Goal: Task Accomplishment & Management: Manage account settings

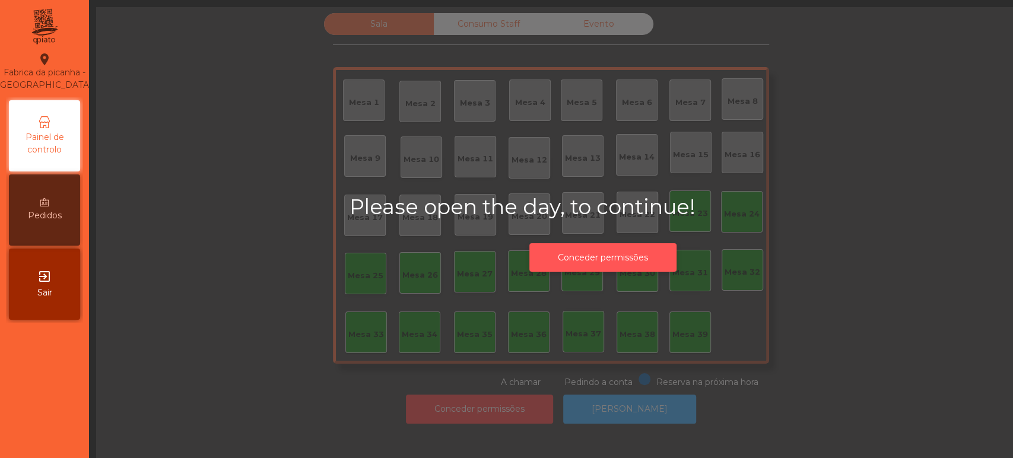
click at [583, 257] on button "Conceder permissões" at bounding box center [602, 257] width 147 height 29
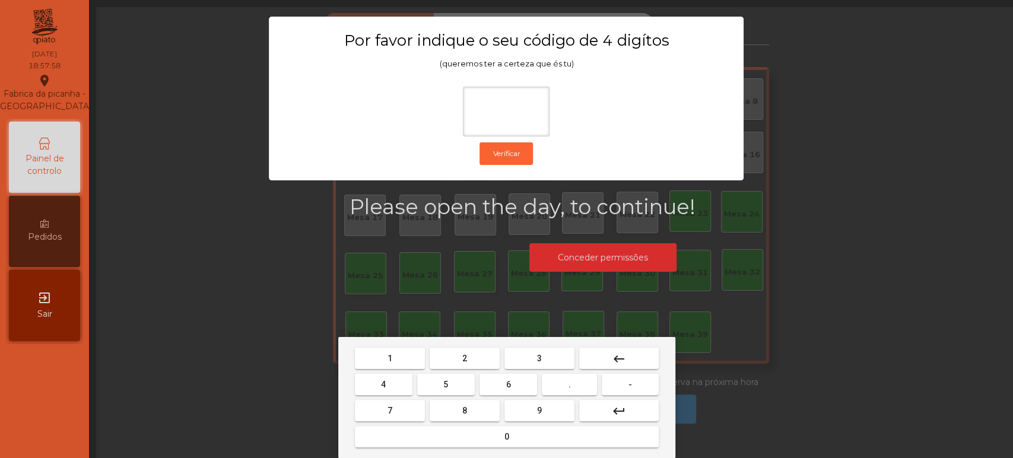
click at [400, 356] on button "1" at bounding box center [390, 358] width 70 height 21
click at [550, 346] on mat-keyboard-key "3" at bounding box center [539, 358] width 75 height 26
click at [523, 360] on button "3" at bounding box center [539, 358] width 70 height 21
click at [446, 385] on span "5" at bounding box center [445, 384] width 5 height 9
click at [483, 445] on button "0" at bounding box center [507, 436] width 304 height 21
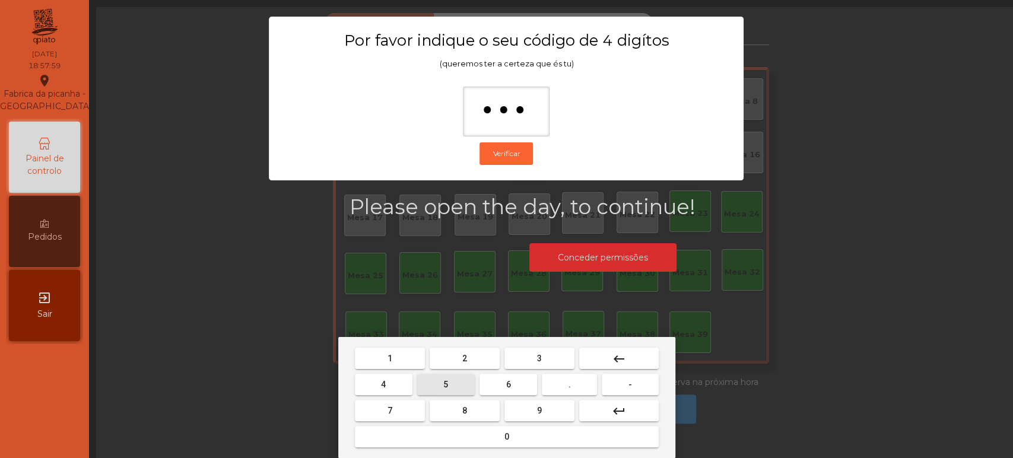
type input "****"
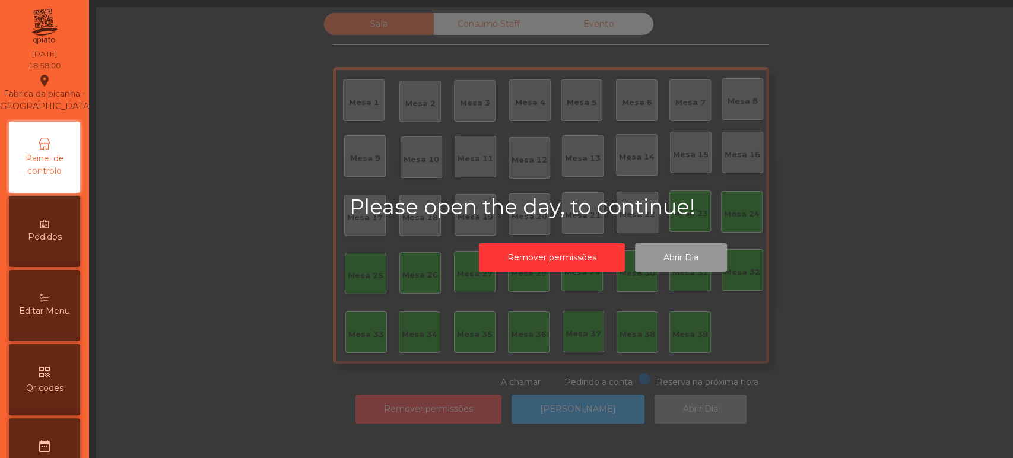
click at [679, 255] on button "Abrir Dia" at bounding box center [681, 257] width 92 height 29
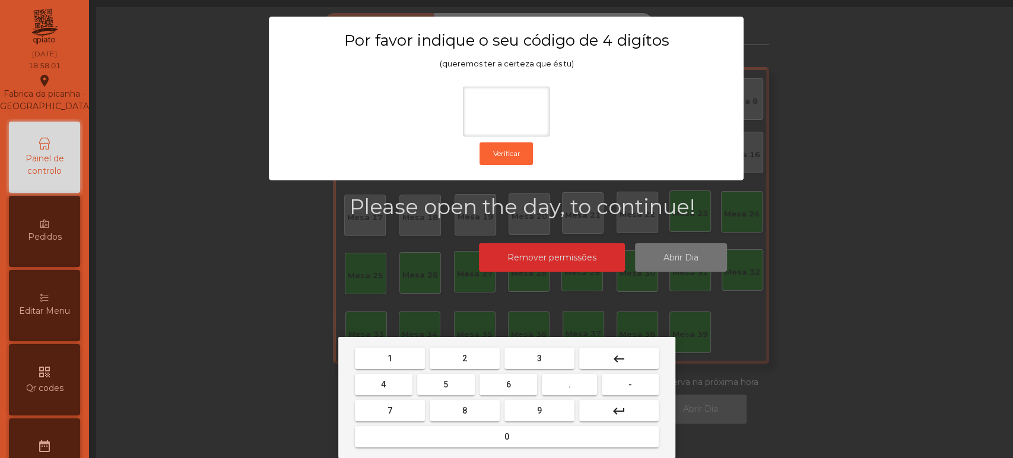
click at [389, 361] on span "1" at bounding box center [389, 358] width 5 height 9
click at [548, 354] on button "3" at bounding box center [539, 358] width 70 height 21
click at [446, 385] on span "5" at bounding box center [445, 384] width 5 height 9
click at [477, 449] on mat-keyboard-key "0" at bounding box center [506, 437] width 309 height 26
click at [530, 437] on button "0" at bounding box center [507, 436] width 304 height 21
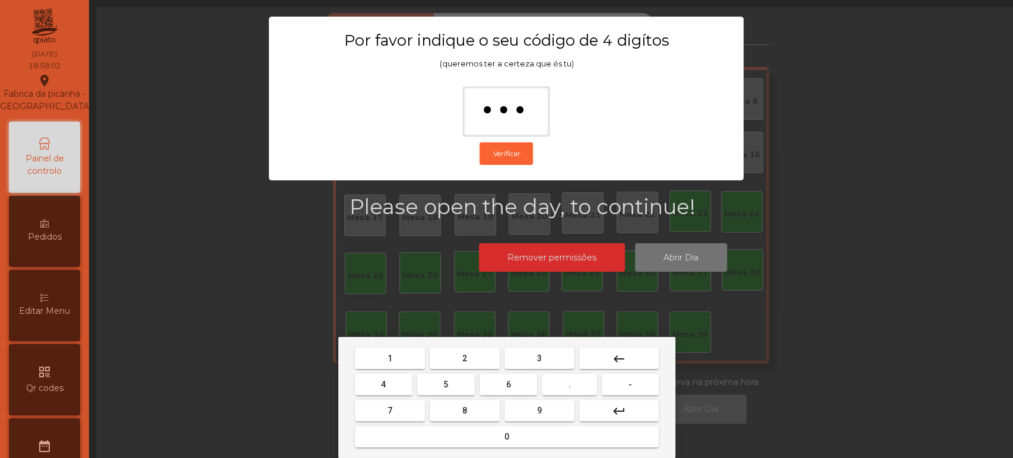
type input "****"
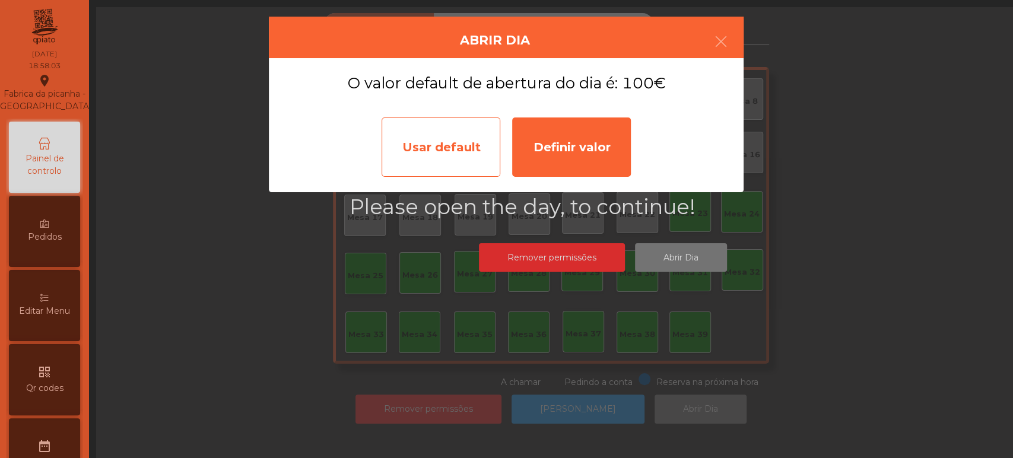
click at [459, 130] on div "Usar default" at bounding box center [441, 146] width 119 height 59
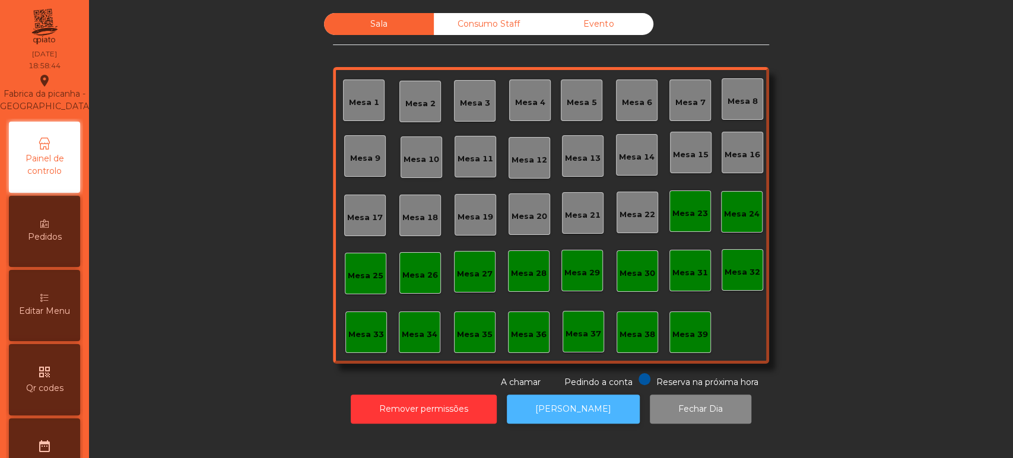
click at [598, 420] on button "[PERSON_NAME]" at bounding box center [573, 409] width 133 height 29
click at [685, 344] on div "Mesa 39" at bounding box center [690, 333] width 42 height 42
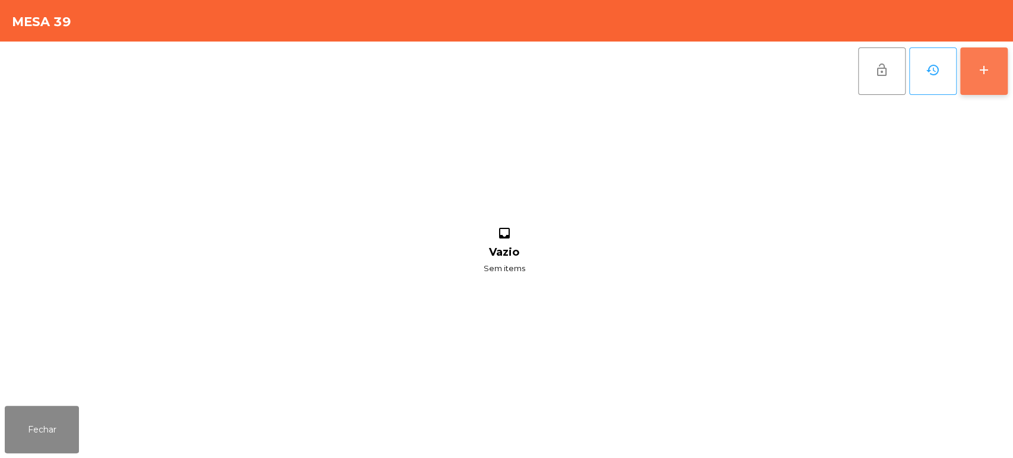
click at [1001, 66] on button "add" at bounding box center [983, 70] width 47 height 47
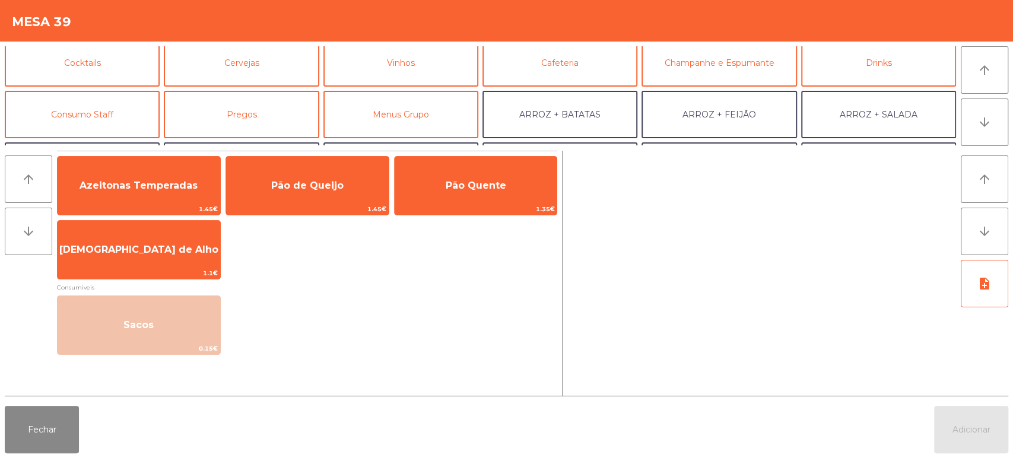
scroll to position [58, 0]
click at [115, 113] on button "Consumo Staff" at bounding box center [82, 114] width 155 height 47
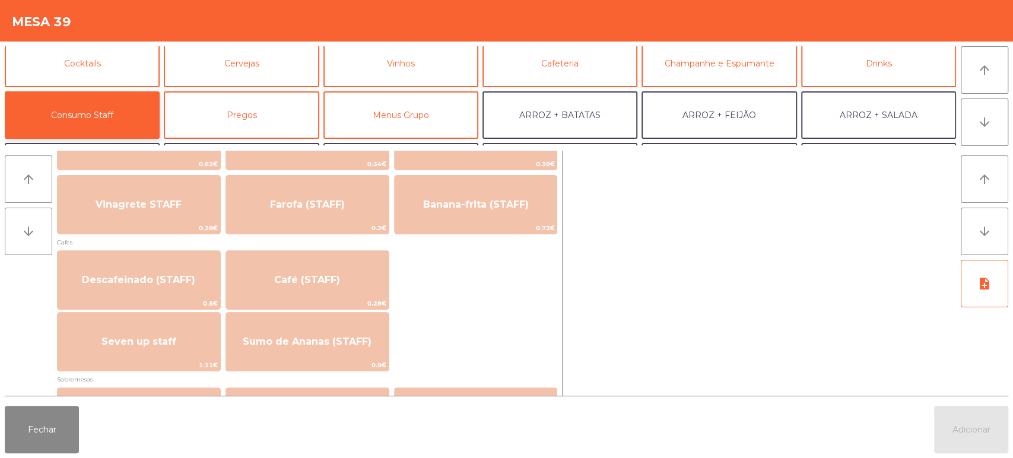
scroll to position [606, 0]
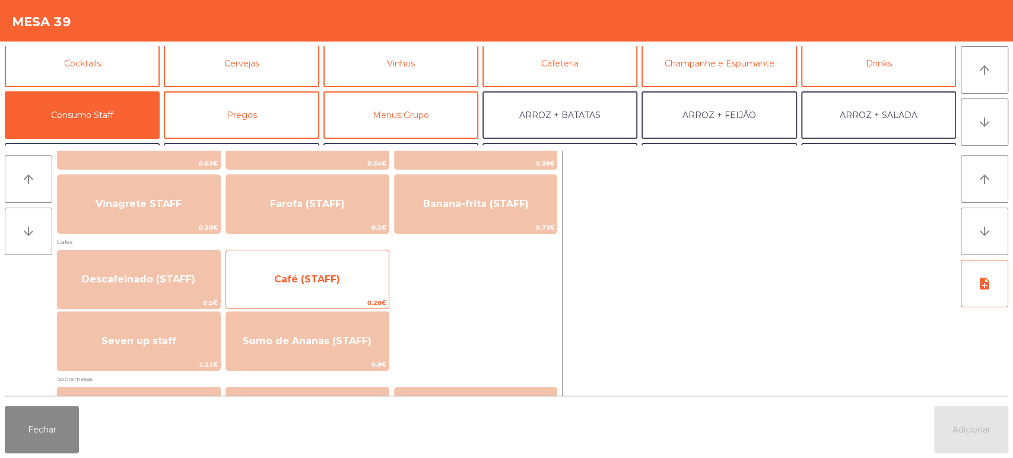
click at [333, 277] on span "Café (STAFF)" at bounding box center [307, 279] width 66 height 11
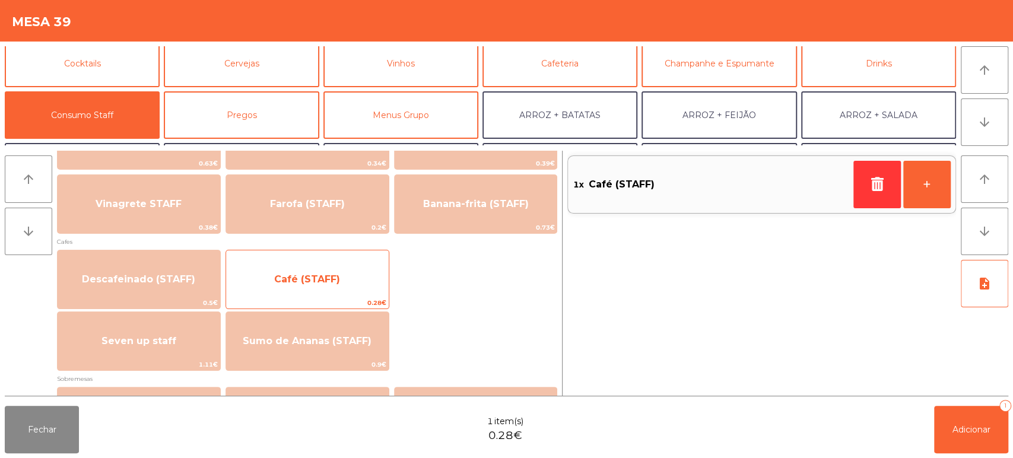
click at [329, 275] on span "Café (STAFF)" at bounding box center [307, 279] width 66 height 11
click at [331, 272] on span "Café (STAFF)" at bounding box center [307, 279] width 163 height 32
click at [350, 272] on span "Café (STAFF)" at bounding box center [307, 279] width 163 height 32
click at [351, 276] on span "Café (STAFF)" at bounding box center [307, 279] width 163 height 32
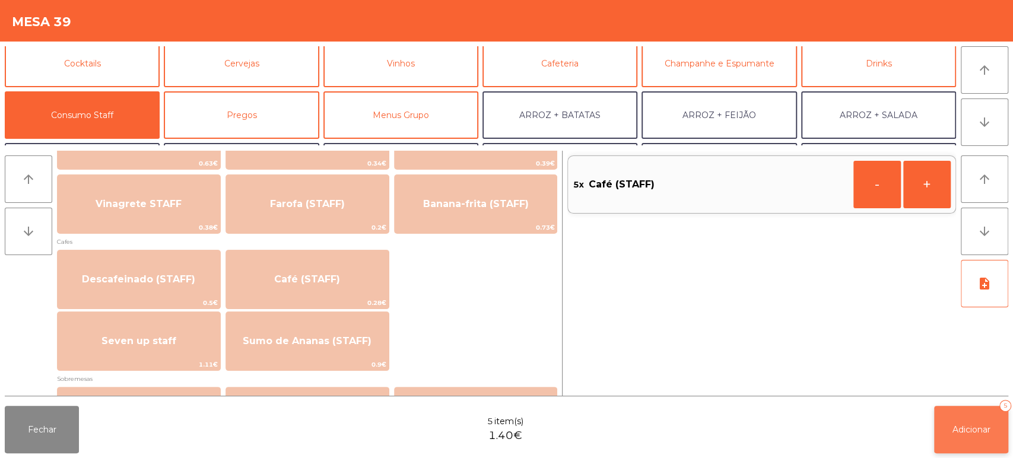
click at [978, 433] on span "Adicionar" at bounding box center [971, 429] width 38 height 11
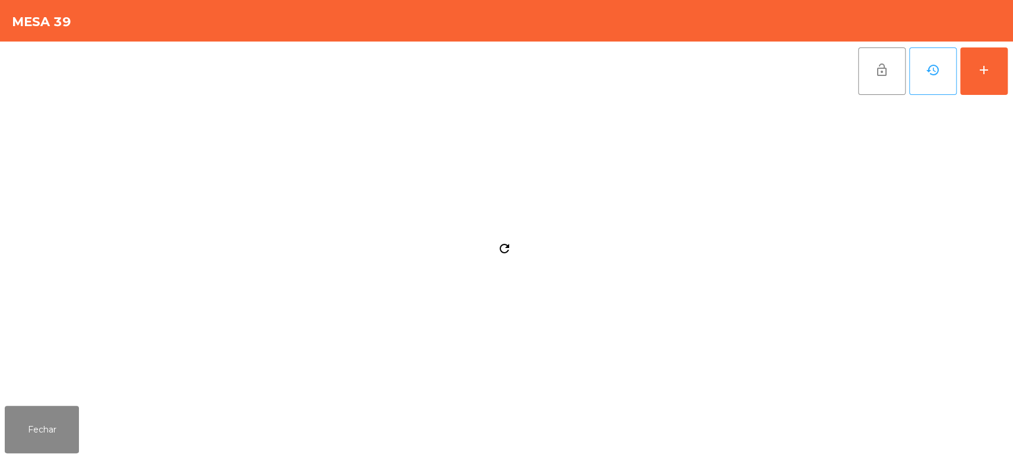
click at [62, 386] on div "refresh" at bounding box center [504, 251] width 999 height 300
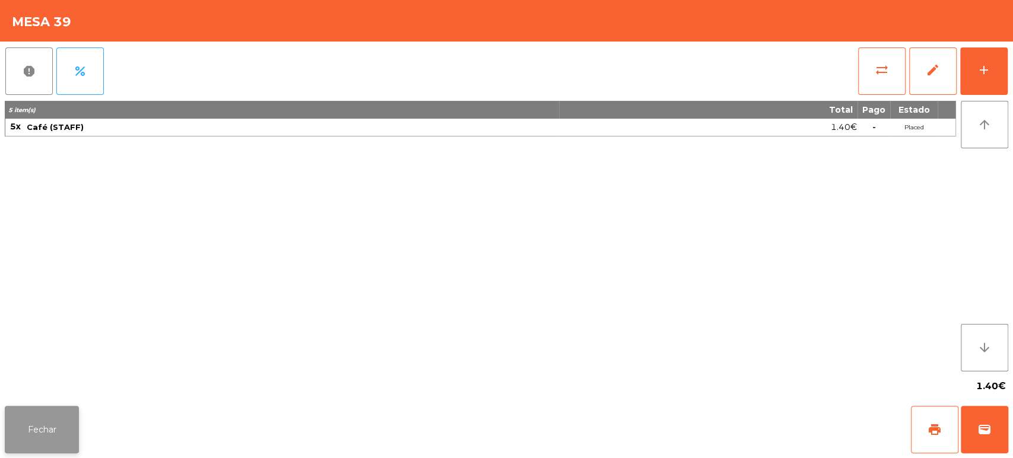
click at [56, 437] on button "Fechar" at bounding box center [42, 429] width 74 height 47
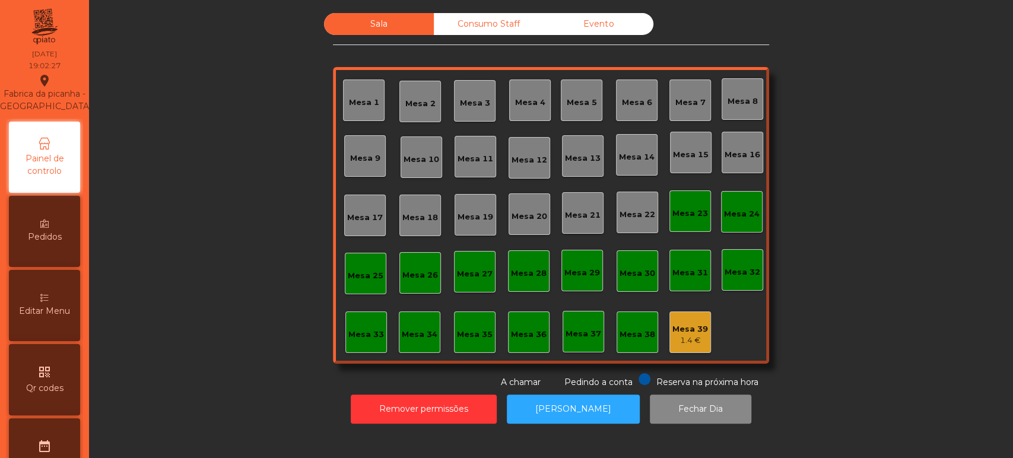
click at [756, 109] on div "Mesa 8" at bounding box center [743, 99] width 42 height 42
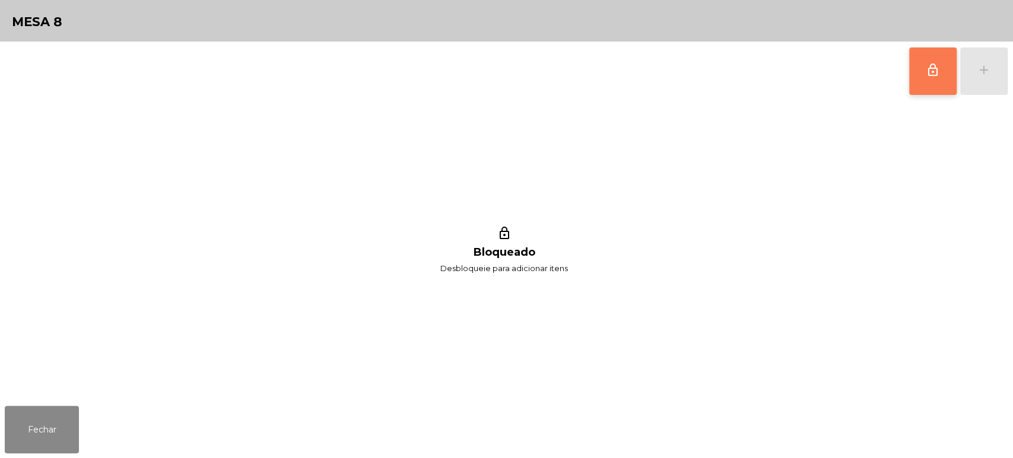
click at [929, 80] on button "lock_outline" at bounding box center [932, 70] width 47 height 47
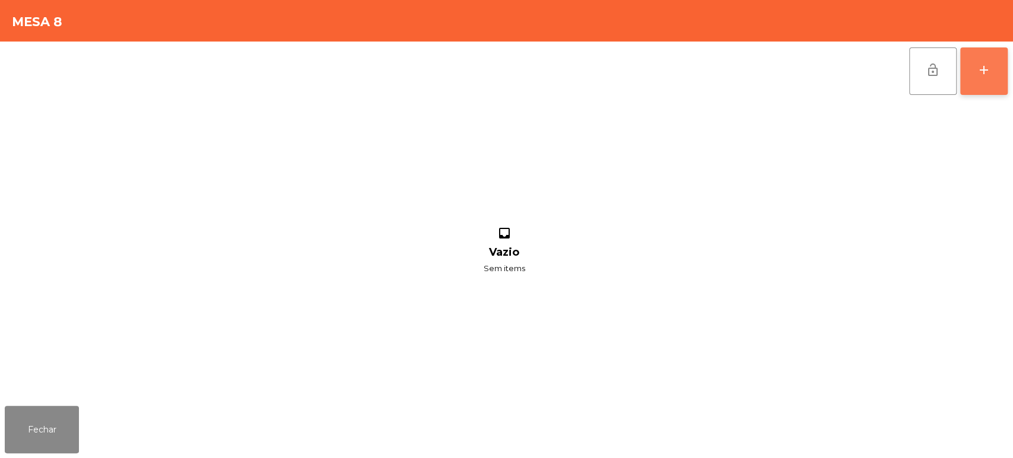
click at [961, 71] on button "add" at bounding box center [983, 70] width 47 height 47
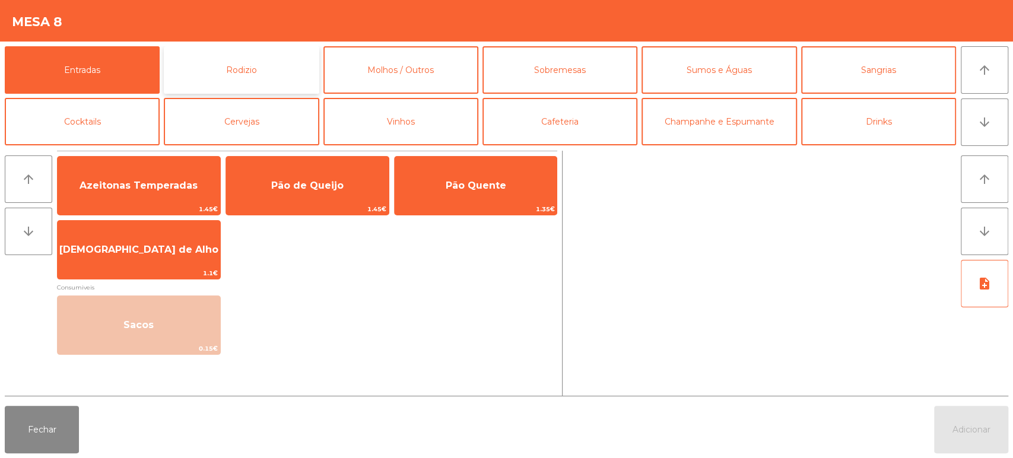
click at [211, 80] on button "Rodizio" at bounding box center [241, 69] width 155 height 47
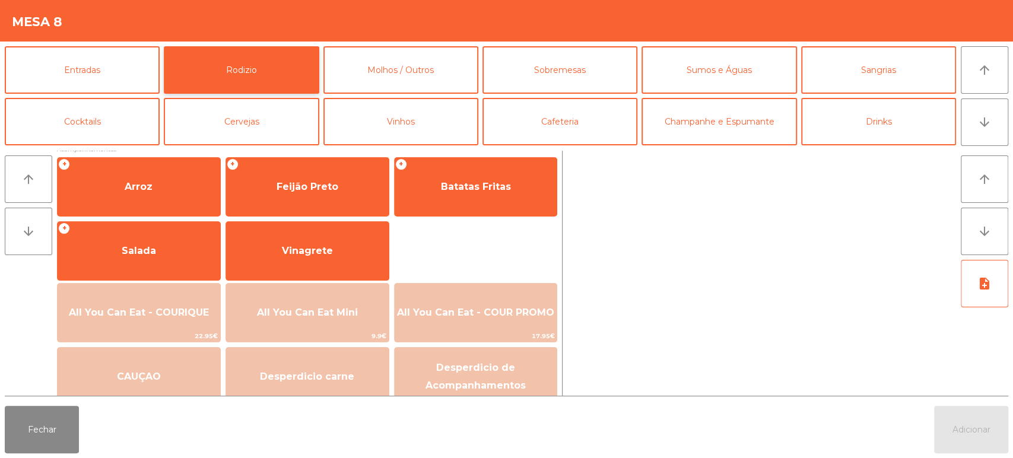
scroll to position [158, 0]
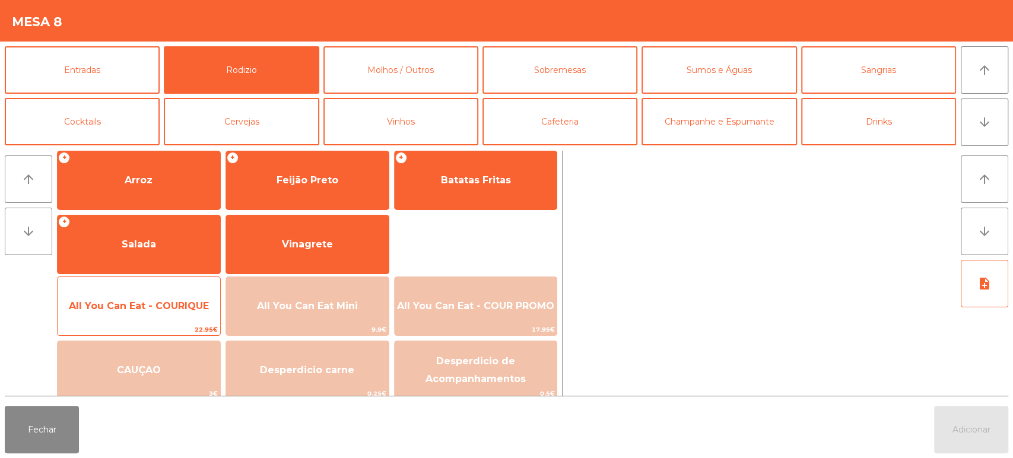
click at [158, 312] on span "All You Can Eat - COURIQUE" at bounding box center [139, 306] width 163 height 32
click at [158, 303] on span "All You Can Eat - COURIQUE" at bounding box center [139, 305] width 140 height 11
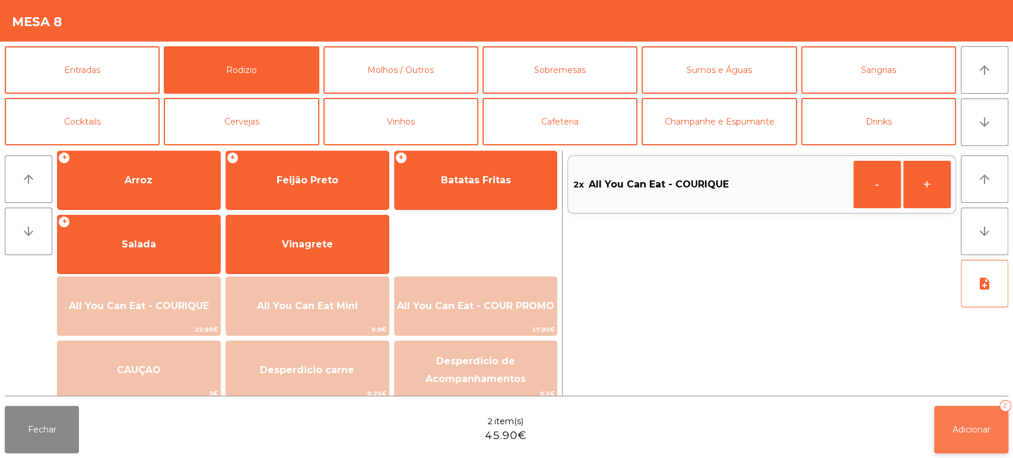
click at [968, 409] on button "Adicionar 2" at bounding box center [971, 429] width 74 height 47
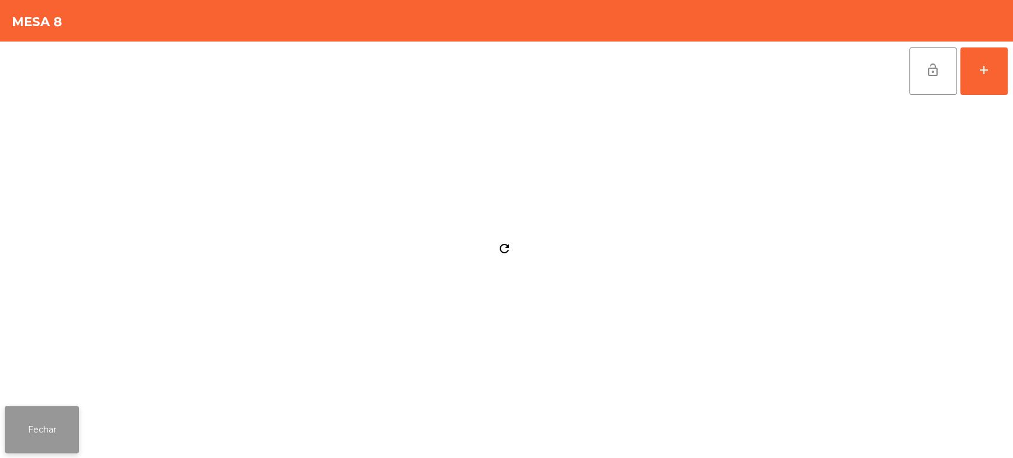
click at [32, 430] on button "Fechar" at bounding box center [42, 429] width 74 height 47
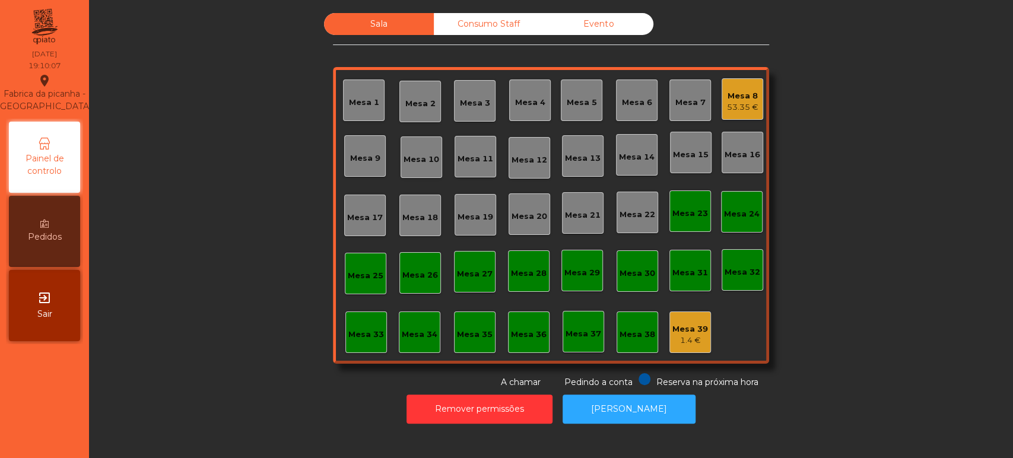
click at [526, 85] on div "Mesa 4" at bounding box center [530, 101] width 42 height 42
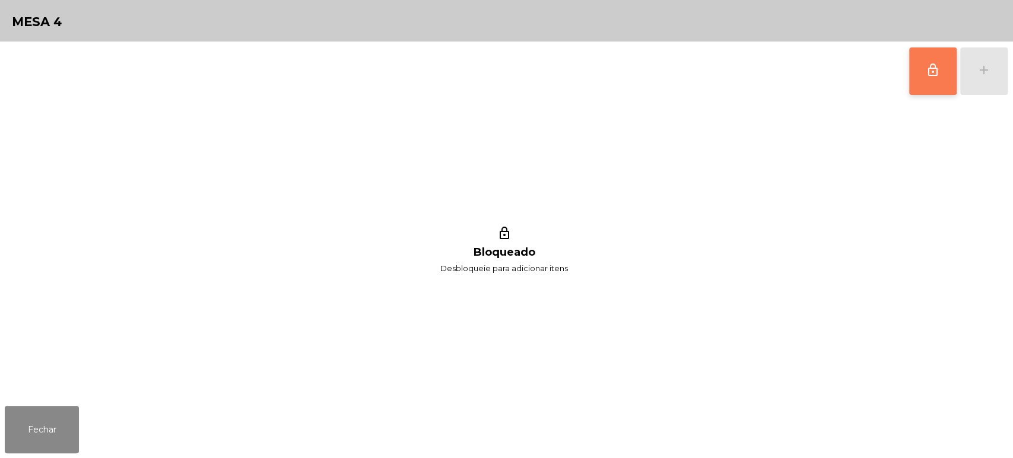
click at [937, 74] on span "lock_outline" at bounding box center [933, 70] width 14 height 14
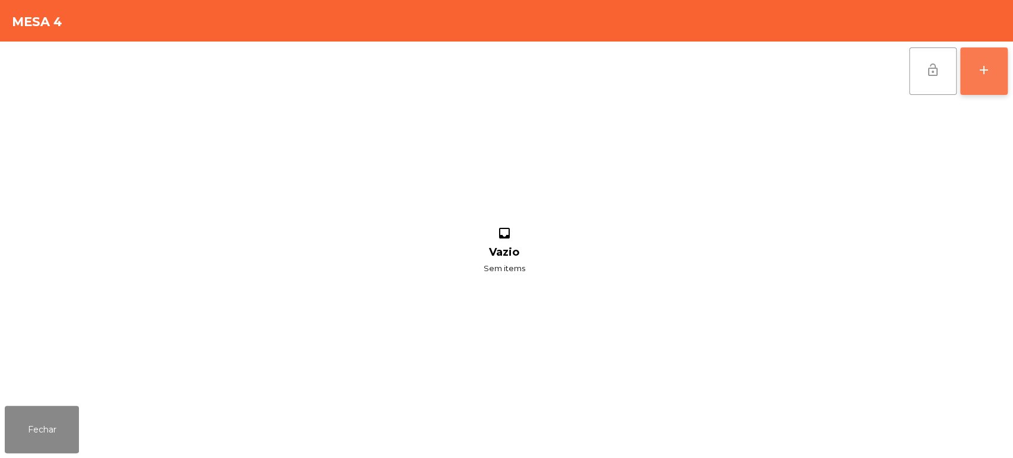
click at [981, 76] on div "add" at bounding box center [984, 70] width 14 height 14
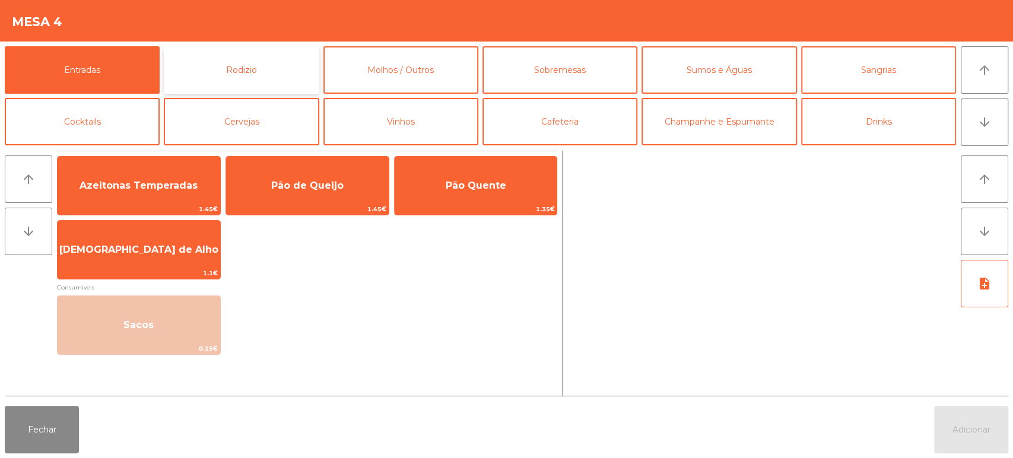
click at [293, 46] on button "Rodizio" at bounding box center [241, 69] width 155 height 47
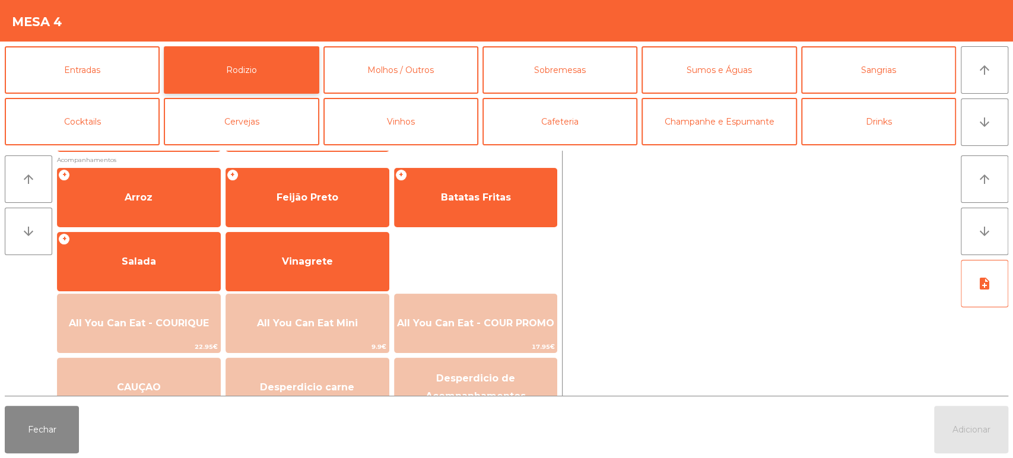
scroll to position [150, 0]
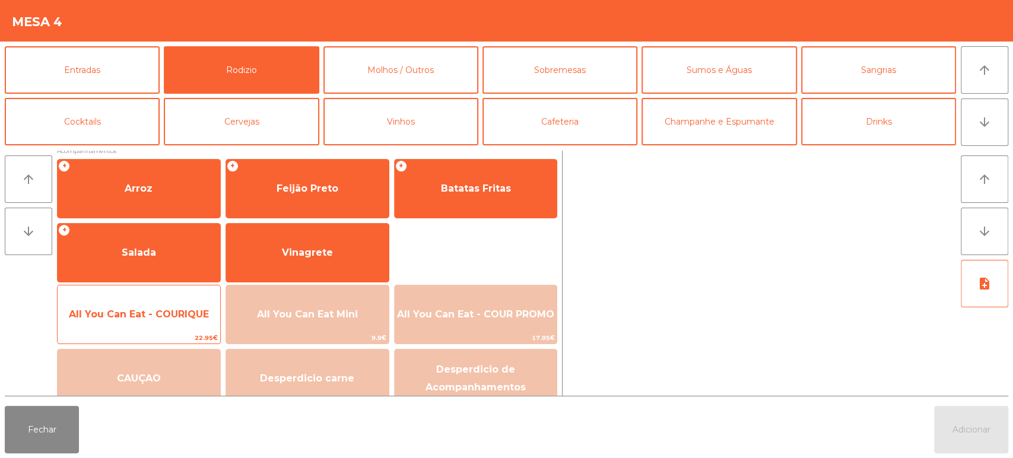
click at [163, 326] on span "All You Can Eat - COURIQUE" at bounding box center [139, 314] width 163 height 32
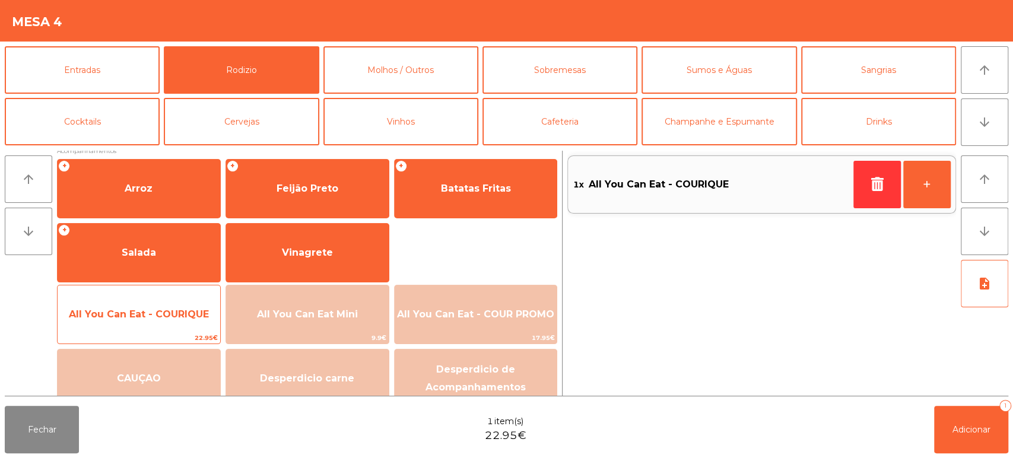
click at [162, 334] on span "22.95€" at bounding box center [139, 337] width 163 height 11
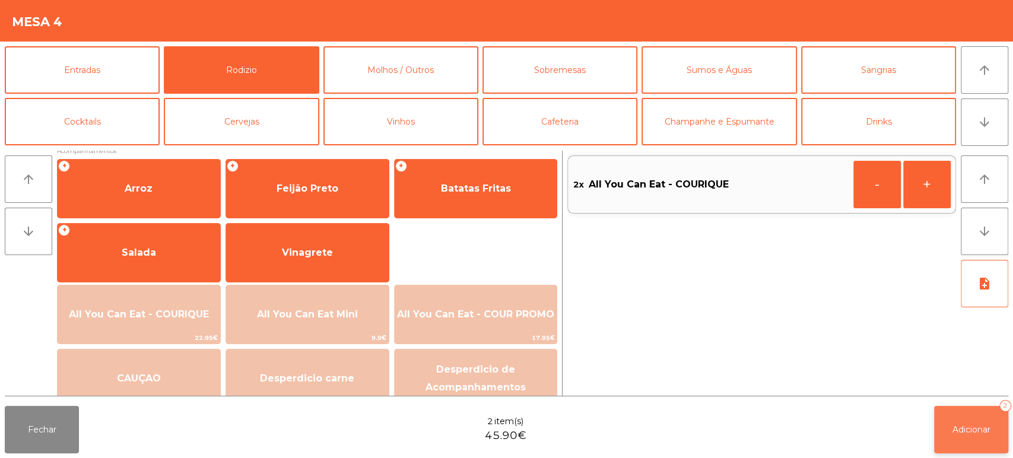
click at [965, 432] on span "Adicionar" at bounding box center [971, 429] width 38 height 11
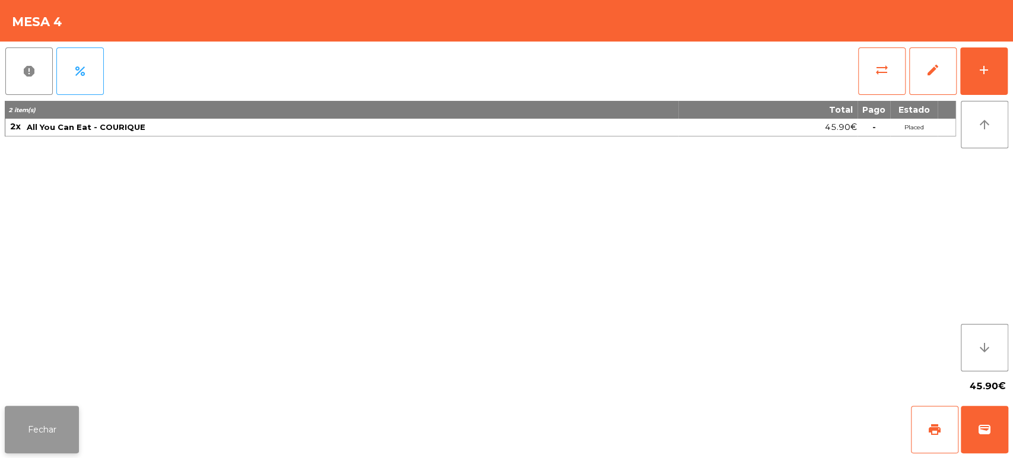
click at [49, 418] on button "Fechar" at bounding box center [42, 429] width 74 height 47
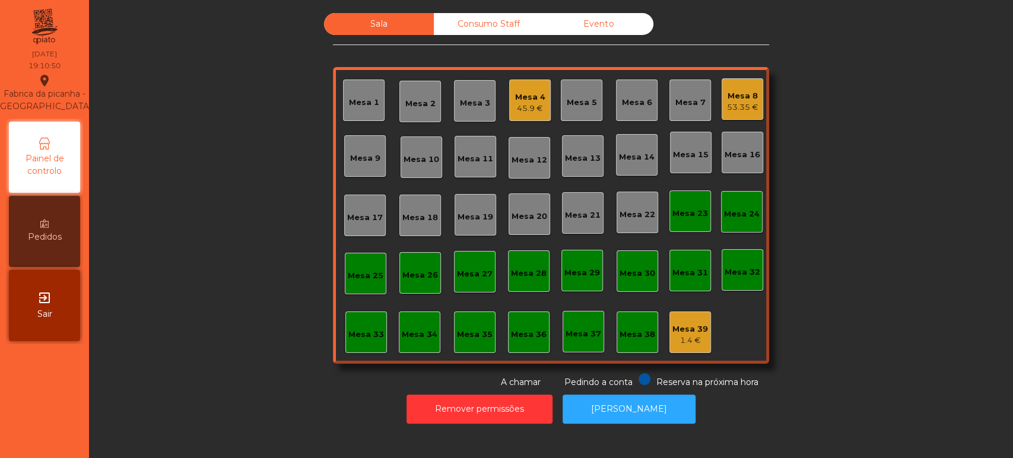
click at [409, 215] on div "Mesa 18" at bounding box center [420, 218] width 36 height 12
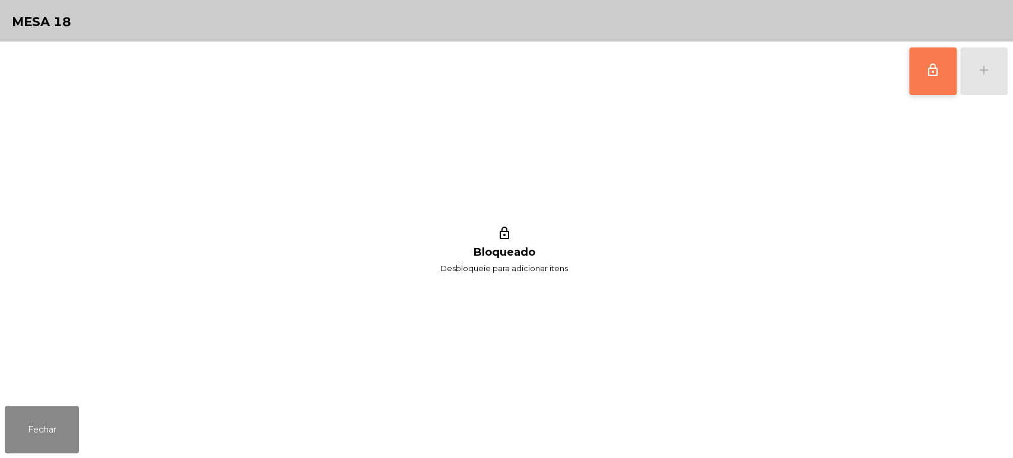
click at [918, 71] on button "lock_outline" at bounding box center [932, 70] width 47 height 47
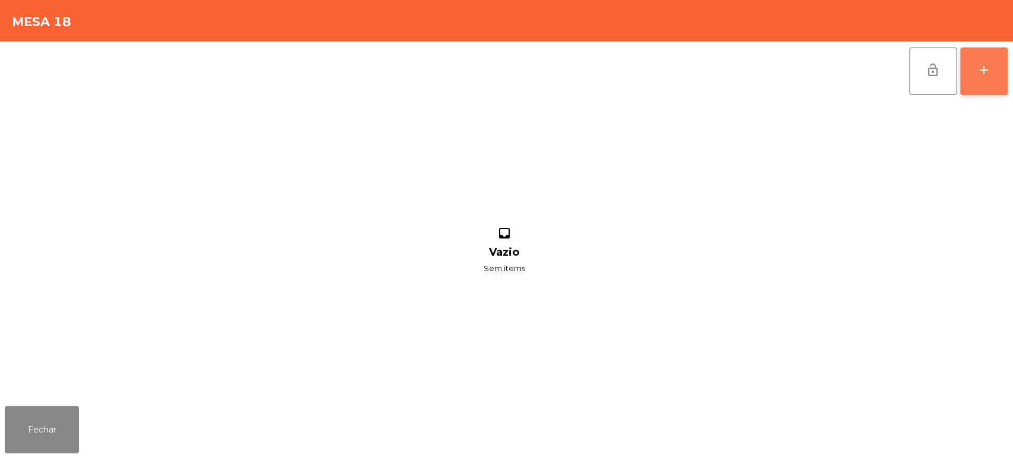
click at [980, 70] on div "add" at bounding box center [984, 70] width 14 height 14
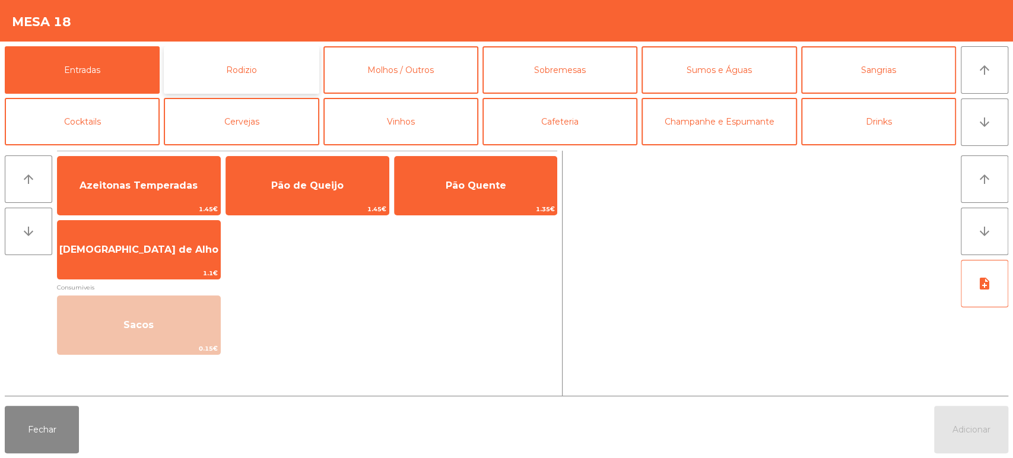
click at [255, 58] on button "Rodizio" at bounding box center [241, 69] width 155 height 47
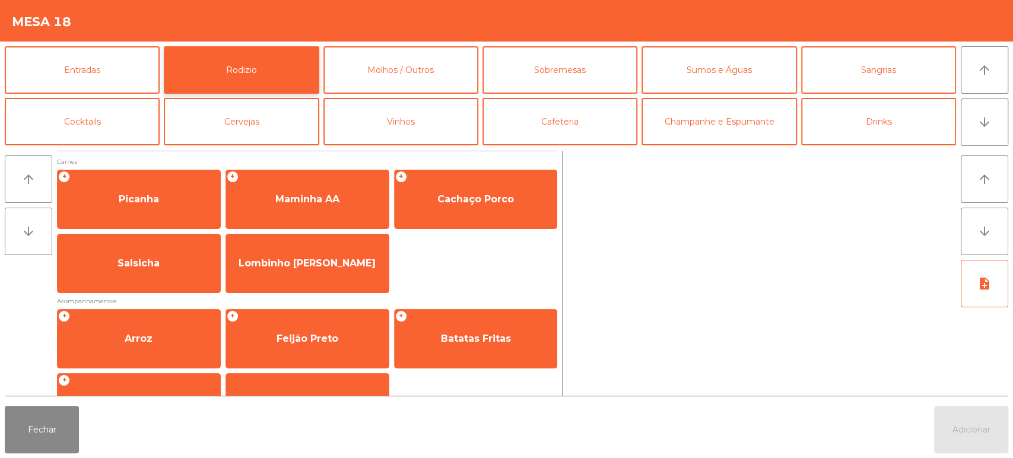
scroll to position [167, 0]
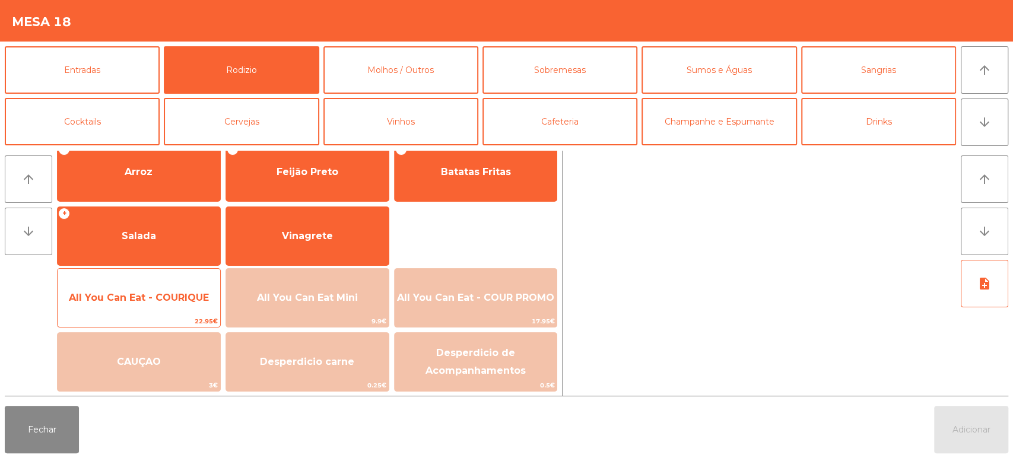
click at [158, 290] on span "All You Can Eat - COURIQUE" at bounding box center [139, 298] width 163 height 32
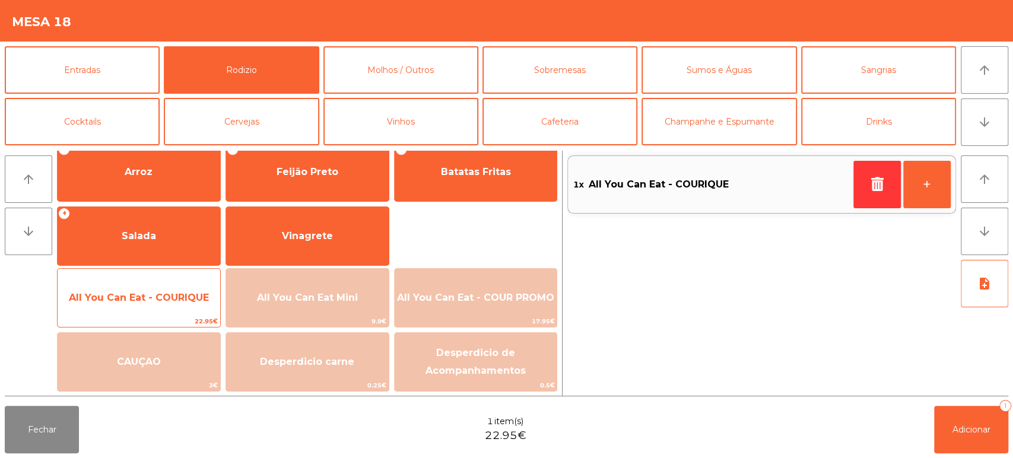
click at [164, 298] on span "All You Can Eat - COURIQUE" at bounding box center [139, 297] width 140 height 11
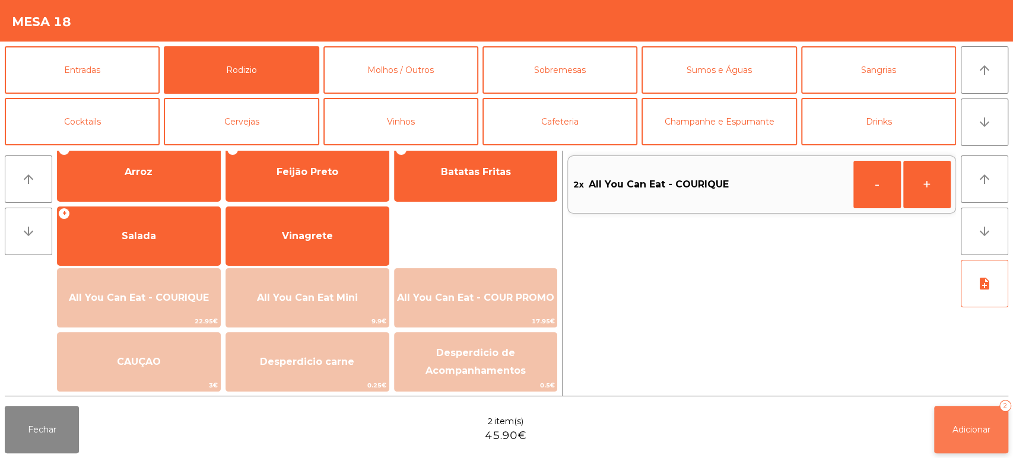
click at [974, 408] on button "Adicionar 2" at bounding box center [971, 429] width 74 height 47
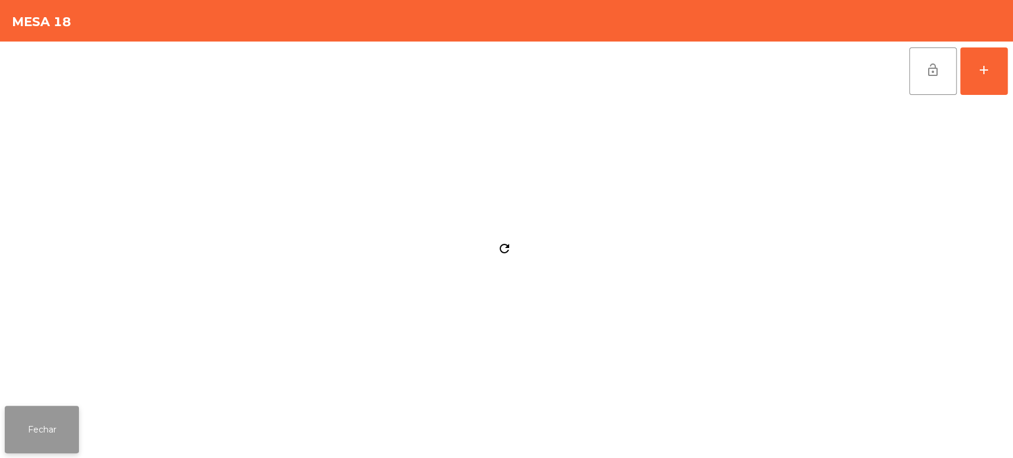
click at [55, 428] on button "Fechar" at bounding box center [42, 429] width 74 height 47
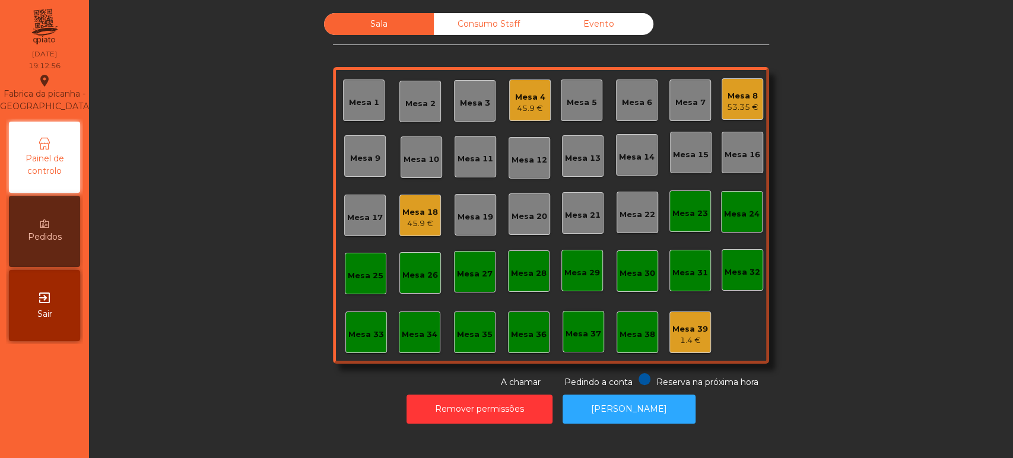
click at [355, 341] on div "Mesa 33" at bounding box center [366, 333] width 42 height 42
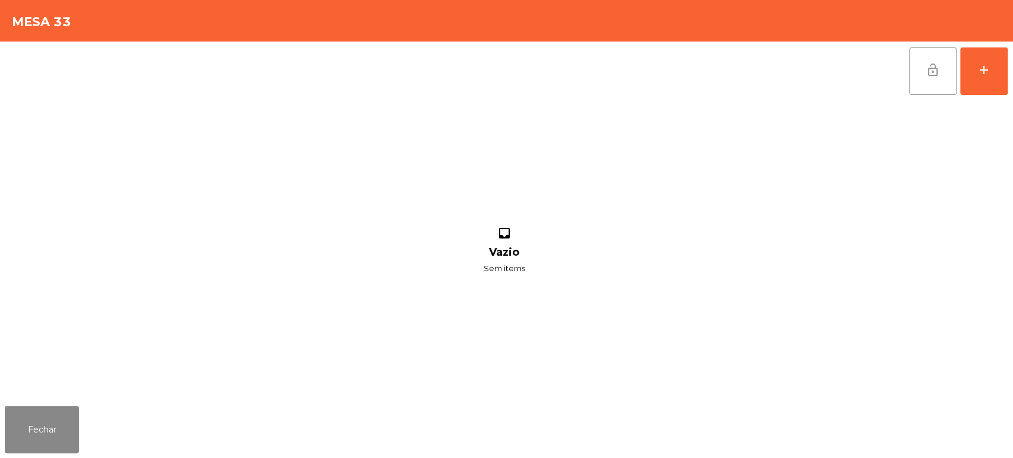
click at [950, 90] on button "lock_open" at bounding box center [932, 70] width 47 height 47
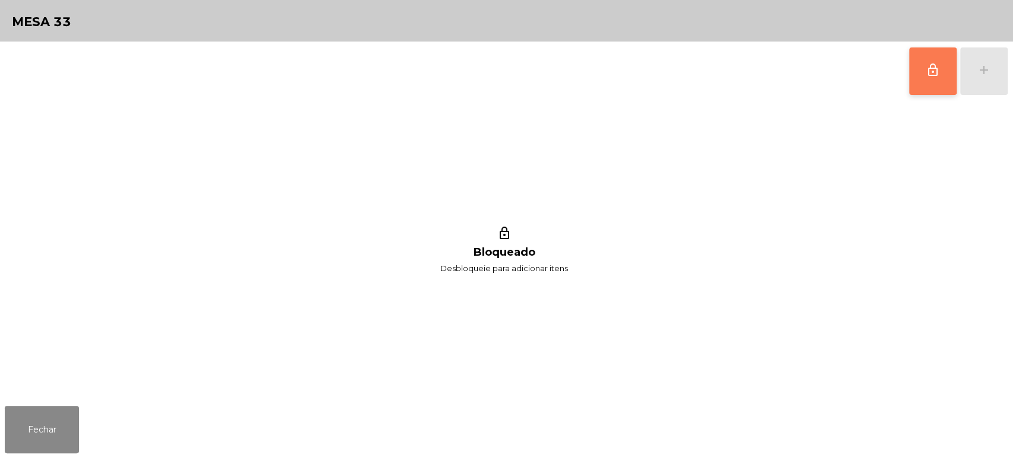
click at [948, 48] on button "lock_outline" at bounding box center [932, 70] width 47 height 47
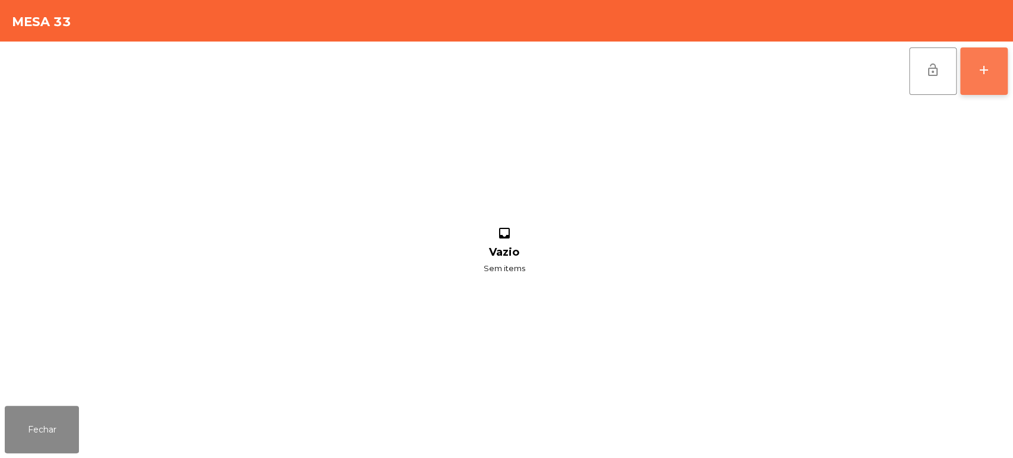
click at [961, 69] on button "add" at bounding box center [983, 70] width 47 height 47
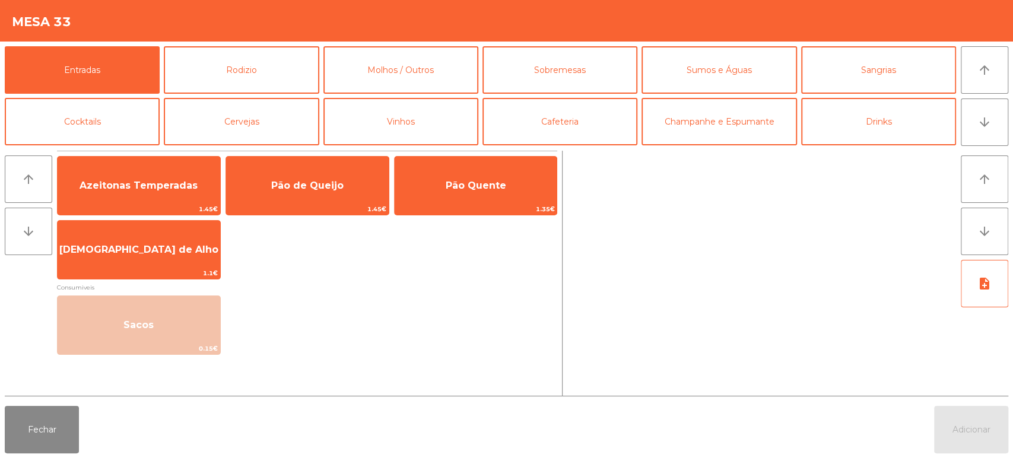
scroll to position [60, 0]
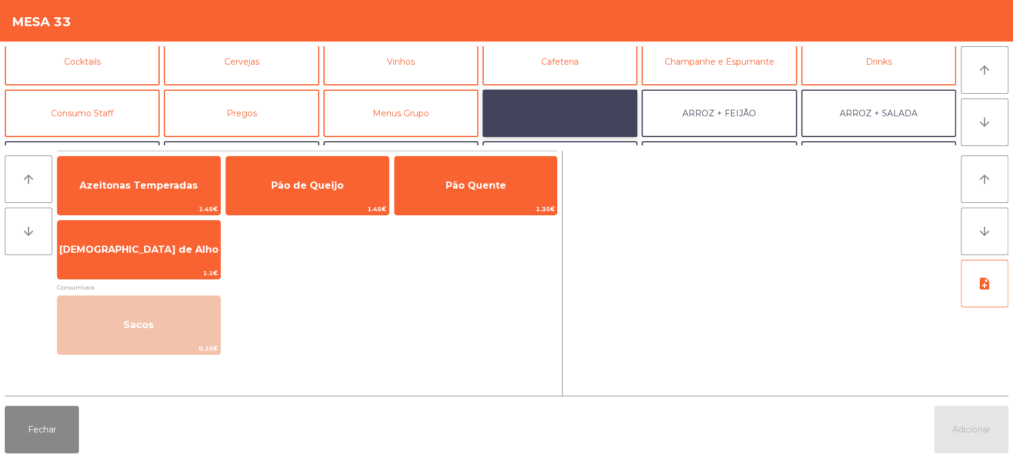
click at [582, 111] on button "ARROZ + BATATAS" at bounding box center [559, 113] width 155 height 47
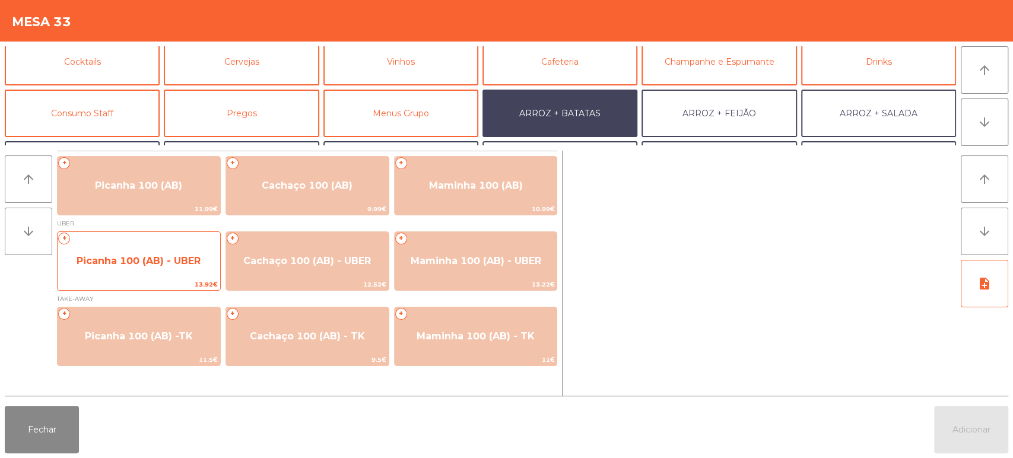
click at [165, 262] on span "Picanha 100 (AB) - UBER" at bounding box center [139, 260] width 124 height 11
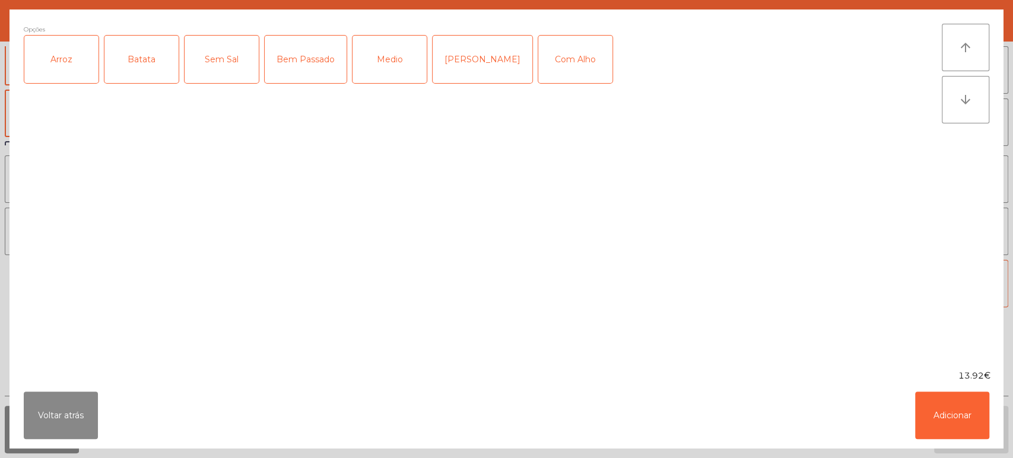
click at [65, 63] on div "Arroz" at bounding box center [61, 59] width 74 height 47
click at [138, 46] on div "Batata" at bounding box center [141, 59] width 74 height 47
click at [390, 59] on div "Medio" at bounding box center [389, 59] width 74 height 47
click at [538, 55] on div "Com Alho" at bounding box center [575, 59] width 74 height 47
click at [981, 413] on button "Adicionar" at bounding box center [952, 415] width 74 height 47
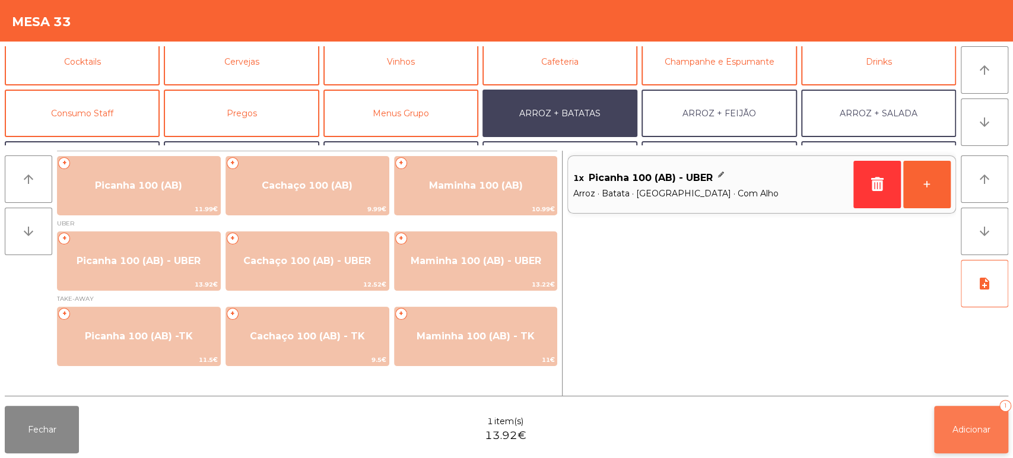
click at [978, 415] on button "Adicionar 1" at bounding box center [971, 429] width 74 height 47
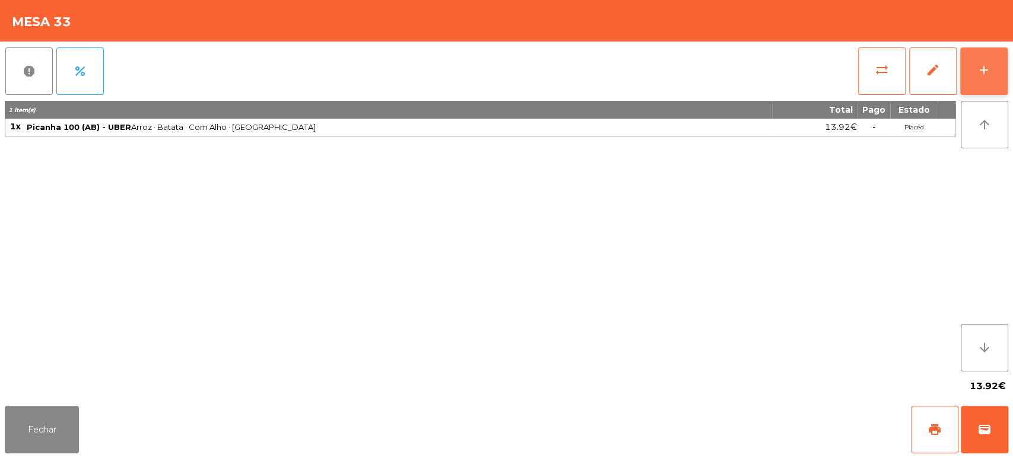
click at [971, 71] on button "add" at bounding box center [983, 70] width 47 height 47
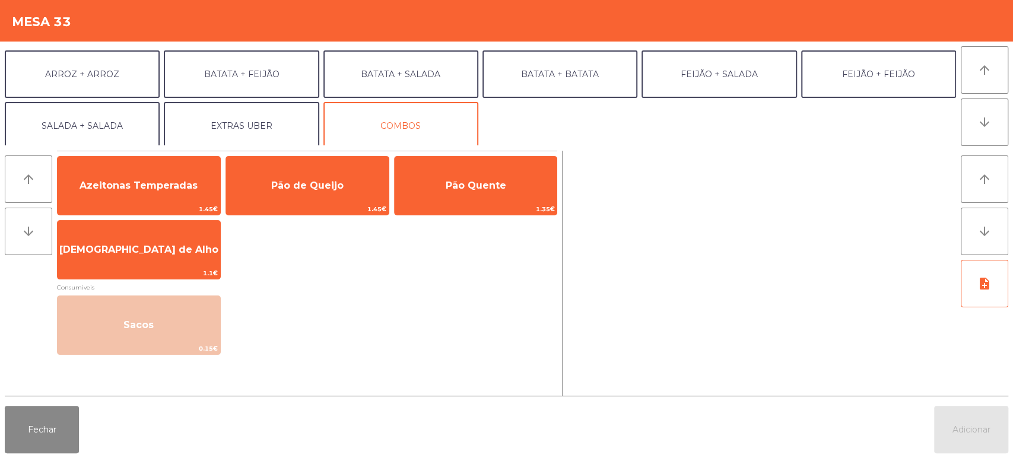
scroll to position [154, 0]
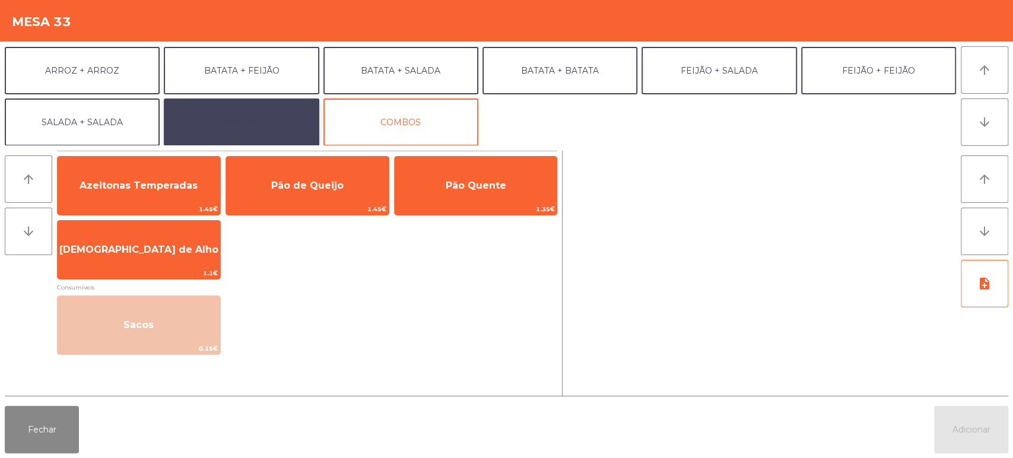
click at [236, 135] on button "EXTRAS UBER" at bounding box center [241, 122] width 155 height 47
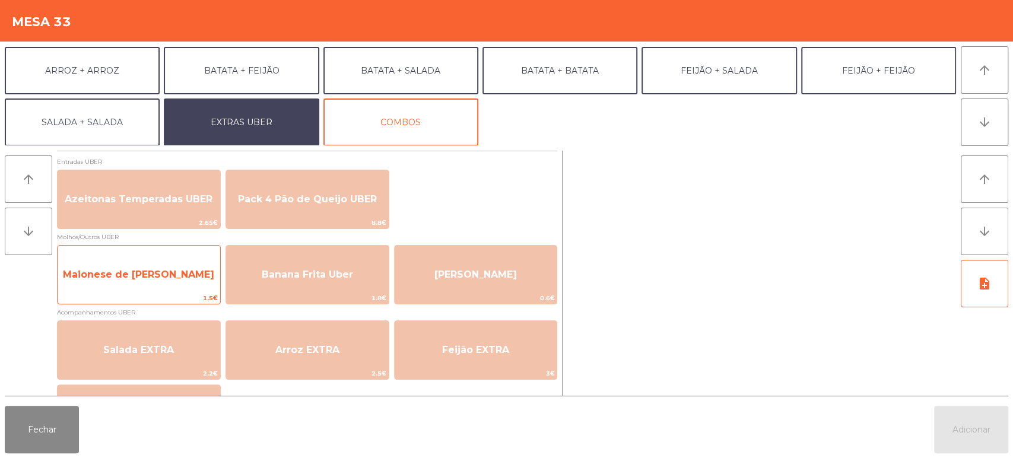
click at [185, 265] on span "Maionese de Alho UBER" at bounding box center [139, 275] width 163 height 32
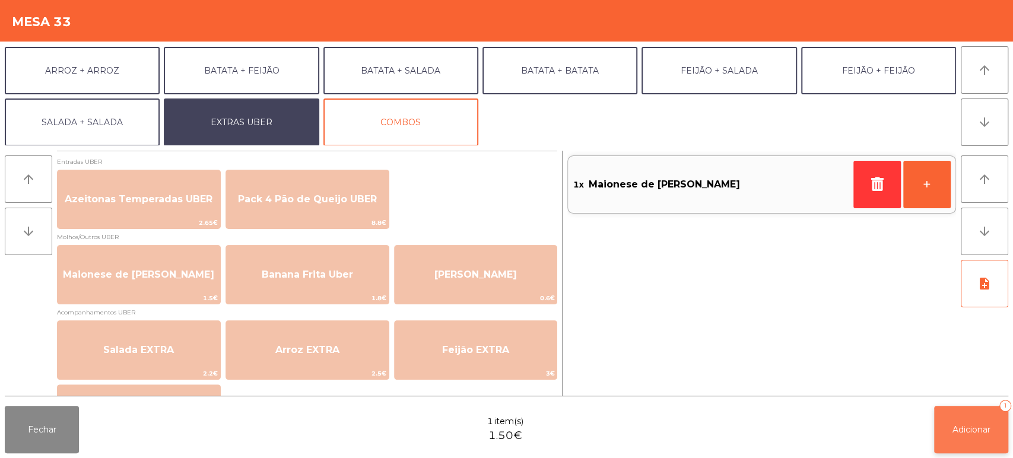
click at [952, 427] on span "Adicionar" at bounding box center [971, 429] width 38 height 11
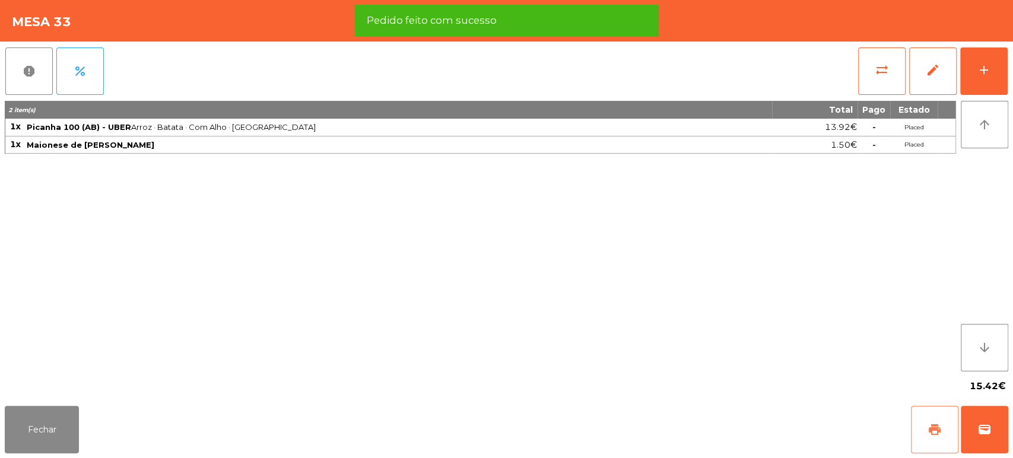
click at [936, 426] on span "print" at bounding box center [934, 430] width 14 height 14
click at [999, 421] on button "wallet" at bounding box center [984, 429] width 47 height 47
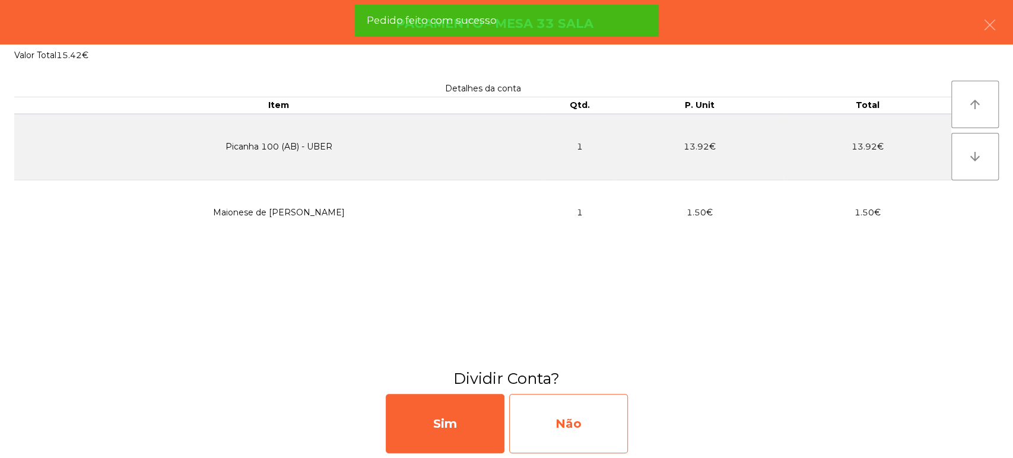
click at [580, 398] on div "Não" at bounding box center [568, 423] width 119 height 59
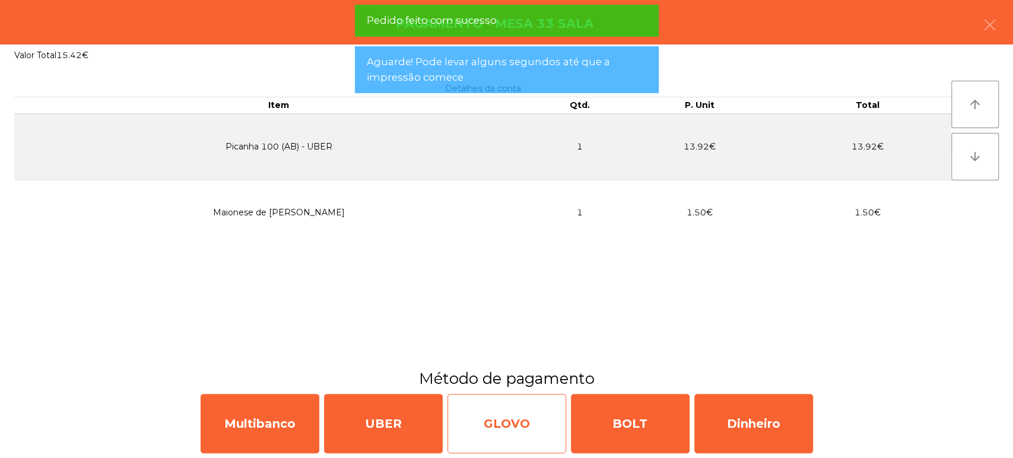
click at [512, 408] on div "GLOVO" at bounding box center [506, 423] width 119 height 59
select select "**"
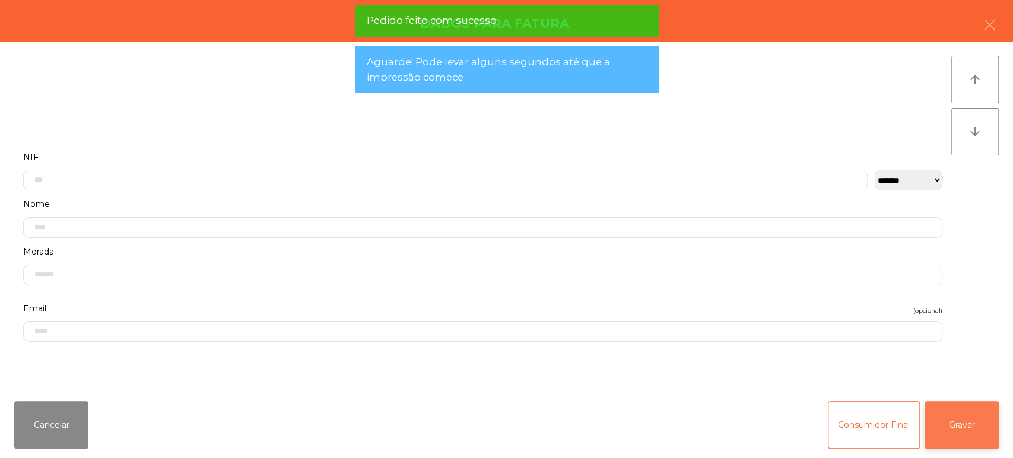
click at [979, 433] on button "Gravar" at bounding box center [962, 424] width 74 height 47
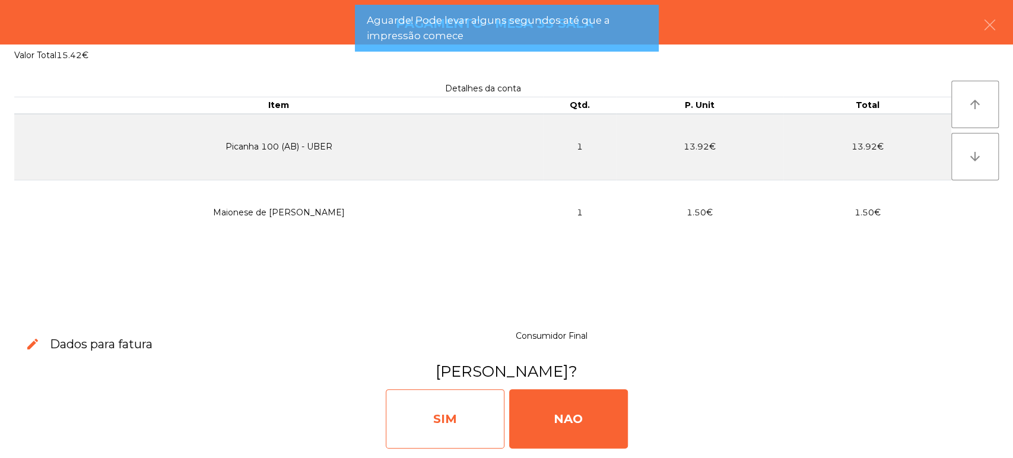
click at [440, 409] on div "SIM" at bounding box center [445, 418] width 119 height 59
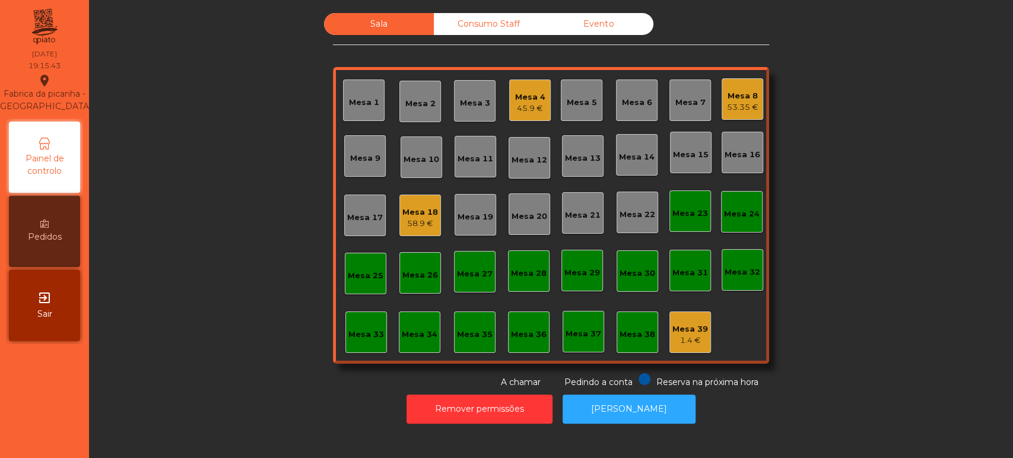
click at [527, 103] on div "45.9 €" at bounding box center [530, 109] width 30 height 12
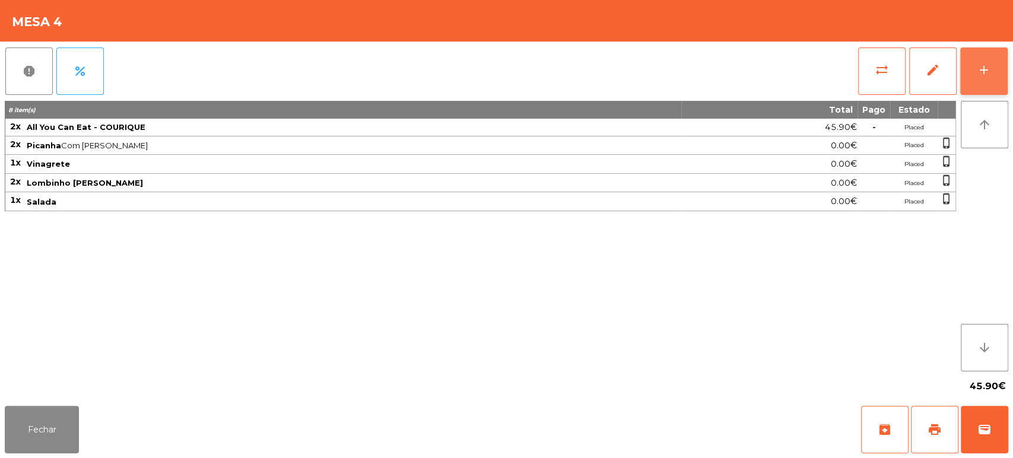
click at [981, 65] on div "add" at bounding box center [984, 70] width 14 height 14
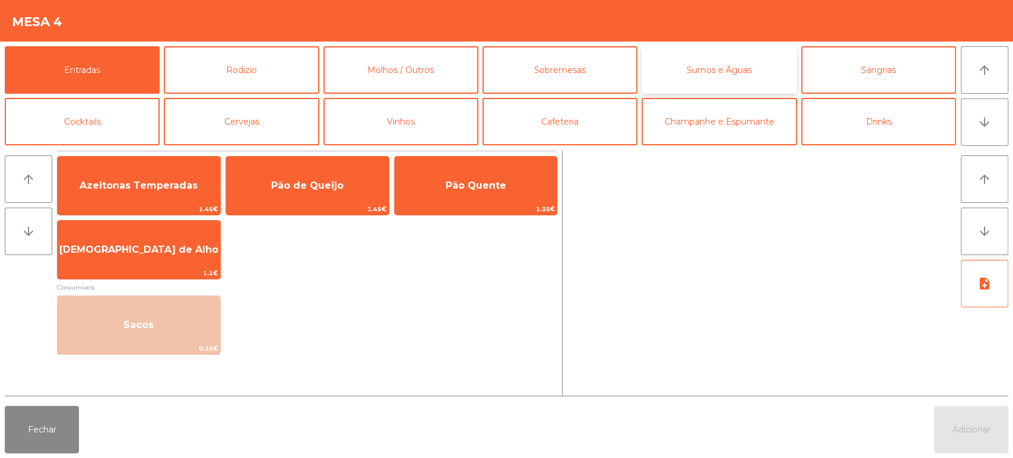
click at [728, 63] on button "Sumos e Águas" at bounding box center [718, 69] width 155 height 47
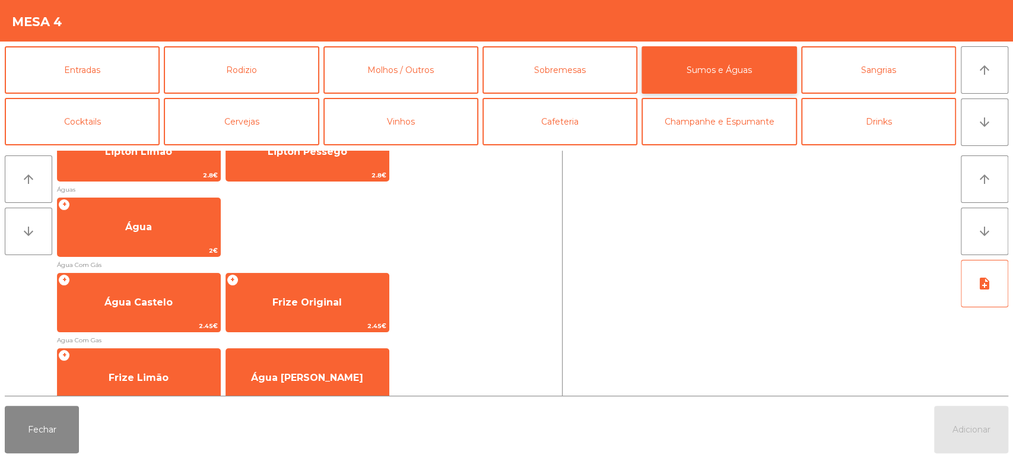
scroll to position [382, 0]
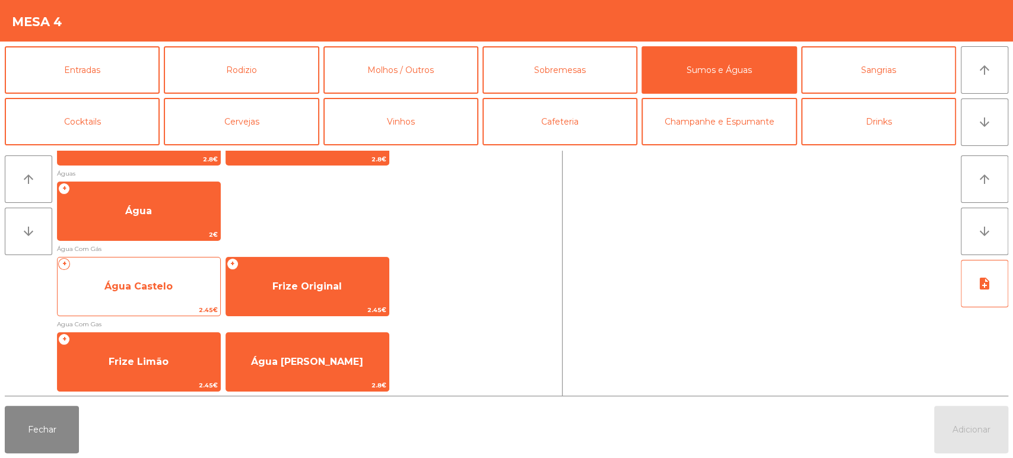
click at [153, 293] on span "Água Castelo" at bounding box center [139, 287] width 163 height 32
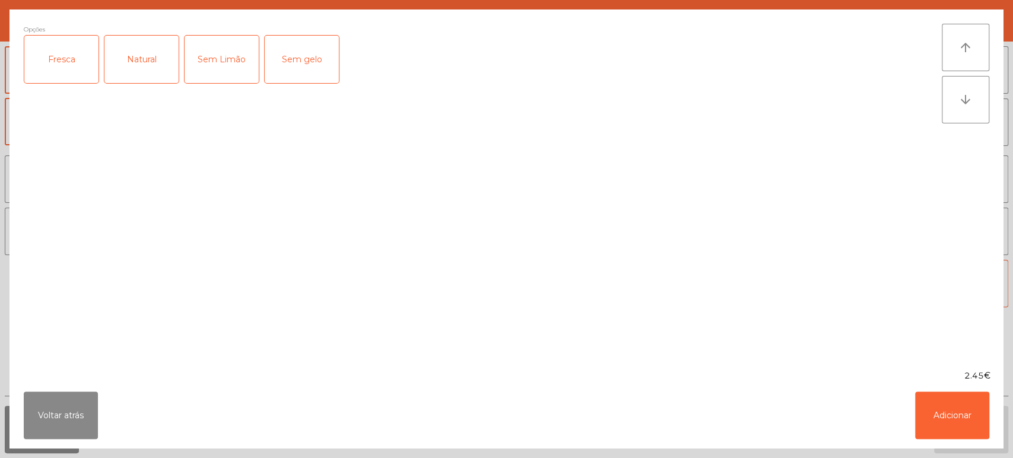
click at [72, 68] on div "Fresca" at bounding box center [61, 59] width 74 height 47
click at [954, 426] on button "Adicionar" at bounding box center [952, 415] width 74 height 47
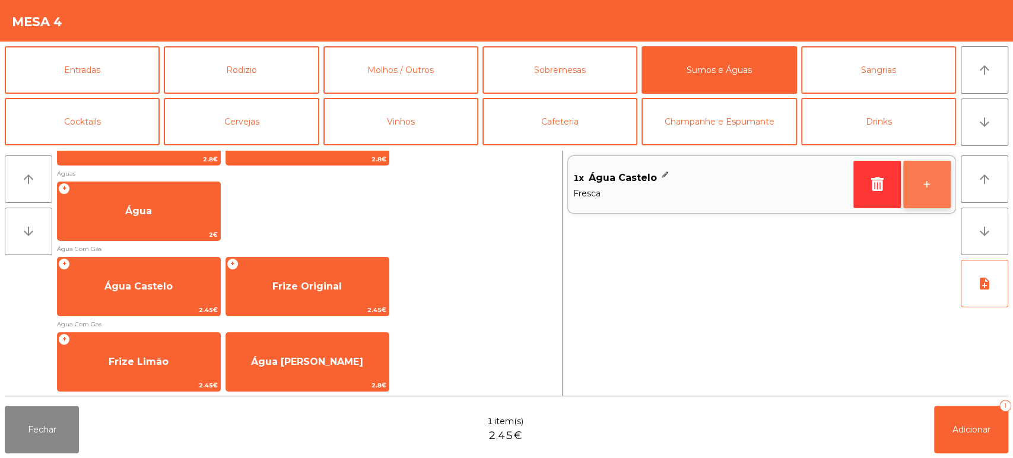
click at [929, 196] on button "+" at bounding box center [926, 184] width 47 height 47
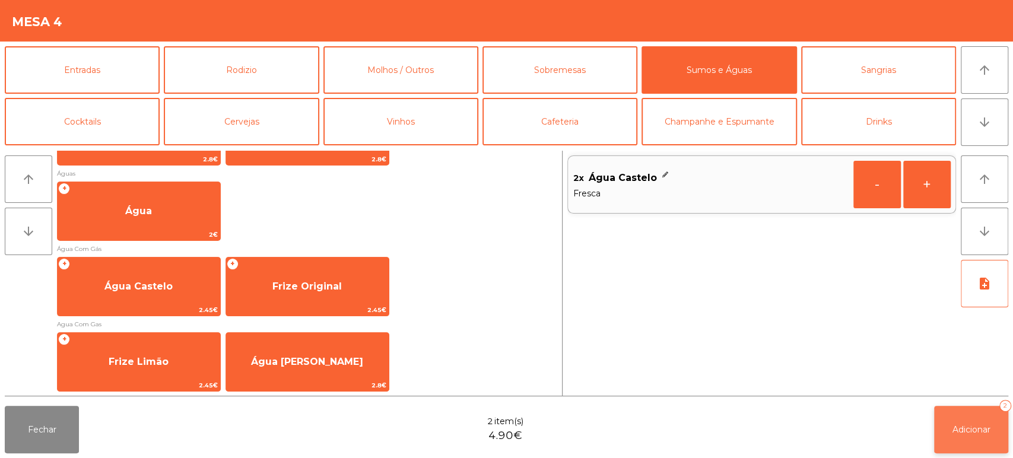
click at [958, 428] on span "Adicionar" at bounding box center [971, 429] width 38 height 11
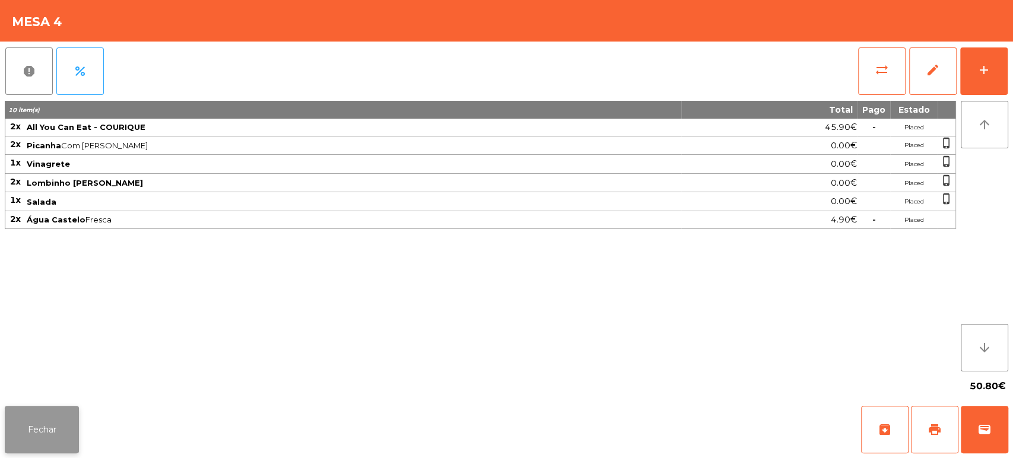
click at [45, 433] on button "Fechar" at bounding box center [42, 429] width 74 height 47
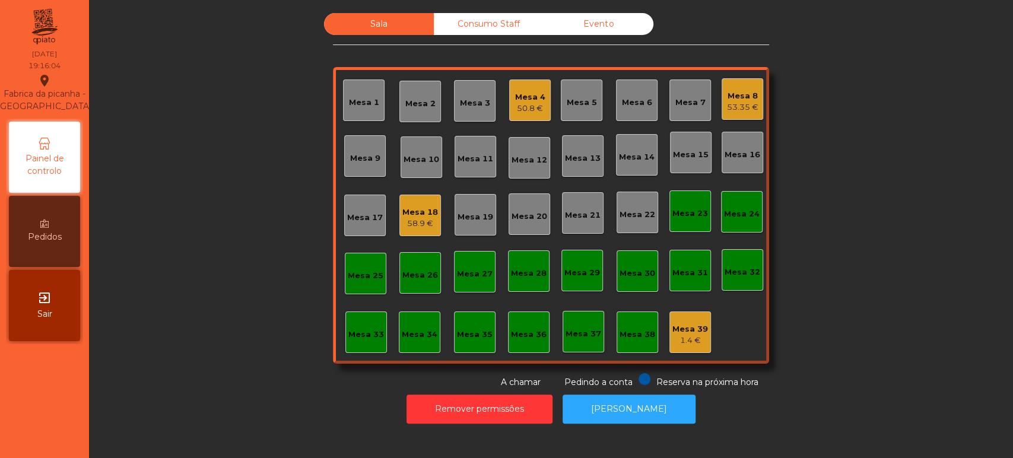
click at [946, 223] on div "Sala Consumo Staff Evento Mesa 1 Mesa 2 Mesa 3 Mesa 4 50.8 € Mesa 5 Mesa 6 Mesa…" at bounding box center [551, 201] width 892 height 376
click at [727, 100] on div "Mesa 8" at bounding box center [742, 96] width 31 height 12
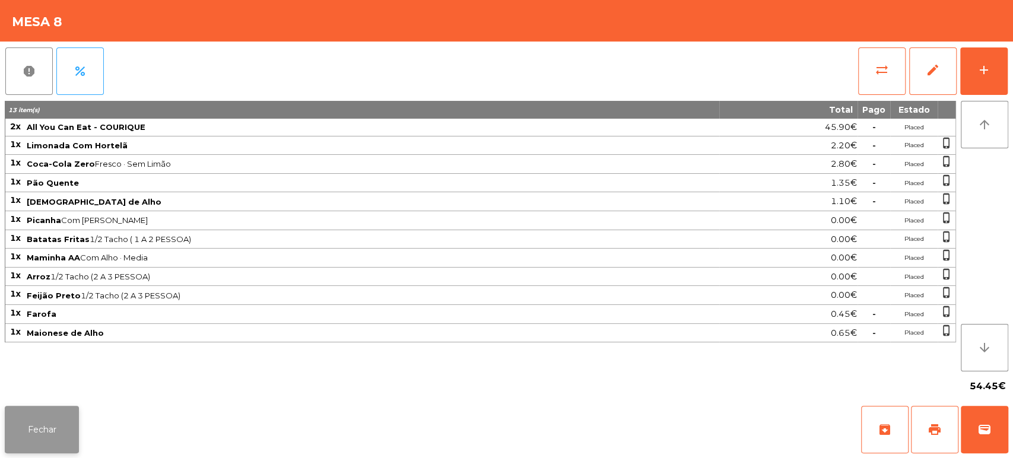
click at [37, 442] on button "Fechar" at bounding box center [42, 429] width 74 height 47
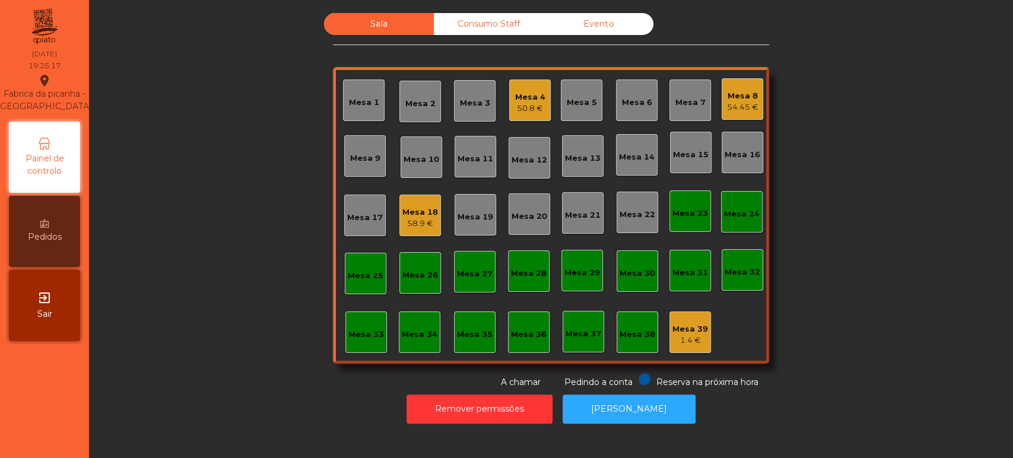
click at [475, 212] on div "Mesa 19" at bounding box center [476, 217] width 36 height 12
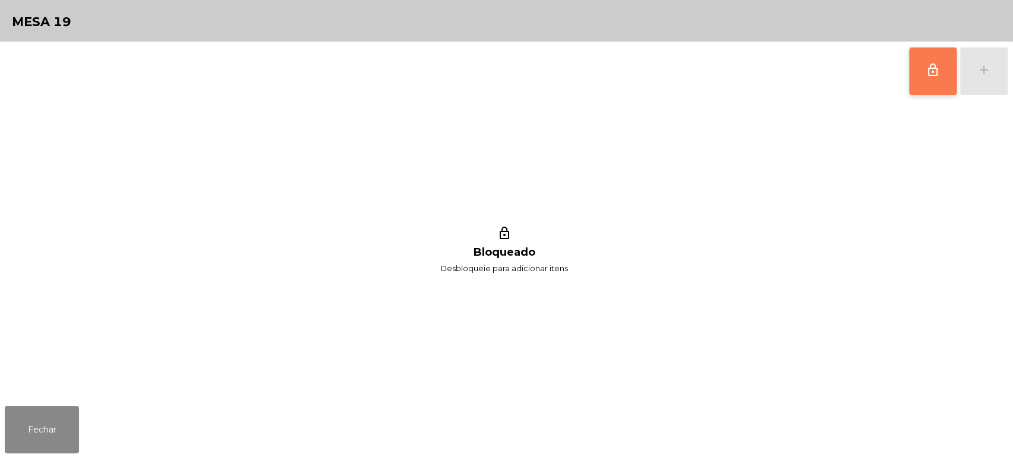
click at [930, 75] on span "lock_outline" at bounding box center [933, 70] width 14 height 14
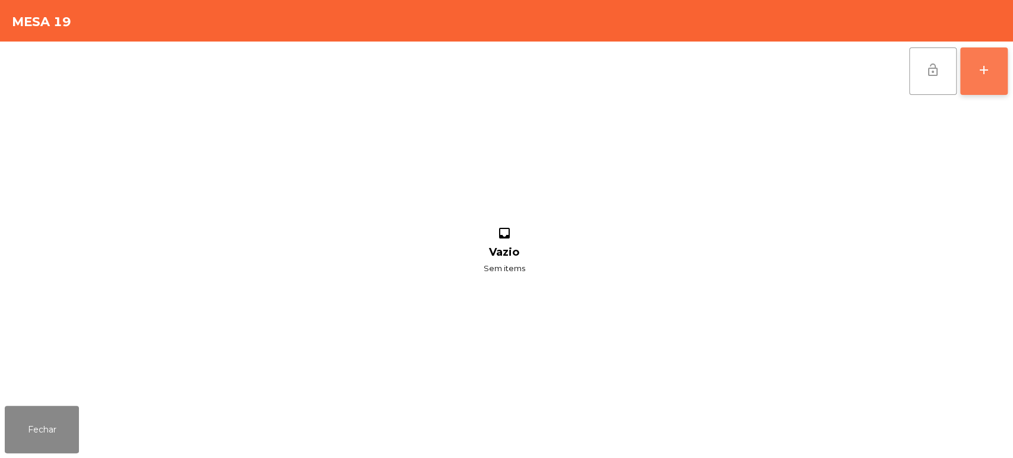
click at [981, 70] on div "add" at bounding box center [984, 70] width 14 height 14
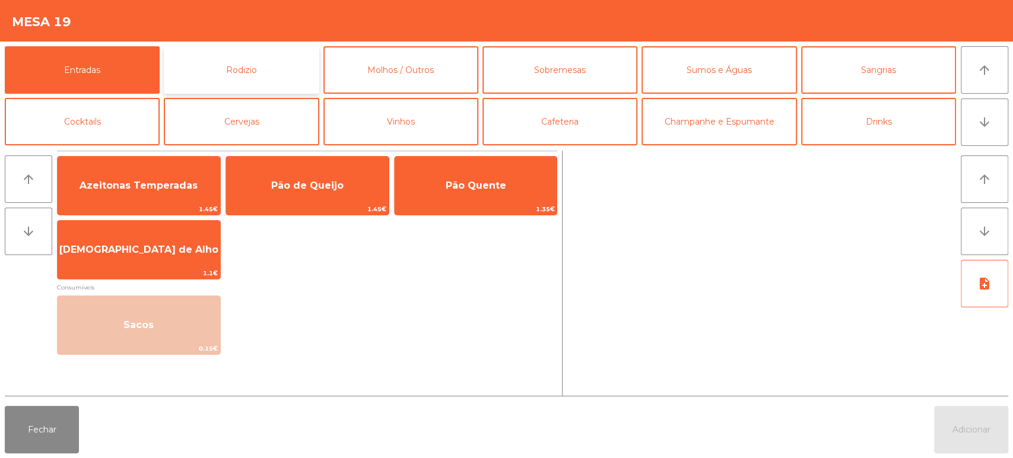
click at [240, 68] on button "Rodizio" at bounding box center [241, 69] width 155 height 47
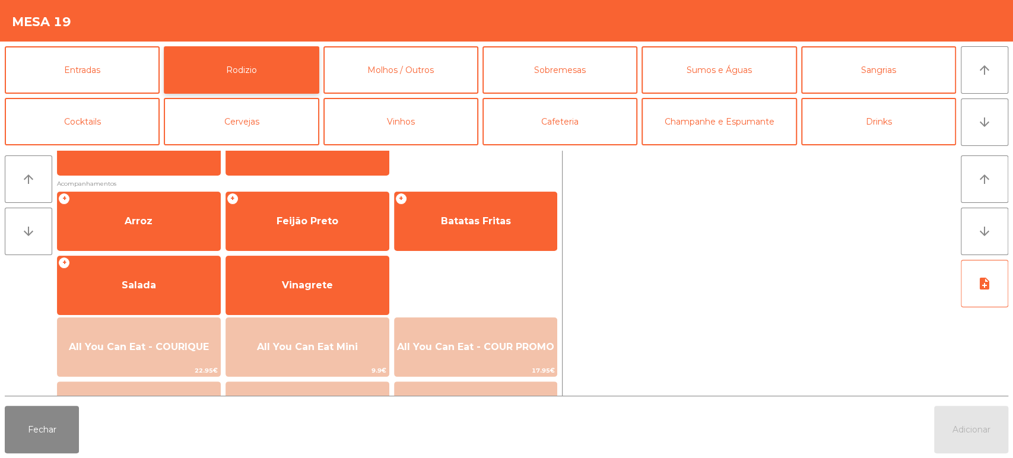
scroll to position [124, 0]
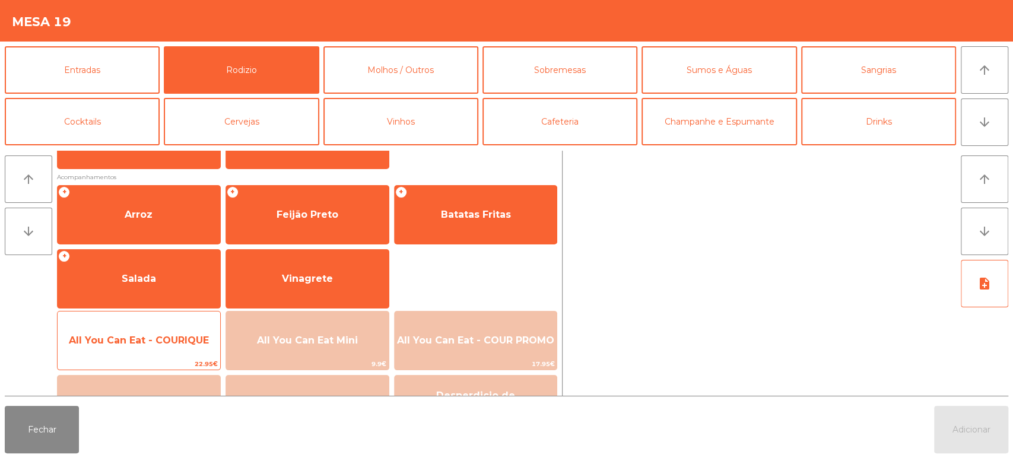
click at [160, 336] on span "All You Can Eat - COURIQUE" at bounding box center [139, 340] width 140 height 11
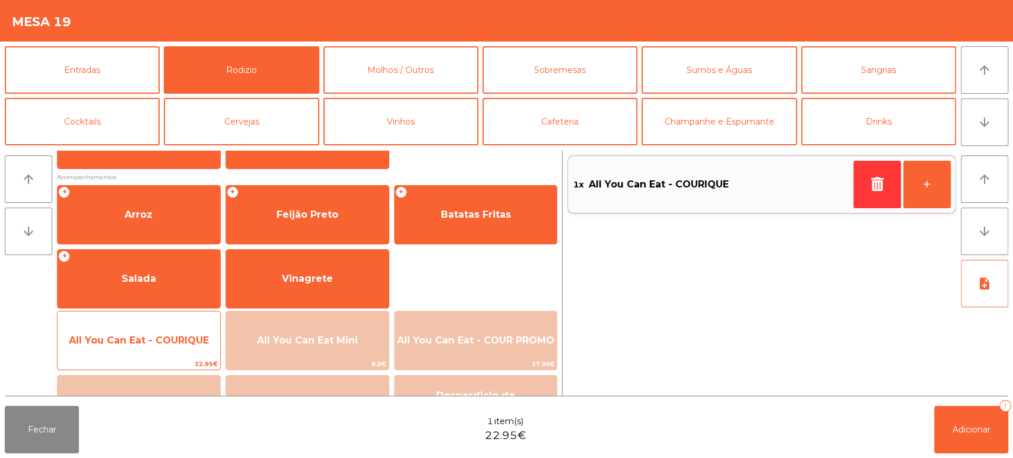
click at [162, 352] on span "All You Can Eat - COURIQUE" at bounding box center [139, 341] width 163 height 32
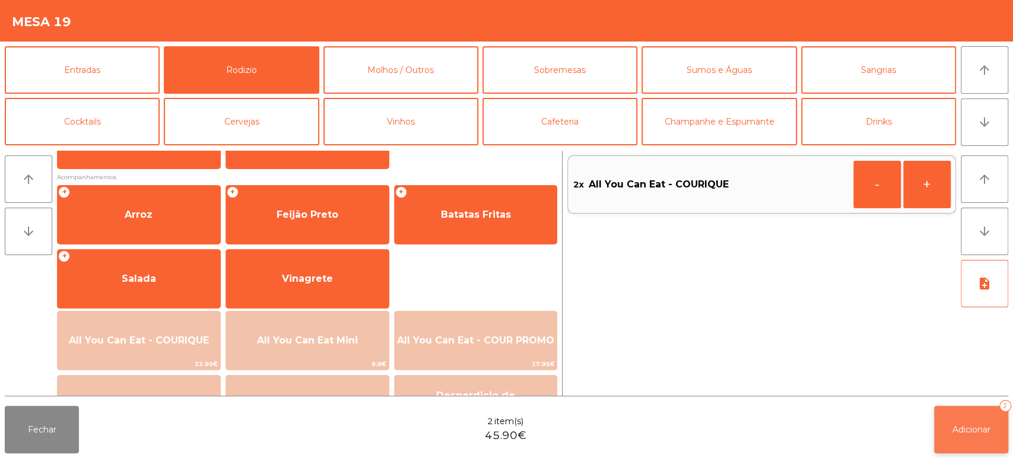
click at [955, 433] on span "Adicionar" at bounding box center [971, 429] width 38 height 11
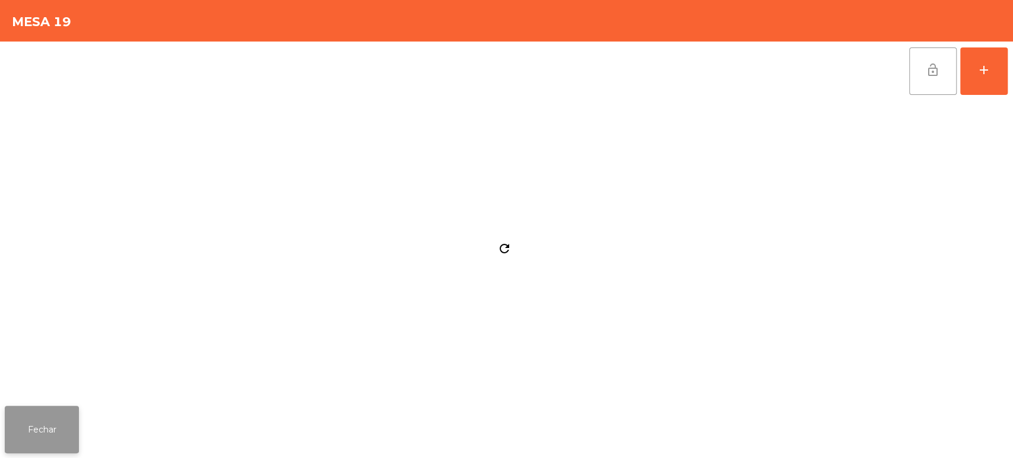
click at [33, 420] on button "Fechar" at bounding box center [42, 429] width 74 height 47
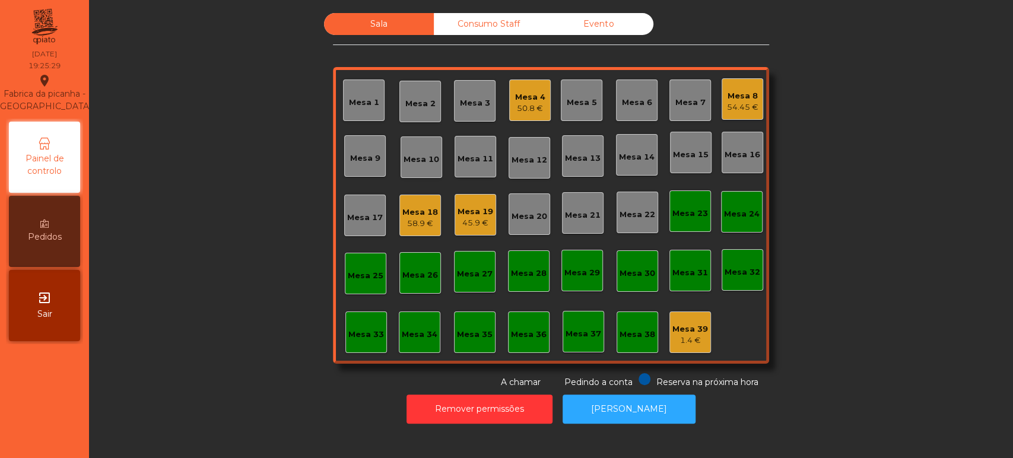
click at [482, 207] on div "Mesa 19" at bounding box center [476, 212] width 36 height 12
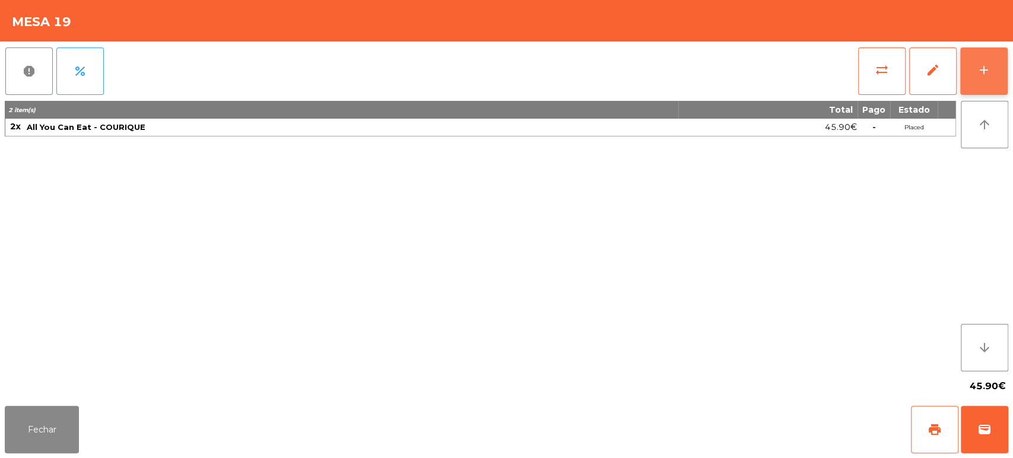
click at [990, 71] on div "add" at bounding box center [984, 70] width 14 height 14
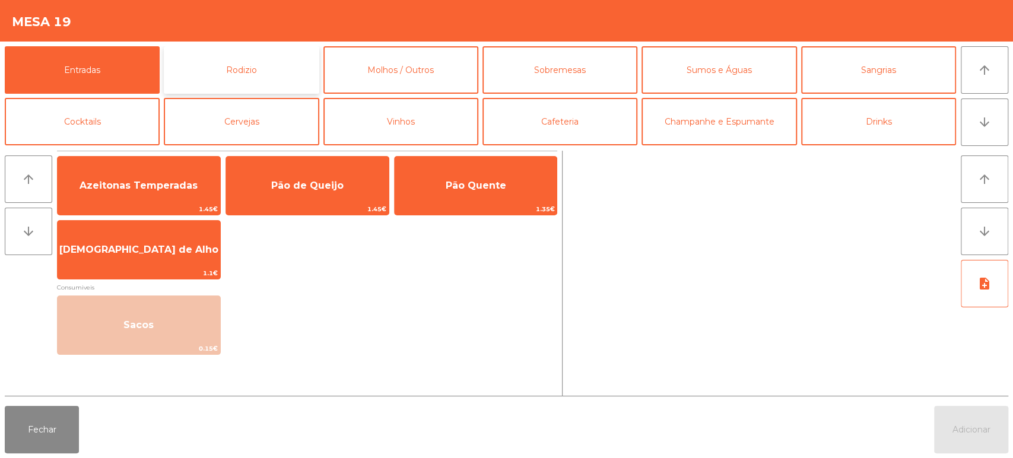
click at [233, 62] on button "Rodizio" at bounding box center [241, 69] width 155 height 47
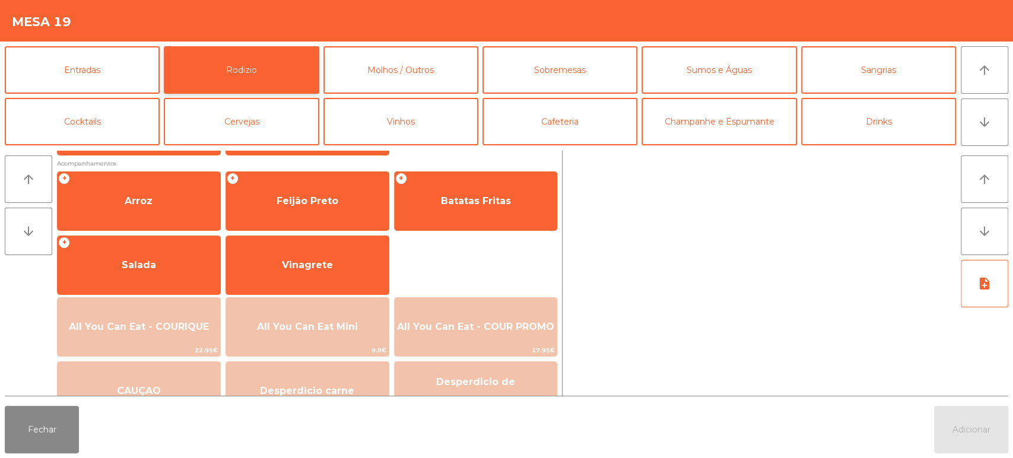
scroll to position [164, 0]
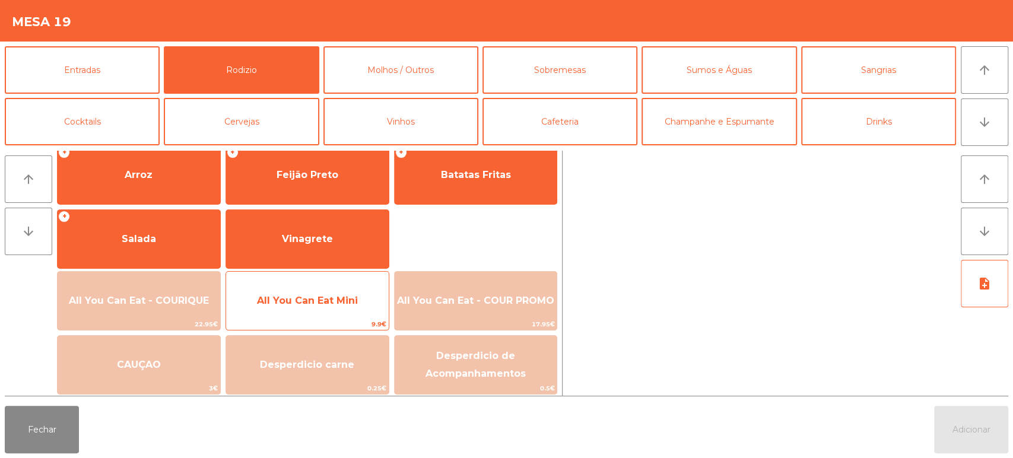
click at [332, 290] on span "All You Can Eat Mini" at bounding box center [307, 301] width 163 height 32
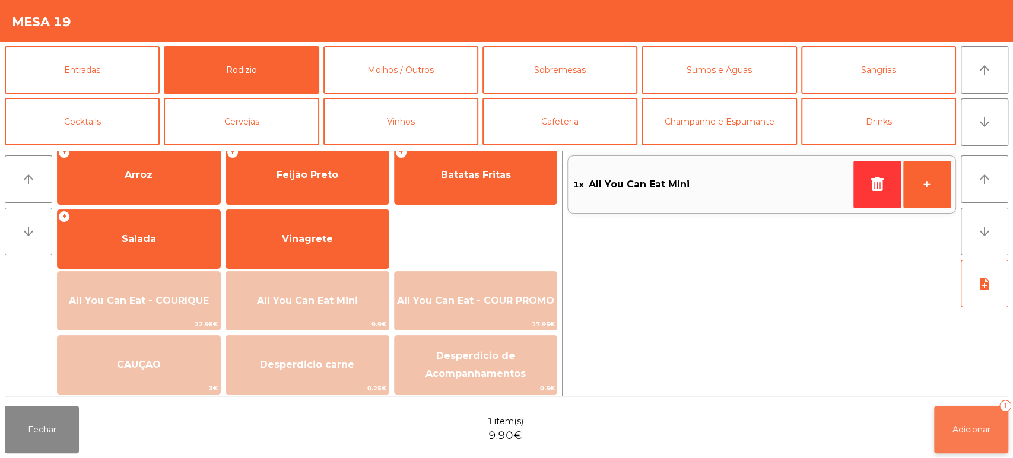
click at [960, 429] on span "Adicionar" at bounding box center [971, 429] width 38 height 11
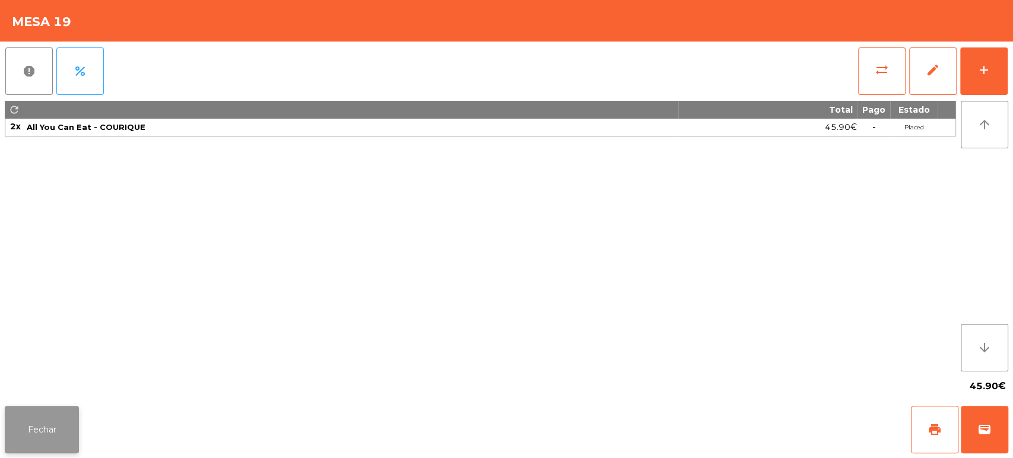
click at [50, 430] on button "Fechar" at bounding box center [42, 429] width 74 height 47
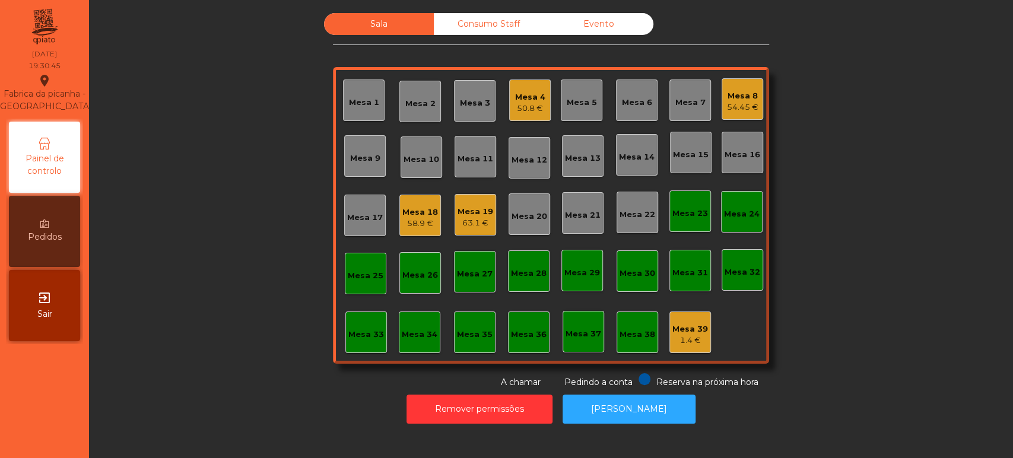
click at [427, 152] on div "Mesa 10" at bounding box center [422, 157] width 36 height 17
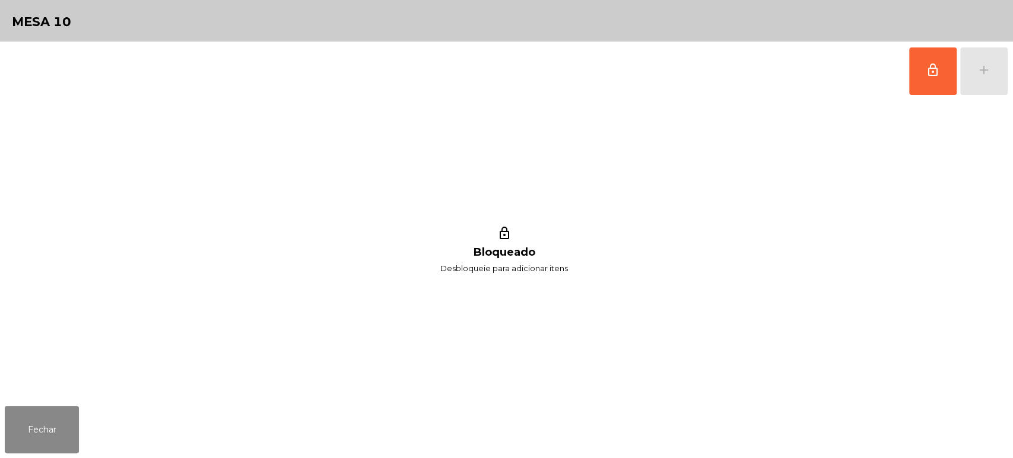
click at [881, 107] on div "lock_outline Bloqueado Desbloqueie para adicionar itens" at bounding box center [504, 251] width 999 height 300
click at [925, 83] on button "lock_outline" at bounding box center [932, 70] width 47 height 47
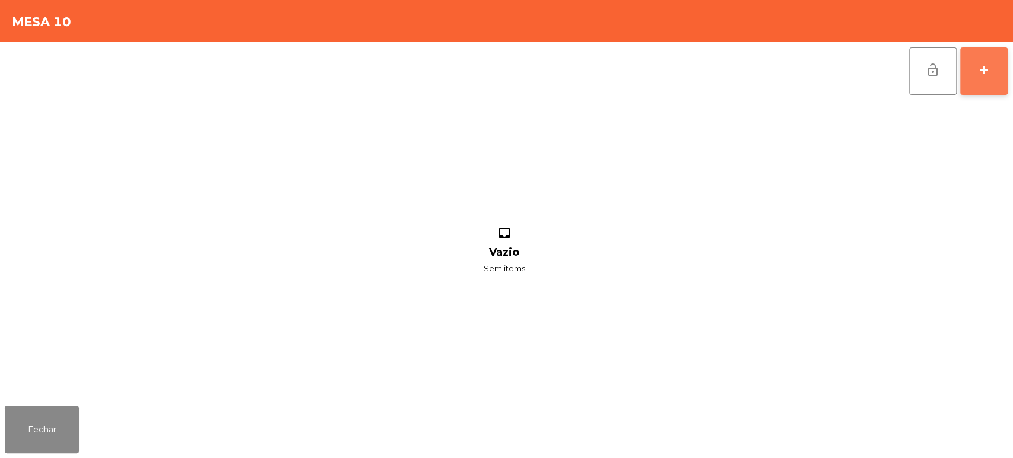
click at [984, 79] on button "add" at bounding box center [983, 70] width 47 height 47
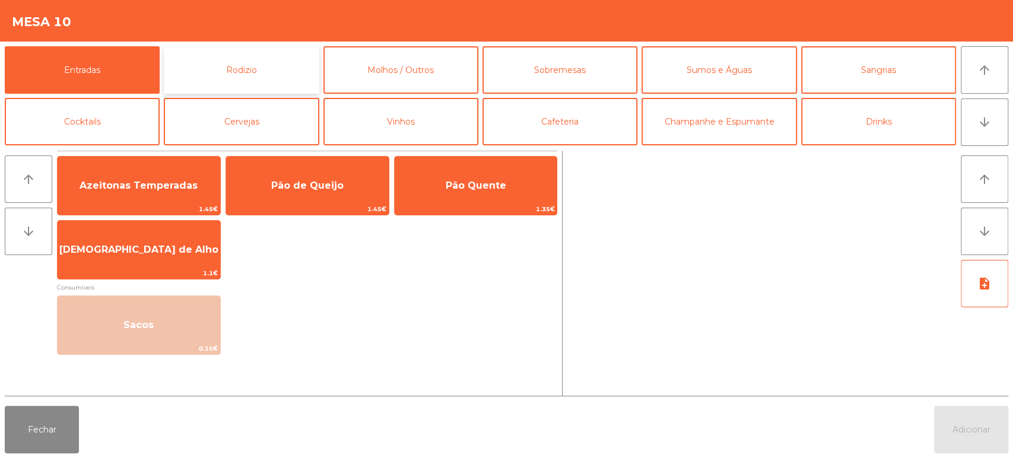
click at [264, 79] on button "Rodizio" at bounding box center [241, 69] width 155 height 47
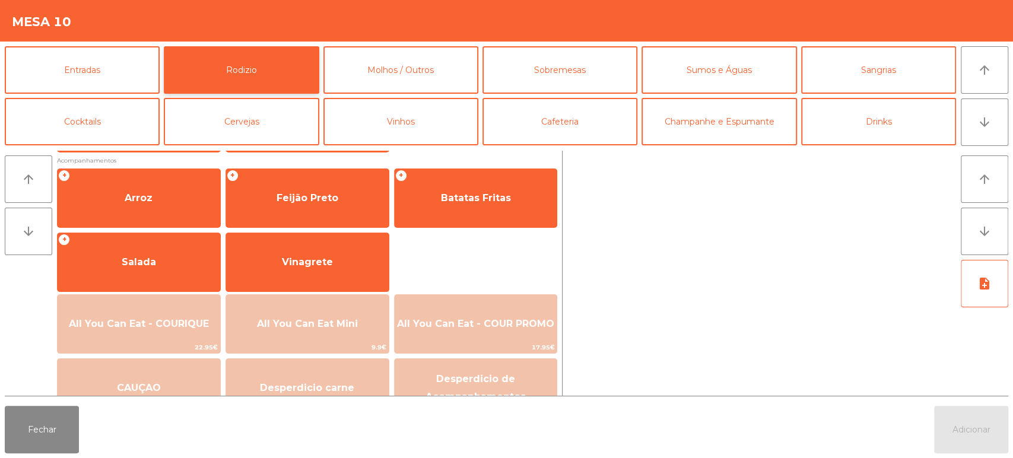
scroll to position [145, 0]
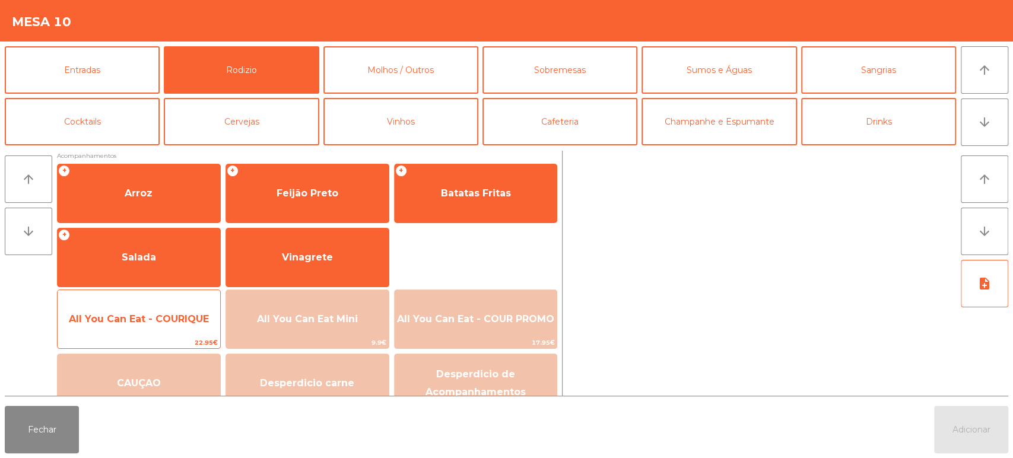
click at [182, 303] on span "All You Can Eat - COURIQUE" at bounding box center [139, 319] width 163 height 32
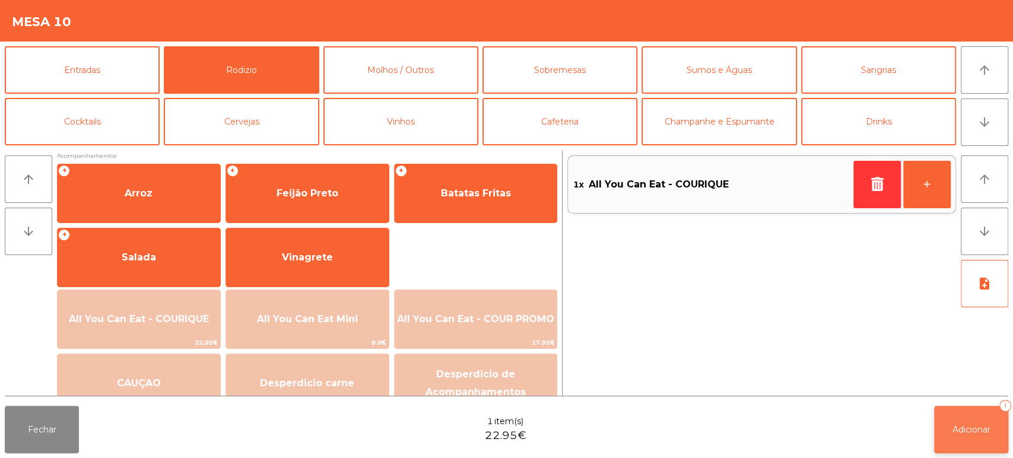
click at [953, 408] on button "Adicionar 1" at bounding box center [971, 429] width 74 height 47
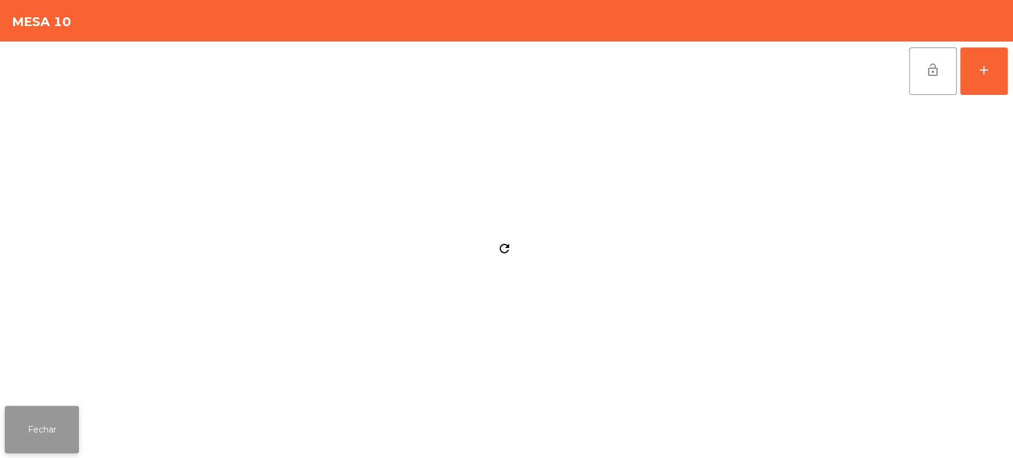
click at [68, 430] on button "Fechar" at bounding box center [42, 429] width 74 height 47
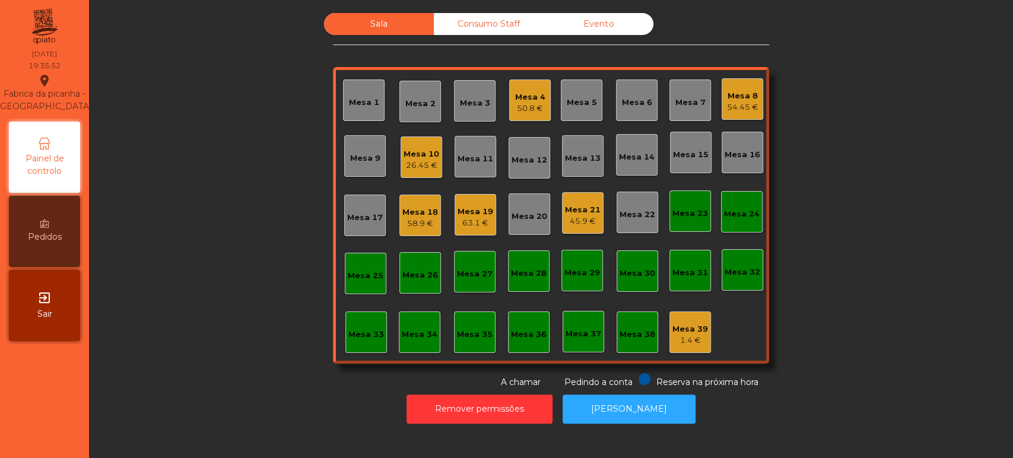
click at [999, 268] on div "Sala Consumo Staff Evento Mesa 1 Mesa 2 Mesa 3 Mesa 4 50.8 € Mesa 5 Mesa 6 Mesa…" at bounding box center [551, 229] width 924 height 458
click at [933, 275] on div "Sala Consumo Staff Evento Mesa 1 Mesa 2 Mesa 3 Mesa 4 50.8 € Mesa 5 Mesa 6 Mesa…" at bounding box center [551, 201] width 892 height 376
click at [906, 340] on div "Sala Consumo Staff Evento Mesa 1 Mesa 2 Mesa 3 Mesa 4 50.8 € Mesa 5 Mesa 6 Mesa…" at bounding box center [551, 201] width 892 height 376
click at [855, 313] on div "Sala Consumo Staff Evento Mesa 1 Mesa 2 Mesa 3 Mesa 4 50.8 € Mesa 5 Mesa 6 Mesa…" at bounding box center [551, 201] width 892 height 376
click at [887, 328] on div "Sala Consumo Staff Evento Mesa 1 Mesa 2 Mesa 3 Mesa 4 50.8 € Mesa 5 Mesa 6 Mesa…" at bounding box center [551, 201] width 892 height 376
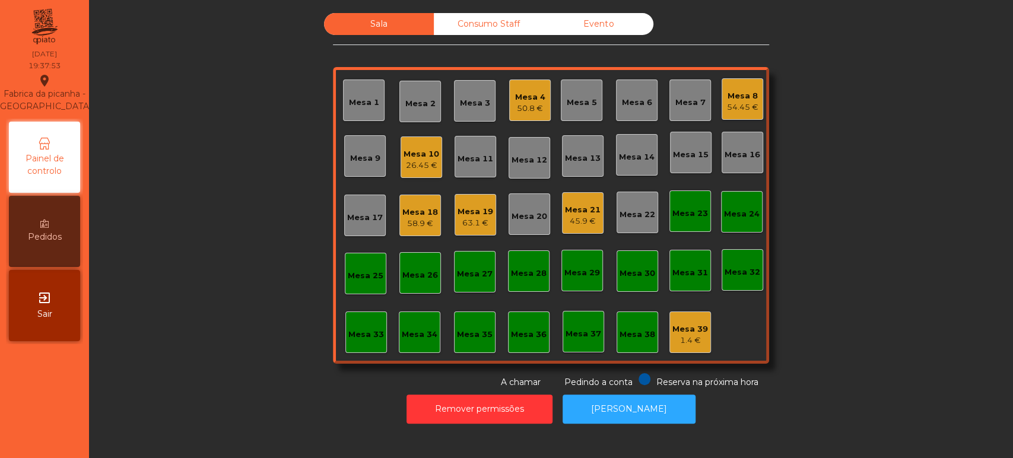
click at [879, 304] on div "Sala Consumo Staff Evento Mesa 1 Mesa 2 Mesa 3 Mesa 4 50.8 € Mesa 5 Mesa 6 Mesa…" at bounding box center [551, 201] width 892 height 376
click at [808, 278] on div "Sala Consumo Staff Evento Mesa 1 Mesa 2 Mesa 3 Mesa 4 50.8 € Mesa 5 Mesa 6 Mesa…" at bounding box center [551, 201] width 892 height 376
click at [529, 112] on div "50.8 €" at bounding box center [530, 109] width 30 height 12
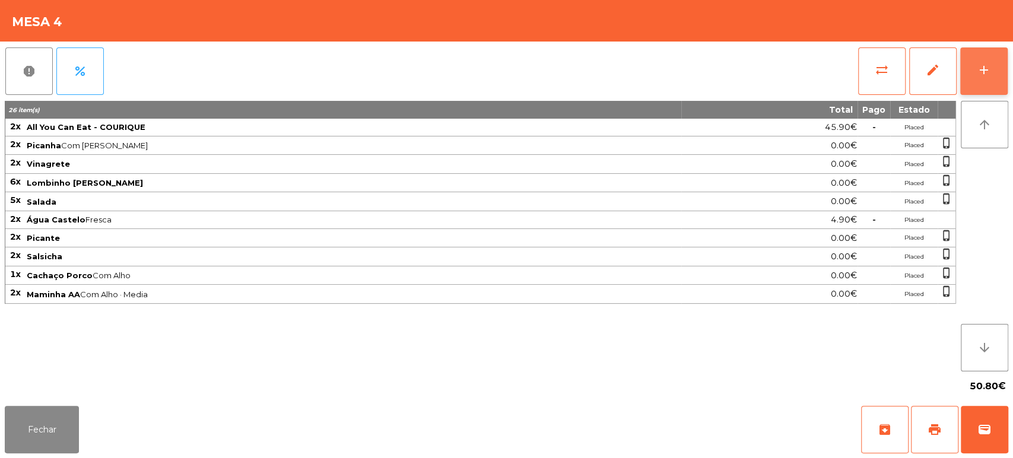
click at [988, 74] on div "add" at bounding box center [984, 70] width 14 height 14
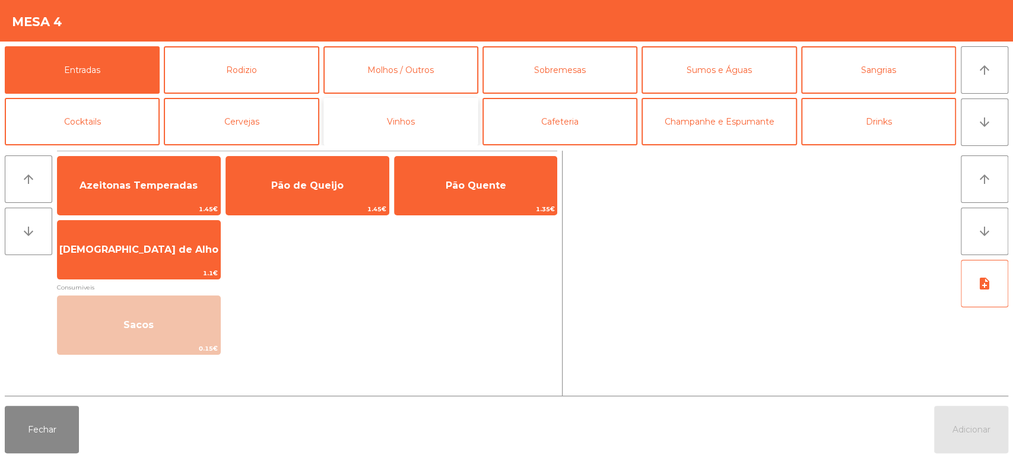
click at [413, 115] on button "Vinhos" at bounding box center [400, 121] width 155 height 47
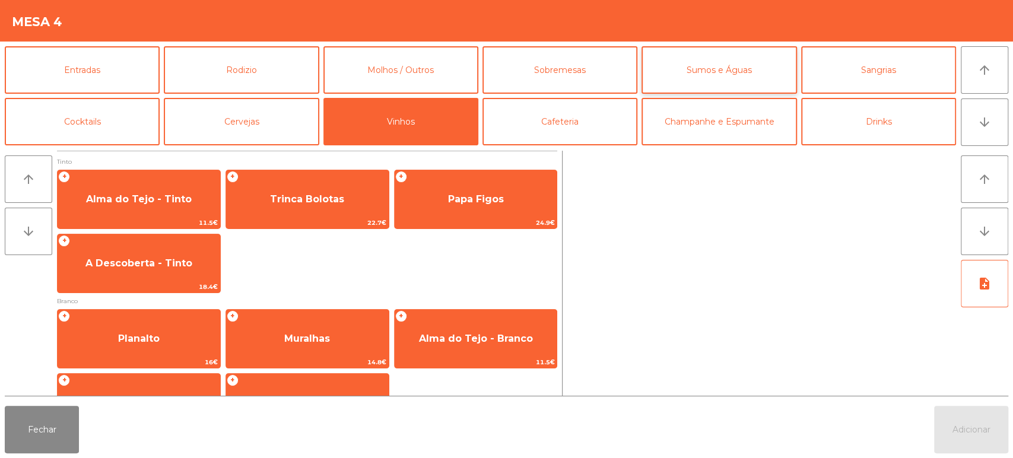
click at [675, 69] on button "Sumos e Águas" at bounding box center [718, 69] width 155 height 47
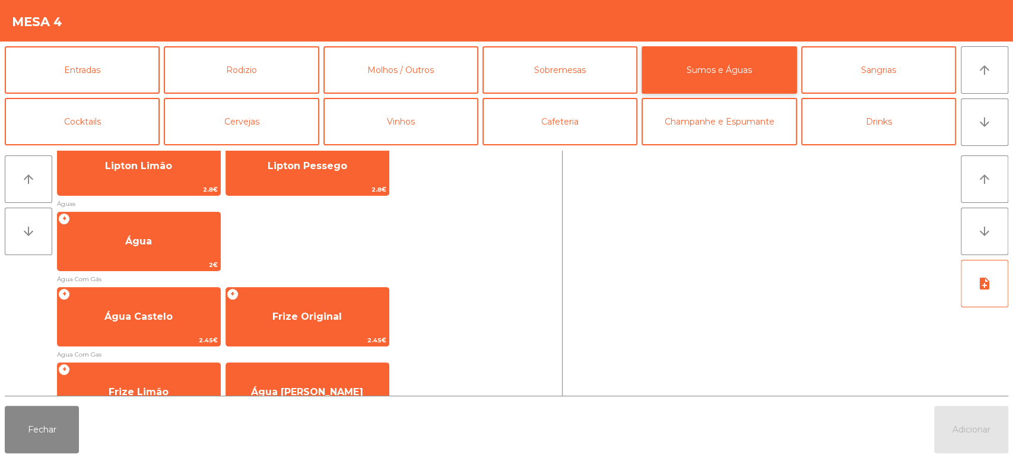
scroll to position [380, 0]
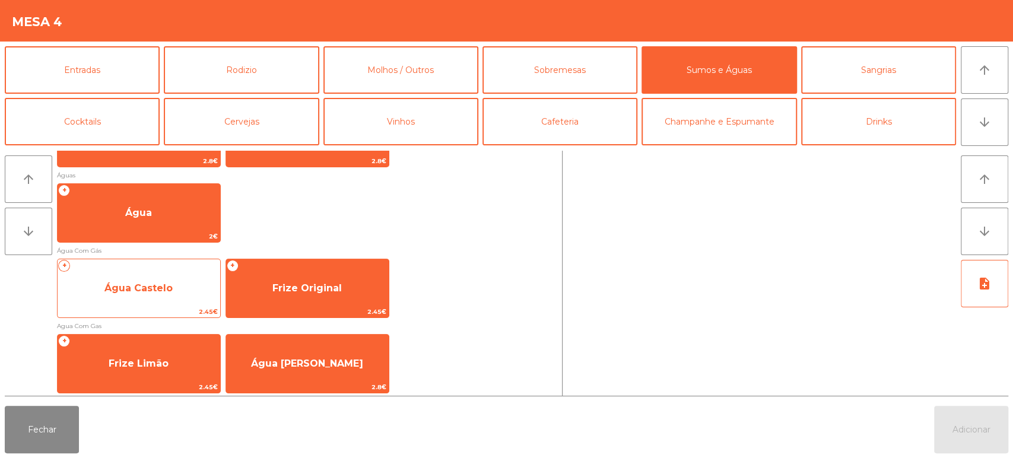
click at [166, 285] on span "Água Castelo" at bounding box center [138, 287] width 68 height 11
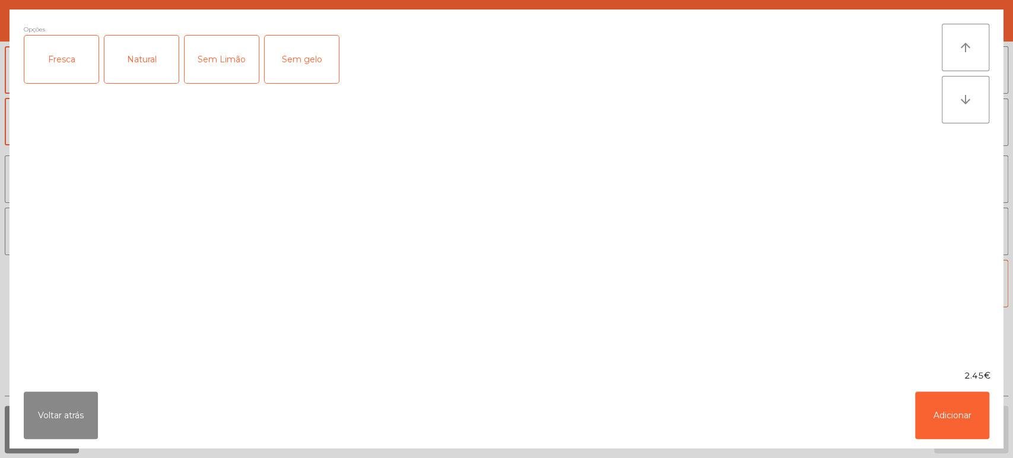
click at [38, 50] on div "Fresca" at bounding box center [61, 59] width 74 height 47
click at [953, 396] on button "Adicionar" at bounding box center [952, 415] width 74 height 47
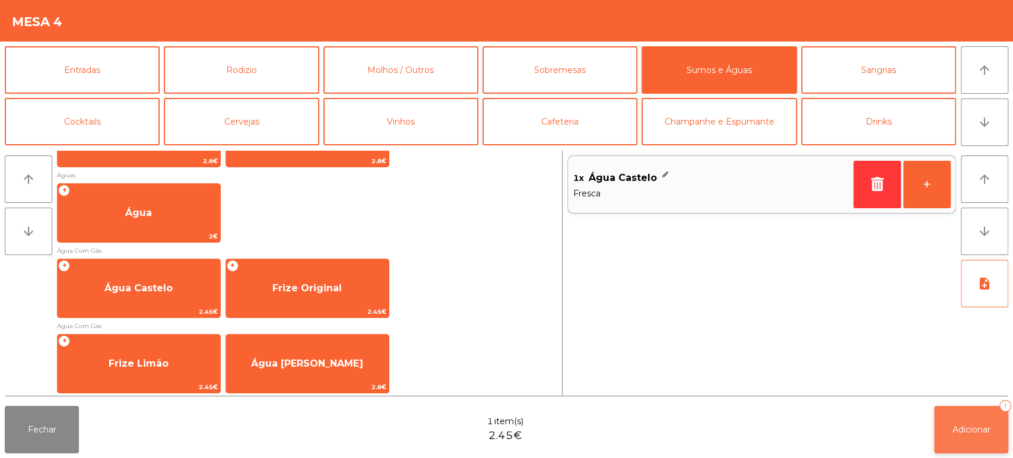
click at [962, 408] on button "Adicionar 1" at bounding box center [971, 429] width 74 height 47
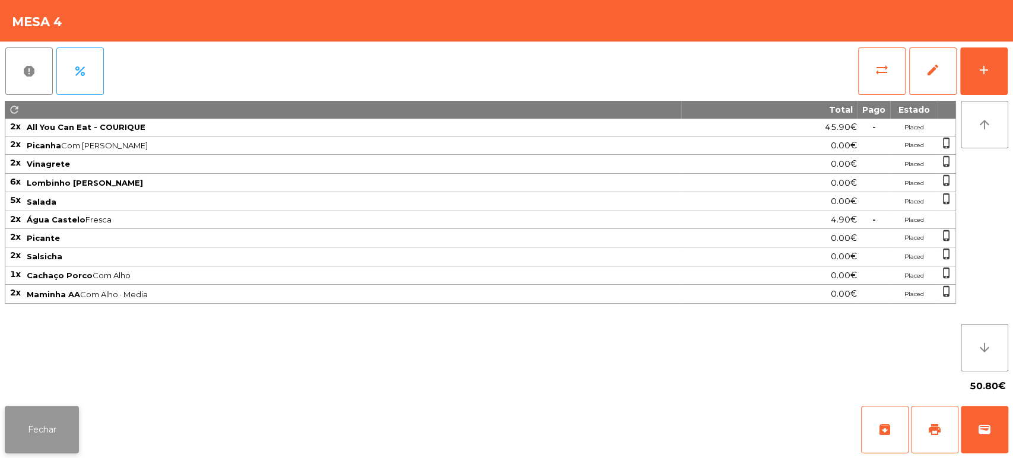
click at [52, 420] on button "Fechar" at bounding box center [42, 429] width 74 height 47
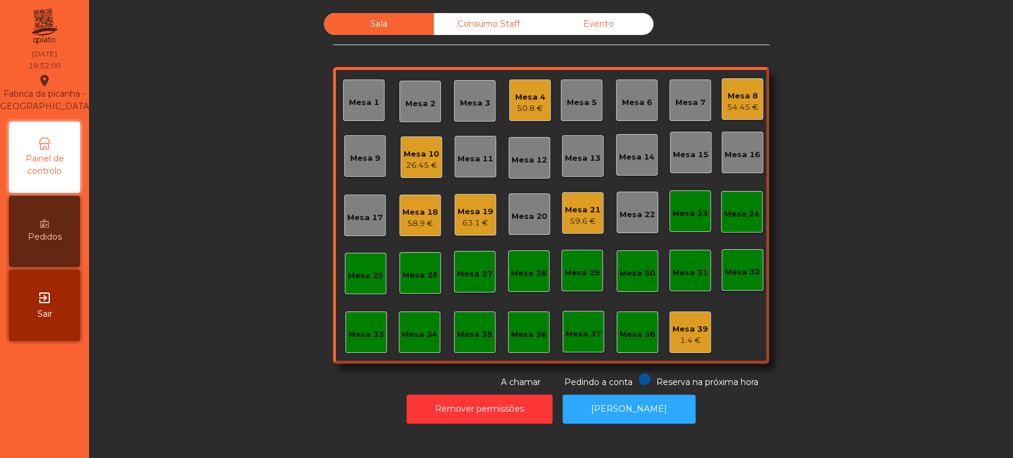
click at [869, 230] on div "Sala Consumo Staff Evento Mesa 1 Mesa 2 Mesa 3 Mesa 4 50.8 € Mesa 5 Mesa 6 Mesa…" at bounding box center [551, 201] width 892 height 376
click at [402, 114] on div "Mesa 2" at bounding box center [420, 102] width 42 height 42
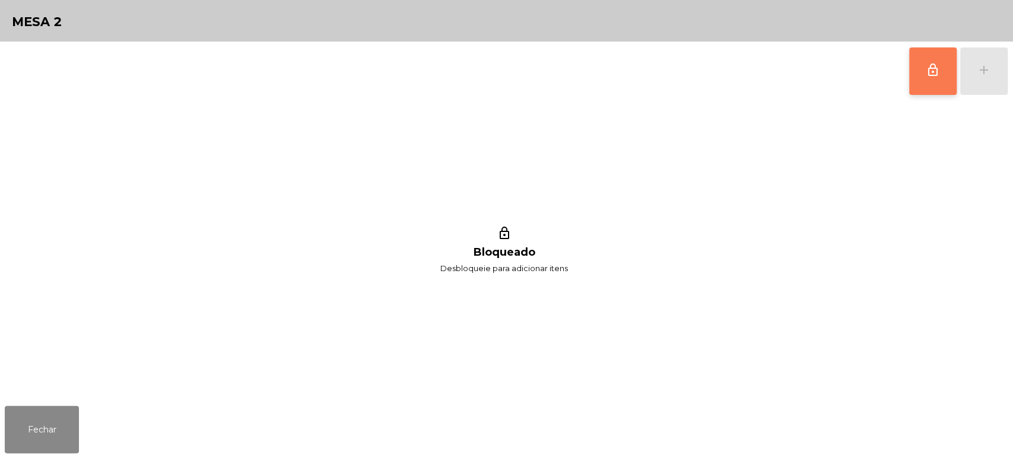
click at [926, 77] on button "lock_outline" at bounding box center [932, 70] width 47 height 47
click at [979, 75] on div "add" at bounding box center [984, 70] width 14 height 14
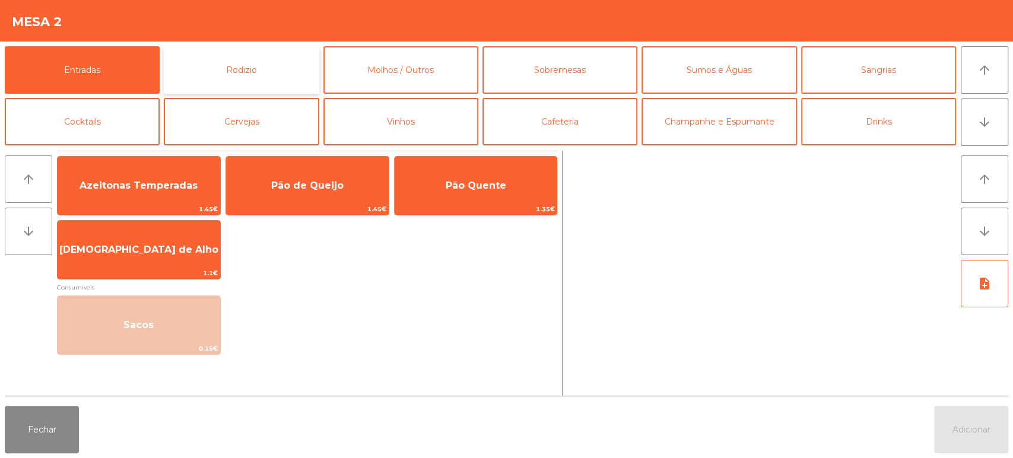
click at [225, 70] on button "Rodizio" at bounding box center [241, 69] width 155 height 47
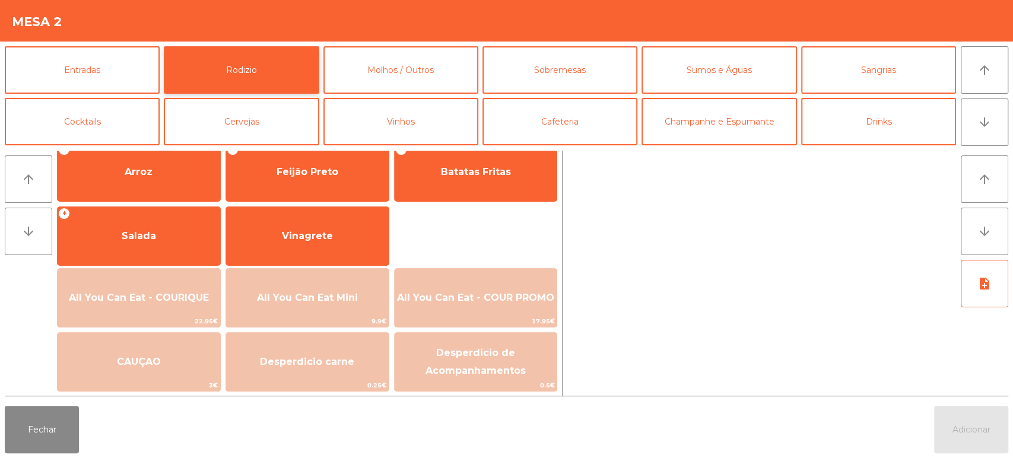
scroll to position [161, 0]
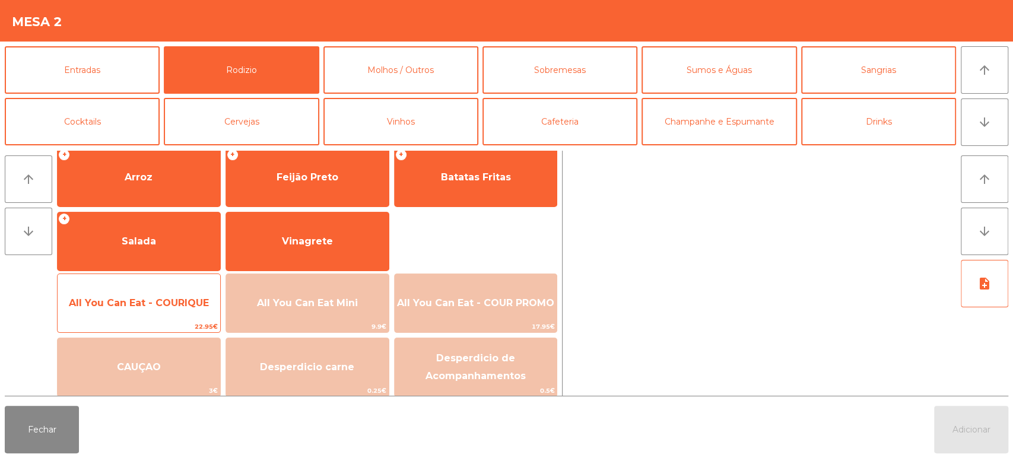
click at [128, 311] on span "All You Can Eat - COURIQUE" at bounding box center [139, 303] width 163 height 32
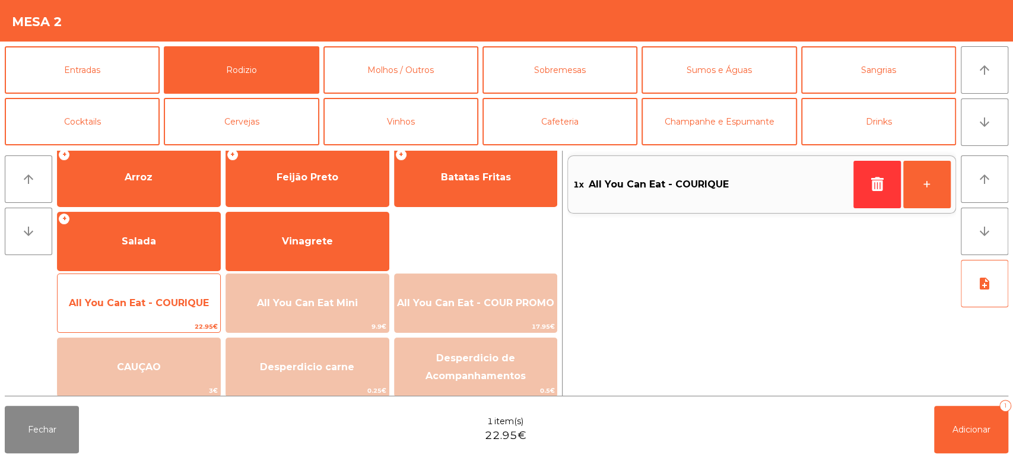
click at [128, 310] on span "All You Can Eat - COURIQUE" at bounding box center [139, 303] width 163 height 32
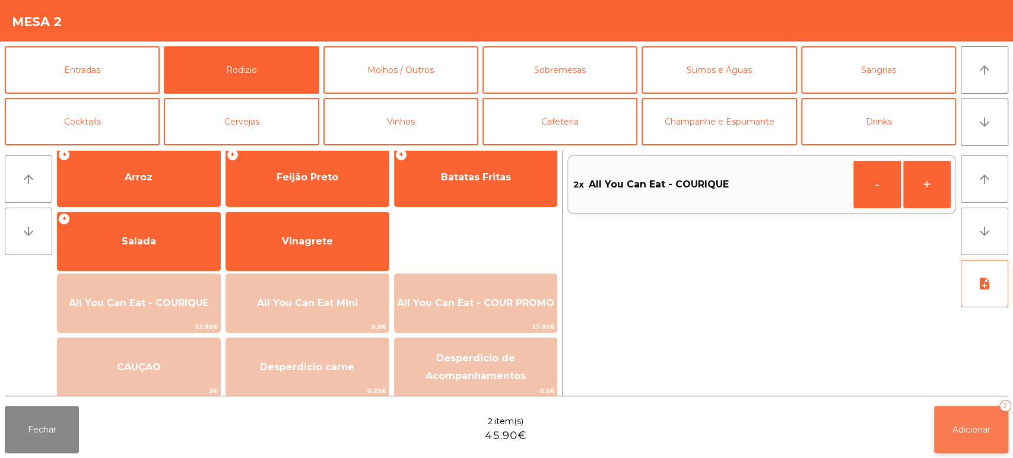
click at [970, 415] on button "Adicionar 2" at bounding box center [971, 429] width 74 height 47
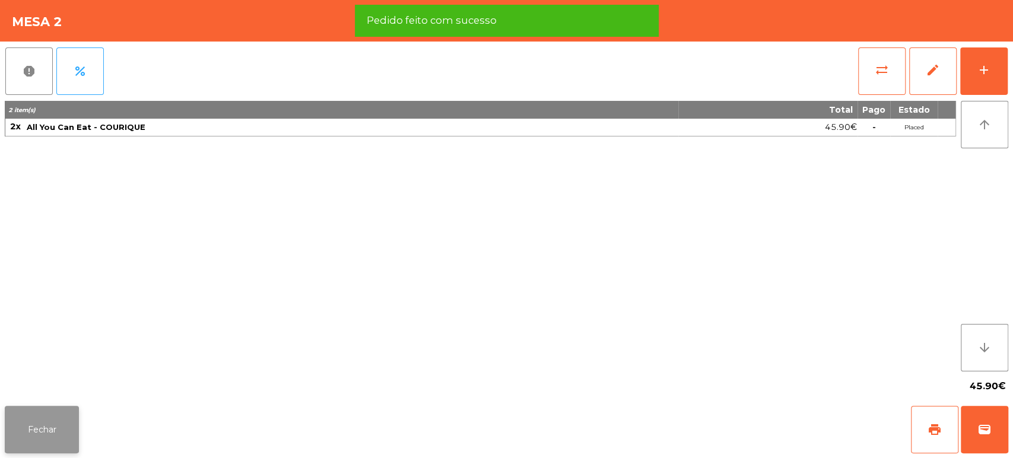
click at [52, 436] on button "Fechar" at bounding box center [42, 429] width 74 height 47
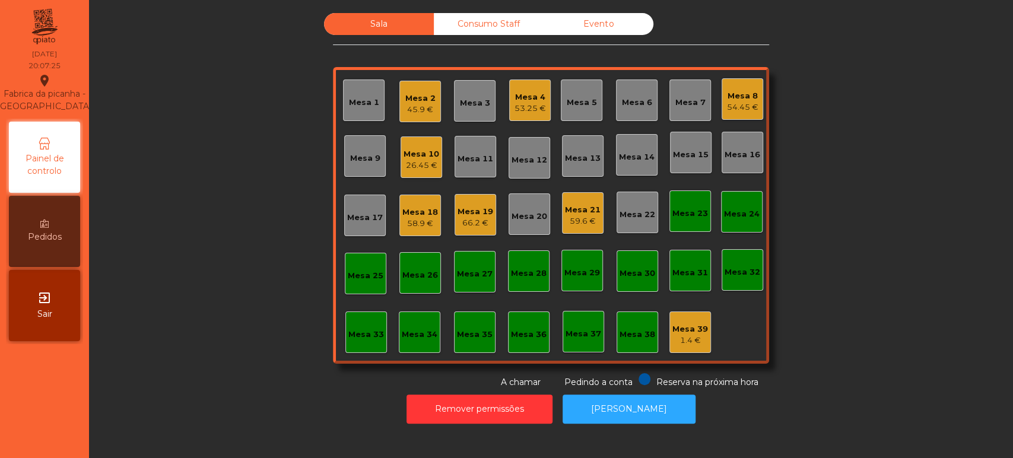
click at [528, 158] on div "Mesa 12" at bounding box center [530, 160] width 36 height 12
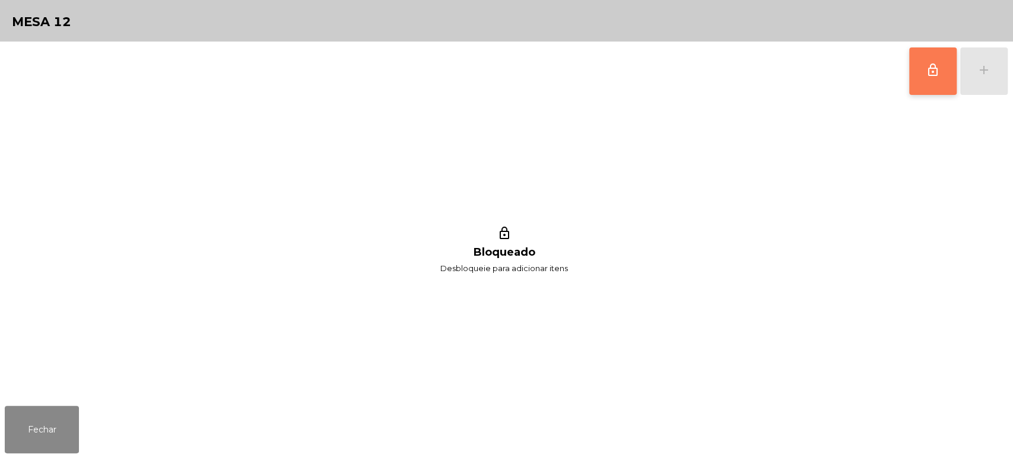
click at [920, 88] on button "lock_outline" at bounding box center [932, 70] width 47 height 47
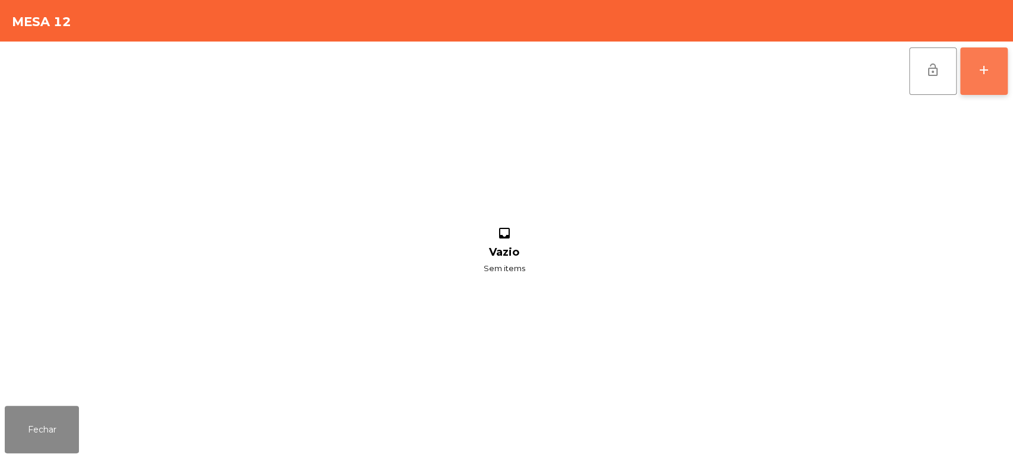
click at [984, 77] on button "add" at bounding box center [983, 70] width 47 height 47
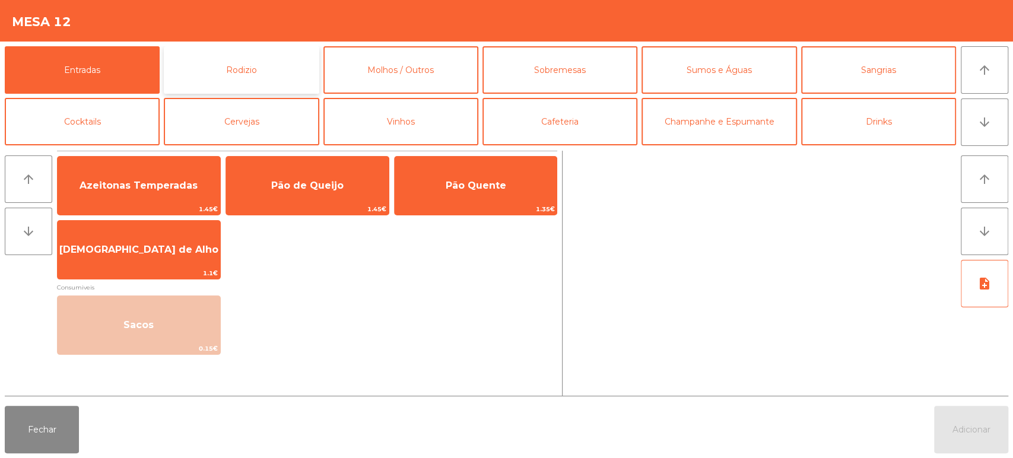
click at [275, 65] on button "Rodizio" at bounding box center [241, 69] width 155 height 47
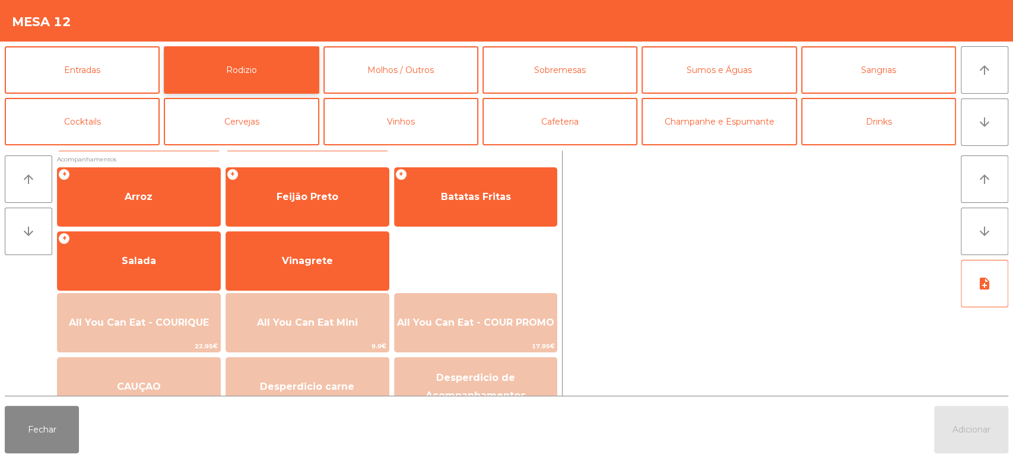
scroll to position [157, 0]
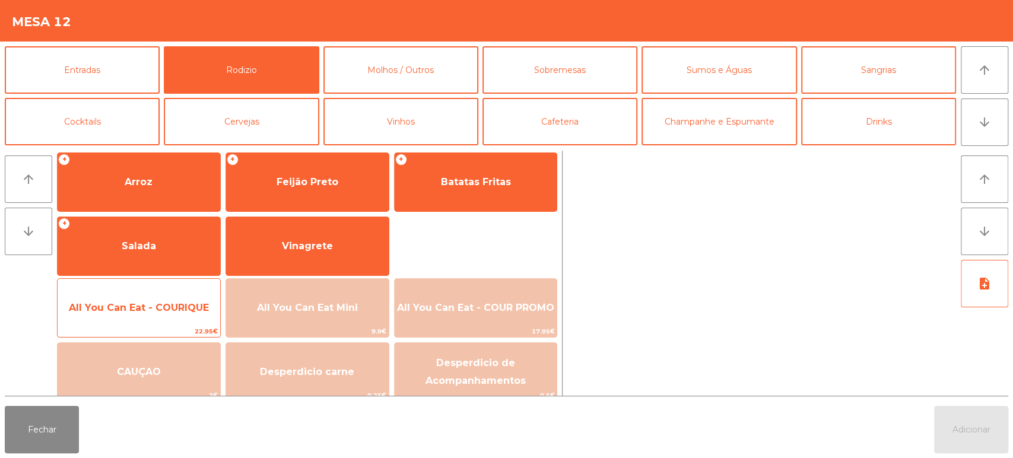
click at [156, 299] on span "All You Can Eat - COURIQUE" at bounding box center [139, 308] width 163 height 32
click at [154, 295] on span "All You Can Eat - COURIQUE" at bounding box center [139, 308] width 163 height 32
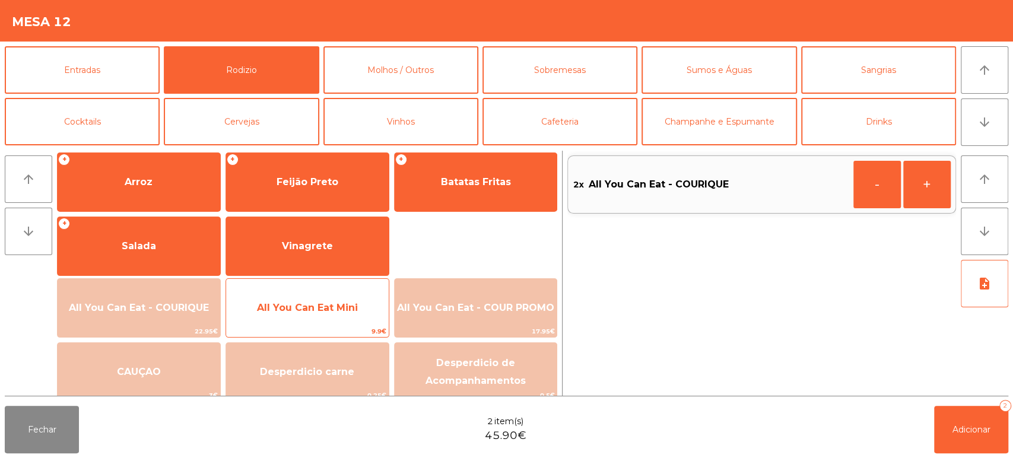
click at [329, 304] on span "All You Can Eat Mini" at bounding box center [307, 307] width 101 height 11
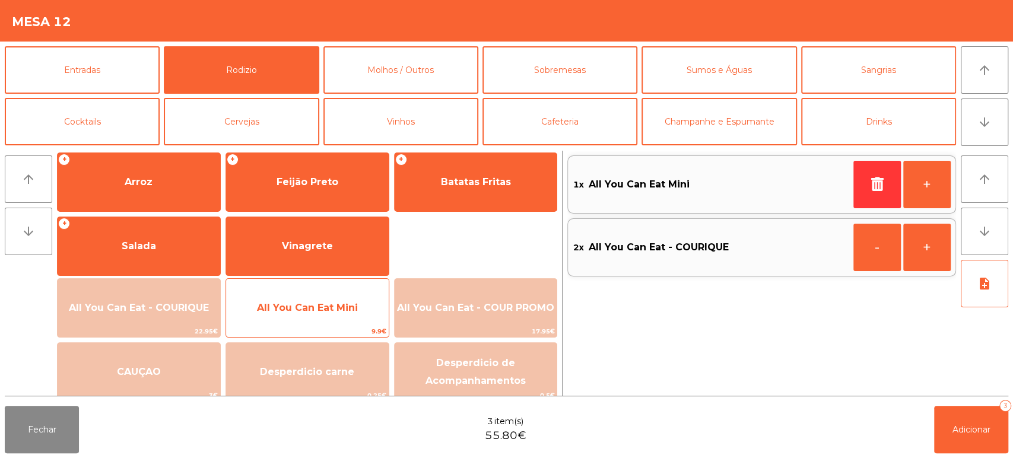
click at [329, 306] on span "All You Can Eat Mini" at bounding box center [307, 307] width 101 height 11
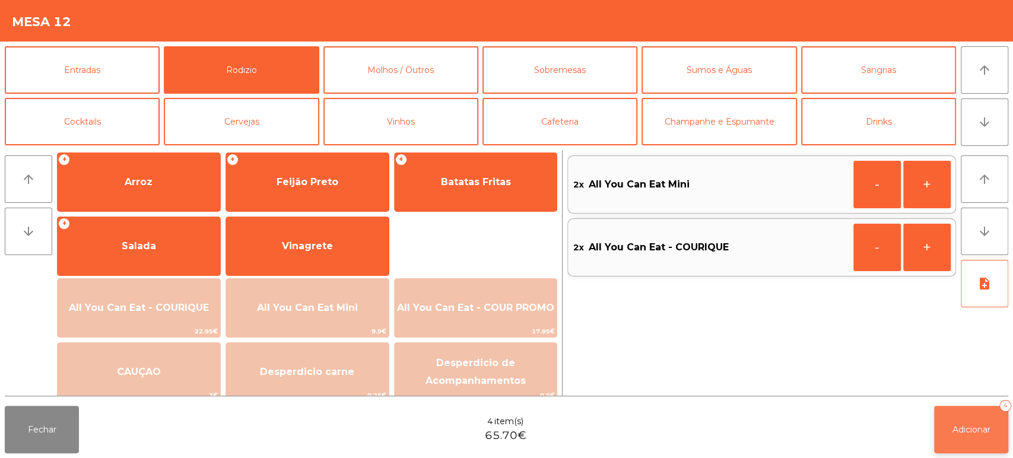
click at [992, 430] on button "Adicionar 4" at bounding box center [971, 429] width 74 height 47
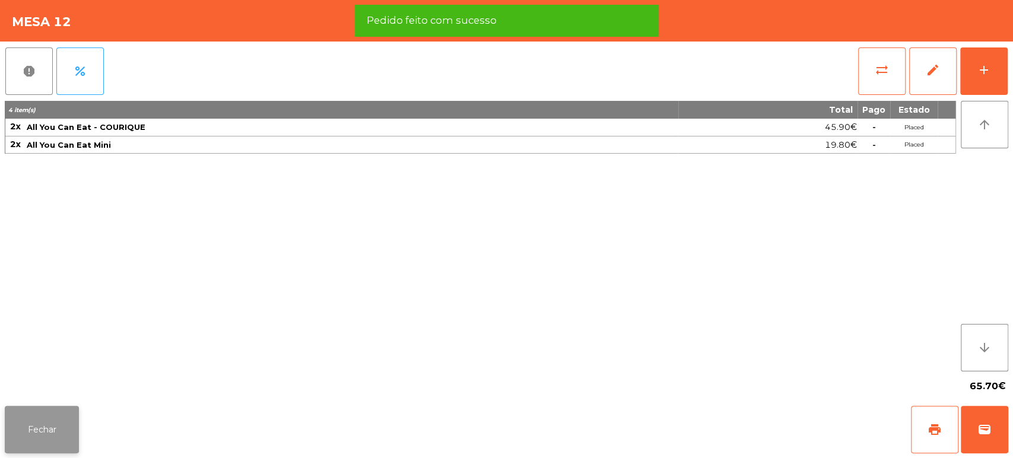
click at [61, 423] on button "Fechar" at bounding box center [42, 429] width 74 height 47
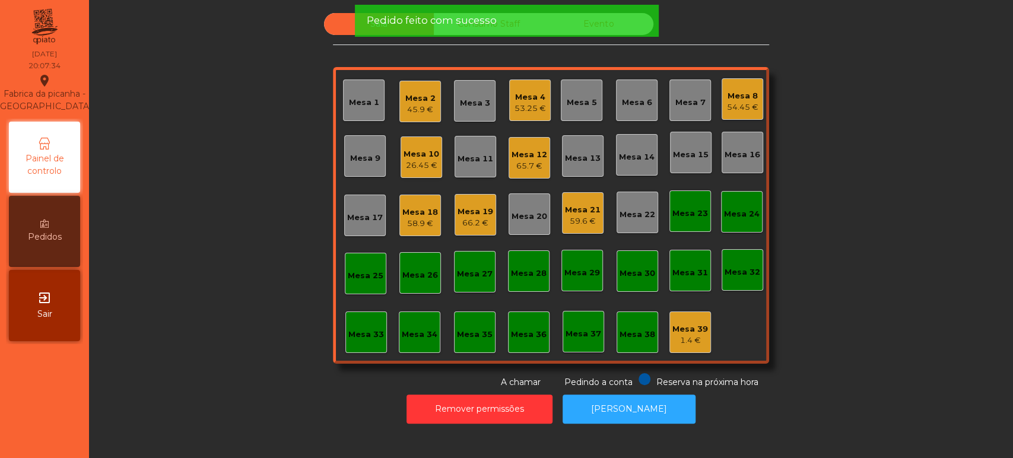
click at [211, 225] on div "Sala Consumo Staff Evento Mesa 1 Mesa 2 45.9 € Mesa 3 Mesa 4 53.25 € Mesa 5 Mes…" at bounding box center [551, 201] width 892 height 376
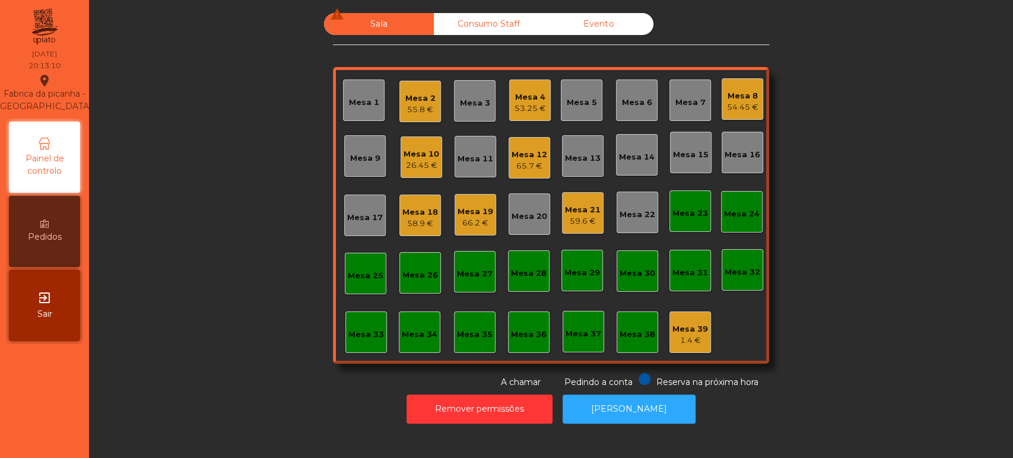
click at [406, 224] on div "58.9 €" at bounding box center [420, 224] width 36 height 12
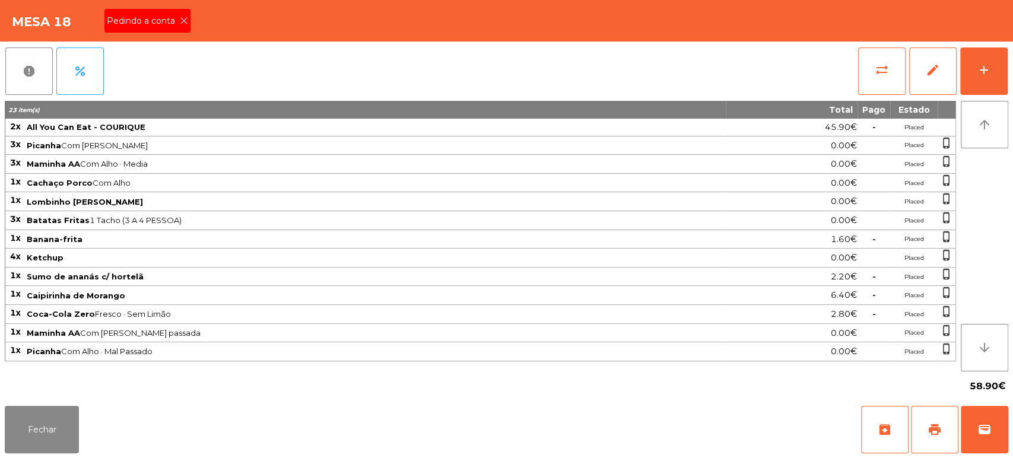
click at [180, 30] on div "Pedindo a conta" at bounding box center [147, 21] width 86 height 24
click at [947, 427] on button "print" at bounding box center [934, 429] width 47 height 47
click at [62, 442] on button "Fechar" at bounding box center [42, 429] width 74 height 47
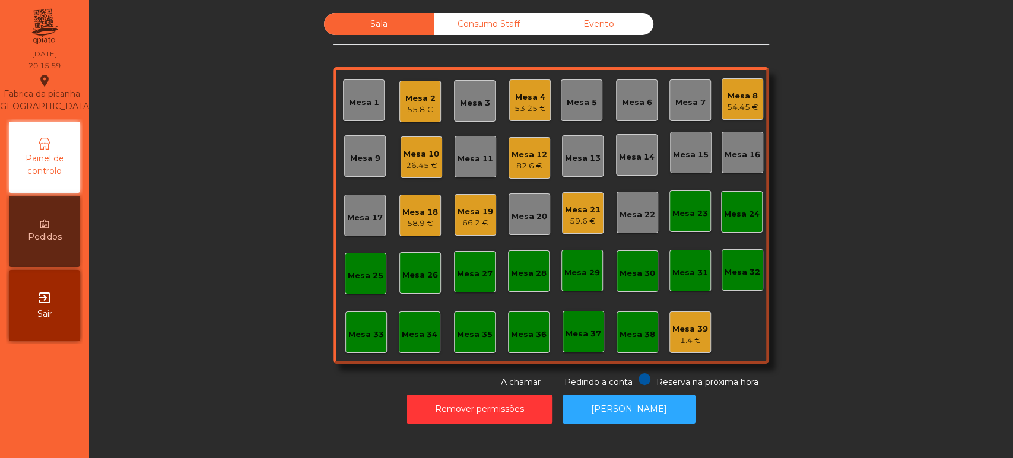
click at [428, 210] on div "Mesa 18" at bounding box center [420, 213] width 36 height 12
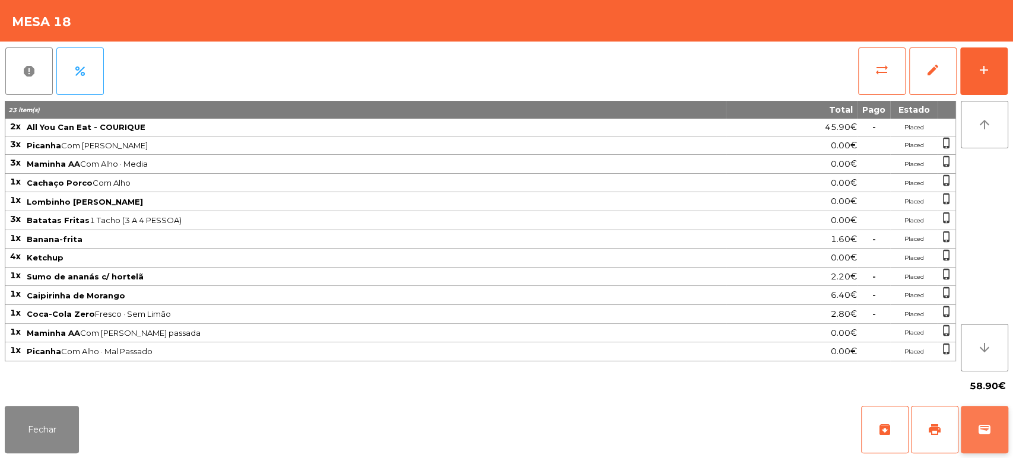
click at [984, 421] on button "wallet" at bounding box center [984, 429] width 47 height 47
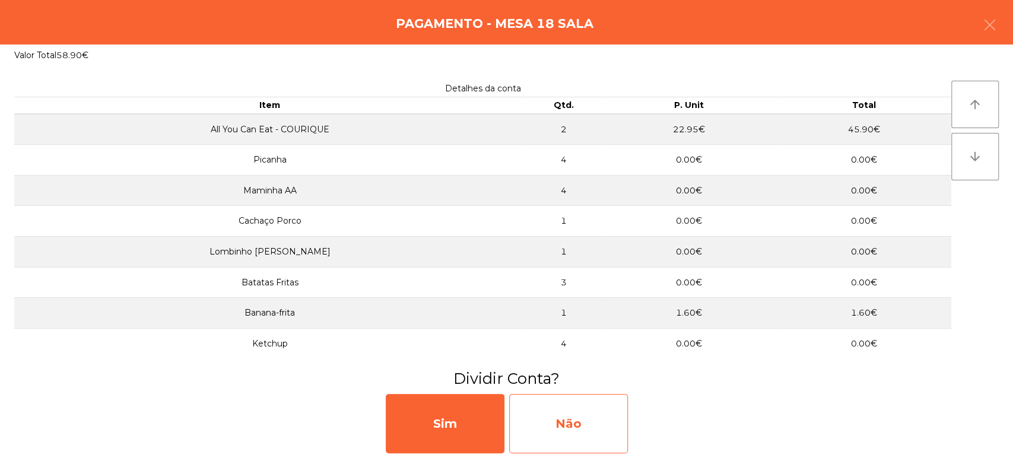
click at [566, 411] on div "Não" at bounding box center [568, 423] width 119 height 59
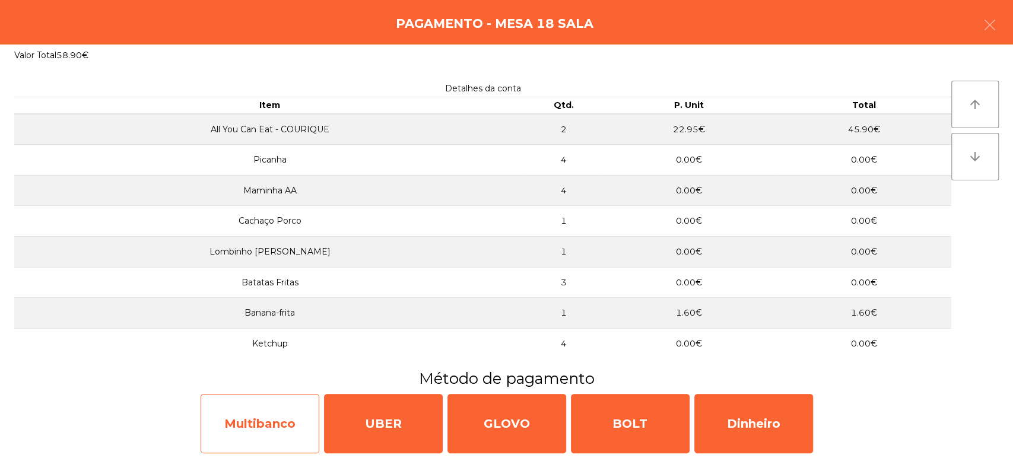
click at [251, 408] on div "Multibanco" at bounding box center [260, 423] width 119 height 59
select select "**"
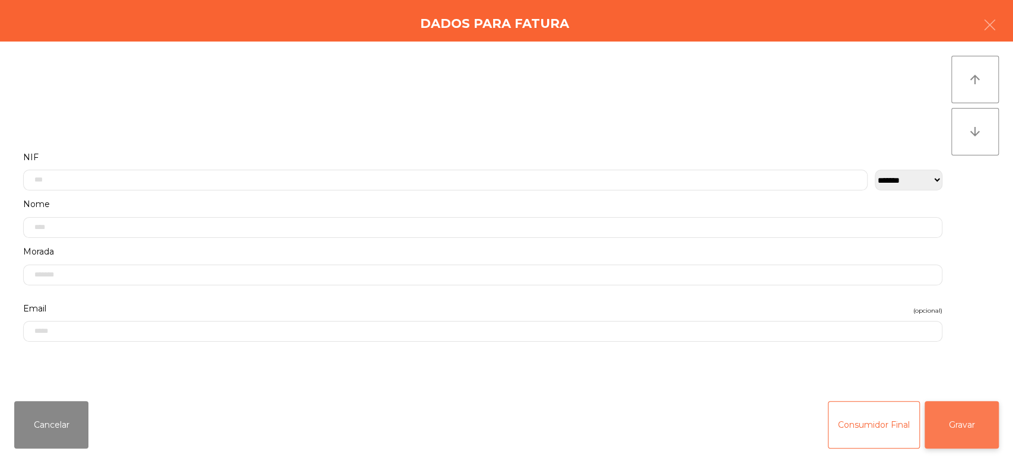
click at [976, 417] on button "Gravar" at bounding box center [962, 424] width 74 height 47
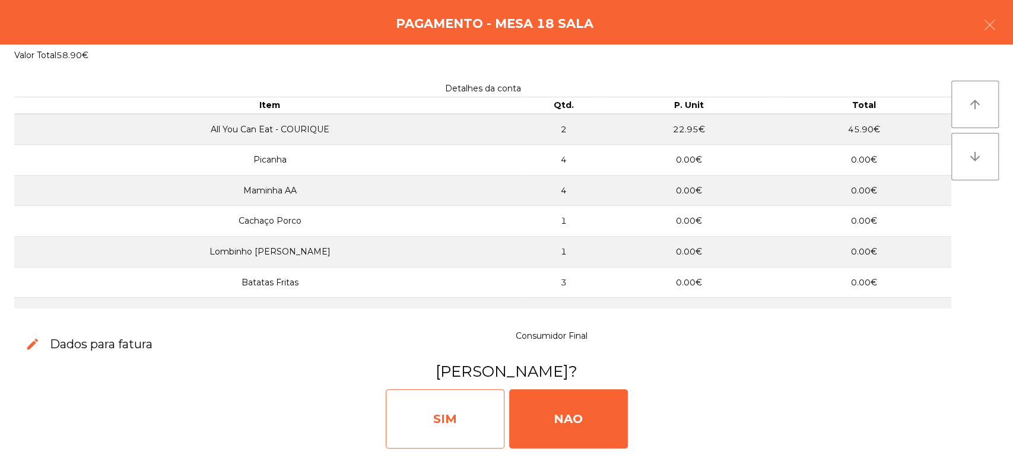
click at [444, 409] on div "SIM" at bounding box center [445, 418] width 119 height 59
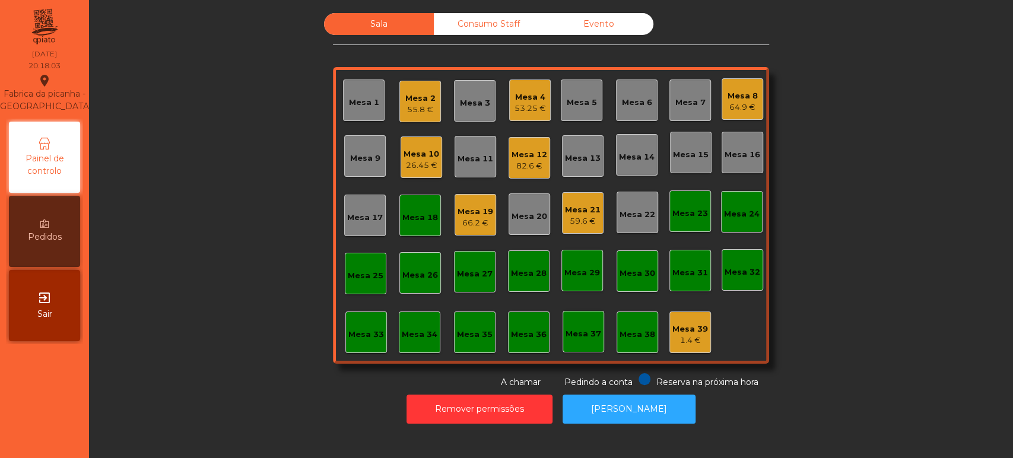
click at [697, 90] on div "Mesa 7" at bounding box center [690, 101] width 42 height 42
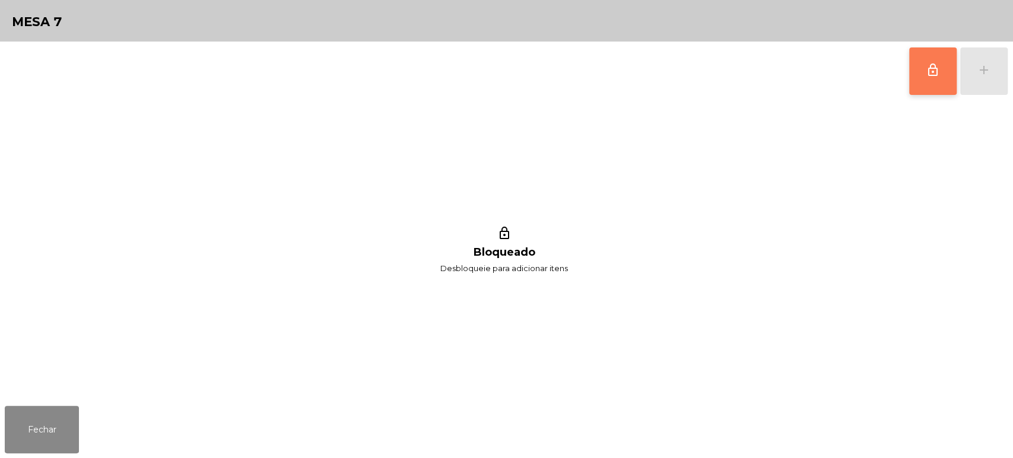
click at [937, 59] on button "lock_outline" at bounding box center [932, 70] width 47 height 47
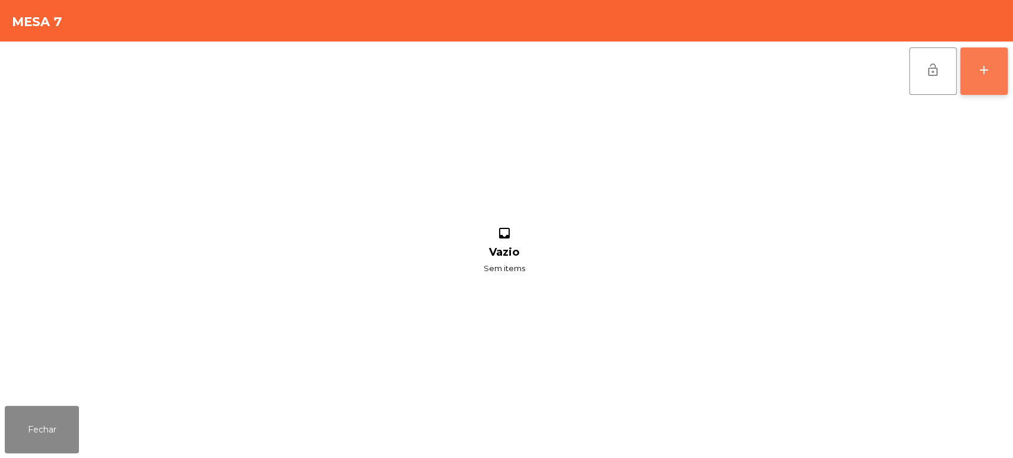
click at [992, 71] on button "add" at bounding box center [983, 70] width 47 height 47
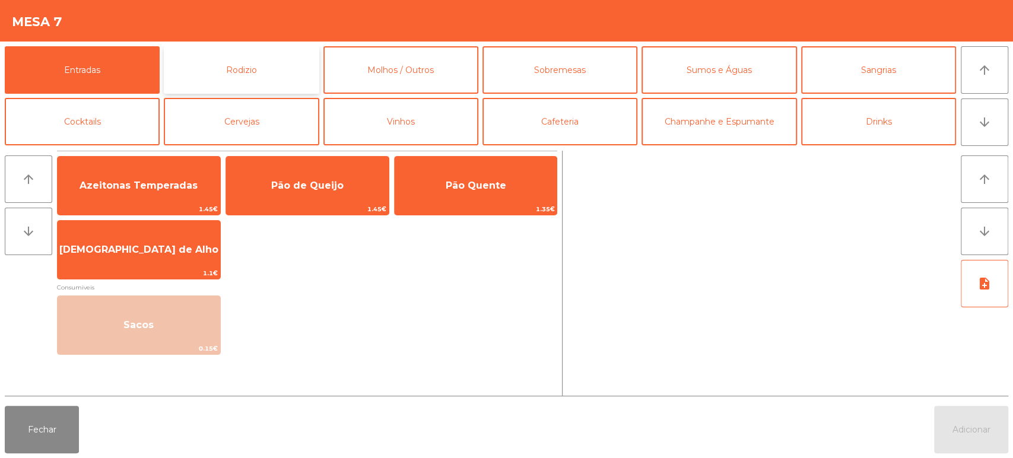
click at [285, 77] on button "Rodizio" at bounding box center [241, 69] width 155 height 47
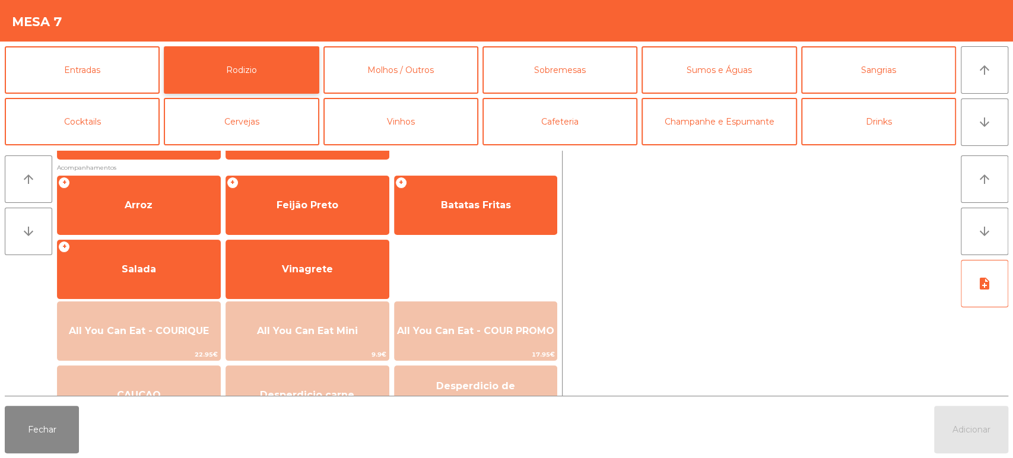
scroll to position [137, 0]
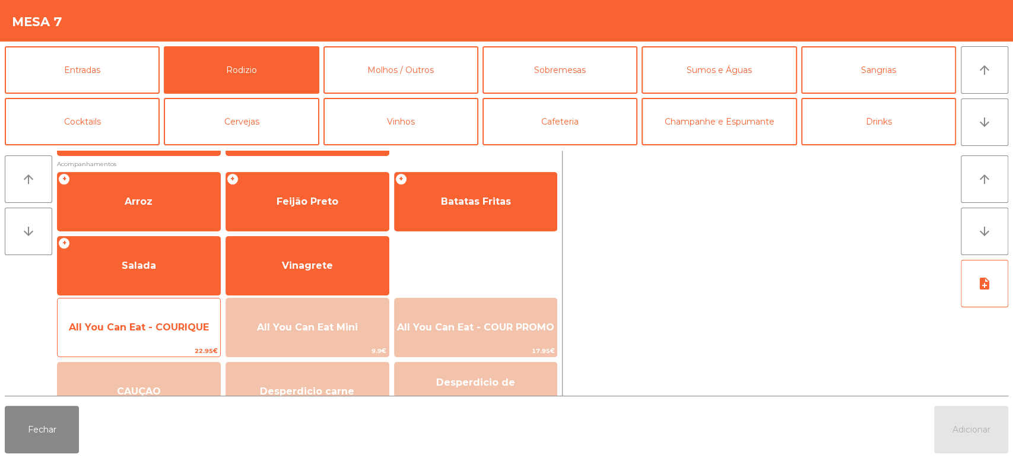
click at [155, 328] on span "All You Can Eat - COURIQUE" at bounding box center [139, 327] width 140 height 11
click at [145, 328] on span "All You Can Eat - COURIQUE" at bounding box center [139, 327] width 140 height 11
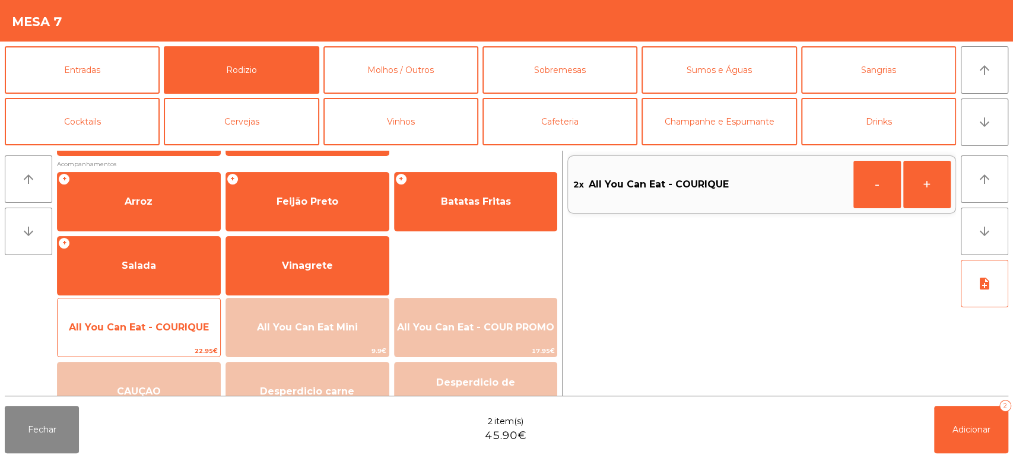
click at [132, 329] on span "All You Can Eat - COURIQUE" at bounding box center [139, 327] width 140 height 11
click at [122, 335] on span "All You Can Eat - COURIQUE" at bounding box center [139, 328] width 163 height 32
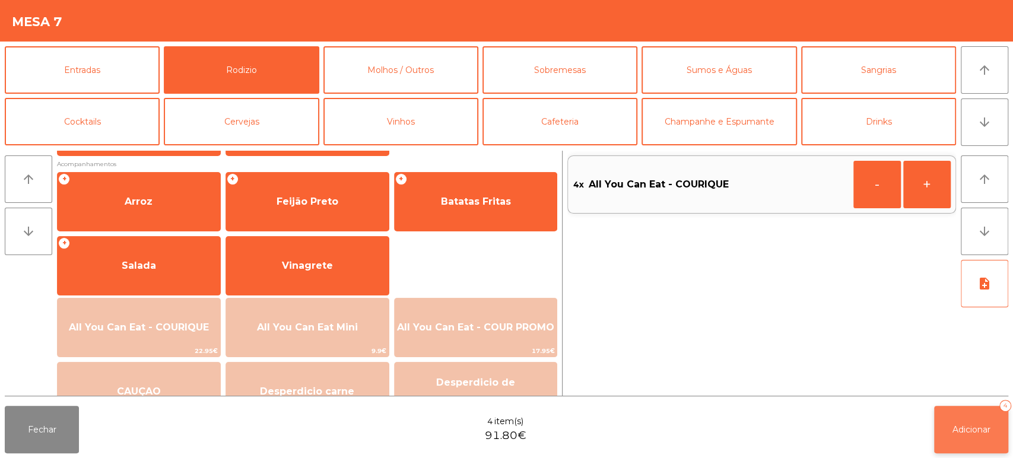
click at [960, 417] on button "Adicionar 4" at bounding box center [971, 429] width 74 height 47
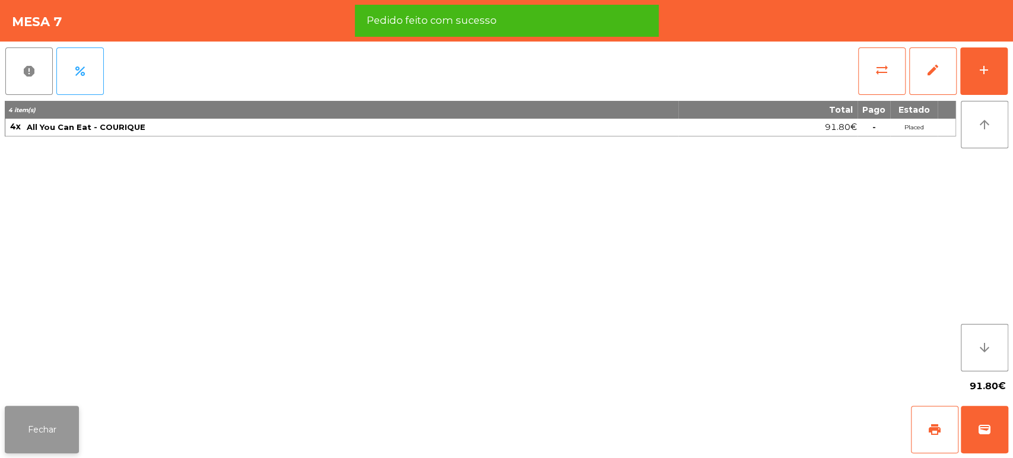
click at [45, 427] on button "Fechar" at bounding box center [42, 429] width 74 height 47
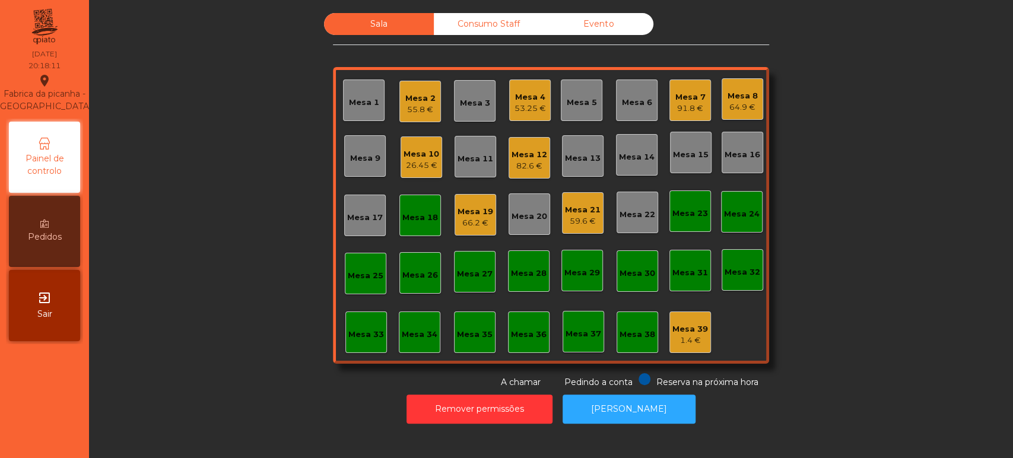
click at [407, 229] on div "Mesa 18" at bounding box center [420, 216] width 42 height 42
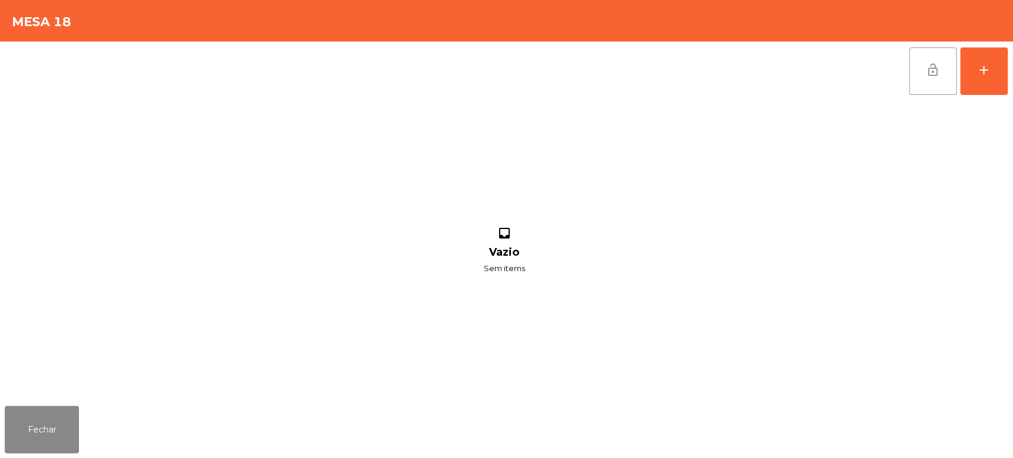
click at [944, 90] on button "lock_open" at bounding box center [932, 70] width 47 height 47
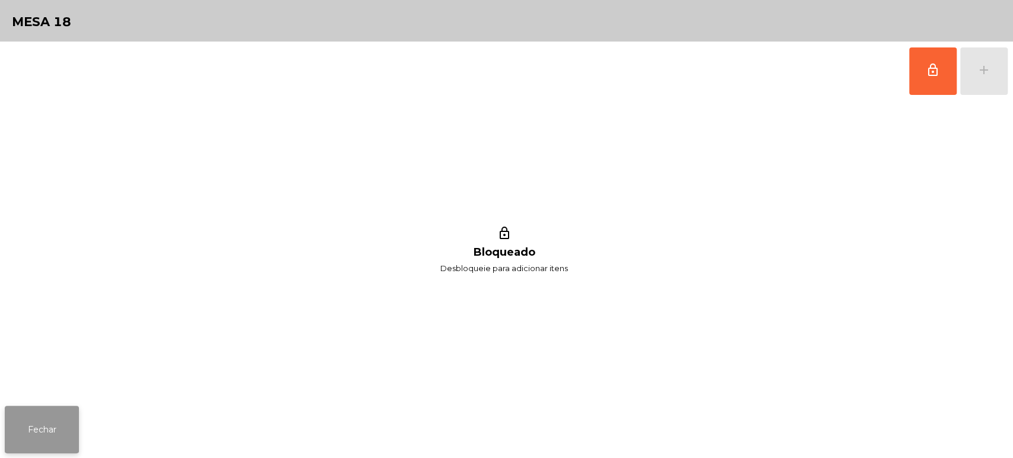
click at [47, 437] on button "Fechar" at bounding box center [42, 429] width 74 height 47
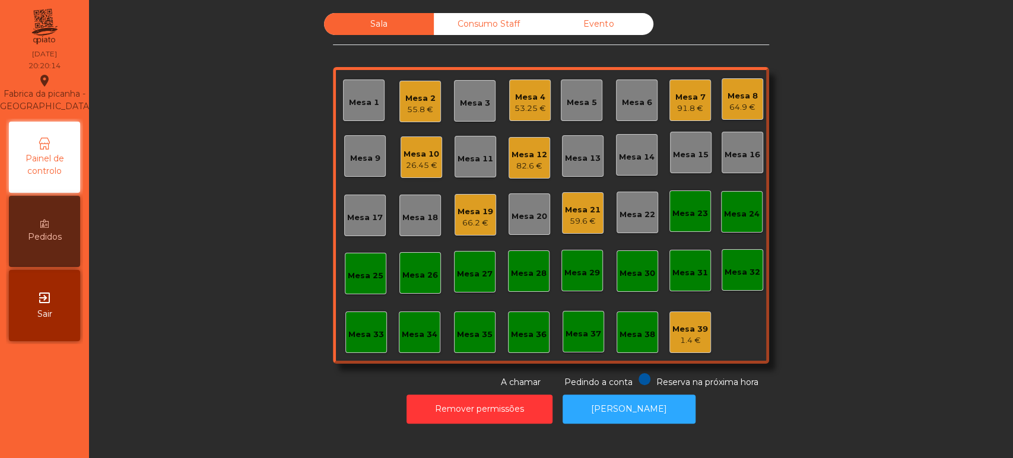
click at [477, 219] on div "66.2 €" at bounding box center [476, 223] width 36 height 12
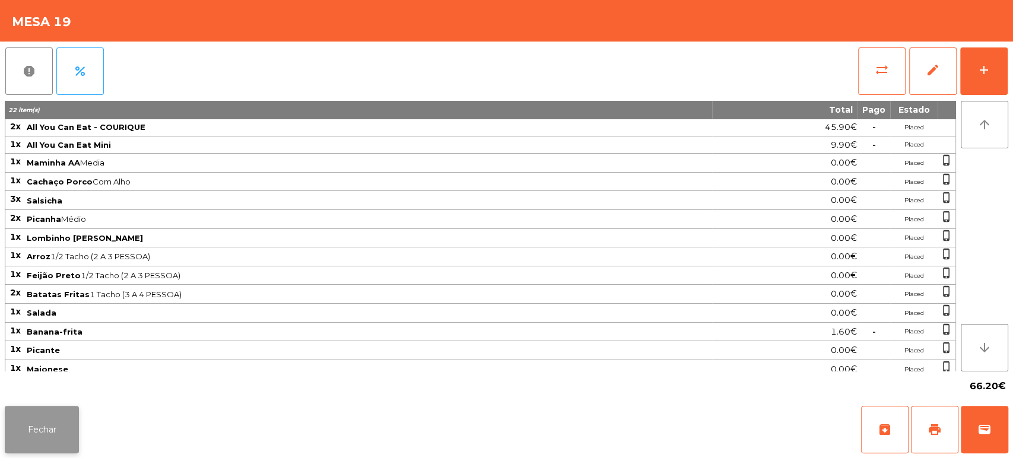
click at [57, 437] on button "Fechar" at bounding box center [42, 429] width 74 height 47
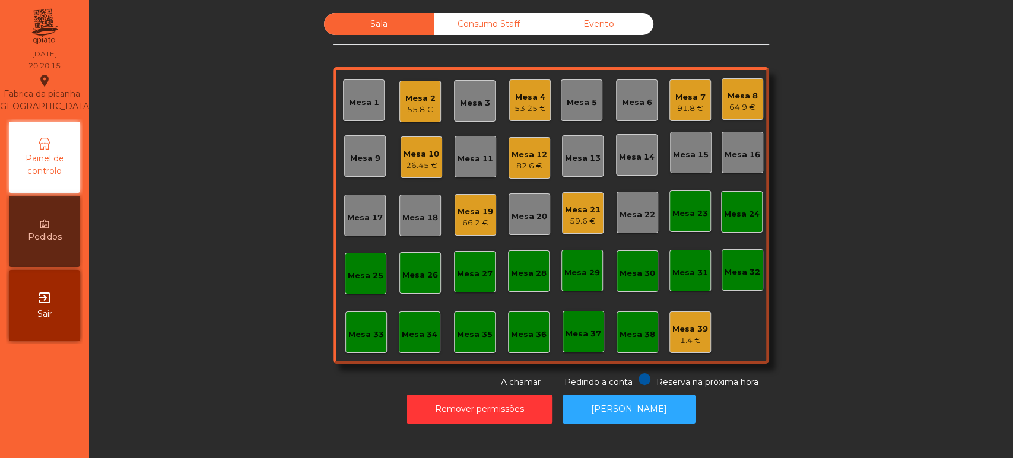
click at [466, 214] on div "Mesa 19" at bounding box center [476, 212] width 36 height 12
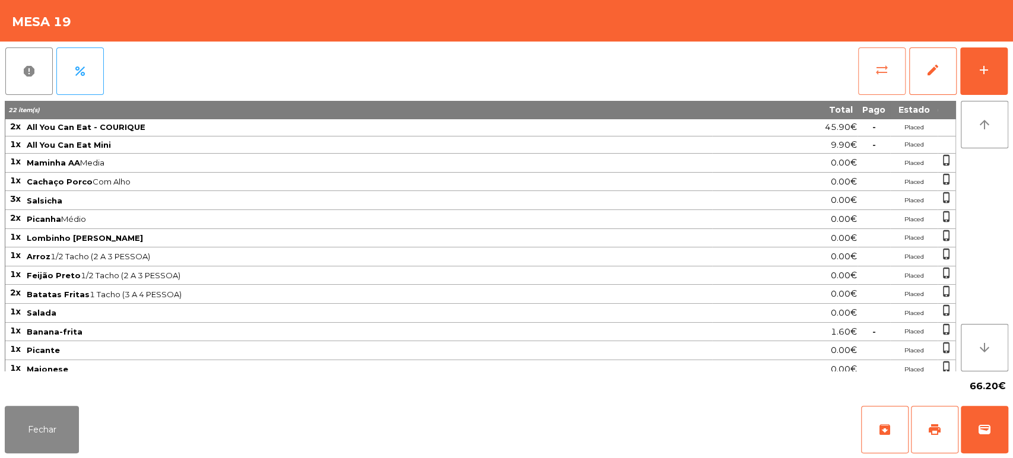
click at [878, 74] on span "sync_alt" at bounding box center [882, 70] width 14 height 14
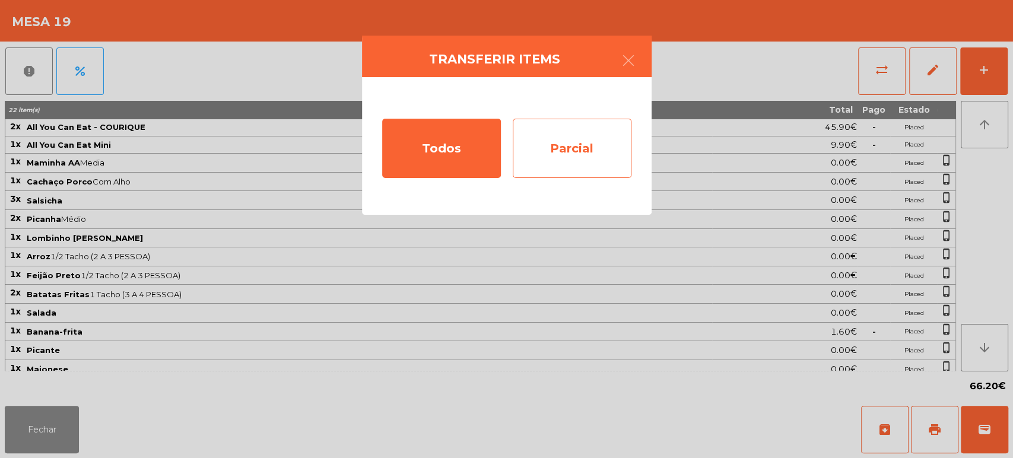
click at [551, 143] on div "Parcial" at bounding box center [572, 148] width 119 height 59
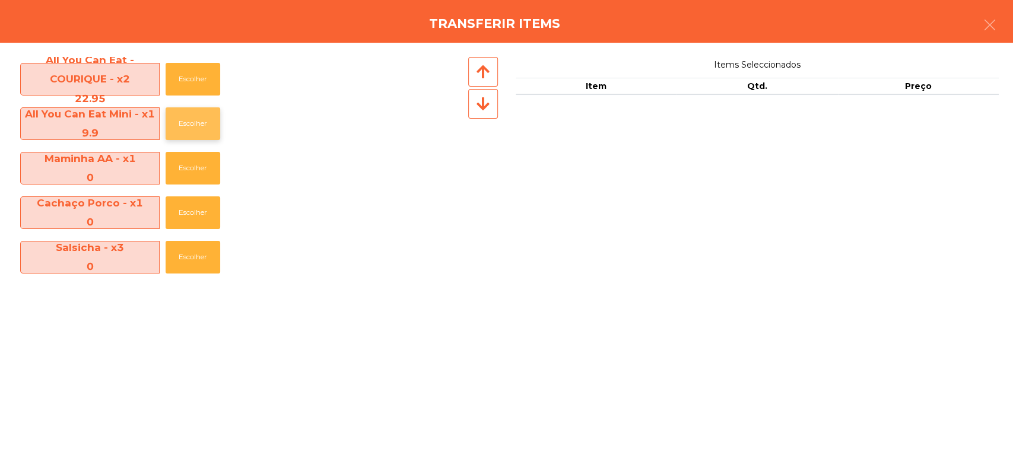
click at [186, 128] on button "Escolher" at bounding box center [193, 123] width 55 height 33
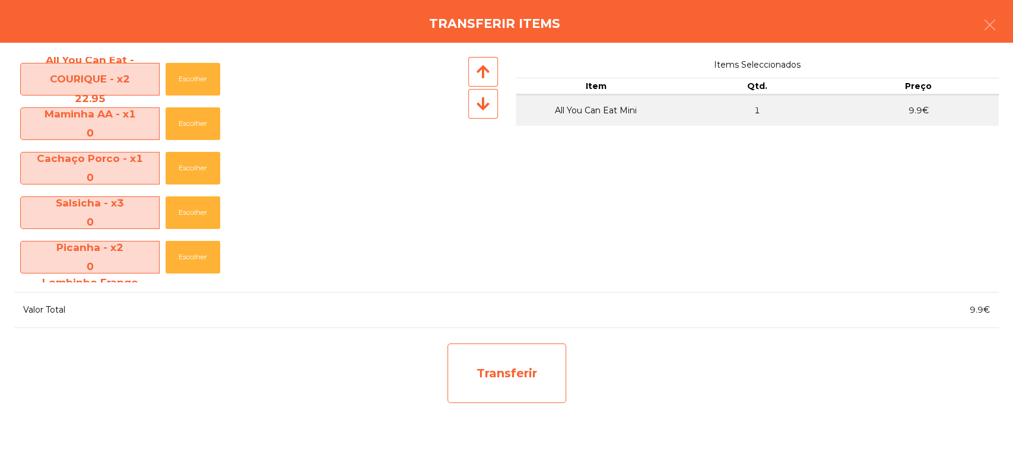
click at [476, 376] on div "Transferir" at bounding box center [506, 373] width 119 height 59
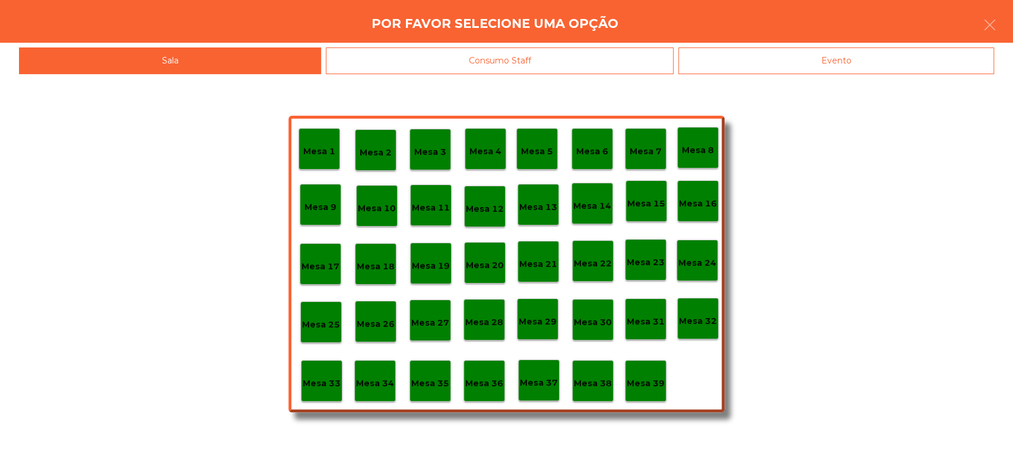
click at [545, 380] on p "Mesa 37" at bounding box center [539, 383] width 38 height 14
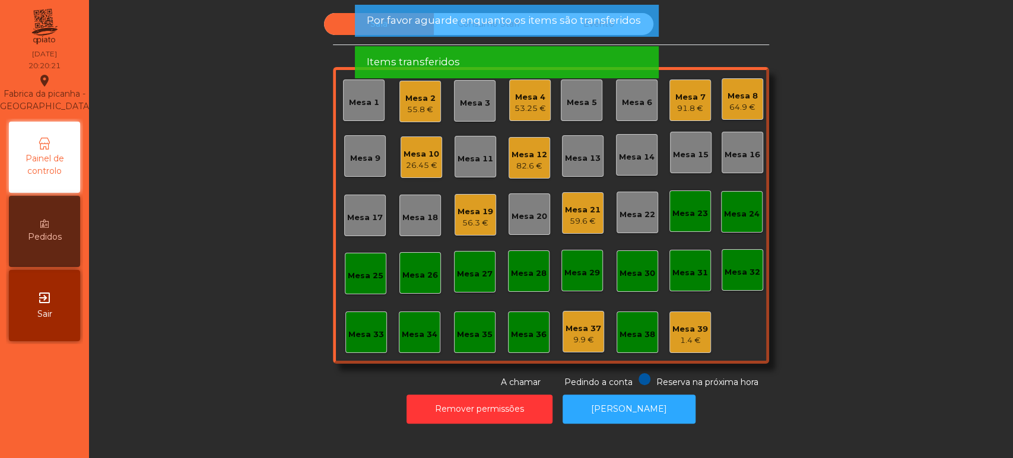
click at [478, 210] on div "Mesa 19" at bounding box center [476, 212] width 36 height 12
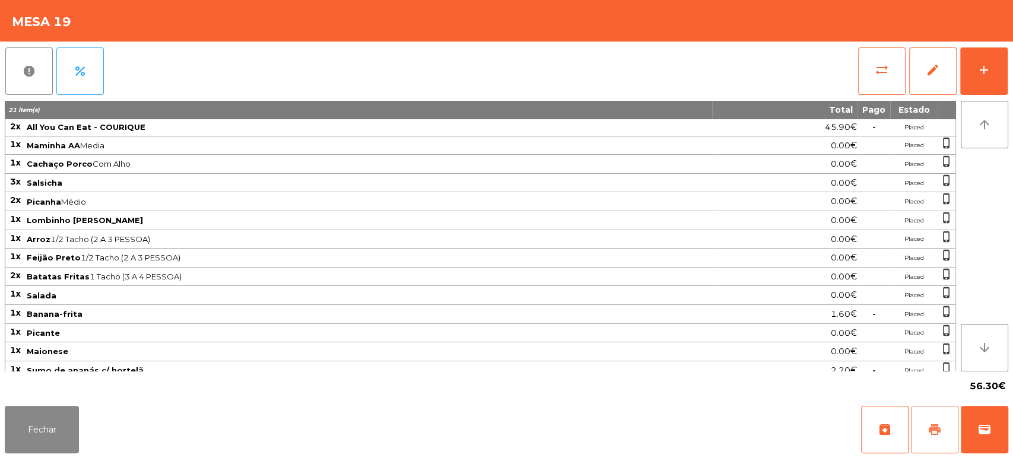
click at [927, 430] on span "print" at bounding box center [934, 430] width 14 height 14
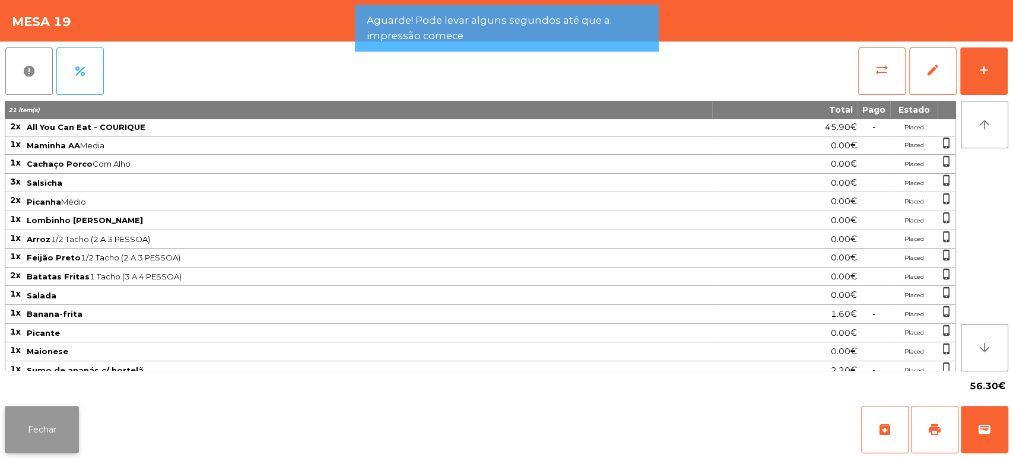
click at [47, 439] on button "Fechar" at bounding box center [42, 429] width 74 height 47
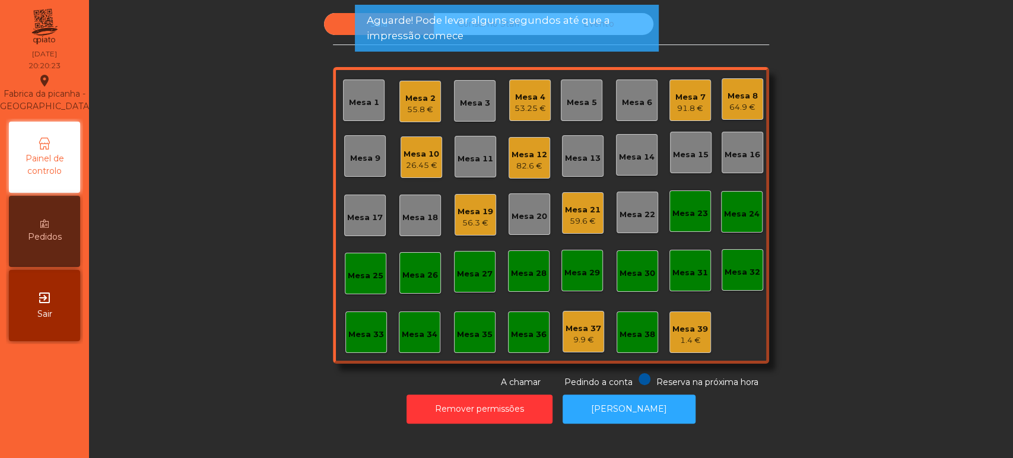
click at [537, 32] on span "Aguarde! Pode levar alguns segundos até que a impressão comece" at bounding box center [506, 28] width 280 height 30
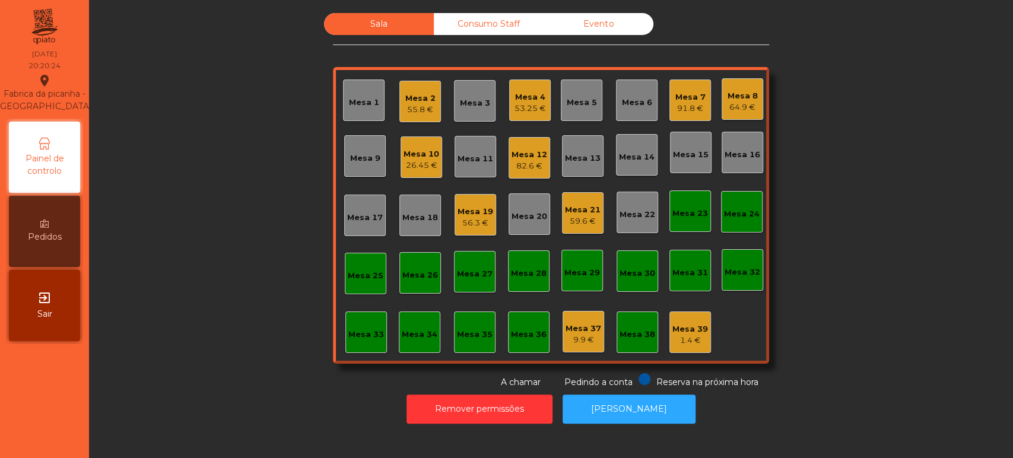
click at [462, 24] on div "Consumo Staff" at bounding box center [489, 24] width 110 height 22
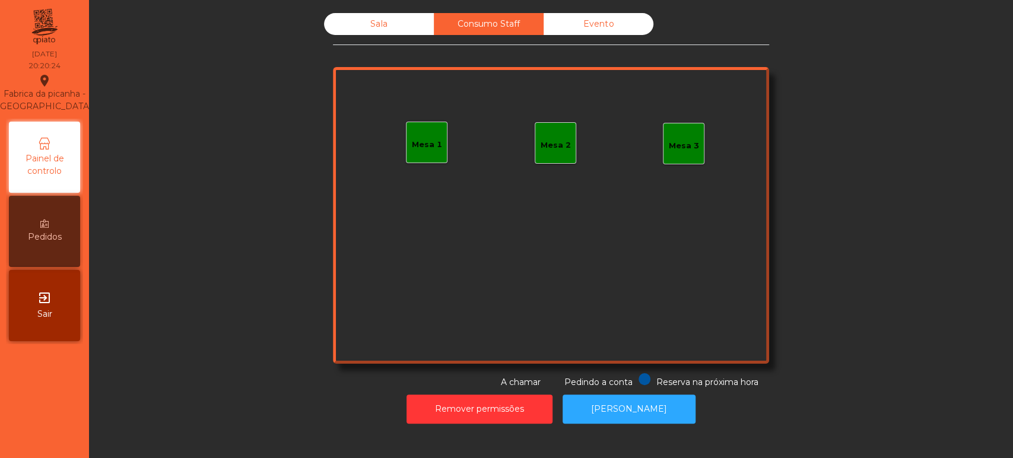
click at [614, 27] on div "Evento" at bounding box center [599, 24] width 110 height 22
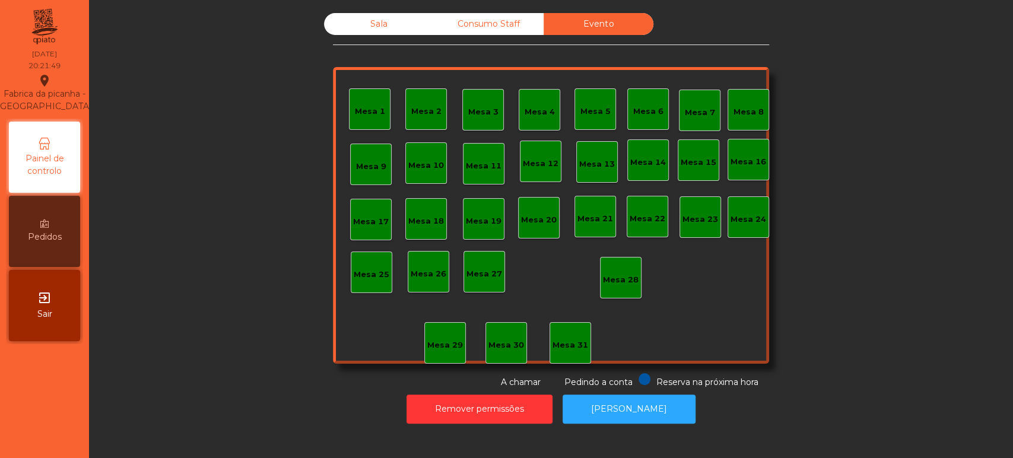
click at [374, 24] on div "Sala" at bounding box center [379, 24] width 110 height 22
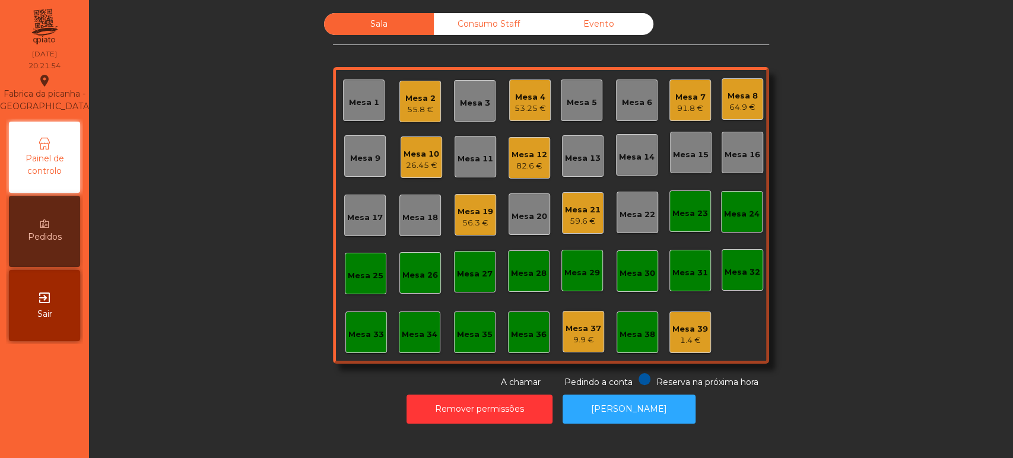
click at [669, 113] on div "Mesa 7 91.8 €" at bounding box center [690, 101] width 42 height 42
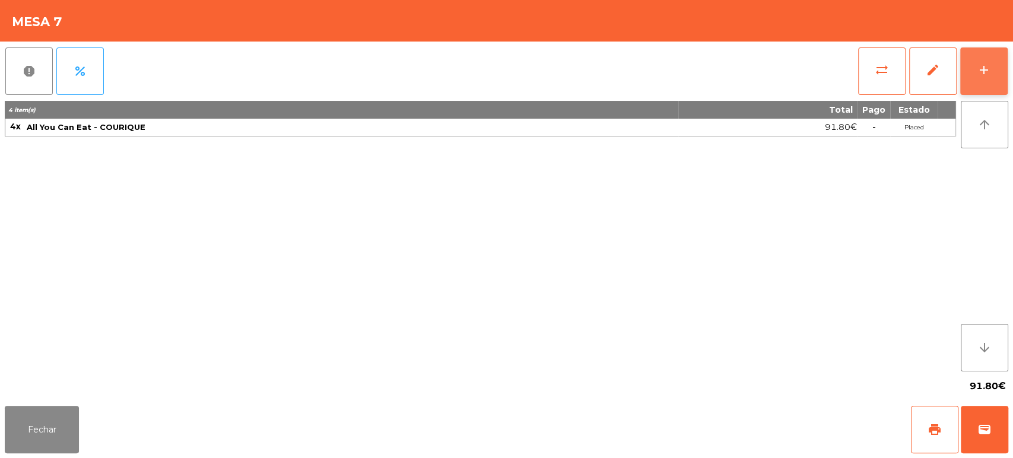
click at [981, 65] on div "add" at bounding box center [984, 70] width 14 height 14
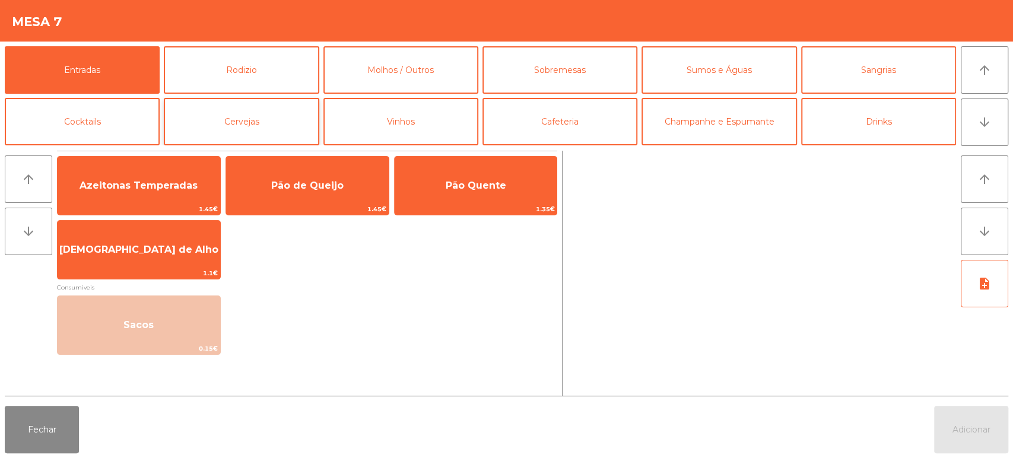
click at [284, 115] on button "Cervejas" at bounding box center [241, 121] width 155 height 47
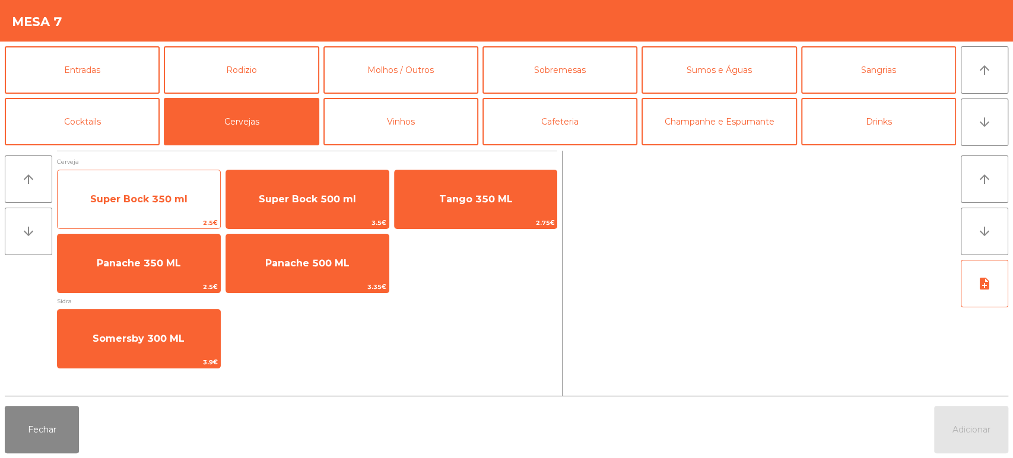
click at [132, 199] on span "Super Bock 350 ml" at bounding box center [138, 198] width 97 height 11
click at [130, 205] on span "Super Bock 350 ml" at bounding box center [139, 199] width 163 height 32
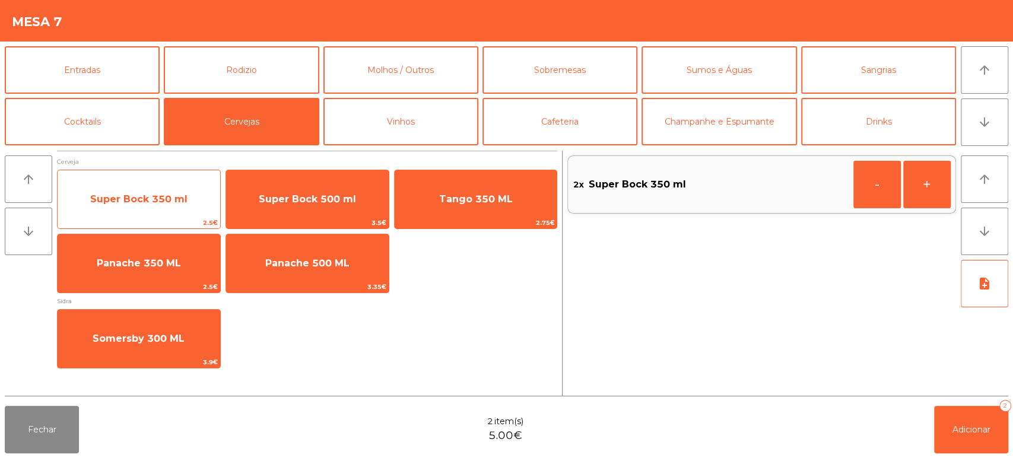
click at [132, 204] on span "Super Bock 350 ml" at bounding box center [138, 198] width 97 height 11
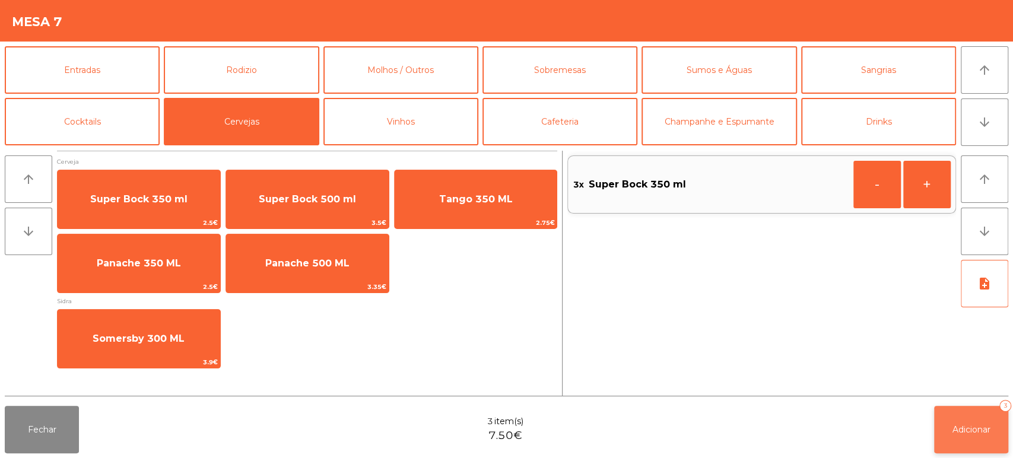
click at [963, 437] on button "Adicionar 3" at bounding box center [971, 429] width 74 height 47
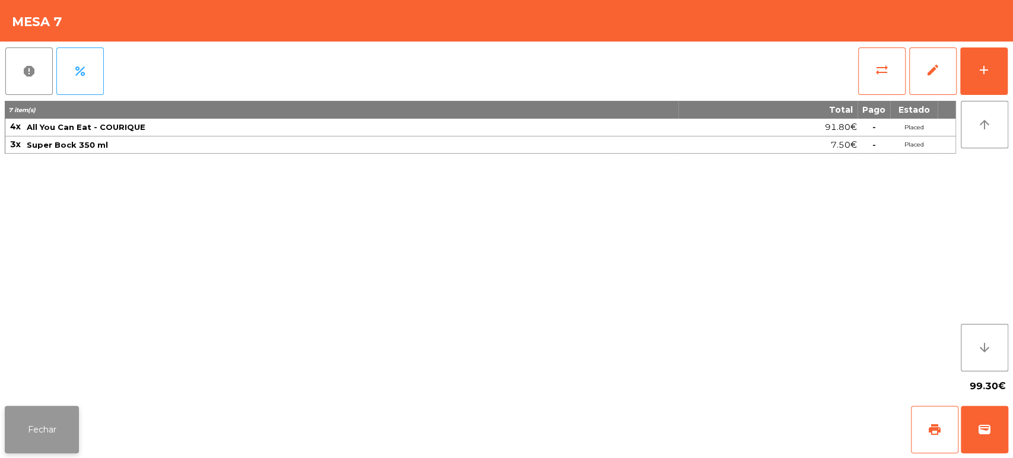
click at [68, 434] on button "Fechar" at bounding box center [42, 429] width 74 height 47
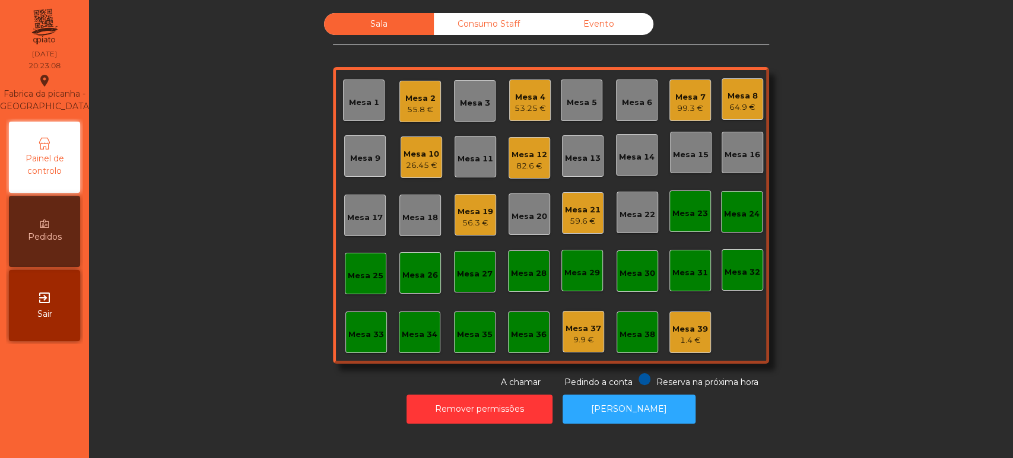
click at [512, 156] on div "Mesa 12" at bounding box center [530, 155] width 36 height 12
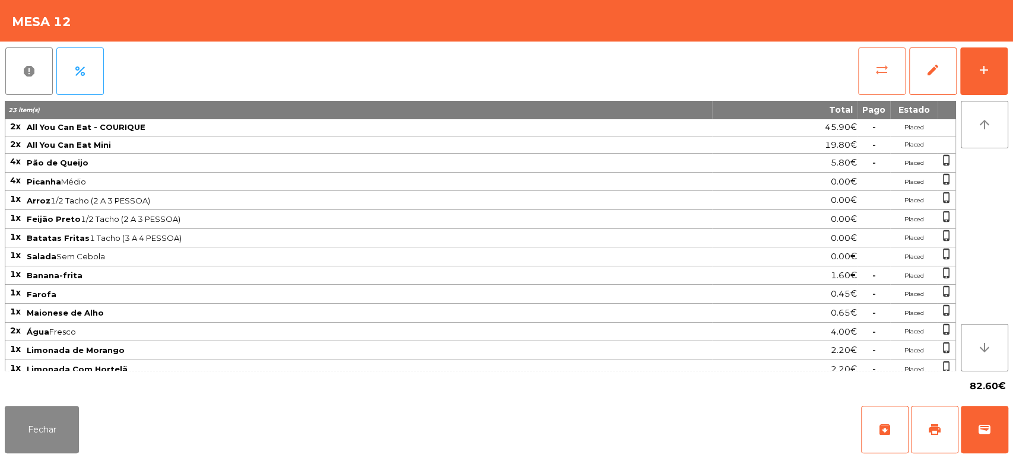
click at [881, 60] on button "sync_alt" at bounding box center [881, 70] width 47 height 47
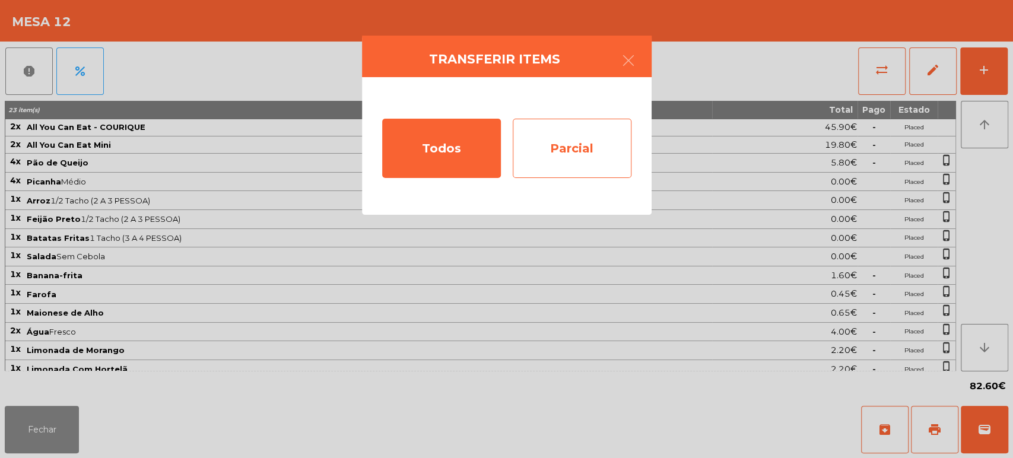
click at [561, 144] on div "Parcial" at bounding box center [572, 148] width 119 height 59
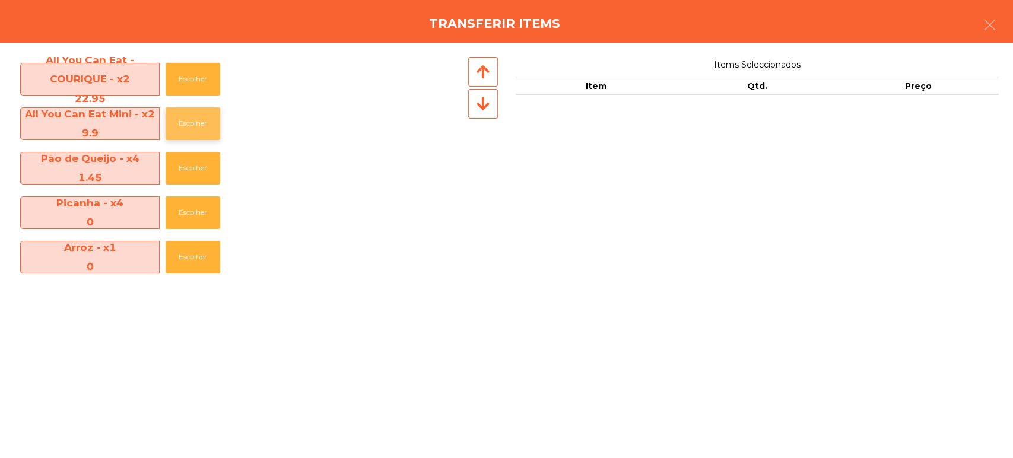
click at [185, 108] on button "Escolher" at bounding box center [193, 123] width 55 height 33
click at [189, 112] on button "Escolher" at bounding box center [193, 123] width 55 height 33
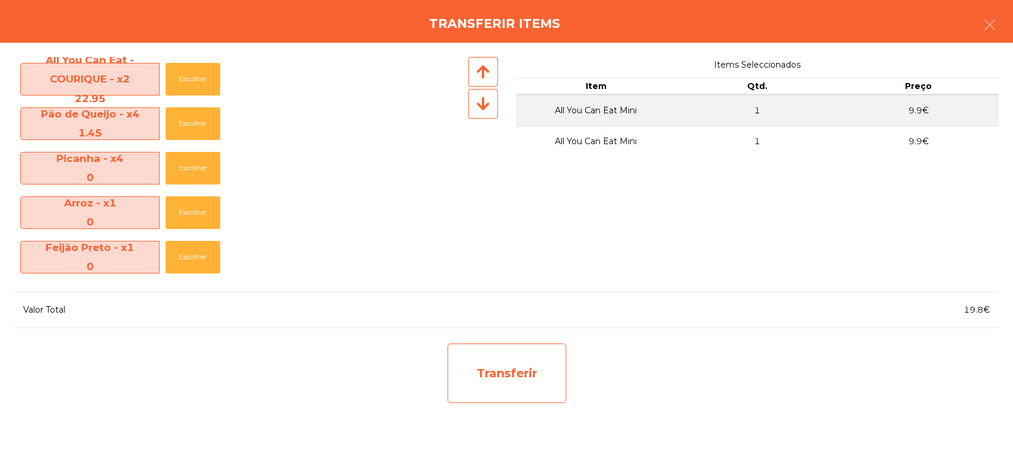
click at [526, 395] on div "Transferir" at bounding box center [506, 373] width 119 height 59
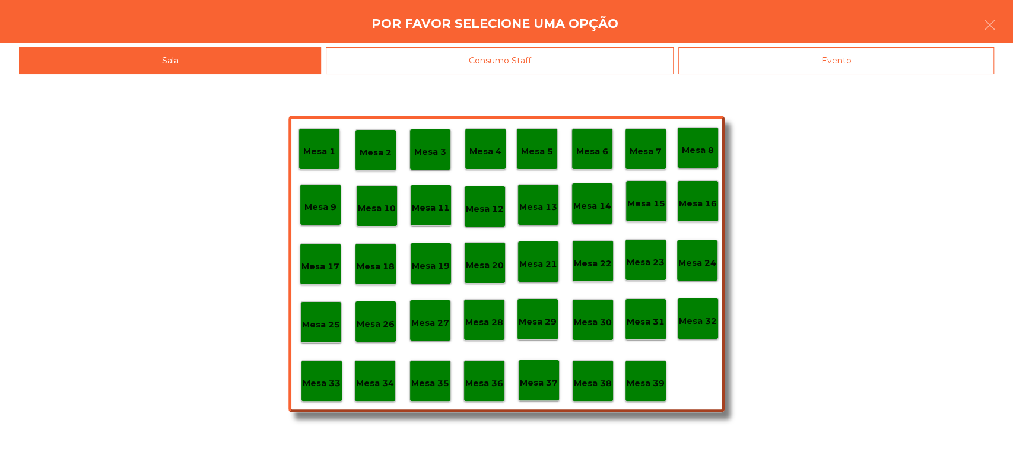
click at [541, 383] on p "Mesa 37" at bounding box center [539, 383] width 38 height 14
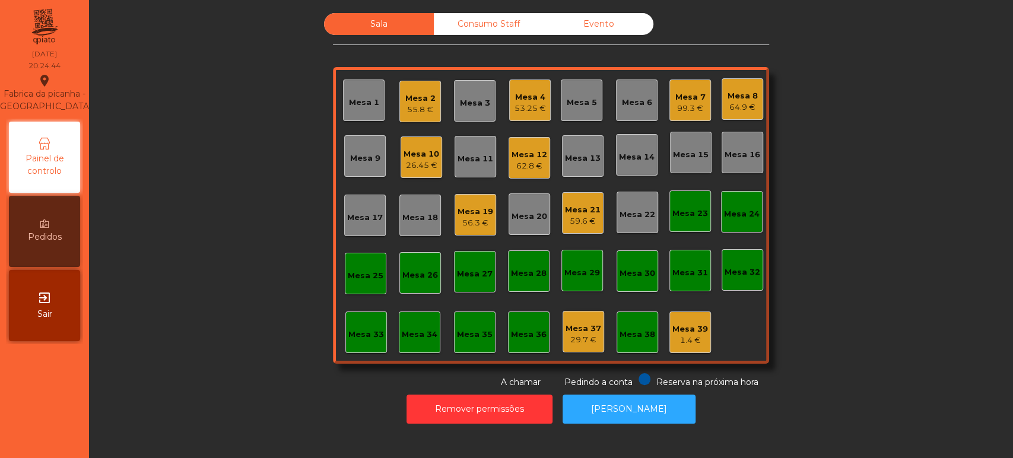
click at [478, 201] on div "Mesa 19 56.3 €" at bounding box center [476, 215] width 36 height 28
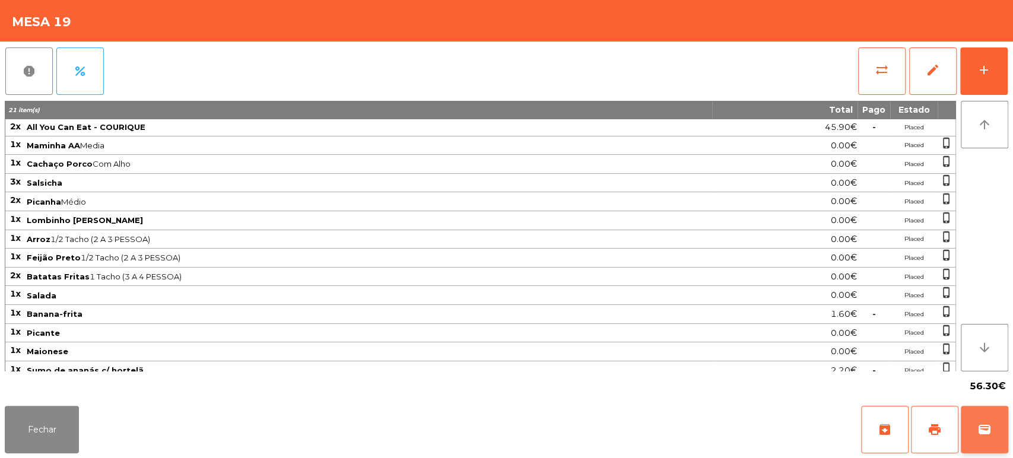
click at [992, 415] on button "wallet" at bounding box center [984, 429] width 47 height 47
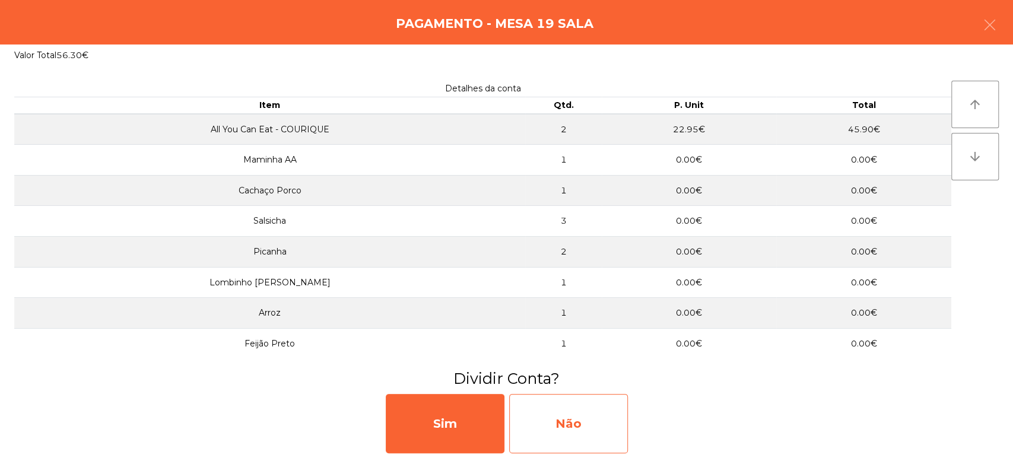
click at [578, 423] on div "Não" at bounding box center [568, 423] width 119 height 59
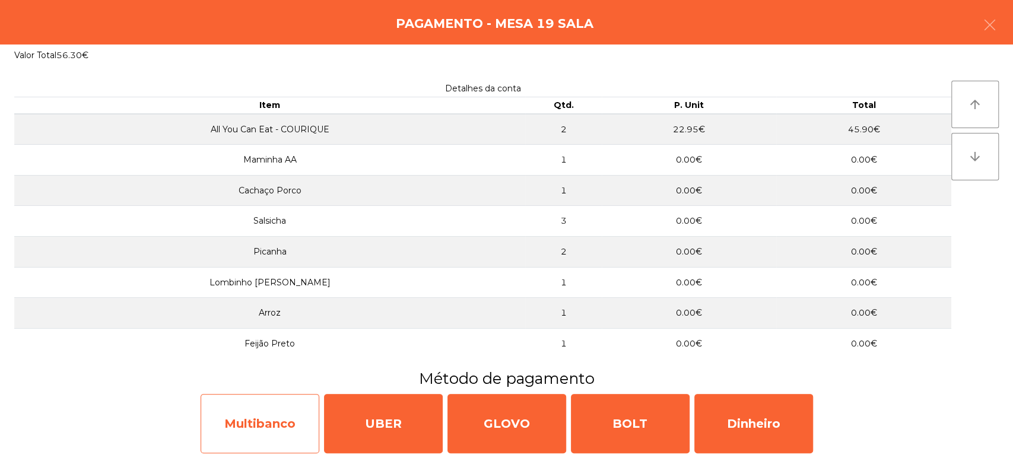
click at [261, 425] on div "Multibanco" at bounding box center [260, 423] width 119 height 59
select select "**"
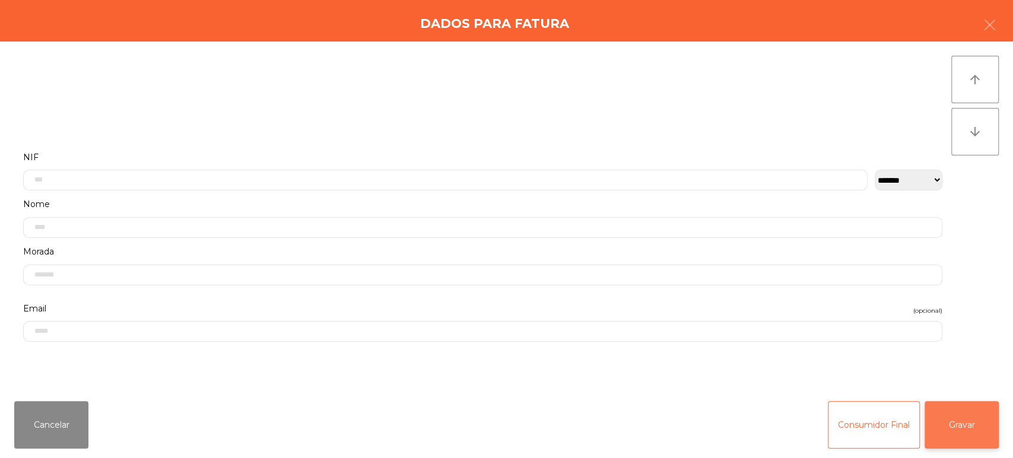
click at [973, 432] on button "Gravar" at bounding box center [962, 424] width 74 height 47
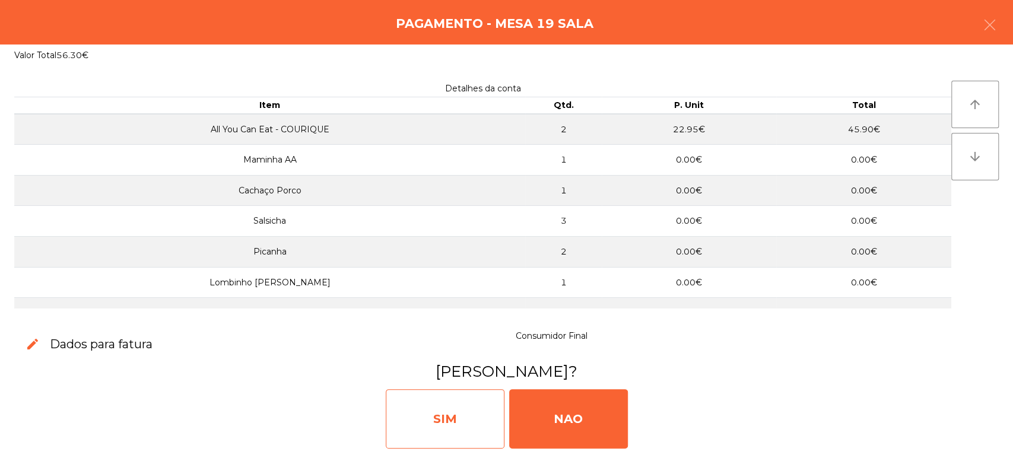
click at [426, 436] on div "SIM" at bounding box center [445, 418] width 119 height 59
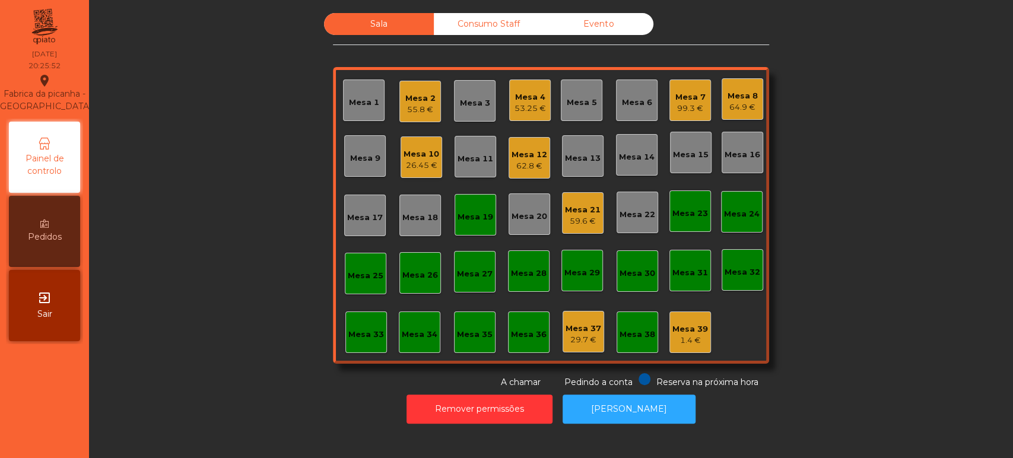
click at [461, 212] on div "Mesa 19" at bounding box center [476, 217] width 36 height 12
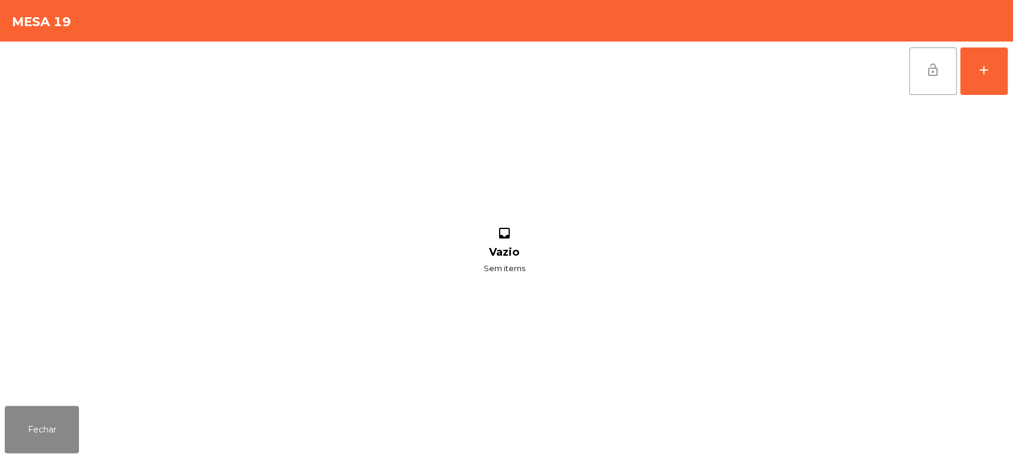
click at [935, 74] on span "lock_open" at bounding box center [933, 70] width 14 height 14
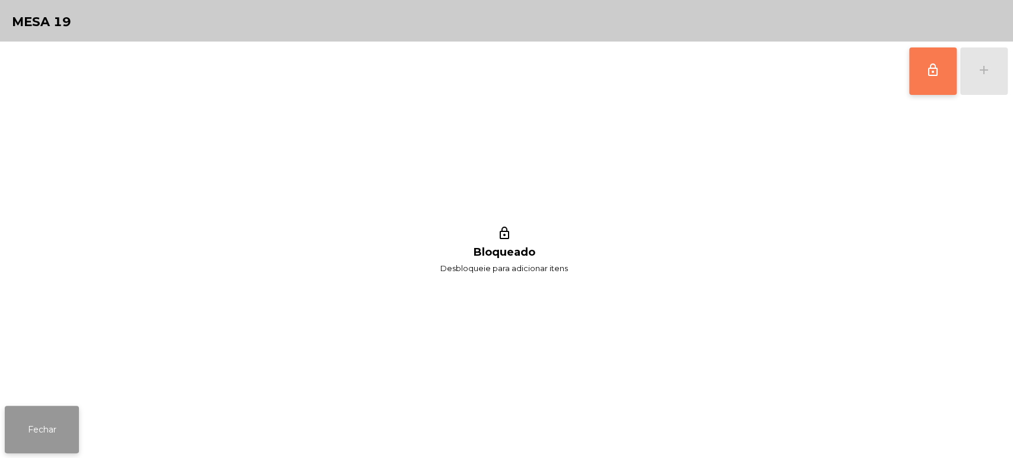
click at [52, 428] on button "Fechar" at bounding box center [42, 429] width 74 height 47
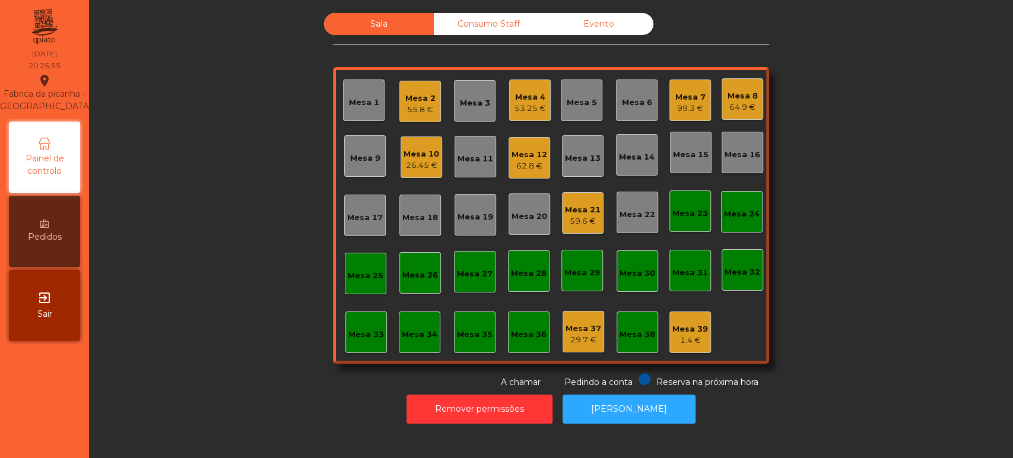
click at [840, 181] on div "Sala Consumo Staff Evento Mesa 1 Mesa 2 55.8 € Mesa 3 Mesa 4 53.25 € Mesa 5 Mes…" at bounding box center [551, 201] width 892 height 376
click at [408, 151] on div "Mesa 10" at bounding box center [422, 154] width 36 height 12
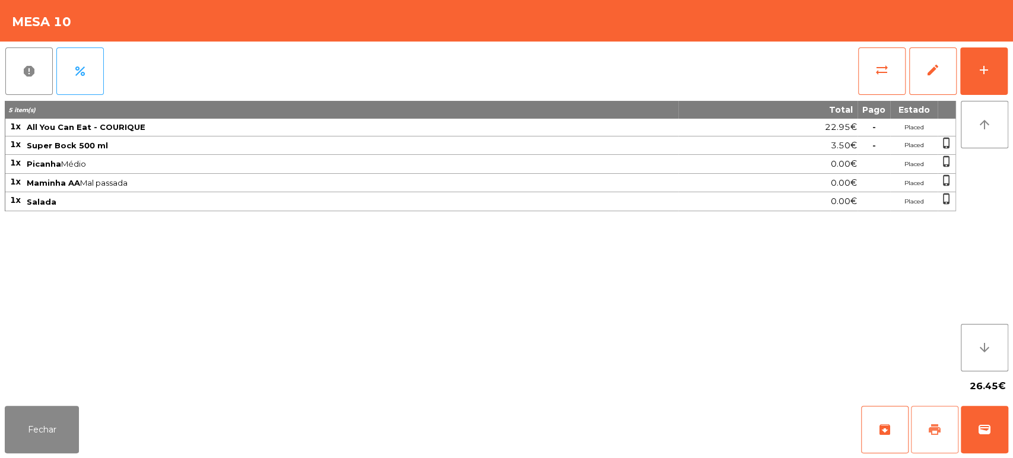
click at [930, 431] on span "print" at bounding box center [934, 430] width 14 height 14
click at [56, 411] on button "Fechar" at bounding box center [42, 429] width 74 height 47
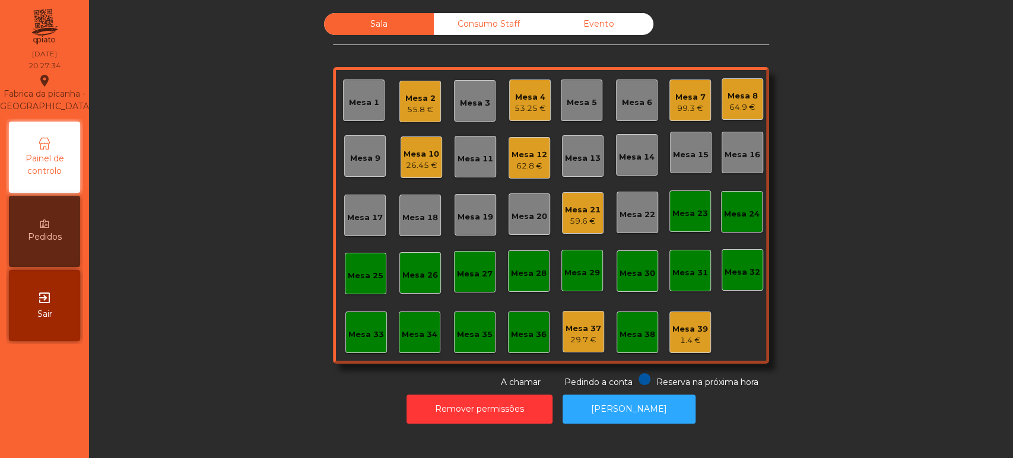
click at [918, 304] on div "Sala Consumo Staff Evento Mesa 1 Mesa 2 55.8 € Mesa 3 Mesa 4 53.25 € Mesa 5 Mes…" at bounding box center [551, 201] width 892 height 376
click at [420, 146] on div "Mesa 10 26.45 €" at bounding box center [422, 158] width 36 height 28
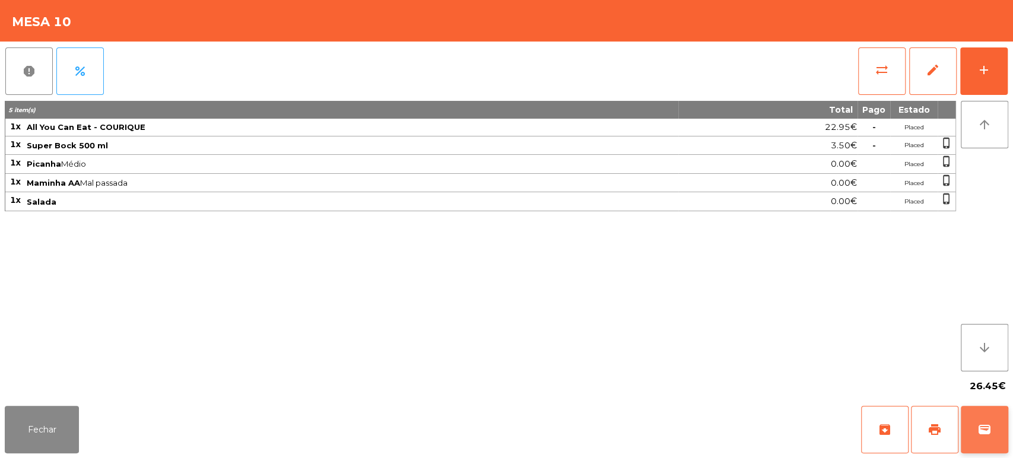
click at [1005, 417] on button "wallet" at bounding box center [984, 429] width 47 height 47
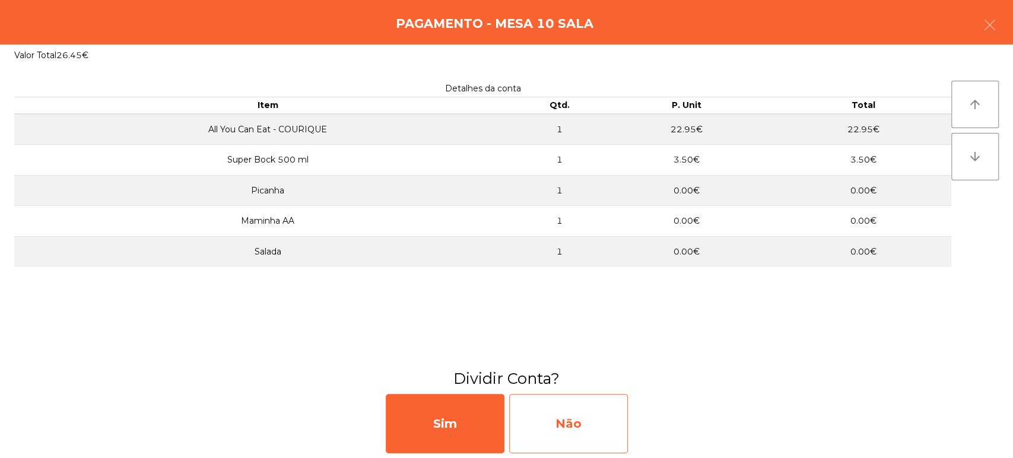
click at [583, 410] on div "Não" at bounding box center [568, 423] width 119 height 59
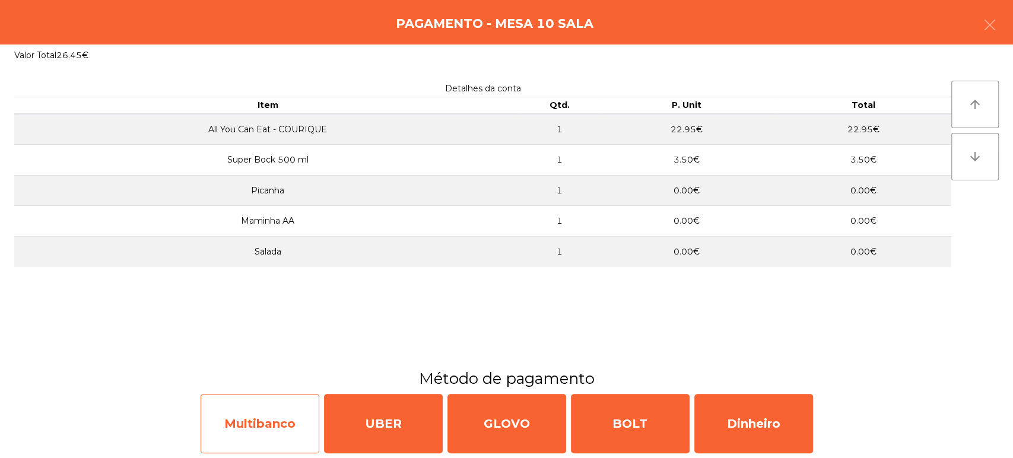
click at [261, 413] on div "Multibanco" at bounding box center [260, 423] width 119 height 59
select select "**"
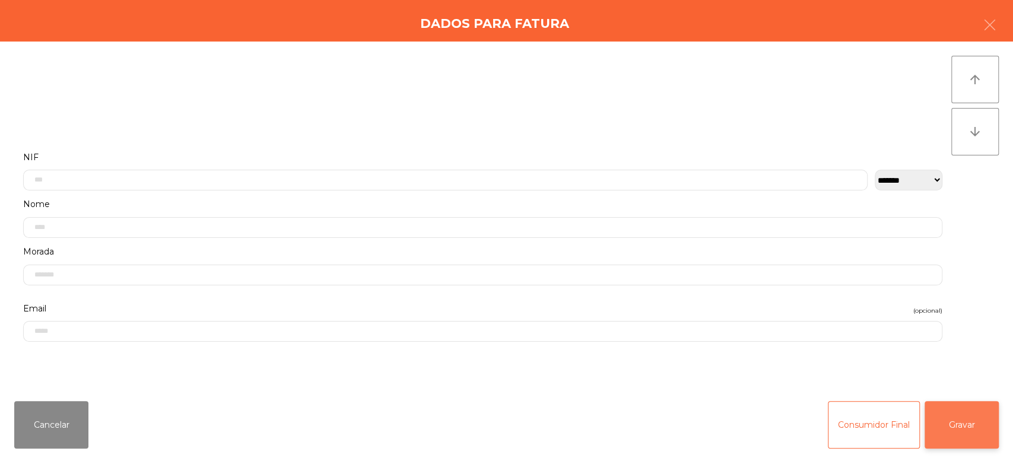
click at [954, 406] on button "Gravar" at bounding box center [962, 424] width 74 height 47
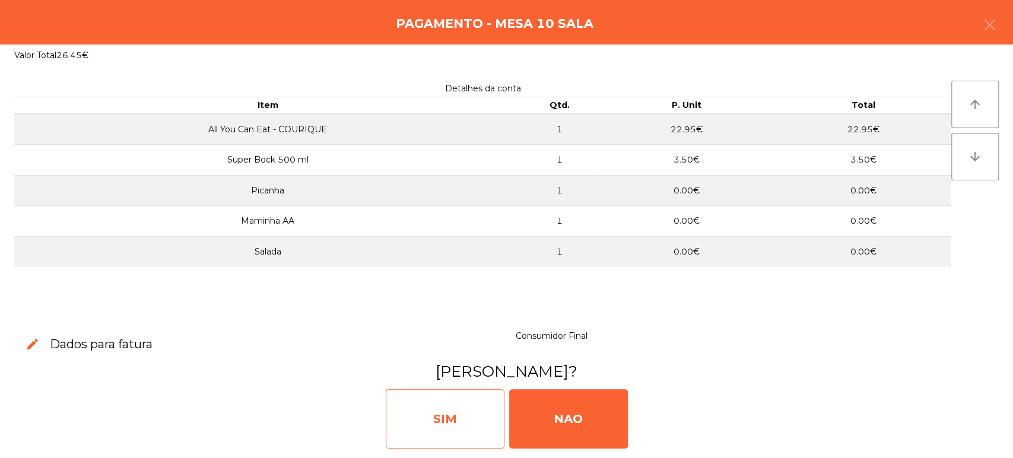
click at [411, 405] on div "SIM" at bounding box center [445, 418] width 119 height 59
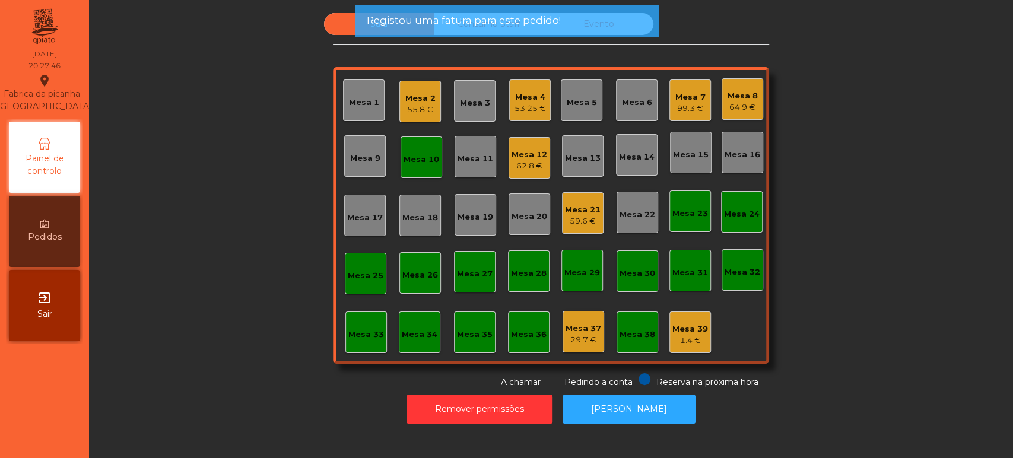
click at [419, 152] on div "Mesa 10" at bounding box center [422, 157] width 36 height 17
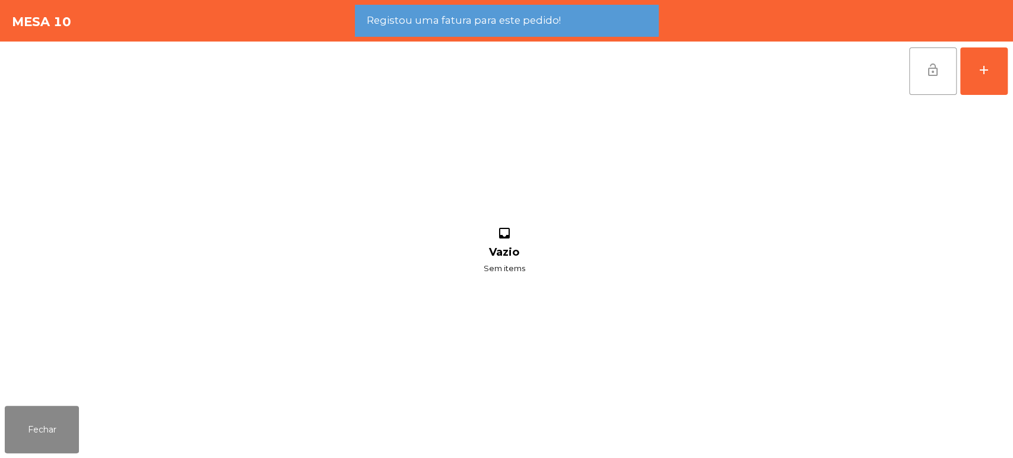
click at [919, 71] on button "lock_open" at bounding box center [932, 70] width 47 height 47
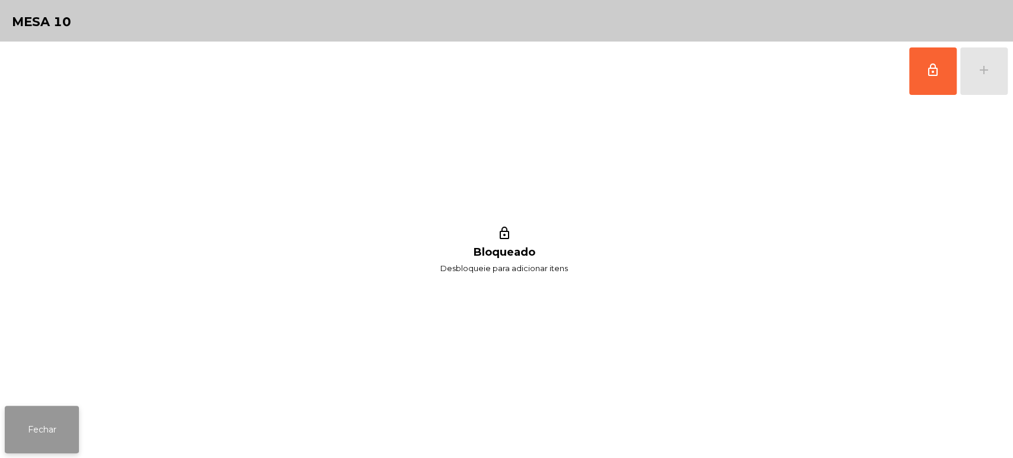
click at [56, 433] on button "Fechar" at bounding box center [42, 429] width 74 height 47
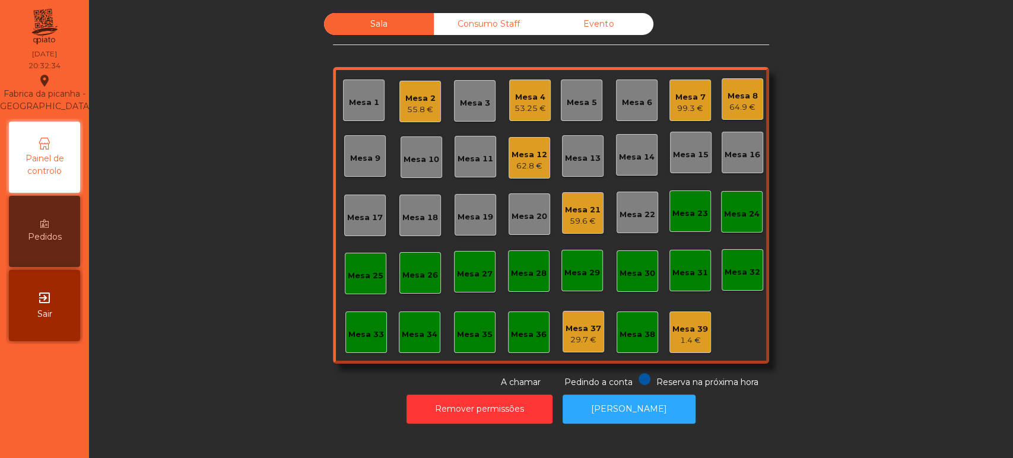
click at [868, 223] on div "Sala Consumo Staff Evento Mesa 1 Mesa 2 55.8 € Mesa 3 Mesa 4 53.25 € Mesa 5 Mes…" at bounding box center [551, 201] width 892 height 376
click at [803, 274] on div "Sala Consumo Staff Evento Mesa 1 Mesa 2 55.8 € Mesa 3 Mesa 4 53.25 € Mesa 5 Mes…" at bounding box center [551, 201] width 892 height 376
click at [700, 100] on div "Mesa 7 99.3 €" at bounding box center [690, 101] width 42 height 42
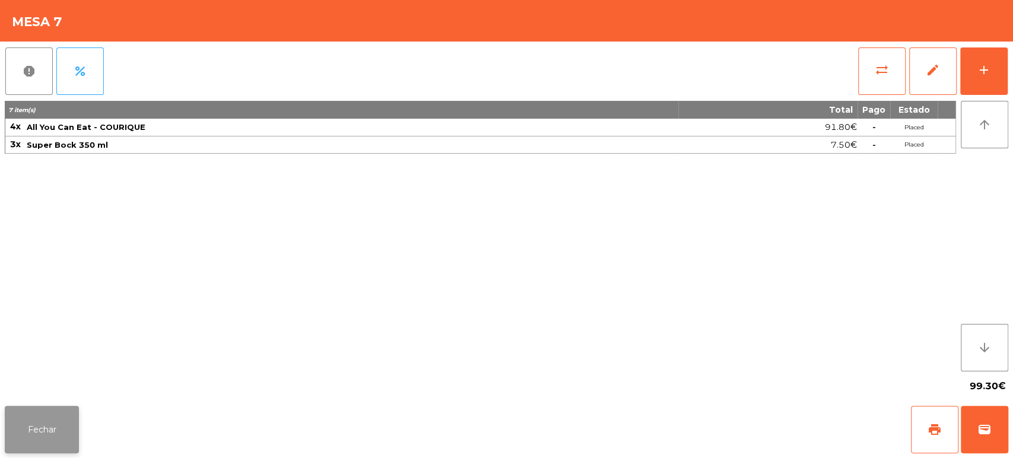
click at [52, 434] on button "Fechar" at bounding box center [42, 429] width 74 height 47
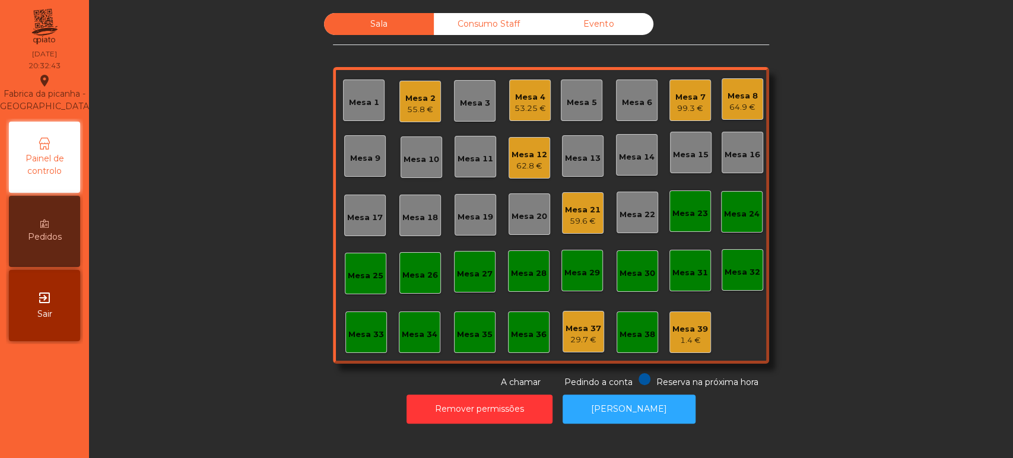
click at [885, 346] on div "Sala Consumo Staff Evento Mesa 1 Mesa 2 55.8 € Mesa 3 Mesa 4 53.25 € Mesa 5 Mes…" at bounding box center [551, 201] width 892 height 376
click at [234, 361] on div "Sala Consumo Staff Evento Mesa 1 Mesa 2 55.8 € Mesa 3 Mesa 4 53.25 € Mesa 5 Mes…" at bounding box center [551, 201] width 892 height 376
click at [871, 231] on div "Sala Consumo Staff Evento Mesa 1 Mesa 2 55.8 € Mesa 3 Mesa 4 53.25 € Mesa 5 Mes…" at bounding box center [551, 201] width 892 height 376
click at [430, 106] on div "Mesa 2 55.8 €" at bounding box center [420, 102] width 42 height 42
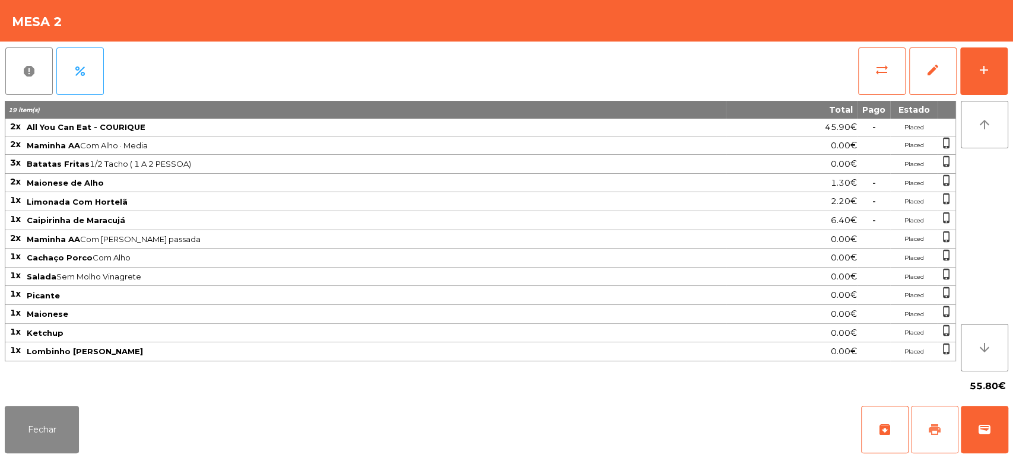
click at [927, 431] on span "print" at bounding box center [934, 430] width 14 height 14
click at [110, 409] on div "Fechar archive print wallet" at bounding box center [506, 429] width 1013 height 57
click at [930, 436] on span "print" at bounding box center [934, 430] width 14 height 14
click at [34, 430] on button "Fechar" at bounding box center [42, 429] width 74 height 47
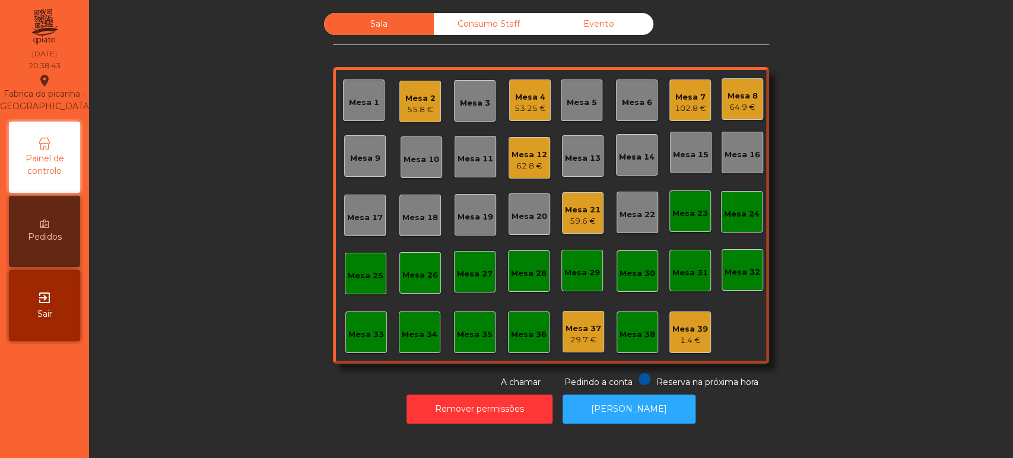
click at [432, 222] on div "Mesa 18" at bounding box center [420, 216] width 42 height 42
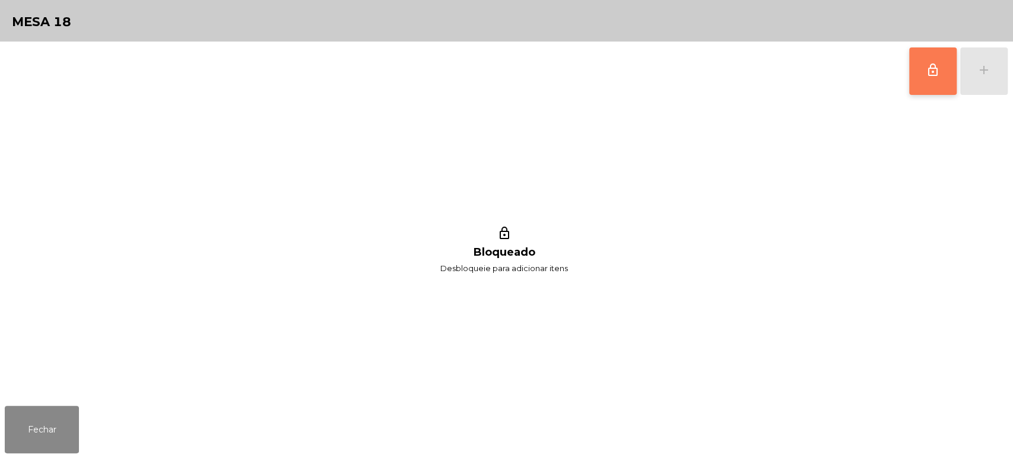
click at [923, 68] on button "lock_outline" at bounding box center [932, 70] width 47 height 47
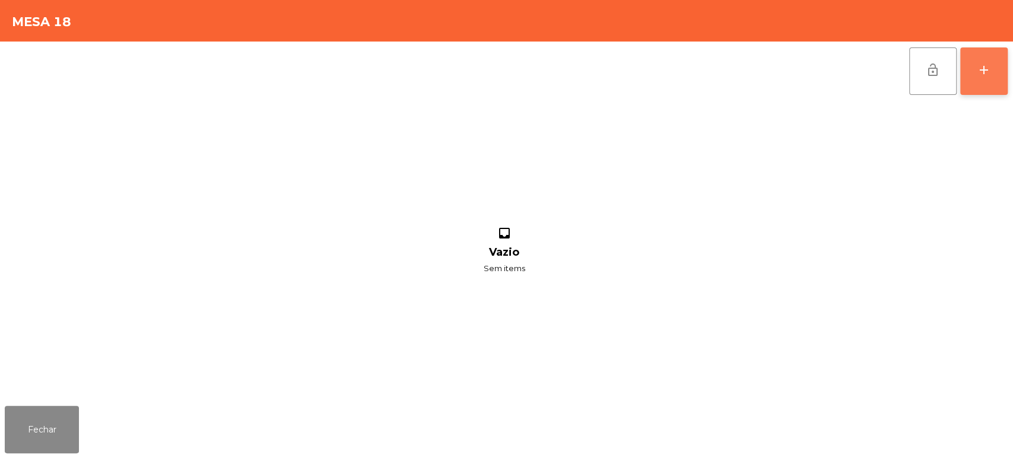
click at [999, 79] on button "add" at bounding box center [983, 70] width 47 height 47
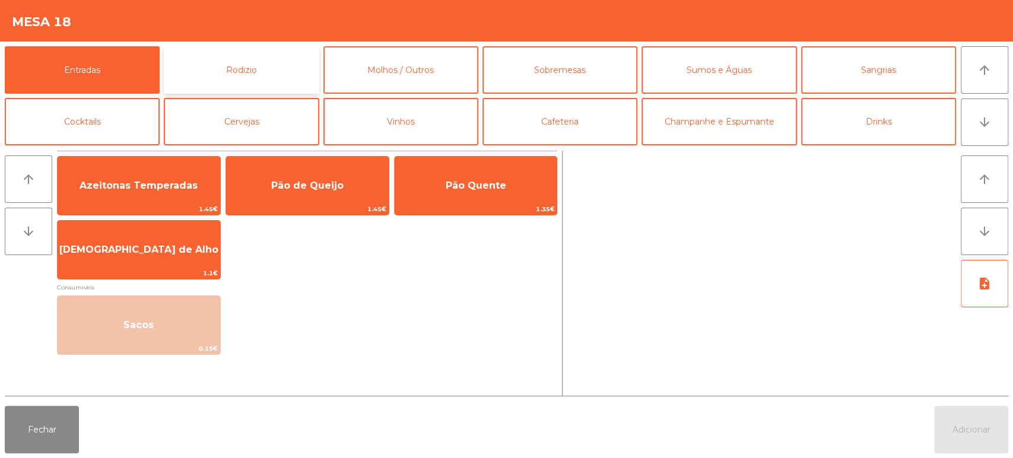
click at [283, 83] on button "Rodizio" at bounding box center [241, 69] width 155 height 47
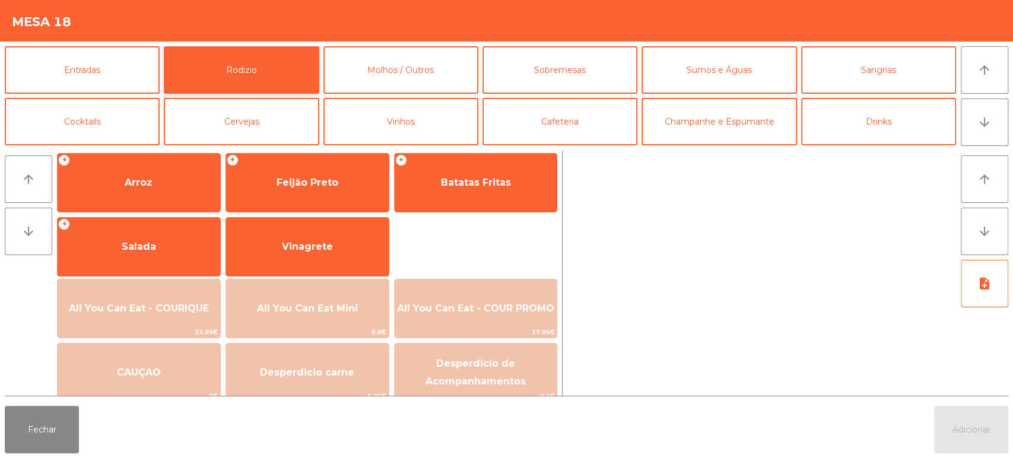
scroll to position [160, 0]
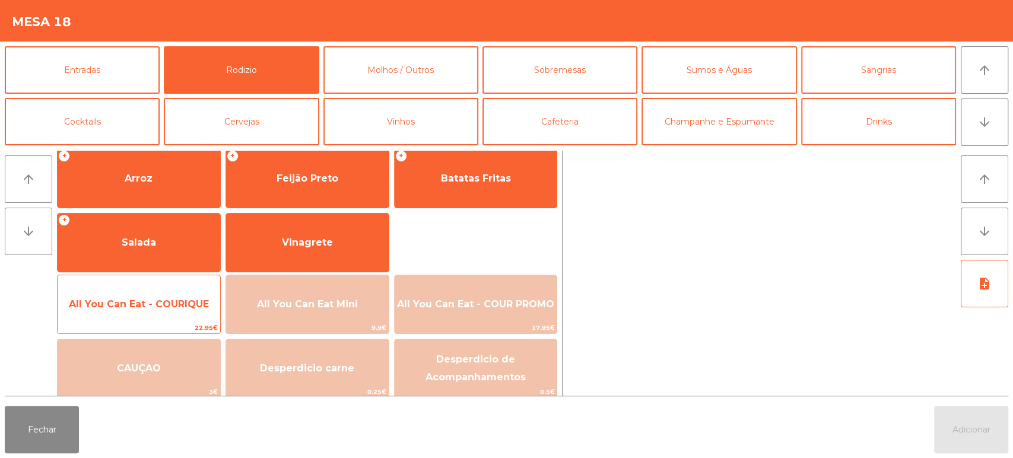
click at [181, 301] on span "All You Can Eat - COURIQUE" at bounding box center [139, 303] width 140 height 11
click at [166, 304] on span "All You Can Eat - COURIQUE" at bounding box center [139, 303] width 140 height 11
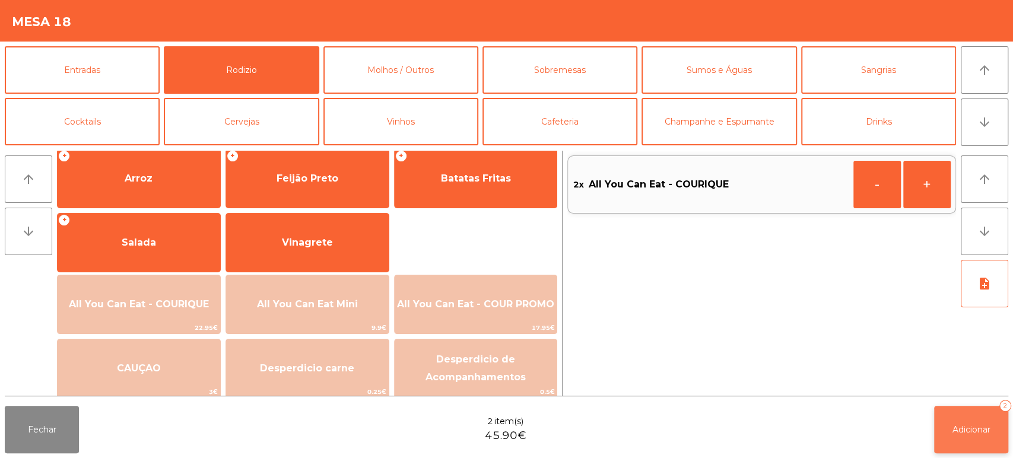
click at [1005, 421] on button "Adicionar 2" at bounding box center [971, 429] width 74 height 47
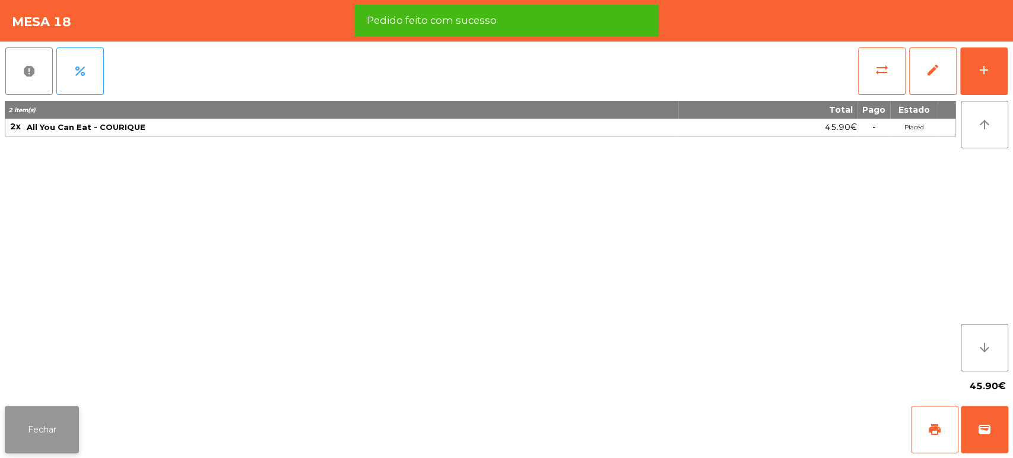
click at [52, 430] on button "Fechar" at bounding box center [42, 429] width 74 height 47
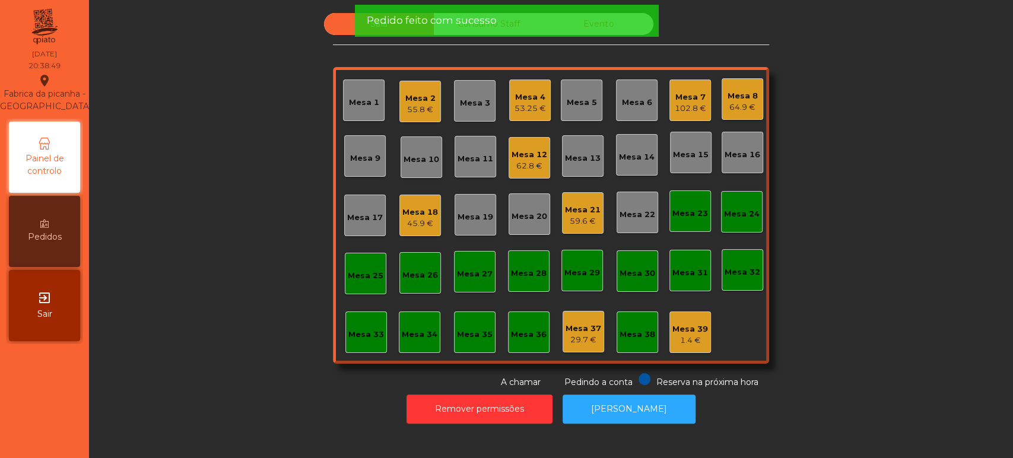
click at [540, 104] on div "53.25 €" at bounding box center [529, 109] width 31 height 12
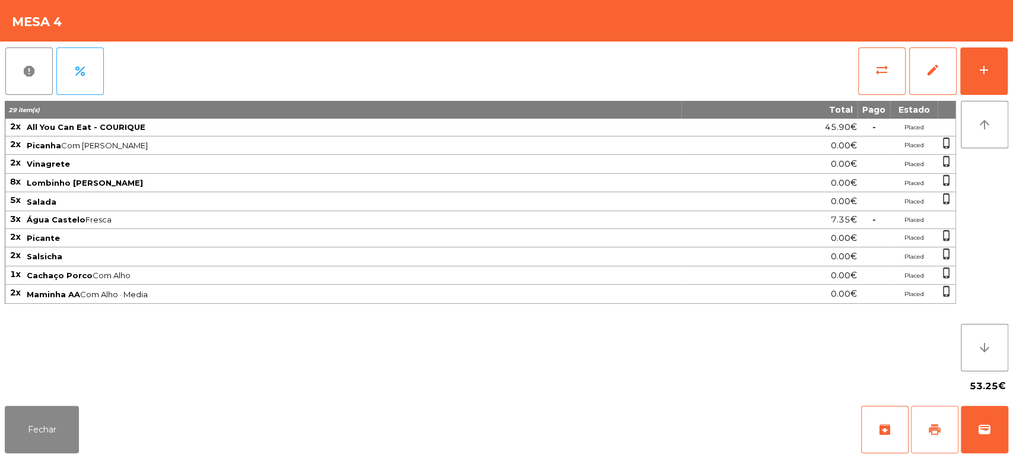
click at [930, 409] on button "print" at bounding box center [934, 429] width 47 height 47
click at [29, 433] on button "Fechar" at bounding box center [42, 429] width 74 height 47
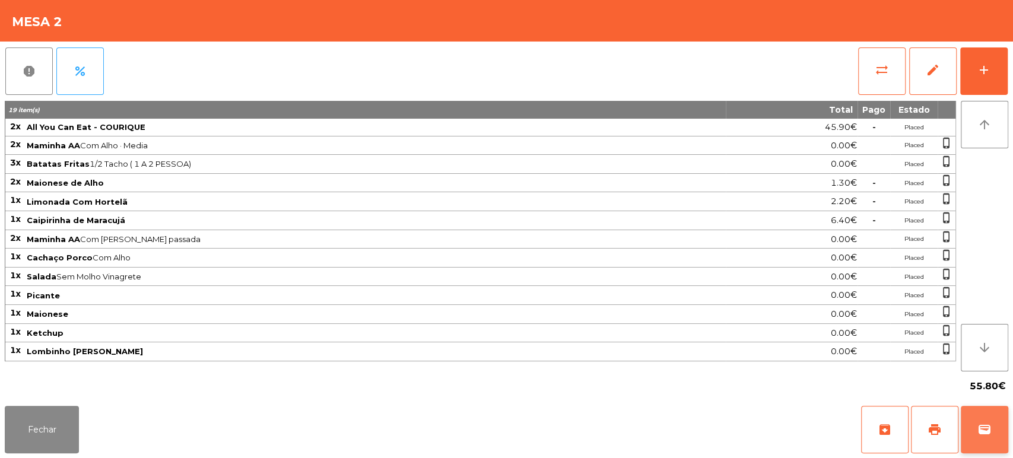
click at [968, 424] on button "wallet" at bounding box center [984, 429] width 47 height 47
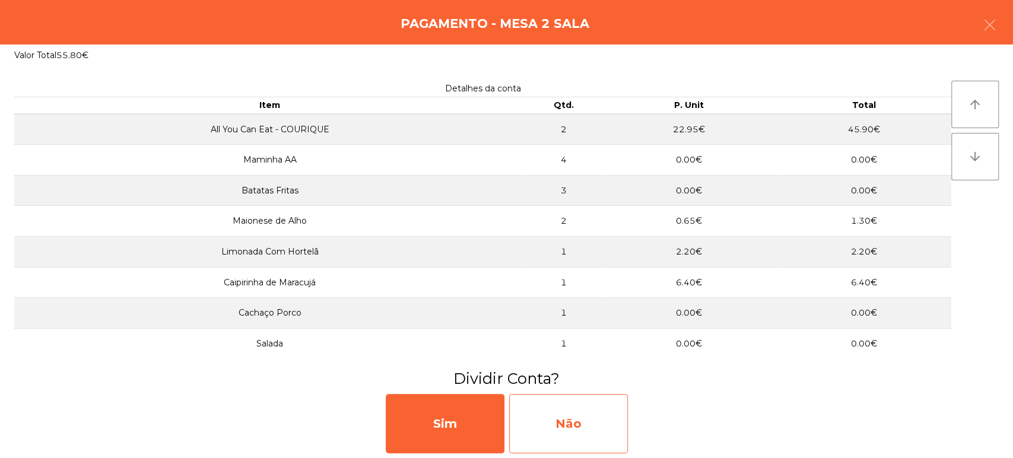
click at [566, 423] on div "Não" at bounding box center [568, 423] width 119 height 59
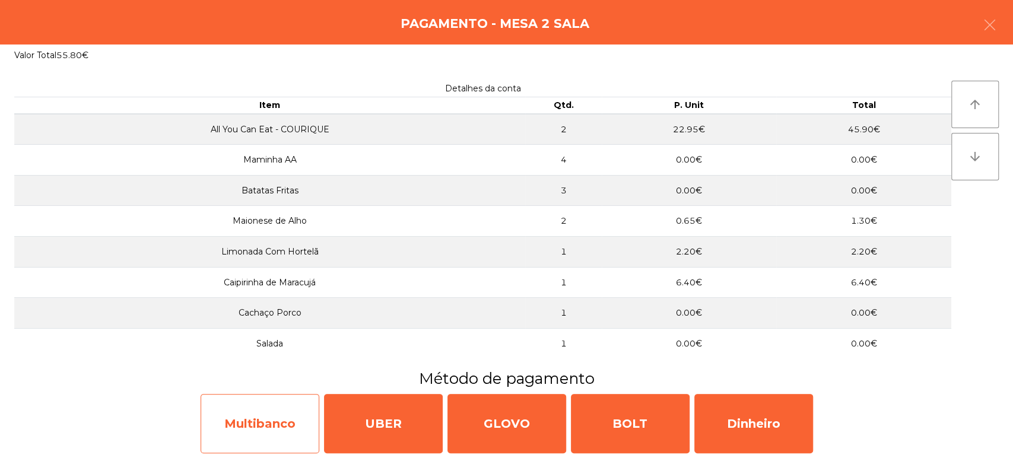
click at [310, 400] on div "Multibanco" at bounding box center [260, 423] width 119 height 59
select select "**"
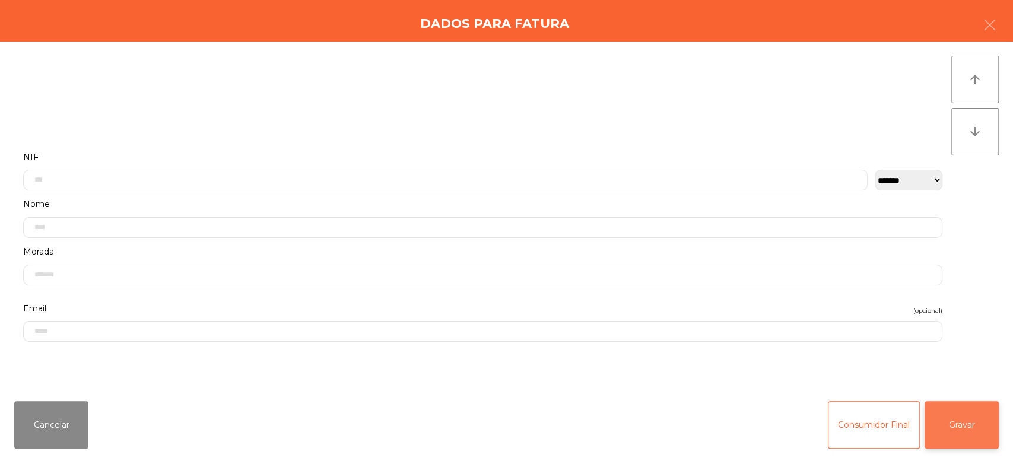
click at [968, 410] on button "Gravar" at bounding box center [962, 424] width 74 height 47
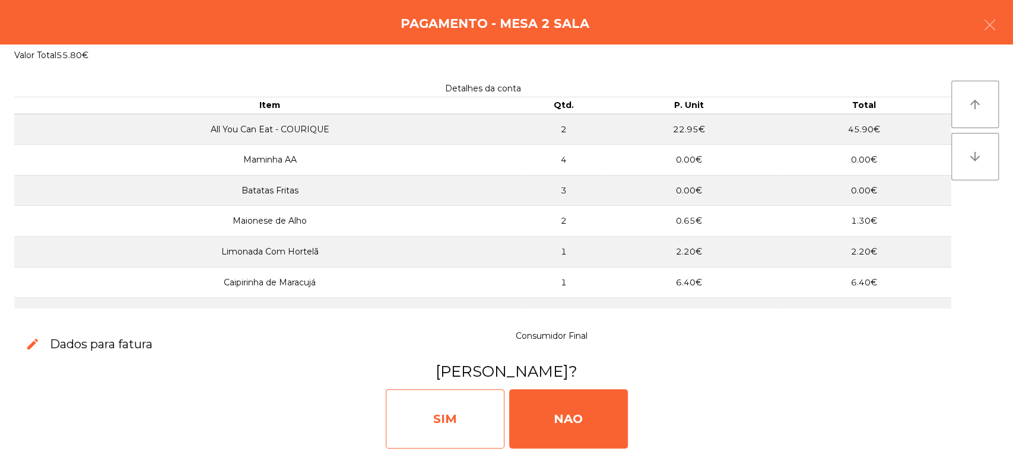
click at [452, 423] on div "SIM" at bounding box center [445, 418] width 119 height 59
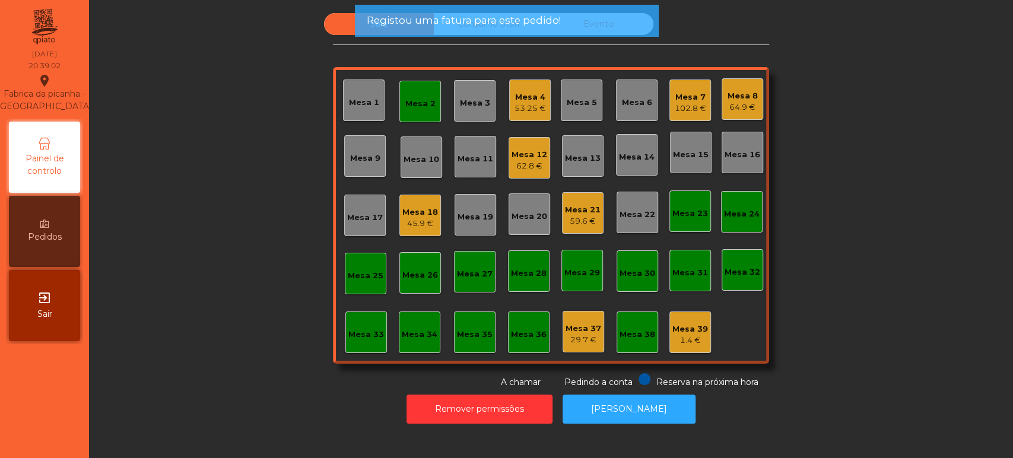
click at [423, 82] on div "Mesa 2" at bounding box center [420, 102] width 42 height 42
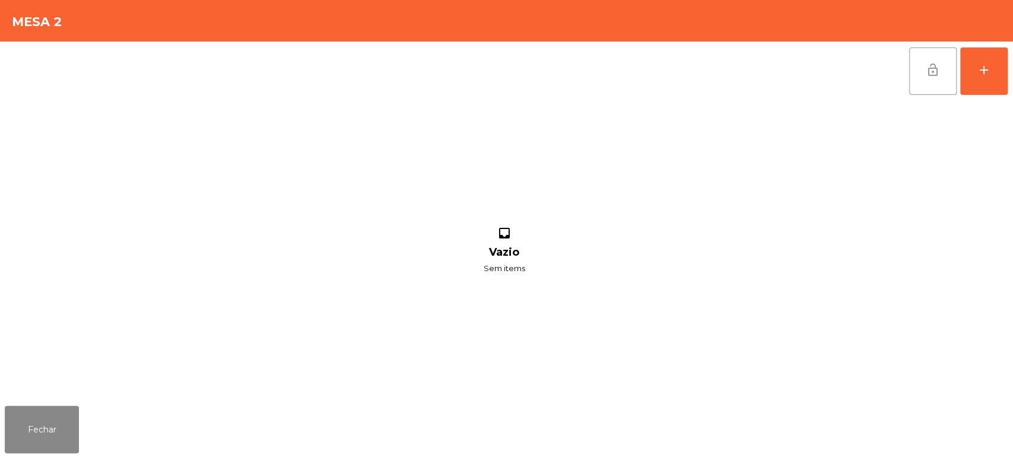
click at [929, 87] on button "lock_open" at bounding box center [932, 70] width 47 height 47
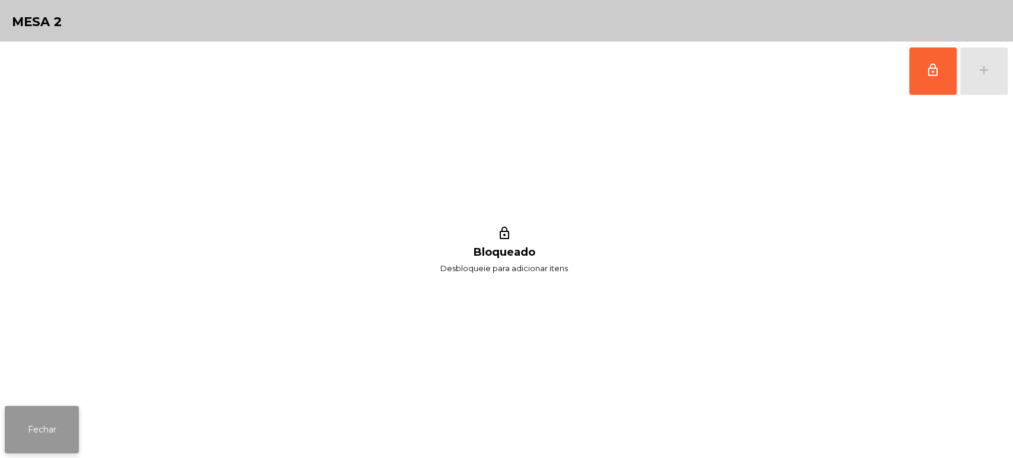
click at [35, 437] on button "Fechar" at bounding box center [42, 429] width 74 height 47
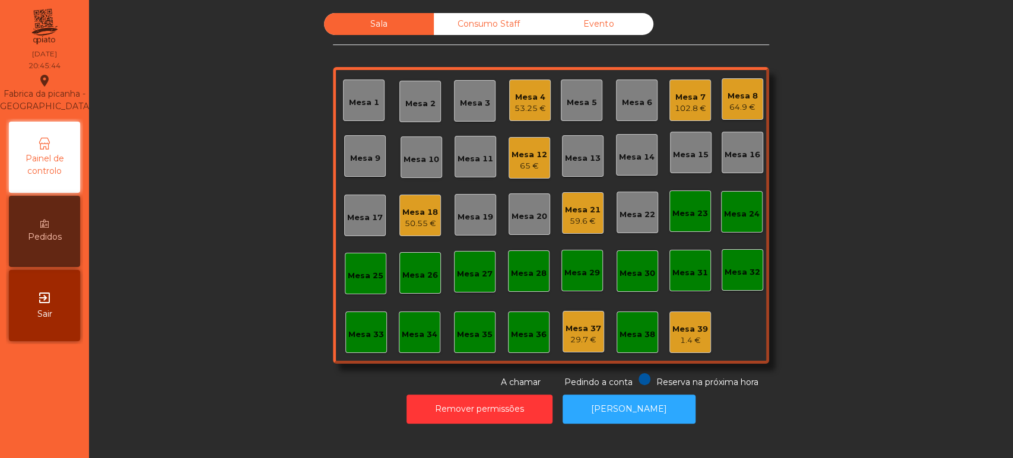
click at [829, 127] on div "Sala Consumo Staff Evento Mesa 1 Mesa 2 Mesa 3 Mesa 4 53.25 € Mesa 5 Mesa 6 Mes…" at bounding box center [551, 201] width 892 height 376
click at [459, 214] on div "Mesa 19" at bounding box center [476, 217] width 36 height 12
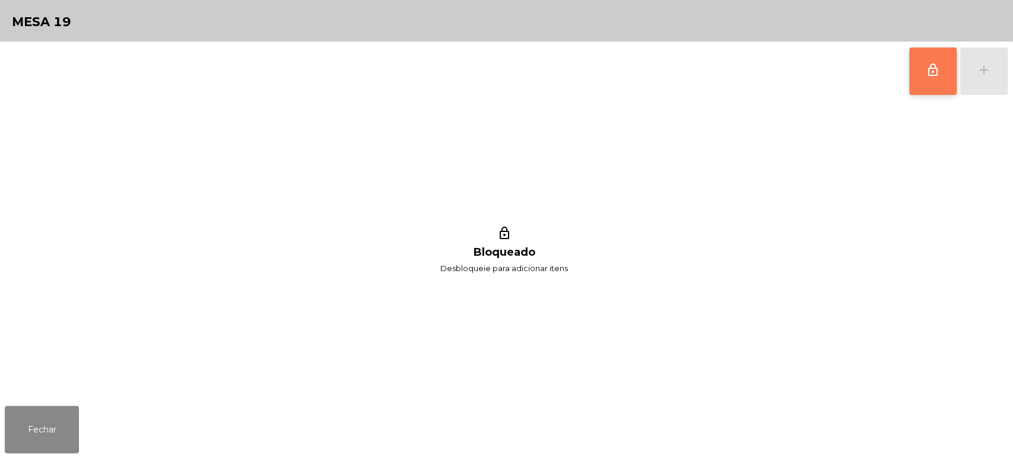
click at [925, 80] on button "lock_outline" at bounding box center [932, 70] width 47 height 47
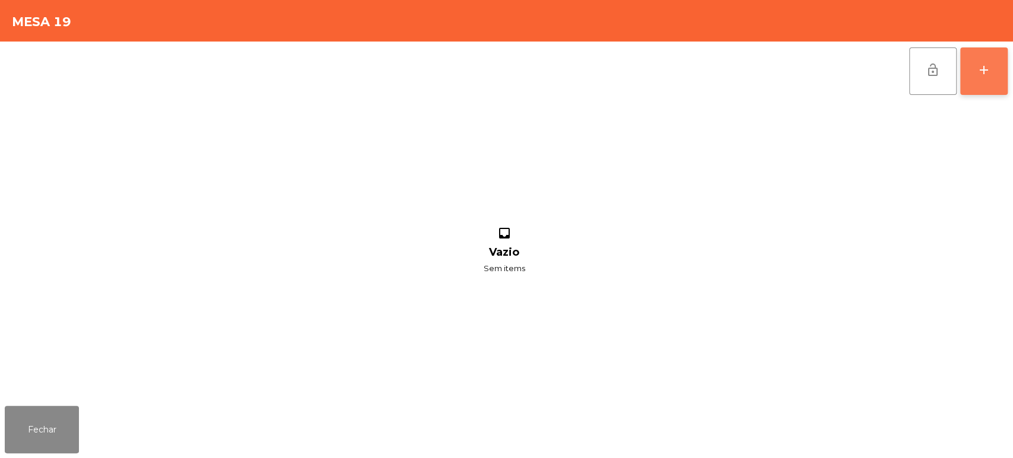
click at [973, 66] on button "add" at bounding box center [983, 70] width 47 height 47
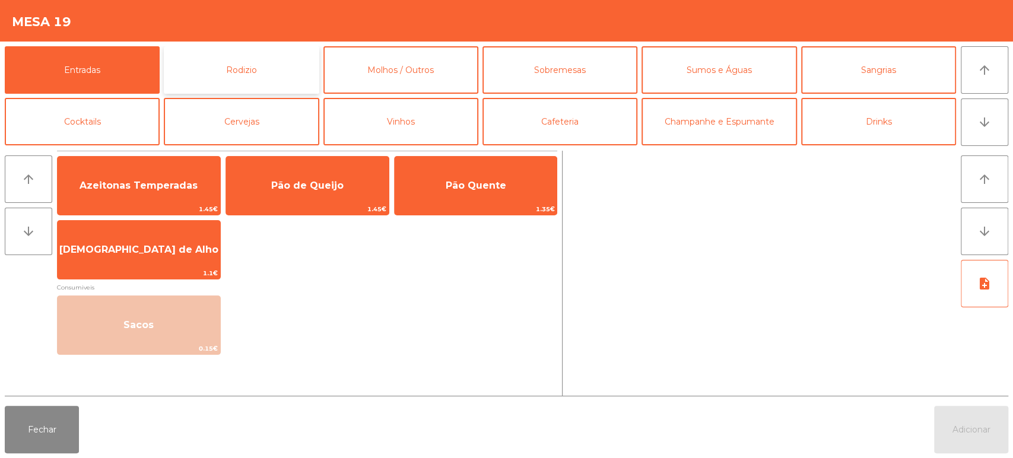
click at [288, 63] on button "Rodizio" at bounding box center [241, 69] width 155 height 47
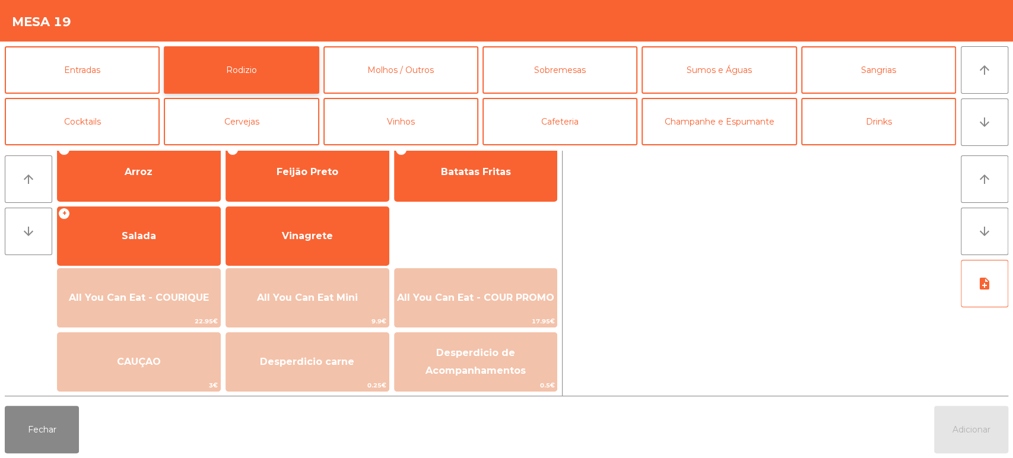
scroll to position [166, 0]
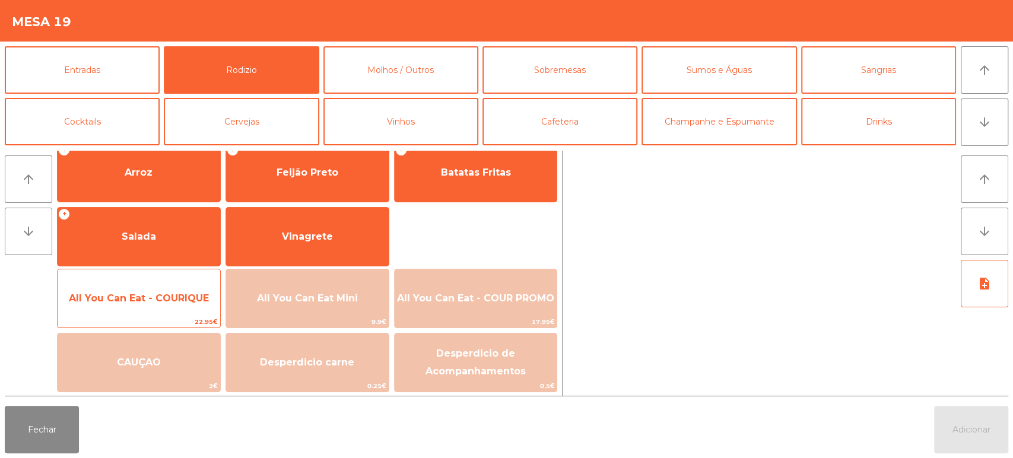
click at [157, 304] on span "All You Can Eat - COURIQUE" at bounding box center [139, 298] width 163 height 32
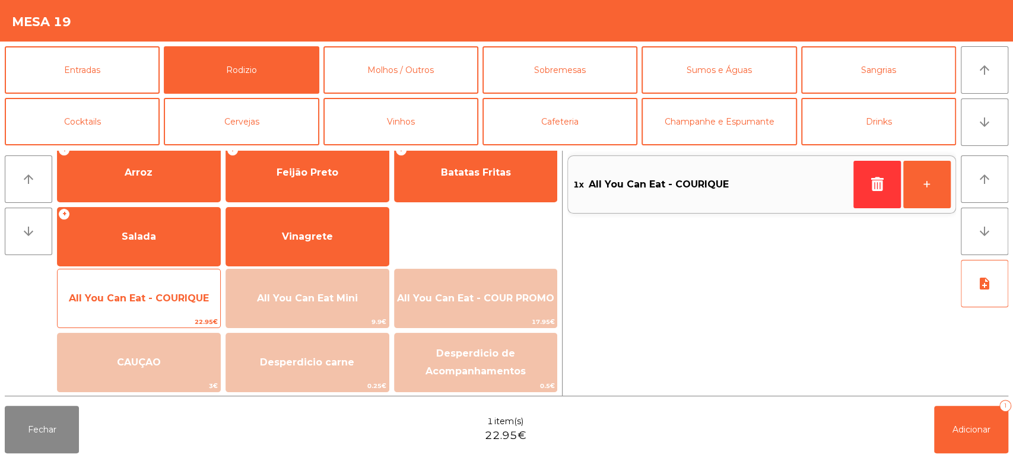
click at [152, 313] on span "All You Can Eat - COURIQUE" at bounding box center [139, 298] width 163 height 32
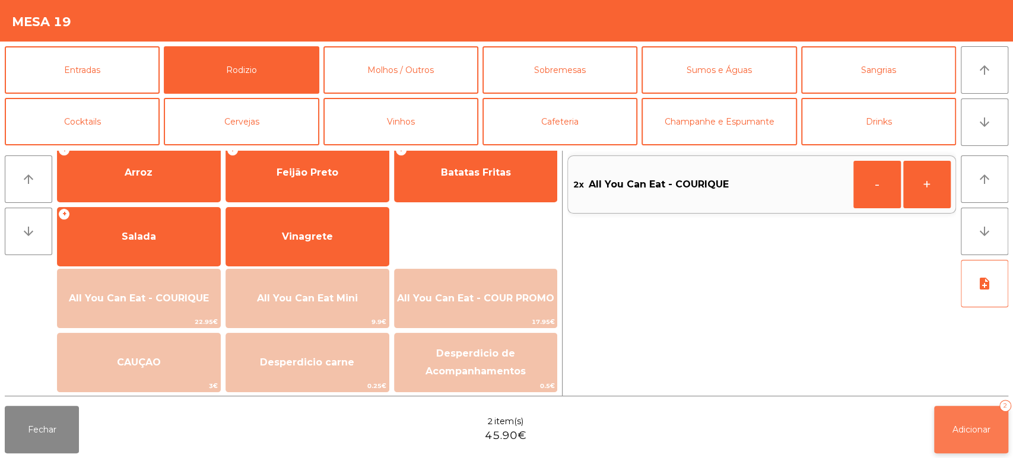
click at [969, 413] on button "Adicionar 2" at bounding box center [971, 429] width 74 height 47
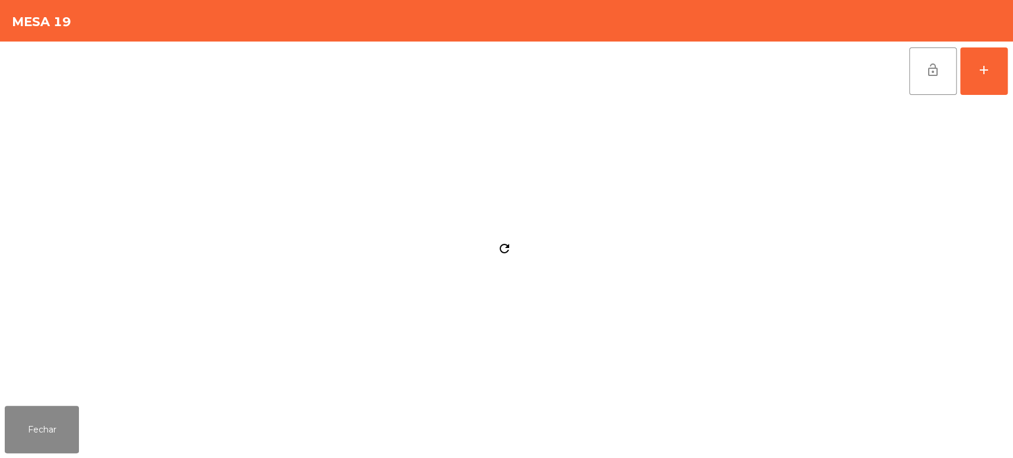
click at [92, 415] on div "Fechar" at bounding box center [506, 429] width 1013 height 57
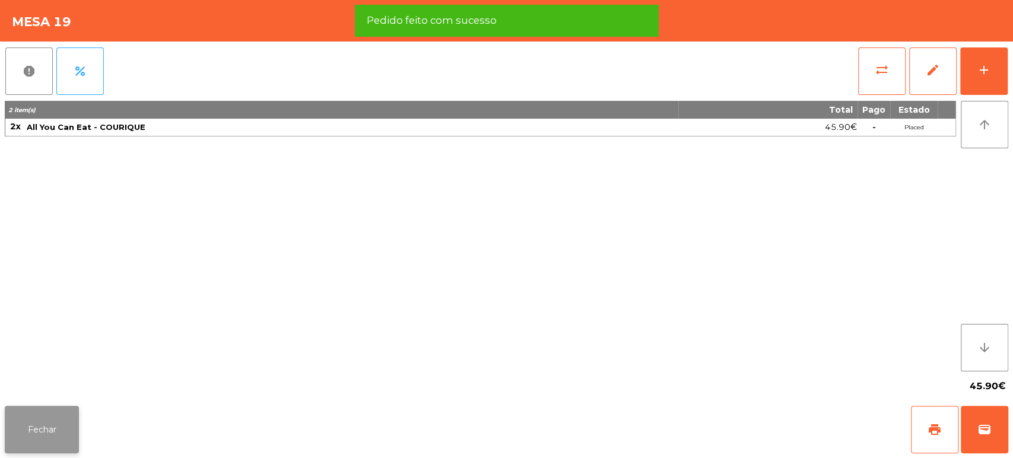
click at [40, 425] on button "Fechar" at bounding box center [42, 429] width 74 height 47
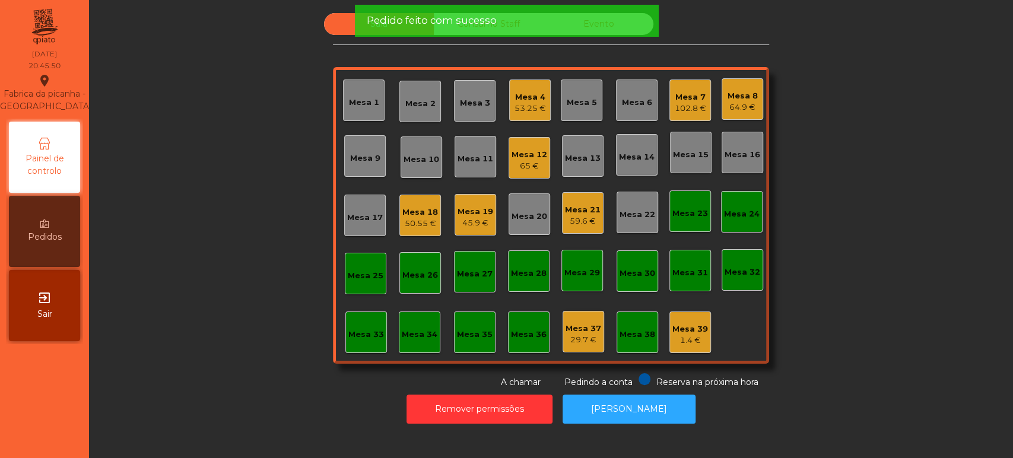
click at [260, 242] on div "Sala Consumo Staff Evento Mesa 1 Mesa 2 Mesa 3 Mesa 4 53.25 € Mesa 5 Mesa 6 Mes…" at bounding box center [551, 201] width 892 height 376
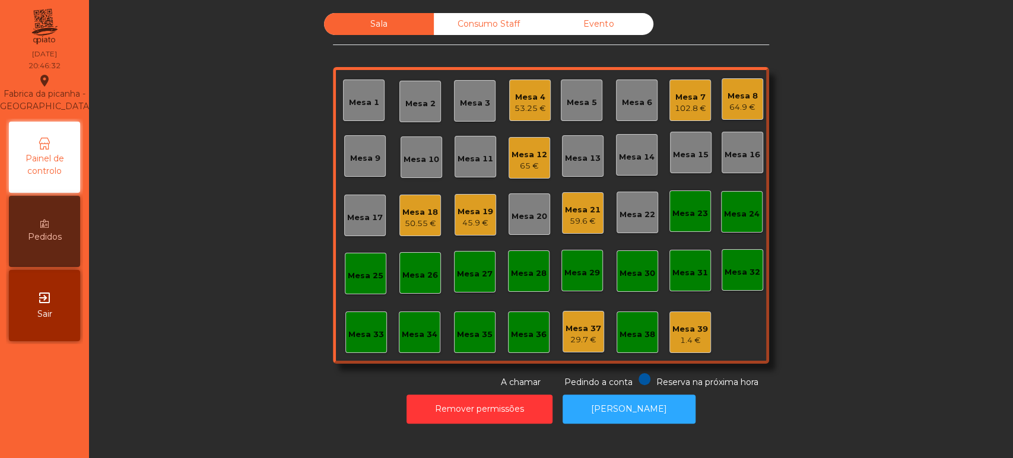
click at [538, 85] on div "Mesa 4 53.25 €" at bounding box center [530, 101] width 42 height 42
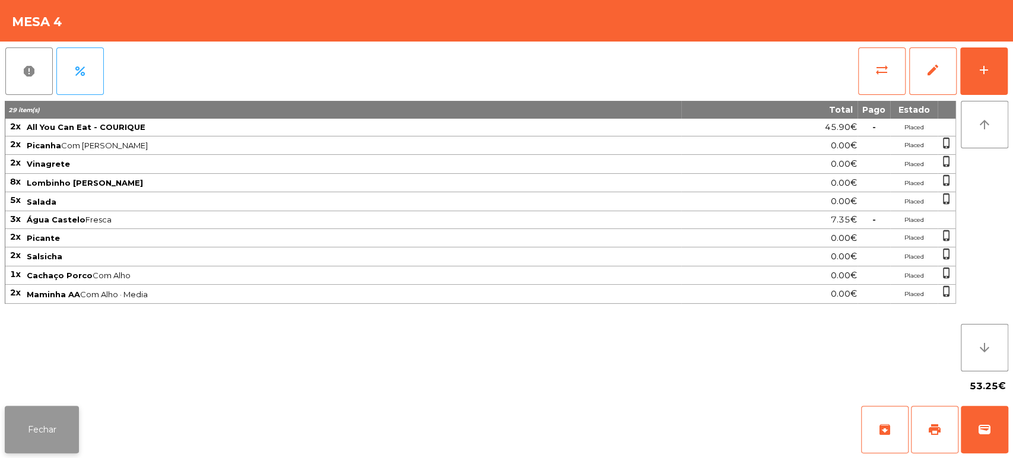
click at [51, 432] on button "Fechar" at bounding box center [42, 429] width 74 height 47
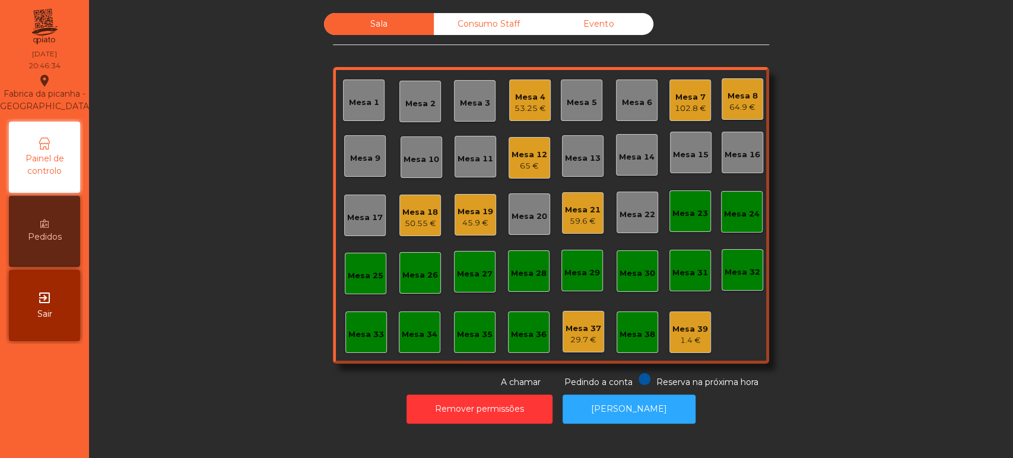
click at [460, 103] on div "Mesa 3" at bounding box center [475, 103] width 30 height 12
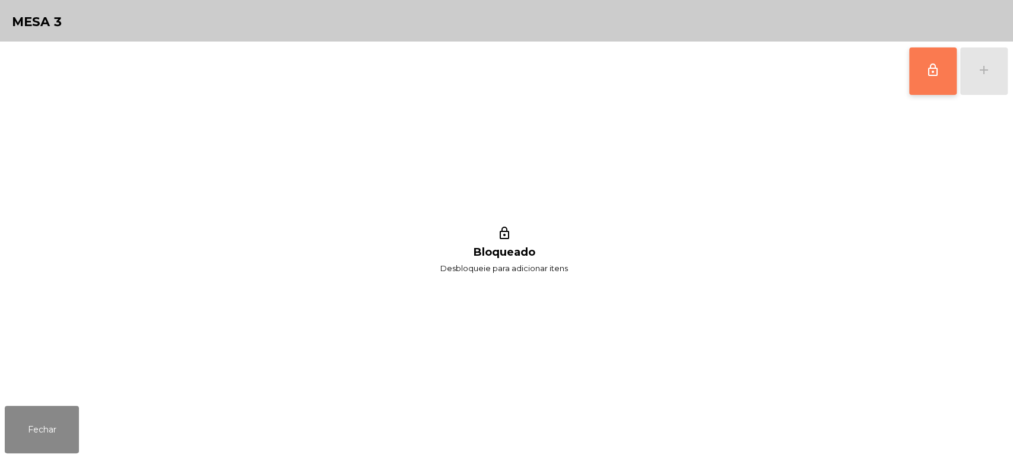
click at [954, 59] on button "lock_outline" at bounding box center [932, 70] width 47 height 47
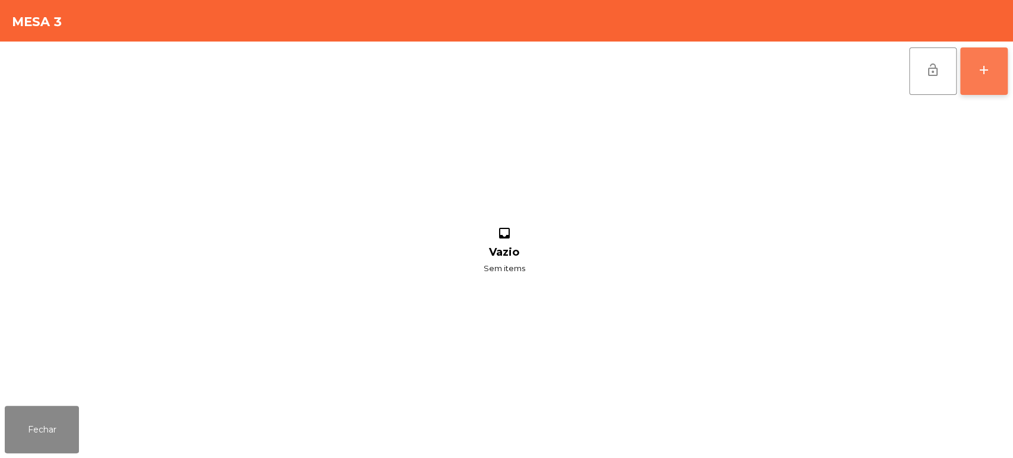
click at [999, 74] on button "add" at bounding box center [983, 70] width 47 height 47
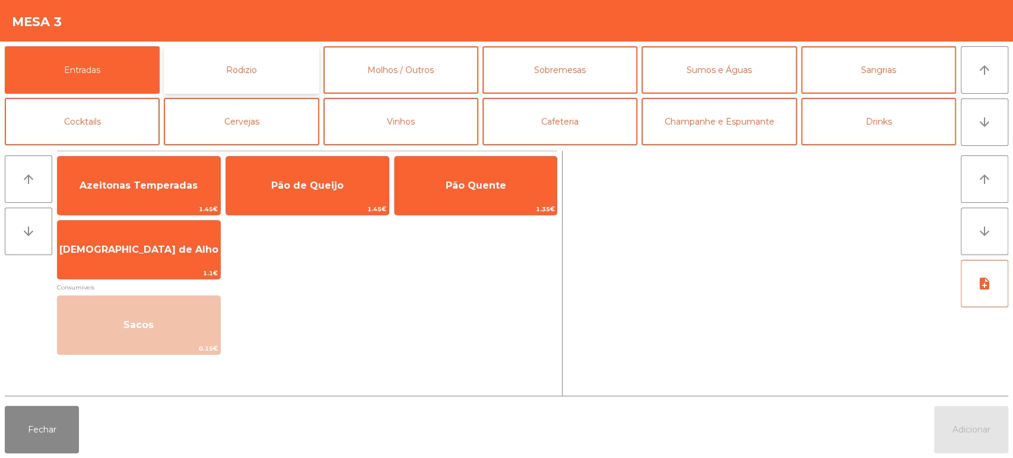
click at [253, 71] on button "Rodizio" at bounding box center [241, 69] width 155 height 47
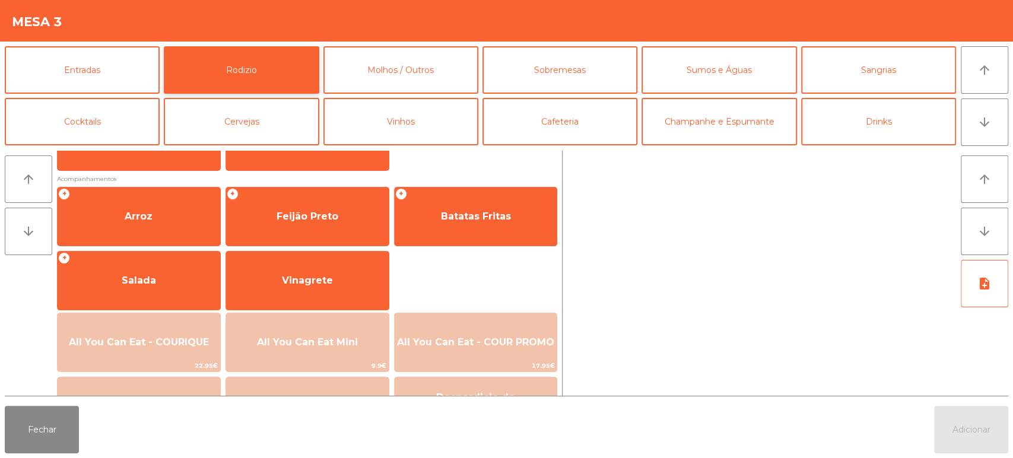
scroll to position [127, 0]
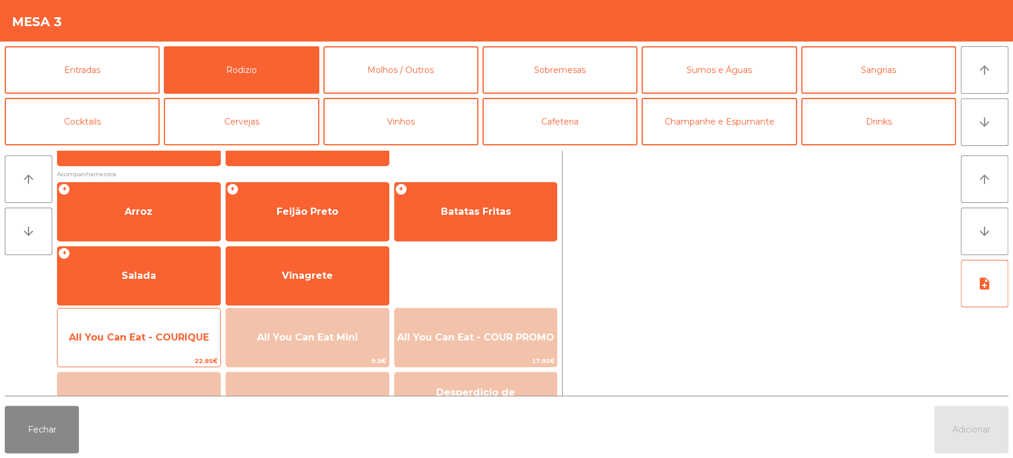
click at [138, 335] on span "All You Can Eat - COURIQUE" at bounding box center [139, 337] width 140 height 11
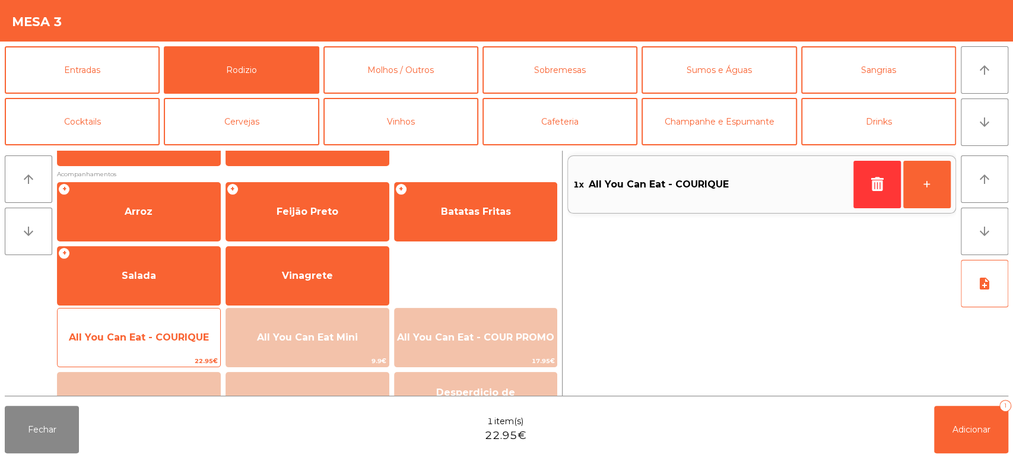
click at [136, 341] on span "All You Can Eat - COURIQUE" at bounding box center [139, 337] width 140 height 11
click at [142, 334] on span "All You Can Eat - COURIQUE" at bounding box center [139, 337] width 140 height 11
click at [147, 335] on span "All You Can Eat - COURIQUE" at bounding box center [139, 337] width 140 height 11
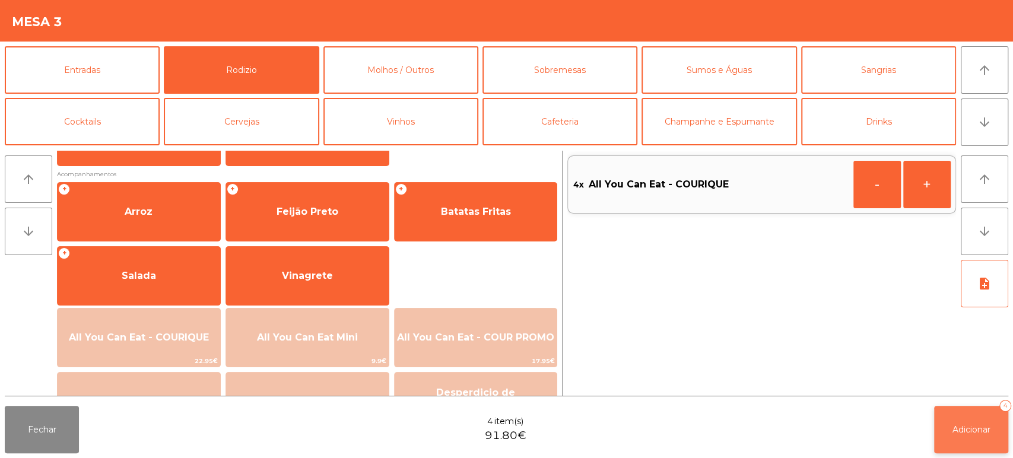
click at [957, 422] on button "Adicionar 4" at bounding box center [971, 429] width 74 height 47
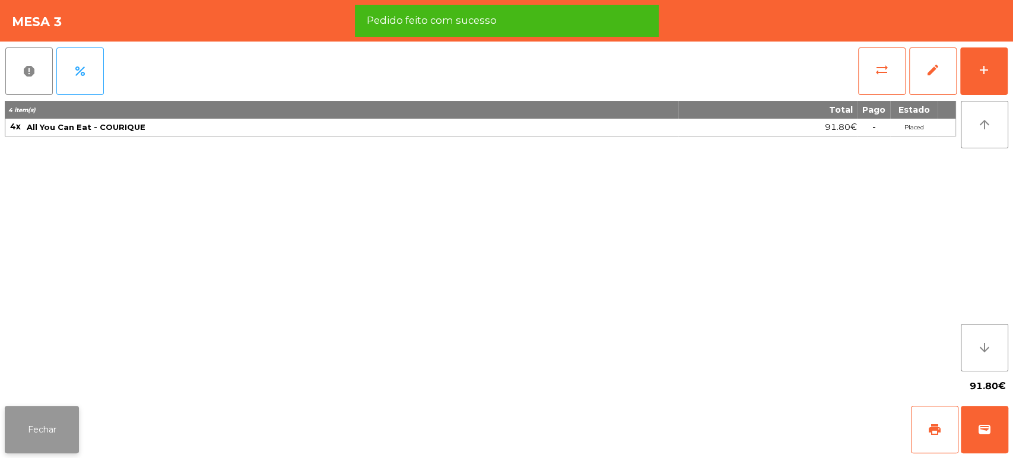
click at [75, 444] on button "Fechar" at bounding box center [42, 429] width 74 height 47
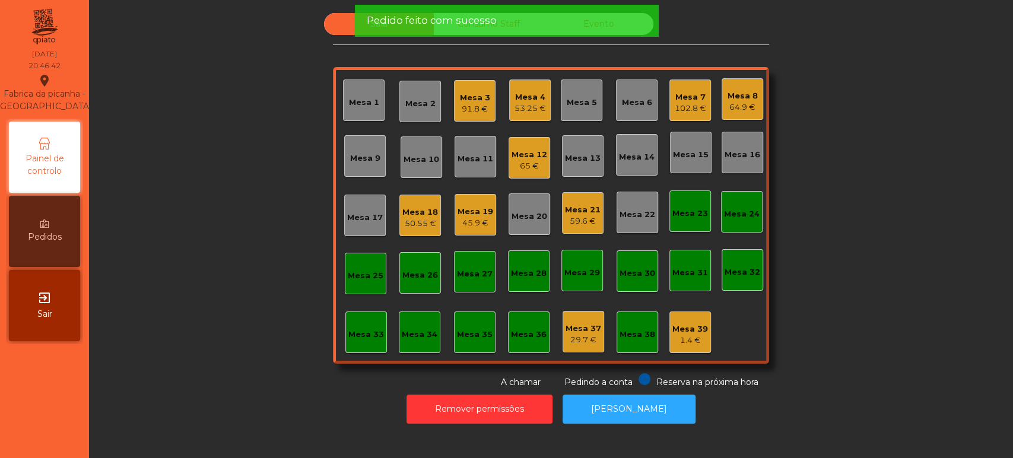
click at [544, 81] on div "Mesa 4 53.25 €" at bounding box center [530, 101] width 42 height 42
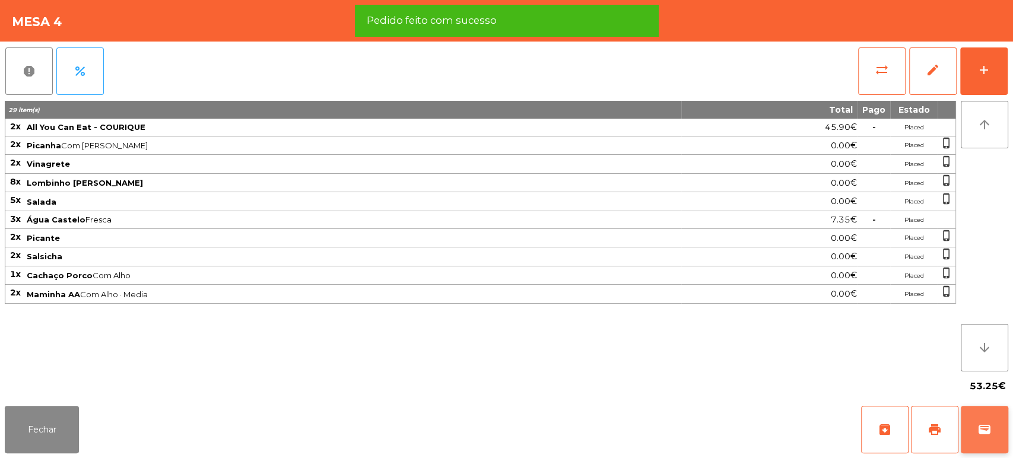
click at [986, 424] on span "wallet" at bounding box center [984, 430] width 14 height 14
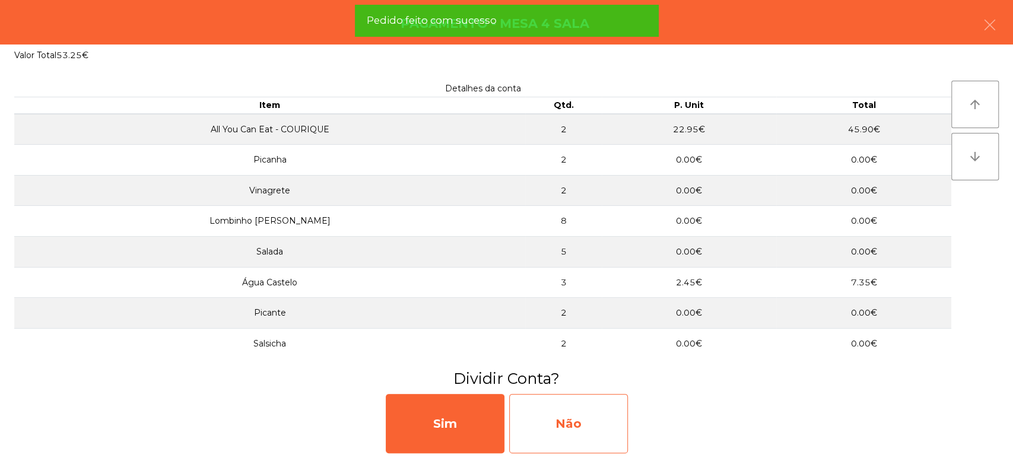
click at [577, 412] on div "Não" at bounding box center [568, 423] width 119 height 59
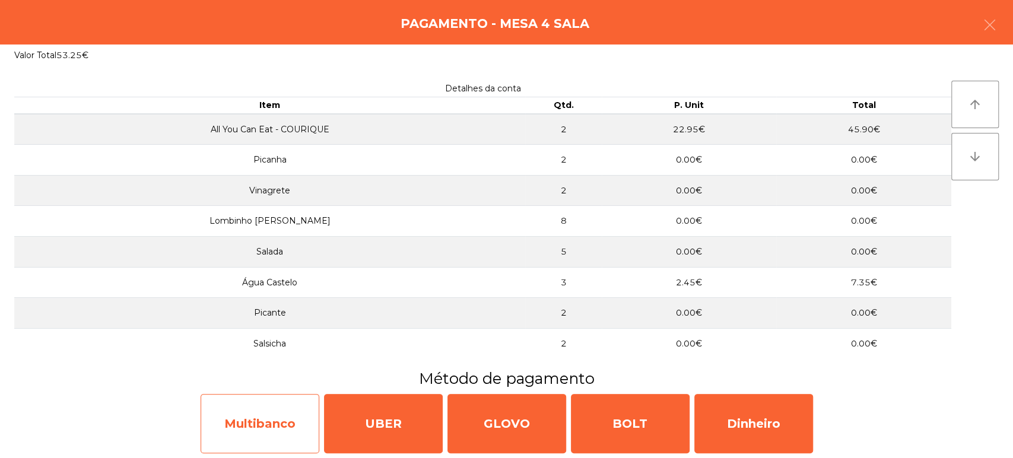
click at [278, 419] on div "Multibanco" at bounding box center [260, 423] width 119 height 59
select select "**"
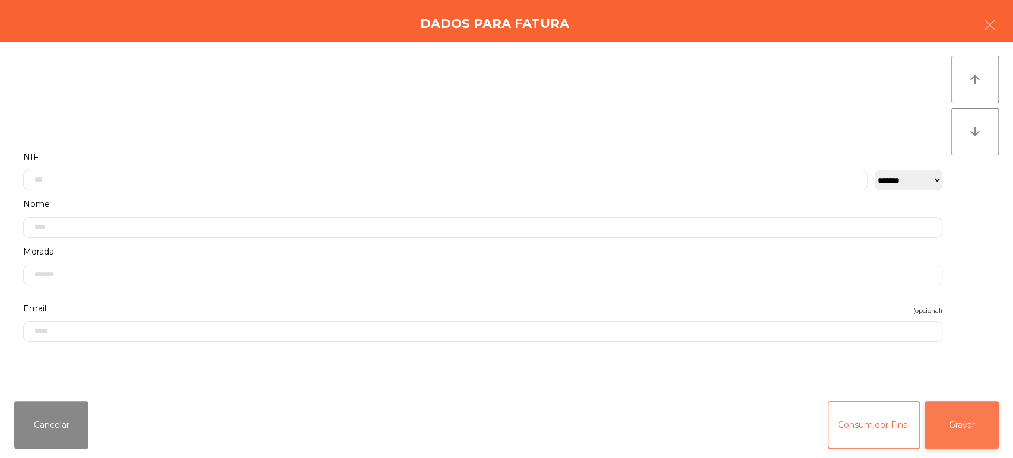
click at [967, 428] on button "Gravar" at bounding box center [962, 424] width 74 height 47
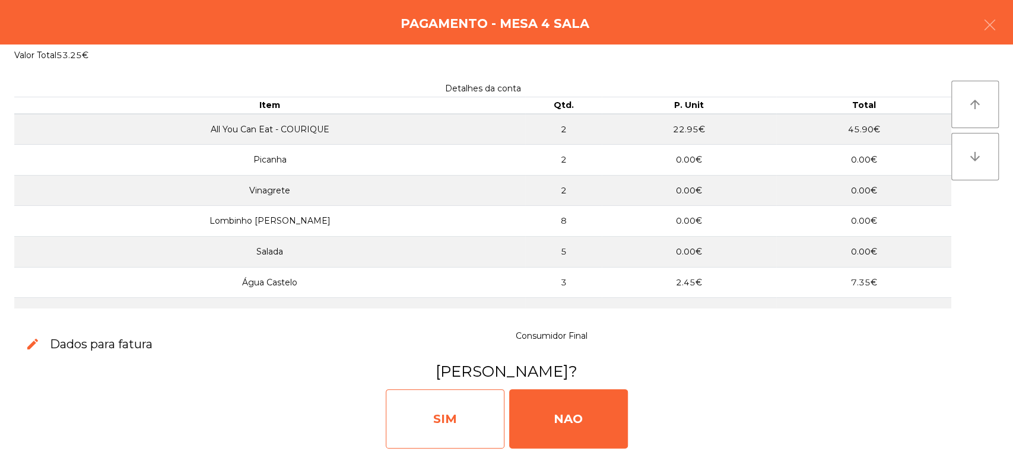
click at [408, 406] on div "SIM" at bounding box center [445, 418] width 119 height 59
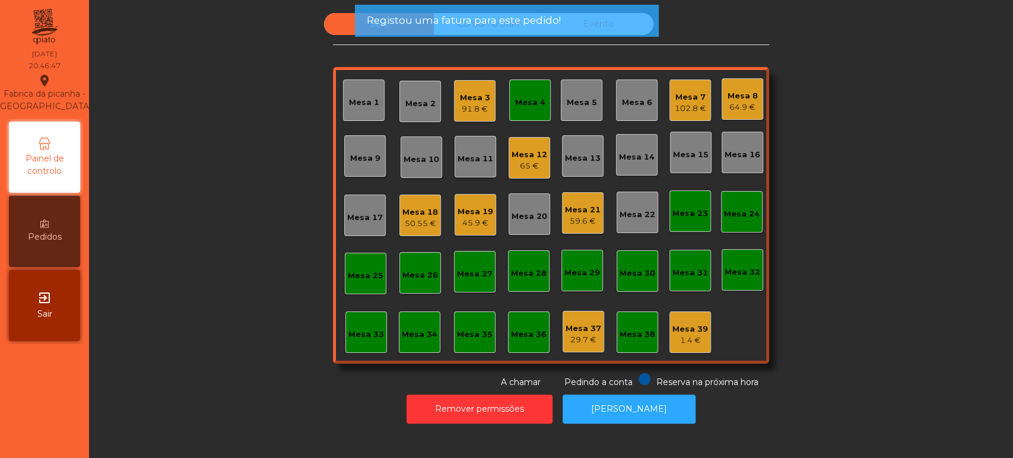
click at [536, 106] on div "Mesa 4" at bounding box center [530, 103] width 30 height 12
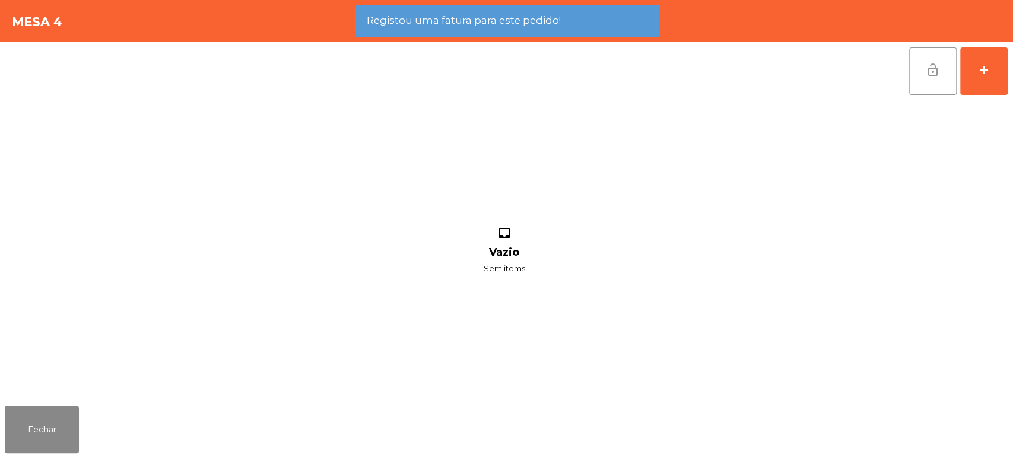
click at [945, 58] on button "lock_open" at bounding box center [932, 70] width 47 height 47
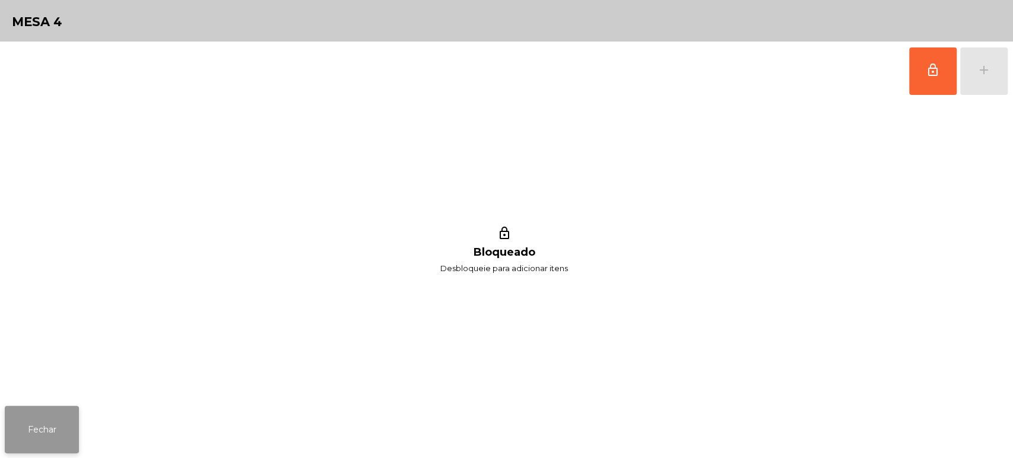
click at [49, 418] on button "Fechar" at bounding box center [42, 429] width 74 height 47
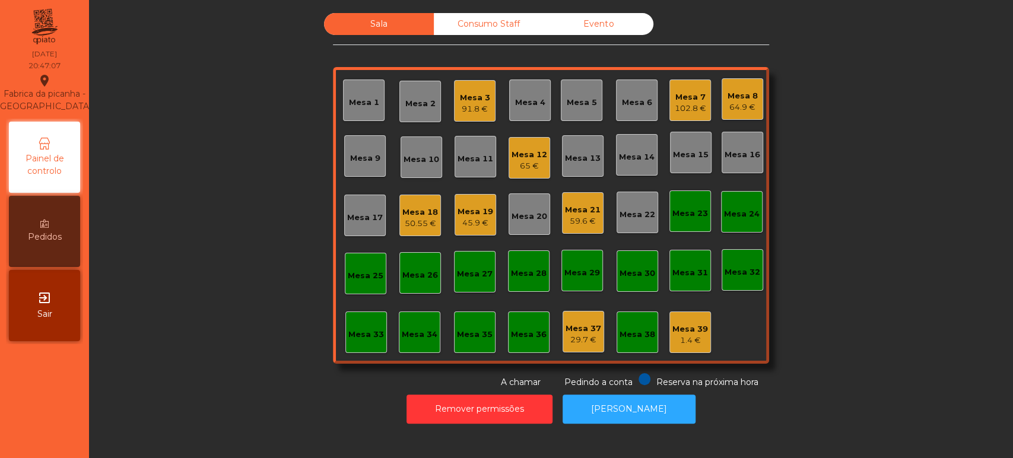
click at [515, 102] on div "Mesa 4" at bounding box center [530, 103] width 30 height 12
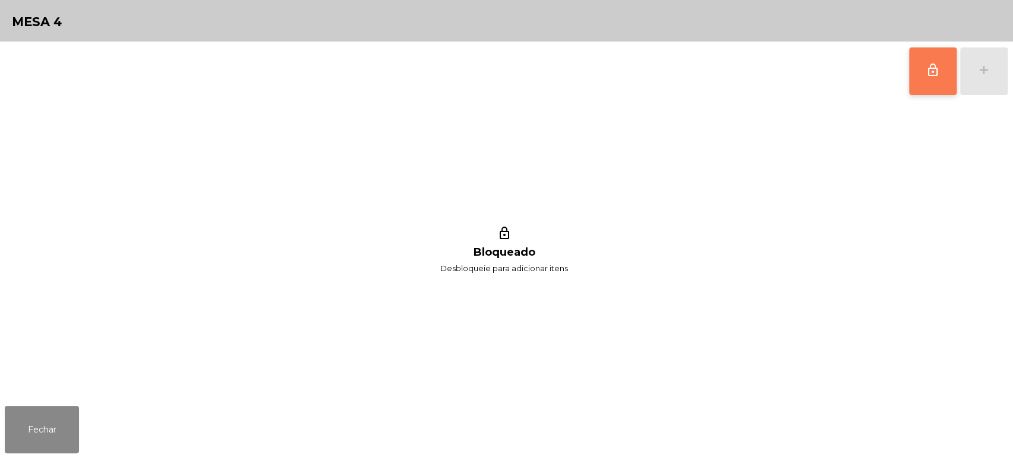
click at [920, 76] on button "lock_outline" at bounding box center [932, 70] width 47 height 47
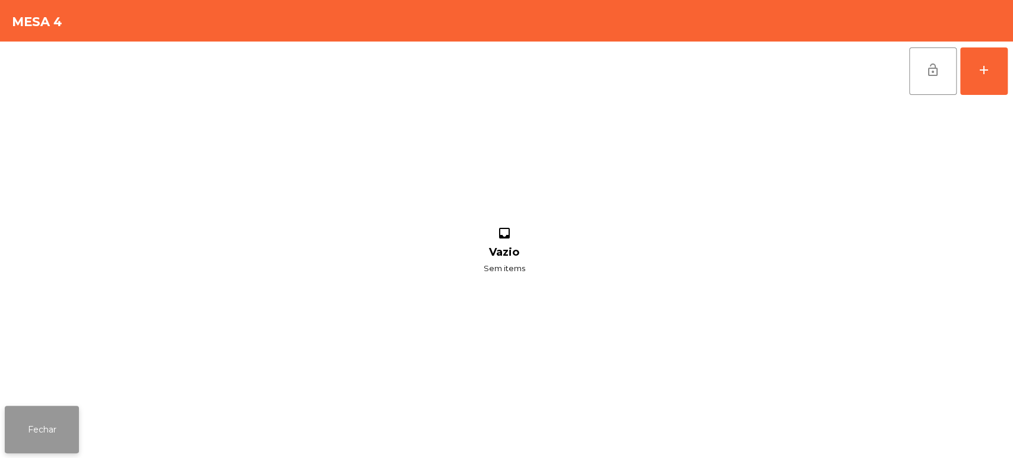
click at [54, 446] on button "Fechar" at bounding box center [42, 429] width 74 height 47
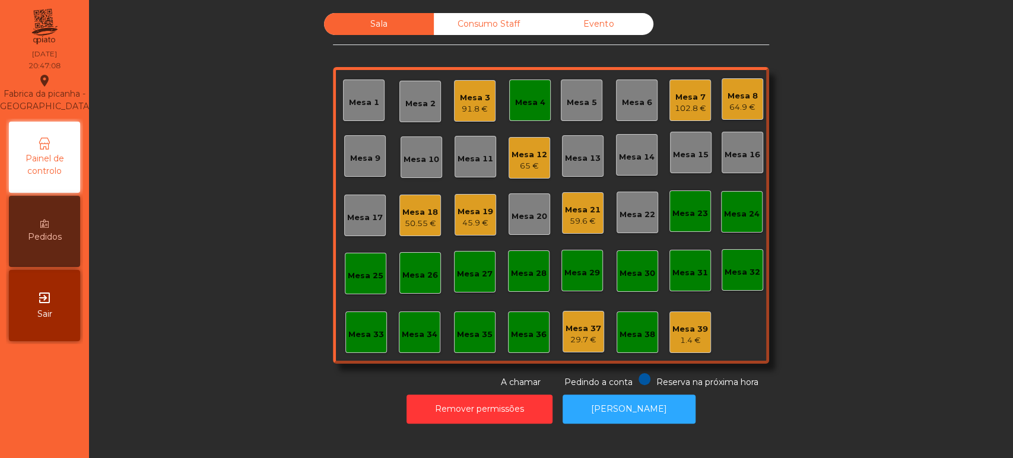
click at [515, 100] on div "Mesa 4" at bounding box center [530, 103] width 30 height 12
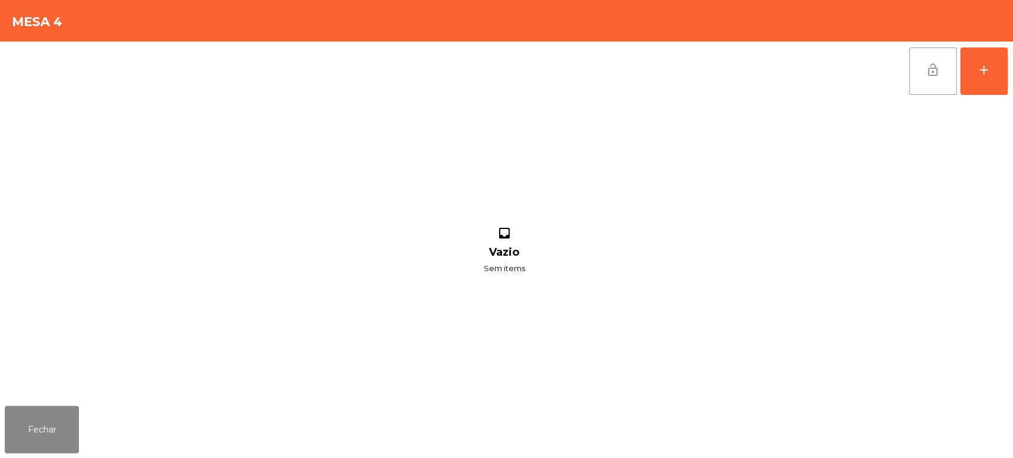
click at [912, 82] on button "lock_open" at bounding box center [932, 70] width 47 height 47
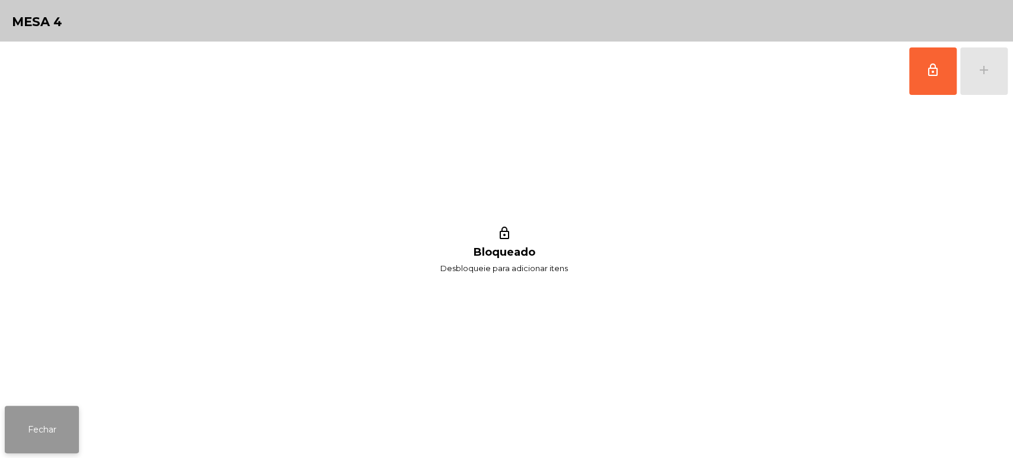
click at [75, 437] on button "Fechar" at bounding box center [42, 429] width 74 height 47
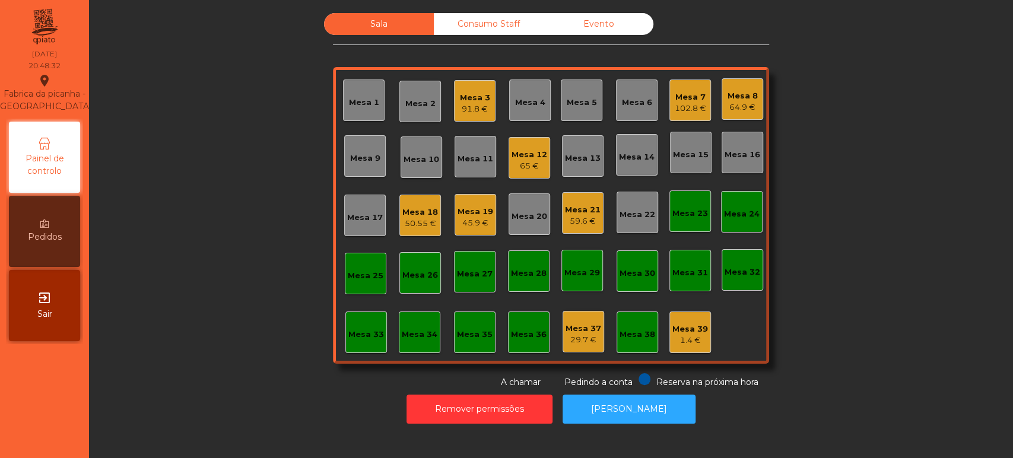
click at [376, 318] on div "Mesa 33" at bounding box center [366, 333] width 42 height 42
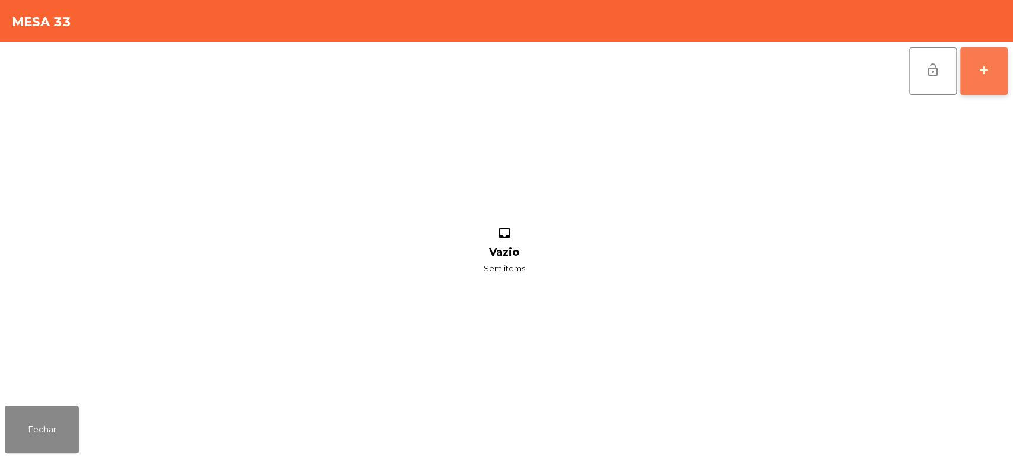
click at [987, 77] on button "add" at bounding box center [983, 70] width 47 height 47
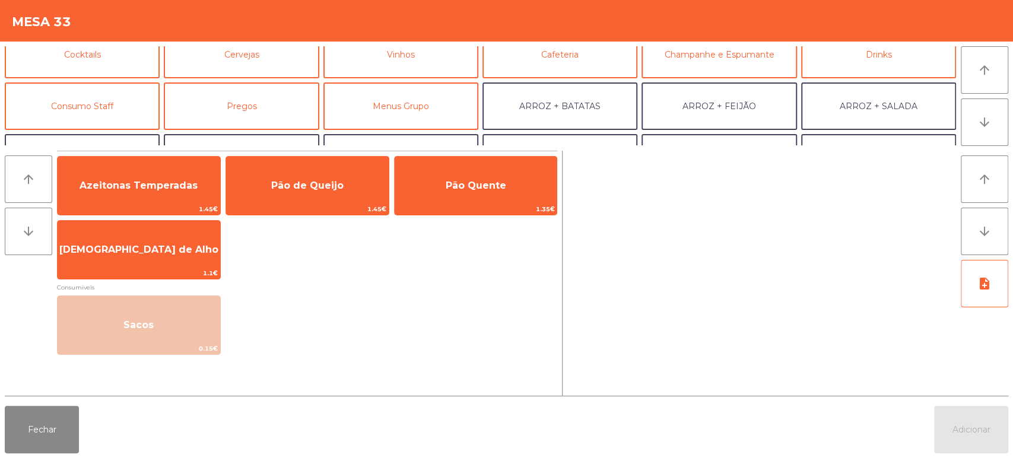
scroll to position [71, 0]
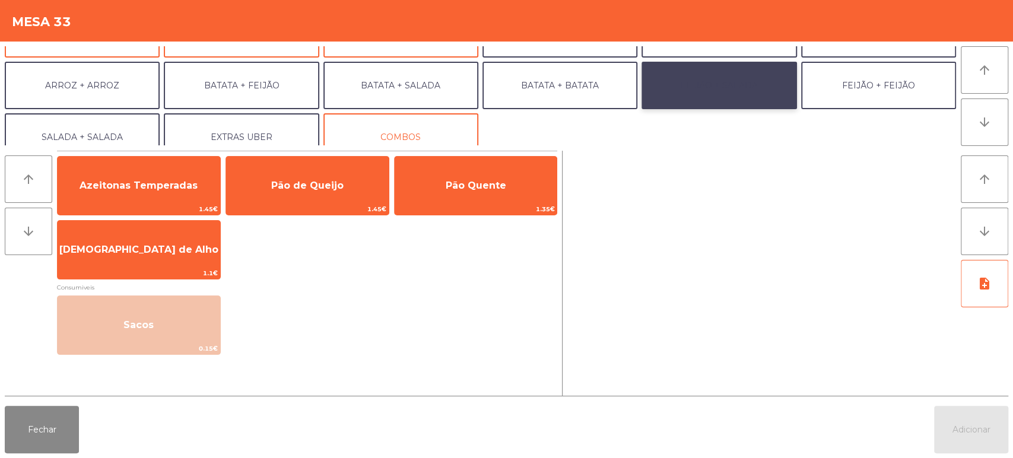
click at [739, 80] on button "FEIJÃO + SALADA" at bounding box center [718, 85] width 155 height 47
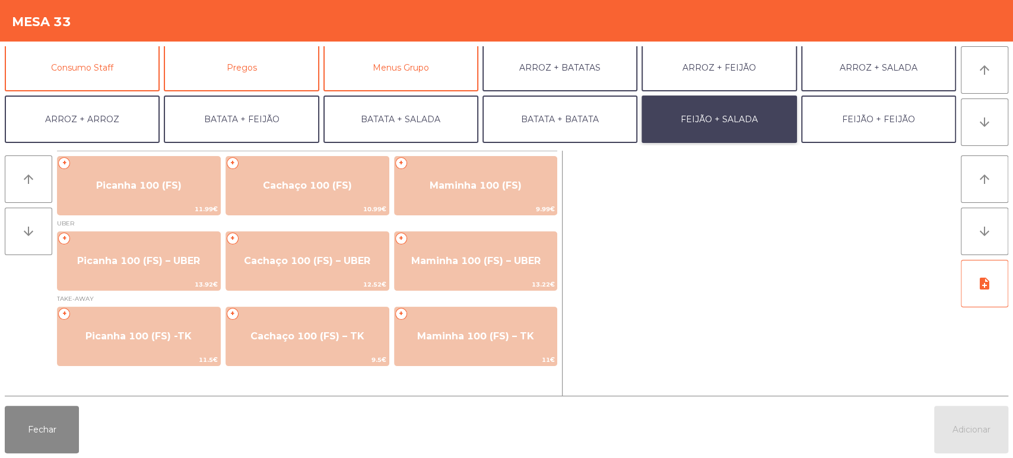
scroll to position [105, 0]
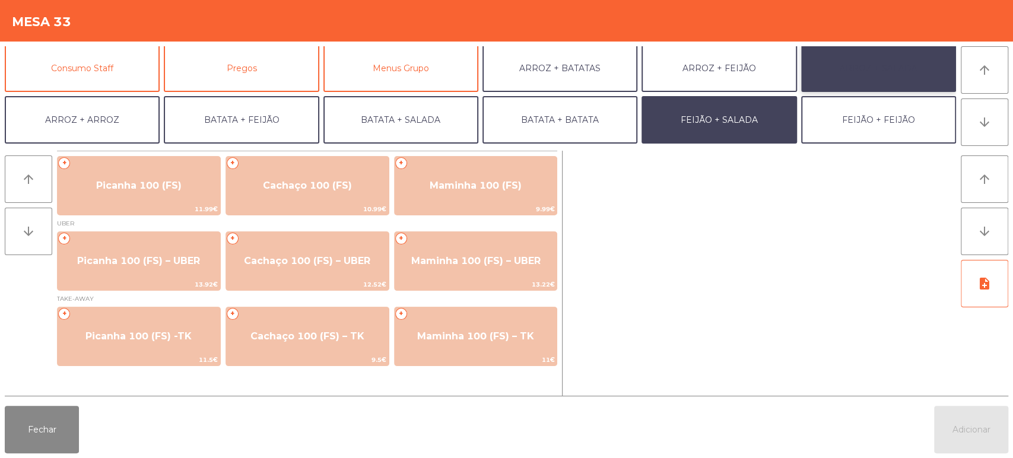
click at [859, 82] on button "ARROZ + SALADA" at bounding box center [878, 68] width 155 height 47
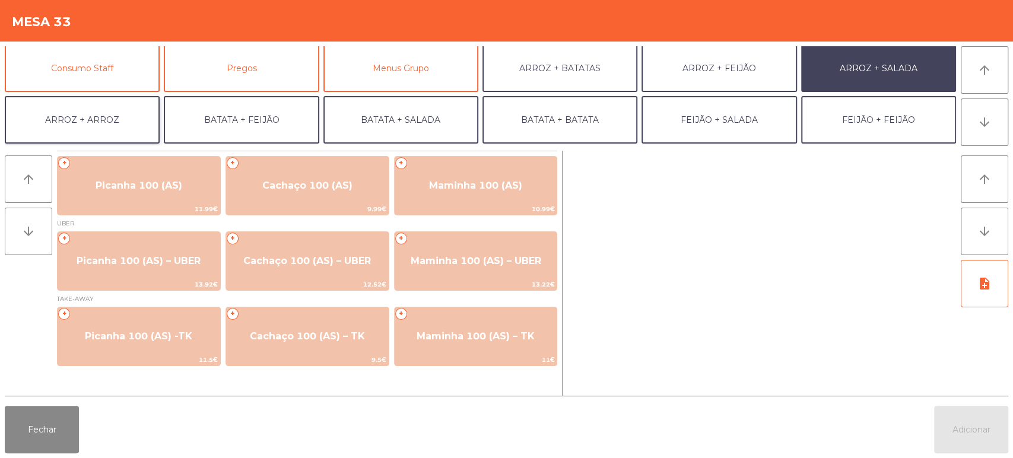
click at [103, 119] on button "ARROZ + ARROZ" at bounding box center [82, 119] width 155 height 47
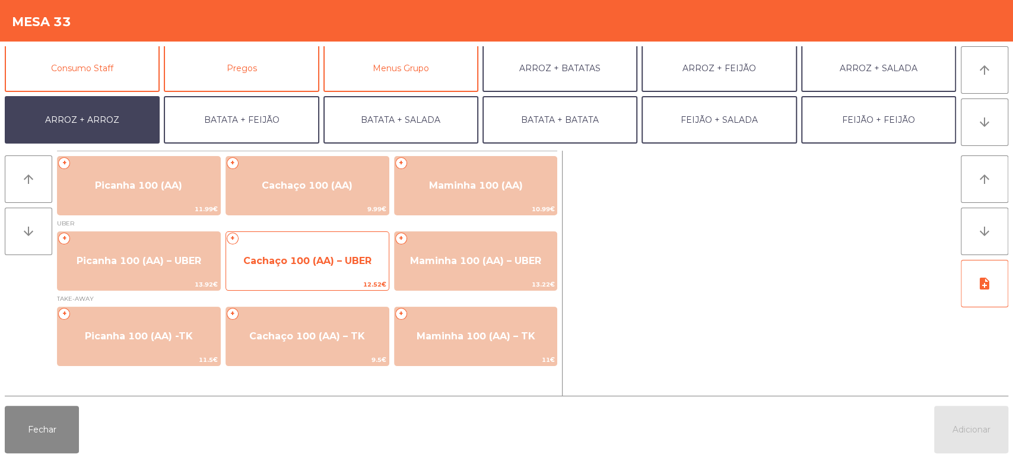
click at [326, 248] on span "Cachaço 100 (AA) – UBER" at bounding box center [307, 261] width 163 height 32
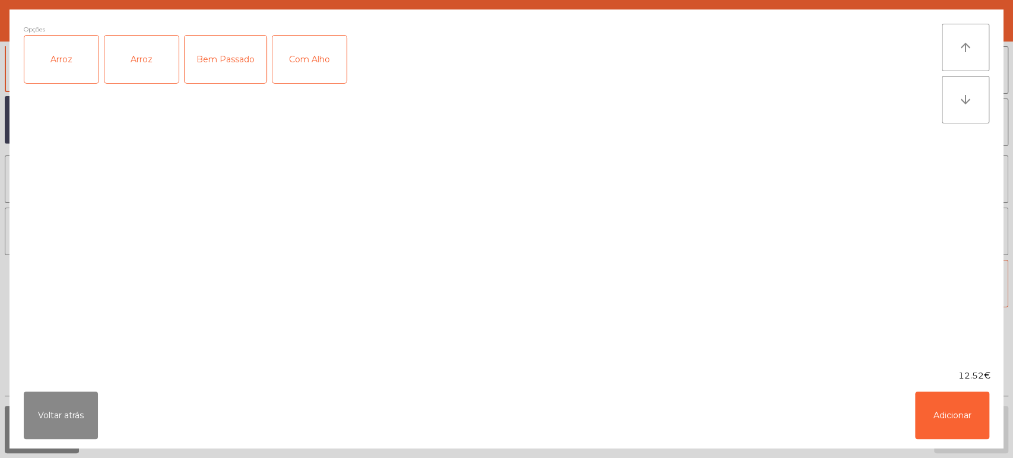
click at [84, 35] on label "Arroz" at bounding box center [61, 59] width 75 height 49
click at [223, 74] on div "Bem Passado" at bounding box center [226, 59] width 82 height 47
click at [299, 62] on div "Com Alho" at bounding box center [309, 59] width 74 height 47
click at [955, 423] on button "Adicionar" at bounding box center [952, 415] width 74 height 47
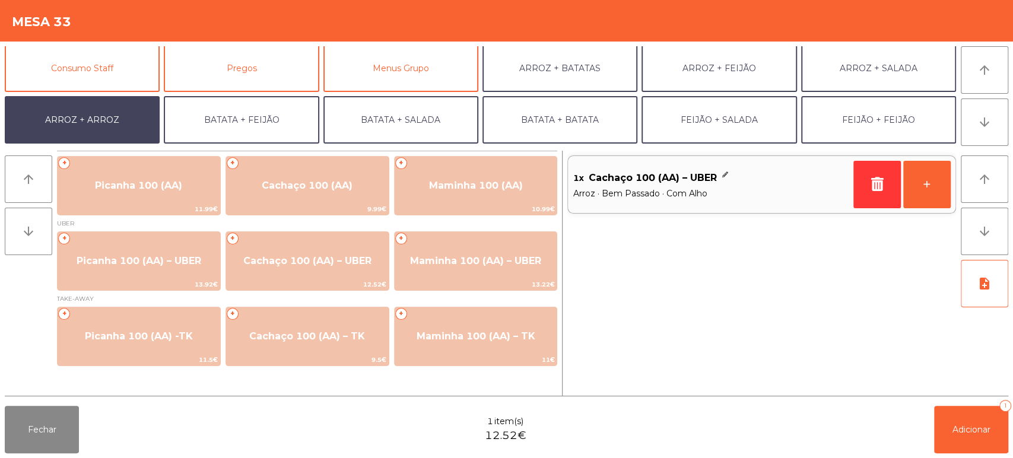
scroll to position [154, 0]
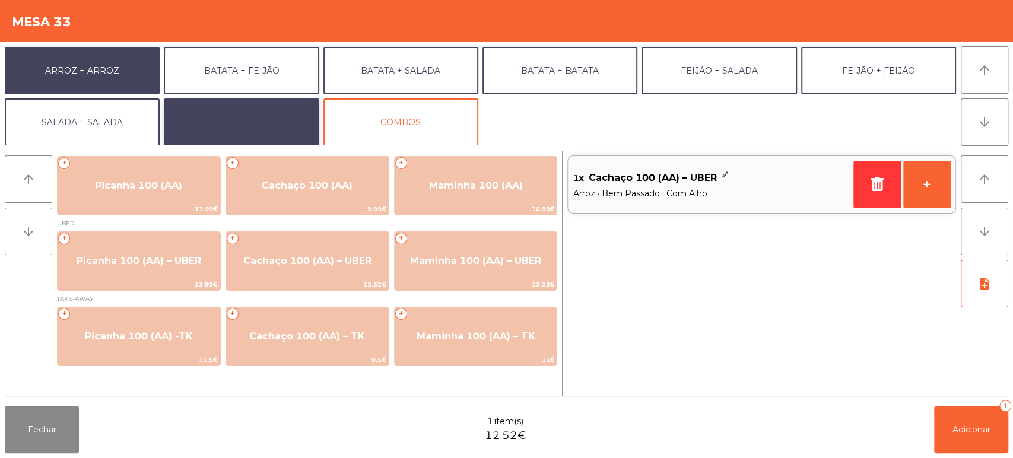
click at [262, 118] on button "EXTRAS UBER" at bounding box center [241, 122] width 155 height 47
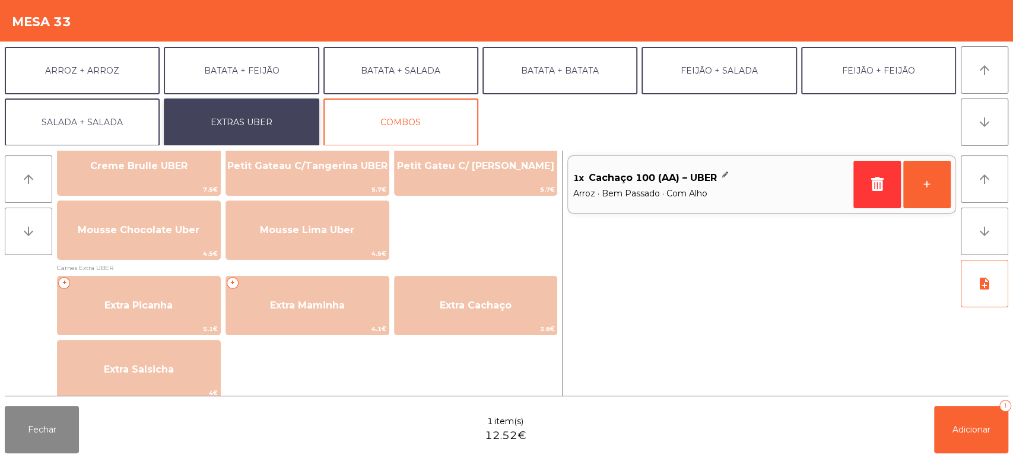
scroll to position [532, 0]
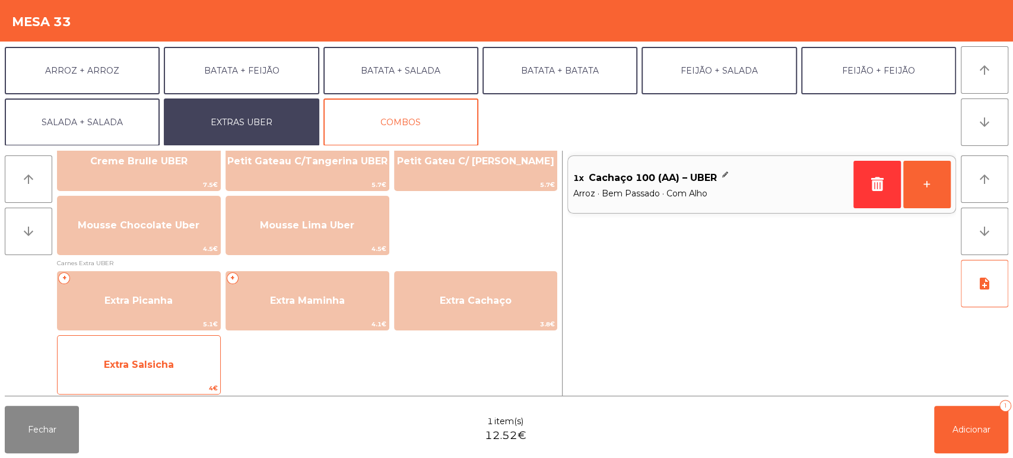
click at [161, 380] on span "Extra Salsicha" at bounding box center [139, 365] width 163 height 32
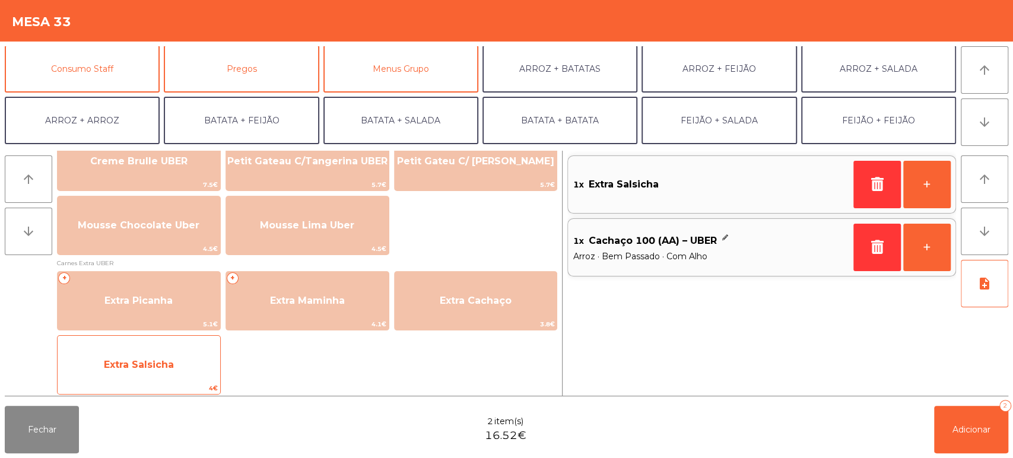
scroll to position [103, 0]
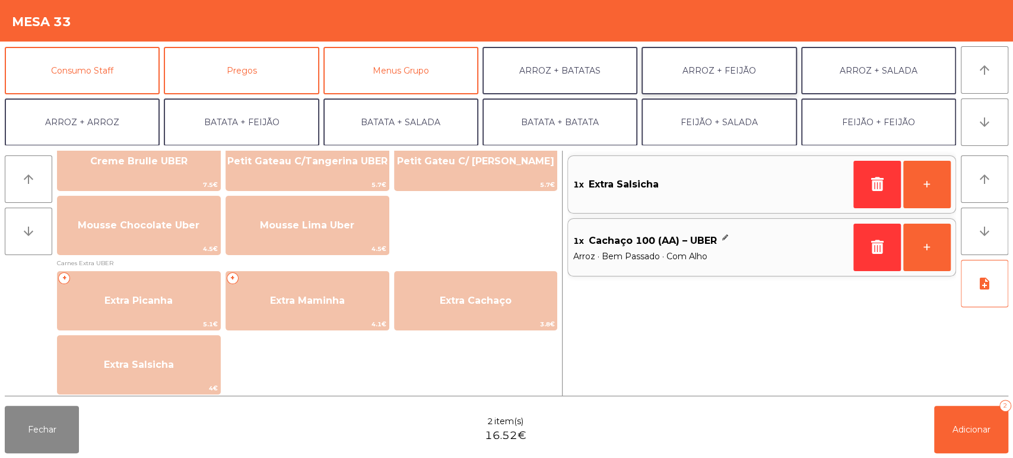
click at [733, 78] on button "ARROZ + FEIJÃO" at bounding box center [718, 70] width 155 height 47
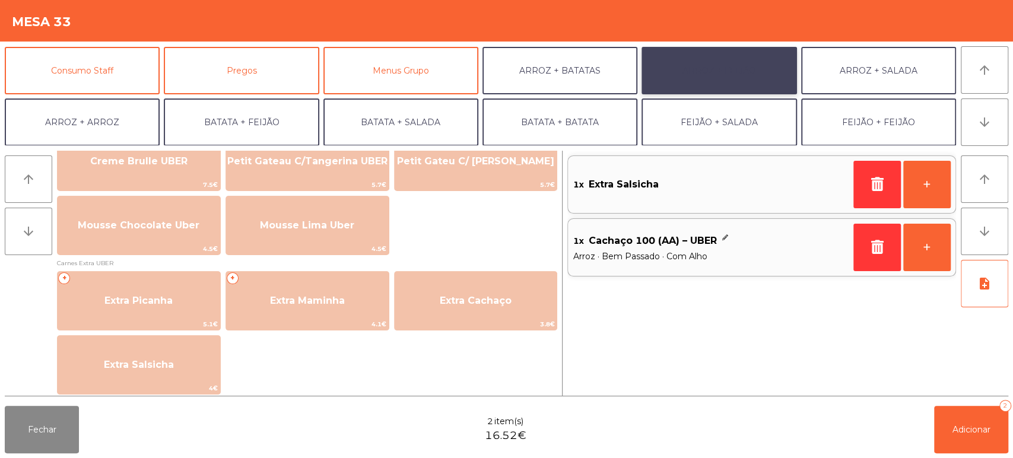
scroll to position [0, 0]
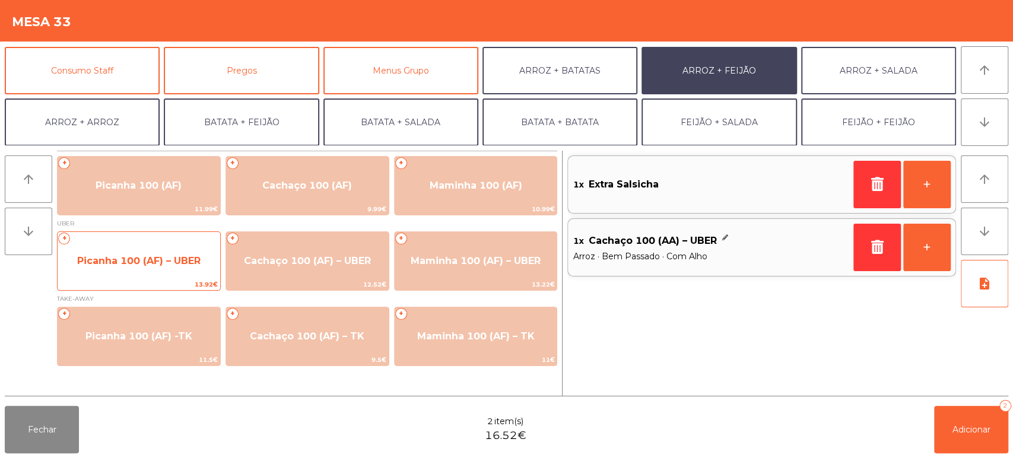
click at [144, 251] on span "Picanha 100 (AF) – UBER" at bounding box center [139, 261] width 163 height 32
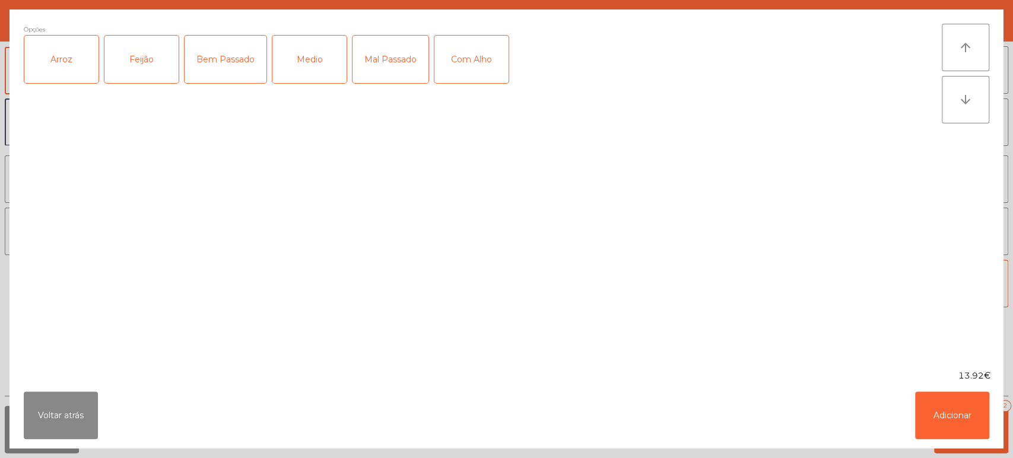
click at [66, 57] on div "Arroz" at bounding box center [61, 59] width 74 height 47
click at [155, 50] on div "Feijão" at bounding box center [141, 59] width 74 height 47
click at [62, 411] on button "Voltar atrás" at bounding box center [61, 415] width 74 height 47
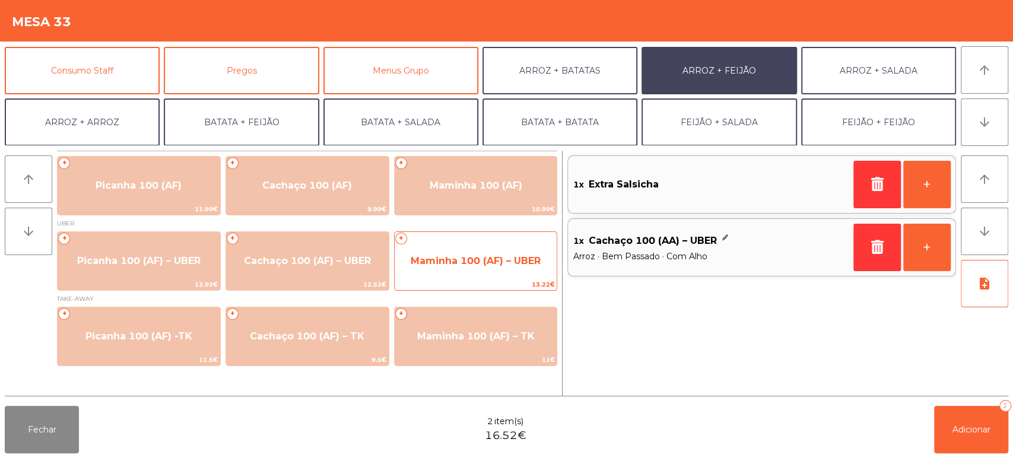
click at [472, 250] on span "Maminha 100 (AF) – UBER" at bounding box center [476, 261] width 163 height 32
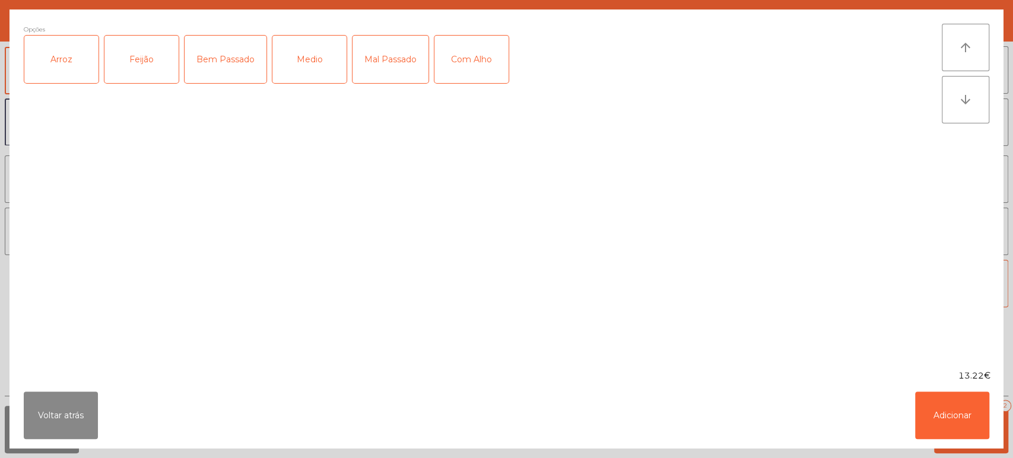
click at [71, 63] on div "Arroz" at bounding box center [61, 59] width 74 height 47
click at [139, 57] on div "Feijão" at bounding box center [141, 59] width 74 height 47
click at [389, 60] on div "Mal Passado" at bounding box center [390, 59] width 76 height 47
click at [922, 432] on button "Adicionar" at bounding box center [952, 415] width 74 height 47
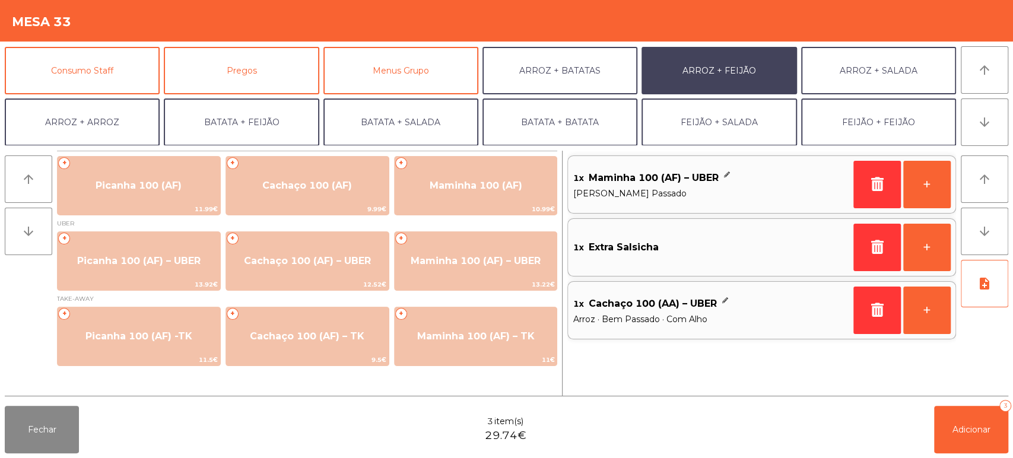
scroll to position [154, 0]
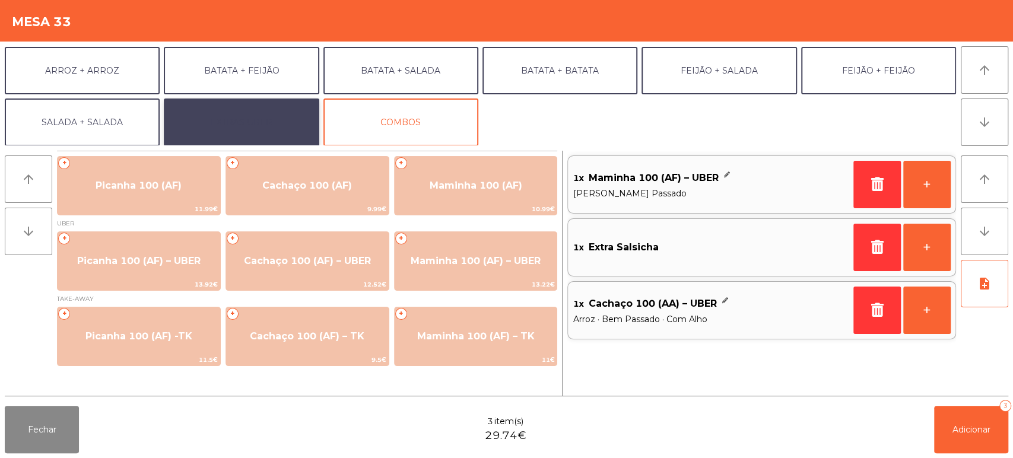
click at [276, 124] on button "EXTRAS UBER" at bounding box center [241, 122] width 155 height 47
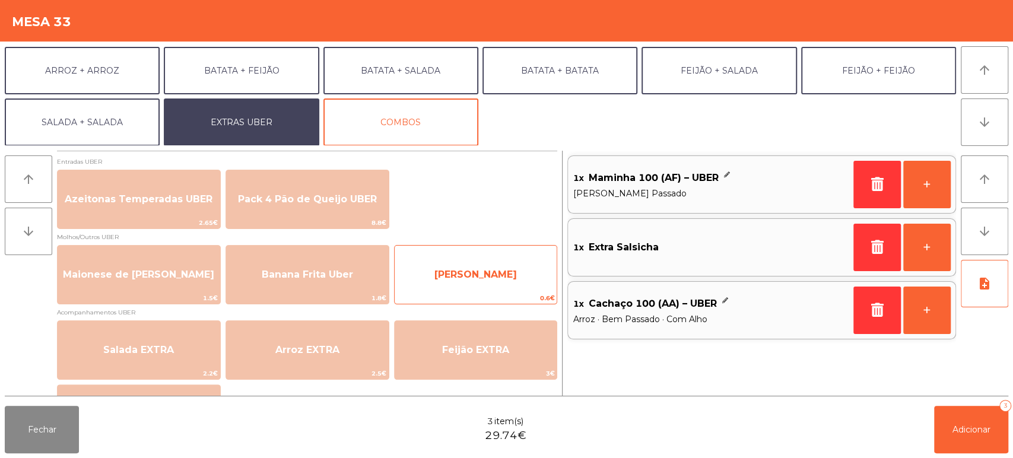
click at [503, 265] on span "Farofa Uber" at bounding box center [476, 275] width 163 height 32
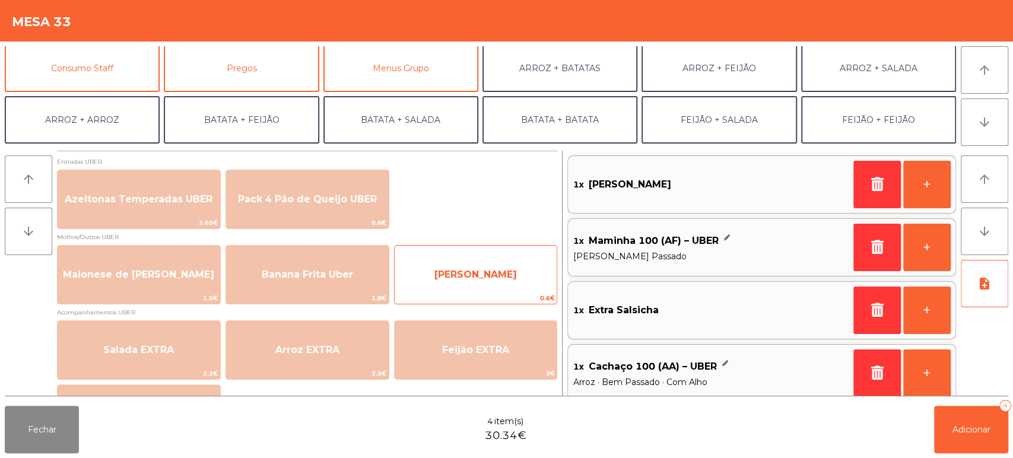
scroll to position [102, 0]
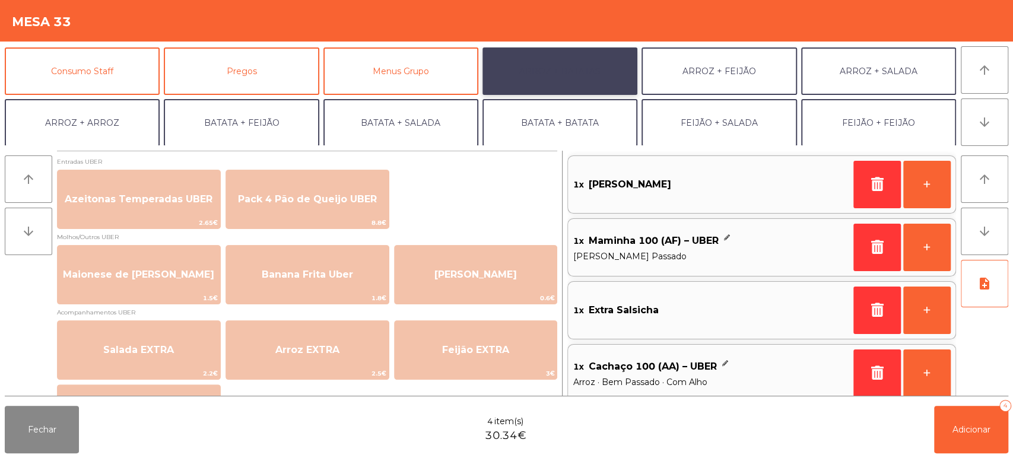
click at [557, 88] on button "ARROZ + BATATAS" at bounding box center [559, 70] width 155 height 47
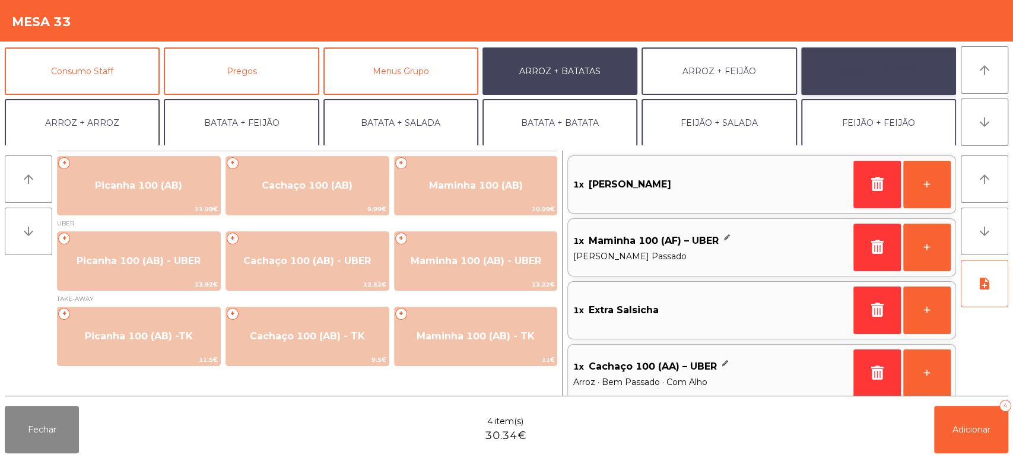
click at [899, 81] on button "ARROZ + SALADA" at bounding box center [878, 70] width 155 height 47
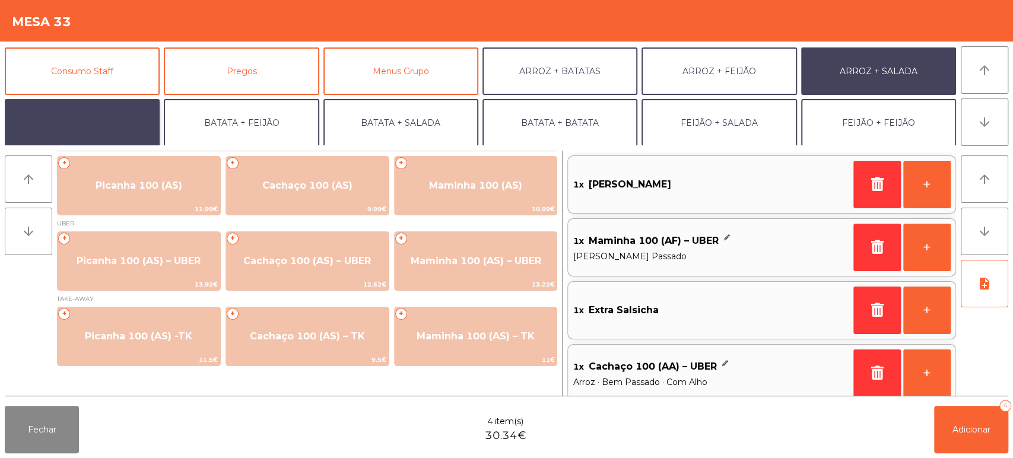
click at [129, 138] on button "ARROZ + ARROZ" at bounding box center [82, 122] width 155 height 47
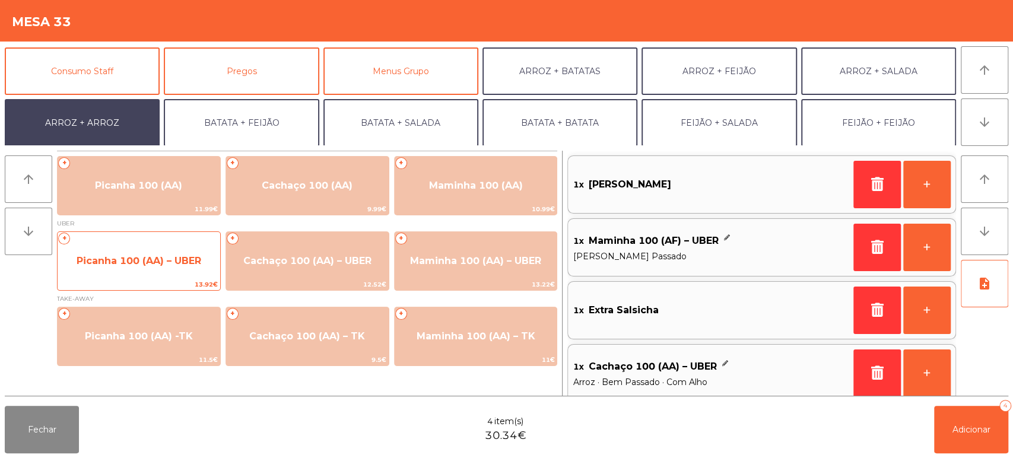
click at [152, 261] on span "Picanha 100 (AA) – UBER" at bounding box center [139, 260] width 125 height 11
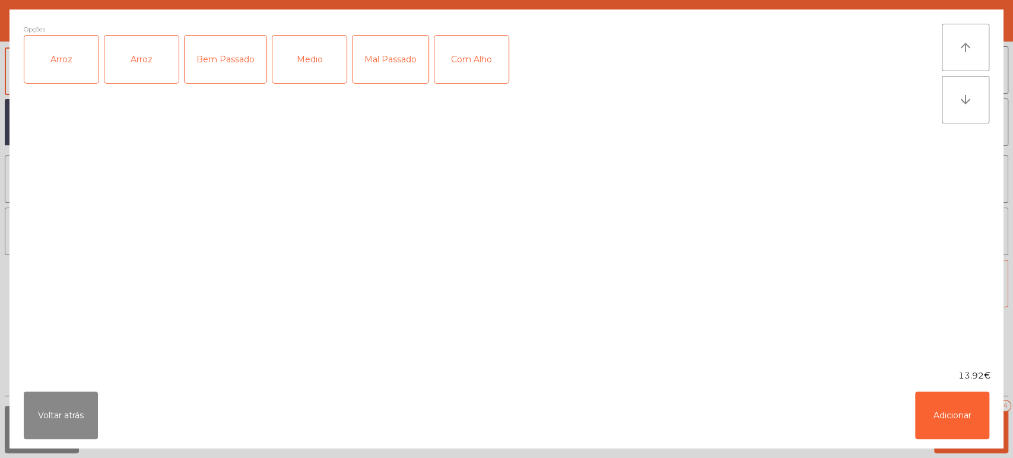
click at [84, 61] on div "Arroz" at bounding box center [61, 59] width 74 height 47
click at [412, 72] on div "Mal Passado" at bounding box center [390, 59] width 76 height 47
click at [459, 57] on div "Com Alho" at bounding box center [471, 59] width 74 height 47
click at [986, 423] on button "Adicionar" at bounding box center [952, 415] width 74 height 47
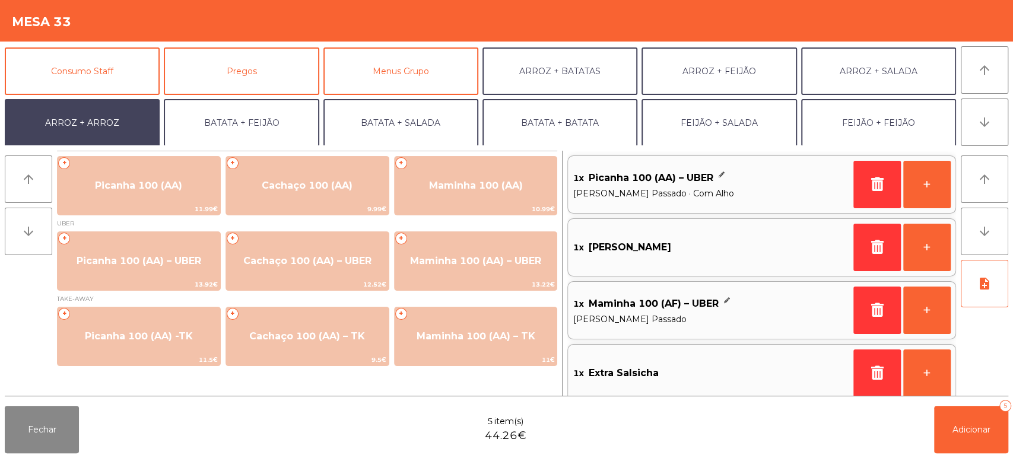
scroll to position [5, 0]
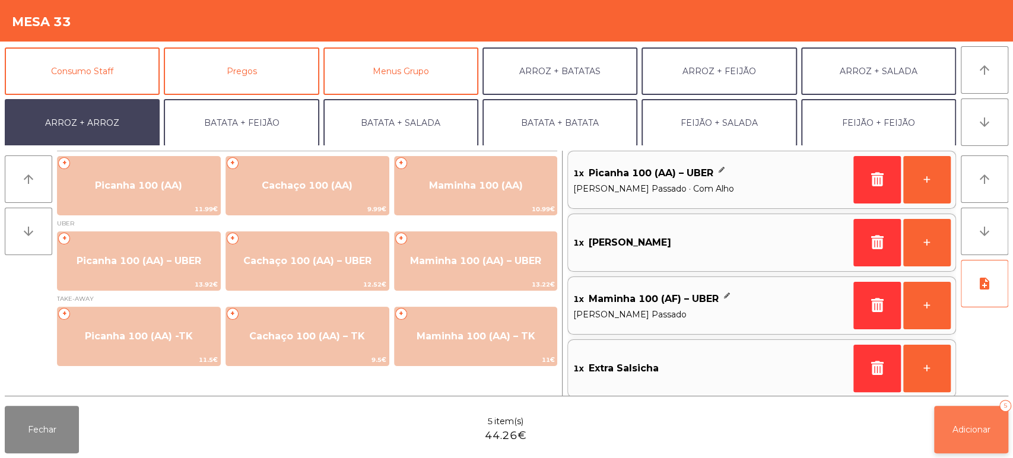
click at [960, 419] on button "Adicionar 5" at bounding box center [971, 429] width 74 height 47
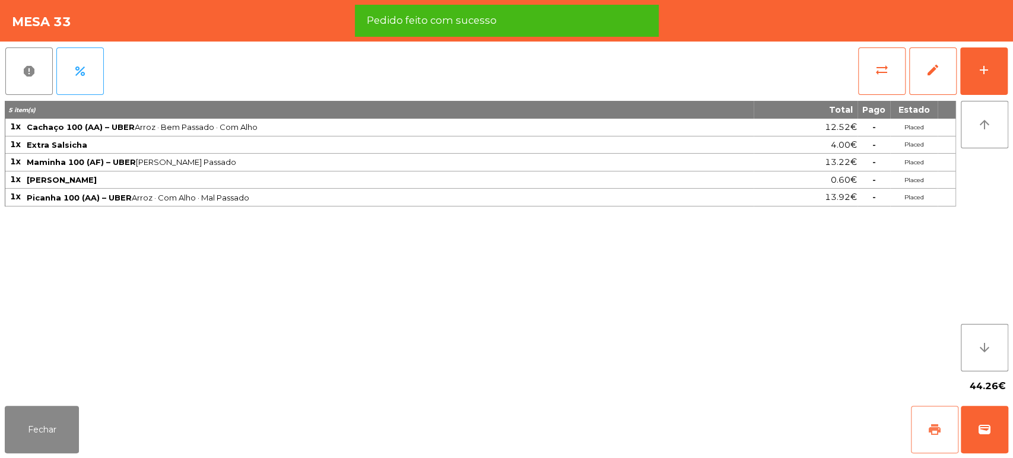
click at [935, 424] on span "print" at bounding box center [934, 430] width 14 height 14
click at [998, 430] on button "wallet" at bounding box center [984, 429] width 47 height 47
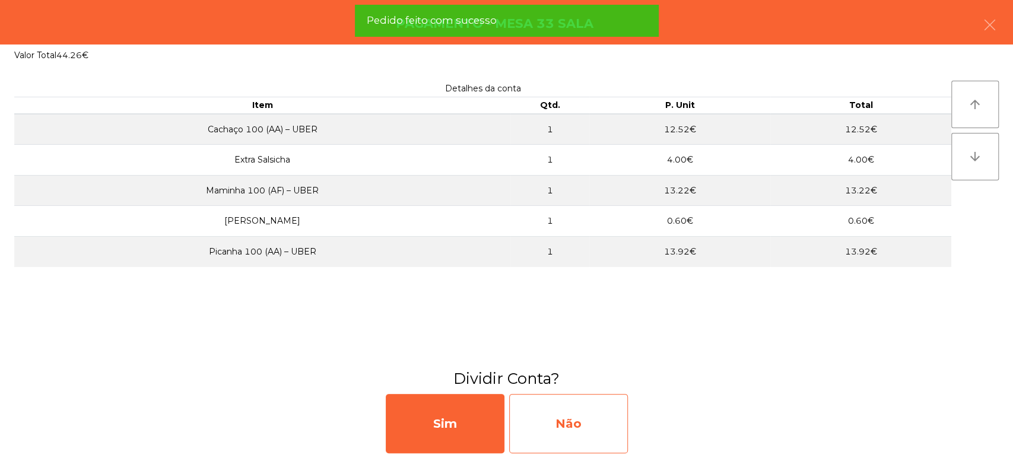
click at [603, 427] on div "Não" at bounding box center [568, 423] width 119 height 59
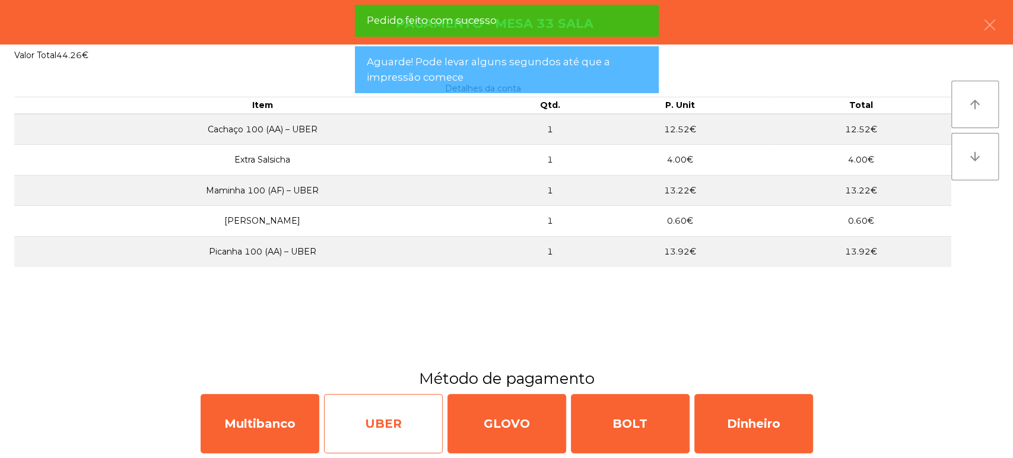
click at [412, 431] on div "UBER" at bounding box center [383, 423] width 119 height 59
select select "**"
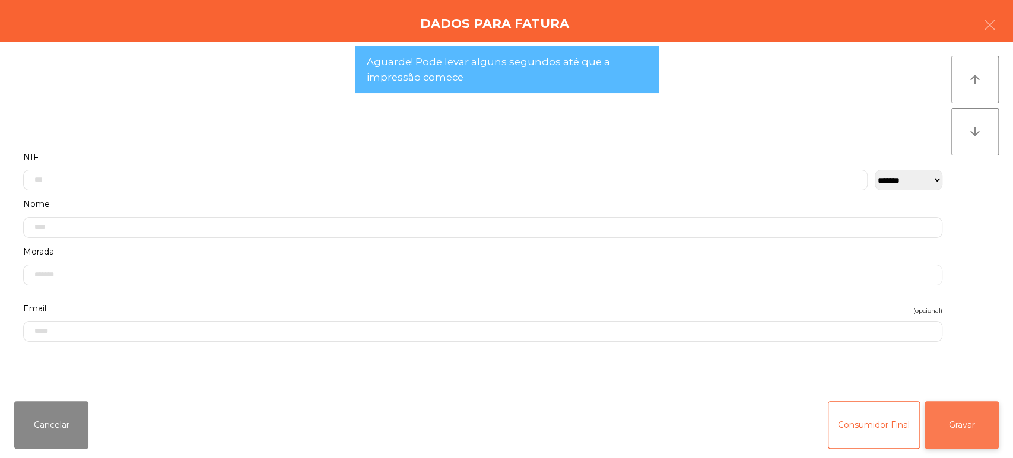
click at [974, 430] on button "Gravar" at bounding box center [962, 424] width 74 height 47
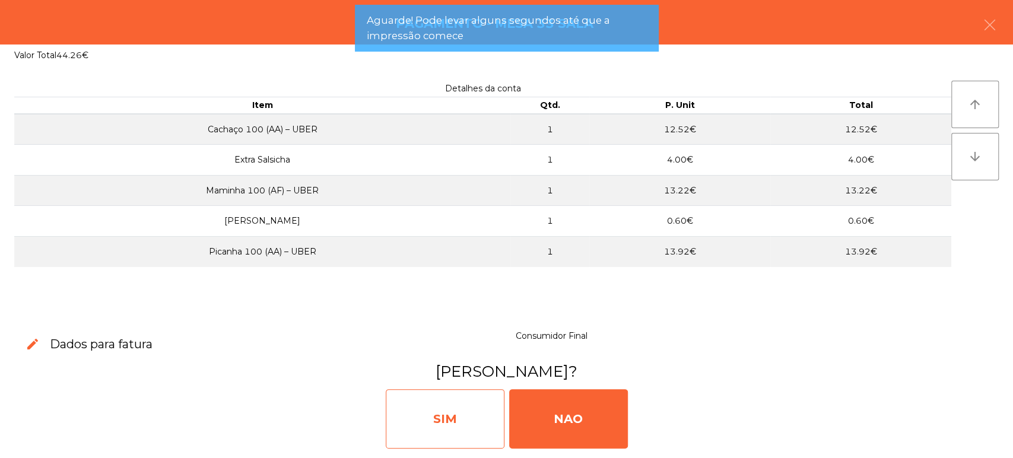
click at [434, 424] on div "SIM" at bounding box center [445, 418] width 119 height 59
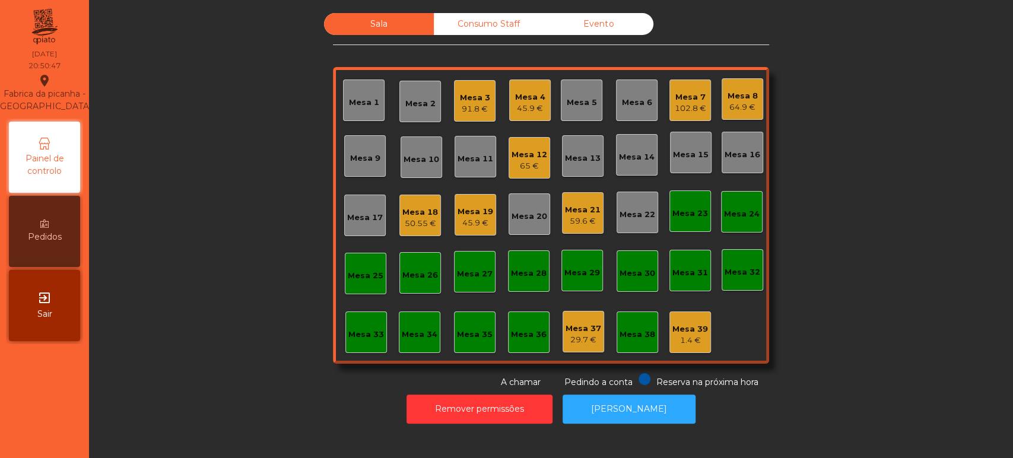
click at [481, 106] on div "91.8 €" at bounding box center [475, 109] width 30 height 12
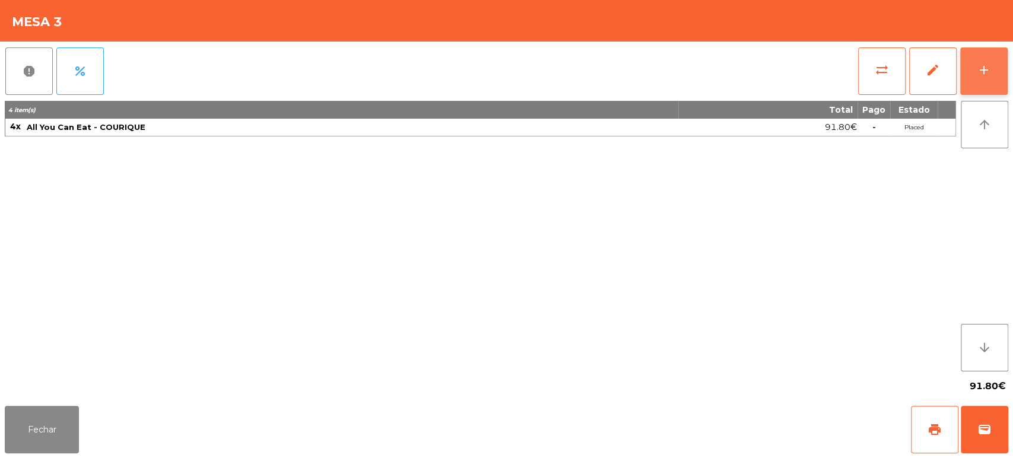
click at [968, 80] on button "add" at bounding box center [983, 70] width 47 height 47
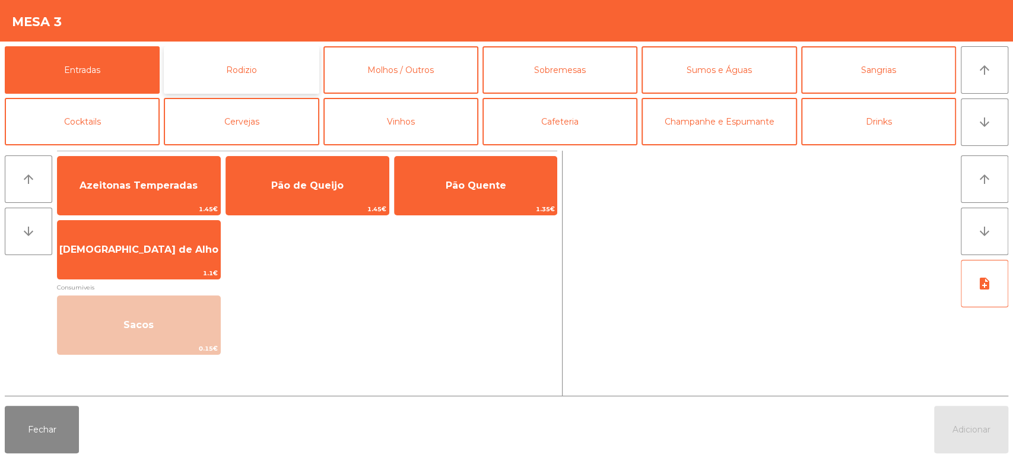
click at [284, 65] on button "Rodizio" at bounding box center [241, 69] width 155 height 47
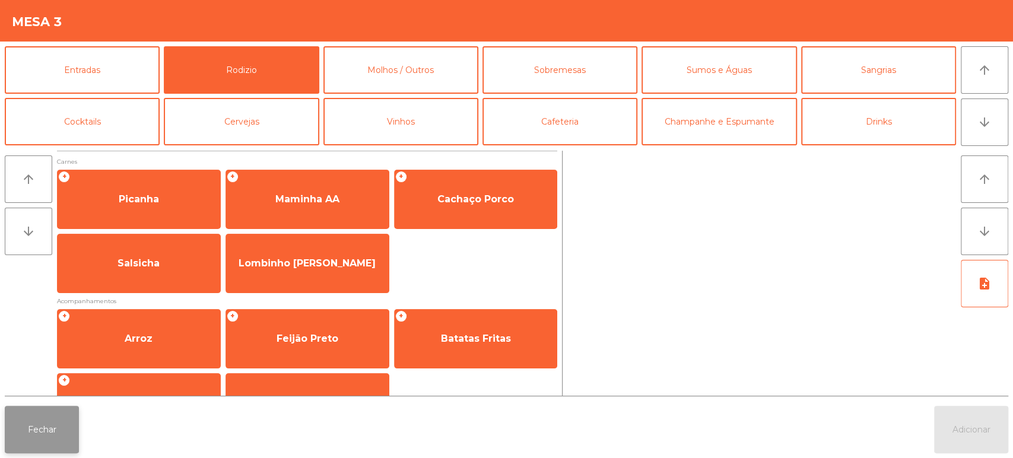
click at [77, 430] on button "Fechar" at bounding box center [42, 429] width 74 height 47
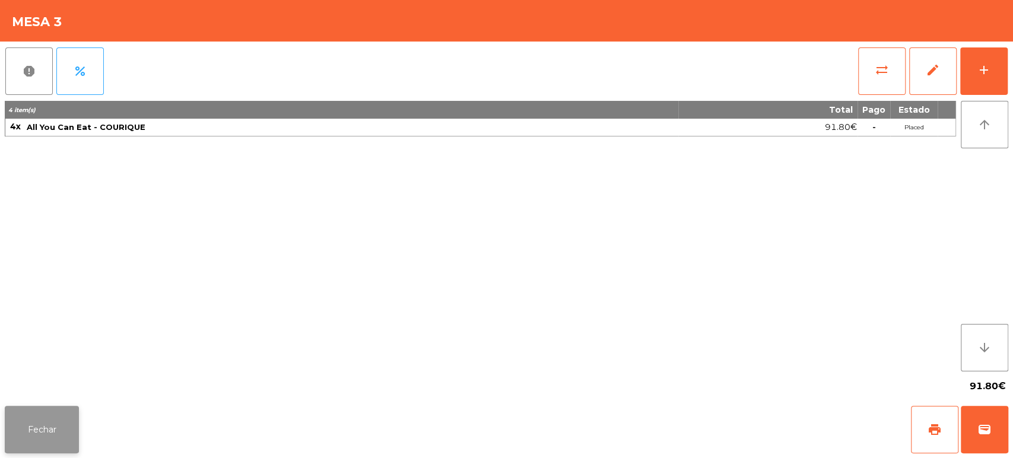
click at [78, 436] on button "Fechar" at bounding box center [42, 429] width 74 height 47
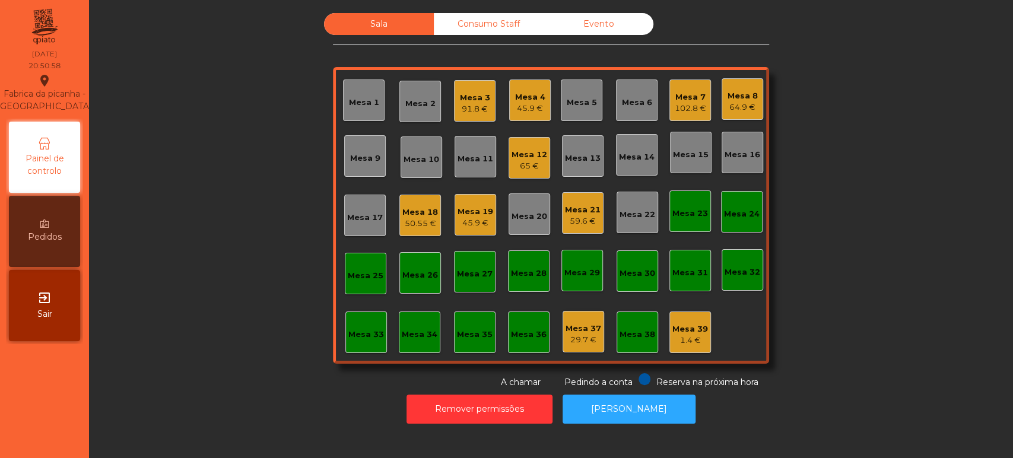
click at [458, 208] on div "Mesa 19" at bounding box center [476, 212] width 36 height 12
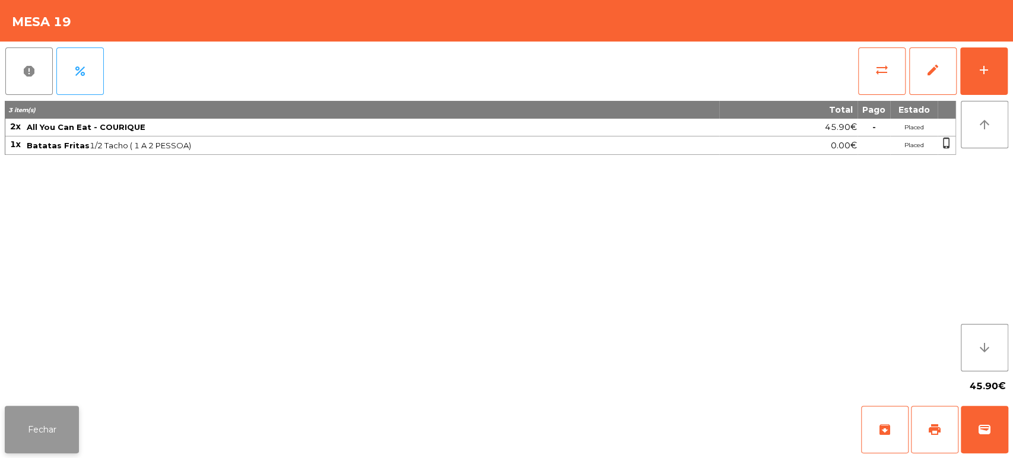
click at [57, 434] on button "Fechar" at bounding box center [42, 429] width 74 height 47
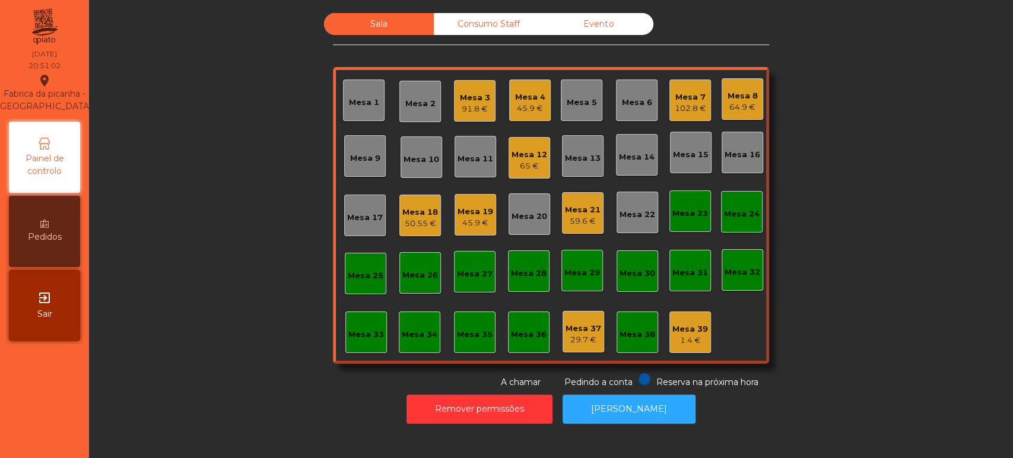
click at [253, 183] on div "Sala Consumo Staff Evento Mesa 1 Mesa 2 Mesa 3 91.8 € Mesa 4 45.9 € Mesa 5 Mesa…" at bounding box center [551, 201] width 892 height 376
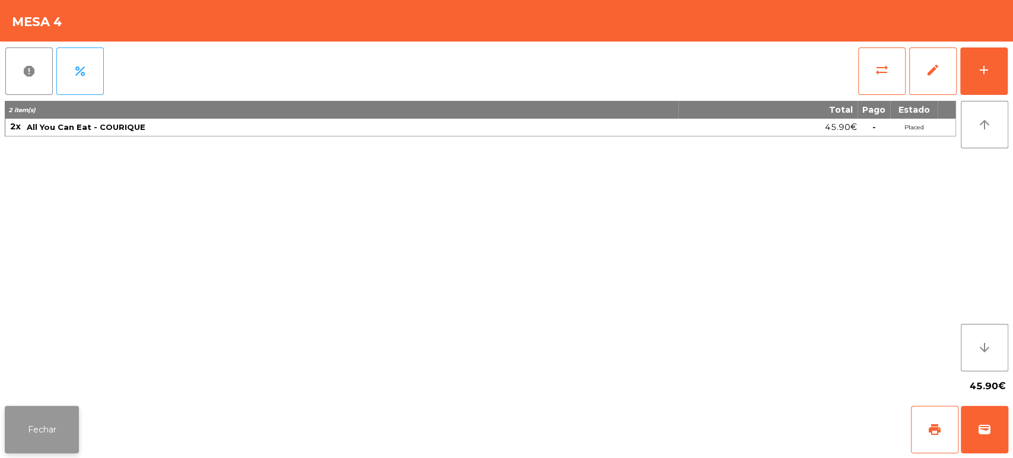
click at [11, 409] on button "Fechar" at bounding box center [42, 429] width 74 height 47
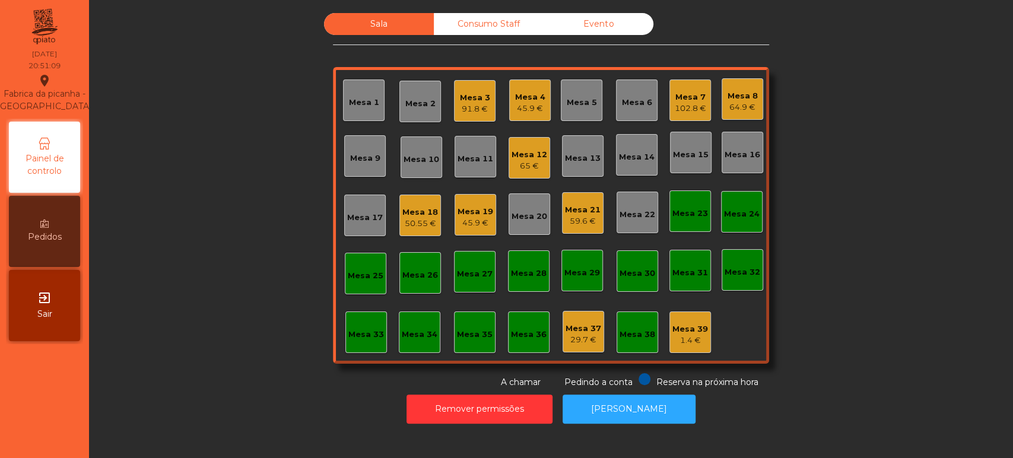
click at [461, 110] on div "91.8 €" at bounding box center [475, 109] width 30 height 12
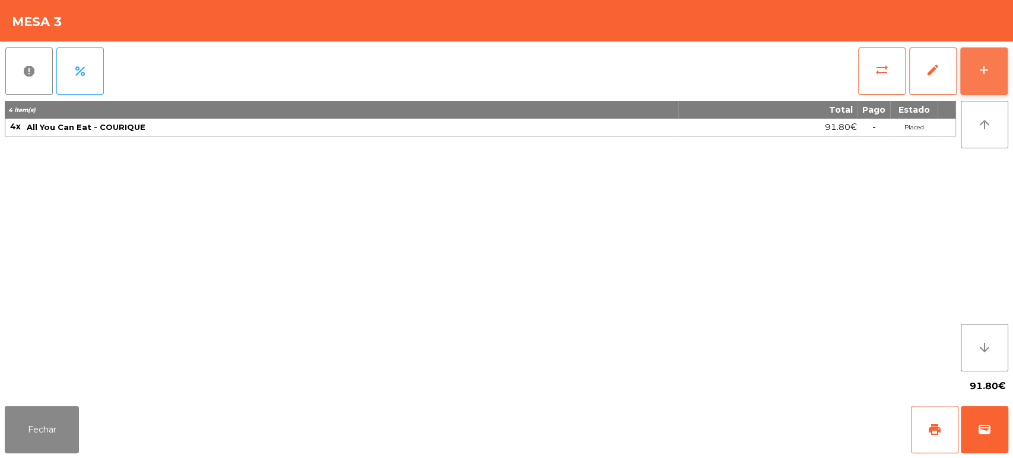
click at [964, 62] on button "add" at bounding box center [983, 70] width 47 height 47
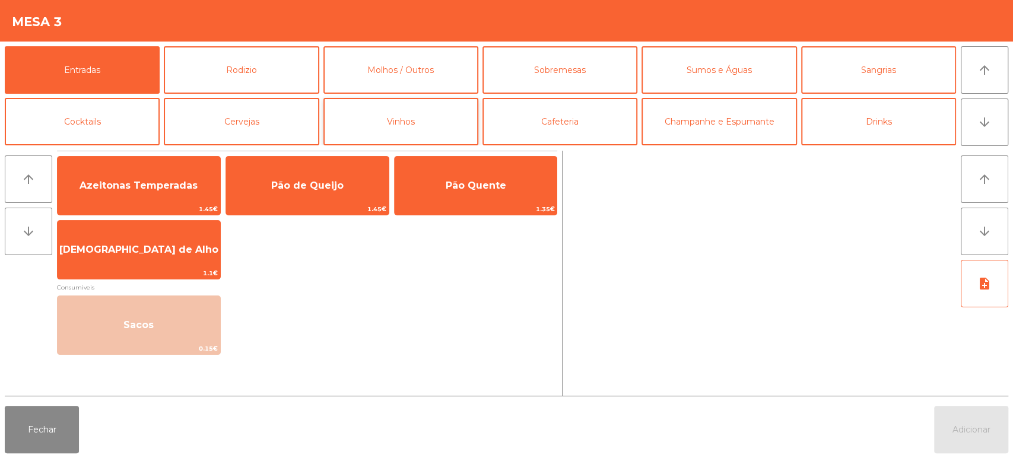
click at [380, 127] on button "Vinhos" at bounding box center [400, 121] width 155 height 47
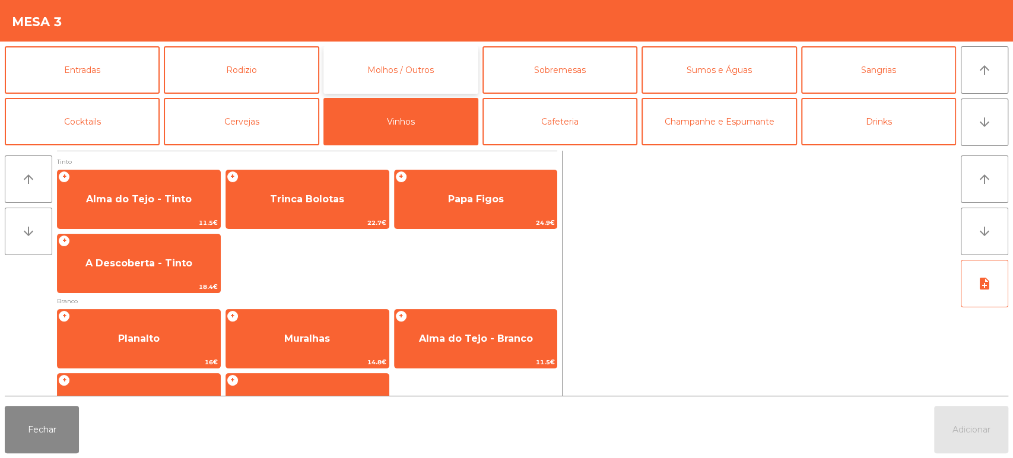
click at [408, 66] on button "Molhos / Outros" at bounding box center [400, 69] width 155 height 47
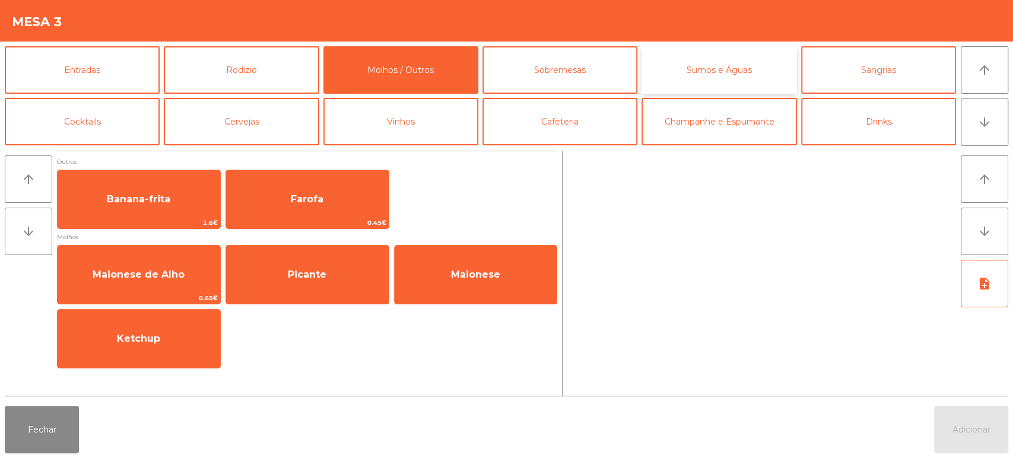
click at [752, 70] on button "Sumos e Águas" at bounding box center [718, 69] width 155 height 47
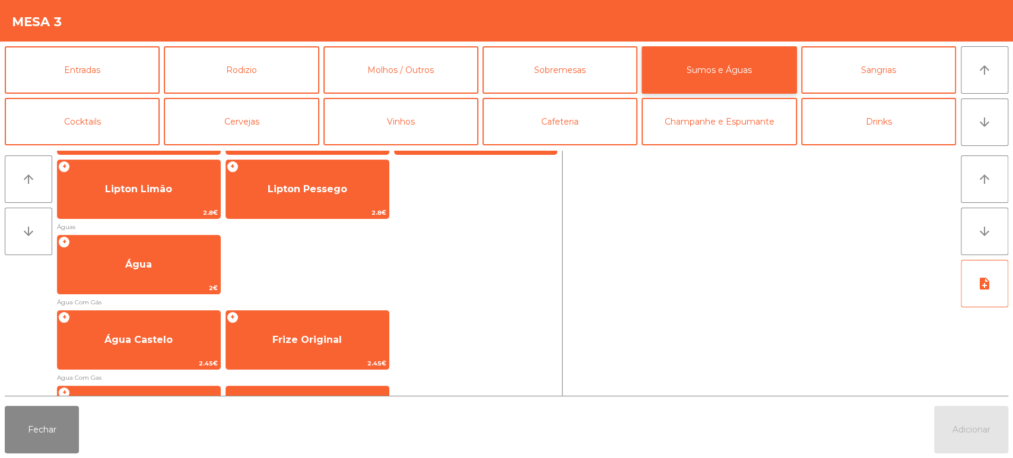
scroll to position [382, 0]
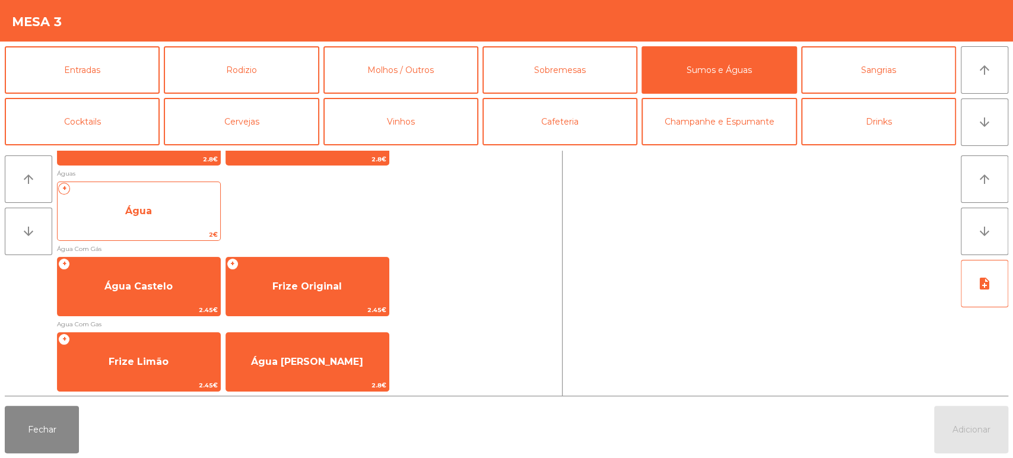
click at [176, 214] on span "Água" at bounding box center [139, 211] width 163 height 32
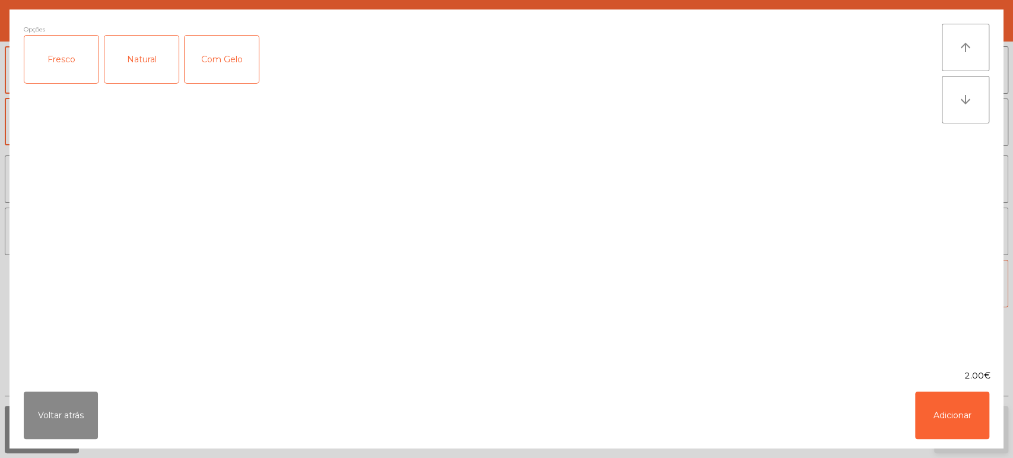
click at [963, 418] on button "Adicionar" at bounding box center [952, 415] width 74 height 47
click at [978, 418] on button "Adicionar" at bounding box center [971, 429] width 74 height 47
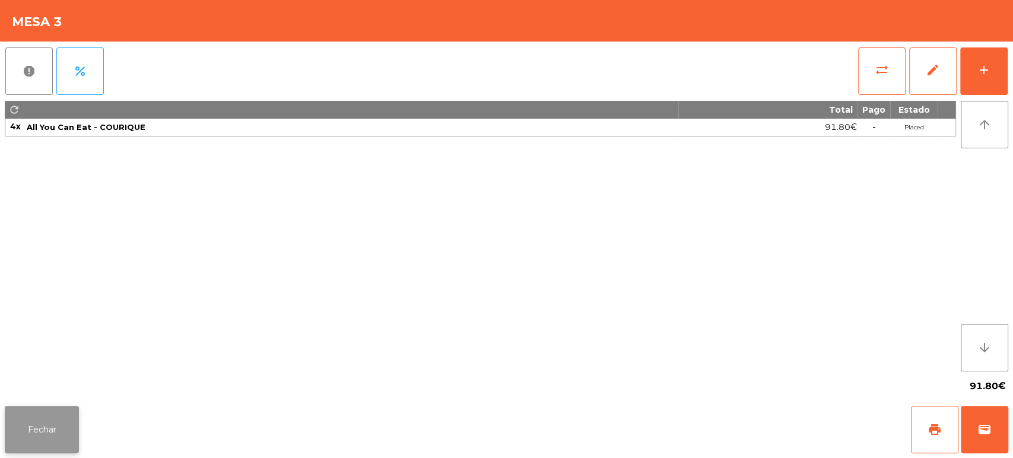
click at [53, 432] on button "Fechar" at bounding box center [42, 429] width 74 height 47
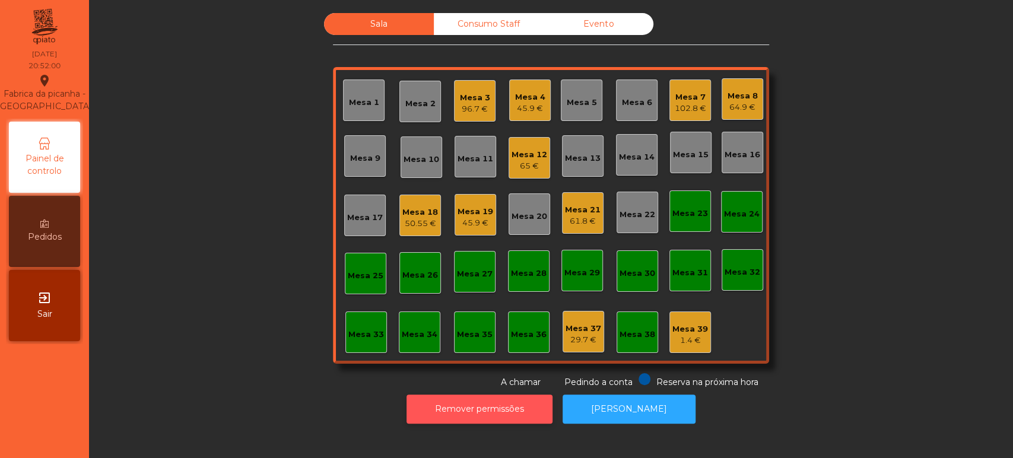
click at [451, 421] on button "Remover permissões" at bounding box center [479, 409] width 146 height 29
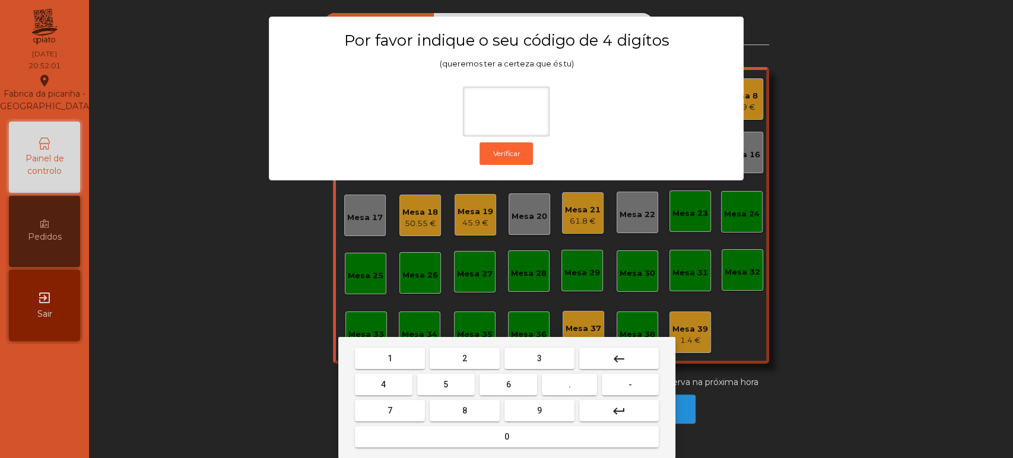
click at [389, 357] on span "1" at bounding box center [389, 358] width 5 height 9
click at [555, 351] on button "3" at bounding box center [539, 358] width 70 height 21
click at [456, 385] on button "5" at bounding box center [446, 384] width 58 height 21
click at [481, 446] on button "0" at bounding box center [507, 436] width 304 height 21
type input "****"
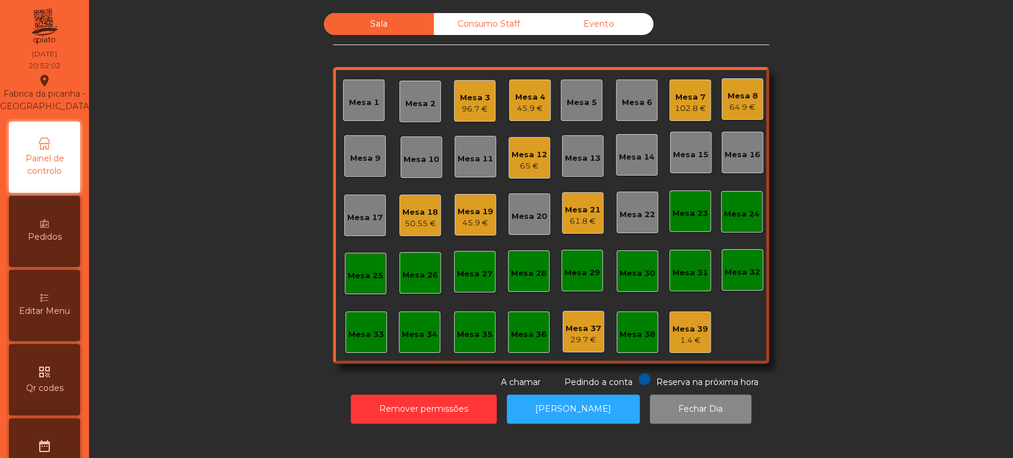
click at [53, 317] on span "Editar Menu" at bounding box center [44, 311] width 51 height 12
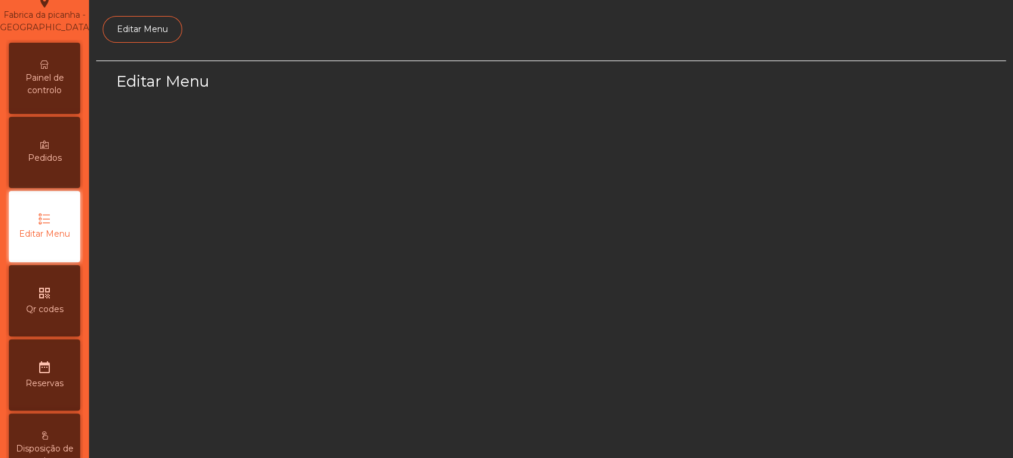
select select "*"
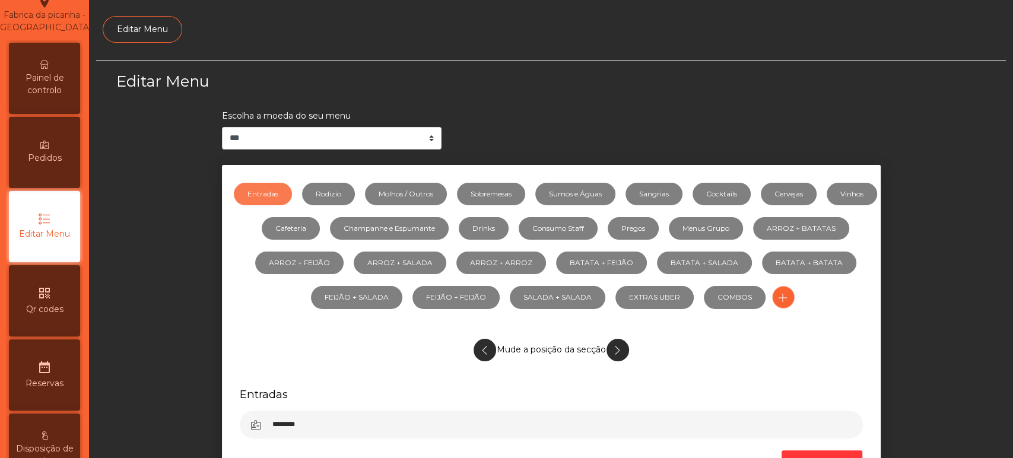
scroll to position [89, 0]
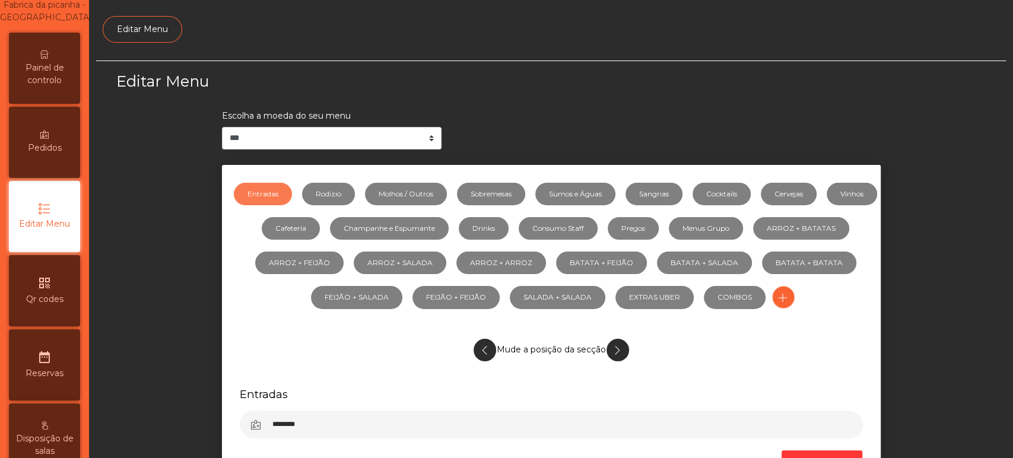
click at [60, 87] on span "Painel de controlo" at bounding box center [44, 74] width 65 height 25
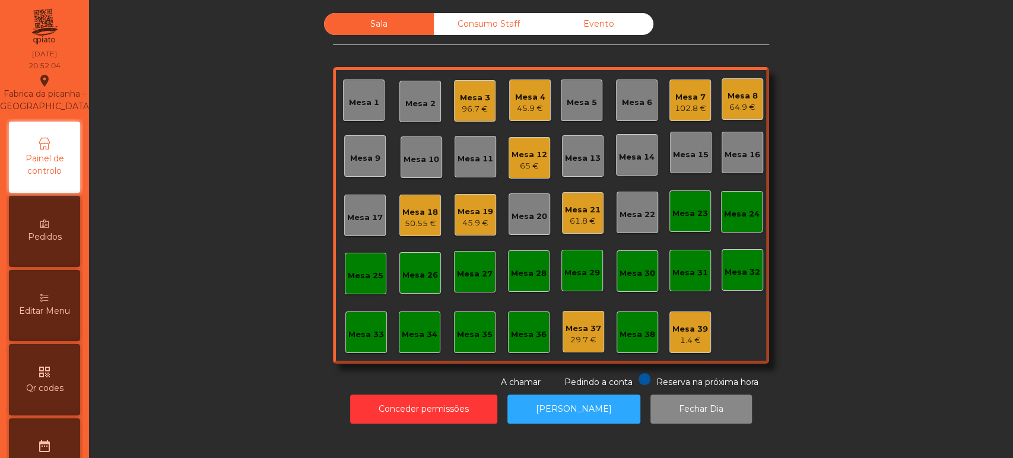
click at [424, 205] on div "Mesa 18 50.55 €" at bounding box center [420, 216] width 36 height 28
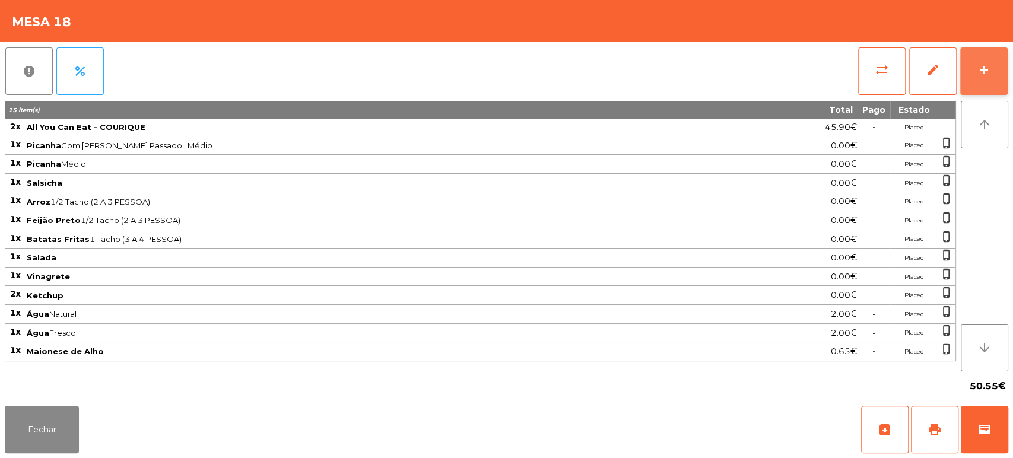
click at [982, 79] on button "add" at bounding box center [983, 70] width 47 height 47
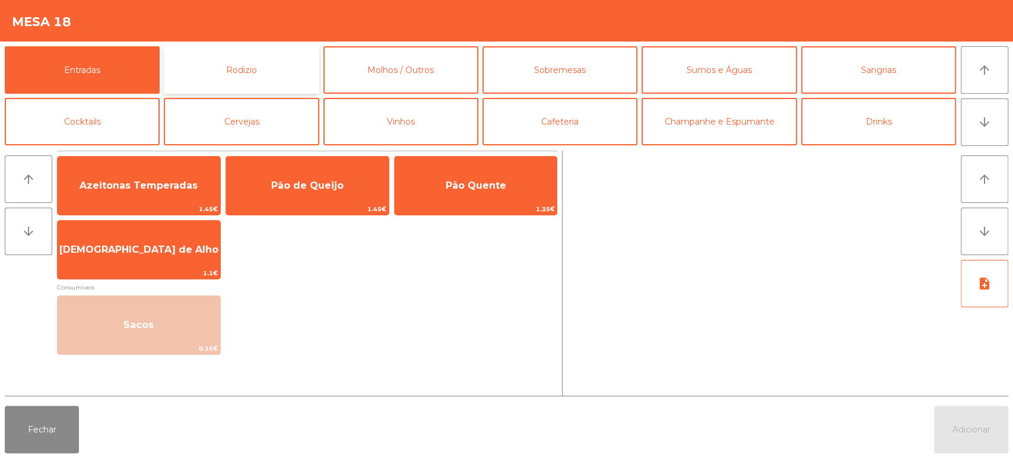
click at [231, 80] on button "Rodizio" at bounding box center [241, 69] width 155 height 47
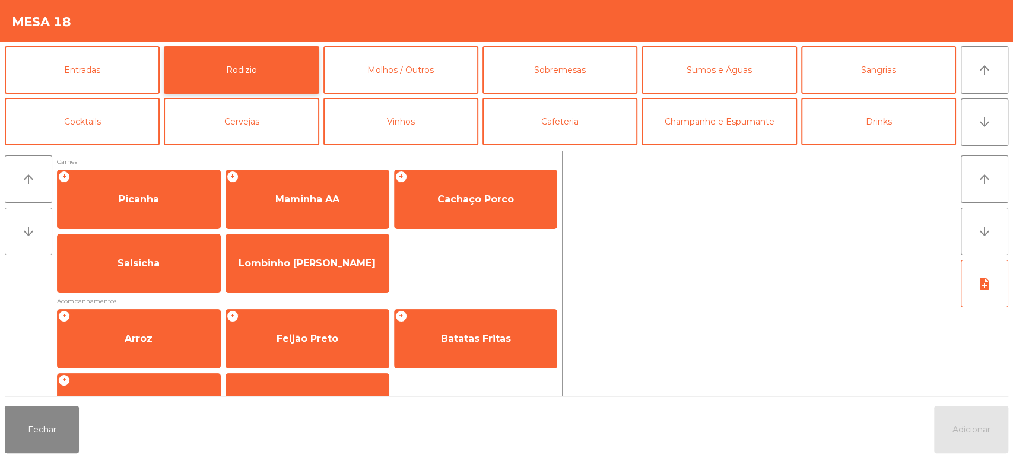
scroll to position [167, 0]
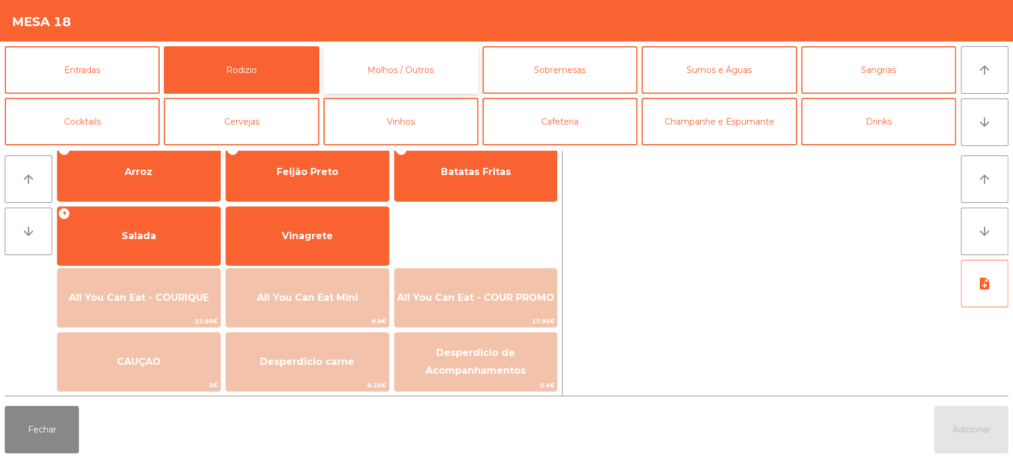
click at [423, 53] on button "Molhos / Outros" at bounding box center [400, 69] width 155 height 47
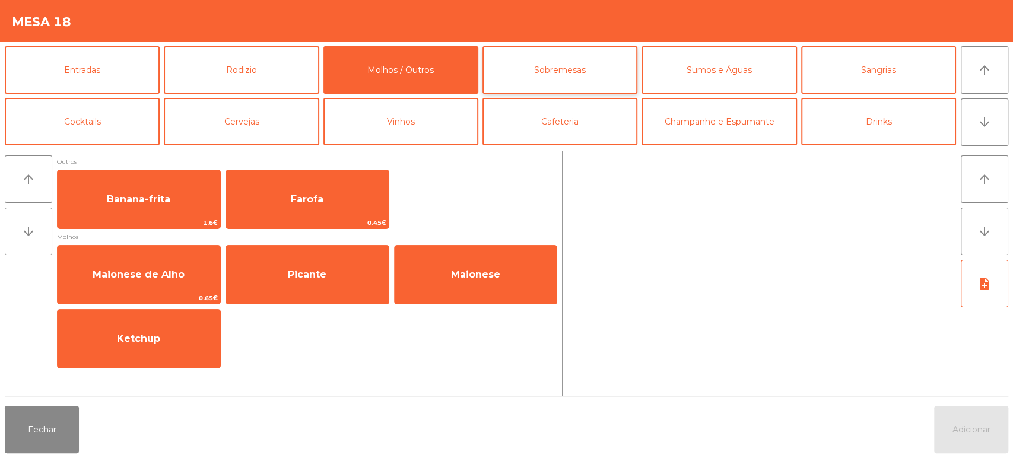
click at [584, 76] on button "Sobremesas" at bounding box center [559, 69] width 155 height 47
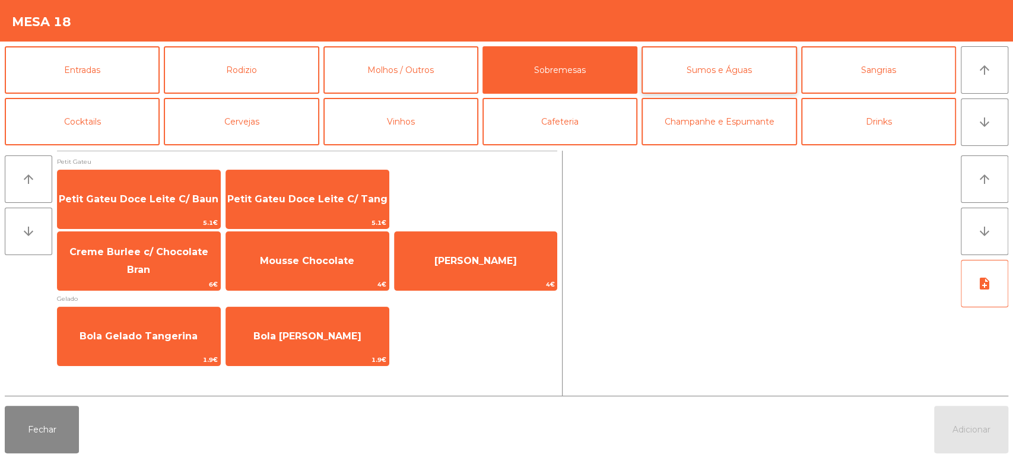
click at [720, 61] on button "Sumos e Águas" at bounding box center [718, 69] width 155 height 47
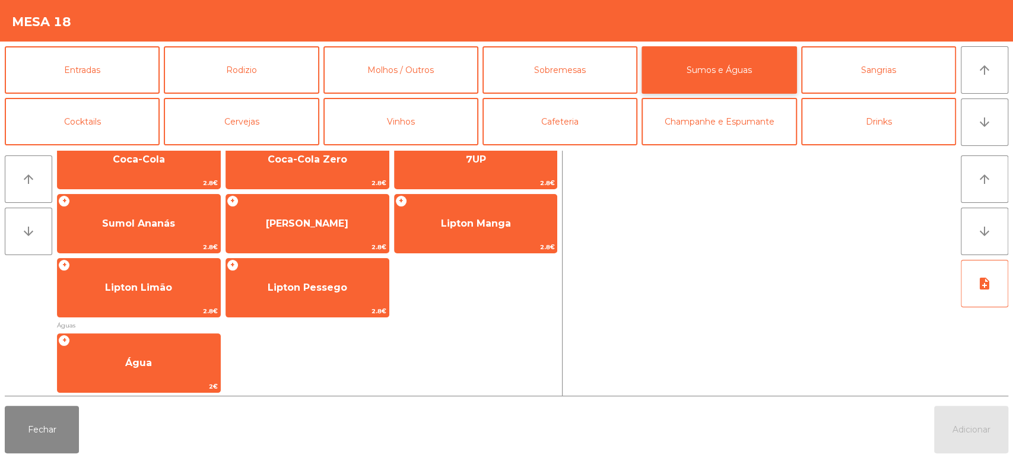
scroll to position [250, 0]
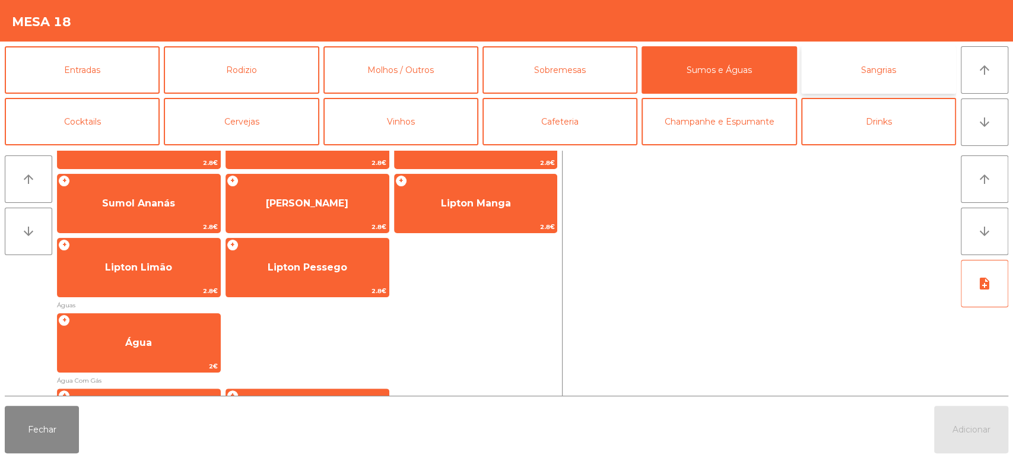
click at [844, 63] on button "Sangrias" at bounding box center [878, 69] width 155 height 47
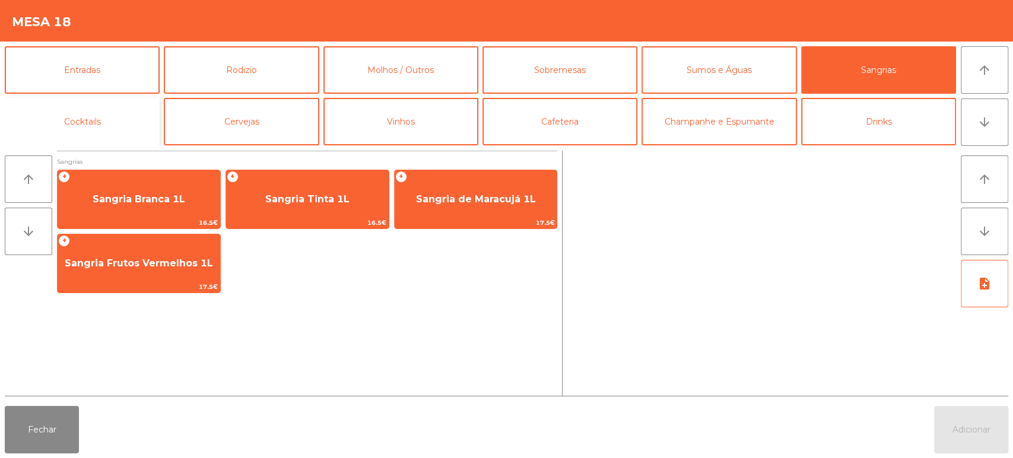
click at [109, 124] on button "Cocktails" at bounding box center [82, 121] width 155 height 47
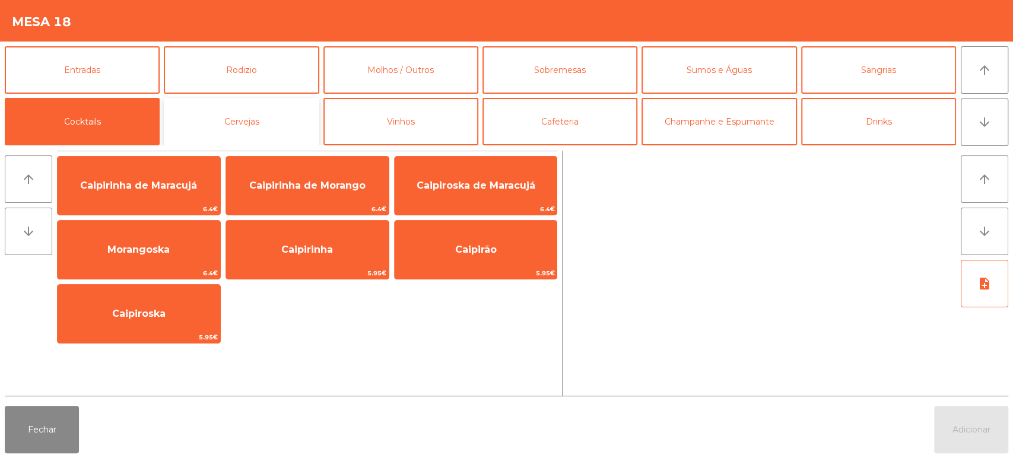
click at [280, 115] on button "Cervejas" at bounding box center [241, 121] width 155 height 47
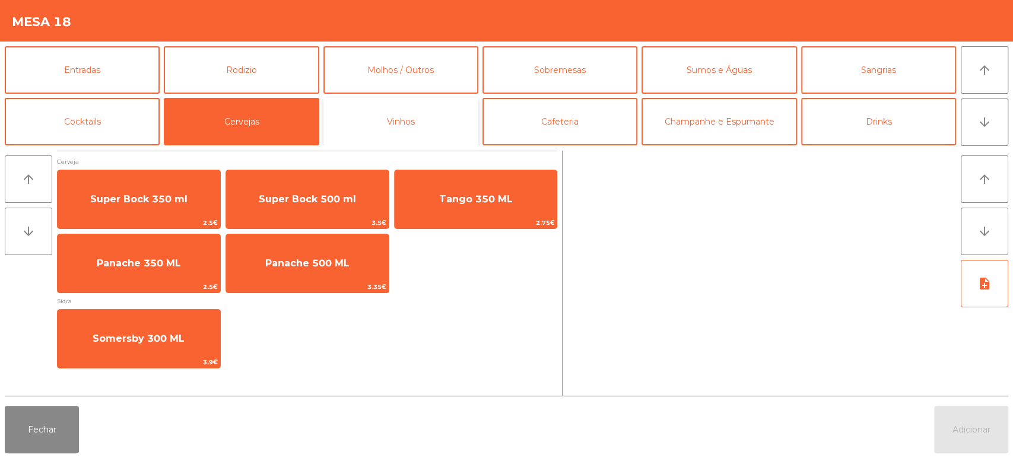
click at [414, 120] on button "Vinhos" at bounding box center [400, 121] width 155 height 47
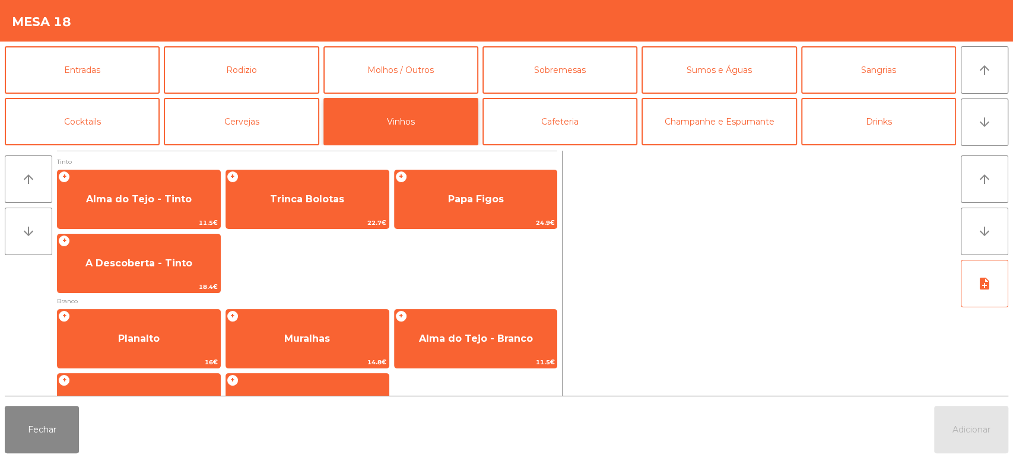
scroll to position [192, 0]
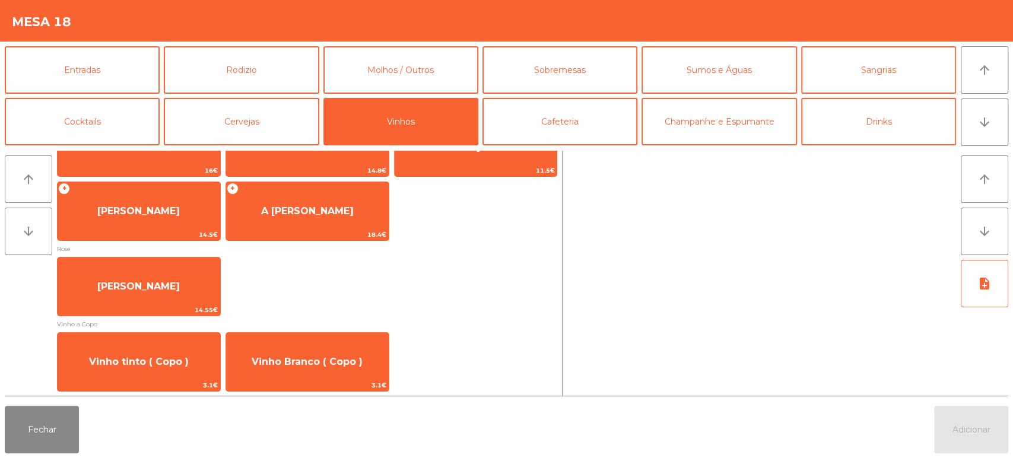
click at [589, 110] on button "Cafeteria" at bounding box center [559, 121] width 155 height 47
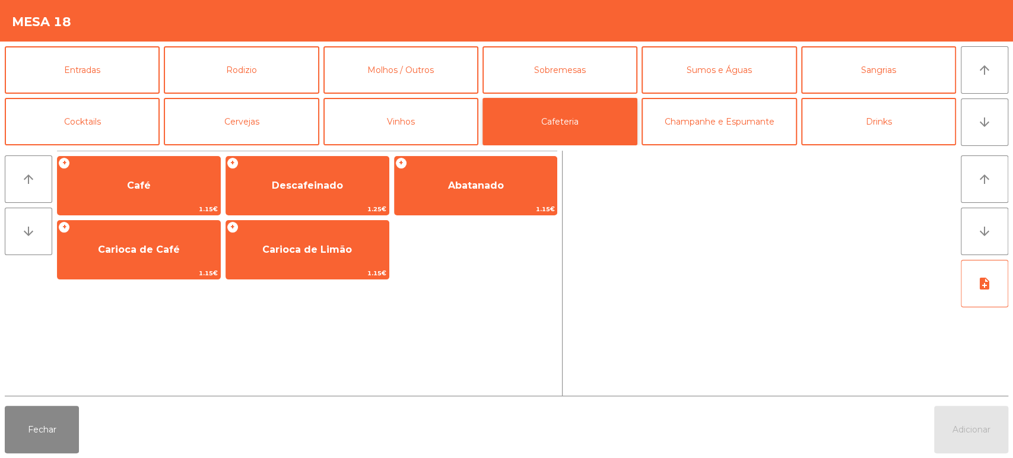
scroll to position [0, 0]
click at [731, 125] on button "Champanhe e Espumante" at bounding box center [718, 121] width 155 height 47
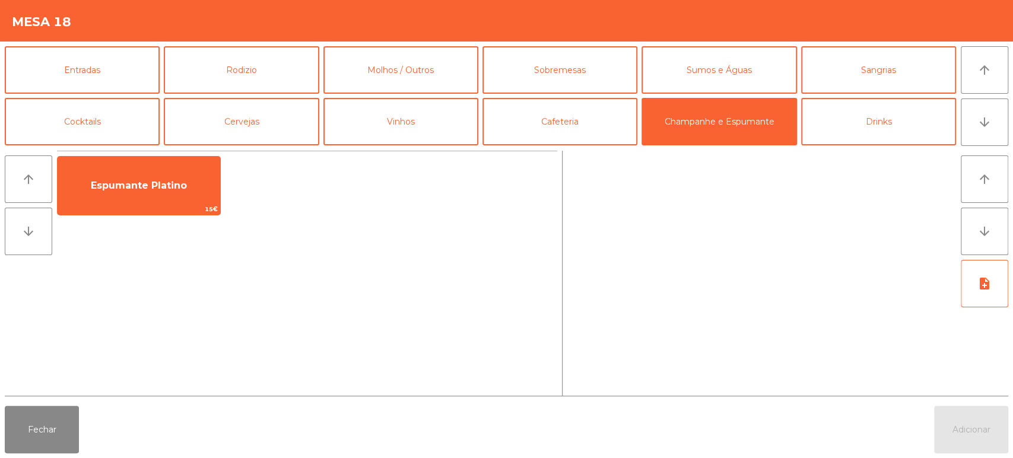
click at [460, 332] on div "Espumante Platino 15€" at bounding box center [307, 273] width 500 height 245
click at [871, 133] on button "Drinks" at bounding box center [878, 121] width 155 height 47
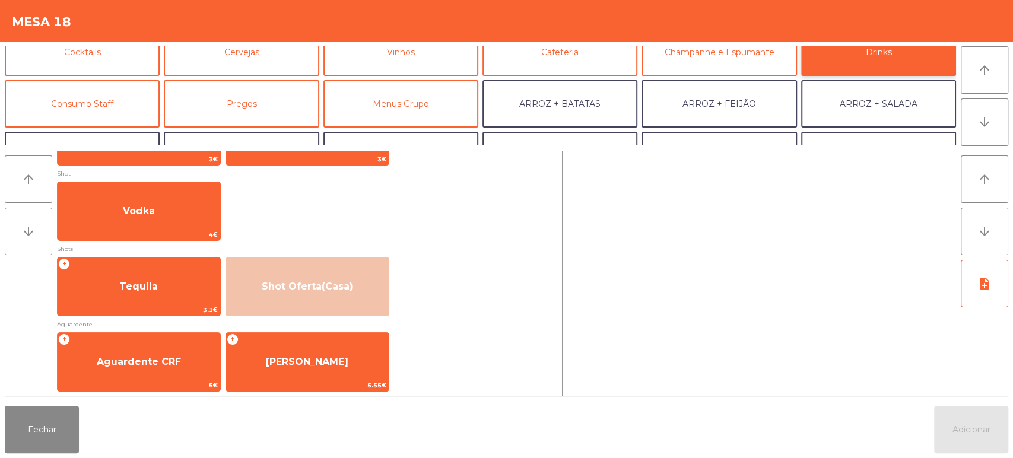
scroll to position [75, 0]
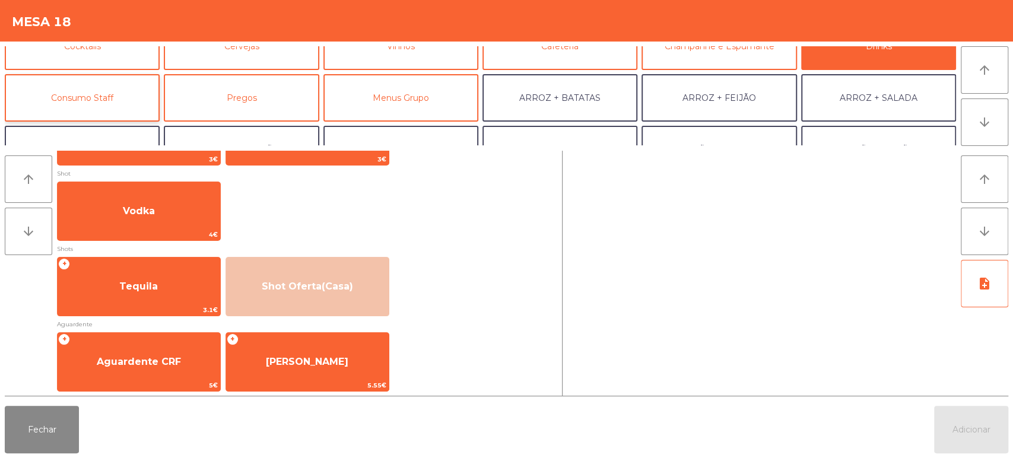
click at [109, 85] on button "Consumo Staff" at bounding box center [82, 97] width 155 height 47
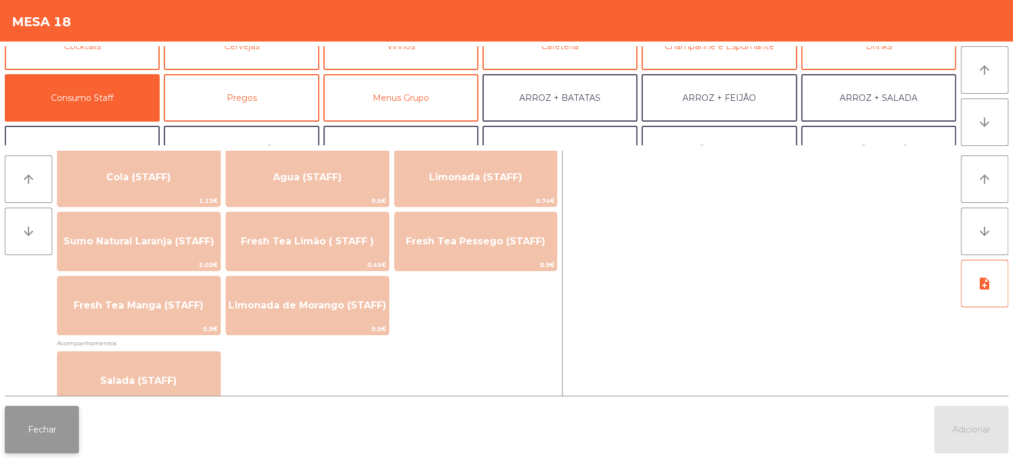
click at [40, 423] on button "Fechar" at bounding box center [42, 429] width 74 height 47
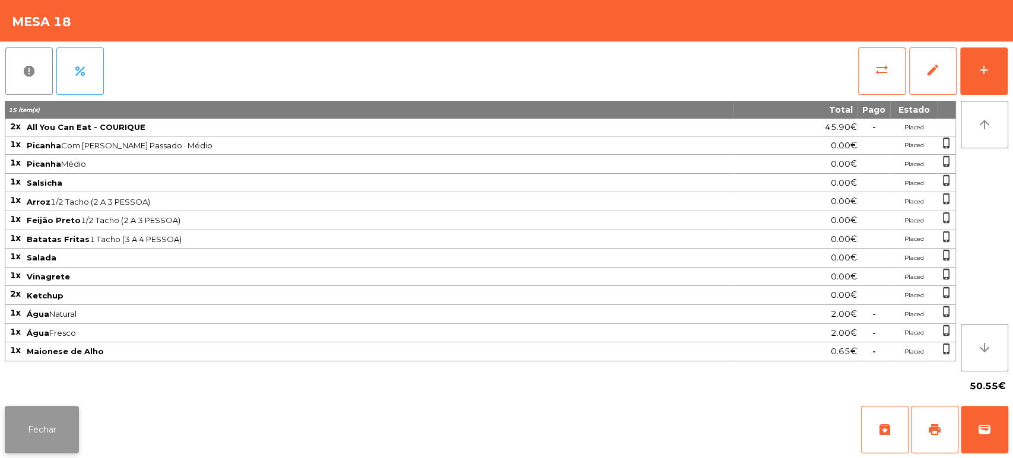
click at [60, 430] on button "Fechar" at bounding box center [42, 429] width 74 height 47
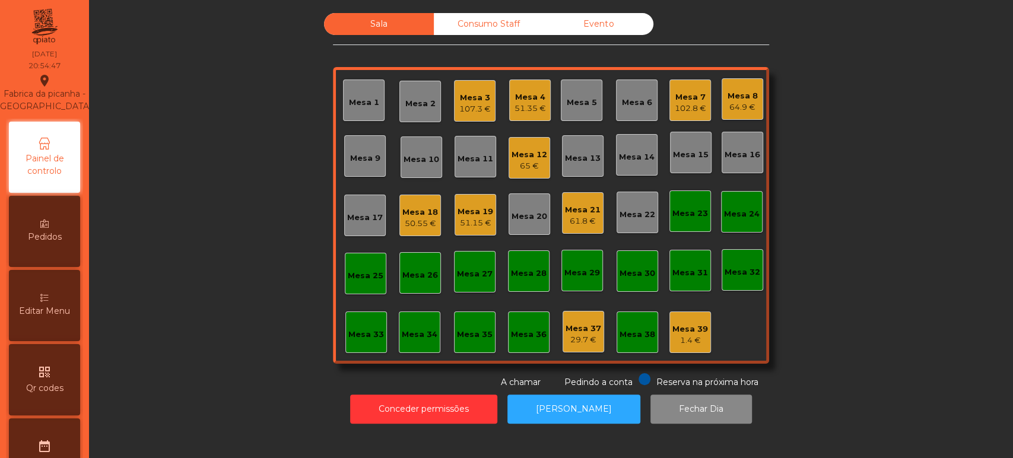
click at [428, 170] on div "Mesa 10" at bounding box center [422, 157] width 42 height 42
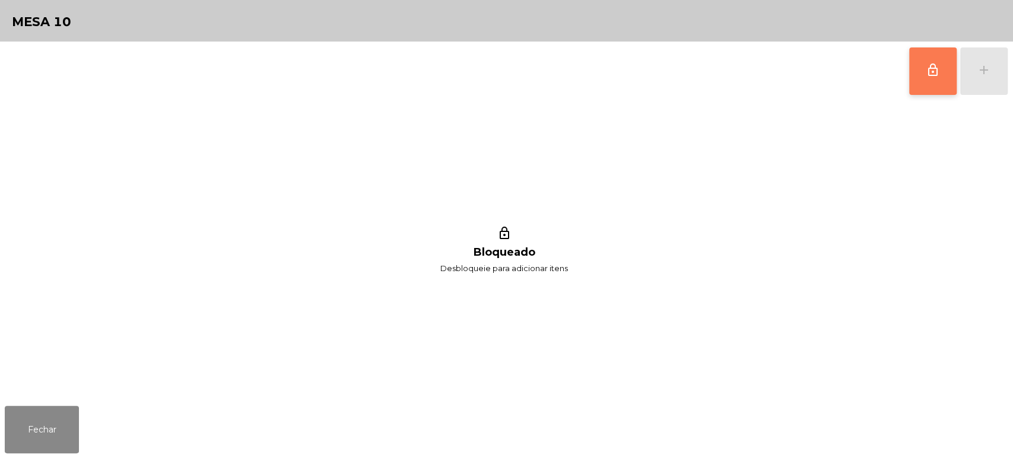
click at [929, 82] on button "lock_outline" at bounding box center [932, 70] width 47 height 47
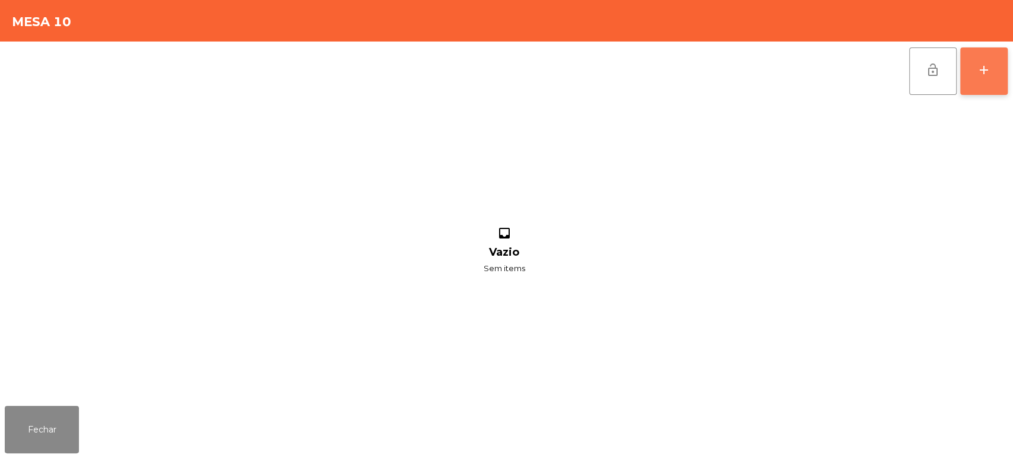
click at [982, 63] on div "add" at bounding box center [984, 70] width 14 height 14
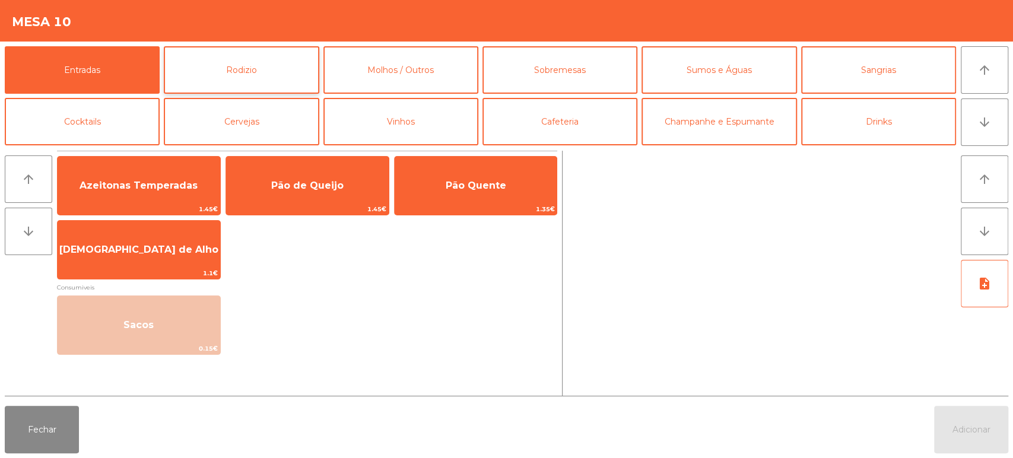
click at [275, 59] on button "Rodizio" at bounding box center [241, 69] width 155 height 47
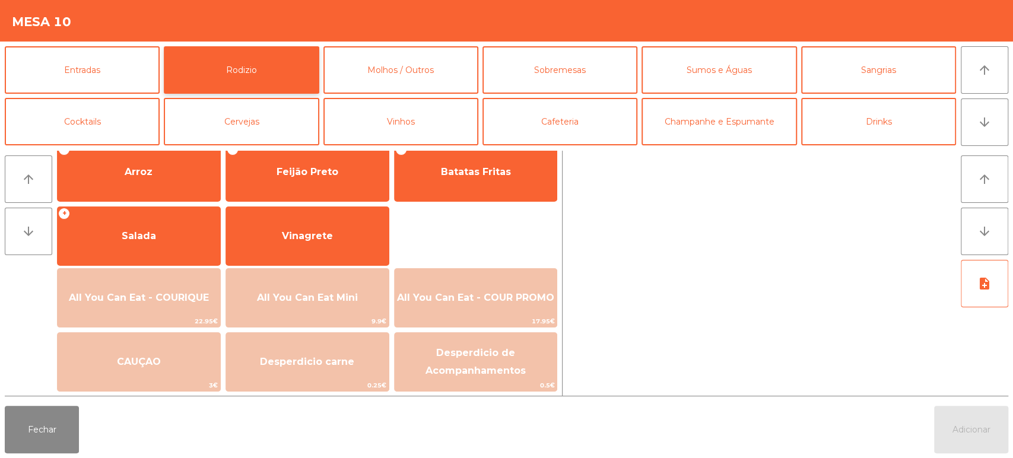
scroll to position [165, 0]
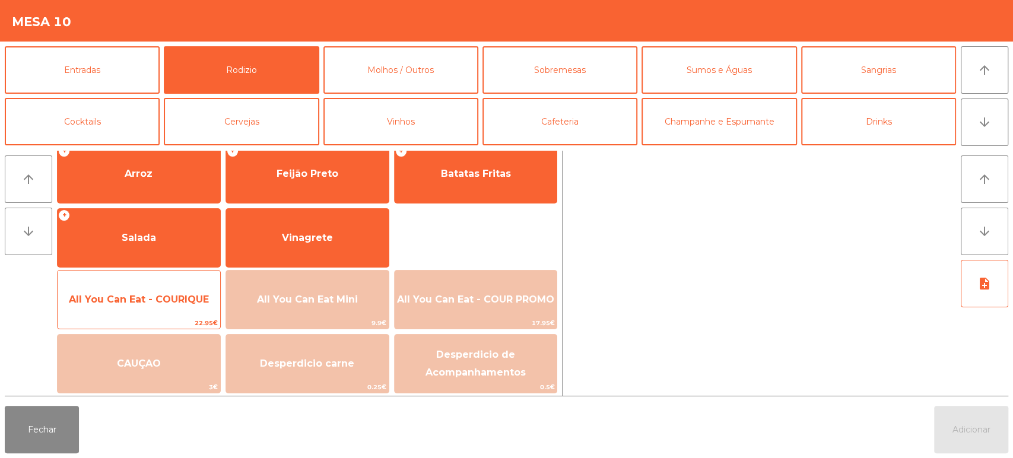
click at [162, 298] on span "All You Can Eat - COURIQUE" at bounding box center [139, 299] width 140 height 11
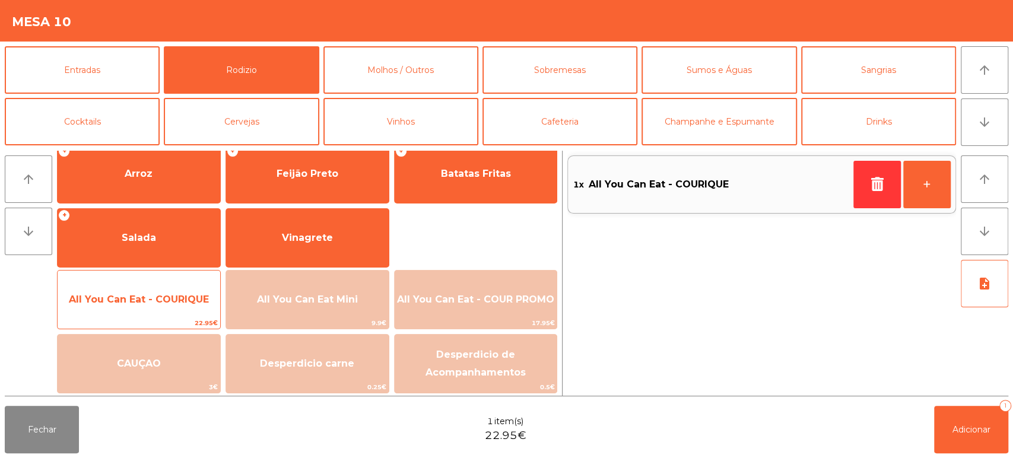
click at [162, 286] on span "All You Can Eat - COURIQUE" at bounding box center [139, 300] width 163 height 32
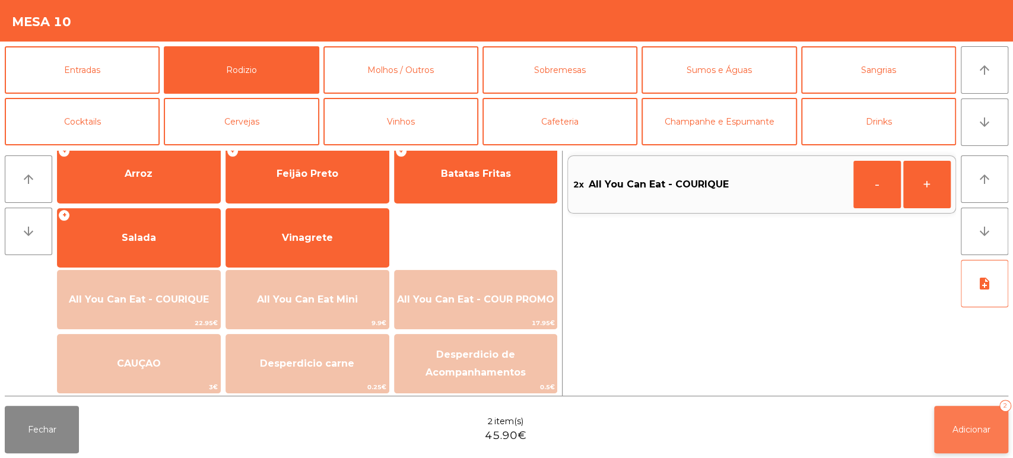
click at [987, 430] on span "Adicionar" at bounding box center [971, 429] width 38 height 11
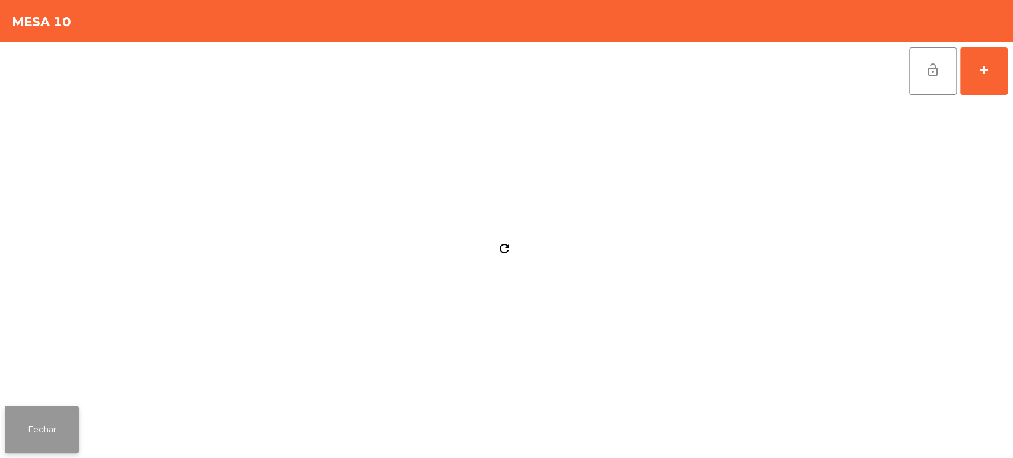
click at [50, 415] on button "Fechar" at bounding box center [42, 429] width 74 height 47
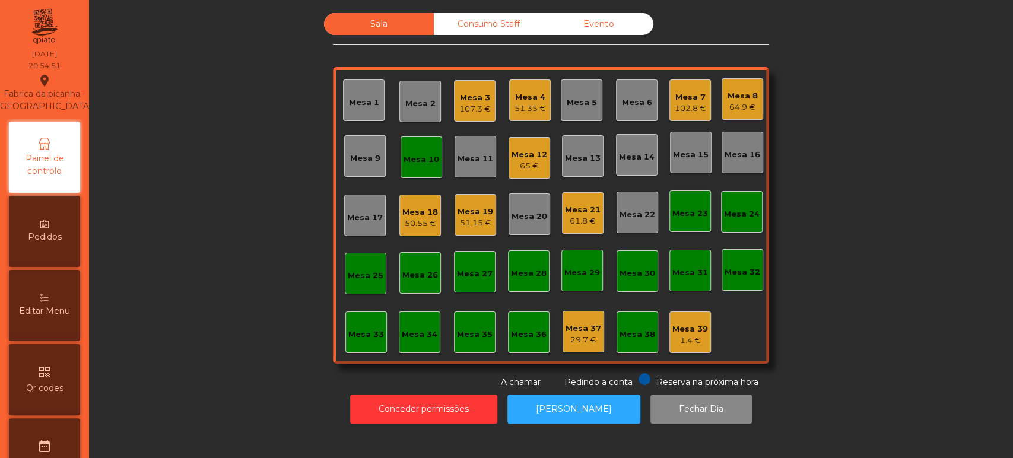
click at [835, 134] on div "Sala Consumo Staff Evento Mesa 1 Mesa 2 Mesa 3 107.3 € Mesa 4 51.35 € Mesa 5 Me…" at bounding box center [551, 201] width 892 height 376
click at [408, 150] on div "Mesa 10" at bounding box center [422, 154] width 36 height 12
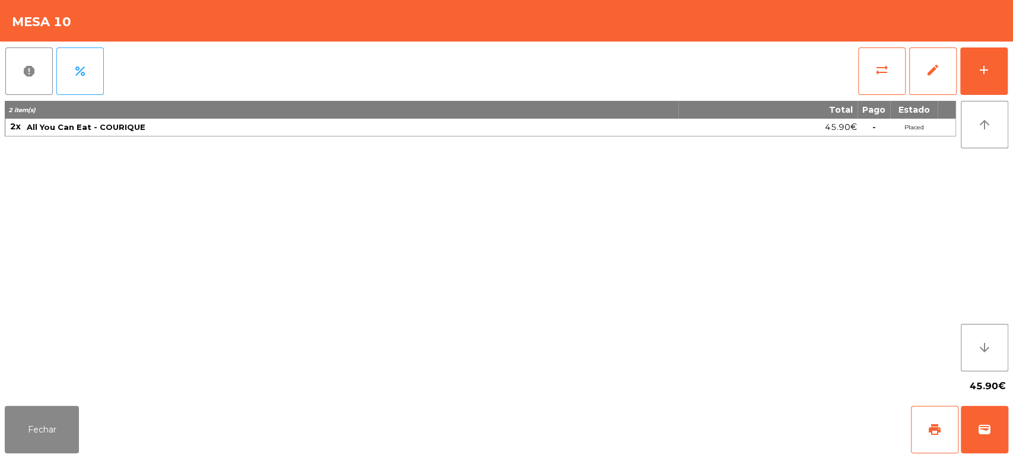
click at [383, 235] on div "2 item(s) Total Pago Estado 2x All You Can Eat - COURIQUE 45.90€ - Placed" at bounding box center [480, 236] width 951 height 271
click at [57, 428] on button "Fechar" at bounding box center [42, 429] width 74 height 47
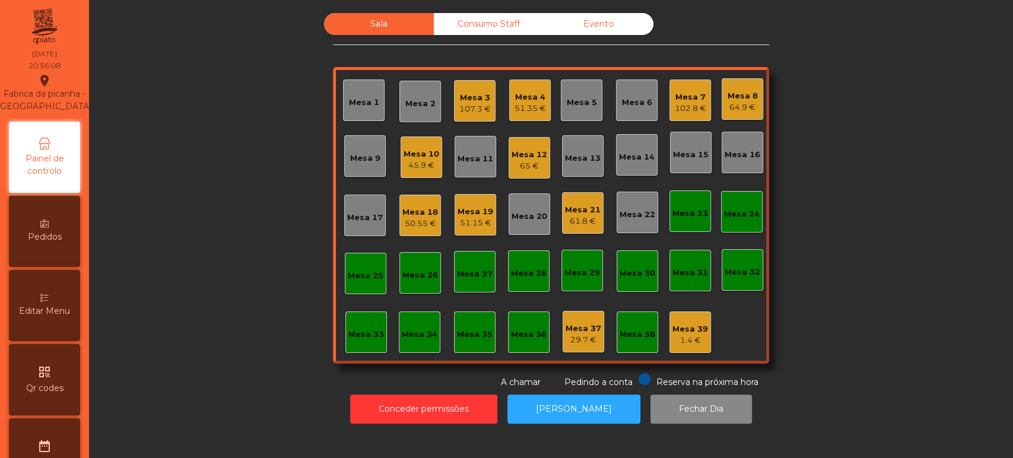
click at [454, 94] on div "Mesa 3 107.3 €" at bounding box center [475, 101] width 42 height 42
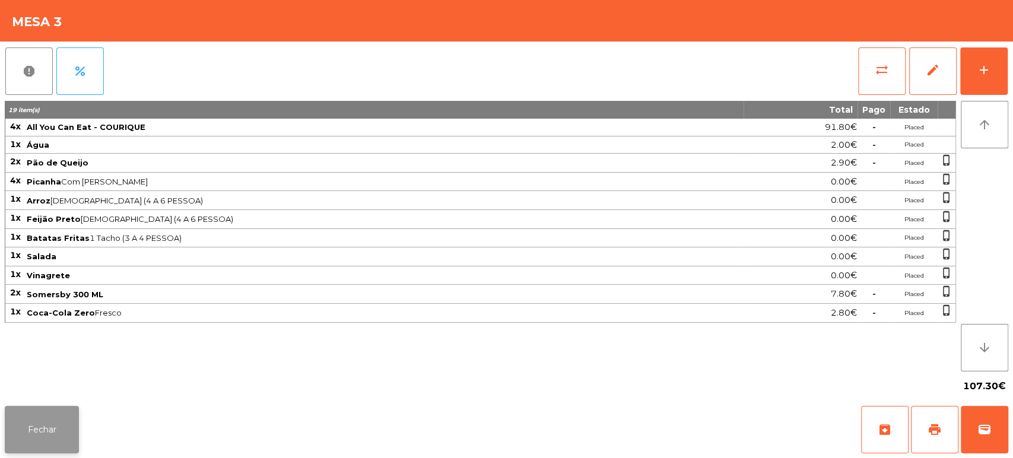
click at [61, 427] on button "Fechar" at bounding box center [42, 429] width 74 height 47
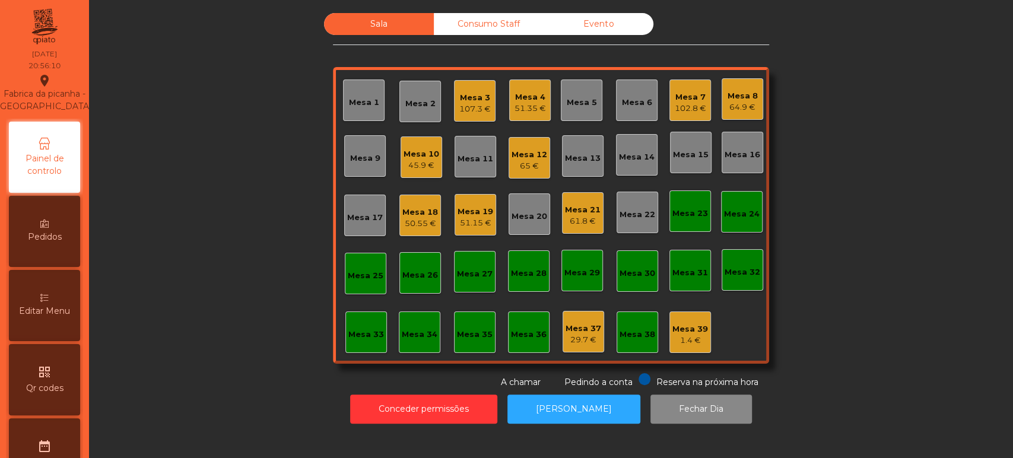
click at [431, 156] on div "Mesa 10" at bounding box center [422, 154] width 36 height 12
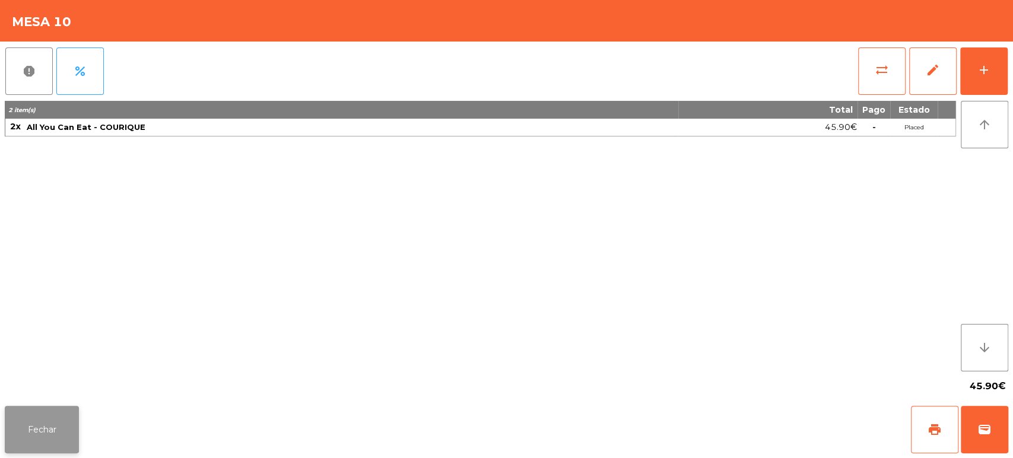
click at [43, 429] on button "Fechar" at bounding box center [42, 429] width 74 height 47
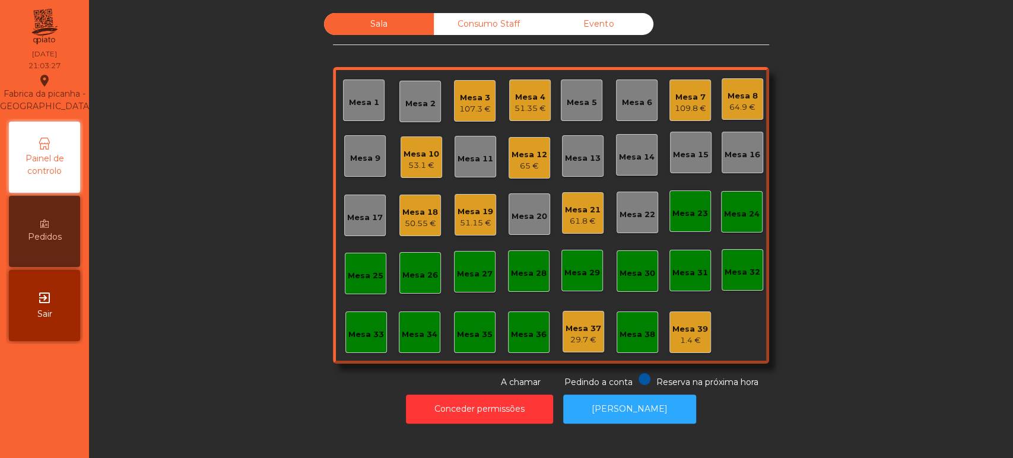
click at [519, 84] on div "Mesa 4 51.35 €" at bounding box center [530, 101] width 42 height 42
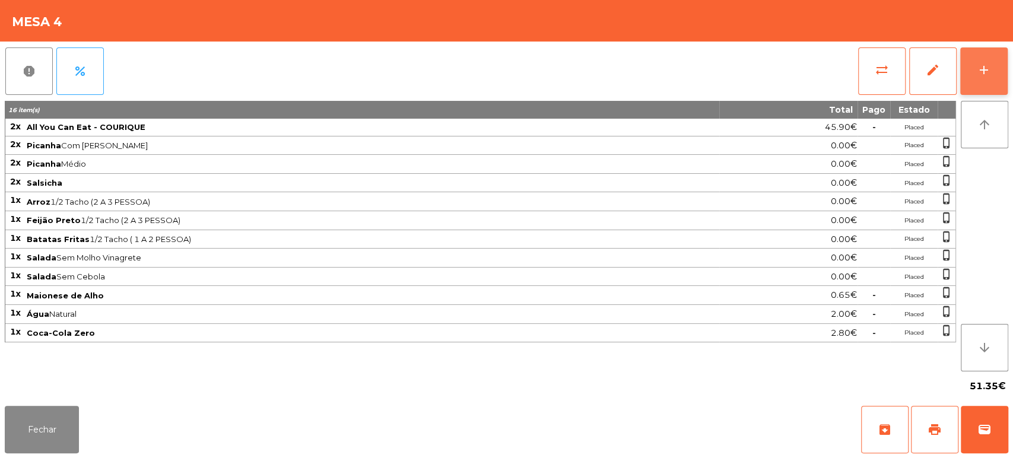
click at [986, 85] on button "add" at bounding box center [983, 70] width 47 height 47
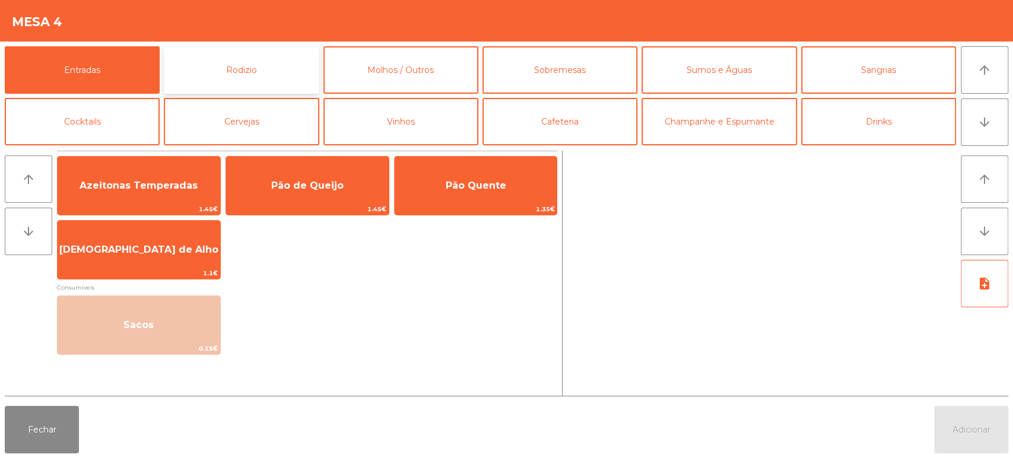
click at [250, 88] on button "Rodizio" at bounding box center [241, 69] width 155 height 47
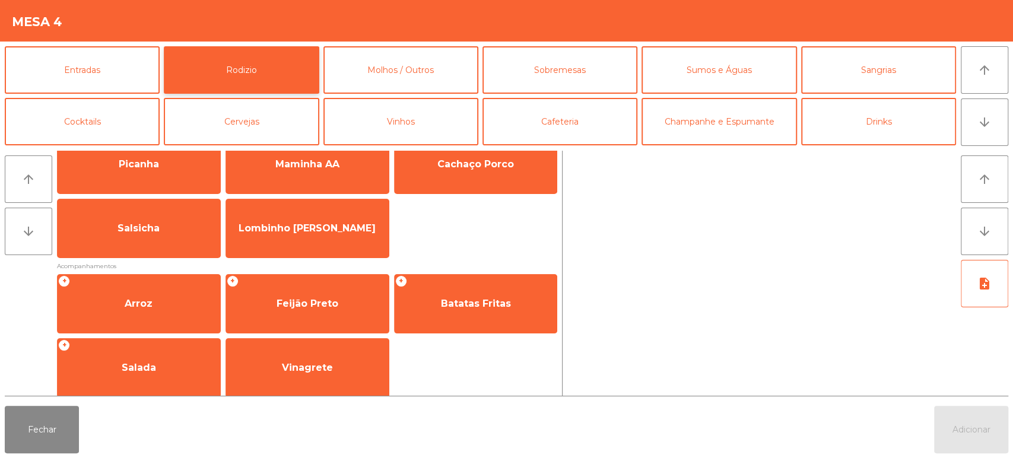
scroll to position [0, 0]
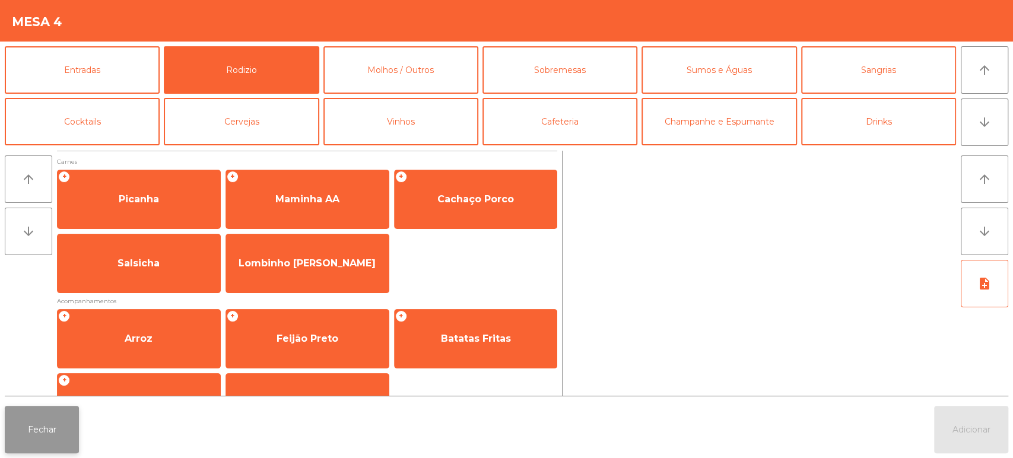
click at [52, 430] on button "Fechar" at bounding box center [42, 429] width 74 height 47
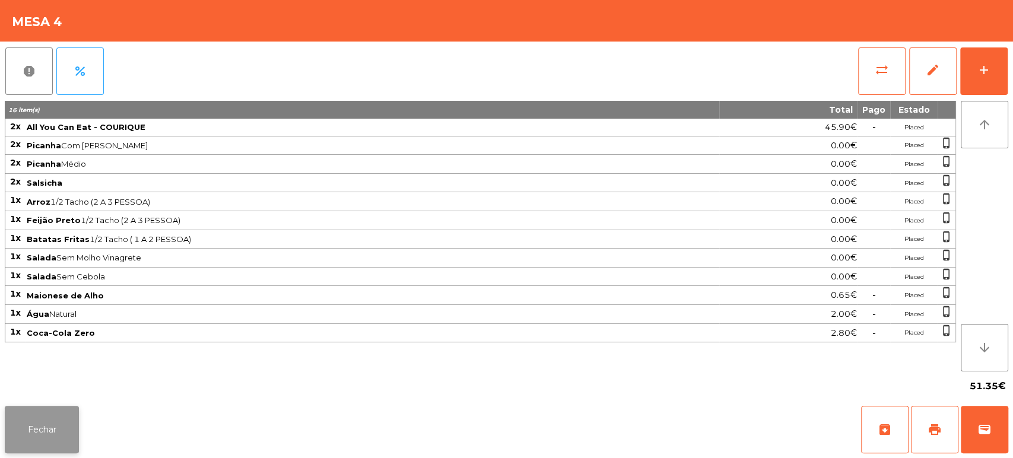
click at [50, 411] on button "Fechar" at bounding box center [42, 429] width 74 height 47
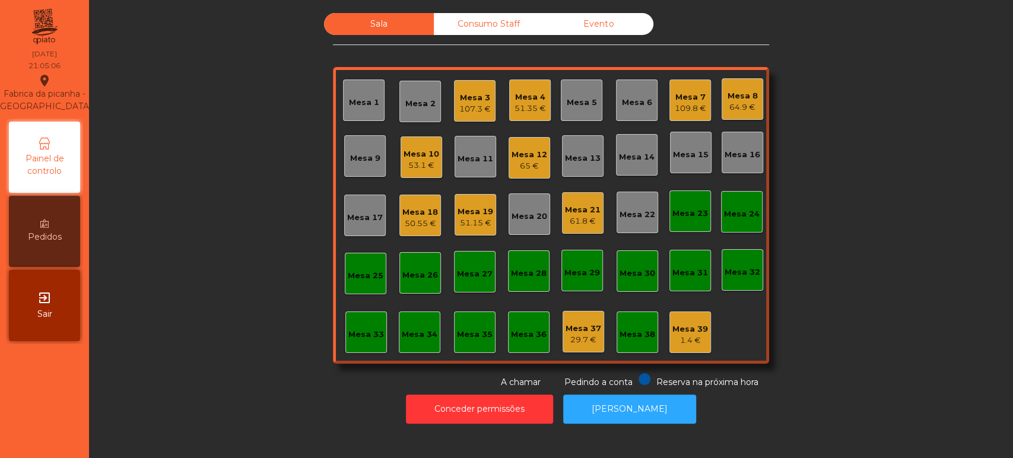
click at [478, 214] on div "Mesa 19" at bounding box center [476, 212] width 36 height 12
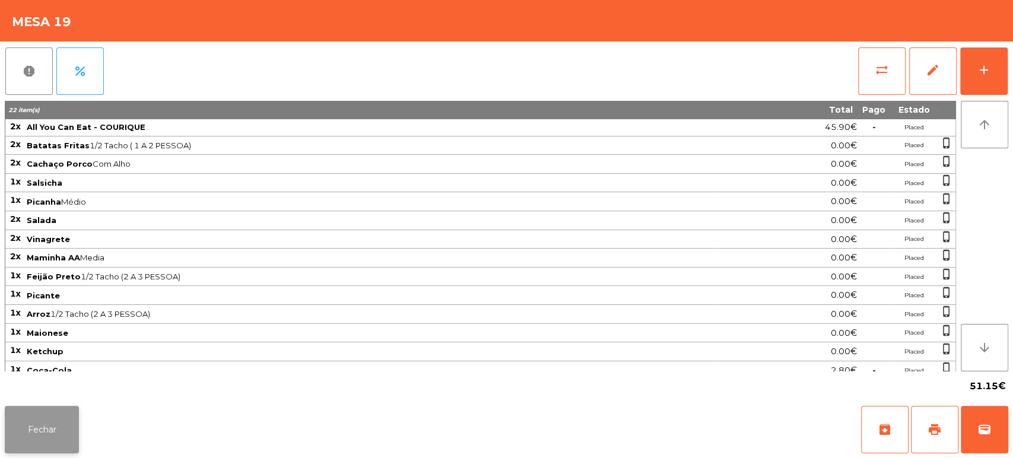
click at [52, 429] on button "Fechar" at bounding box center [42, 429] width 74 height 47
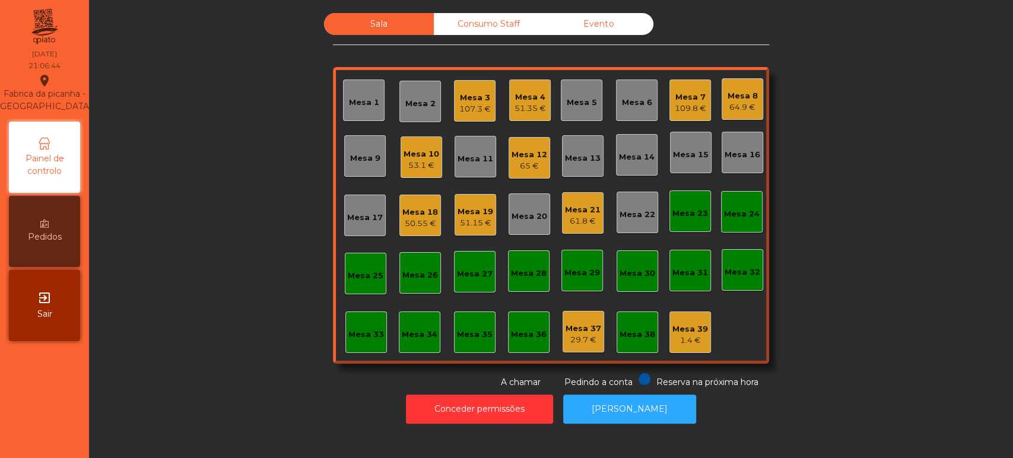
click at [852, 252] on div "Sala Consumo Staff Evento Mesa 1 Mesa 2 Mesa 3 107.3 € Mesa 4 51.35 € Mesa 5 Me…" at bounding box center [551, 201] width 892 height 376
click at [578, 104] on div "Mesa 5" at bounding box center [582, 103] width 30 height 12
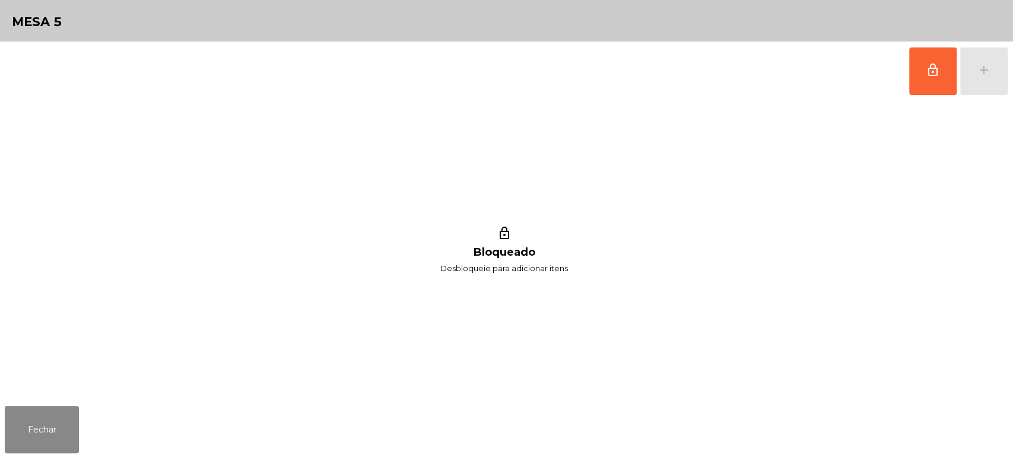
click at [934, 71] on span "lock_outline" at bounding box center [933, 70] width 14 height 14
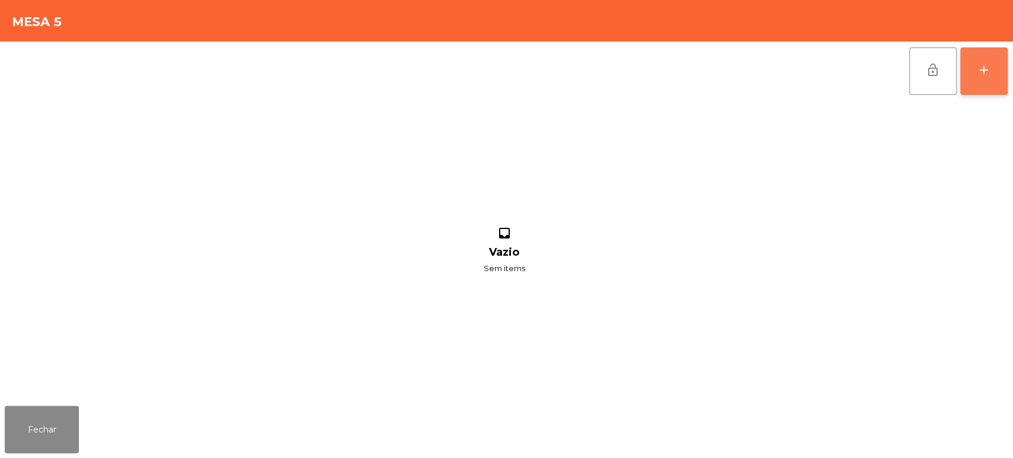
click at [977, 74] on div "add" at bounding box center [984, 70] width 14 height 14
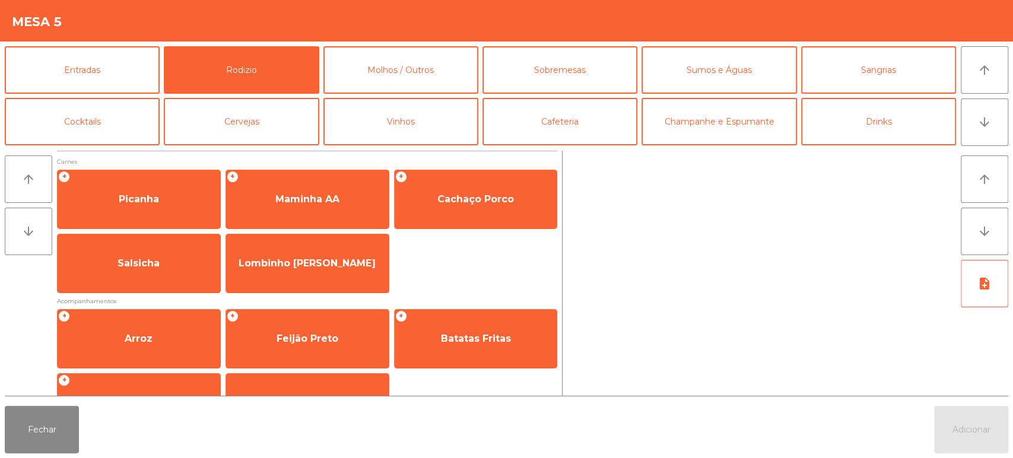
scroll to position [167, 0]
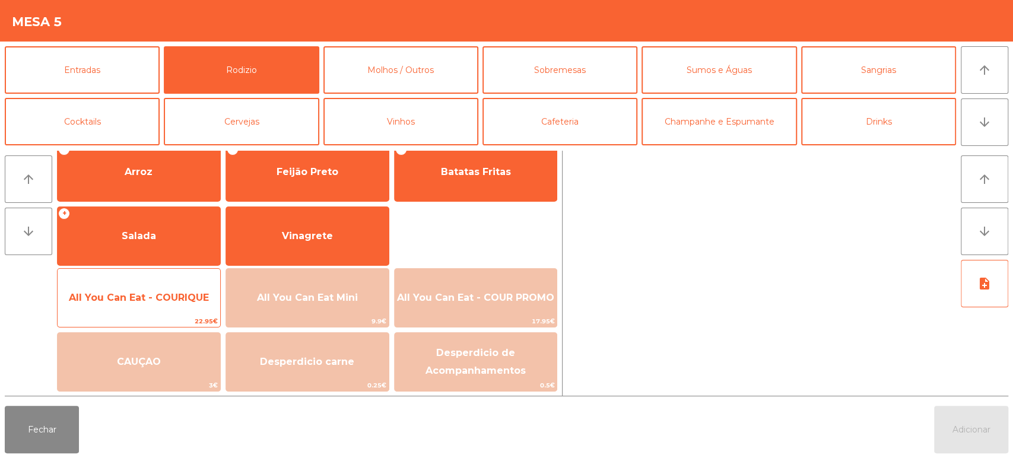
click at [163, 301] on span "All You Can Eat - COURIQUE" at bounding box center [139, 297] width 140 height 11
click at [164, 298] on span "All You Can Eat - COURIQUE" at bounding box center [139, 297] width 140 height 11
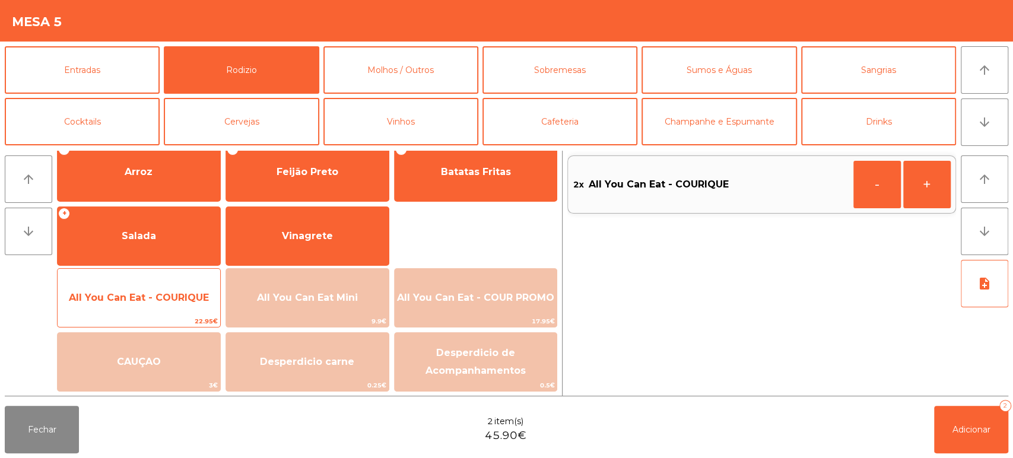
click at [165, 290] on span "All You Can Eat - COURIQUE" at bounding box center [139, 298] width 163 height 32
click at [176, 297] on span "All You Can Eat - COURIQUE" at bounding box center [139, 297] width 140 height 11
click at [174, 294] on span "All You Can Eat - COURIQUE" at bounding box center [139, 297] width 140 height 11
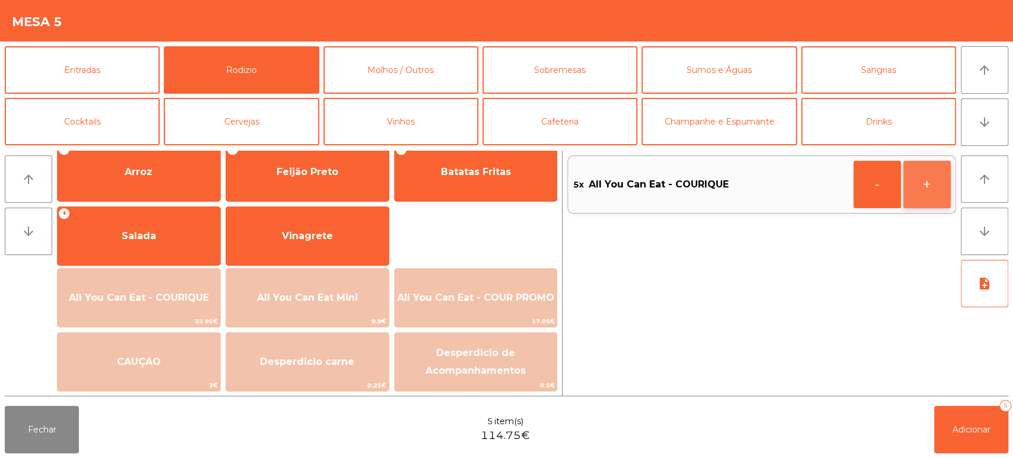
click at [930, 180] on button "+" at bounding box center [926, 184] width 47 height 47
click at [928, 176] on button "+" at bounding box center [926, 184] width 47 height 47
click at [980, 420] on button "Adicionar 7" at bounding box center [971, 429] width 74 height 47
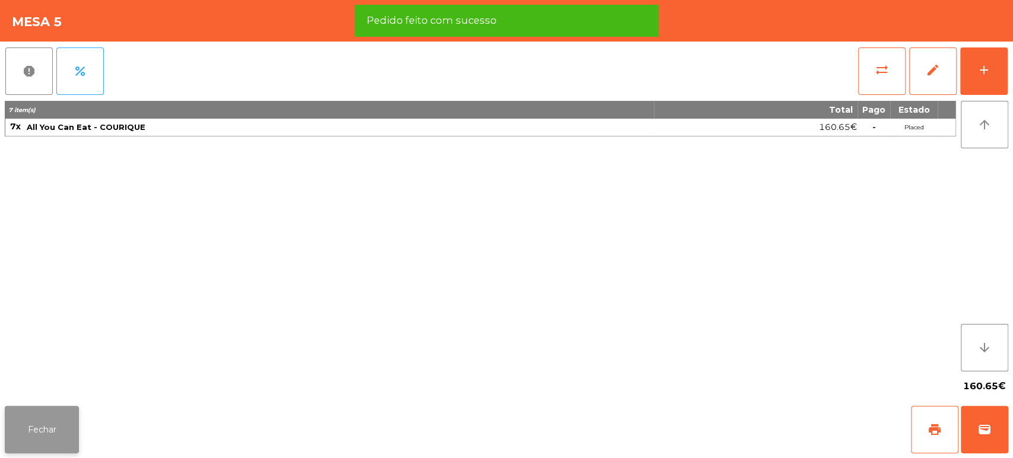
click at [58, 409] on button "Fechar" at bounding box center [42, 429] width 74 height 47
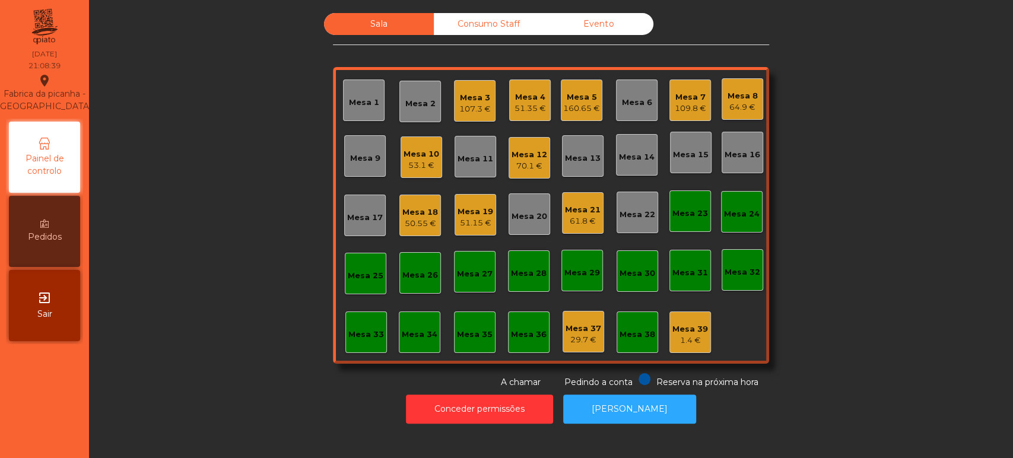
click at [593, 167] on div "Mesa 13" at bounding box center [583, 156] width 42 height 42
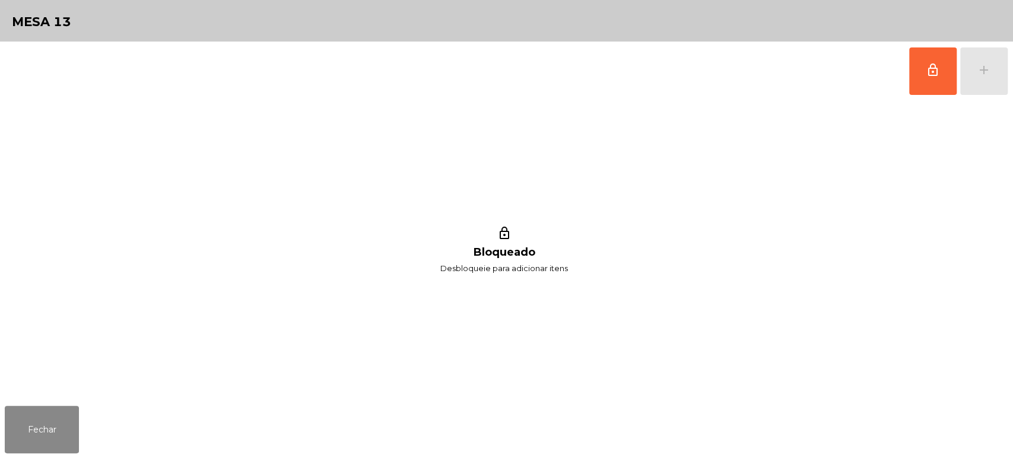
click at [929, 71] on span "lock_outline" at bounding box center [933, 70] width 14 height 14
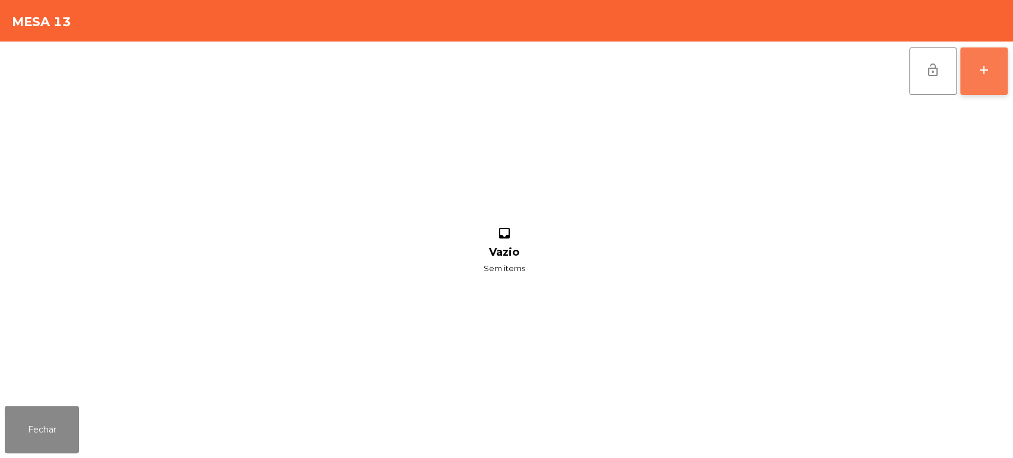
click at [983, 57] on button "add" at bounding box center [983, 70] width 47 height 47
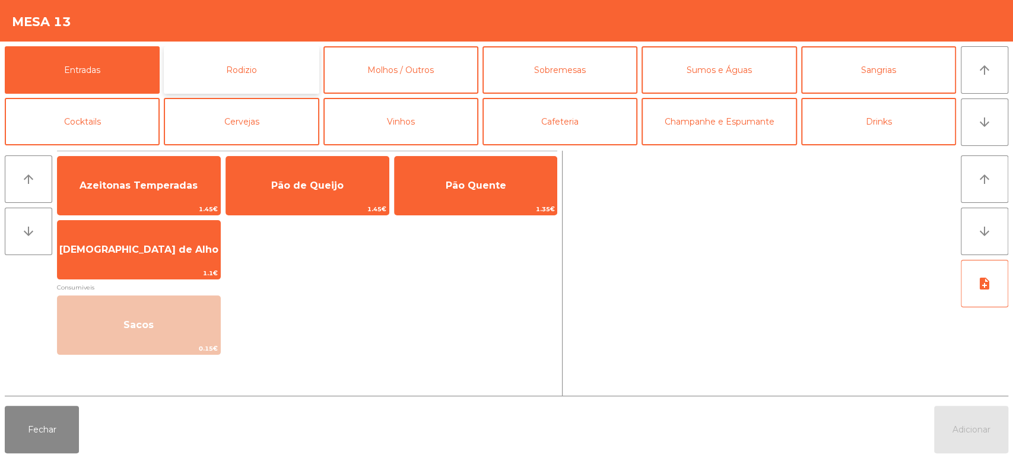
click at [278, 66] on button "Rodizio" at bounding box center [241, 69] width 155 height 47
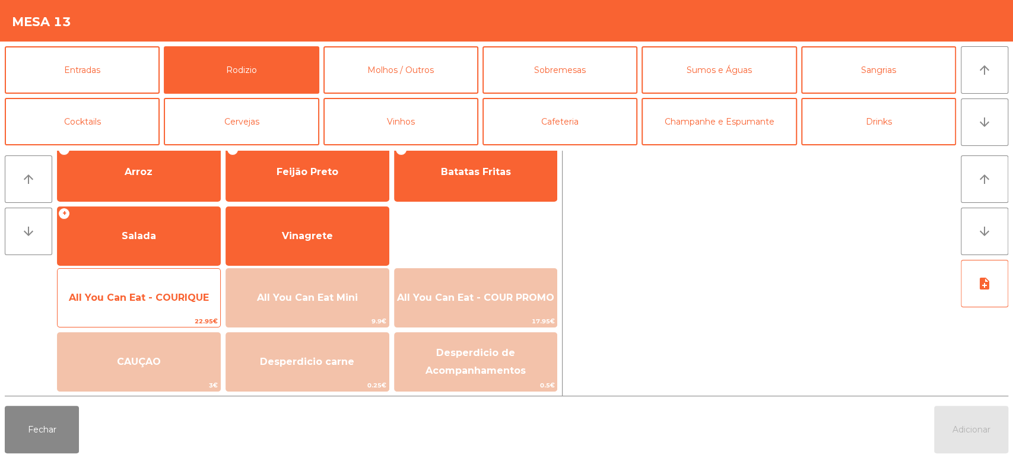
click at [145, 308] on span "All You Can Eat - COURIQUE" at bounding box center [139, 298] width 163 height 32
click at [137, 304] on span "All You Can Eat - COURIQUE" at bounding box center [139, 298] width 163 height 32
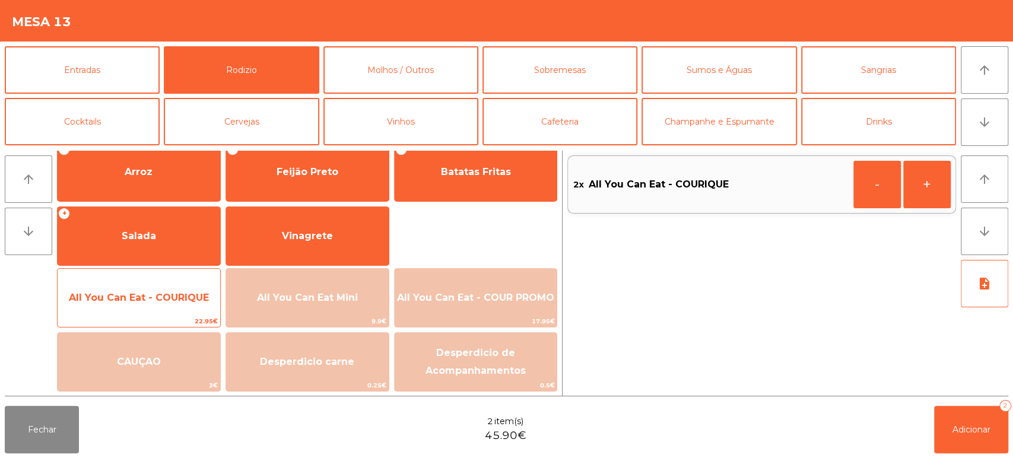
click at [136, 302] on span "All You Can Eat - COURIQUE" at bounding box center [139, 297] width 140 height 11
click at [140, 304] on span "All You Can Eat - COURIQUE" at bounding box center [139, 298] width 163 height 32
click at [148, 304] on span "All You Can Eat - COURIQUE" at bounding box center [139, 298] width 163 height 32
click at [156, 296] on span "All You Can Eat - COURIQUE" at bounding box center [139, 297] width 140 height 11
click at [151, 306] on span "All You Can Eat - COURIQUE" at bounding box center [139, 298] width 163 height 32
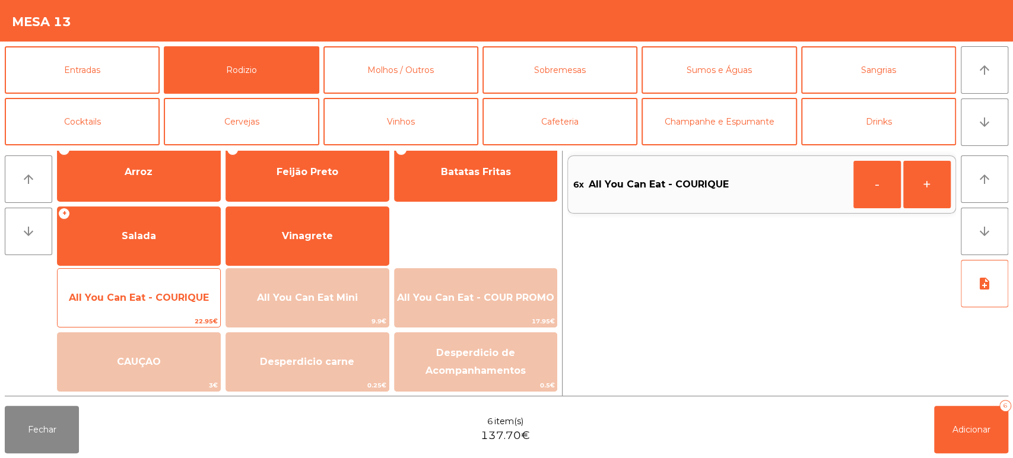
click at [150, 308] on span "All You Can Eat - COURIQUE" at bounding box center [139, 298] width 163 height 32
click at [154, 299] on span "All You Can Eat - COURIQUE" at bounding box center [139, 297] width 140 height 11
click at [144, 287] on span "All You Can Eat - COURIQUE" at bounding box center [139, 298] width 163 height 32
click at [140, 304] on span "All You Can Eat - COURIQUE" at bounding box center [139, 298] width 163 height 32
click at [151, 301] on span "All You Can Eat - COURIQUE" at bounding box center [139, 297] width 140 height 11
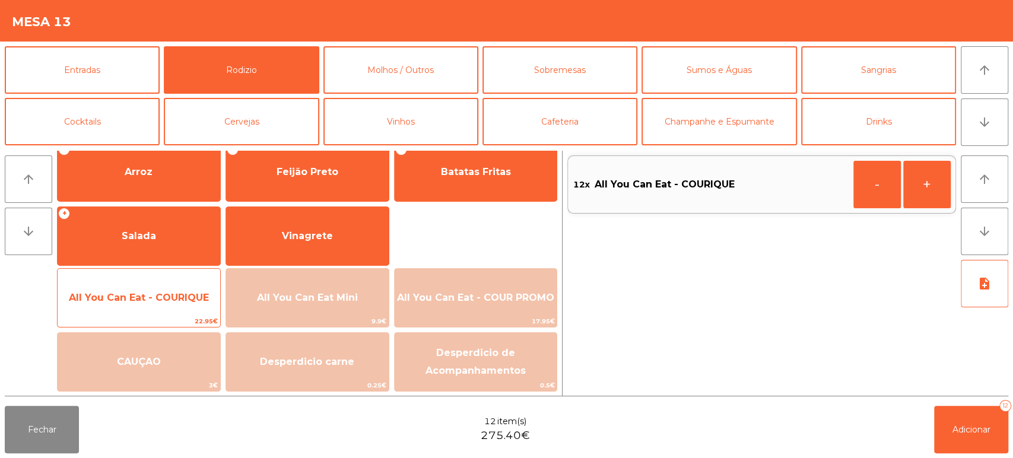
click at [153, 300] on span "All You Can Eat - COURIQUE" at bounding box center [139, 297] width 140 height 11
click at [144, 319] on span "22.95€" at bounding box center [139, 321] width 163 height 11
click at [154, 311] on span "All You Can Eat - COURIQUE" at bounding box center [139, 298] width 163 height 32
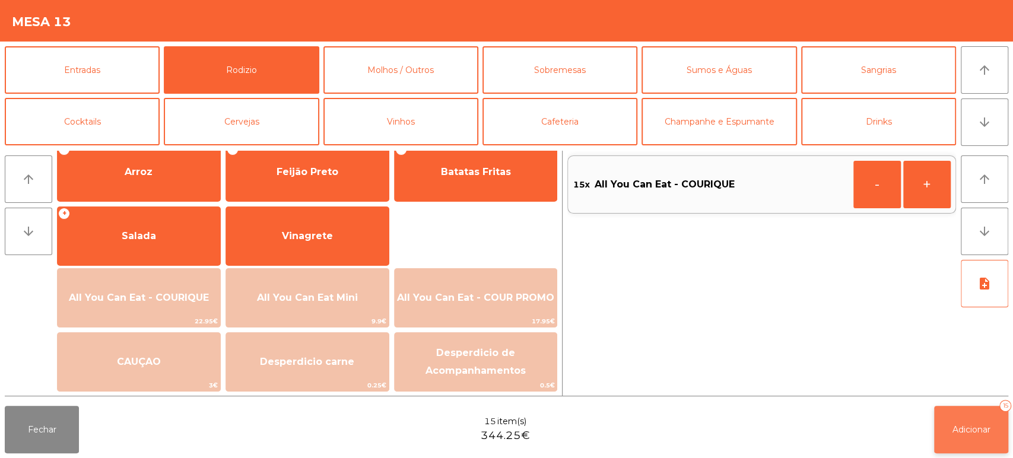
click at [978, 437] on button "Adicionar 15" at bounding box center [971, 429] width 74 height 47
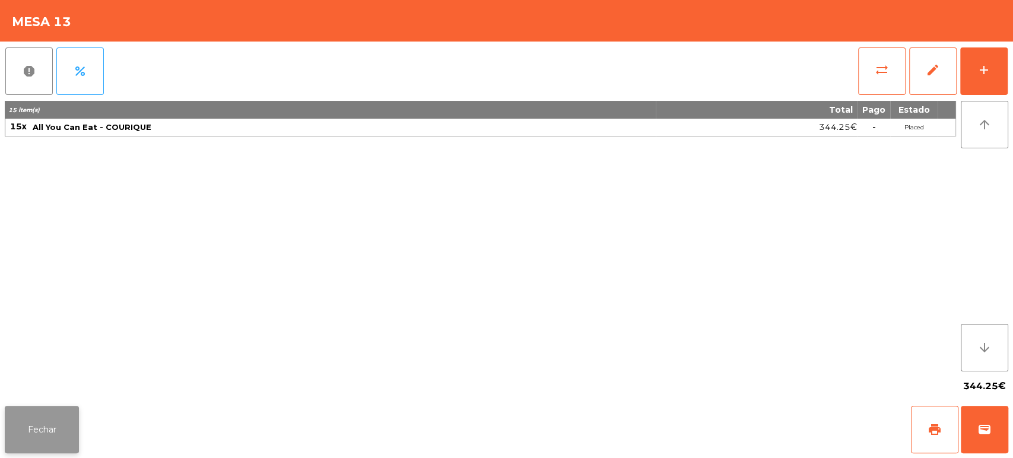
click at [60, 411] on button "Fechar" at bounding box center [42, 429] width 74 height 47
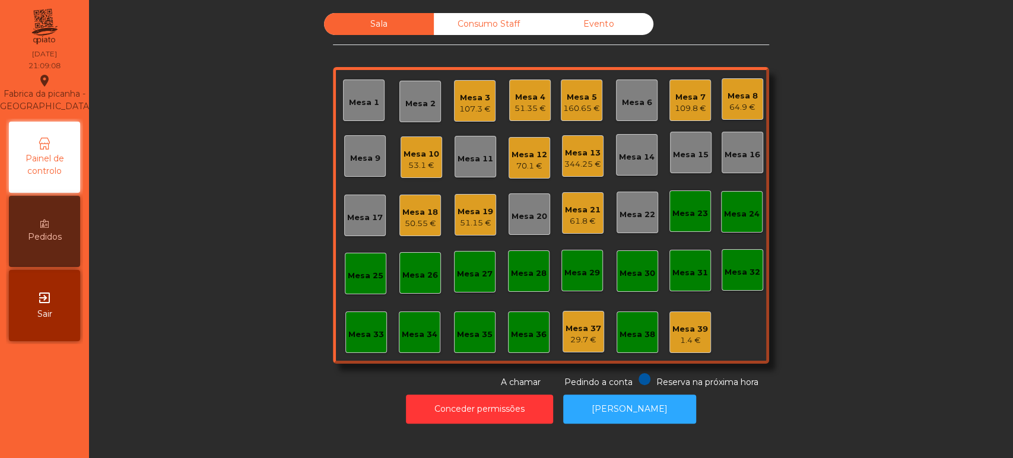
click at [458, 380] on div "Reserva na próxima hora Pedindo a conta A chamar" at bounding box center [548, 380] width 431 height 15
click at [469, 406] on button "Conceder permissões" at bounding box center [479, 409] width 147 height 29
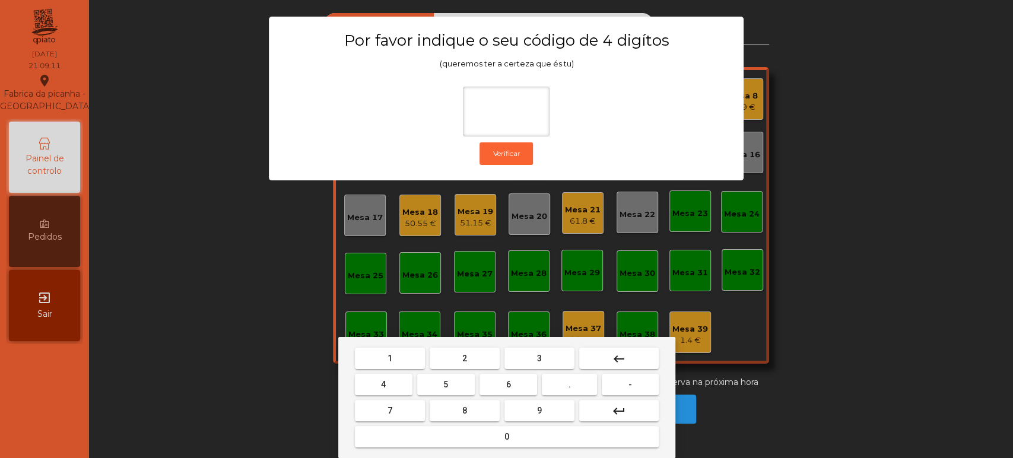
click at [415, 361] on button "1" at bounding box center [390, 358] width 70 height 21
click at [539, 358] on span "3" at bounding box center [539, 358] width 5 height 9
click at [446, 385] on span "5" at bounding box center [445, 384] width 5 height 9
click at [463, 430] on button "0" at bounding box center [507, 436] width 304 height 21
type input "****"
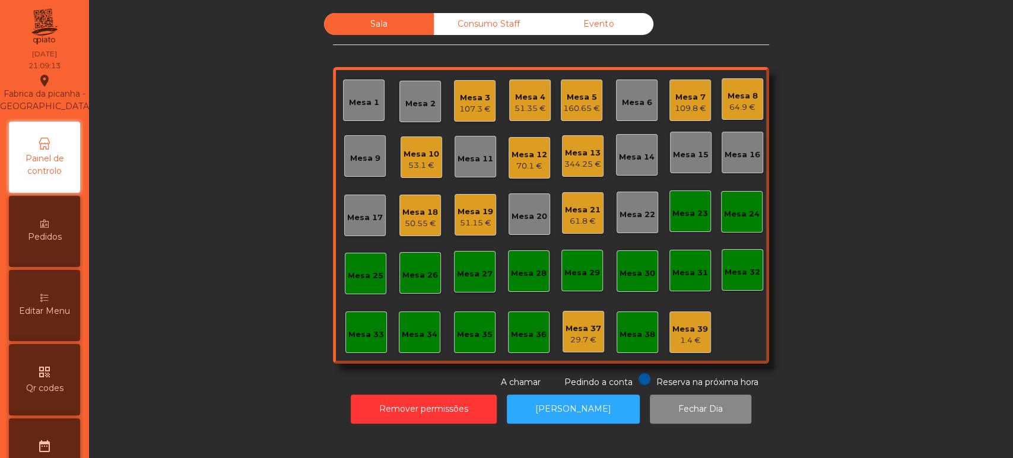
click at [43, 317] on span "Editar Menu" at bounding box center [44, 311] width 51 height 12
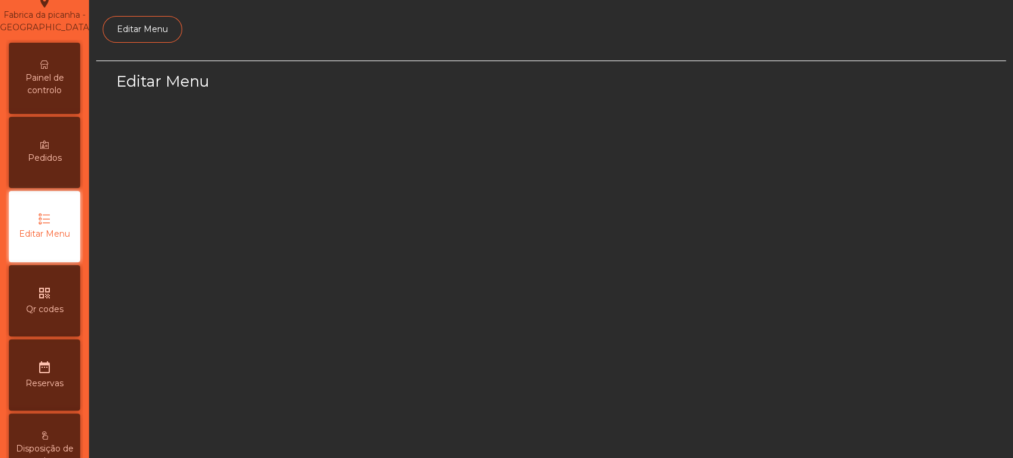
select select "*"
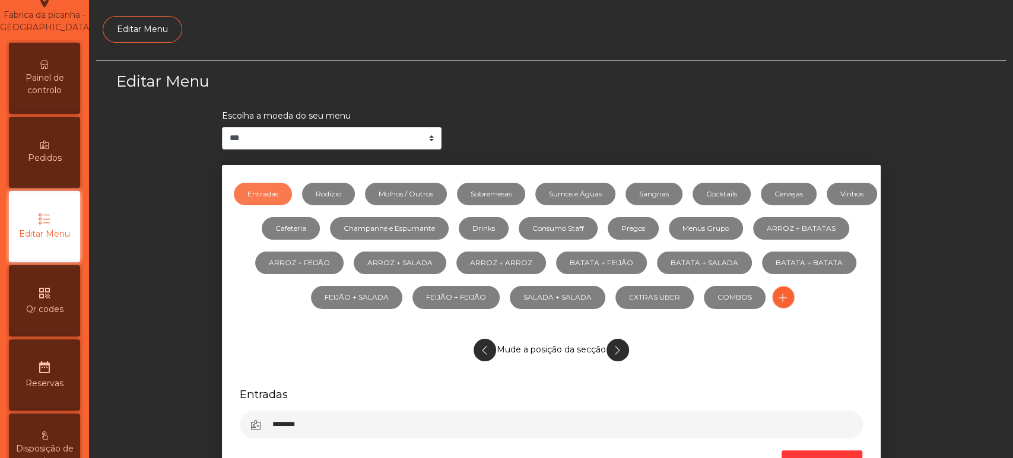
scroll to position [89, 0]
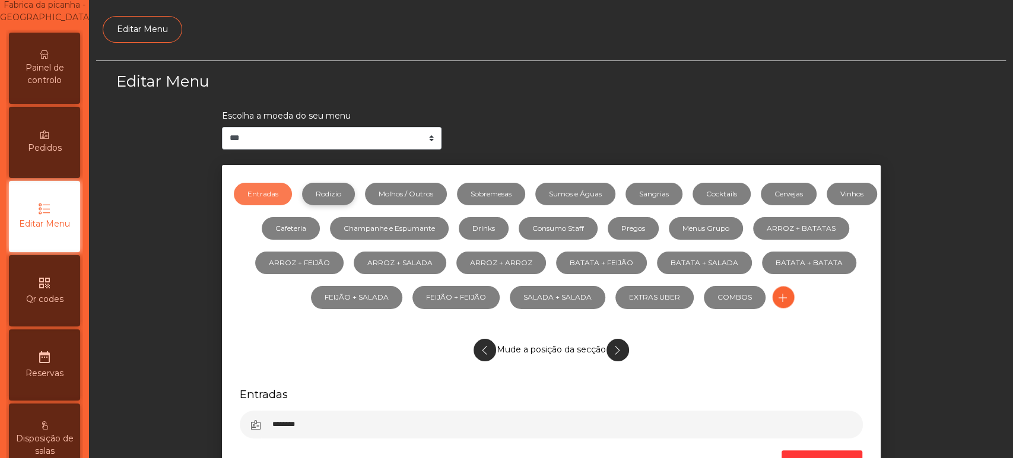
click at [333, 198] on link "Rodizio" at bounding box center [328, 194] width 53 height 23
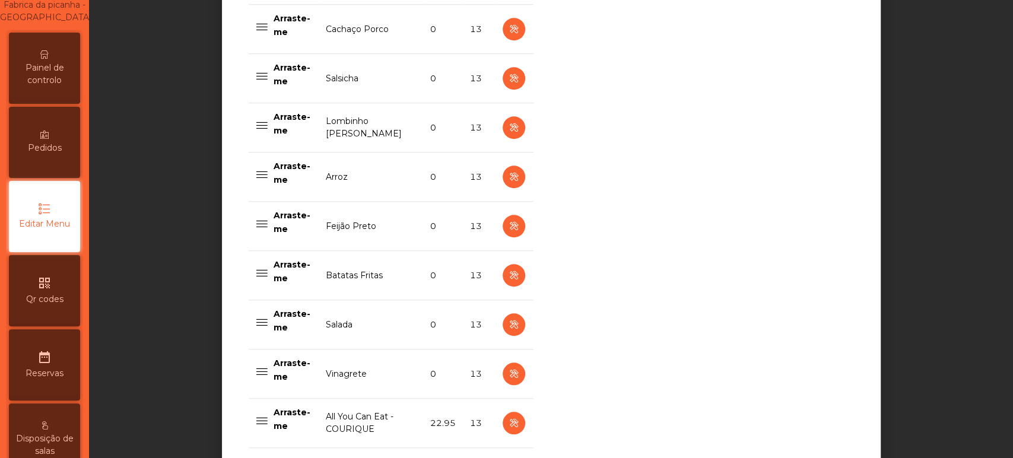
scroll to position [616, 0]
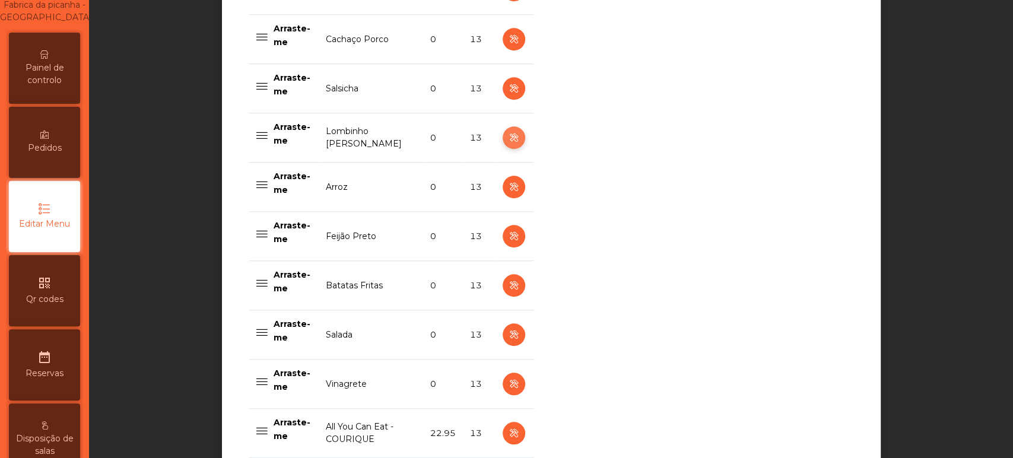
click at [508, 138] on icon "button" at bounding box center [514, 138] width 14 height 15
select select "**"
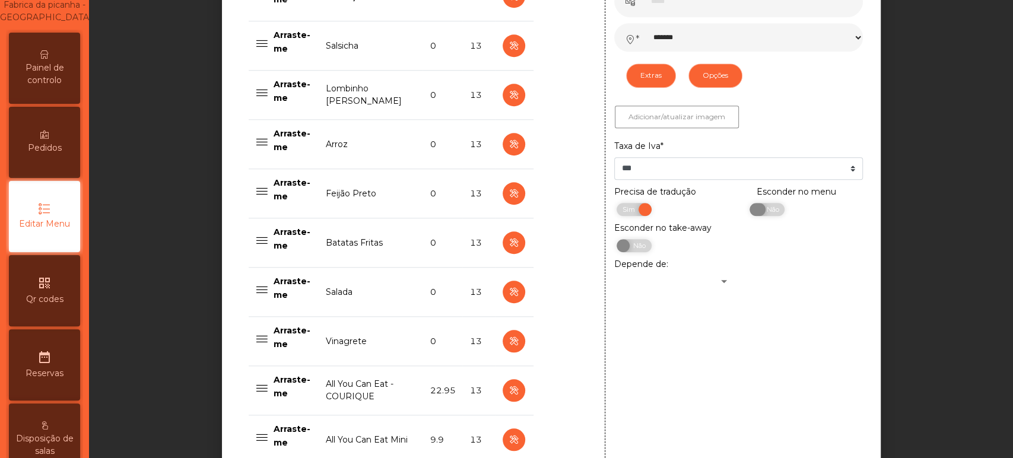
click at [766, 209] on span "Não" at bounding box center [771, 209] width 30 height 13
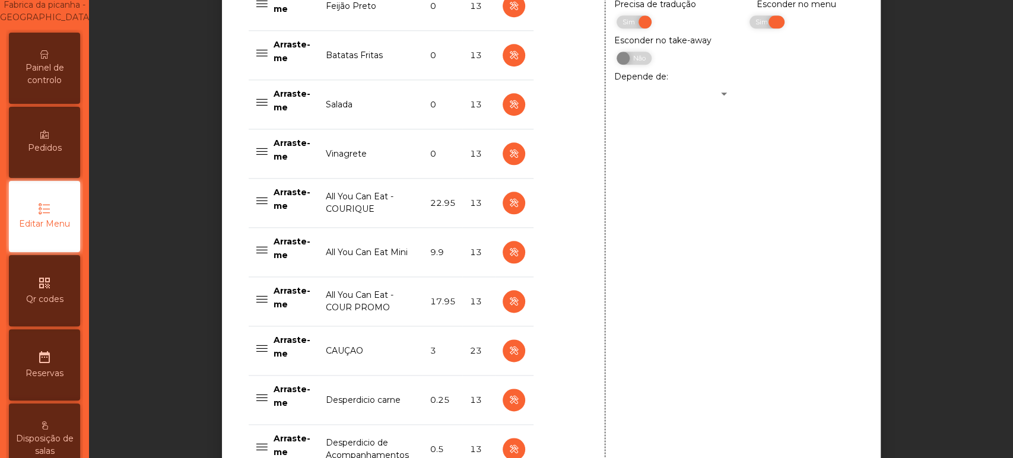
scroll to position [1009, 0]
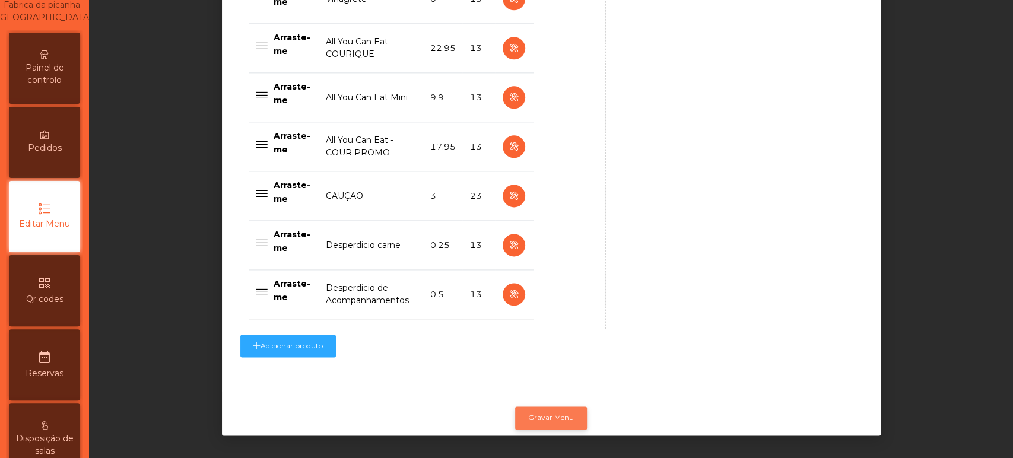
click at [554, 406] on button "Gravar Menu" at bounding box center [551, 417] width 72 height 23
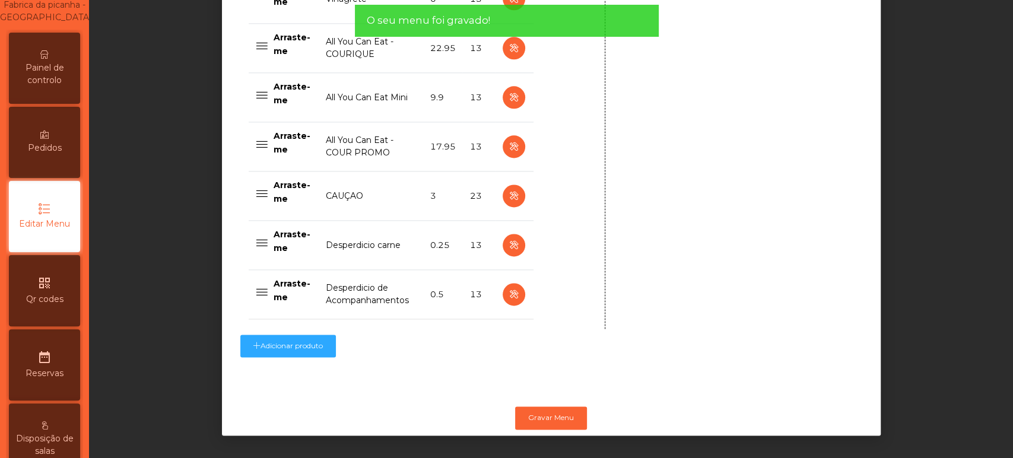
click at [34, 76] on span "Painel de controlo" at bounding box center [44, 74] width 65 height 25
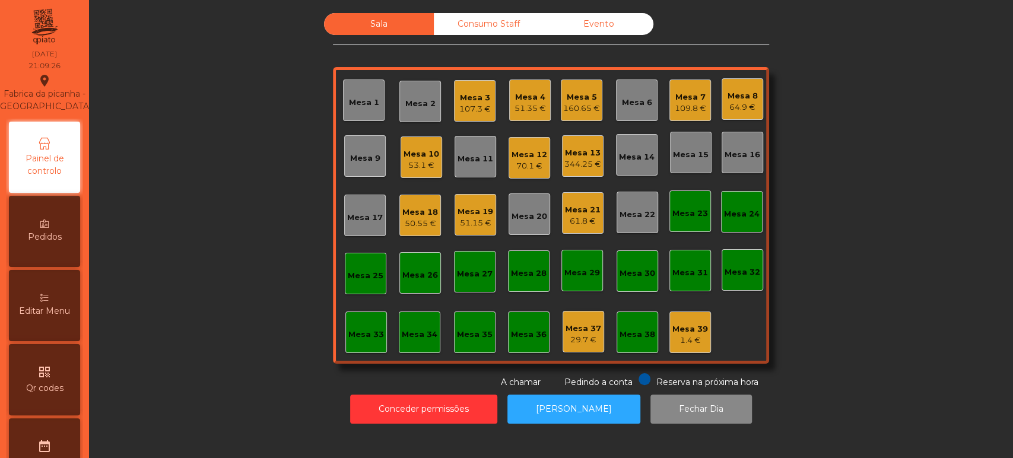
click at [588, 214] on div "Mesa 21" at bounding box center [583, 210] width 36 height 12
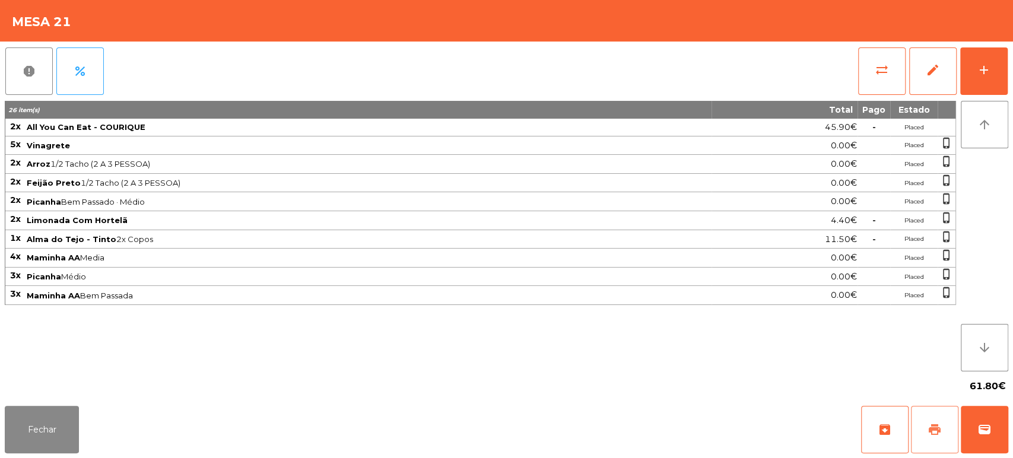
click at [926, 439] on button "print" at bounding box center [934, 429] width 47 height 47
click at [33, 430] on button "Fechar" at bounding box center [42, 429] width 74 height 47
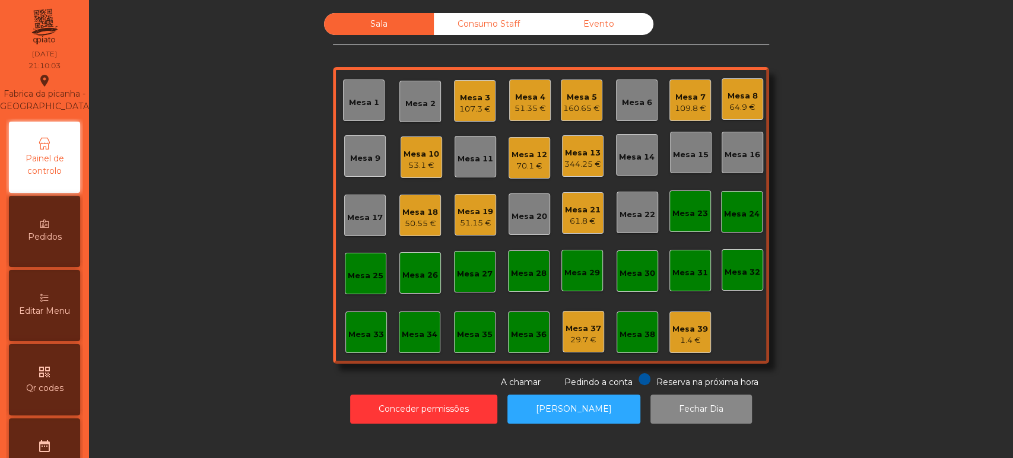
click at [356, 227] on div "Mesa 17" at bounding box center [365, 216] width 42 height 42
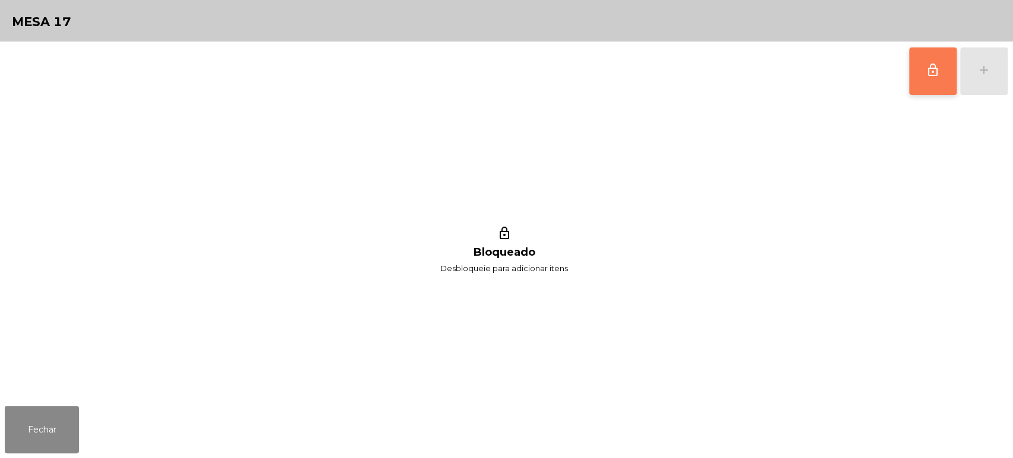
click at [930, 69] on span "lock_outline" at bounding box center [933, 70] width 14 height 14
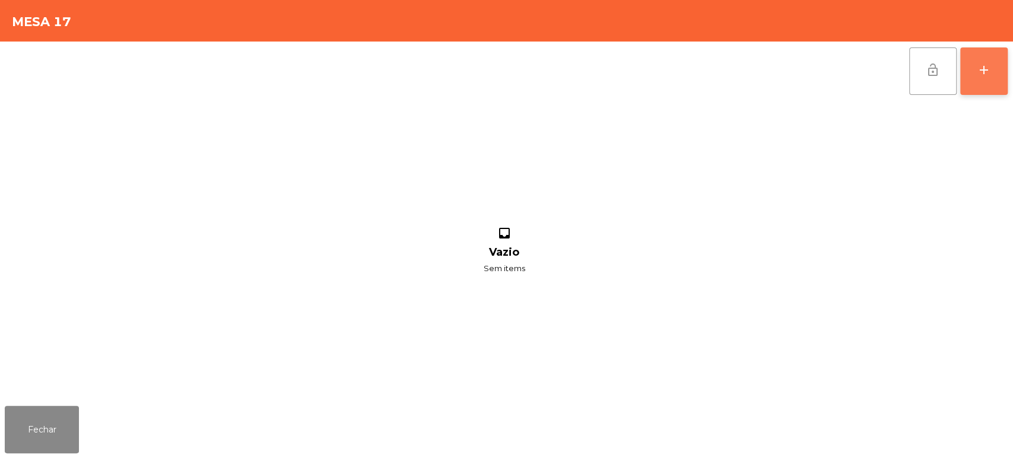
click at [976, 66] on button "add" at bounding box center [983, 70] width 47 height 47
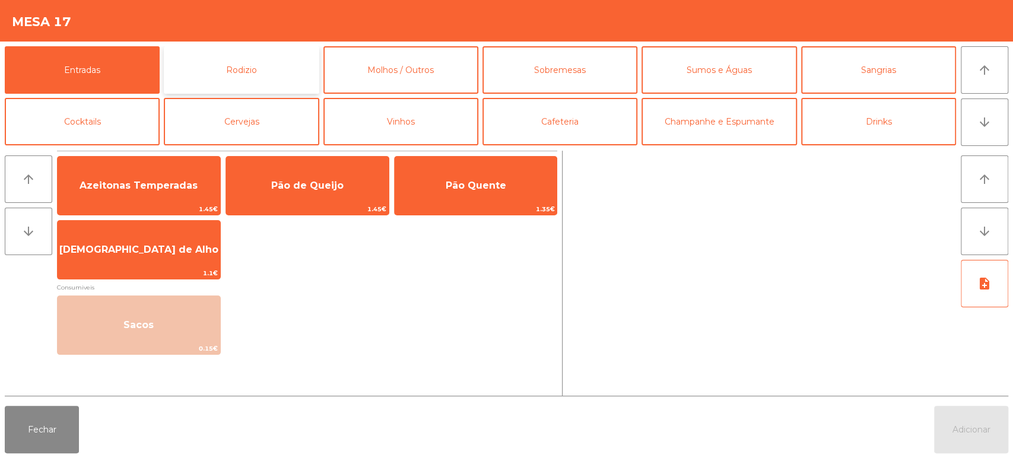
click at [204, 61] on button "Rodizio" at bounding box center [241, 69] width 155 height 47
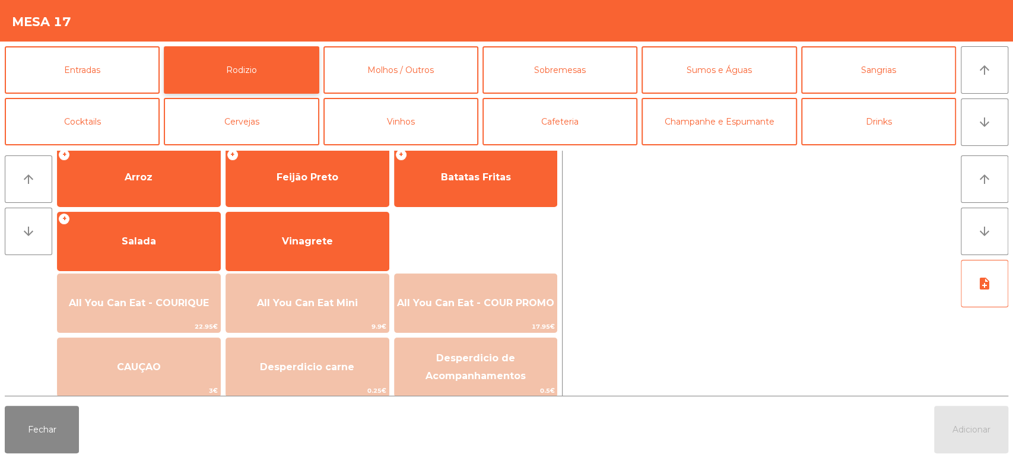
scroll to position [167, 0]
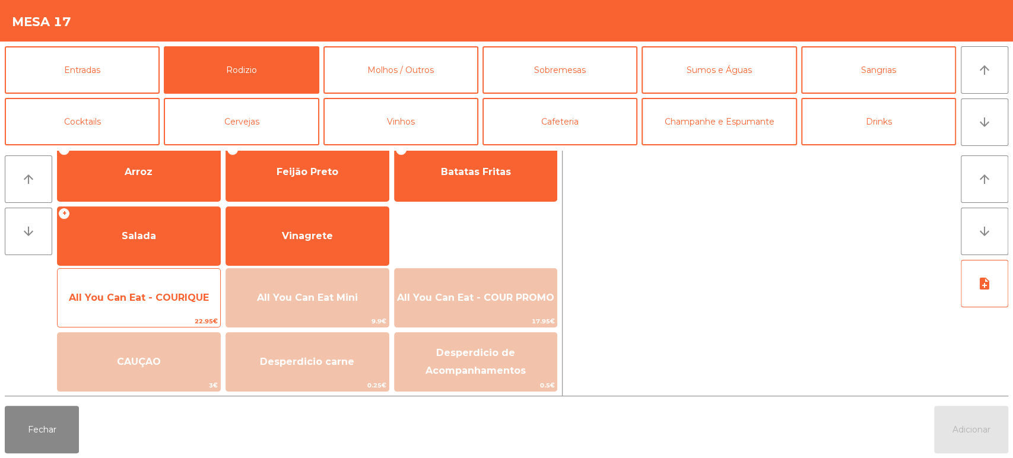
click at [177, 277] on div "All You Can Eat - COURIQUE 22.95€" at bounding box center [139, 297] width 164 height 59
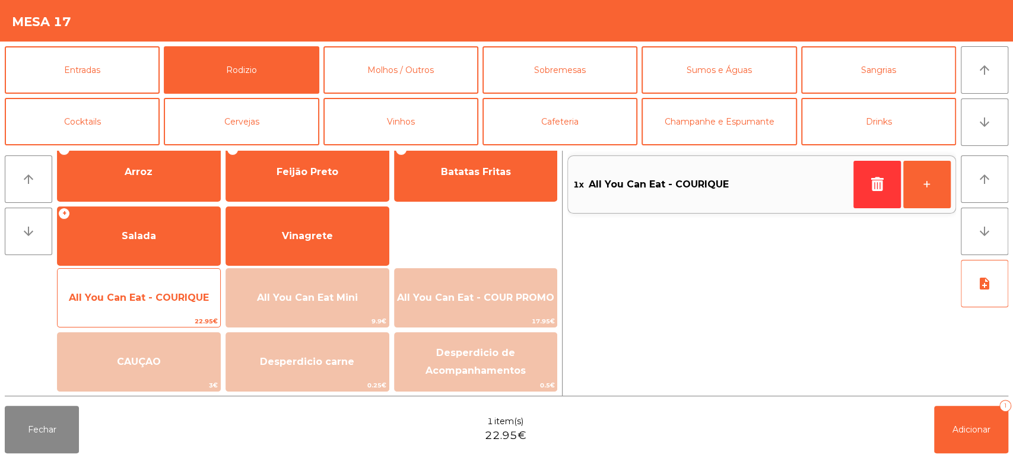
click at [180, 282] on span "All You Can Eat - COURIQUE" at bounding box center [139, 298] width 163 height 32
click at [183, 298] on span "All You Can Eat - COURIQUE" at bounding box center [139, 297] width 140 height 11
click at [181, 298] on span "All You Can Eat - COURIQUE" at bounding box center [139, 297] width 140 height 11
click at [171, 299] on span "All You Can Eat - COURIQUE" at bounding box center [139, 297] width 140 height 11
click at [162, 301] on span "All You Can Eat - COURIQUE" at bounding box center [139, 297] width 140 height 11
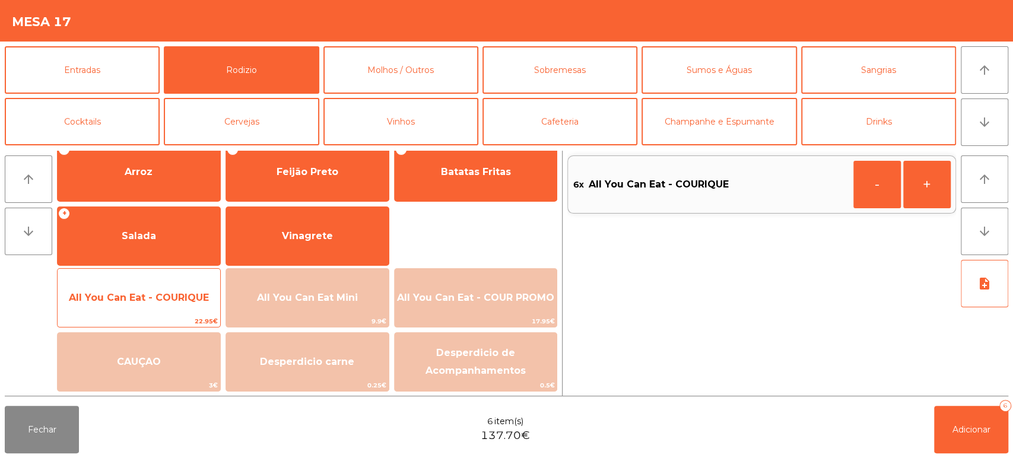
click at [160, 304] on span "All You Can Eat - COURIQUE" at bounding box center [139, 298] width 163 height 32
click at [153, 301] on span "All You Can Eat - COURIQUE" at bounding box center [139, 297] width 140 height 11
click at [154, 299] on span "All You Can Eat - COURIQUE" at bounding box center [139, 297] width 140 height 11
click at [157, 294] on span "All You Can Eat - COURIQUE" at bounding box center [139, 297] width 140 height 11
click at [158, 284] on span "All You Can Eat - COURIQUE" at bounding box center [139, 298] width 163 height 32
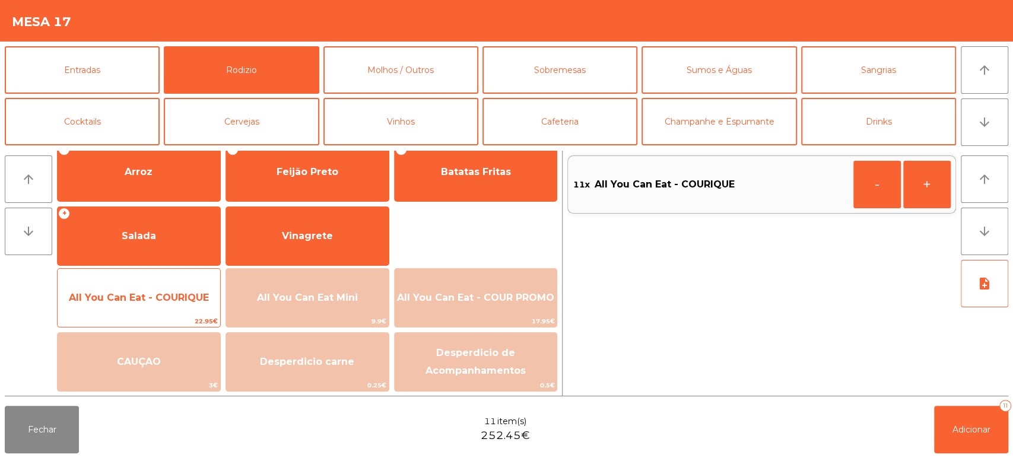
click at [157, 280] on div "All You Can Eat - COURIQUE 22.95€" at bounding box center [139, 297] width 164 height 59
click at [150, 272] on div "All You Can Eat - COURIQUE 22.95€" at bounding box center [139, 297] width 164 height 59
click at [156, 269] on div "All You Can Eat - COURIQUE 22.95€" at bounding box center [139, 297] width 164 height 59
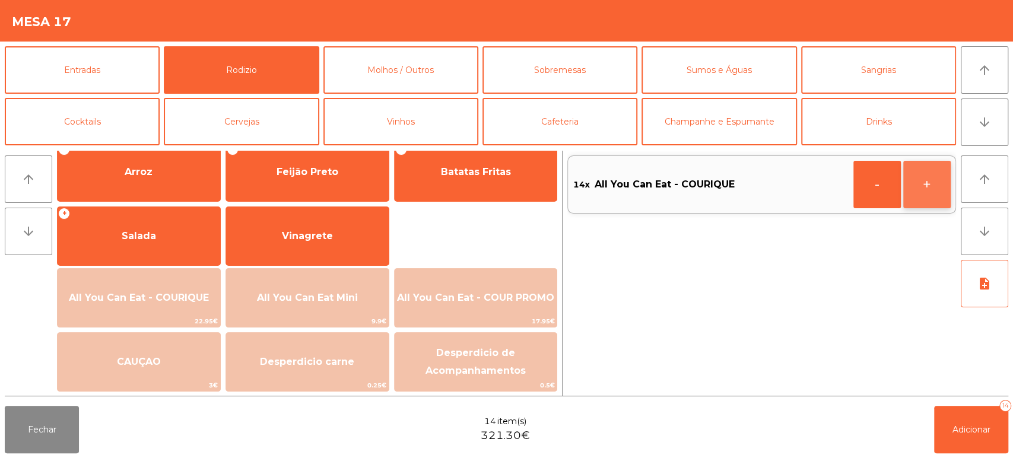
click at [912, 173] on button "+" at bounding box center [926, 184] width 47 height 47
click at [957, 418] on button "Adicionar 15" at bounding box center [971, 429] width 74 height 47
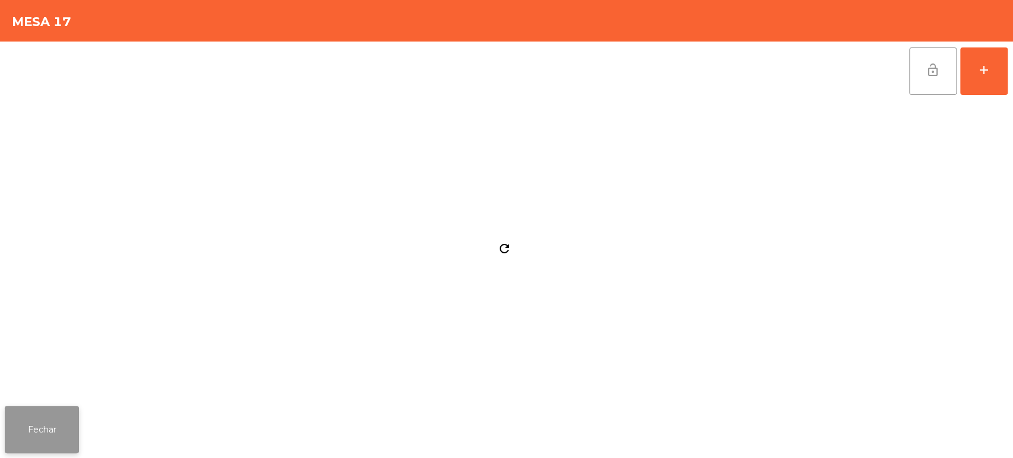
click at [46, 415] on button "Fechar" at bounding box center [42, 429] width 74 height 47
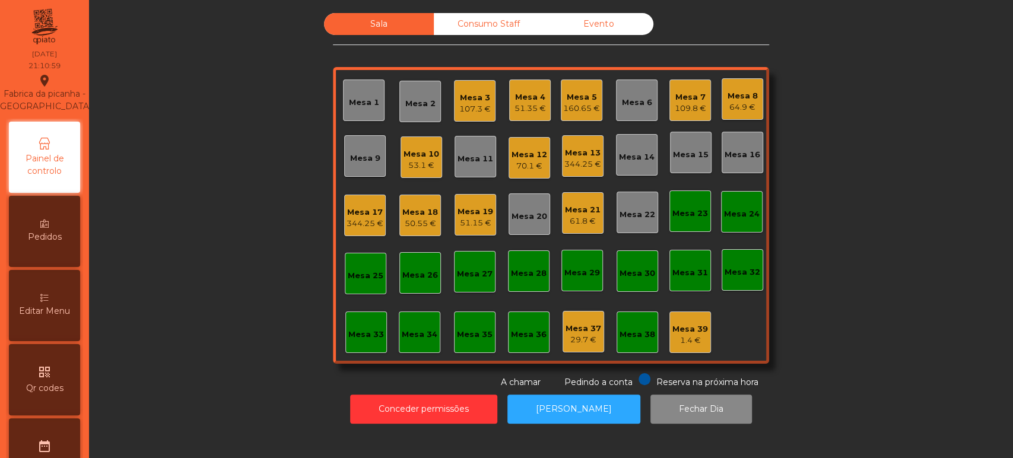
click at [590, 209] on div "Mesa 21" at bounding box center [583, 210] width 36 height 12
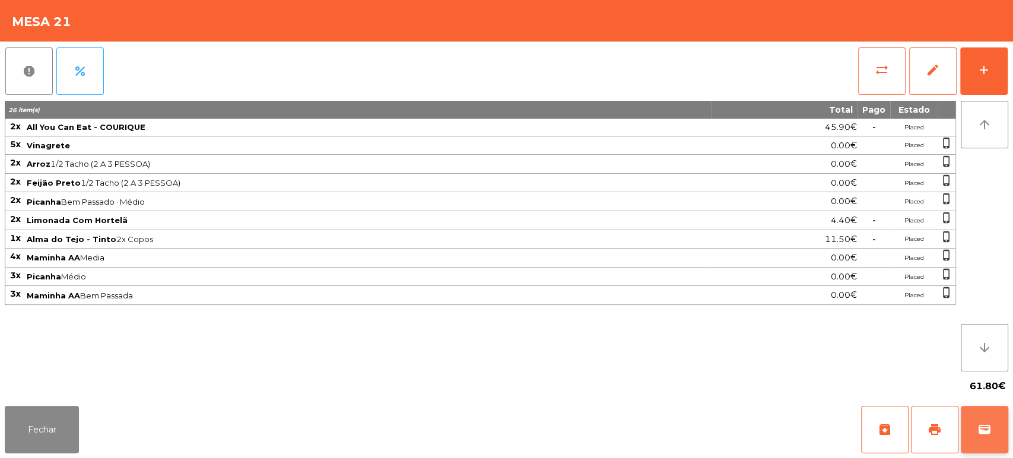
click at [1006, 435] on button "wallet" at bounding box center [984, 429] width 47 height 47
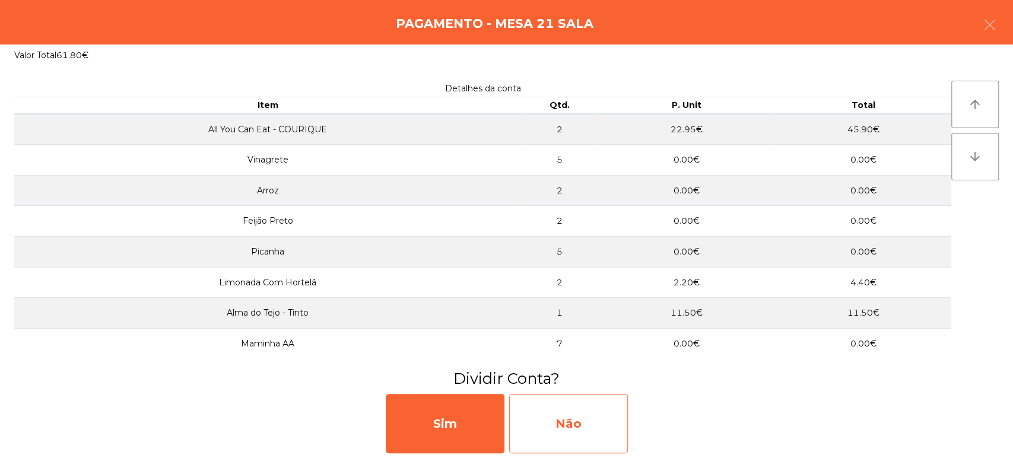
click at [566, 431] on div "Não" at bounding box center [568, 423] width 119 height 59
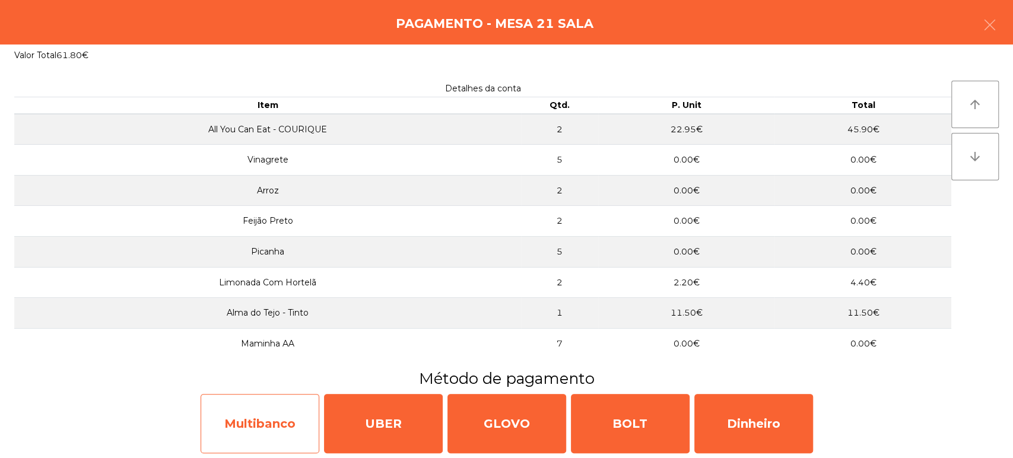
click at [247, 437] on div "Multibanco" at bounding box center [260, 423] width 119 height 59
select select "**"
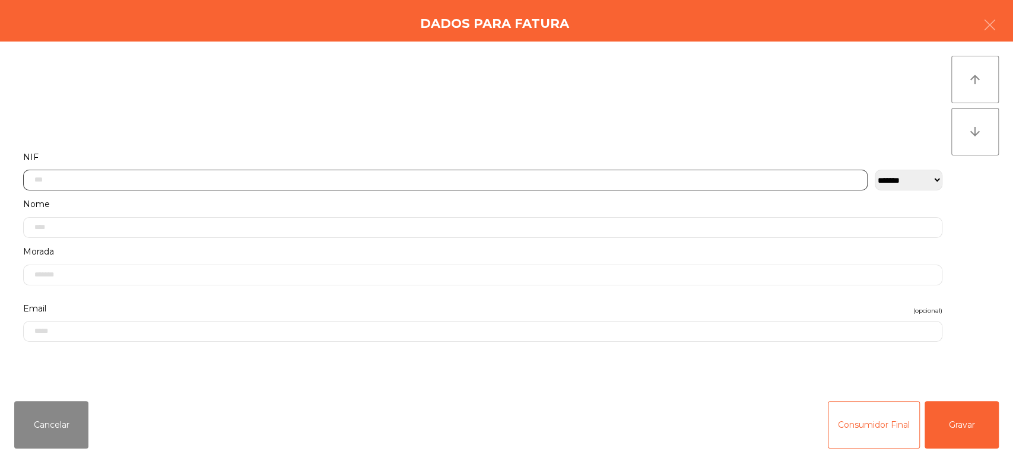
click at [400, 175] on input "text" at bounding box center [445, 180] width 844 height 21
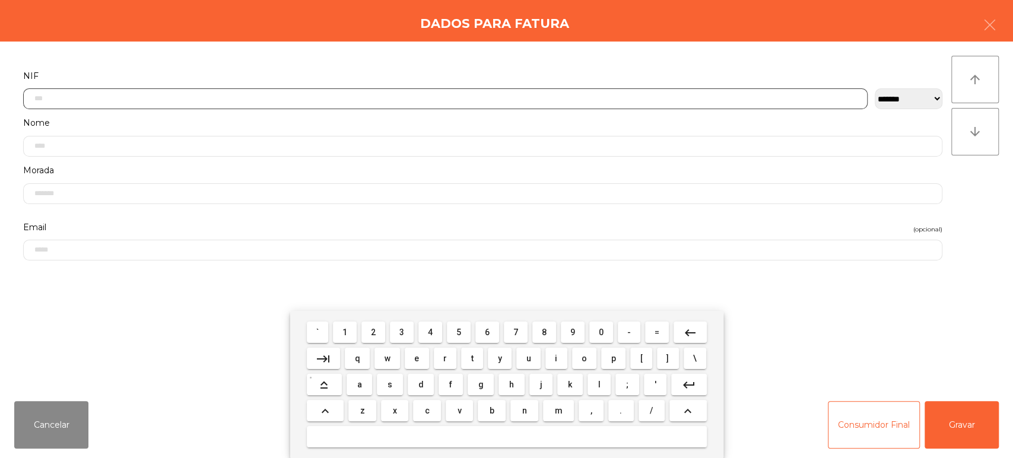
scroll to position [93, 0]
type input "*********"
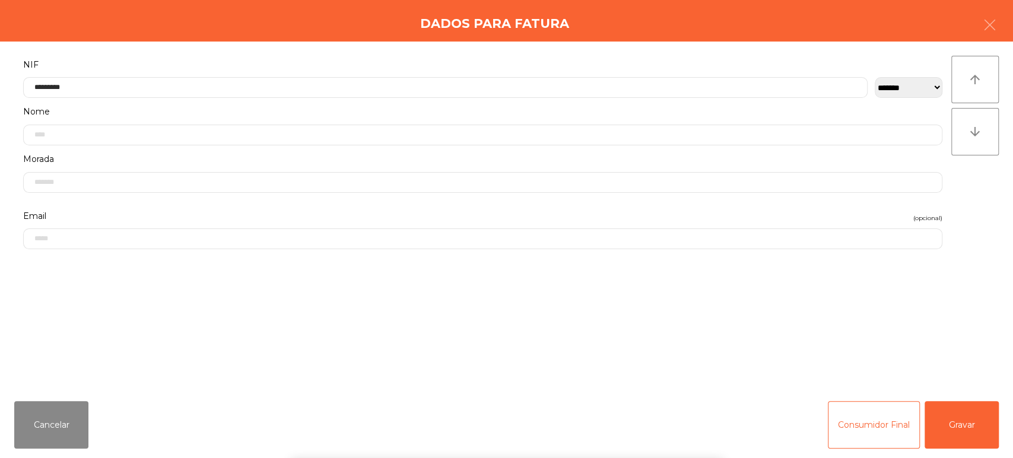
click at [982, 201] on div "arrow_upward arrow_downward" at bounding box center [974, 217] width 47 height 322
click at [972, 424] on button "Gravar" at bounding box center [962, 424] width 74 height 47
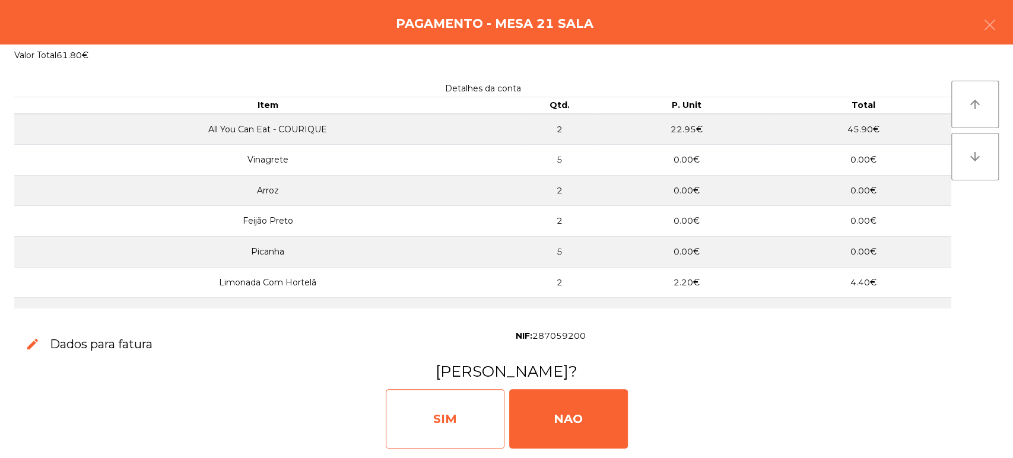
click at [434, 424] on div "SIM" at bounding box center [445, 418] width 119 height 59
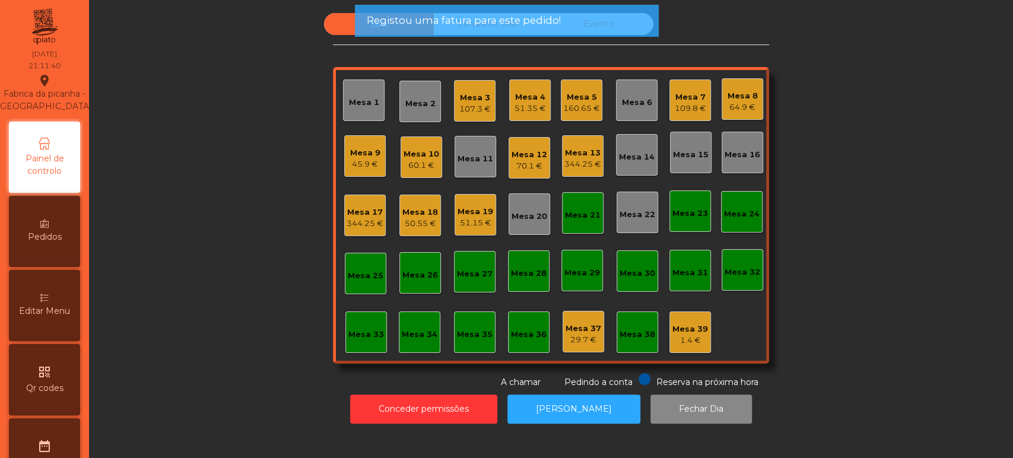
click at [577, 209] on div "Mesa 21" at bounding box center [583, 215] width 36 height 12
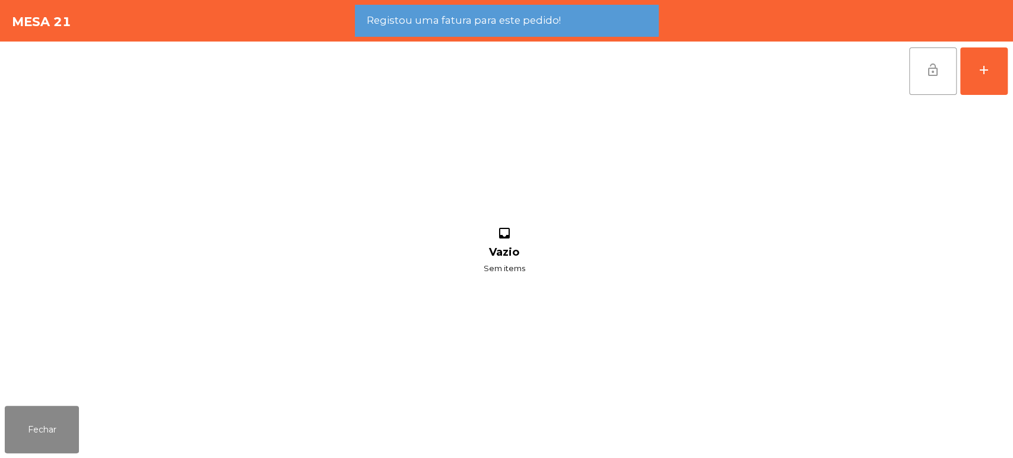
click at [930, 68] on span "lock_open" at bounding box center [933, 70] width 14 height 14
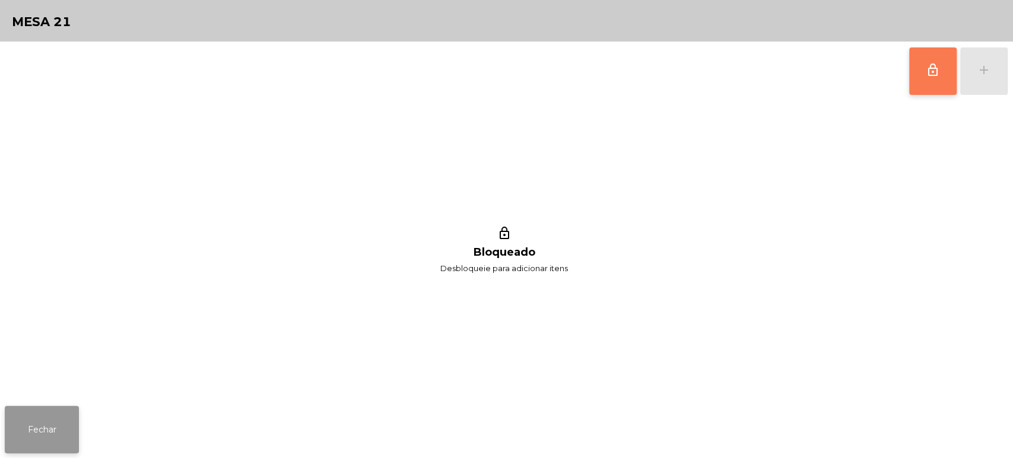
click at [51, 412] on button "Fechar" at bounding box center [42, 429] width 74 height 47
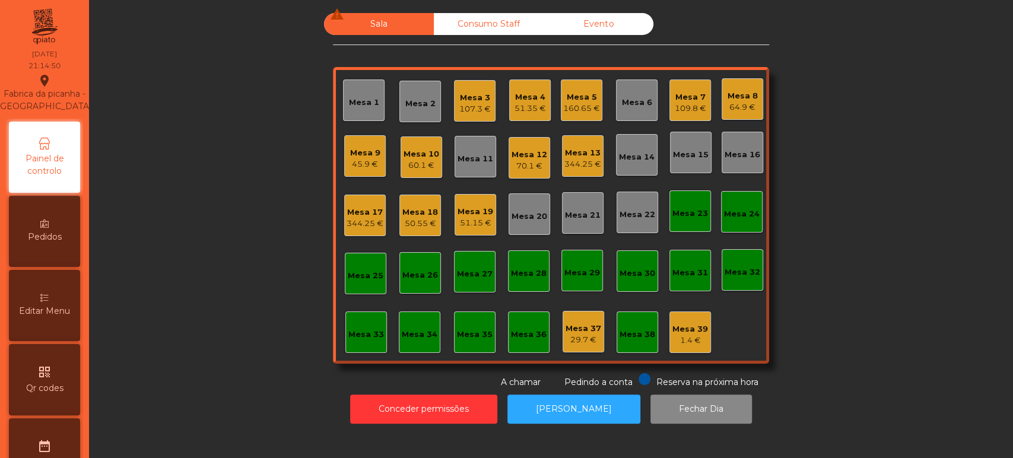
click at [938, 135] on div "Sala warning Consumo Staff Evento Mesa 1 Mesa 2 Mesa 3 107.3 € Mesa 4 51.35 € M…" at bounding box center [551, 201] width 892 height 376
click at [517, 213] on div "Mesa 20" at bounding box center [530, 217] width 36 height 12
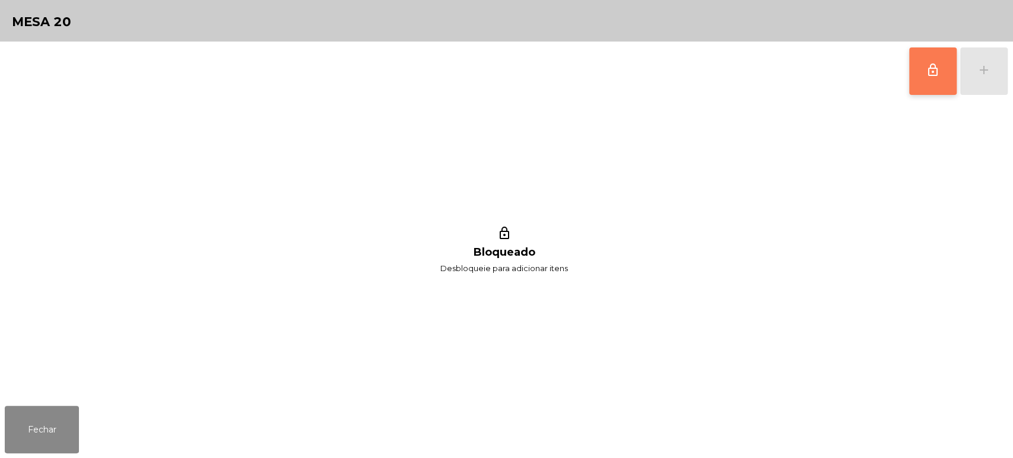
click at [913, 76] on button "lock_outline" at bounding box center [932, 70] width 47 height 47
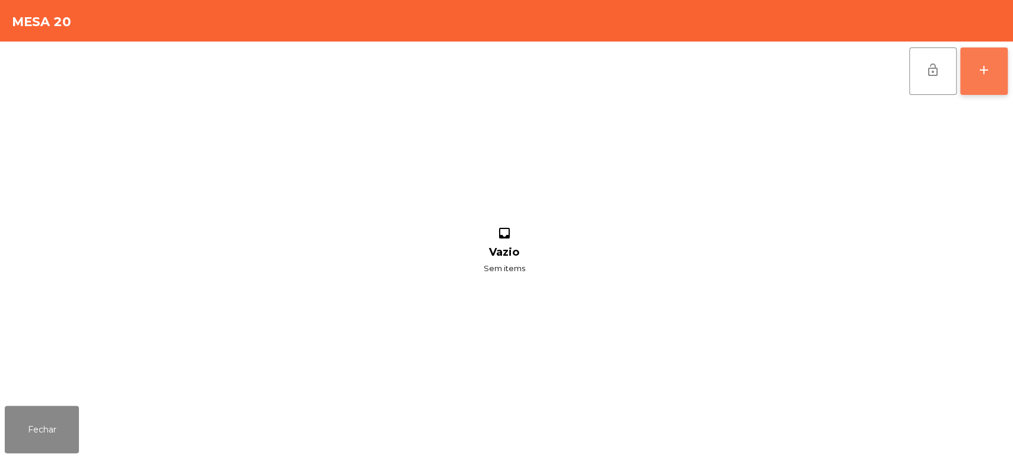
click at [983, 76] on div "add" at bounding box center [984, 70] width 14 height 14
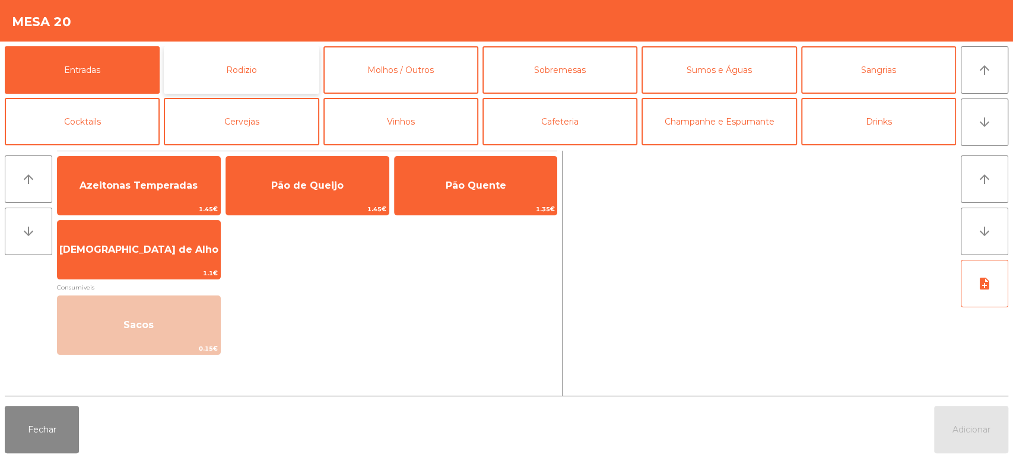
click at [242, 79] on button "Rodizio" at bounding box center [241, 69] width 155 height 47
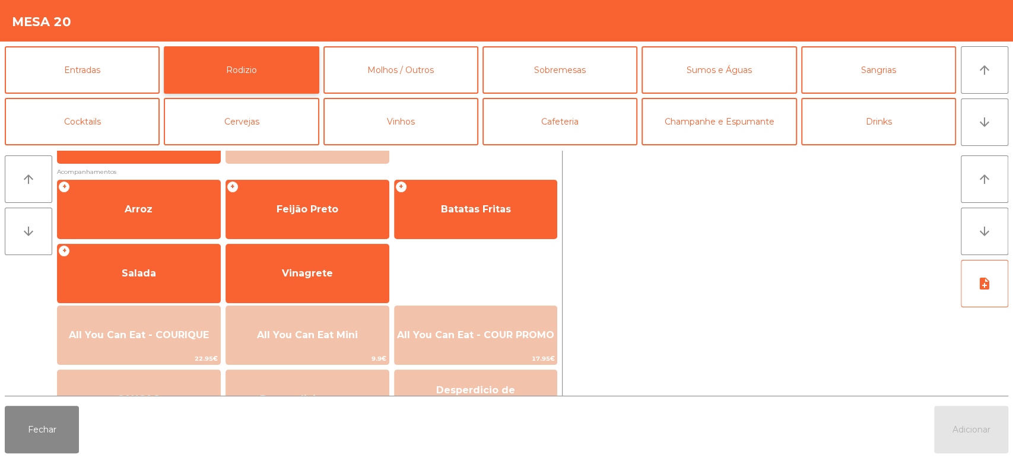
scroll to position [133, 0]
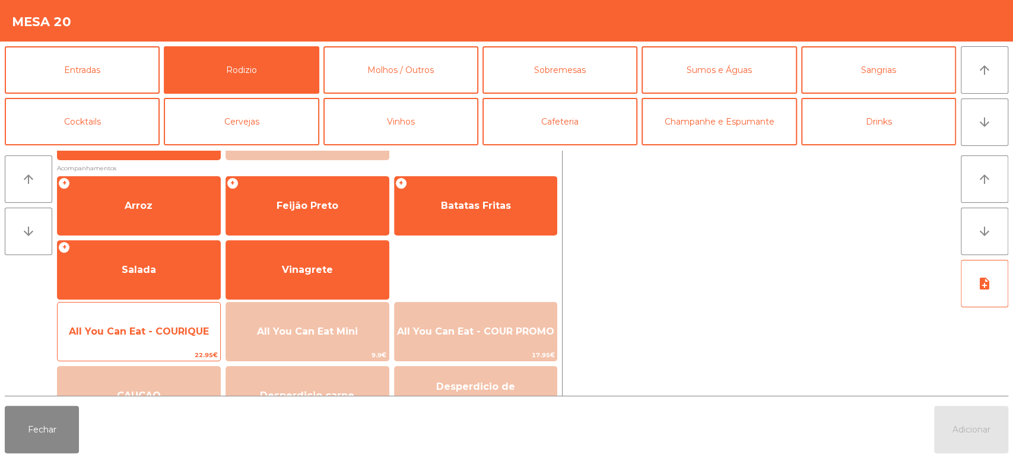
click at [155, 340] on span "All You Can Eat - COURIQUE" at bounding box center [139, 332] width 163 height 32
click at [157, 336] on span "All You Can Eat - COURIQUE" at bounding box center [139, 331] width 140 height 11
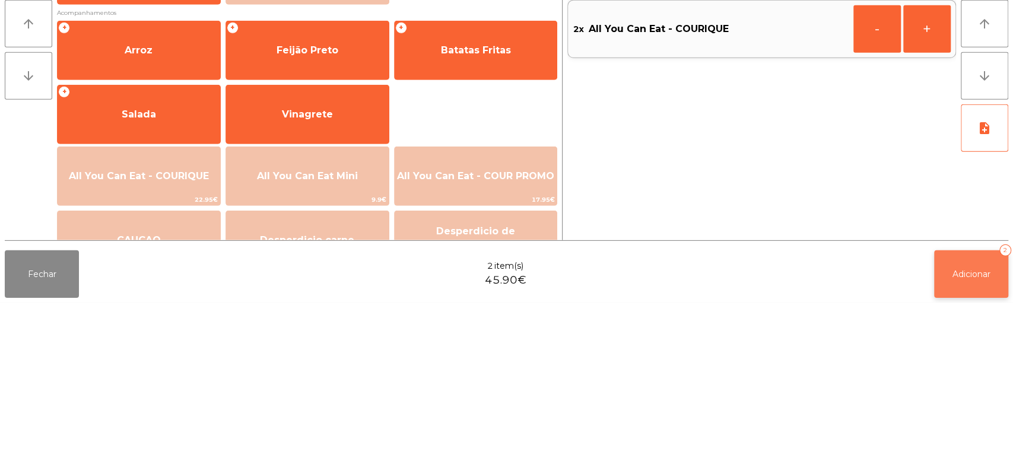
click at [978, 448] on button "Adicionar 2" at bounding box center [971, 429] width 74 height 47
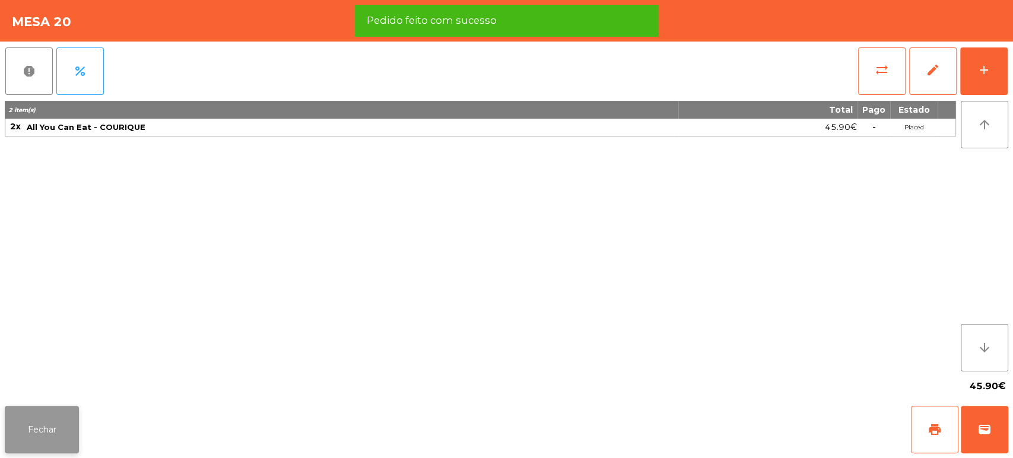
click at [52, 421] on button "Fechar" at bounding box center [42, 429] width 74 height 47
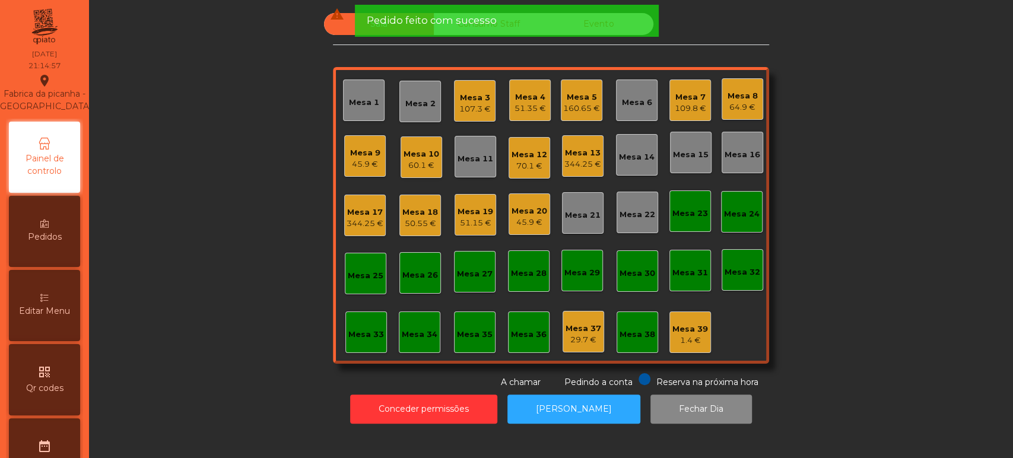
click at [913, 204] on div "Sala warning Consumo Staff Evento Mesa 1 Mesa 2 Mesa 3 107.3 € Mesa 4 51.35 € M…" at bounding box center [551, 201] width 892 height 376
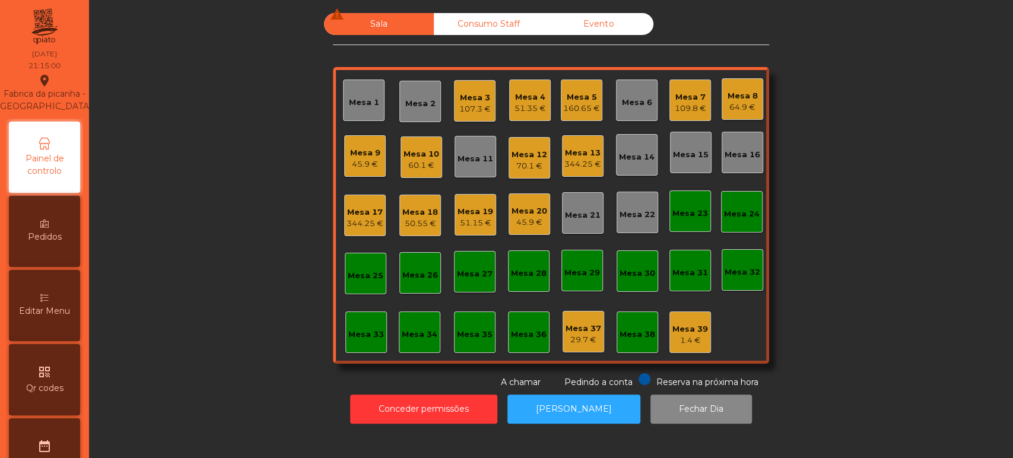
click at [739, 94] on div "Mesa 8" at bounding box center [743, 96] width 30 height 12
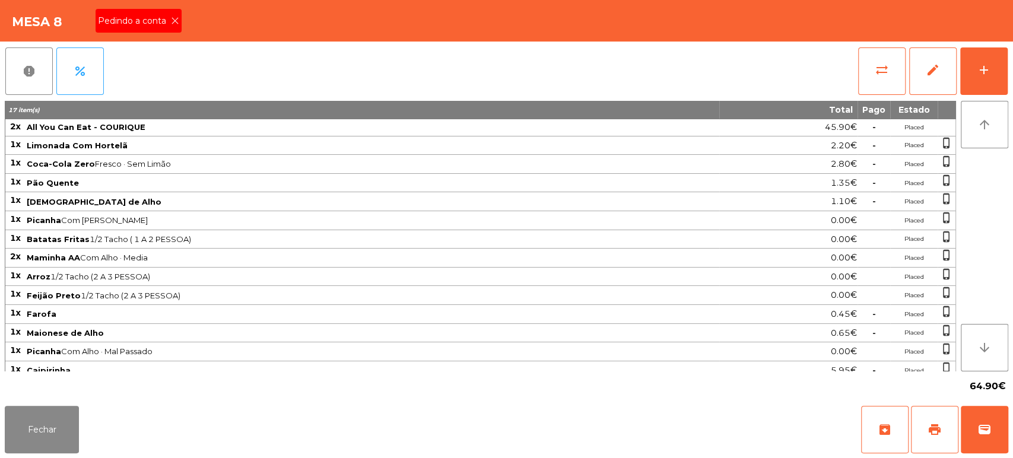
click at [158, 17] on span "Pedindo a conta" at bounding box center [134, 21] width 73 height 12
click at [937, 427] on span "print" at bounding box center [934, 430] width 14 height 14
click at [57, 436] on button "Fechar" at bounding box center [42, 429] width 74 height 47
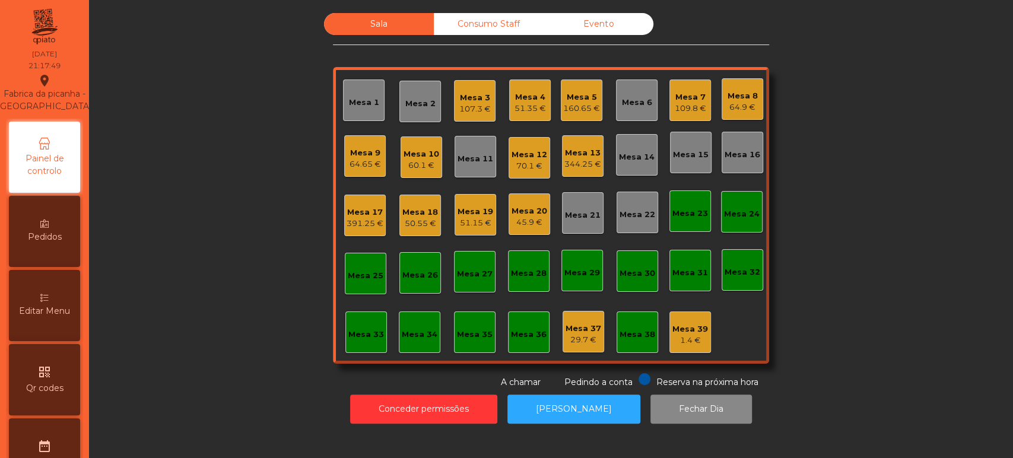
click at [722, 93] on div "Mesa 8 64.9 €" at bounding box center [743, 99] width 42 height 42
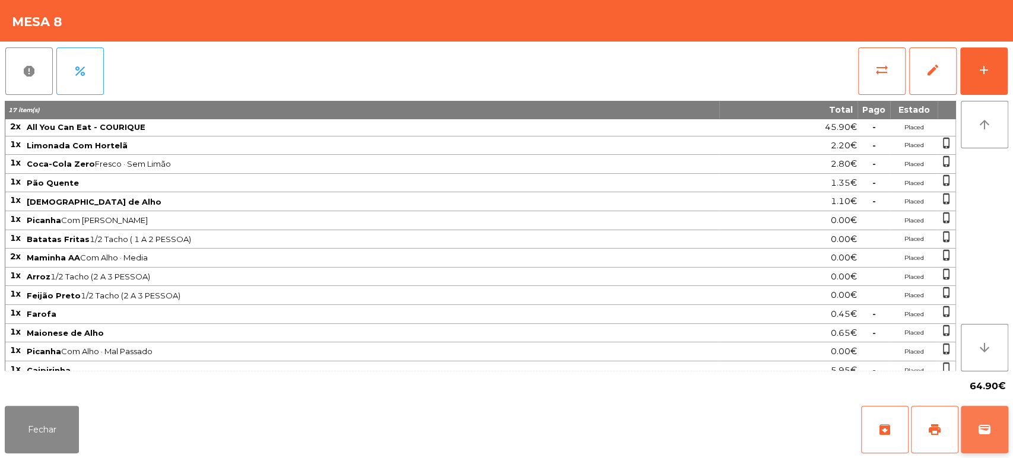
click at [995, 411] on button "wallet" at bounding box center [984, 429] width 47 height 47
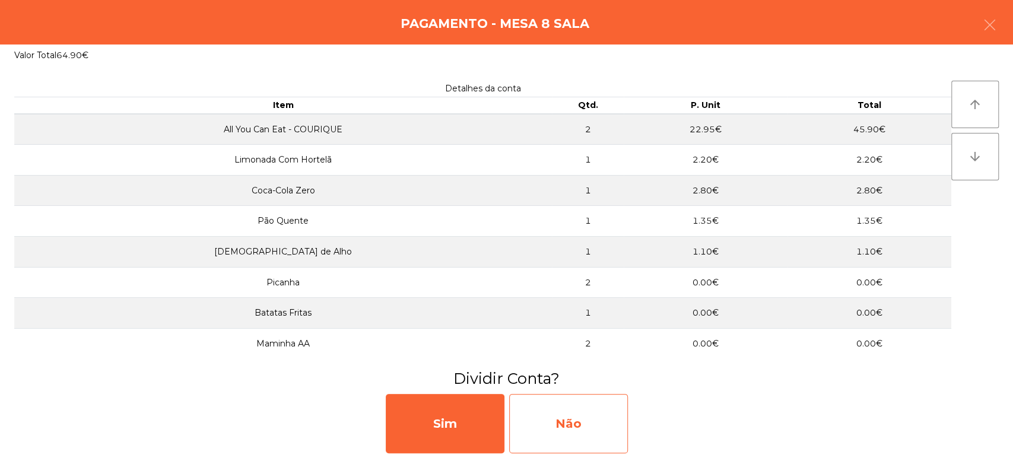
click at [586, 428] on div "Não" at bounding box center [568, 423] width 119 height 59
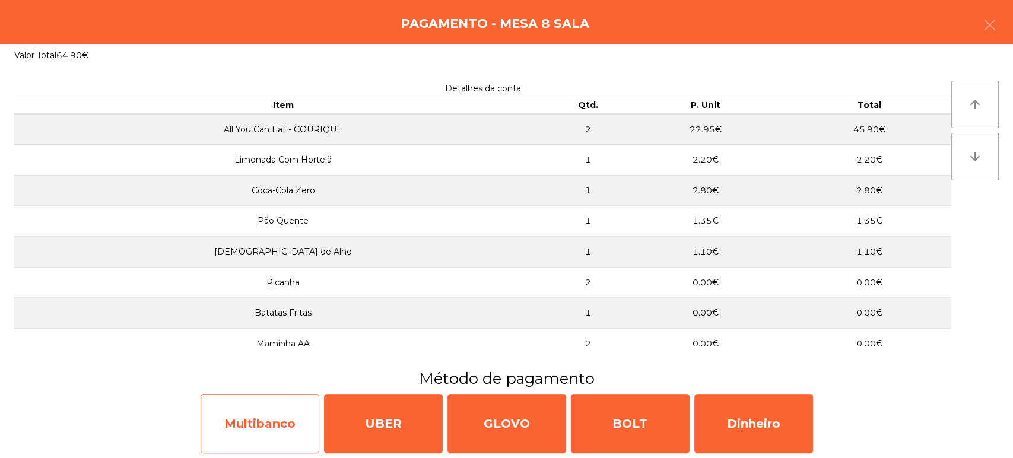
click at [284, 426] on div "Multibanco" at bounding box center [260, 423] width 119 height 59
select select "**"
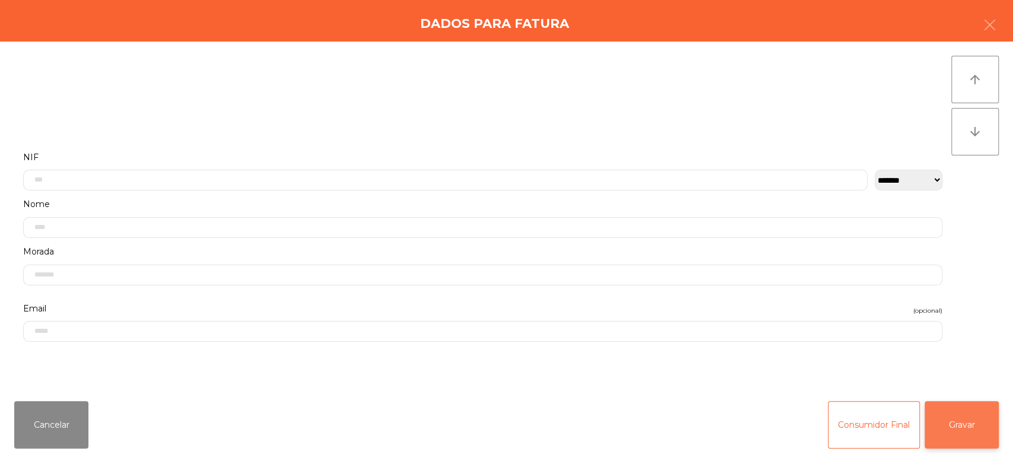
click at [940, 430] on button "Gravar" at bounding box center [962, 424] width 74 height 47
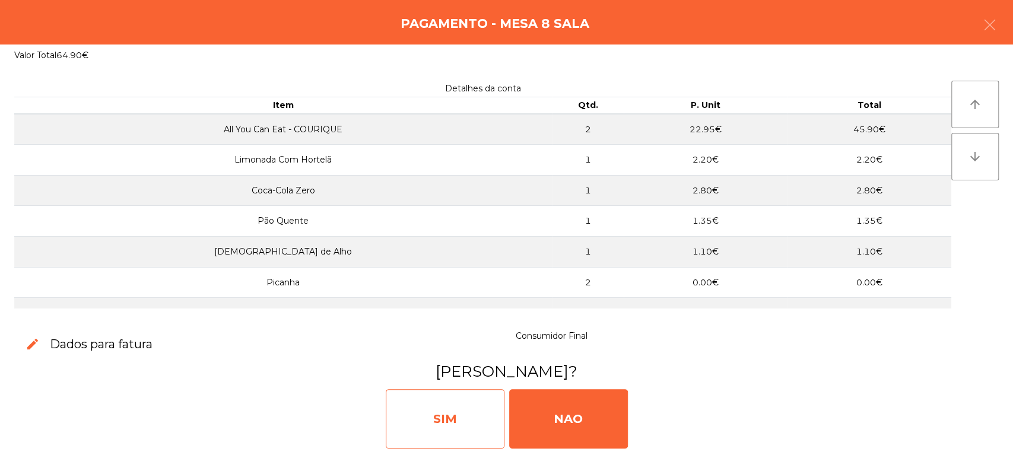
click at [403, 436] on div "SIM" at bounding box center [445, 418] width 119 height 59
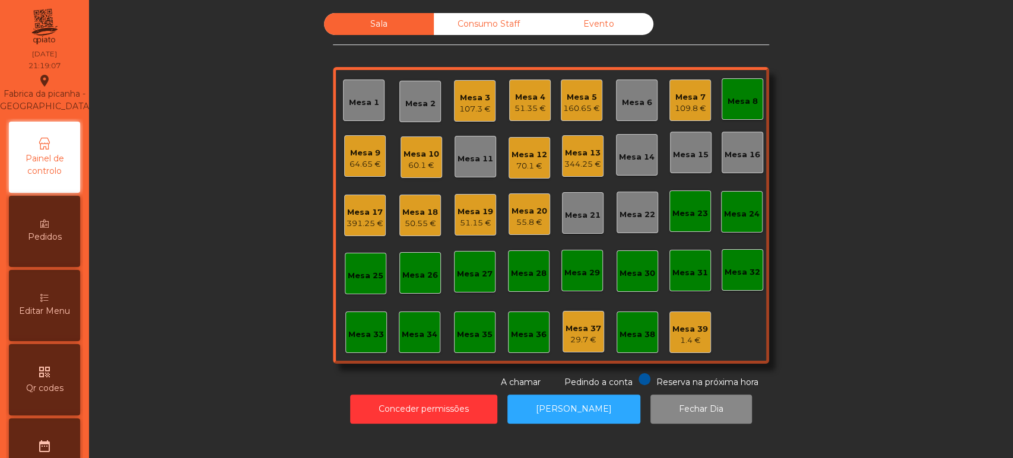
click at [739, 100] on div "Mesa 8" at bounding box center [743, 102] width 30 height 12
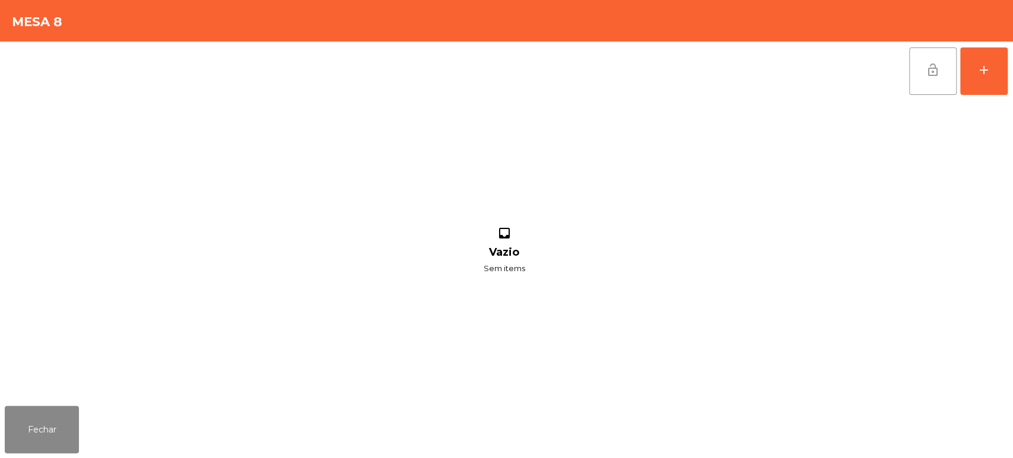
click at [912, 88] on button "lock_open" at bounding box center [932, 70] width 47 height 47
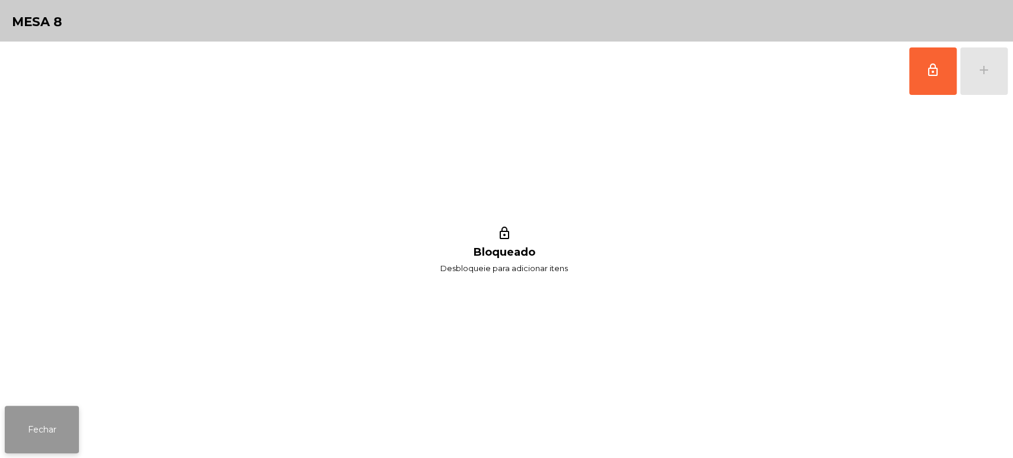
click at [43, 408] on button "Fechar" at bounding box center [42, 429] width 74 height 47
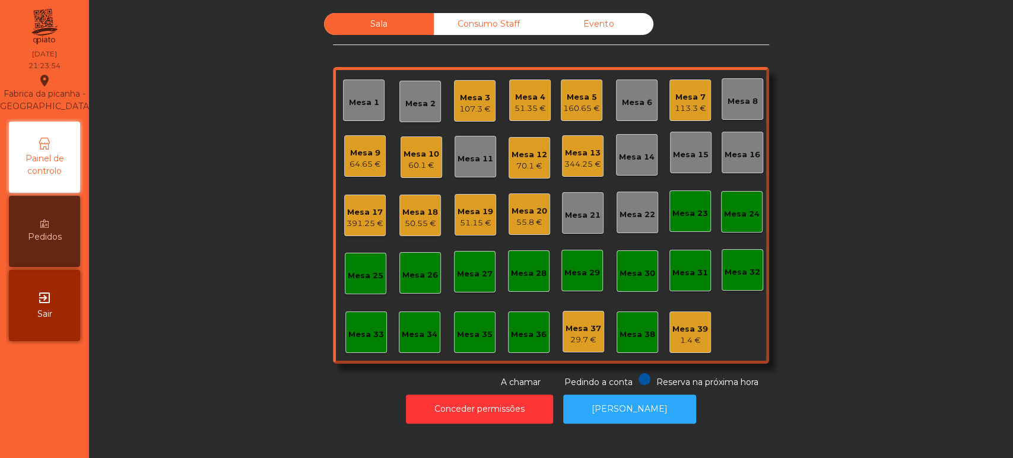
click at [362, 164] on div "64.65 €" at bounding box center [365, 164] width 31 height 12
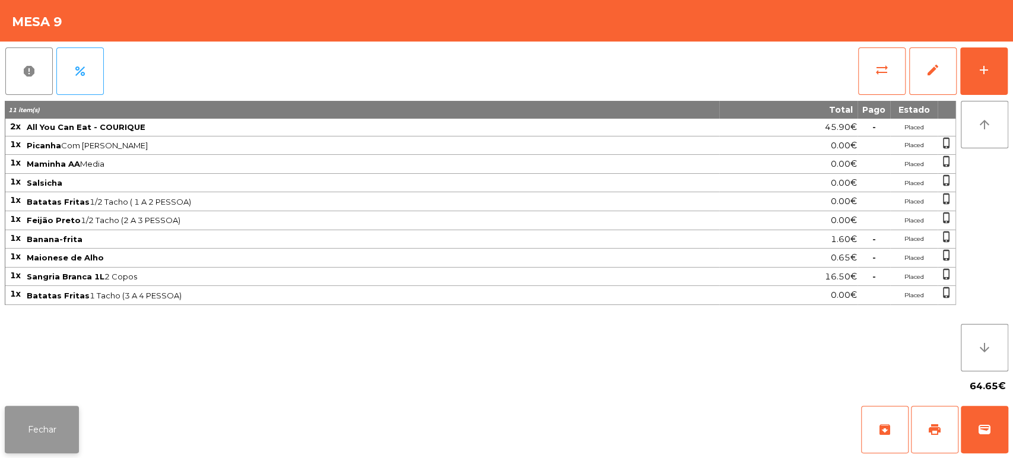
click at [57, 415] on button "Fechar" at bounding box center [42, 429] width 74 height 47
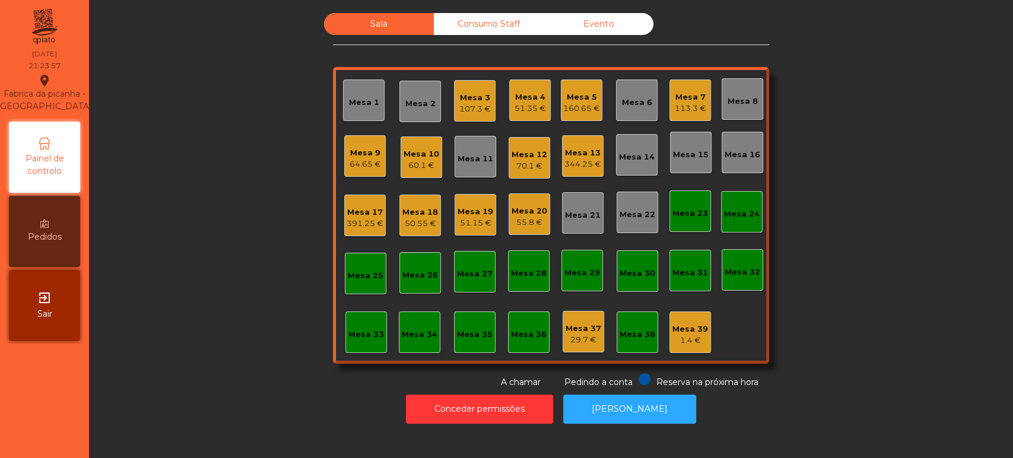
click at [459, 103] on div "107.3 €" at bounding box center [474, 109] width 31 height 12
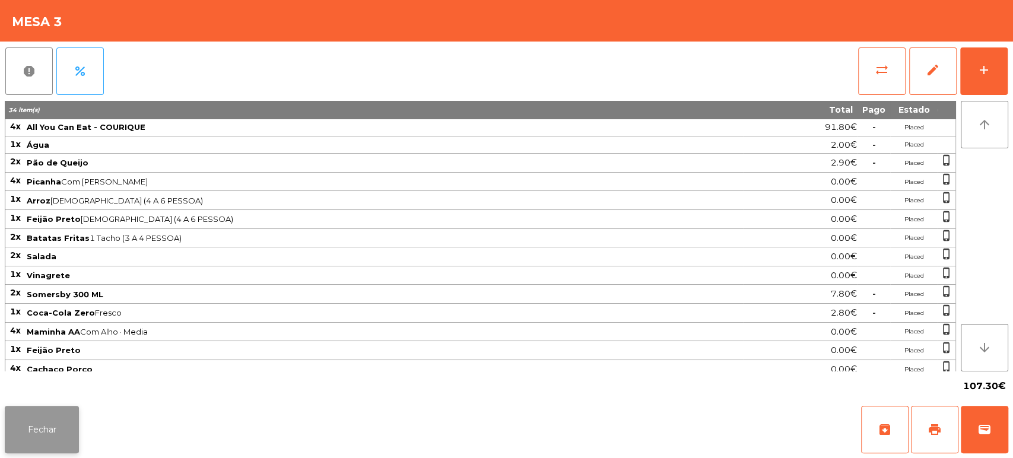
click at [59, 432] on button "Fechar" at bounding box center [42, 429] width 74 height 47
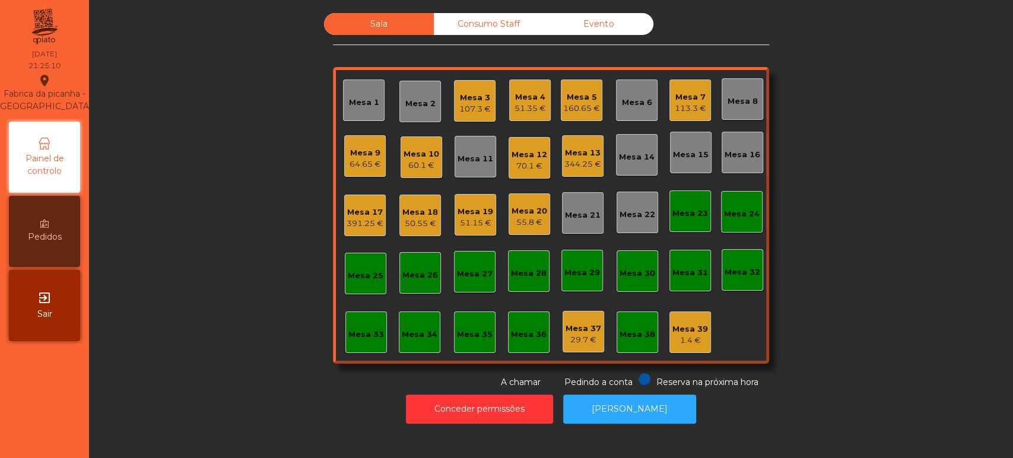
click at [408, 83] on div "Mesa 2" at bounding box center [420, 102] width 42 height 42
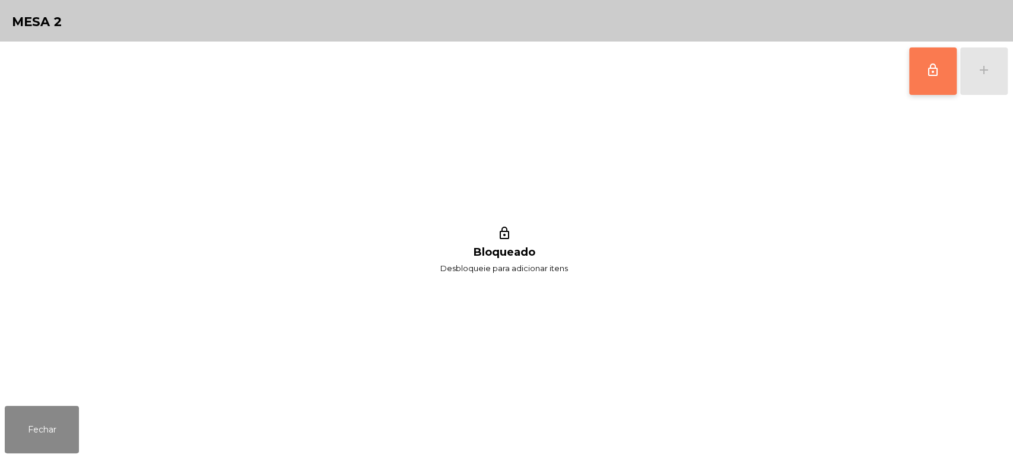
click at [913, 55] on button "lock_outline" at bounding box center [932, 70] width 47 height 47
click at [989, 58] on button "add" at bounding box center [983, 70] width 47 height 47
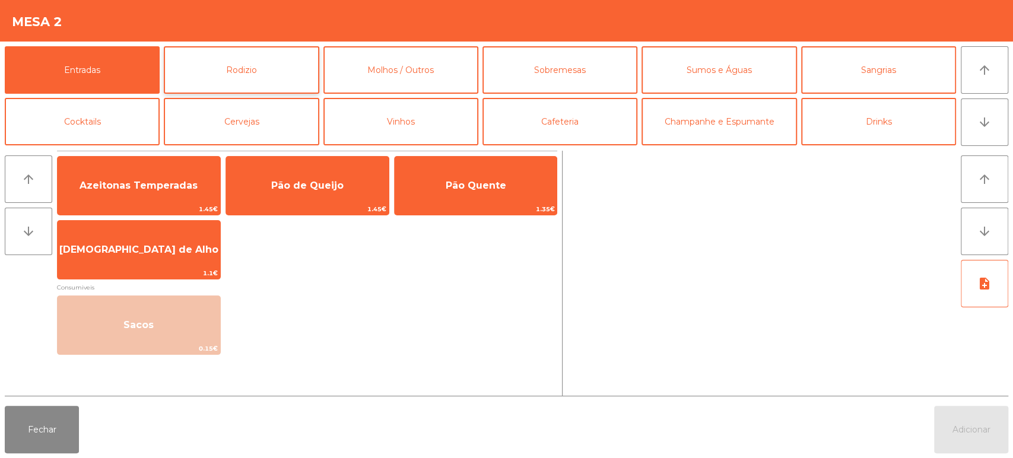
click at [237, 80] on button "Rodizio" at bounding box center [241, 69] width 155 height 47
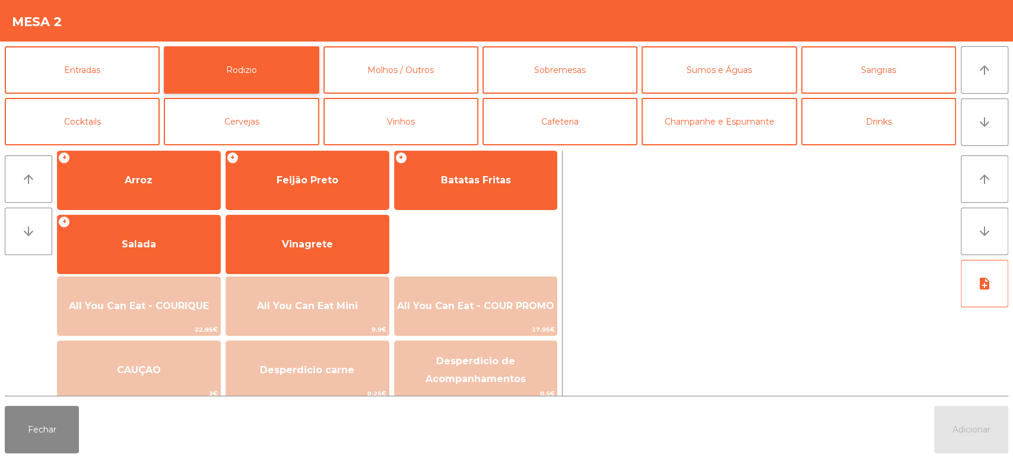
scroll to position [167, 0]
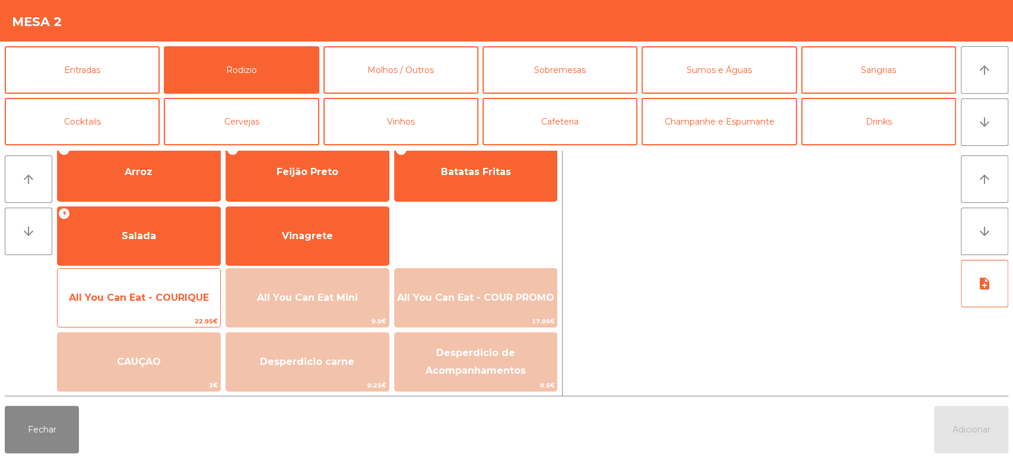
click at [138, 282] on span "All You Can Eat - COURIQUE" at bounding box center [139, 298] width 163 height 32
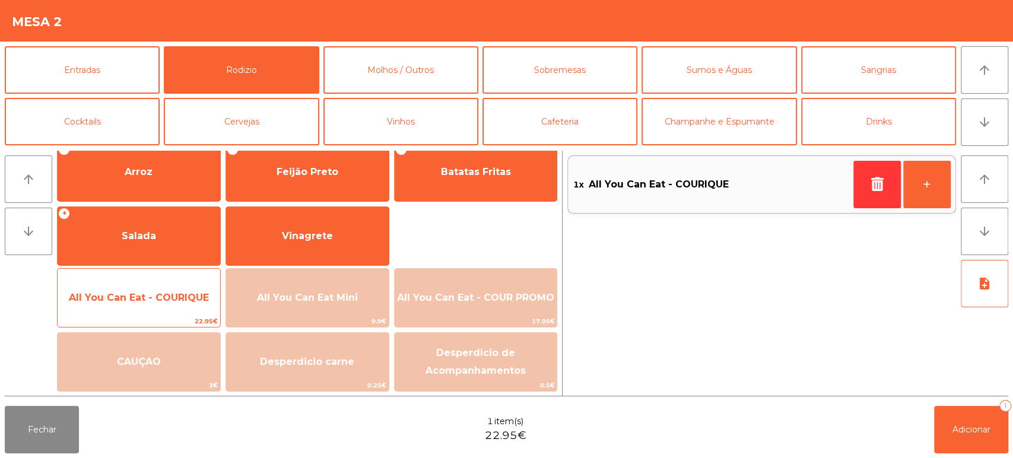
click at [141, 285] on span "All You Can Eat - COURIQUE" at bounding box center [139, 298] width 163 height 32
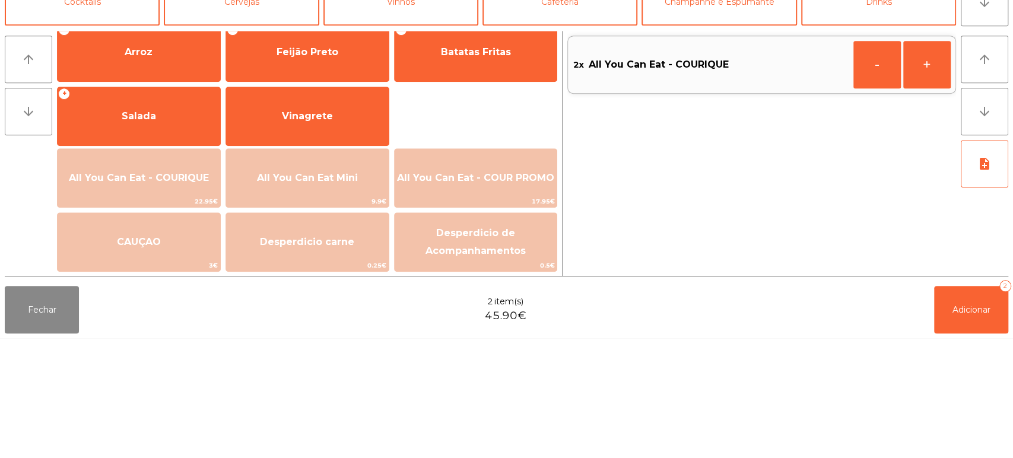
click at [134, 408] on div "Fechar 2 item(s) 45.90€ Adicionar 2" at bounding box center [506, 429] width 1013 height 57
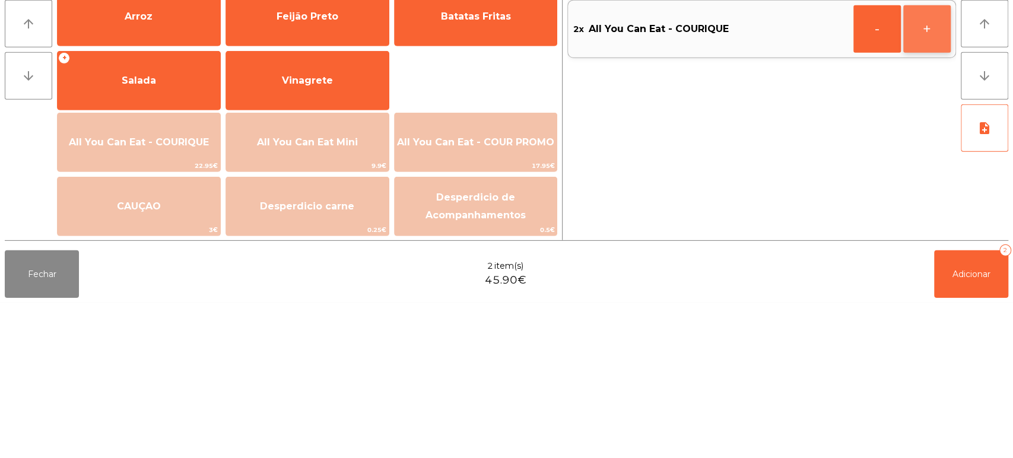
click at [911, 188] on button "+" at bounding box center [926, 184] width 47 height 47
click at [927, 454] on div "Fechar 3 item(s) 68.85€ Adicionar 3" at bounding box center [506, 429] width 1013 height 57
click at [1012, 429] on div "Fechar 3 item(s) 68.85€ Adicionar 3" at bounding box center [506, 429] width 1013 height 57
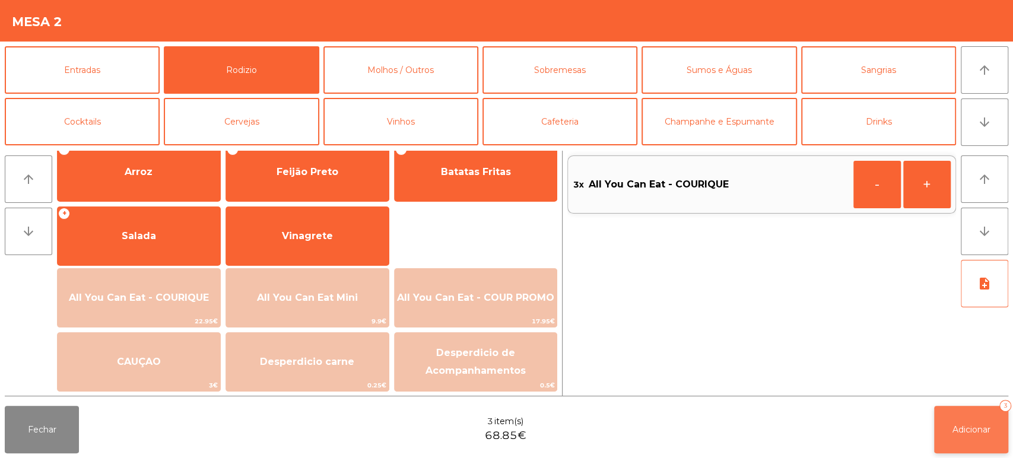
click at [953, 421] on button "Adicionar 3" at bounding box center [971, 429] width 74 height 47
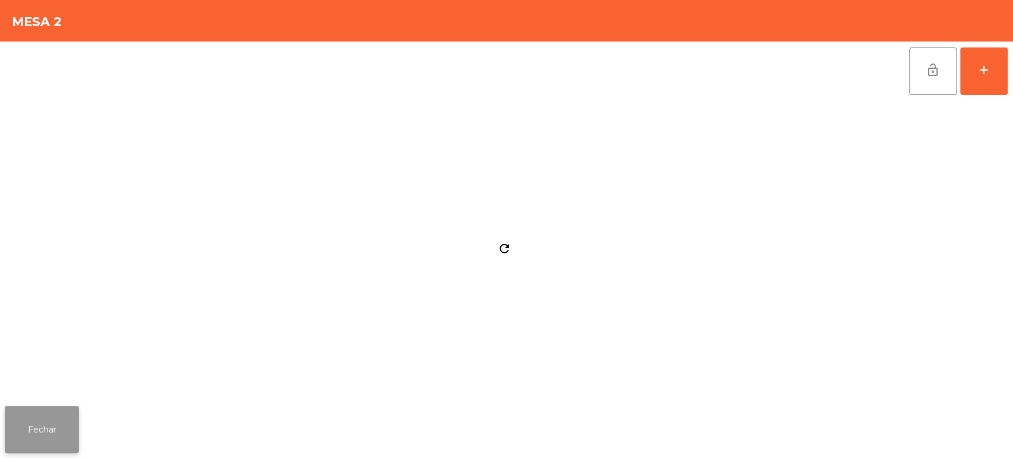
click at [47, 431] on button "Fechar" at bounding box center [42, 429] width 74 height 47
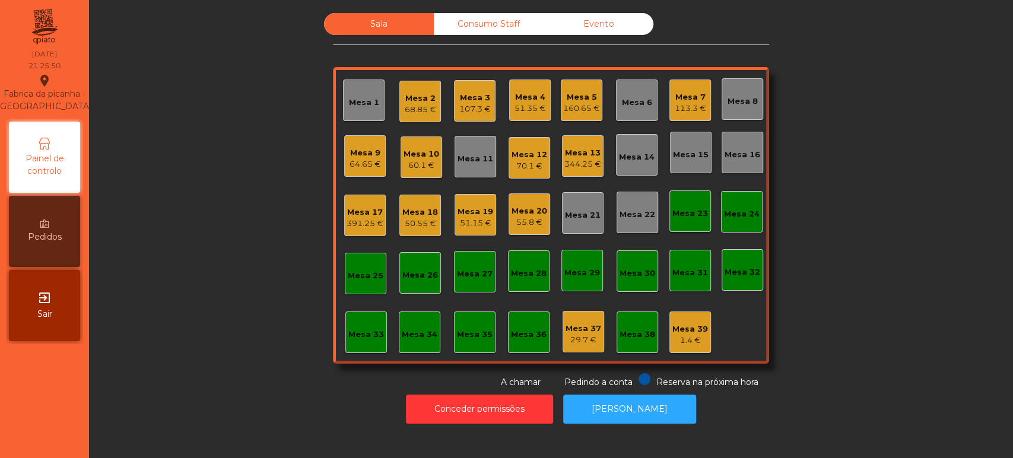
click at [347, 208] on div "Mesa 17" at bounding box center [365, 213] width 37 height 12
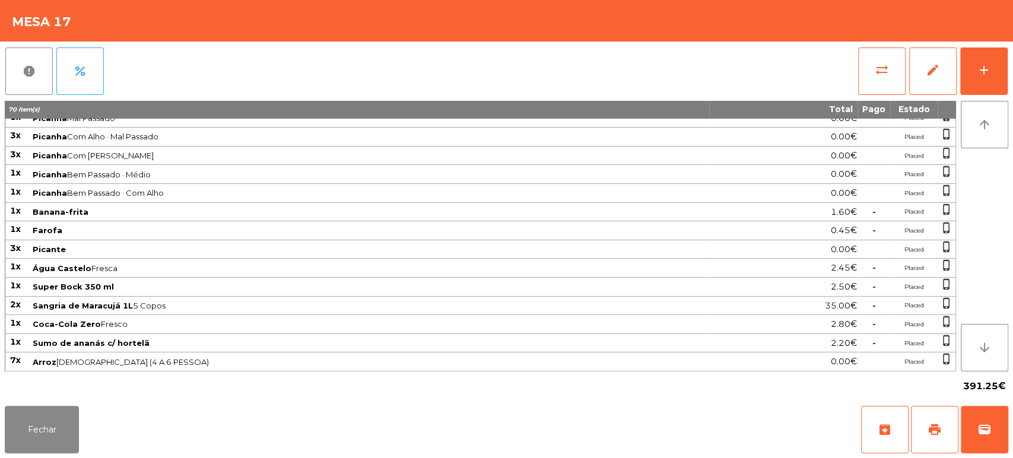
scroll to position [0, 0]
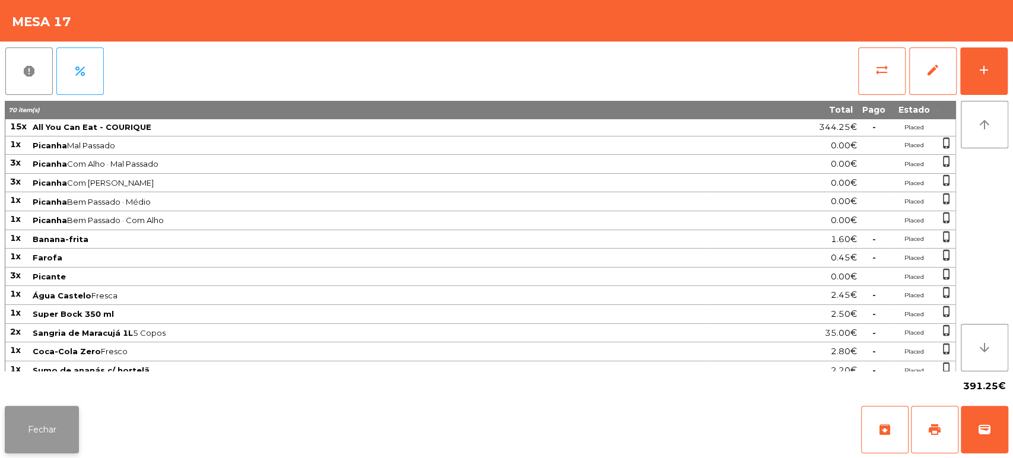
click at [64, 433] on button "Fechar" at bounding box center [42, 429] width 74 height 47
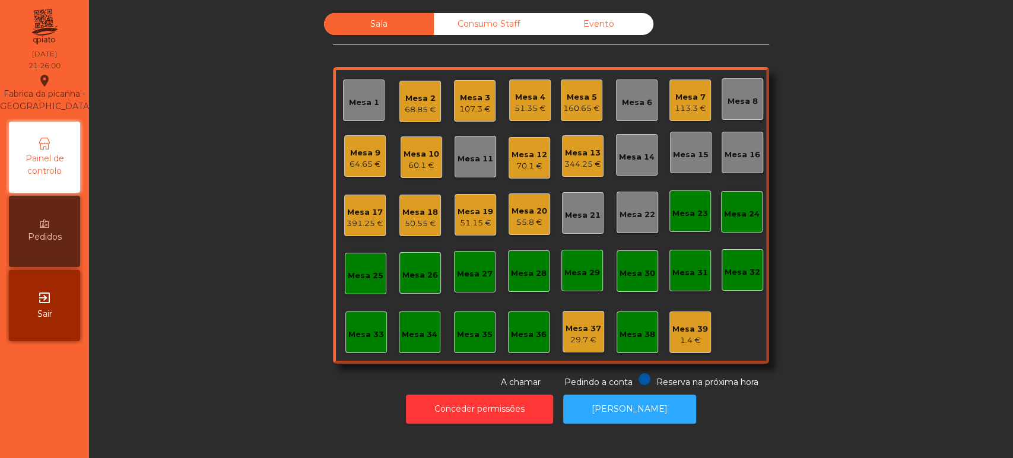
click at [817, 209] on div "Sala Consumo Staff Evento Mesa 1 Mesa 2 68.85 € Mesa 3 107.3 € Mesa 4 51.35 € M…" at bounding box center [551, 201] width 892 height 376
click at [408, 93] on div "Mesa 2" at bounding box center [420, 99] width 31 height 12
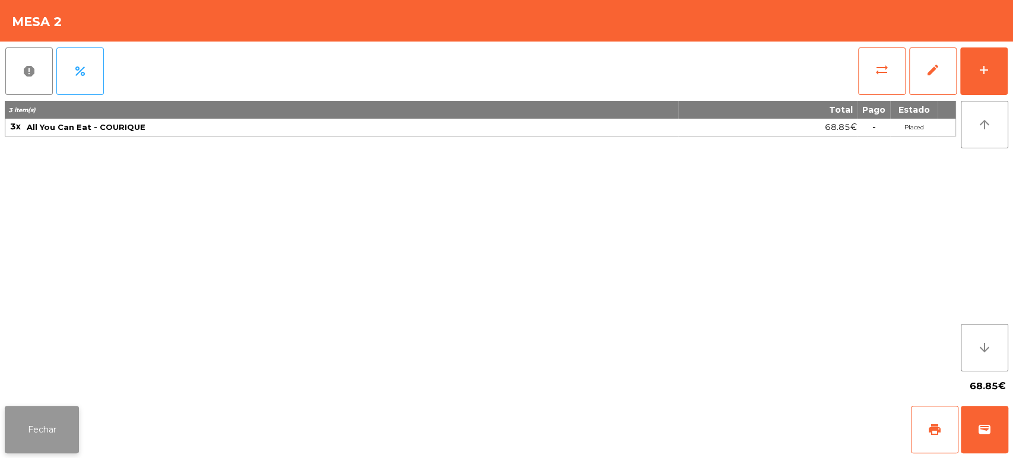
click at [57, 411] on button "Fechar" at bounding box center [42, 429] width 74 height 47
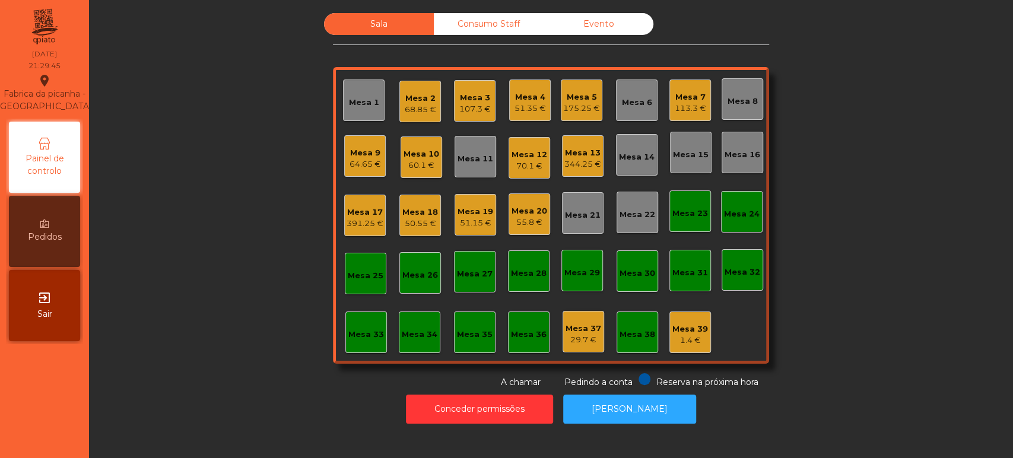
click at [566, 155] on div "Mesa 13" at bounding box center [582, 153] width 37 height 12
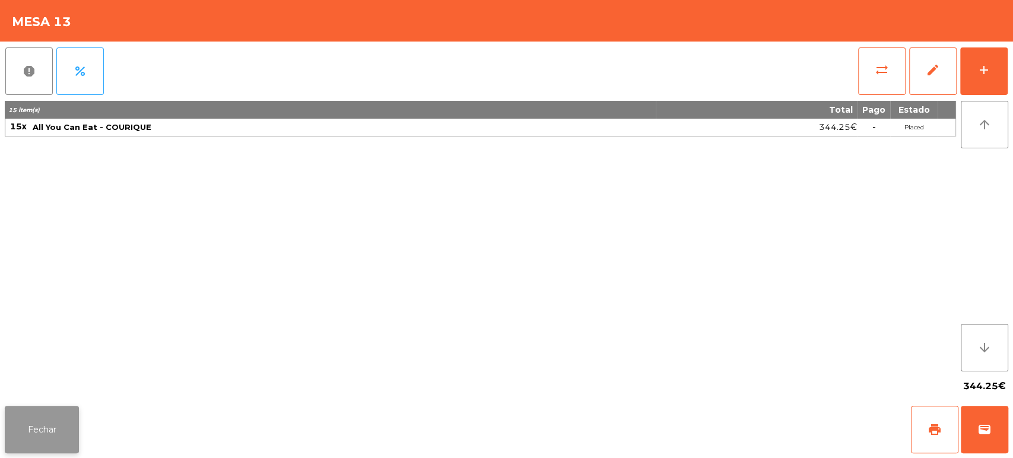
click at [66, 432] on button "Fechar" at bounding box center [42, 429] width 74 height 47
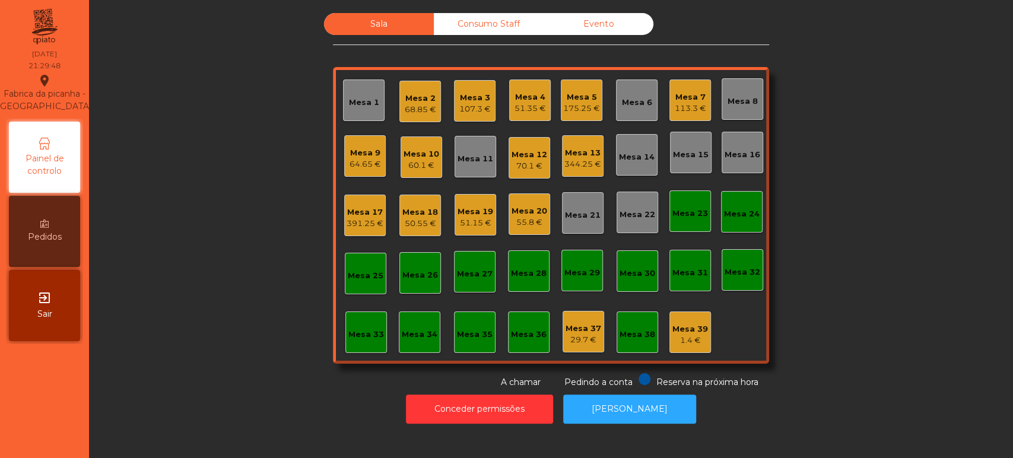
click at [361, 211] on div "Mesa 17" at bounding box center [365, 213] width 37 height 12
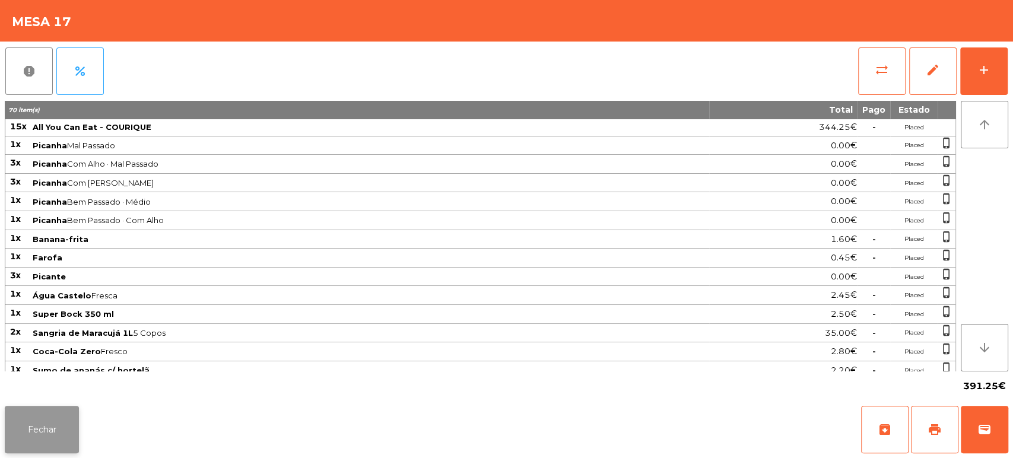
click at [47, 417] on button "Fechar" at bounding box center [42, 429] width 74 height 47
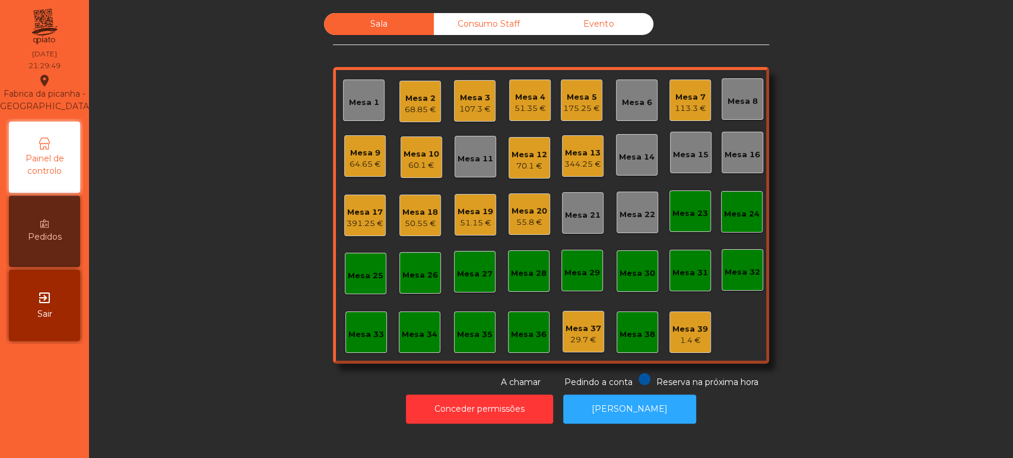
click at [354, 223] on div "391.25 €" at bounding box center [365, 224] width 37 height 12
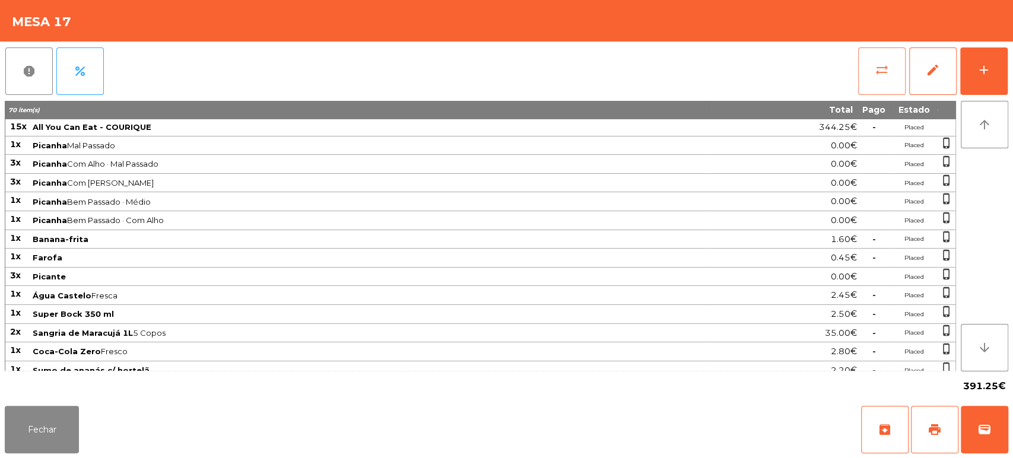
click at [882, 58] on button "sync_alt" at bounding box center [881, 70] width 47 height 47
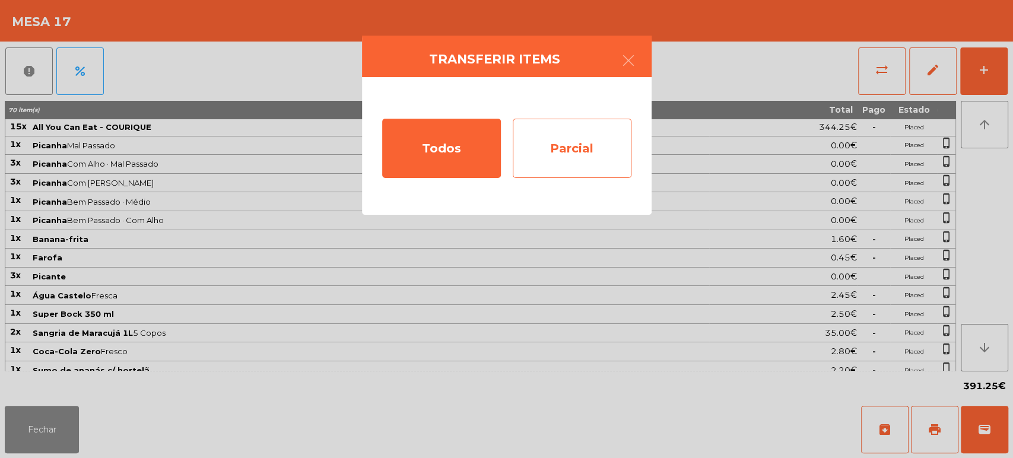
click at [560, 121] on div "Parcial" at bounding box center [572, 148] width 119 height 59
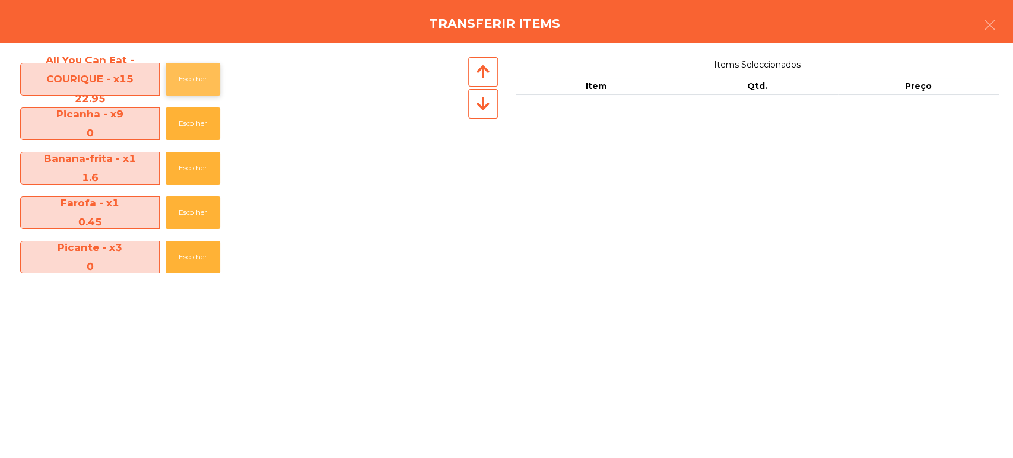
click at [185, 84] on button "Escolher" at bounding box center [193, 79] width 55 height 33
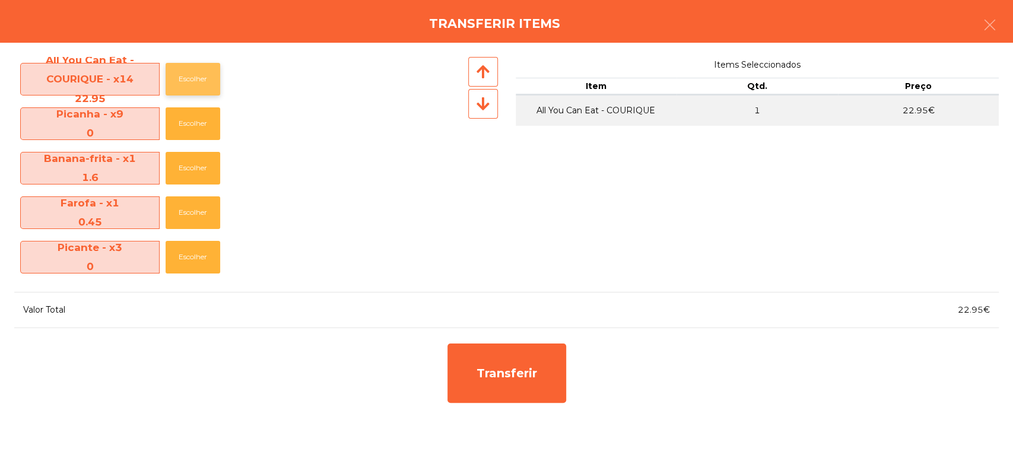
click at [182, 81] on button "Escolher" at bounding box center [193, 79] width 55 height 33
click at [188, 76] on button "Escolher" at bounding box center [193, 79] width 55 height 33
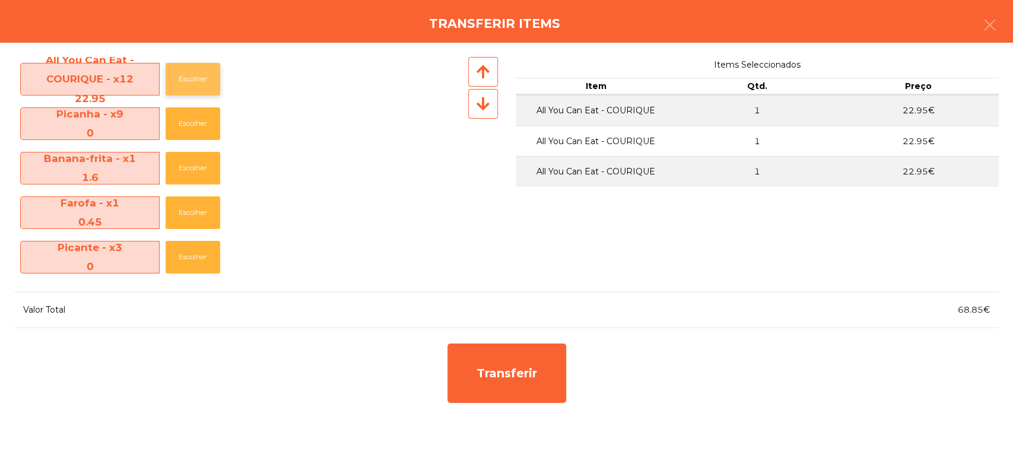
click at [189, 74] on button "Escolher" at bounding box center [193, 79] width 55 height 33
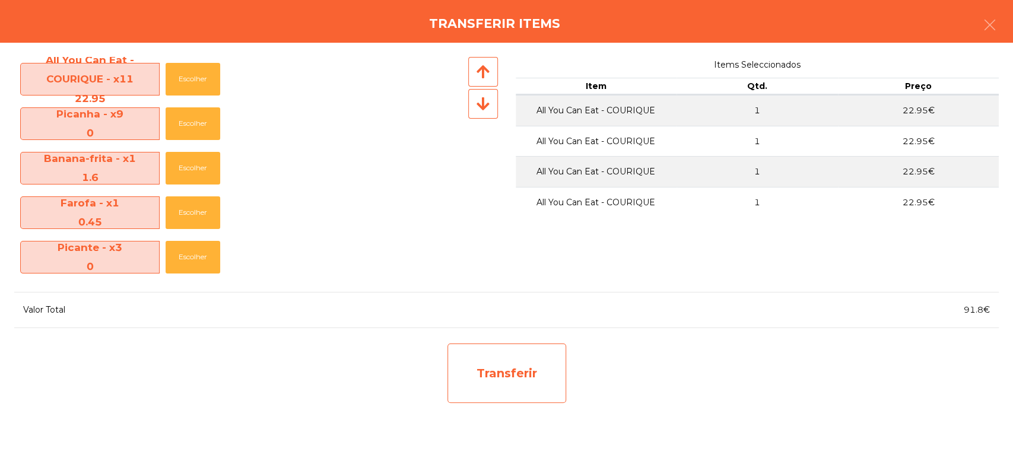
click at [509, 399] on div "Transferir" at bounding box center [506, 373] width 119 height 59
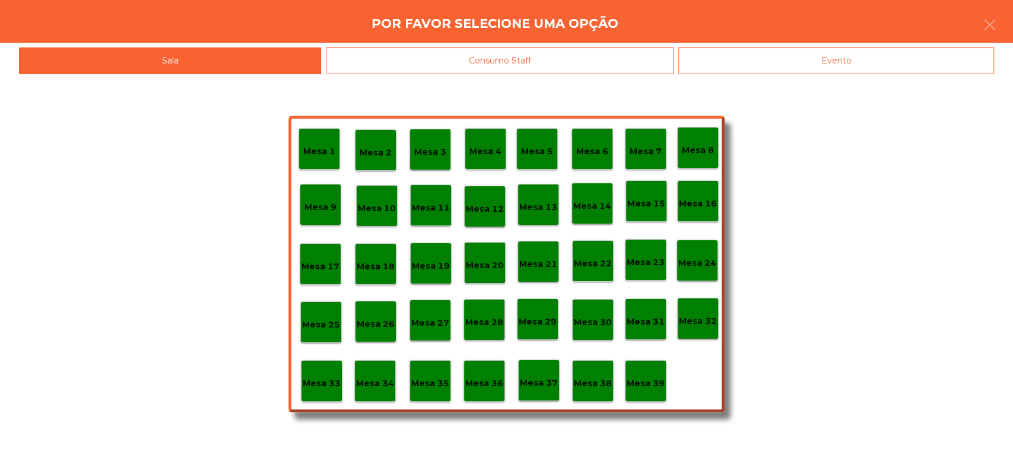
click at [534, 385] on p "Mesa 37" at bounding box center [539, 383] width 38 height 14
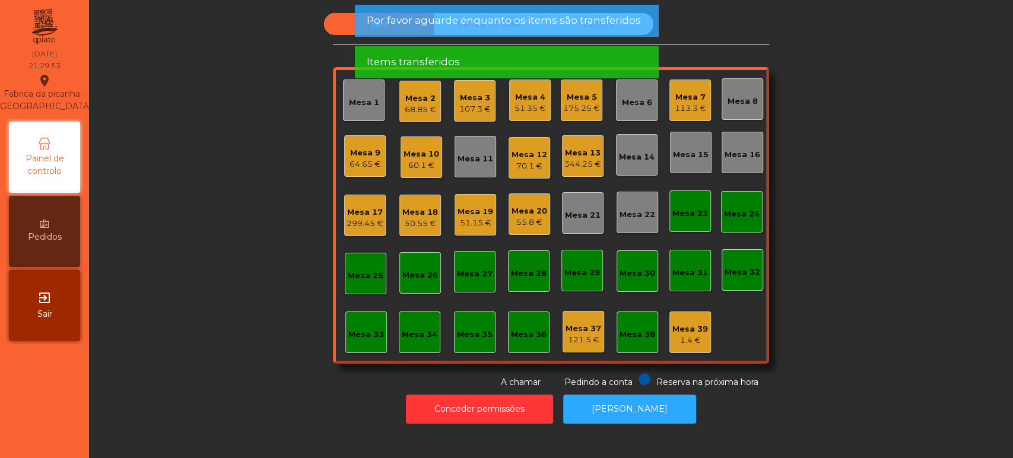
click at [585, 158] on div "344.25 €" at bounding box center [582, 164] width 37 height 12
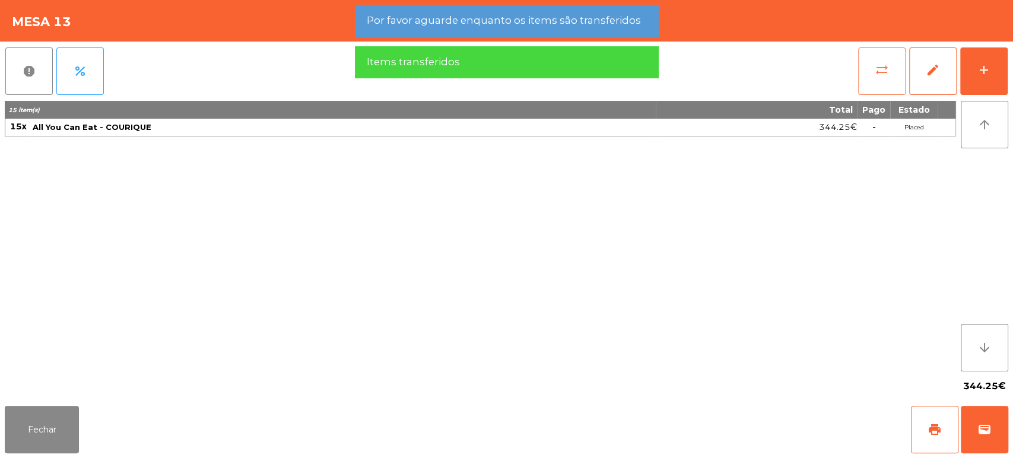
click at [859, 74] on button "sync_alt" at bounding box center [881, 70] width 47 height 47
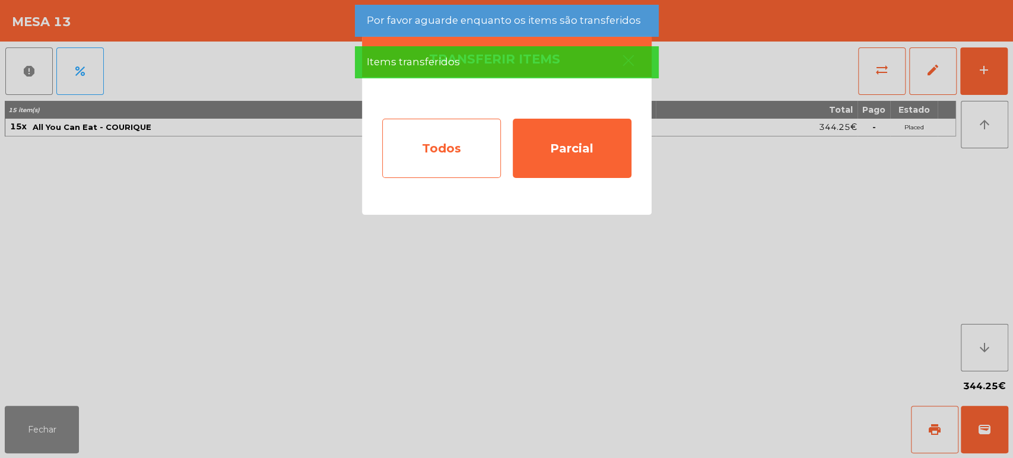
click at [443, 153] on div "Todos" at bounding box center [441, 148] width 119 height 59
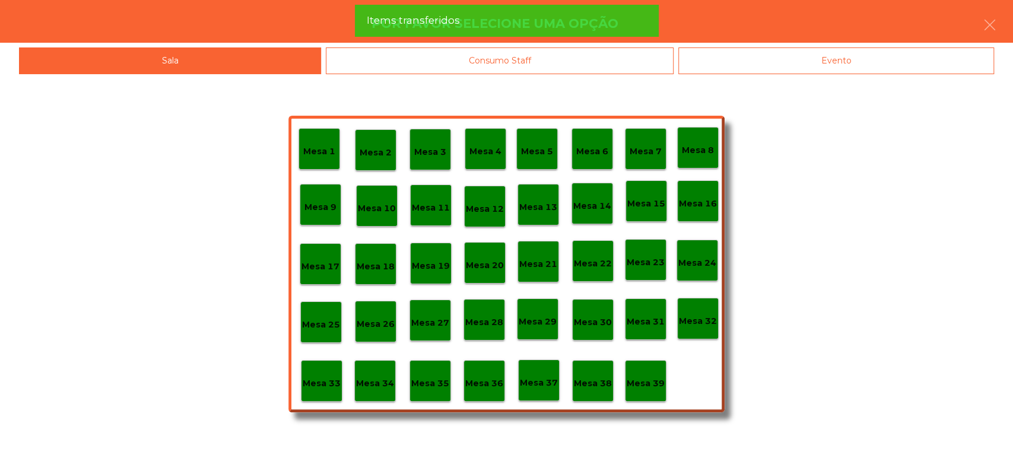
click at [534, 371] on div "Mesa 37" at bounding box center [539, 380] width 38 height 18
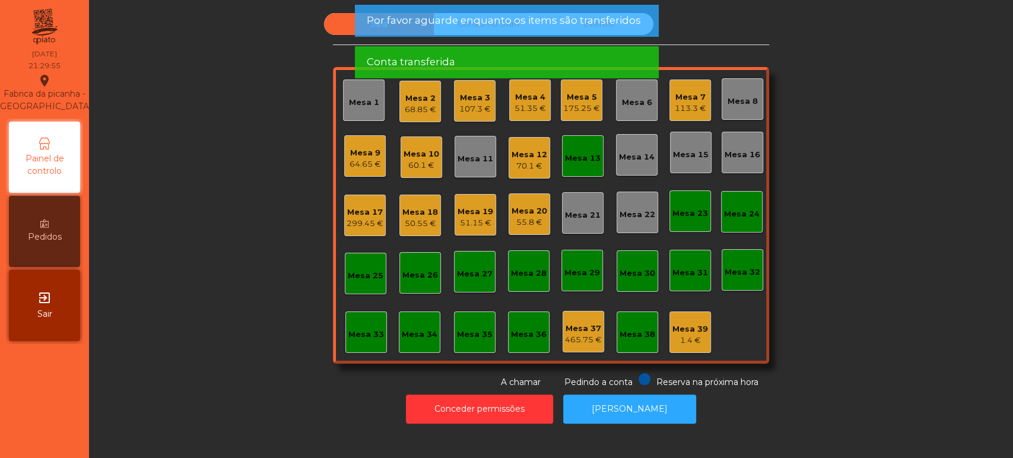
click at [585, 151] on div "Mesa 13" at bounding box center [583, 156] width 36 height 17
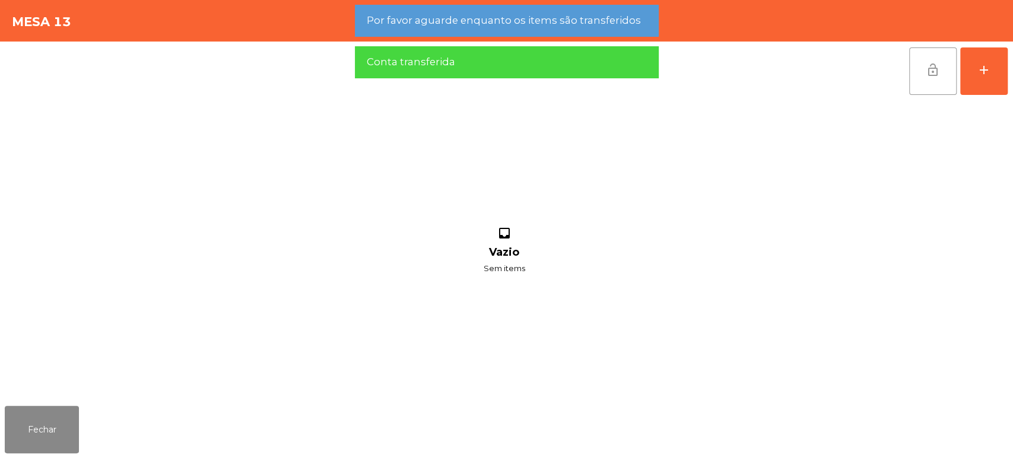
click at [912, 79] on button "lock_open" at bounding box center [932, 70] width 47 height 47
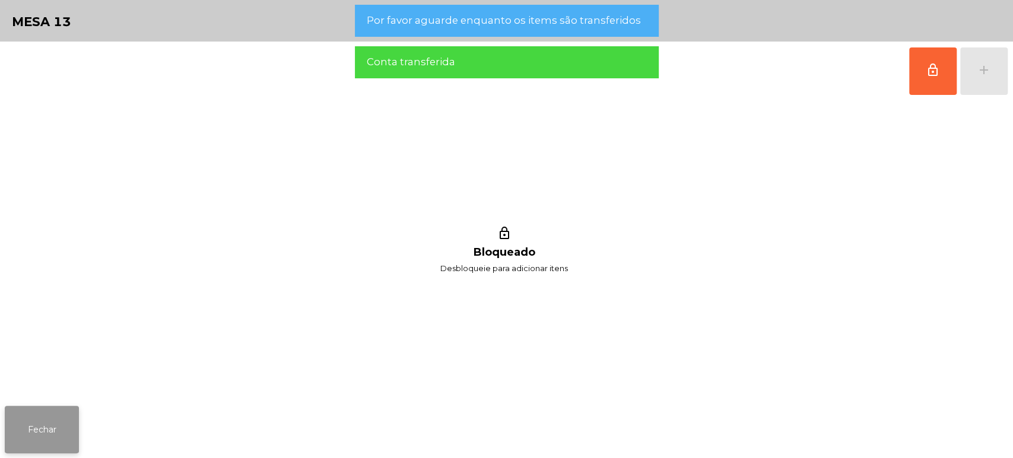
click at [56, 424] on button "Fechar" at bounding box center [42, 429] width 74 height 47
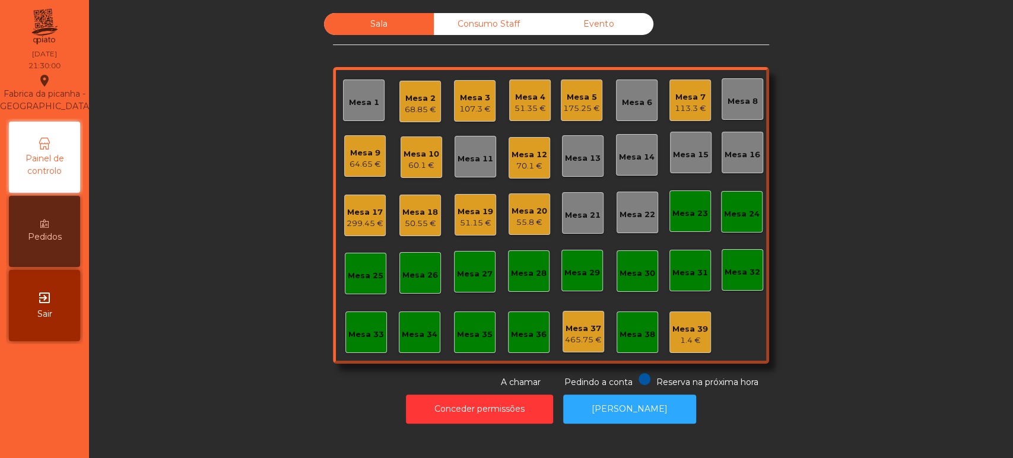
click at [408, 209] on div "Mesa 18" at bounding box center [420, 213] width 36 height 12
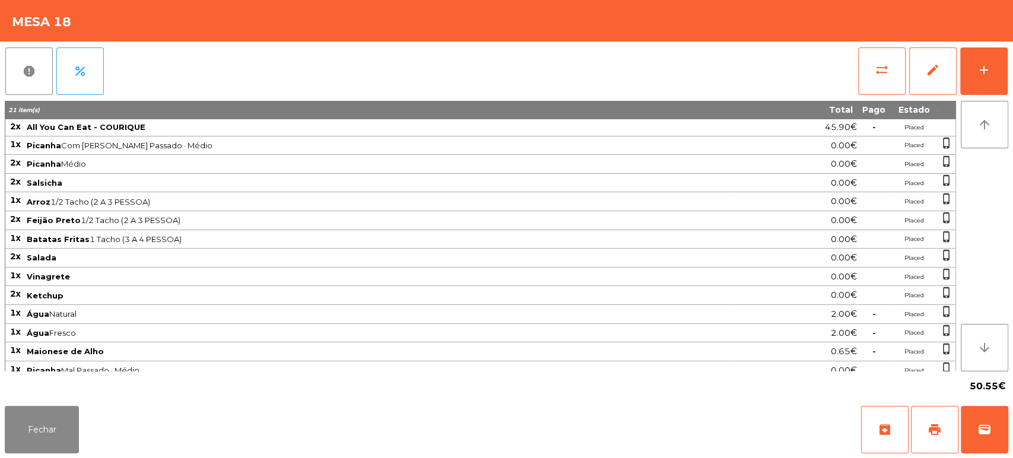
click at [81, 393] on div "50.55€" at bounding box center [506, 386] width 1003 height 30
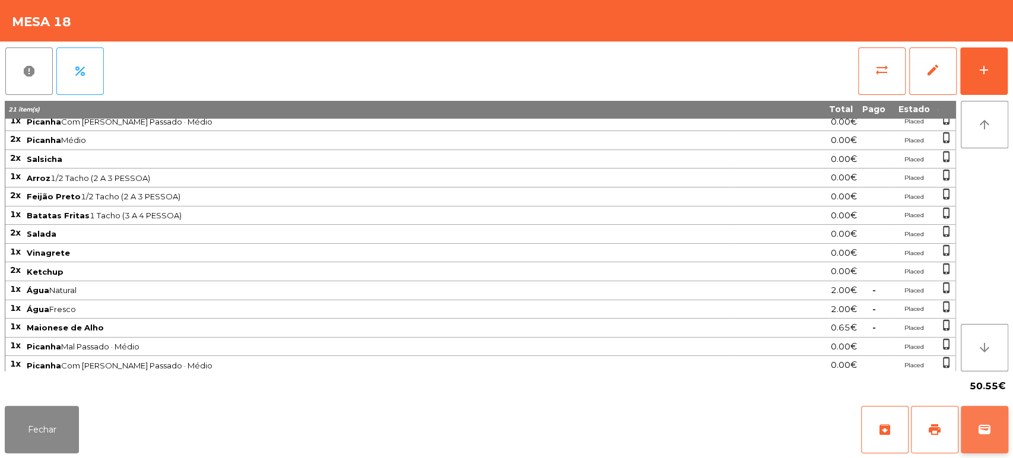
click at [992, 406] on button "wallet" at bounding box center [984, 429] width 47 height 47
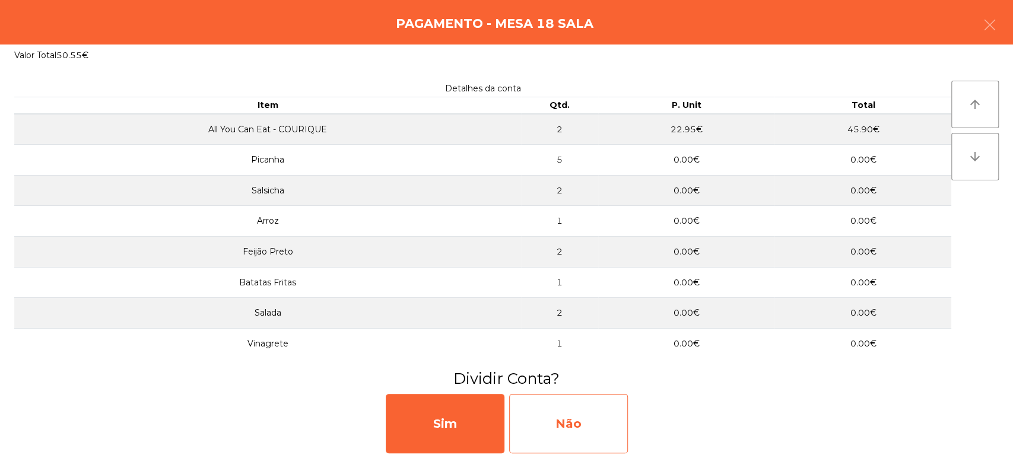
click at [589, 404] on div "Não" at bounding box center [568, 423] width 119 height 59
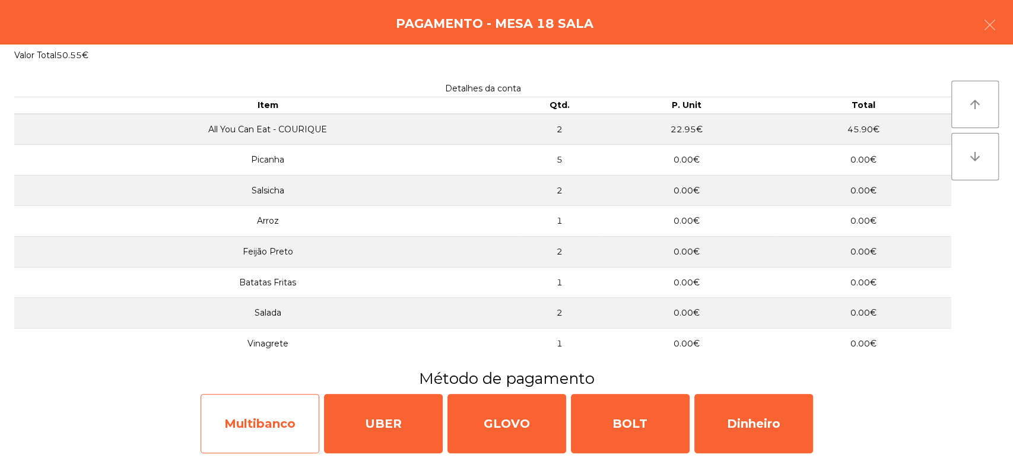
click at [277, 405] on div "Multibanco" at bounding box center [260, 423] width 119 height 59
select select "**"
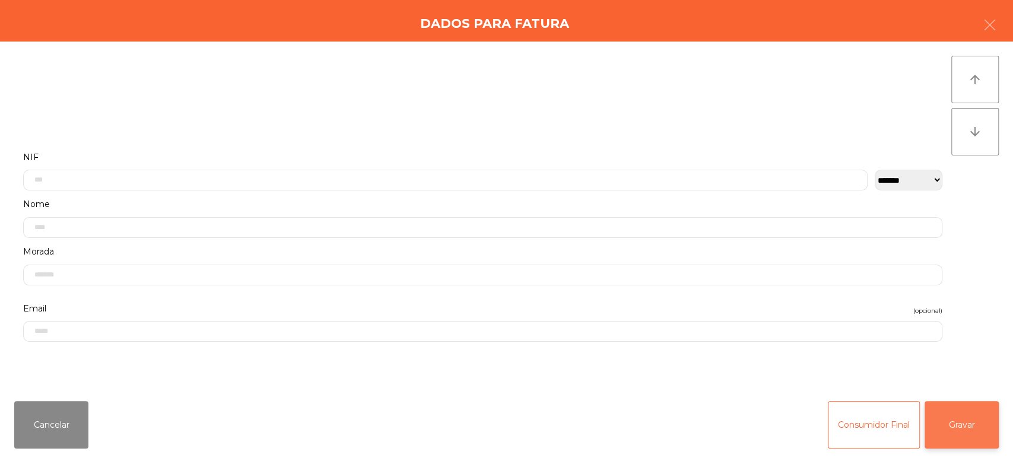
click at [958, 418] on button "Gravar" at bounding box center [962, 424] width 74 height 47
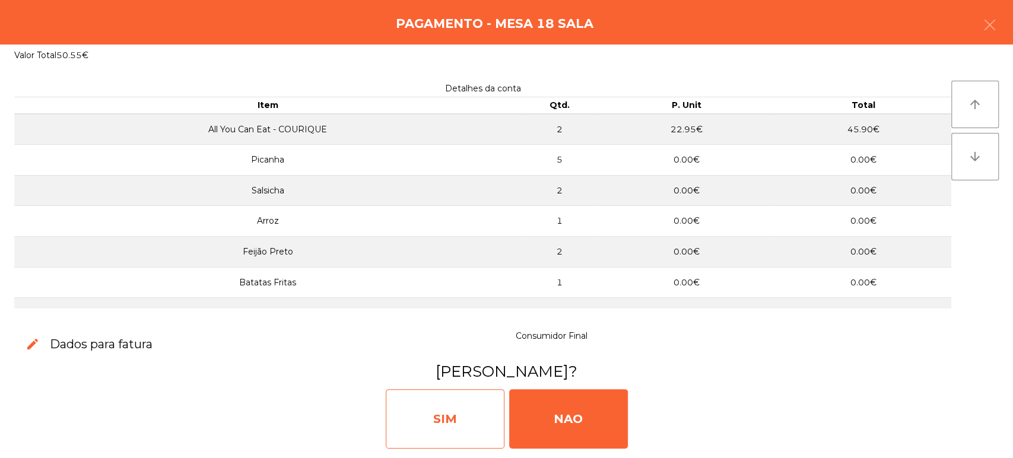
click at [444, 410] on div "SIM" at bounding box center [445, 418] width 119 height 59
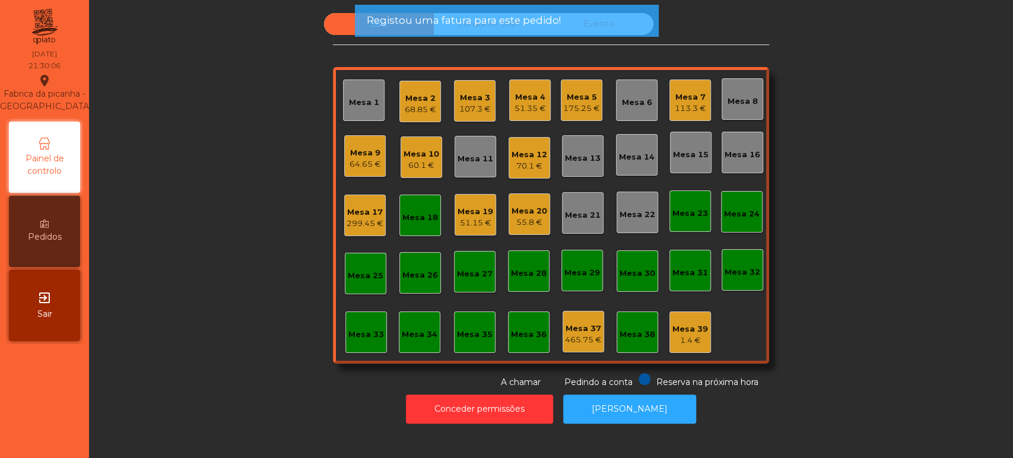
click at [420, 203] on div "Mesa 18" at bounding box center [420, 216] width 42 height 42
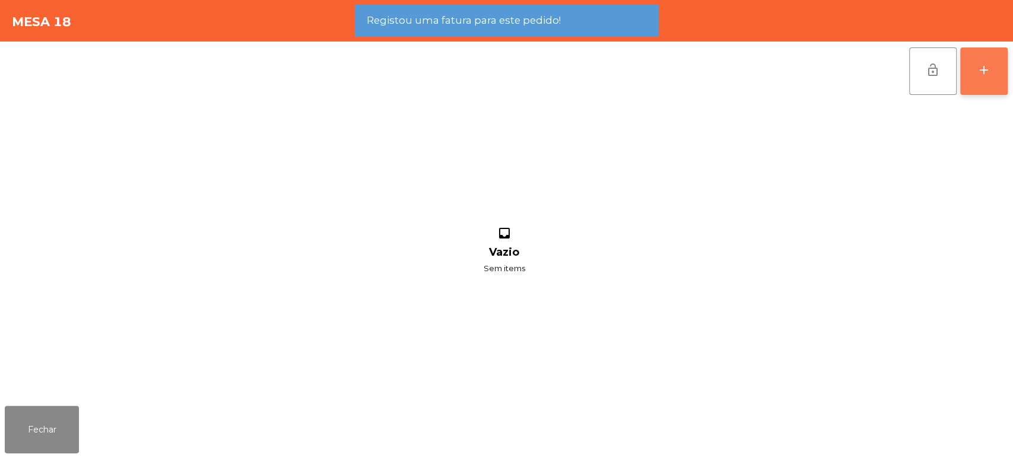
click at [968, 78] on button "add" at bounding box center [983, 70] width 47 height 47
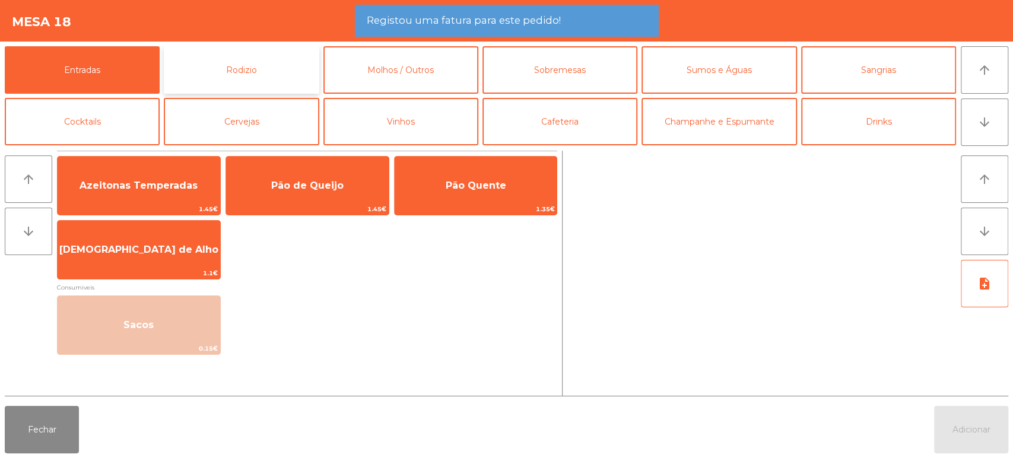
click at [241, 50] on button "Rodizio" at bounding box center [241, 69] width 155 height 47
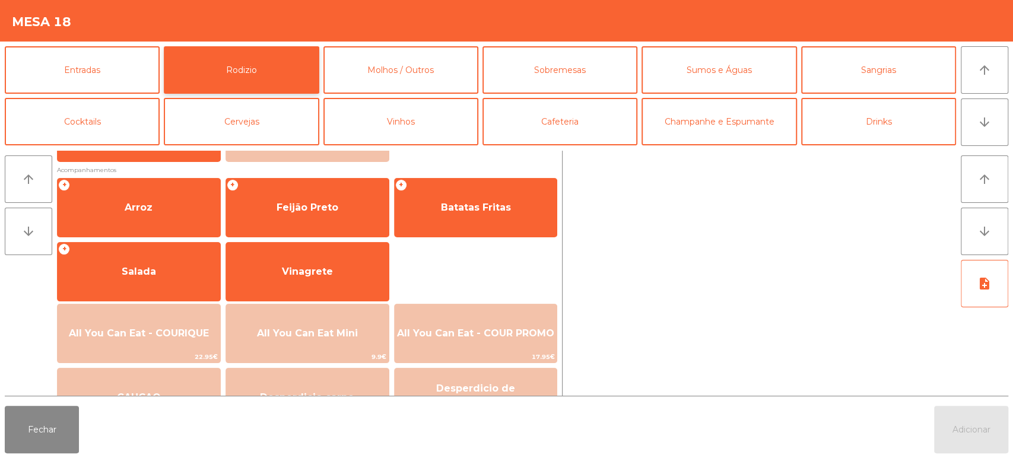
scroll to position [167, 0]
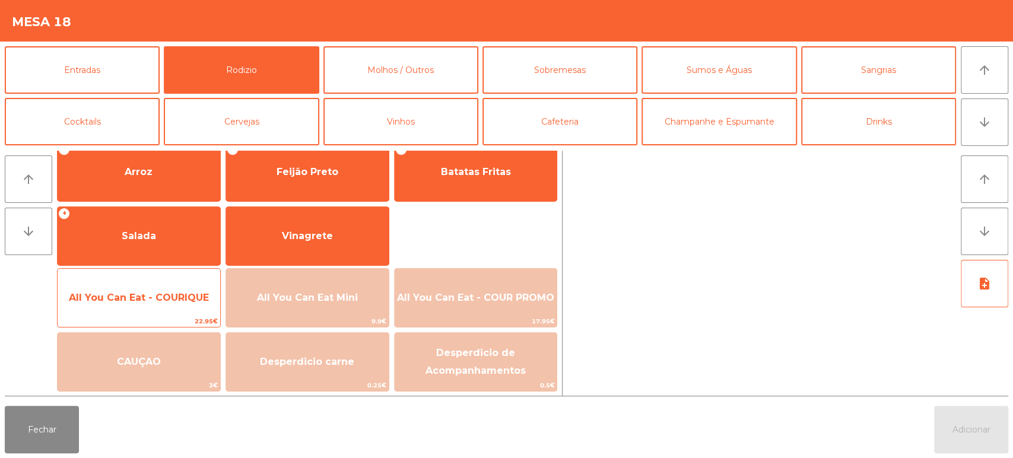
click at [162, 296] on span "All You Can Eat - COURIQUE" at bounding box center [139, 297] width 140 height 11
click at [162, 299] on span "All You Can Eat - COURIQUE" at bounding box center [139, 297] width 140 height 11
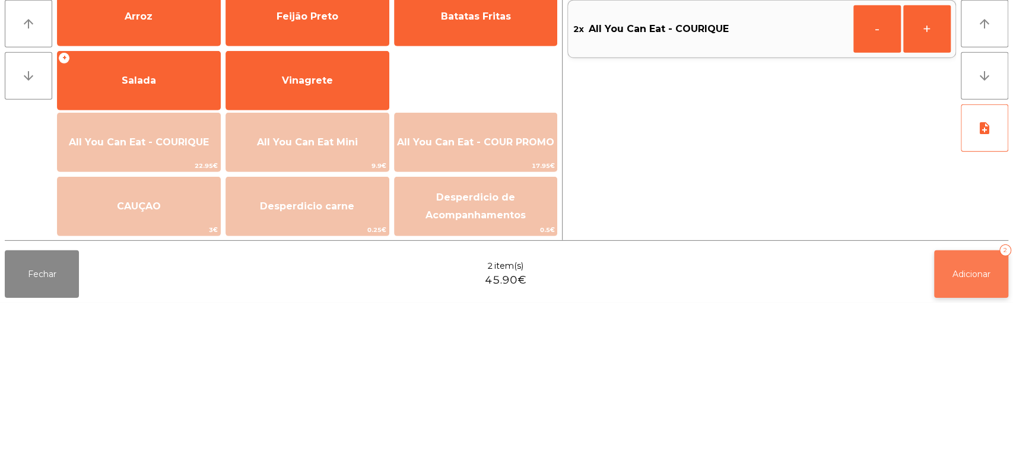
click at [965, 441] on button "Adicionar 2" at bounding box center [971, 429] width 74 height 47
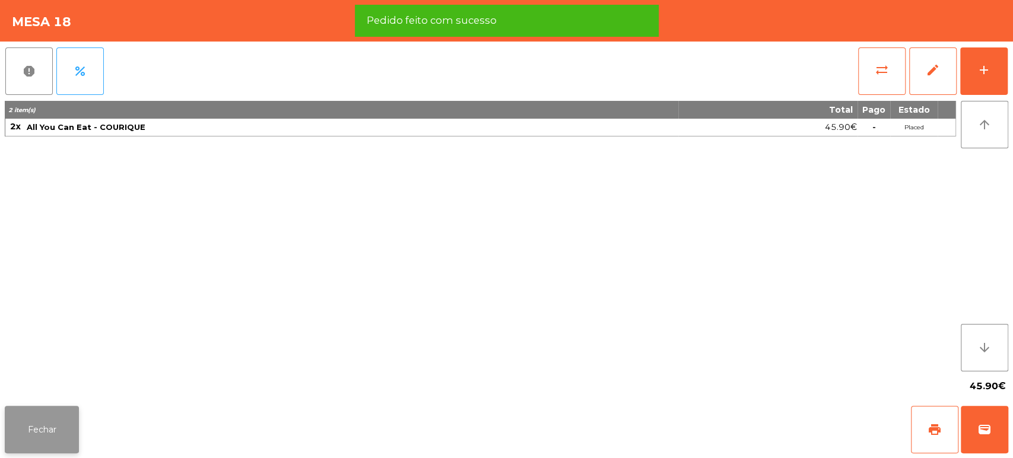
click at [57, 430] on button "Fechar" at bounding box center [42, 429] width 74 height 47
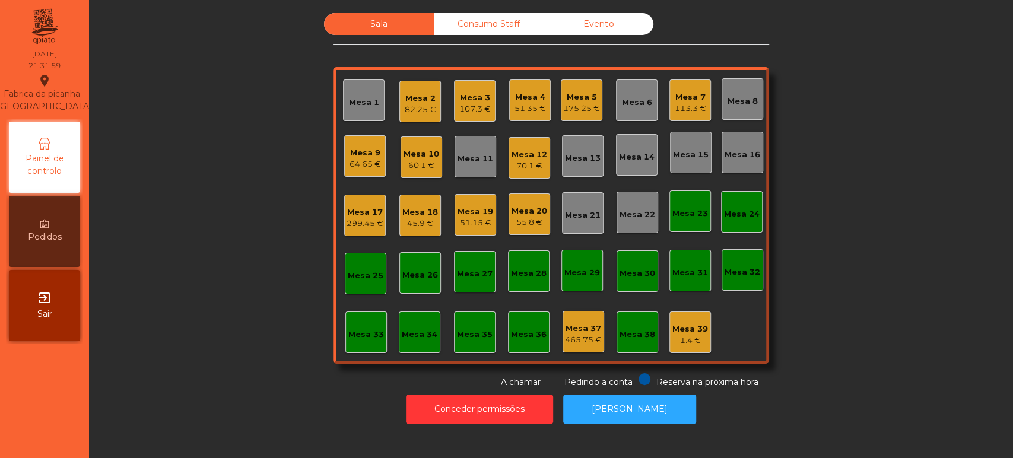
click at [577, 161] on div "Mesa 13" at bounding box center [583, 159] width 36 height 12
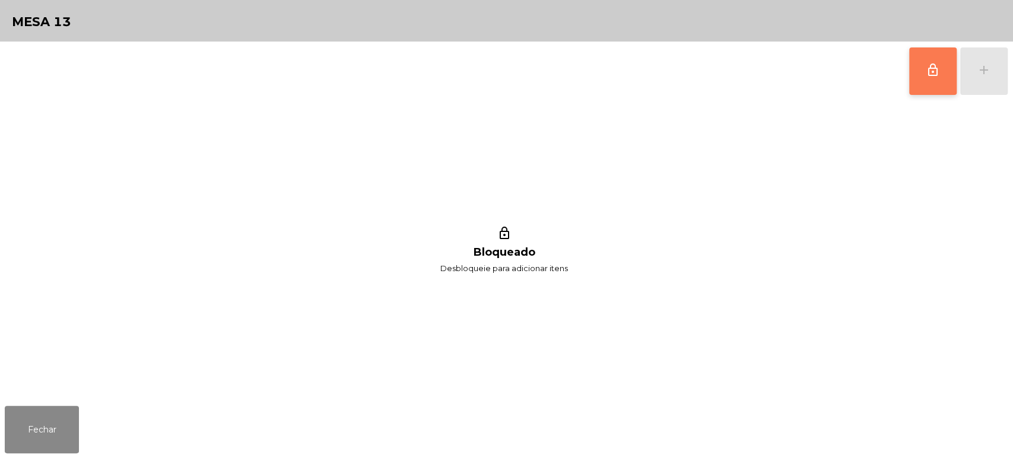
click at [922, 91] on button "lock_outline" at bounding box center [932, 70] width 47 height 47
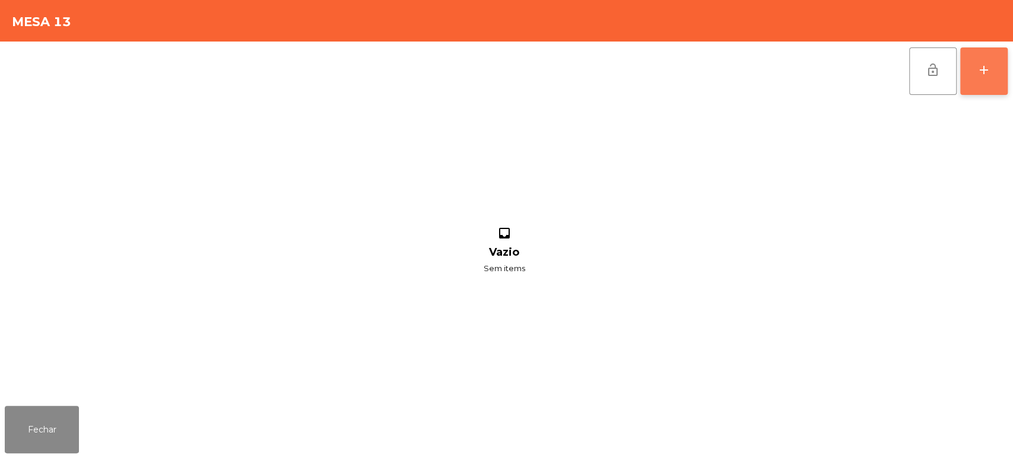
click at [1002, 64] on button "add" at bounding box center [983, 70] width 47 height 47
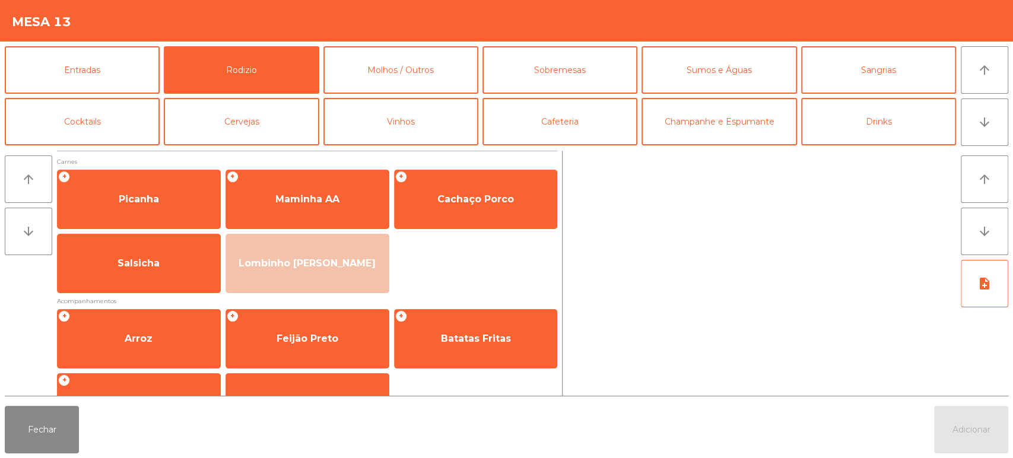
click at [28, 431] on button "Fechar" at bounding box center [42, 429] width 74 height 47
click at [36, 446] on button "Fechar" at bounding box center [42, 429] width 74 height 47
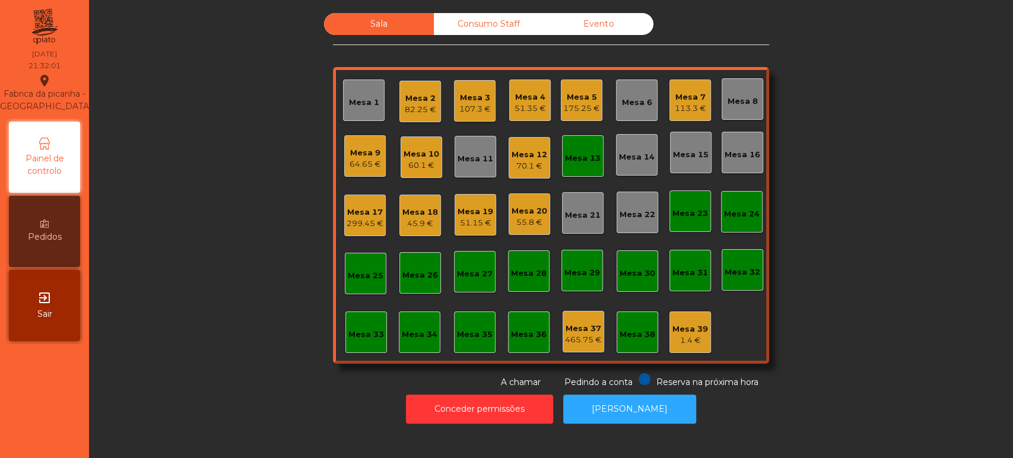
click at [584, 337] on div "465.75 €" at bounding box center [583, 340] width 37 height 12
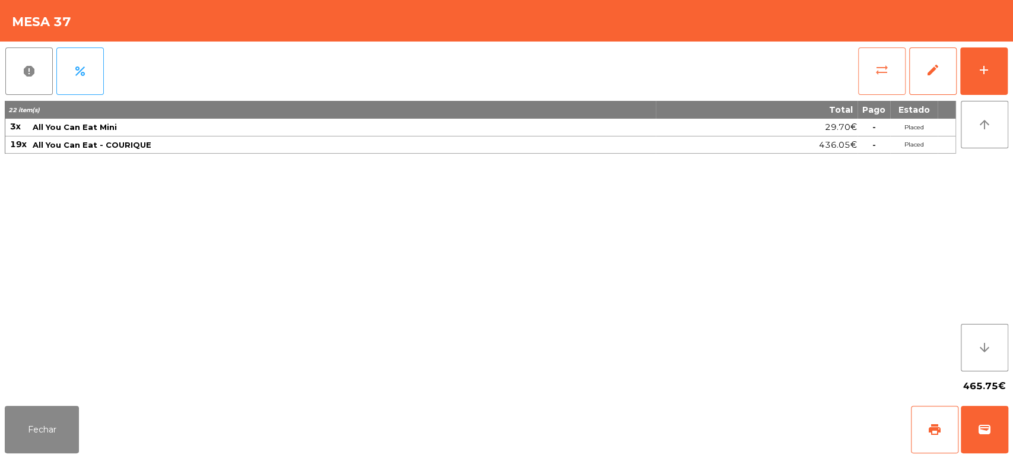
click at [878, 80] on button "sync_alt" at bounding box center [881, 70] width 47 height 47
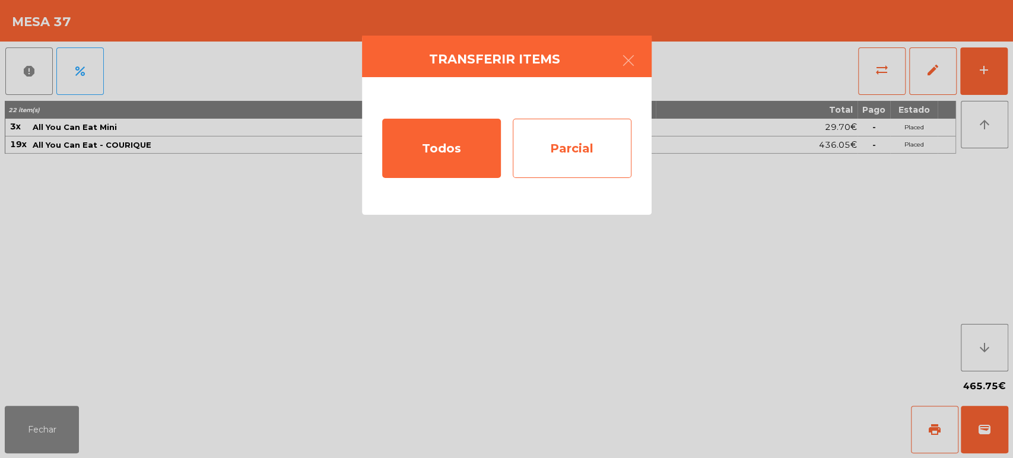
click at [582, 136] on div "Parcial" at bounding box center [572, 148] width 119 height 59
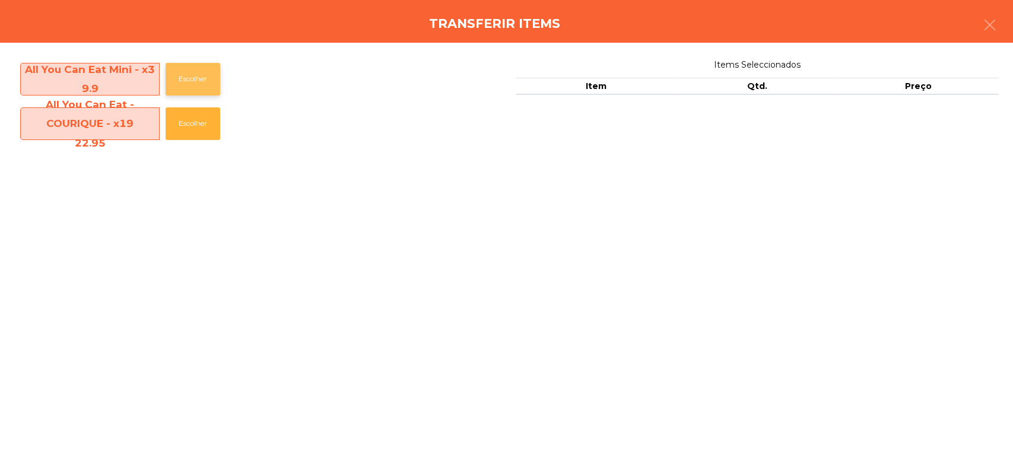
click at [181, 77] on button "Escolher" at bounding box center [193, 79] width 55 height 33
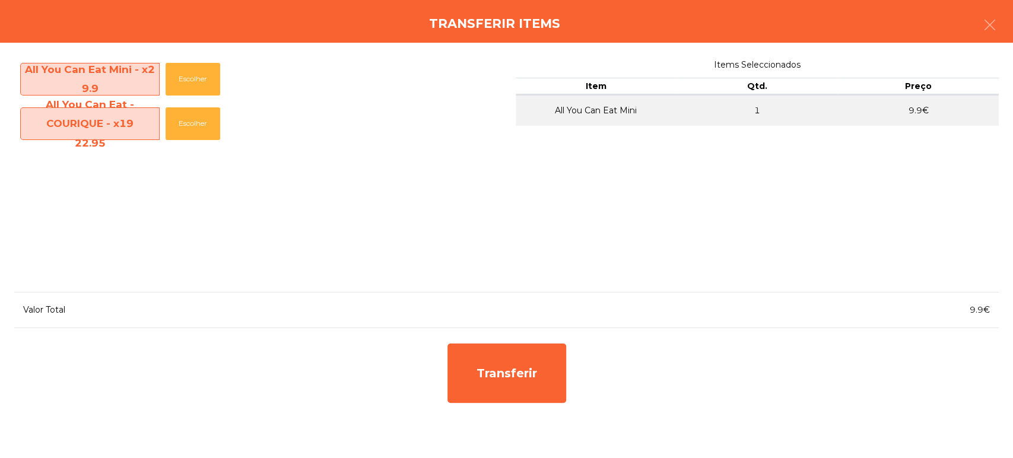
click at [1012, 9] on div "Transferir items" at bounding box center [506, 21] width 1013 height 43
click at [983, 31] on icon "button" at bounding box center [990, 25] width 14 height 14
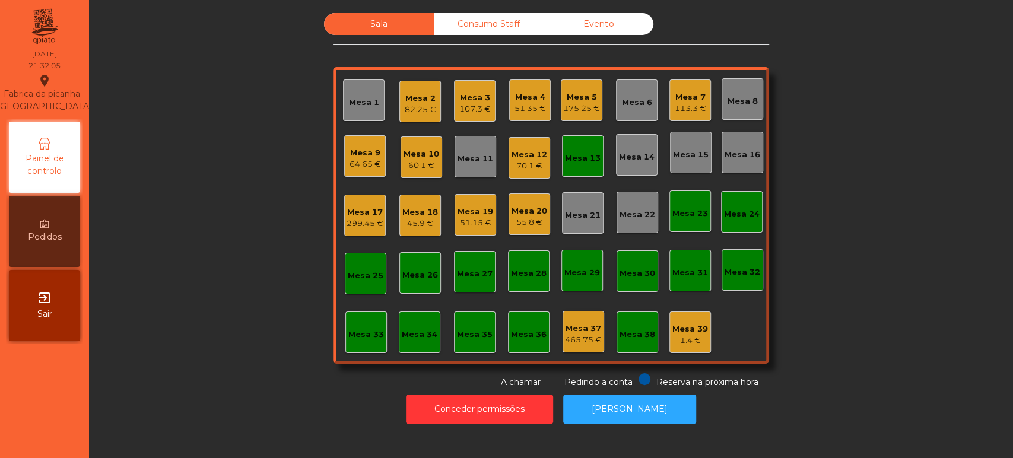
click at [576, 338] on div "465.75 €" at bounding box center [583, 340] width 37 height 12
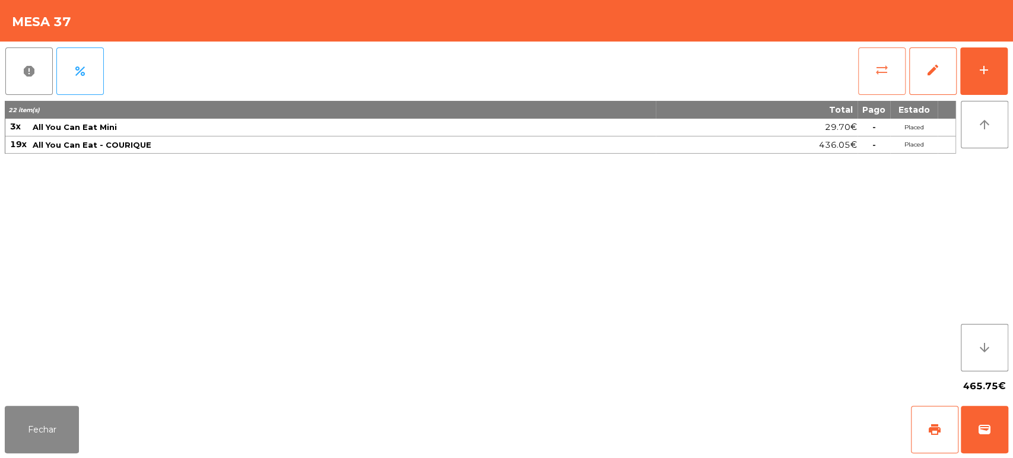
click at [862, 84] on button "sync_alt" at bounding box center [881, 70] width 47 height 47
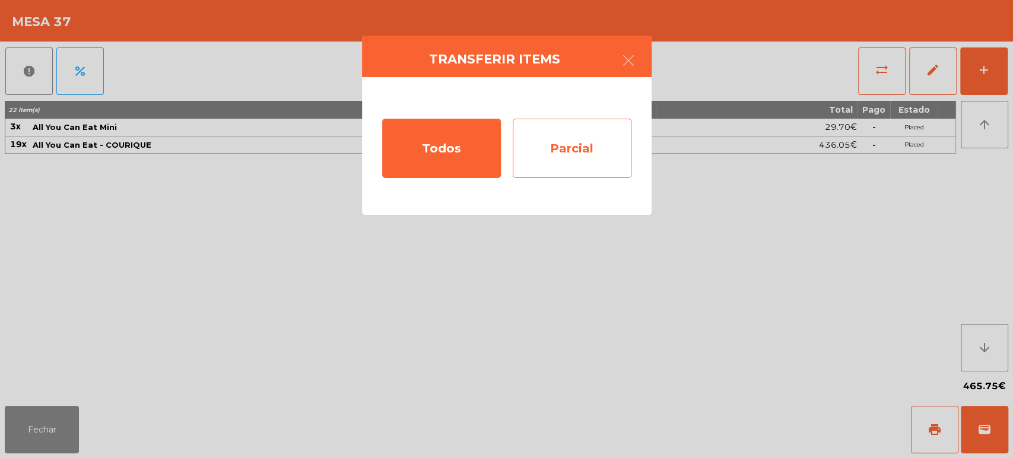
click at [556, 154] on div "Parcial" at bounding box center [572, 148] width 119 height 59
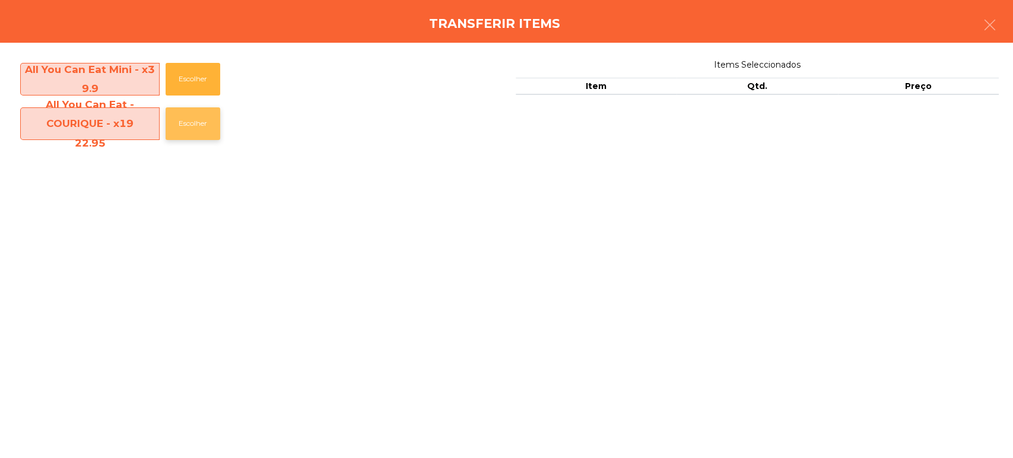
click at [198, 126] on button "Escolher" at bounding box center [193, 123] width 55 height 33
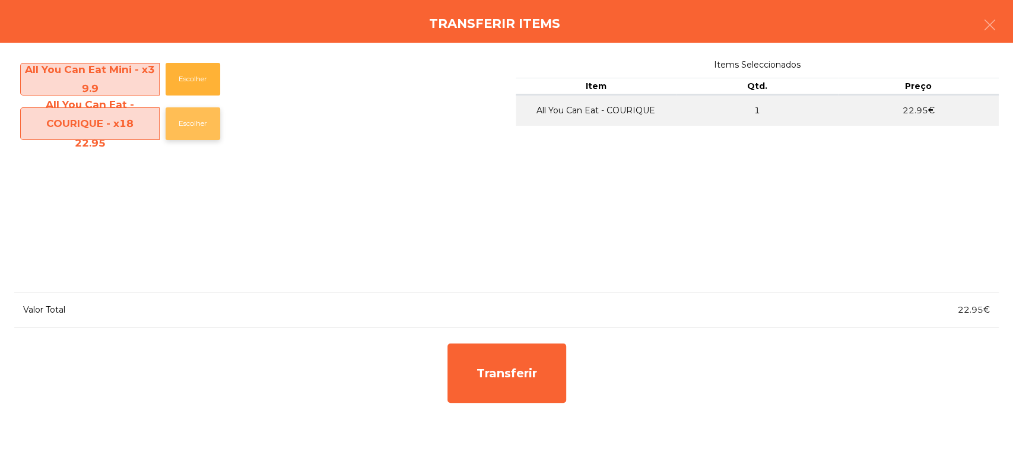
click at [192, 115] on button "Escolher" at bounding box center [193, 123] width 55 height 33
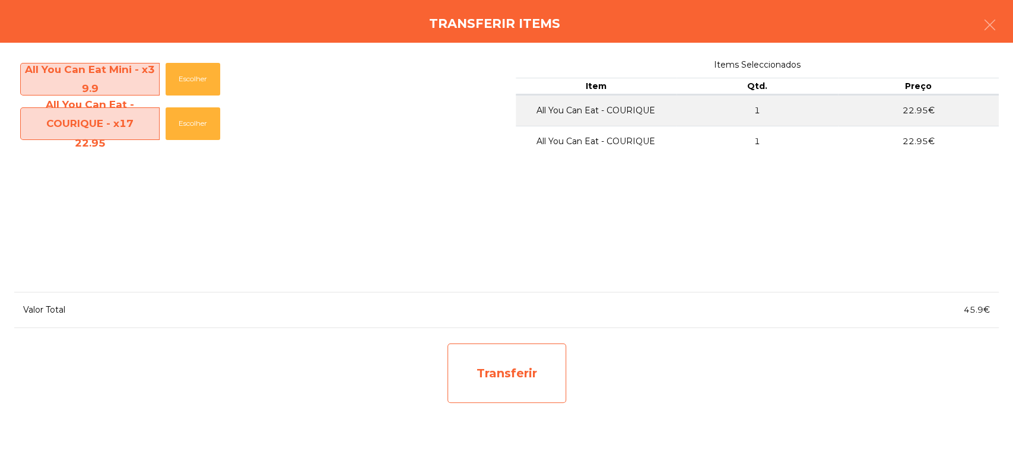
click at [458, 353] on div "Transferir" at bounding box center [506, 373] width 119 height 59
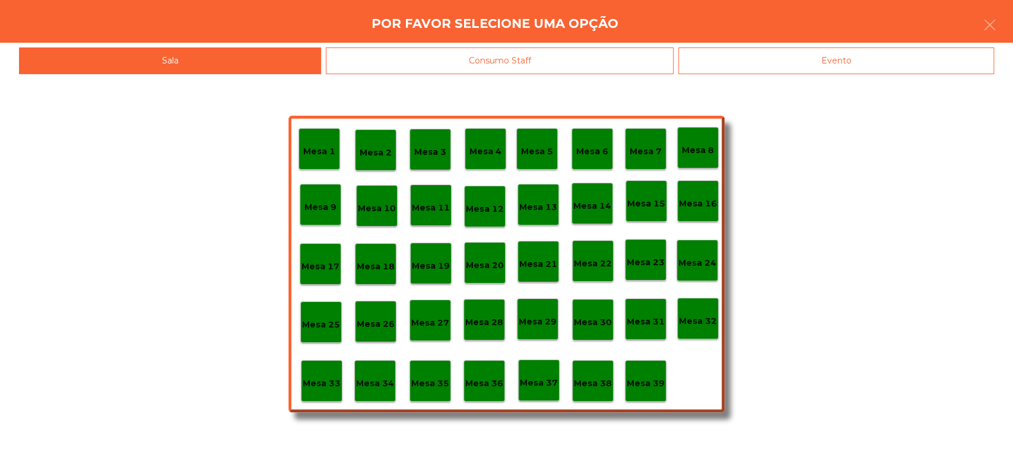
click at [536, 204] on p "Mesa 13" at bounding box center [538, 208] width 38 height 14
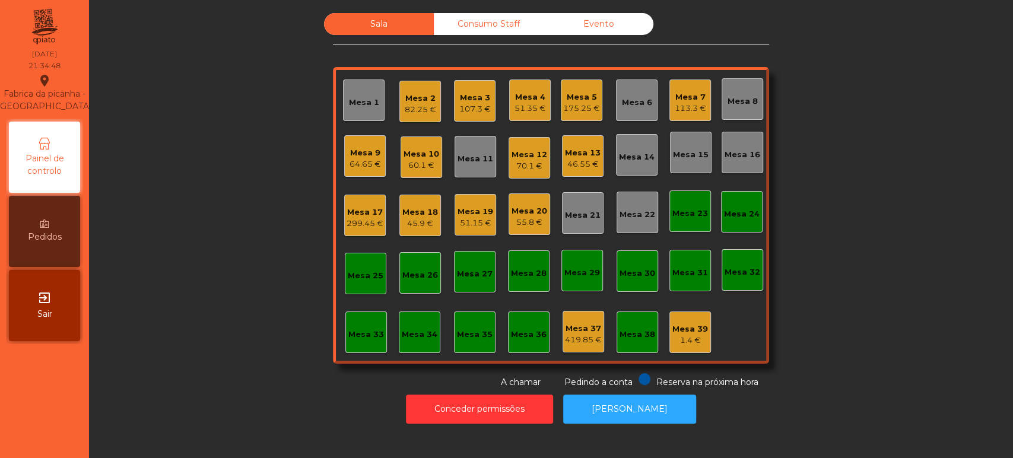
click at [359, 207] on div "Mesa 17" at bounding box center [365, 213] width 37 height 12
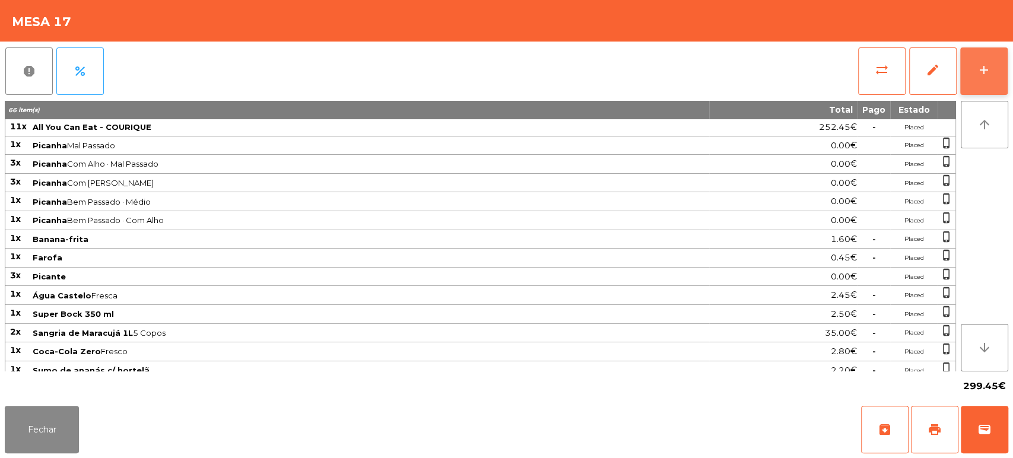
click at [1006, 60] on button "add" at bounding box center [983, 70] width 47 height 47
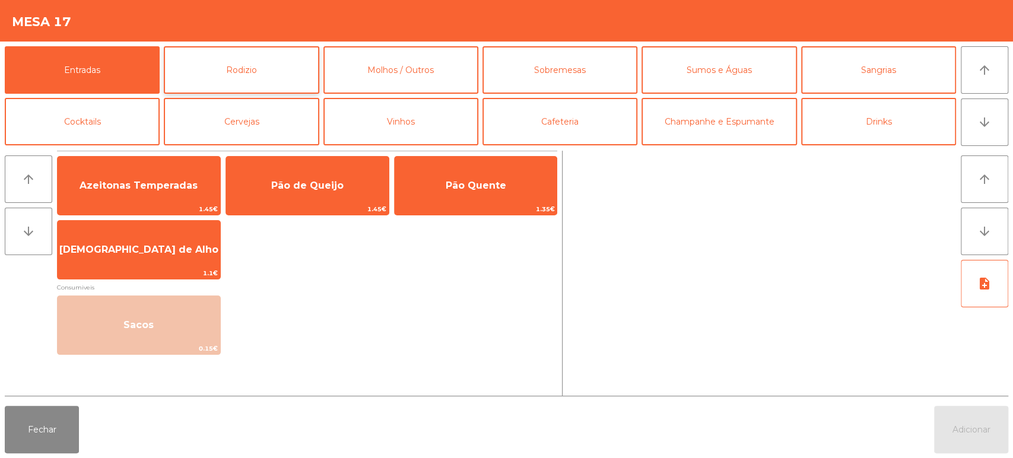
click at [283, 90] on button "Rodizio" at bounding box center [241, 69] width 155 height 47
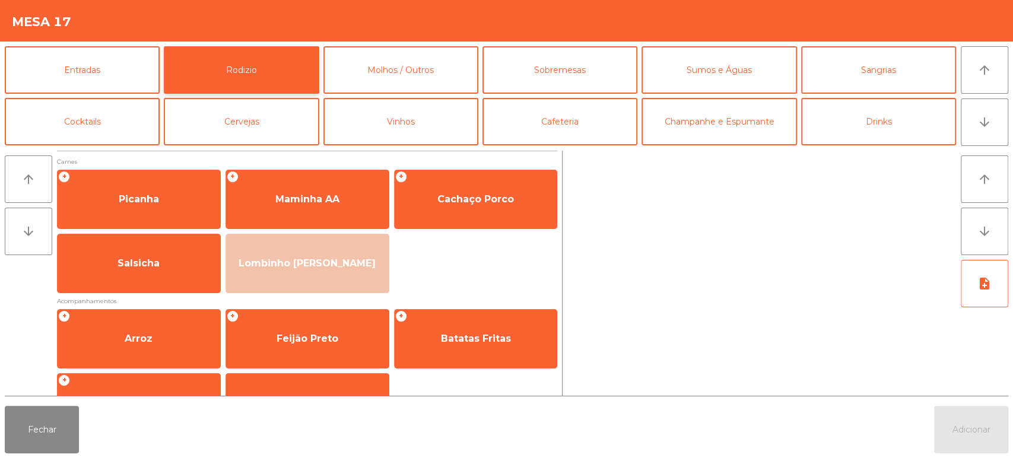
scroll to position [48, 0]
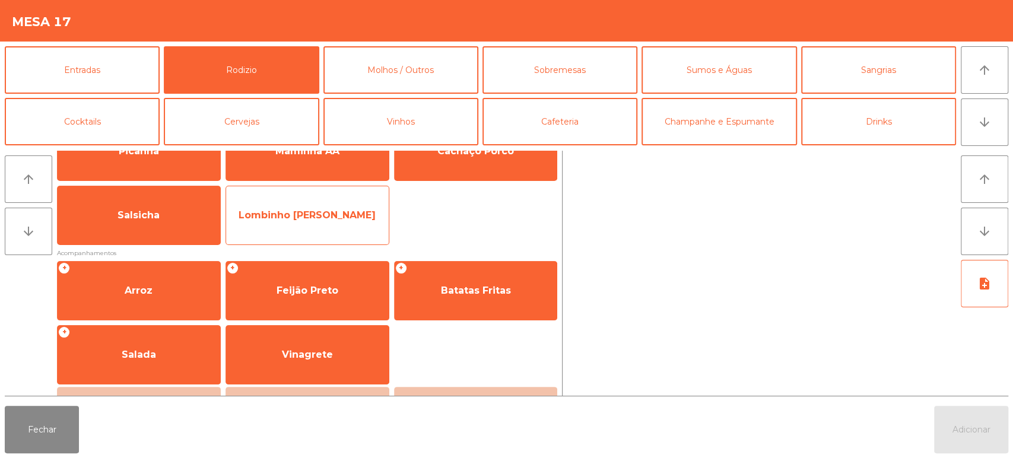
click at [325, 223] on span "Lombinho [PERSON_NAME]" at bounding box center [307, 215] width 163 height 32
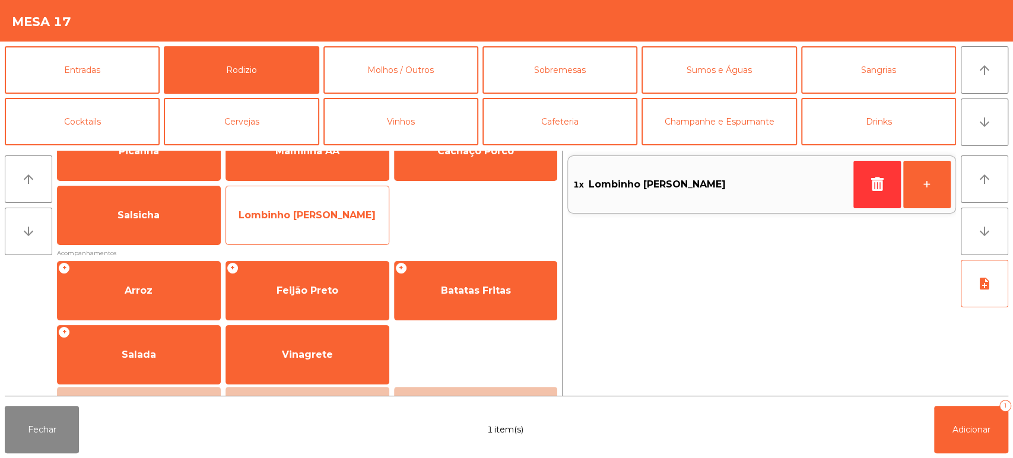
click at [333, 212] on span "Lombinho [PERSON_NAME]" at bounding box center [307, 214] width 137 height 11
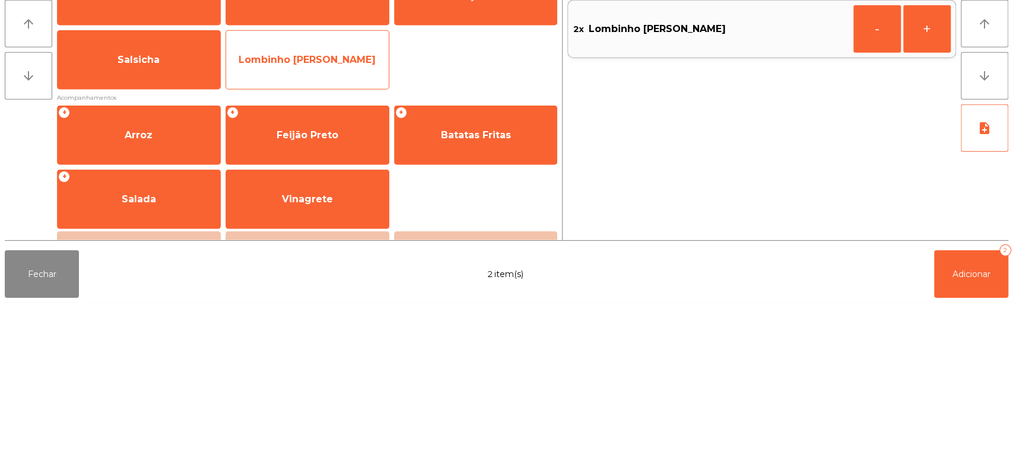
scroll to position [0, 0]
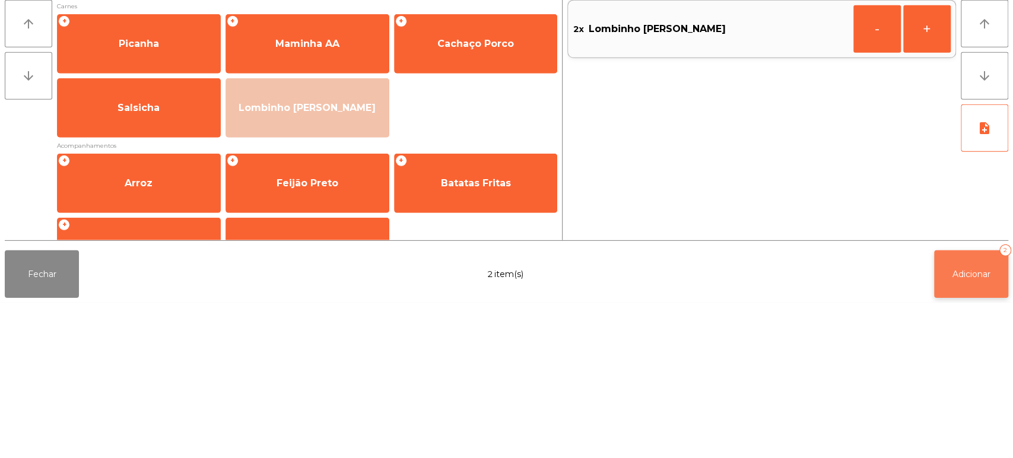
click at [990, 436] on button "Adicionar 2" at bounding box center [971, 429] width 74 height 47
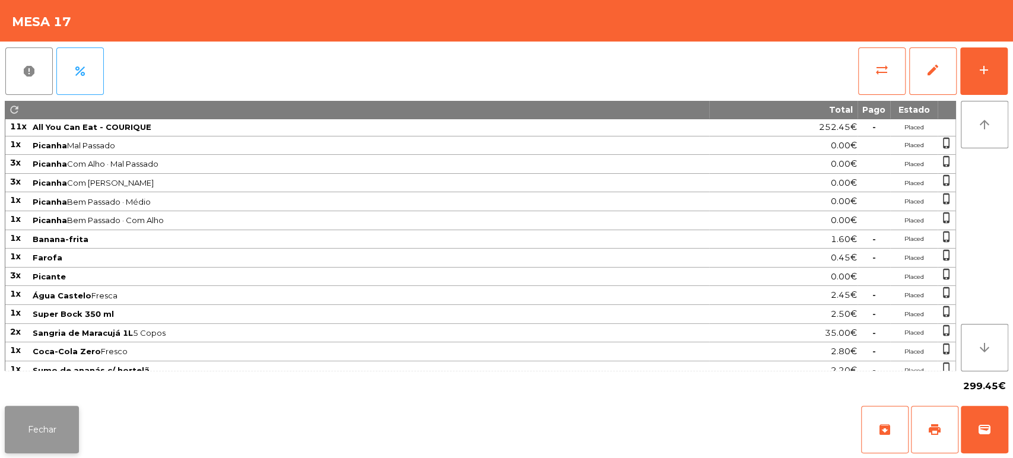
click at [58, 412] on button "Fechar" at bounding box center [42, 429] width 74 height 47
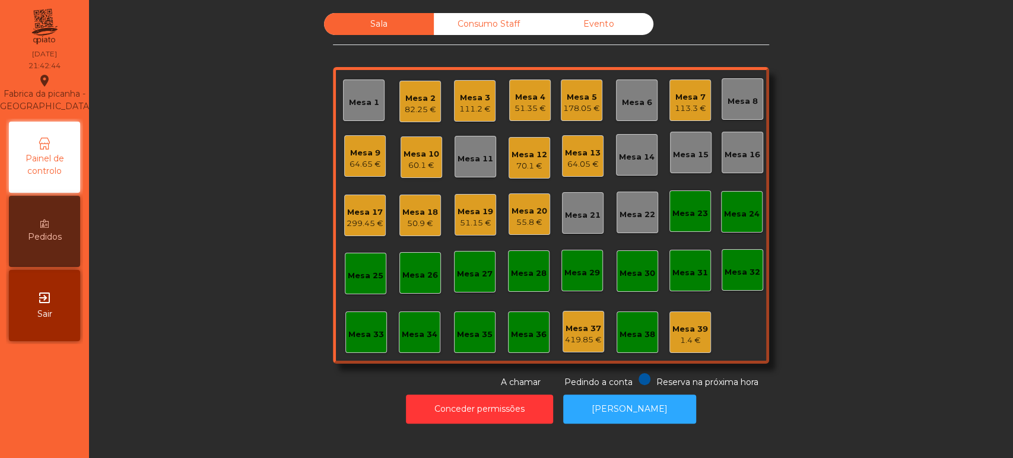
click at [363, 218] on div "299.45 €" at bounding box center [365, 224] width 37 height 12
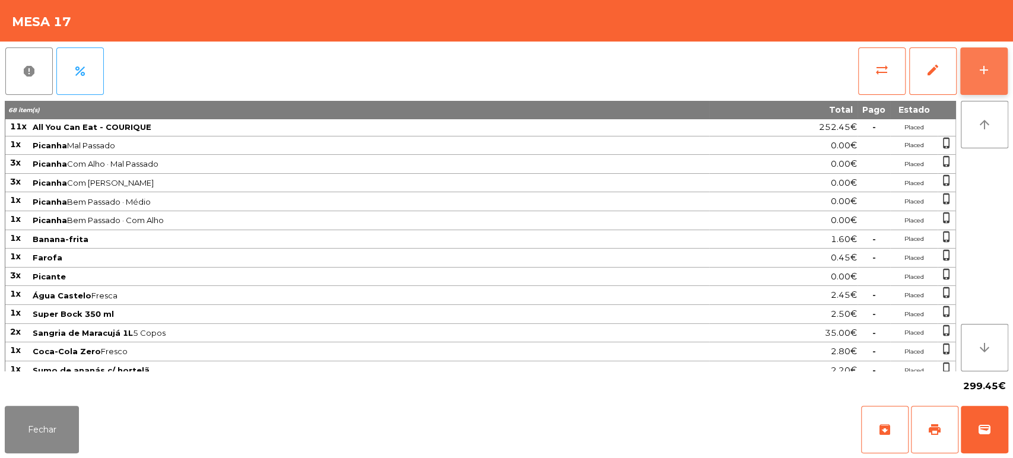
click at [960, 82] on button "add" at bounding box center [983, 70] width 47 height 47
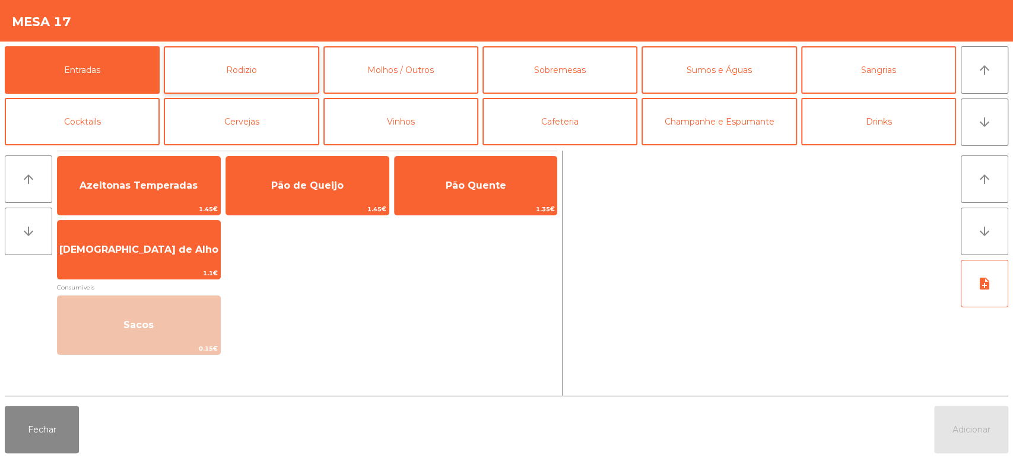
click at [281, 58] on button "Rodizio" at bounding box center [241, 69] width 155 height 47
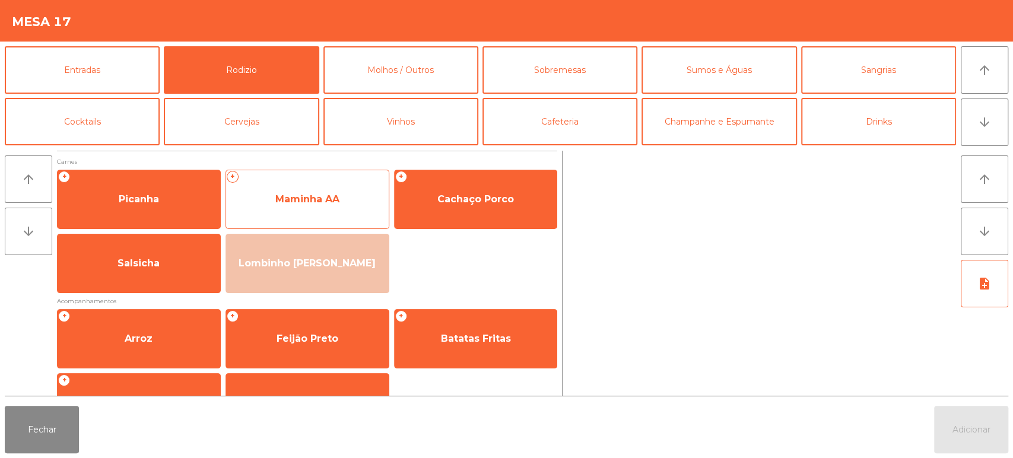
click at [323, 188] on span "Maminha AA" at bounding box center [307, 199] width 163 height 32
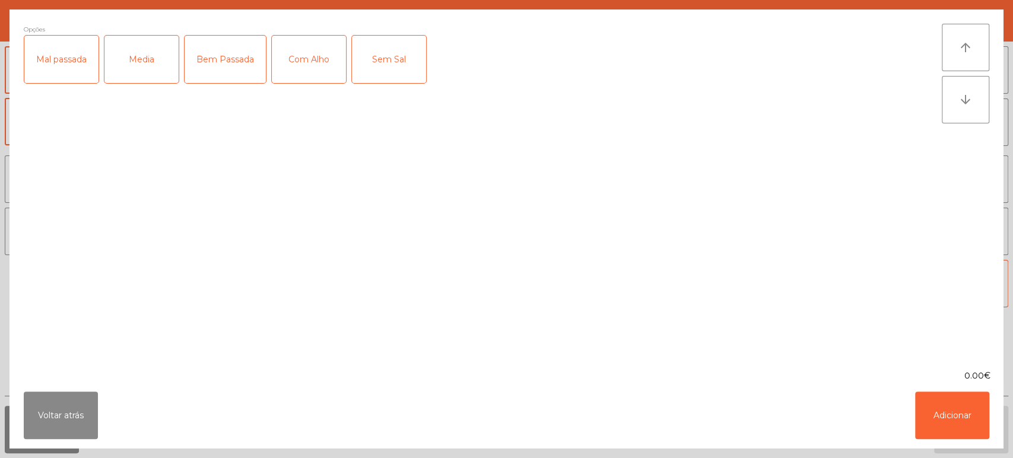
click at [65, 56] on div "Mal passada" at bounding box center [61, 59] width 74 height 47
click at [956, 411] on button "Adicionar" at bounding box center [952, 415] width 74 height 47
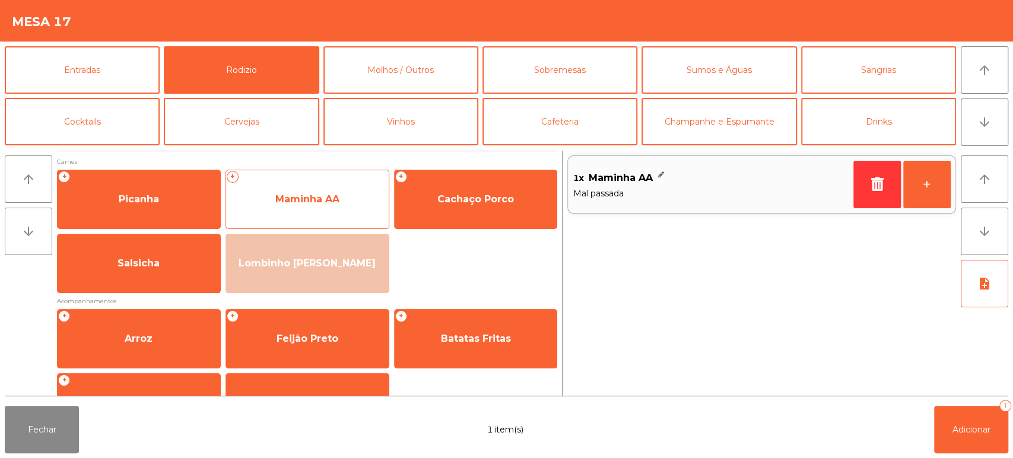
click at [331, 188] on span "Maminha AA" at bounding box center [307, 199] width 163 height 32
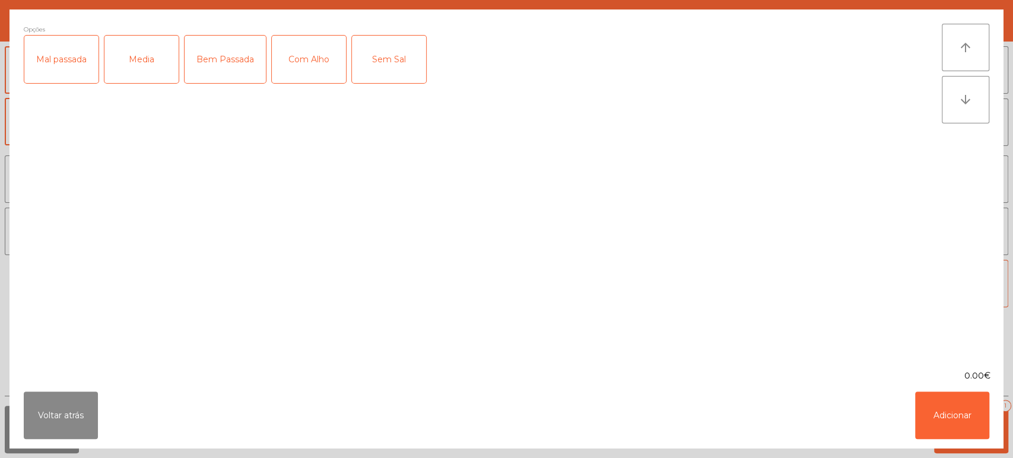
click at [58, 57] on div "Mal passada" at bounding box center [61, 59] width 74 height 47
click at [226, 45] on div "Bem Passada" at bounding box center [225, 59] width 81 height 47
click at [231, 59] on div "Bem Passada" at bounding box center [225, 59] width 81 height 47
click at [332, 60] on div "Com Alho" at bounding box center [309, 59] width 74 height 47
click at [929, 408] on button "Adicionar" at bounding box center [952, 415] width 74 height 47
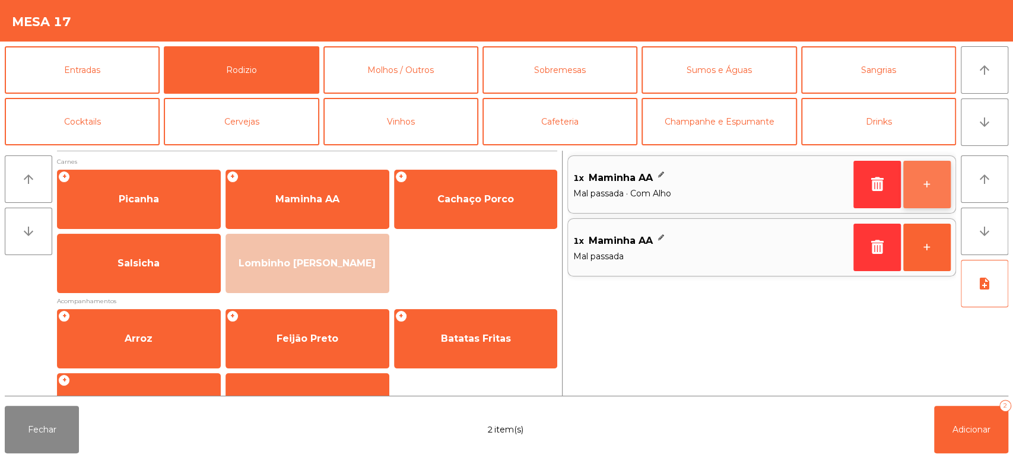
click at [928, 181] on button "+" at bounding box center [926, 184] width 47 height 47
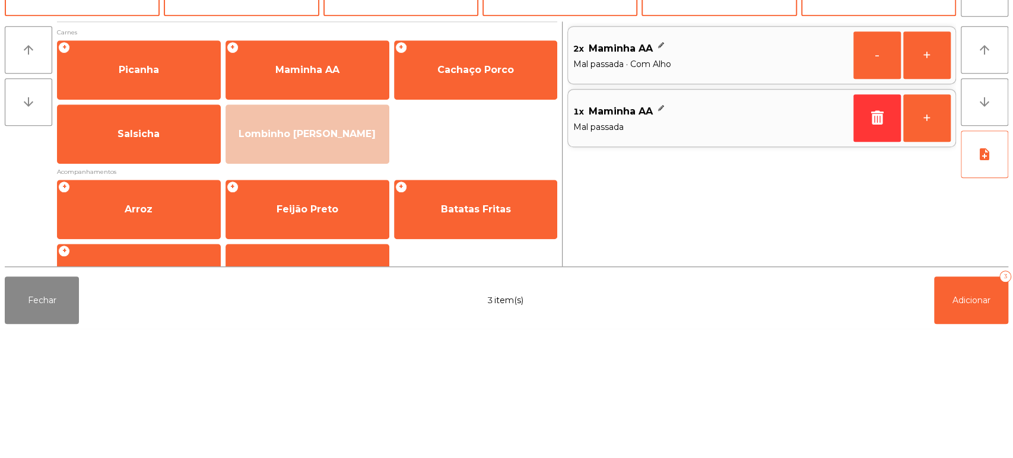
click at [932, 302] on div "2x Maminha AA Mal passada · Com Alho - + 1x Maminha AA Mal passada +" at bounding box center [761, 273] width 389 height 245
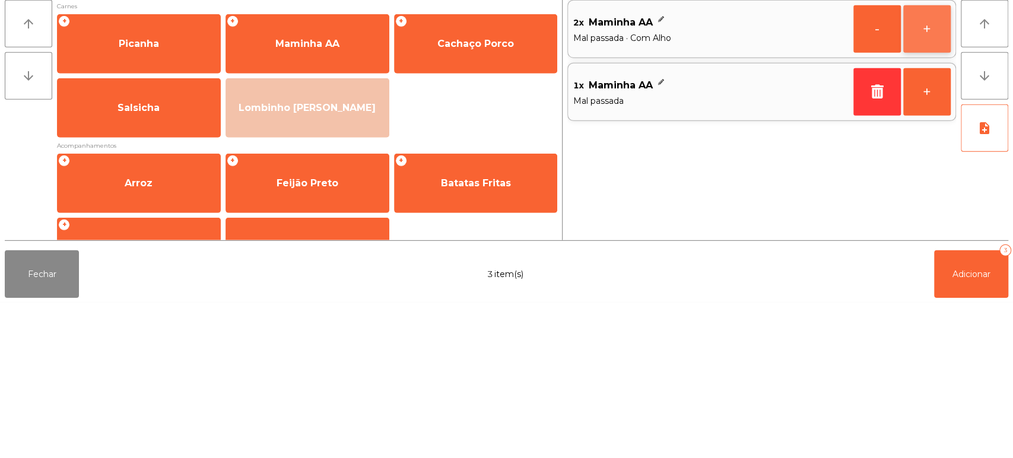
click at [929, 186] on button "+" at bounding box center [926, 184] width 47 height 47
click at [938, 188] on button "+" at bounding box center [926, 184] width 47 height 47
click at [876, 181] on button "-" at bounding box center [876, 184] width 47 height 47
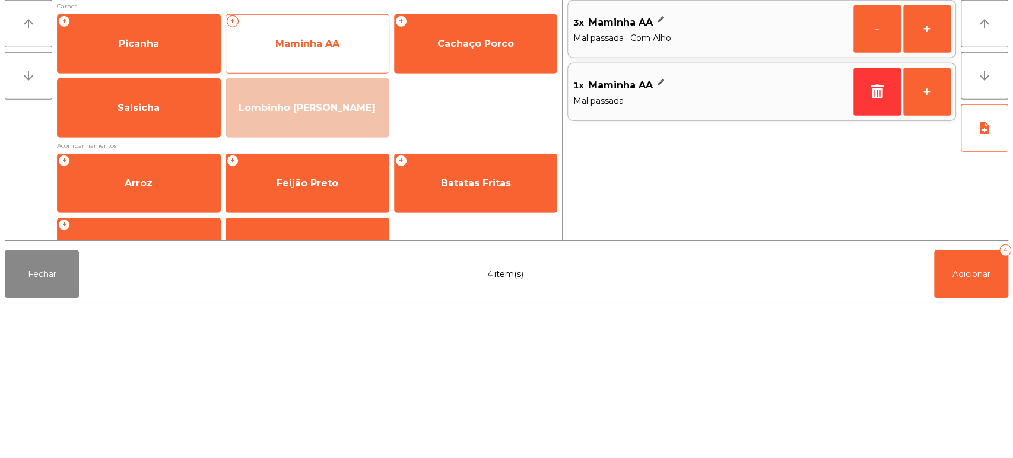
click at [289, 192] on span "Maminha AA" at bounding box center [307, 199] width 163 height 32
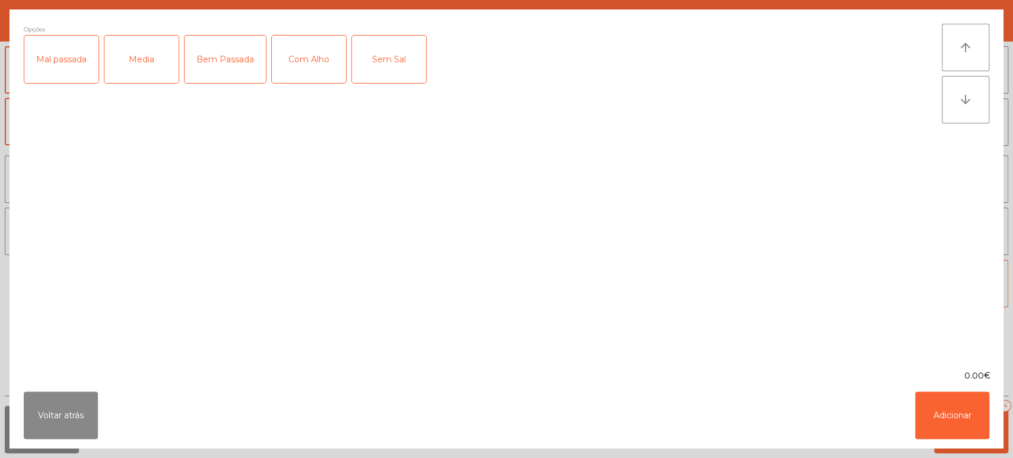
click at [151, 58] on div "Media" at bounding box center [141, 59] width 74 height 47
click at [949, 433] on button "Adicionar" at bounding box center [952, 415] width 74 height 47
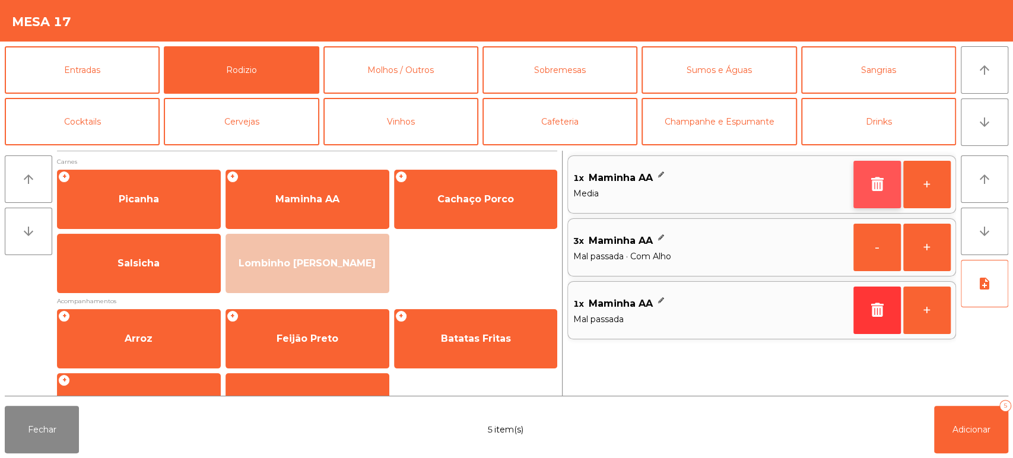
click at [864, 190] on button "button" at bounding box center [876, 184] width 47 height 47
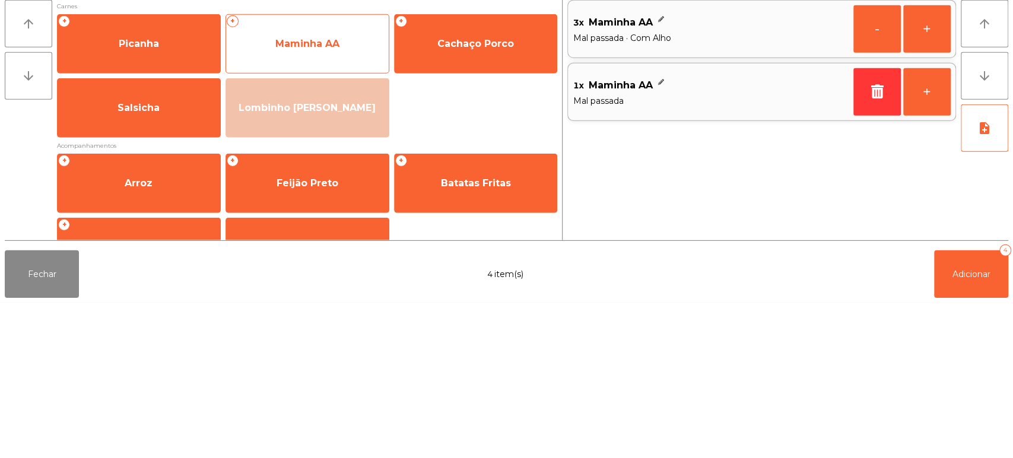
click at [318, 205] on span "Maminha AA" at bounding box center [307, 199] width 163 height 32
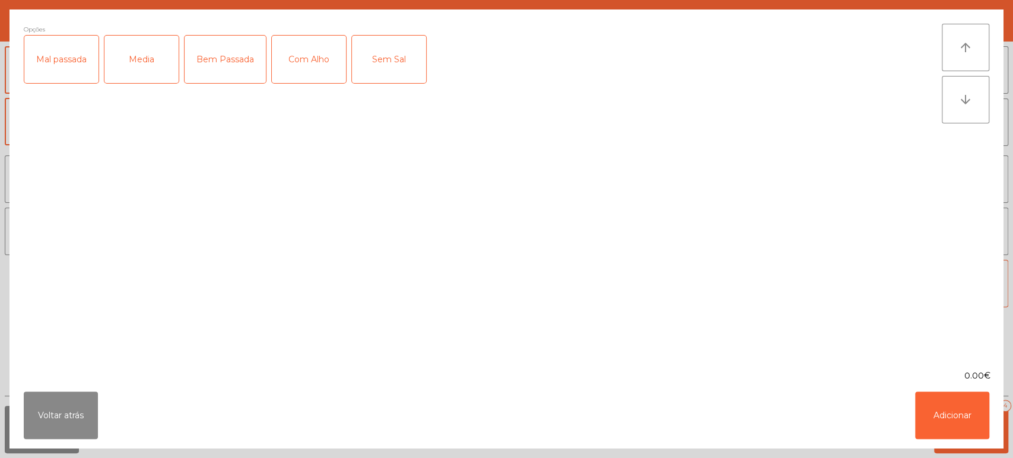
click at [154, 64] on div "Media" at bounding box center [141, 59] width 74 height 47
click at [309, 49] on div "Com Alho" at bounding box center [309, 59] width 74 height 47
click at [965, 398] on button "Adicionar" at bounding box center [952, 415] width 74 height 47
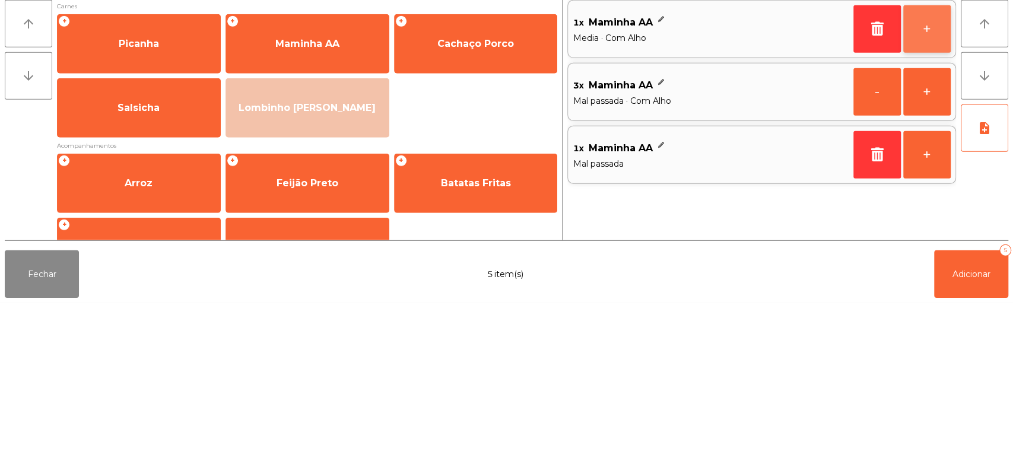
click at [906, 192] on button "+" at bounding box center [926, 184] width 47 height 47
click at [907, 190] on button "+" at bounding box center [926, 184] width 47 height 47
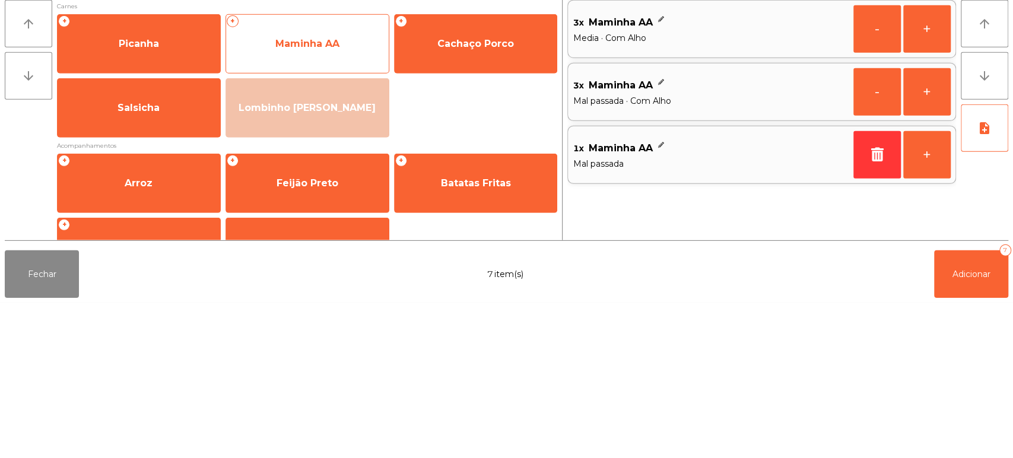
click at [318, 199] on span "Maminha AA" at bounding box center [307, 198] width 64 height 11
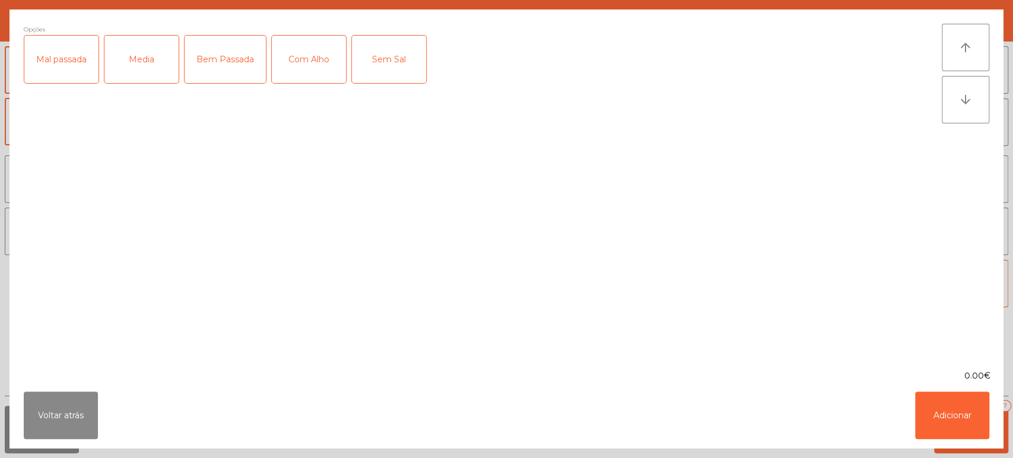
click at [228, 58] on div "Bem Passada" at bounding box center [225, 59] width 81 height 47
click at [135, 66] on div "Media" at bounding box center [141, 59] width 74 height 47
click at [953, 415] on button "Adicionar" at bounding box center [952, 415] width 74 height 47
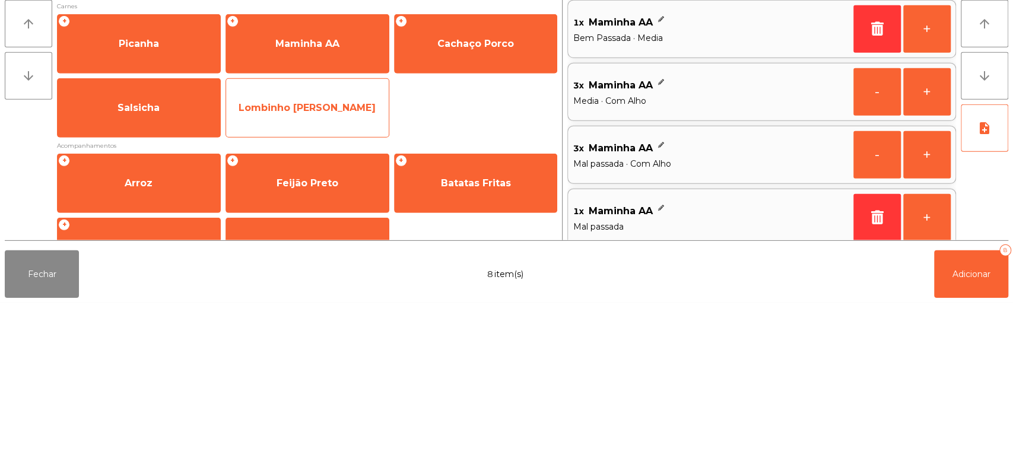
click at [334, 253] on span "Lombinho [PERSON_NAME]" at bounding box center [307, 263] width 163 height 32
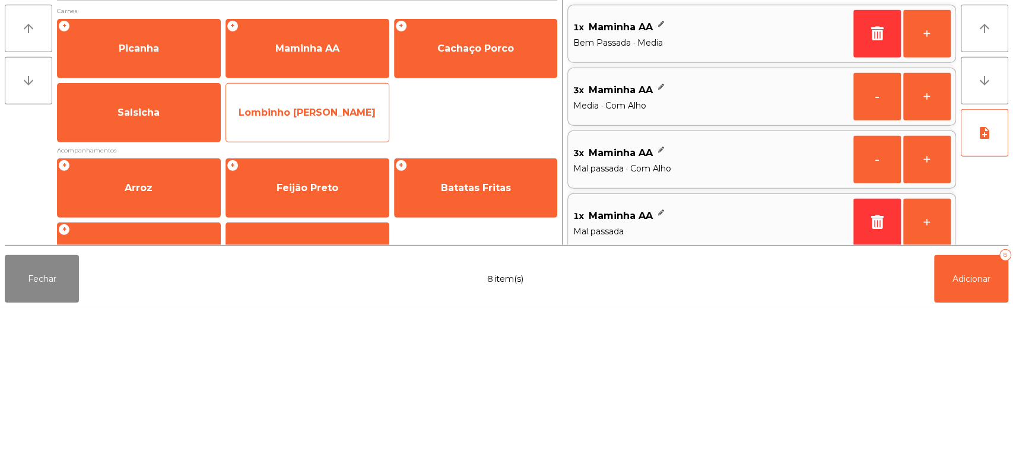
scroll to position [5, 0]
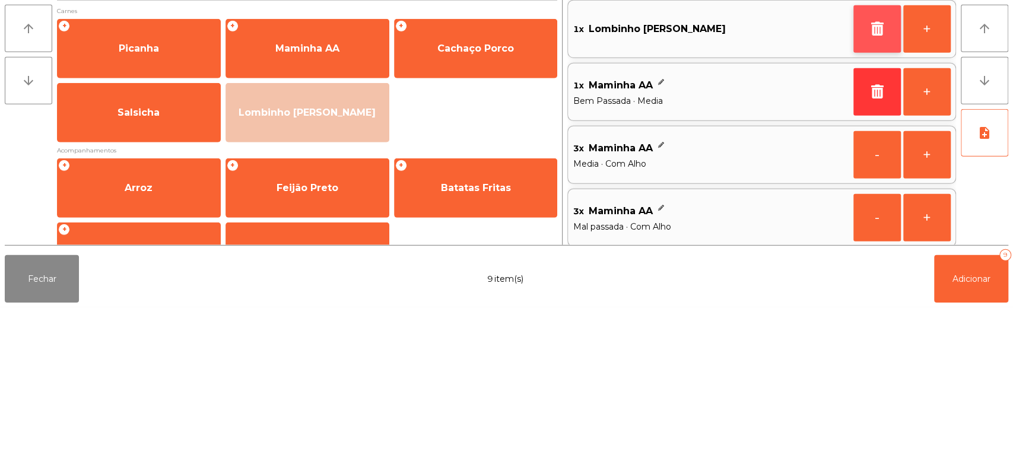
click at [853, 180] on button "button" at bounding box center [876, 179] width 47 height 47
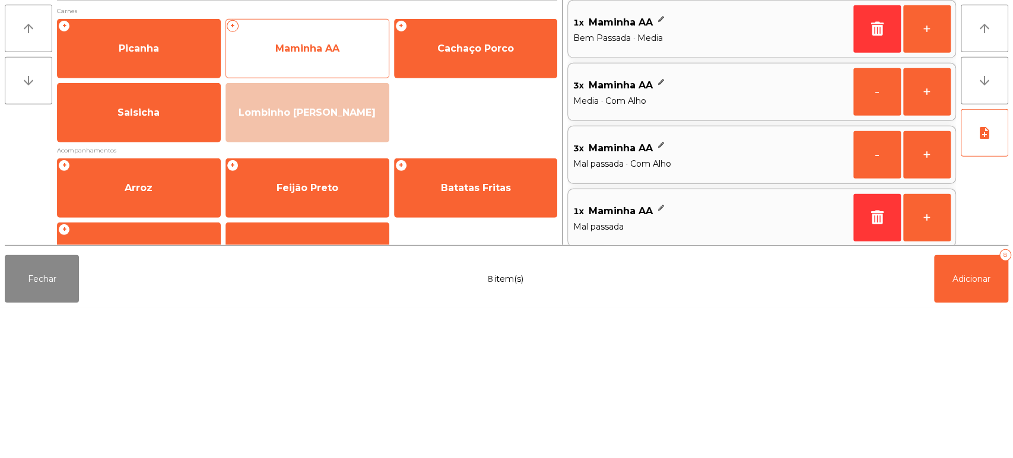
click at [323, 199] on span "Maminha AA" at bounding box center [307, 198] width 64 height 11
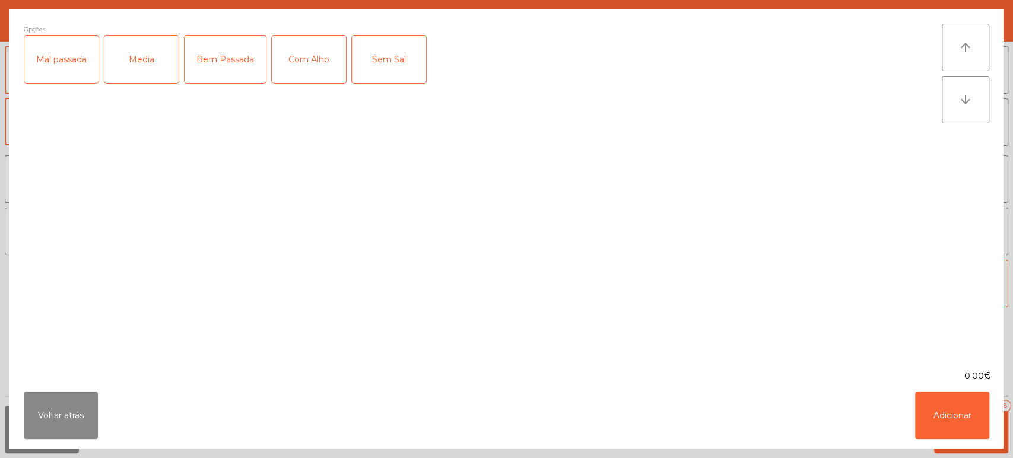
click at [234, 61] on div "Bem Passada" at bounding box center [225, 59] width 81 height 47
click at [301, 59] on div "Com Alho" at bounding box center [309, 59] width 74 height 47
click at [949, 411] on button "Adicionar" at bounding box center [952, 415] width 74 height 47
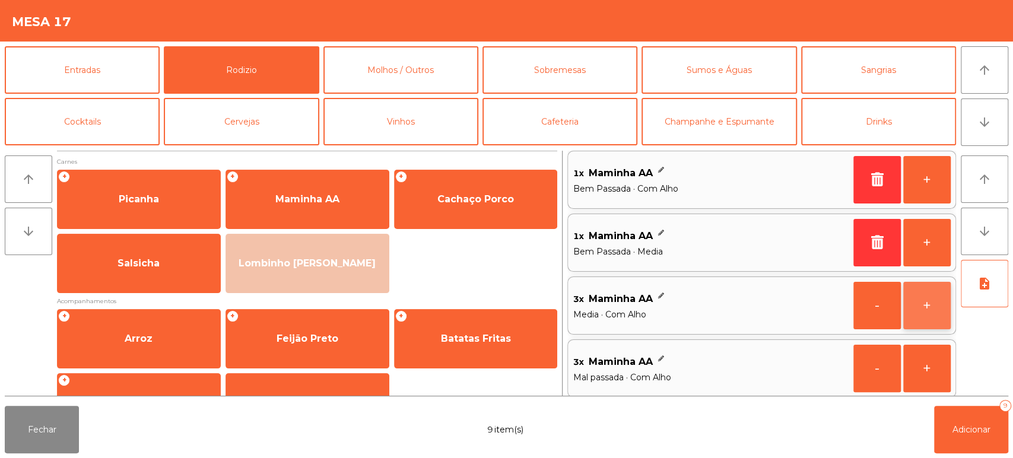
click at [927, 307] on button "+" at bounding box center [926, 305] width 47 height 47
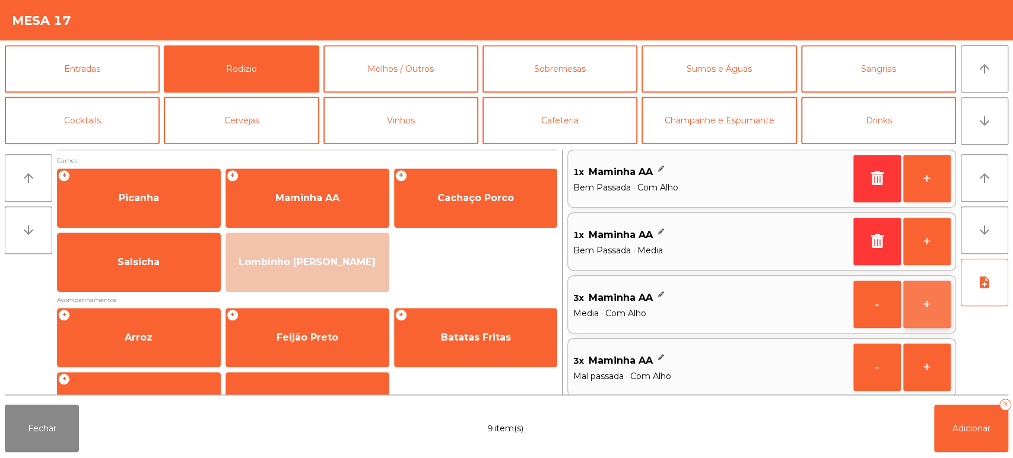
scroll to position [0, 0]
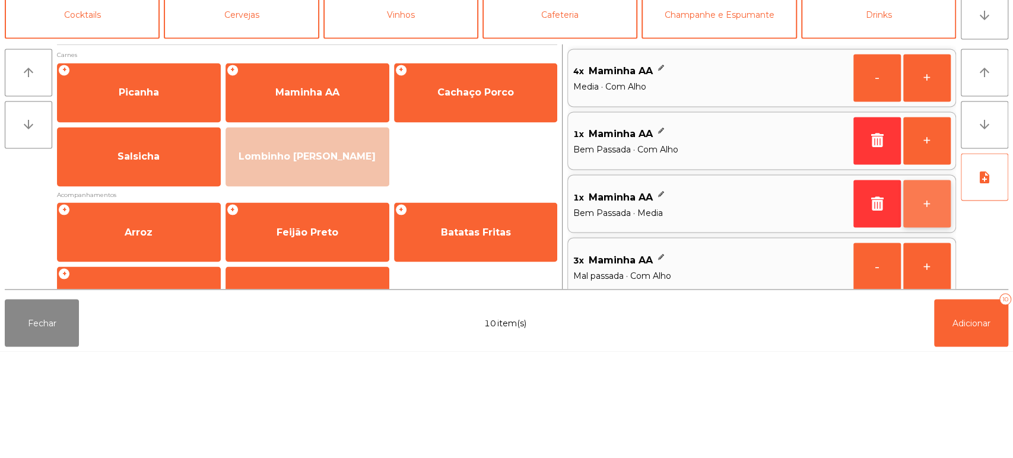
click at [928, 308] on button "+" at bounding box center [926, 310] width 47 height 47
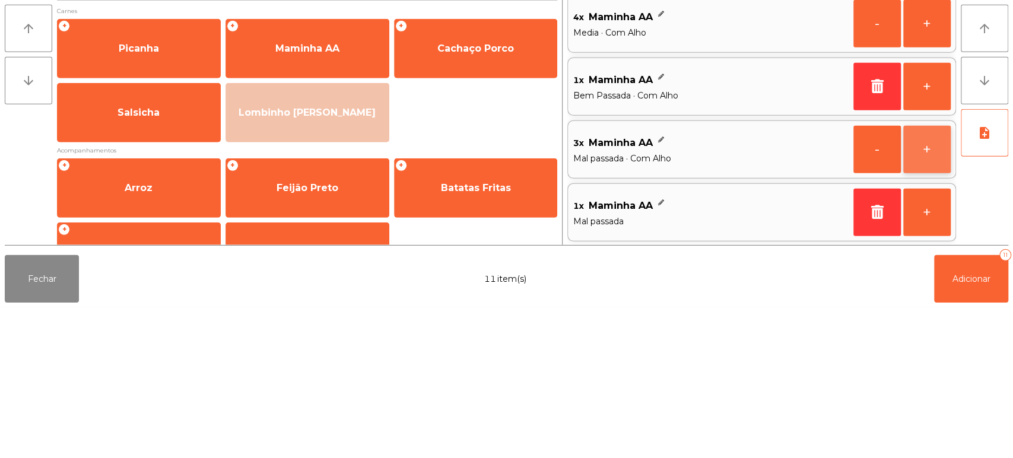
click at [933, 297] on button "+" at bounding box center [926, 300] width 47 height 47
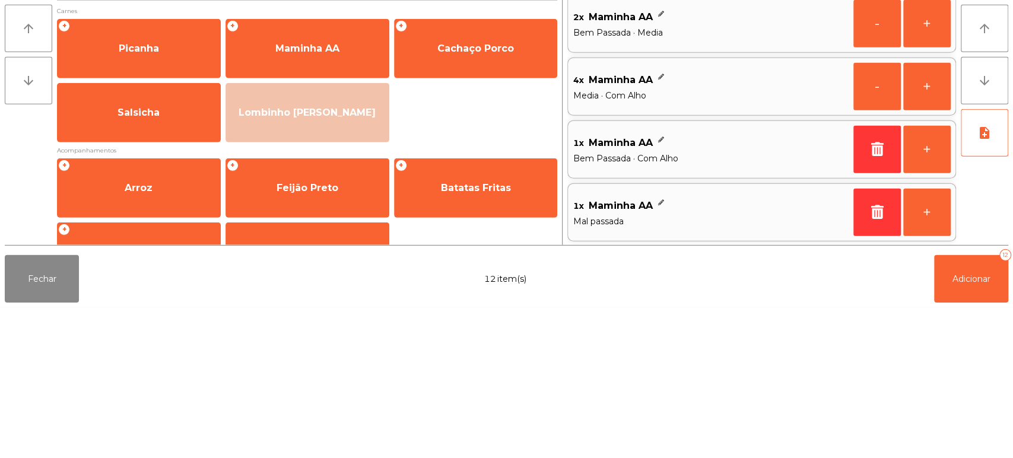
scroll to position [5, 0]
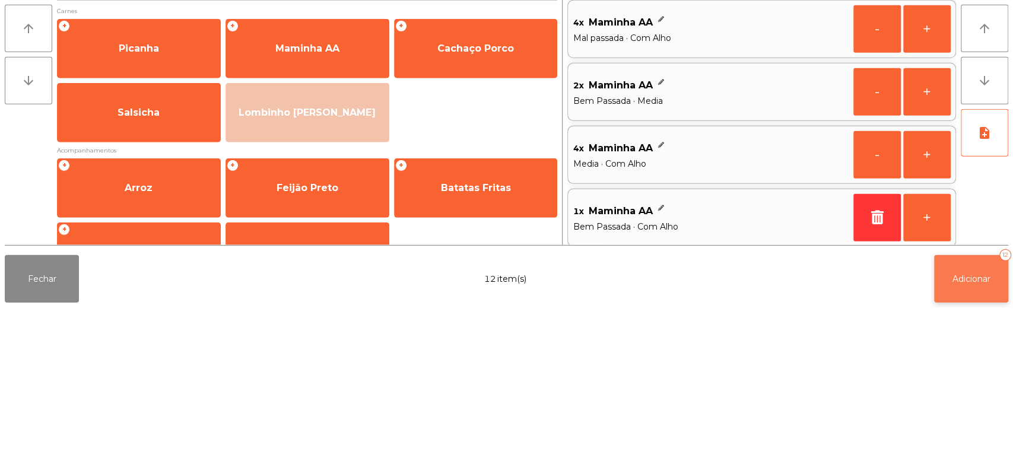
click at [957, 436] on button "Adicionar 12" at bounding box center [971, 429] width 74 height 47
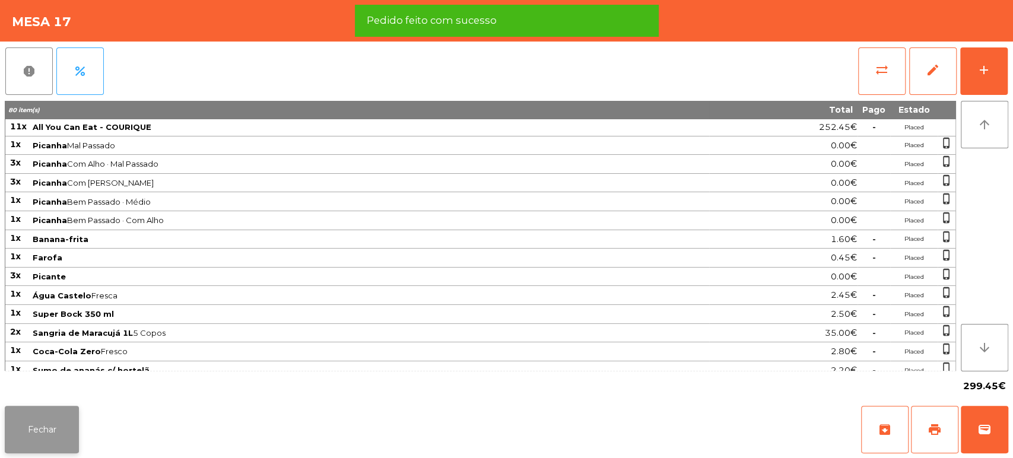
click at [56, 442] on button "Fechar" at bounding box center [42, 429] width 74 height 47
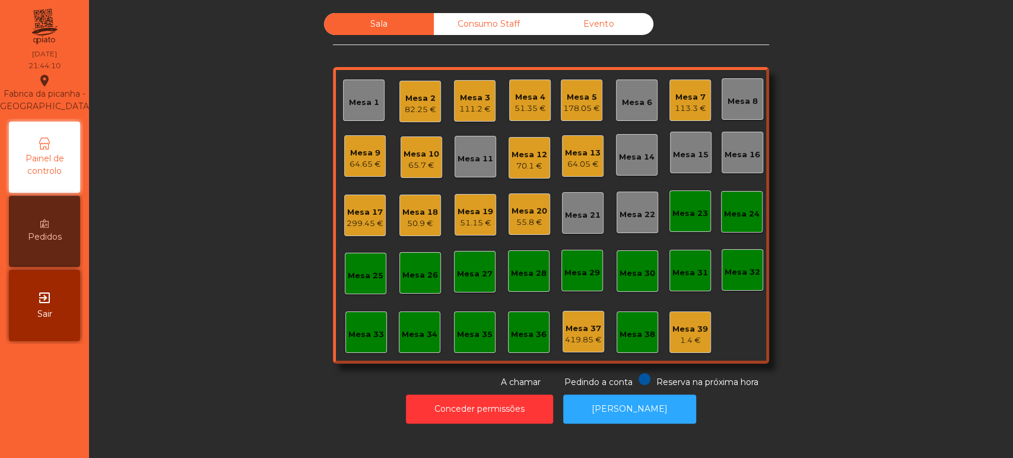
click at [363, 209] on div "Mesa 17" at bounding box center [365, 213] width 37 height 12
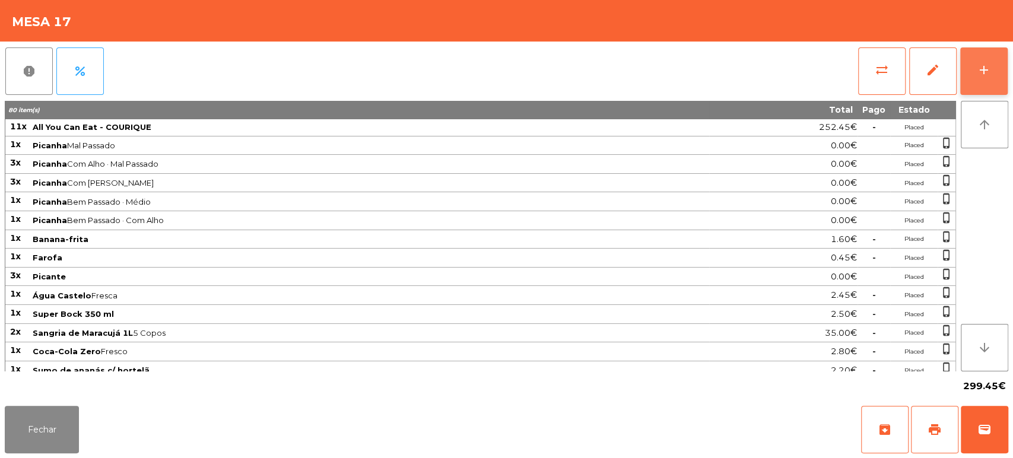
click at [987, 74] on div "add" at bounding box center [984, 70] width 14 height 14
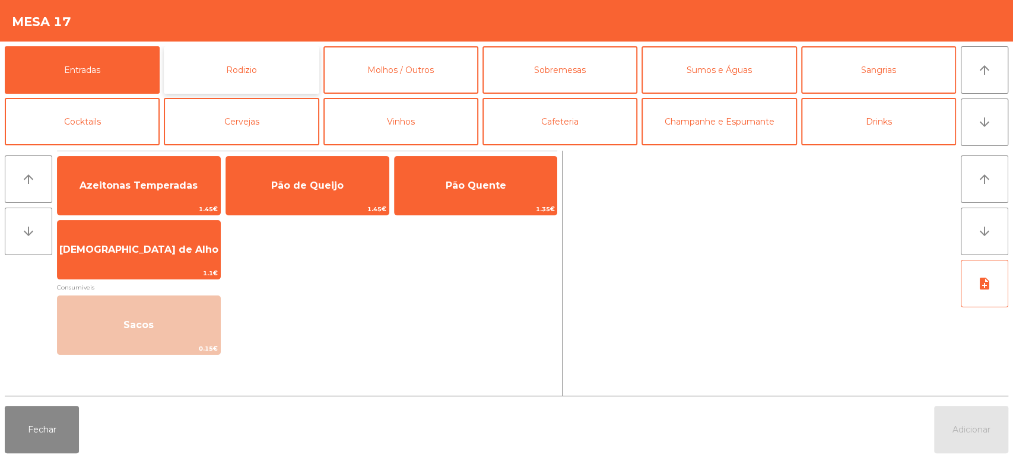
click at [269, 62] on button "Rodizio" at bounding box center [241, 69] width 155 height 47
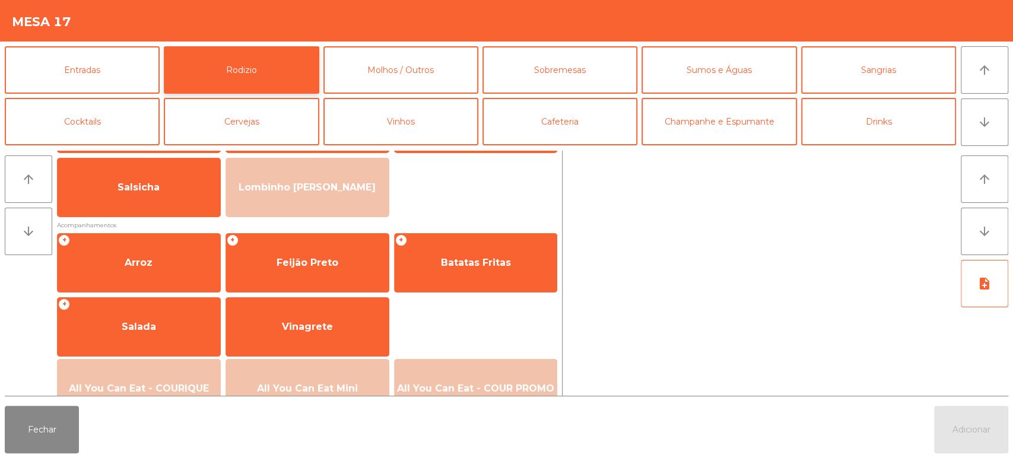
scroll to position [94, 0]
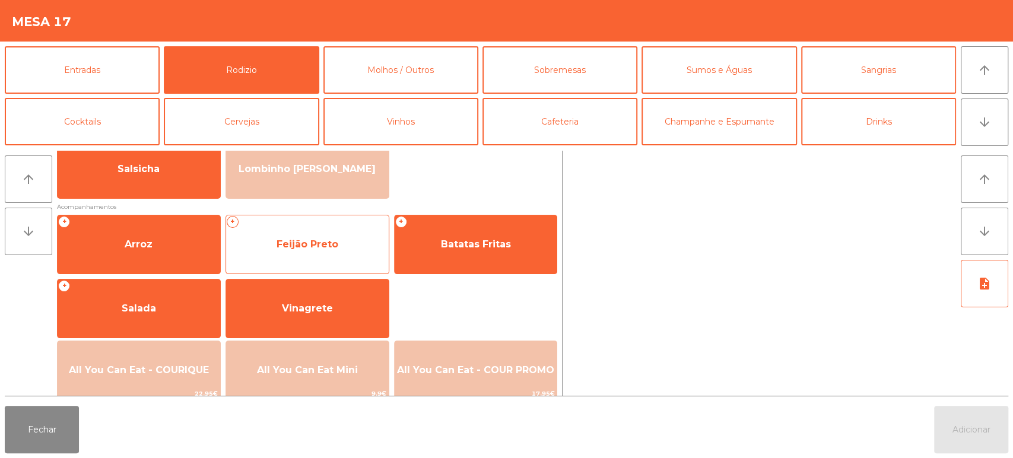
click at [331, 261] on div "+ Feijão Preto" at bounding box center [307, 244] width 164 height 59
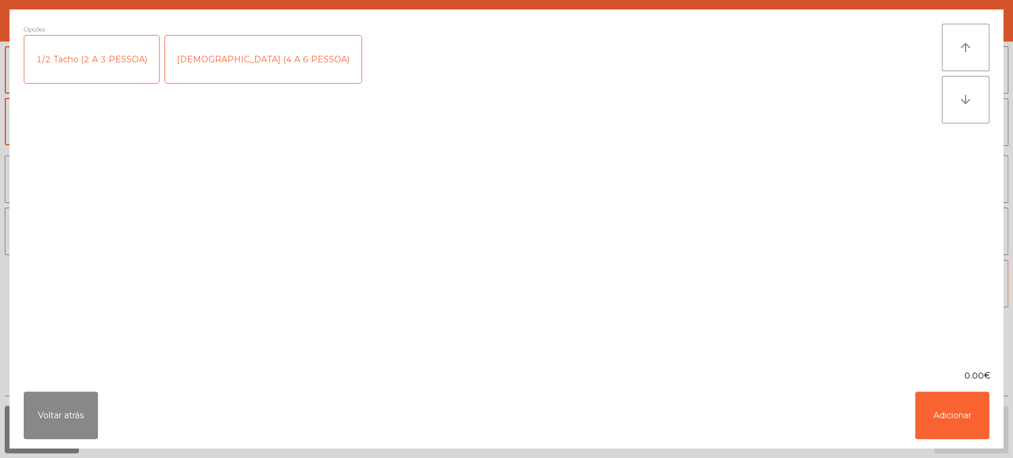
click at [103, 60] on div "1/2 Tacho (2 A 3 PESSOA)" at bounding box center [91, 59] width 135 height 47
click at [950, 395] on button "Adicionar" at bounding box center [952, 415] width 74 height 47
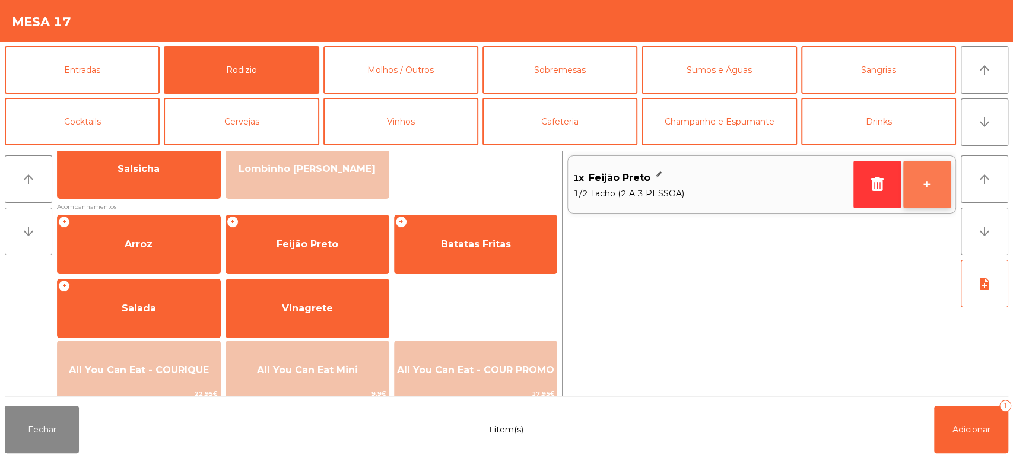
click at [908, 185] on button "+" at bounding box center [926, 184] width 47 height 47
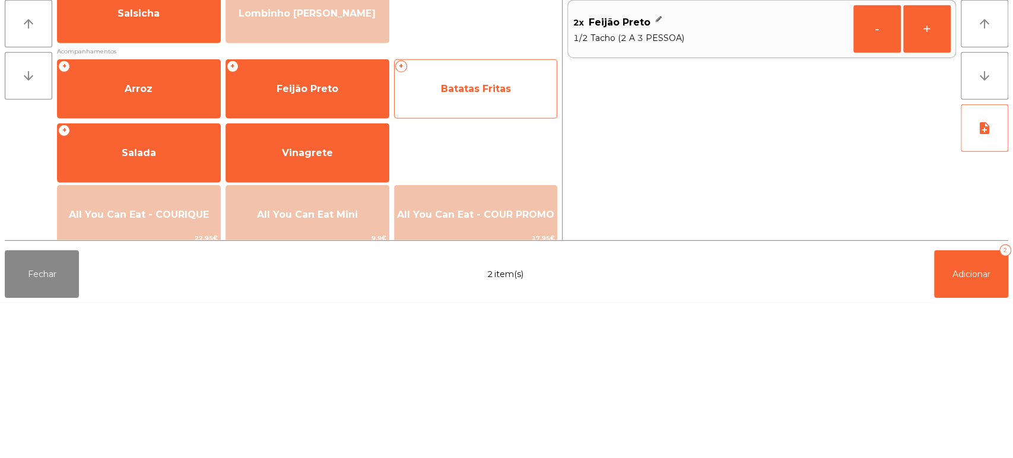
click at [474, 241] on span "Batatas Fritas" at bounding box center [476, 244] width 70 height 11
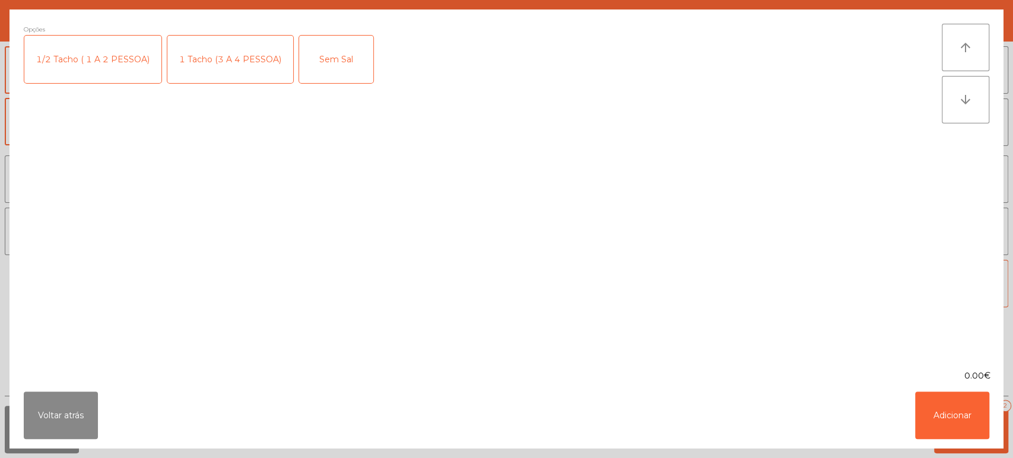
click at [218, 62] on div "1 Tacho (3 A 4 PESSOA)" at bounding box center [230, 59] width 126 height 47
click at [939, 412] on button "Adicionar" at bounding box center [952, 415] width 74 height 47
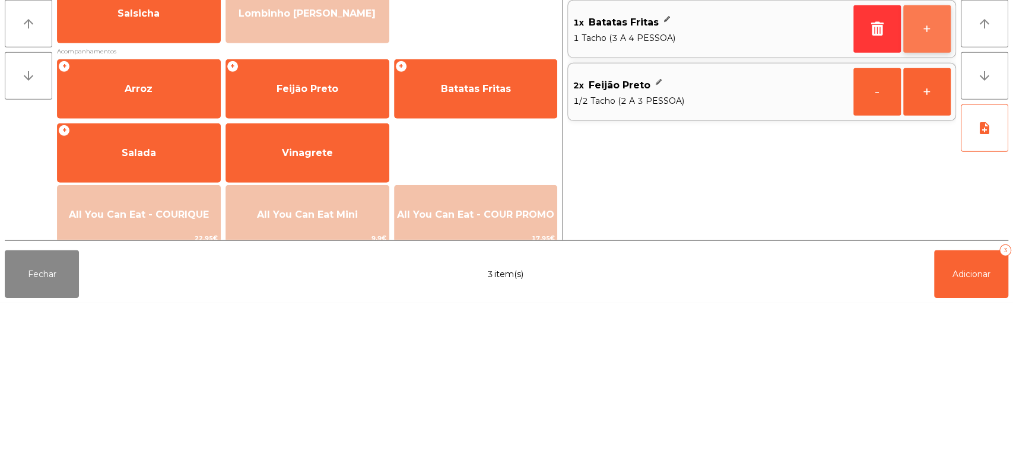
click at [920, 179] on button "+" at bounding box center [926, 184] width 47 height 47
click at [925, 177] on button "+" at bounding box center [926, 184] width 47 height 47
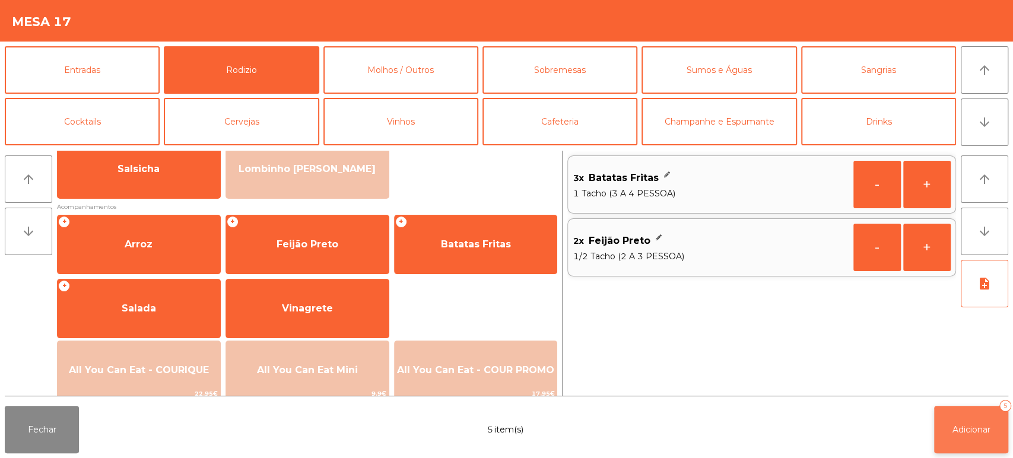
click at [959, 427] on span "Adicionar" at bounding box center [971, 429] width 38 height 11
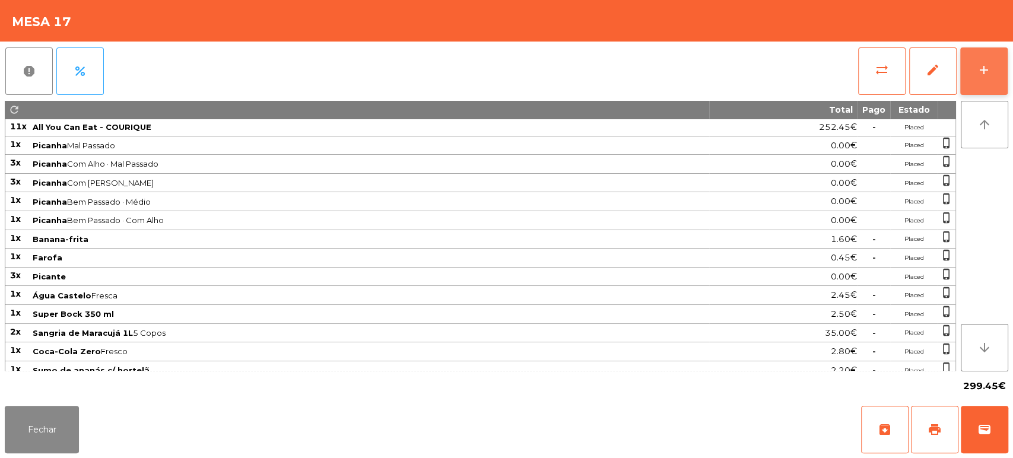
click at [970, 80] on button "add" at bounding box center [983, 70] width 47 height 47
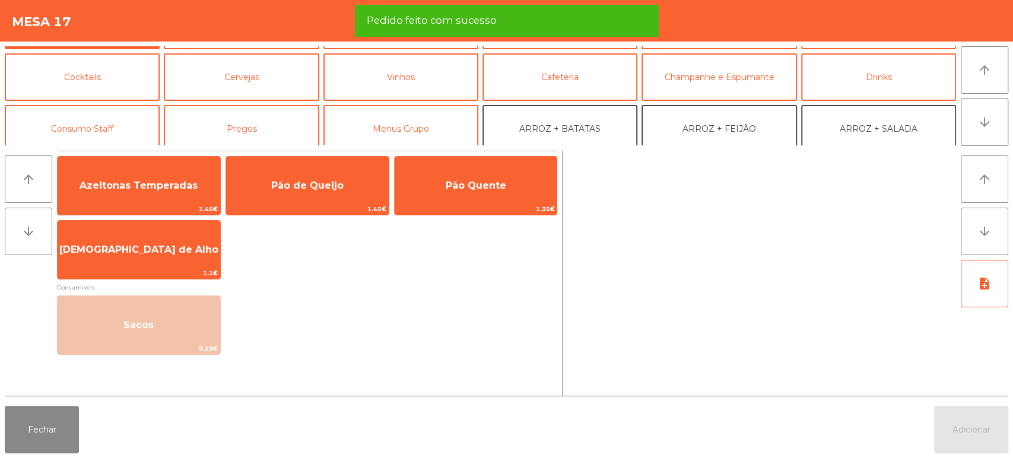
scroll to position [0, 0]
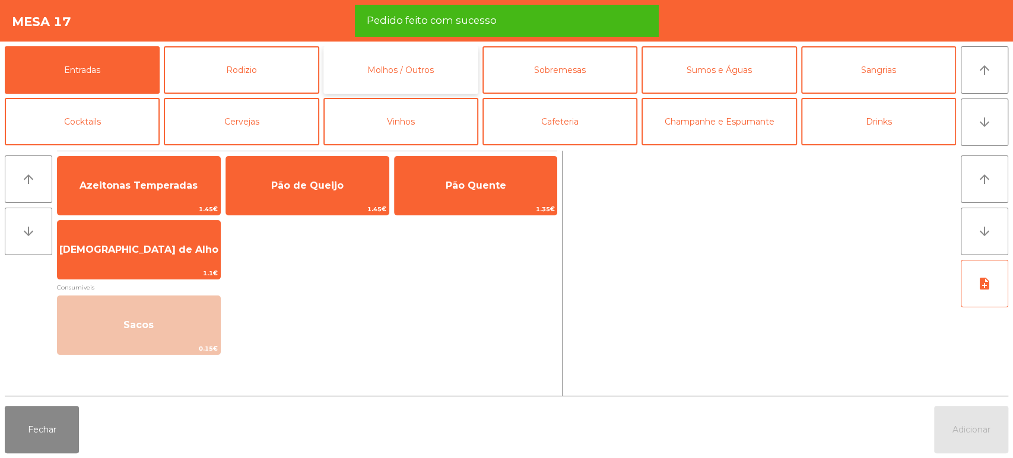
click at [415, 83] on button "Molhos / Outros" at bounding box center [400, 69] width 155 height 47
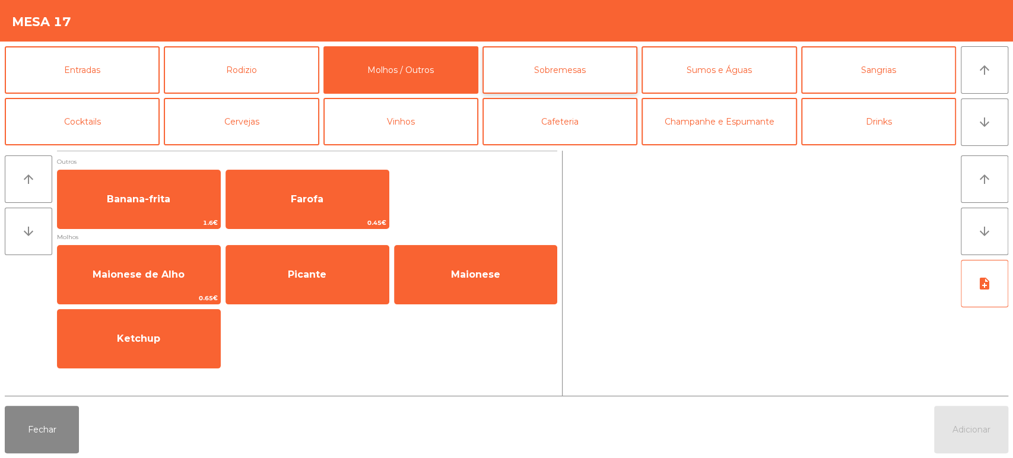
click at [592, 60] on button "Sobremesas" at bounding box center [559, 69] width 155 height 47
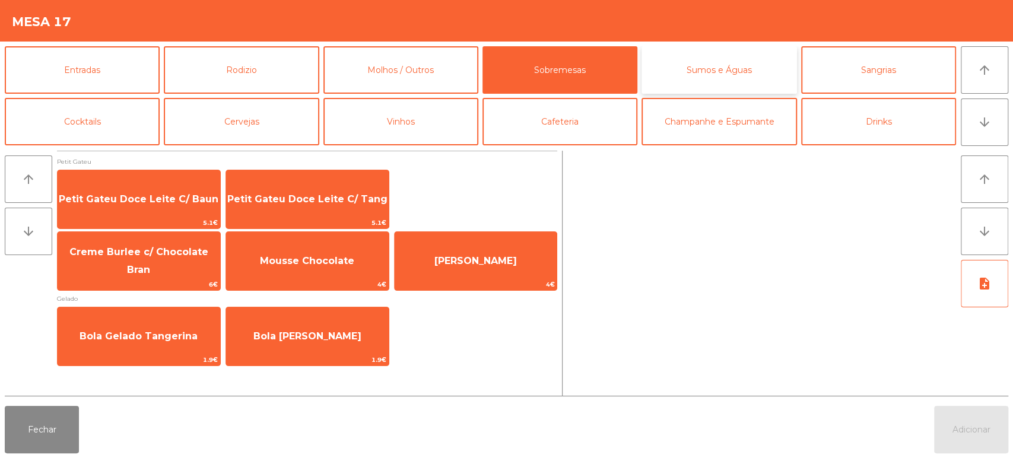
click at [711, 77] on button "Sumos e Águas" at bounding box center [718, 69] width 155 height 47
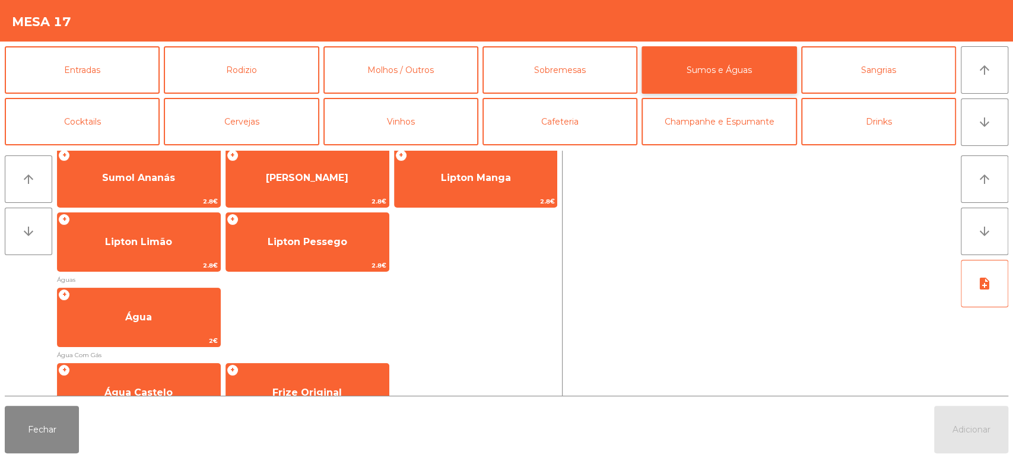
scroll to position [382, 0]
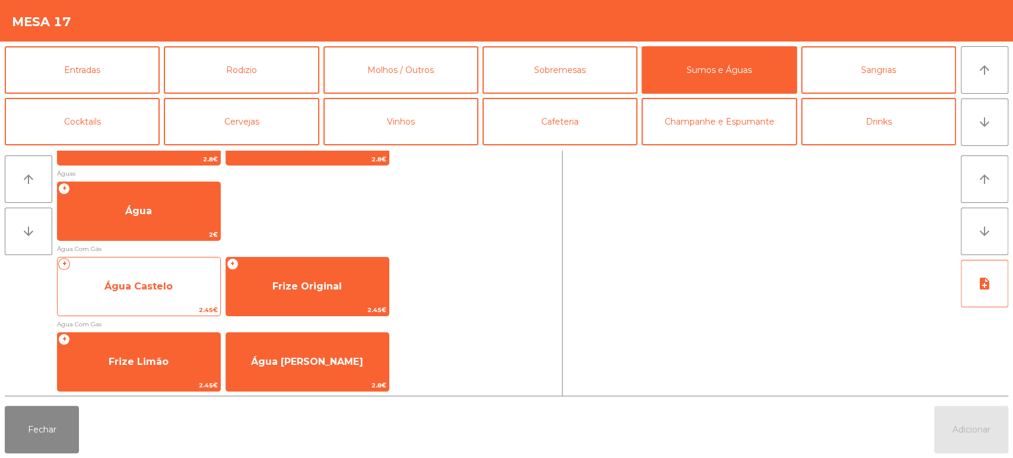
click at [158, 297] on span "Água Castelo" at bounding box center [139, 287] width 163 height 32
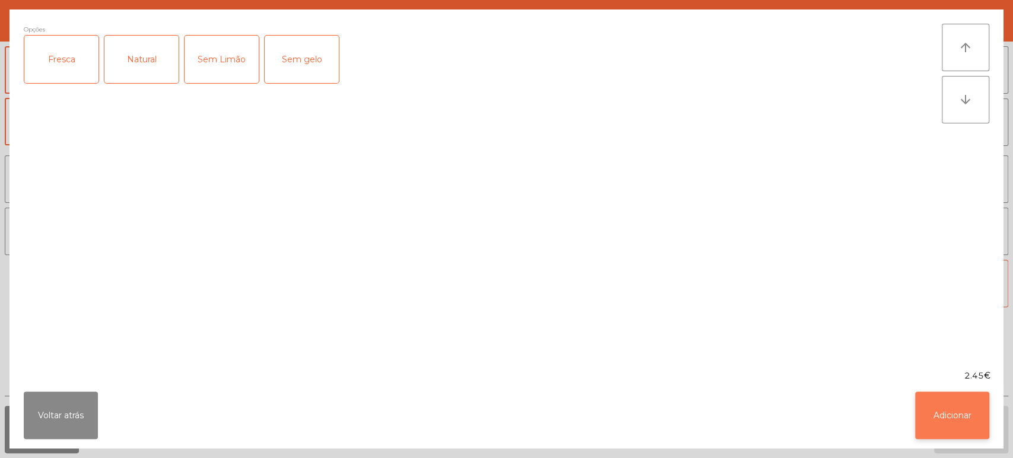
click at [957, 432] on button "Adicionar" at bounding box center [952, 415] width 74 height 47
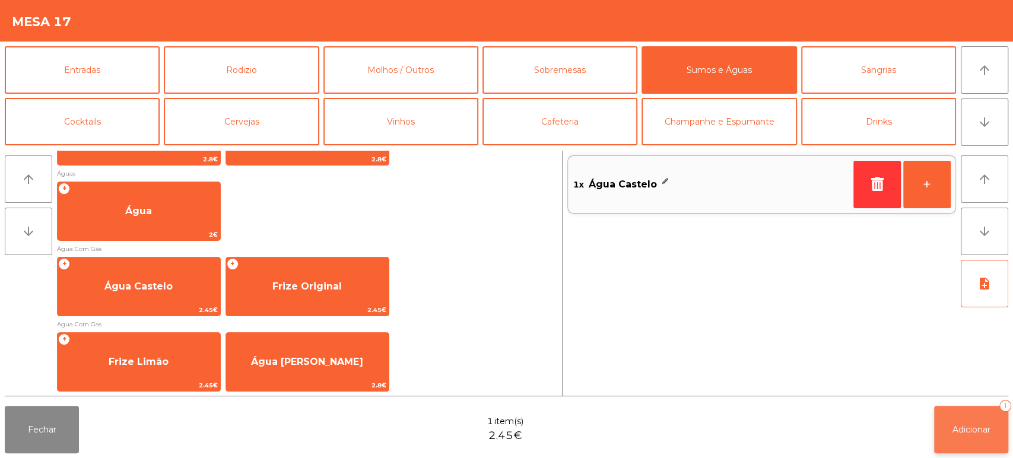
click at [967, 413] on button "Adicionar 1" at bounding box center [971, 429] width 74 height 47
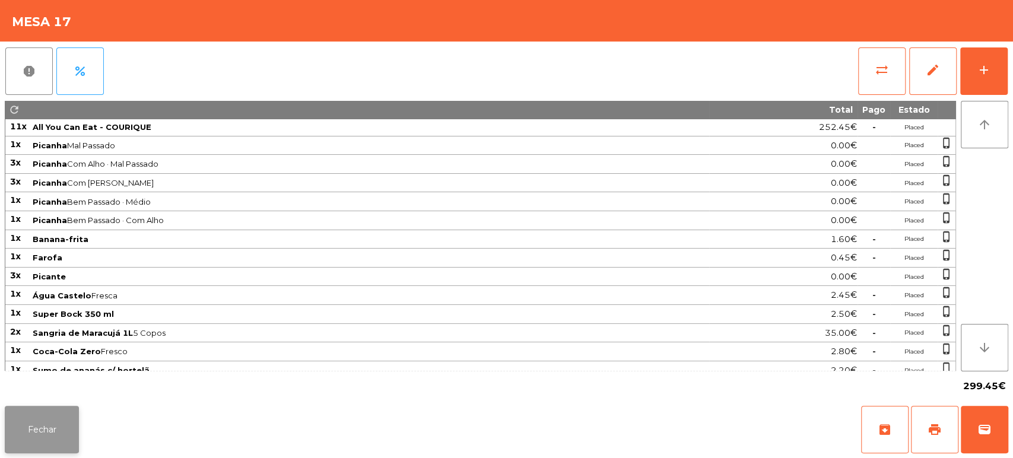
click at [21, 435] on button "Fechar" at bounding box center [42, 429] width 74 height 47
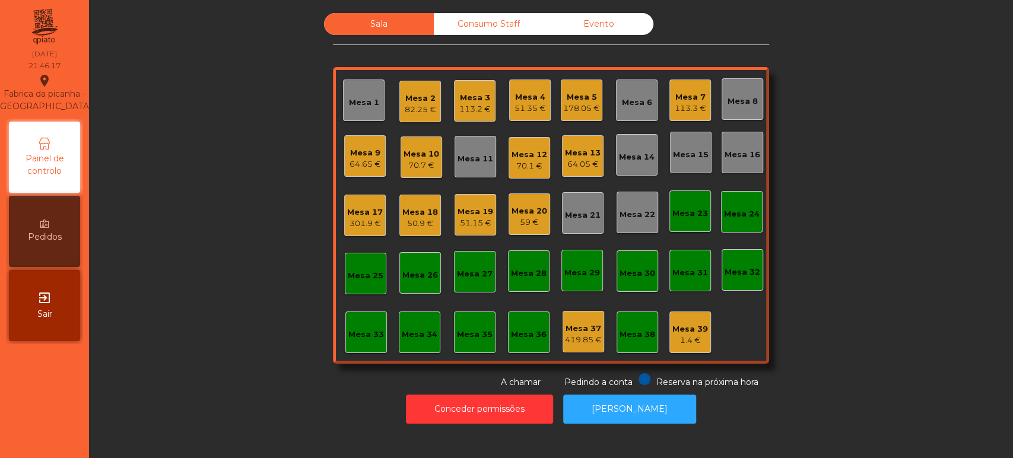
click at [921, 318] on div "Sala Consumo Staff Evento Mesa 1 Mesa 2 82.25 € Mesa 3 113.2 € Mesa 4 51.35 € M…" at bounding box center [551, 201] width 892 height 376
click at [520, 153] on div "Mesa 12" at bounding box center [530, 155] width 36 height 12
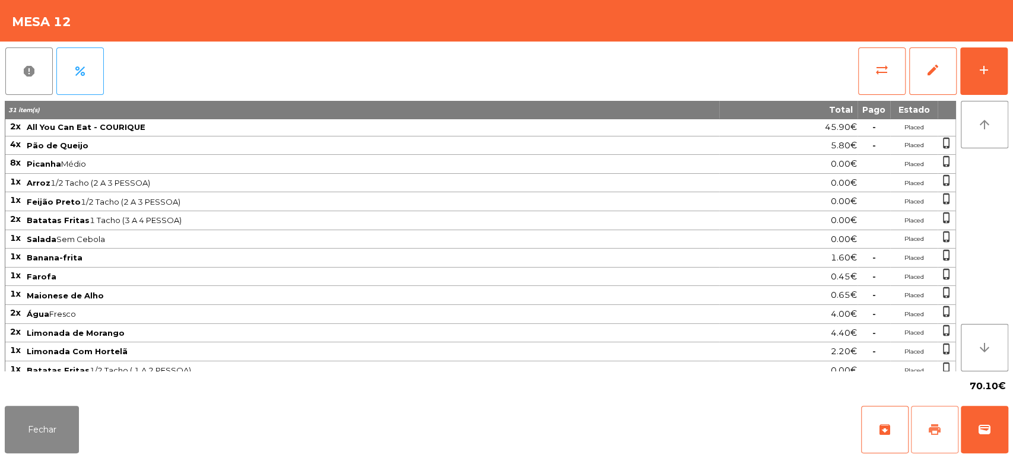
click at [936, 435] on span "print" at bounding box center [934, 430] width 14 height 14
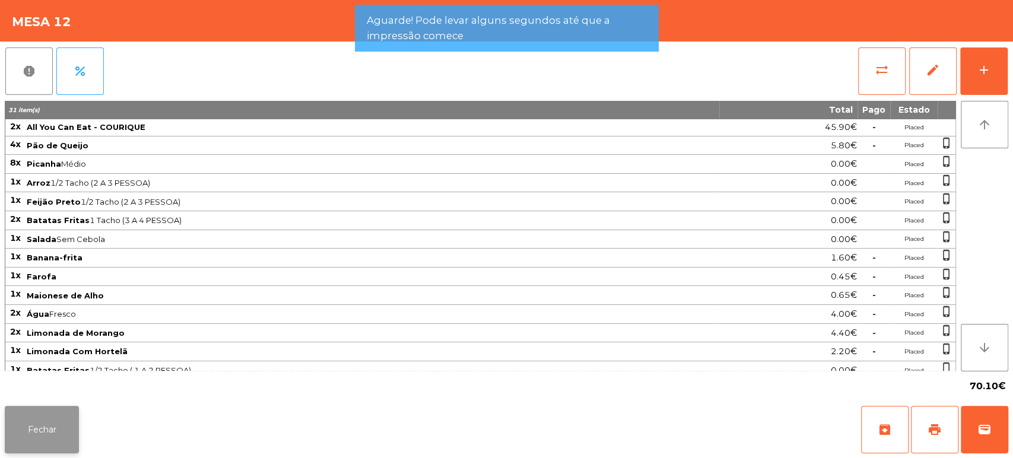
click at [37, 420] on button "Fechar" at bounding box center [42, 429] width 74 height 47
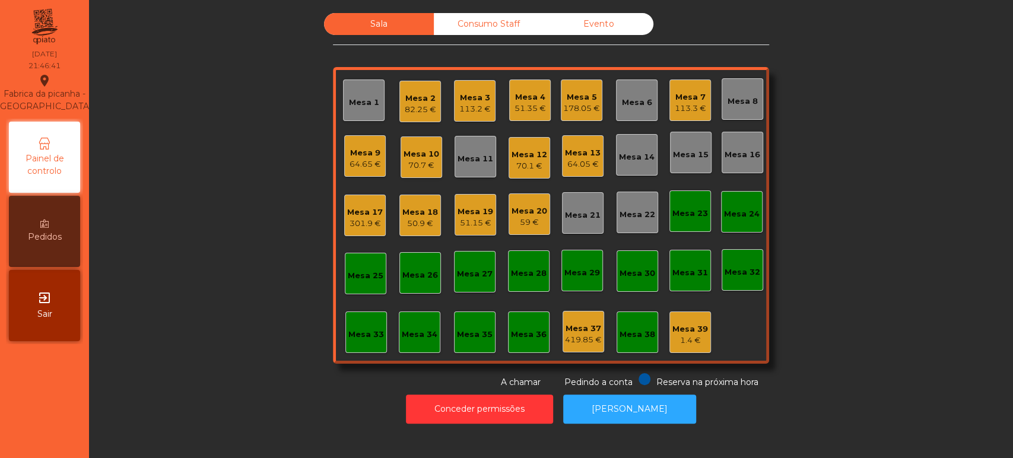
click at [523, 161] on div "70.1 €" at bounding box center [530, 166] width 36 height 12
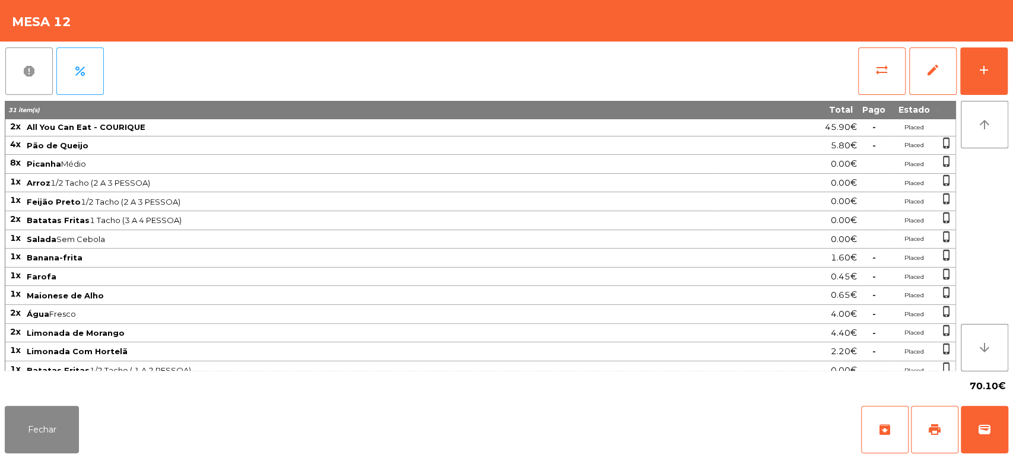
click at [6, 58] on button "report" at bounding box center [28, 70] width 47 height 47
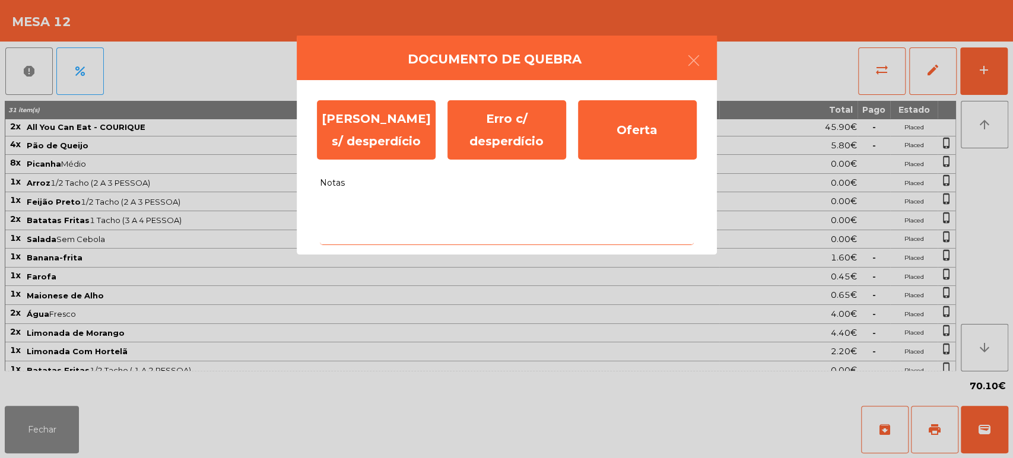
click at [452, 208] on textarea "Notas" at bounding box center [507, 220] width 374 height 49
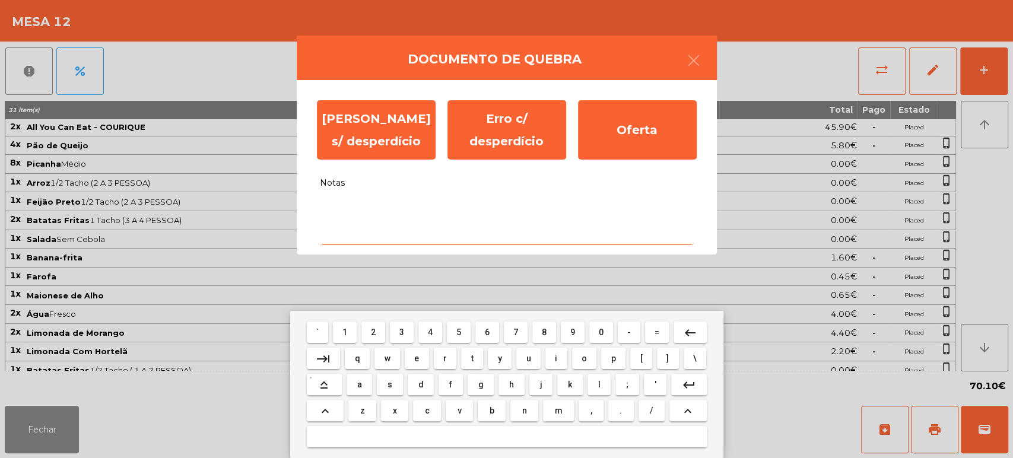
click at [368, 382] on button "a" at bounding box center [360, 384] width 26 height 21
type textarea "*"
click at [693, 331] on mat-icon "keyboard_backspace" at bounding box center [690, 333] width 14 height 14
click at [584, 358] on span "o" at bounding box center [584, 358] width 5 height 9
click at [450, 385] on span "f" at bounding box center [450, 384] width 3 height 9
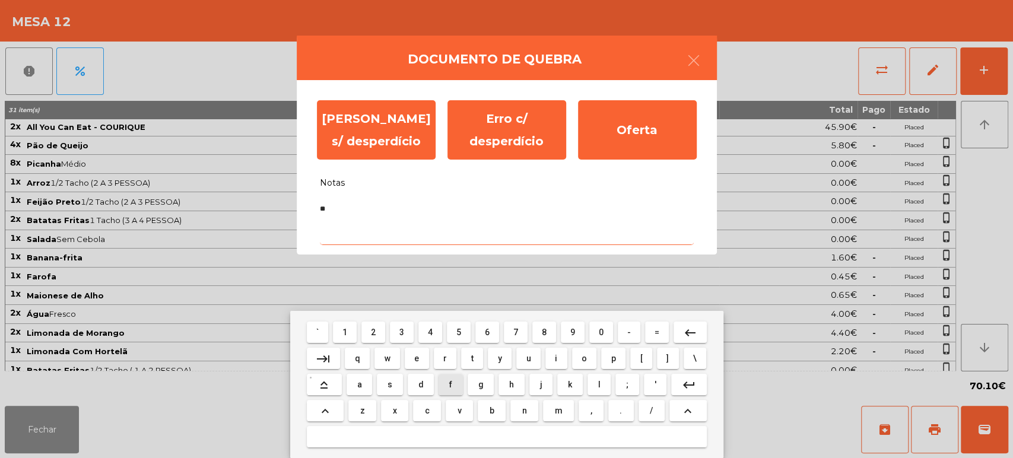
click at [417, 358] on span "e" at bounding box center [416, 358] width 5 height 9
click at [444, 357] on span "r" at bounding box center [445, 358] width 4 height 9
type textarea "****"
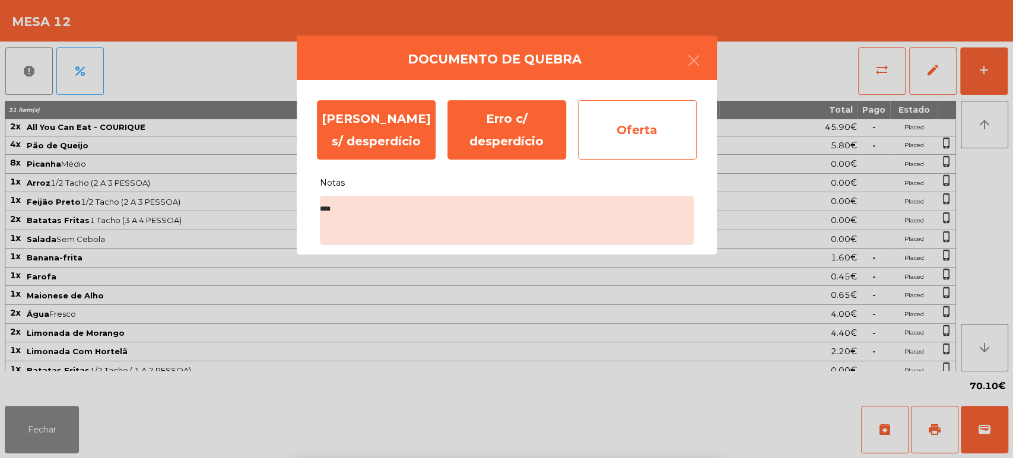
click at [646, 126] on div "Oferta" at bounding box center [637, 129] width 119 height 59
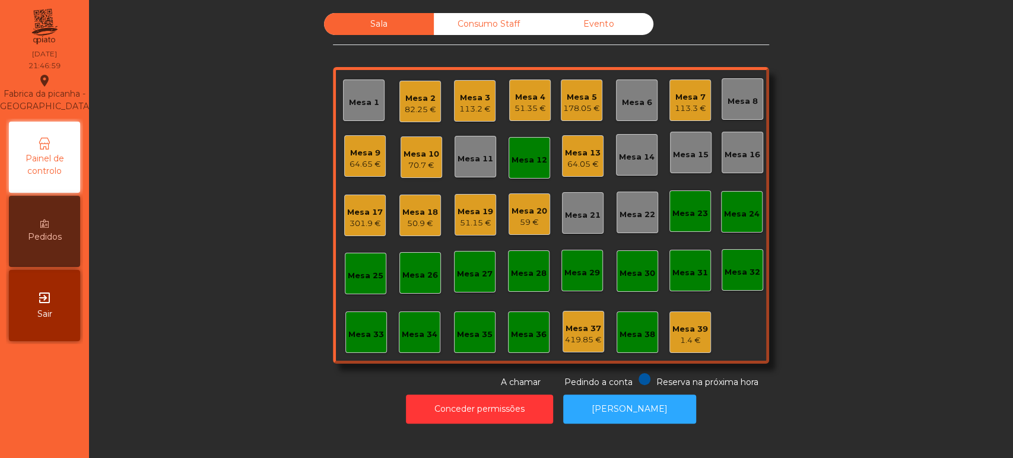
click at [529, 165] on div "Mesa 12" at bounding box center [530, 160] width 36 height 12
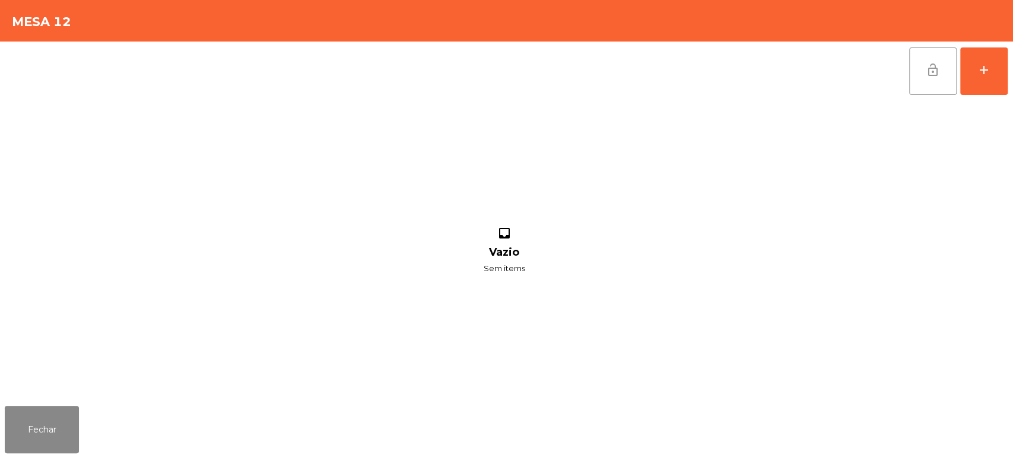
click at [930, 81] on button "lock_open" at bounding box center [932, 70] width 47 height 47
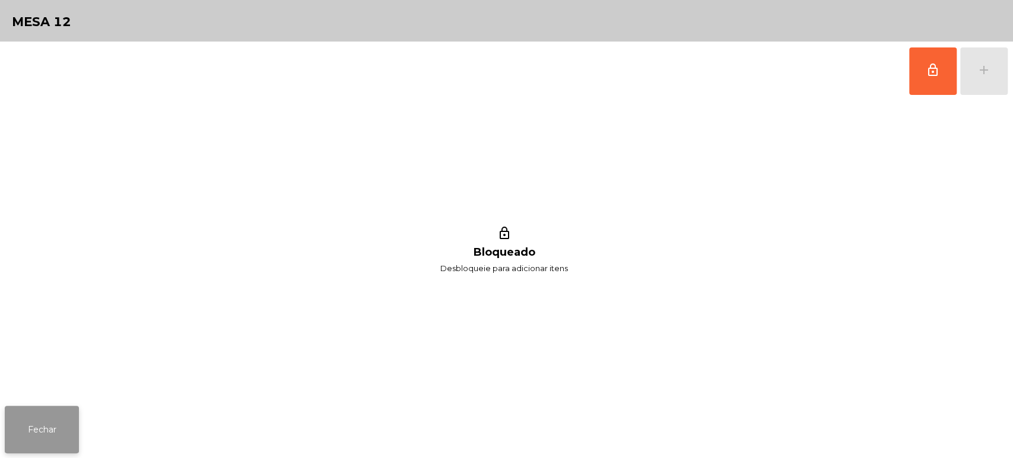
click at [64, 418] on button "Fechar" at bounding box center [42, 429] width 74 height 47
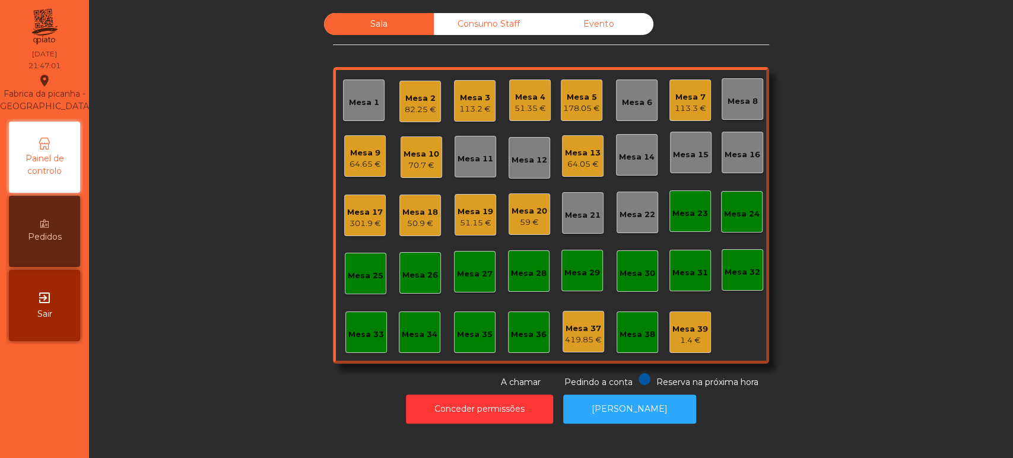
click at [358, 211] on div "Mesa 17" at bounding box center [365, 213] width 36 height 12
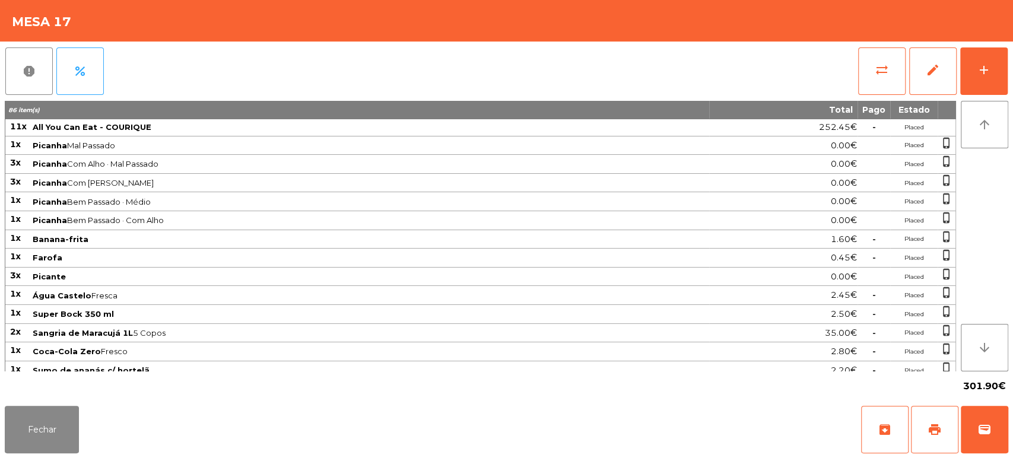
click at [1011, 69] on div "report percent sync_alt edit add 86 item(s) Total Pago Estado 11x All You Can E…" at bounding box center [506, 222] width 1013 height 360
click at [282, 64] on div "report percent sync_alt edit add" at bounding box center [506, 71] width 1003 height 59
click at [951, 64] on button "edit" at bounding box center [932, 70] width 47 height 47
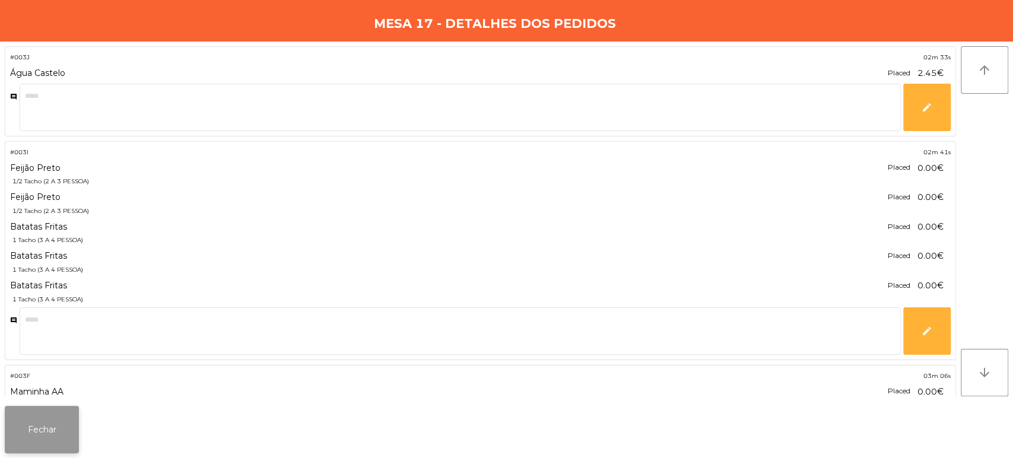
click at [57, 412] on button "Fechar" at bounding box center [42, 429] width 74 height 47
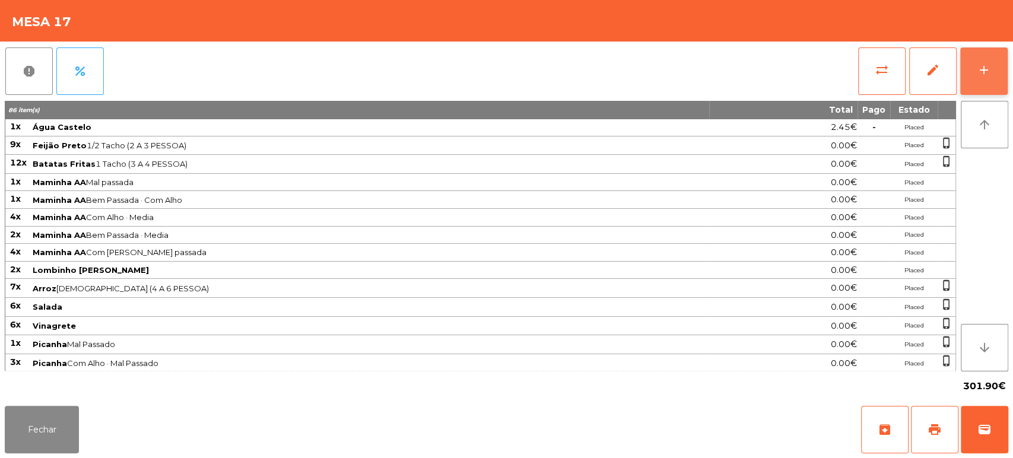
click at [977, 58] on button "add" at bounding box center [983, 70] width 47 height 47
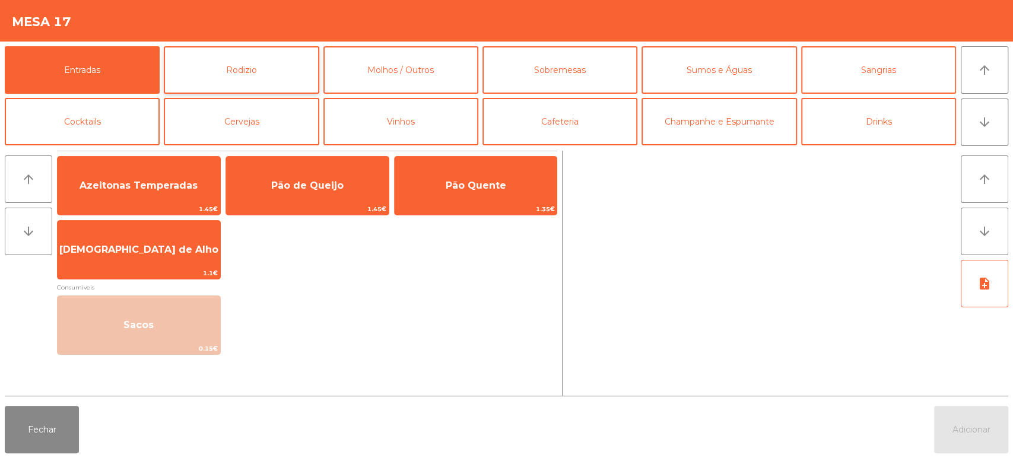
click at [287, 67] on button "Rodizio" at bounding box center [241, 69] width 155 height 47
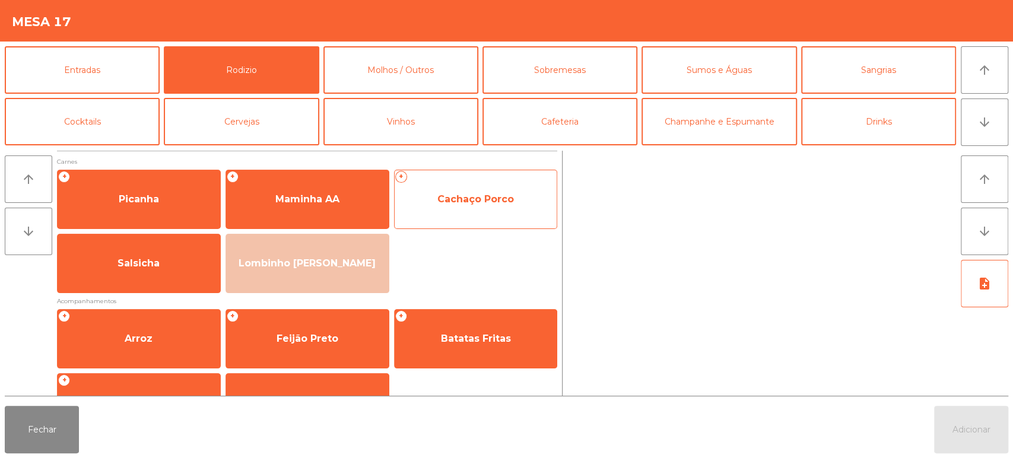
click at [507, 199] on span "Cachaço Porco" at bounding box center [475, 198] width 77 height 11
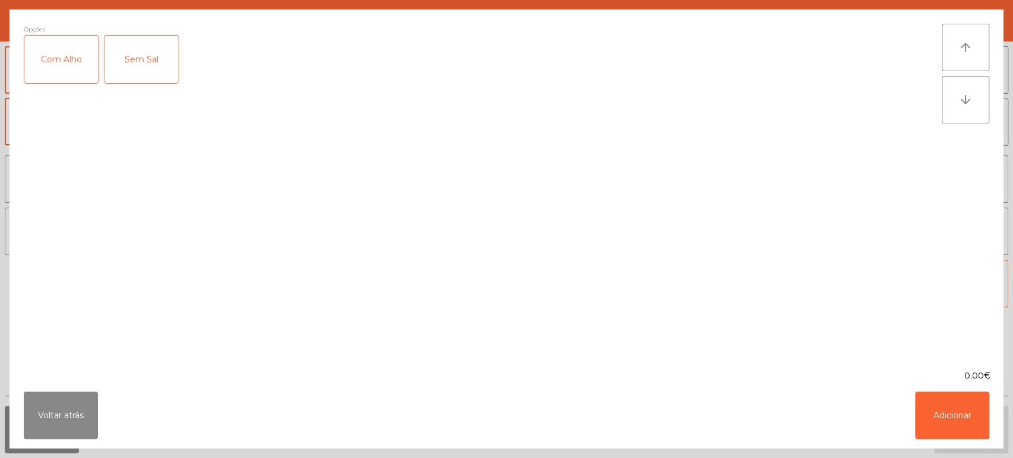
click at [63, 65] on div "Com Alho" at bounding box center [61, 59] width 74 height 47
click at [957, 448] on div "Voltar atrás Adicionar" at bounding box center [506, 415] width 994 height 66
click at [959, 408] on button "Adicionar" at bounding box center [952, 415] width 74 height 47
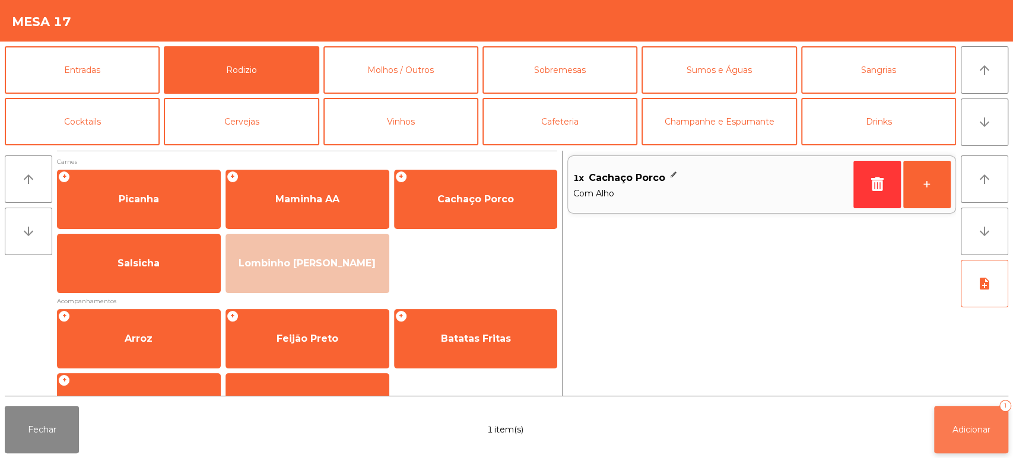
click at [961, 430] on span "Adicionar" at bounding box center [971, 429] width 38 height 11
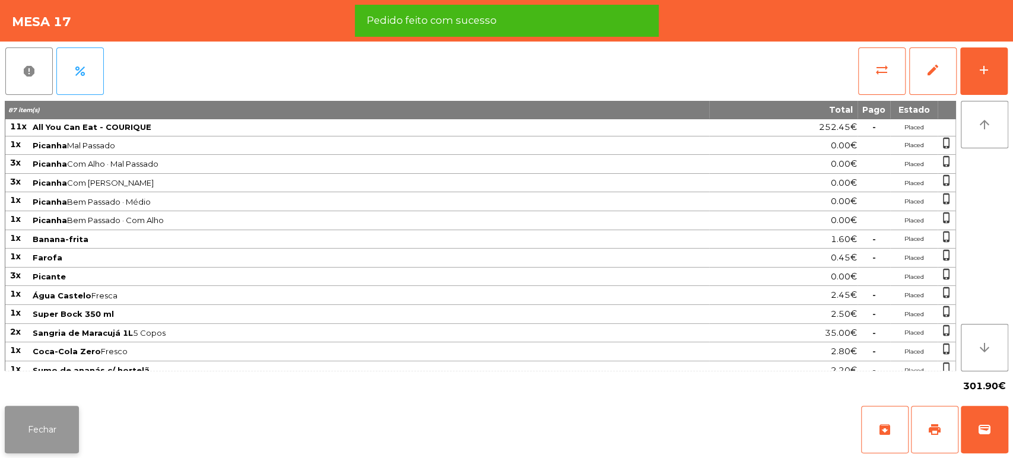
click at [60, 434] on button "Fechar" at bounding box center [42, 429] width 74 height 47
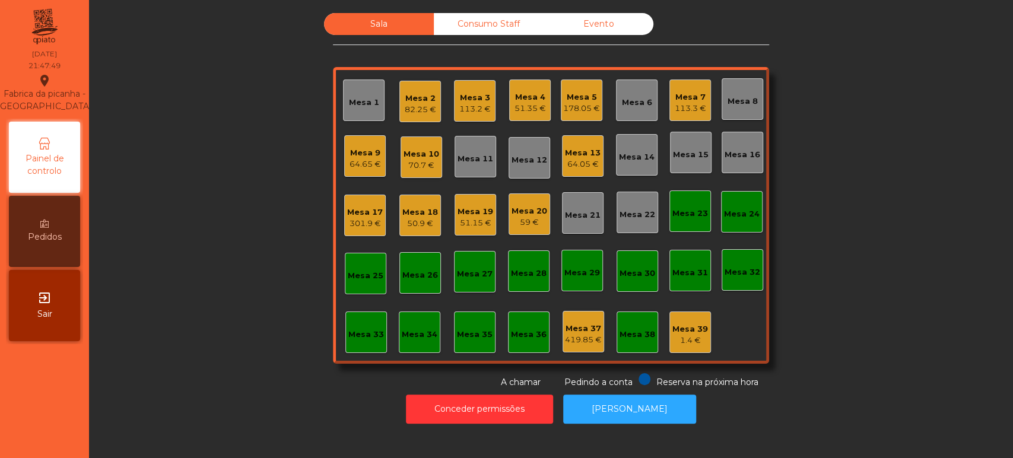
click at [513, 151] on div "Mesa 12" at bounding box center [530, 158] width 36 height 17
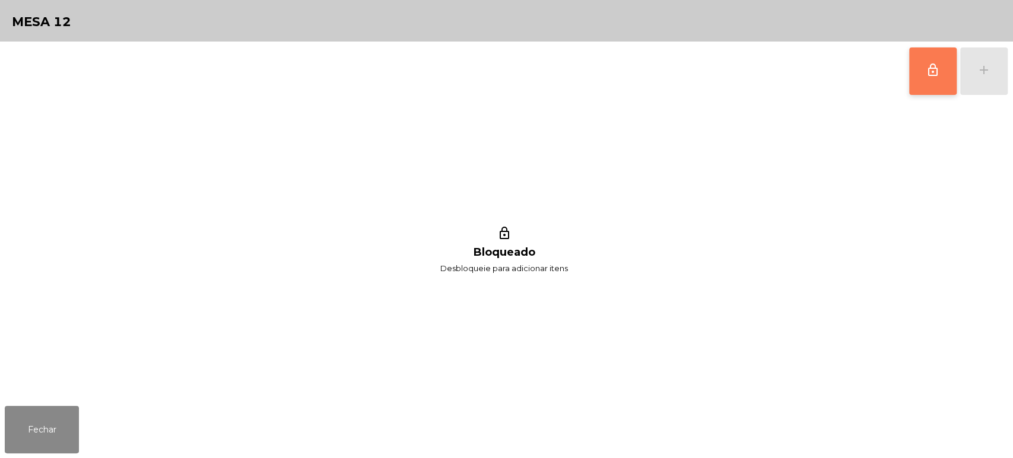
click at [931, 65] on span "lock_outline" at bounding box center [933, 70] width 14 height 14
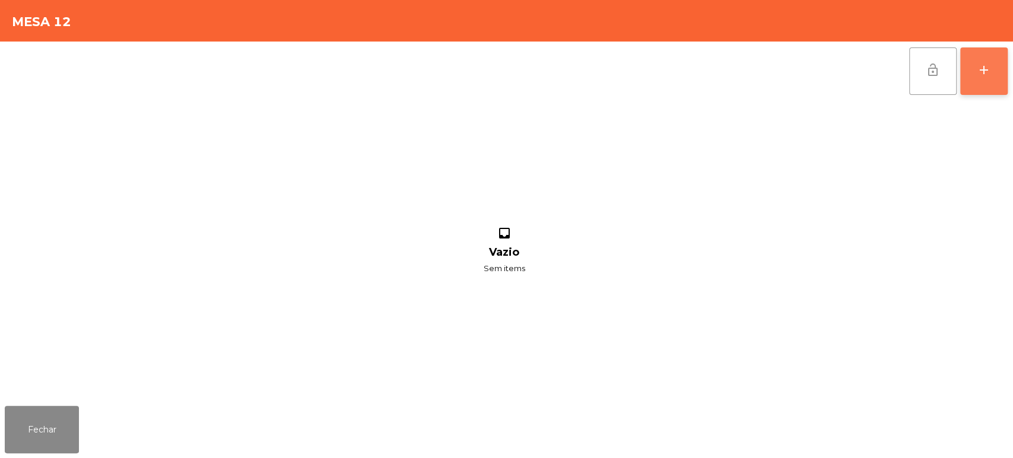
click at [974, 58] on button "add" at bounding box center [983, 70] width 47 height 47
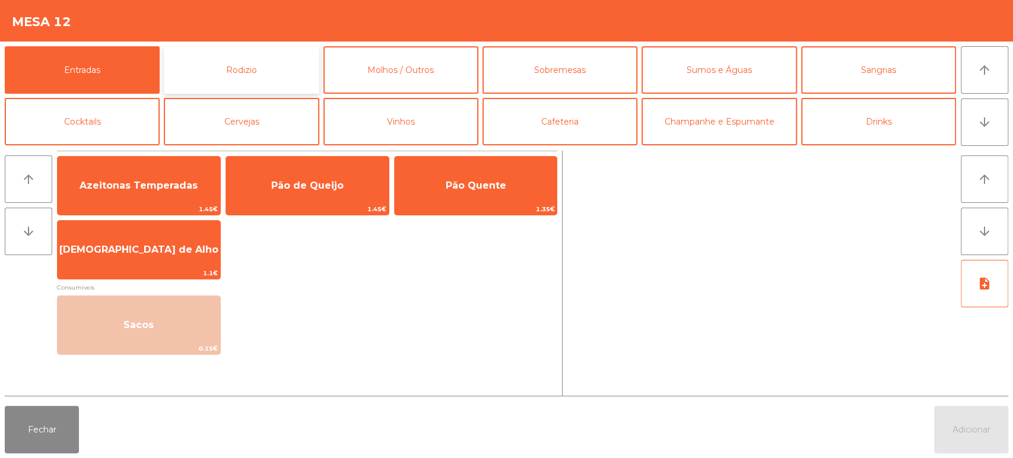
click at [247, 57] on button "Rodizio" at bounding box center [241, 69] width 155 height 47
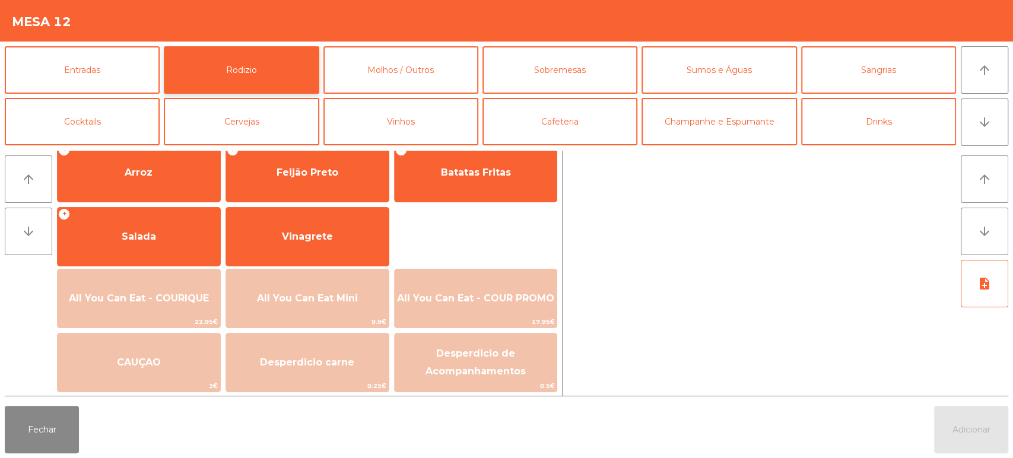
scroll to position [167, 0]
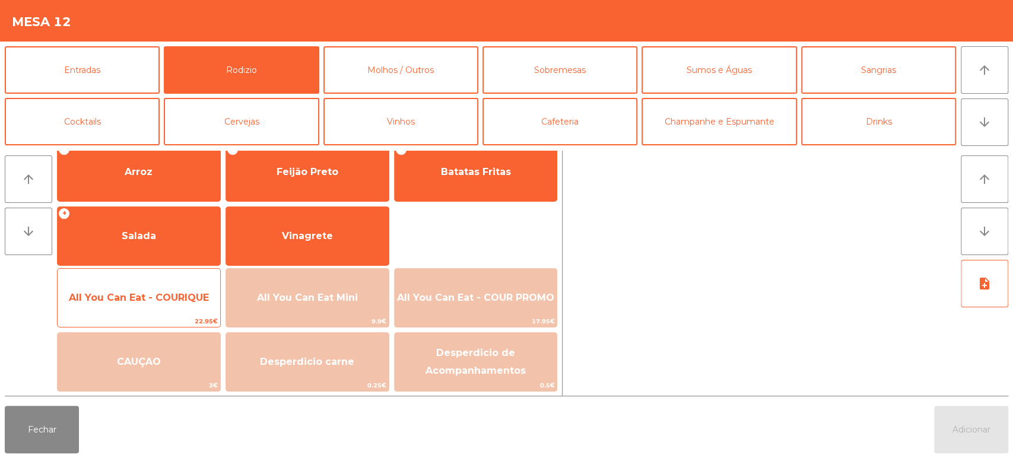
click at [139, 286] on span "All You Can Eat - COURIQUE" at bounding box center [139, 298] width 163 height 32
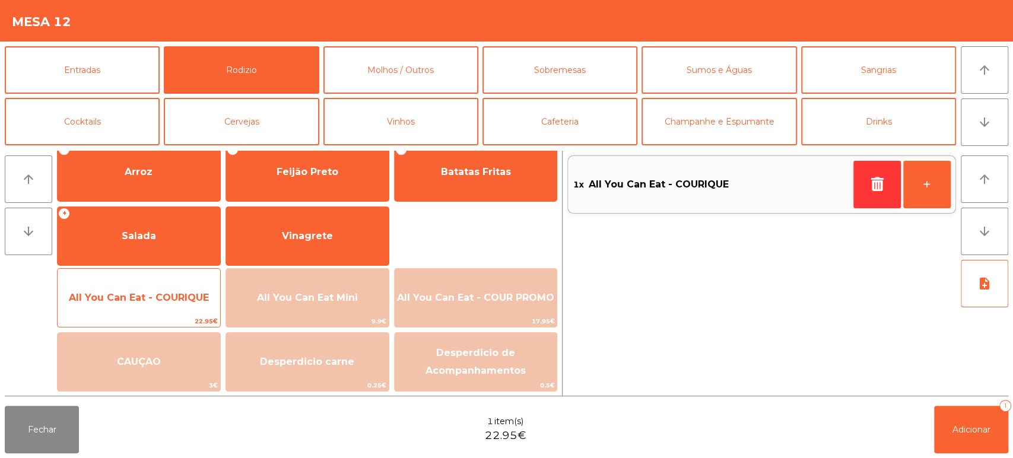
click at [132, 303] on span "All You Can Eat - COURIQUE" at bounding box center [139, 297] width 140 height 11
click at [125, 295] on span "All You Can Eat - COURIQUE" at bounding box center [139, 297] width 140 height 11
click at [120, 296] on span "All You Can Eat - COURIQUE" at bounding box center [139, 297] width 140 height 11
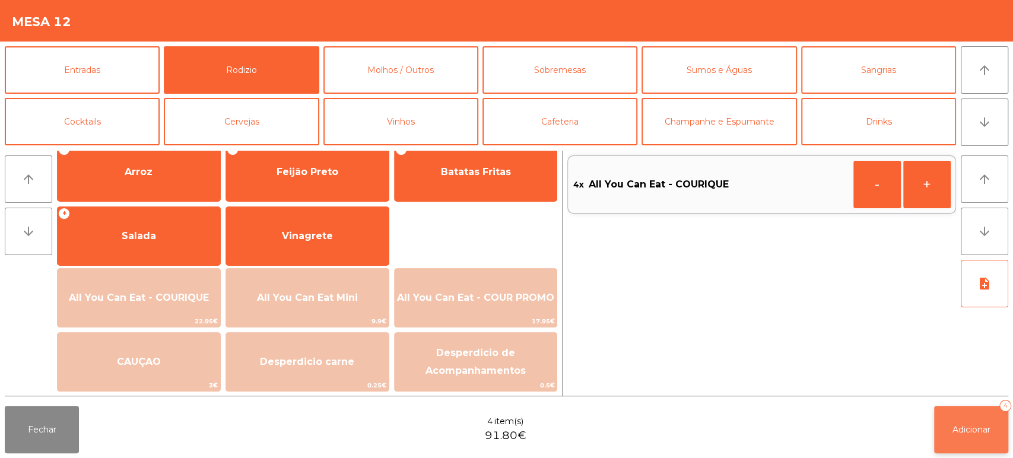
click at [961, 413] on button "Adicionar 4" at bounding box center [971, 429] width 74 height 47
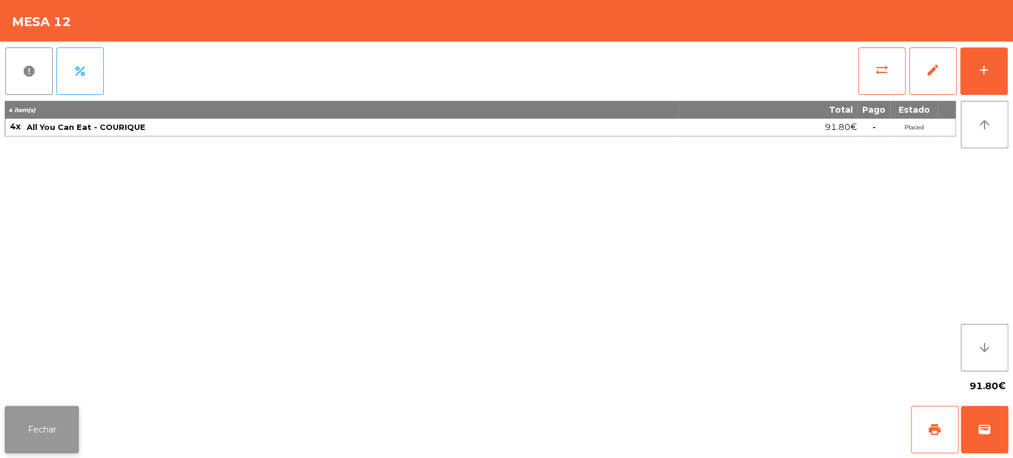
click at [49, 408] on button "Fechar" at bounding box center [42, 429] width 74 height 47
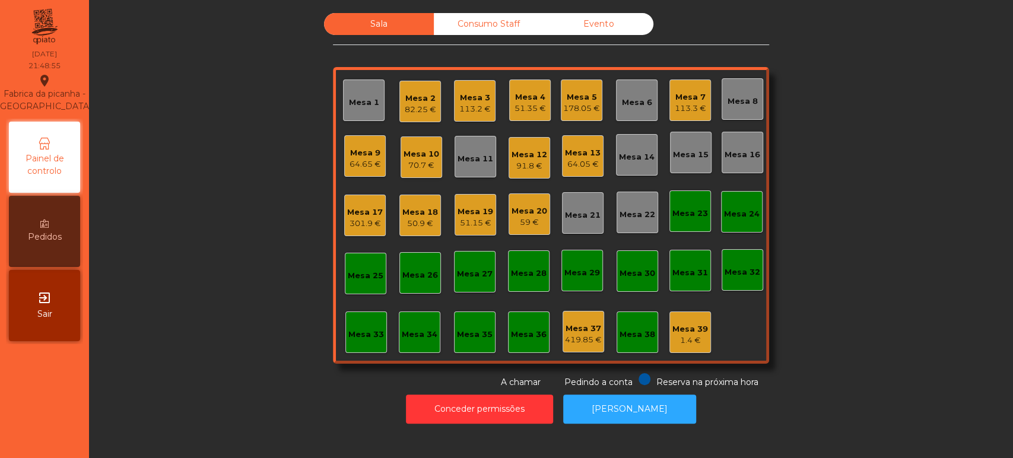
click at [351, 231] on div "Mesa 17 301.9 €" at bounding box center [365, 216] width 42 height 42
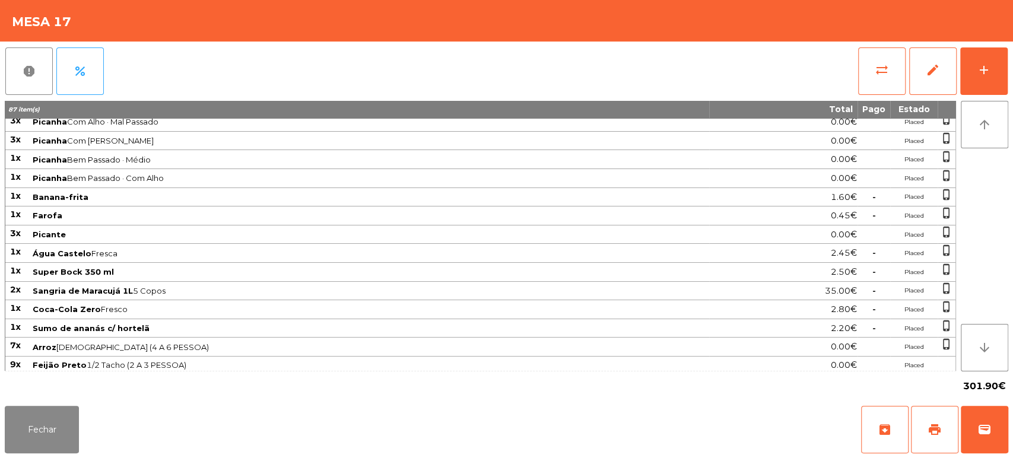
scroll to position [0, 0]
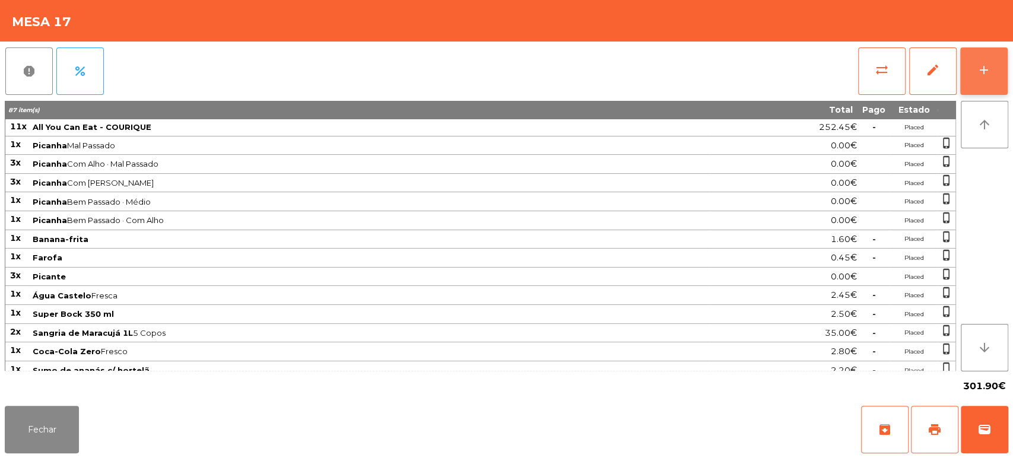
click at [983, 64] on div "add" at bounding box center [984, 70] width 14 height 14
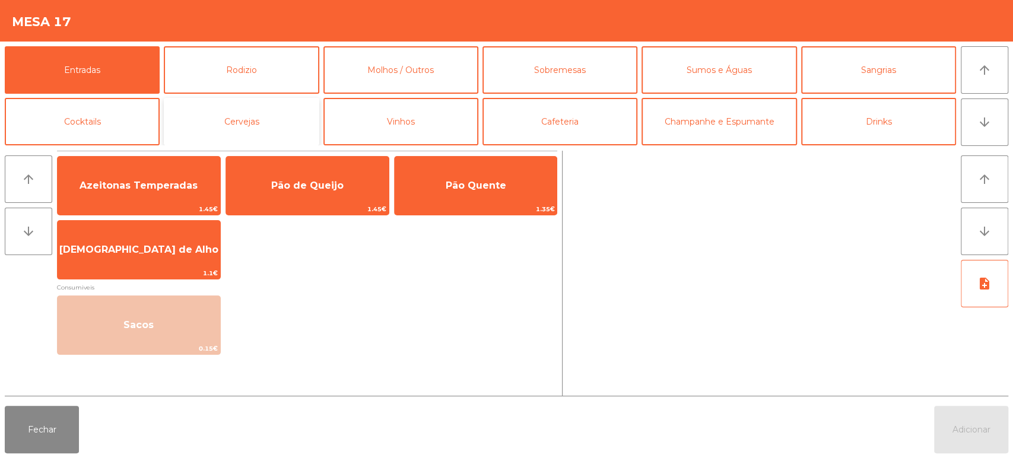
click at [262, 100] on button "Cervejas" at bounding box center [241, 121] width 155 height 47
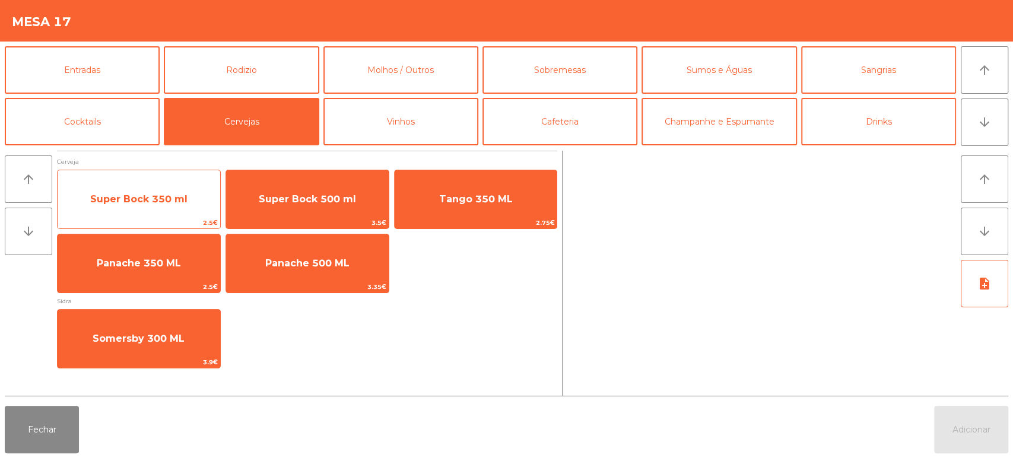
click at [160, 192] on span "Super Bock 350 ml" at bounding box center [139, 199] width 163 height 32
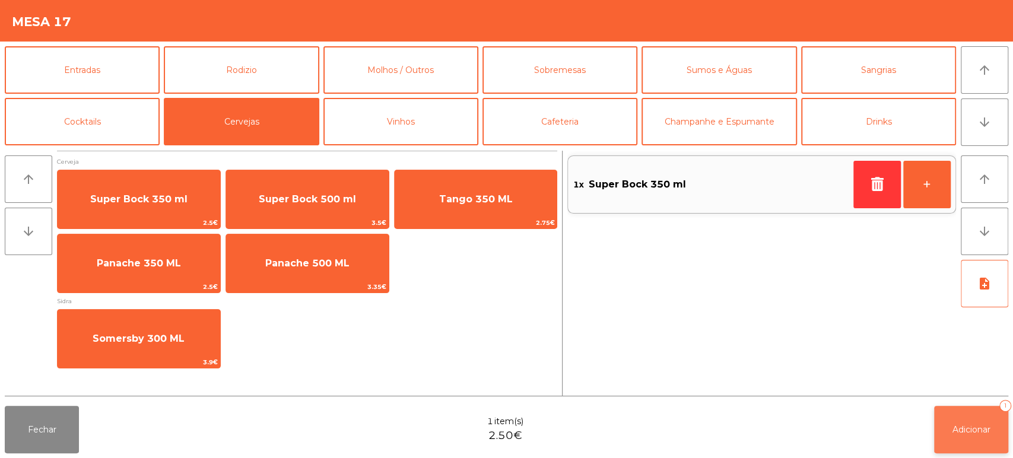
click at [955, 430] on span "Adicionar" at bounding box center [971, 429] width 38 height 11
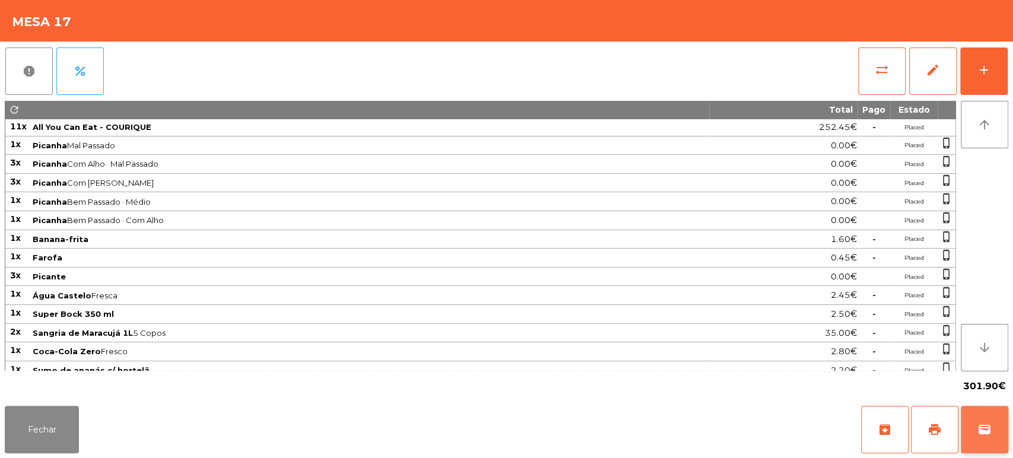
click at [984, 427] on span "wallet" at bounding box center [984, 430] width 14 height 14
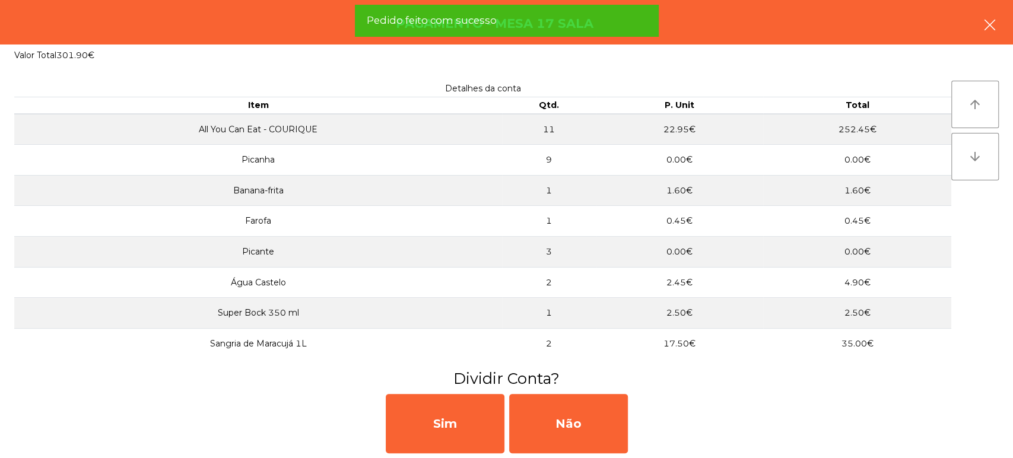
click at [977, 18] on button "button" at bounding box center [989, 26] width 33 height 36
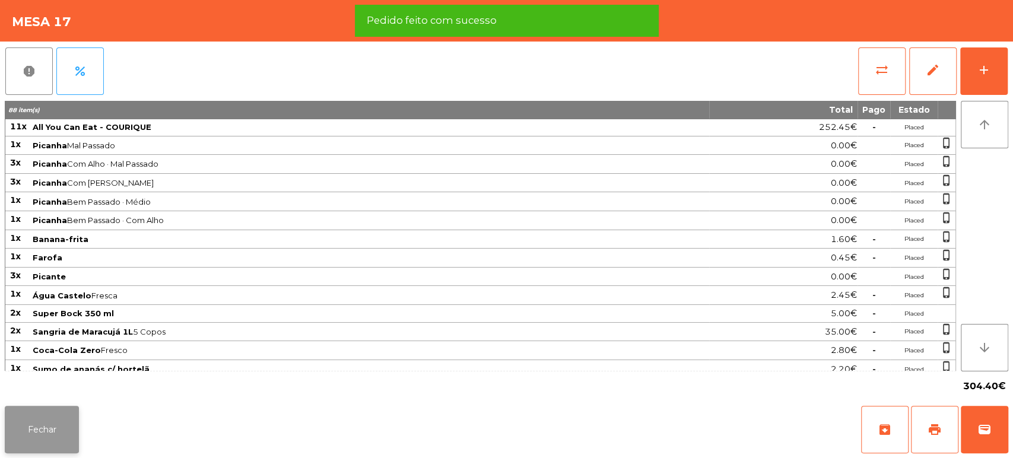
click at [46, 441] on button "Fechar" at bounding box center [42, 429] width 74 height 47
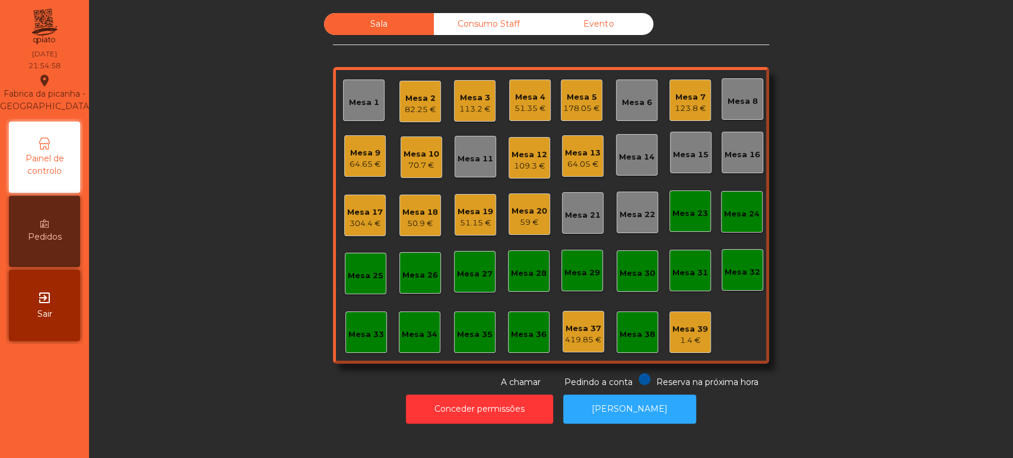
click at [566, 85] on div "Mesa 5 178.05 €" at bounding box center [582, 101] width 42 height 42
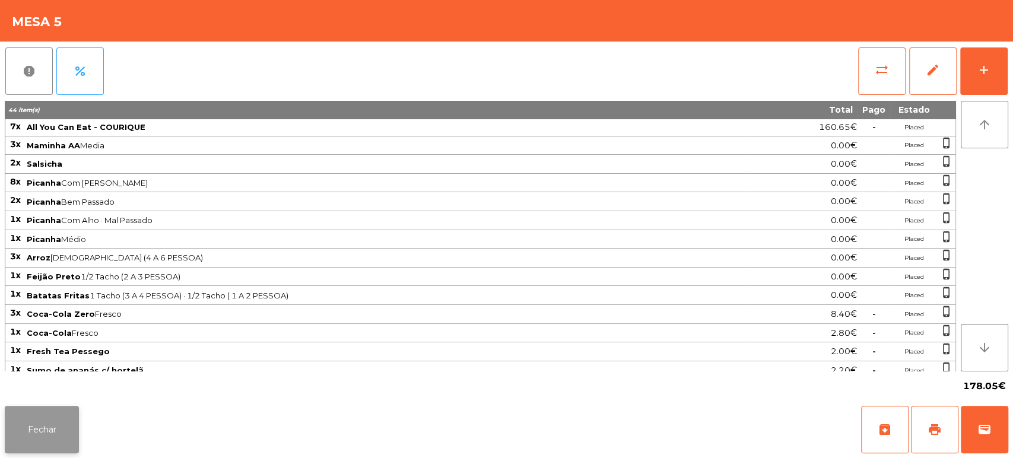
click at [60, 409] on button "Fechar" at bounding box center [42, 429] width 74 height 47
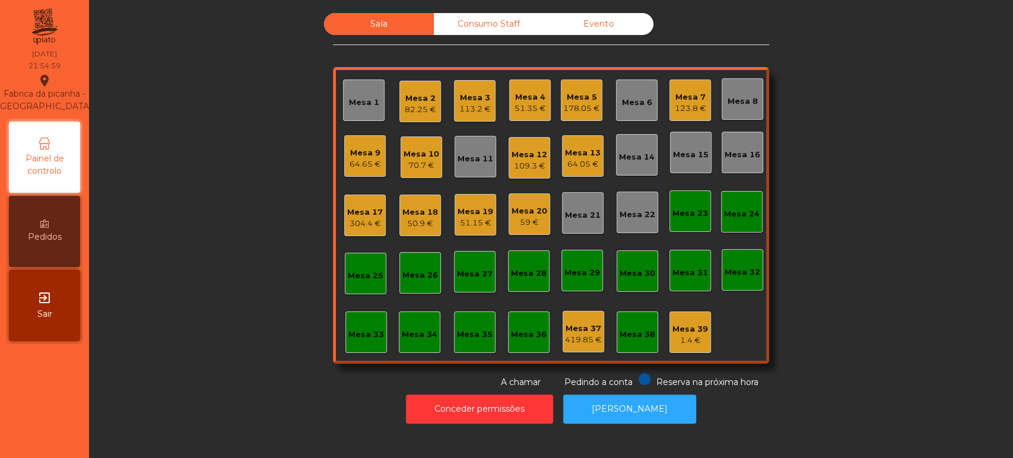
click at [528, 100] on div "Mesa 4" at bounding box center [529, 97] width 31 height 12
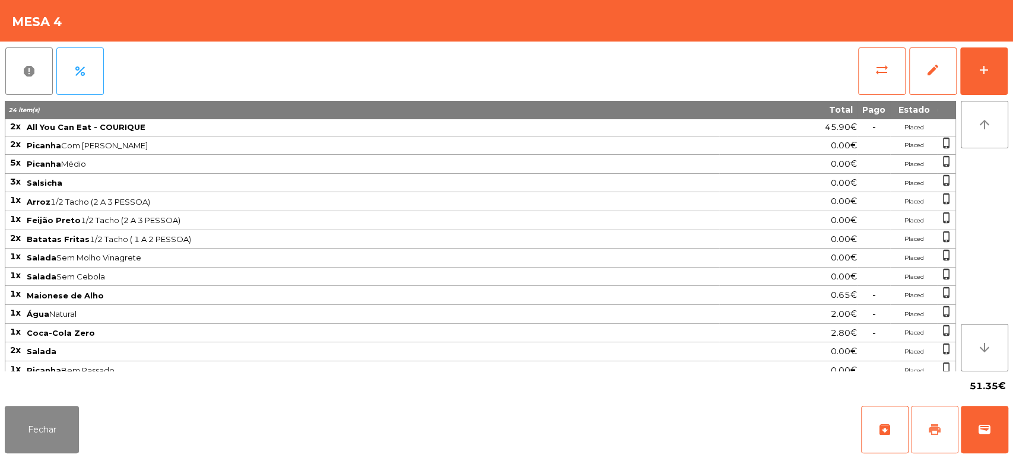
click at [929, 431] on span "print" at bounding box center [934, 430] width 14 height 14
click at [49, 416] on button "Fechar" at bounding box center [42, 429] width 74 height 47
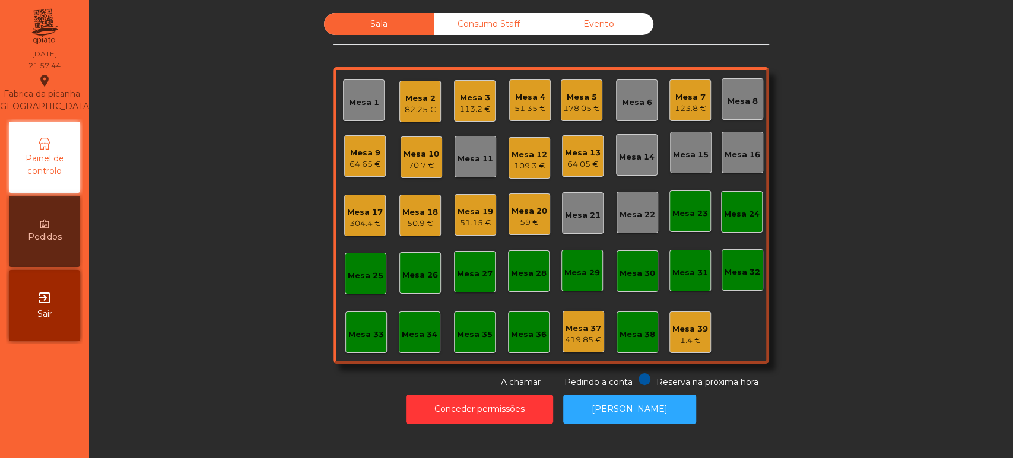
click at [522, 104] on div "51.35 €" at bounding box center [529, 109] width 31 height 12
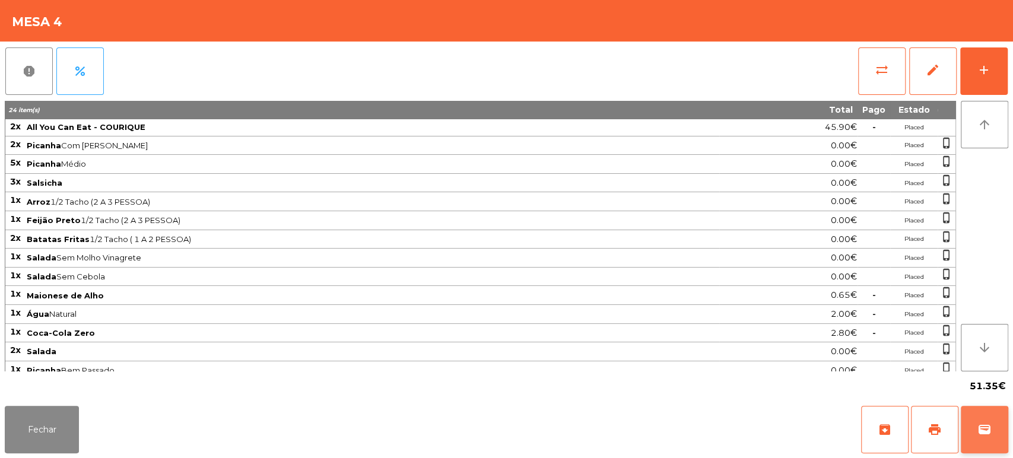
click at [1007, 425] on button "wallet" at bounding box center [984, 429] width 47 height 47
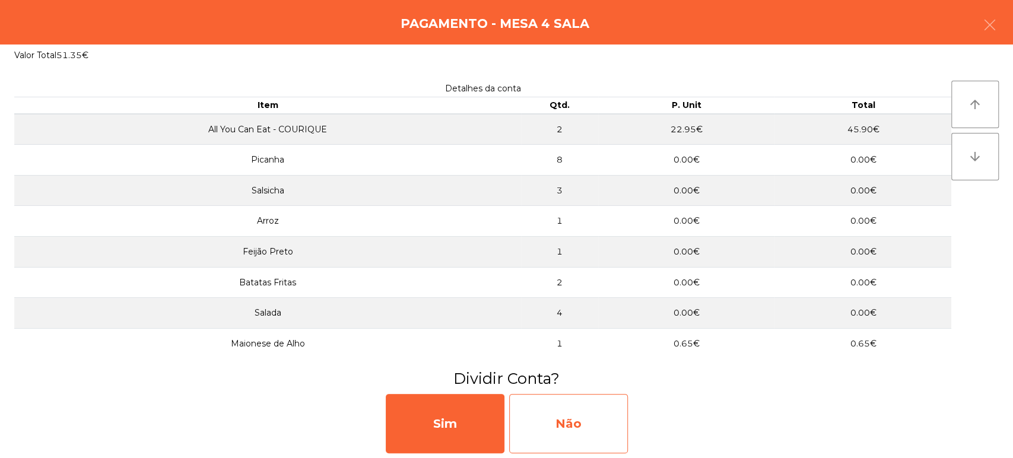
click at [593, 414] on div "Não" at bounding box center [568, 423] width 119 height 59
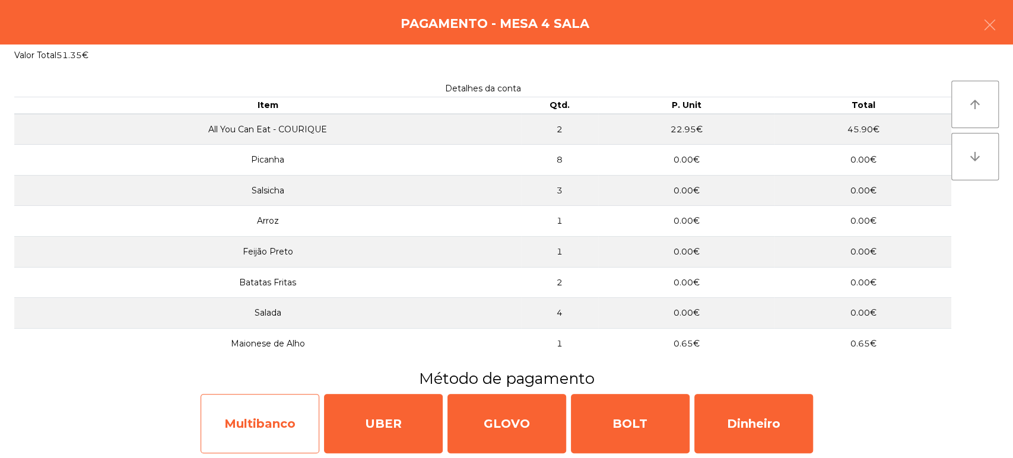
click at [280, 424] on div "Multibanco" at bounding box center [260, 423] width 119 height 59
select select "**"
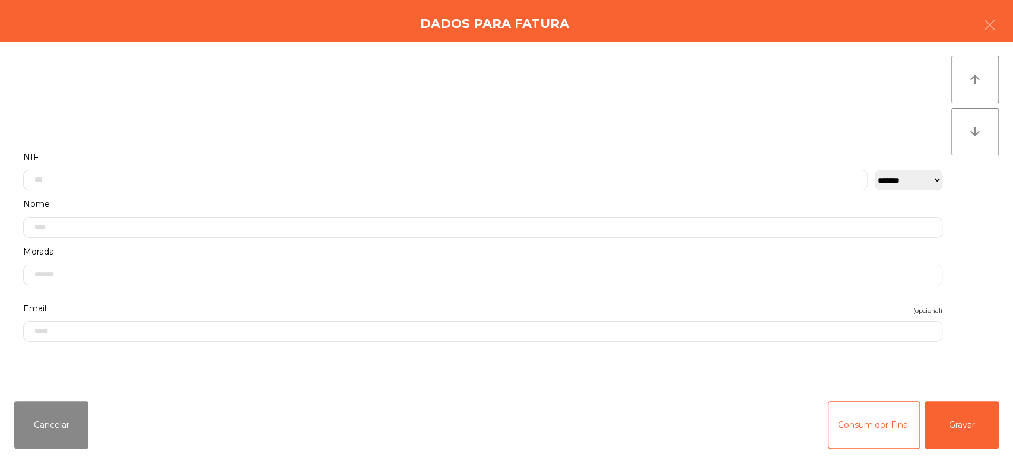
click at [333, 196] on label "Nome" at bounding box center [482, 204] width 919 height 16
click at [577, 176] on input "text" at bounding box center [445, 177] width 844 height 21
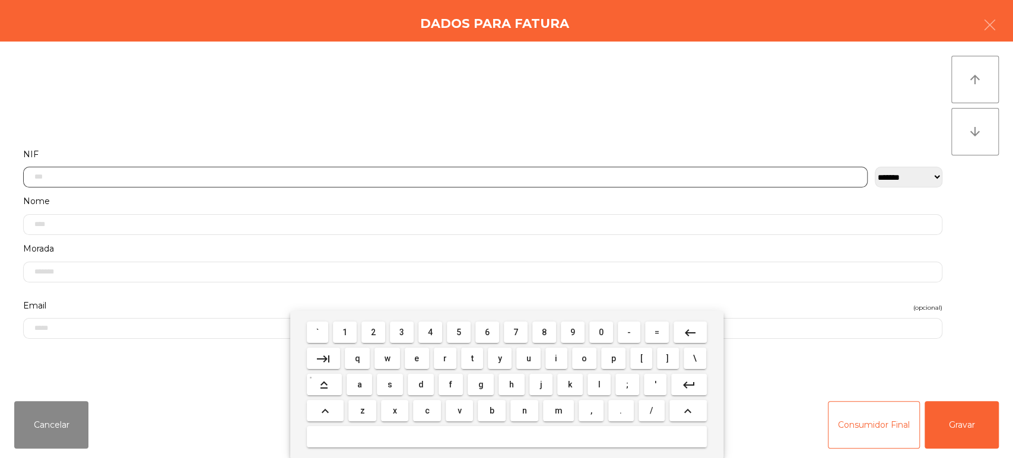
scroll to position [93, 0]
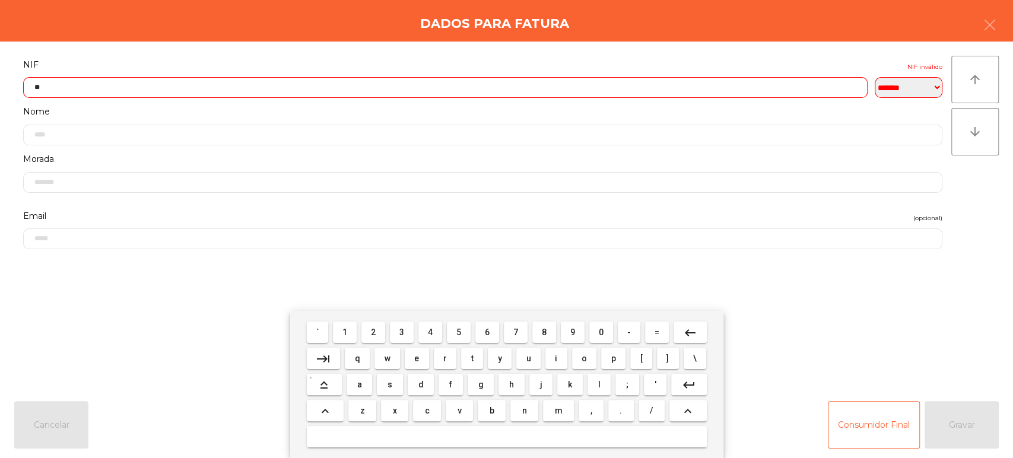
type input "*"
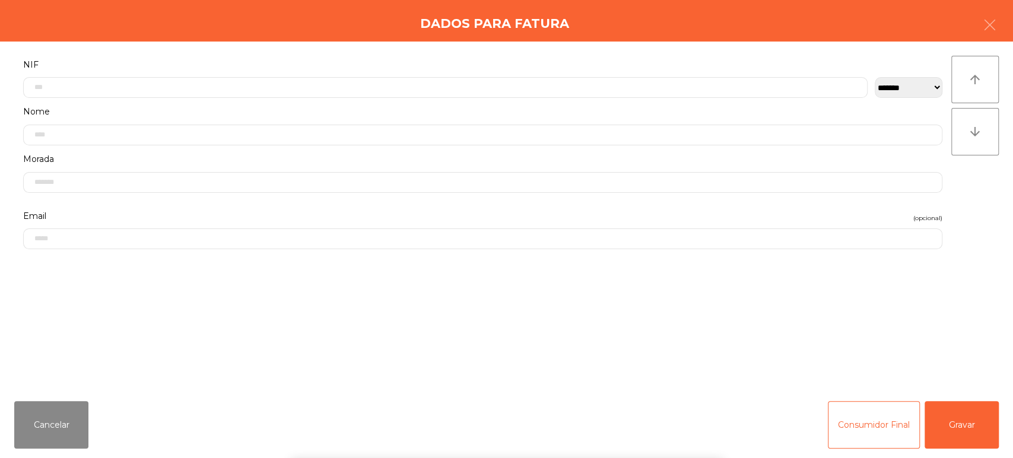
click at [957, 405] on div "` 1 2 3 4 5 6 7 8 9 0 - = keyboard_backspace keyboard_tab q w e r t y u i o p […" at bounding box center [506, 384] width 1013 height 147
click at [962, 430] on div "` 1 2 3 4 5 6 7 8 9 0 - = keyboard_backspace keyboard_tab q w e r t y u i o p […" at bounding box center [506, 384] width 1013 height 147
click at [989, 413] on button "Gravar" at bounding box center [962, 424] width 74 height 47
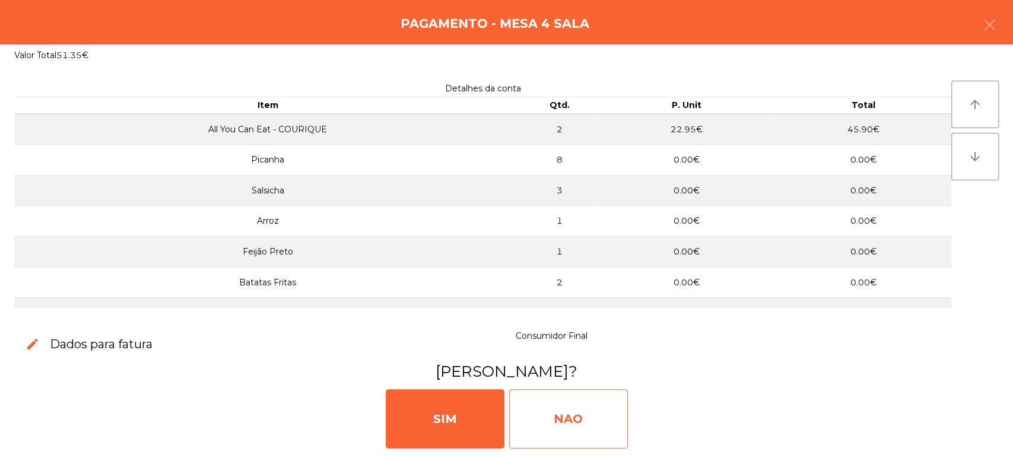
click at [571, 414] on div "NAO" at bounding box center [568, 418] width 119 height 59
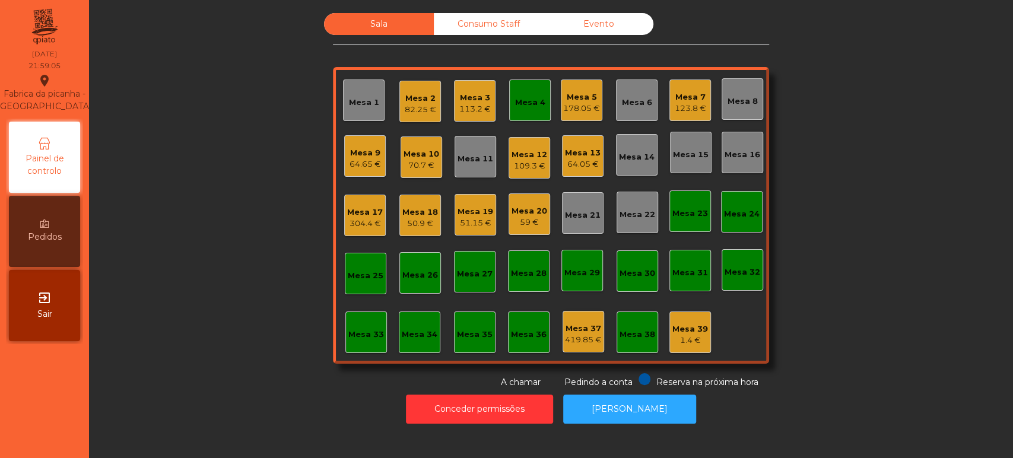
click at [531, 84] on div "Mesa 4" at bounding box center [530, 101] width 42 height 42
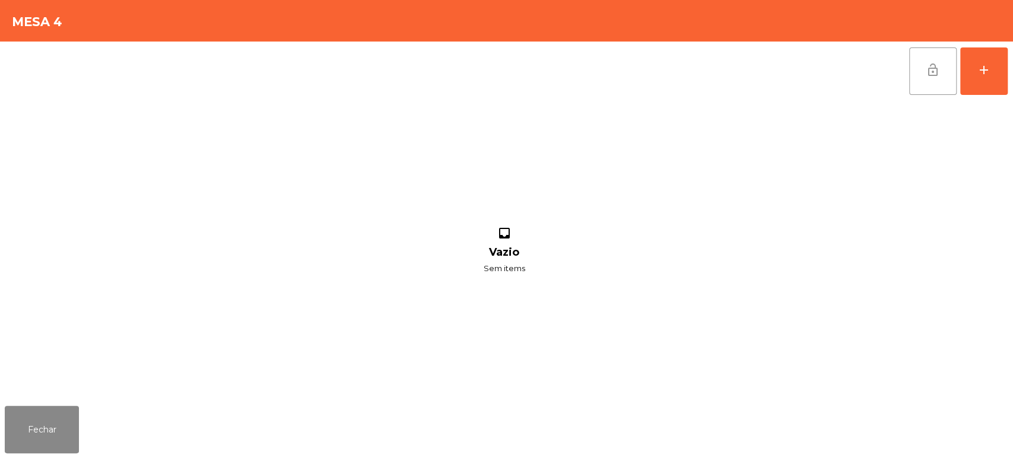
click at [935, 76] on span "lock_open" at bounding box center [933, 70] width 14 height 14
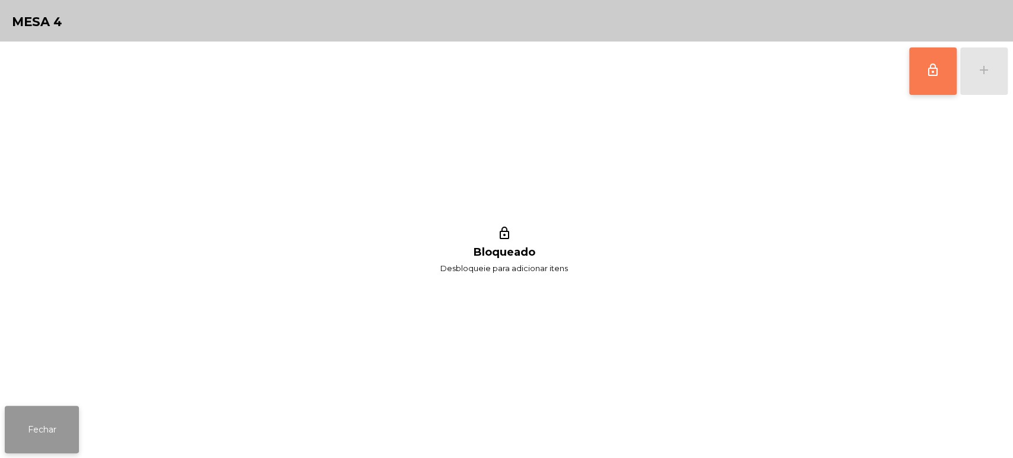
click at [55, 431] on button "Fechar" at bounding box center [42, 429] width 74 height 47
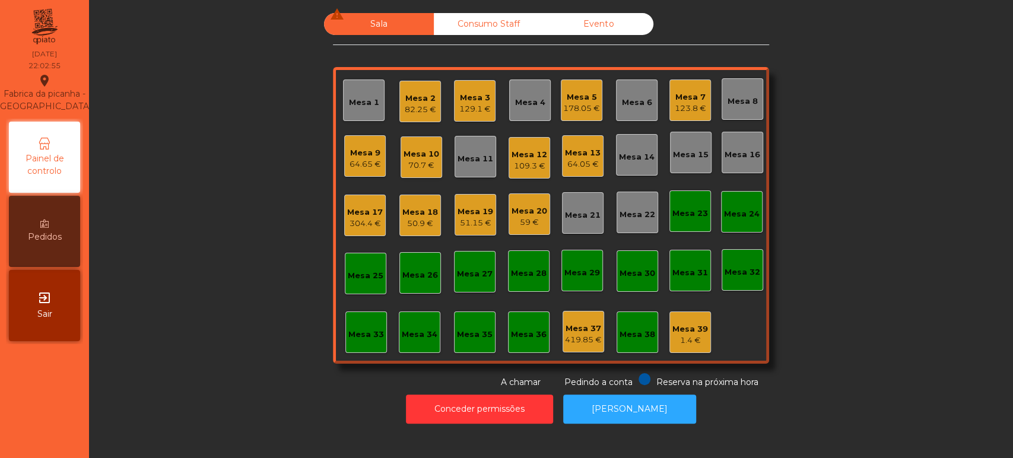
click at [509, 218] on div "Mesa 20 59 €" at bounding box center [530, 214] width 42 height 42
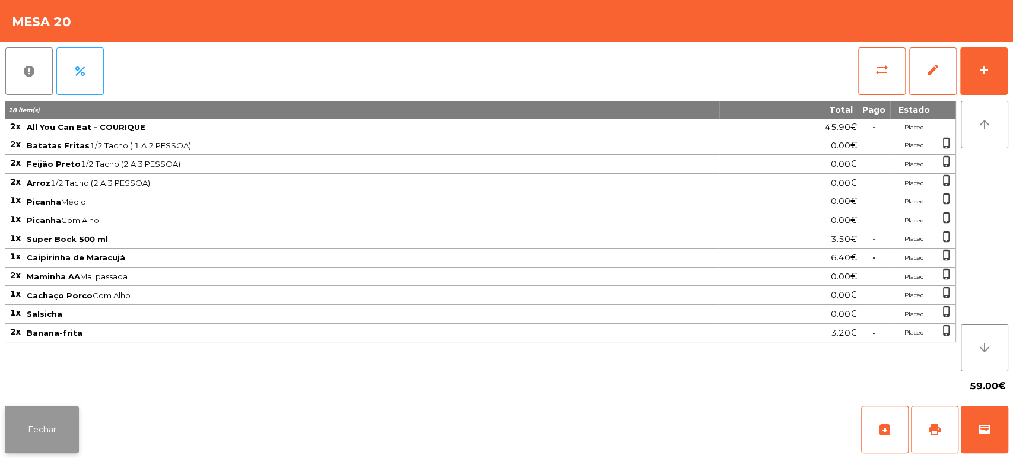
click at [75, 421] on button "Fechar" at bounding box center [42, 429] width 74 height 47
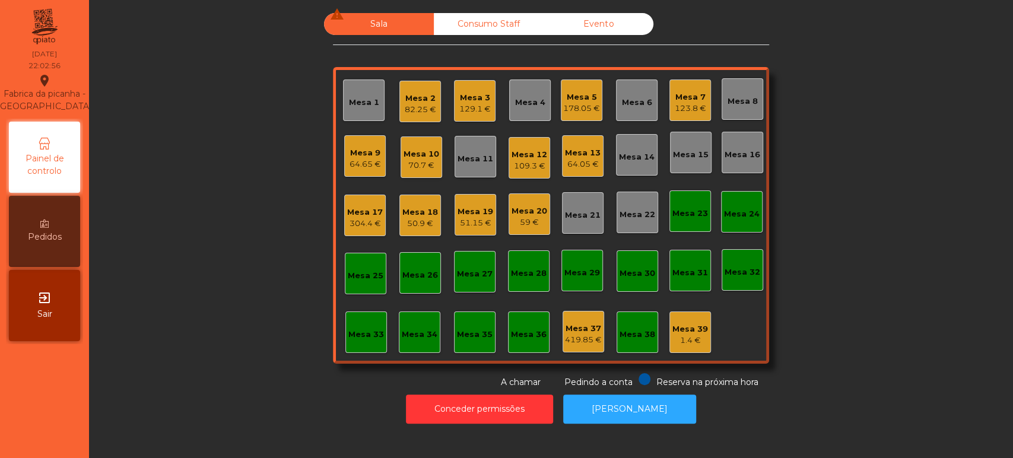
click at [464, 209] on div "Mesa 19" at bounding box center [476, 212] width 36 height 12
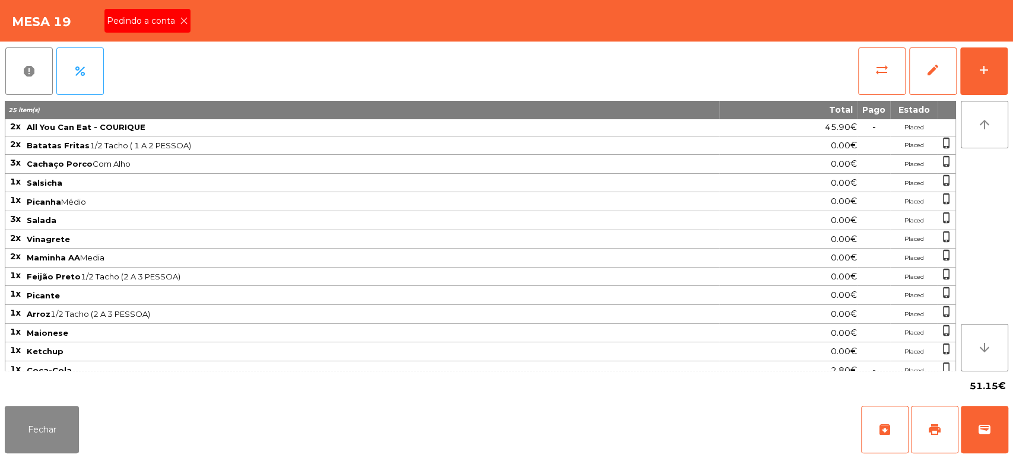
click at [166, 15] on span "Pedindo a conta" at bounding box center [143, 21] width 73 height 12
click at [929, 407] on button "print" at bounding box center [934, 429] width 47 height 47
click at [66, 407] on button "Fechar" at bounding box center [42, 429] width 74 height 47
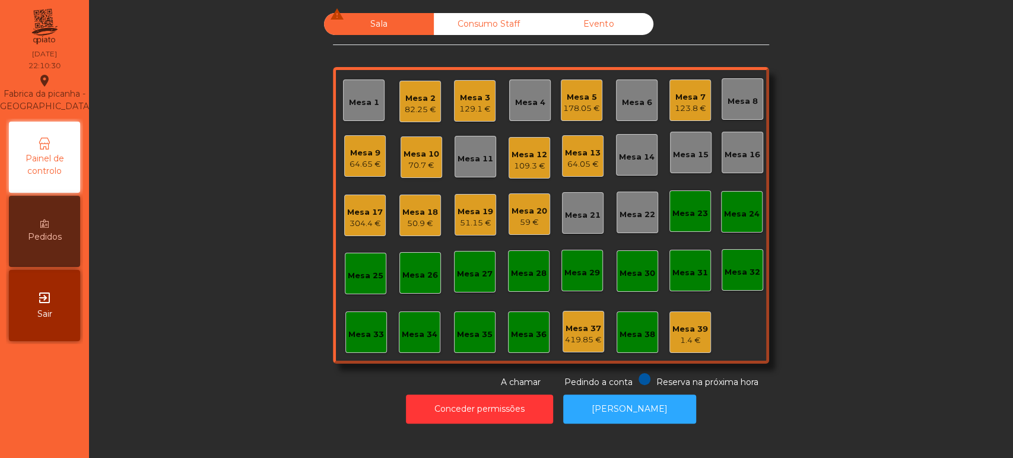
click at [355, 166] on div "64.65 €" at bounding box center [365, 164] width 31 height 12
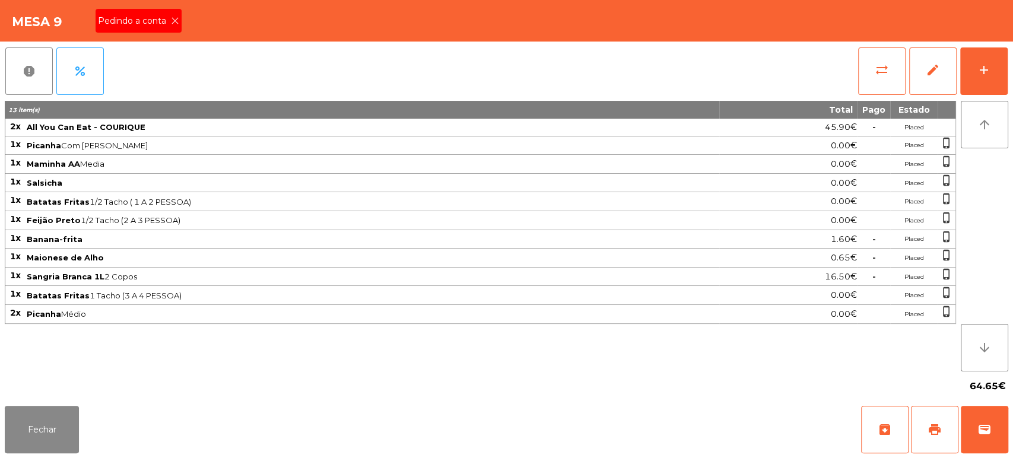
click at [158, 20] on span "Pedindo a conta" at bounding box center [134, 21] width 73 height 12
click at [936, 444] on button "print" at bounding box center [934, 429] width 47 height 47
click at [42, 434] on button "Fechar" at bounding box center [42, 429] width 74 height 47
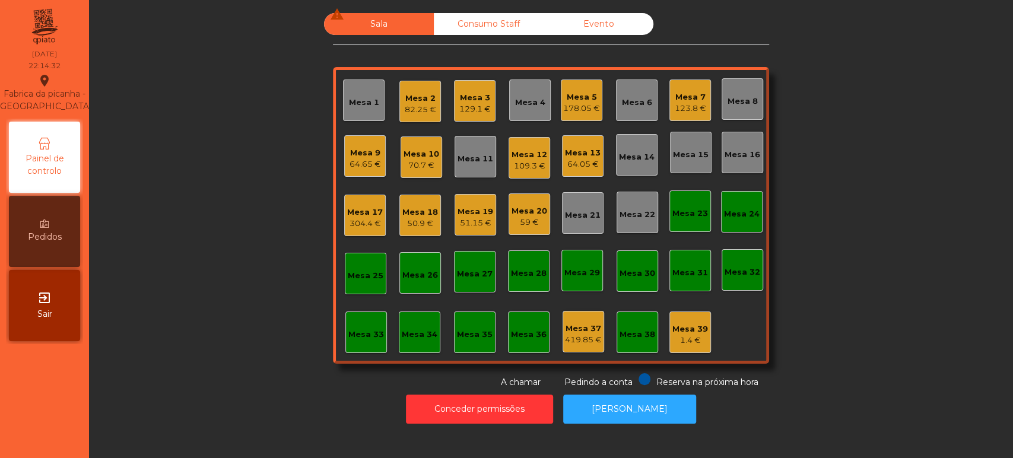
click at [408, 165] on div "70.7 €" at bounding box center [422, 166] width 36 height 12
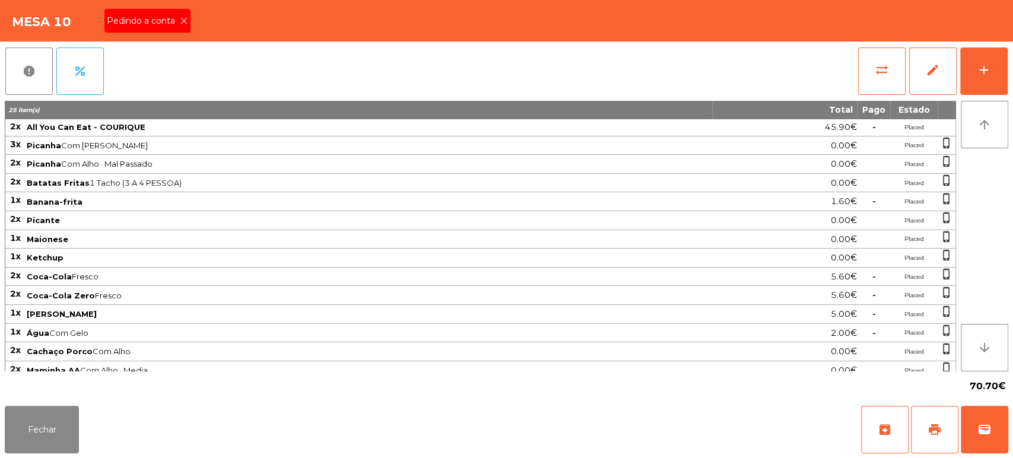
click at [171, 22] on span "Pedindo a conta" at bounding box center [143, 21] width 73 height 12
click at [930, 429] on span "print" at bounding box center [934, 430] width 14 height 14
click at [55, 444] on button "Fechar" at bounding box center [42, 429] width 74 height 47
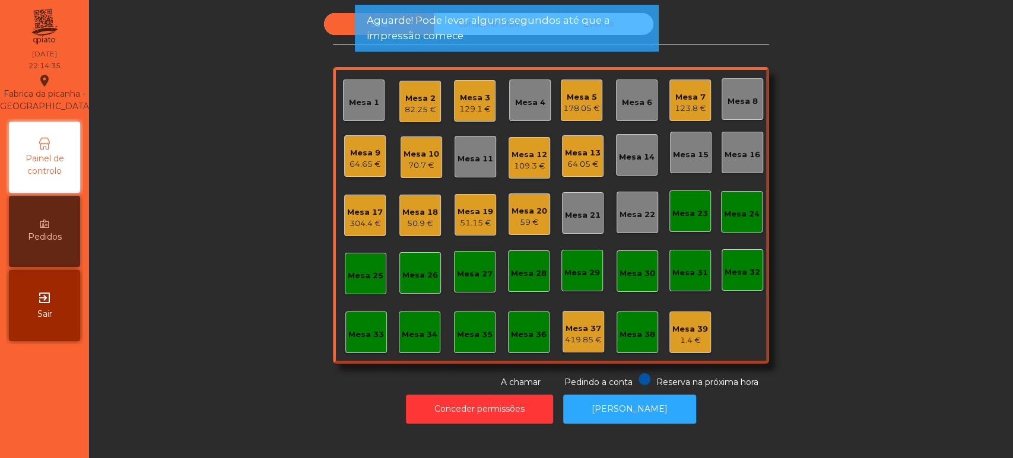
click at [354, 161] on div "64.65 €" at bounding box center [365, 164] width 31 height 12
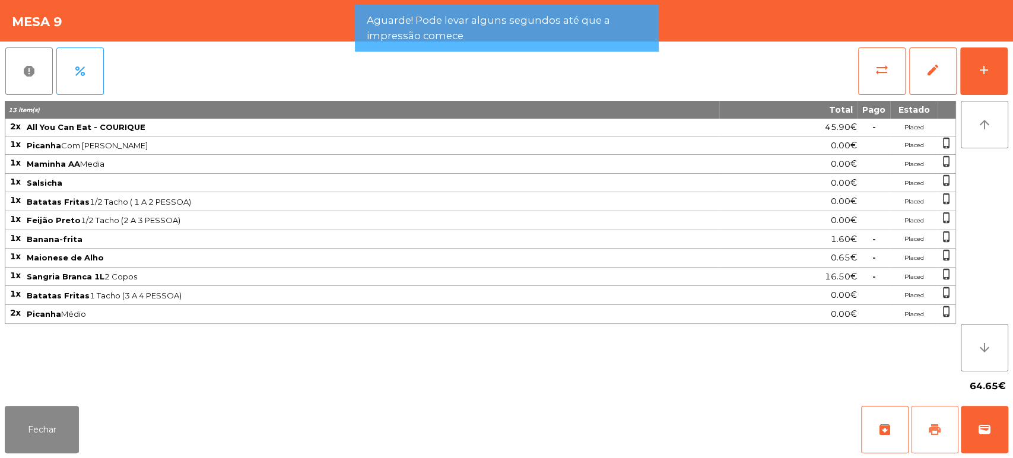
click at [935, 431] on span "print" at bounding box center [934, 430] width 14 height 14
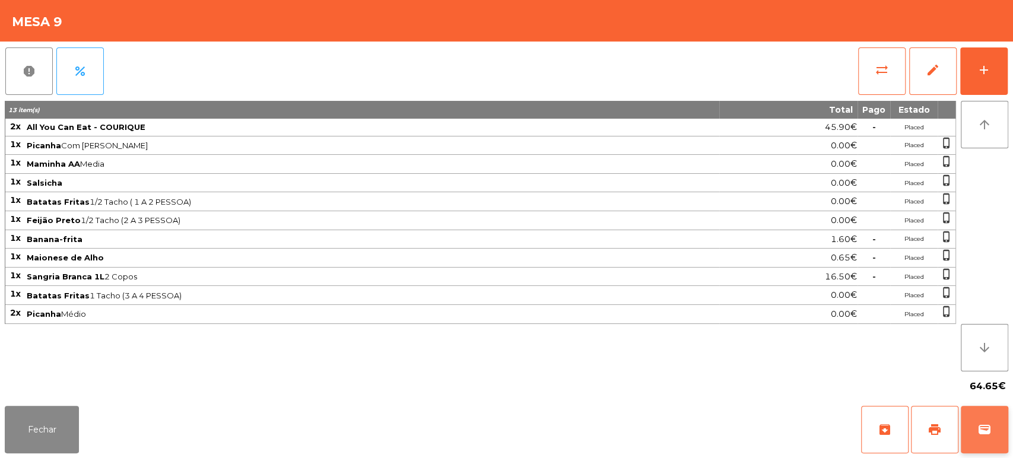
click at [962, 428] on button "wallet" at bounding box center [984, 429] width 47 height 47
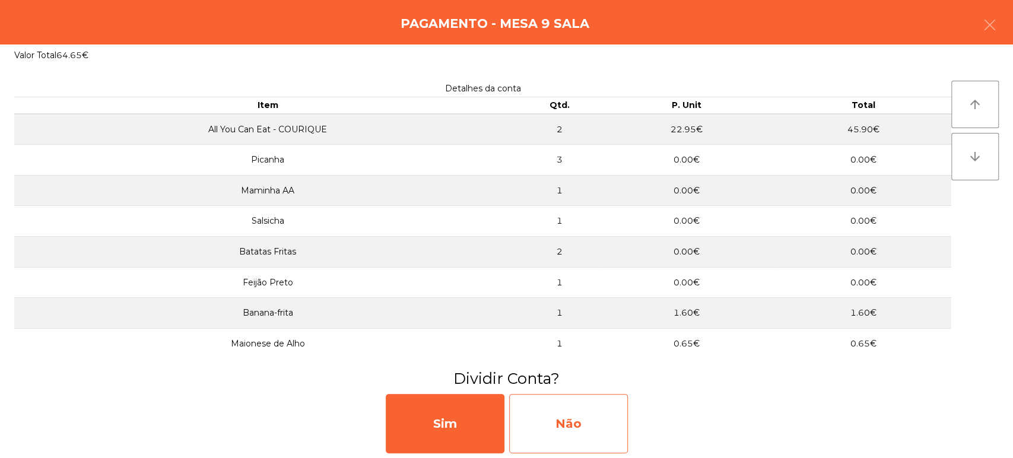
click at [584, 444] on div "Não" at bounding box center [568, 423] width 119 height 59
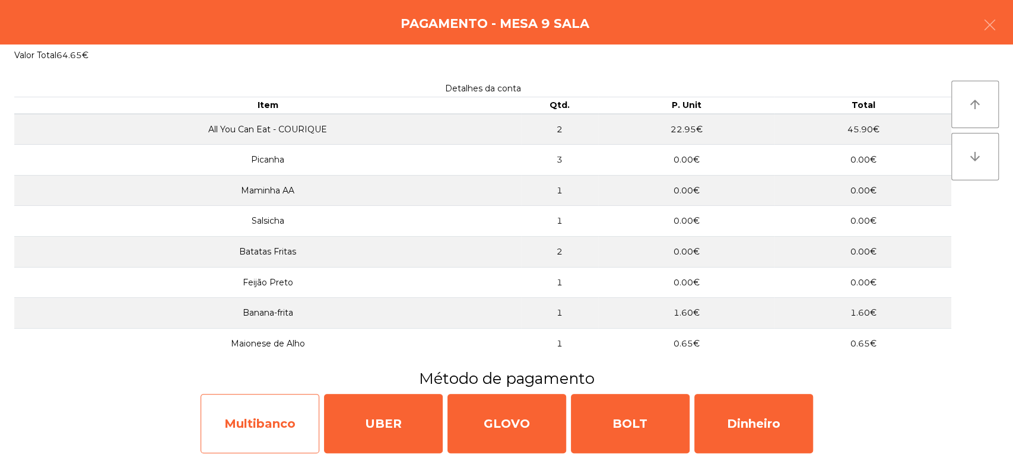
click at [280, 418] on div "Multibanco" at bounding box center [260, 423] width 119 height 59
select select "**"
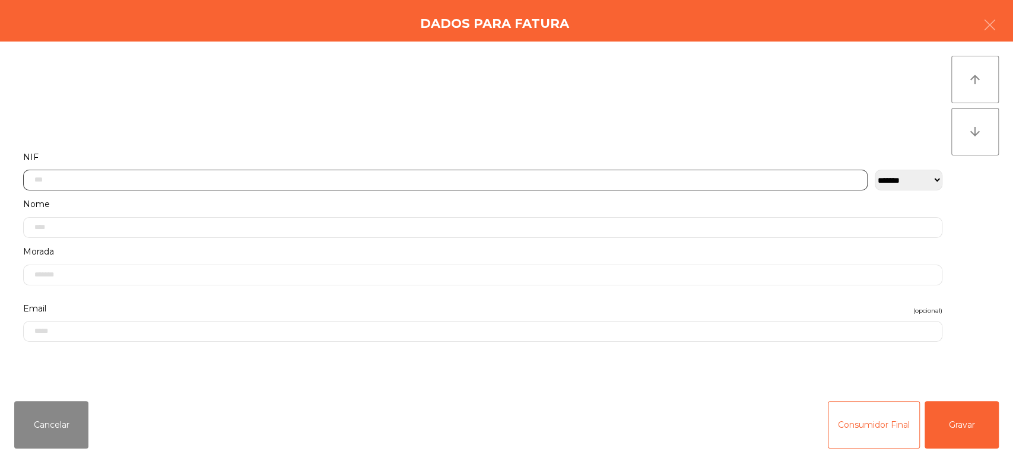
click at [569, 176] on input "text" at bounding box center [445, 180] width 844 height 21
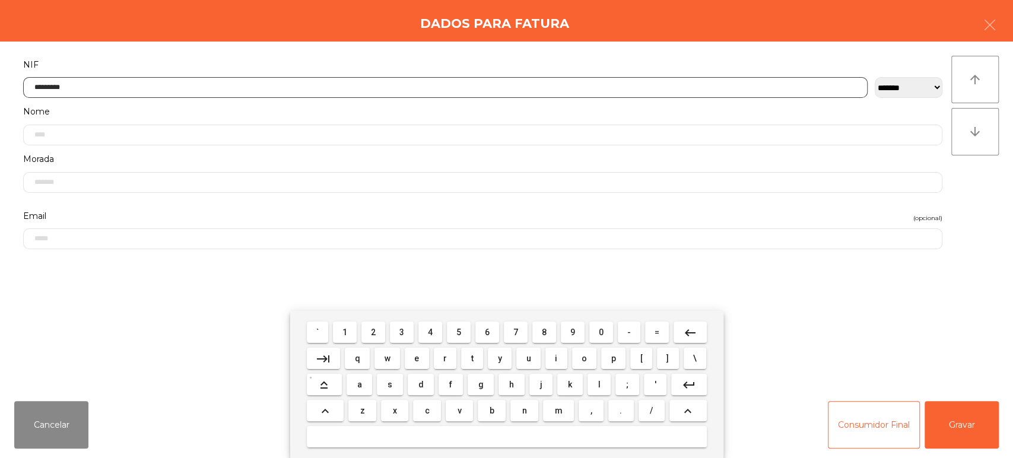
type input "*********"
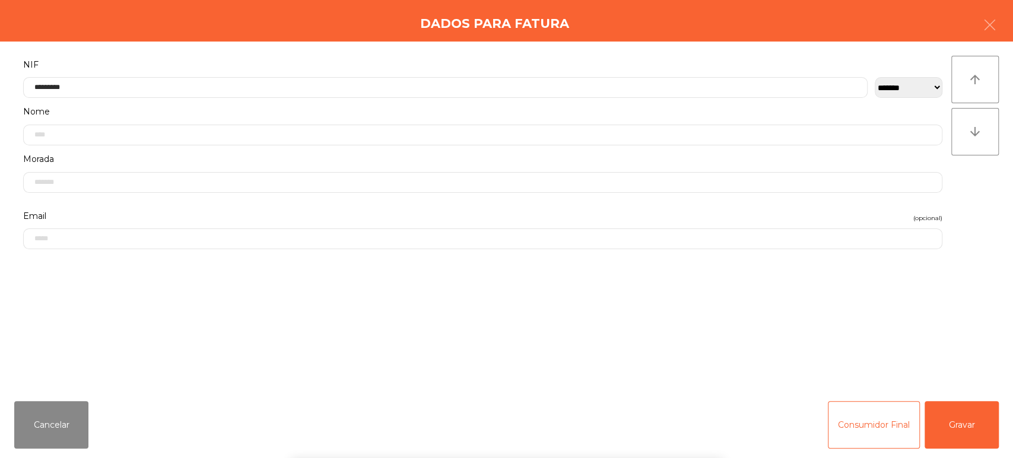
click at [958, 441] on div "` 1 2 3 4 5 6 7 8 9 0 - = keyboard_backspace keyboard_tab q w e r t y u i o p […" at bounding box center [506, 384] width 1013 height 147
click at [973, 425] on div "` 1 2 3 4 5 6 7 8 9 0 - = keyboard_backspace keyboard_tab q w e r t y u i o p […" at bounding box center [506, 384] width 1013 height 147
click at [979, 419] on button "Gravar" at bounding box center [962, 424] width 74 height 47
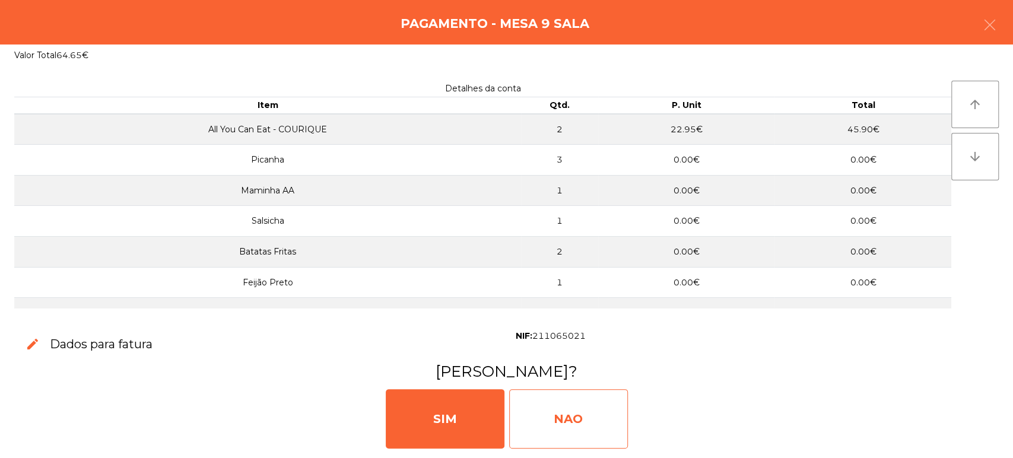
click at [553, 408] on div "NAO" at bounding box center [568, 418] width 119 height 59
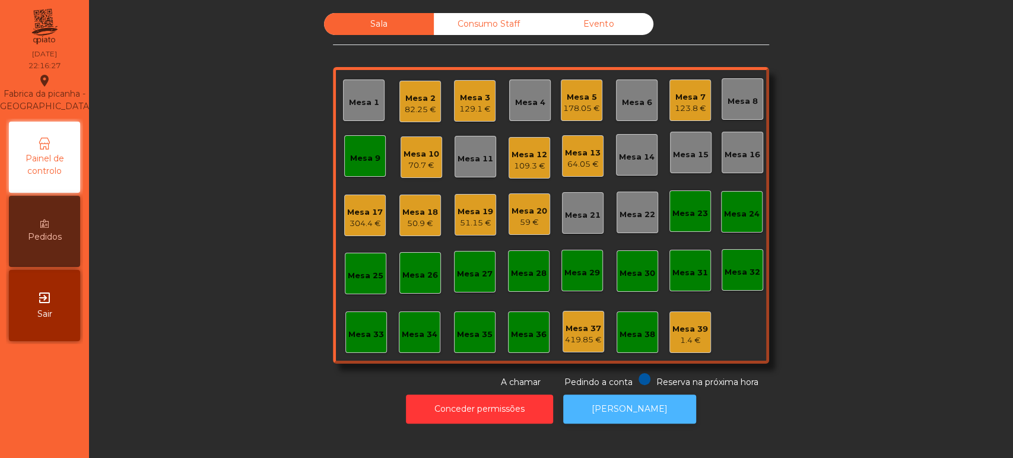
click at [631, 411] on button "[PERSON_NAME]" at bounding box center [629, 409] width 133 height 29
click at [354, 171] on div "Mesa 9" at bounding box center [365, 156] width 42 height 42
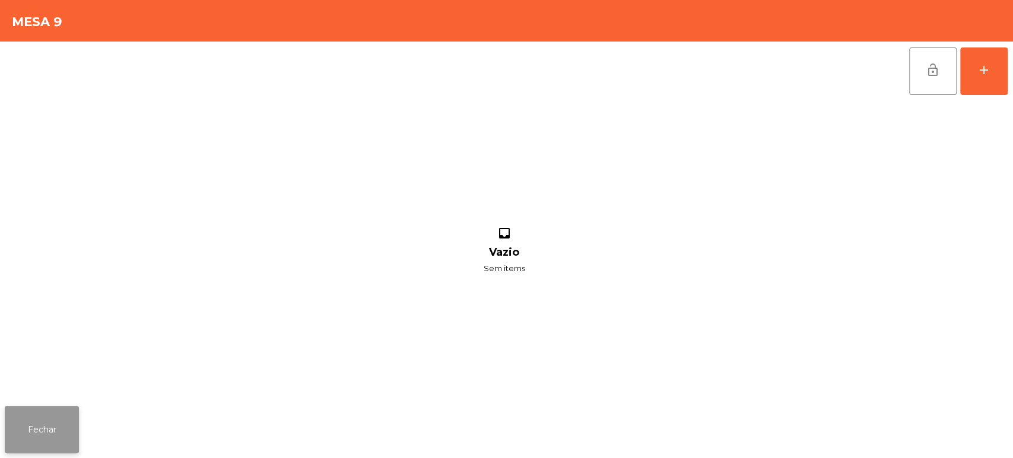
click at [47, 434] on button "Fechar" at bounding box center [42, 429] width 74 height 47
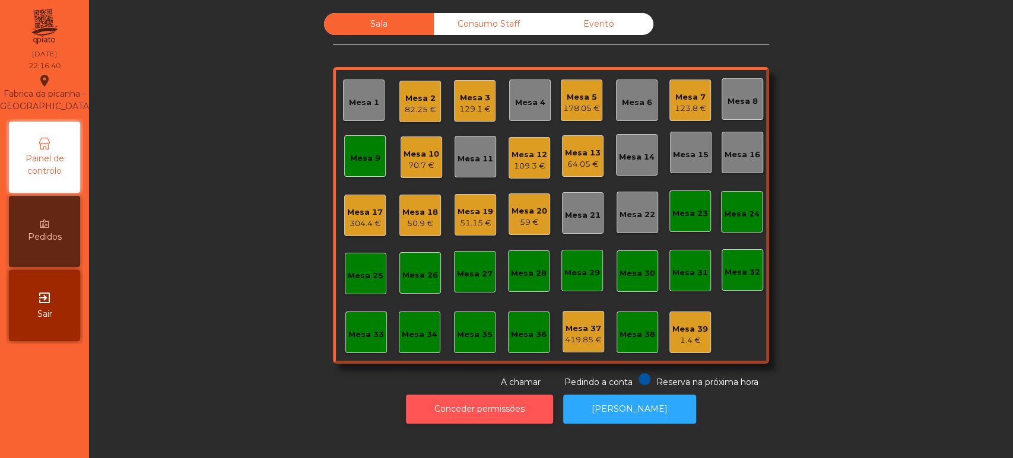
click at [505, 399] on button "Conceder permissões" at bounding box center [479, 409] width 147 height 29
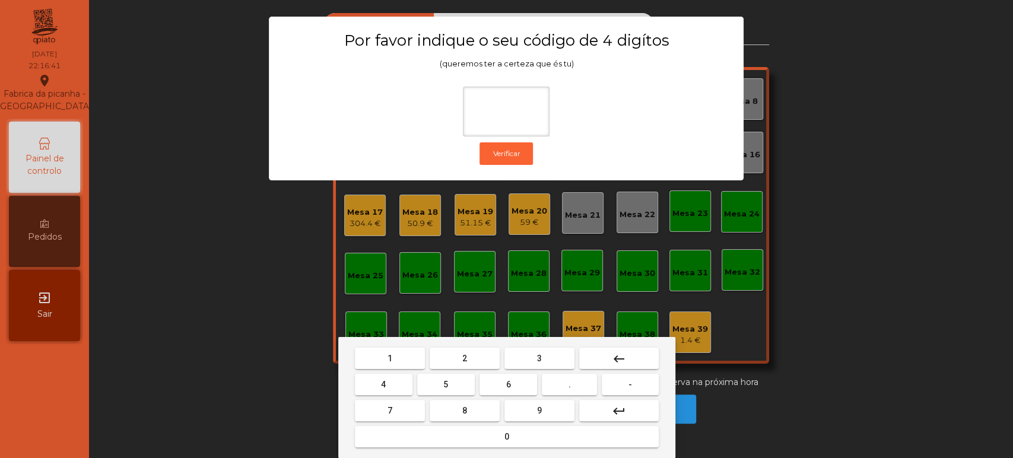
click at [389, 358] on span "1" at bounding box center [389, 358] width 5 height 9
click at [561, 361] on button "3" at bounding box center [539, 358] width 70 height 21
click at [446, 383] on span "5" at bounding box center [445, 384] width 5 height 9
click at [475, 452] on div "1 2 3 keyboard_backspace 4 5 6 . - 7 8 9 keyboard_return 0" at bounding box center [506, 397] width 337 height 121
click at [505, 452] on div "1 2 3 keyboard_backspace 4 5 6 . - 7 8 9 keyboard_return 0" at bounding box center [506, 397] width 337 height 121
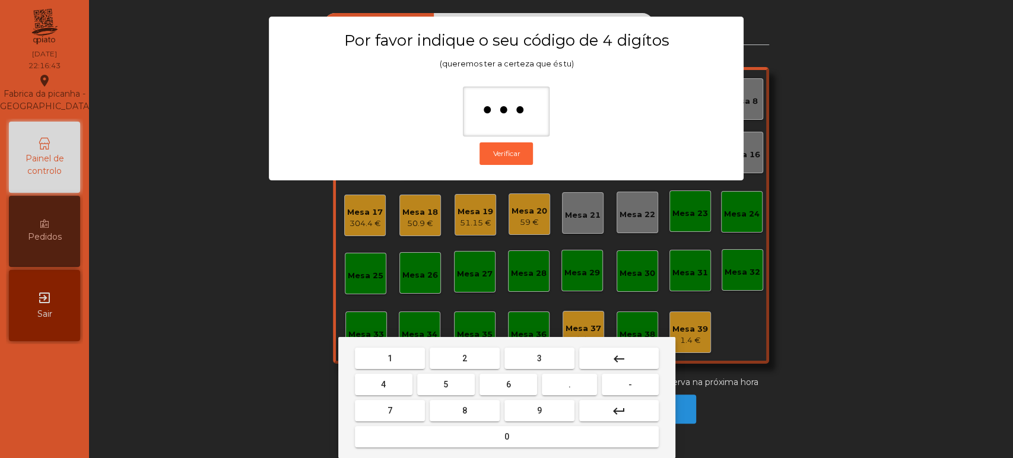
click at [482, 432] on button "0" at bounding box center [507, 436] width 304 height 21
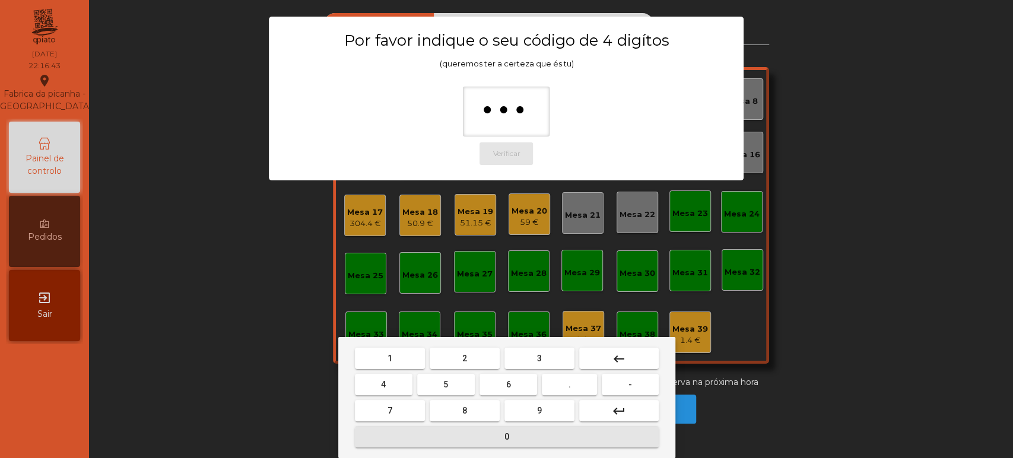
type input "****"
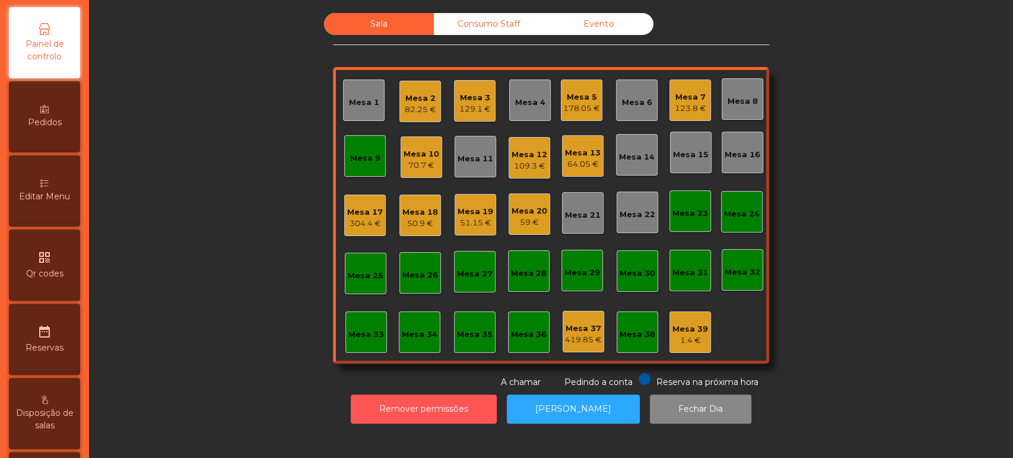
scroll to position [118, 0]
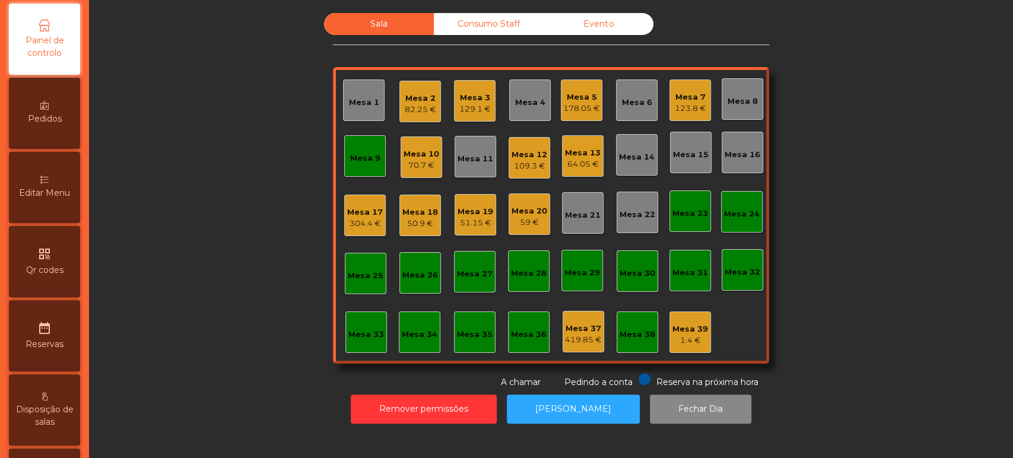
click at [413, 164] on div "70.7 €" at bounding box center [422, 166] width 36 height 12
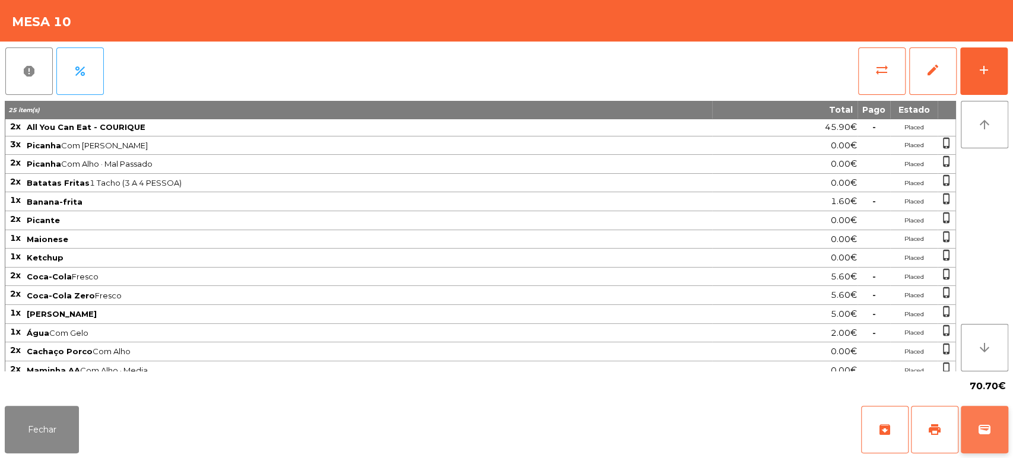
click at [977, 424] on span "wallet" at bounding box center [984, 430] width 14 height 14
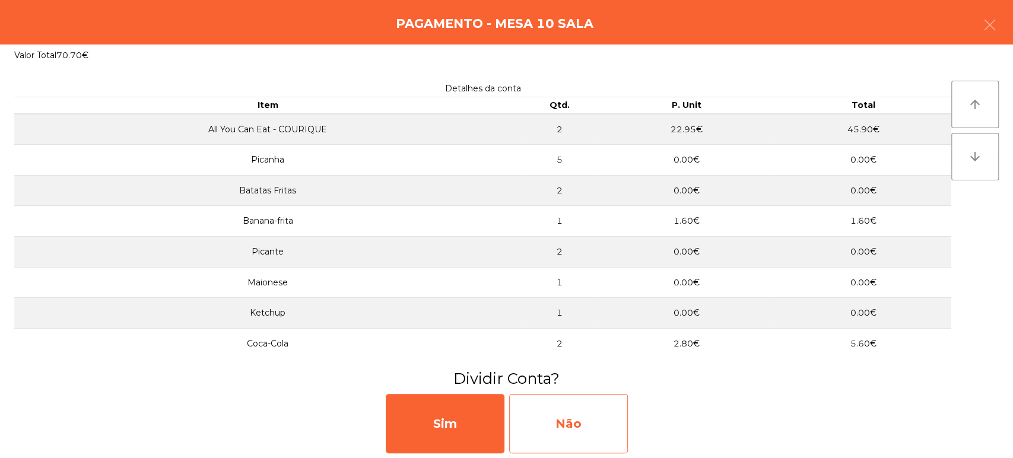
click at [577, 427] on div "Não" at bounding box center [568, 423] width 119 height 59
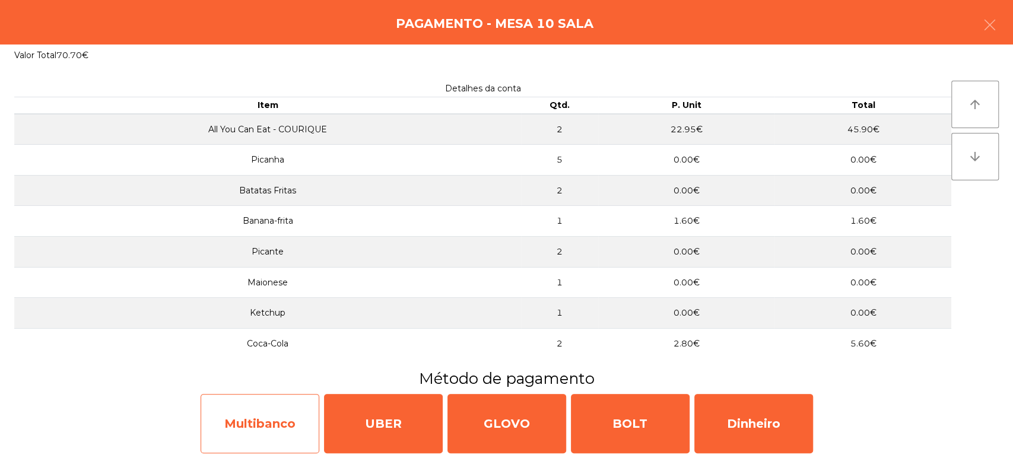
click at [262, 435] on div "Multibanco" at bounding box center [260, 423] width 119 height 59
select select "**"
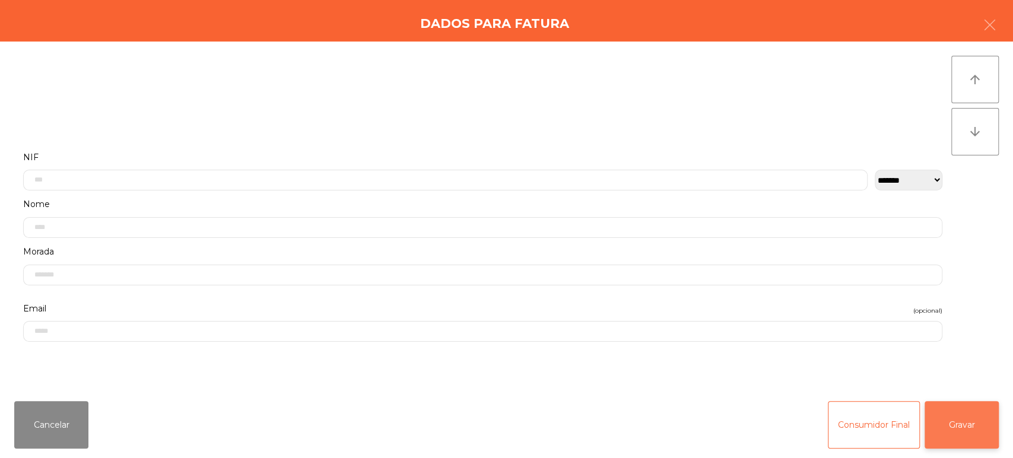
click at [983, 434] on button "Gravar" at bounding box center [962, 424] width 74 height 47
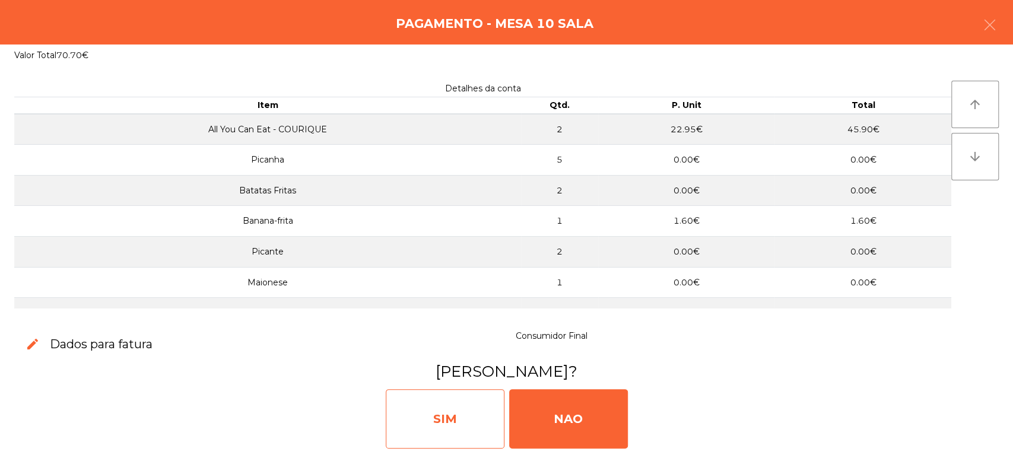
click at [423, 436] on div "SIM" at bounding box center [445, 418] width 119 height 59
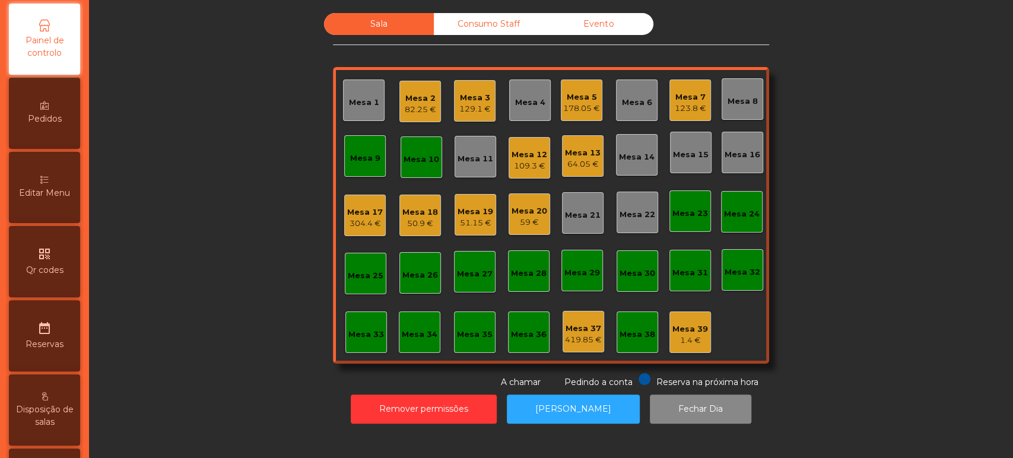
click at [409, 157] on div "Mesa 10" at bounding box center [422, 160] width 36 height 12
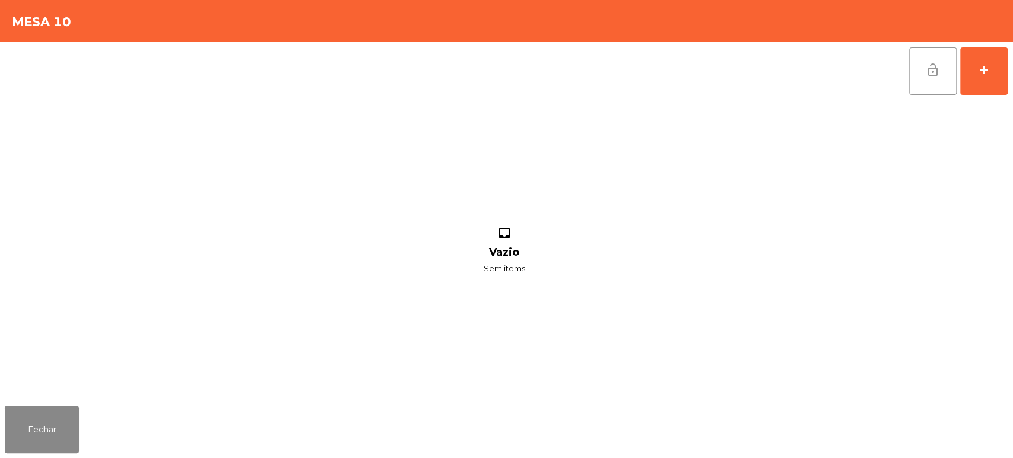
click at [922, 58] on button "lock_open" at bounding box center [932, 70] width 47 height 47
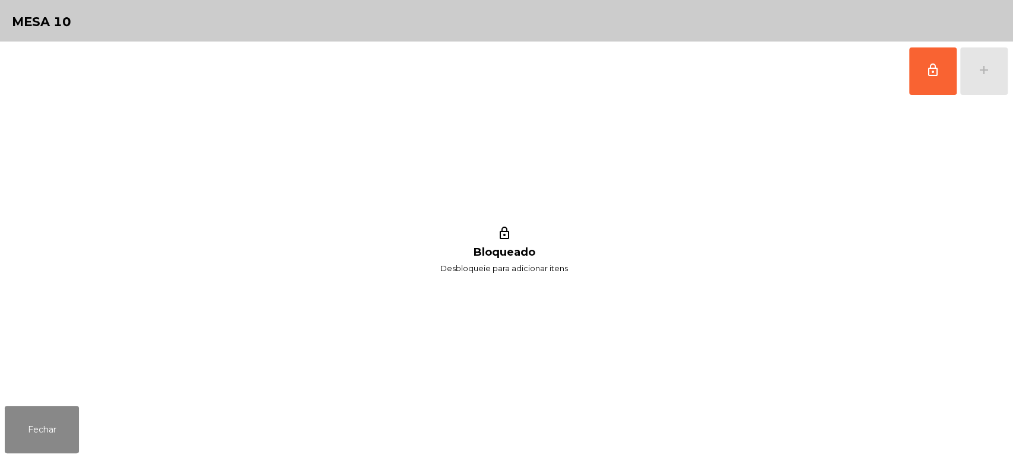
click at [49, 392] on div "lock_outline Bloqueado Desbloqueie para adicionar itens" at bounding box center [504, 251] width 999 height 300
click at [59, 394] on div "lock_outline Bloqueado Desbloqueie para adicionar itens" at bounding box center [504, 251] width 999 height 300
click at [31, 456] on div "Fechar" at bounding box center [506, 429] width 1013 height 57
click at [38, 427] on button "Fechar" at bounding box center [42, 429] width 74 height 47
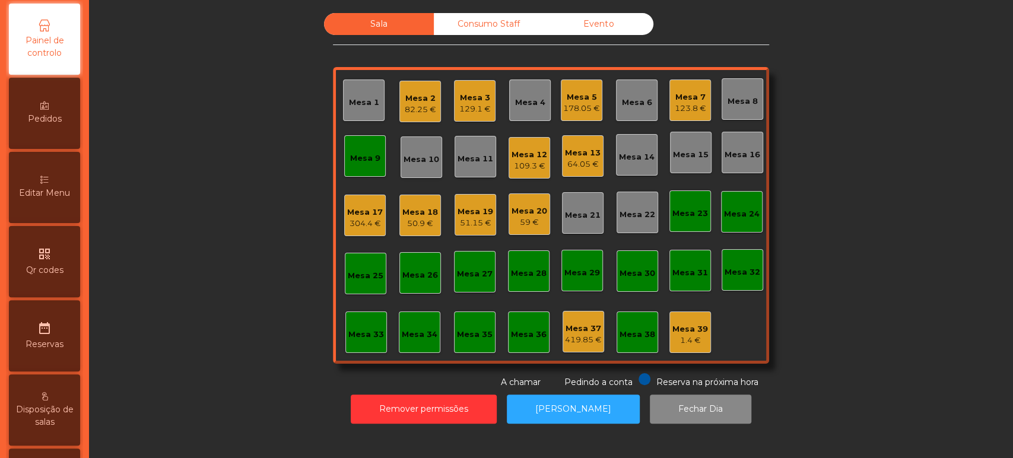
click at [355, 158] on div "Mesa 9" at bounding box center [365, 159] width 30 height 12
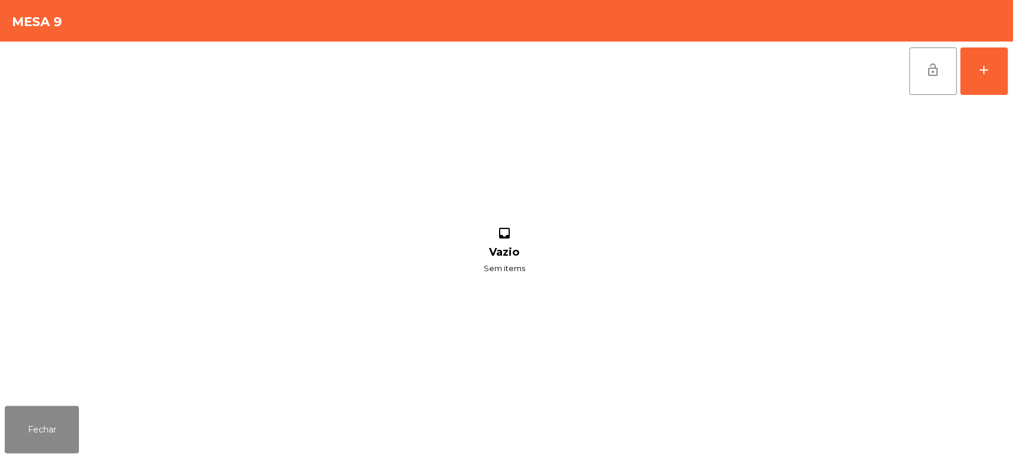
click at [944, 71] on button "lock_open" at bounding box center [932, 70] width 47 height 47
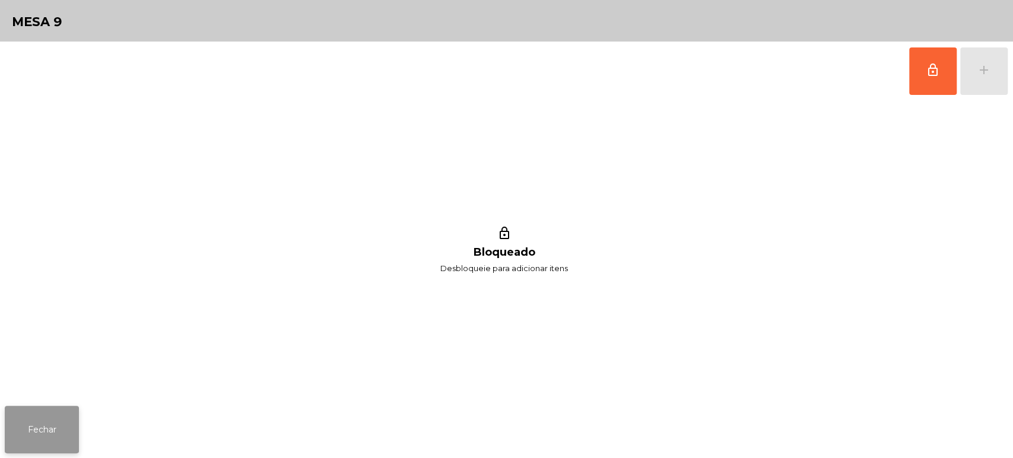
click at [30, 442] on button "Fechar" at bounding box center [42, 429] width 74 height 47
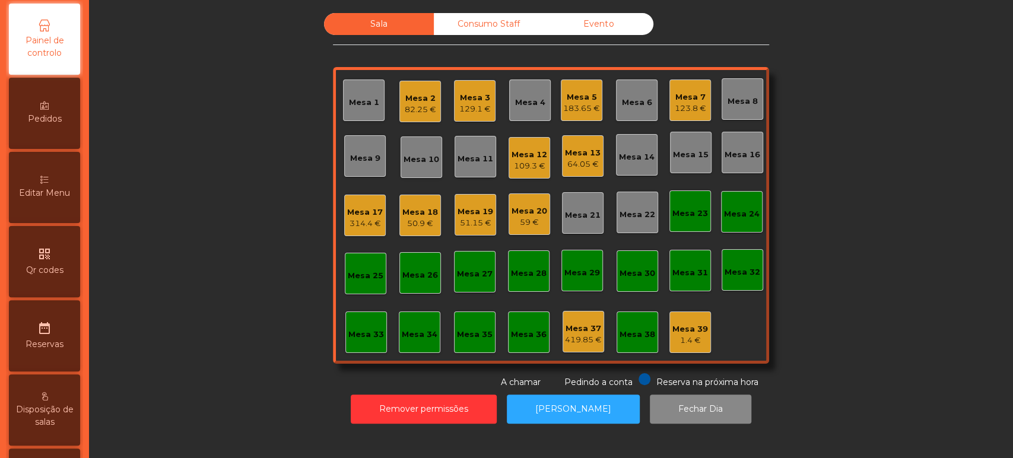
click at [347, 207] on div "Mesa 17" at bounding box center [365, 213] width 36 height 12
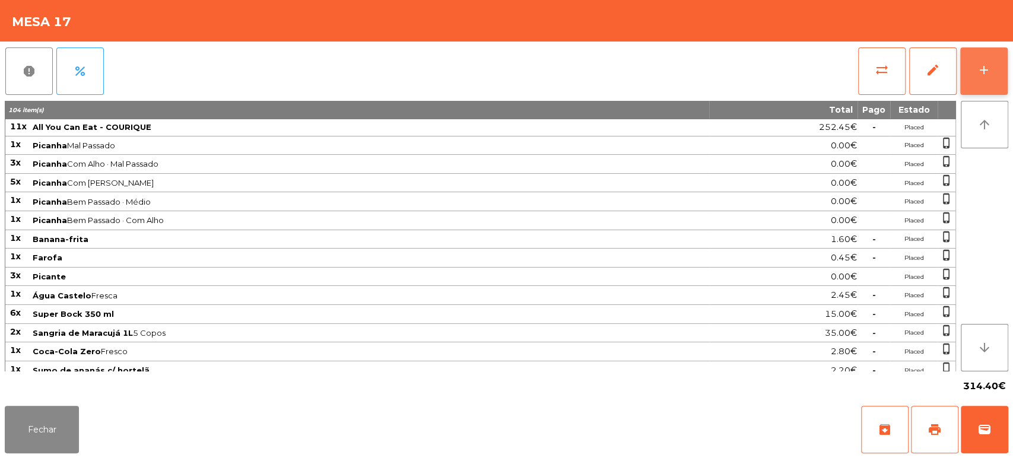
click at [997, 81] on button "add" at bounding box center [983, 70] width 47 height 47
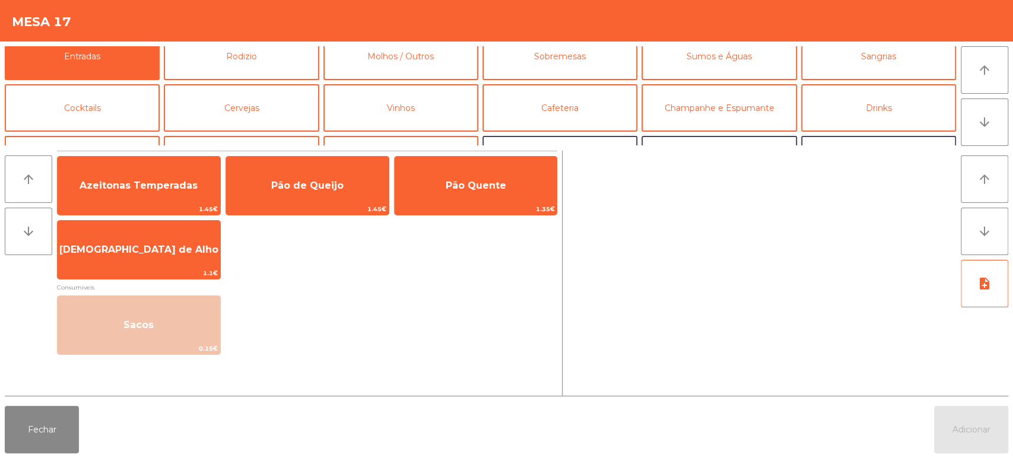
scroll to position [0, 0]
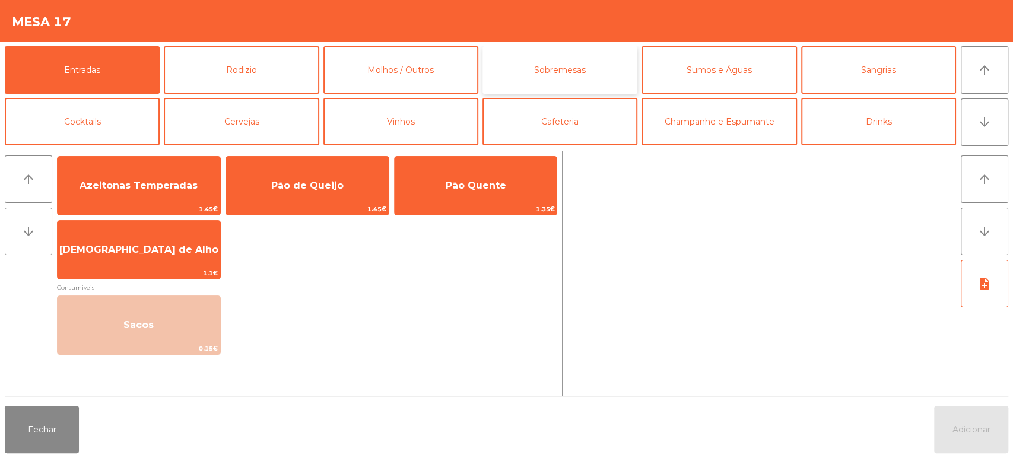
click at [558, 57] on button "Sobremesas" at bounding box center [559, 69] width 155 height 47
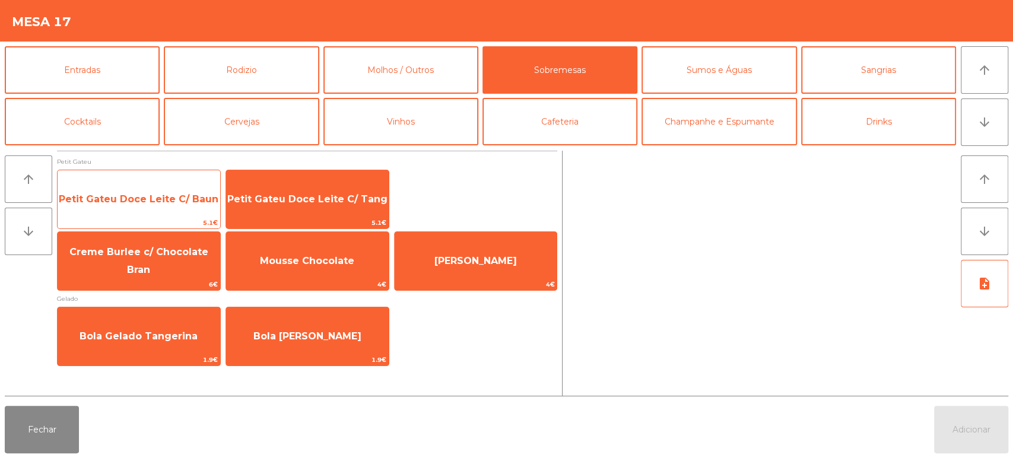
click at [167, 207] on span "Petit Gateu Doce Leite C/ Baun" at bounding box center [139, 199] width 163 height 32
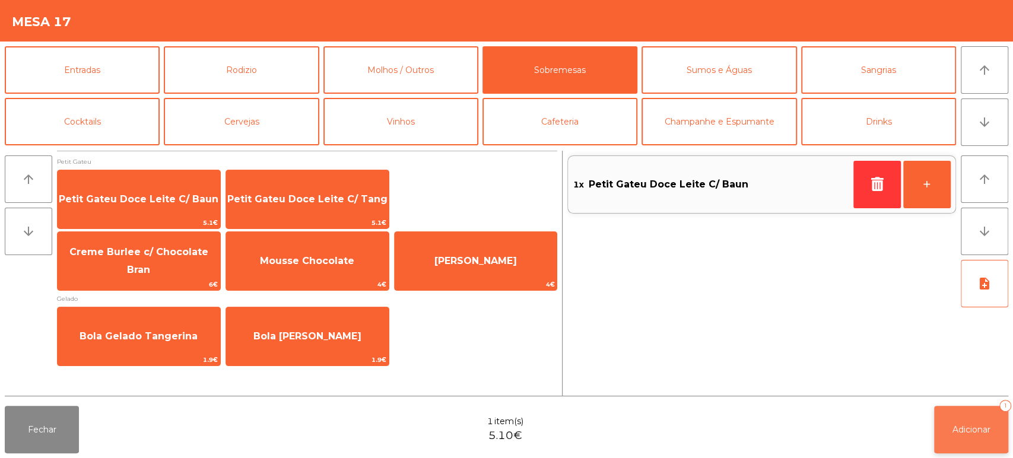
click at [973, 432] on span "Adicionar" at bounding box center [971, 429] width 38 height 11
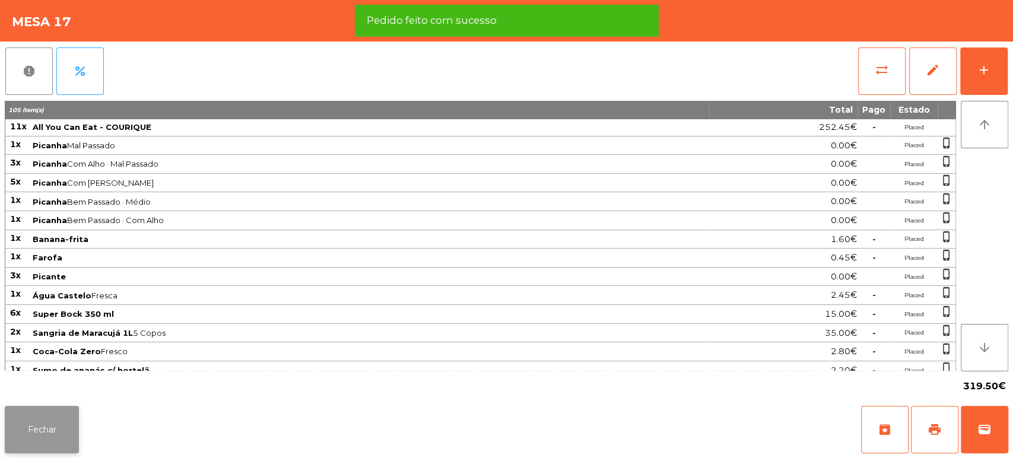
click at [36, 433] on button "Fechar" at bounding box center [42, 429] width 74 height 47
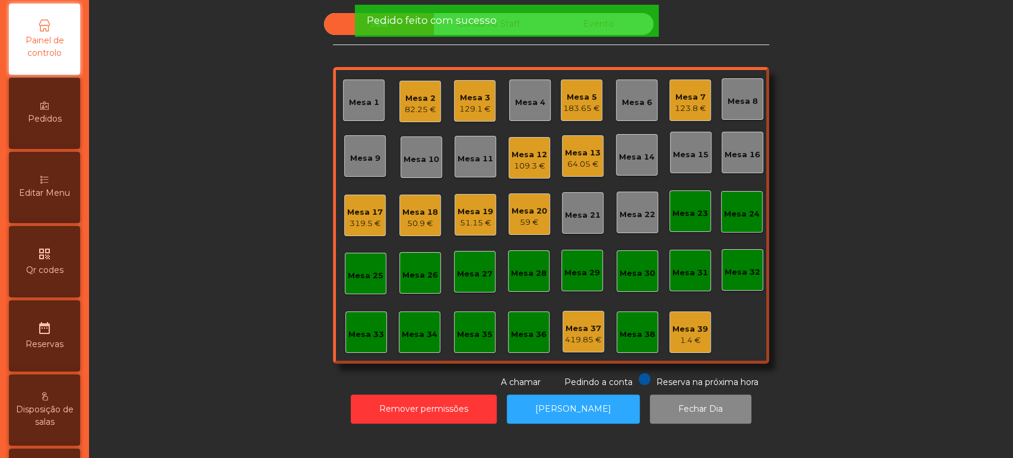
click at [368, 213] on div "Mesa 17" at bounding box center [365, 213] width 36 height 12
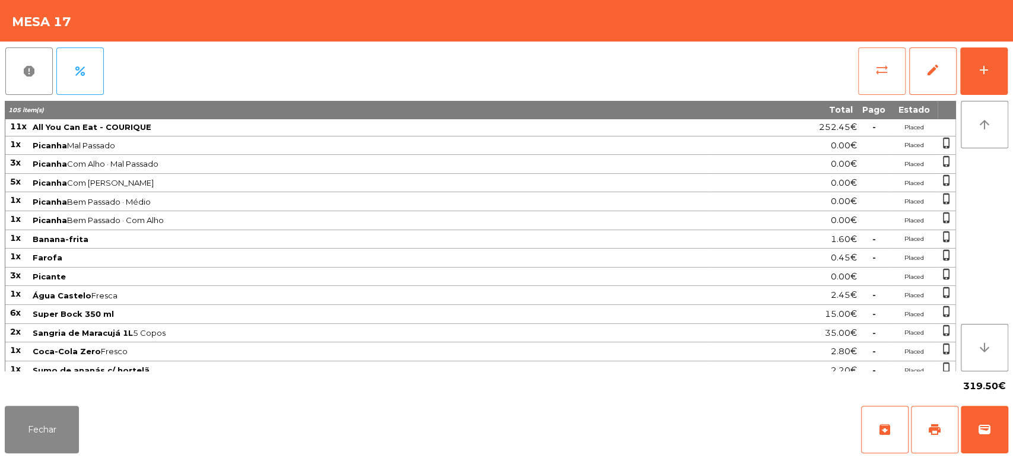
click at [873, 90] on button "sync_alt" at bounding box center [881, 70] width 47 height 47
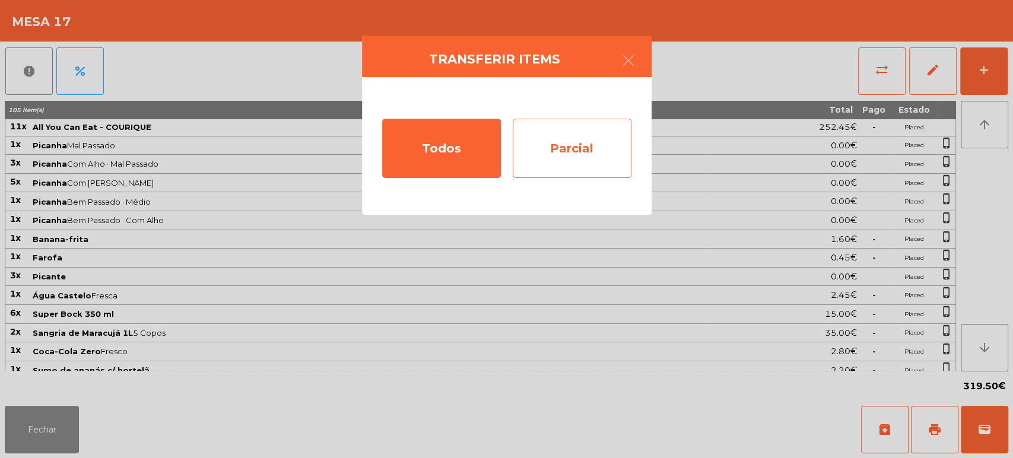
click at [583, 157] on div "Parcial" at bounding box center [572, 148] width 119 height 59
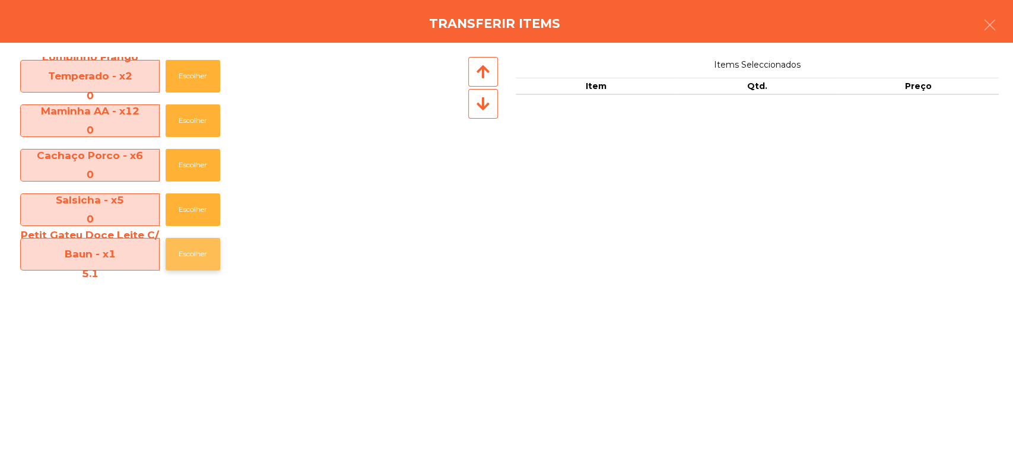
click at [180, 258] on button "Escolher" at bounding box center [193, 254] width 55 height 33
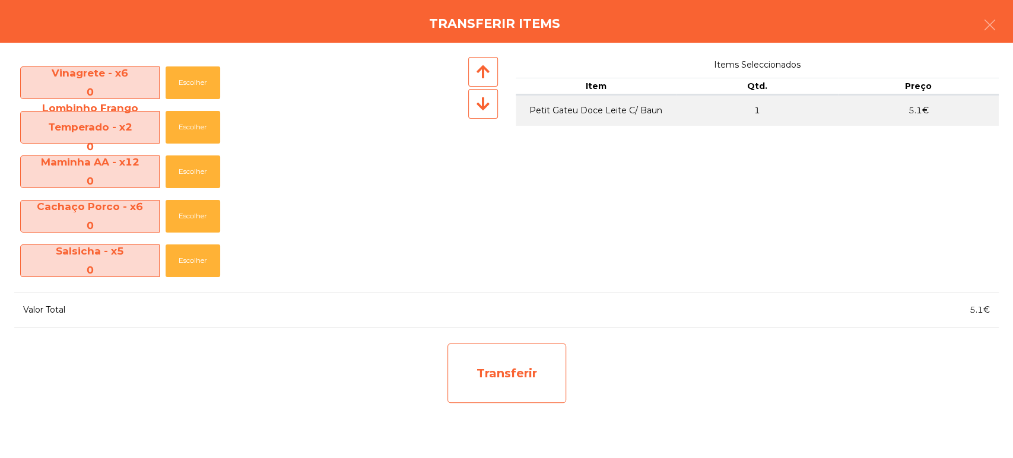
click at [542, 377] on div "Transferir" at bounding box center [506, 373] width 119 height 59
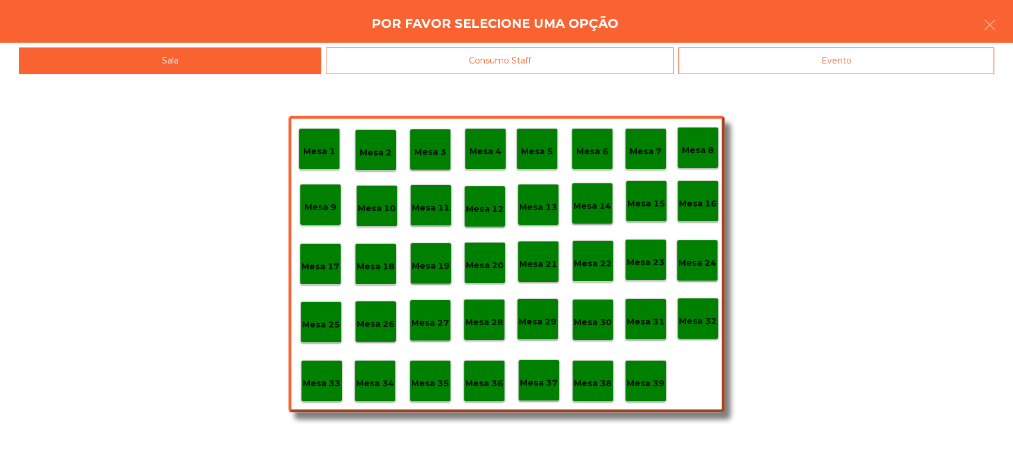
click at [655, 385] on p "Mesa 39" at bounding box center [646, 384] width 38 height 14
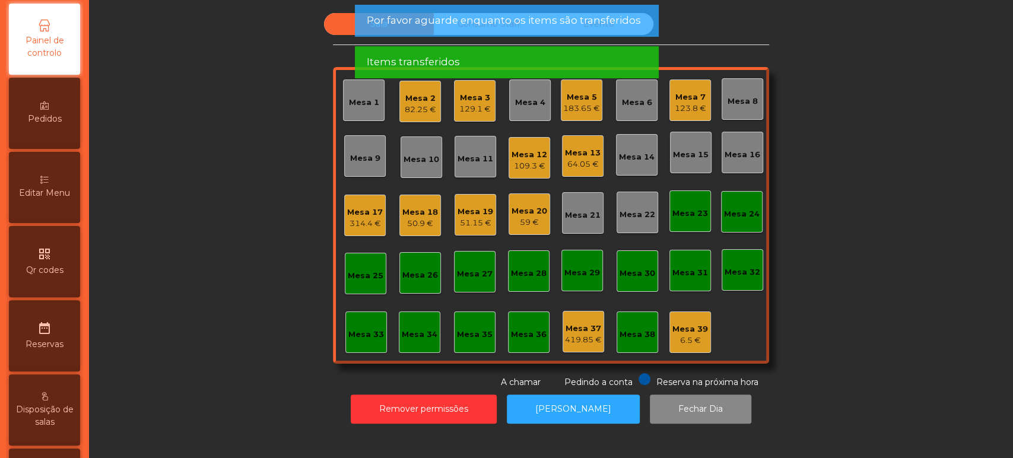
click at [815, 264] on div "Sala Consumo Staff Evento Mesa 1 Mesa 2 82.25 € Mesa 3 129.1 € Mesa 4 Mesa 5 18…" at bounding box center [551, 201] width 892 height 376
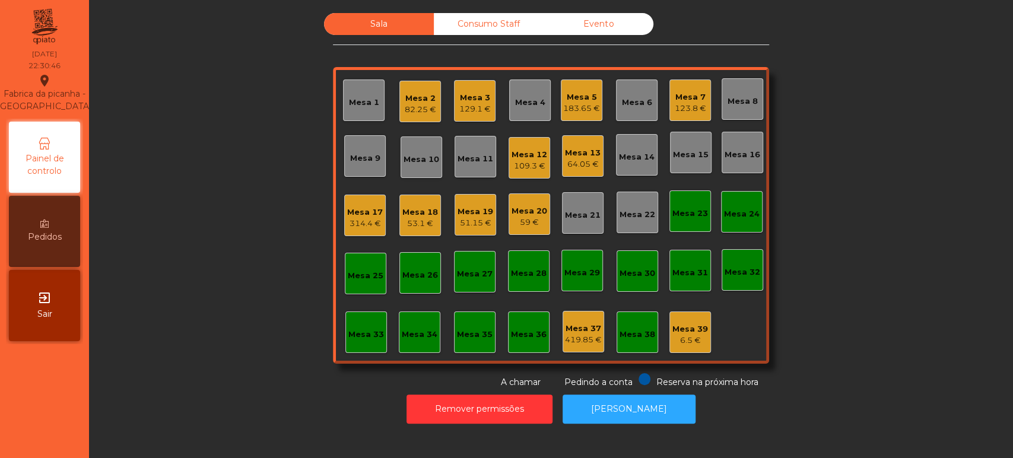
scroll to position [0, 0]
click at [466, 233] on div "Mesa 19 51.15 €" at bounding box center [476, 215] width 42 height 42
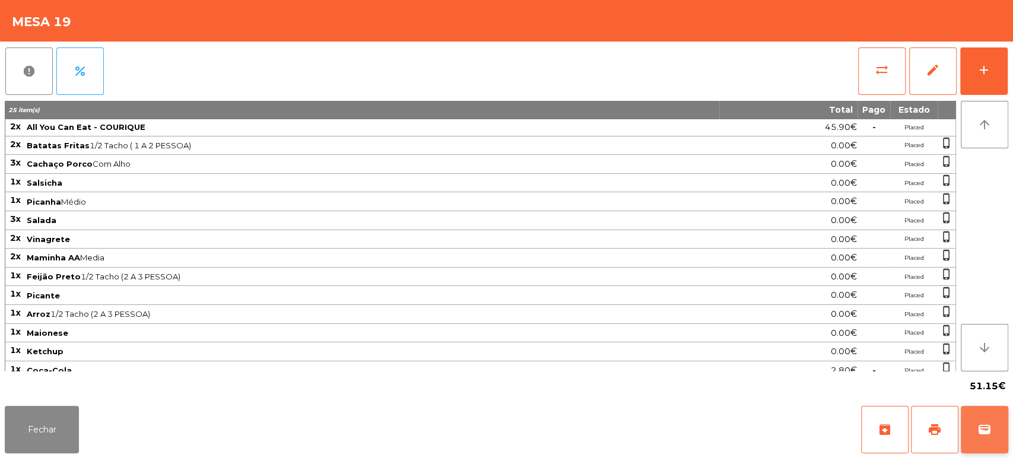
click at [981, 420] on button "wallet" at bounding box center [984, 429] width 47 height 47
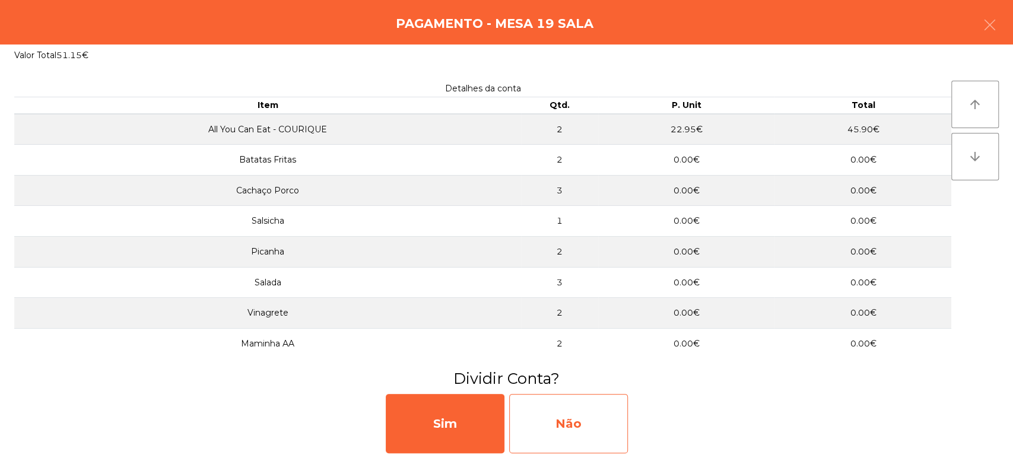
click at [564, 423] on div "Não" at bounding box center [568, 423] width 119 height 59
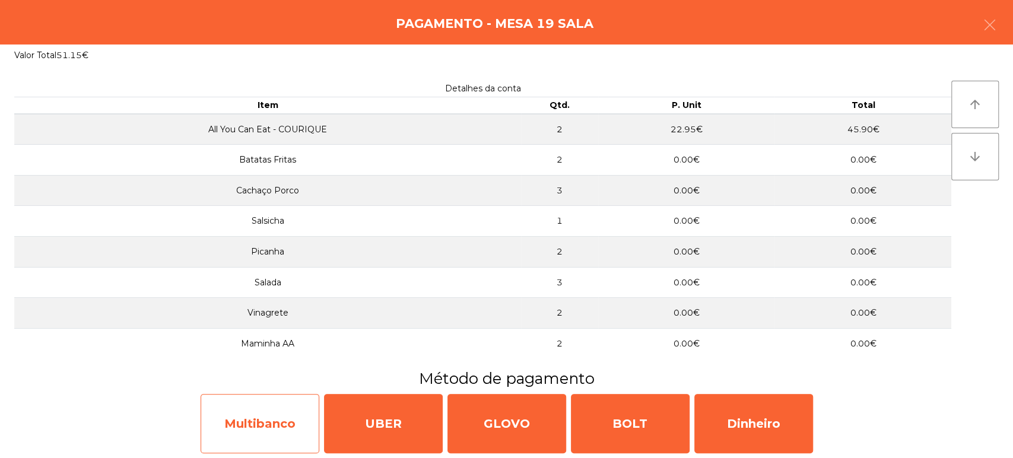
click at [285, 417] on div "Multibanco" at bounding box center [260, 423] width 119 height 59
select select "**"
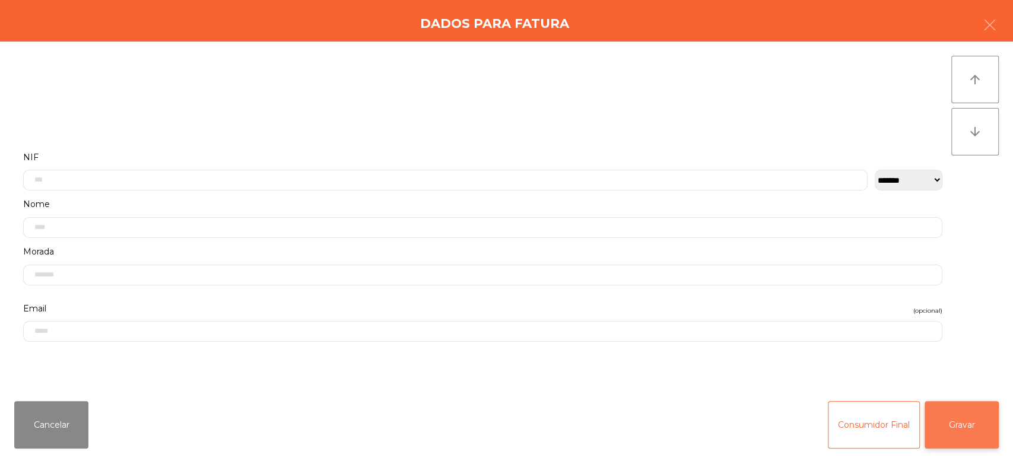
click at [978, 417] on button "Gravar" at bounding box center [962, 424] width 74 height 47
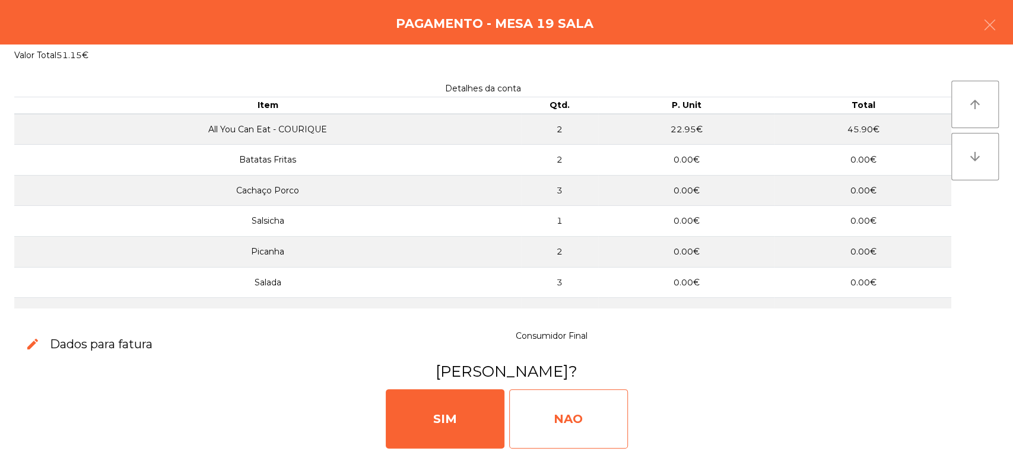
click at [551, 413] on div "NAO" at bounding box center [568, 418] width 119 height 59
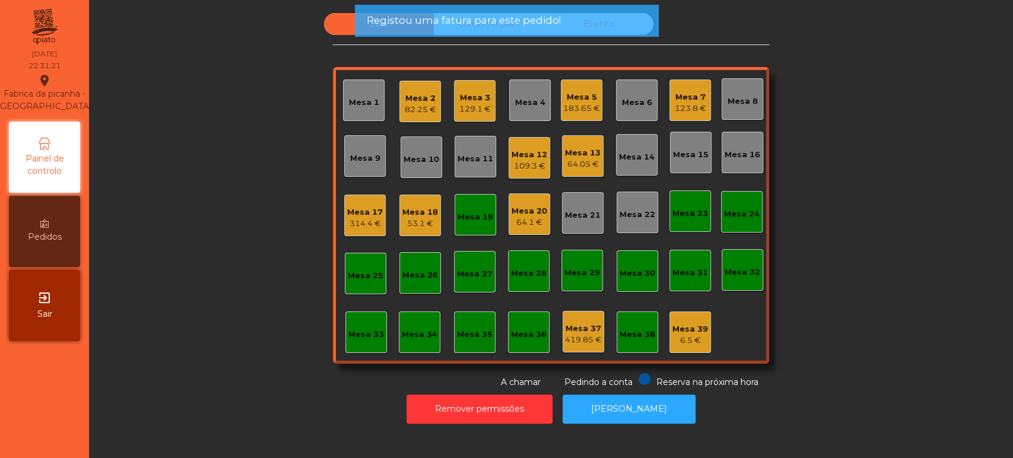
click at [459, 214] on div "Mesa 19" at bounding box center [476, 217] width 36 height 12
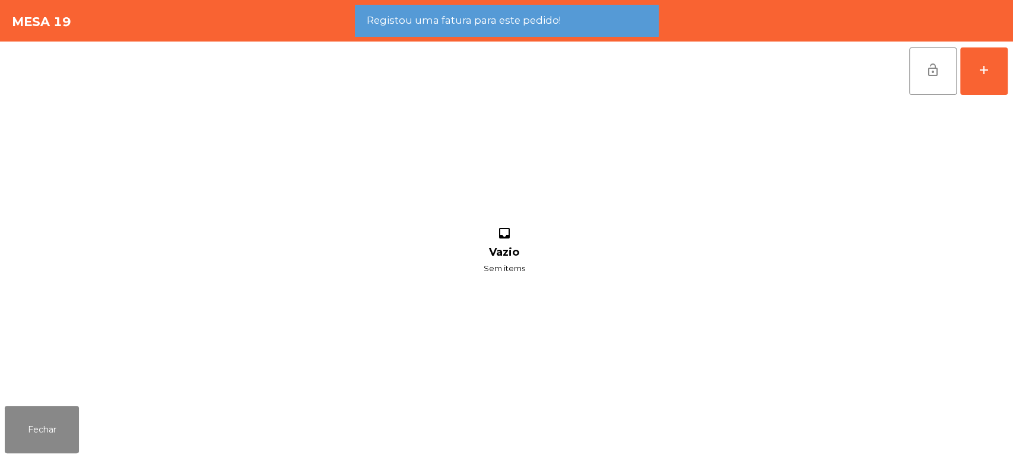
click at [910, 76] on button "lock_open" at bounding box center [932, 70] width 47 height 47
click at [97, 409] on div "Fechar" at bounding box center [506, 429] width 1013 height 57
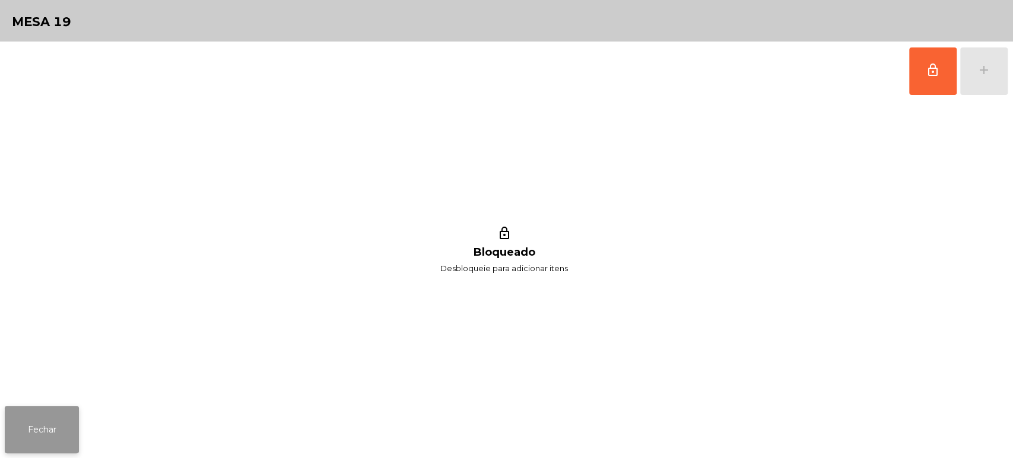
click at [67, 434] on button "Fechar" at bounding box center [42, 429] width 74 height 47
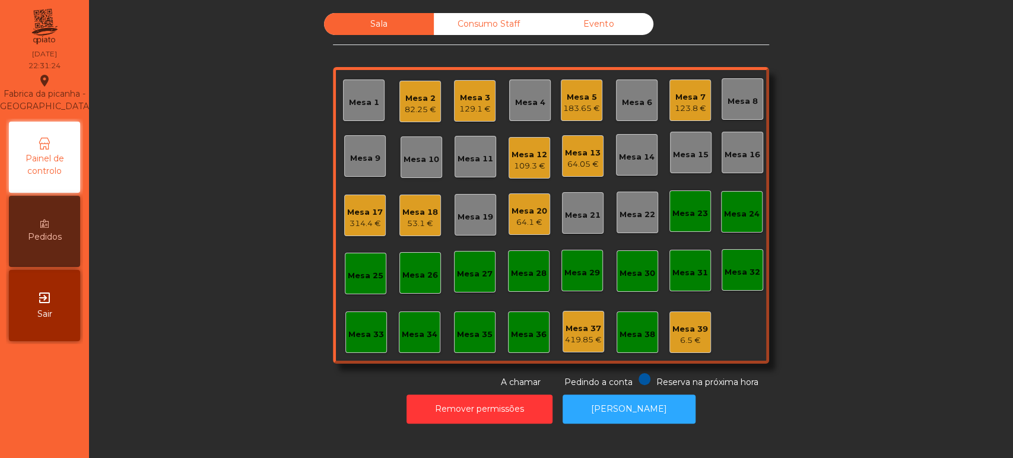
click at [425, 222] on div "53.1 €" at bounding box center [420, 224] width 36 height 12
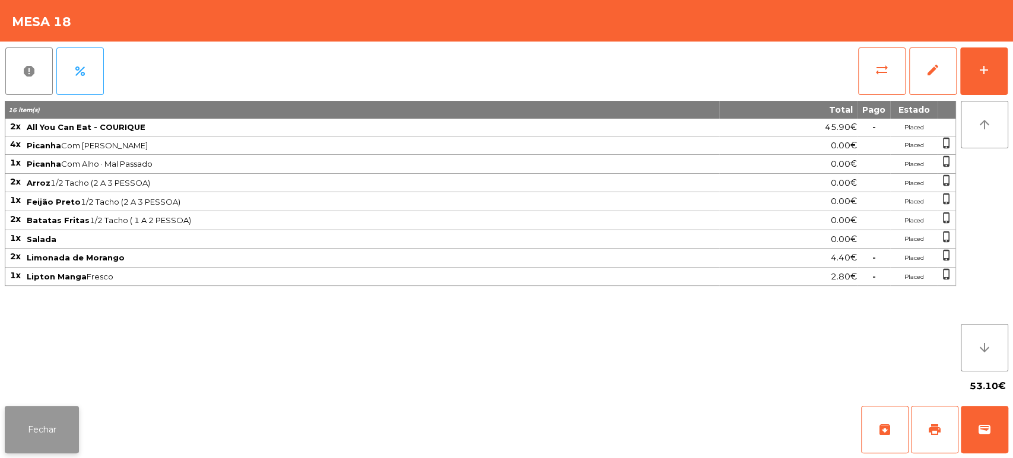
click at [43, 425] on button "Fechar" at bounding box center [42, 429] width 74 height 47
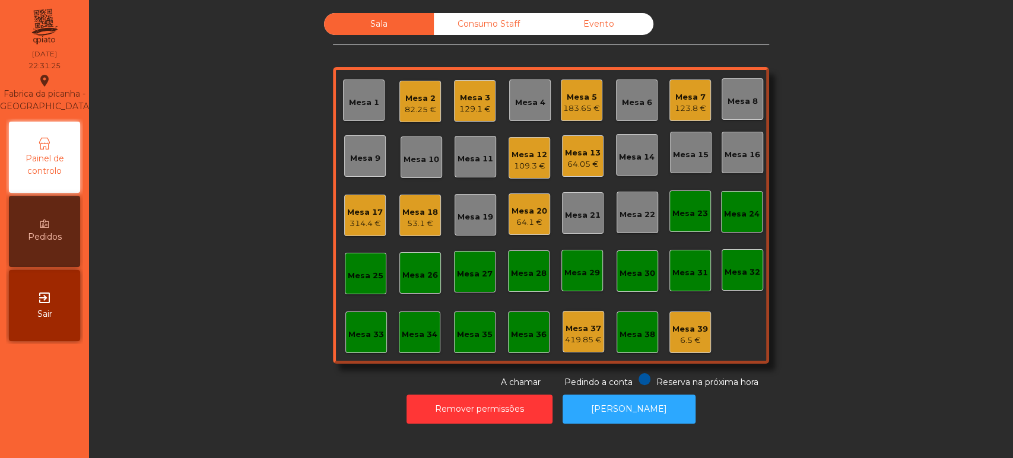
click at [427, 209] on div "Mesa 18" at bounding box center [420, 213] width 36 height 12
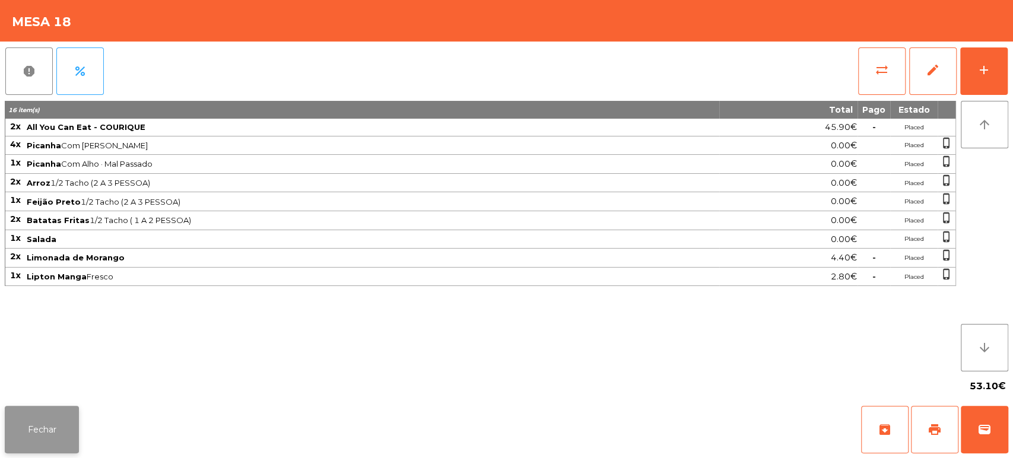
click at [63, 431] on button "Fechar" at bounding box center [42, 429] width 74 height 47
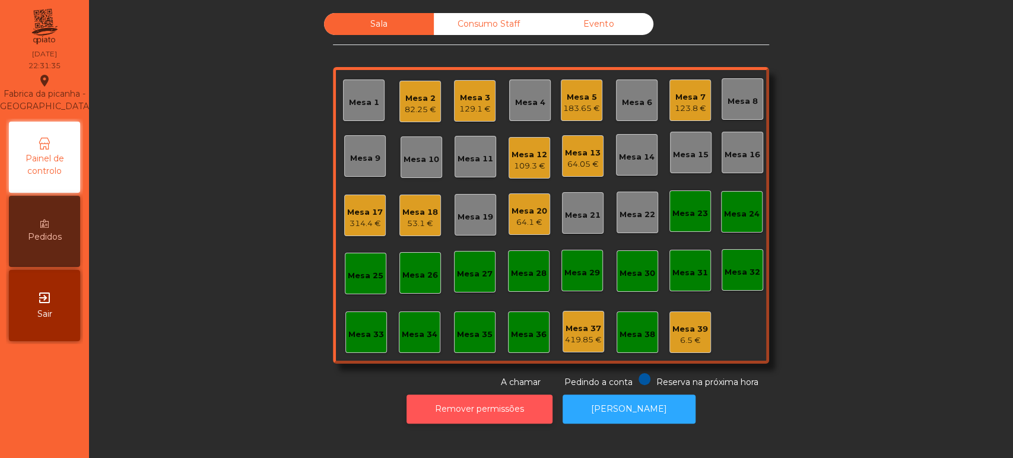
click at [487, 407] on button "Remover permissões" at bounding box center [479, 409] width 146 height 29
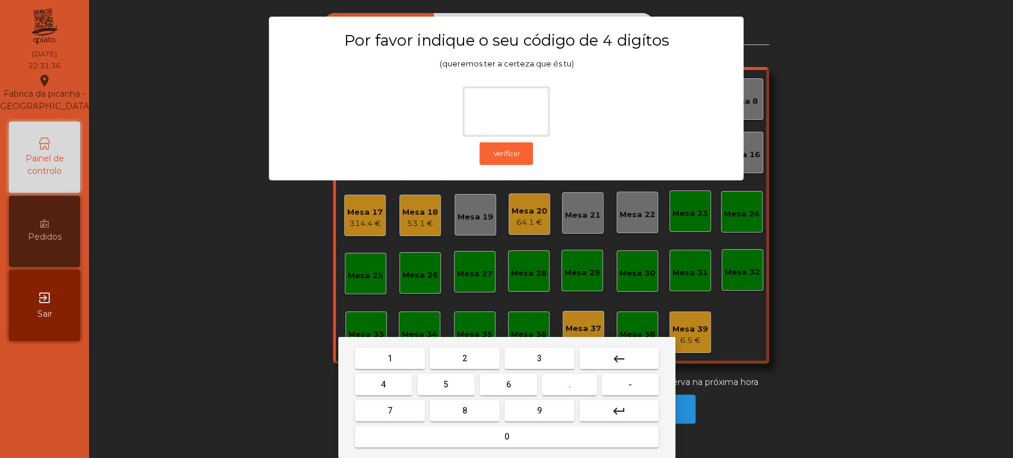
click at [389, 357] on span "1" at bounding box center [389, 358] width 5 height 9
click at [555, 351] on button "3" at bounding box center [539, 358] width 70 height 21
click at [456, 386] on button "5" at bounding box center [446, 384] width 58 height 21
click at [481, 452] on div "1 2 3 keyboard_backspace 4 5 6 . - 7 8 9 keyboard_return 0" at bounding box center [506, 397] width 337 height 121
click at [478, 442] on button "0" at bounding box center [507, 436] width 304 height 21
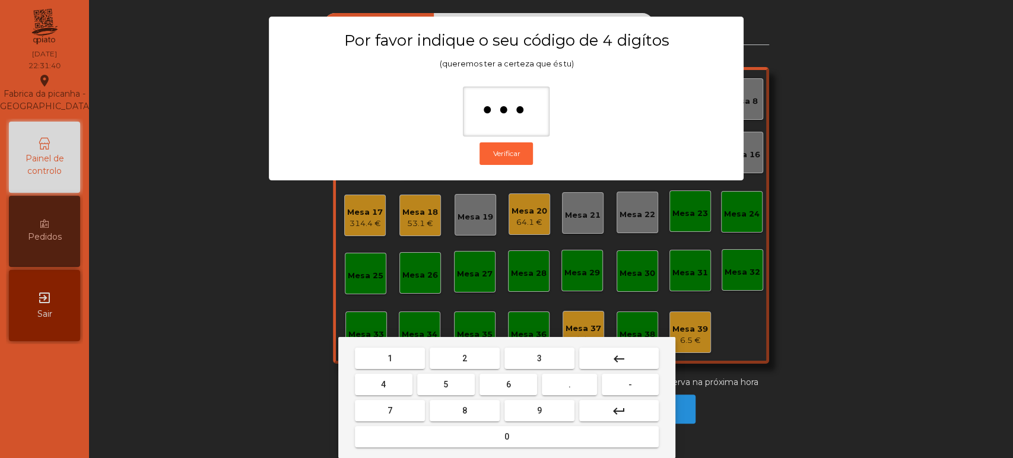
type input "****"
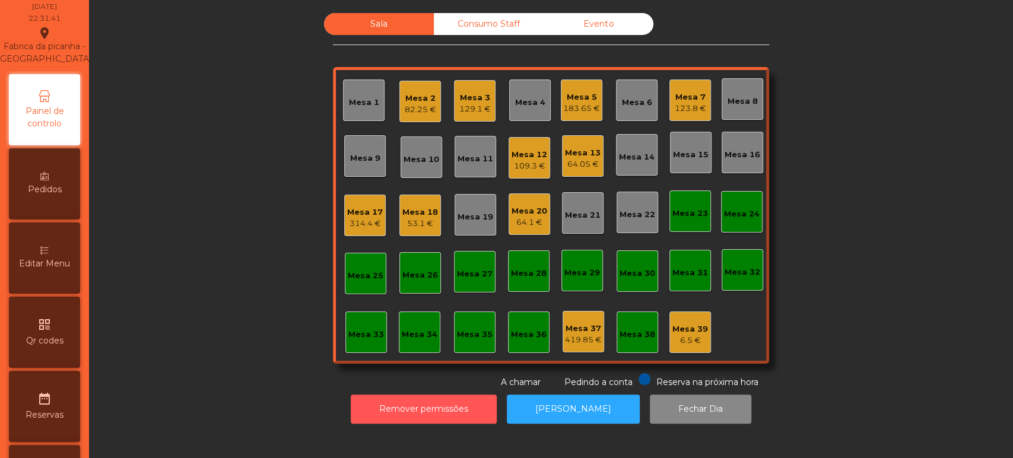
scroll to position [48, 0]
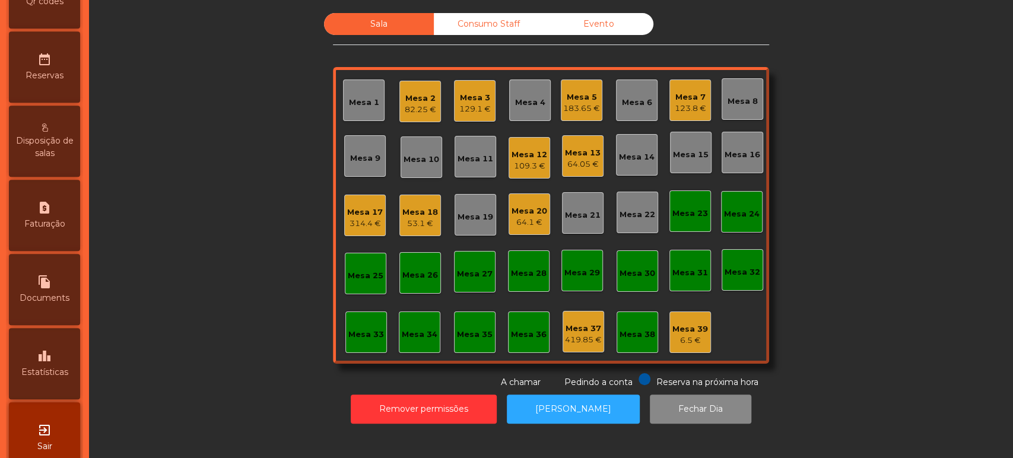
click at [46, 230] on span "Faturação" at bounding box center [44, 224] width 41 height 12
select select "*"
select select "****"
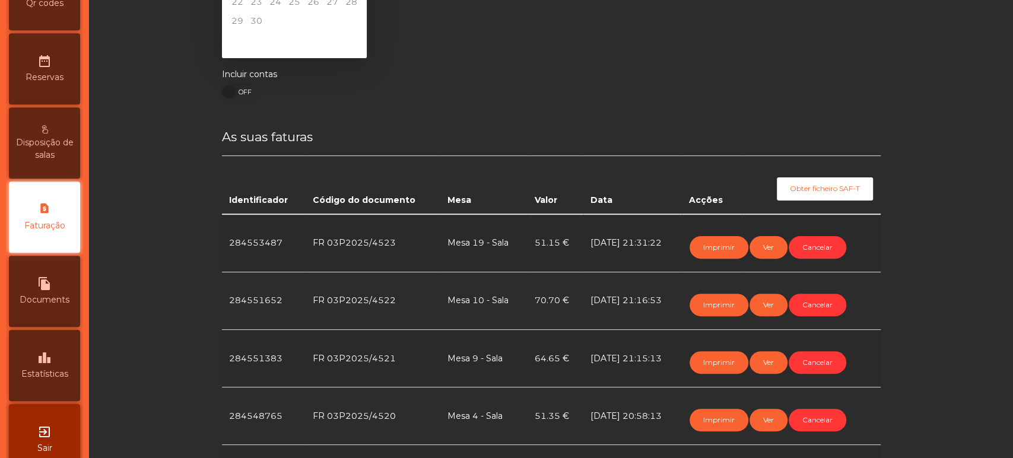
scroll to position [145, 0]
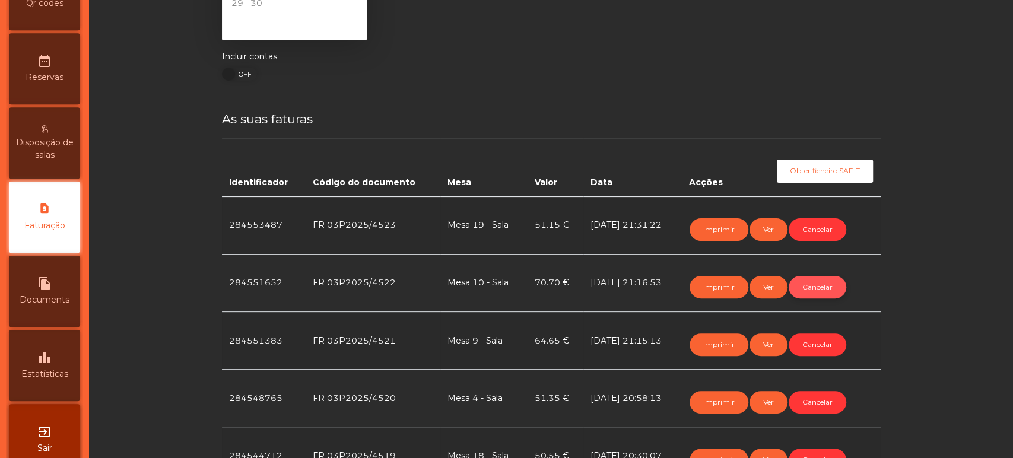
click at [827, 287] on button "Cancelar" at bounding box center [818, 287] width 58 height 23
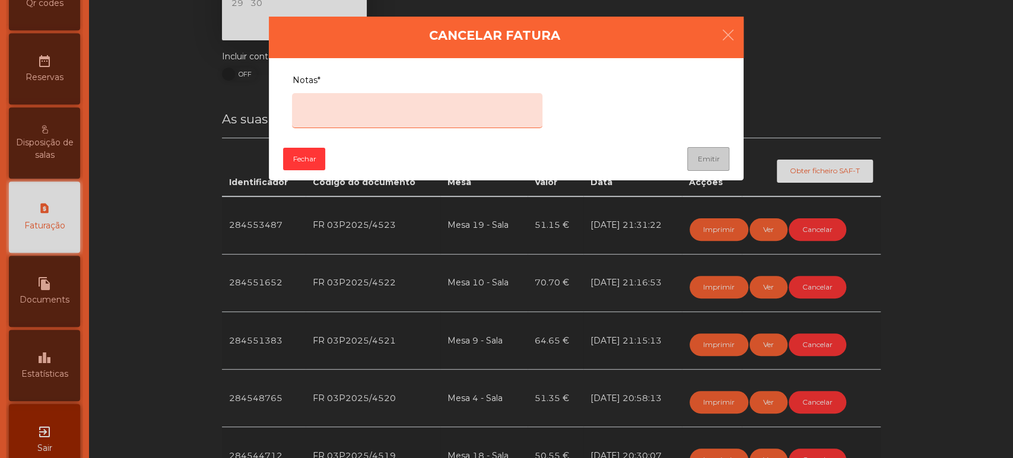
click at [418, 99] on textarea "Notas*" at bounding box center [417, 110] width 250 height 35
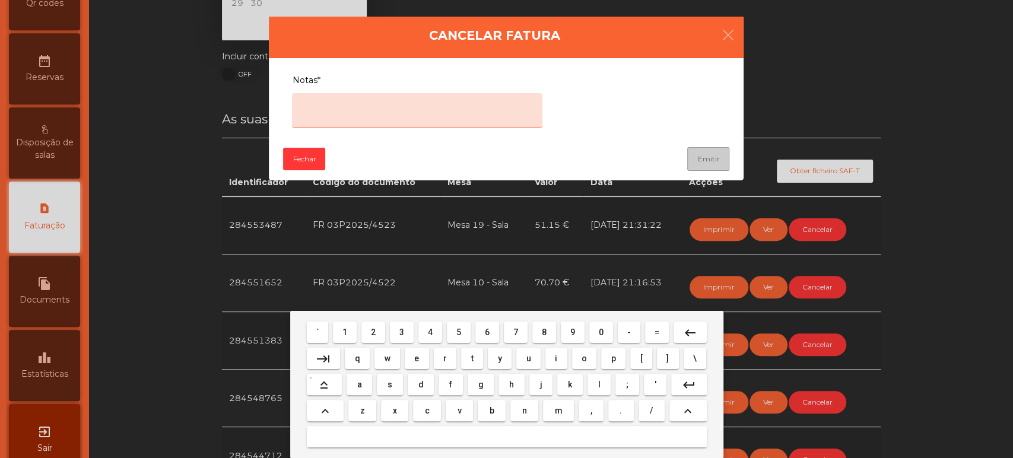
click at [426, 358] on button "e" at bounding box center [417, 358] width 24 height 21
click at [444, 358] on span "r" at bounding box center [445, 358] width 4 height 9
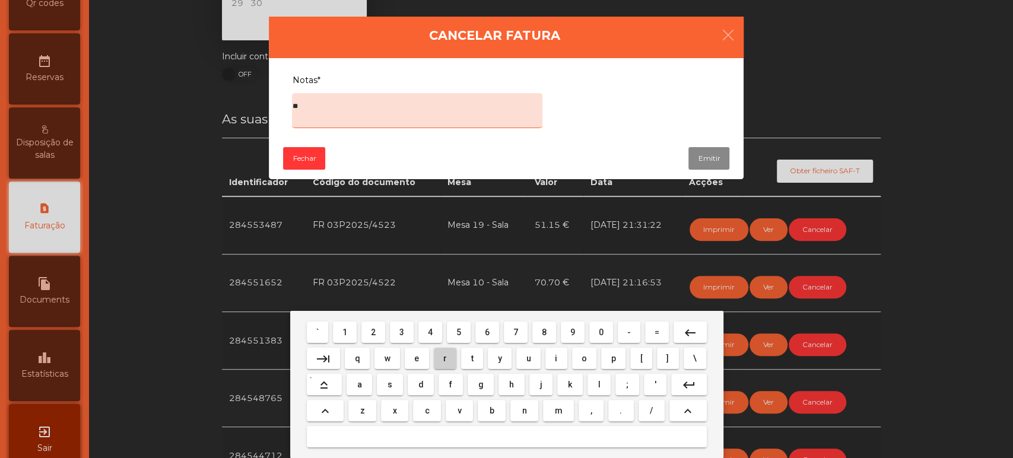
click at [455, 357] on button "r" at bounding box center [445, 358] width 23 height 21
click at [584, 358] on span "o" at bounding box center [584, 358] width 5 height 9
type textarea "****"
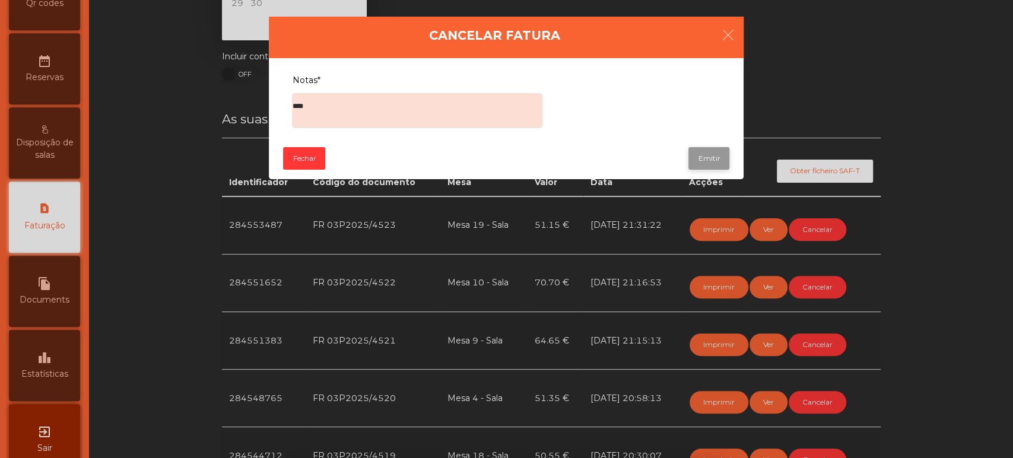
click at [707, 157] on button "Emitir" at bounding box center [708, 158] width 41 height 23
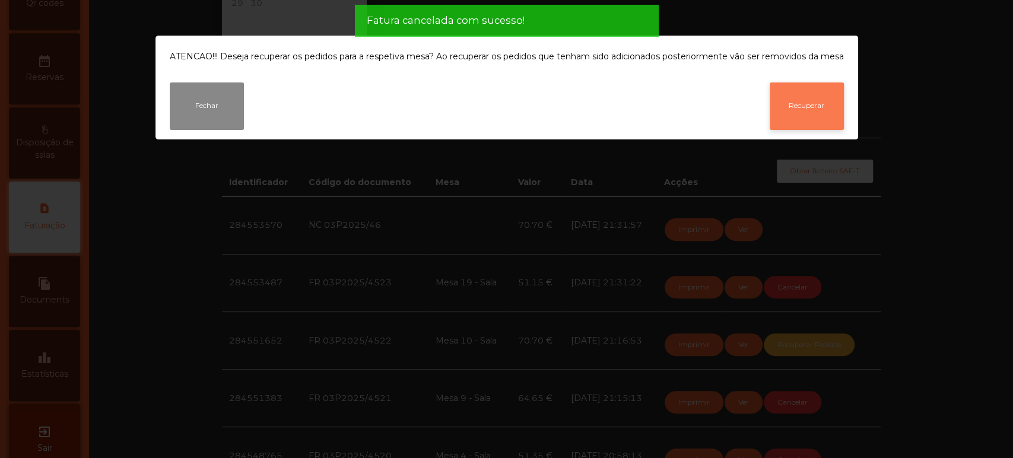
click at [809, 112] on button "Recuperar" at bounding box center [807, 105] width 74 height 47
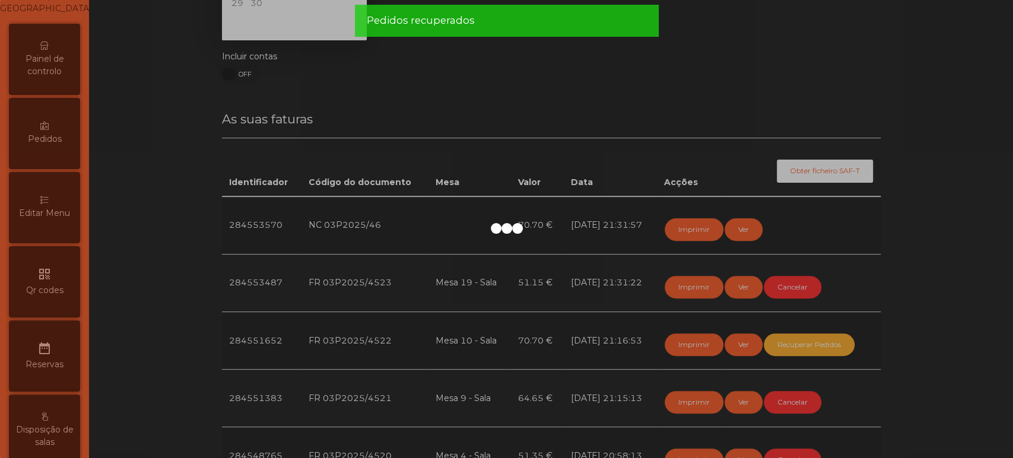
scroll to position [0, 0]
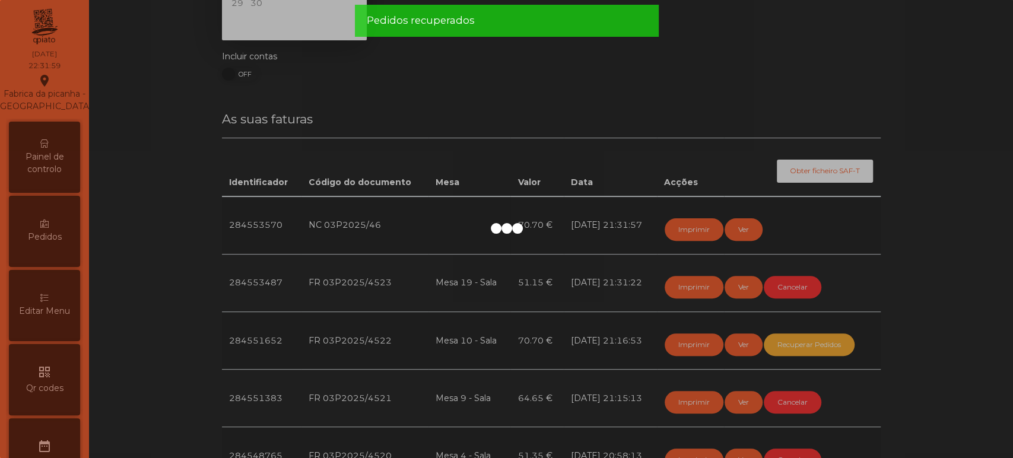
click at [52, 166] on div at bounding box center [506, 229] width 1013 height 458
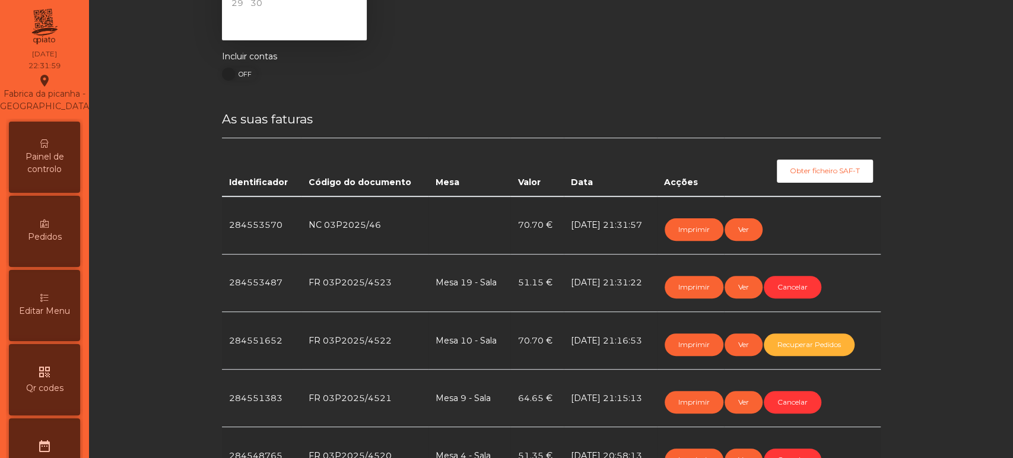
click at [62, 176] on span "Painel de controlo" at bounding box center [44, 163] width 65 height 25
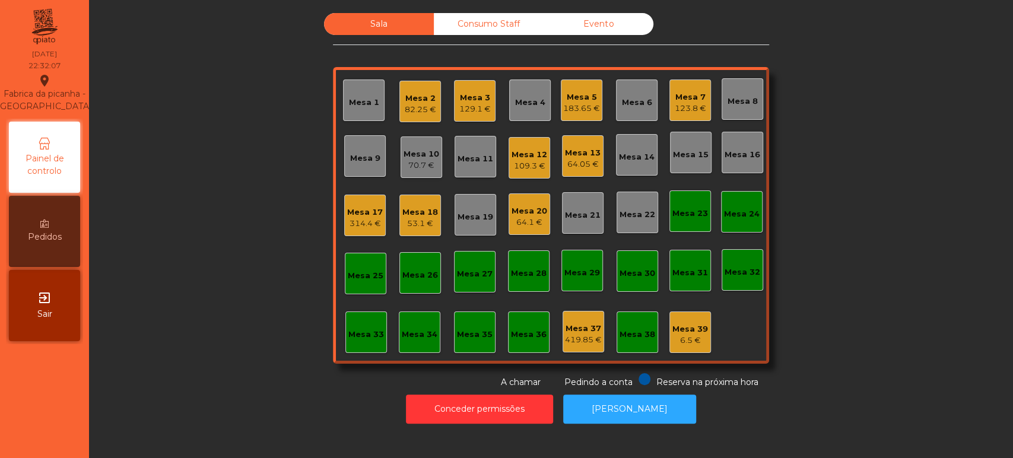
click at [418, 140] on div "Mesa 10 70.7 €" at bounding box center [422, 157] width 42 height 42
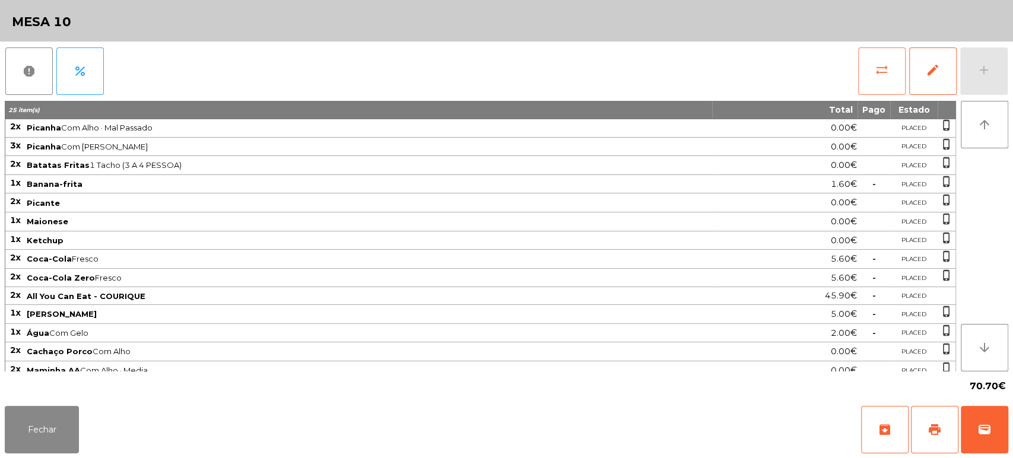
click at [875, 80] on button "sync_alt" at bounding box center [881, 70] width 47 height 47
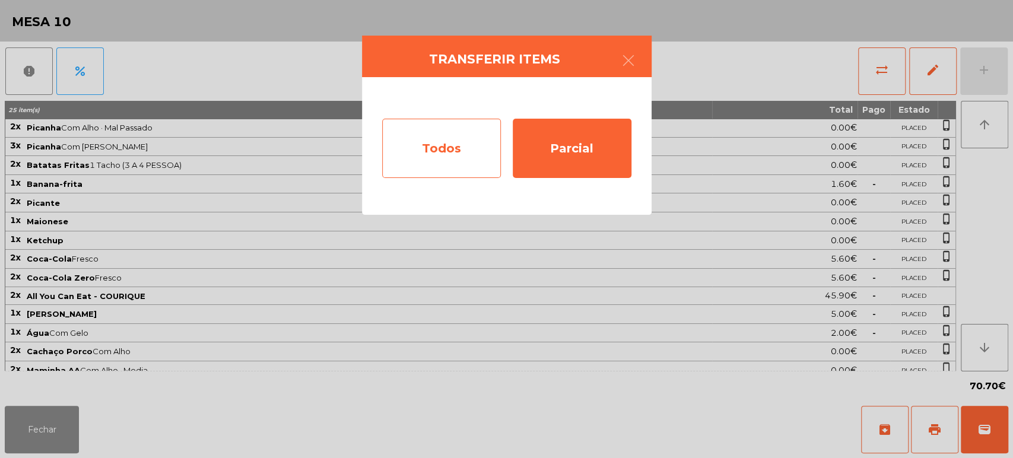
click at [438, 154] on div "Todos" at bounding box center [441, 148] width 119 height 59
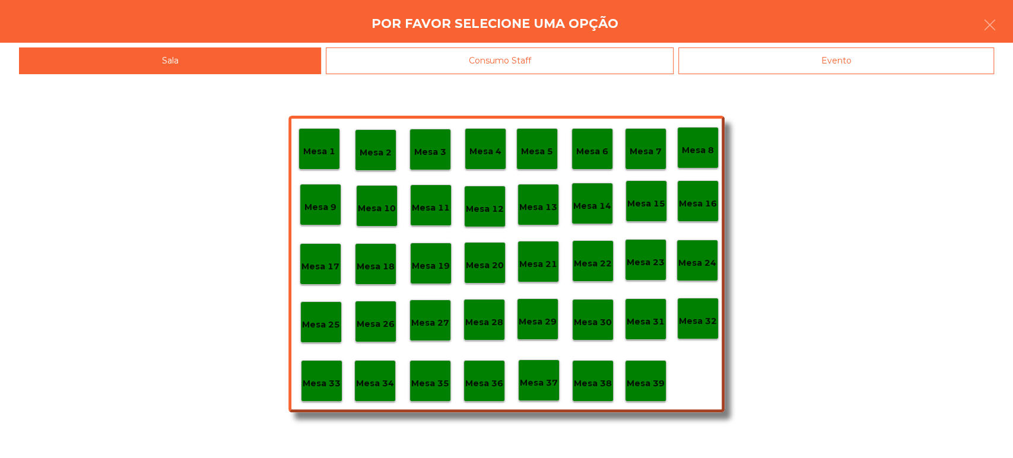
click at [379, 332] on div "Mesa 26" at bounding box center [376, 322] width 42 height 42
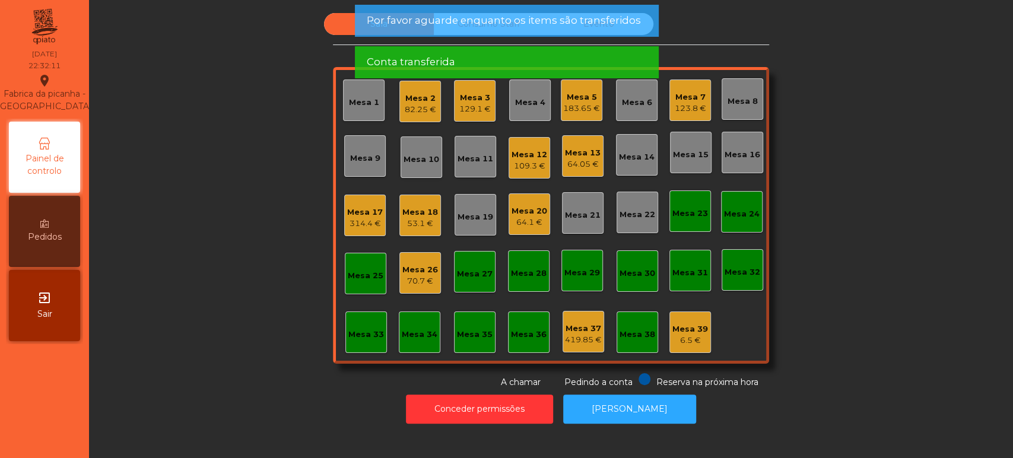
click at [425, 157] on div "Mesa 10" at bounding box center [422, 160] width 36 height 12
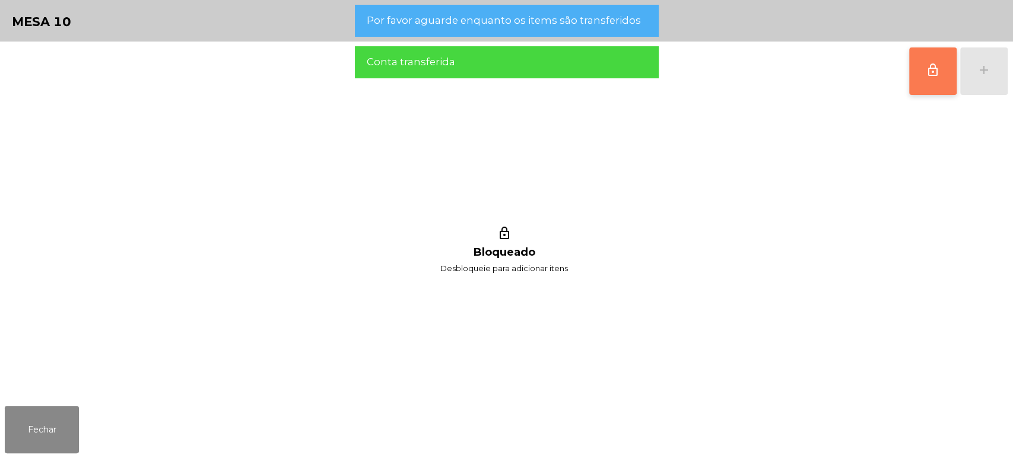
click at [941, 62] on button "lock_outline" at bounding box center [932, 70] width 47 height 47
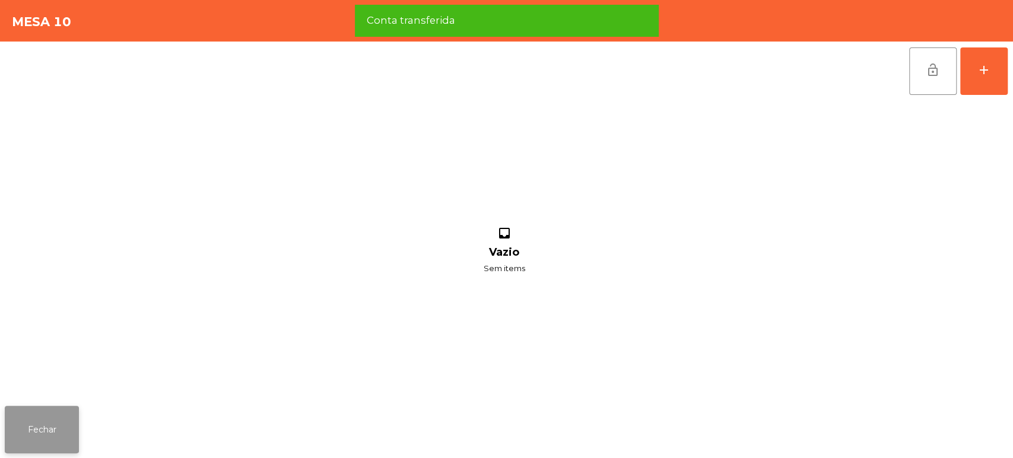
click at [54, 426] on button "Fechar" at bounding box center [42, 429] width 74 height 47
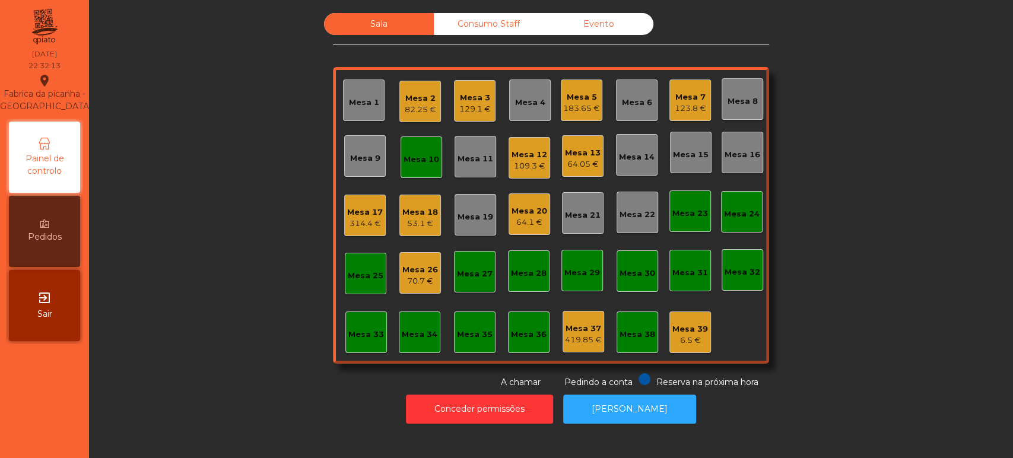
click at [416, 279] on div "70.7 €" at bounding box center [420, 281] width 36 height 12
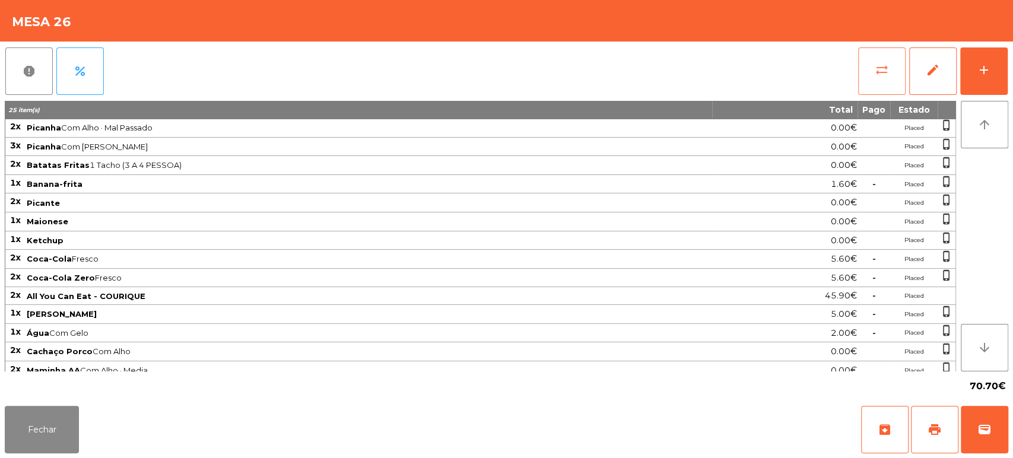
click at [878, 68] on span "sync_alt" at bounding box center [882, 70] width 14 height 14
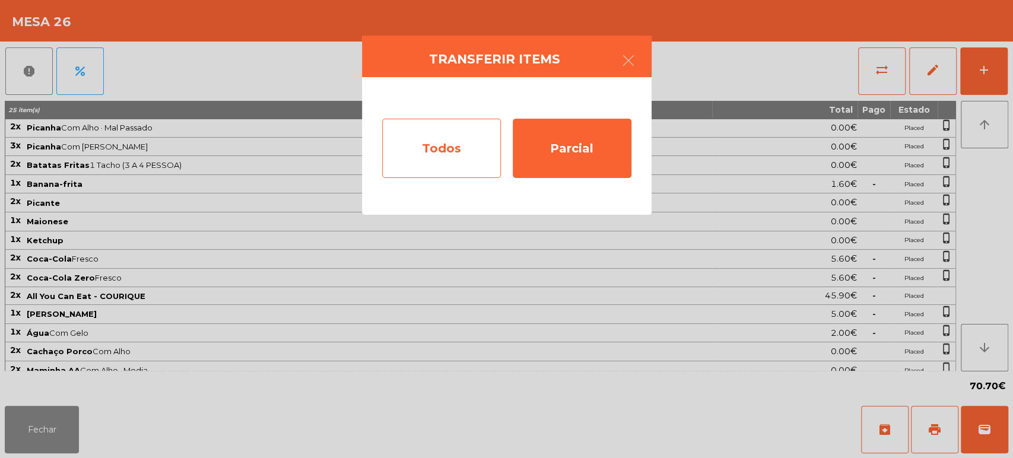
click at [431, 147] on div "Todos" at bounding box center [441, 148] width 119 height 59
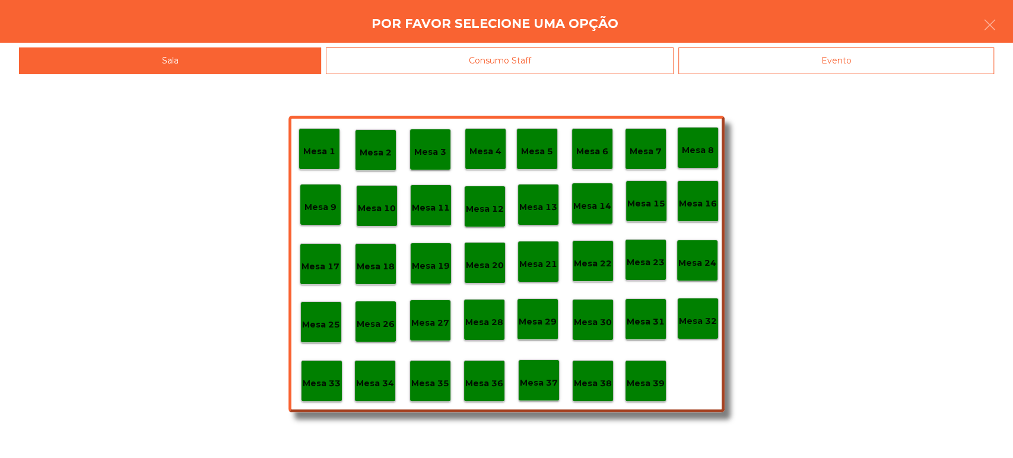
click at [377, 194] on div "Mesa 10" at bounding box center [377, 206] width 42 height 42
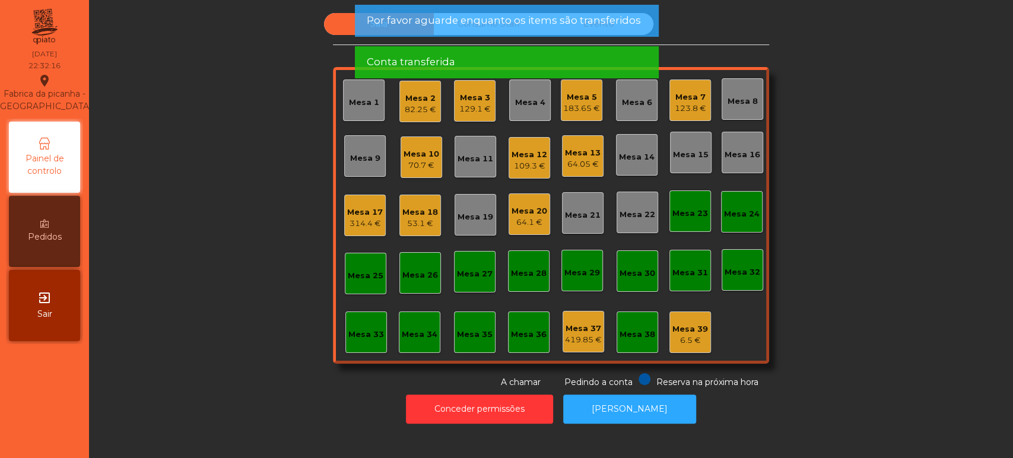
click at [416, 149] on div "Mesa 10" at bounding box center [422, 154] width 36 height 12
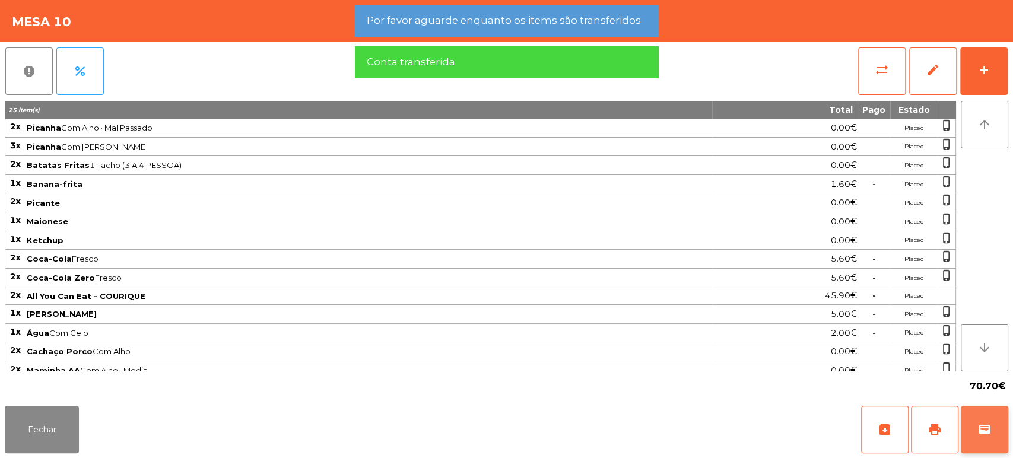
click at [987, 425] on span "wallet" at bounding box center [984, 430] width 14 height 14
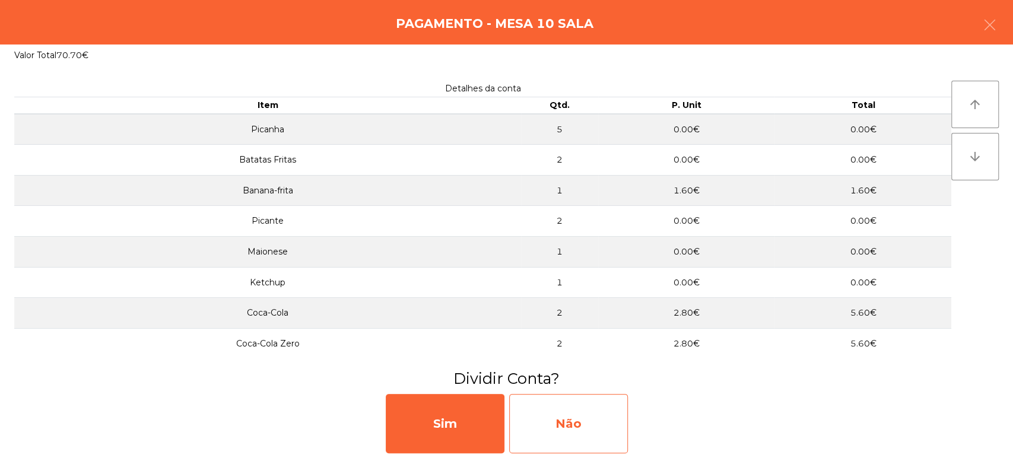
click at [559, 430] on div "Não" at bounding box center [568, 423] width 119 height 59
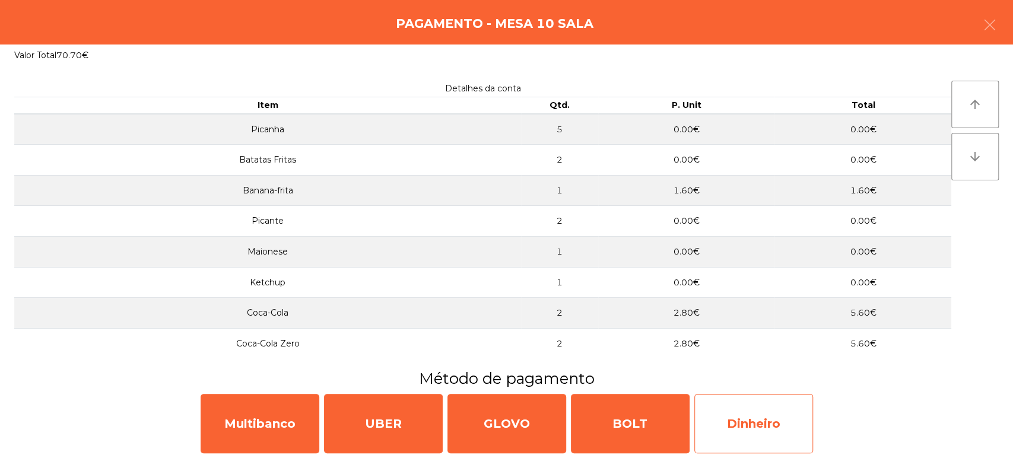
click at [742, 412] on div "Dinheiro" at bounding box center [753, 423] width 119 height 59
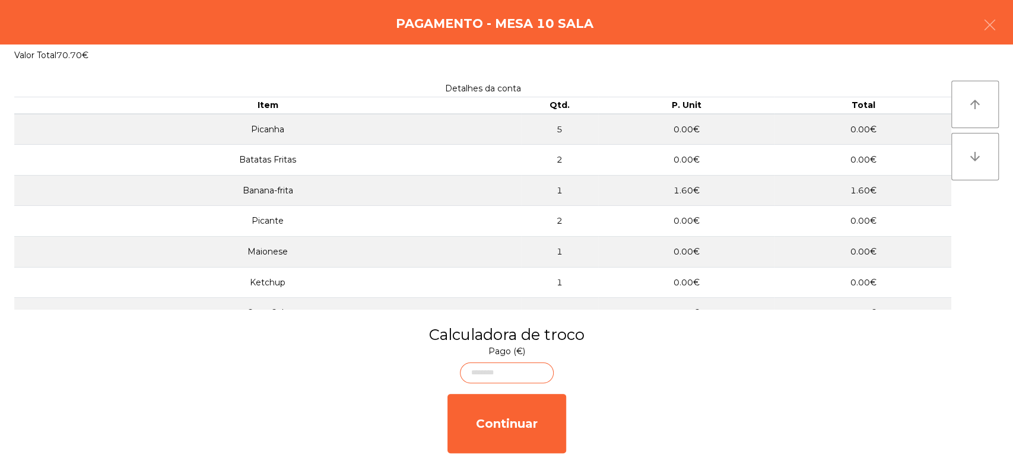
click at [512, 373] on body "Fabrica da picanha - [GEOGRAPHIC_DATA] location_on [DATE] 22:32:27 Painel de co…" at bounding box center [506, 229] width 1013 height 458
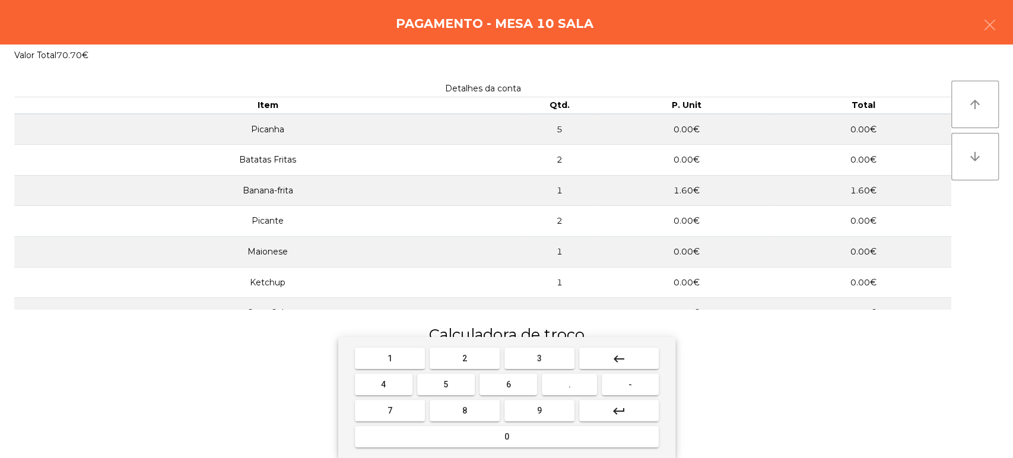
click at [400, 408] on button "7" at bounding box center [390, 410] width 70 height 21
type input "*"
click at [506, 437] on span "0" at bounding box center [506, 436] width 5 height 9
click at [577, 383] on button "." at bounding box center [569, 384] width 55 height 21
click at [399, 415] on button "7" at bounding box center [390, 410] width 70 height 21
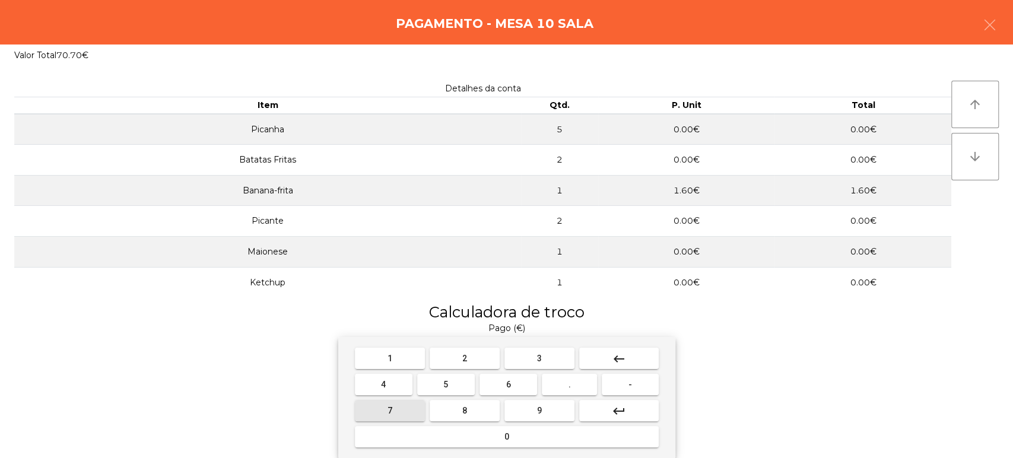
click at [438, 440] on button "0" at bounding box center [507, 436] width 304 height 21
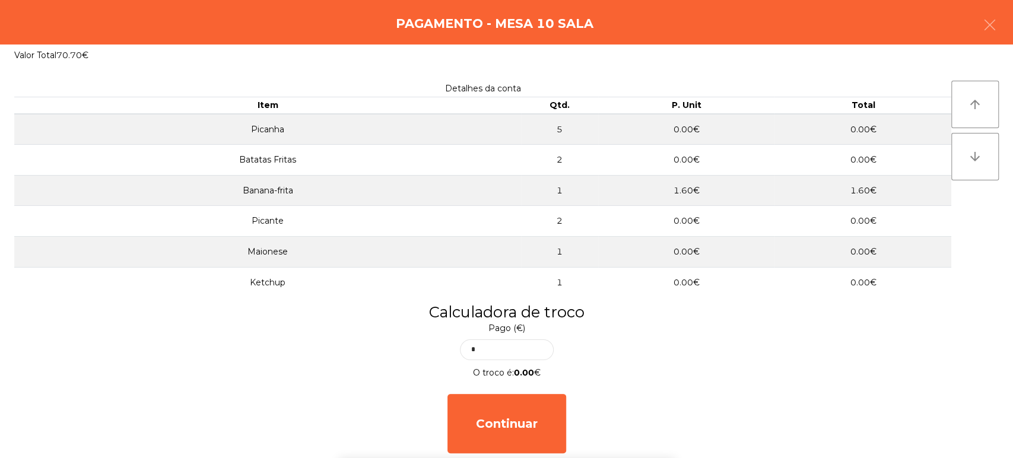
click at [817, 310] on h3 "Calculadora de troco" at bounding box center [506, 311] width 995 height 21
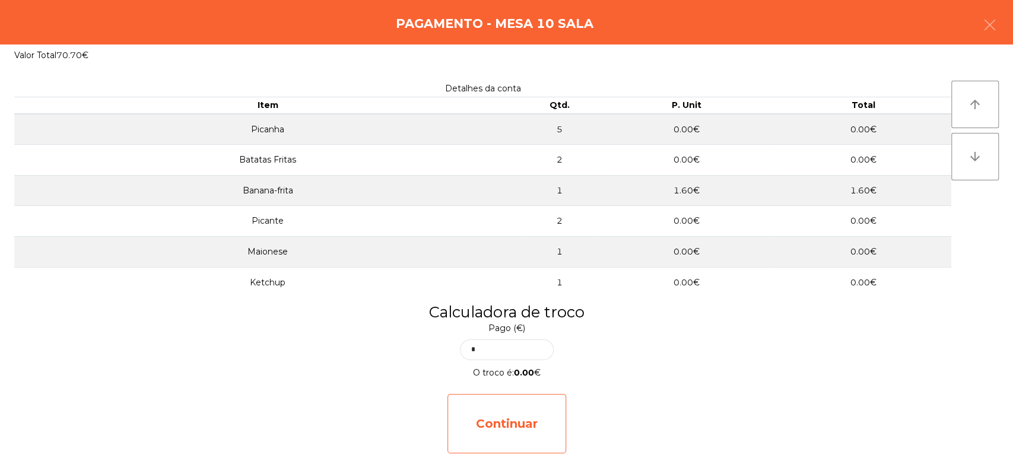
click at [522, 410] on div "Continuar" at bounding box center [506, 423] width 119 height 59
select select "**"
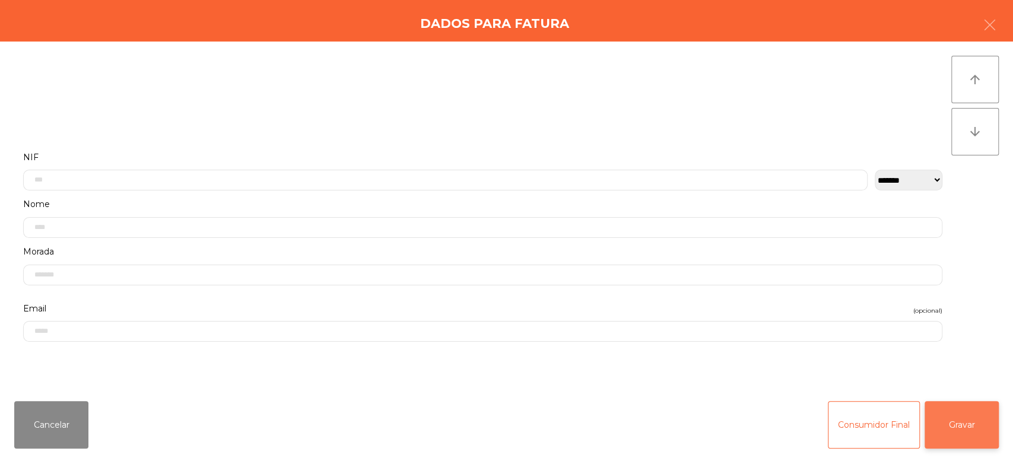
click at [968, 413] on button "Gravar" at bounding box center [962, 424] width 74 height 47
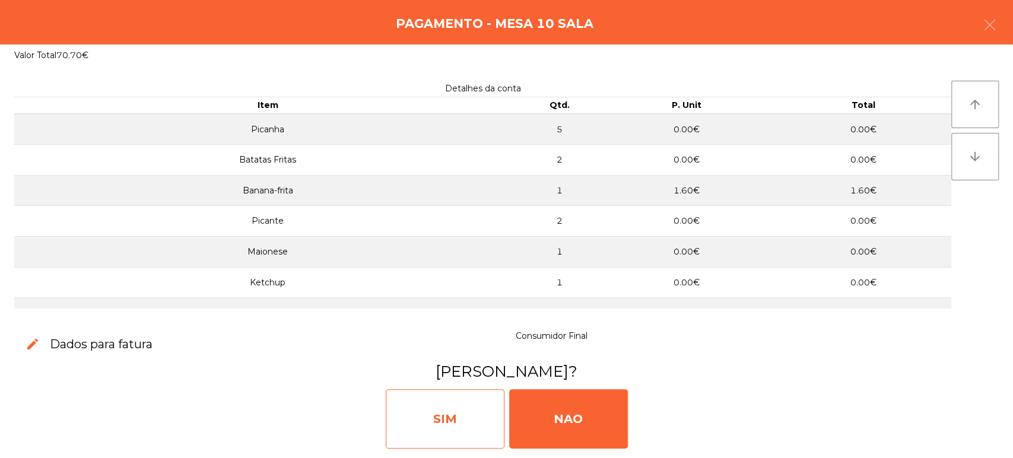
click at [446, 413] on div "SIM" at bounding box center [445, 418] width 119 height 59
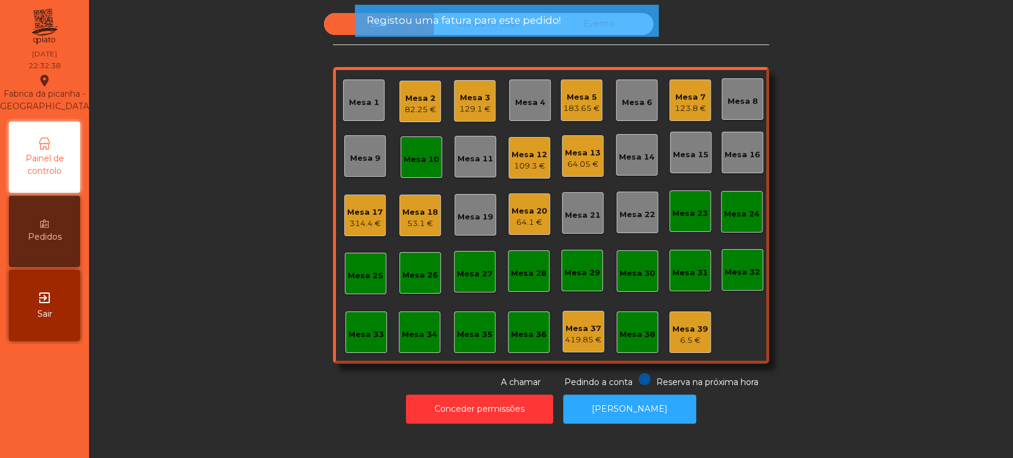
click at [436, 155] on div "Mesa 10" at bounding box center [422, 157] width 42 height 42
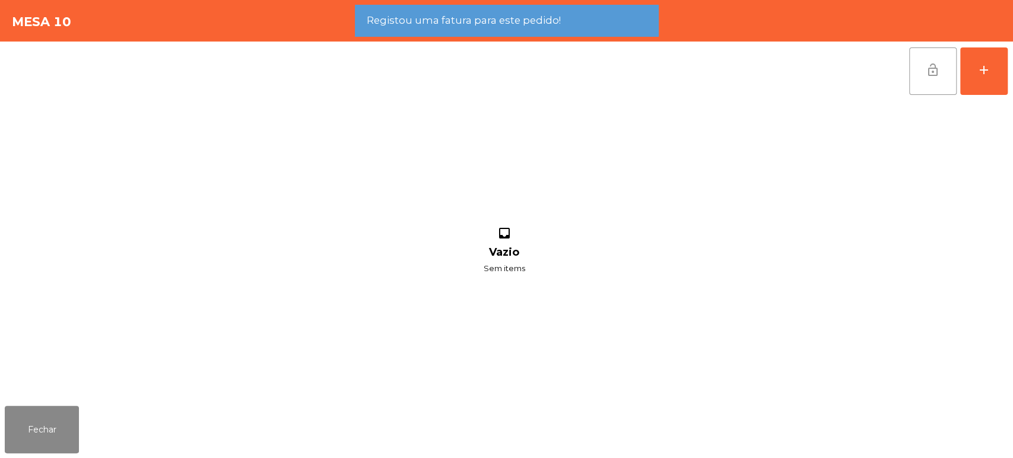
click at [911, 68] on button "lock_open" at bounding box center [932, 70] width 47 height 47
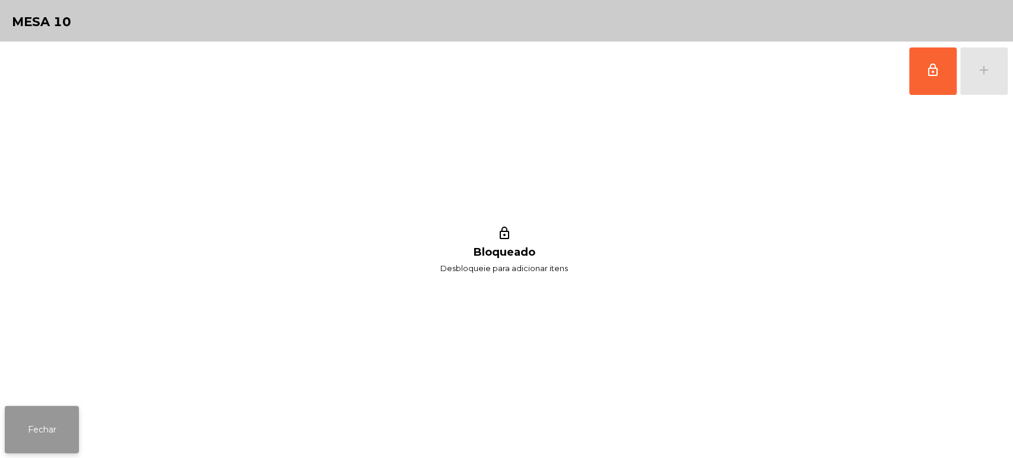
click at [49, 406] on button "Fechar" at bounding box center [42, 429] width 74 height 47
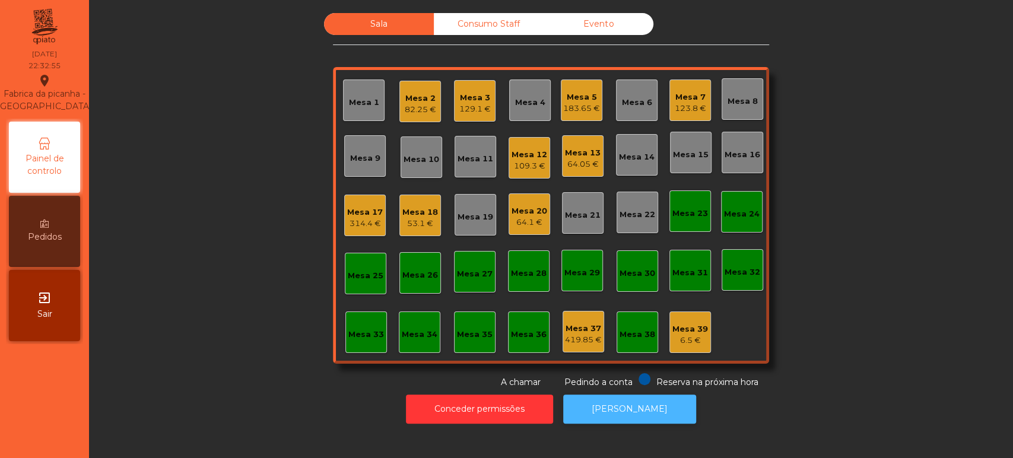
click at [627, 411] on button "[PERSON_NAME]" at bounding box center [629, 409] width 133 height 29
click at [501, 22] on div "Consumo Staff" at bounding box center [489, 24] width 110 height 22
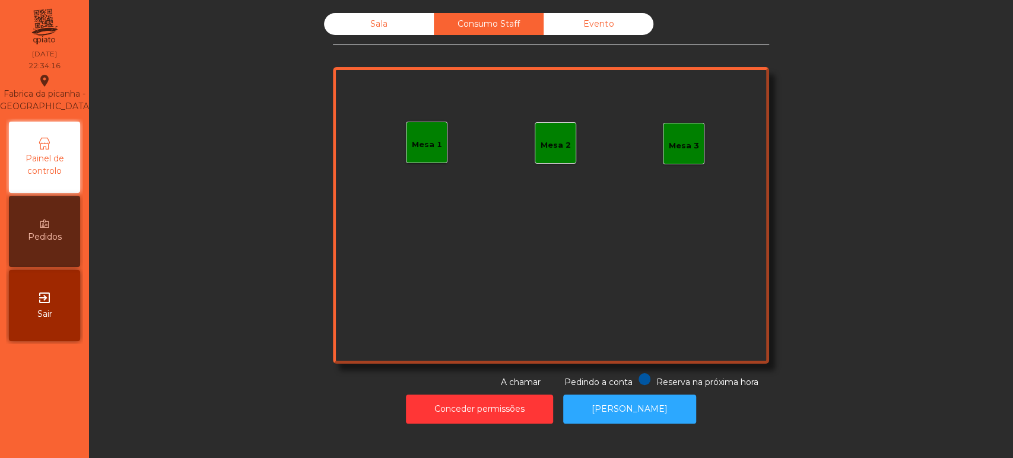
click at [424, 134] on div "Mesa 1" at bounding box center [427, 142] width 30 height 17
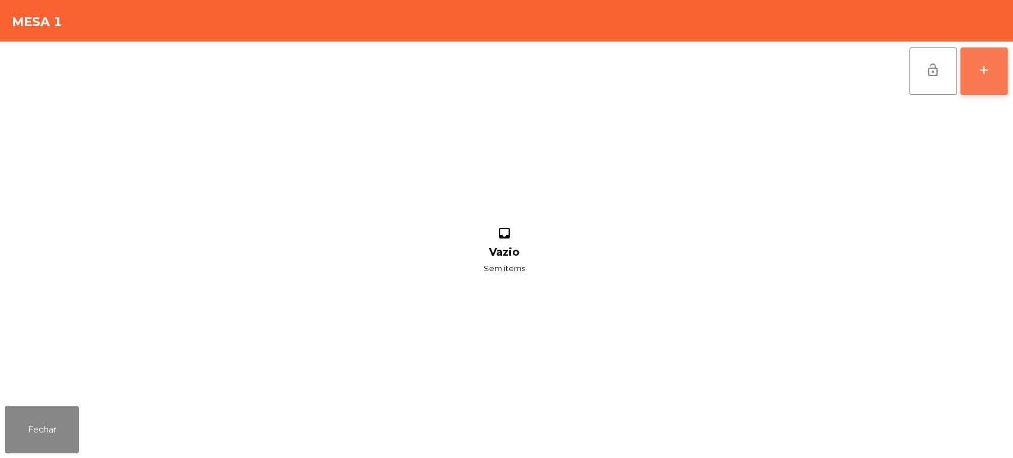
click at [973, 52] on button "add" at bounding box center [983, 70] width 47 height 47
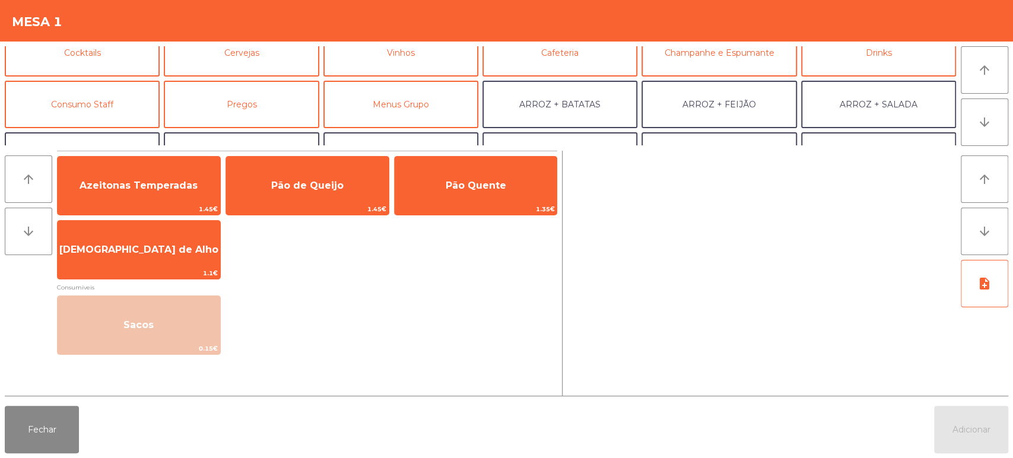
scroll to position [74, 0]
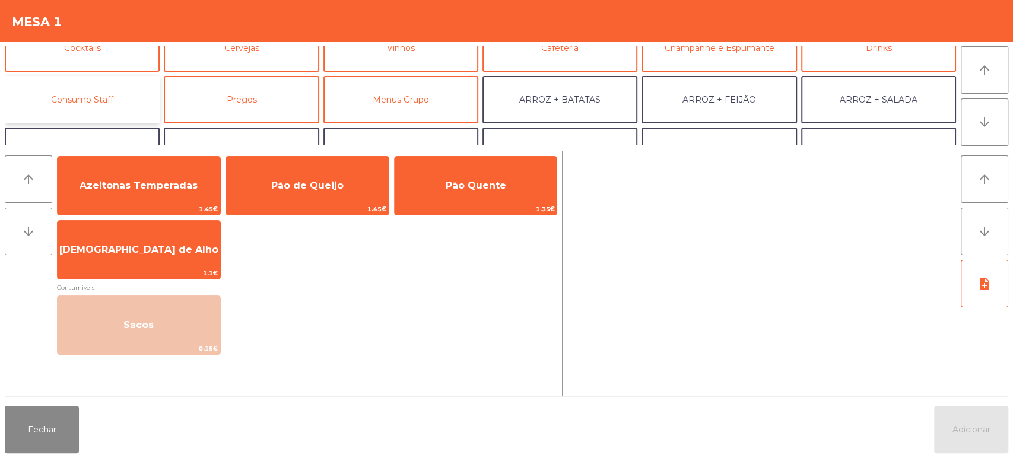
click at [89, 117] on button "Consumo Staff" at bounding box center [82, 99] width 155 height 47
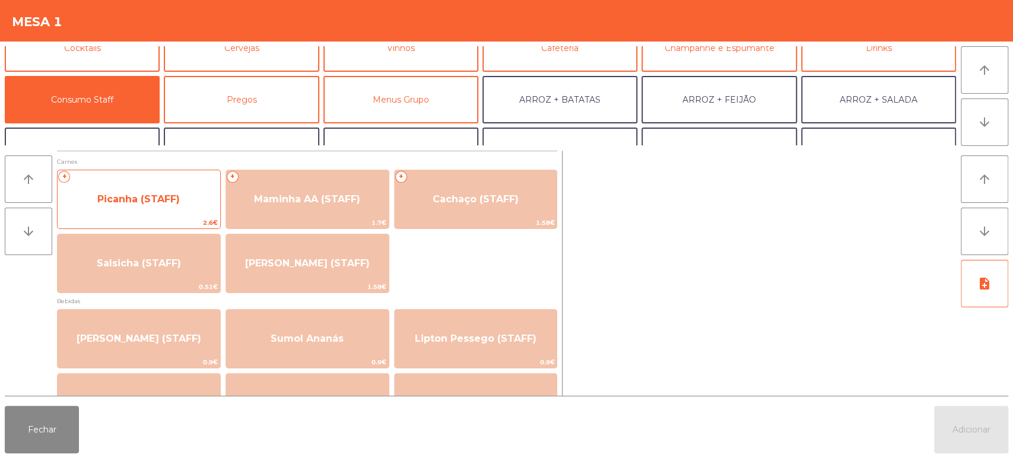
click at [135, 204] on span "Picanha (STAFF)" at bounding box center [138, 198] width 82 height 11
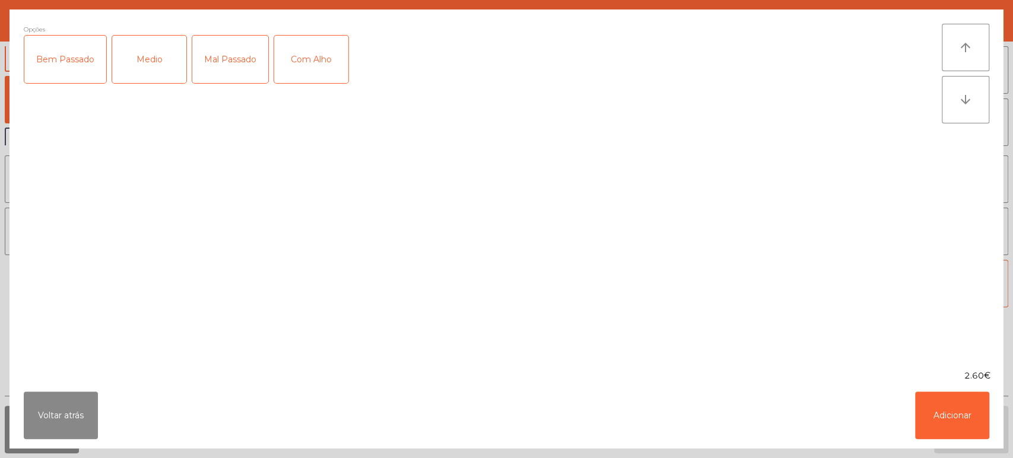
click at [155, 62] on div "Medio" at bounding box center [149, 59] width 74 height 47
click at [66, 58] on div "Bem Passado" at bounding box center [65, 59] width 82 height 47
click at [298, 51] on div "Com Alho" at bounding box center [311, 59] width 74 height 47
click at [954, 429] on button "Adicionar" at bounding box center [952, 415] width 74 height 47
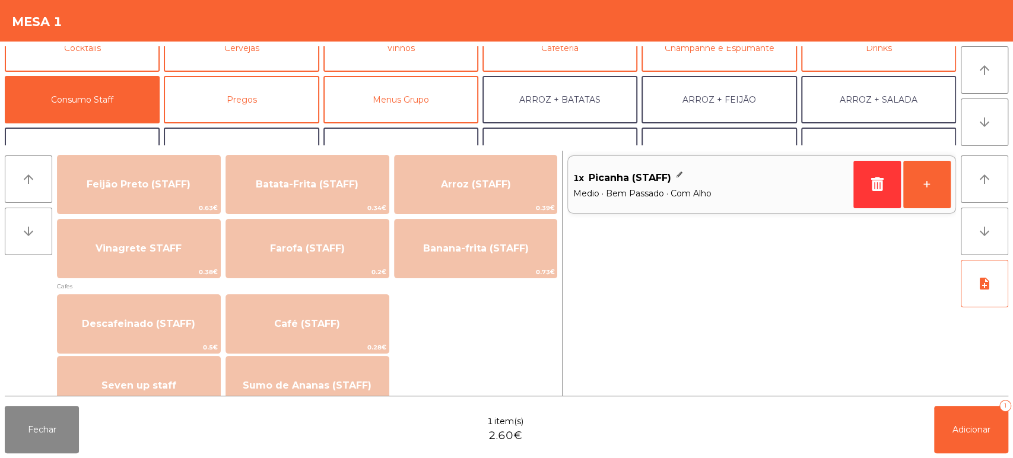
scroll to position [563, 0]
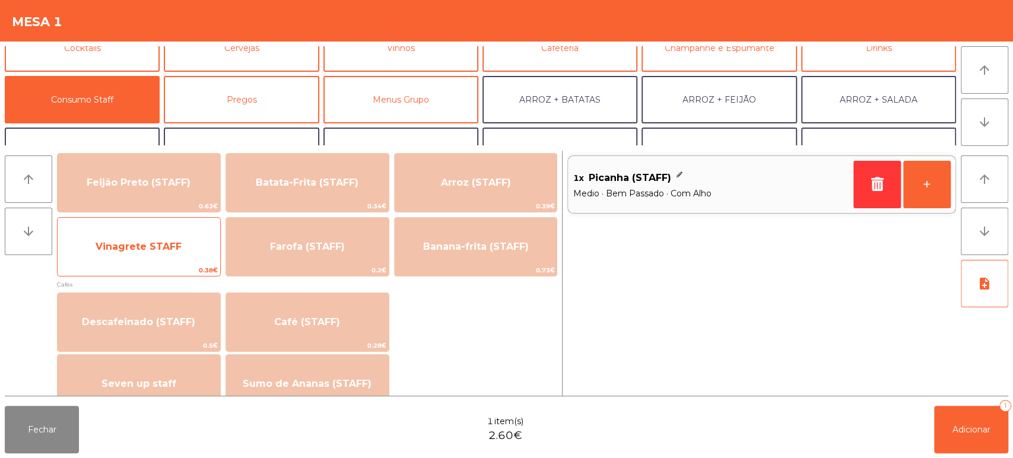
click at [180, 242] on span "Vinagrete STAFF" at bounding box center [139, 246] width 86 height 11
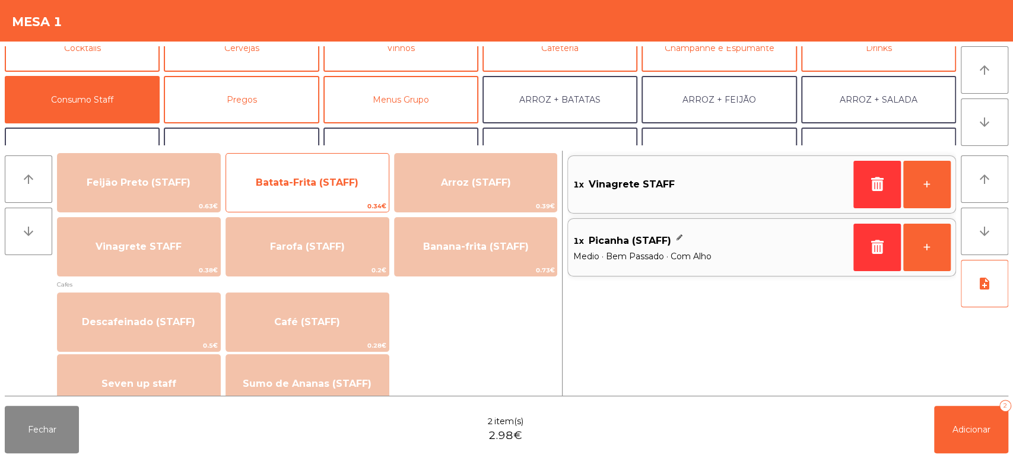
click at [334, 188] on span "Batata-Frita (STAFF)" at bounding box center [307, 183] width 163 height 32
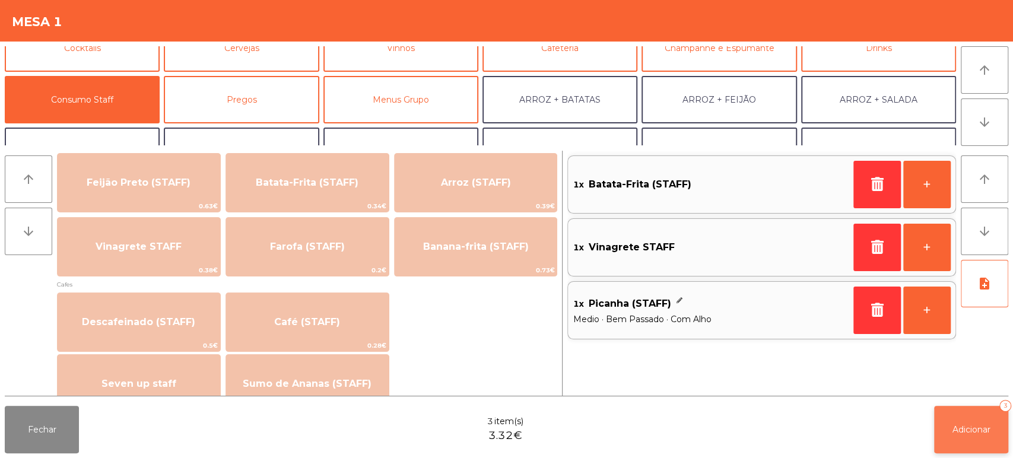
click at [990, 423] on button "Adicionar 3" at bounding box center [971, 429] width 74 height 47
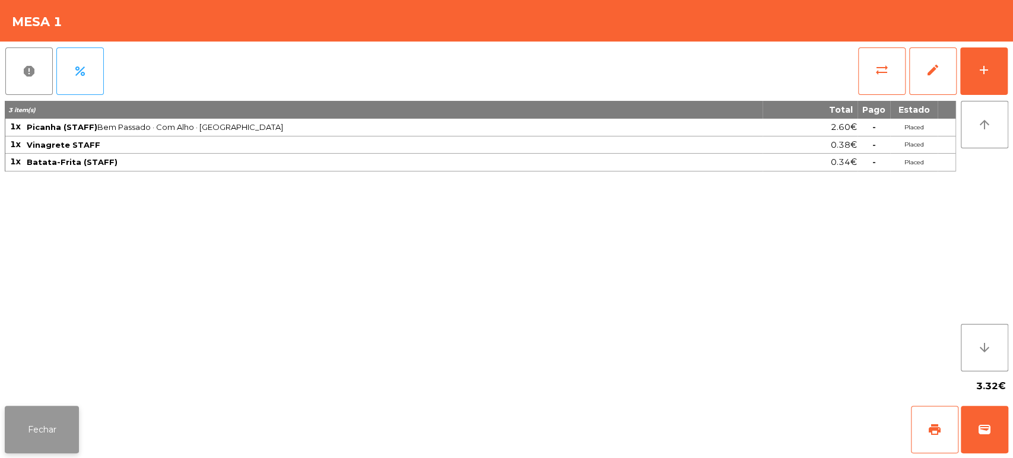
click at [58, 441] on button "Fechar" at bounding box center [42, 429] width 74 height 47
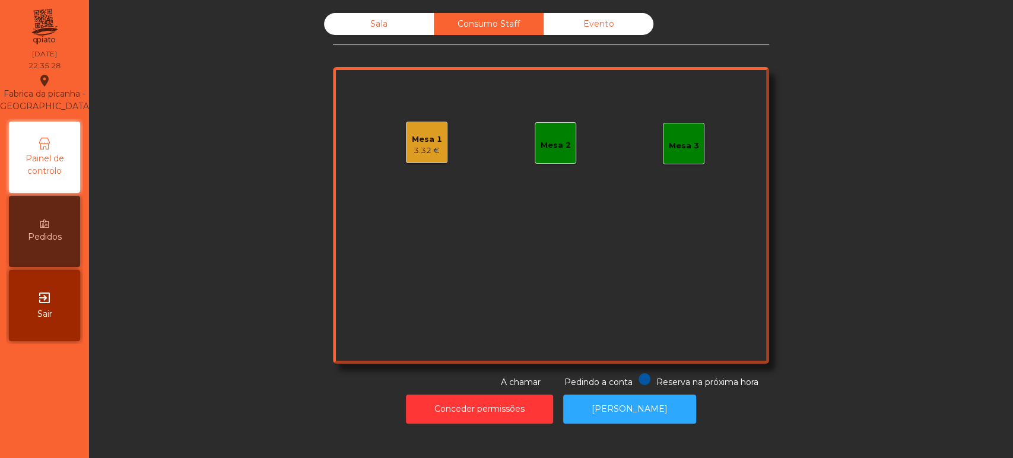
click at [387, 26] on div "Sala" at bounding box center [379, 24] width 110 height 22
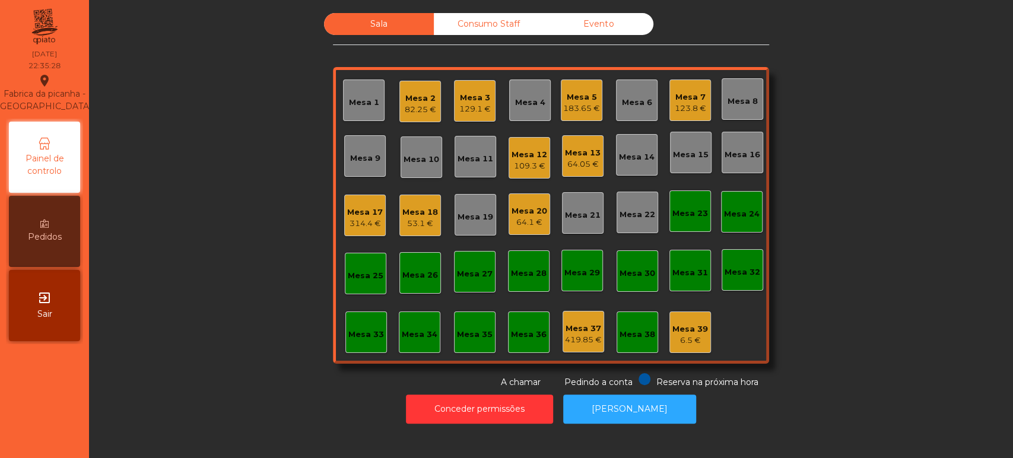
click at [531, 149] on div "Mesa 12" at bounding box center [530, 155] width 36 height 12
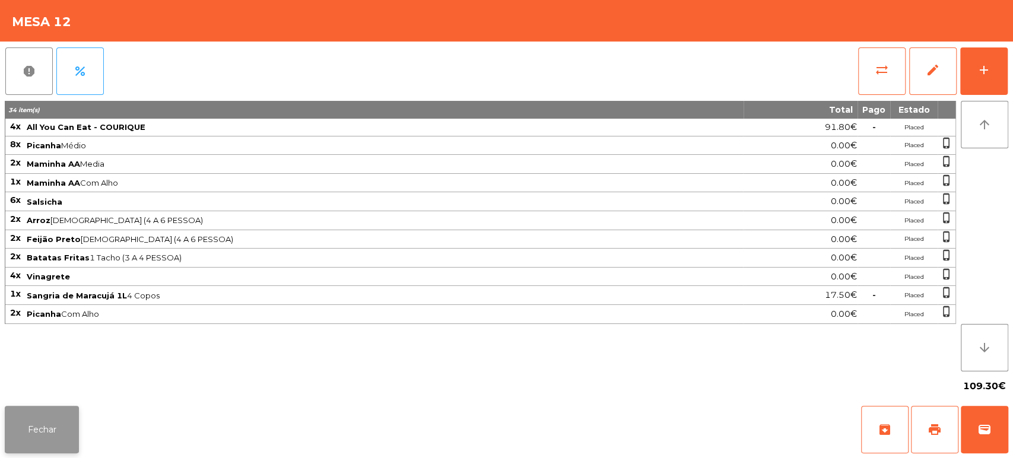
click at [75, 434] on button "Fechar" at bounding box center [42, 429] width 74 height 47
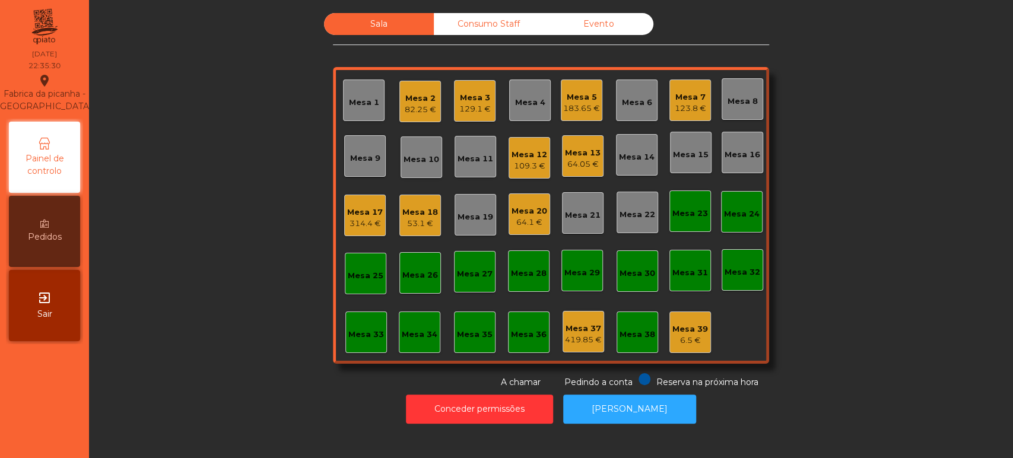
click at [528, 153] on div "Mesa 12" at bounding box center [530, 155] width 36 height 12
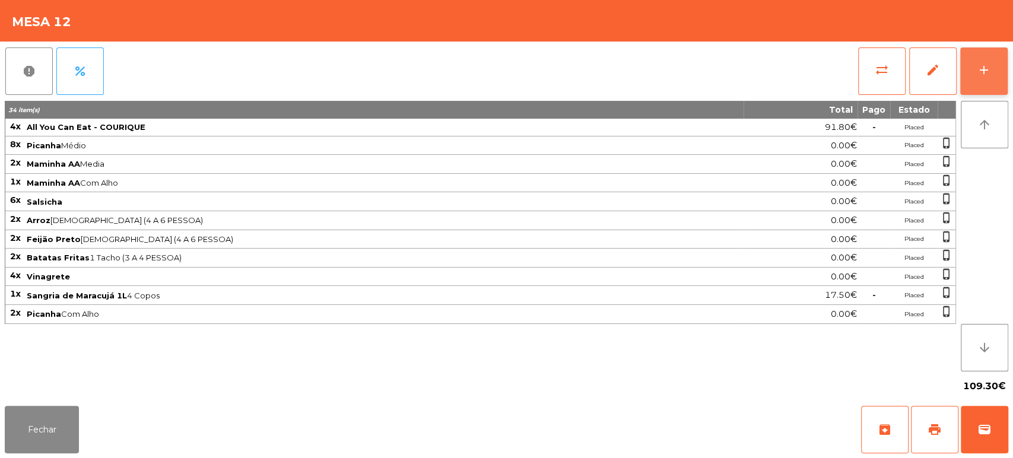
click at [979, 72] on div "add" at bounding box center [984, 70] width 14 height 14
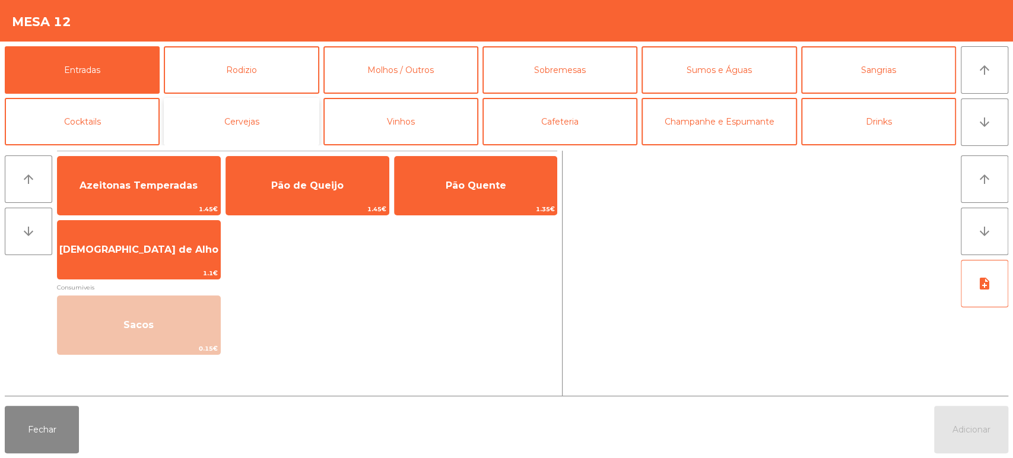
click at [263, 118] on button "Cervejas" at bounding box center [241, 121] width 155 height 47
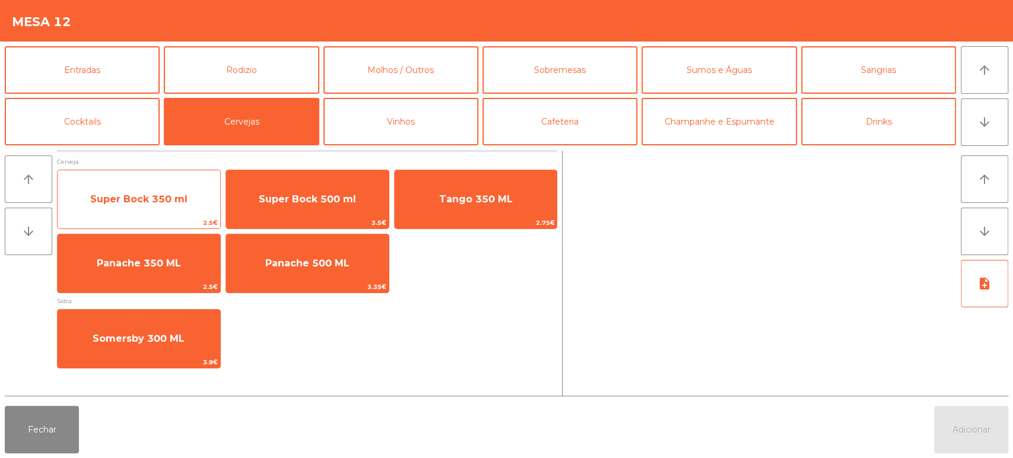
click at [185, 205] on span "Super Bock 350 ml" at bounding box center [139, 199] width 163 height 32
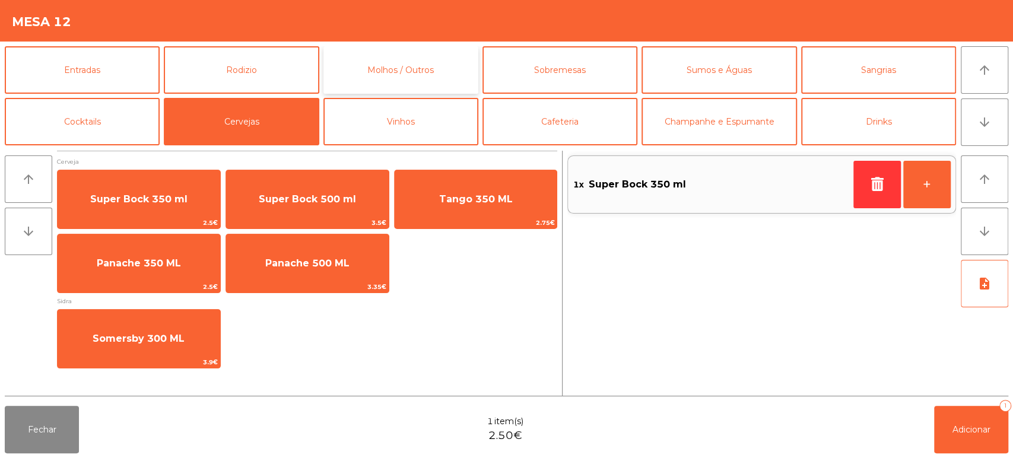
click at [450, 85] on button "Molhos / Outros" at bounding box center [400, 69] width 155 height 47
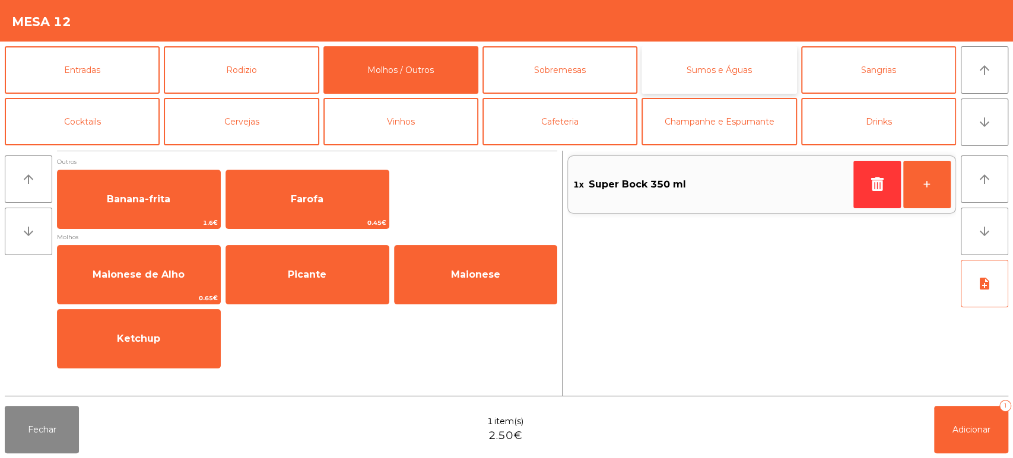
click at [722, 74] on button "Sumos e Águas" at bounding box center [718, 69] width 155 height 47
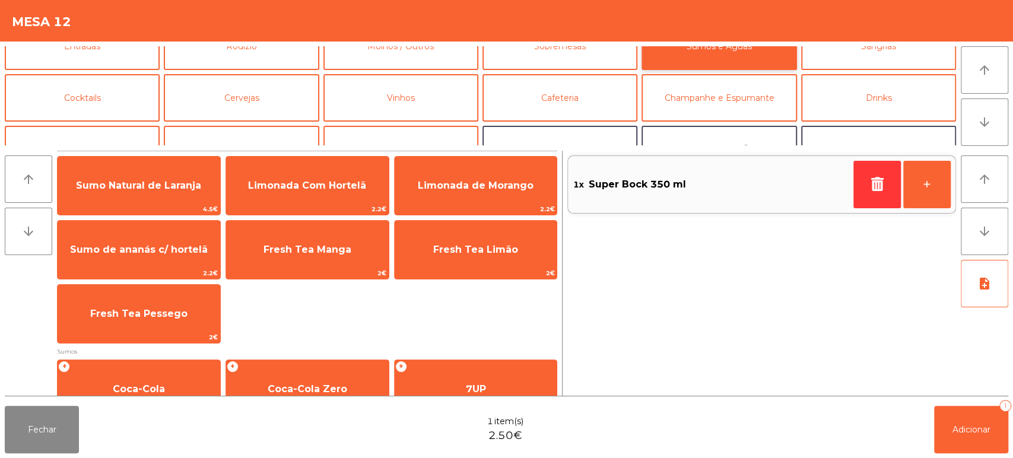
scroll to position [18, 0]
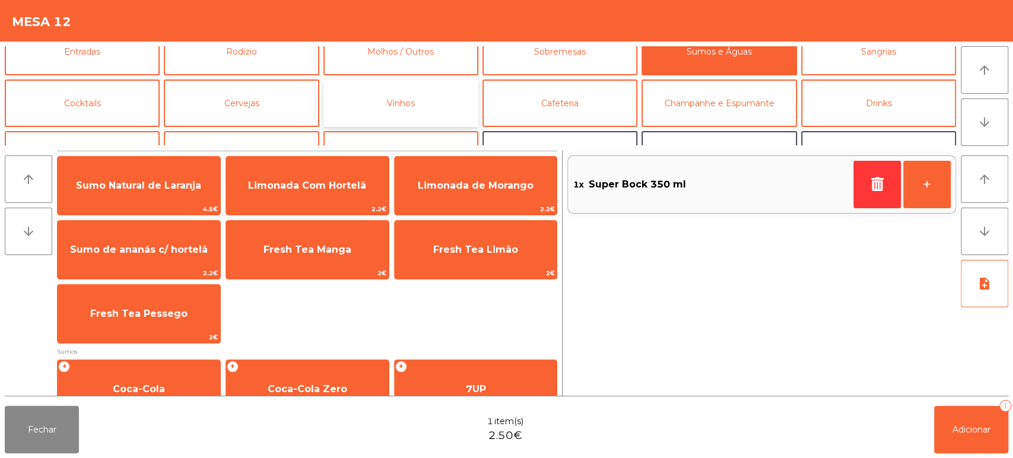
click at [435, 97] on button "Vinhos" at bounding box center [400, 103] width 155 height 47
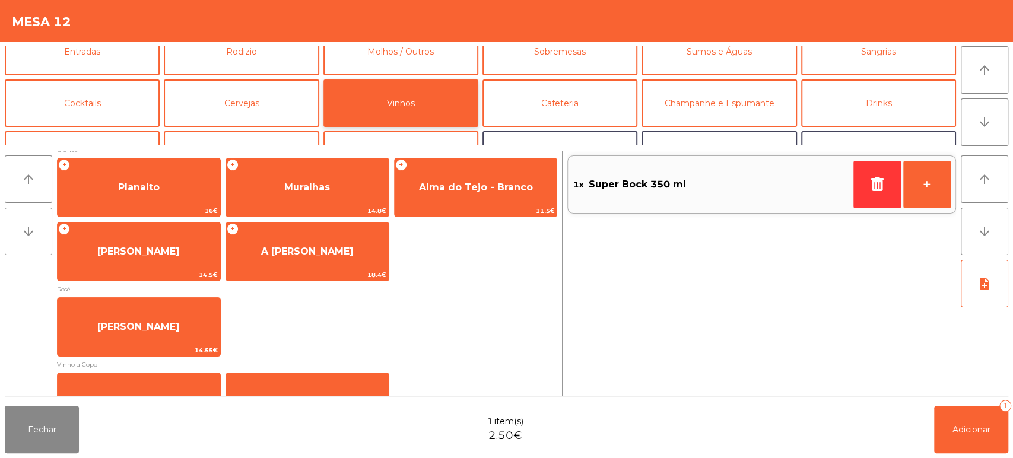
scroll to position [192, 0]
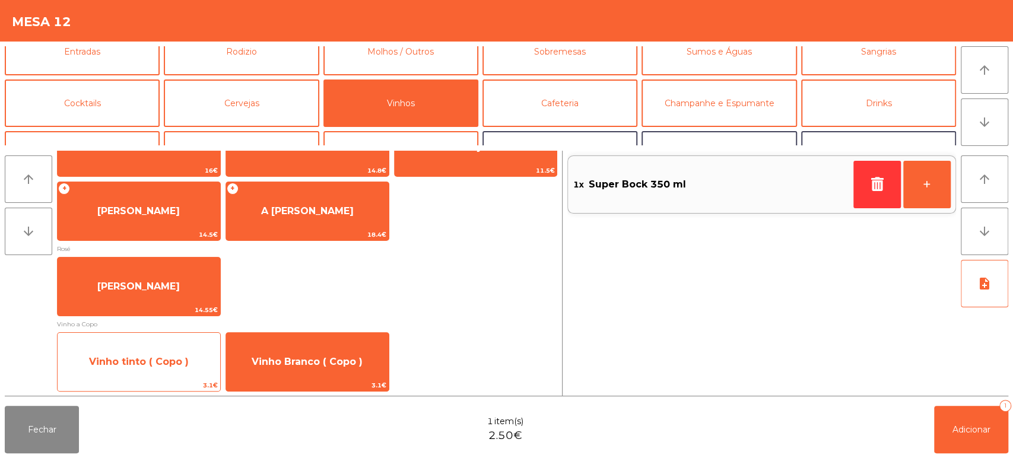
click at [157, 368] on span "Vinho tinto ( Copo )" at bounding box center [139, 362] width 163 height 32
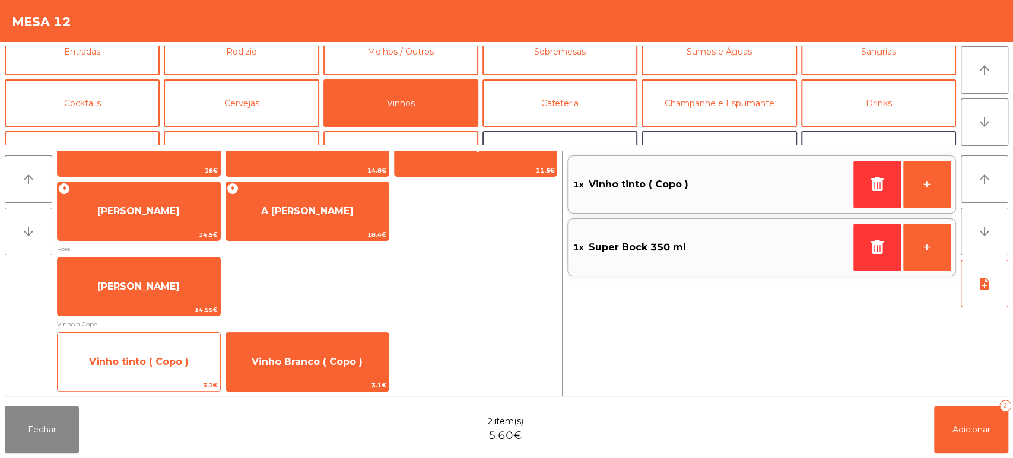
click at [160, 351] on span "Vinho tinto ( Copo )" at bounding box center [139, 362] width 163 height 32
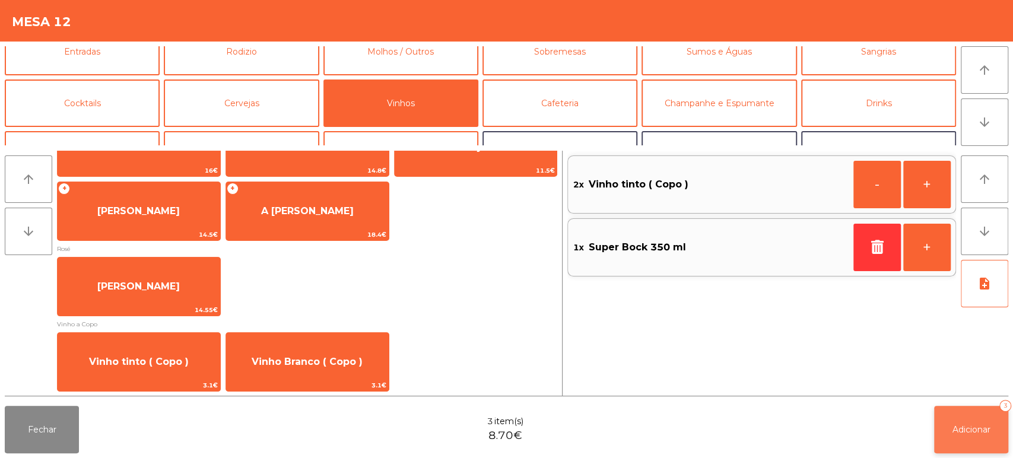
click at [963, 437] on button "Adicionar 3" at bounding box center [971, 429] width 74 height 47
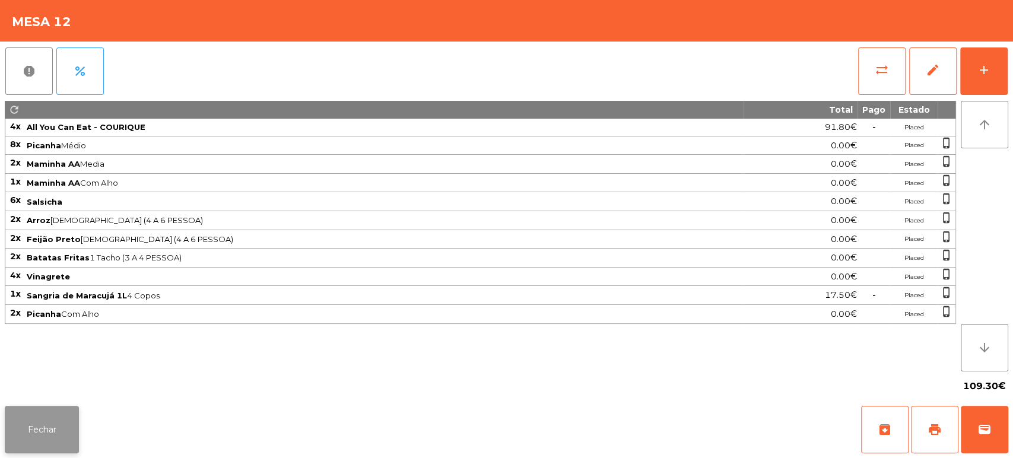
click at [45, 427] on button "Fechar" at bounding box center [42, 429] width 74 height 47
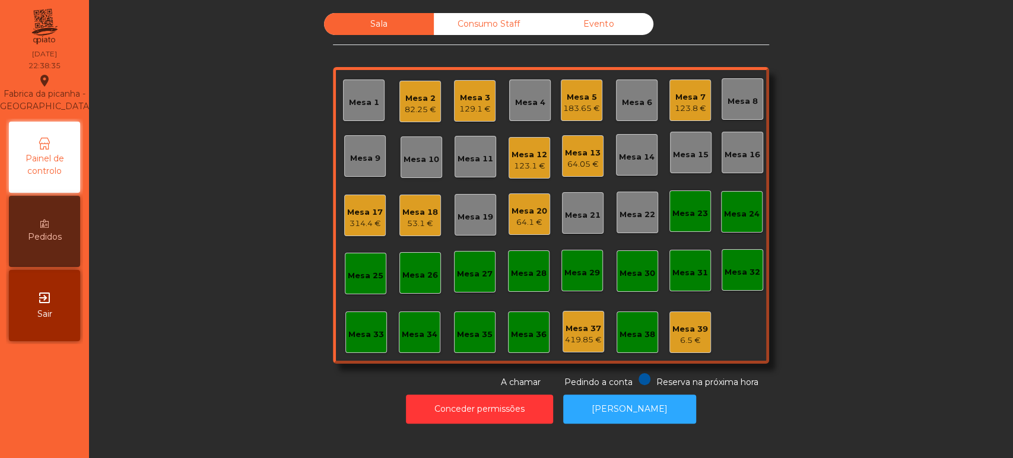
click at [507, 23] on div "Consumo Staff" at bounding box center [489, 24] width 110 height 22
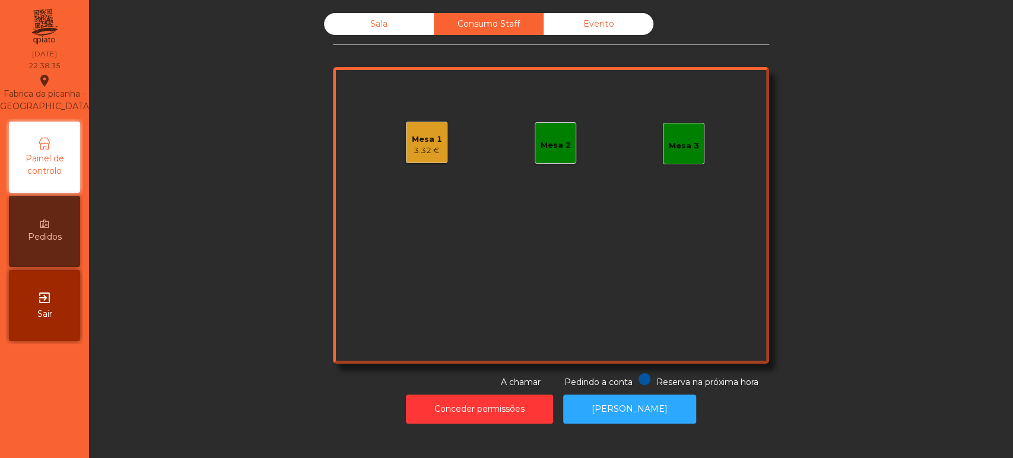
click at [418, 161] on div "Mesa 1 3.32 €" at bounding box center [427, 143] width 42 height 42
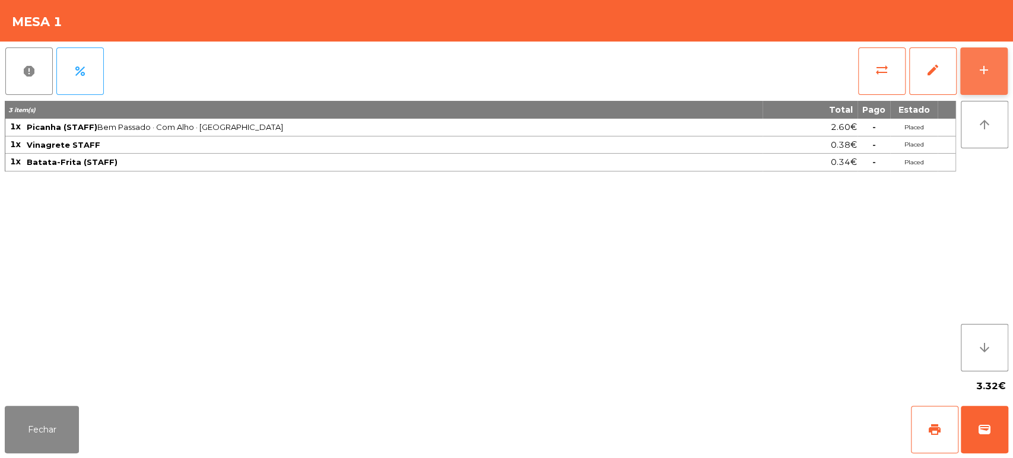
click at [963, 71] on button "add" at bounding box center [983, 70] width 47 height 47
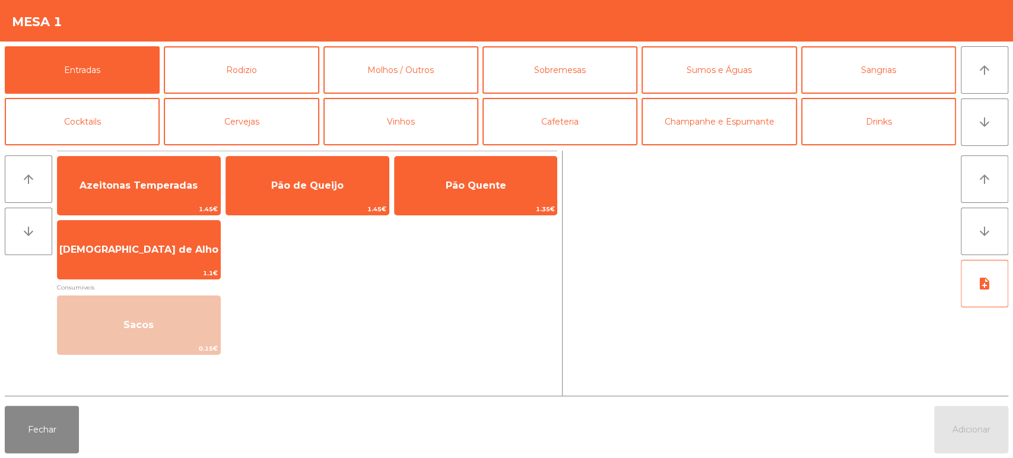
scroll to position [56, 0]
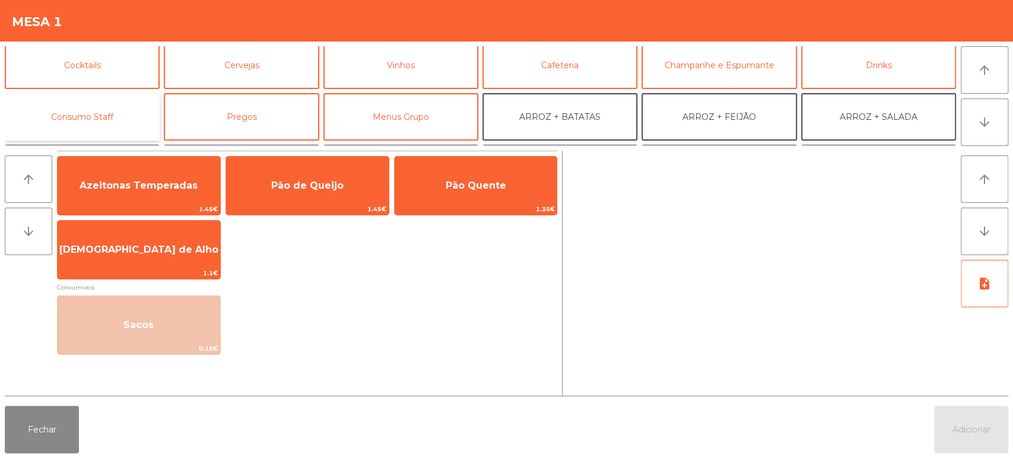
click at [103, 110] on button "Consumo Staff" at bounding box center [82, 116] width 155 height 47
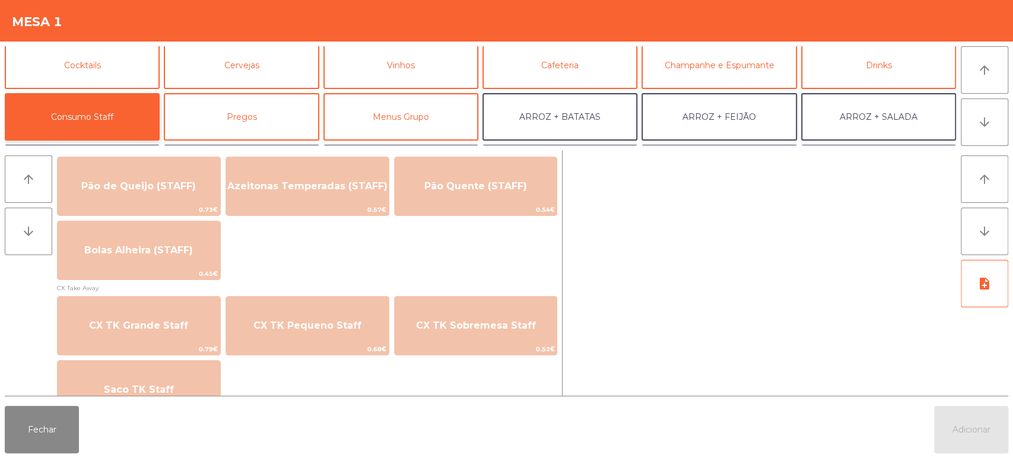
scroll to position [973, 0]
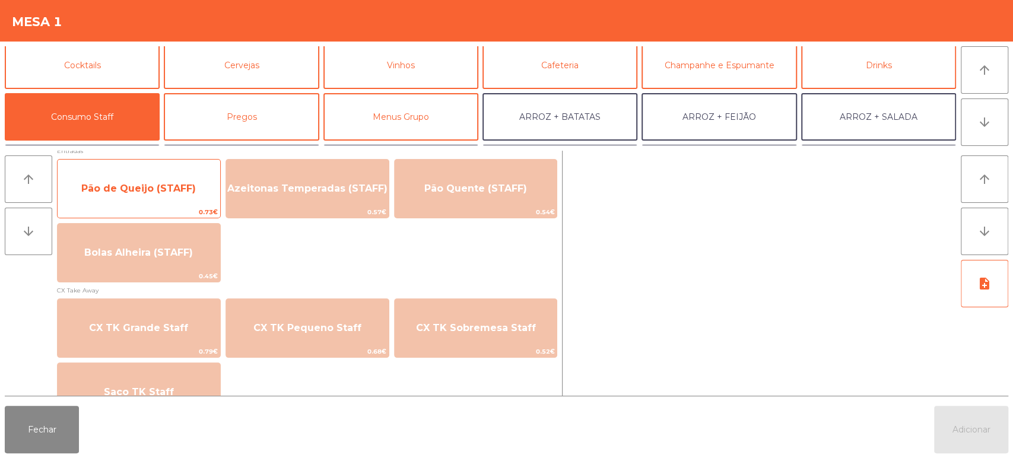
click at [185, 202] on span "Pão de Queijo (STAFF)" at bounding box center [139, 189] width 163 height 32
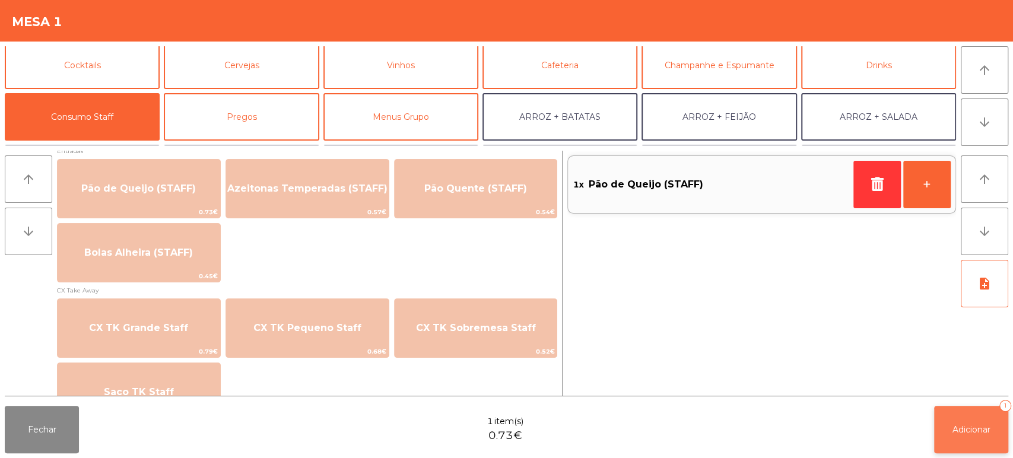
click at [981, 428] on span "Adicionar" at bounding box center [971, 429] width 38 height 11
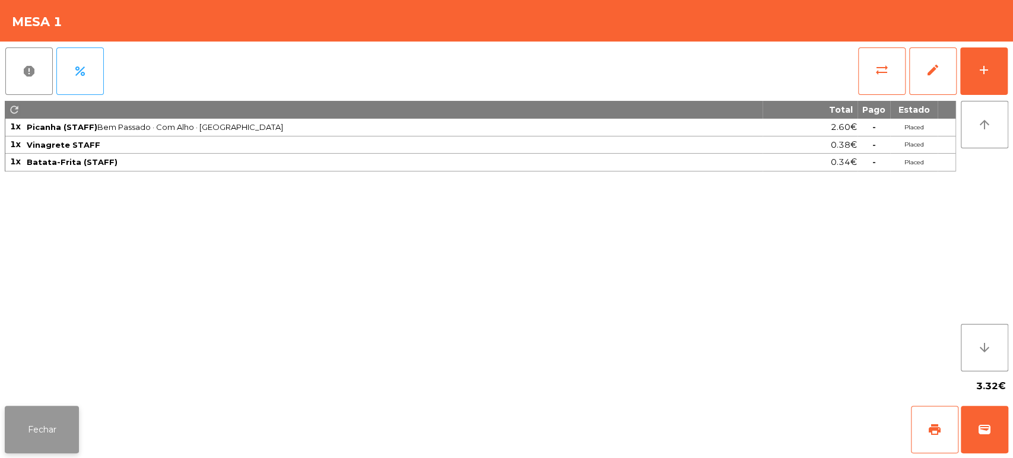
click at [65, 421] on button "Fechar" at bounding box center [42, 429] width 74 height 47
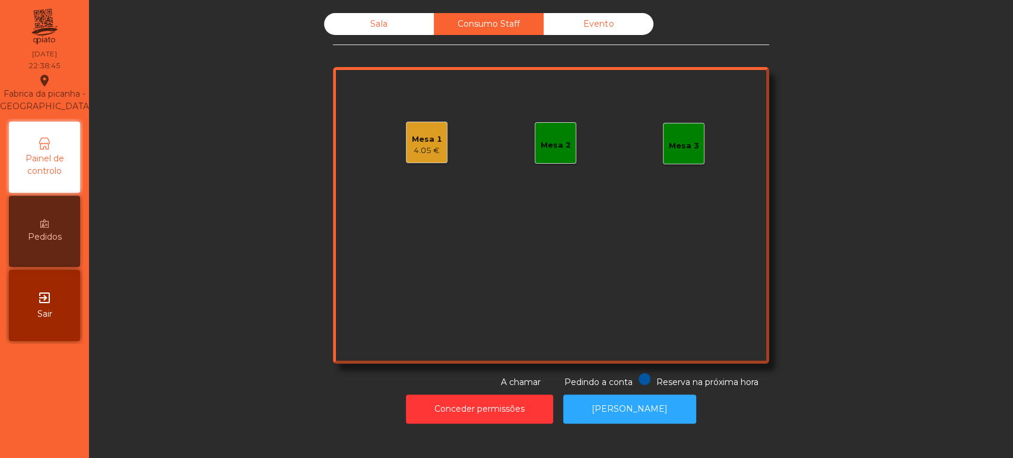
click at [366, 14] on div "Sala" at bounding box center [379, 24] width 110 height 22
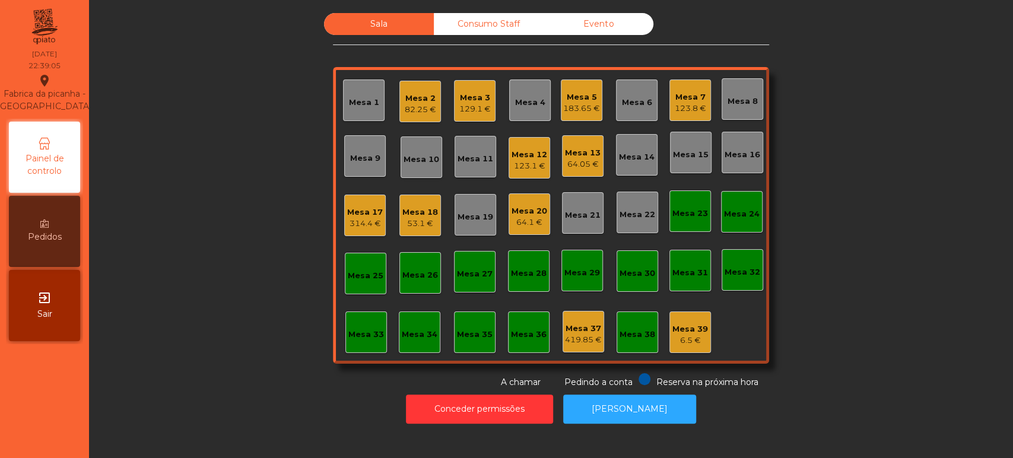
click at [474, 105] on div "129.1 €" at bounding box center [474, 109] width 31 height 12
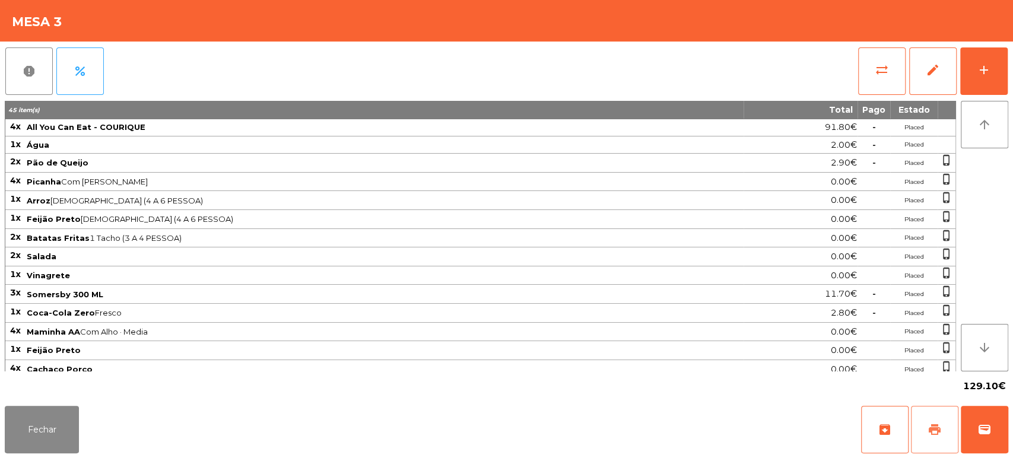
click at [927, 449] on button "print" at bounding box center [934, 429] width 47 height 47
click at [59, 427] on button "Fechar" at bounding box center [42, 429] width 74 height 47
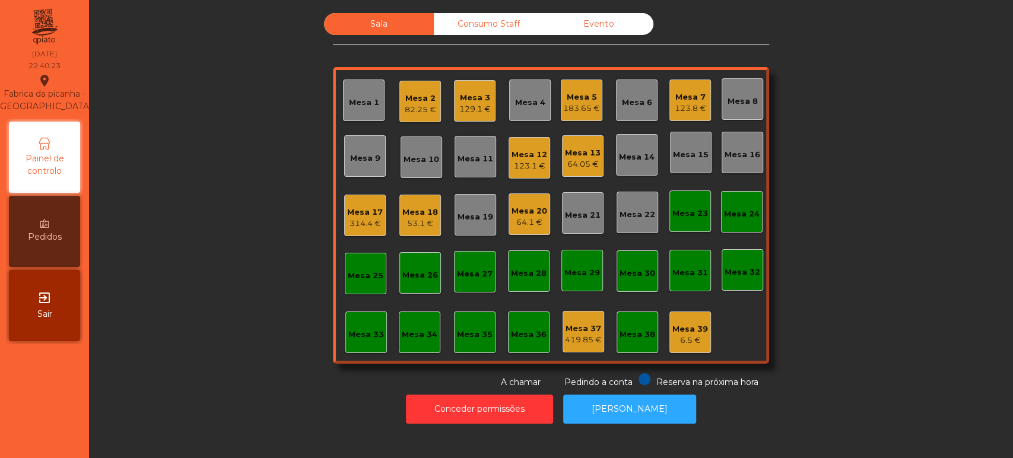
click at [616, 142] on div "Mesa 14" at bounding box center [637, 155] width 42 height 42
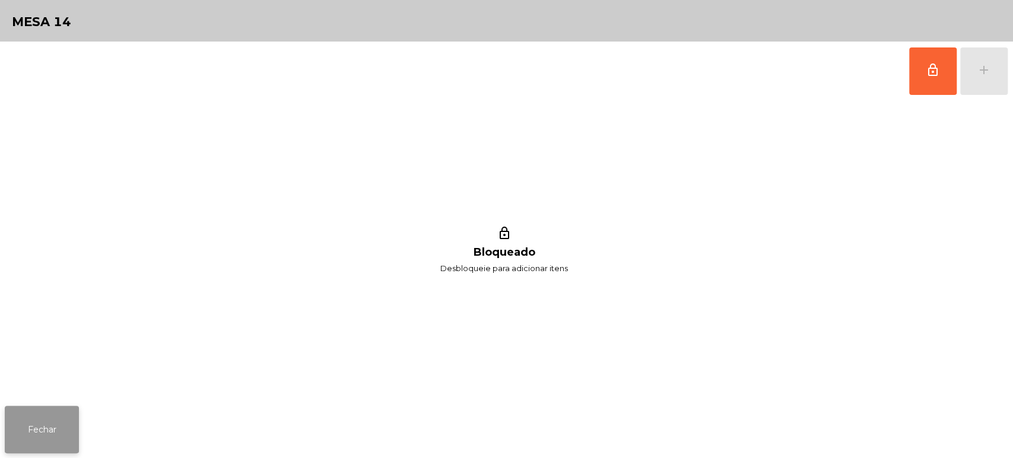
click at [63, 435] on button "Fechar" at bounding box center [42, 429] width 74 height 47
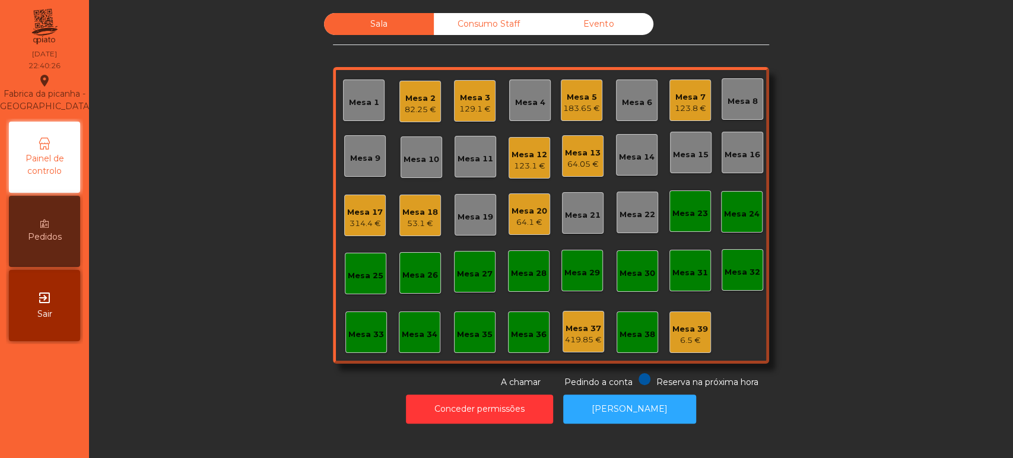
click at [582, 160] on div "64.05 €" at bounding box center [583, 164] width 36 height 12
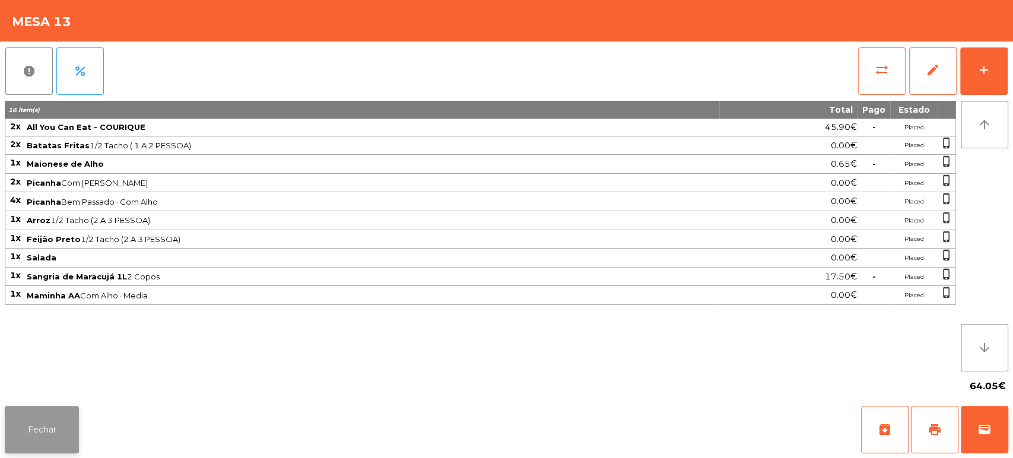
click at [75, 428] on button "Fechar" at bounding box center [42, 429] width 74 height 47
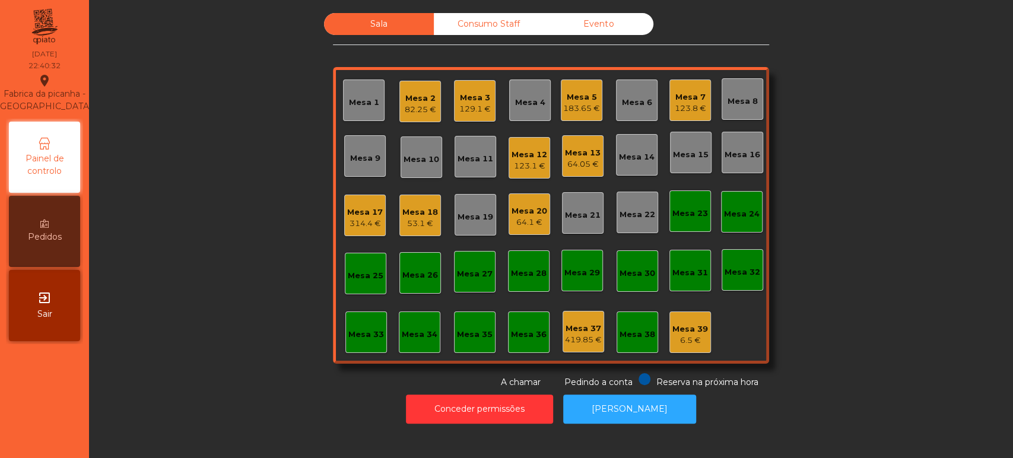
click at [588, 328] on div "Mesa 37" at bounding box center [583, 329] width 37 height 12
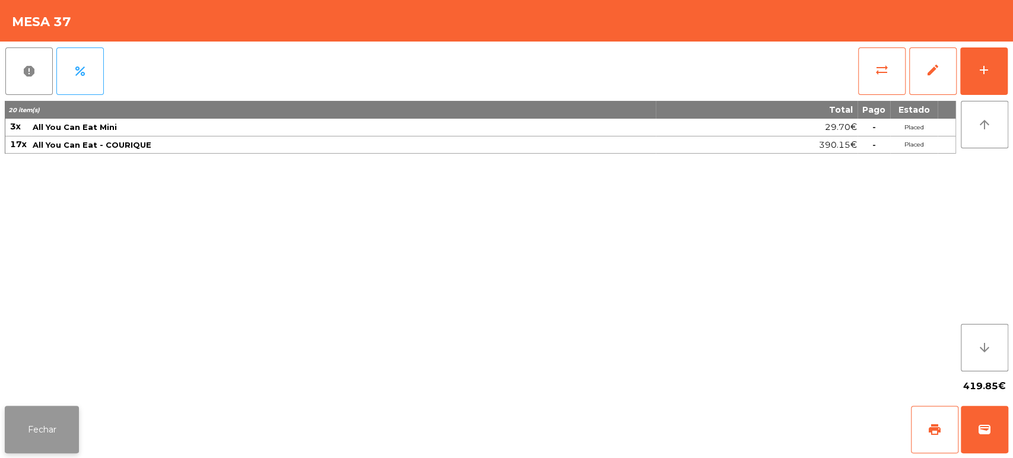
click at [45, 412] on button "Fechar" at bounding box center [42, 429] width 74 height 47
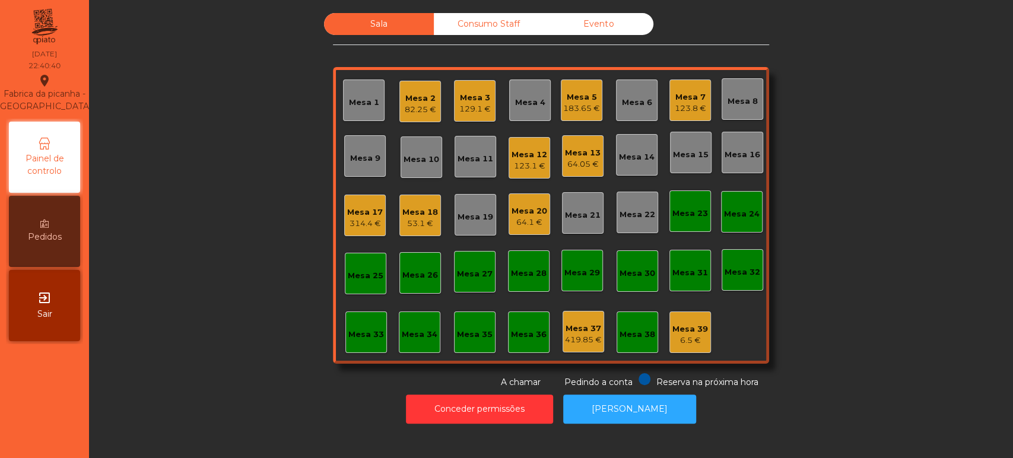
click at [589, 156] on div "Mesa 13" at bounding box center [583, 153] width 36 height 12
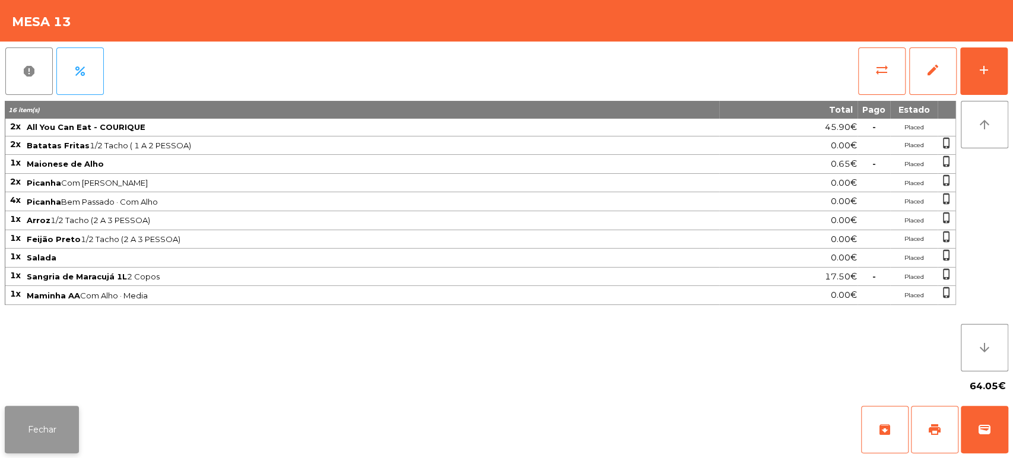
click at [61, 429] on button "Fechar" at bounding box center [42, 429] width 74 height 47
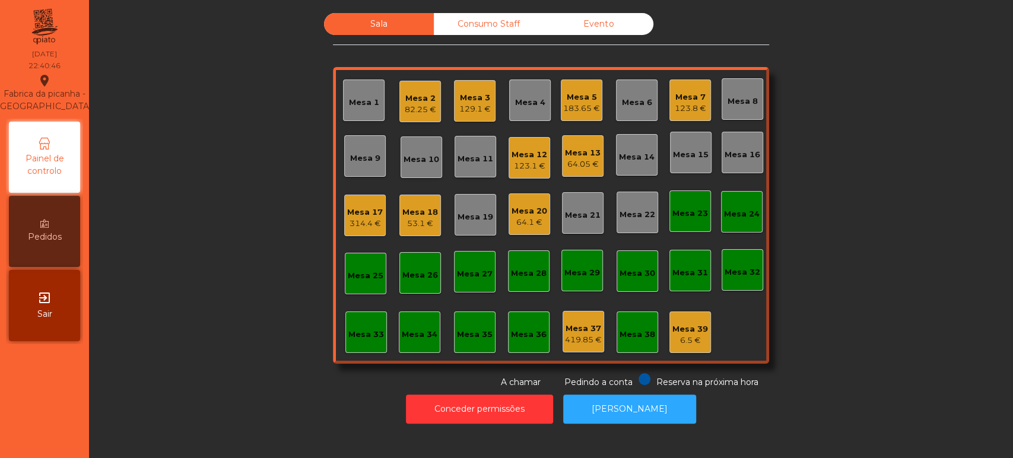
click at [358, 215] on div "Mesa 17" at bounding box center [365, 213] width 36 height 12
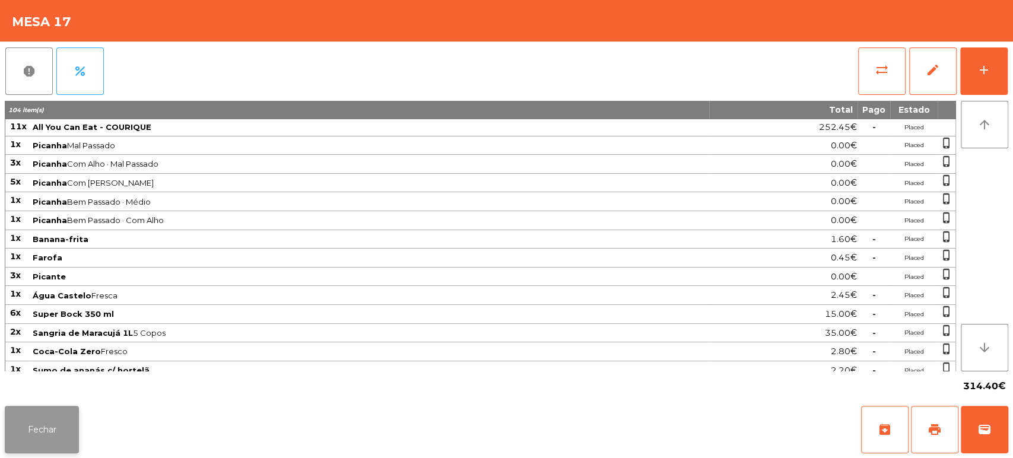
click at [66, 434] on button "Fechar" at bounding box center [42, 429] width 74 height 47
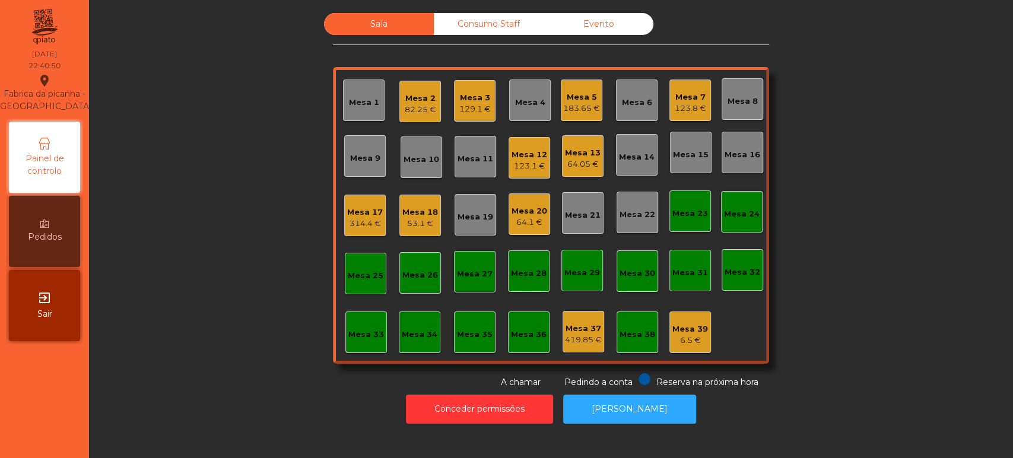
click at [375, 227] on div "314.4 €" at bounding box center [365, 224] width 36 height 12
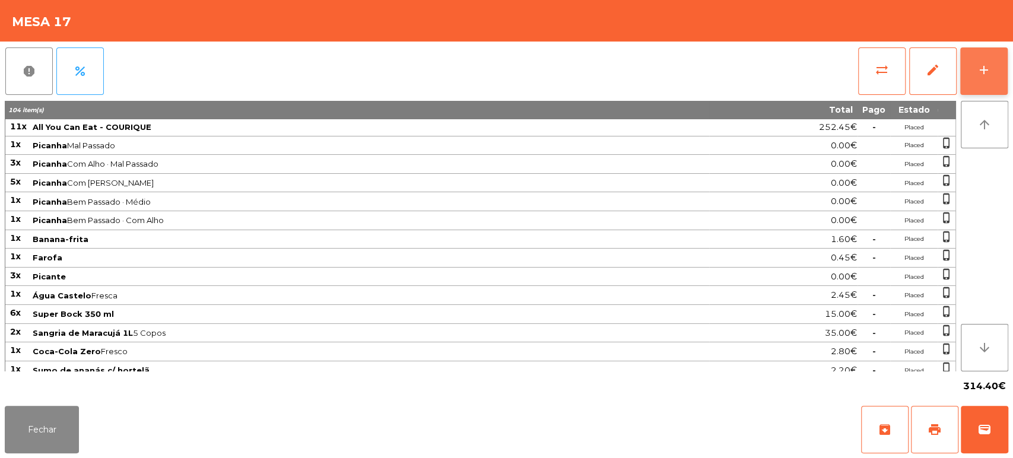
click at [979, 66] on div "add" at bounding box center [984, 70] width 14 height 14
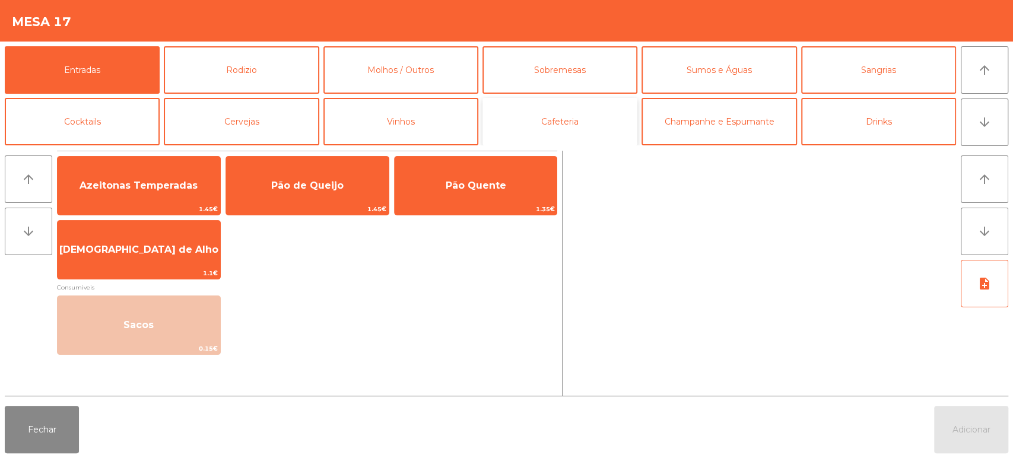
click at [546, 126] on button "Cafeteria" at bounding box center [559, 121] width 155 height 47
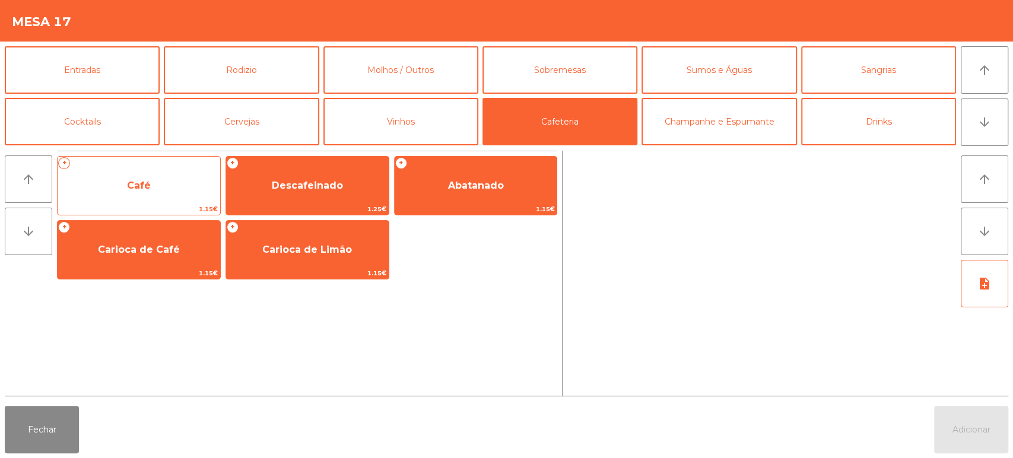
click at [139, 204] on span "1.15€" at bounding box center [139, 209] width 163 height 11
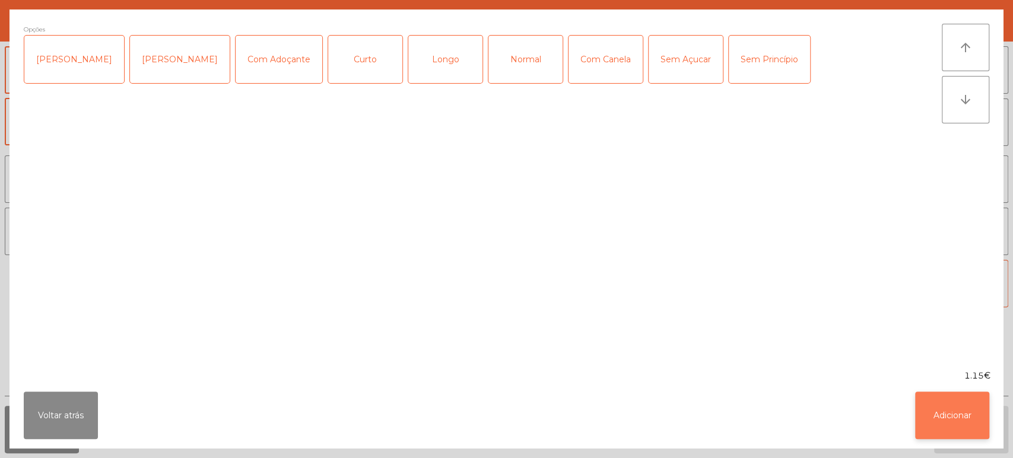
click at [968, 437] on button "Adicionar" at bounding box center [952, 415] width 74 height 47
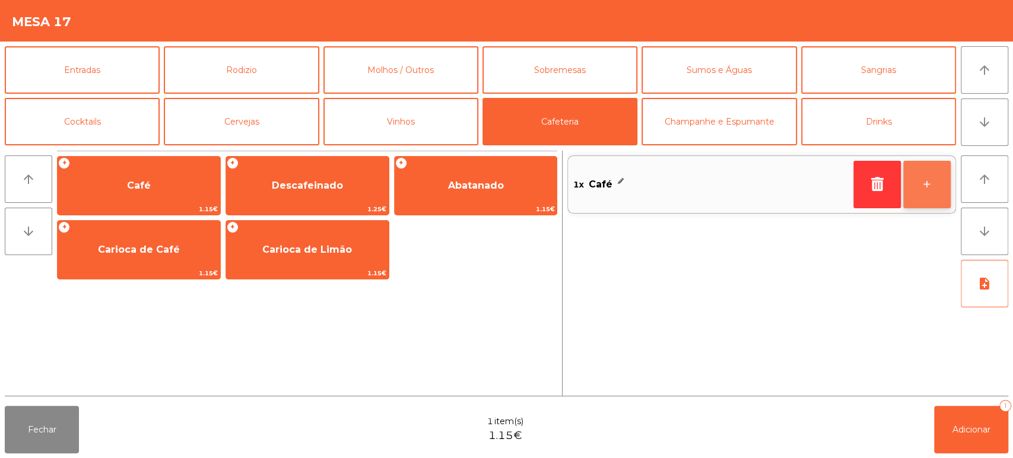
click at [930, 195] on button "+" at bounding box center [926, 184] width 47 height 47
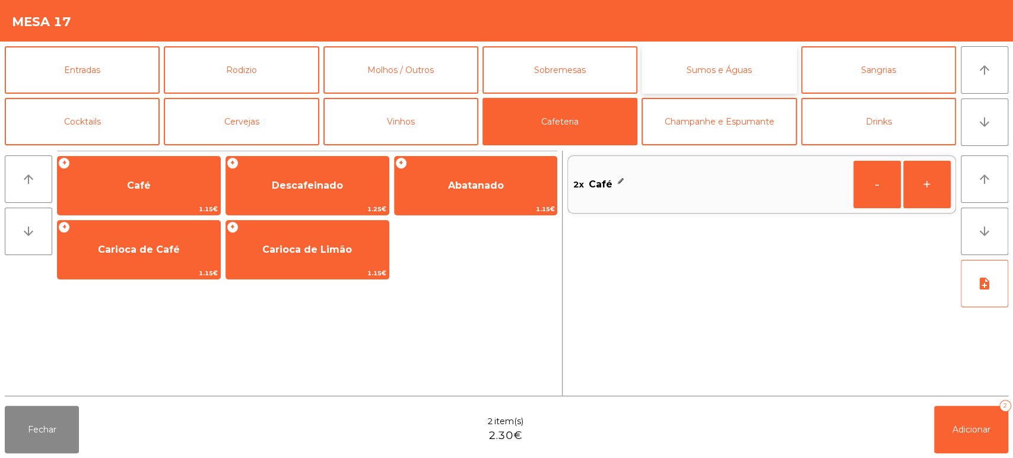
click at [730, 71] on button "Sumos e Águas" at bounding box center [718, 69] width 155 height 47
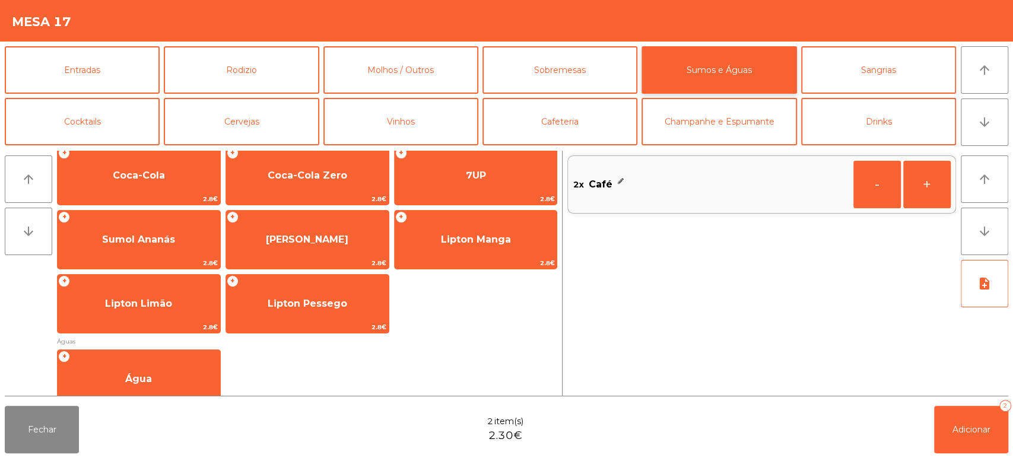
scroll to position [382, 0]
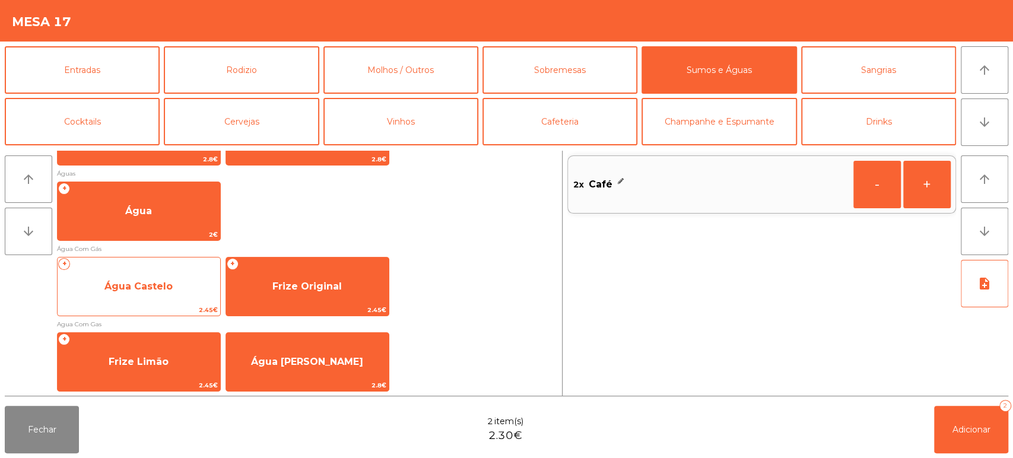
click at [144, 269] on div "+ Água Castelo 2.45€" at bounding box center [139, 286] width 164 height 59
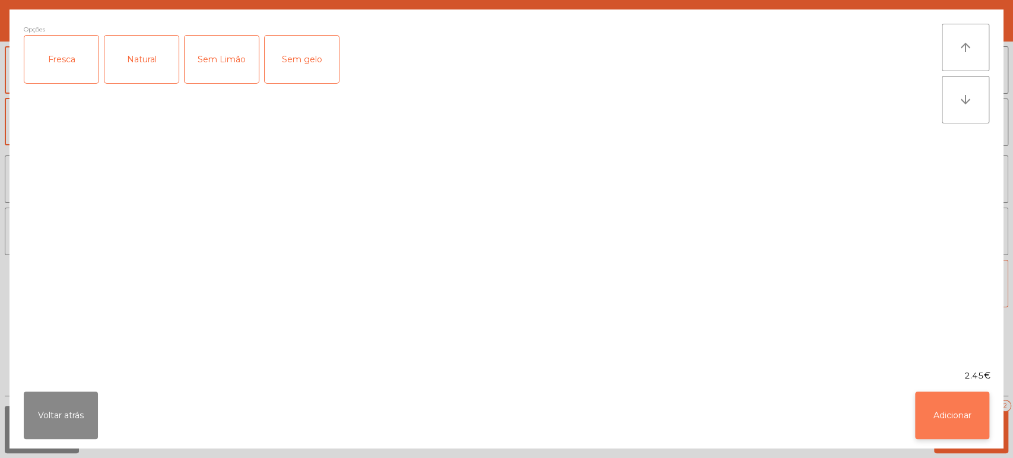
click at [959, 428] on button "Adicionar" at bounding box center [952, 415] width 74 height 47
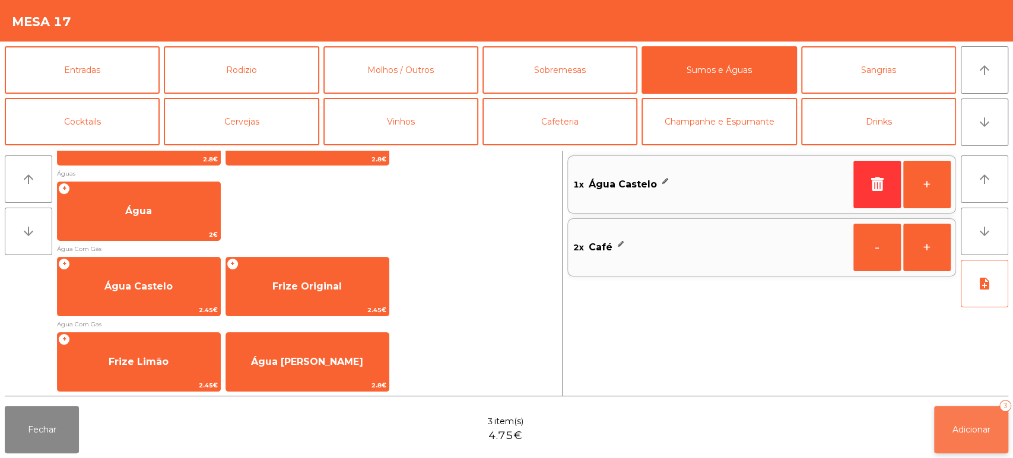
click at [955, 428] on span "Adicionar" at bounding box center [971, 429] width 38 height 11
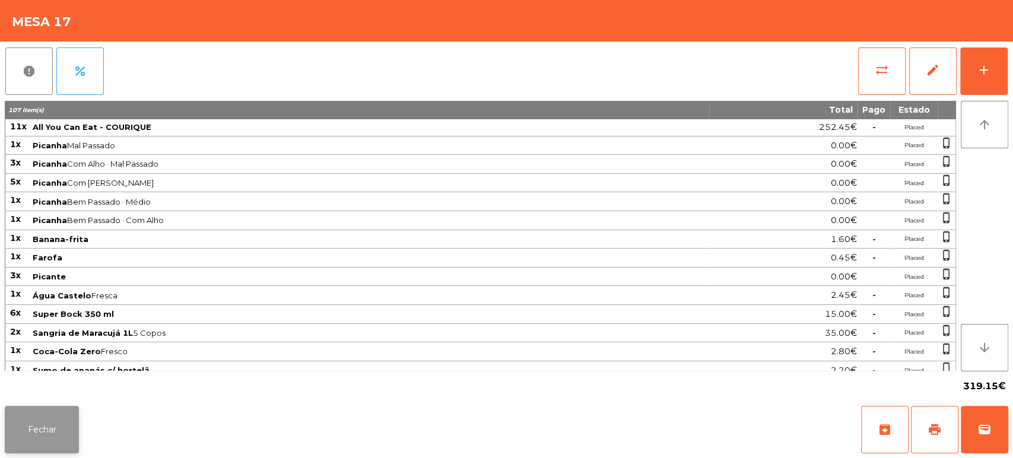
click at [44, 431] on button "Fechar" at bounding box center [42, 429] width 74 height 47
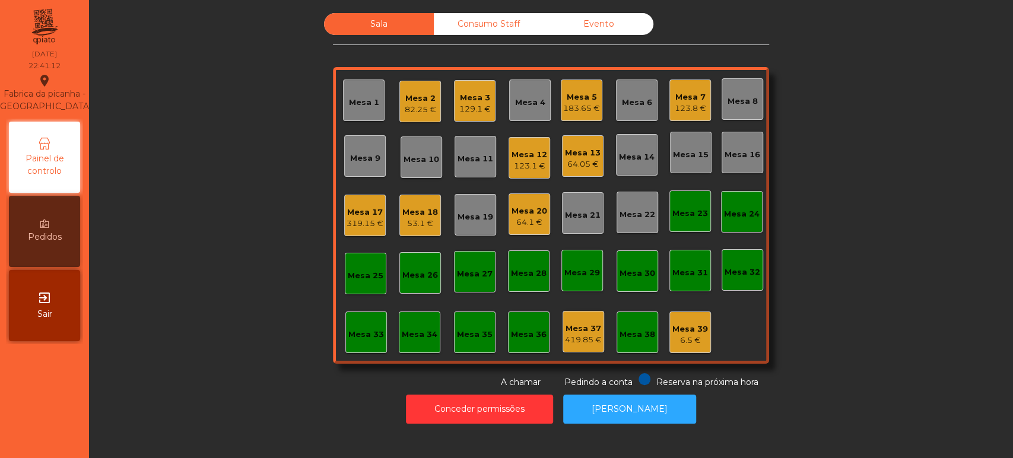
click at [463, 112] on div "129.1 €" at bounding box center [474, 109] width 31 height 12
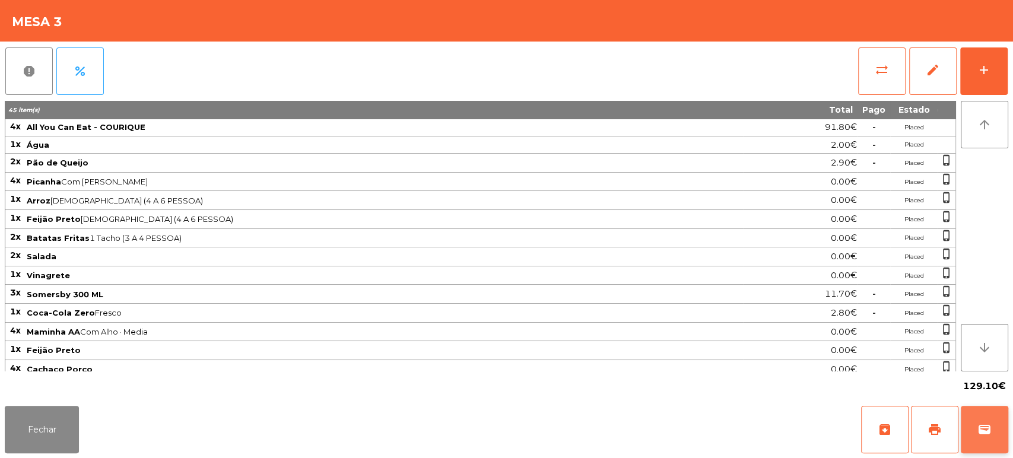
click at [986, 441] on button "wallet" at bounding box center [984, 429] width 47 height 47
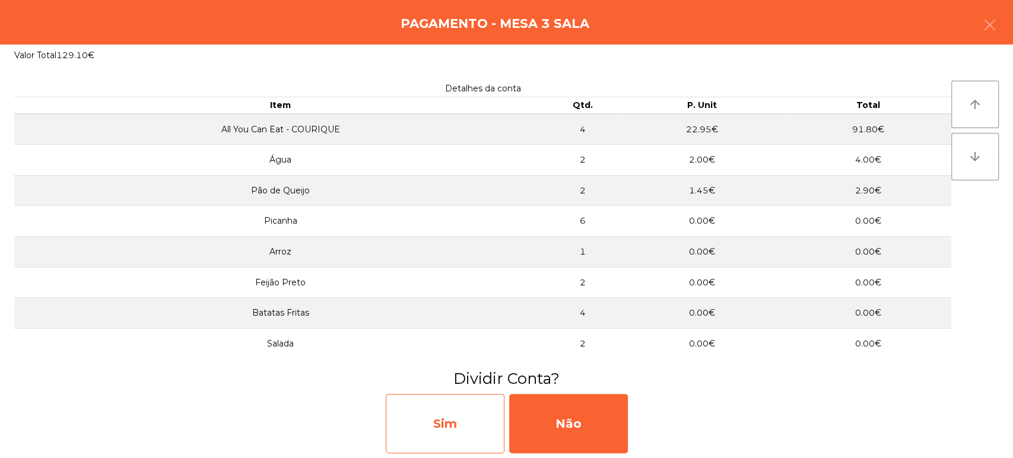
click at [469, 417] on div "Sim" at bounding box center [445, 423] width 119 height 59
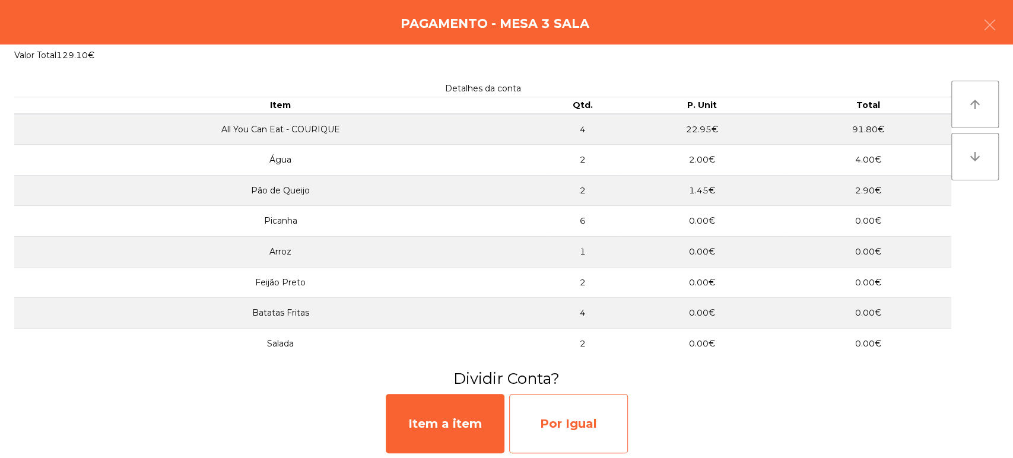
click at [586, 421] on div "Por Igual" at bounding box center [568, 423] width 119 height 59
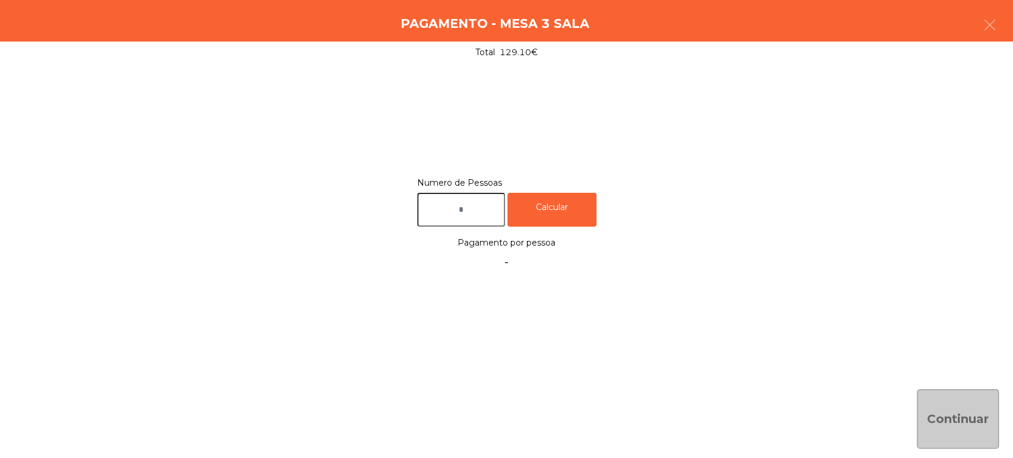
click at [468, 198] on input "text" at bounding box center [461, 210] width 88 height 34
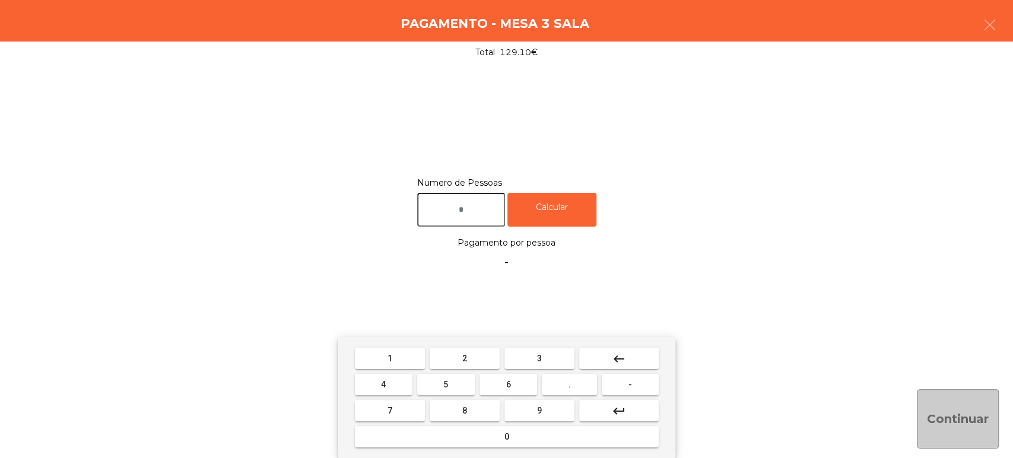
click at [475, 361] on button "2" at bounding box center [465, 358] width 70 height 21
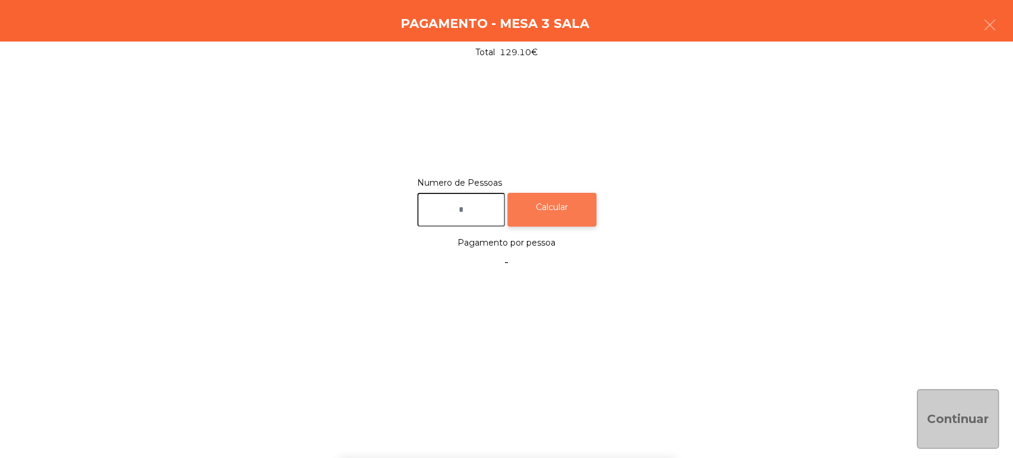
click at [576, 208] on div "Calcular" at bounding box center [551, 210] width 89 height 34
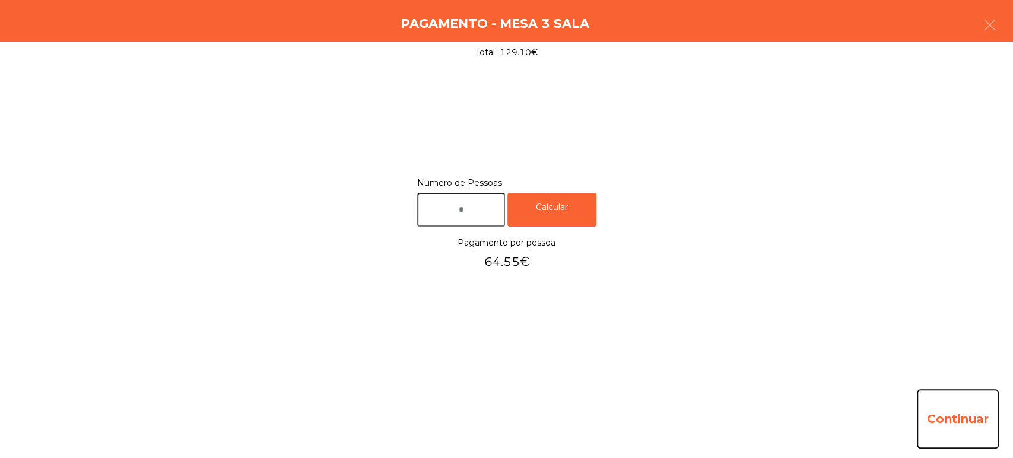
click at [983, 420] on button "Continuar" at bounding box center [958, 418] width 82 height 59
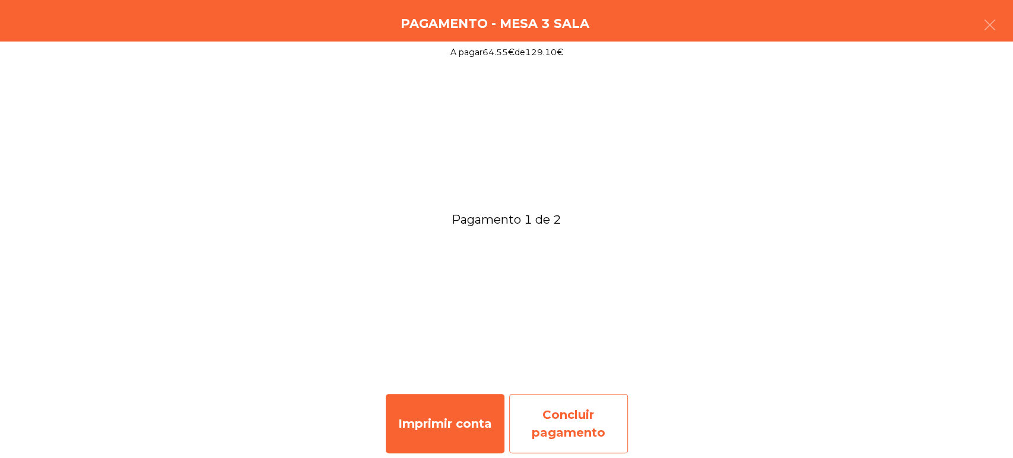
click at [579, 434] on div "Concluir pagamento" at bounding box center [568, 423] width 119 height 59
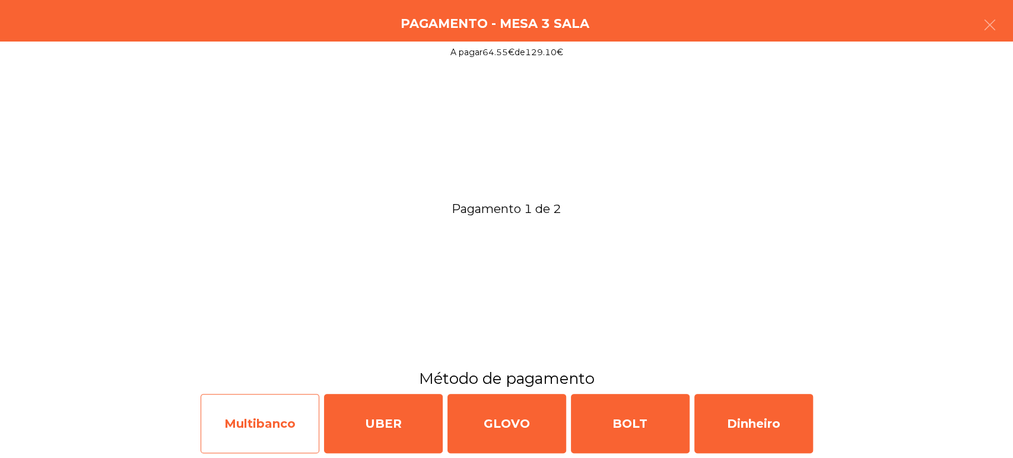
click at [279, 417] on div "Multibanco" at bounding box center [260, 423] width 119 height 59
select select "**"
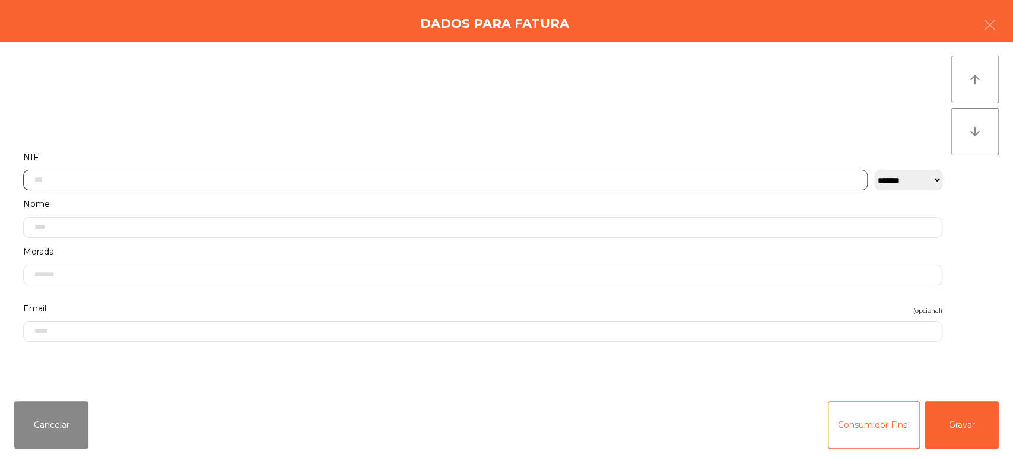
click at [690, 178] on input "text" at bounding box center [445, 180] width 844 height 21
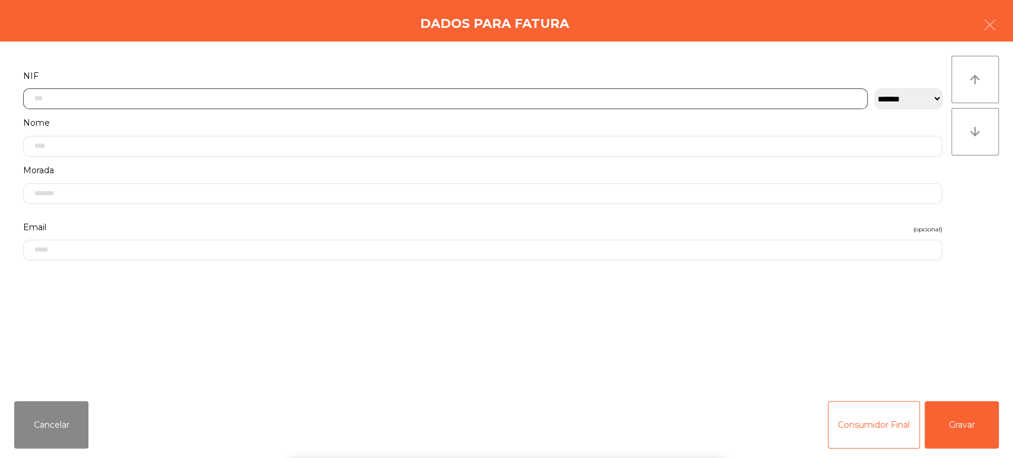
scroll to position [93, 0]
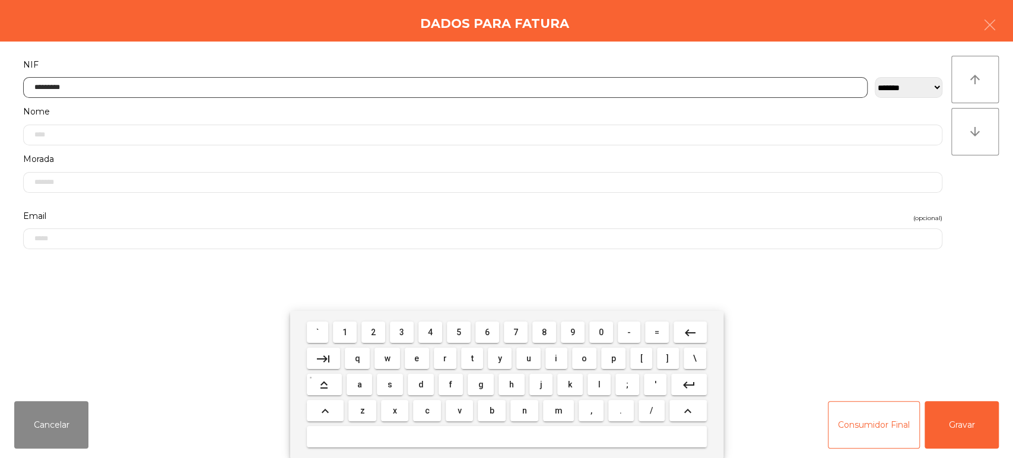
type input "*********"
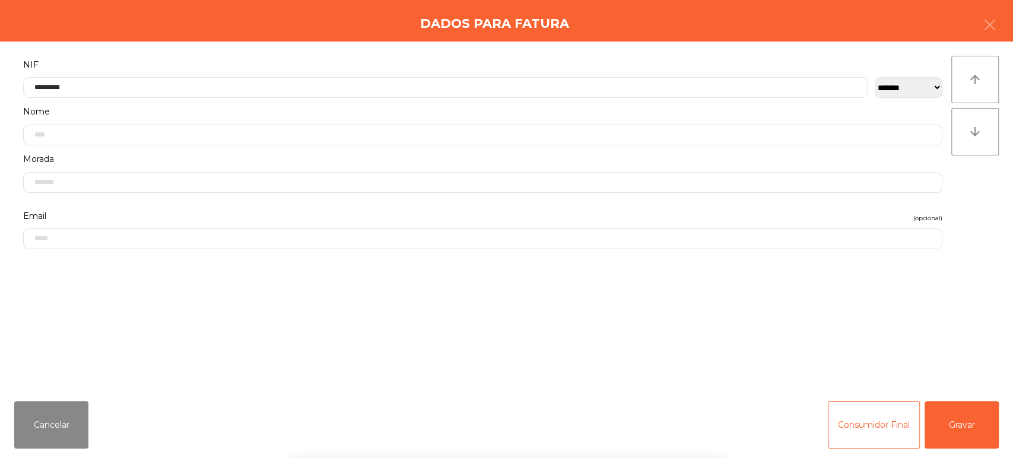
click at [961, 423] on div "` 1 2 3 4 5 6 7 8 9 0 - = keyboard_backspace keyboard_tab q w e r t y u i o p […" at bounding box center [506, 384] width 1013 height 147
click at [960, 423] on button "Gravar" at bounding box center [962, 424] width 74 height 47
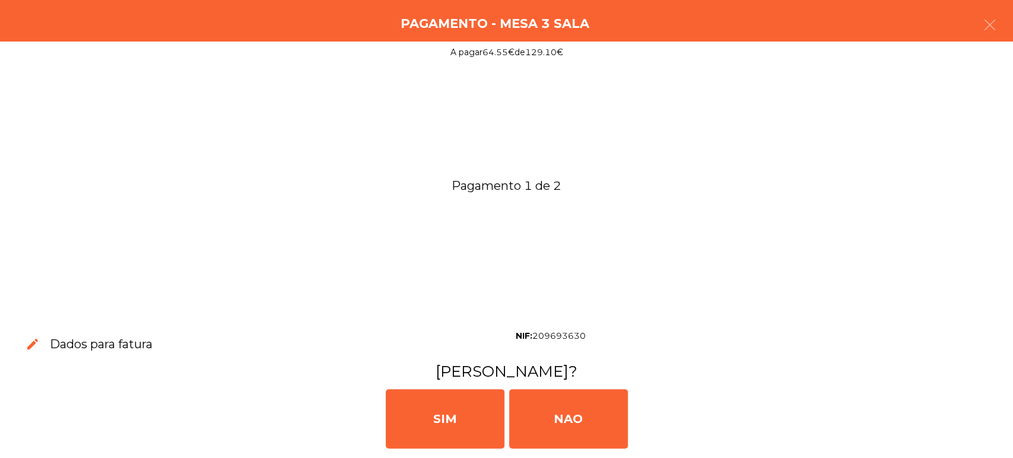
click at [959, 418] on div "[PERSON_NAME]" at bounding box center [506, 417] width 1003 height 71
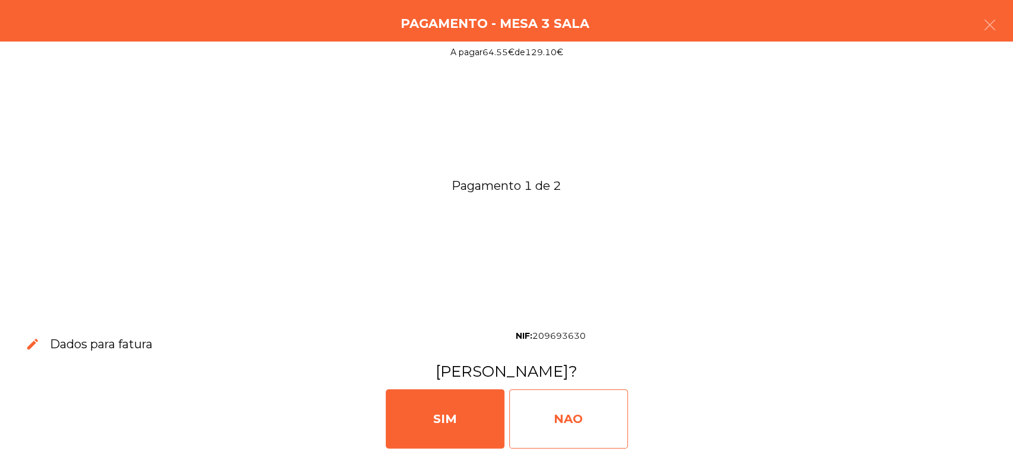
click at [580, 416] on div "NAO" at bounding box center [568, 418] width 119 height 59
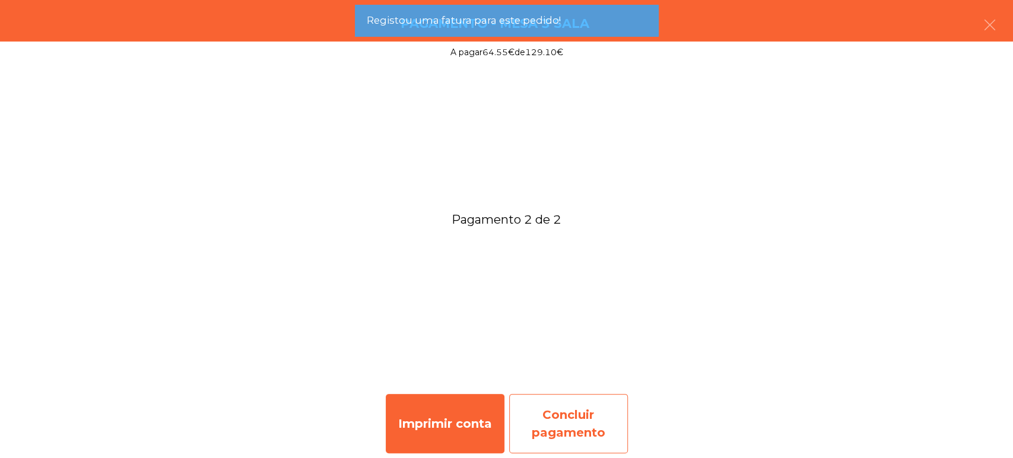
click at [608, 408] on div "Concluir pagamento" at bounding box center [568, 423] width 119 height 59
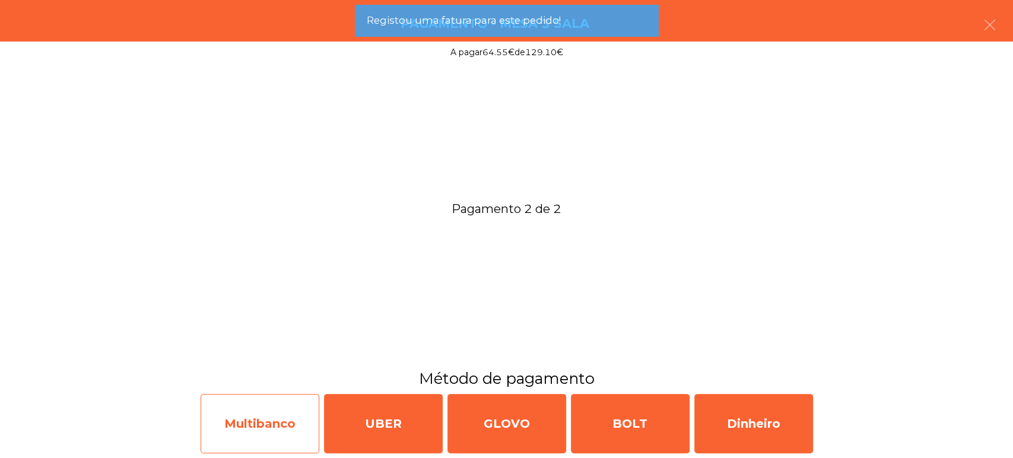
click at [235, 425] on div "Multibanco" at bounding box center [260, 423] width 119 height 59
select select "**"
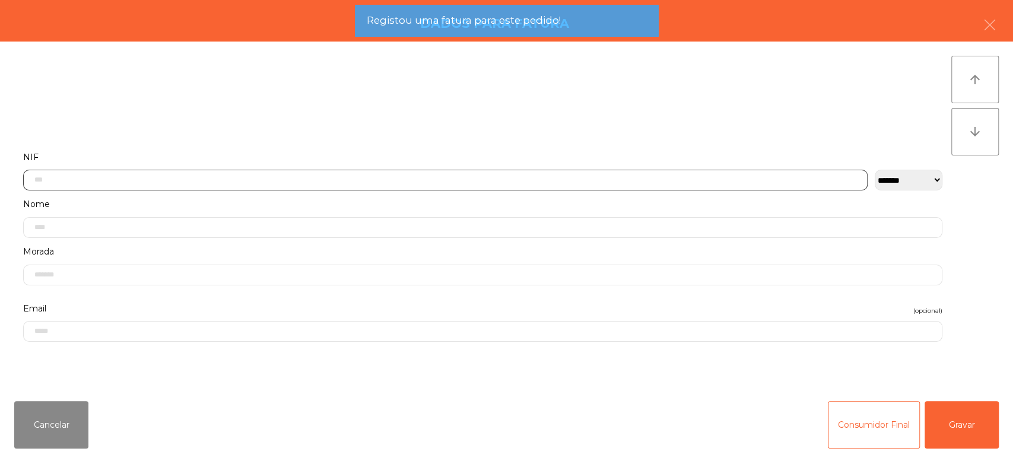
click at [550, 182] on input "text" at bounding box center [445, 180] width 844 height 21
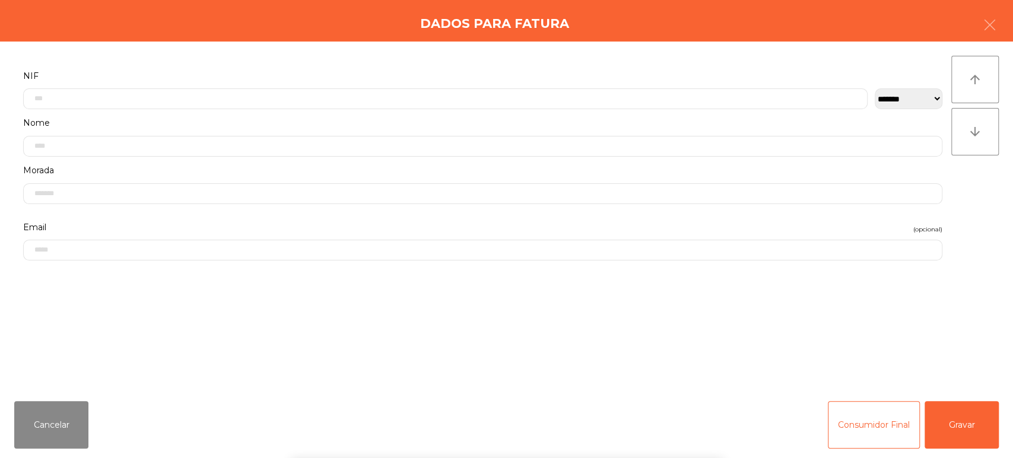
click at [617, 163] on label "Morada" at bounding box center [482, 171] width 919 height 16
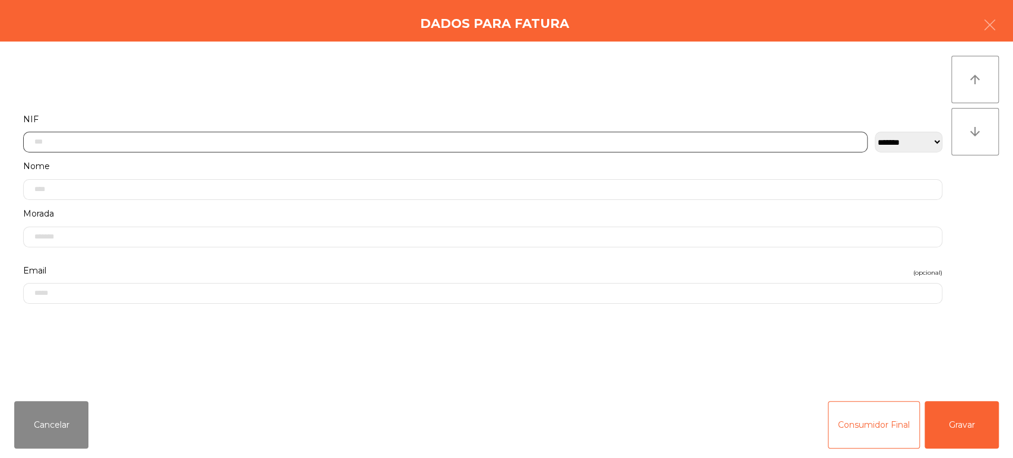
click at [579, 141] on input "text" at bounding box center [445, 142] width 844 height 21
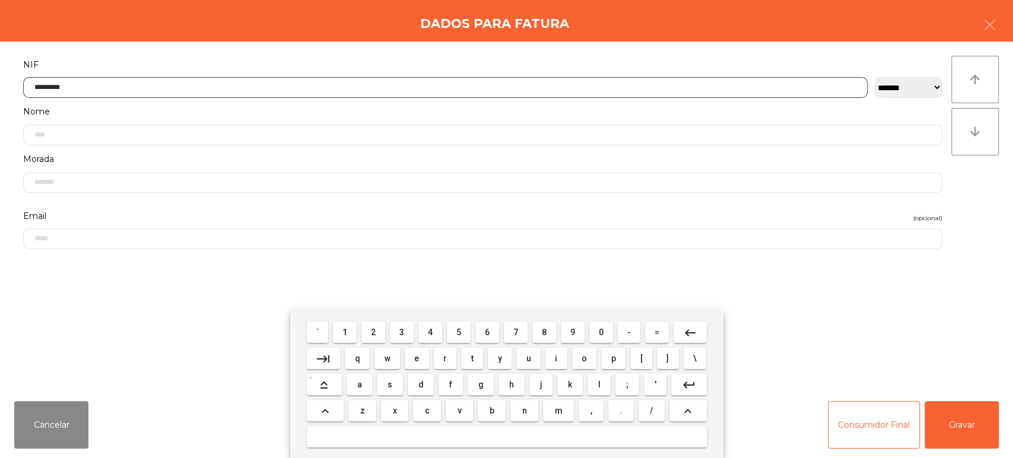
type input "*********"
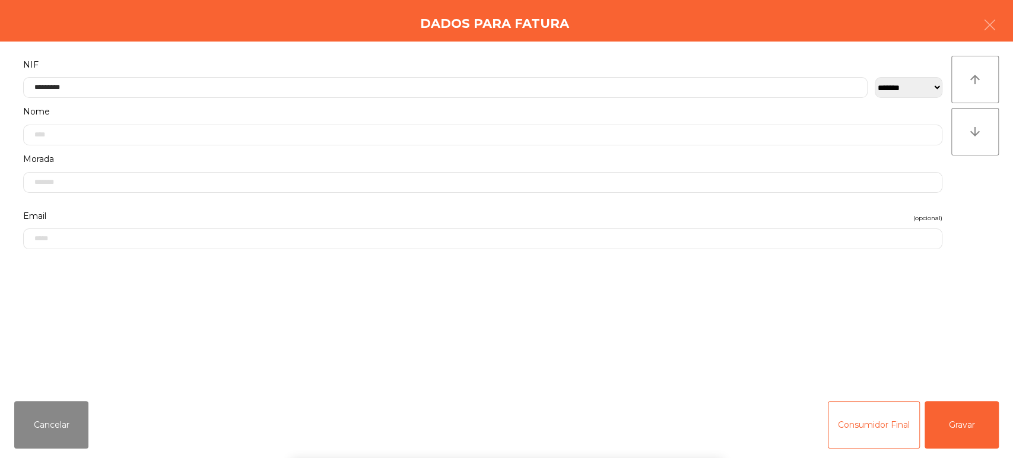
click at [976, 418] on div "` 1 2 3 4 5 6 7 8 9 0 - = keyboard_backspace keyboard_tab q w e r t y u i o p […" at bounding box center [506, 384] width 1013 height 147
click at [979, 418] on button "Gravar" at bounding box center [962, 424] width 74 height 47
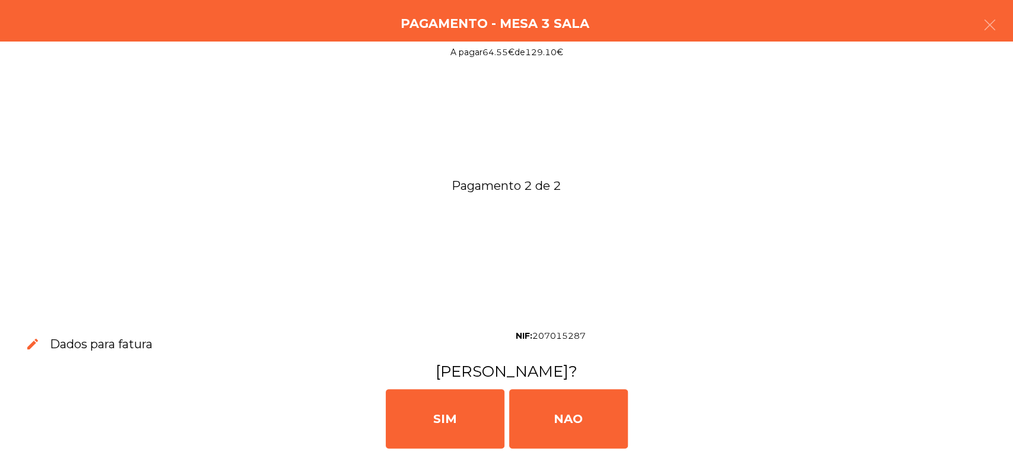
click at [964, 427] on div "[PERSON_NAME]" at bounding box center [506, 417] width 1003 height 71
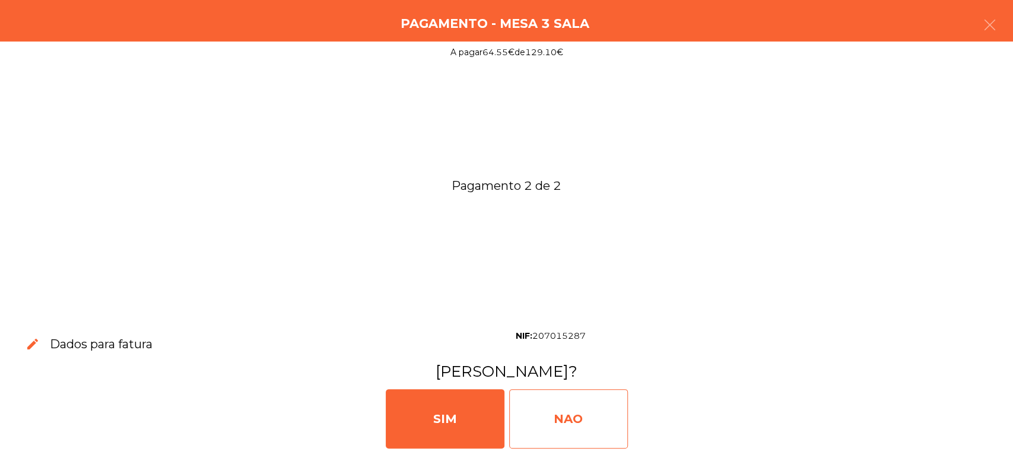
click at [582, 406] on div "NAO" at bounding box center [568, 418] width 119 height 59
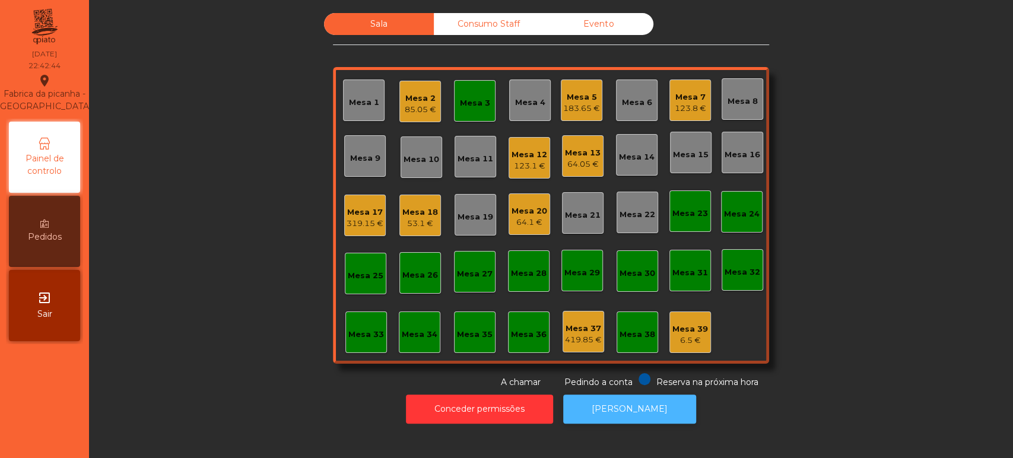
click at [631, 409] on button "[PERSON_NAME]" at bounding box center [629, 409] width 133 height 29
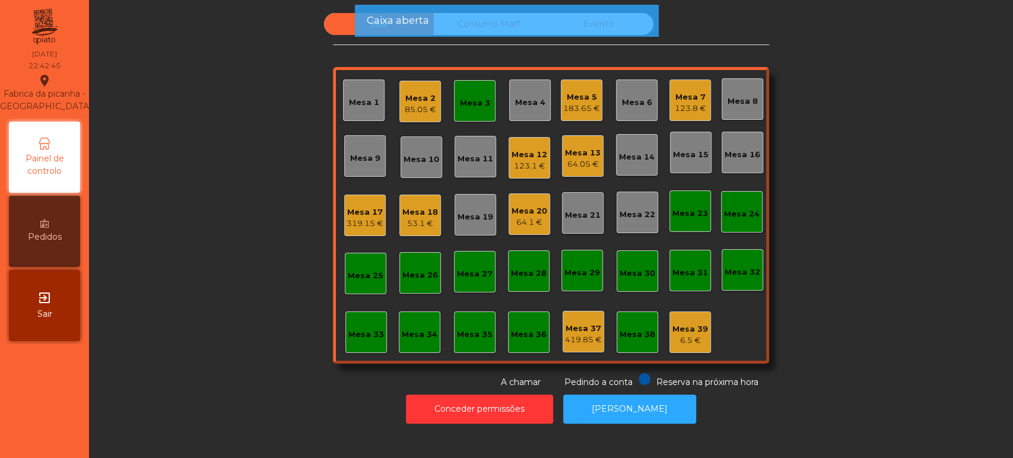
click at [486, 100] on div "Mesa 3" at bounding box center [475, 101] width 42 height 42
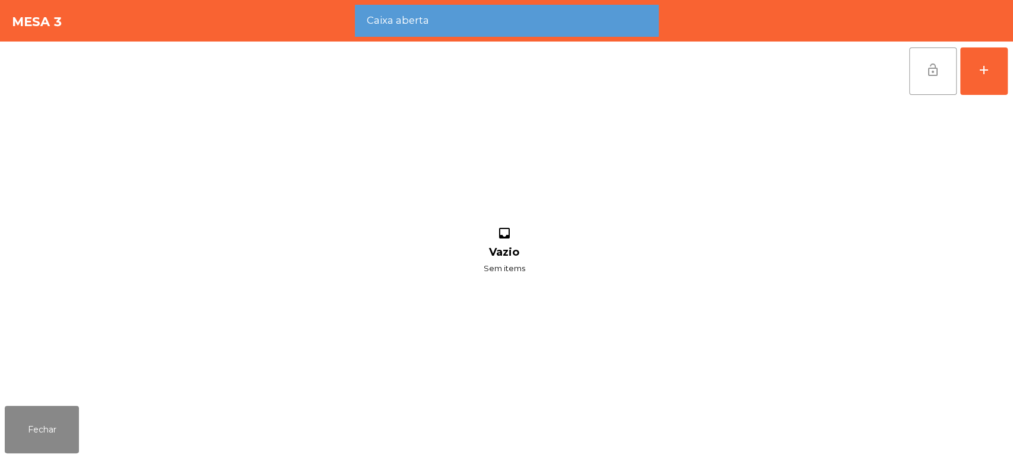
click at [932, 81] on button "lock_open" at bounding box center [932, 70] width 47 height 47
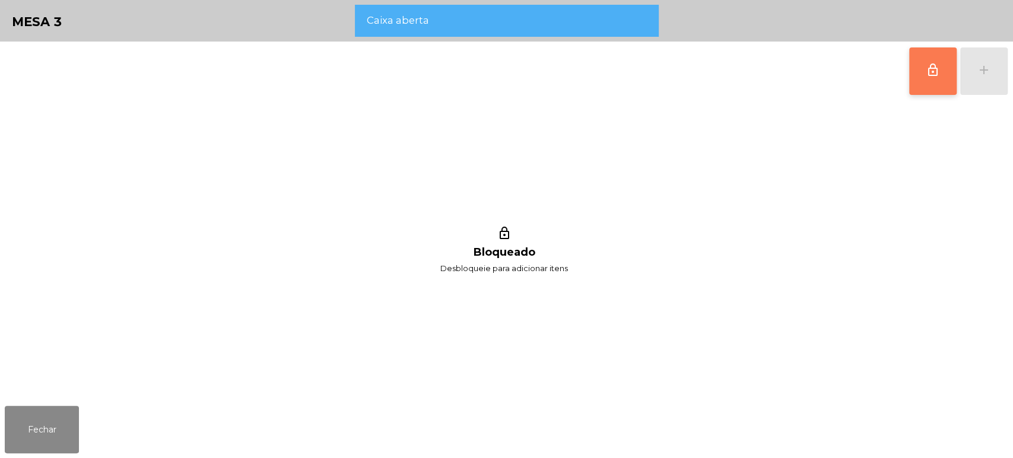
click at [918, 87] on button "lock_outline" at bounding box center [932, 70] width 47 height 47
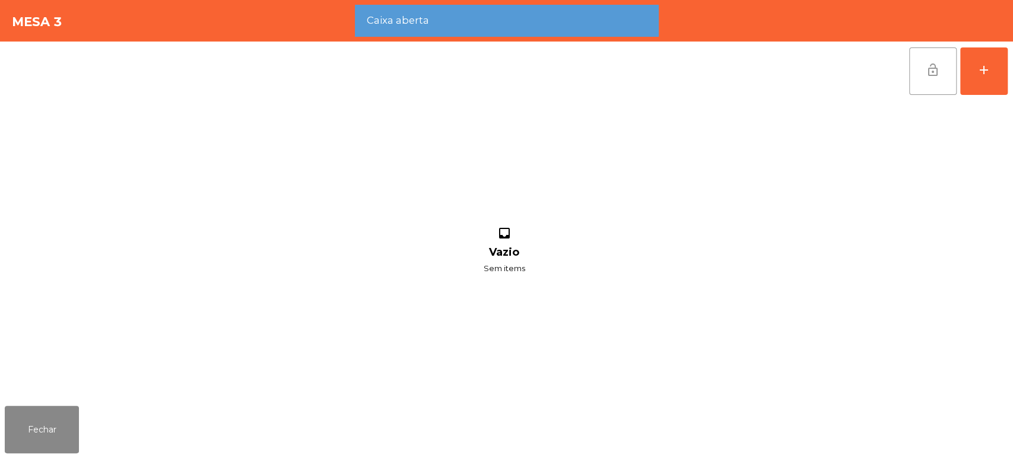
click at [920, 72] on button "lock_open" at bounding box center [932, 70] width 47 height 47
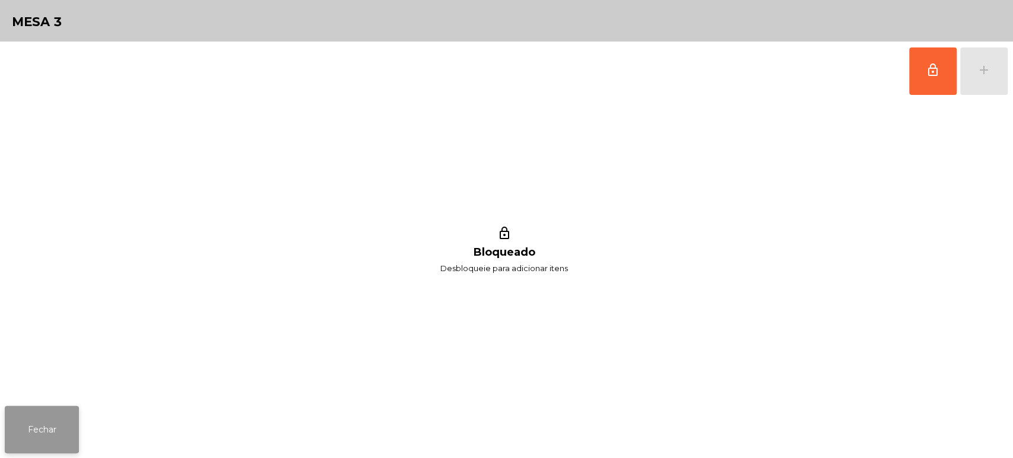
click at [45, 430] on button "Fechar" at bounding box center [42, 429] width 74 height 47
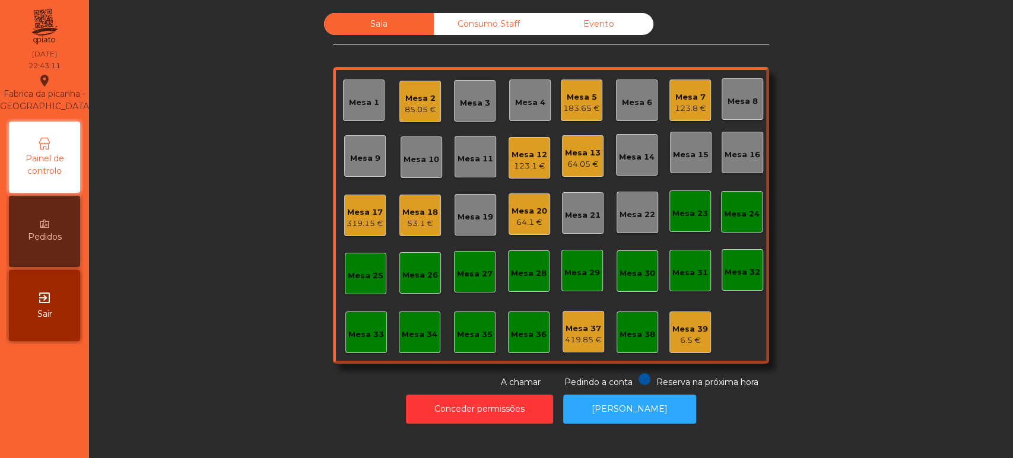
click at [519, 20] on div "Consumo Staff" at bounding box center [489, 24] width 110 height 22
click at [646, 26] on div "Evento" at bounding box center [599, 24] width 110 height 22
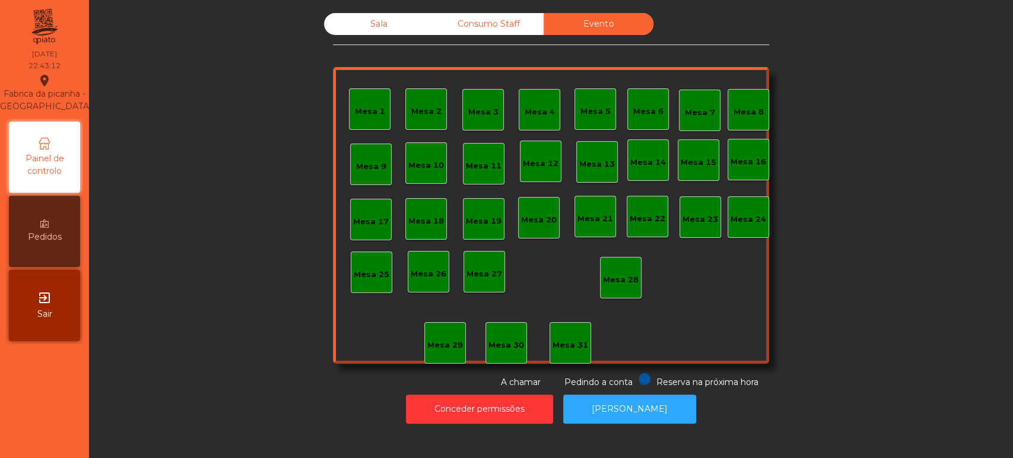
click at [411, 16] on div "Sala" at bounding box center [379, 24] width 110 height 22
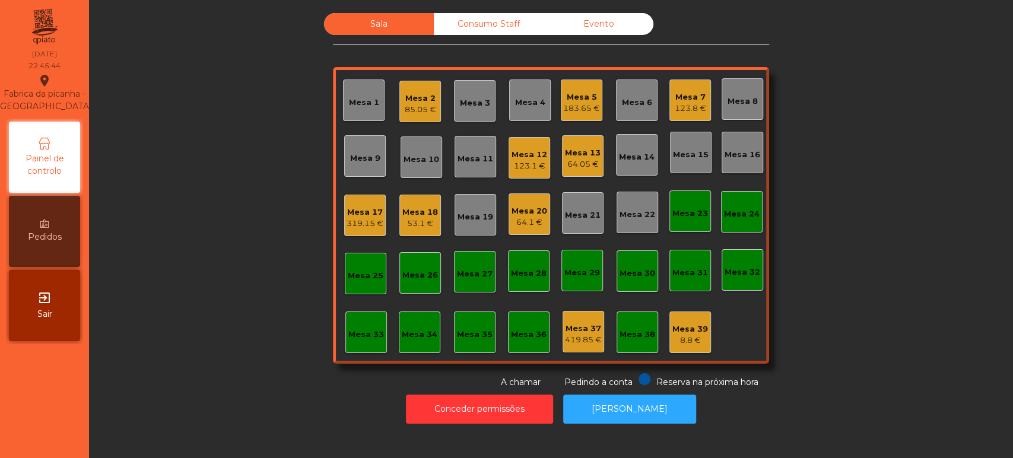
click at [790, 128] on div "Sala Consumo Staff Evento Mesa 1 Mesa 2 85.05 € Mesa 3 Mesa 4 Mesa 5 183.65 € M…" at bounding box center [551, 201] width 892 height 376
click at [262, 145] on div "Sala Consumo Staff Evento Mesa 1 Mesa 2 85.05 € Mesa 3 Mesa 4 Mesa 5 183.65 € M…" at bounding box center [551, 201] width 892 height 376
click at [525, 214] on div "Mesa 20" at bounding box center [530, 211] width 36 height 12
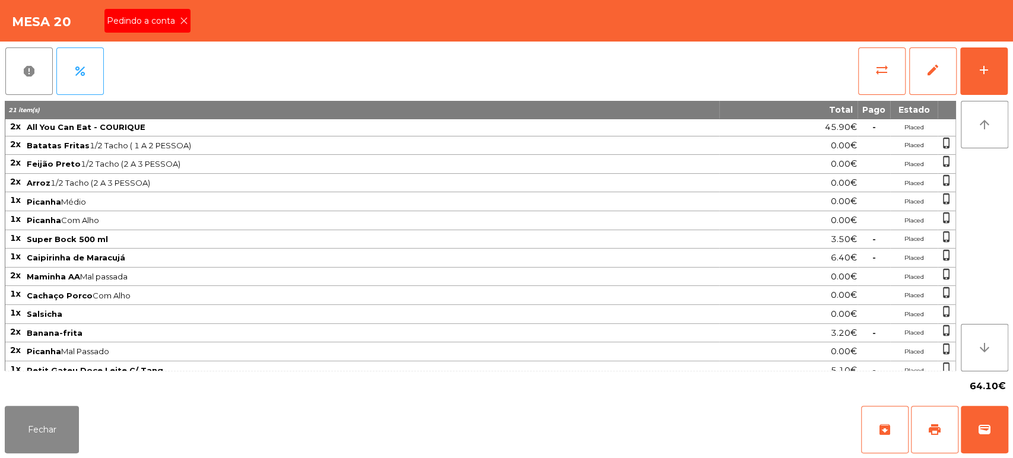
click at [183, 19] on icon at bounding box center [184, 21] width 8 height 8
click at [927, 436] on span "print" at bounding box center [934, 430] width 14 height 14
click at [59, 425] on button "Fechar" at bounding box center [42, 429] width 74 height 47
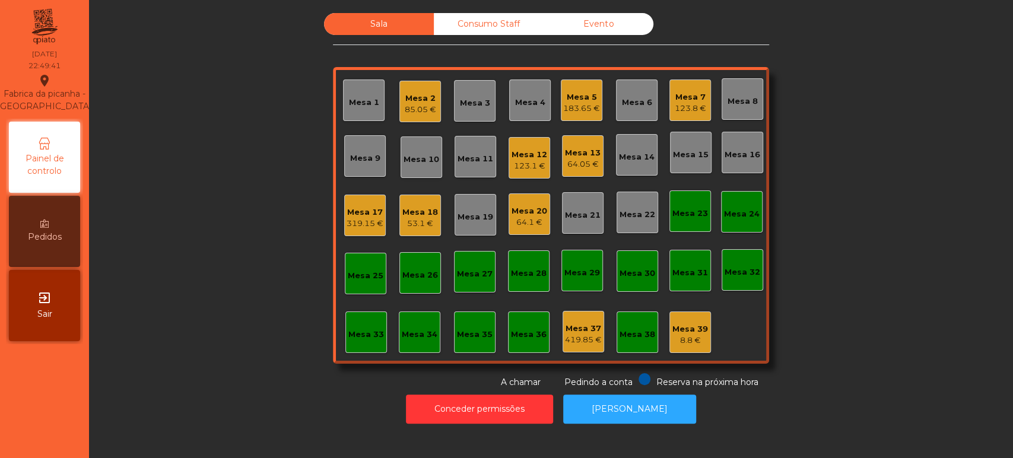
click at [882, 332] on div "Sala Consumo Staff Evento Mesa 1 Mesa 2 85.05 € Mesa 3 Mesa 4 Mesa 5 183.65 € M…" at bounding box center [551, 201] width 892 height 376
click at [532, 211] on div "Mesa 20" at bounding box center [530, 211] width 36 height 12
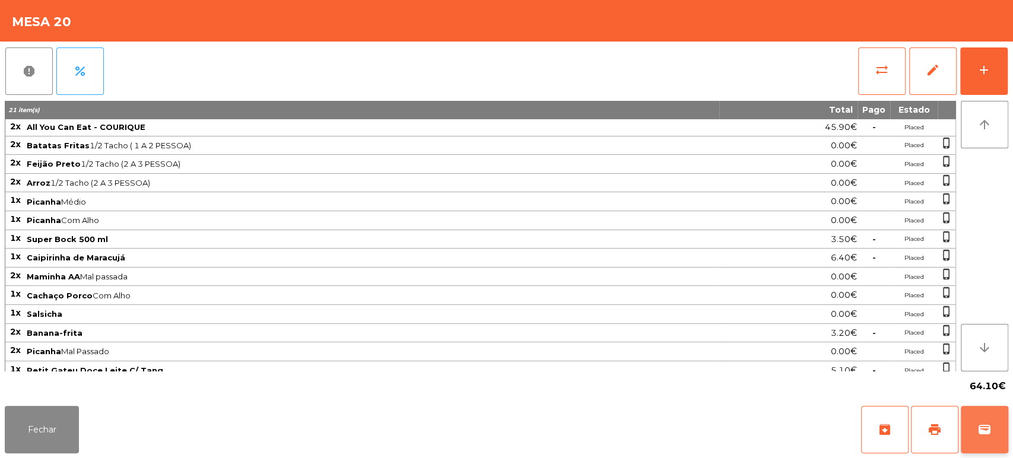
click at [987, 433] on span "wallet" at bounding box center [984, 430] width 14 height 14
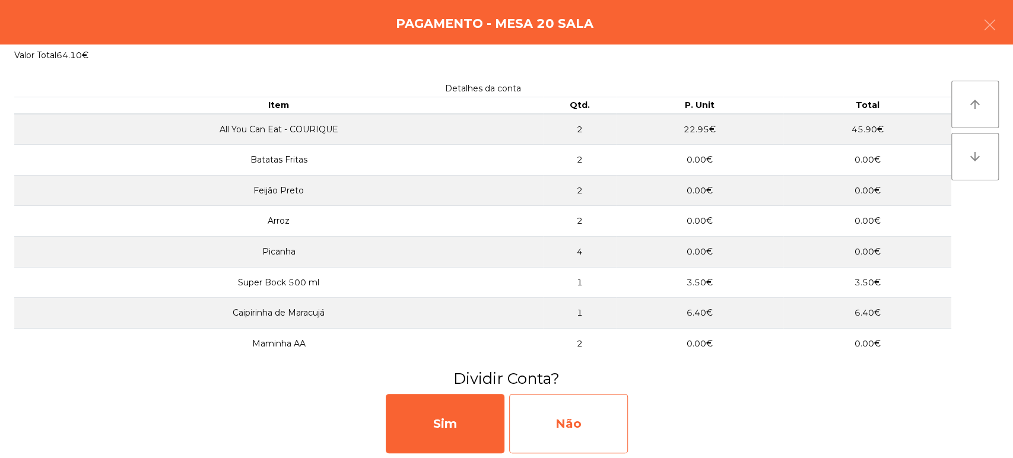
click at [585, 425] on div "Não" at bounding box center [568, 423] width 119 height 59
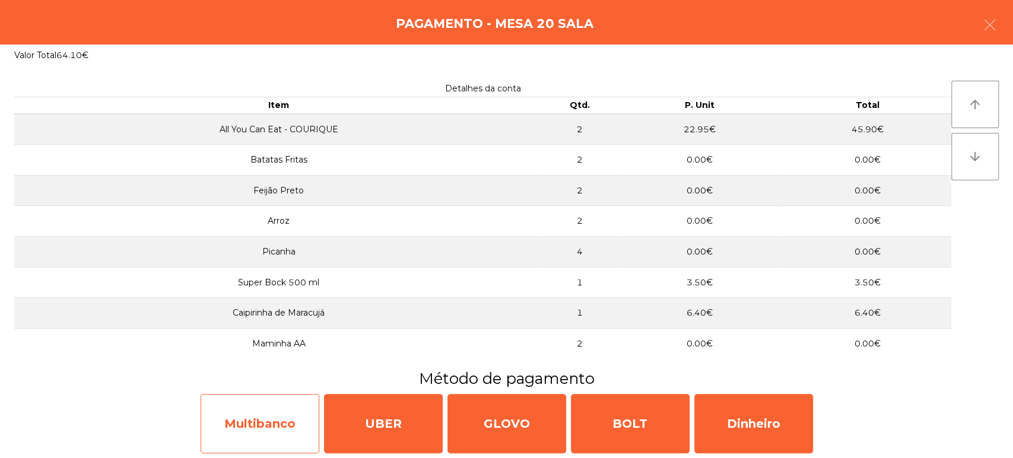
click at [263, 432] on div "Multibanco" at bounding box center [260, 423] width 119 height 59
select select "**"
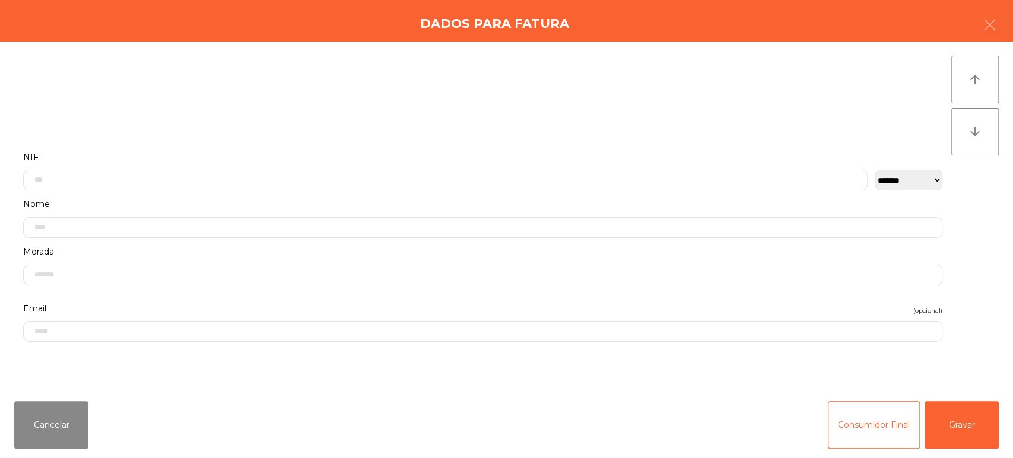
click at [318, 133] on div "**********" at bounding box center [482, 217] width 937 height 322
click at [317, 179] on input "text" at bounding box center [445, 180] width 844 height 21
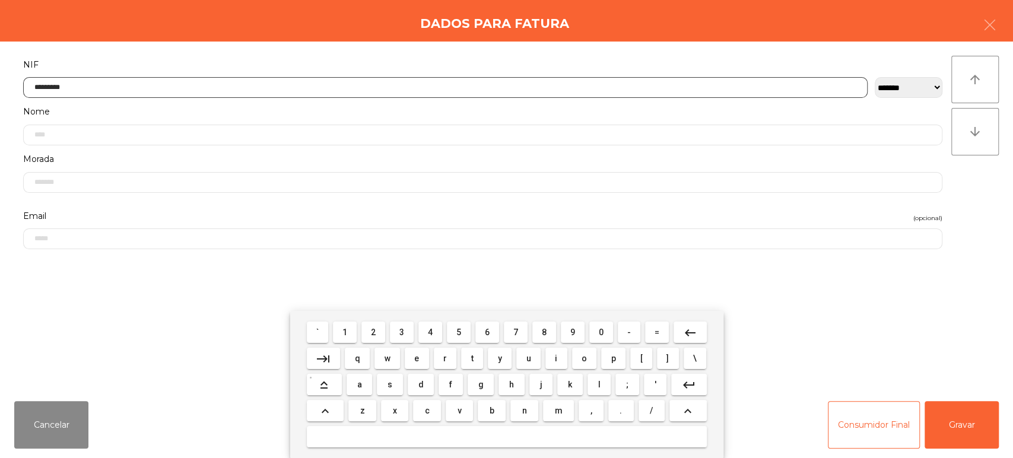
type input "*********"
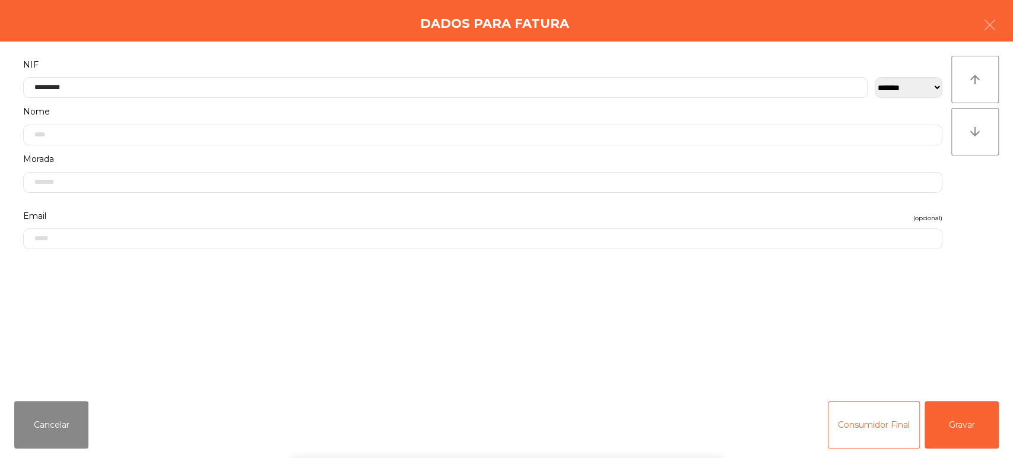
click at [993, 187] on div "**********" at bounding box center [506, 217] width 1013 height 350
click at [968, 418] on button "Gravar" at bounding box center [962, 424] width 74 height 47
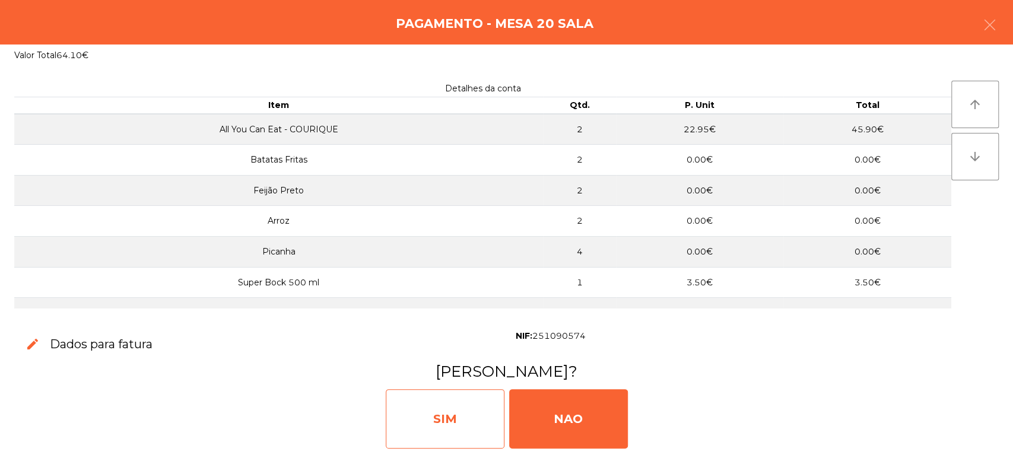
click at [432, 428] on div "SIM" at bounding box center [445, 418] width 119 height 59
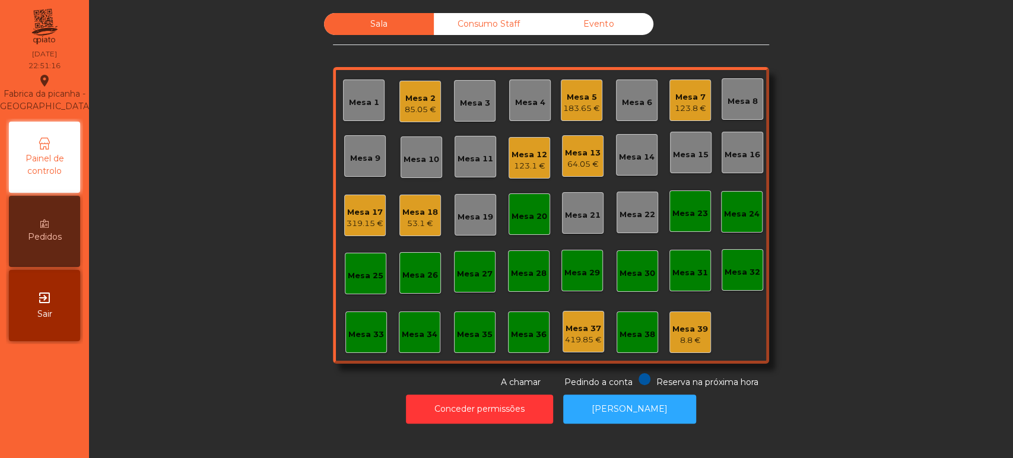
click at [526, 209] on div "Mesa 20" at bounding box center [530, 214] width 36 height 17
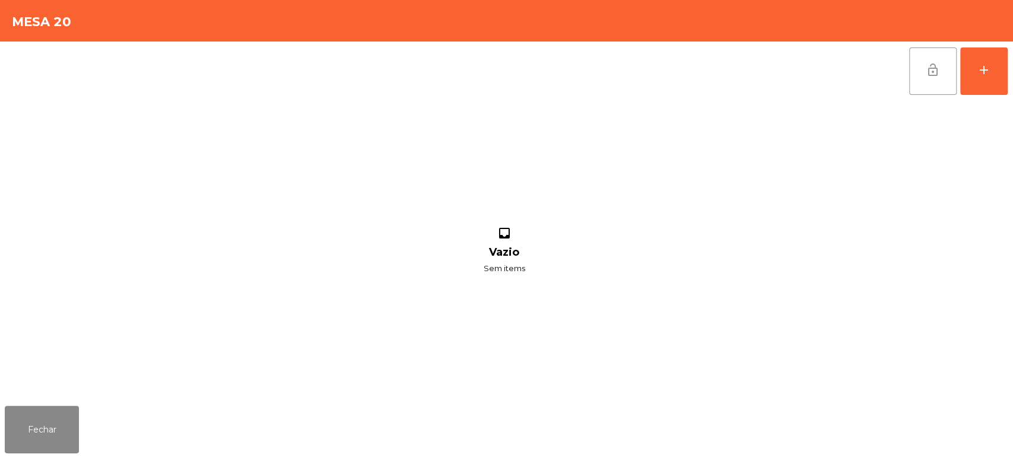
click at [926, 73] on span "lock_open" at bounding box center [933, 70] width 14 height 14
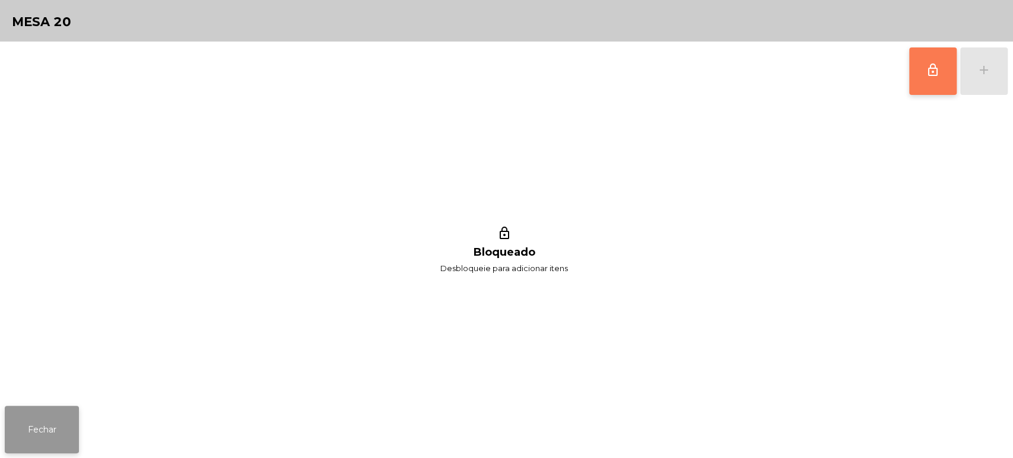
click at [56, 416] on button "Fechar" at bounding box center [42, 429] width 74 height 47
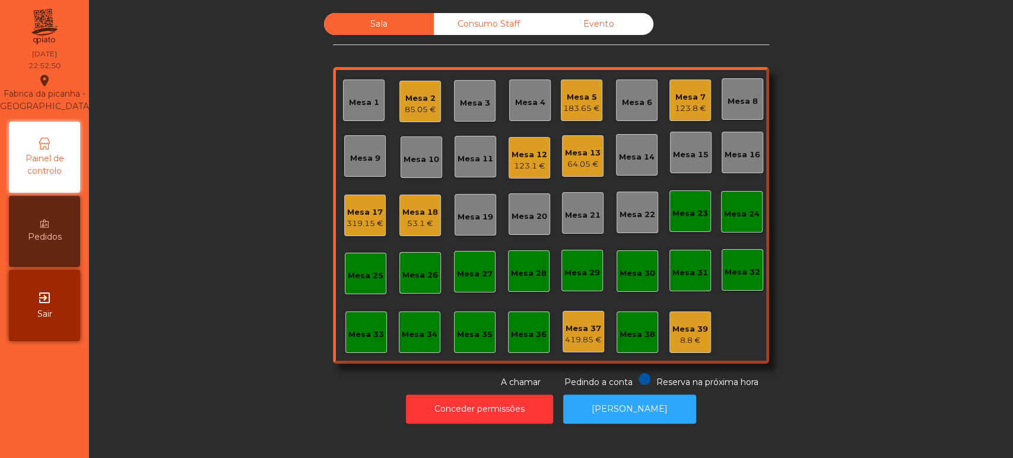
click at [379, 231] on div "Mesa 17 319.15 €" at bounding box center [365, 216] width 42 height 42
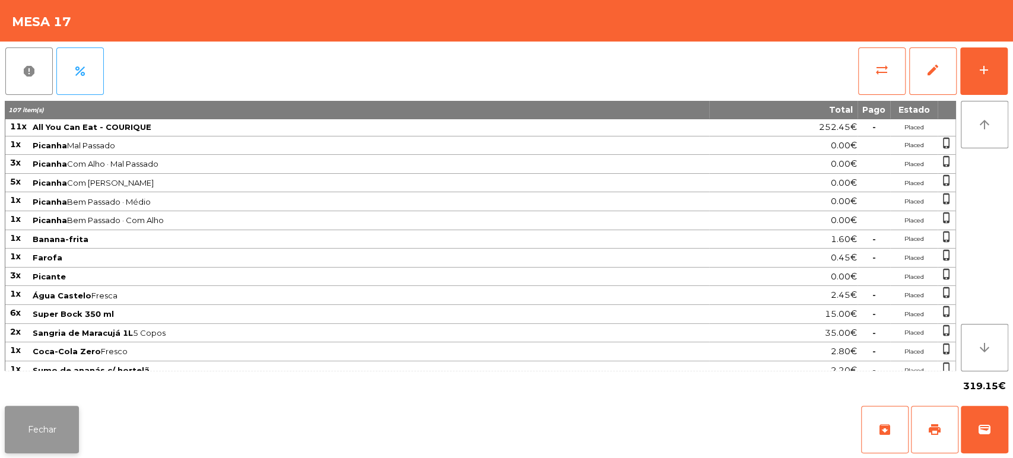
click at [57, 428] on button "Fechar" at bounding box center [42, 429] width 74 height 47
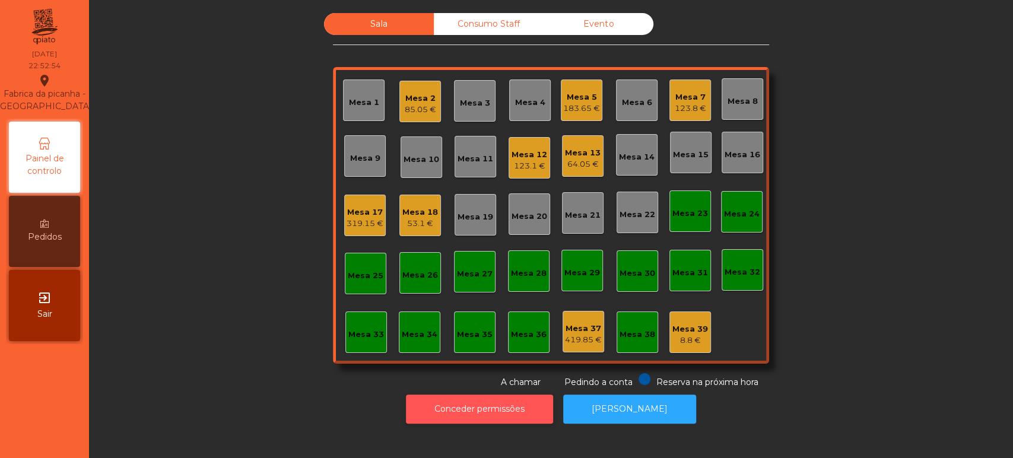
click at [479, 406] on button "Conceder permissões" at bounding box center [479, 409] width 147 height 29
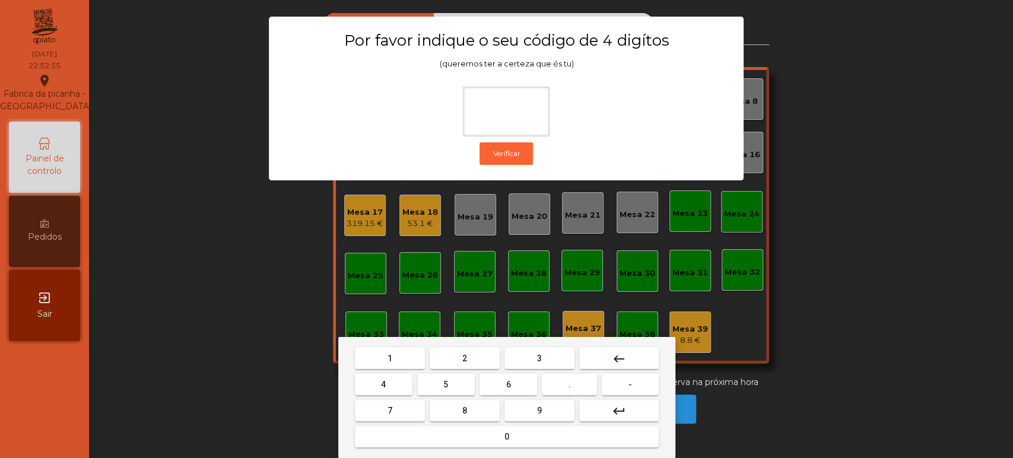
click at [389, 358] on span "1" at bounding box center [389, 358] width 5 height 9
click at [529, 361] on button "3" at bounding box center [539, 358] width 70 height 21
click at [450, 385] on button "5" at bounding box center [446, 384] width 58 height 21
click at [484, 453] on div "1 2 3 keyboard_backspace 4 5 6 . - 7 8 9 keyboard_return 0" at bounding box center [506, 397] width 337 height 121
click at [494, 433] on button "0" at bounding box center [507, 436] width 304 height 21
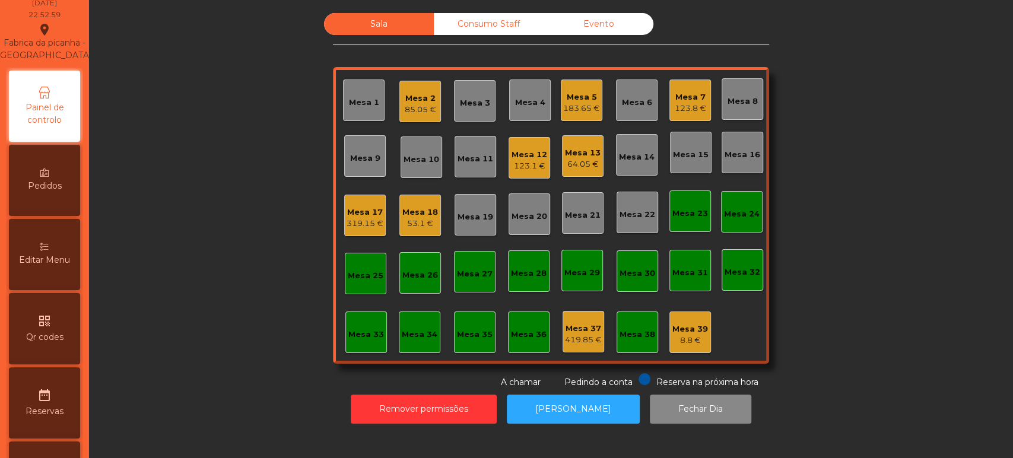
click at [49, 251] on icon at bounding box center [44, 247] width 8 height 8
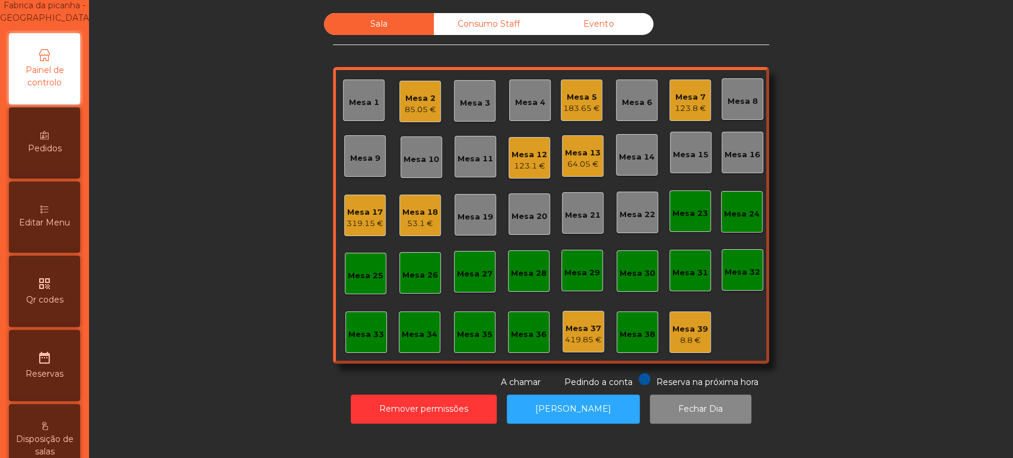
select select "*"
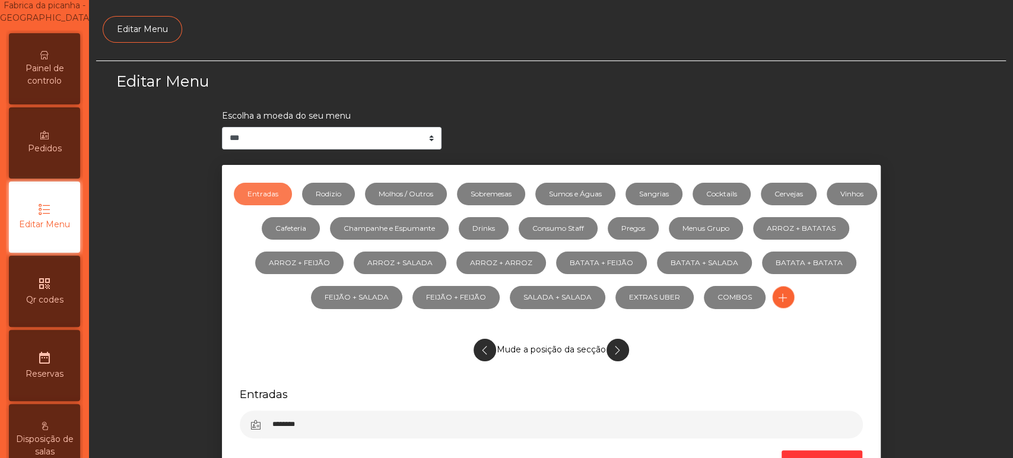
scroll to position [89, 0]
click at [440, 196] on link "Molhos / Outros" at bounding box center [406, 194] width 82 height 23
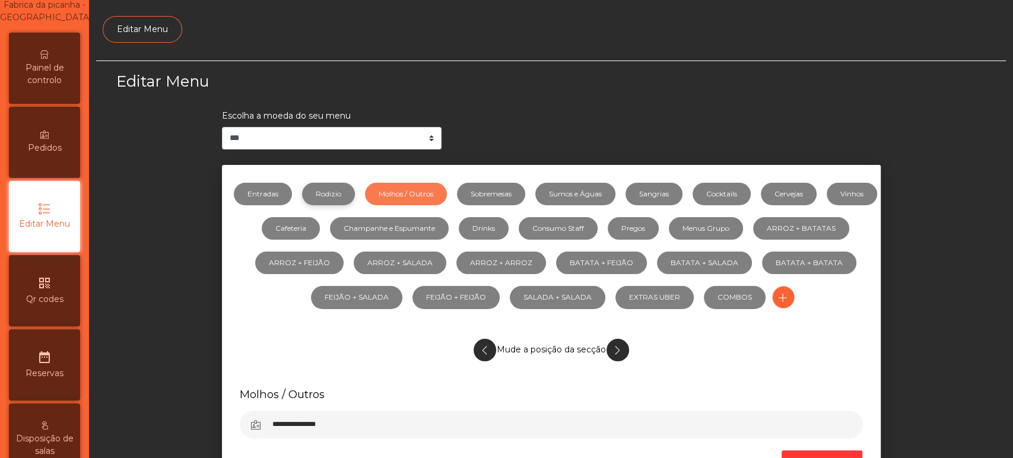
click at [355, 184] on link "Rodizio" at bounding box center [328, 194] width 53 height 23
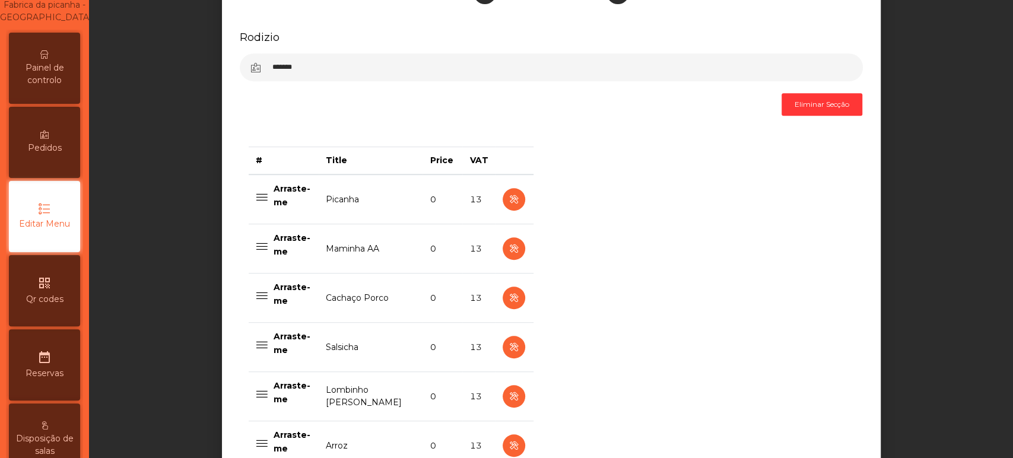
scroll to position [399, 0]
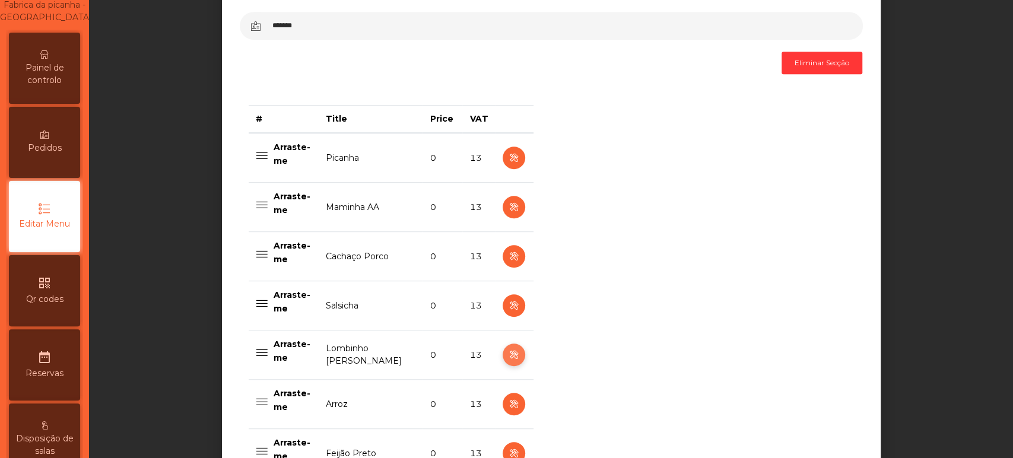
click at [507, 357] on icon "button" at bounding box center [514, 355] width 14 height 15
select select "**"
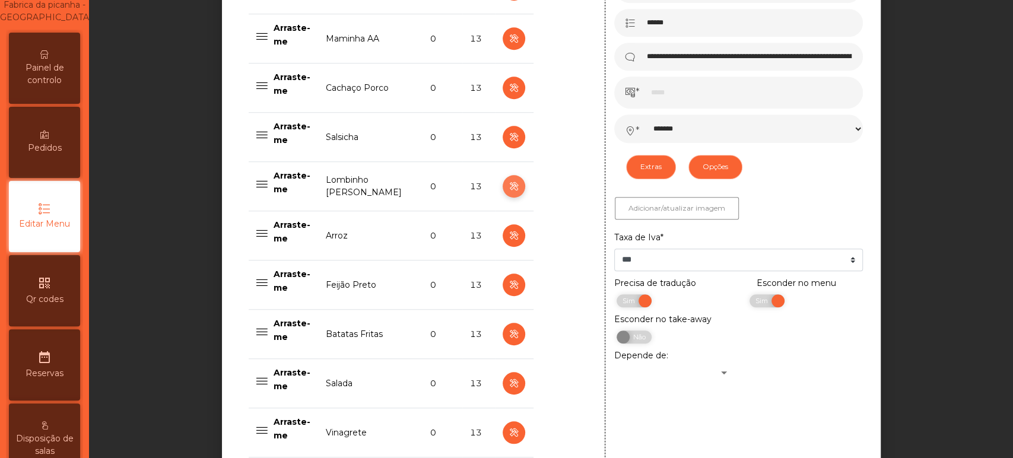
scroll to position [568, 0]
click at [748, 300] on span "Sim" at bounding box center [763, 300] width 30 height 13
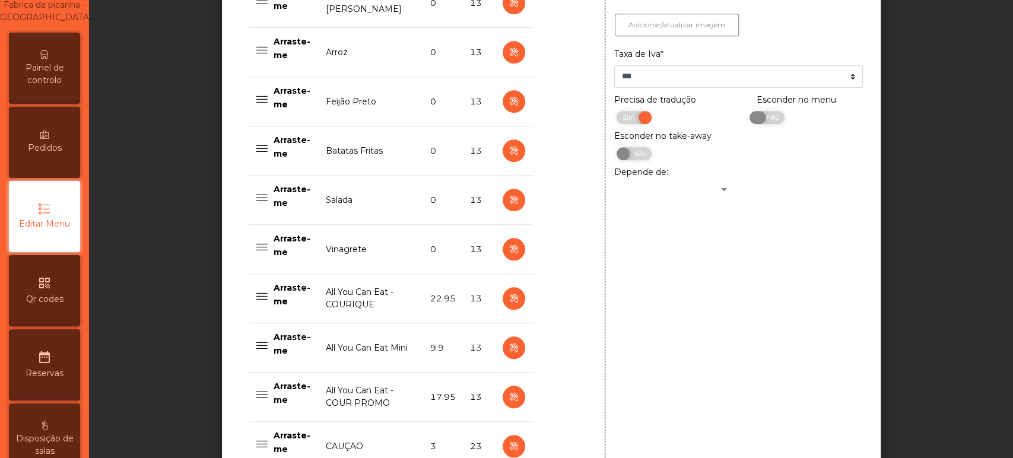
scroll to position [1009, 0]
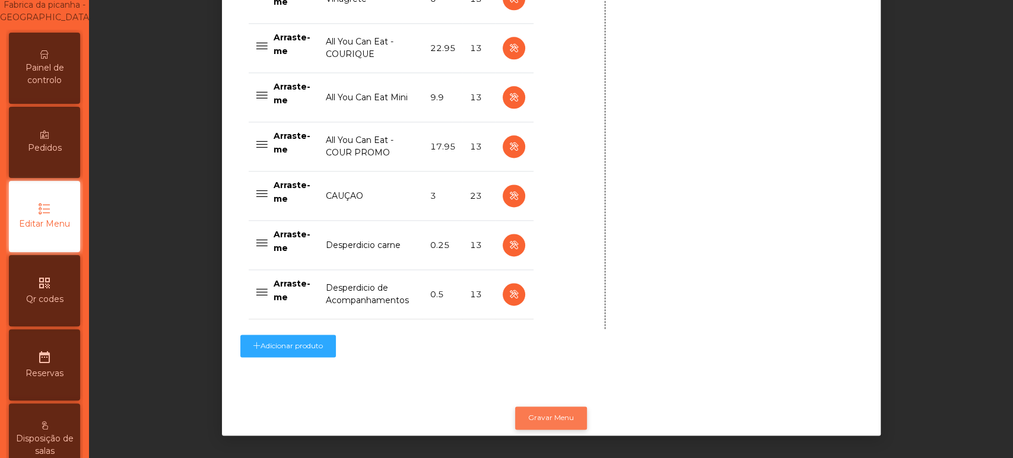
click at [544, 409] on button "Gravar Menu" at bounding box center [551, 417] width 72 height 23
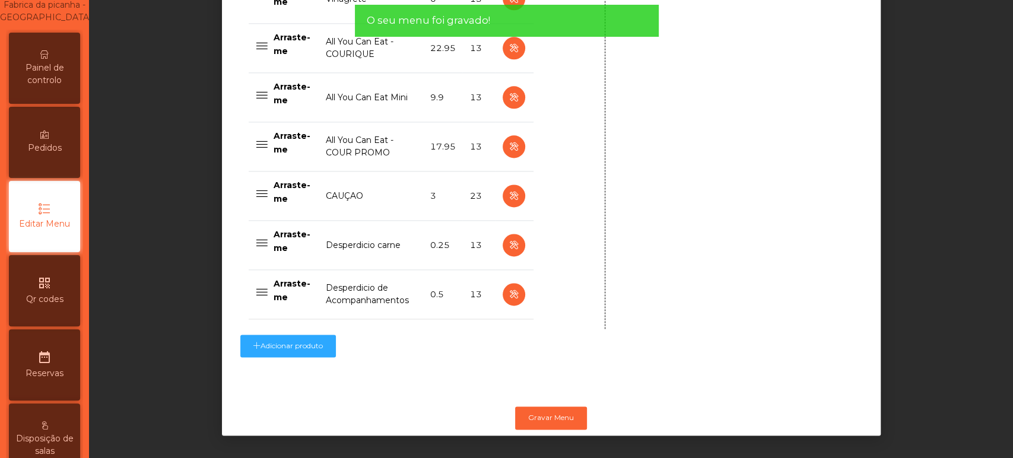
click at [51, 85] on span "Painel de controlo" at bounding box center [44, 74] width 65 height 25
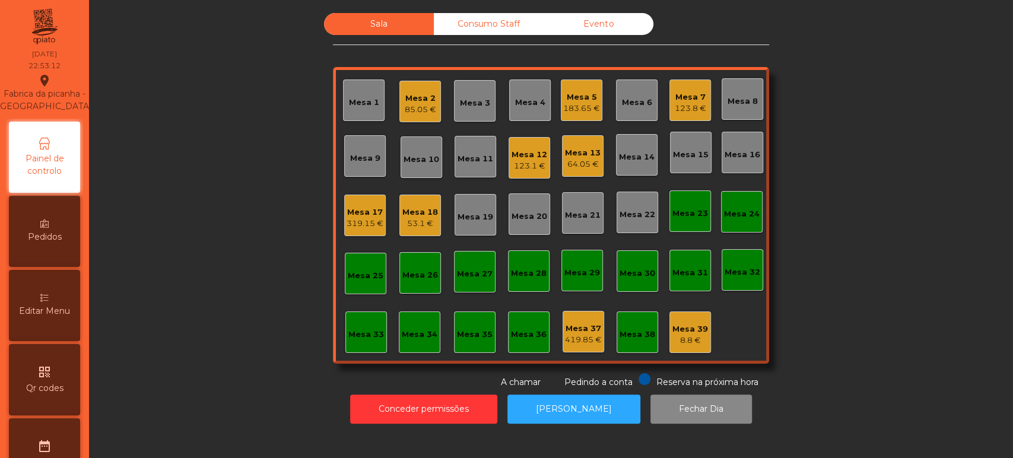
click at [356, 223] on div "319.15 €" at bounding box center [365, 224] width 37 height 12
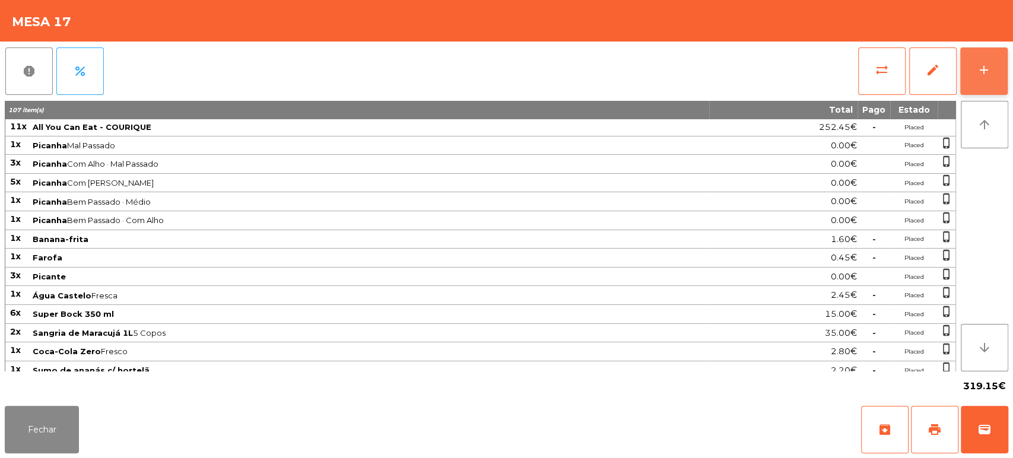
click at [989, 68] on div "add" at bounding box center [984, 70] width 14 height 14
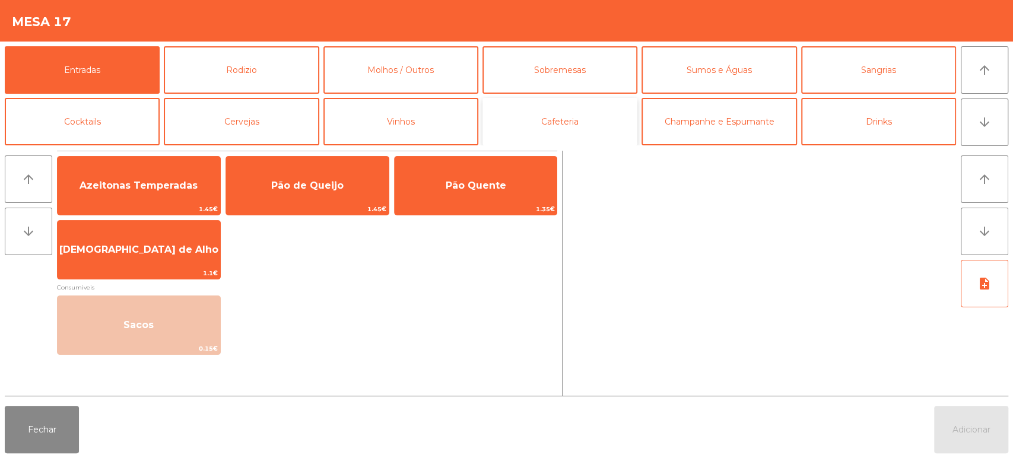
click at [605, 117] on button "Cafeteria" at bounding box center [559, 121] width 155 height 47
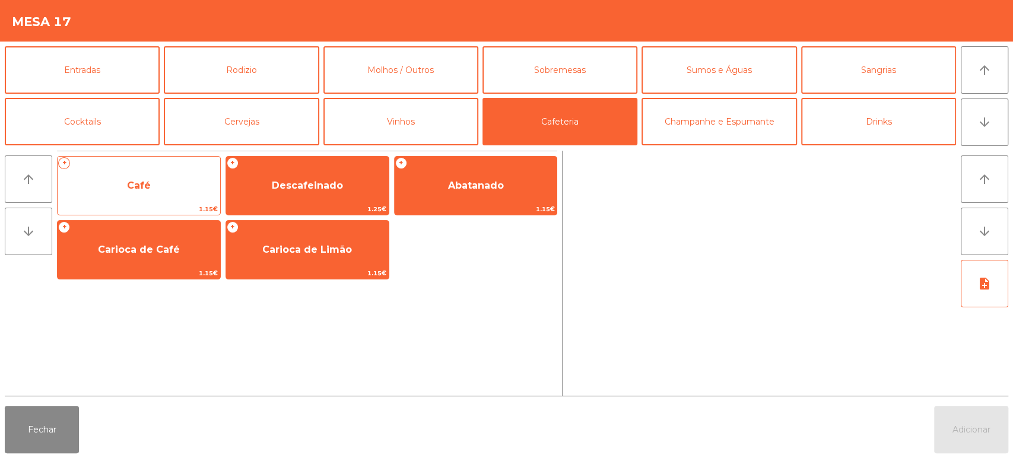
click at [181, 186] on span "Café" at bounding box center [139, 186] width 163 height 32
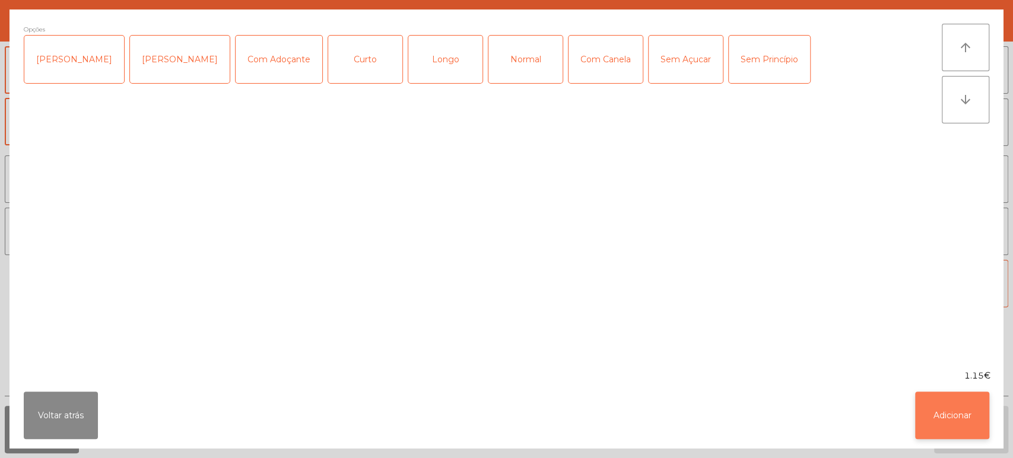
click at [980, 413] on button "Adicionar" at bounding box center [952, 415] width 74 height 47
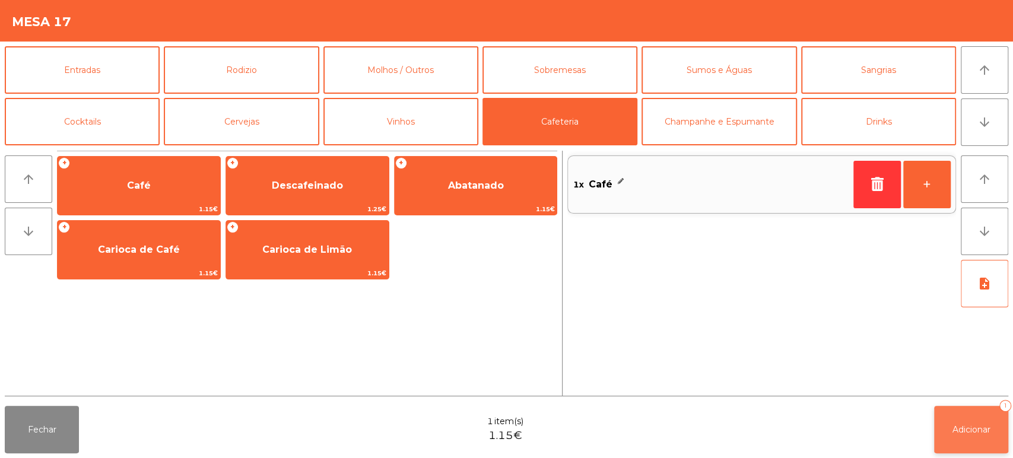
click at [963, 440] on button "Adicionar 1" at bounding box center [971, 429] width 74 height 47
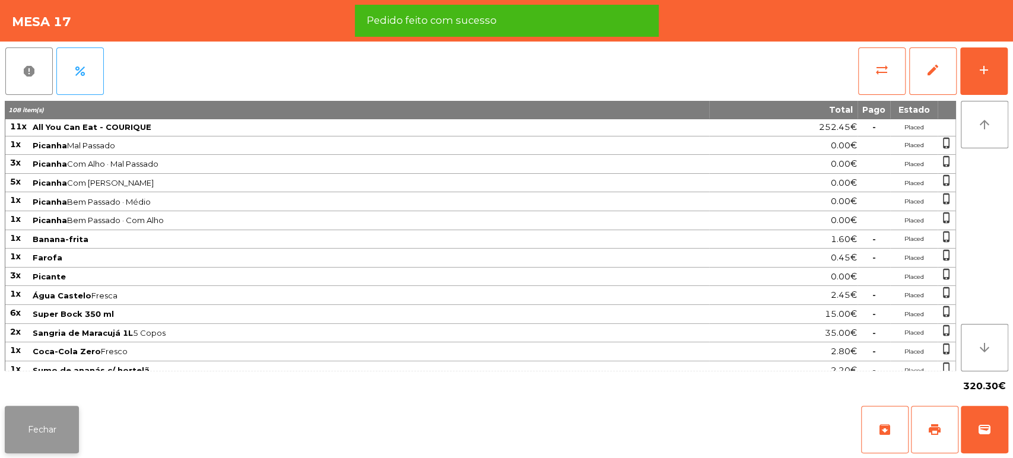
click at [50, 417] on button "Fechar" at bounding box center [42, 429] width 74 height 47
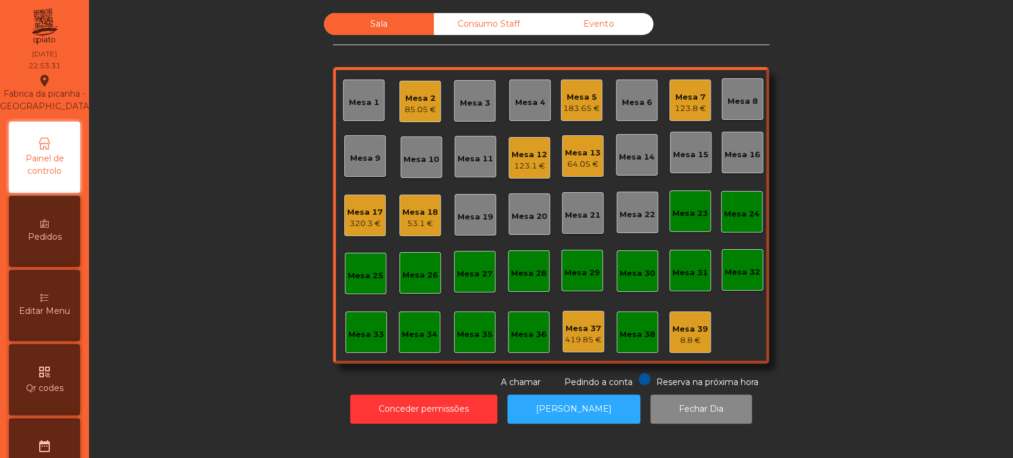
click at [577, 163] on div "64.05 €" at bounding box center [583, 164] width 36 height 12
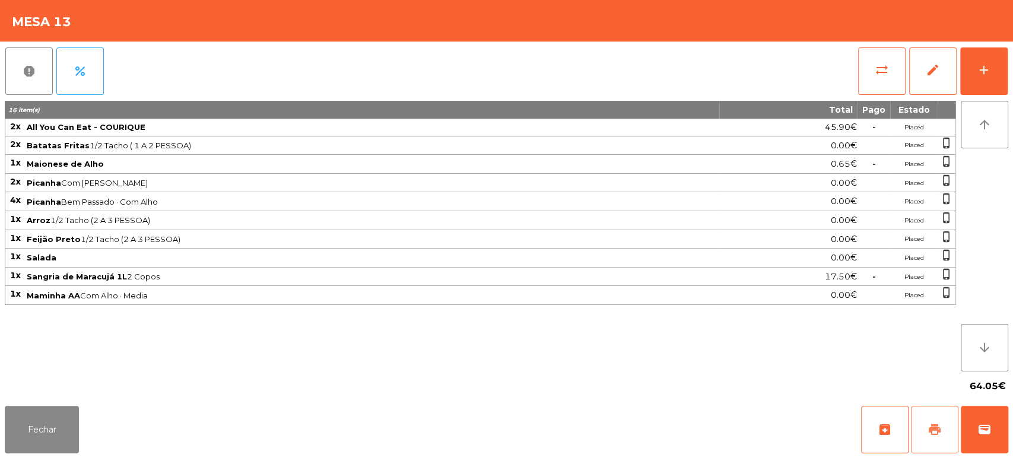
click at [920, 423] on button "print" at bounding box center [934, 429] width 47 height 47
click at [1001, 427] on button "wallet" at bounding box center [984, 429] width 47 height 47
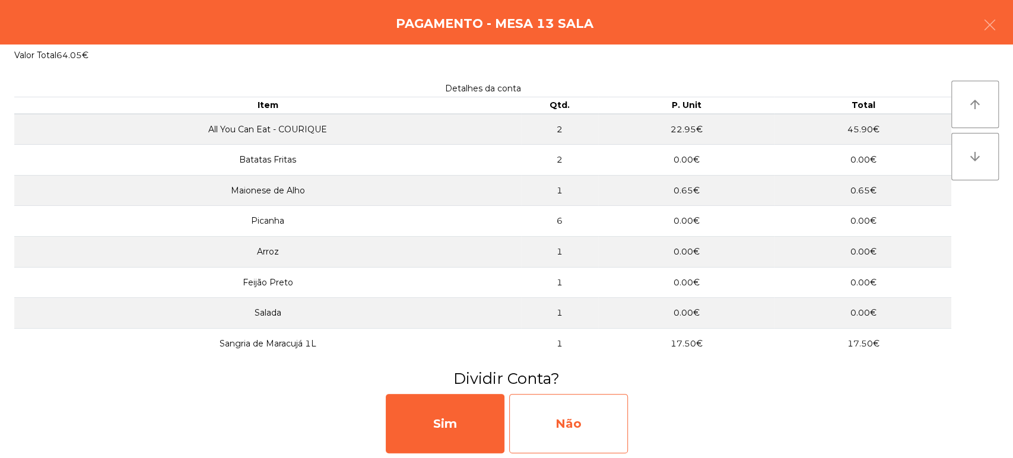
click at [586, 411] on div "Não" at bounding box center [568, 423] width 119 height 59
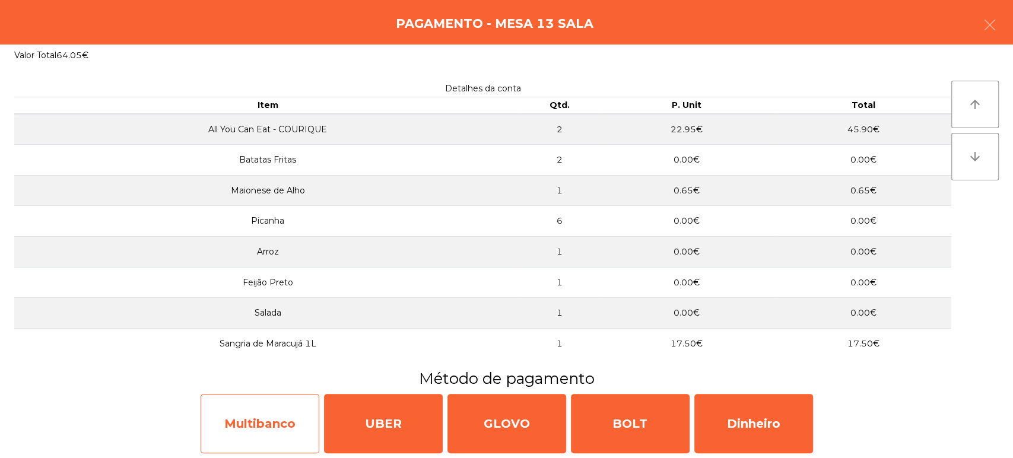
click at [267, 453] on div "Multibanco" at bounding box center [260, 423] width 119 height 59
select select "**"
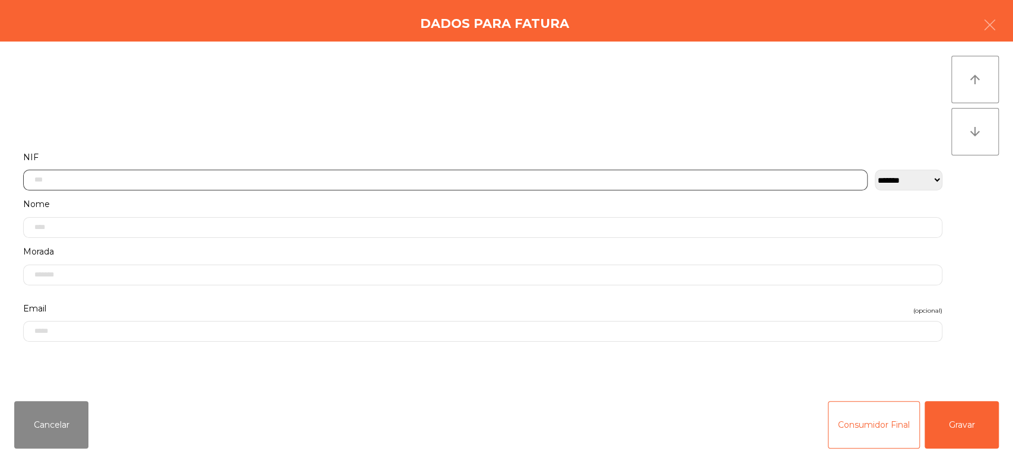
click at [316, 179] on input "text" at bounding box center [445, 180] width 844 height 21
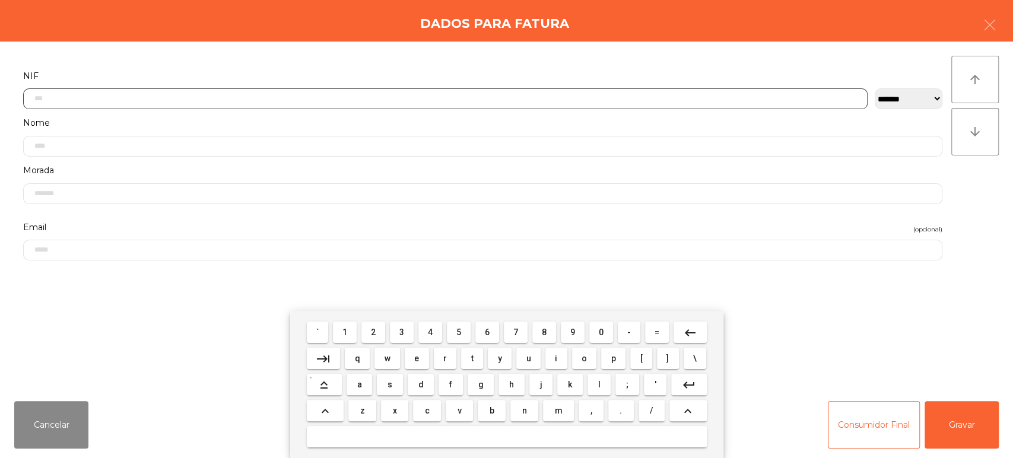
scroll to position [93, 0]
type input "*********"
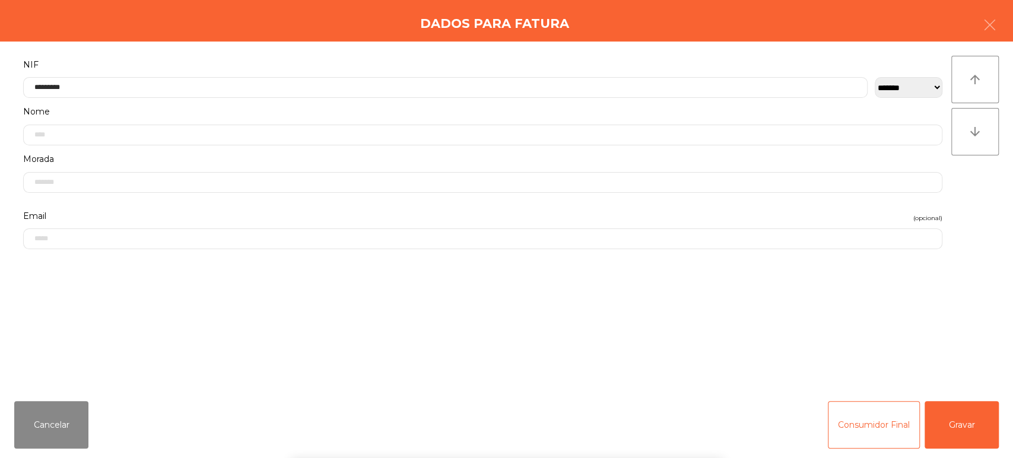
click at [998, 223] on div "**********" at bounding box center [506, 217] width 1013 height 350
click at [964, 222] on div "arrow_upward arrow_downward" at bounding box center [974, 217] width 47 height 322
click at [964, 420] on button "Gravar" at bounding box center [962, 424] width 74 height 47
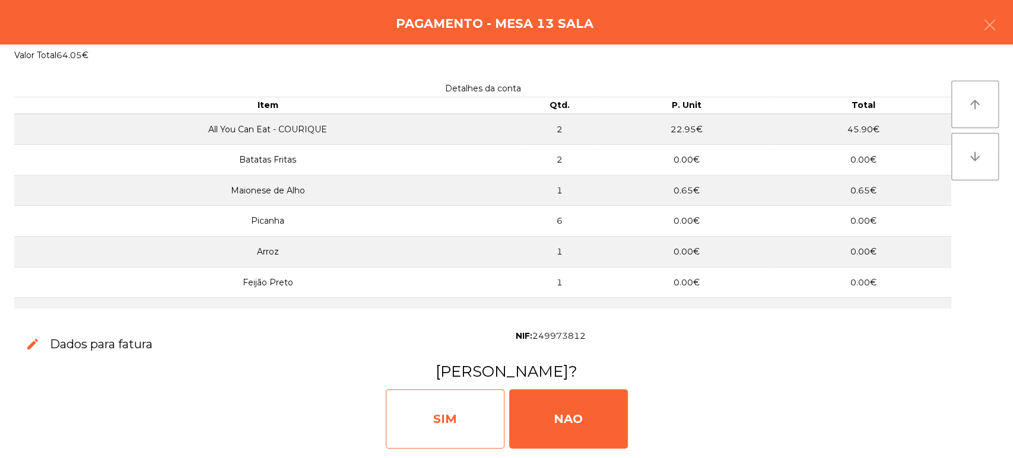
click at [487, 426] on div "SIM" at bounding box center [445, 418] width 119 height 59
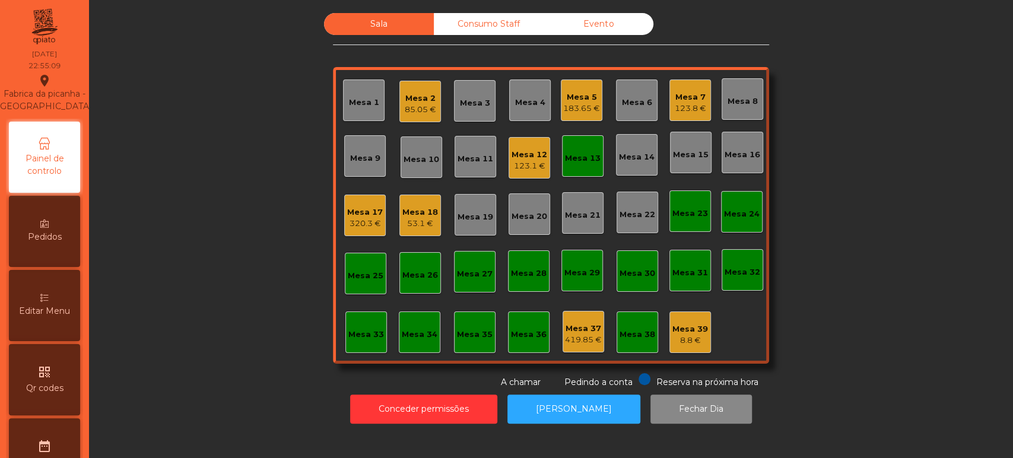
click at [583, 151] on div "Mesa 13" at bounding box center [583, 156] width 36 height 17
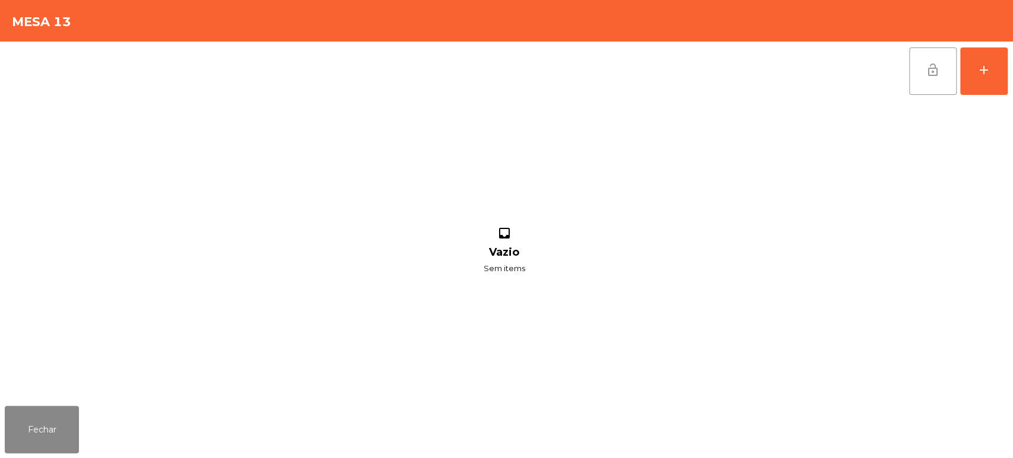
click at [930, 71] on span "lock_open" at bounding box center [933, 70] width 14 height 14
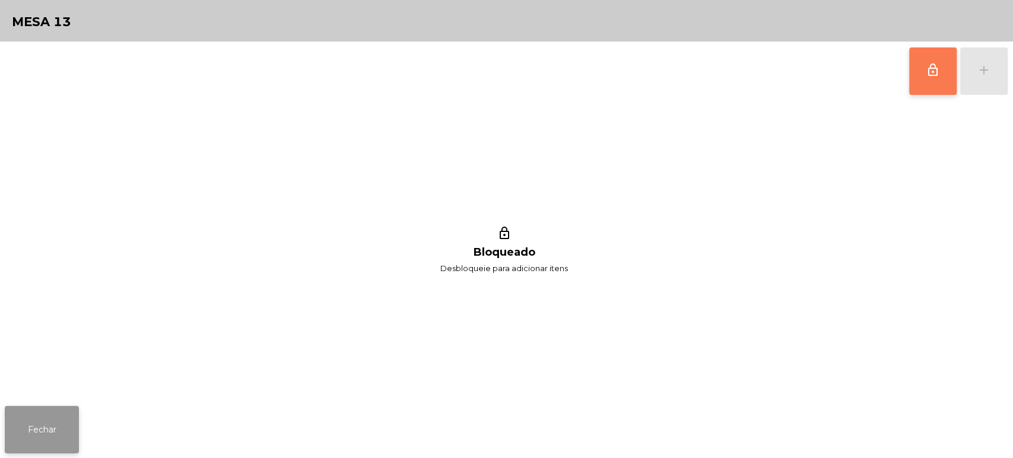
click at [58, 422] on button "Fechar" at bounding box center [42, 429] width 74 height 47
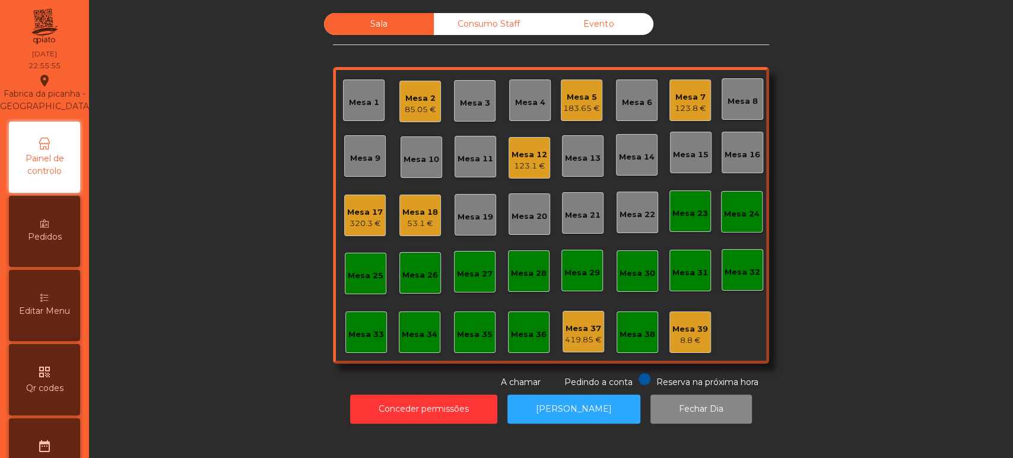
click at [348, 216] on div "Mesa 17" at bounding box center [365, 213] width 36 height 12
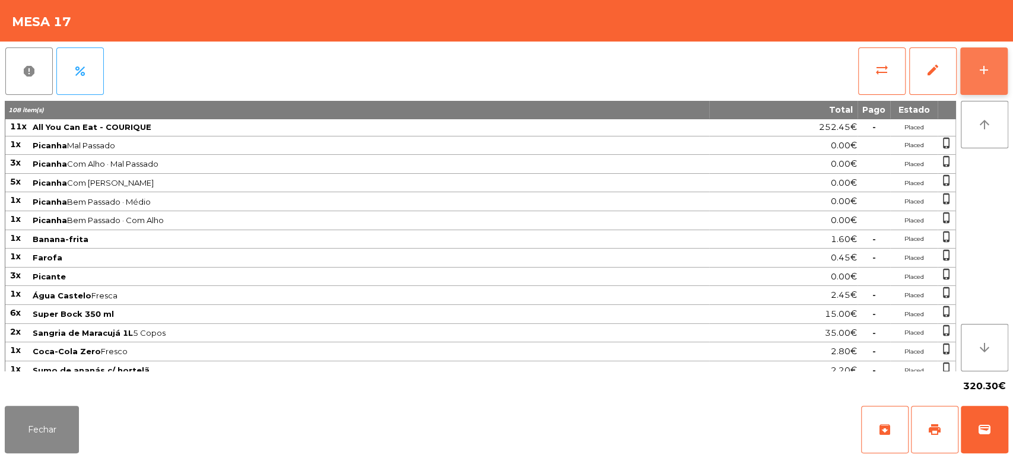
click at [997, 83] on button "add" at bounding box center [983, 70] width 47 height 47
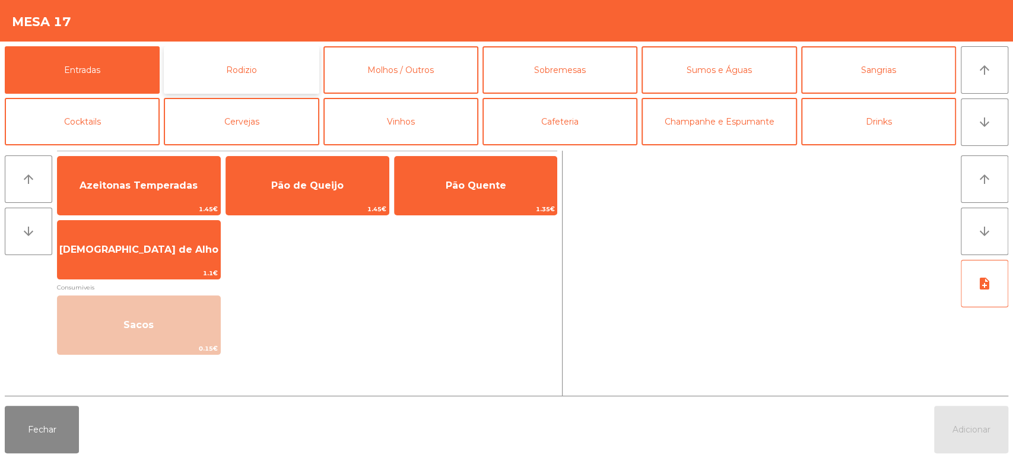
click at [307, 71] on button "Rodizio" at bounding box center [241, 69] width 155 height 47
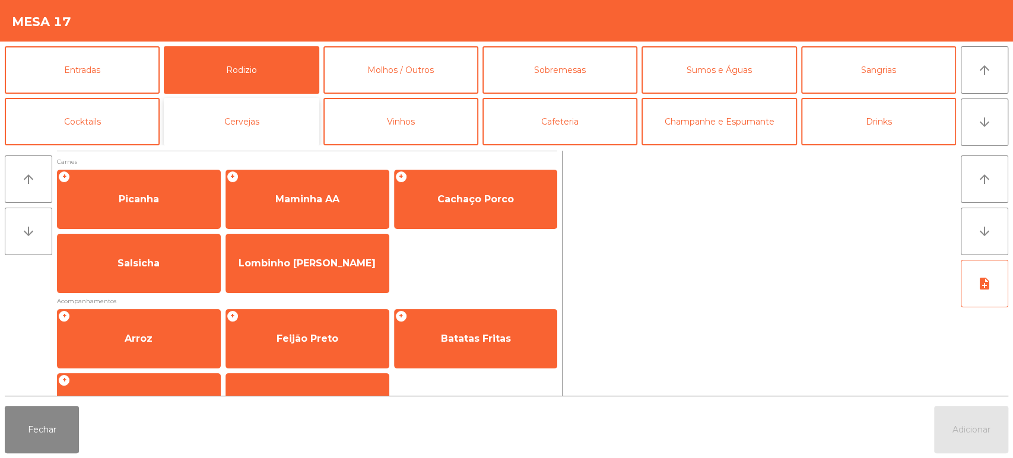
click at [256, 107] on button "Cervejas" at bounding box center [241, 121] width 155 height 47
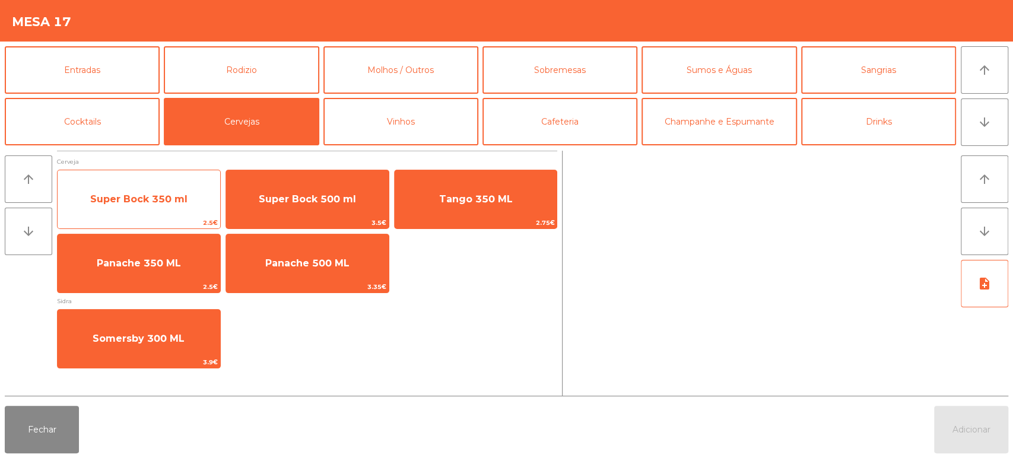
click at [145, 188] on span "Super Bock 350 ml" at bounding box center [139, 199] width 163 height 32
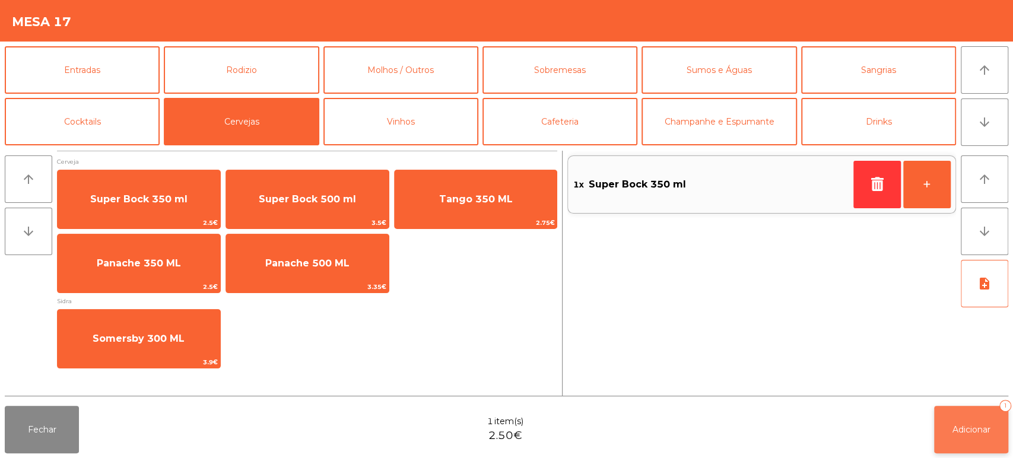
click at [953, 440] on button "Adicionar 1" at bounding box center [971, 429] width 74 height 47
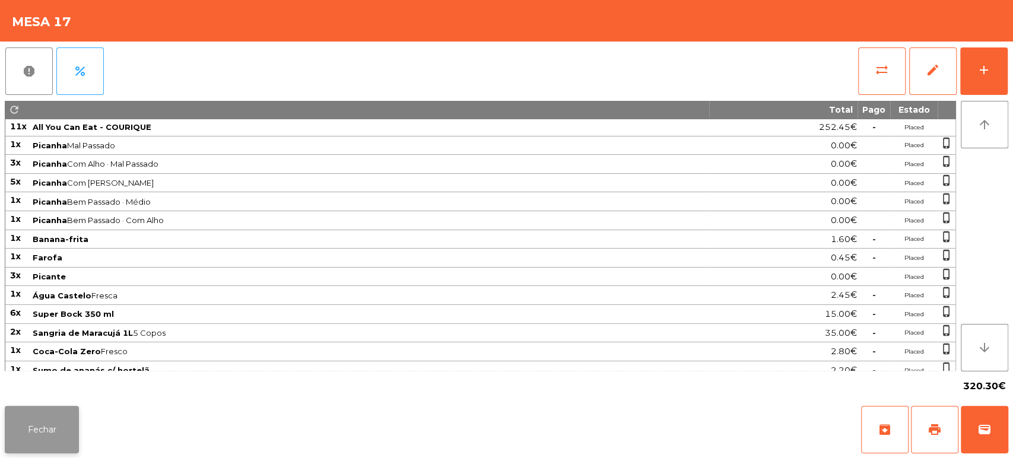
click at [58, 420] on button "Fechar" at bounding box center [42, 429] width 74 height 47
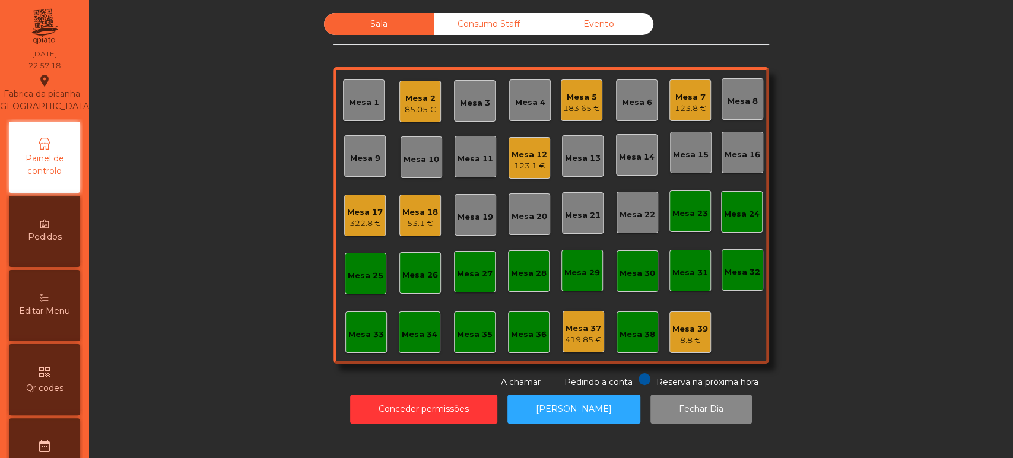
click at [876, 149] on div "Sala Consumo Staff Evento Mesa 1 Mesa 2 85.05 € [GEOGRAPHIC_DATA] 3 Mesa 4 Mesa…" at bounding box center [551, 201] width 892 height 376
click at [480, 14] on div "Consumo Staff" at bounding box center [489, 24] width 110 height 22
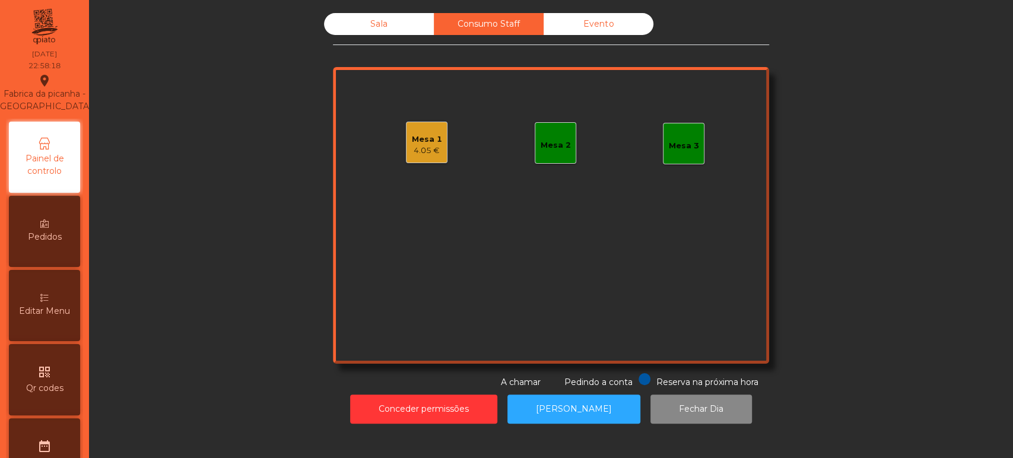
click at [512, 139] on div "Mesa 1 4.05 € Mesa 2 Mesa 3" at bounding box center [551, 215] width 436 height 297
click at [406, 123] on div "Mesa 1 4.05 €" at bounding box center [427, 143] width 42 height 42
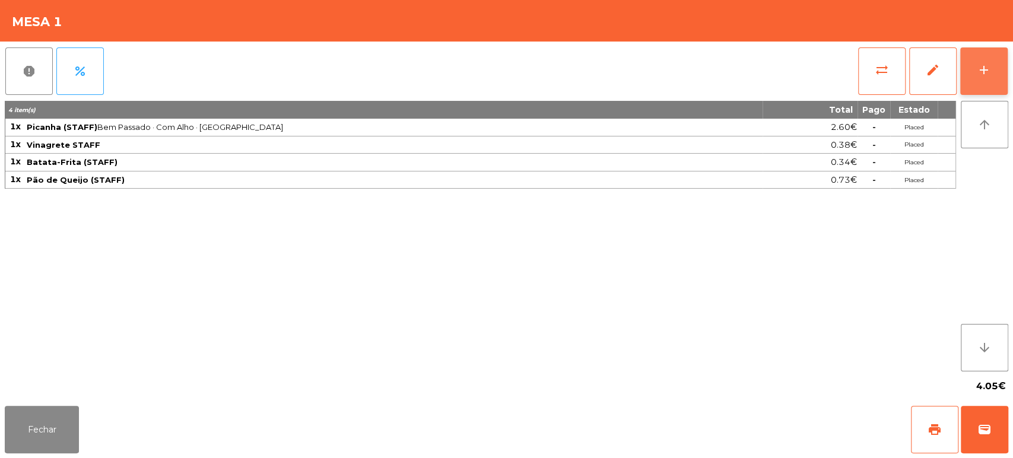
click at [971, 74] on button "add" at bounding box center [983, 70] width 47 height 47
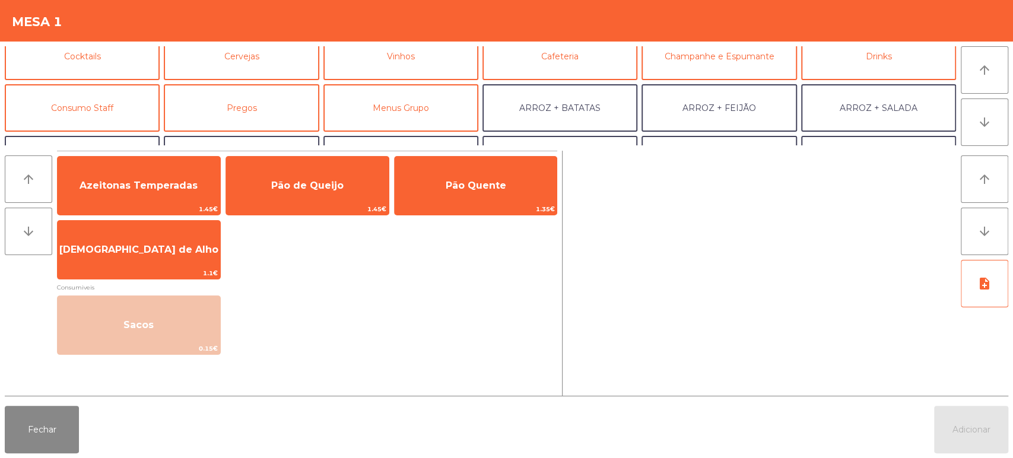
scroll to position [64, 0]
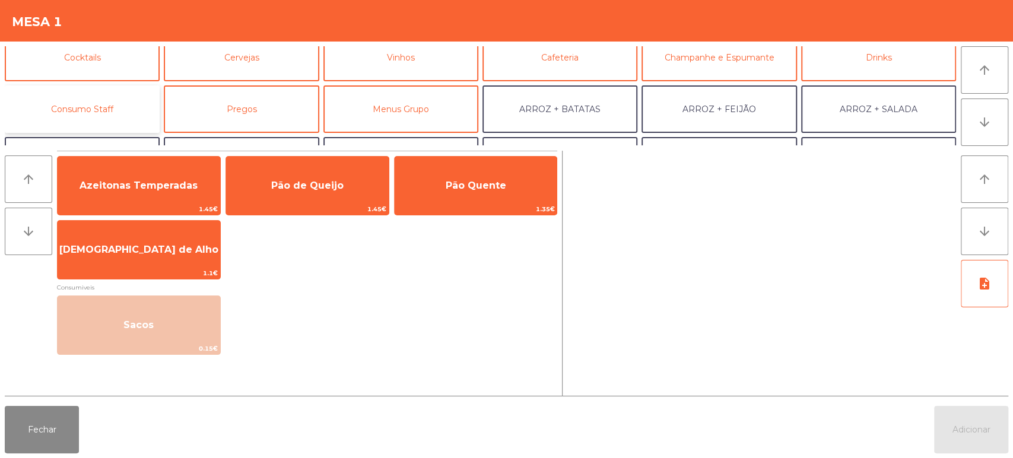
click at [99, 106] on button "Consumo Staff" at bounding box center [82, 108] width 155 height 47
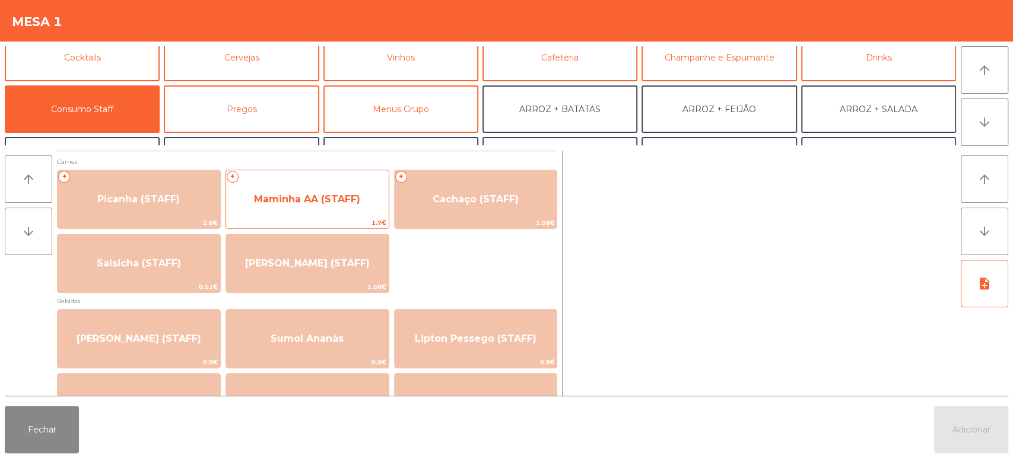
click at [300, 183] on span "Maminha AA (STAFF)" at bounding box center [307, 199] width 163 height 32
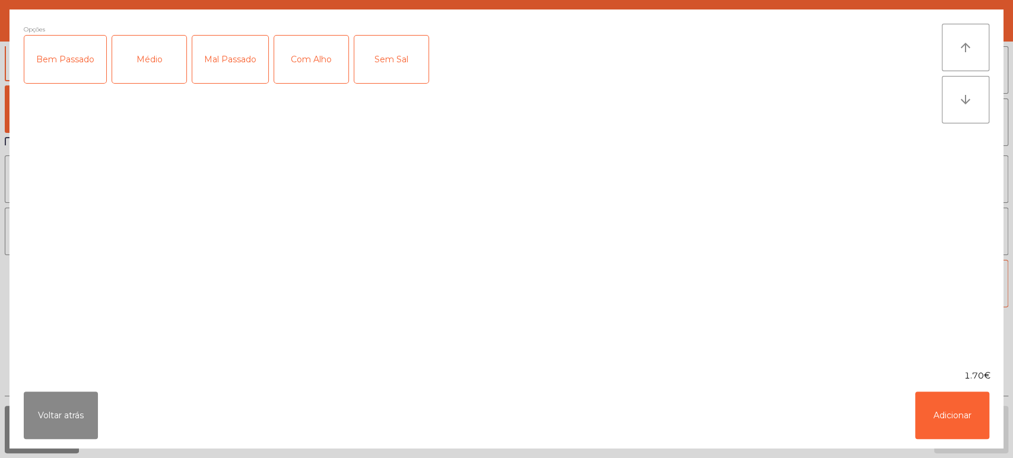
click at [158, 63] on div "Médio" at bounding box center [149, 59] width 74 height 47
click at [258, 69] on div "Mal Passado" at bounding box center [230, 59] width 76 height 47
click at [307, 56] on div "Com Alho" at bounding box center [311, 59] width 74 height 47
click at [956, 398] on button "Adicionar" at bounding box center [952, 415] width 74 height 47
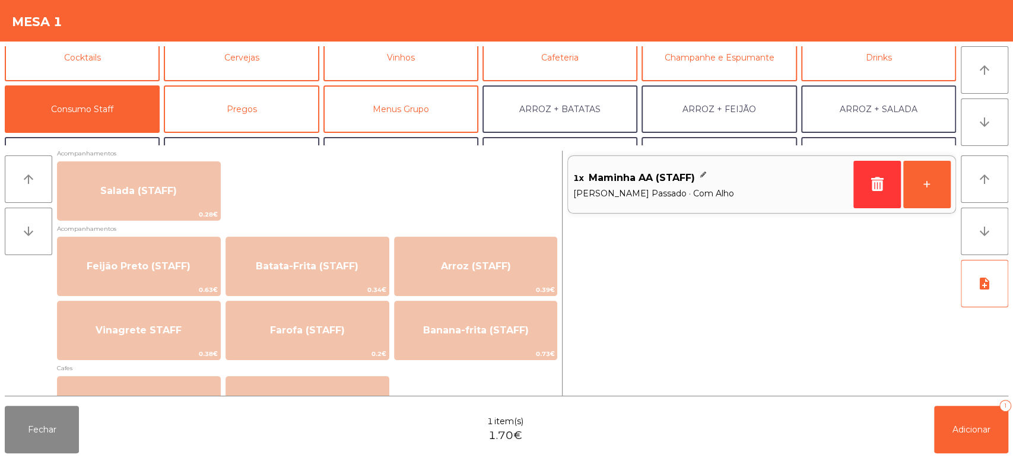
scroll to position [482, 0]
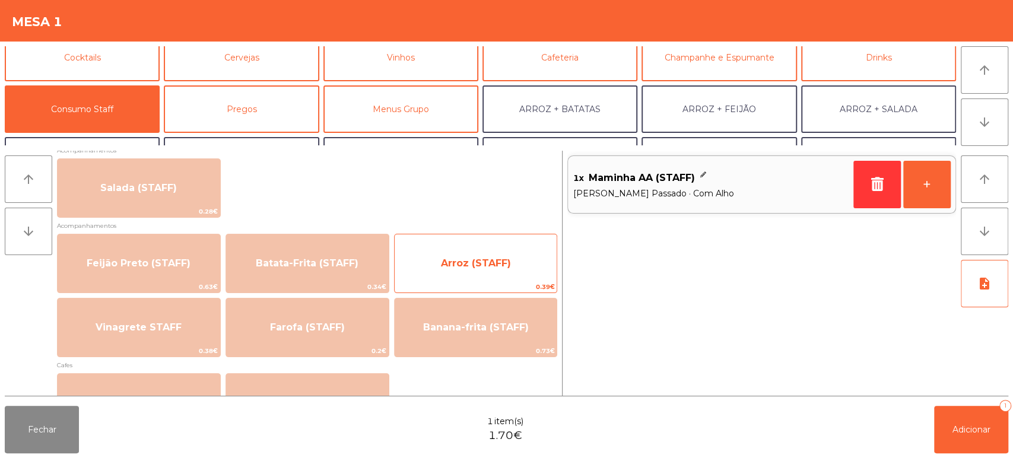
click at [520, 275] on span "Arroz (STAFF)" at bounding box center [476, 263] width 163 height 32
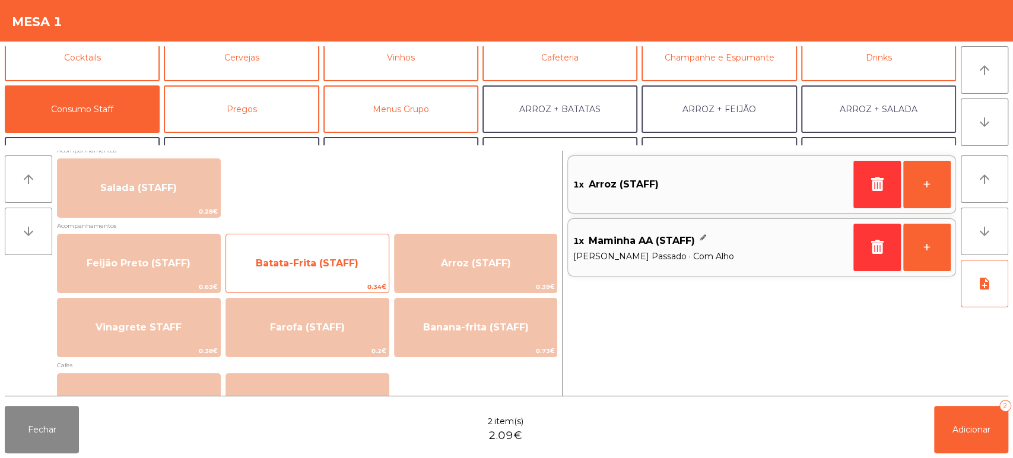
click at [357, 271] on span "Batata-Frita (STAFF)" at bounding box center [307, 263] width 163 height 32
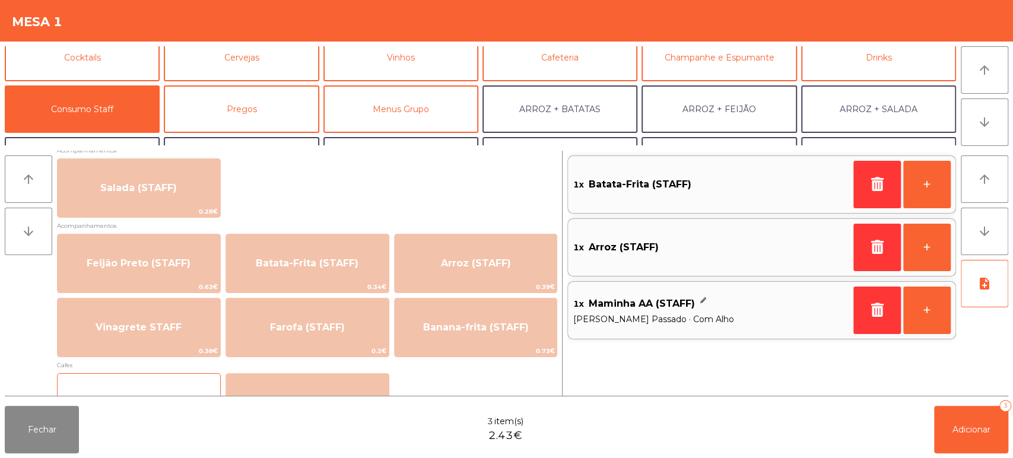
click at [174, 376] on div "Descafeinado (STAFF) 0.5€" at bounding box center [139, 402] width 164 height 59
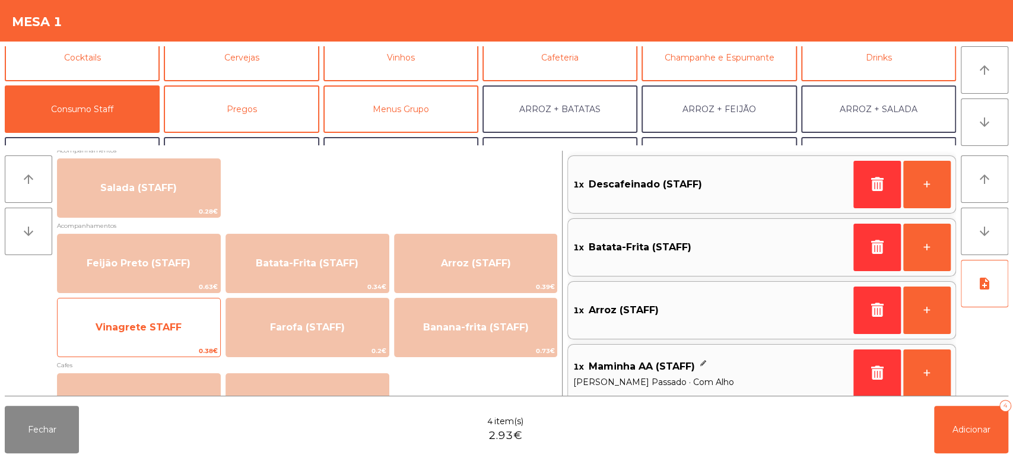
click at [198, 328] on span "Vinagrete STAFF" at bounding box center [139, 328] width 163 height 32
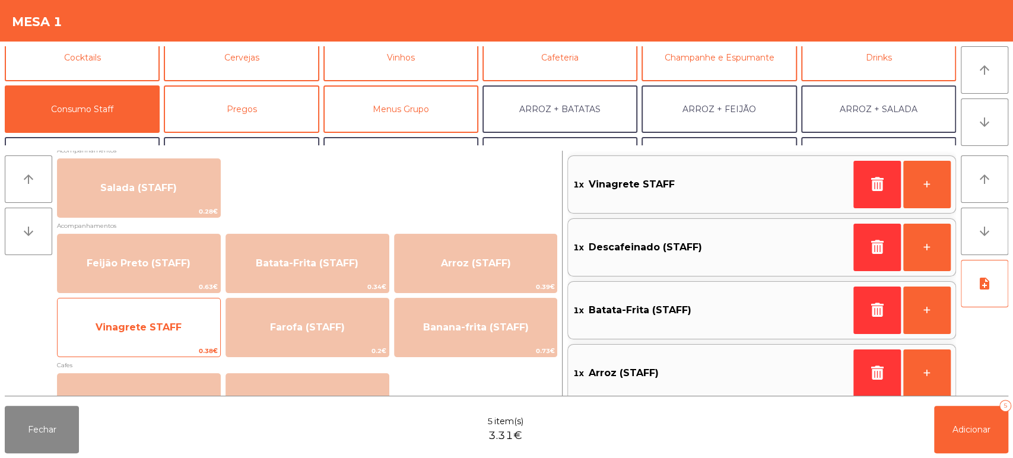
scroll to position [5, 0]
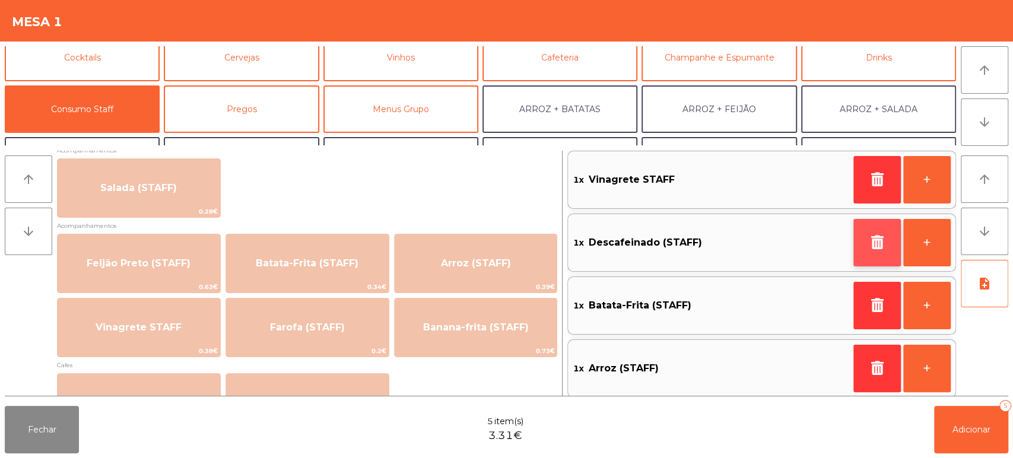
click at [878, 237] on icon "button" at bounding box center [877, 242] width 18 height 14
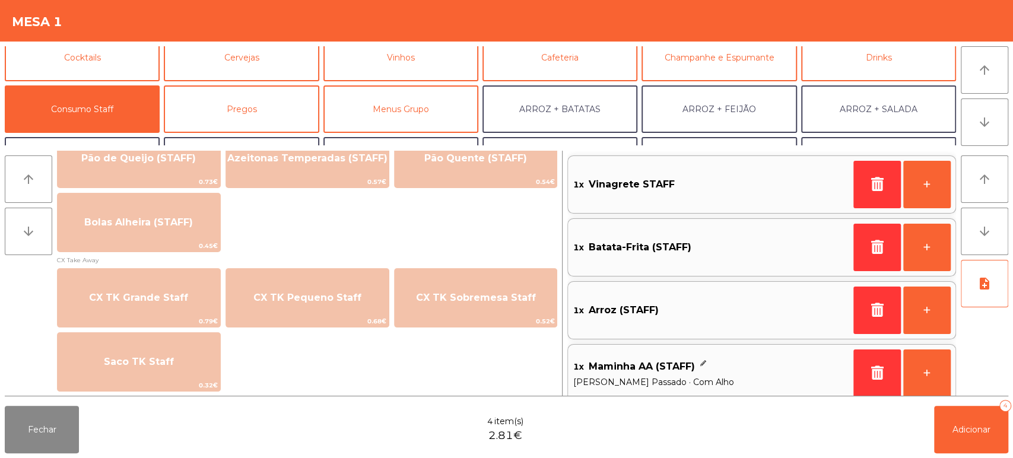
scroll to position [10, 0]
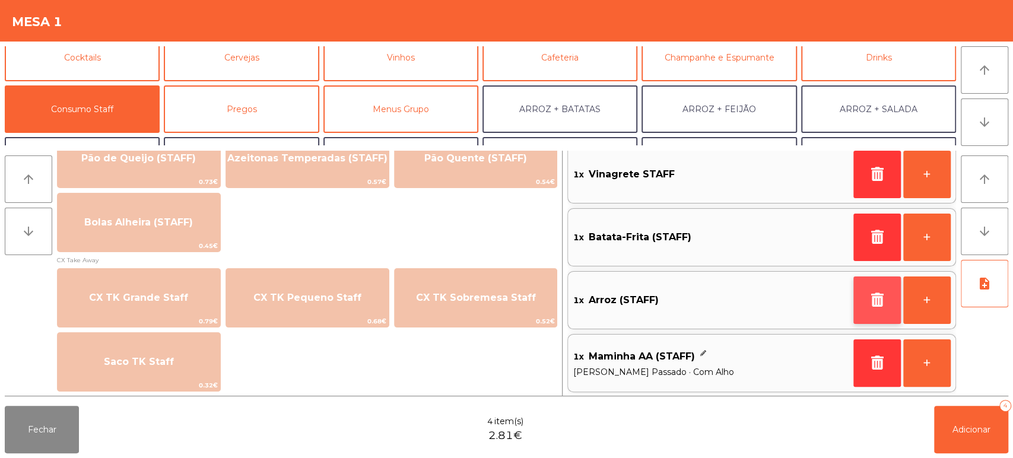
click at [876, 321] on button "button" at bounding box center [876, 300] width 47 height 47
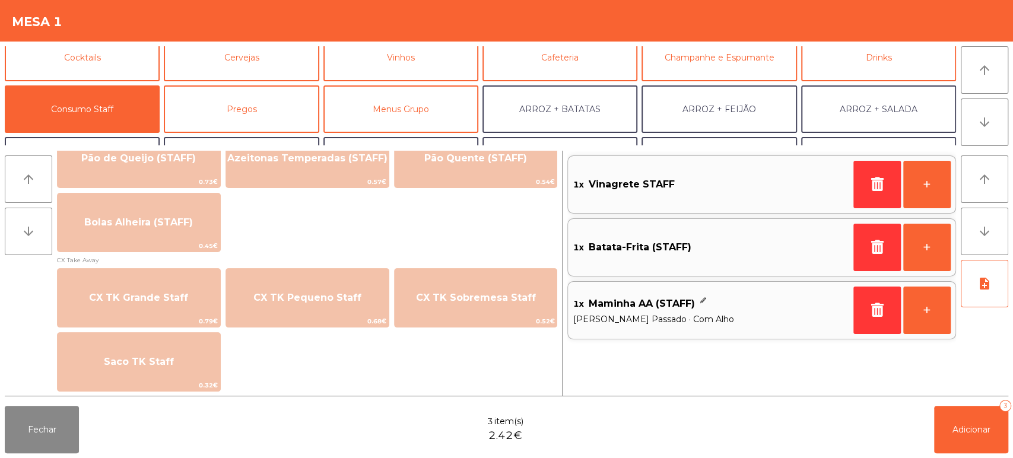
scroll to position [0, 0]
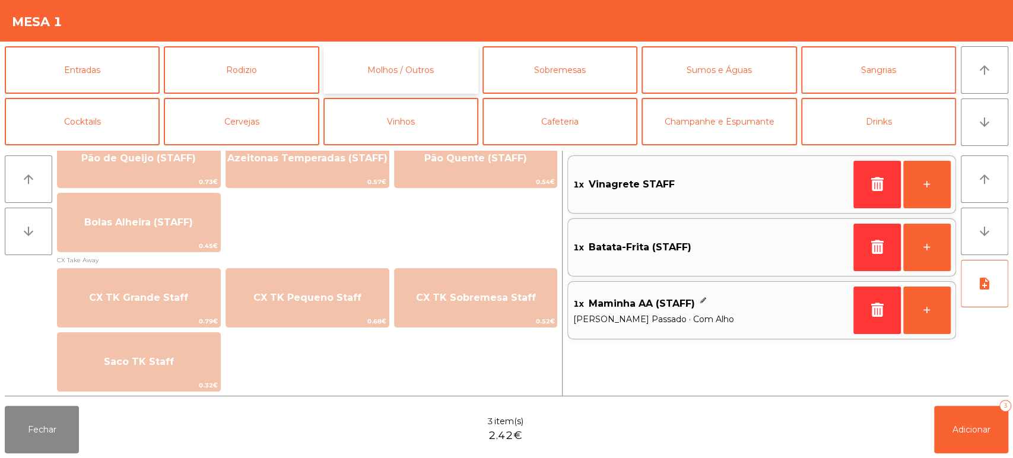
click at [408, 87] on button "Molhos / Outros" at bounding box center [400, 69] width 155 height 47
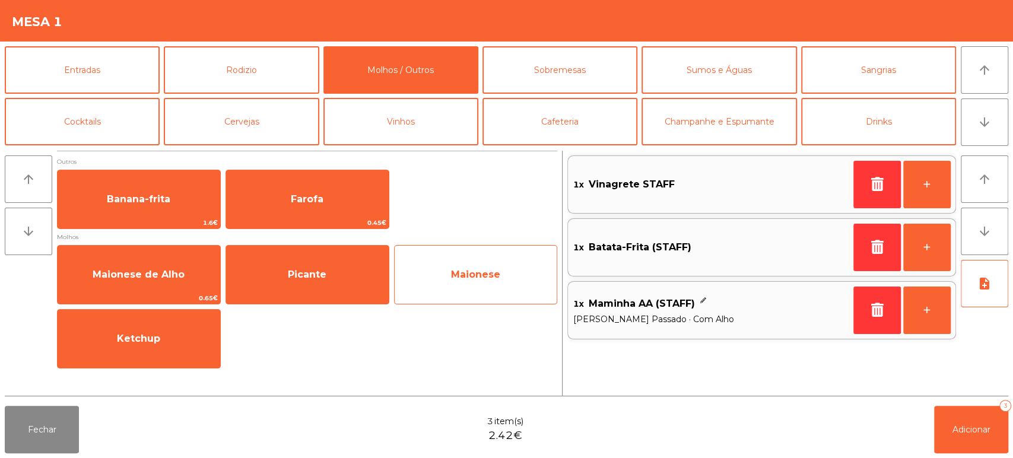
click at [453, 282] on span "Maionese" at bounding box center [476, 275] width 163 height 32
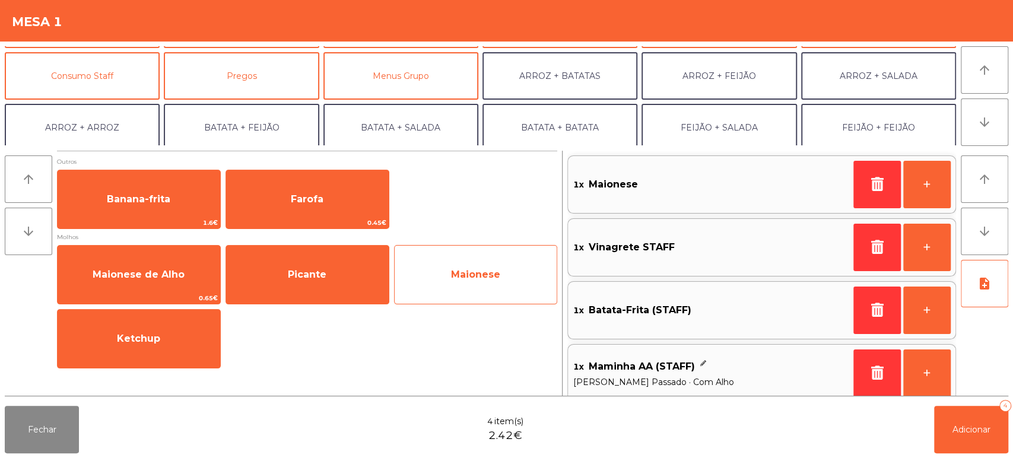
scroll to position [100, 0]
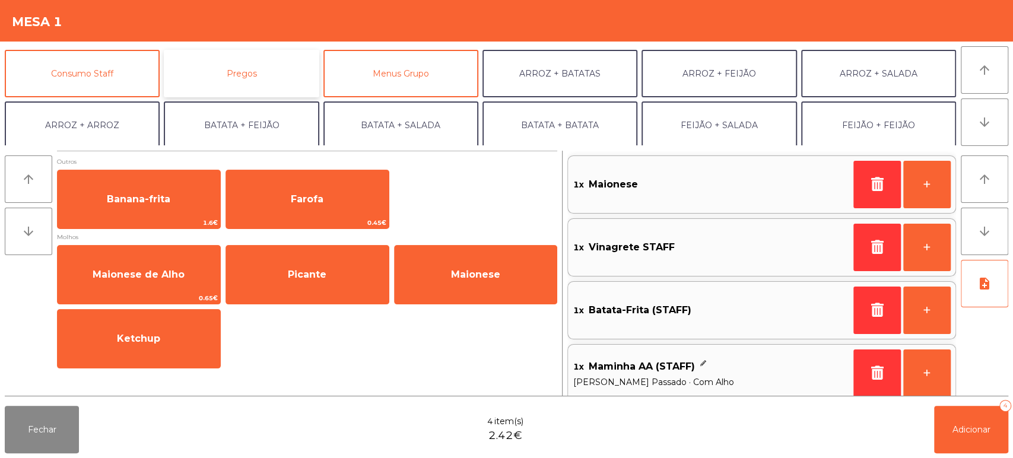
click at [280, 75] on button "Pregos" at bounding box center [241, 73] width 155 height 47
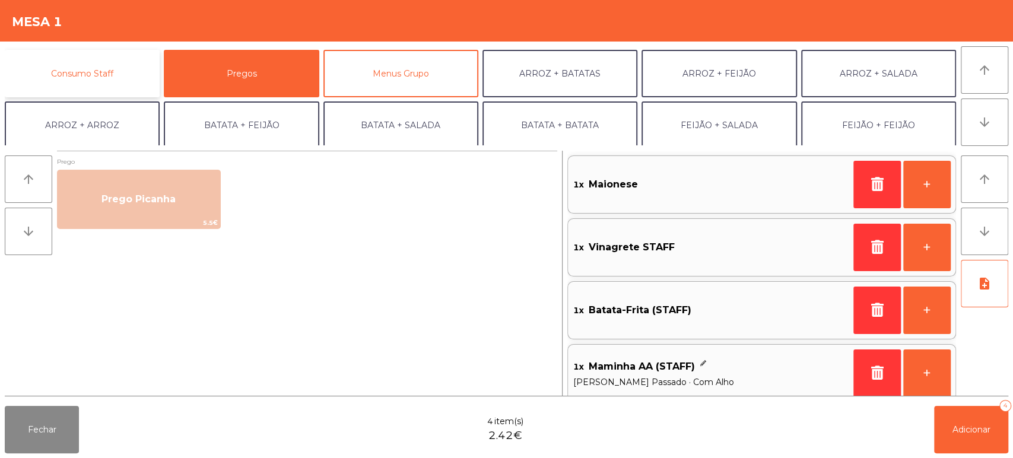
click at [134, 85] on button "Consumo Staff" at bounding box center [82, 73] width 155 height 47
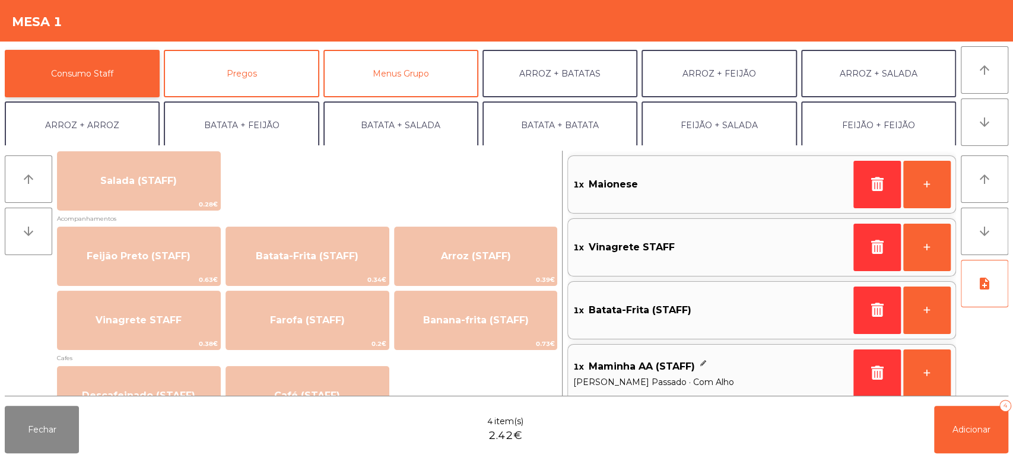
scroll to position [491, 0]
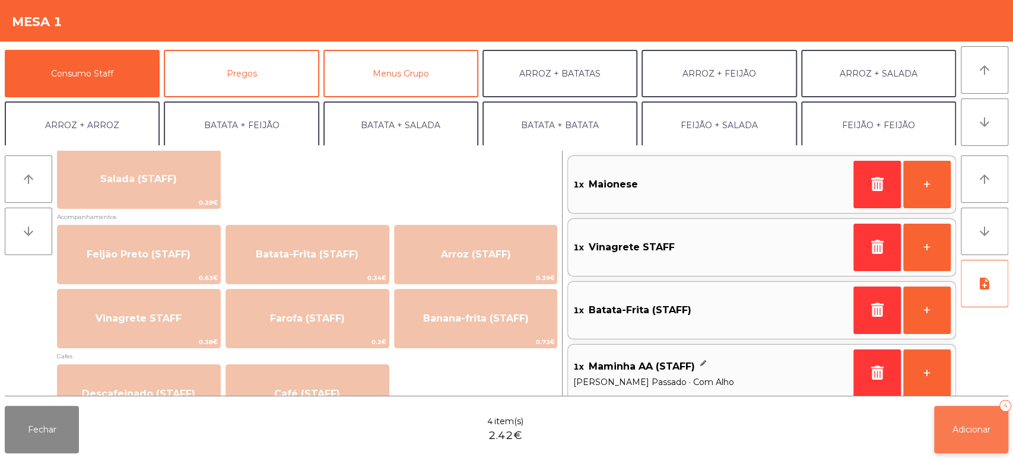
click at [980, 428] on span "Adicionar" at bounding box center [971, 429] width 38 height 11
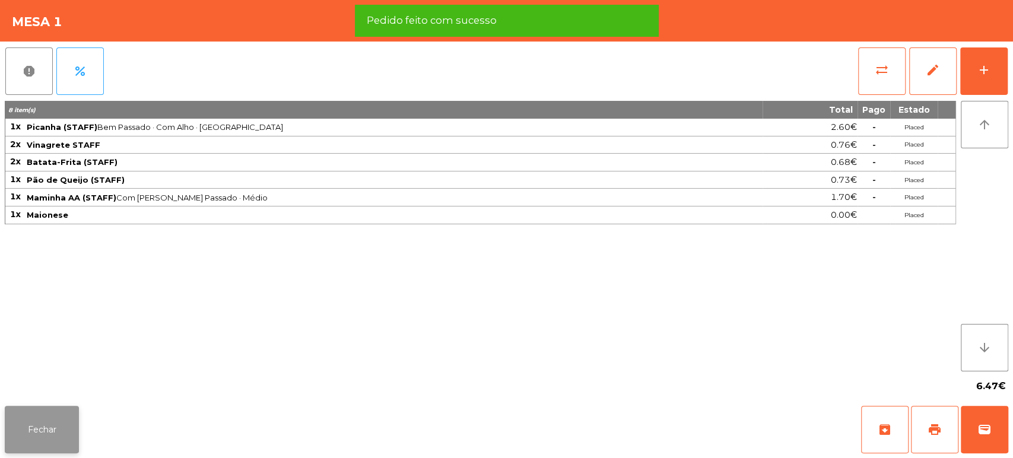
click at [57, 437] on button "Fechar" at bounding box center [42, 429] width 74 height 47
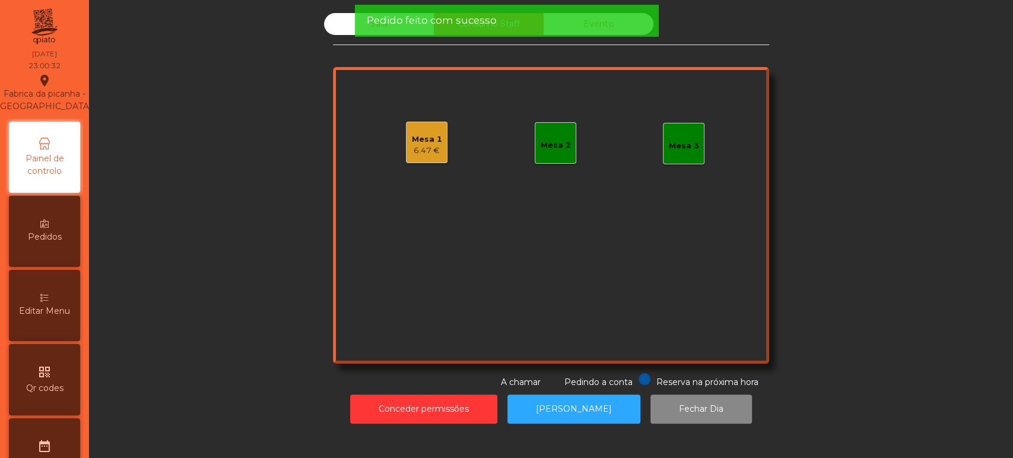
click at [333, 50] on div "Sala Consumo Staff Evento Mesa 1 6.47 € Mesa 2 Mesa 3 Reserva na próxima hora P…" at bounding box center [551, 201] width 436 height 376
click at [357, 27] on div "Pedido feito com sucesso" at bounding box center [506, 21] width 304 height 32
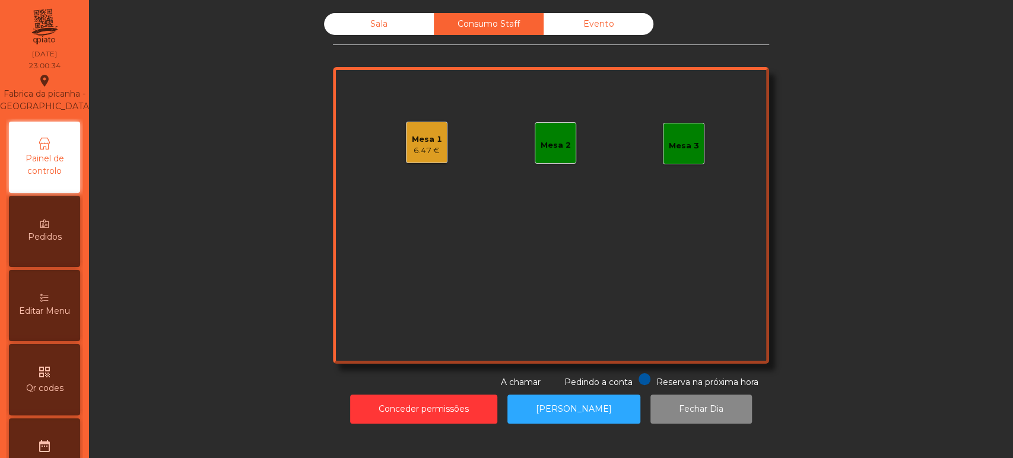
click at [355, 34] on div "Sala" at bounding box center [379, 24] width 110 height 22
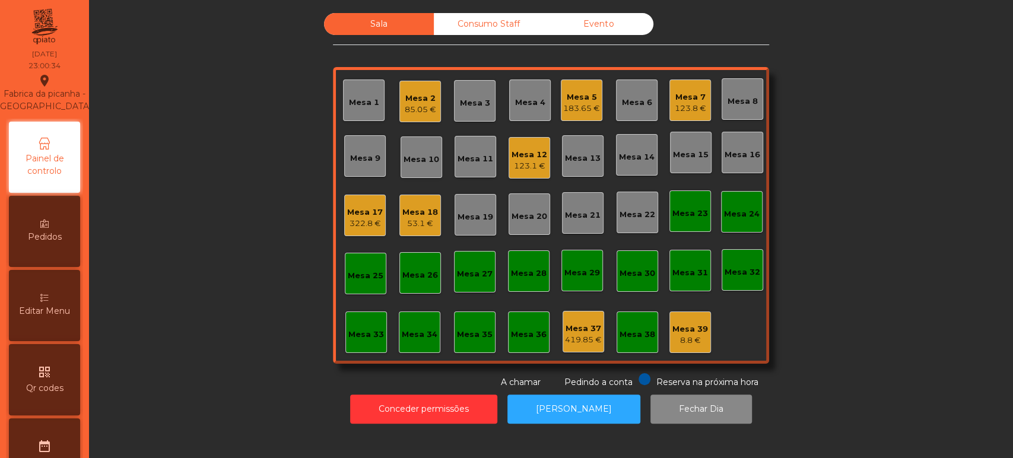
click at [367, 31] on div "Sala" at bounding box center [379, 24] width 110 height 22
click at [412, 117] on div "Mesa 2 85.05 €" at bounding box center [420, 102] width 42 height 42
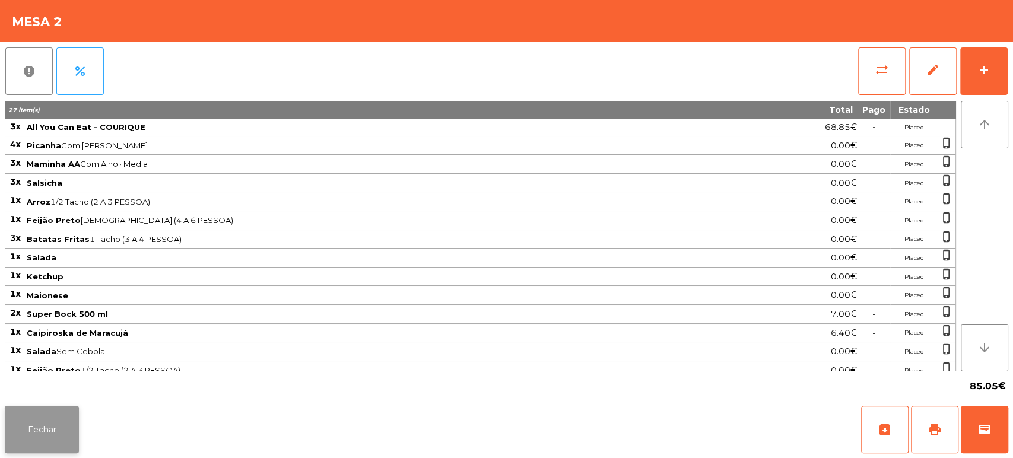
click at [64, 425] on button "Fechar" at bounding box center [42, 429] width 74 height 47
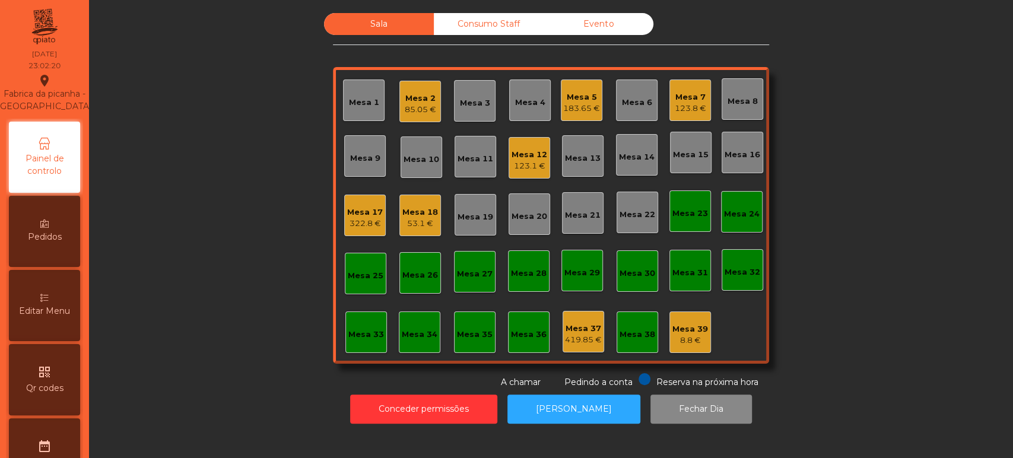
click at [584, 103] on div "183.65 €" at bounding box center [581, 109] width 37 height 12
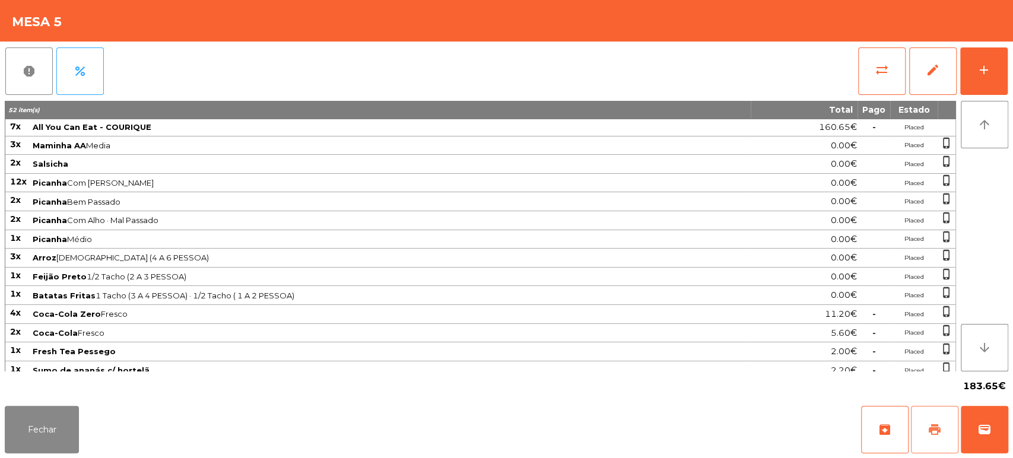
click at [935, 424] on span "print" at bounding box center [934, 430] width 14 height 14
click at [39, 445] on button "Fechar" at bounding box center [42, 429] width 74 height 47
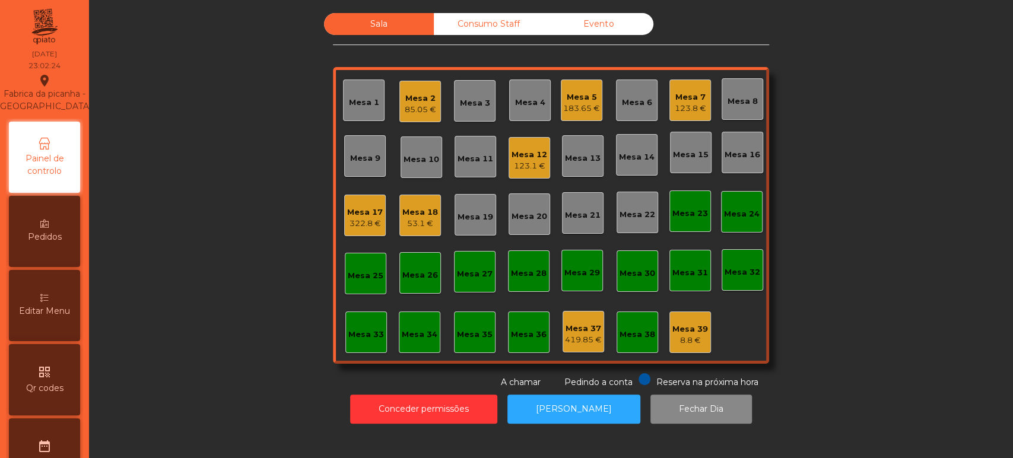
click at [407, 106] on div "85.05 €" at bounding box center [420, 110] width 31 height 12
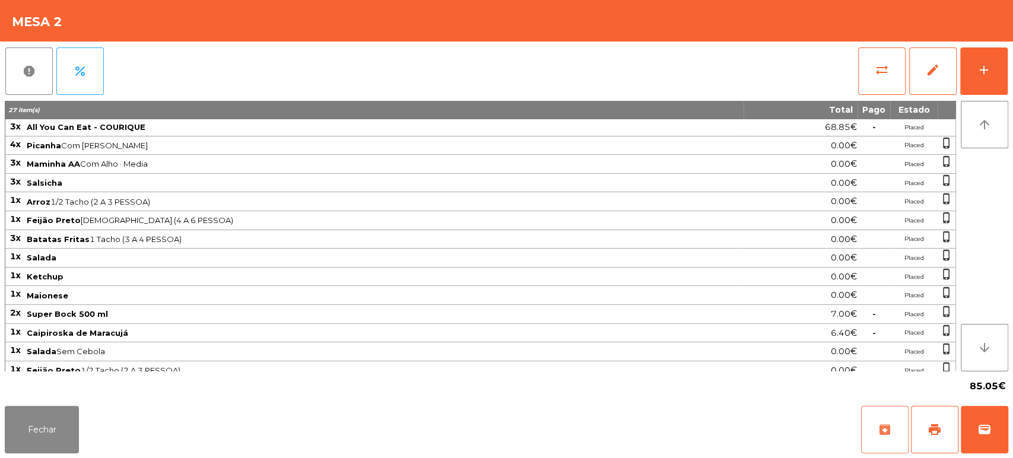
click at [904, 430] on button "archive" at bounding box center [884, 429] width 47 height 47
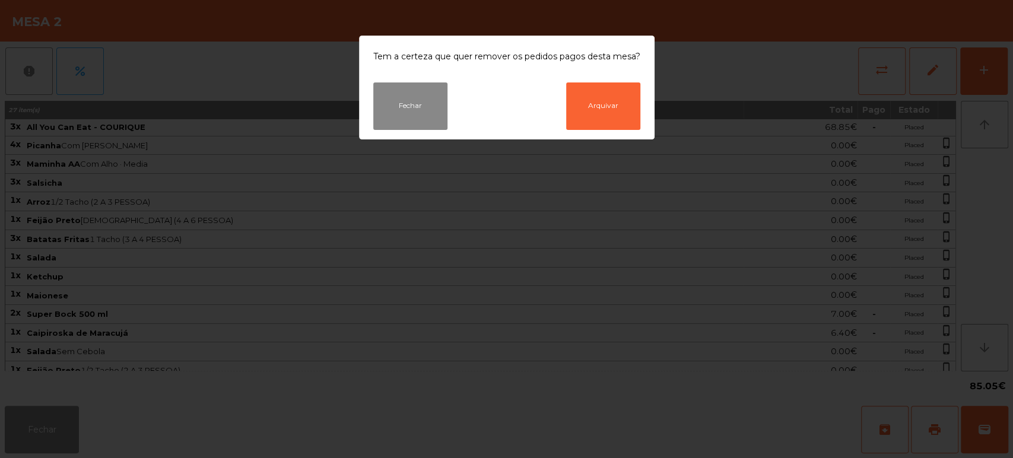
click at [431, 237] on ngb-modal-window "Tem a certeza que quer remover os pedidos pagos desta mesa? Fechar Arquivar" at bounding box center [506, 229] width 1013 height 458
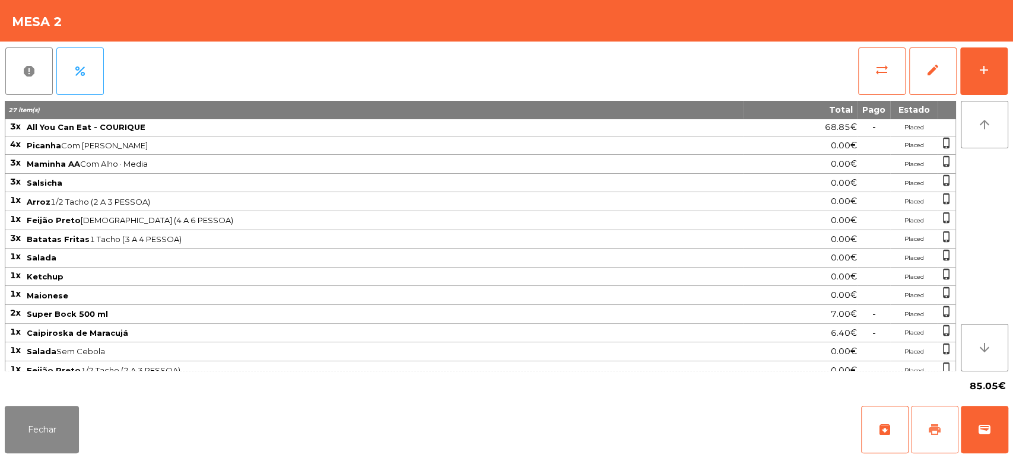
click at [921, 418] on button "print" at bounding box center [934, 429] width 47 height 47
click at [66, 423] on button "Fechar" at bounding box center [42, 429] width 74 height 47
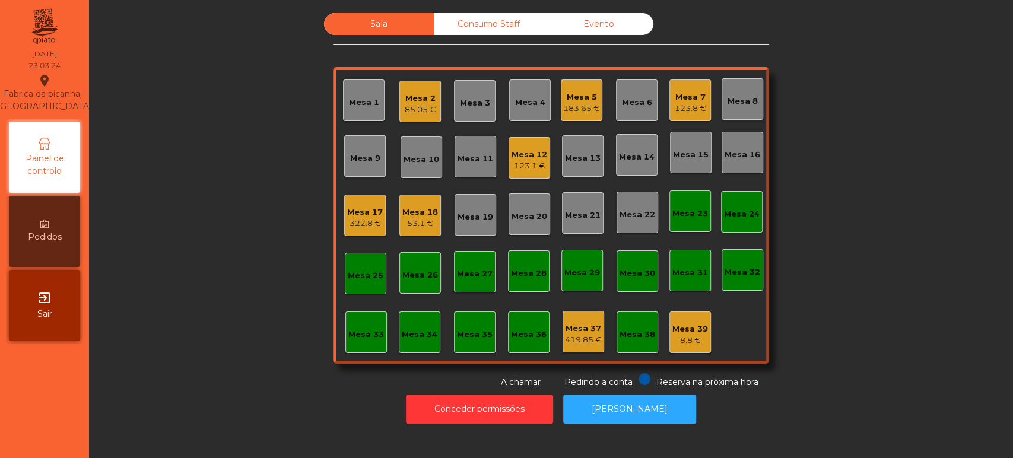
click at [428, 103] on div "Mesa 2" at bounding box center [420, 99] width 31 height 12
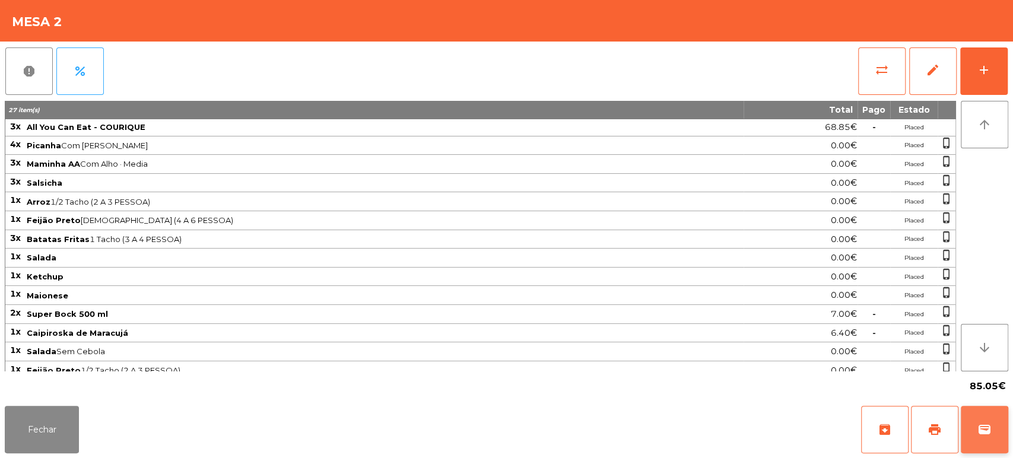
click at [1002, 424] on button "wallet" at bounding box center [984, 429] width 47 height 47
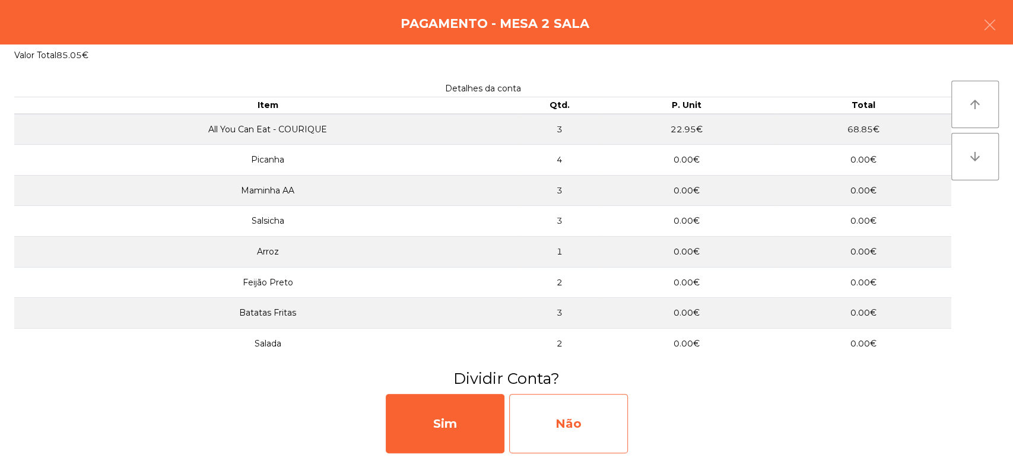
click at [560, 413] on div "Não" at bounding box center [568, 423] width 119 height 59
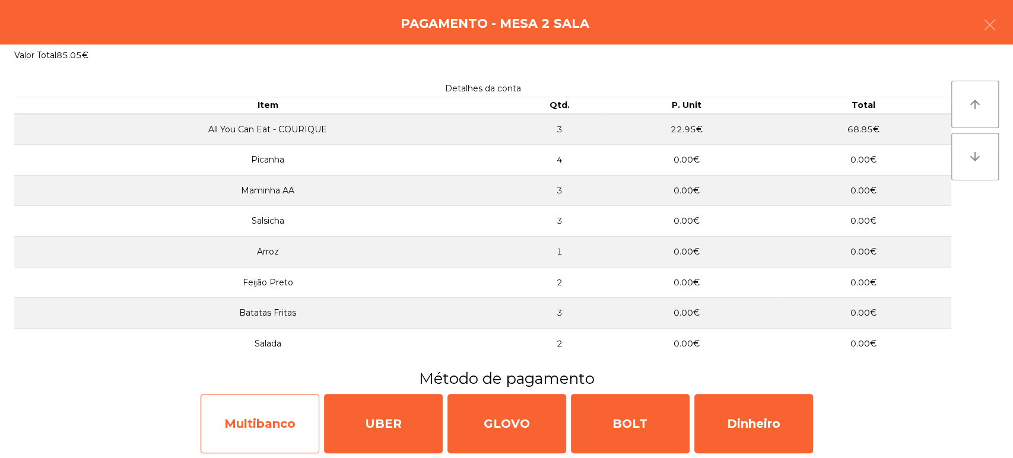
click at [266, 417] on div "Multibanco" at bounding box center [260, 423] width 119 height 59
select select "**"
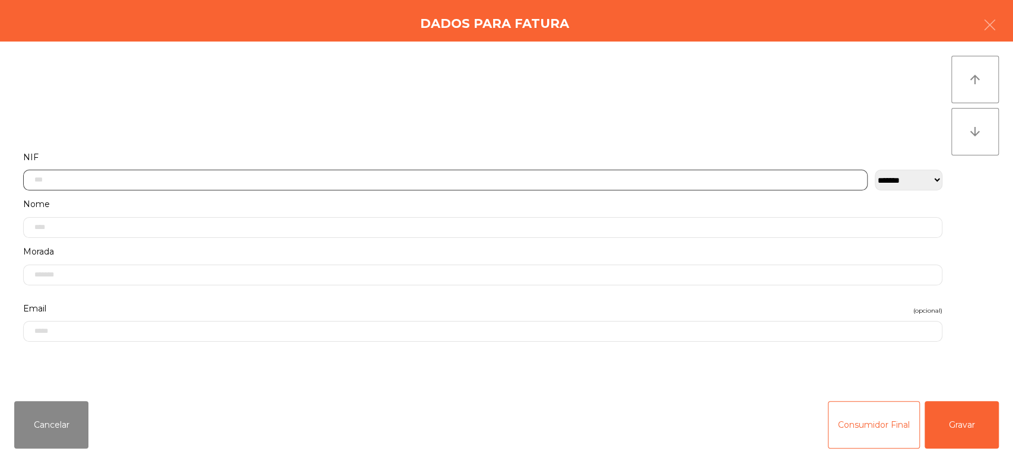
click at [566, 180] on input "text" at bounding box center [445, 180] width 844 height 21
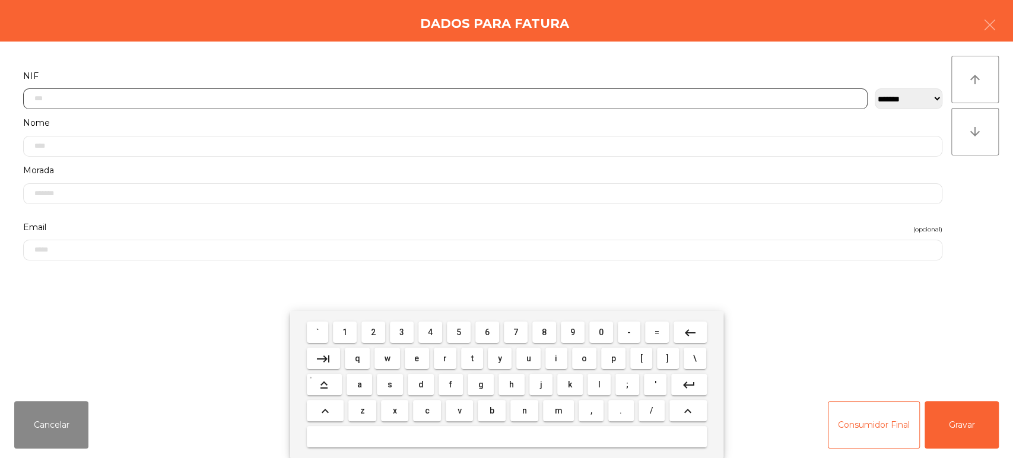
scroll to position [93, 0]
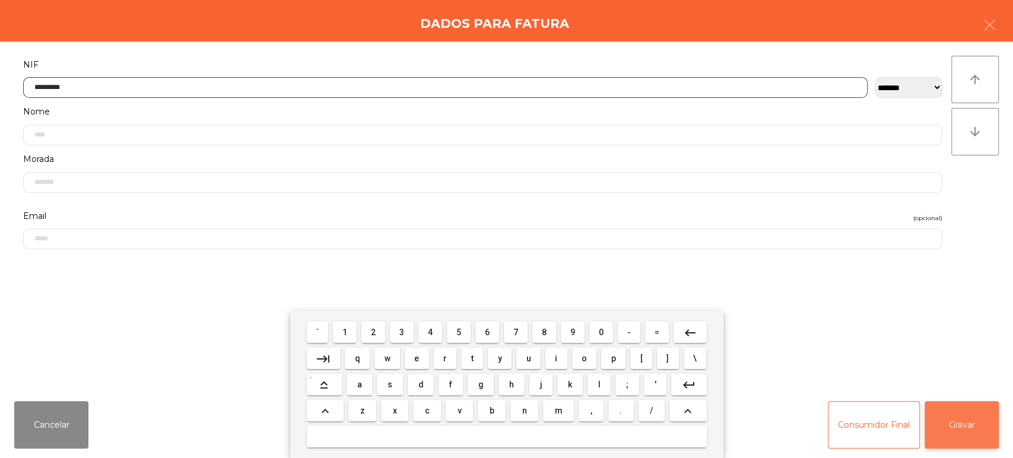
type input "*********"
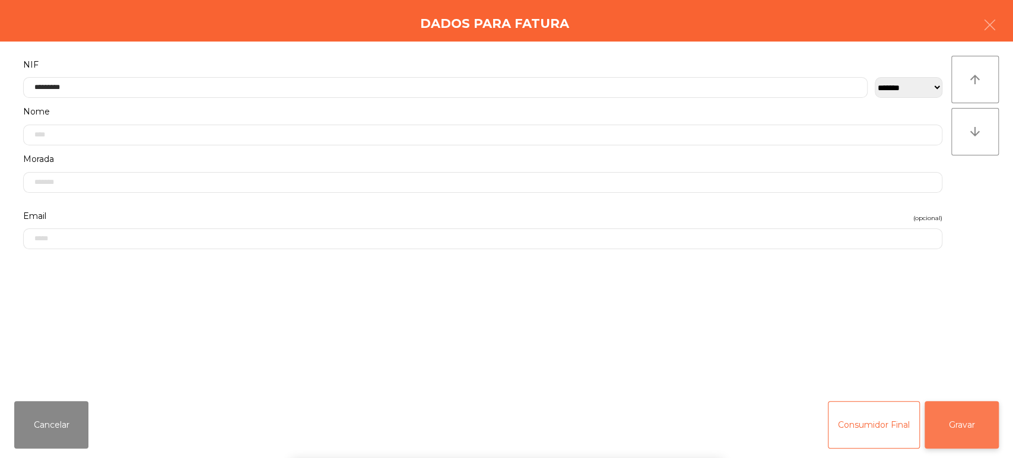
click at [976, 398] on div "` 1 2 3 4 5 6 7 8 9 0 - = keyboard_backspace keyboard_tab q w e r t y u i o p […" at bounding box center [506, 384] width 1013 height 147
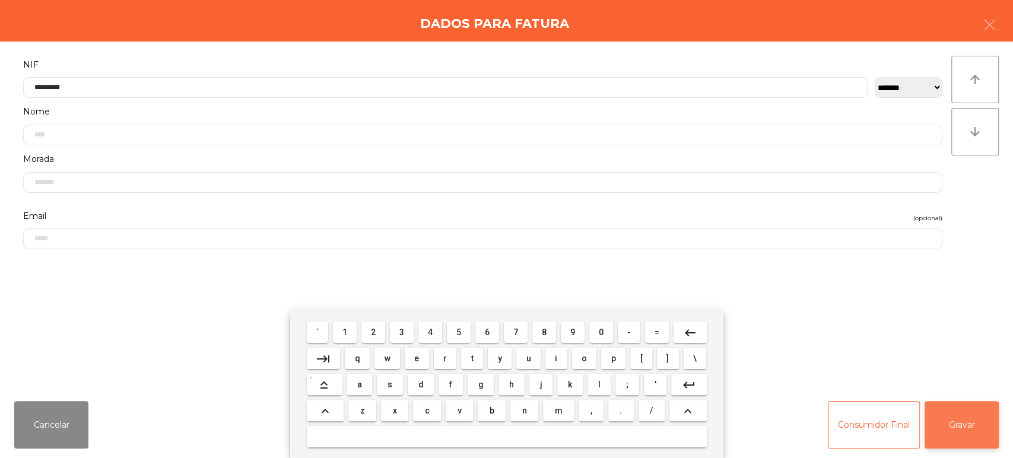
click at [980, 410] on button "Gravar" at bounding box center [962, 424] width 74 height 47
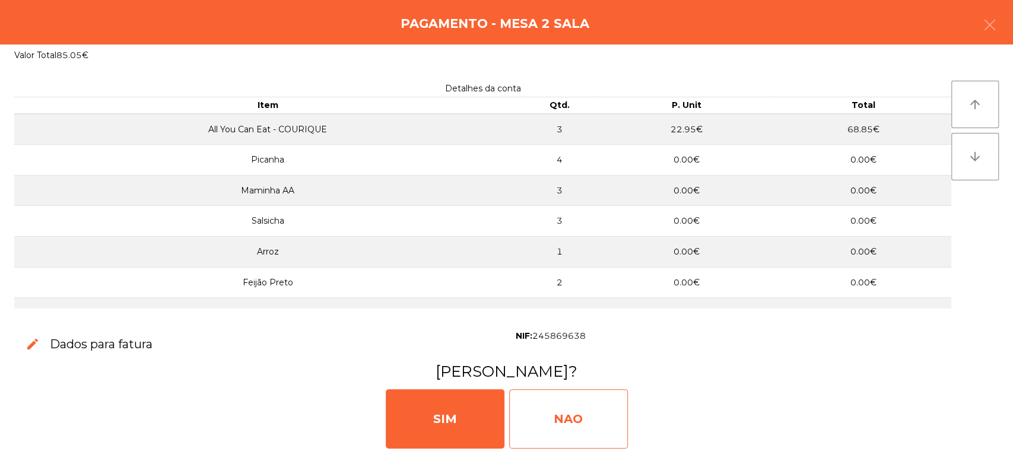
click at [558, 390] on div "NAO" at bounding box center [568, 418] width 119 height 59
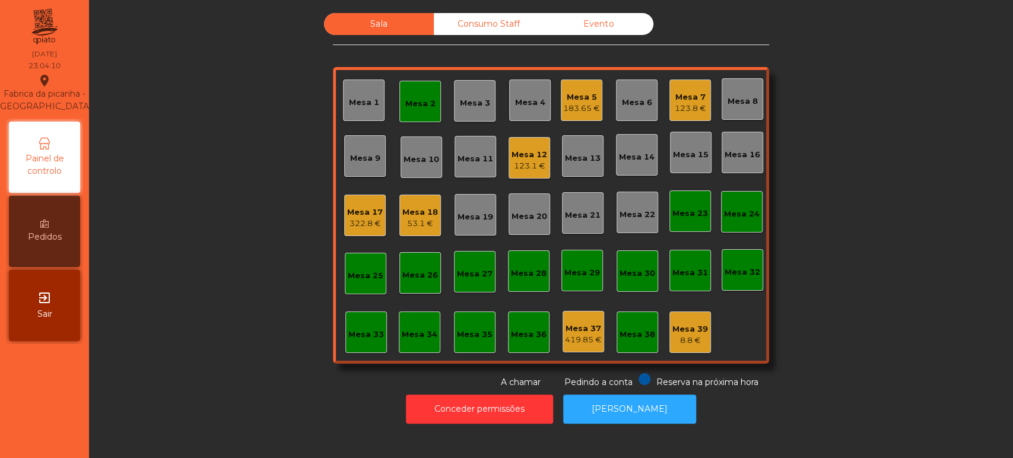
click at [430, 117] on div "Mesa 2" at bounding box center [420, 102] width 42 height 42
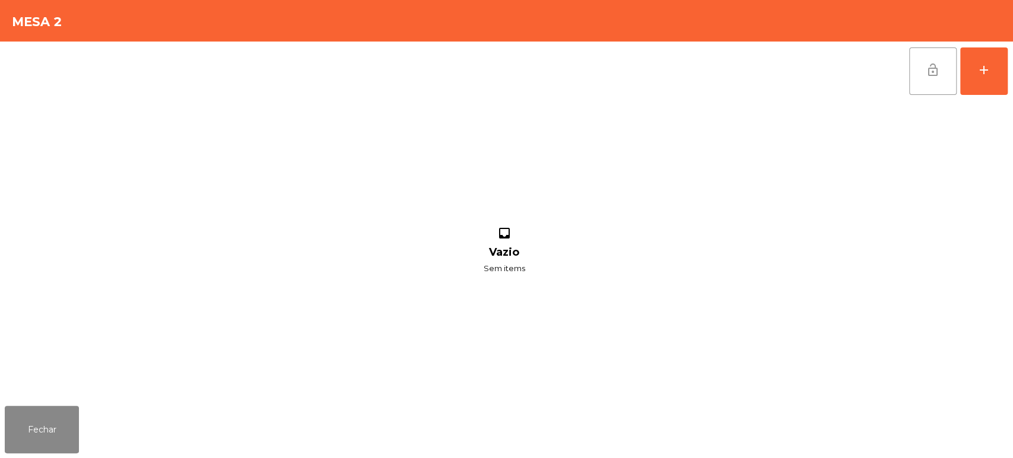
click at [945, 82] on button "lock_open" at bounding box center [932, 70] width 47 height 47
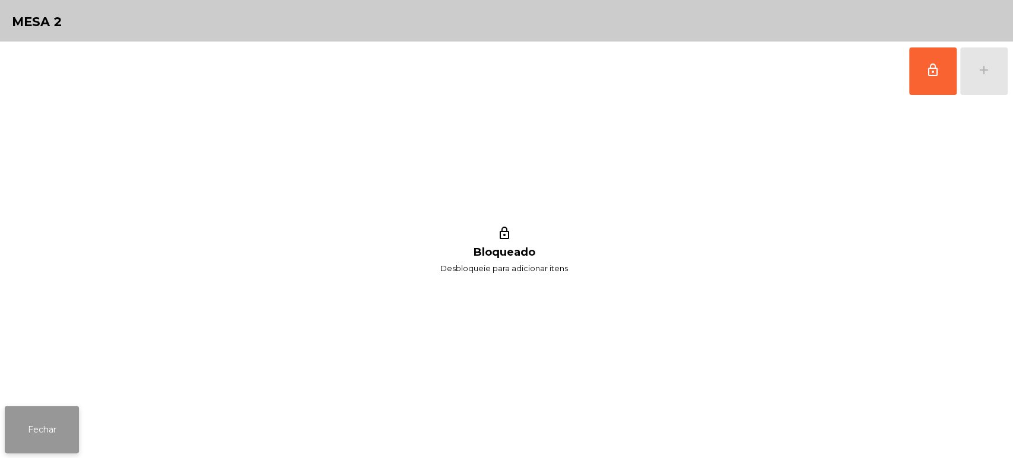
click at [74, 415] on button "Fechar" at bounding box center [42, 429] width 74 height 47
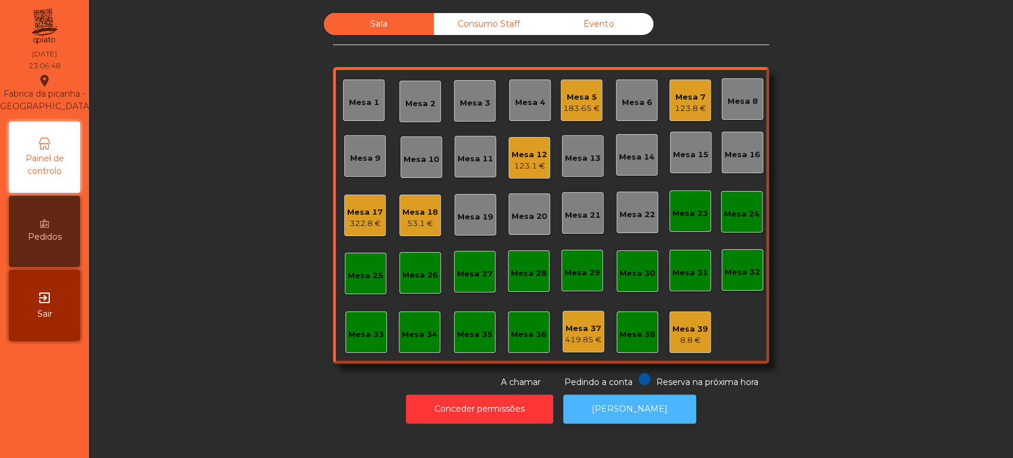
click at [626, 421] on button "[PERSON_NAME]" at bounding box center [629, 409] width 133 height 29
click at [413, 214] on div "Mesa 18" at bounding box center [420, 213] width 36 height 12
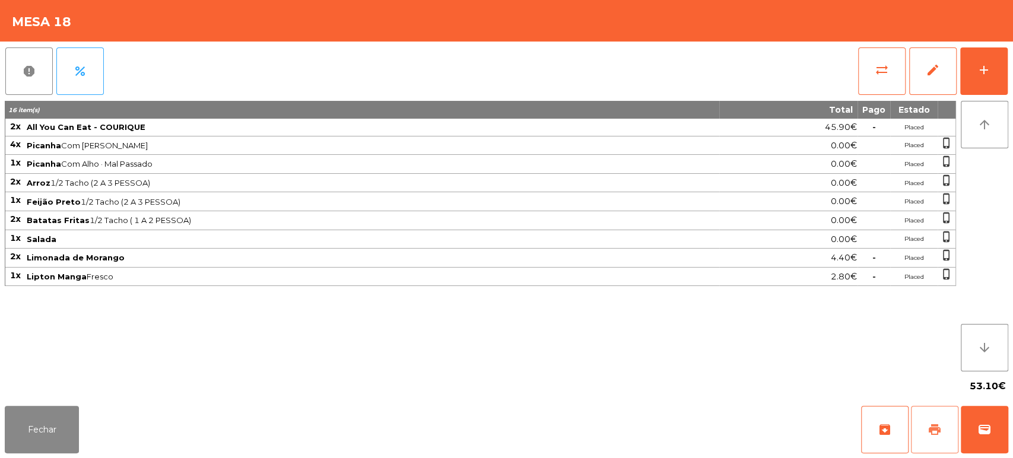
click at [914, 428] on button "print" at bounding box center [934, 429] width 47 height 47
click at [38, 406] on button "Fechar" at bounding box center [42, 429] width 74 height 47
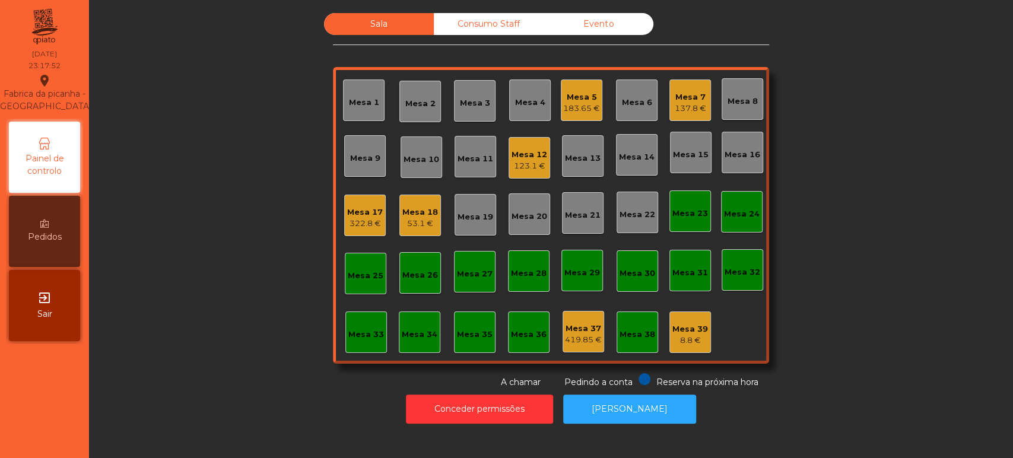
click at [413, 211] on div "Mesa 18" at bounding box center [420, 213] width 36 height 12
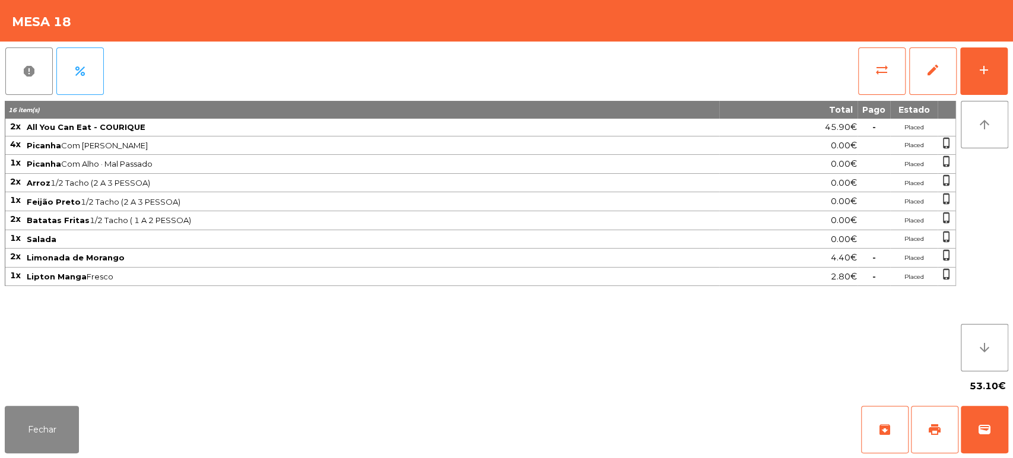
click at [1006, 403] on div "Fechar archive print wallet" at bounding box center [506, 429] width 1013 height 57
click at [1001, 418] on button "wallet" at bounding box center [984, 429] width 47 height 47
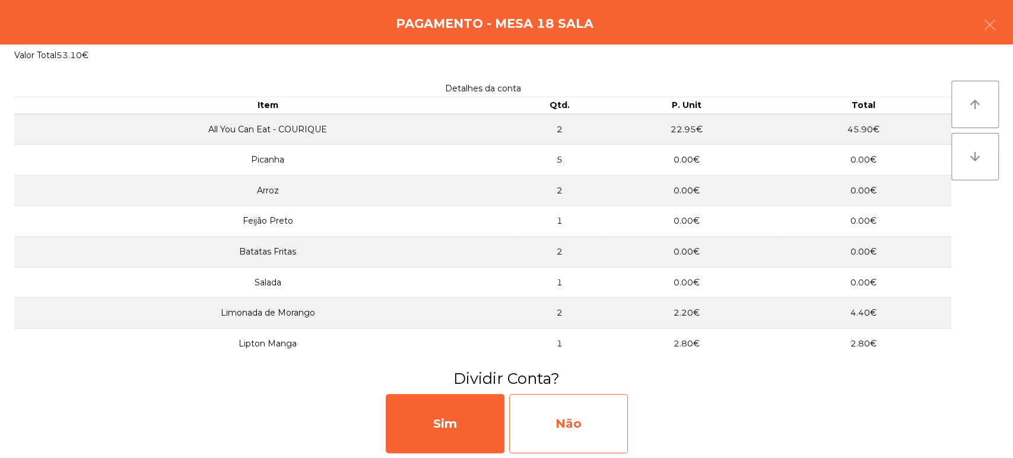
click at [532, 403] on div "Não" at bounding box center [568, 423] width 119 height 59
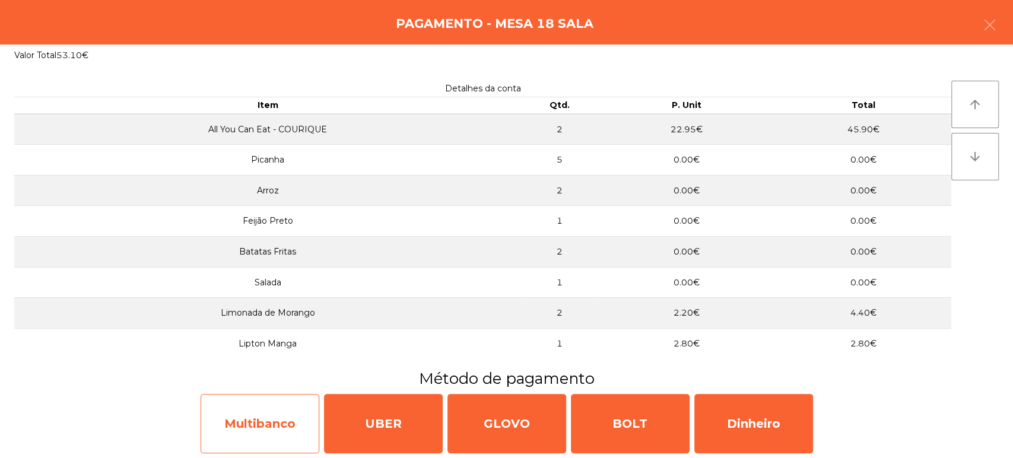
click at [252, 413] on div "Multibanco" at bounding box center [260, 423] width 119 height 59
select select "**"
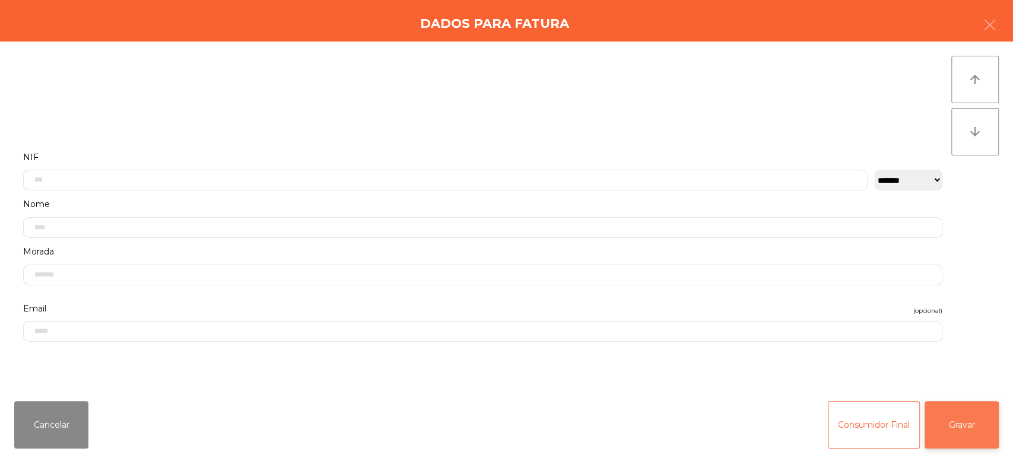
click at [954, 409] on button "Gravar" at bounding box center [962, 424] width 74 height 47
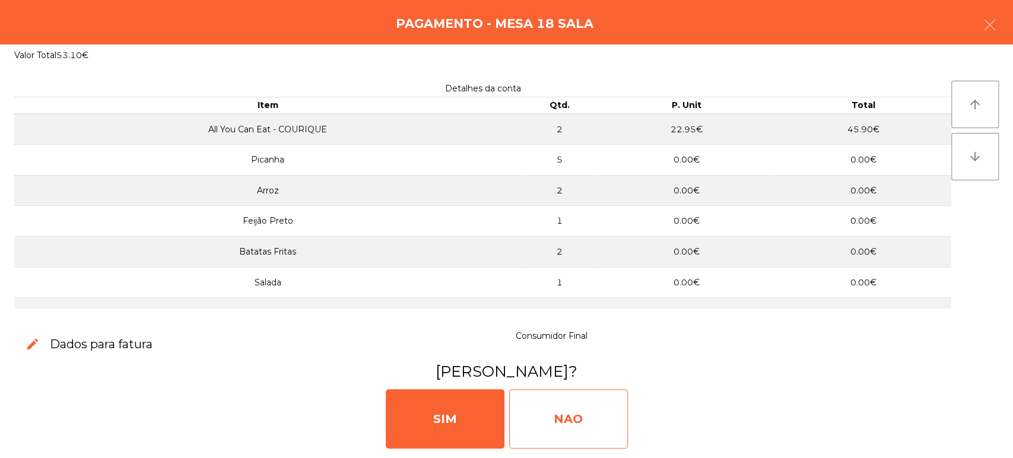
click at [555, 425] on div "NAO" at bounding box center [568, 418] width 119 height 59
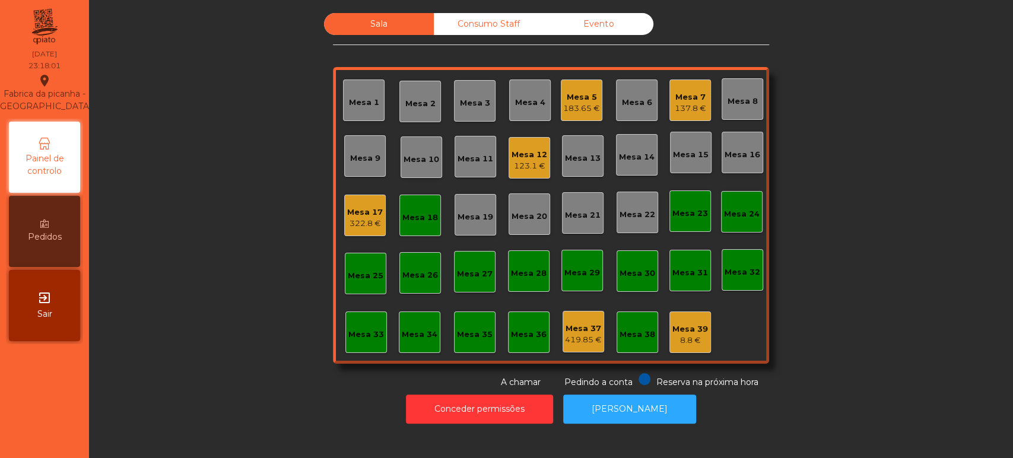
click at [416, 196] on div "Mesa 18" at bounding box center [420, 216] width 42 height 42
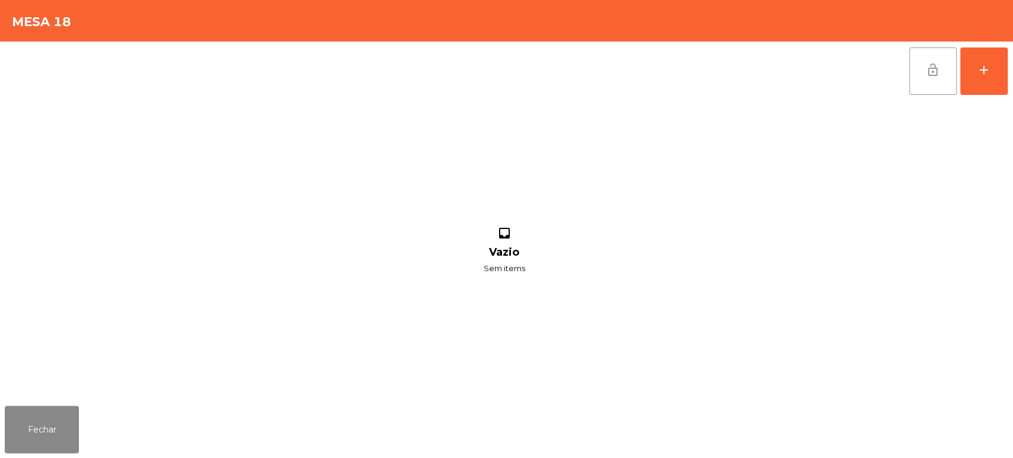
click at [926, 75] on span "lock_open" at bounding box center [933, 70] width 14 height 14
click at [52, 430] on button "Fechar" at bounding box center [42, 429] width 74 height 47
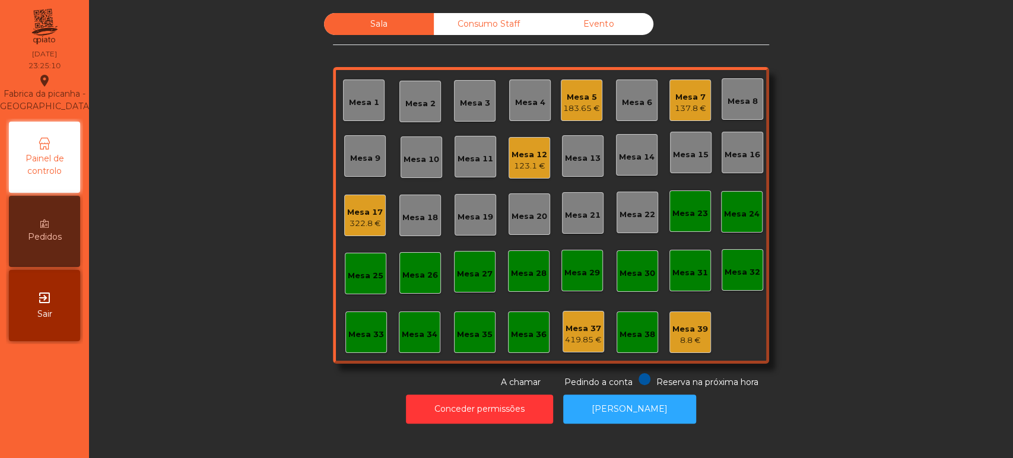
click at [528, 156] on div "Mesa 12" at bounding box center [530, 155] width 36 height 12
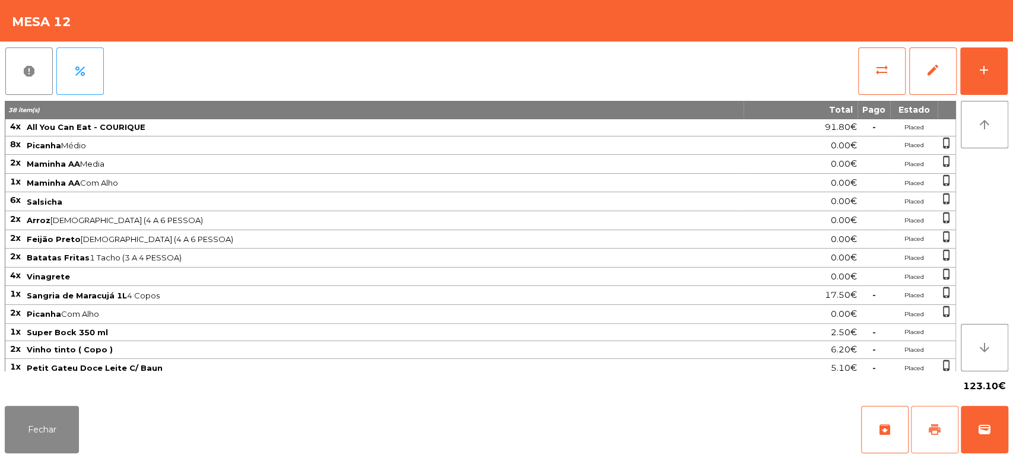
click at [935, 431] on span "print" at bounding box center [934, 430] width 14 height 14
click at [47, 433] on button "Fechar" at bounding box center [42, 429] width 74 height 47
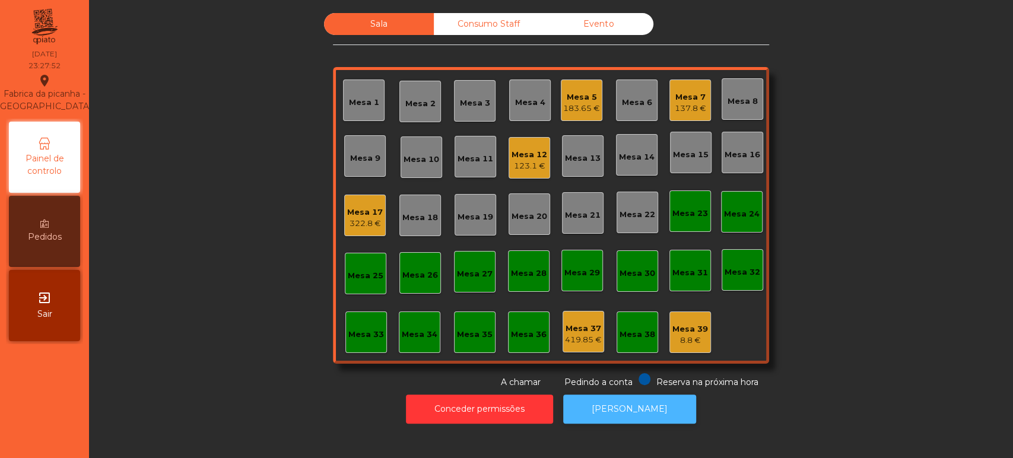
click at [662, 412] on button "[PERSON_NAME]" at bounding box center [629, 409] width 133 height 29
click at [532, 147] on div "Mesa 12 123.1 €" at bounding box center [530, 158] width 36 height 28
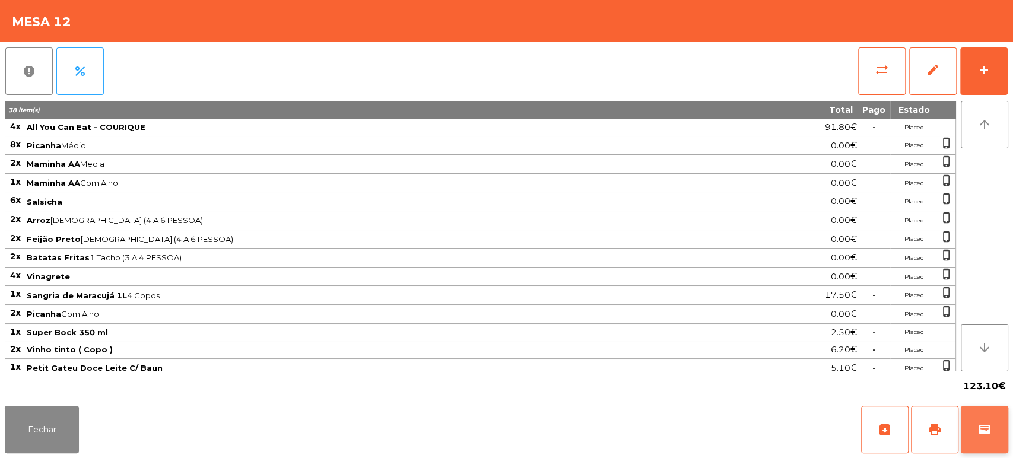
click at [980, 429] on span "wallet" at bounding box center [984, 430] width 14 height 14
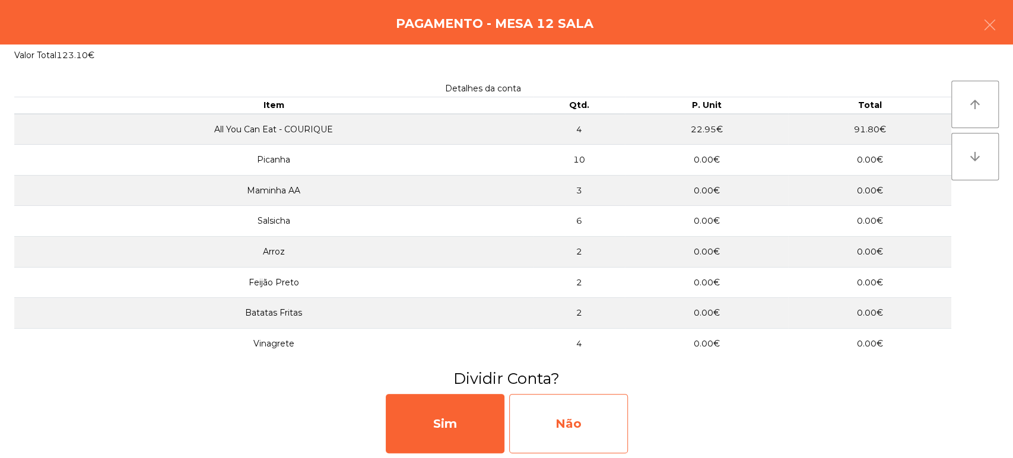
click at [590, 418] on div "Não" at bounding box center [568, 423] width 119 height 59
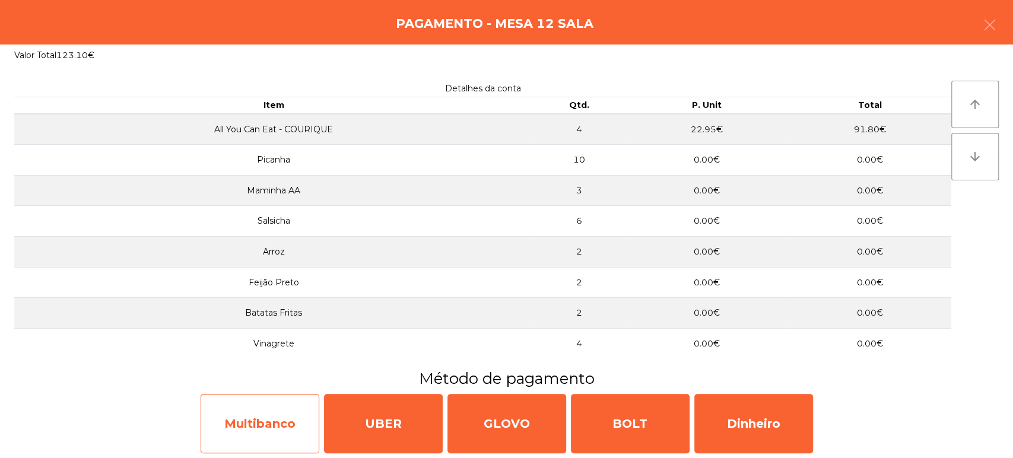
click at [252, 413] on div "Multibanco" at bounding box center [260, 423] width 119 height 59
select select "**"
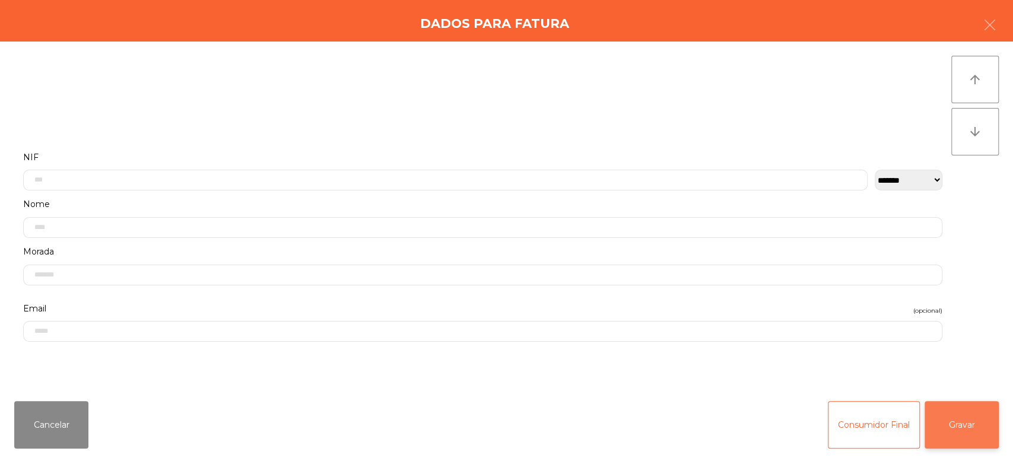
click at [983, 425] on button "Gravar" at bounding box center [962, 424] width 74 height 47
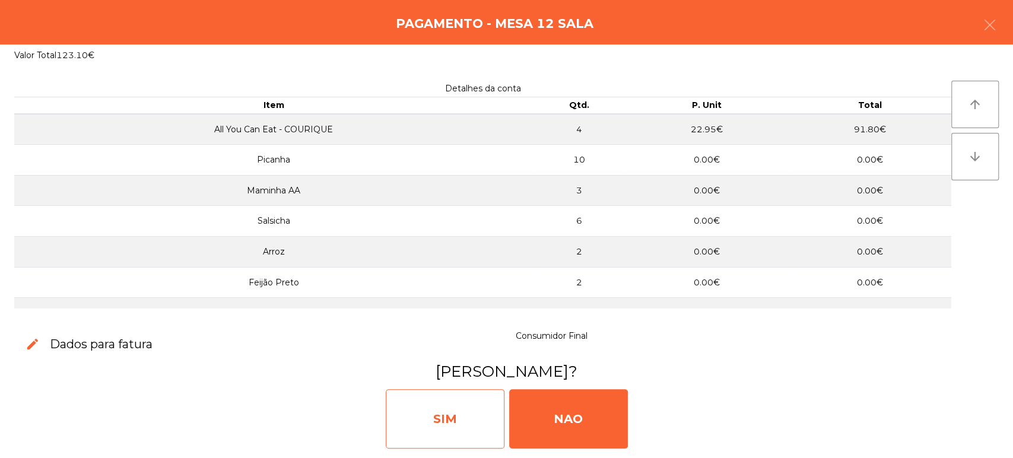
click at [441, 409] on div "SIM" at bounding box center [445, 418] width 119 height 59
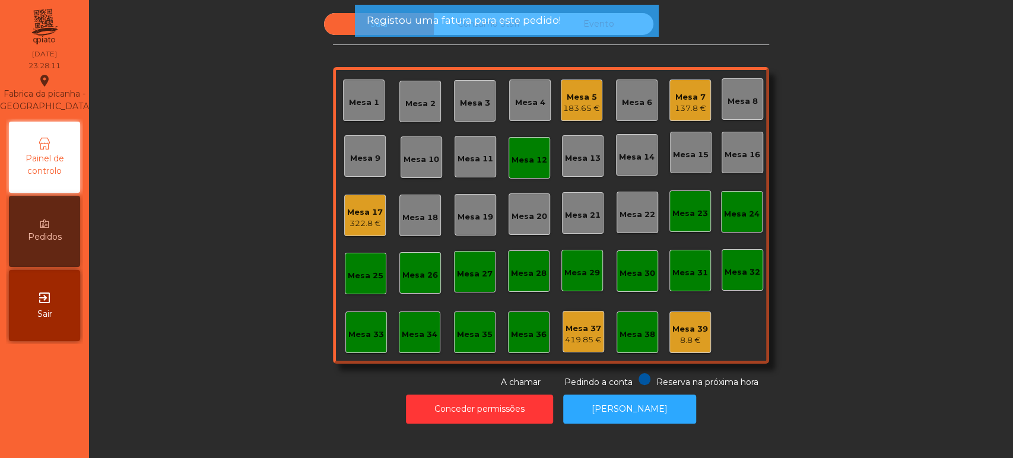
click at [525, 158] on div "Mesa 12" at bounding box center [530, 160] width 36 height 12
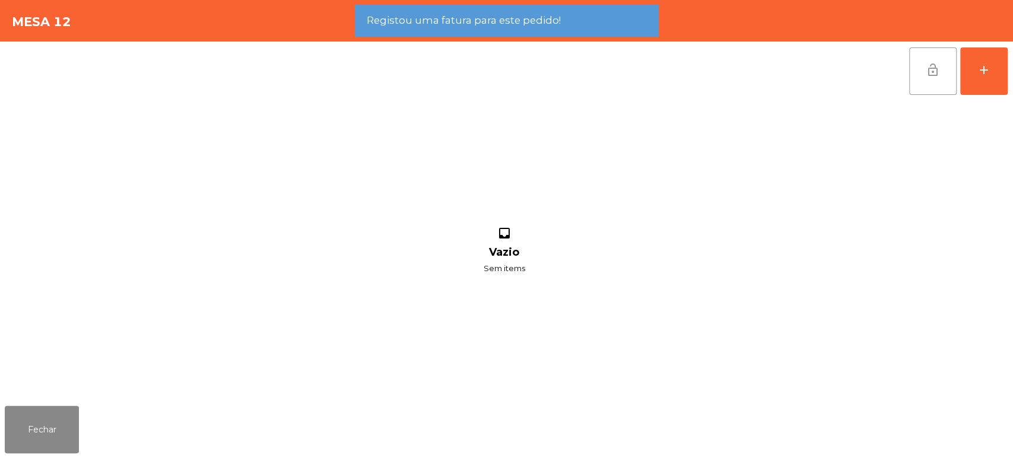
click at [936, 59] on button "lock_open" at bounding box center [932, 70] width 47 height 47
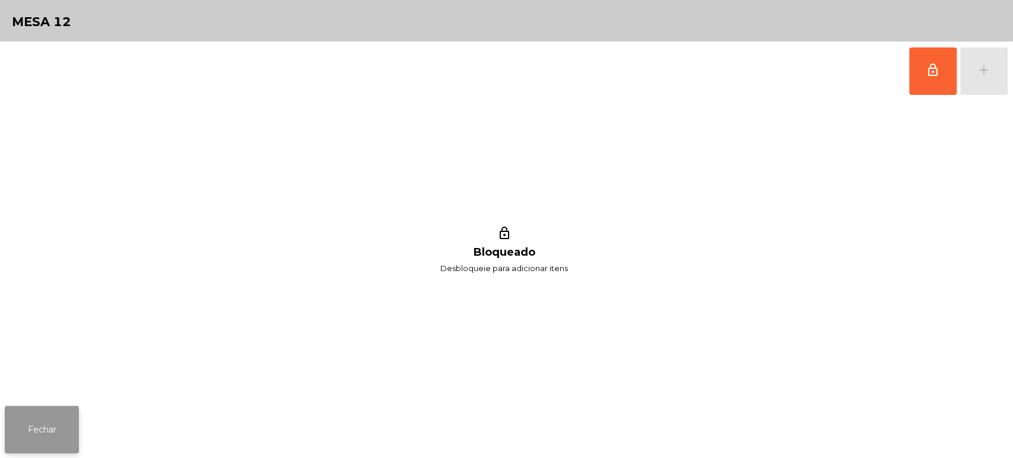
click at [61, 425] on button "Fechar" at bounding box center [42, 429] width 74 height 47
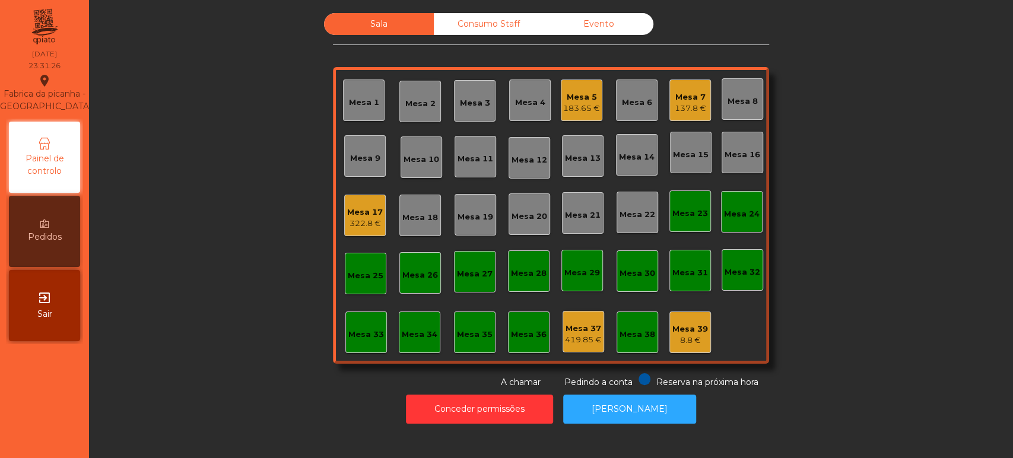
click at [361, 220] on div "322.8 €" at bounding box center [365, 224] width 36 height 12
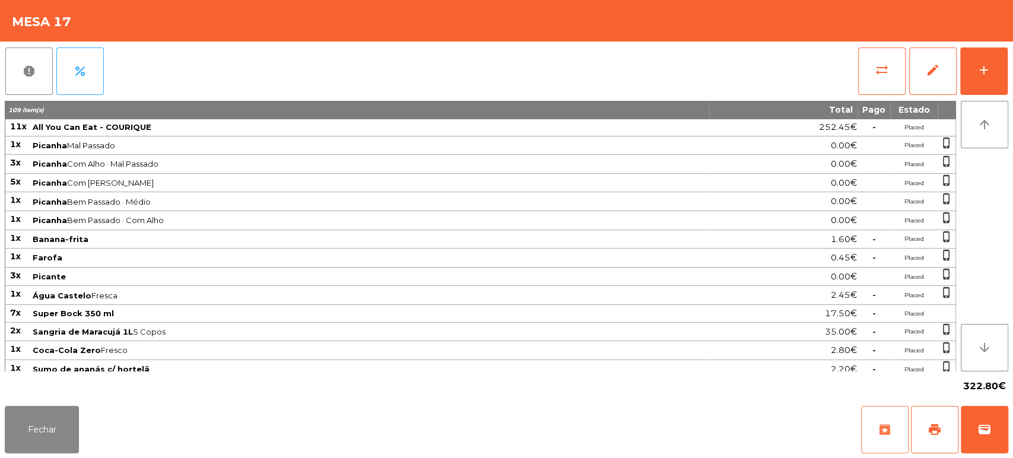
click at [903, 425] on button "archive" at bounding box center [884, 429] width 47 height 47
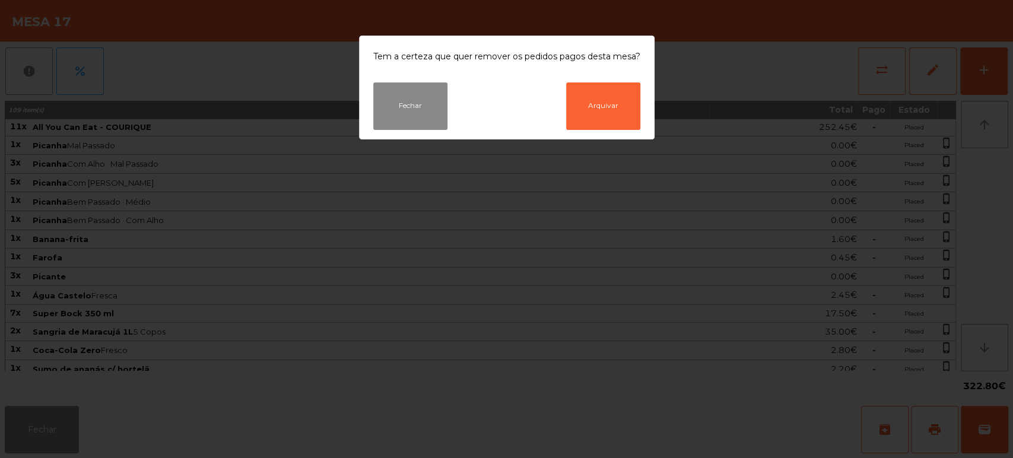
click at [78, 430] on ngb-modal-window "Tem a certeza que quer remover os pedidos pagos desta mesa? Fechar Arquivar" at bounding box center [506, 229] width 1013 height 458
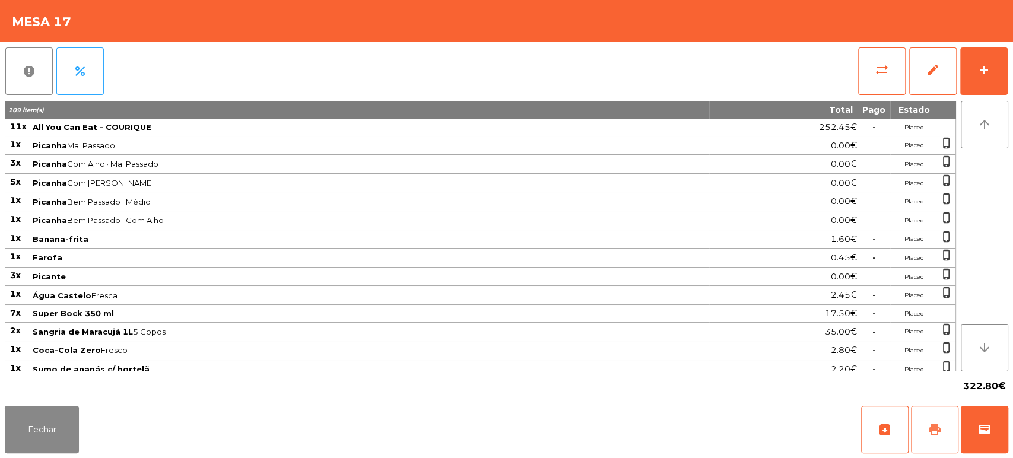
click at [932, 415] on button "print" at bounding box center [934, 429] width 47 height 47
click at [76, 437] on button "Fechar" at bounding box center [42, 429] width 74 height 47
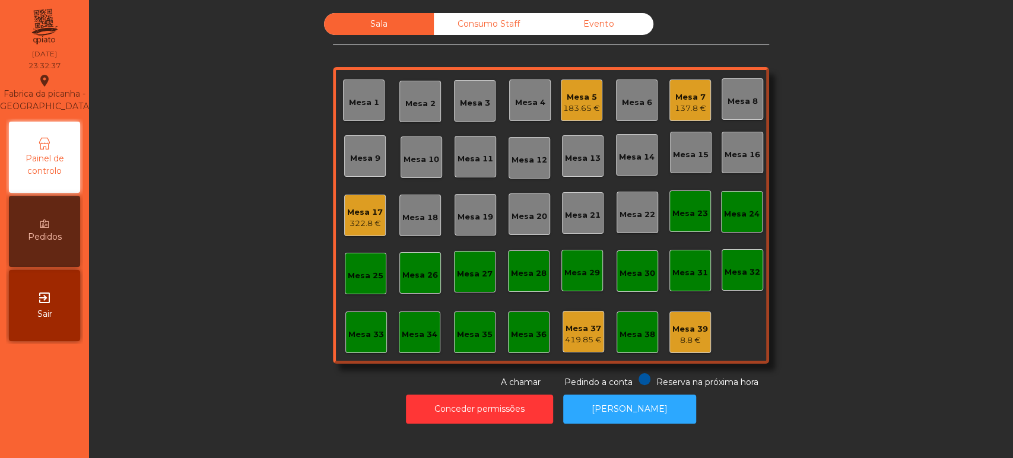
click at [344, 209] on div "Mesa 17 322.8 €" at bounding box center [365, 216] width 42 height 42
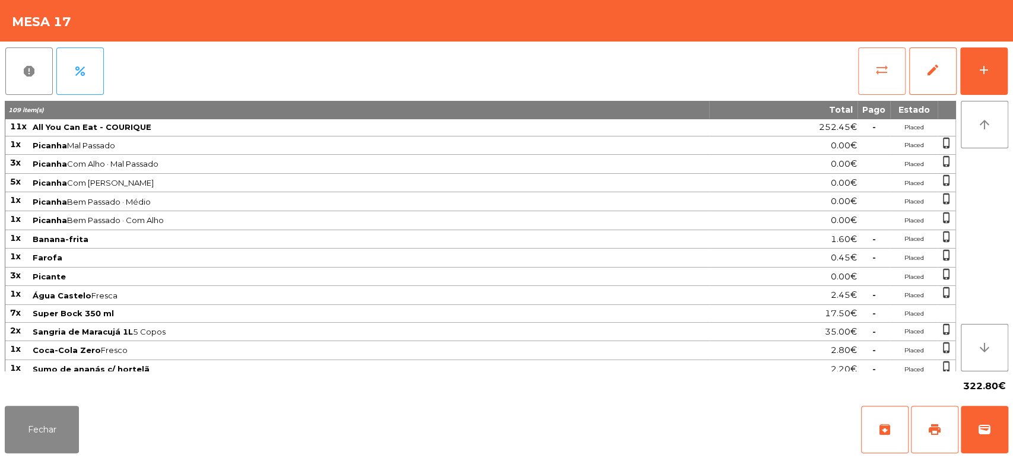
click at [869, 65] on button "sync_alt" at bounding box center [881, 70] width 47 height 47
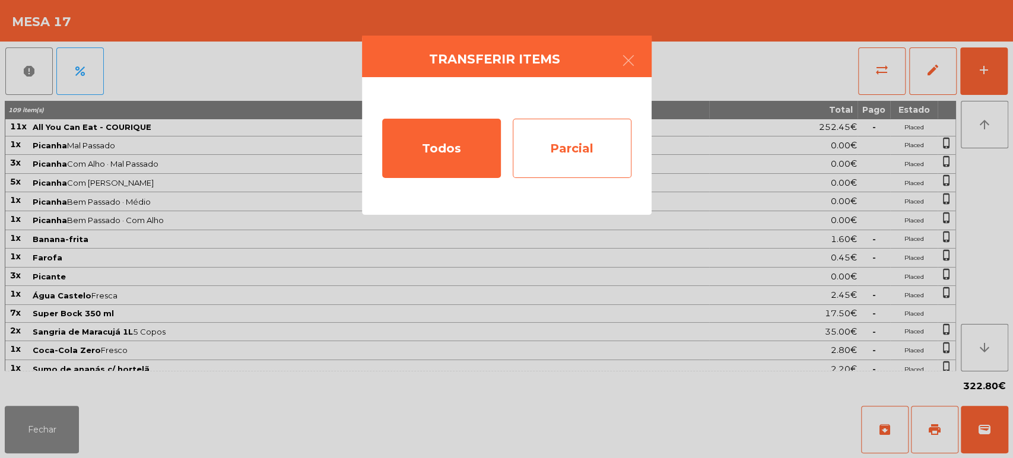
click at [579, 138] on div "Parcial" at bounding box center [572, 148] width 119 height 59
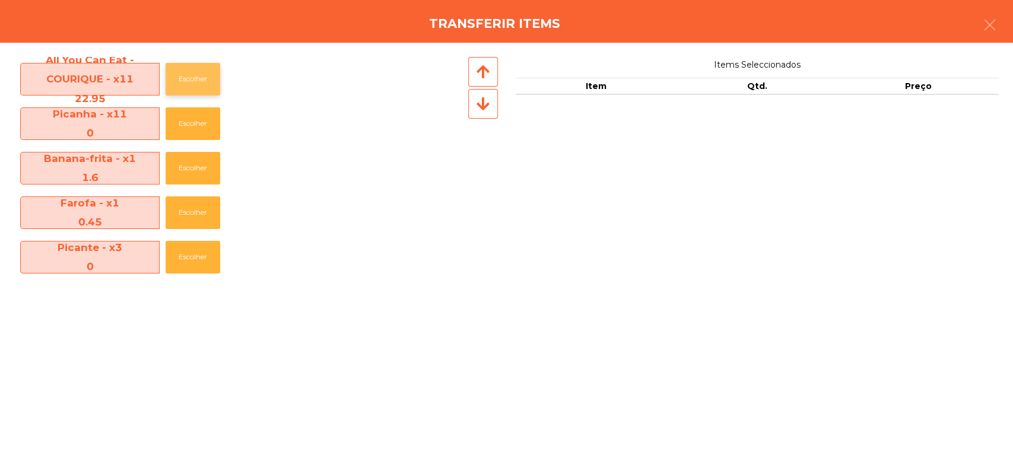
click at [177, 80] on button "Escolher" at bounding box center [193, 79] width 55 height 33
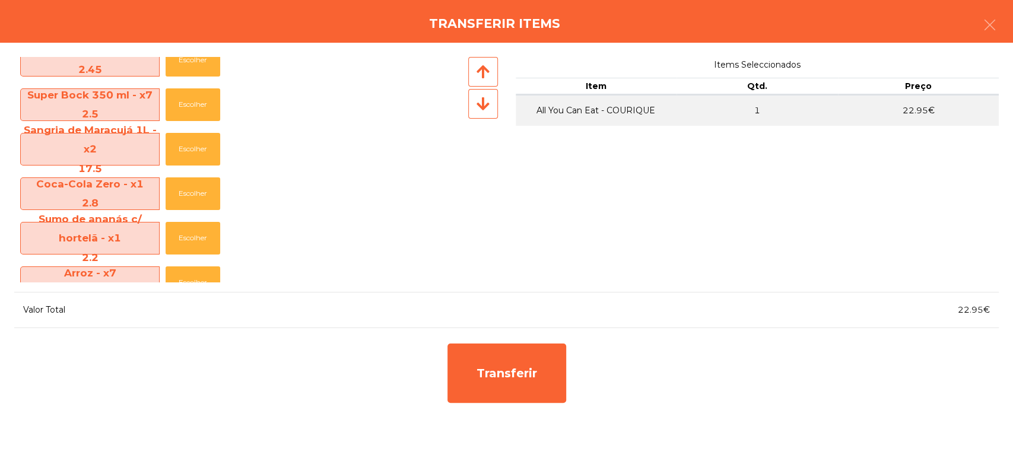
scroll to position [286, 0]
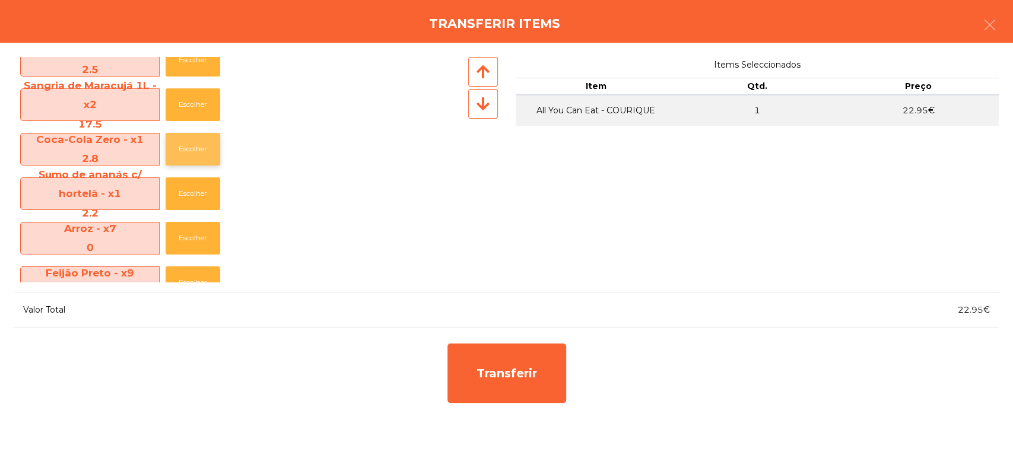
click at [183, 147] on button "Escolher" at bounding box center [193, 149] width 55 height 33
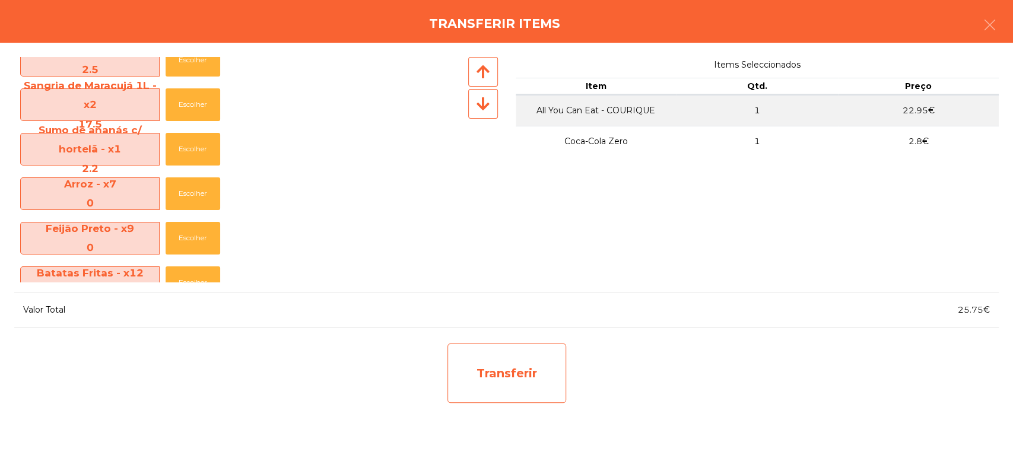
click at [522, 380] on div "Transferir" at bounding box center [506, 373] width 119 height 59
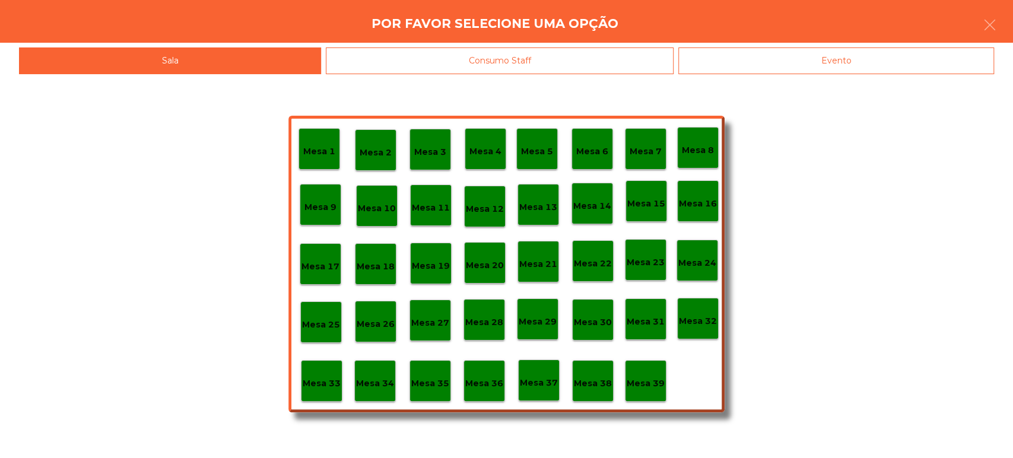
click at [715, 68] on div "Evento" at bounding box center [836, 60] width 316 height 27
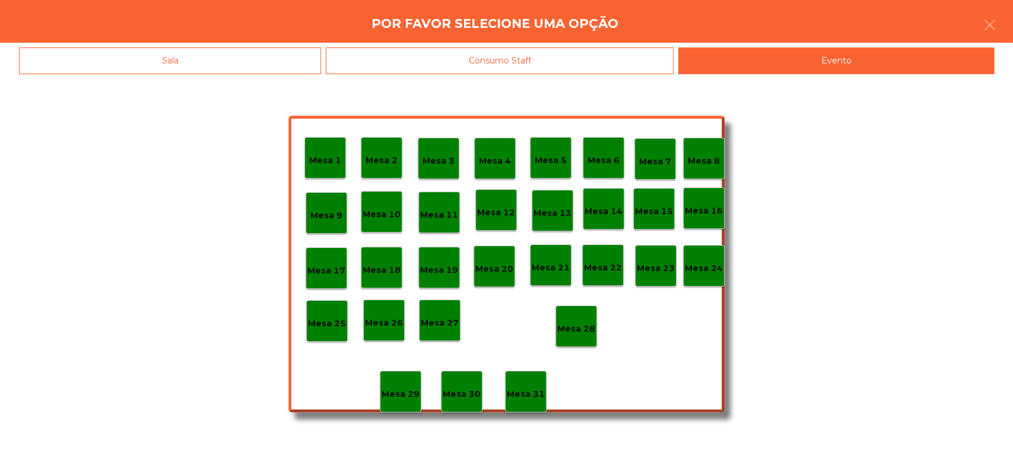
click at [317, 167] on div "Mesa 1" at bounding box center [325, 158] width 42 height 42
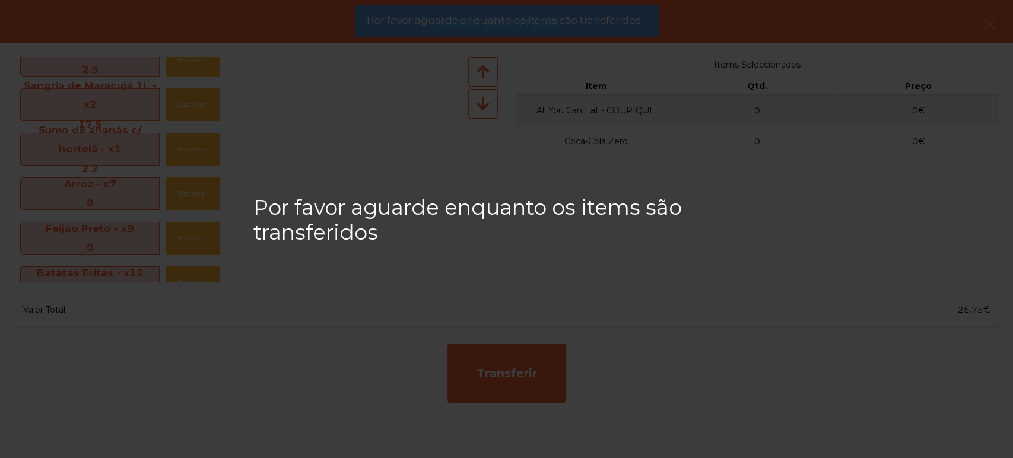
click at [397, 38] on app-alert "Por favor aguarde enquanto os items são transferidos" at bounding box center [506, 26] width 304 height 42
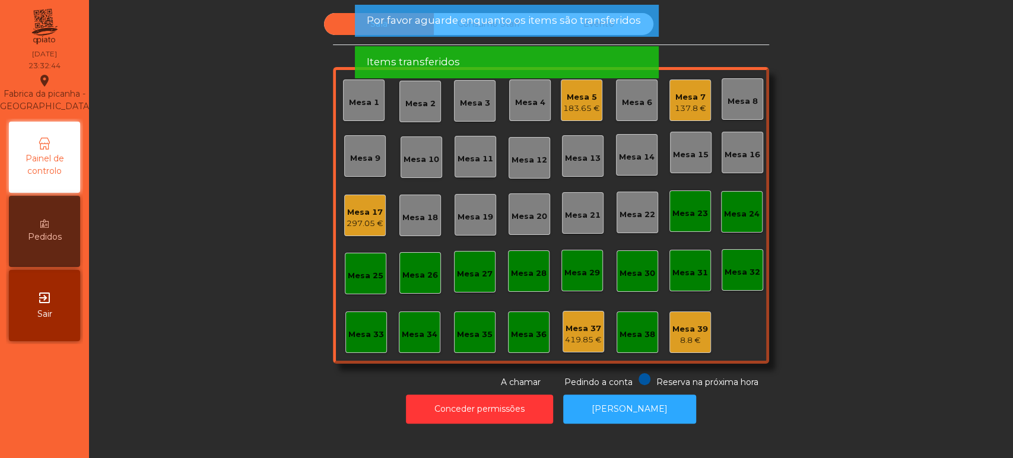
click at [421, 56] on span "Items transferidos" at bounding box center [412, 62] width 93 height 15
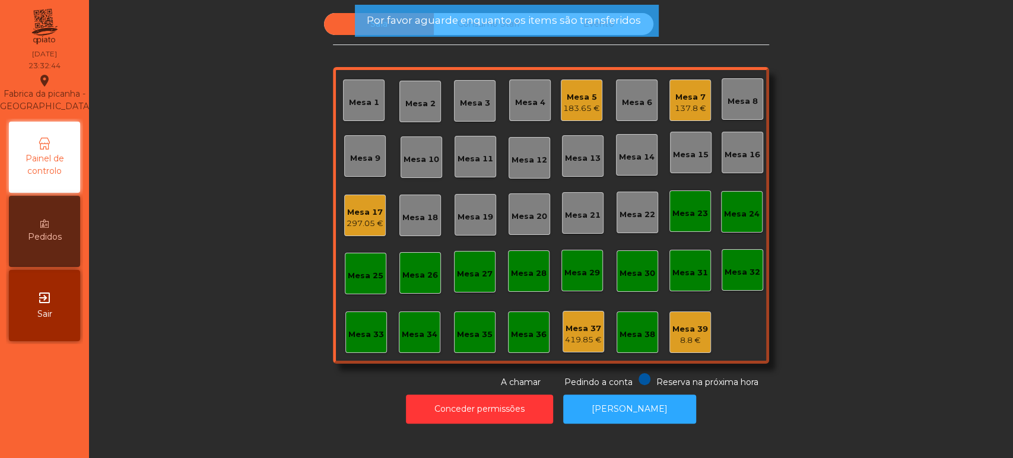
click at [458, 58] on div "Items transferidos" at bounding box center [506, 62] width 280 height 15
click at [482, 49] on div "Sala Consumo Staff Evento Mesa 1 [GEOGRAPHIC_DATA] 3 Mesa 4 Mesa 5 183.65 € Mes…" at bounding box center [551, 201] width 436 height 376
click at [485, 30] on div "Por favor aguarde enquanto os items são transferidos" at bounding box center [506, 21] width 304 height 32
click at [504, 26] on span "Por favor aguarde enquanto os items são transferidos" at bounding box center [503, 20] width 274 height 15
click at [500, 24] on span "Por favor aguarde enquanto os items são transferidos" at bounding box center [503, 20] width 274 height 15
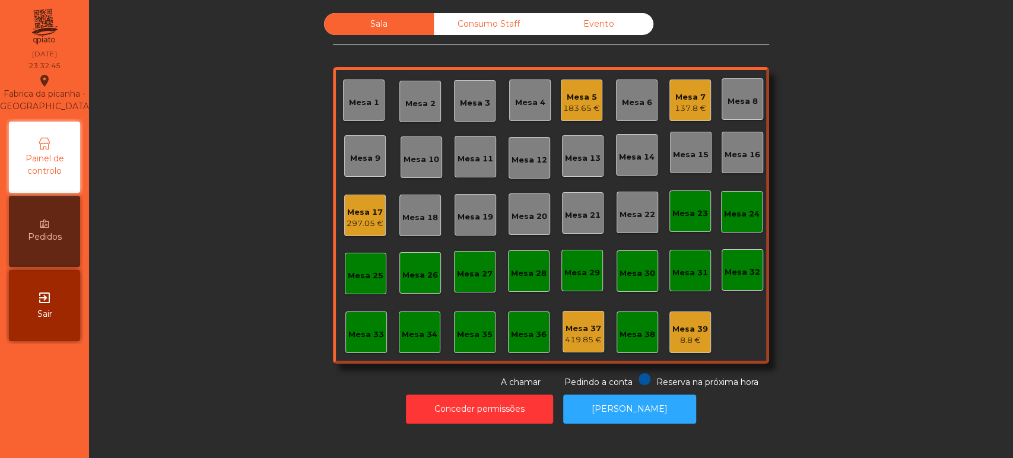
click at [516, 24] on span "Por favor aguarde enquanto os items são transferidos" at bounding box center [503, 20] width 274 height 15
click at [586, 30] on div "Evento" at bounding box center [599, 24] width 110 height 22
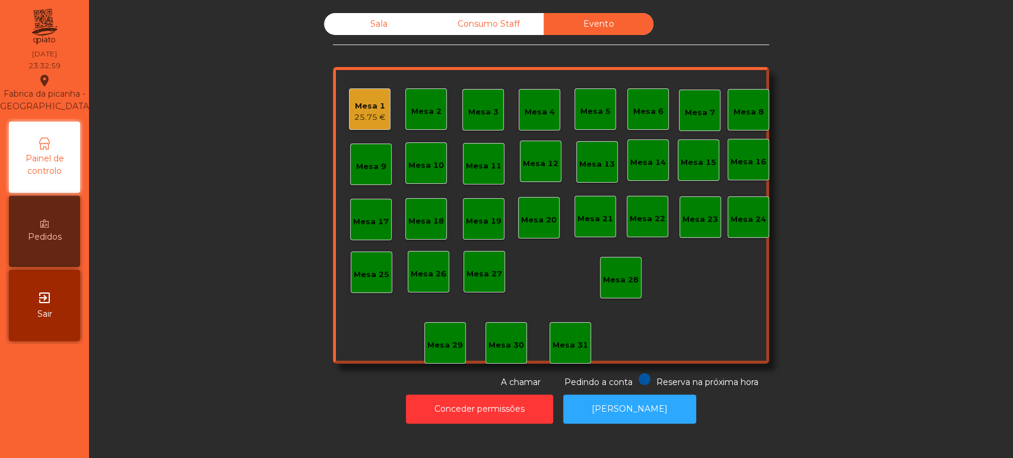
click at [373, 112] on div "25.75 €" at bounding box center [369, 118] width 31 height 12
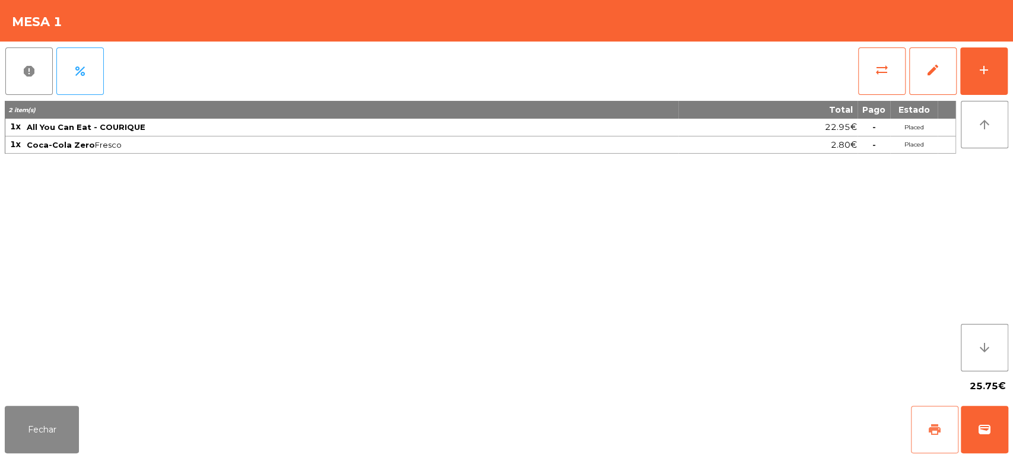
click at [922, 436] on button "print" at bounding box center [934, 429] width 47 height 47
click at [55, 418] on button "Fechar" at bounding box center [42, 429] width 74 height 47
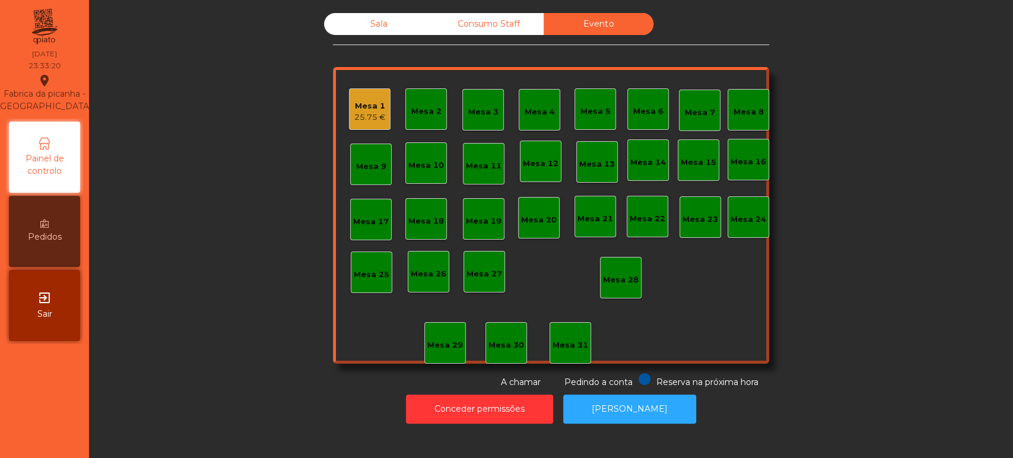
click at [358, 28] on div "Sala" at bounding box center [379, 24] width 110 height 22
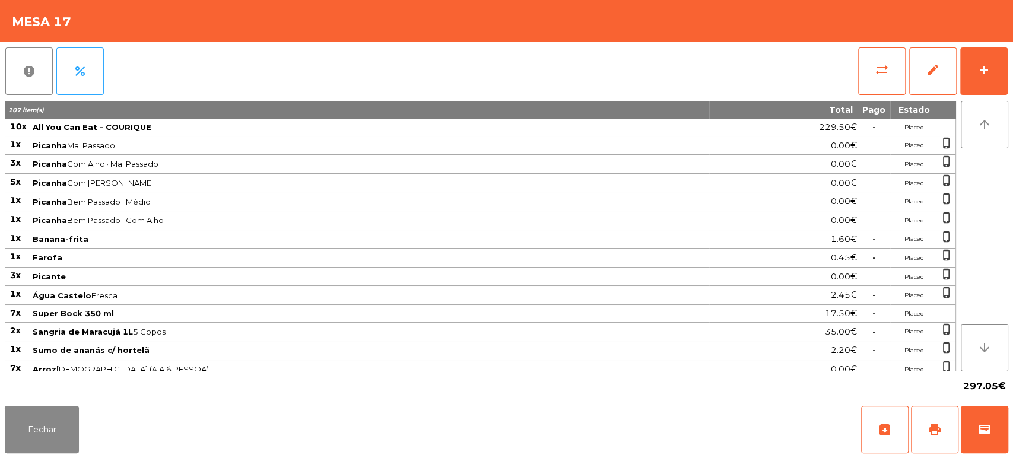
click at [847, 54] on div "report percent sync_alt edit add" at bounding box center [506, 71] width 1003 height 59
click at [863, 76] on button "sync_alt" at bounding box center [881, 70] width 47 height 47
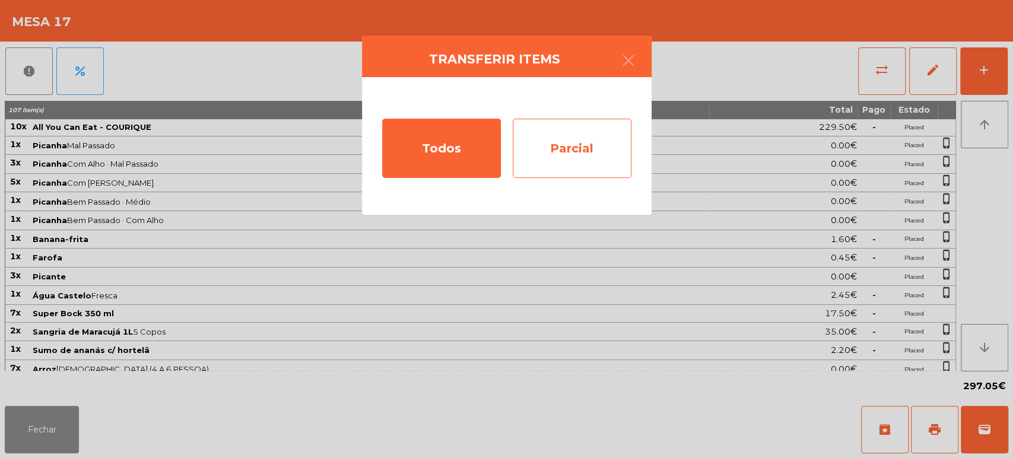
click at [602, 138] on div "Parcial" at bounding box center [572, 148] width 119 height 59
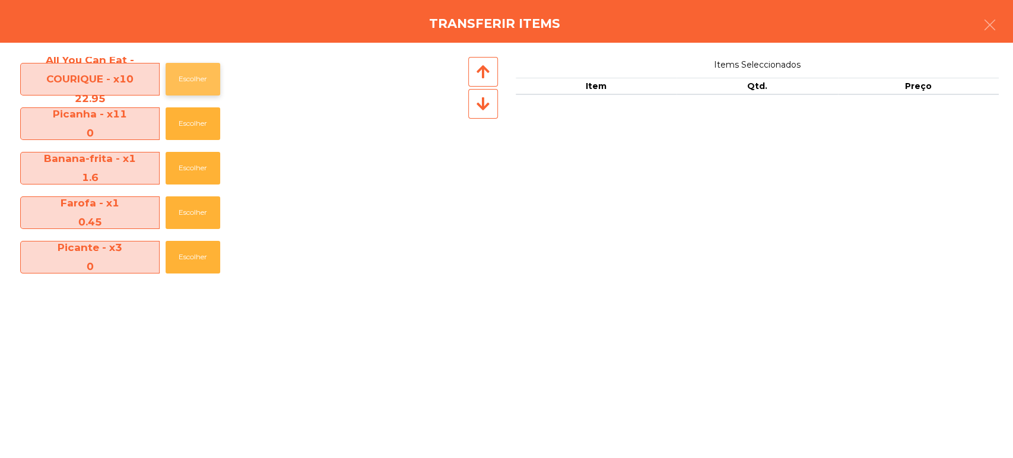
click at [183, 76] on button "Escolher" at bounding box center [193, 79] width 55 height 33
click at [189, 81] on button "Escolher" at bounding box center [193, 79] width 55 height 33
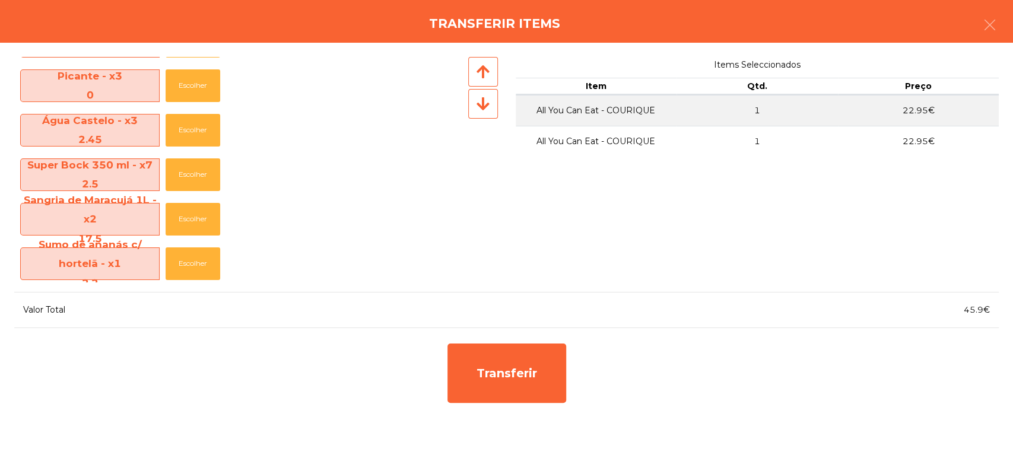
scroll to position [171, 0]
click at [988, 9] on button "button" at bounding box center [989, 26] width 33 height 36
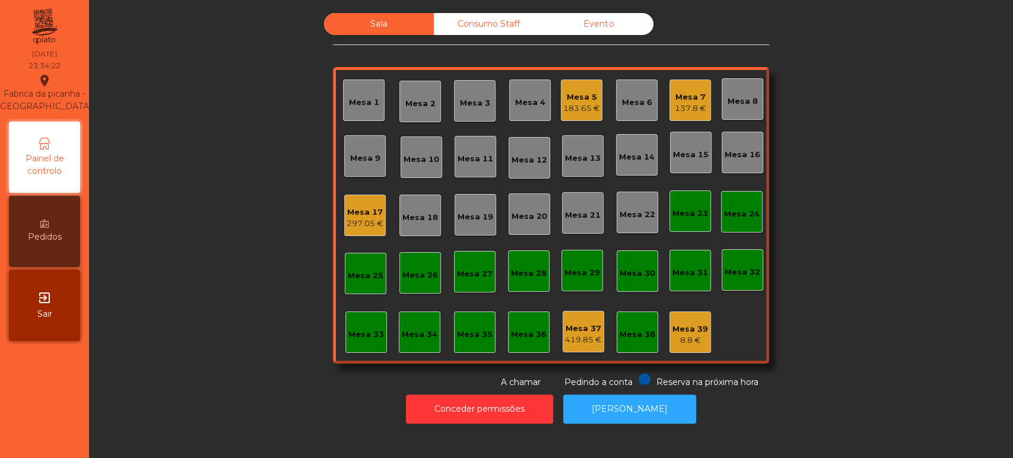
click at [354, 220] on div "297.05 €" at bounding box center [365, 224] width 37 height 12
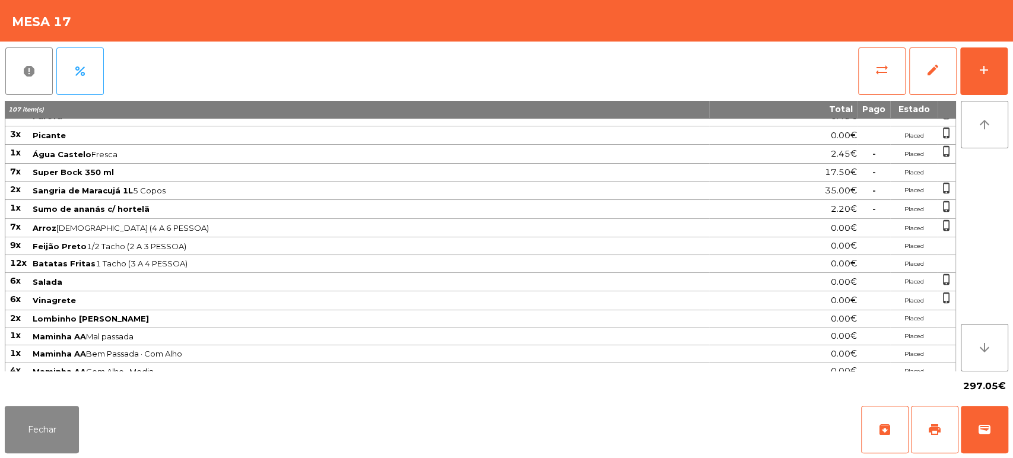
scroll to position [166, 0]
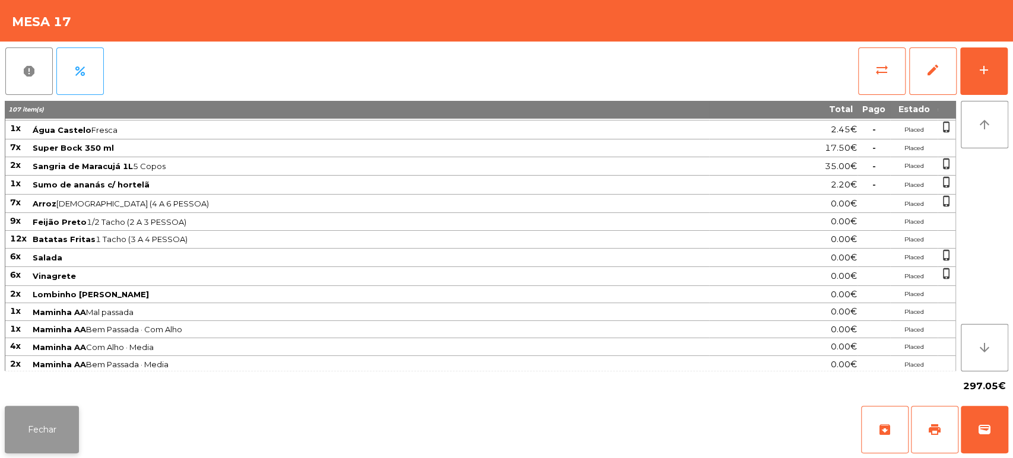
click at [60, 432] on button "Fechar" at bounding box center [42, 429] width 74 height 47
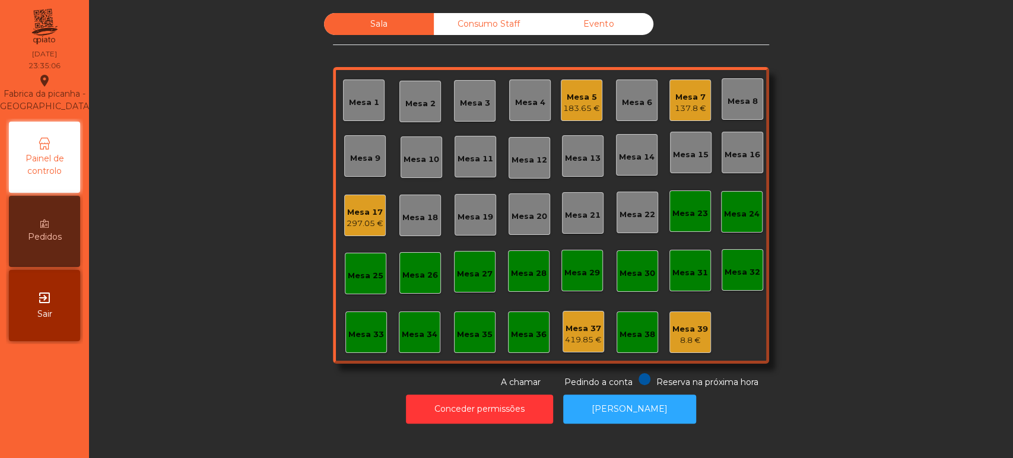
click at [377, 202] on div "Mesa 17 297.05 €" at bounding box center [365, 216] width 37 height 28
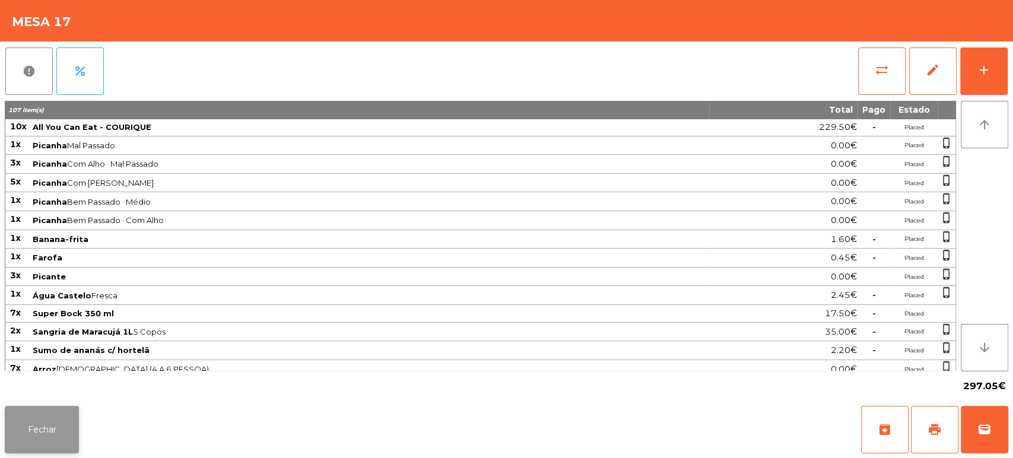
click at [75, 424] on button "Fechar" at bounding box center [42, 429] width 74 height 47
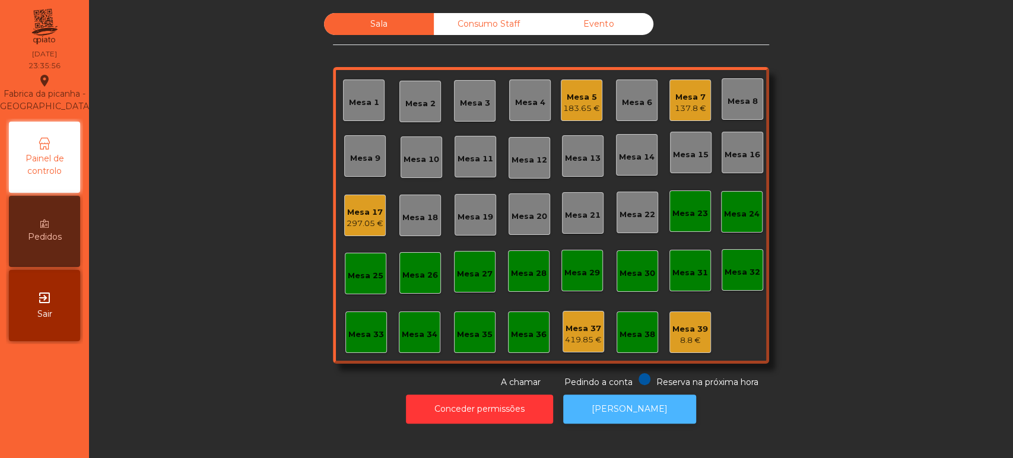
click at [624, 402] on button "[PERSON_NAME]" at bounding box center [629, 409] width 133 height 29
click at [584, 22] on div "Evento" at bounding box center [599, 24] width 110 height 22
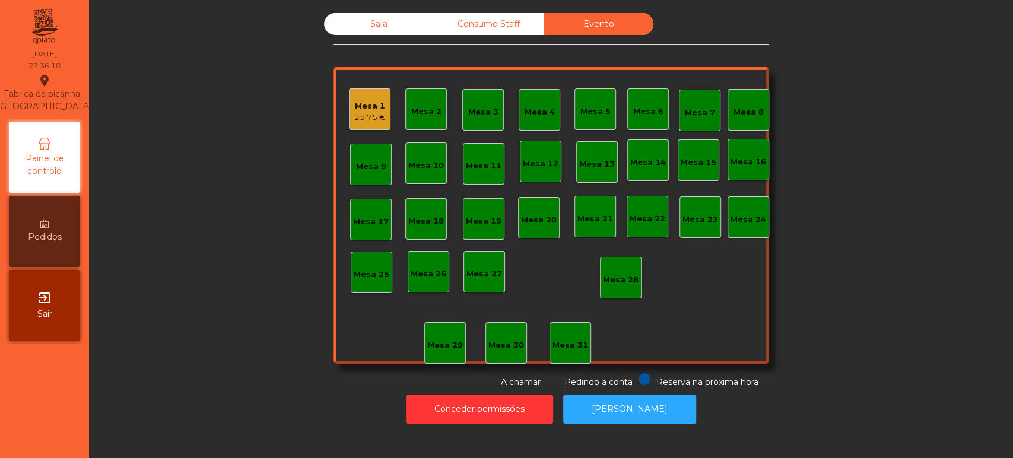
click at [358, 119] on div "25.75 €" at bounding box center [369, 118] width 31 height 12
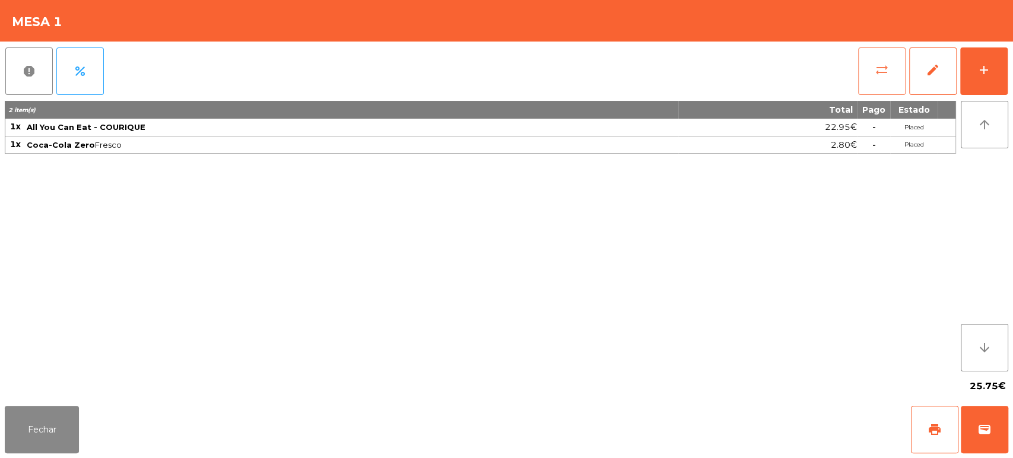
click at [860, 59] on button "sync_alt" at bounding box center [881, 70] width 47 height 47
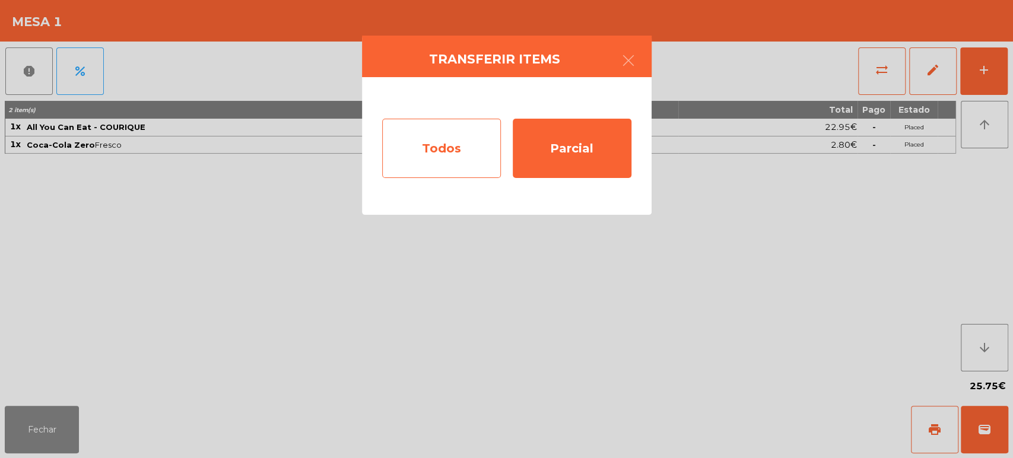
click at [439, 147] on div "Todos" at bounding box center [441, 148] width 119 height 59
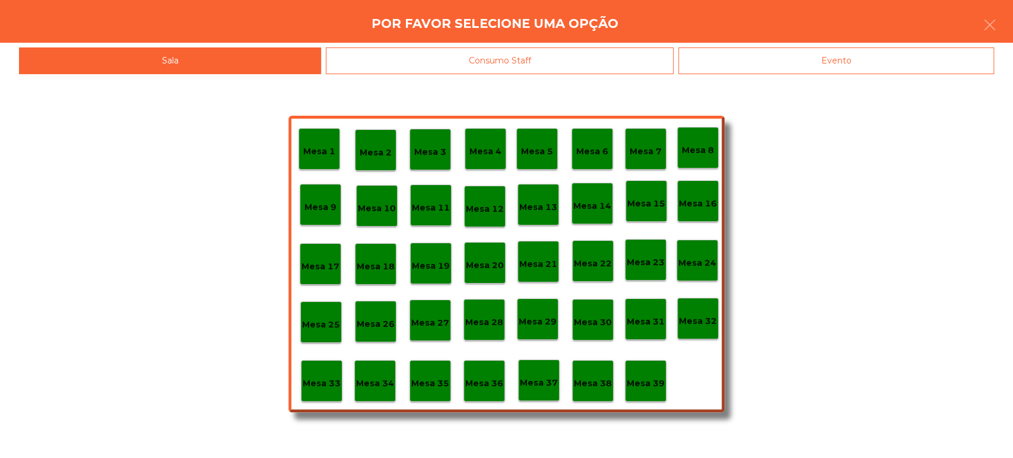
click at [318, 269] on p "Mesa 17" at bounding box center [320, 267] width 38 height 14
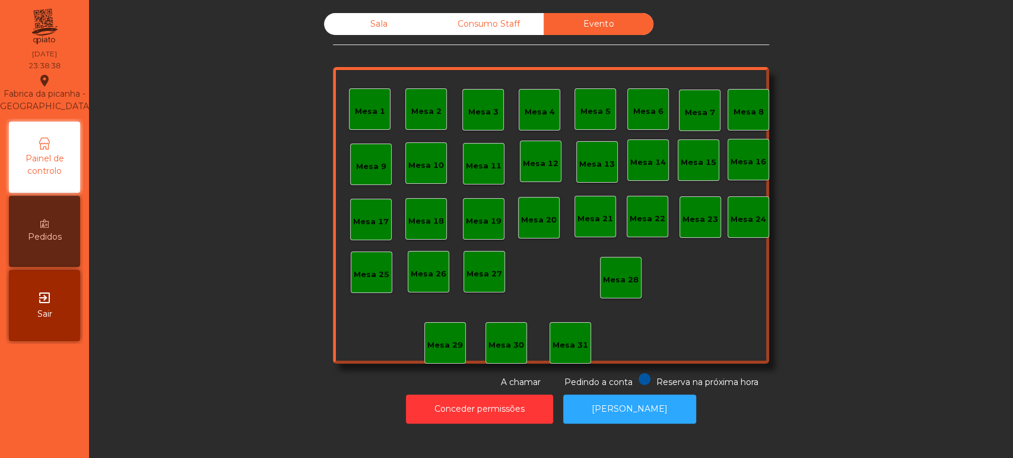
click at [360, 34] on div "Sala" at bounding box center [379, 24] width 110 height 22
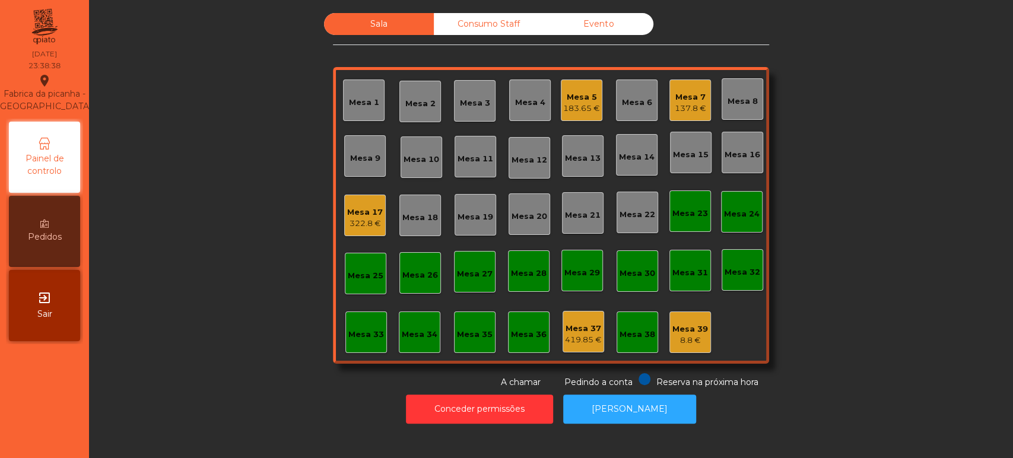
click at [404, 20] on div "Sala" at bounding box center [379, 24] width 110 height 22
click at [358, 207] on div "Mesa 17" at bounding box center [365, 213] width 36 height 12
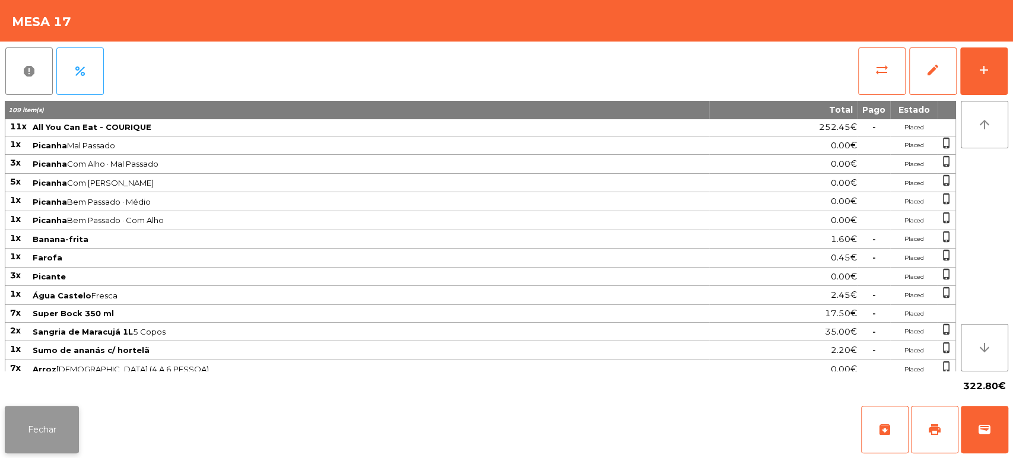
click at [45, 436] on button "Fechar" at bounding box center [42, 429] width 74 height 47
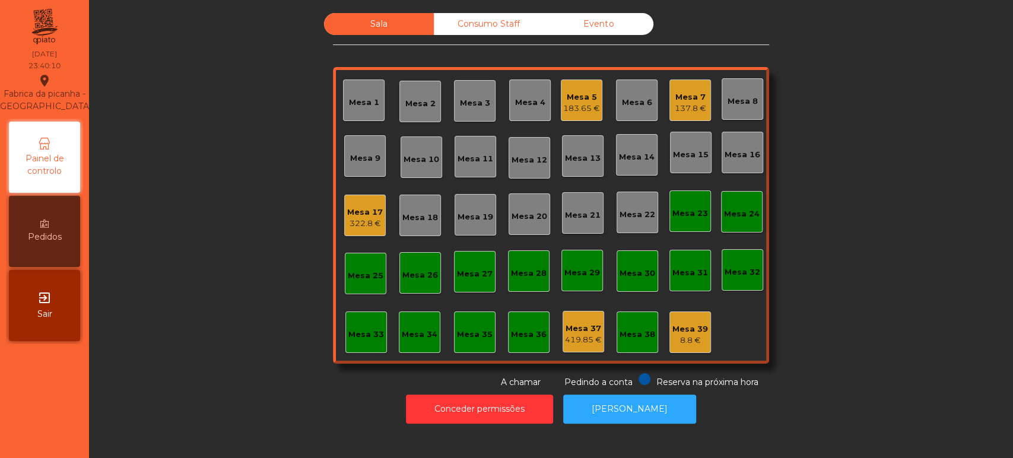
click at [585, 91] on div "Mesa 5" at bounding box center [581, 97] width 37 height 12
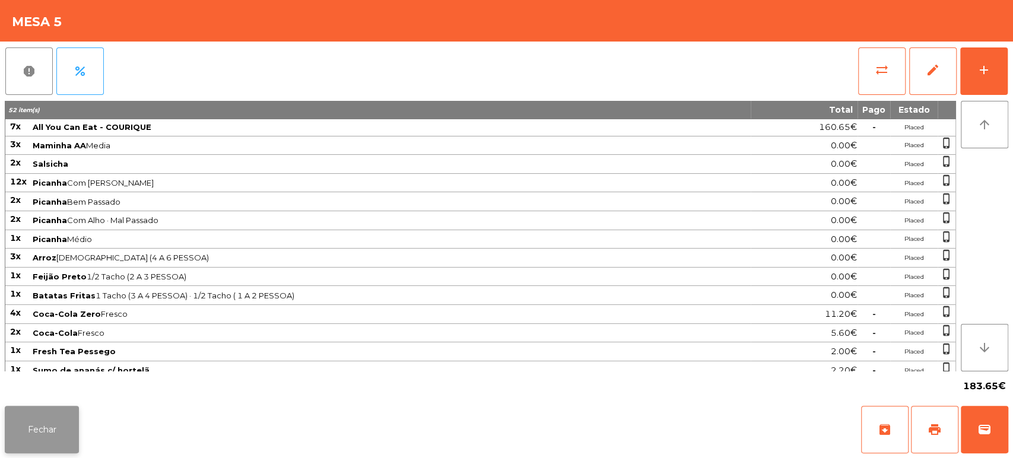
click at [49, 426] on button "Fechar" at bounding box center [42, 429] width 74 height 47
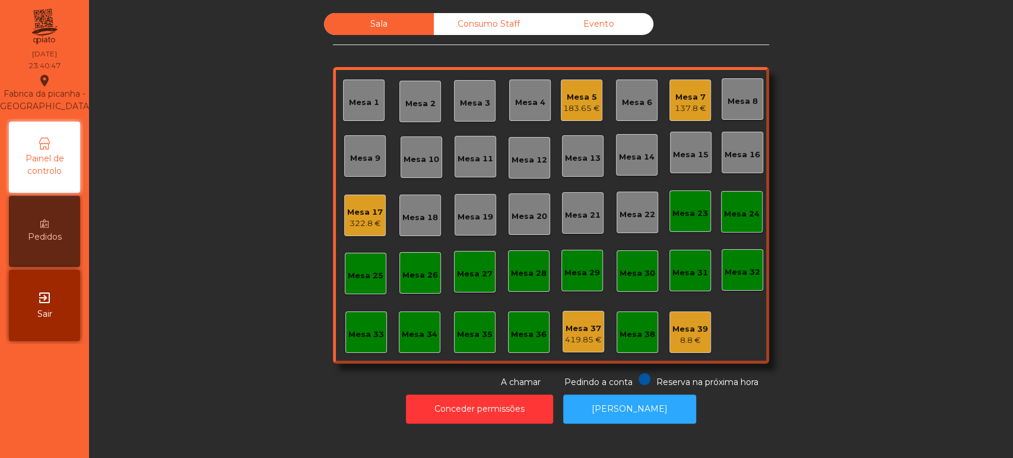
click at [354, 195] on div "Mesa 17 322.8 €" at bounding box center [365, 216] width 42 height 42
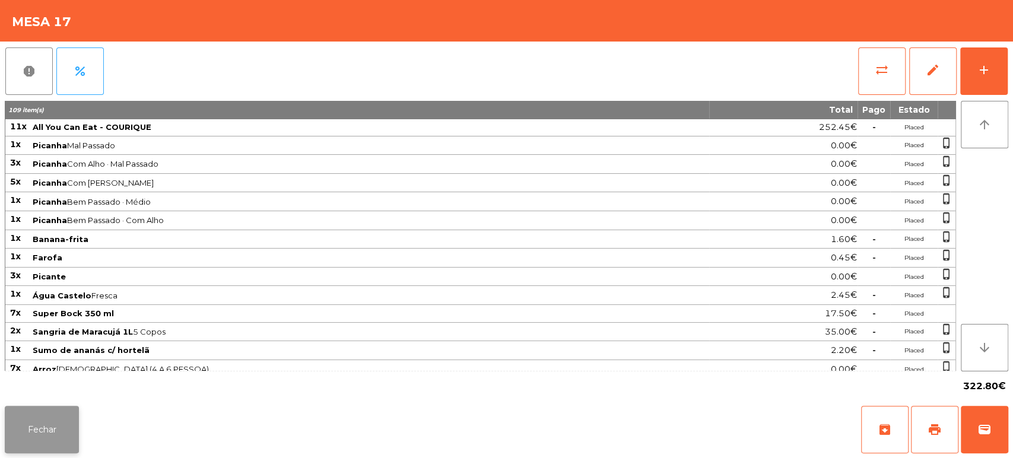
click at [33, 411] on button "Fechar" at bounding box center [42, 429] width 74 height 47
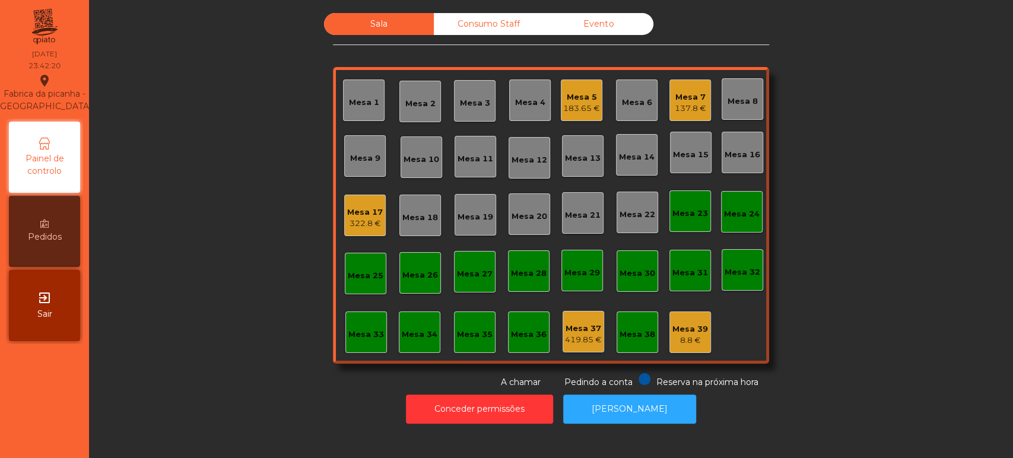
click at [679, 104] on div "137.8 €" at bounding box center [690, 109] width 31 height 12
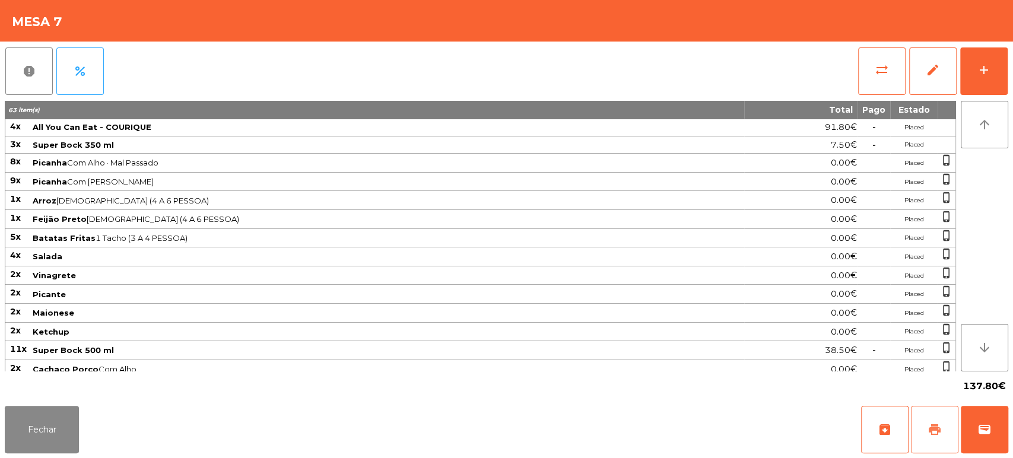
click at [933, 433] on span "print" at bounding box center [934, 430] width 14 height 14
click at [57, 411] on button "Fechar" at bounding box center [42, 429] width 74 height 47
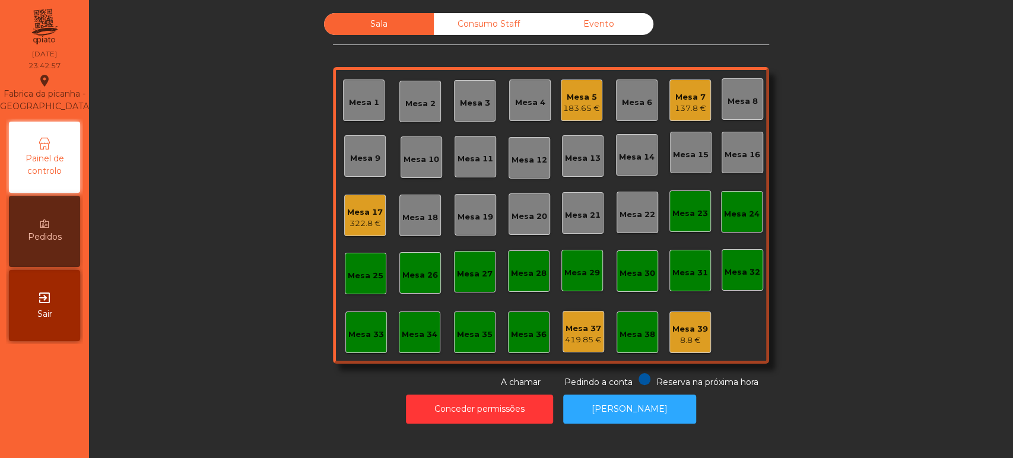
click at [580, 108] on div "183.65 €" at bounding box center [581, 109] width 37 height 12
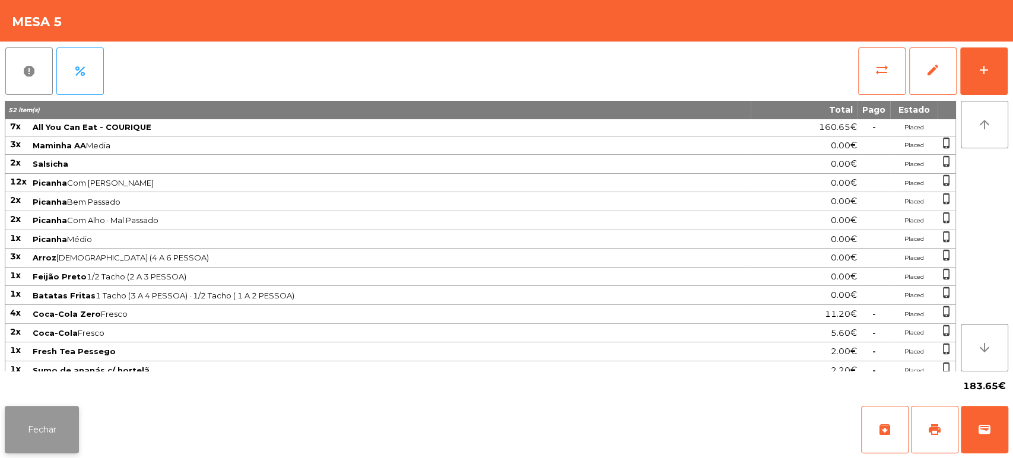
click at [70, 431] on button "Fechar" at bounding box center [42, 429] width 74 height 47
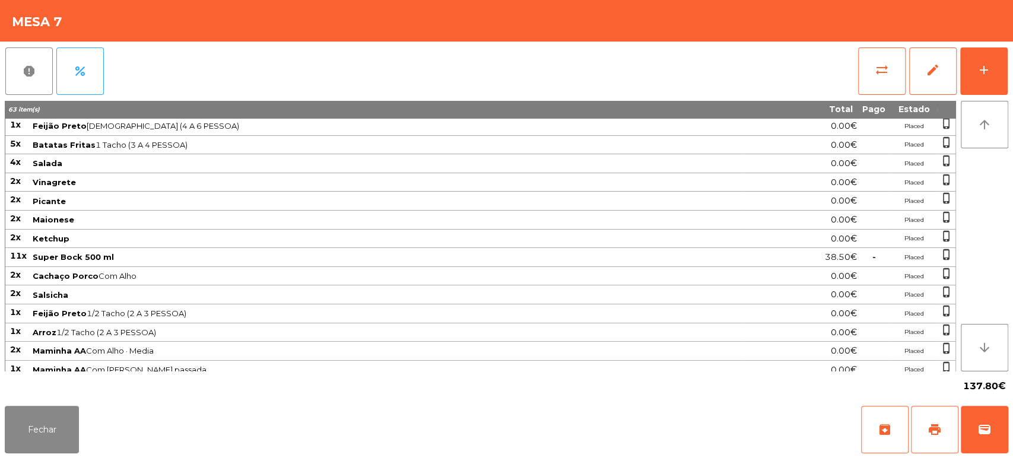
scroll to position [97, 0]
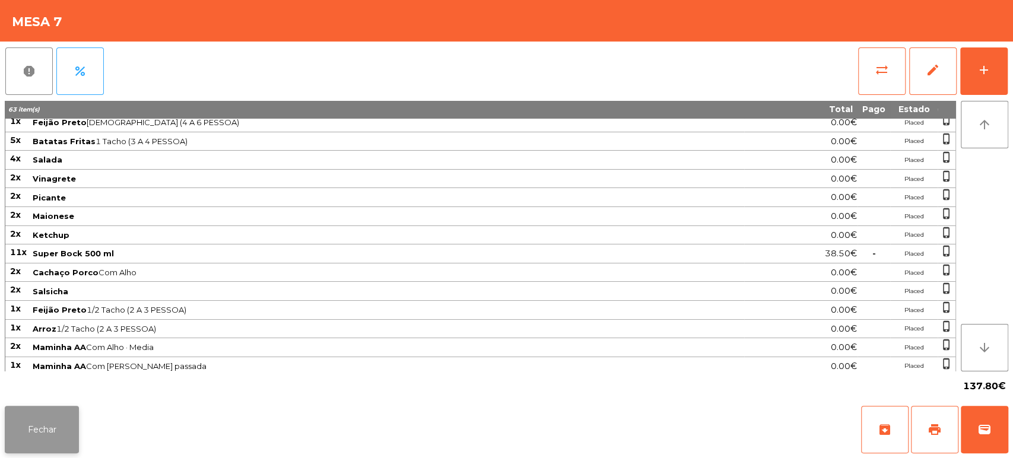
click at [78, 420] on button "Fechar" at bounding box center [42, 429] width 74 height 47
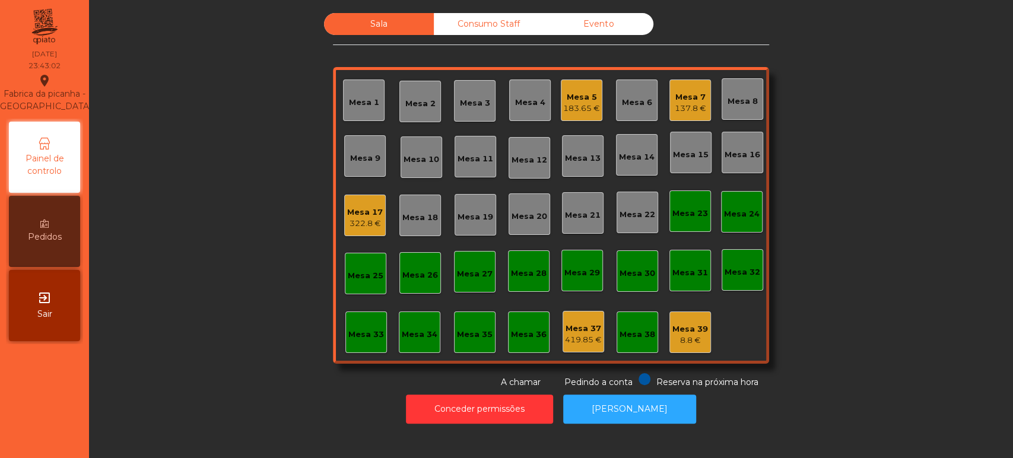
click at [578, 112] on div "183.65 €" at bounding box center [581, 109] width 37 height 12
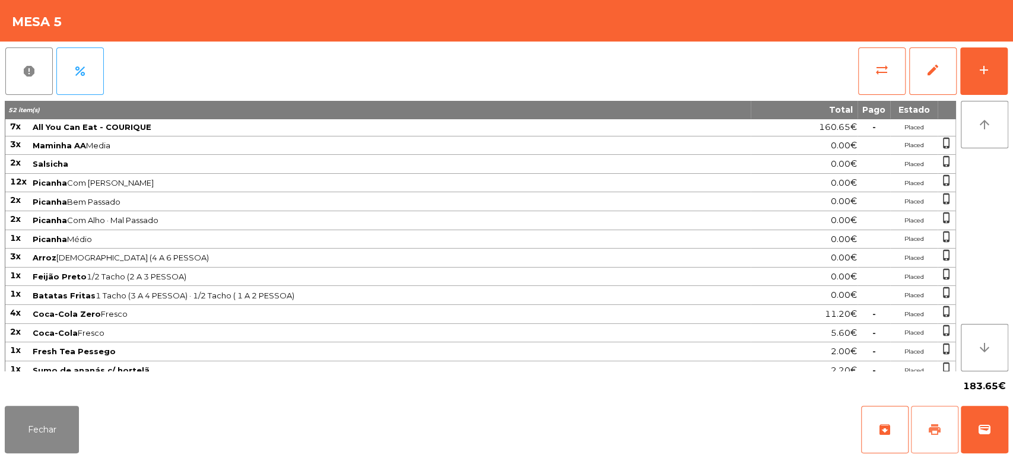
click at [926, 431] on button "print" at bounding box center [934, 429] width 47 height 47
click at [52, 450] on button "Fechar" at bounding box center [42, 429] width 74 height 47
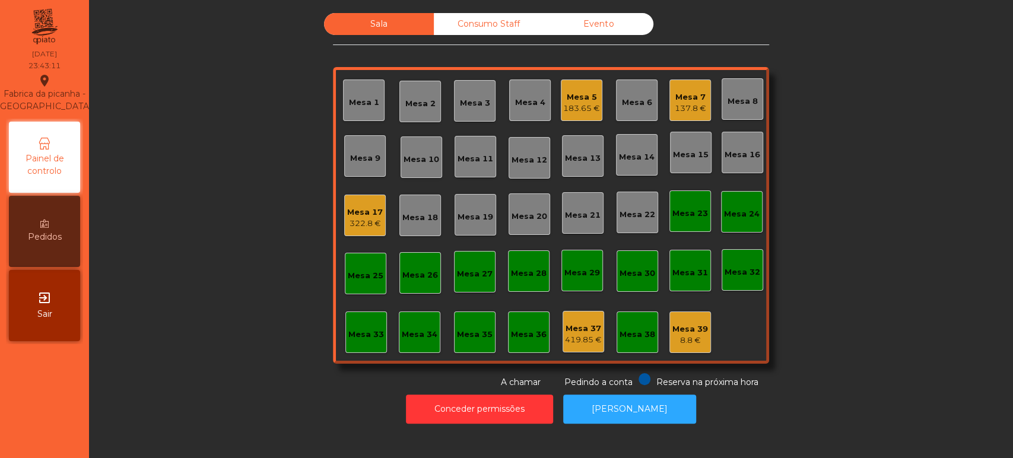
click at [864, 173] on div "Sala Consumo Staff Evento Mesa 1 [GEOGRAPHIC_DATA] 3 Mesa 4 Mesa 5 183.65 € Mes…" at bounding box center [551, 201] width 892 height 376
click at [575, 105] on div "183.65 €" at bounding box center [581, 109] width 37 height 12
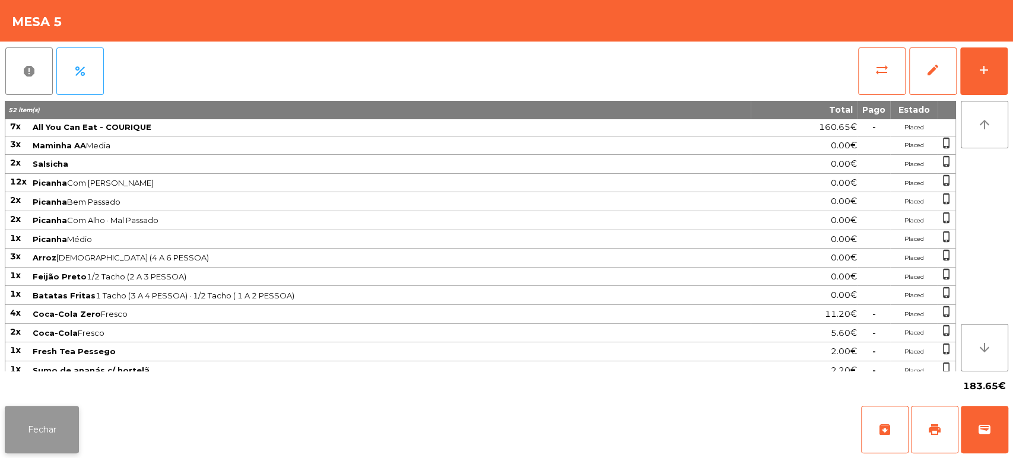
click at [57, 411] on button "Fechar" at bounding box center [42, 429] width 74 height 47
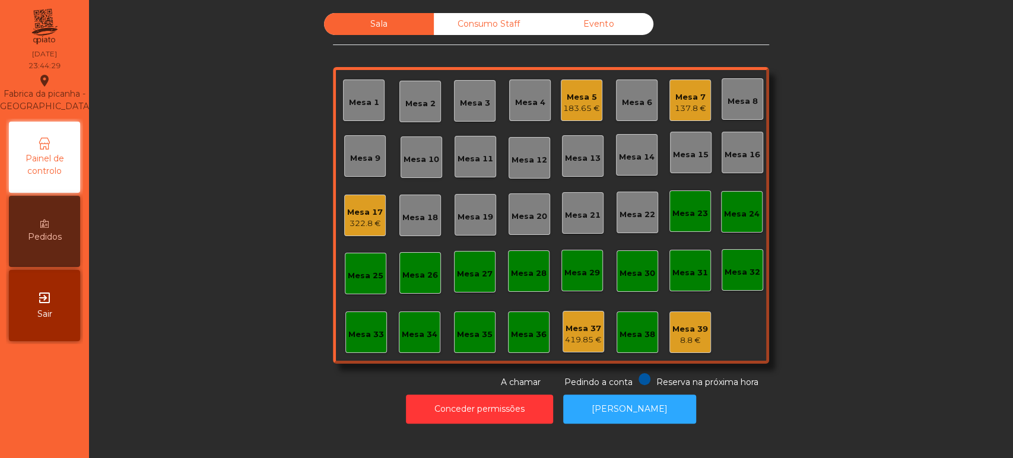
click at [692, 104] on div "137.8 €" at bounding box center [690, 109] width 31 height 12
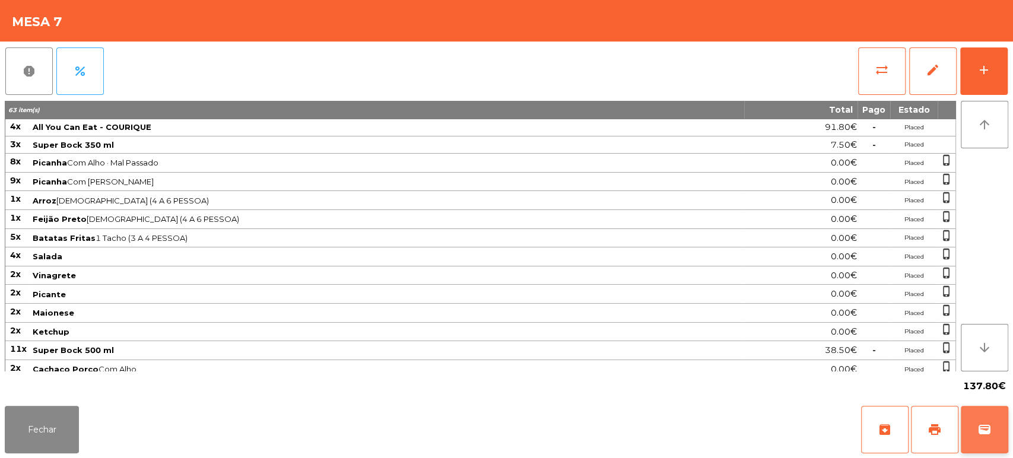
click at [978, 427] on span "wallet" at bounding box center [984, 430] width 14 height 14
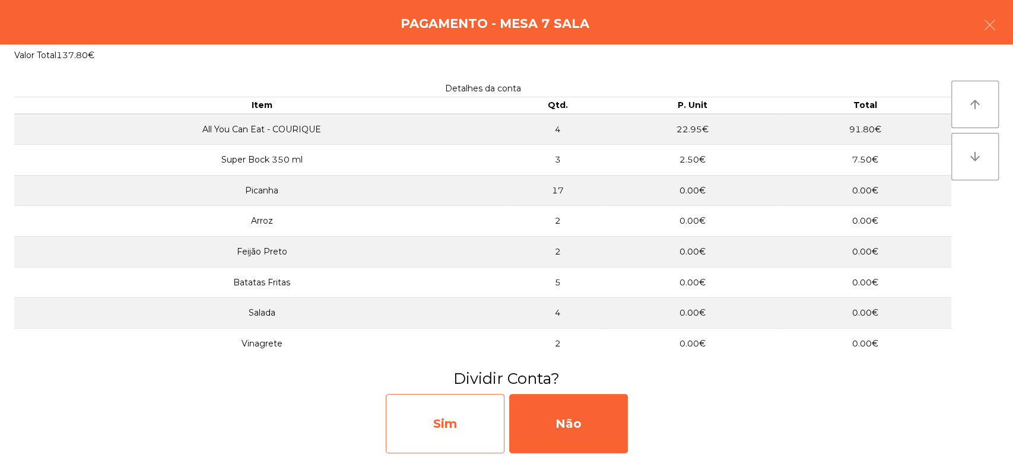
click at [467, 424] on div "Sim" at bounding box center [445, 423] width 119 height 59
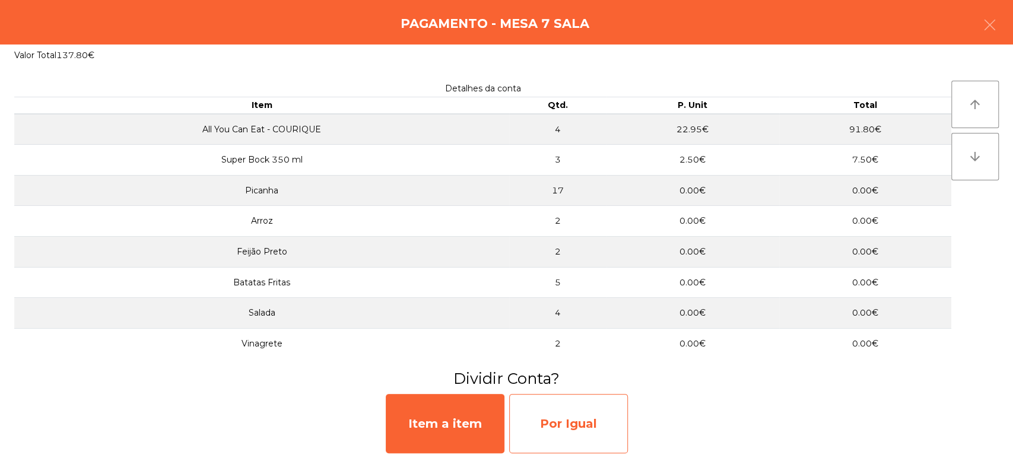
click at [577, 428] on div "Por Igual" at bounding box center [568, 423] width 119 height 59
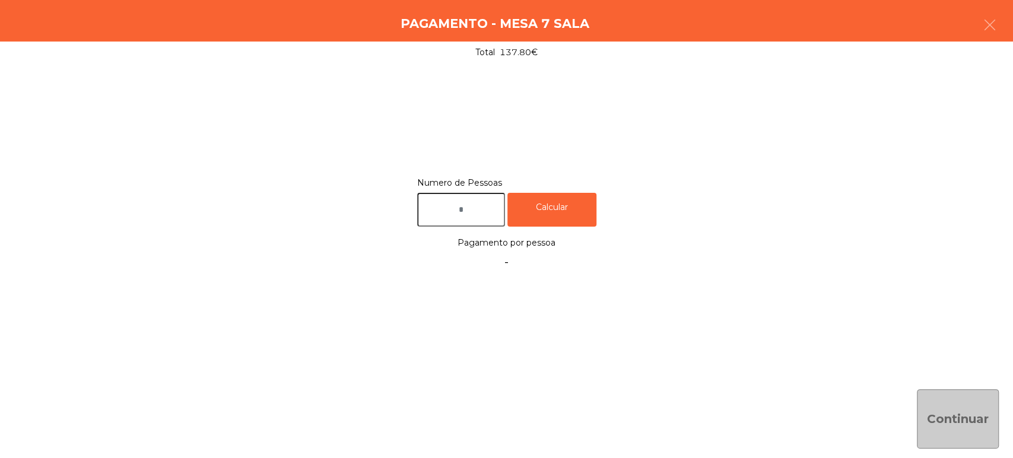
click at [487, 209] on input "text" at bounding box center [461, 210] width 88 height 34
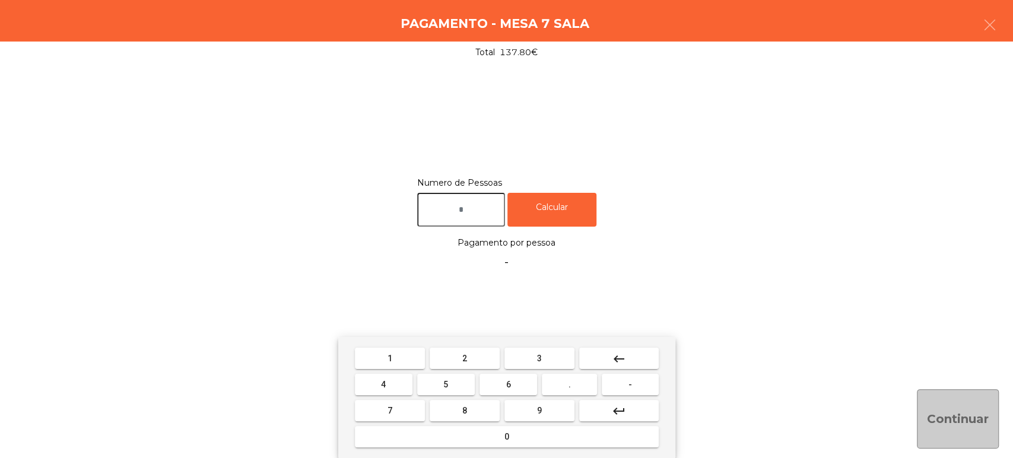
click at [508, 385] on span "6" at bounding box center [508, 384] width 5 height 9
click at [655, 358] on button "keyboard_backspace" at bounding box center [619, 358] width 80 height 21
click at [389, 409] on span "7" at bounding box center [389, 410] width 5 height 9
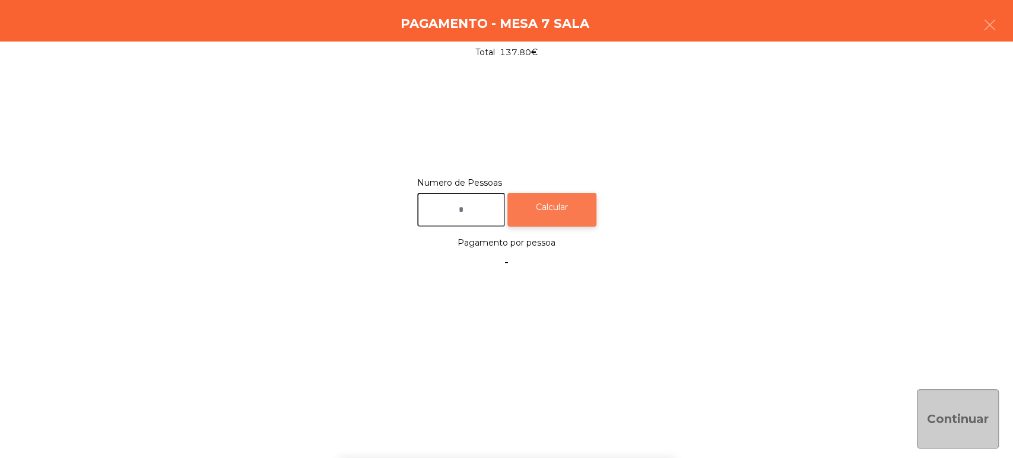
click at [577, 208] on div "Calcular" at bounding box center [551, 210] width 89 height 34
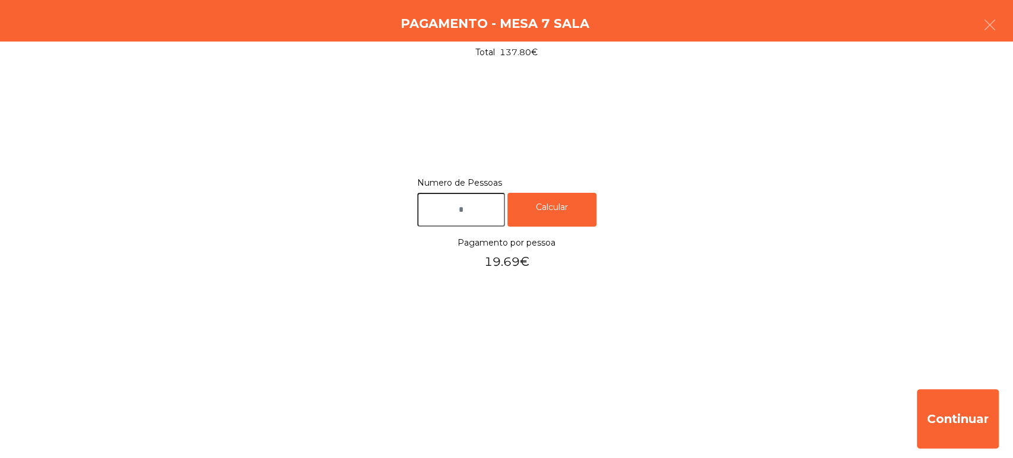
click at [481, 209] on input "text" at bounding box center [461, 210] width 88 height 34
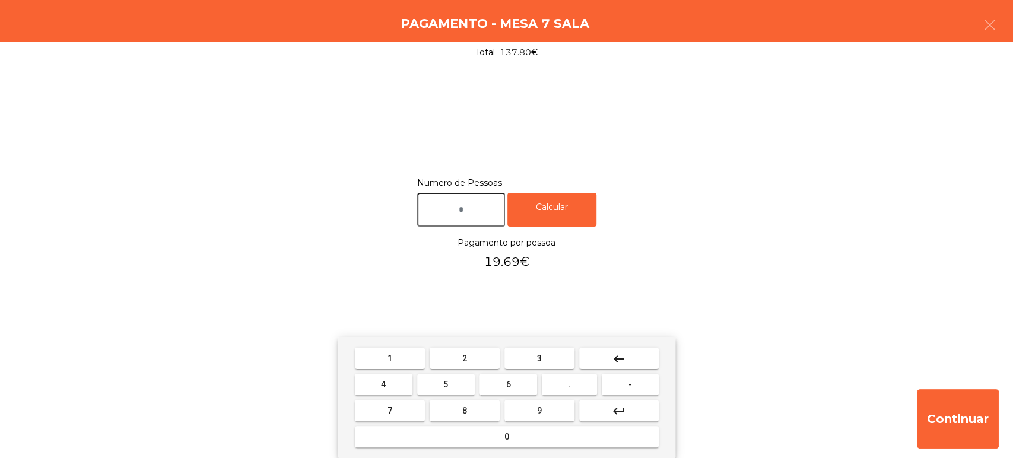
click at [635, 359] on button "keyboard_backspace" at bounding box center [619, 358] width 80 height 21
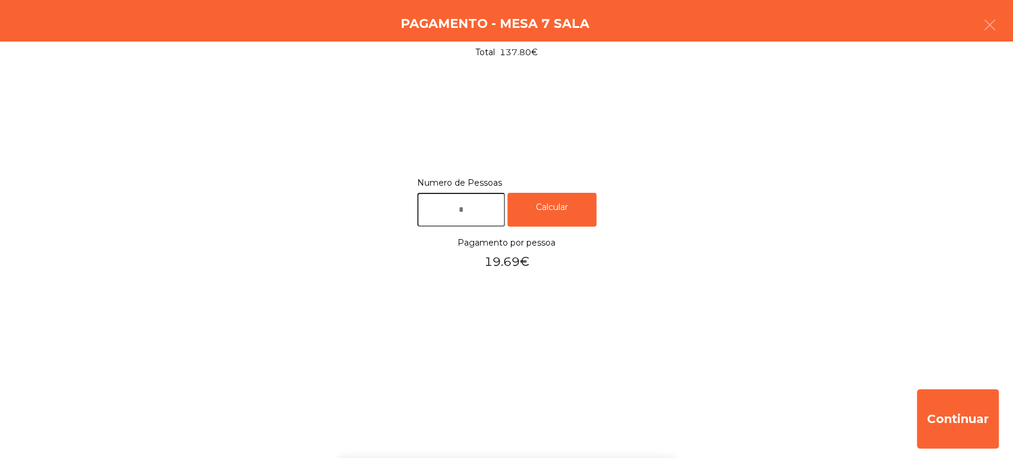
click at [733, 227] on div "Numero de Pessoas Calcular Pagamento por pessoa 19.69€" at bounding box center [506, 224] width 984 height 99
click at [1012, 37] on div "Pagamento - Mesa 7 Sala" at bounding box center [506, 21] width 1013 height 42
click at [983, 35] on button "button" at bounding box center [989, 26] width 33 height 36
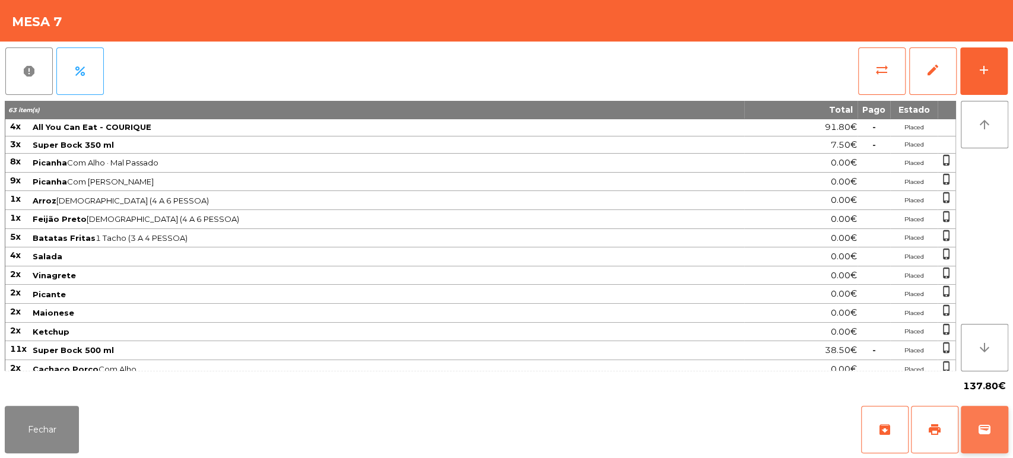
click at [961, 407] on button "wallet" at bounding box center [984, 429] width 47 height 47
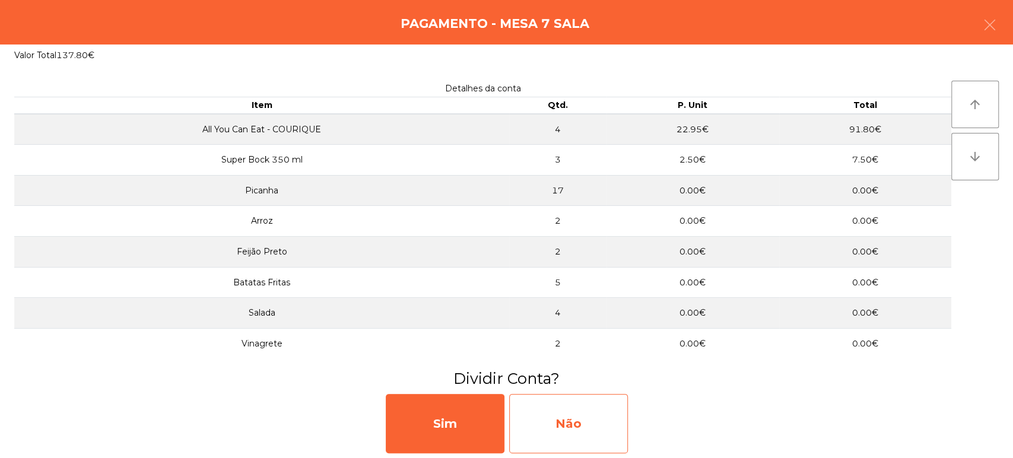
click at [578, 399] on div "Não" at bounding box center [568, 423] width 119 height 59
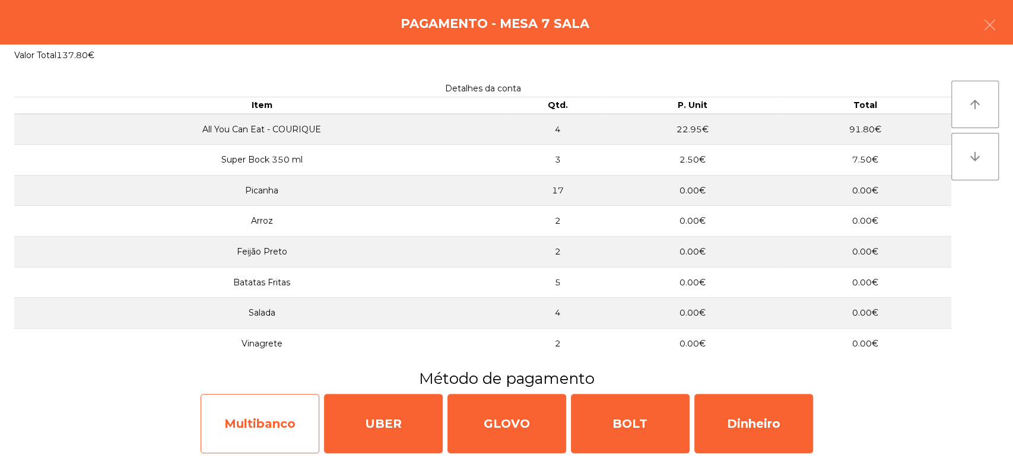
click at [290, 418] on div "Multibanco" at bounding box center [260, 423] width 119 height 59
select select "**"
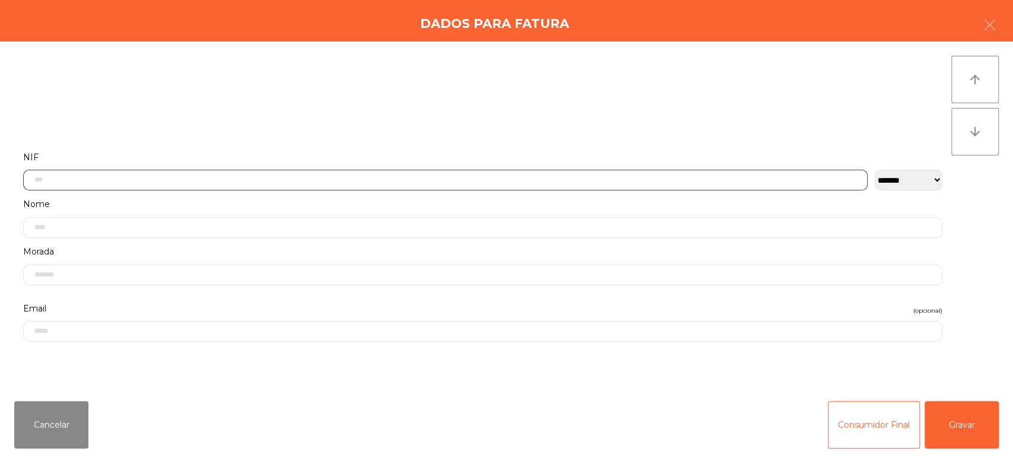
click at [545, 179] on input "text" at bounding box center [445, 180] width 844 height 21
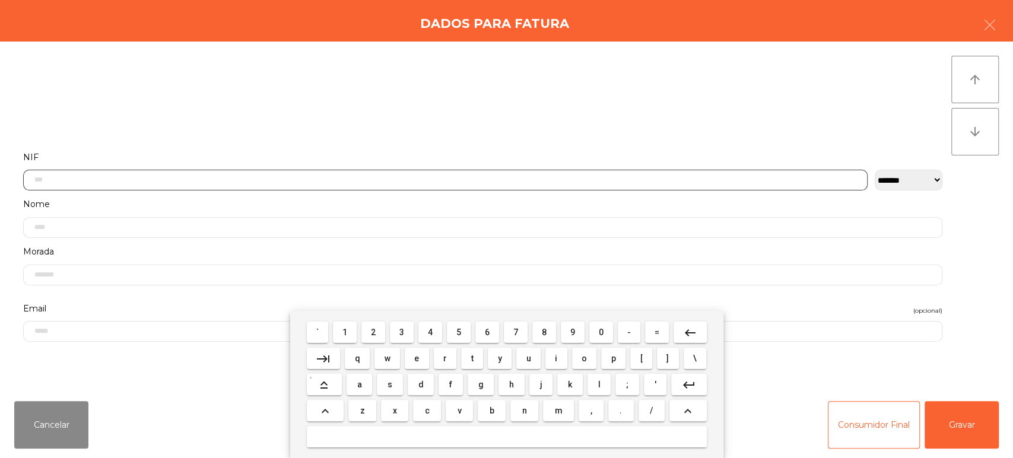
scroll to position [93, 0]
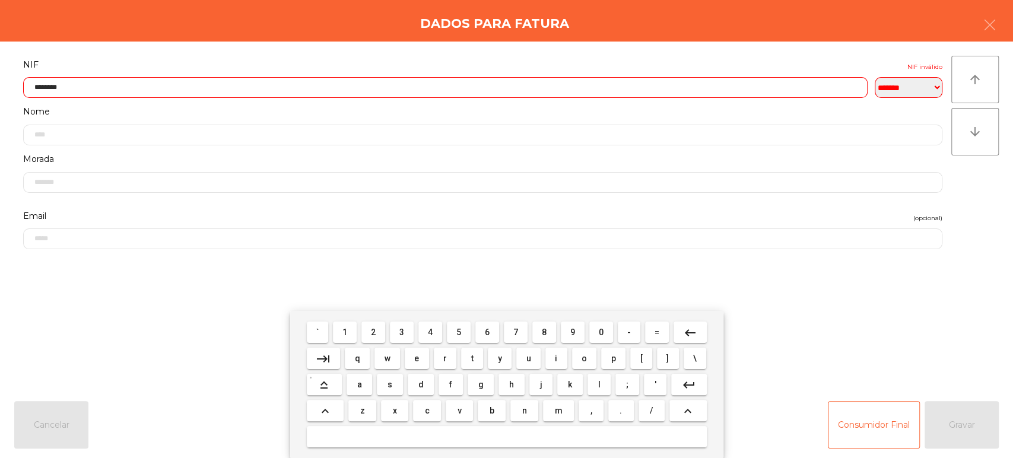
click at [675, 88] on input "********" at bounding box center [445, 87] width 844 height 21
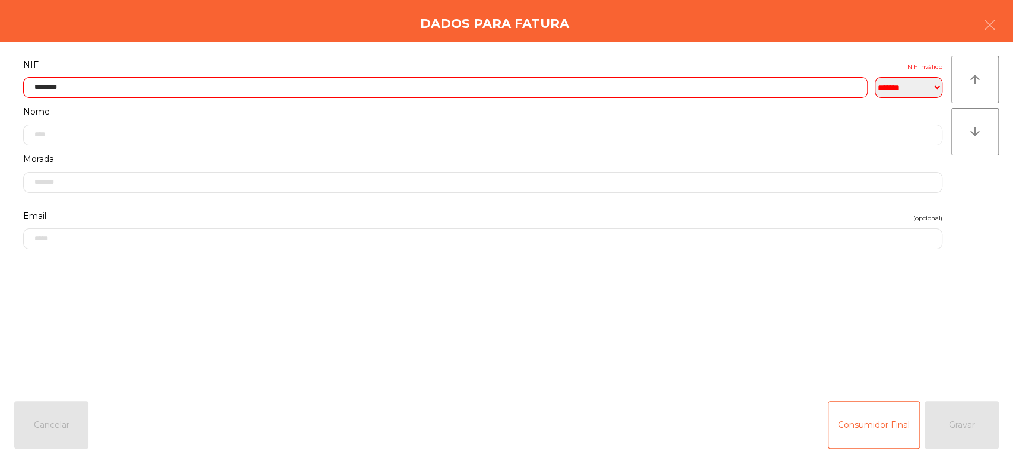
click at [500, 106] on label "Nome" at bounding box center [482, 112] width 919 height 16
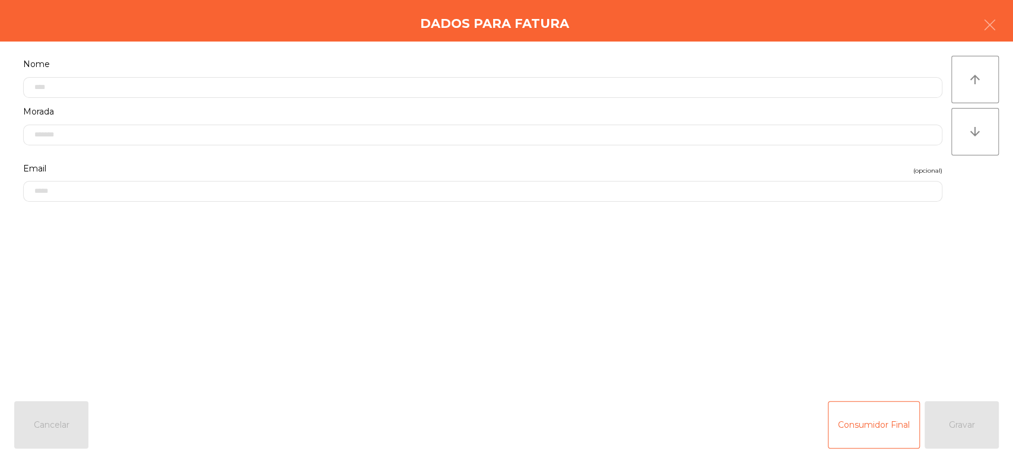
scroll to position [0, 0]
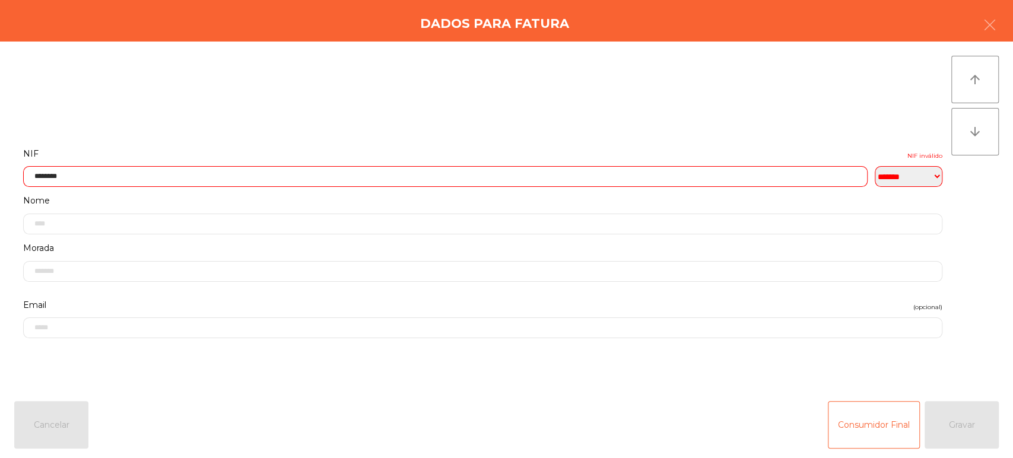
click at [469, 154] on label "NIF NIF inválido" at bounding box center [482, 154] width 919 height 16
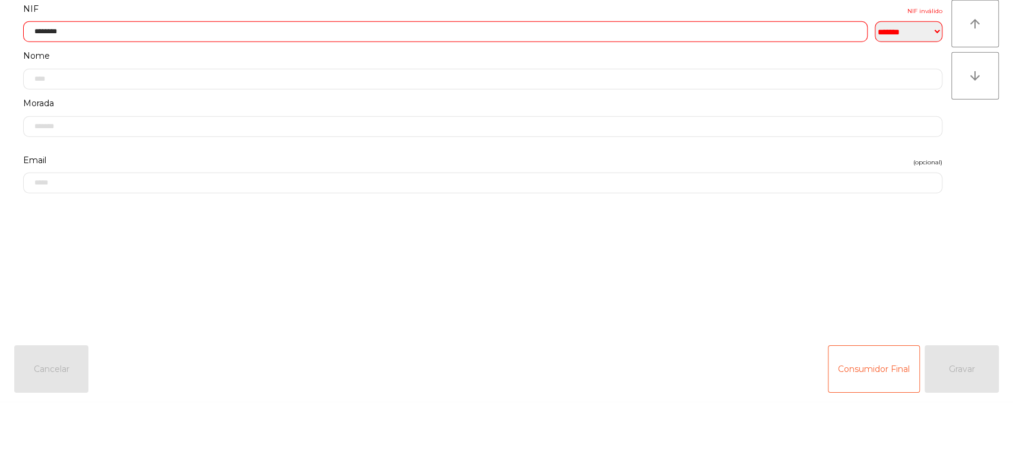
click at [402, 86] on input "********" at bounding box center [445, 87] width 844 height 21
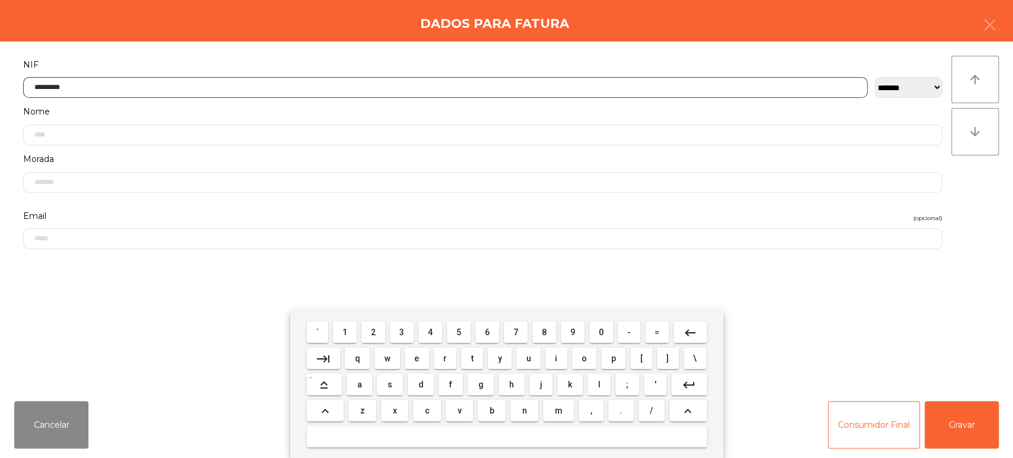
type input "*********"
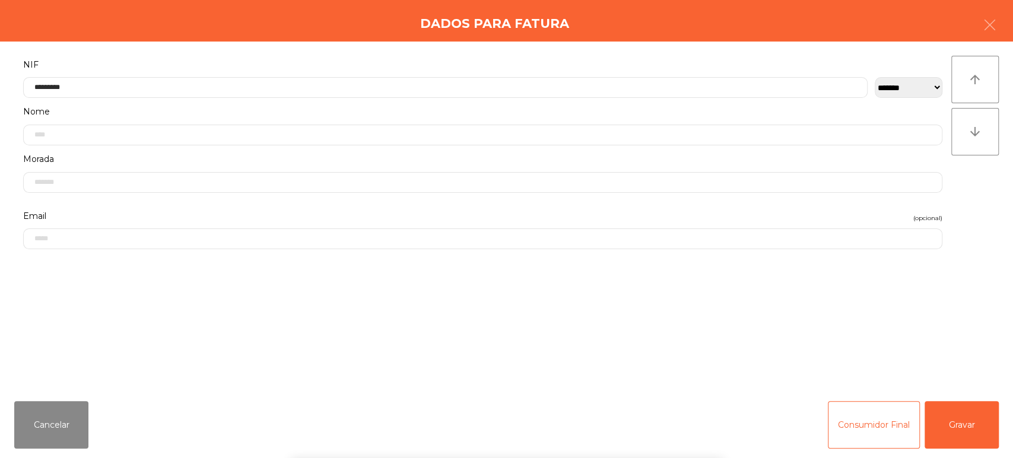
click at [971, 402] on div "` 1 2 3 4 5 6 7 8 9 0 - = keyboard_backspace keyboard_tab q w e r t y u i o p […" at bounding box center [506, 384] width 1013 height 147
click at [968, 423] on div "` 1 2 3 4 5 6 7 8 9 0 - = keyboard_backspace keyboard_tab q w e r t y u i o p […" at bounding box center [506, 384] width 1013 height 147
click at [944, 429] on button "Gravar" at bounding box center [962, 424] width 74 height 47
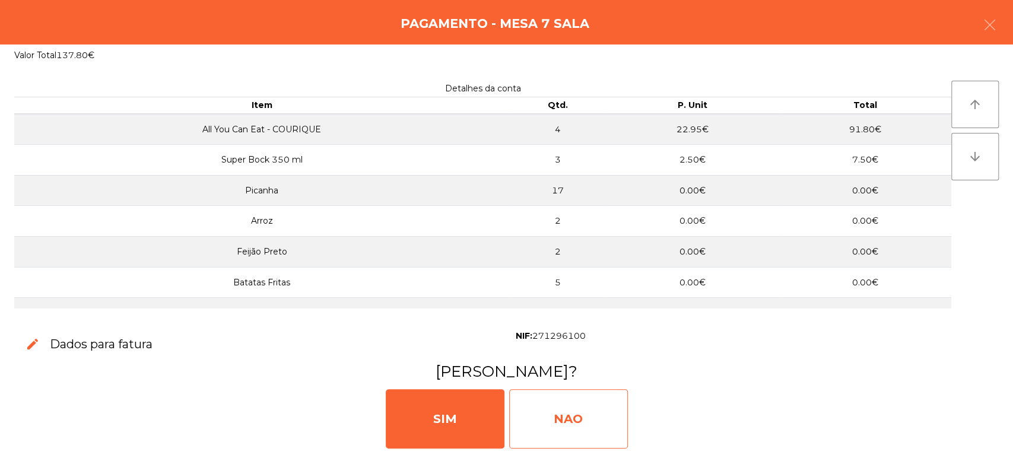
click at [560, 427] on div "NAO" at bounding box center [568, 418] width 119 height 59
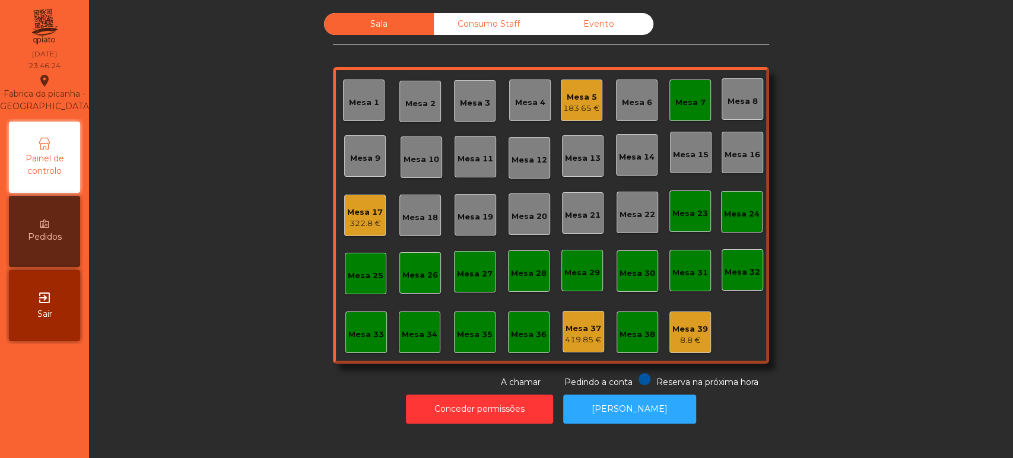
click at [675, 106] on div "Mesa 7" at bounding box center [690, 103] width 30 height 12
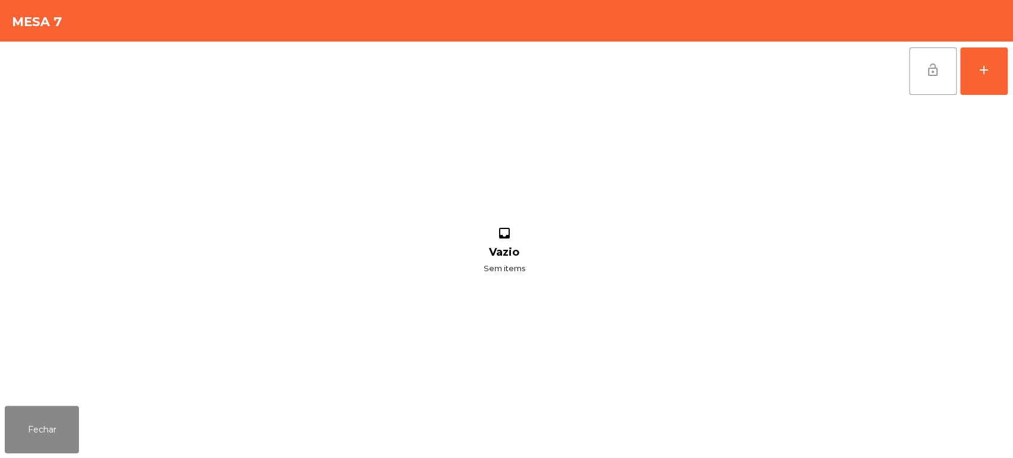
click at [911, 56] on button "lock_open" at bounding box center [932, 70] width 47 height 47
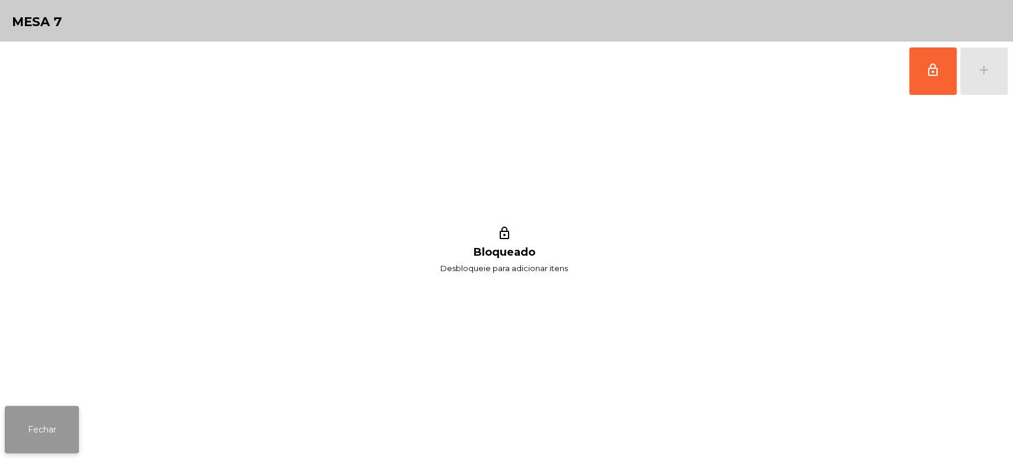
click at [75, 411] on button "Fechar" at bounding box center [42, 429] width 74 height 47
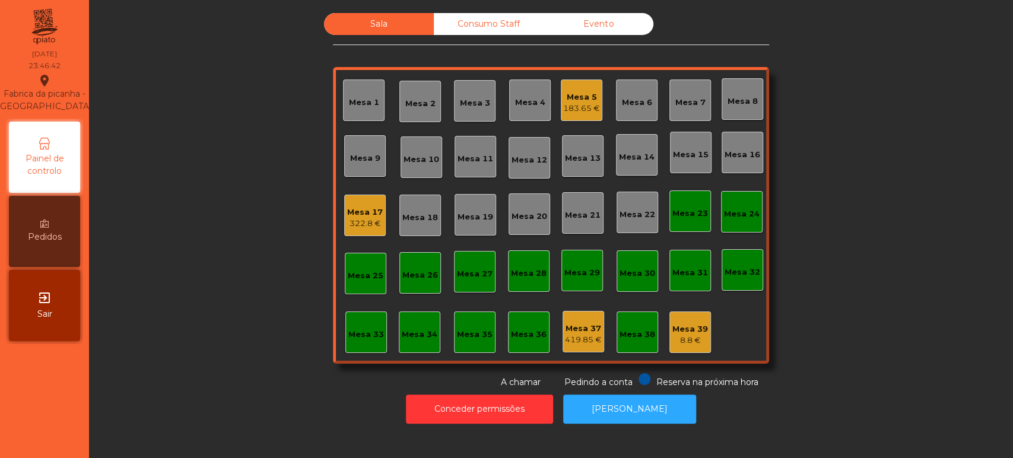
click at [370, 225] on div "322.8 €" at bounding box center [365, 224] width 36 height 12
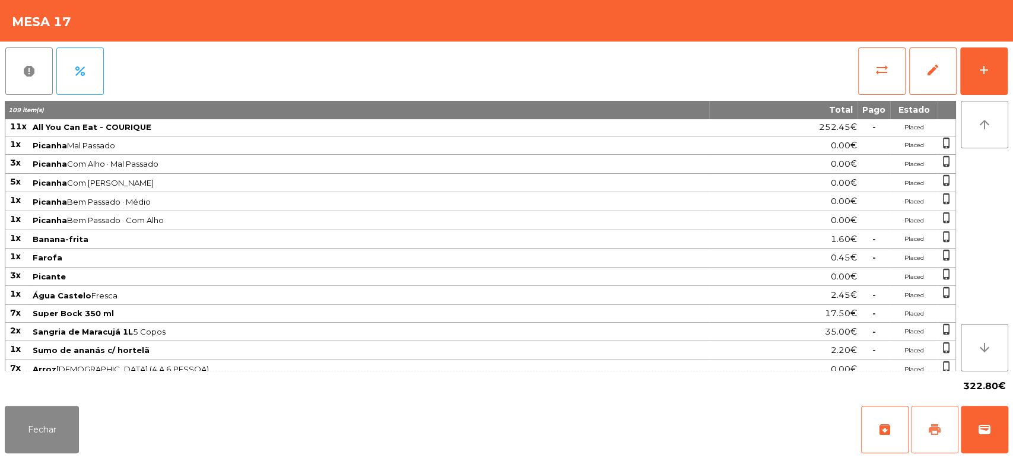
click at [955, 431] on button "print" at bounding box center [934, 429] width 47 height 47
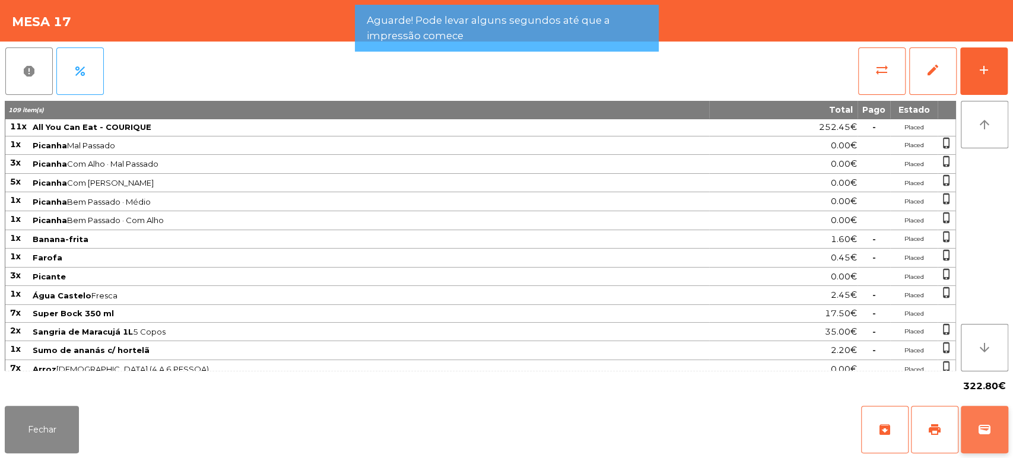
click at [996, 418] on button "wallet" at bounding box center [984, 429] width 47 height 47
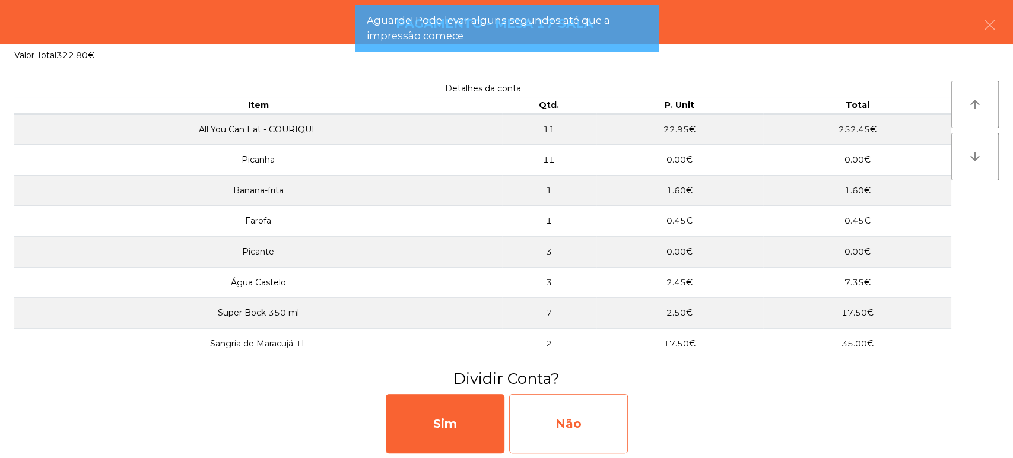
click at [583, 404] on div "Não" at bounding box center [568, 423] width 119 height 59
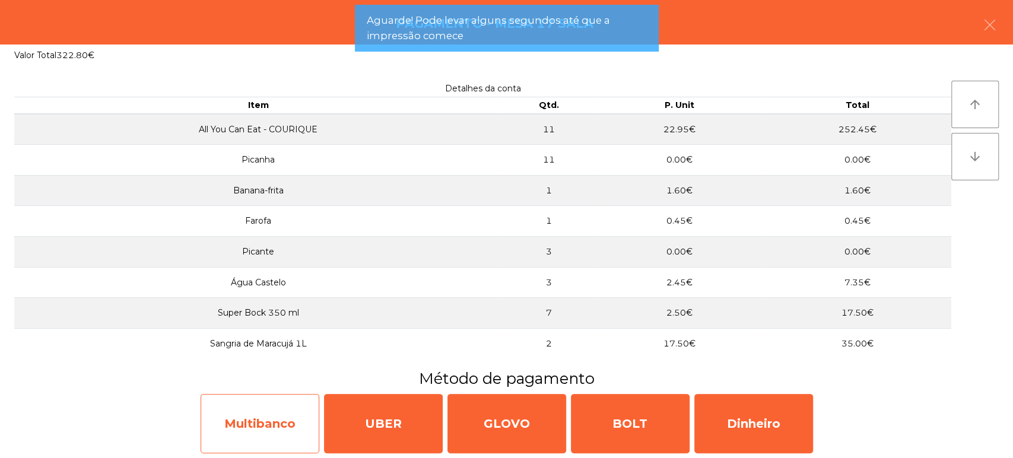
click at [298, 428] on div "Multibanco" at bounding box center [260, 423] width 119 height 59
select select "**"
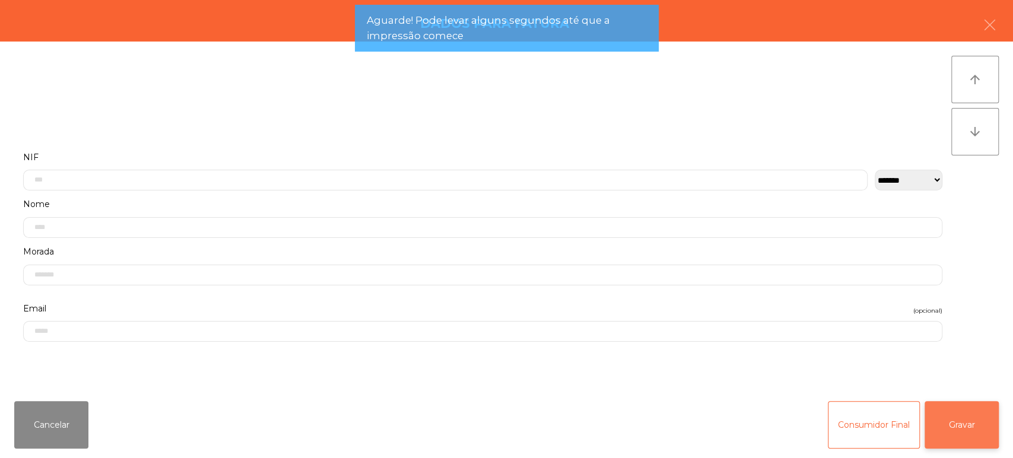
click at [961, 434] on button "Gravar" at bounding box center [962, 424] width 74 height 47
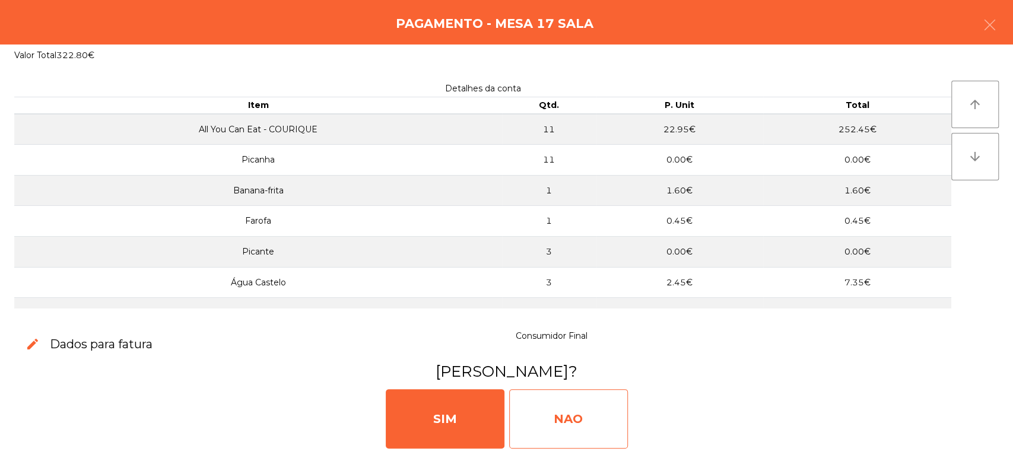
click at [533, 409] on div "NAO" at bounding box center [568, 418] width 119 height 59
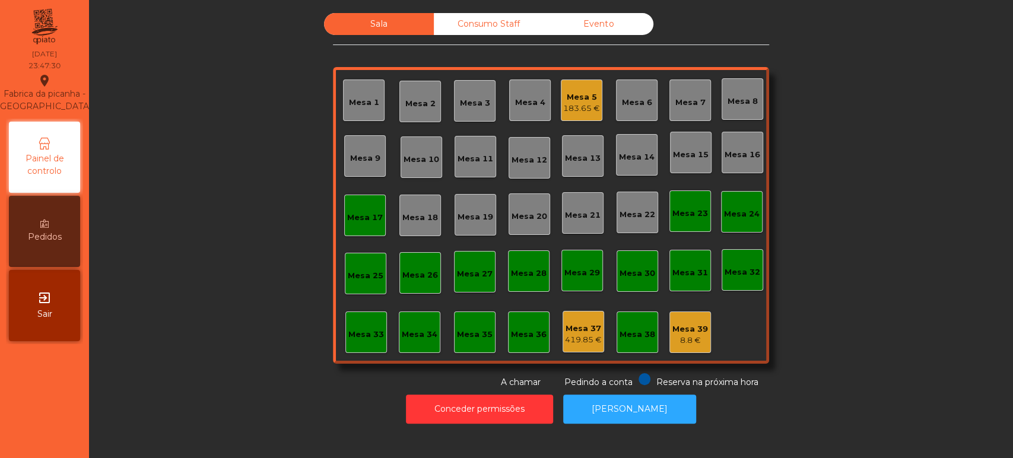
click at [823, 154] on div "Sala Consumo Staff Evento Mesa 1 [GEOGRAPHIC_DATA] 3 Mesa 4 Mesa 5 183.65 € [GE…" at bounding box center [551, 201] width 892 height 376
click at [361, 209] on div "Mesa 17" at bounding box center [365, 215] width 36 height 17
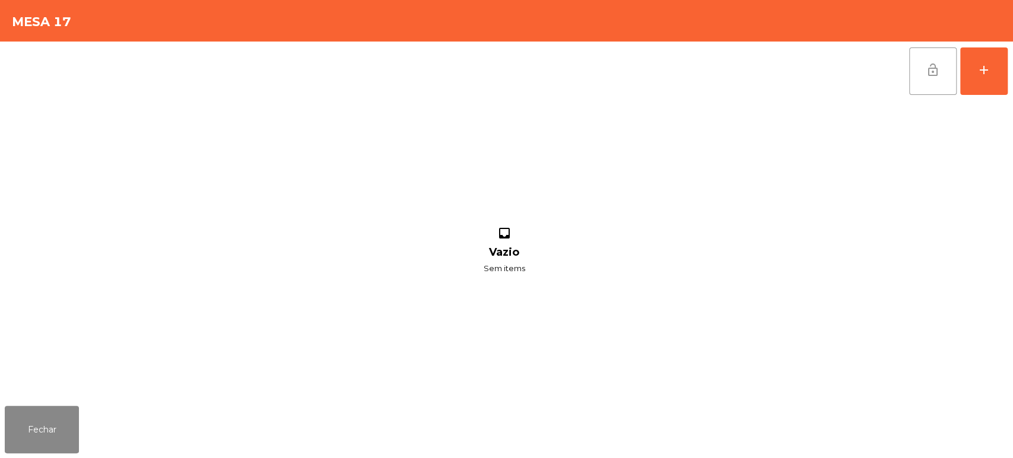
click at [929, 74] on span "lock_open" at bounding box center [933, 70] width 14 height 14
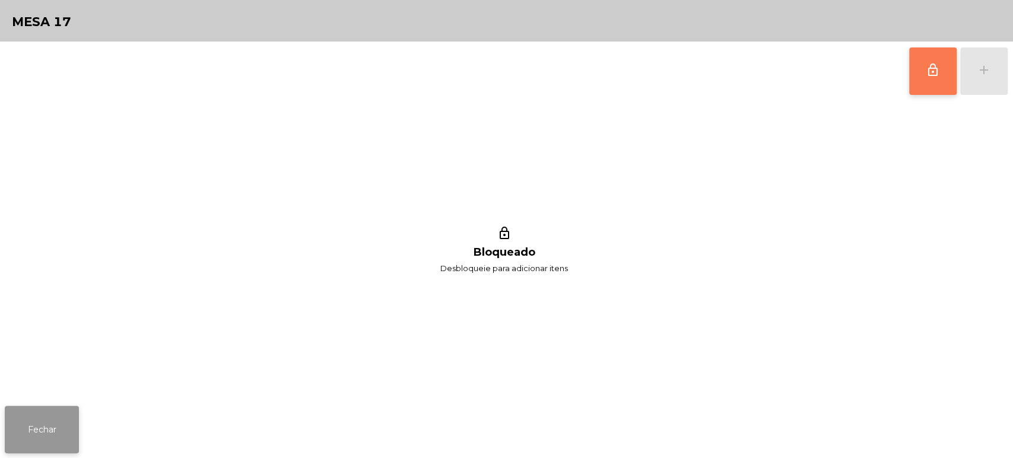
click at [57, 440] on button "Fechar" at bounding box center [42, 429] width 74 height 47
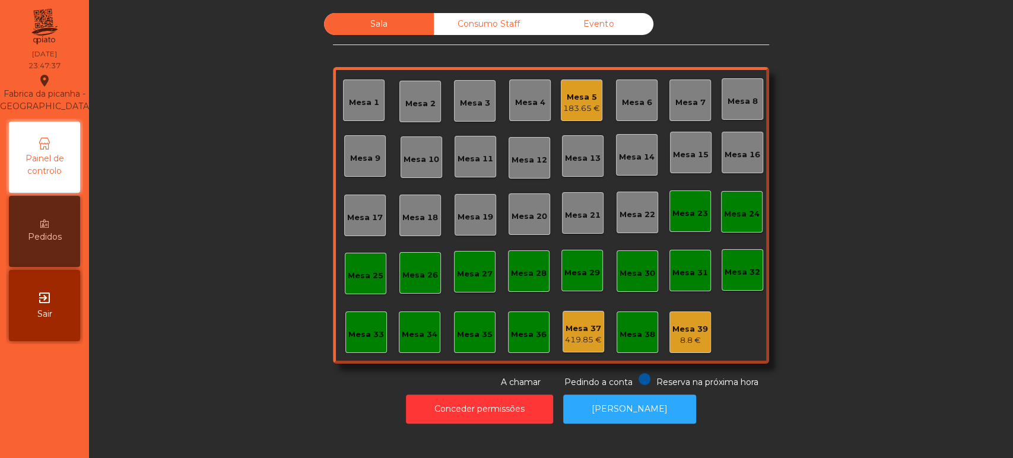
click at [576, 104] on div "183.65 €" at bounding box center [581, 109] width 37 height 12
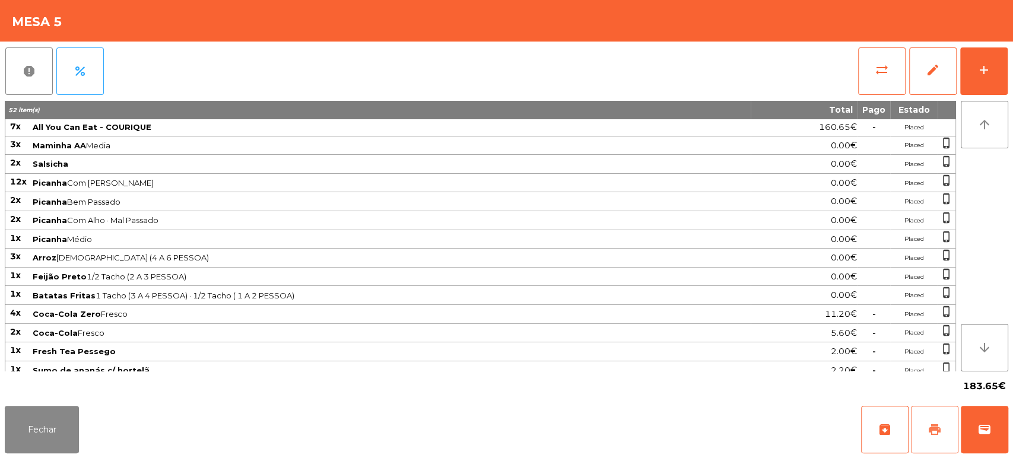
click at [911, 422] on button "print" at bounding box center [934, 429] width 47 height 47
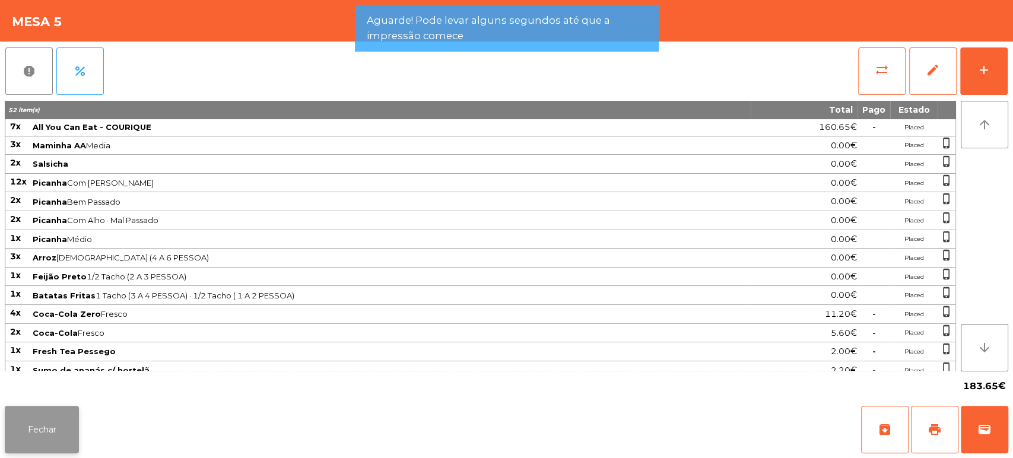
click at [59, 452] on button "Fechar" at bounding box center [42, 429] width 74 height 47
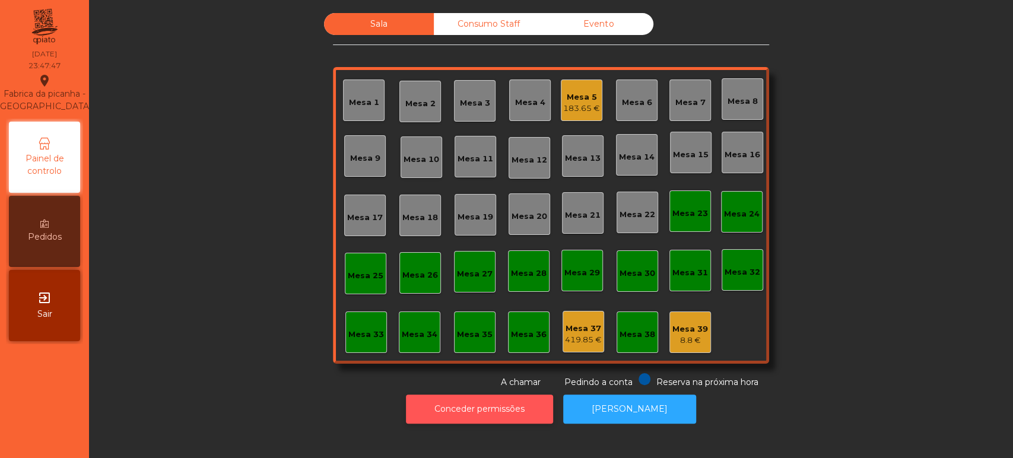
click at [531, 418] on button "Conceder permissões" at bounding box center [479, 409] width 147 height 29
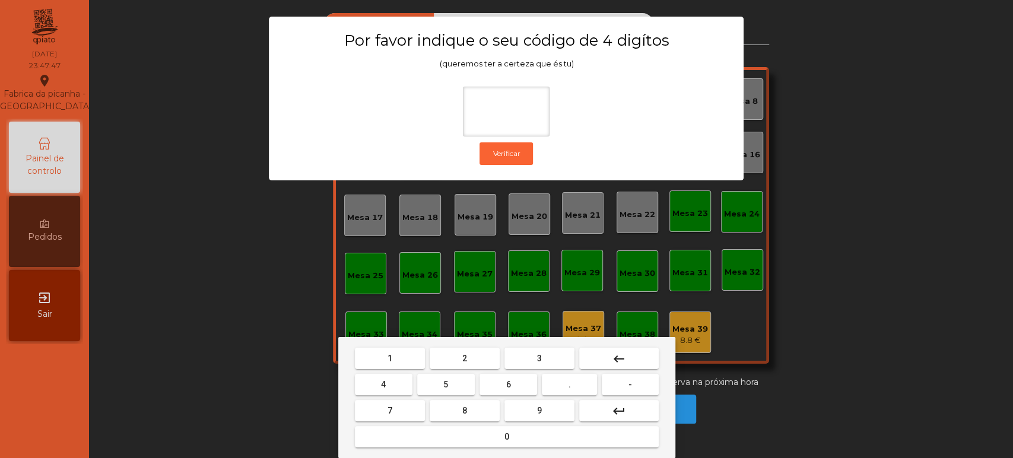
click at [393, 339] on div "1 2 3 keyboard_backspace 4 5 6 . - 7 8 9 keyboard_return 0" at bounding box center [506, 397] width 337 height 121
click at [414, 357] on button "1" at bounding box center [390, 358] width 70 height 21
click at [549, 361] on button "3" at bounding box center [539, 358] width 70 height 21
click at [447, 383] on span "5" at bounding box center [445, 384] width 5 height 9
click at [481, 436] on button "0" at bounding box center [507, 436] width 304 height 21
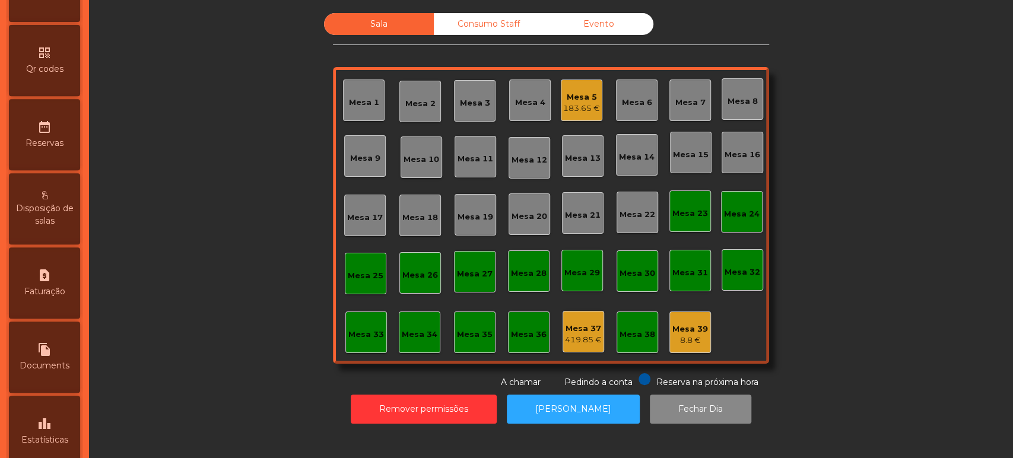
click at [49, 298] on span "Faturação" at bounding box center [44, 291] width 41 height 12
select select "*"
select select "****"
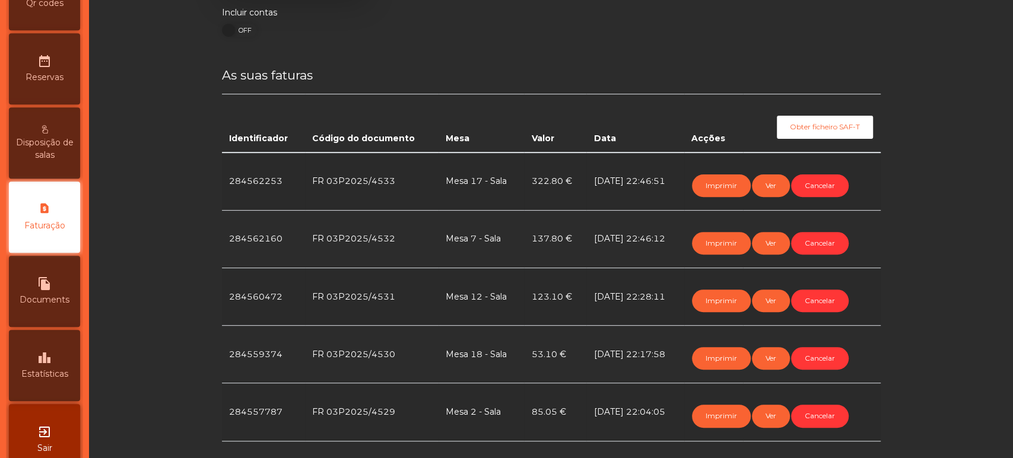
scroll to position [218, 0]
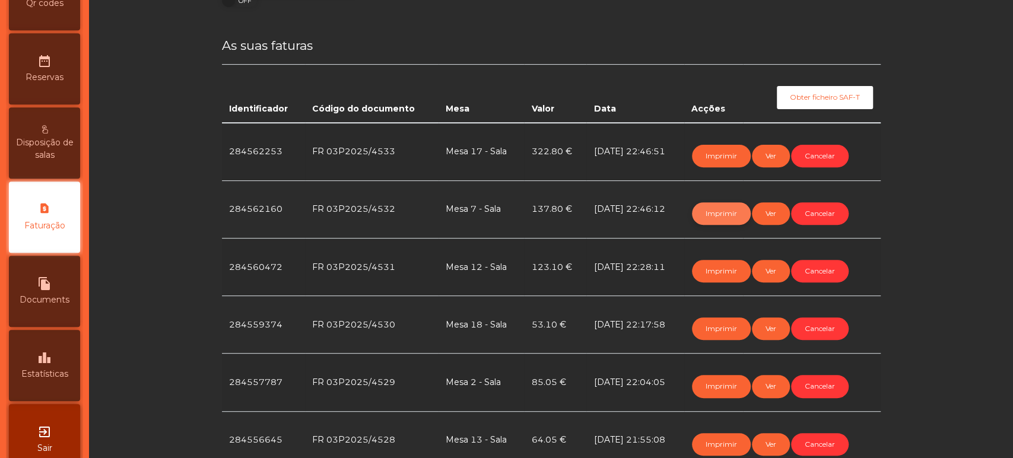
click at [709, 212] on button "Imprimir" at bounding box center [721, 213] width 59 height 23
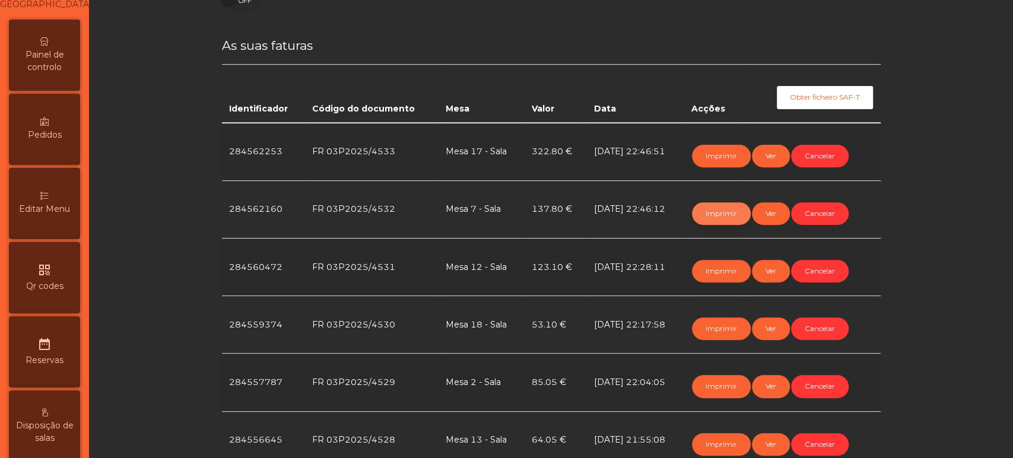
scroll to position [0, 0]
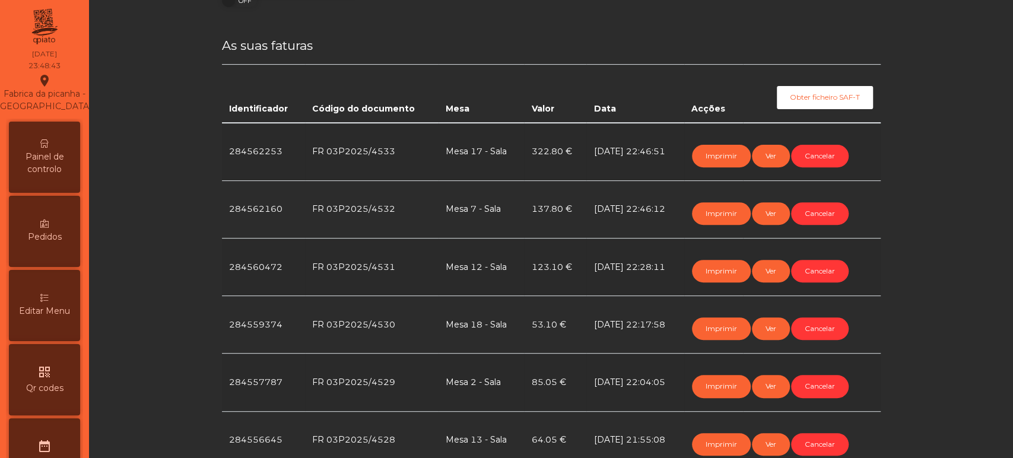
click at [61, 157] on div "Painel de controlo" at bounding box center [44, 157] width 71 height 71
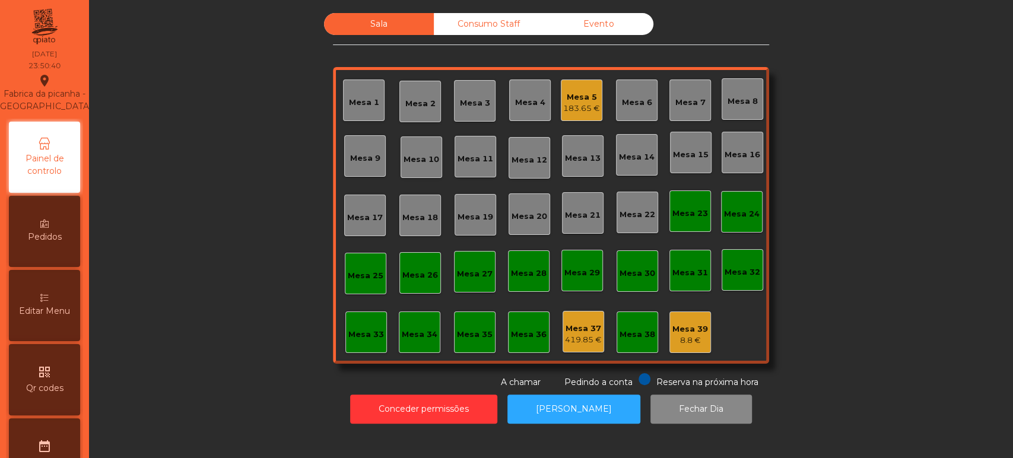
click at [563, 103] on div "183.65 €" at bounding box center [581, 109] width 37 height 12
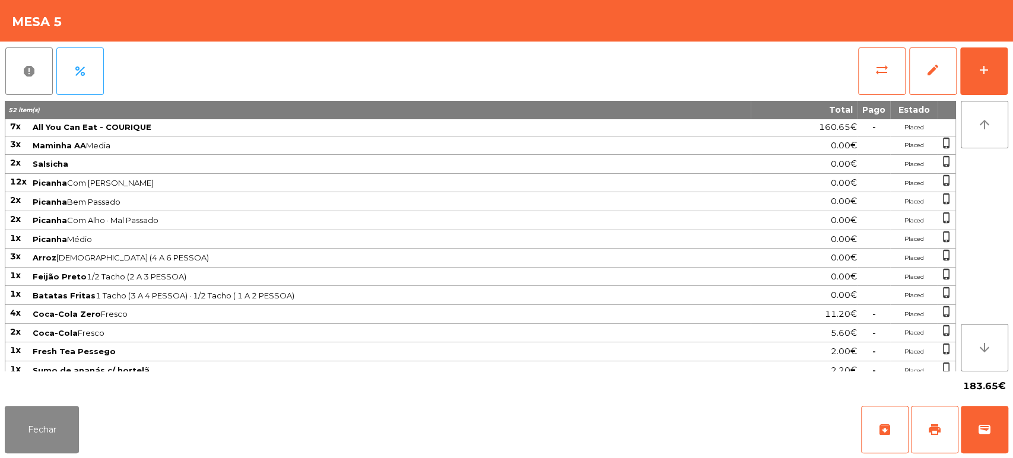
click at [1011, 433] on div "Fechar archive print wallet" at bounding box center [506, 429] width 1013 height 57
click at [983, 419] on button "wallet" at bounding box center [984, 429] width 47 height 47
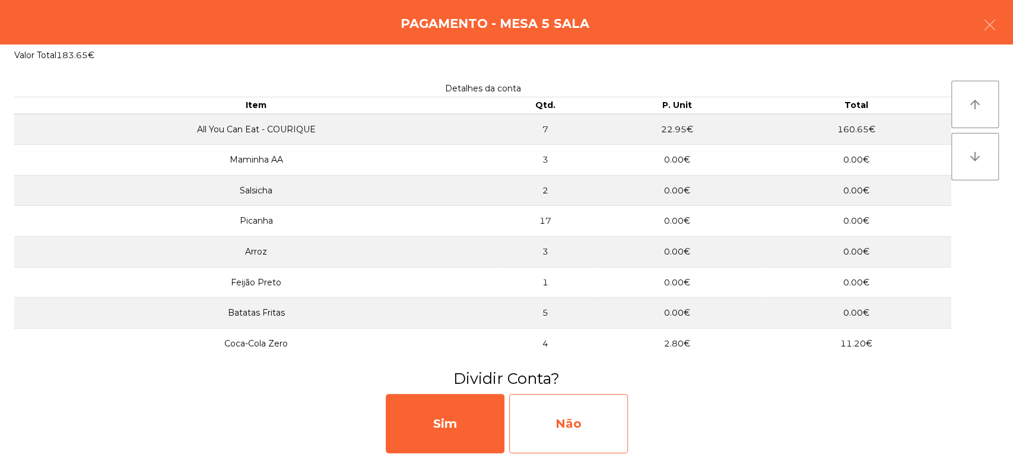
click at [557, 412] on div "Não" at bounding box center [568, 423] width 119 height 59
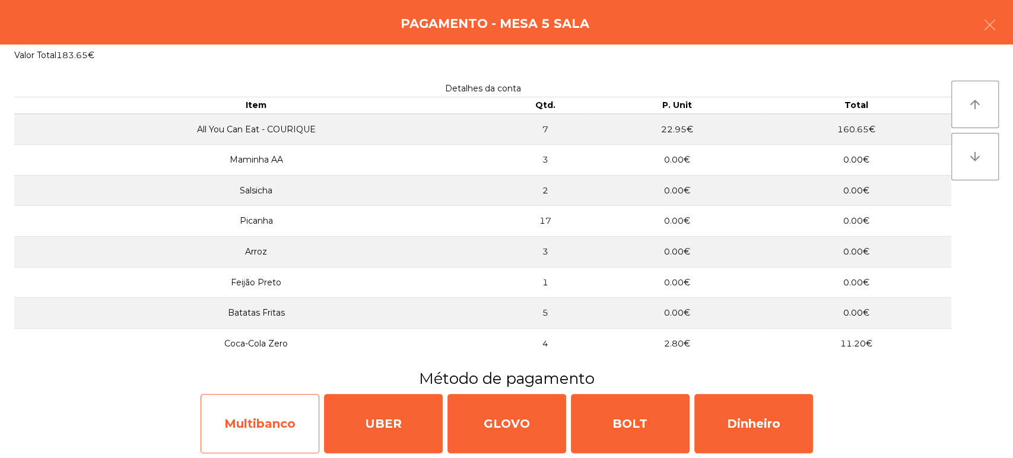
click at [278, 408] on div "Multibanco" at bounding box center [260, 423] width 119 height 59
select select "**"
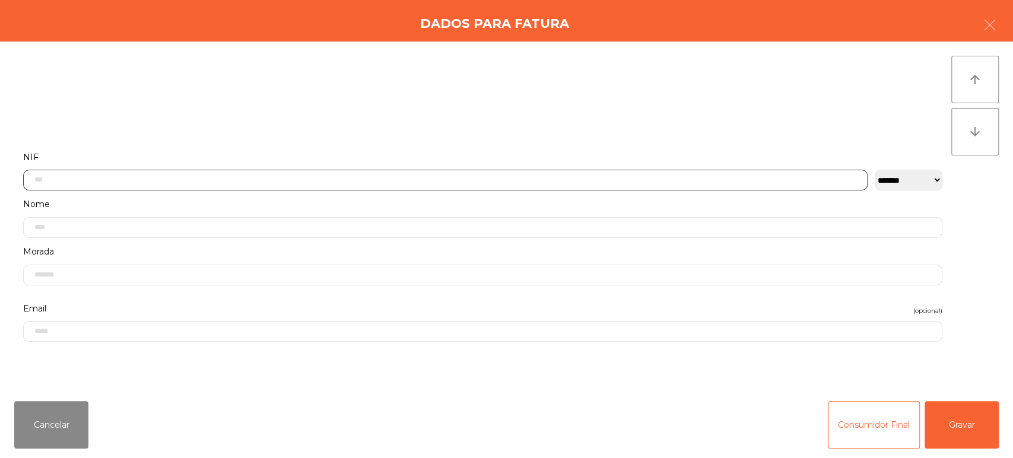
click at [452, 179] on input "text" at bounding box center [445, 180] width 844 height 21
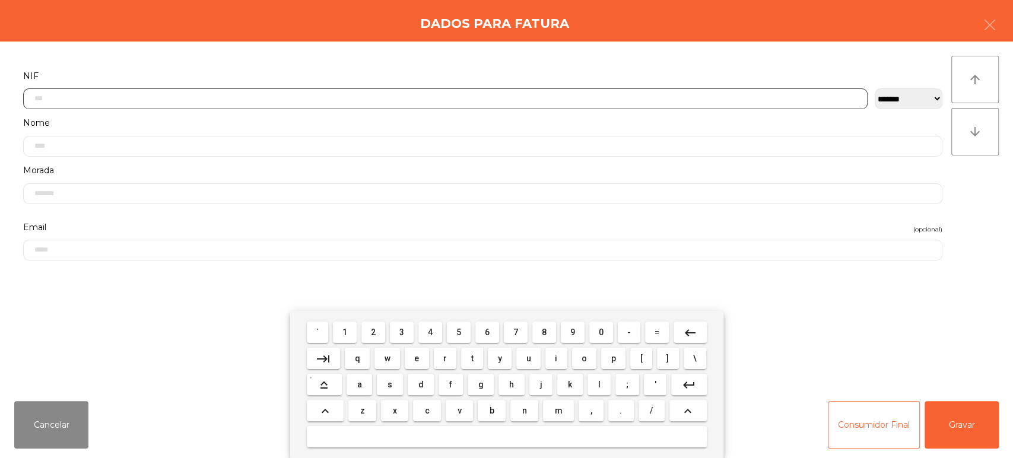
scroll to position [93, 0]
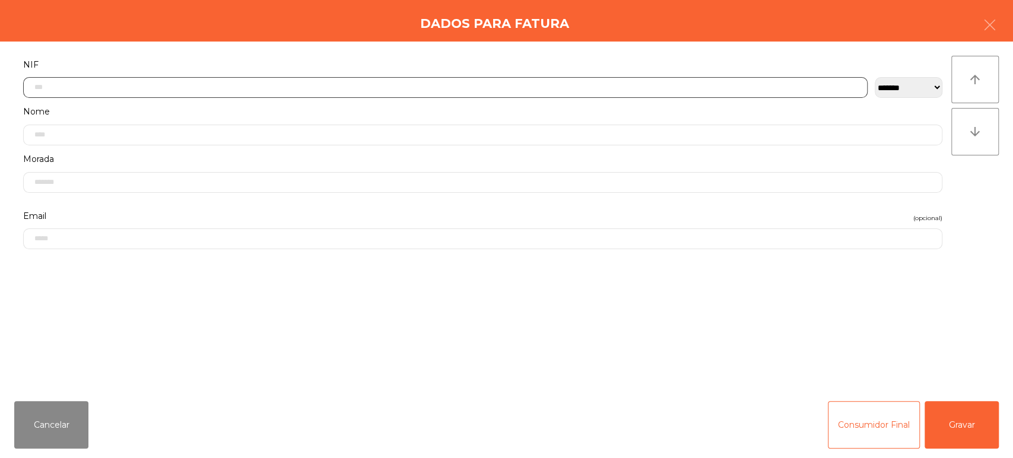
click at [527, 85] on input "text" at bounding box center [445, 87] width 844 height 21
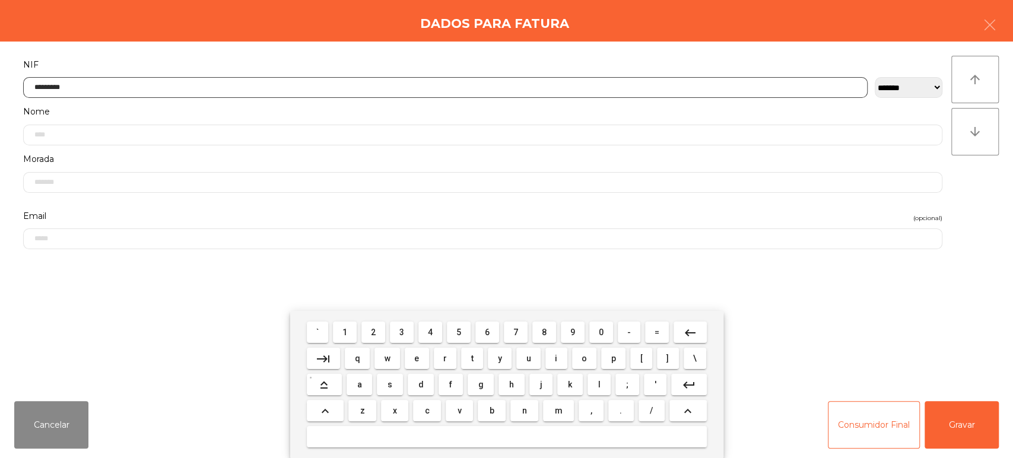
type input "*********"
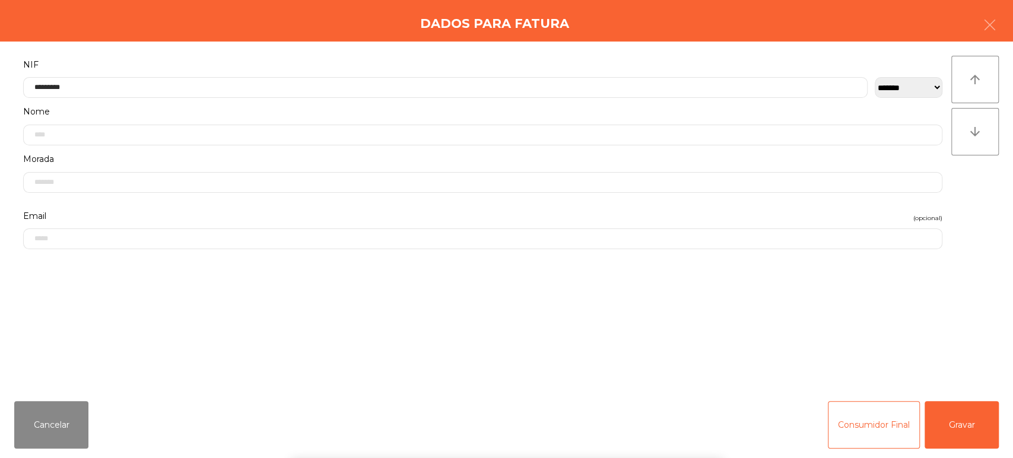
click at [949, 401] on div "` 1 2 3 4 5 6 7 8 9 0 - = keyboard_backspace keyboard_tab q w e r t y u i o p […" at bounding box center [506, 384] width 1013 height 147
click at [982, 434] on button "Gravar" at bounding box center [962, 424] width 74 height 47
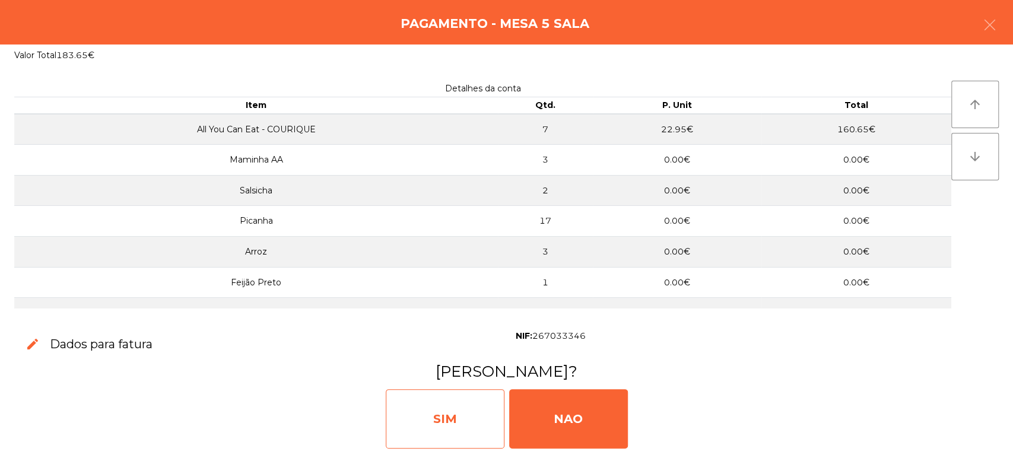
click at [461, 404] on div "SIM" at bounding box center [445, 418] width 119 height 59
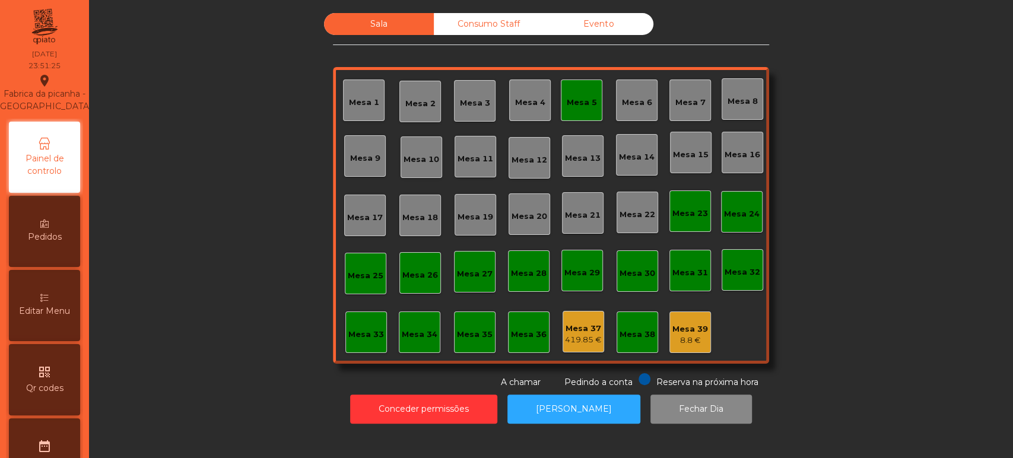
click at [579, 93] on div "Mesa 5" at bounding box center [582, 100] width 30 height 17
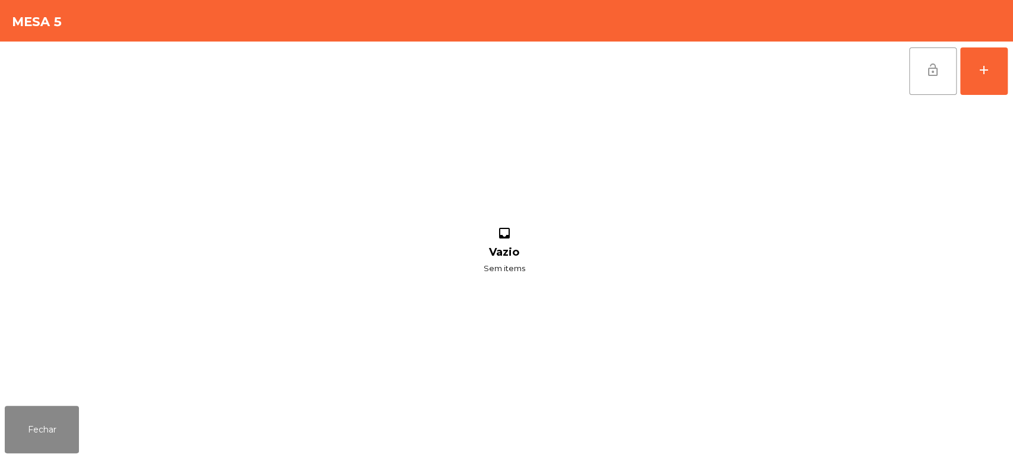
click at [932, 68] on span "lock_open" at bounding box center [933, 70] width 14 height 14
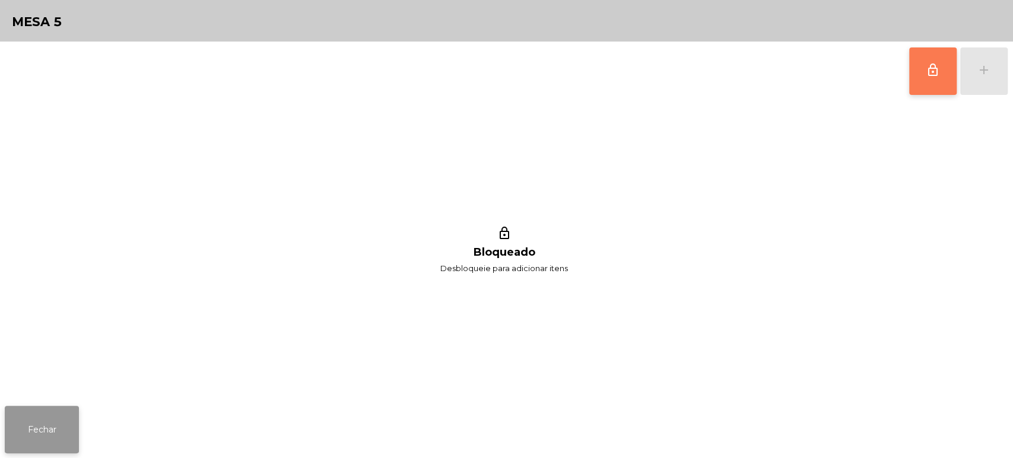
click at [57, 423] on button "Fechar" at bounding box center [42, 429] width 74 height 47
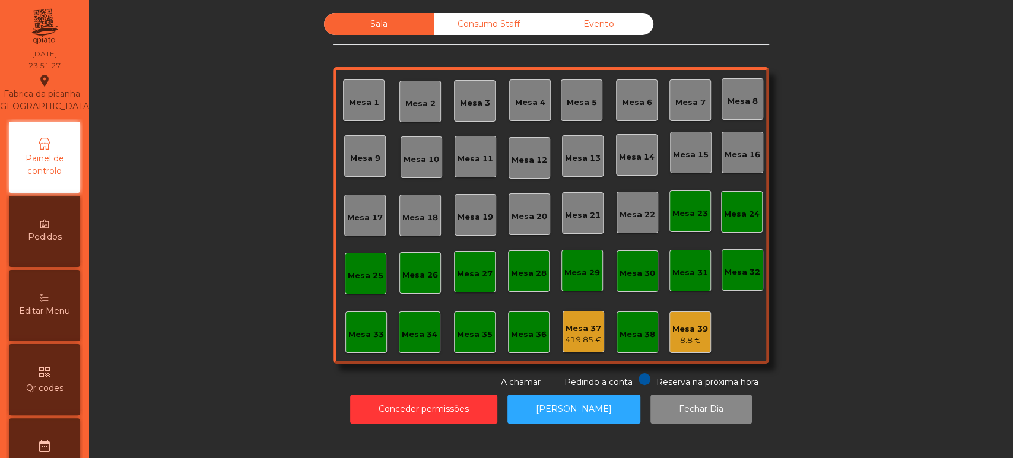
click at [682, 102] on div "Mesa 7" at bounding box center [690, 103] width 30 height 12
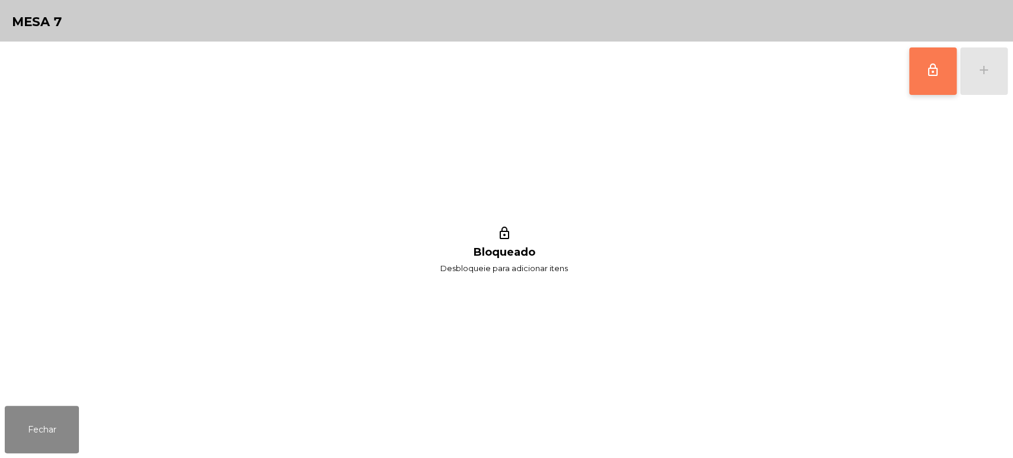
click at [930, 61] on button "lock_outline" at bounding box center [932, 70] width 47 height 47
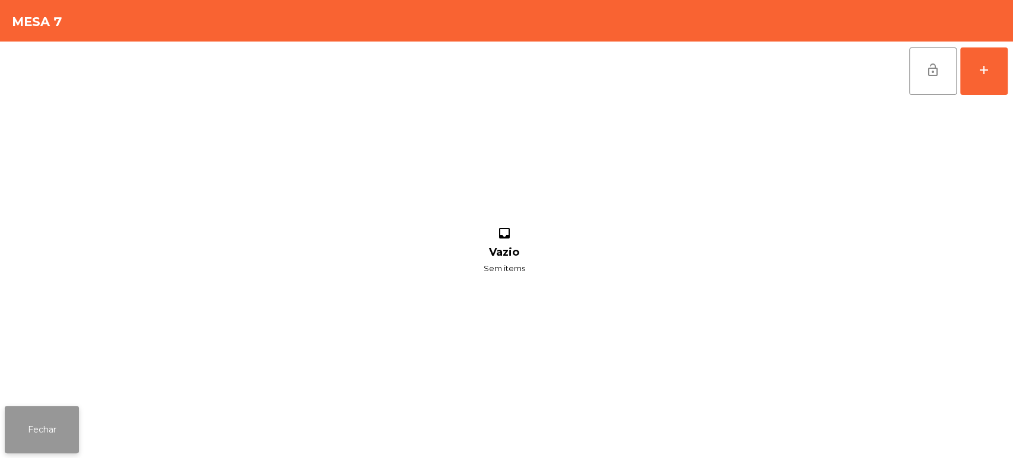
click at [76, 418] on button "Fechar" at bounding box center [42, 429] width 74 height 47
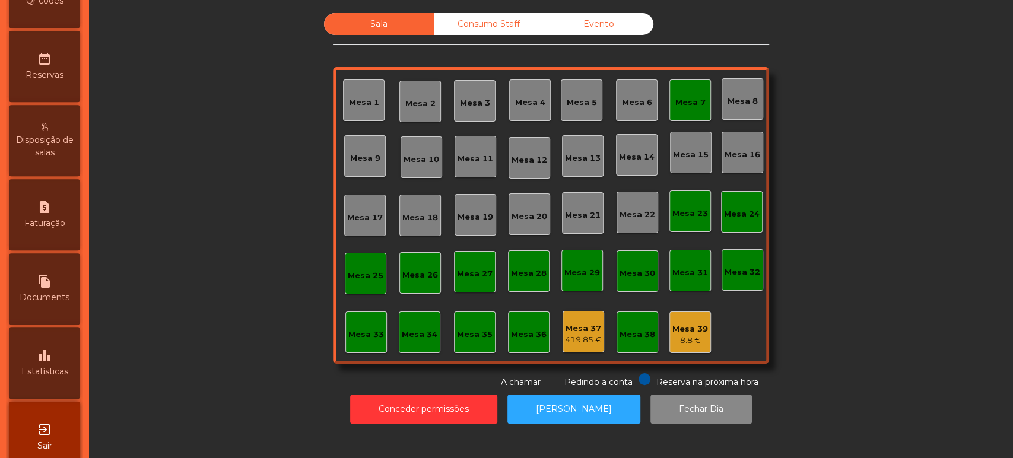
click at [57, 230] on span "Faturação" at bounding box center [44, 223] width 41 height 12
select select "*"
select select "****"
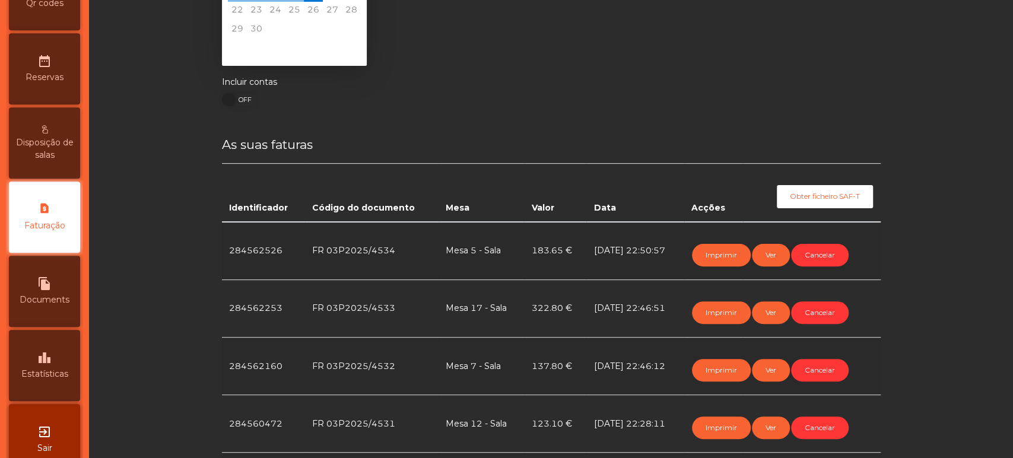
scroll to position [166, 0]
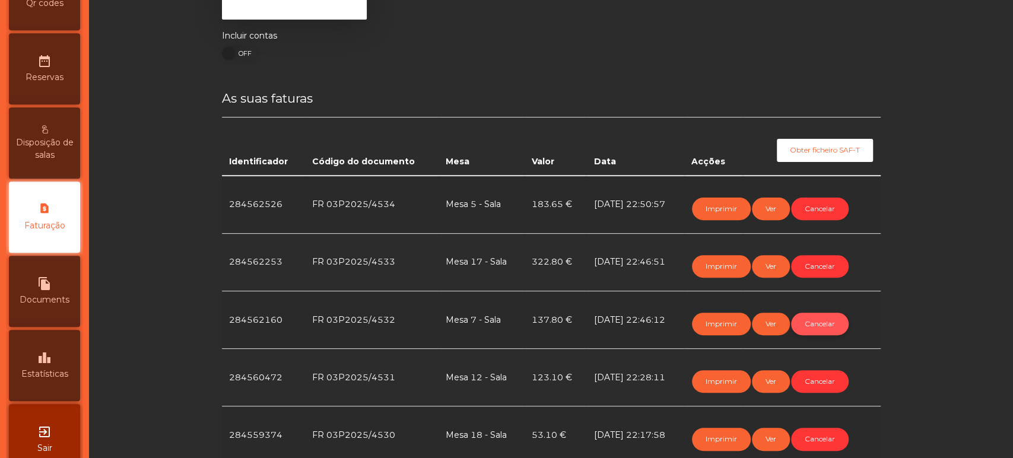
click at [829, 326] on button "Cancelar" at bounding box center [820, 324] width 58 height 23
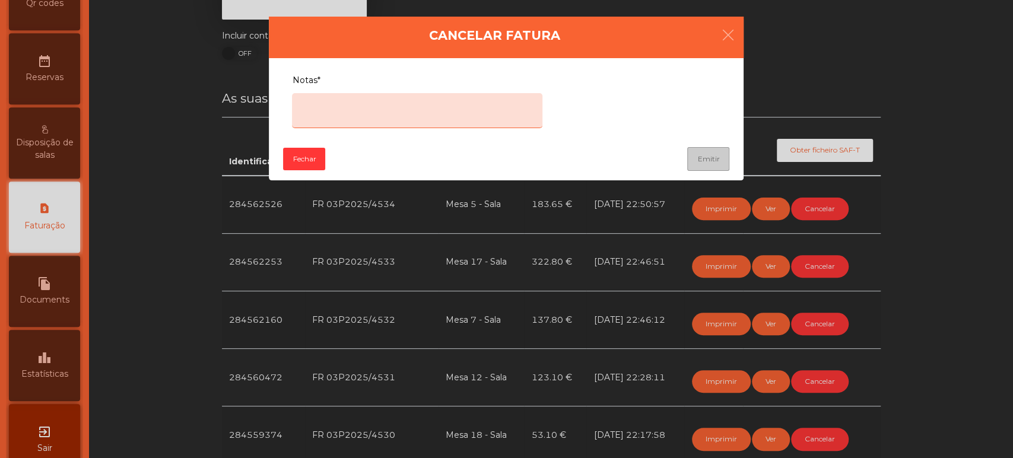
click at [470, 109] on textarea "Notas*" at bounding box center [417, 110] width 250 height 35
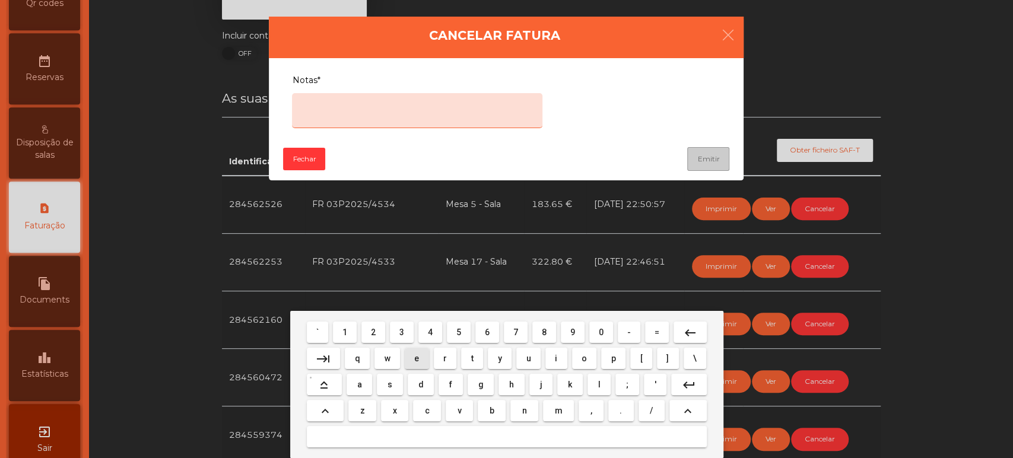
click at [407, 363] on button "e" at bounding box center [417, 358] width 24 height 21
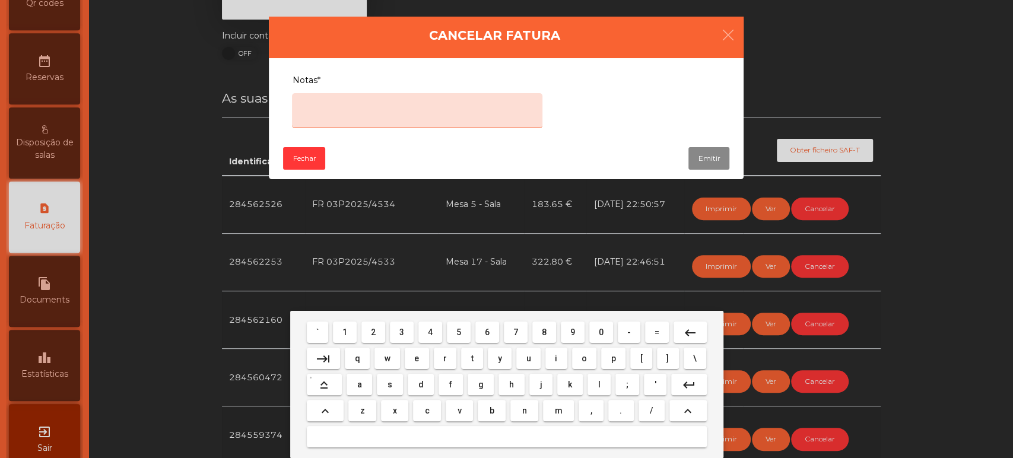
click at [444, 358] on span "r" at bounding box center [445, 358] width 4 height 9
click at [446, 354] on span "r" at bounding box center [445, 358] width 4 height 9
click at [612, 358] on span "p" at bounding box center [613, 358] width 5 height 9
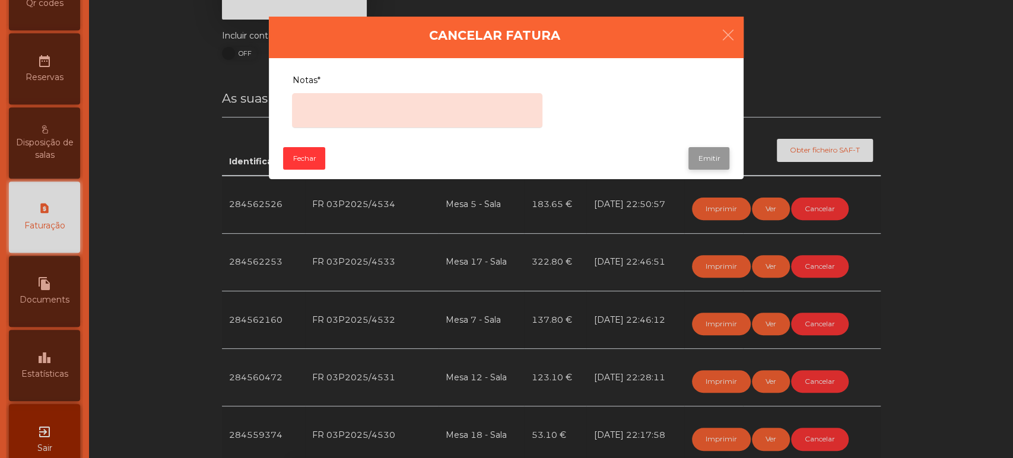
click at [706, 158] on button "Emitir" at bounding box center [708, 158] width 41 height 23
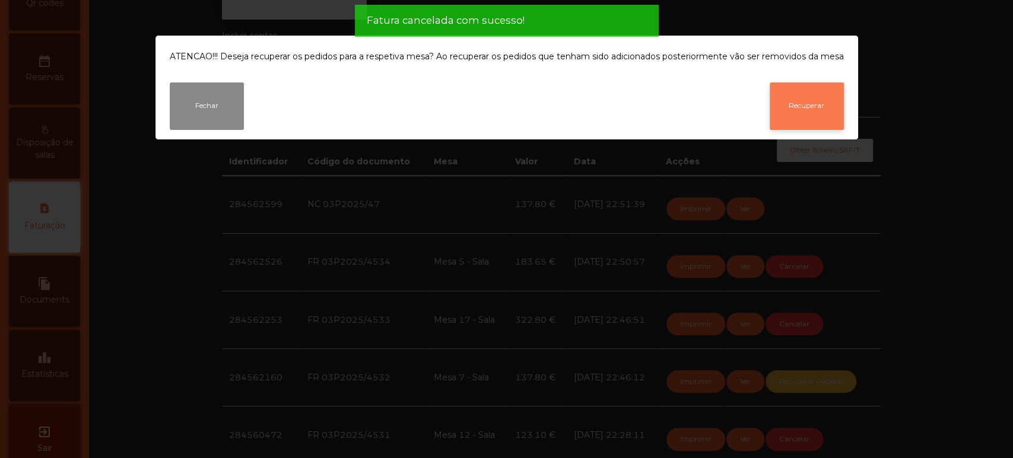
click at [803, 114] on button "Recuperar" at bounding box center [807, 105] width 74 height 47
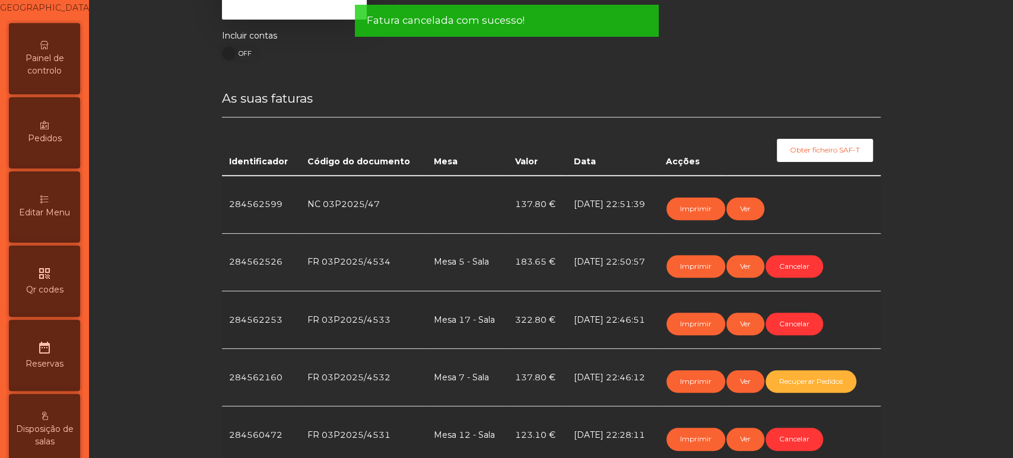
scroll to position [0, 0]
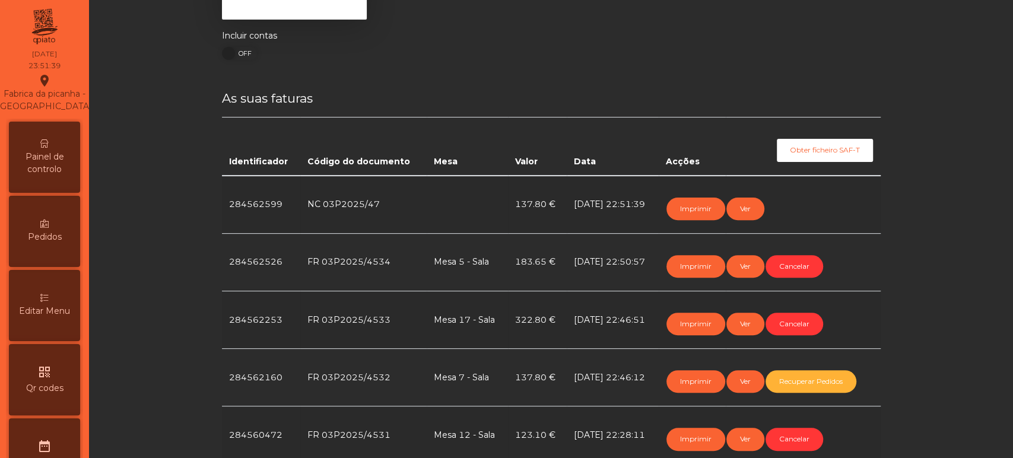
click at [43, 160] on div "Painel de controlo" at bounding box center [44, 157] width 71 height 71
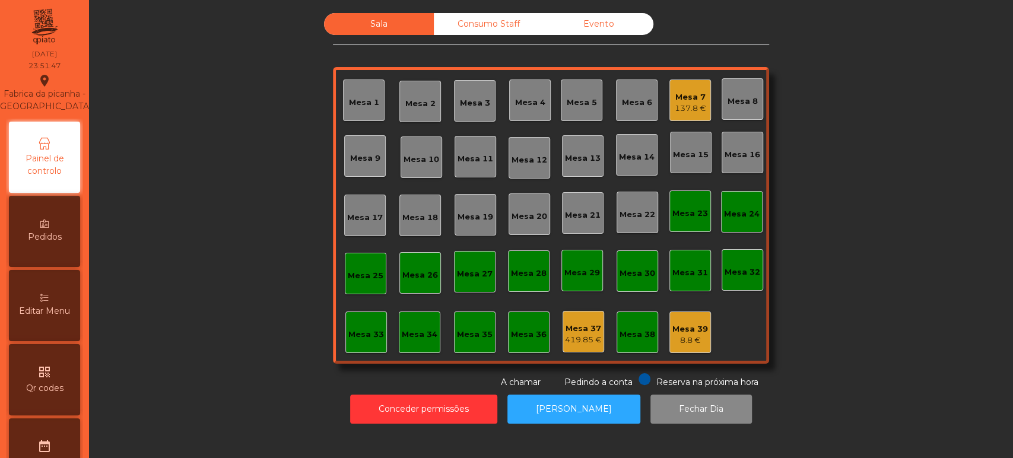
click at [687, 103] on div "137.8 €" at bounding box center [690, 109] width 31 height 12
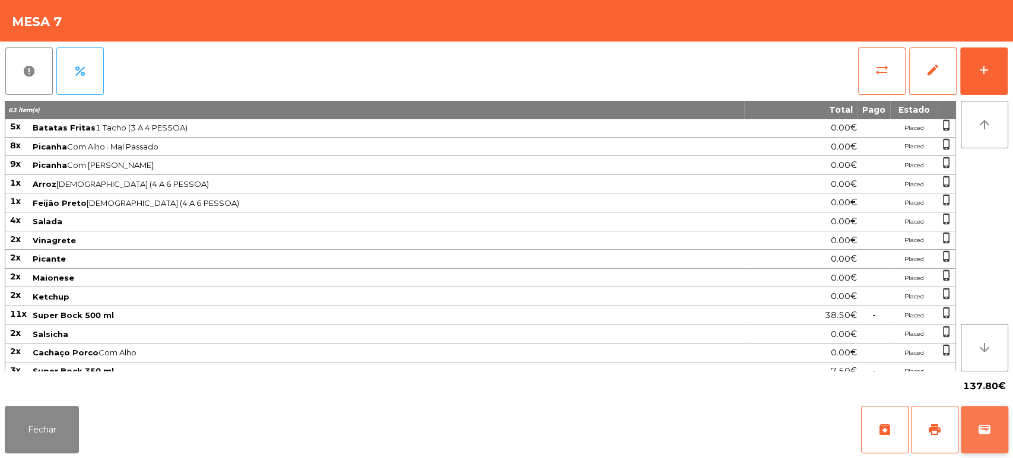
click at [973, 424] on button "wallet" at bounding box center [984, 429] width 47 height 47
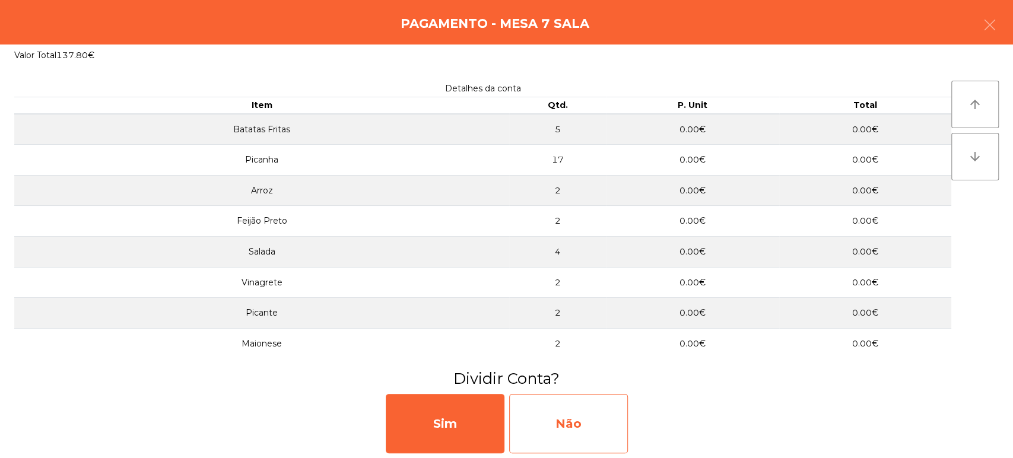
click at [605, 419] on div "Não" at bounding box center [568, 423] width 119 height 59
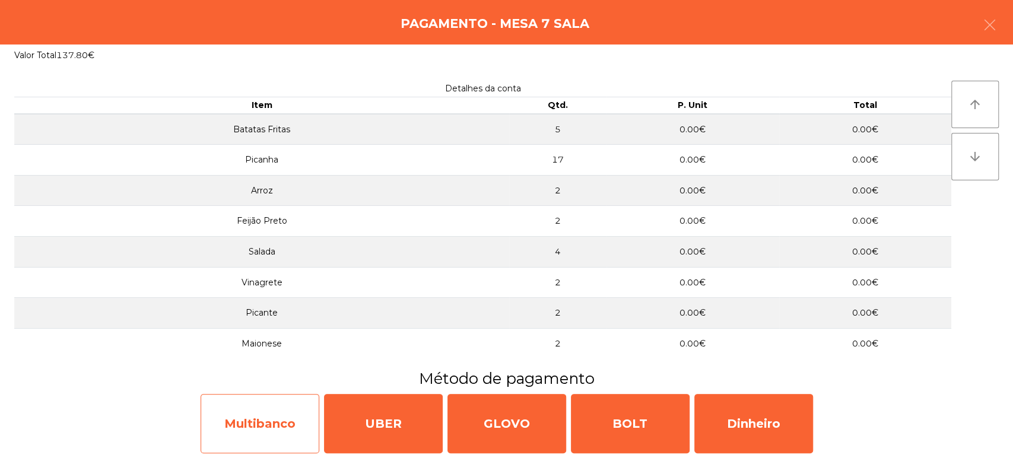
click at [280, 415] on div "Multibanco" at bounding box center [260, 423] width 119 height 59
select select "**"
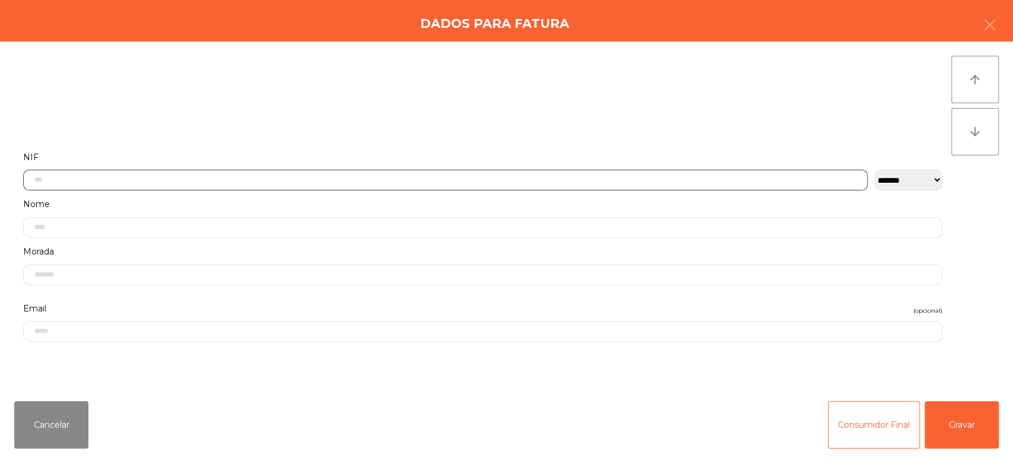
click at [532, 171] on input "text" at bounding box center [445, 180] width 844 height 21
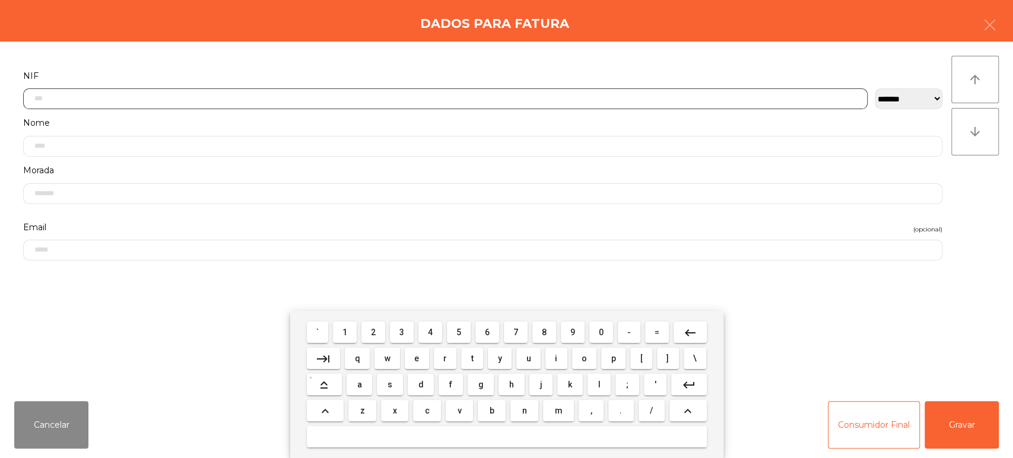
scroll to position [93, 0]
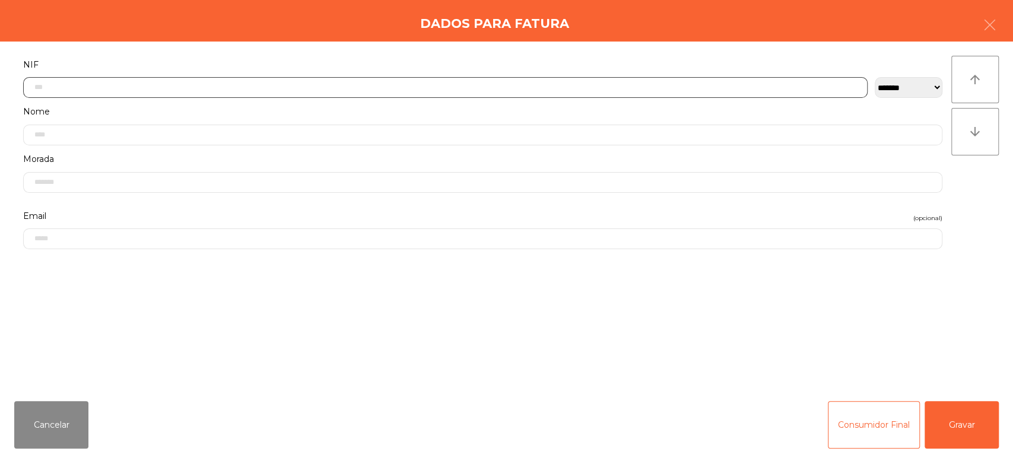
click at [578, 85] on input "text" at bounding box center [445, 87] width 844 height 21
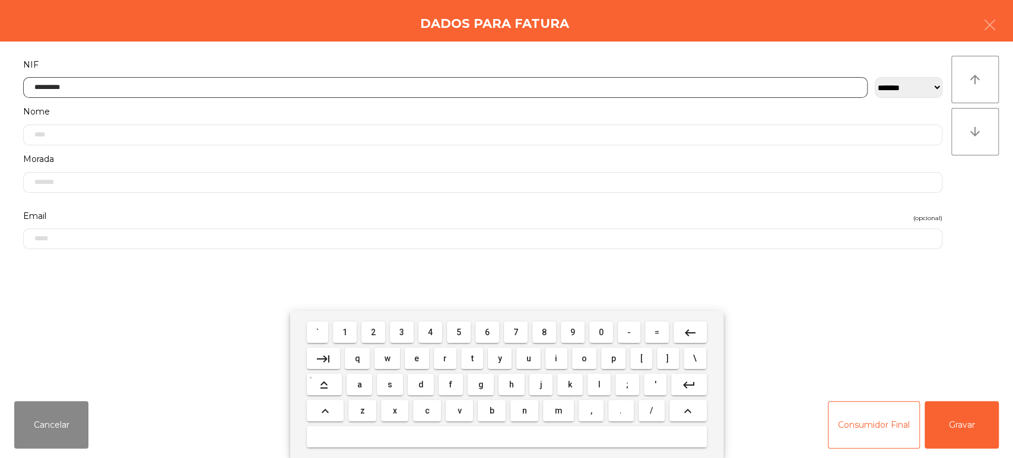
type input "*********"
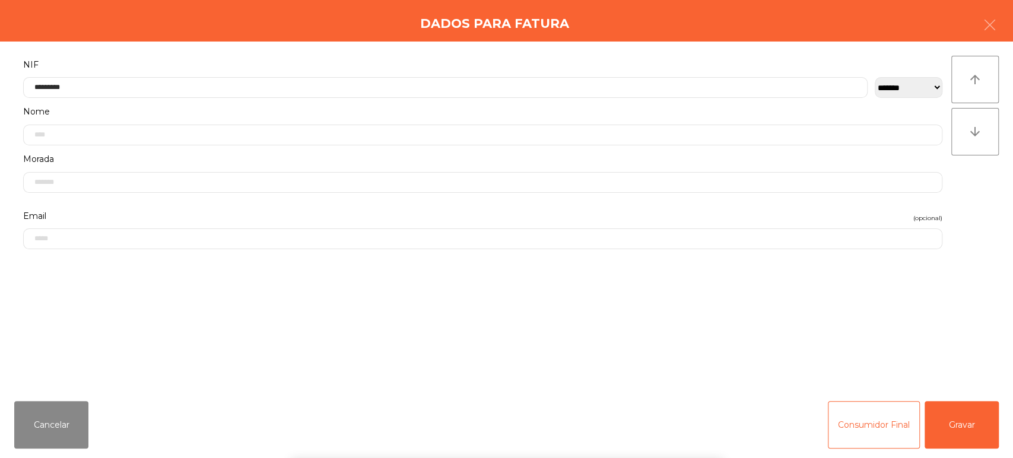
click at [954, 432] on div "` 1 2 3 4 5 6 7 8 9 0 - = keyboard_backspace keyboard_tab q w e r t y u i o p […" at bounding box center [506, 384] width 1013 height 147
click at [957, 428] on button "Gravar" at bounding box center [962, 424] width 74 height 47
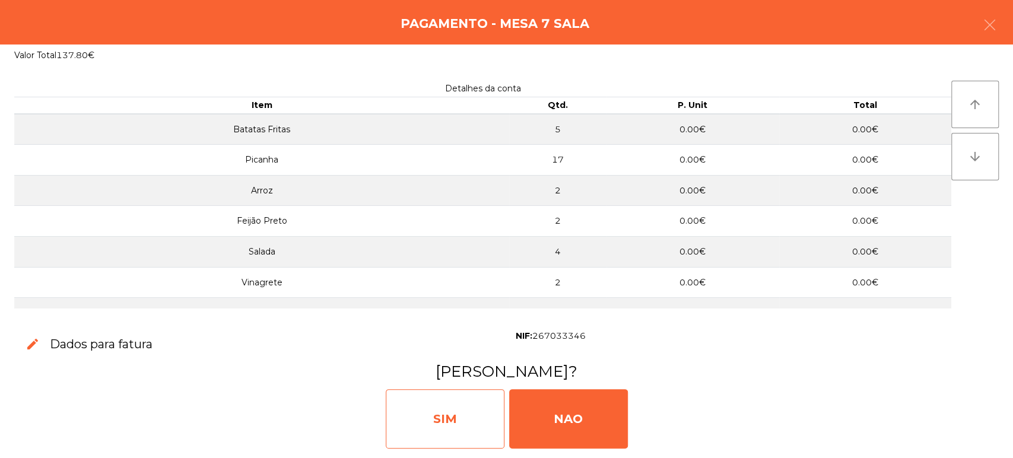
click at [462, 411] on div "SIM" at bounding box center [445, 418] width 119 height 59
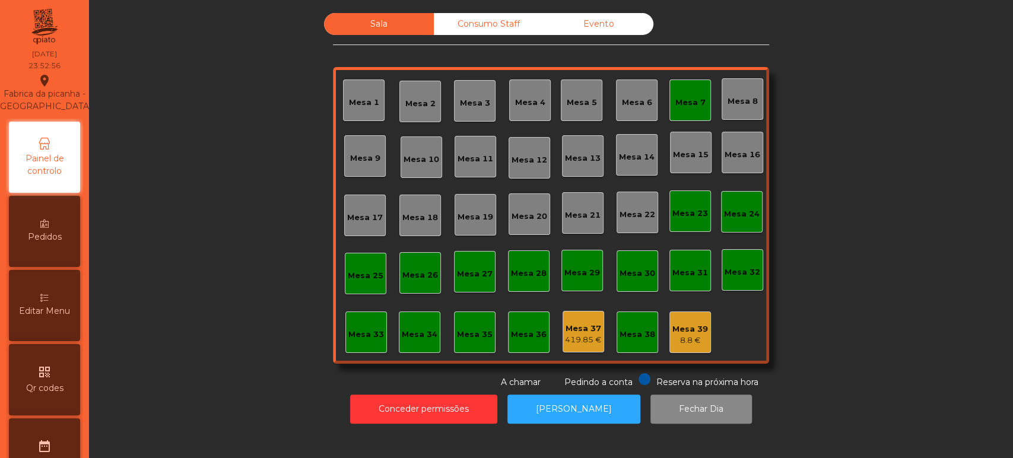
click at [683, 103] on div "Mesa 7" at bounding box center [690, 103] width 30 height 12
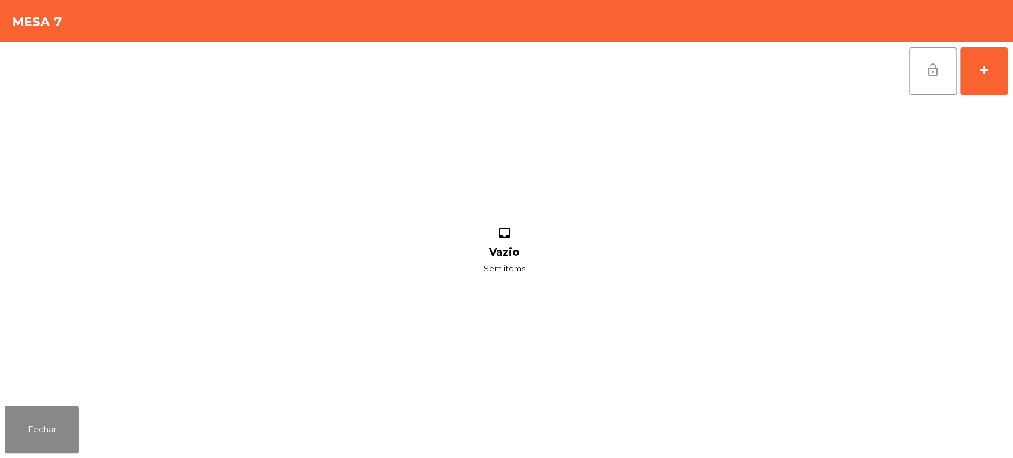
click at [913, 64] on button "lock_open" at bounding box center [932, 70] width 47 height 47
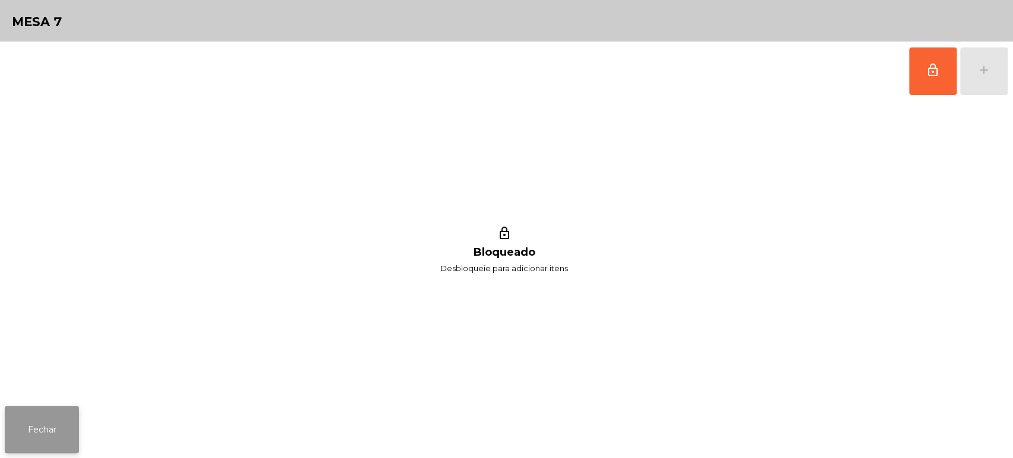
click at [62, 421] on button "Fechar" at bounding box center [42, 429] width 74 height 47
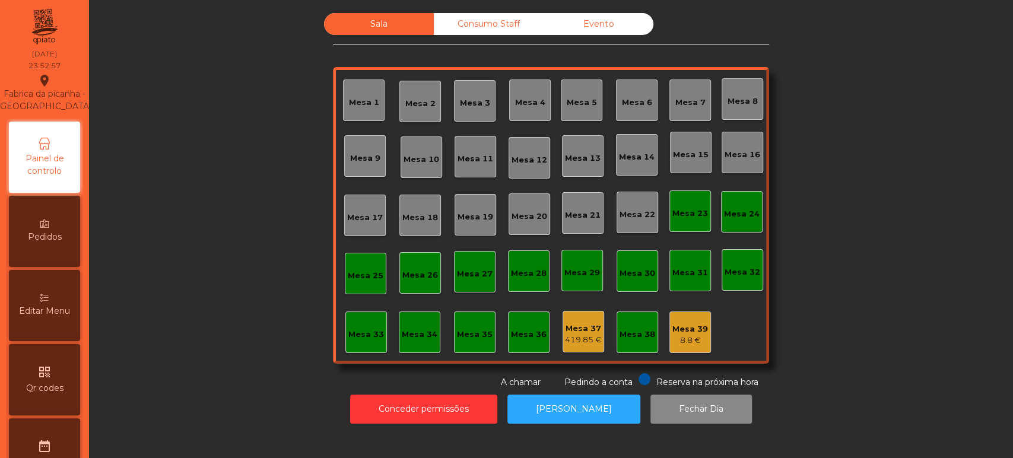
click at [474, 33] on div "Consumo Staff" at bounding box center [489, 24] width 110 height 22
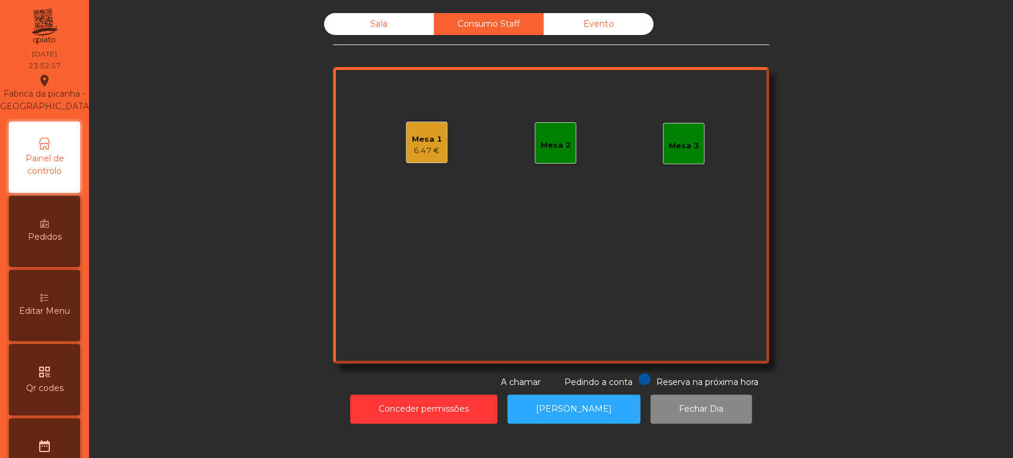
click at [606, 26] on div "Evento" at bounding box center [599, 24] width 110 height 22
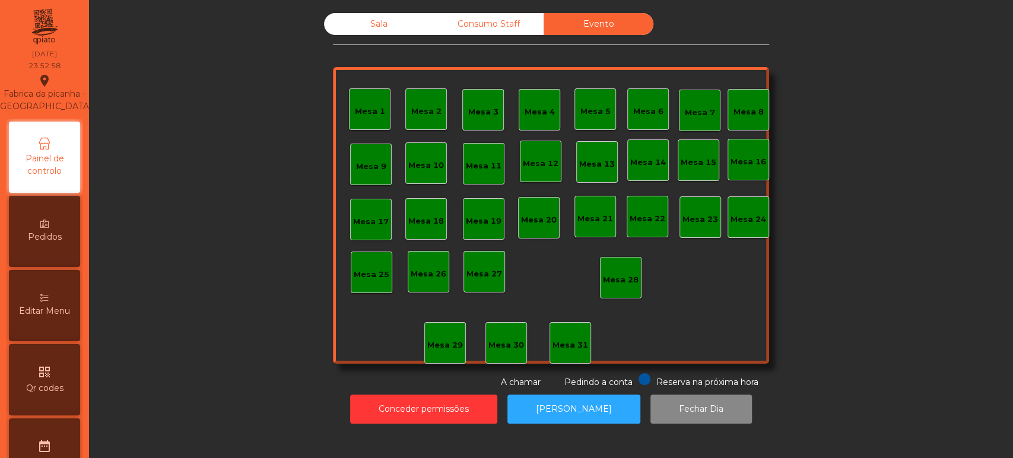
click at [376, 14] on div "Sala" at bounding box center [379, 24] width 110 height 22
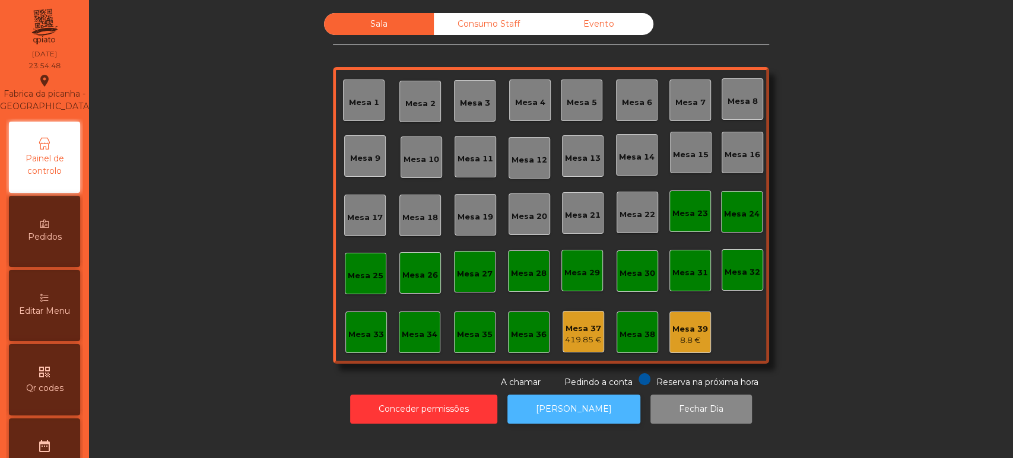
click at [571, 396] on button "[PERSON_NAME]" at bounding box center [573, 409] width 133 height 29
click at [582, 351] on div "Mesa 37 419.85 €" at bounding box center [584, 332] width 42 height 42
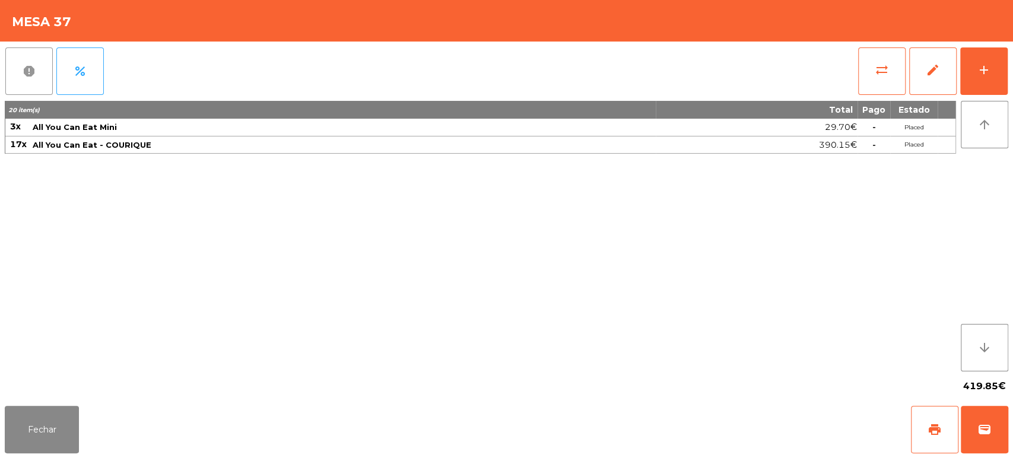
click at [33, 56] on button "report" at bounding box center [28, 70] width 47 height 47
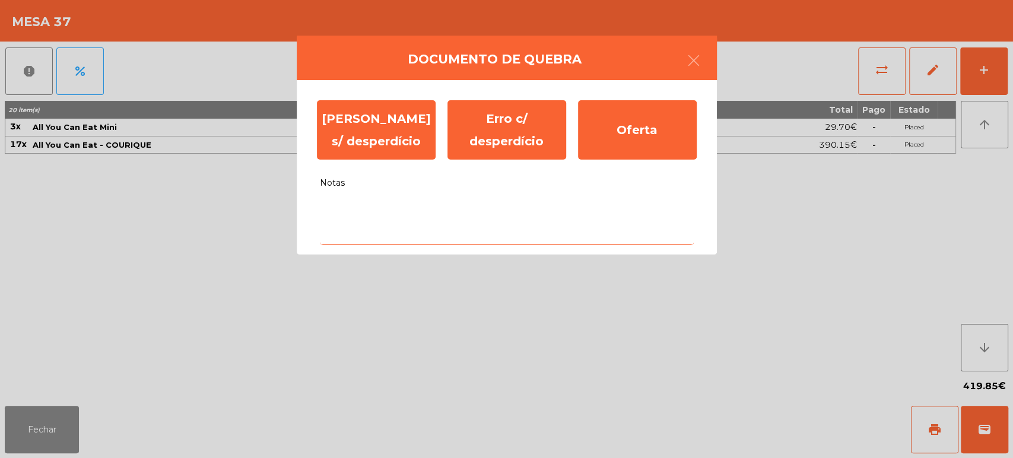
click at [440, 212] on textarea "Notas" at bounding box center [507, 220] width 374 height 49
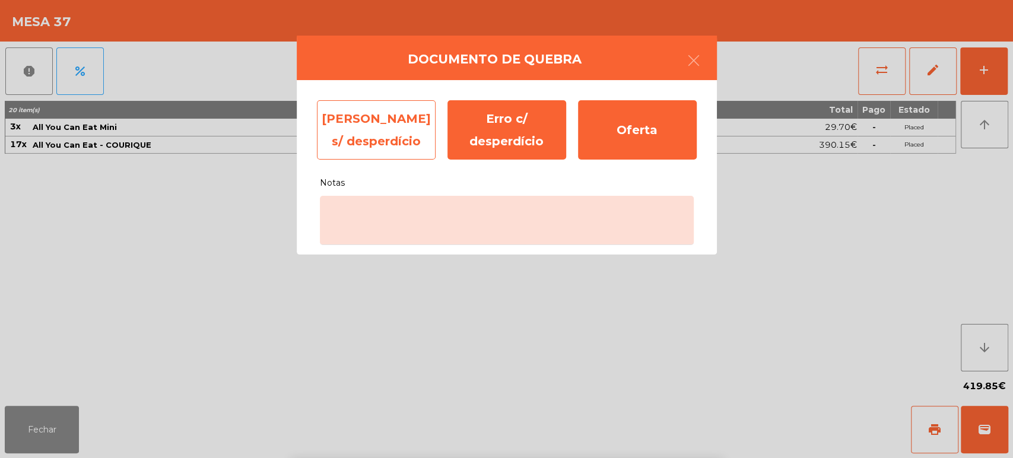
click at [351, 138] on div "[PERSON_NAME] s/ desperdício" at bounding box center [376, 129] width 119 height 59
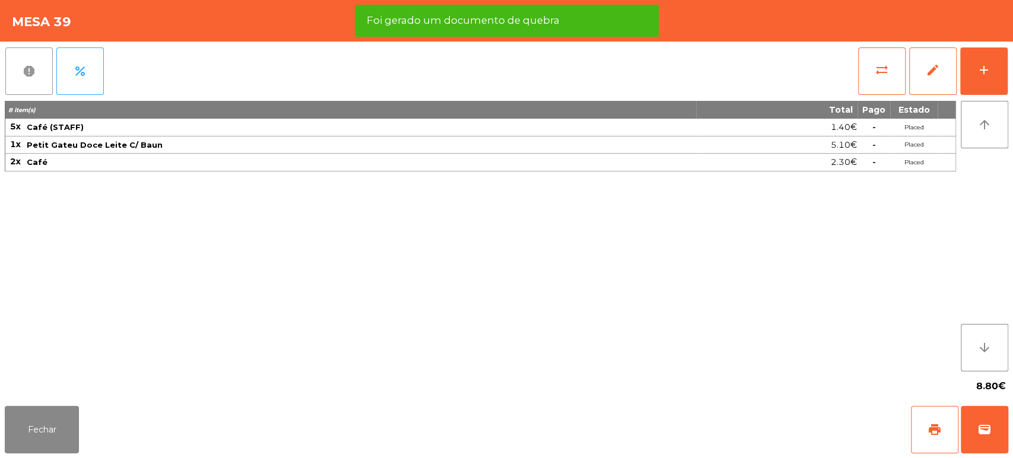
click at [52, 66] on button "report" at bounding box center [28, 70] width 47 height 47
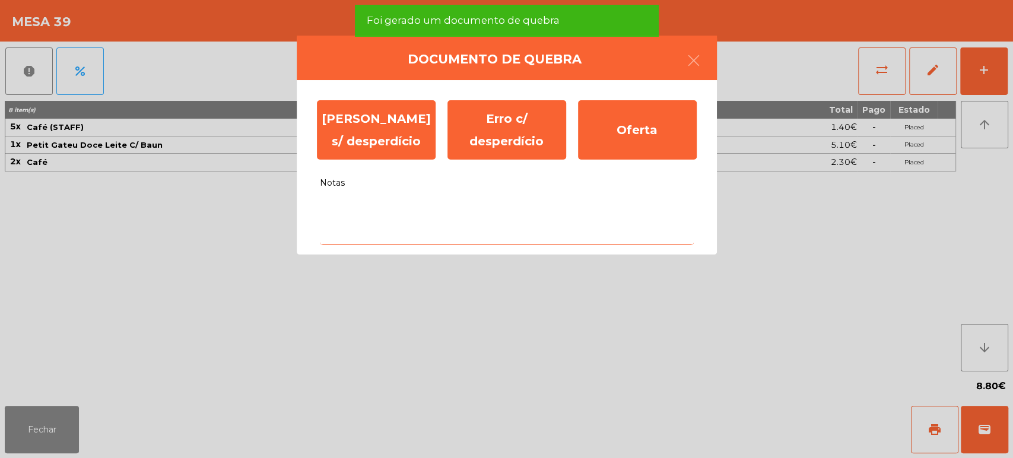
click at [539, 214] on textarea "Notas" at bounding box center [507, 220] width 374 height 49
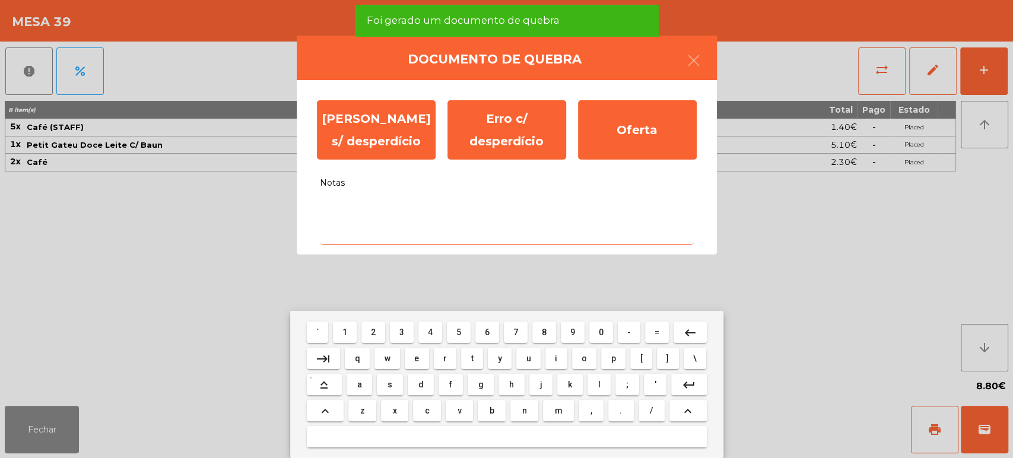
click at [450, 387] on span "f" at bounding box center [450, 384] width 3 height 9
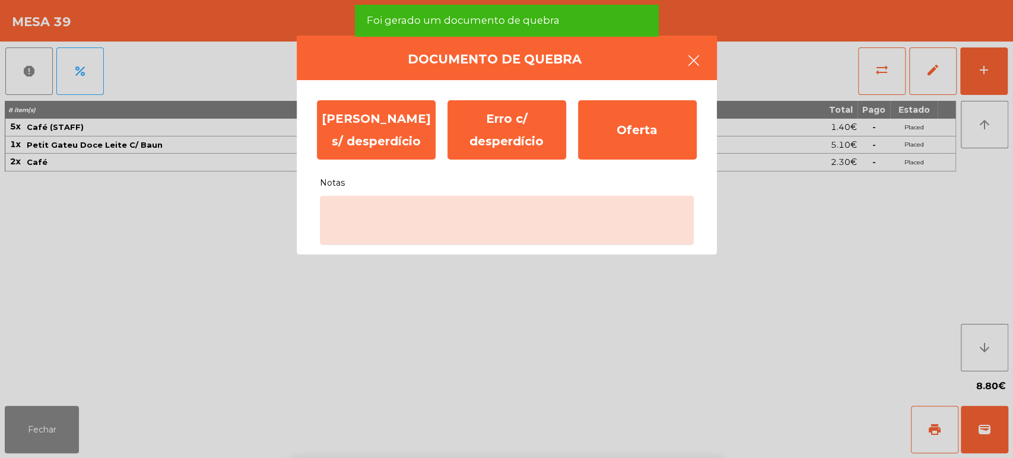
click at [693, 75] on button "button" at bounding box center [693, 62] width 33 height 36
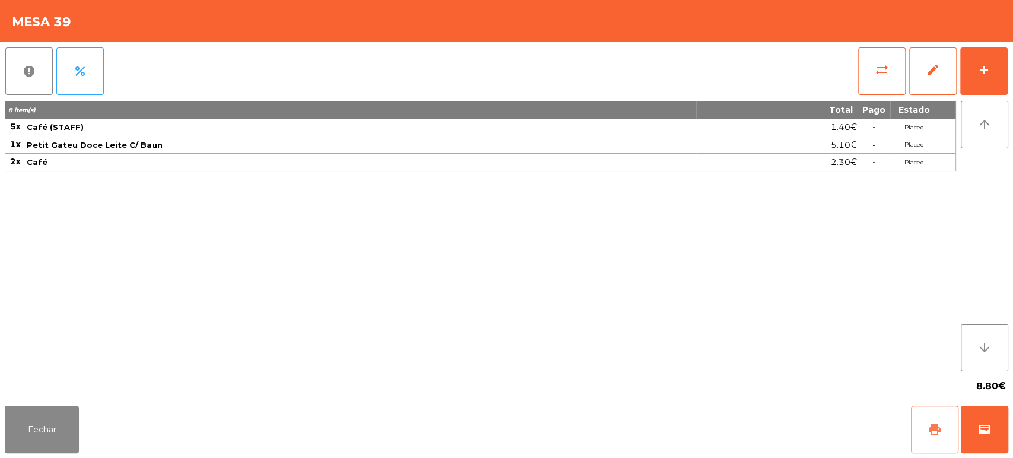
click at [913, 425] on button "print" at bounding box center [934, 429] width 47 height 47
click at [12, 81] on button "report" at bounding box center [28, 70] width 47 height 47
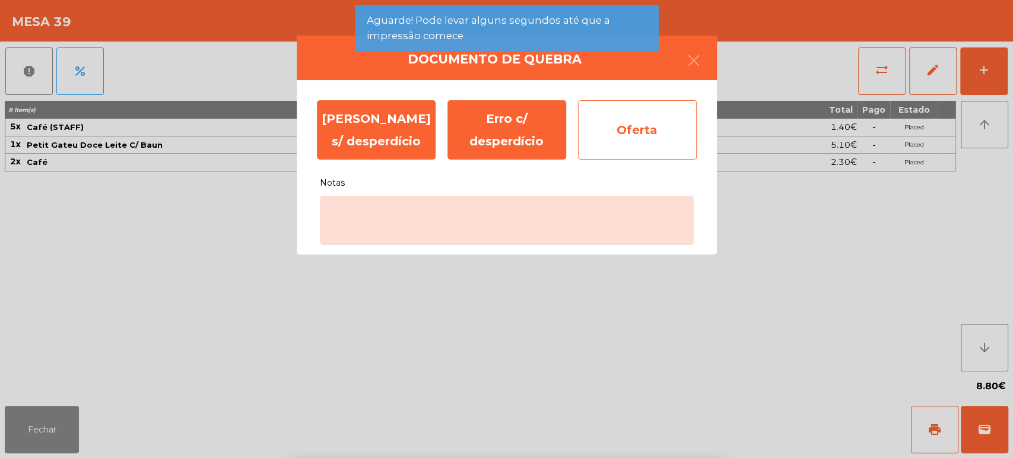
click at [635, 129] on div "Oferta" at bounding box center [637, 129] width 119 height 59
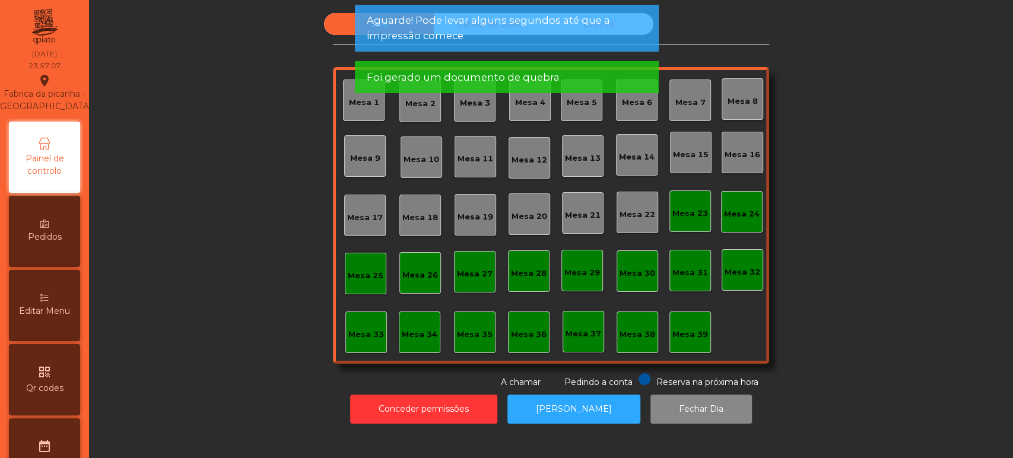
click at [533, 19] on span "Aguarde! Pode levar alguns segundos até que a impressão comece" at bounding box center [506, 28] width 280 height 30
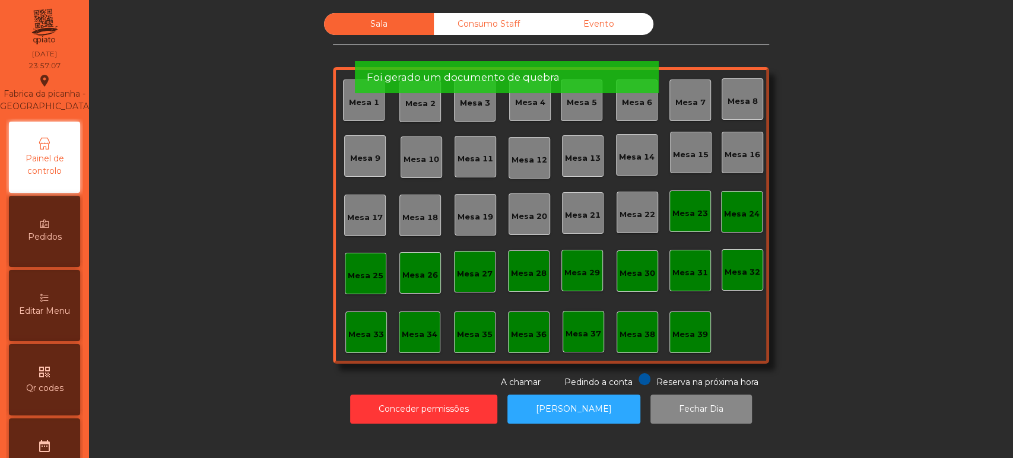
click at [509, 19] on span "Aguarde! Pode levar alguns segundos até que a impressão comece" at bounding box center [506, 28] width 280 height 30
click at [494, 70] on span "Foi gerado um documento de quebra" at bounding box center [462, 77] width 193 height 15
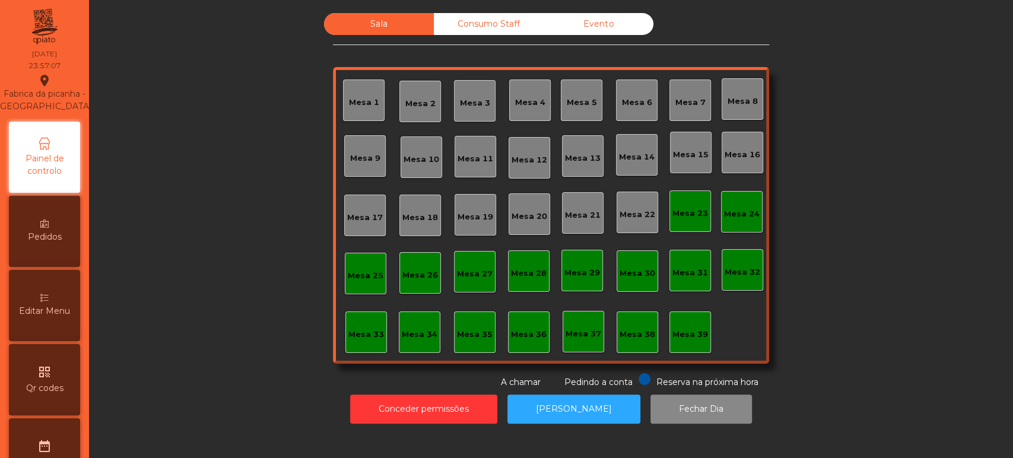
click at [484, 21] on span "Foi gerado um documento de quebra" at bounding box center [462, 20] width 193 height 15
click at [483, 20] on span "Foi gerado um documento de quebra" at bounding box center [462, 20] width 193 height 15
click at [485, 23] on div "Consumo Staff" at bounding box center [489, 24] width 110 height 22
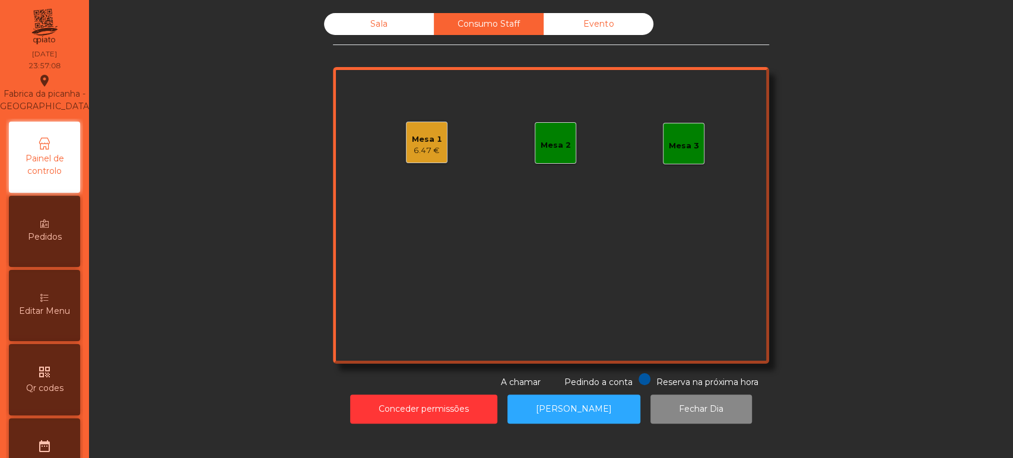
click at [426, 126] on div "Mesa 1 6.47 €" at bounding box center [427, 143] width 42 height 42
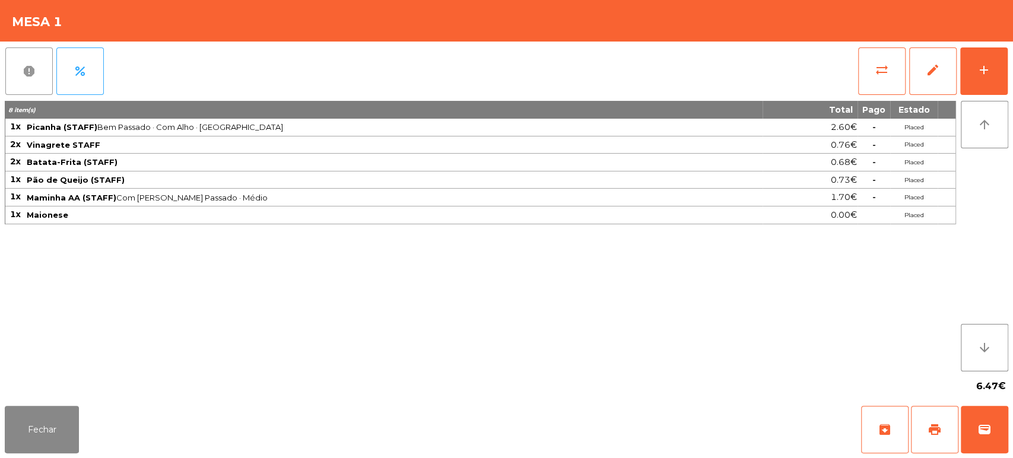
click at [11, 83] on button "report" at bounding box center [28, 70] width 47 height 47
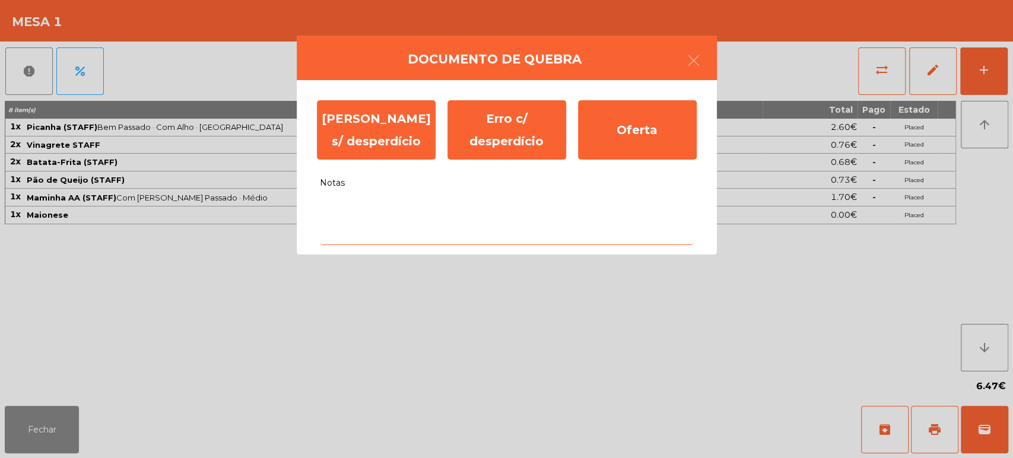
click at [576, 233] on textarea "Notas" at bounding box center [507, 220] width 374 height 49
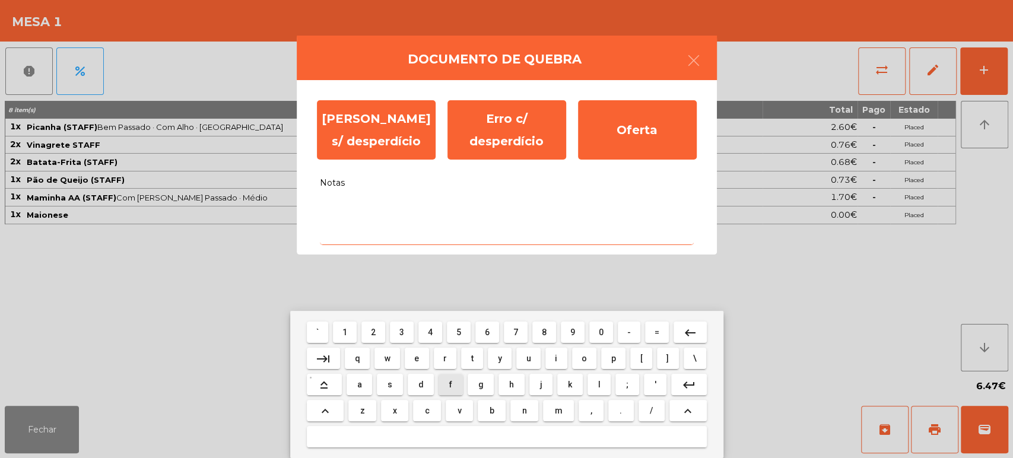
click at [461, 412] on button "v" at bounding box center [459, 410] width 27 height 21
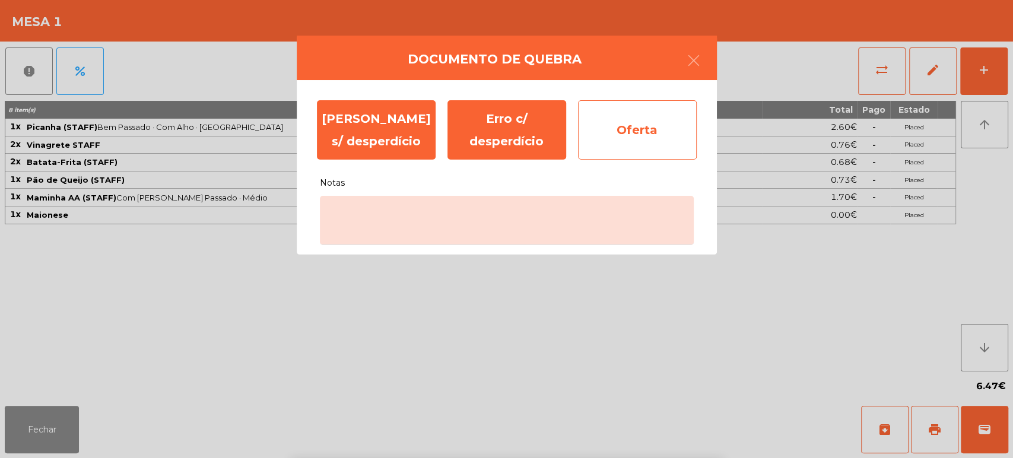
click at [636, 119] on div "Oferta" at bounding box center [637, 129] width 119 height 59
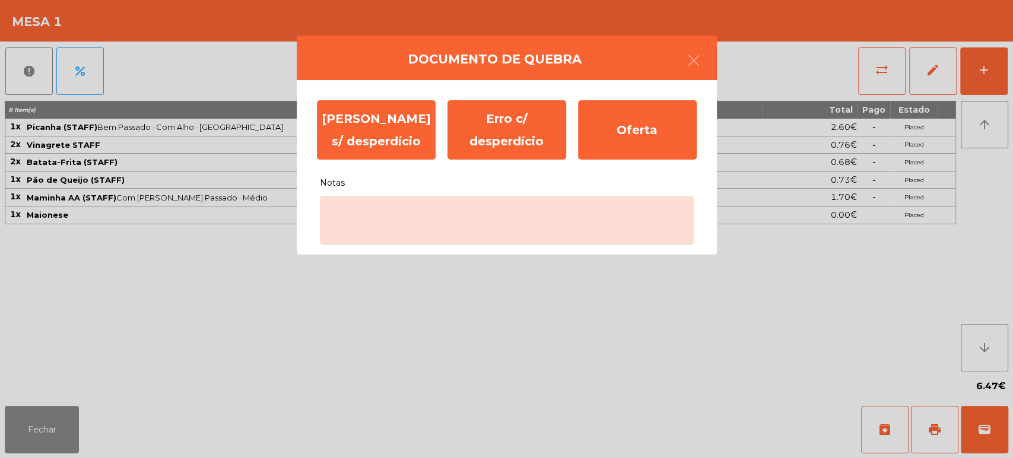
click at [521, 38] on div "Documento de quebra" at bounding box center [507, 58] width 420 height 45
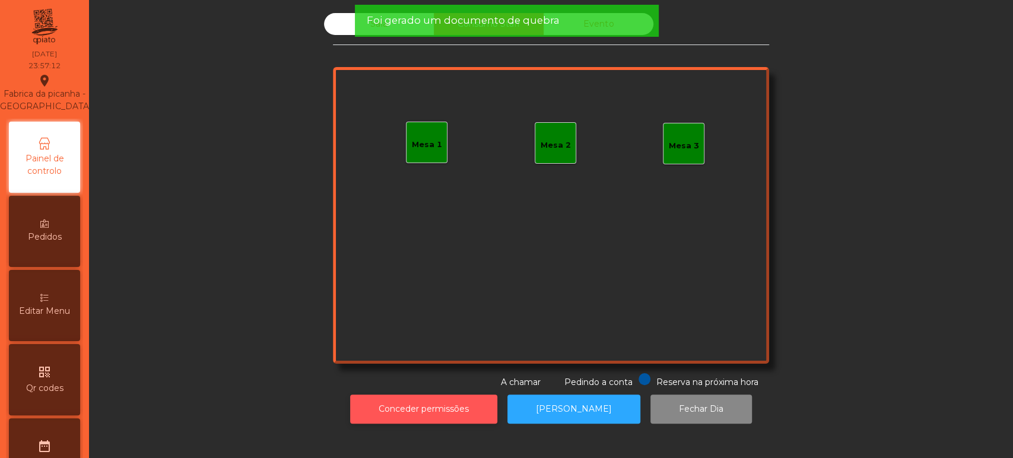
click at [489, 399] on button "Conceder permissões" at bounding box center [423, 409] width 147 height 29
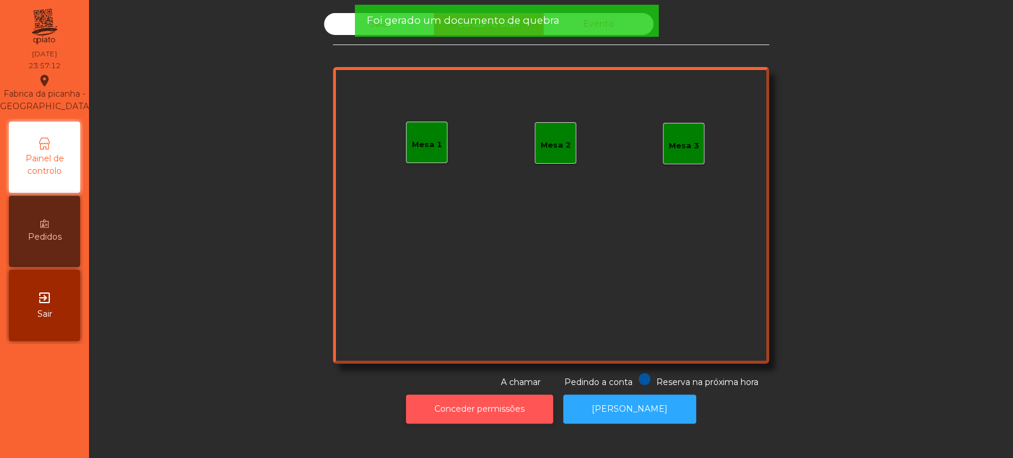
click at [507, 406] on button "Conceder permissões" at bounding box center [479, 409] width 147 height 29
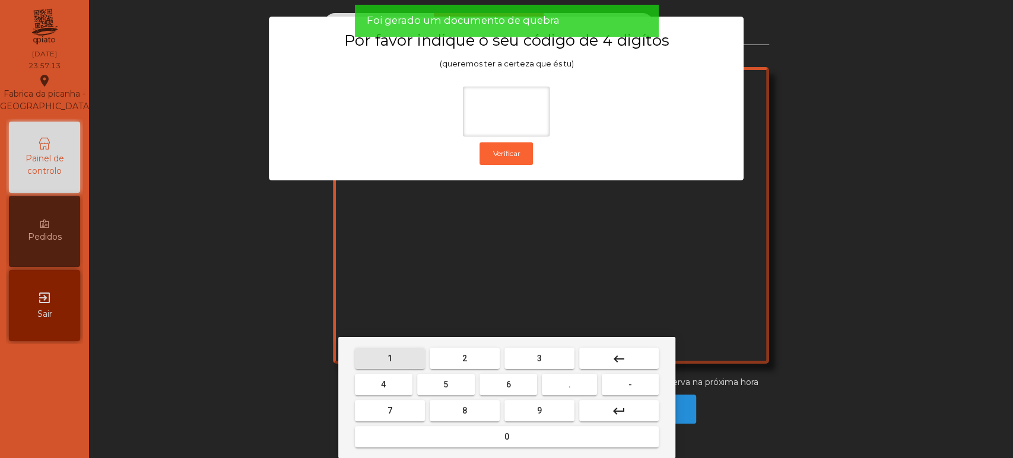
click at [389, 357] on span "1" at bounding box center [389, 358] width 5 height 9
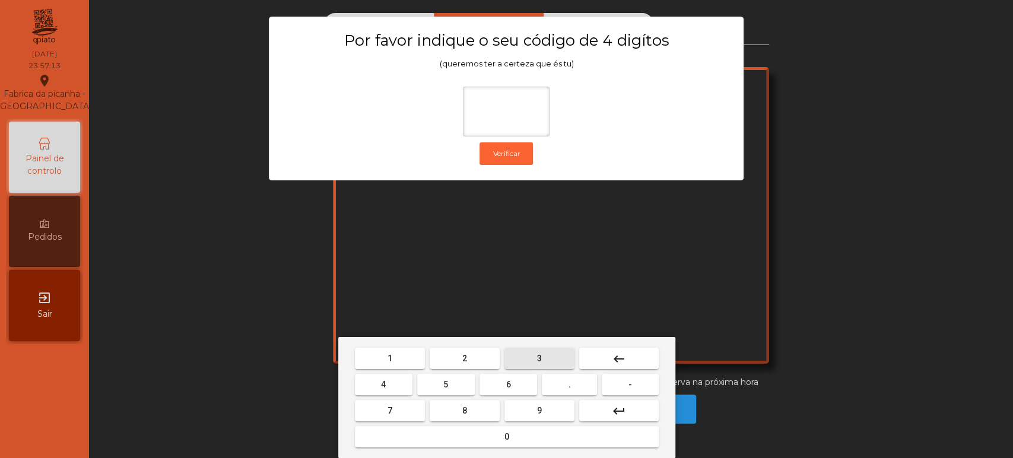
click at [539, 358] on span "3" at bounding box center [539, 358] width 5 height 9
click at [446, 386] on span "5" at bounding box center [445, 384] width 5 height 9
click at [460, 448] on mat-keyboard-key "0" at bounding box center [506, 437] width 309 height 26
click at [517, 441] on button "0" at bounding box center [507, 436] width 304 height 21
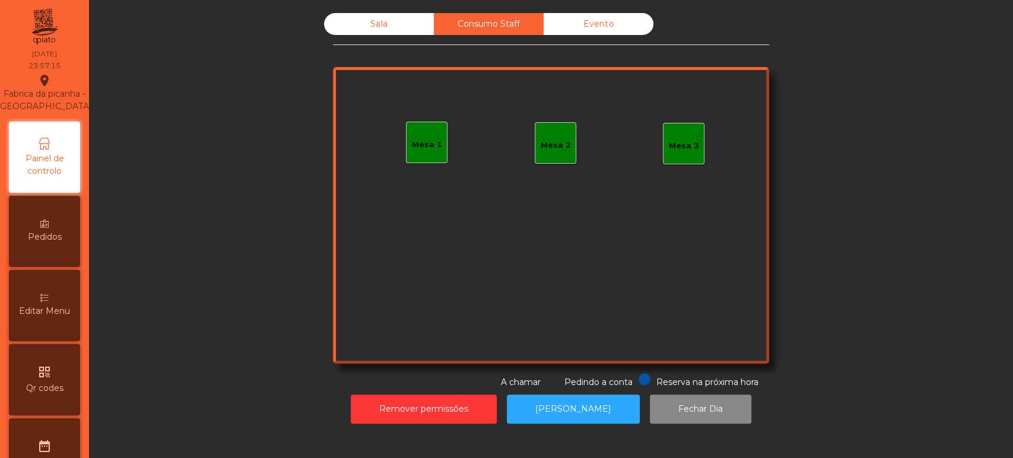
click at [406, 129] on div "Mesa 1" at bounding box center [427, 143] width 42 height 42
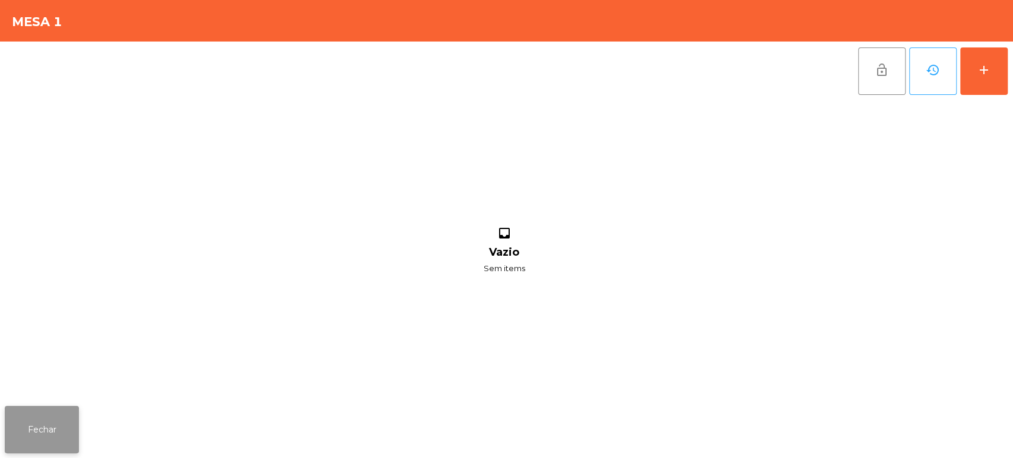
click at [74, 411] on button "Fechar" at bounding box center [42, 429] width 74 height 47
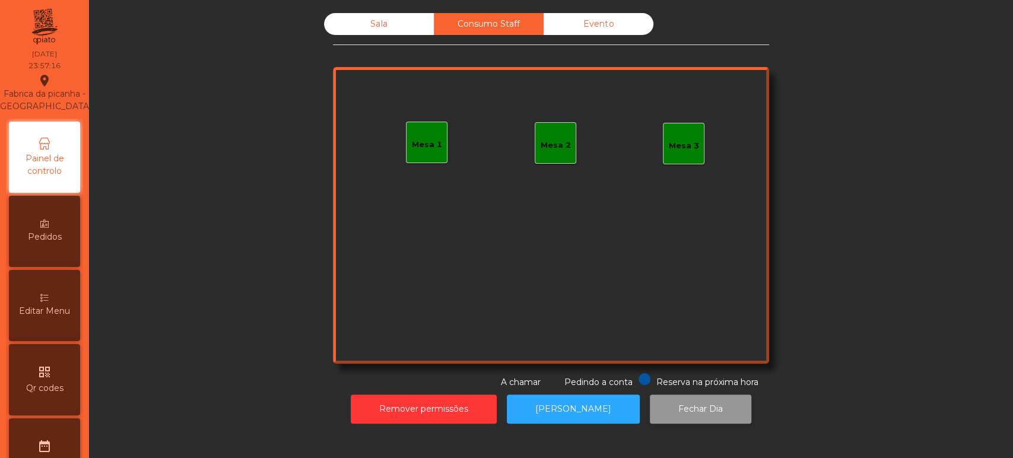
click at [662, 414] on button "Fechar Dia" at bounding box center [700, 409] width 101 height 29
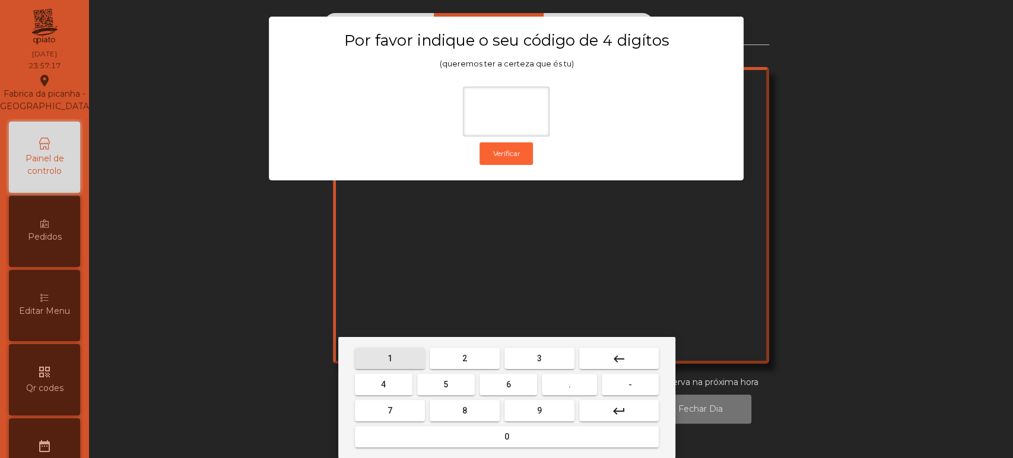
click at [387, 364] on button "1" at bounding box center [390, 358] width 70 height 21
click at [554, 356] on button "3" at bounding box center [539, 358] width 70 height 21
click at [446, 385] on span "5" at bounding box center [445, 384] width 5 height 9
click at [462, 448] on mat-keyboard-key "0" at bounding box center [506, 437] width 309 height 26
click at [504, 450] on div "1 2 3 keyboard_backspace 4 5 6 . - 7 8 9 keyboard_return 0" at bounding box center [506, 397] width 337 height 121
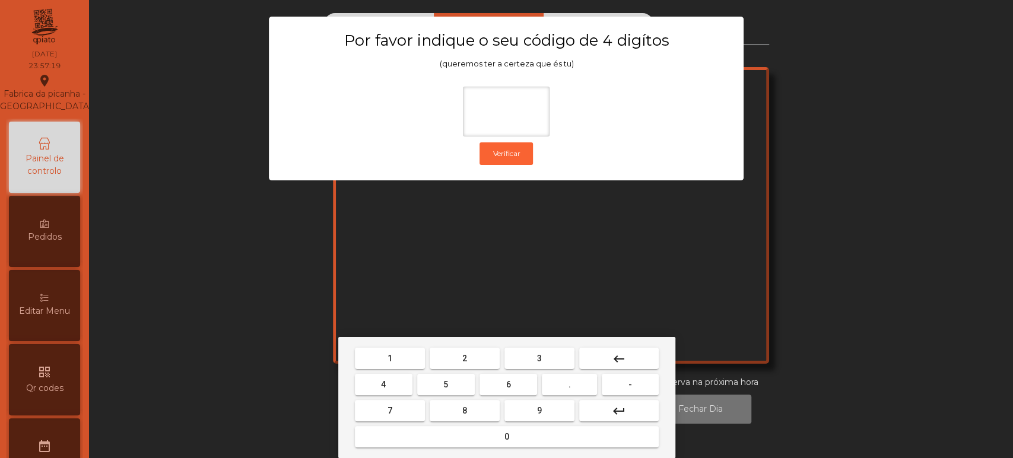
click at [506, 437] on span "0" at bounding box center [506, 436] width 5 height 9
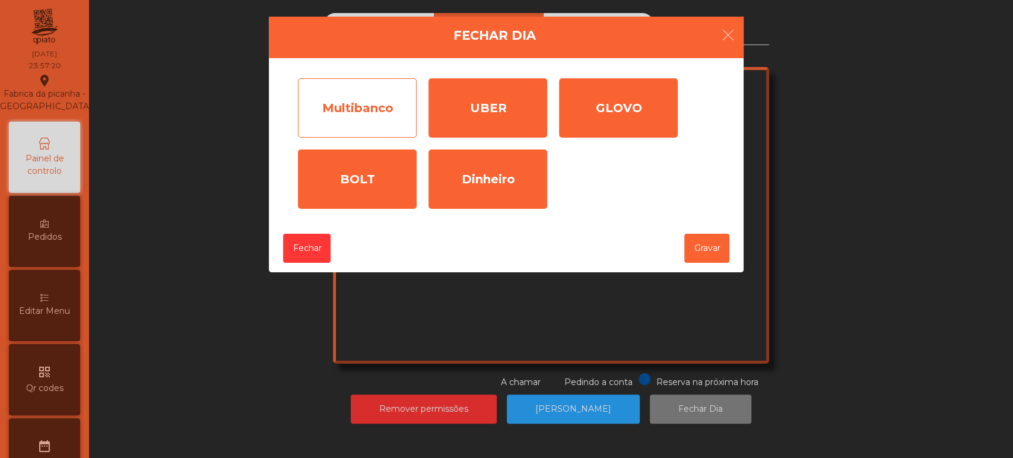
click at [404, 134] on div "Multibanco" at bounding box center [357, 107] width 119 height 59
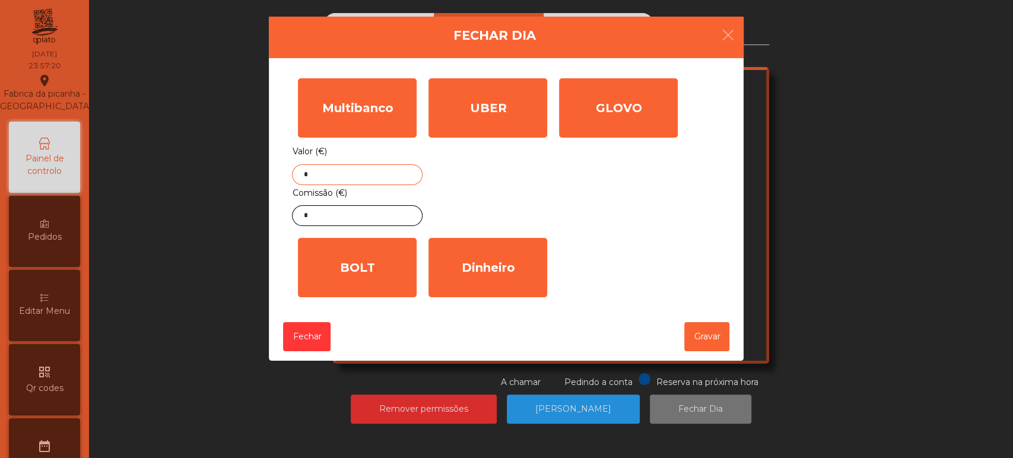
click at [380, 178] on input "*" at bounding box center [357, 174] width 131 height 21
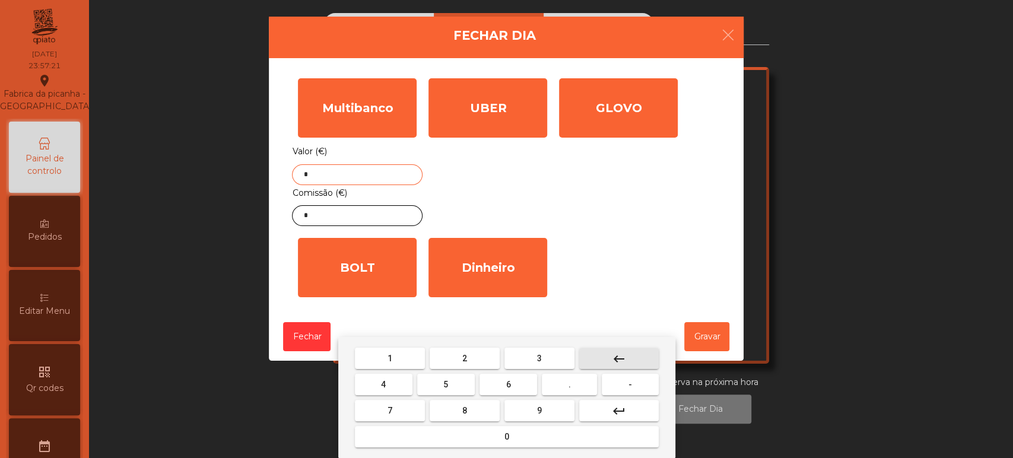
click at [634, 364] on button "keyboard_backspace" at bounding box center [619, 358] width 80 height 21
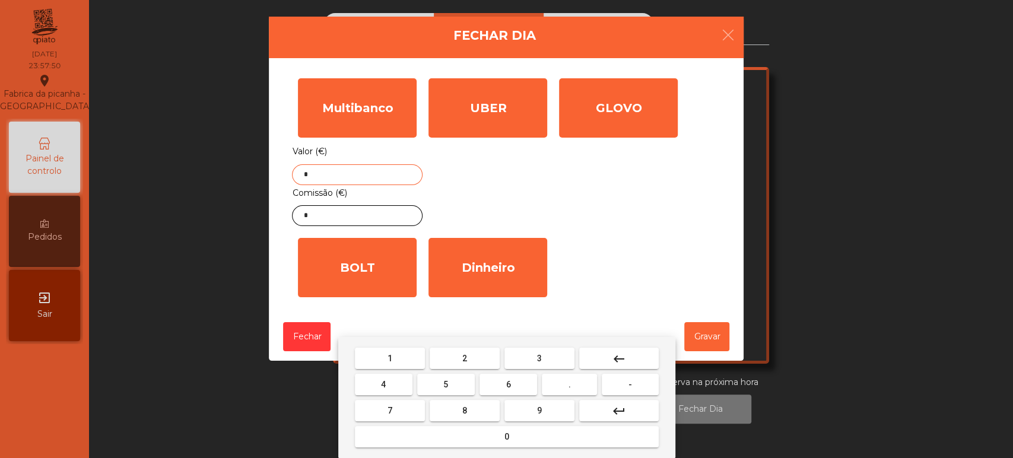
click at [389, 357] on span "1" at bounding box center [389, 358] width 5 height 9
click at [403, 406] on button "7" at bounding box center [390, 410] width 70 height 21
click at [431, 434] on button "0" at bounding box center [507, 436] width 304 height 21
click at [383, 385] on span "4" at bounding box center [383, 384] width 5 height 9
click at [557, 394] on button "." at bounding box center [569, 384] width 55 height 21
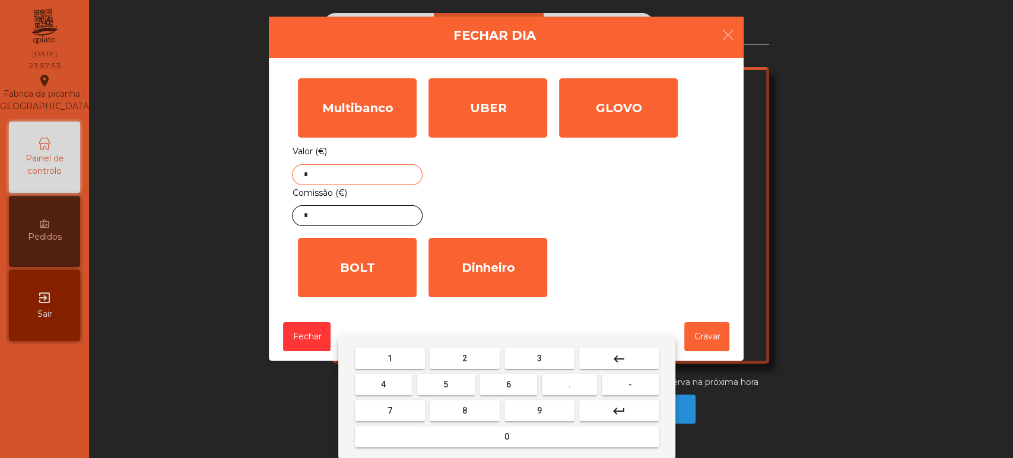
click at [523, 389] on button "6" at bounding box center [508, 384] width 58 height 21
click at [476, 408] on button "8" at bounding box center [465, 410] width 70 height 21
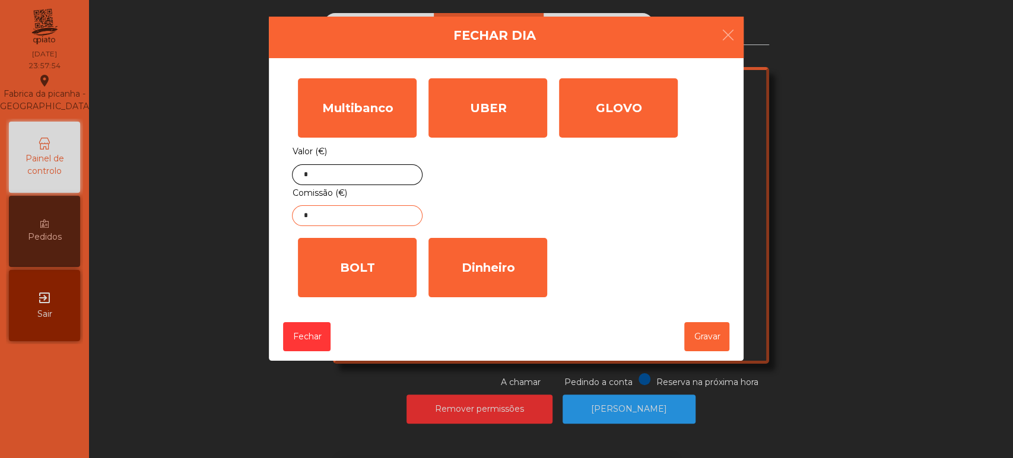
click at [385, 216] on input "*" at bounding box center [357, 215] width 131 height 21
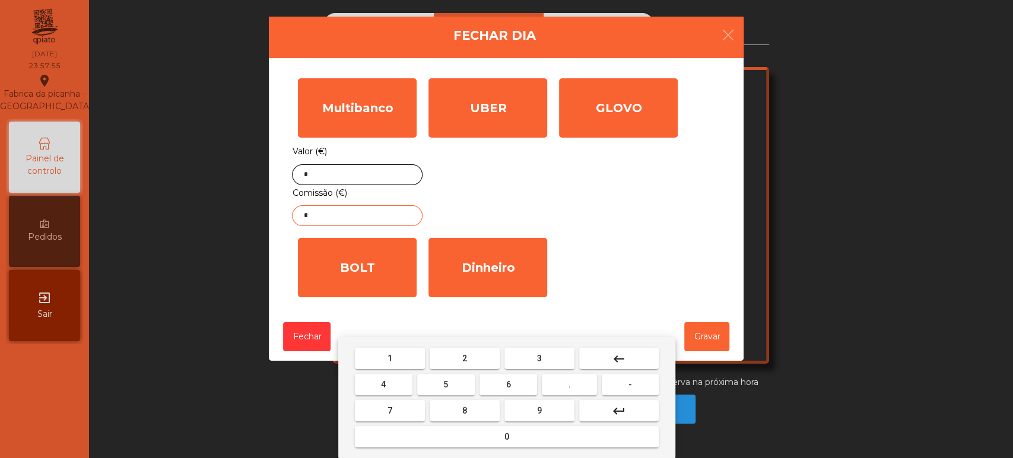
click at [634, 357] on button "keyboard_backspace" at bounding box center [619, 358] width 80 height 21
click at [389, 357] on span "1" at bounding box center [389, 358] width 5 height 9
click at [464, 357] on span "2" at bounding box center [464, 358] width 5 height 9
click at [563, 383] on button "." at bounding box center [569, 384] width 55 height 21
click at [498, 386] on button "6" at bounding box center [508, 384] width 58 height 21
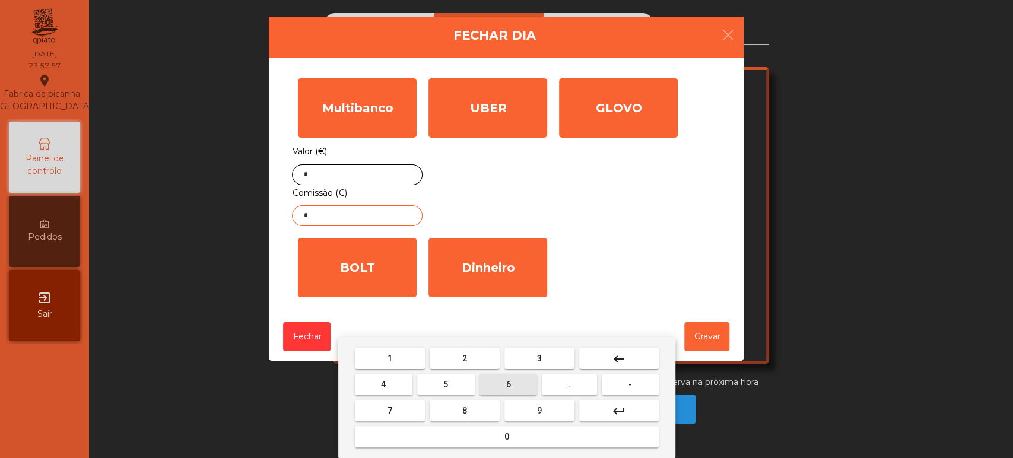
click at [464, 358] on span "2" at bounding box center [464, 358] width 5 height 9
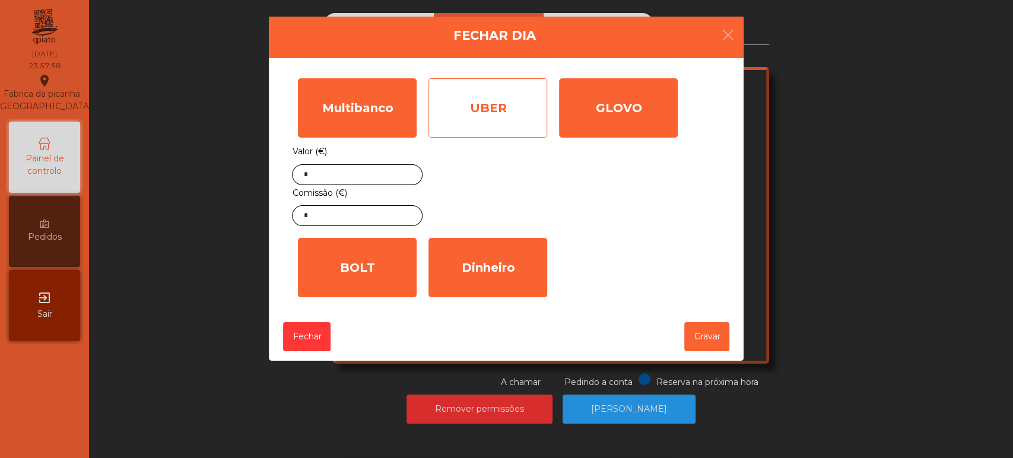
click at [503, 103] on div "UBER" at bounding box center [487, 107] width 119 height 59
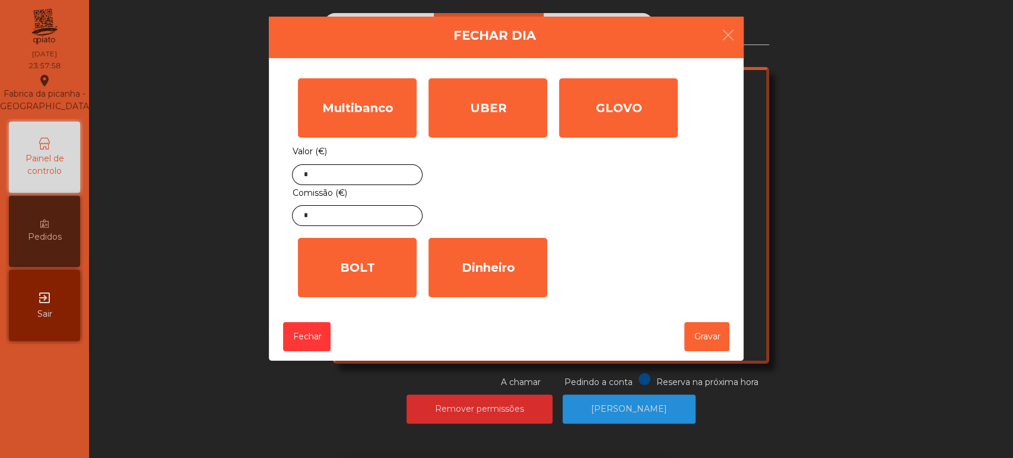
click at [0, 0] on input "*" at bounding box center [0, 0] width 0 height 0
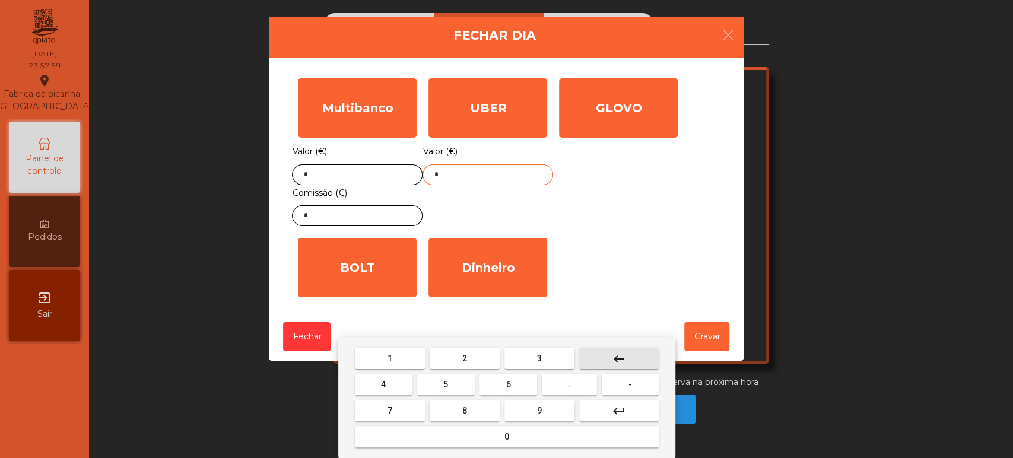
click at [612, 349] on button "keyboard_backspace" at bounding box center [619, 358] width 80 height 21
click at [383, 385] on span "4" at bounding box center [383, 384] width 5 height 9
click at [384, 388] on span "4" at bounding box center [383, 384] width 5 height 9
click at [562, 385] on button "." at bounding box center [569, 384] width 55 height 21
click at [464, 358] on span "2" at bounding box center [464, 358] width 5 height 9
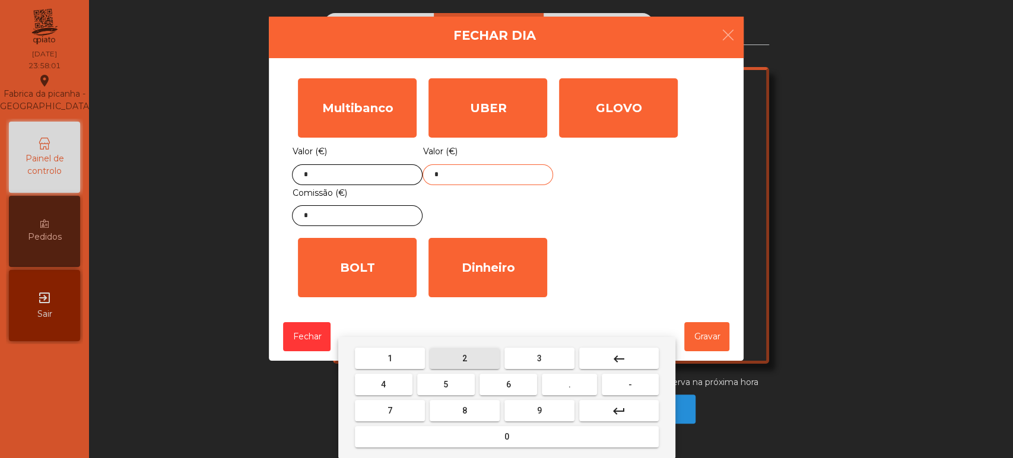
click at [508, 385] on span "6" at bounding box center [508, 384] width 5 height 9
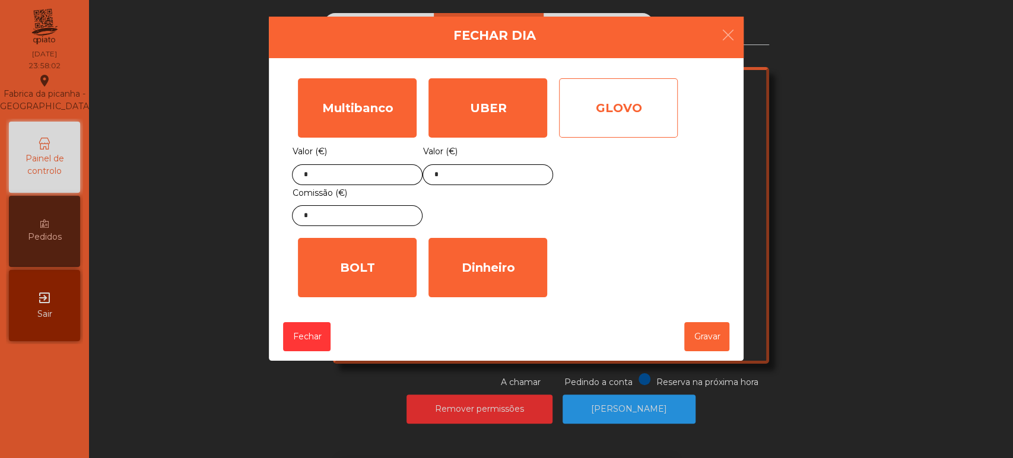
click at [631, 106] on div "GLOVO" at bounding box center [618, 107] width 119 height 59
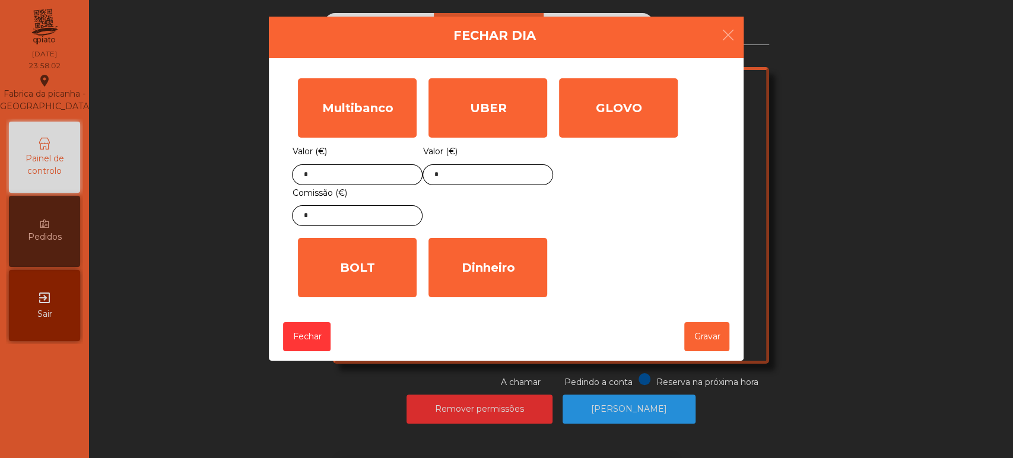
click at [0, 0] on input "*" at bounding box center [0, 0] width 0 height 0
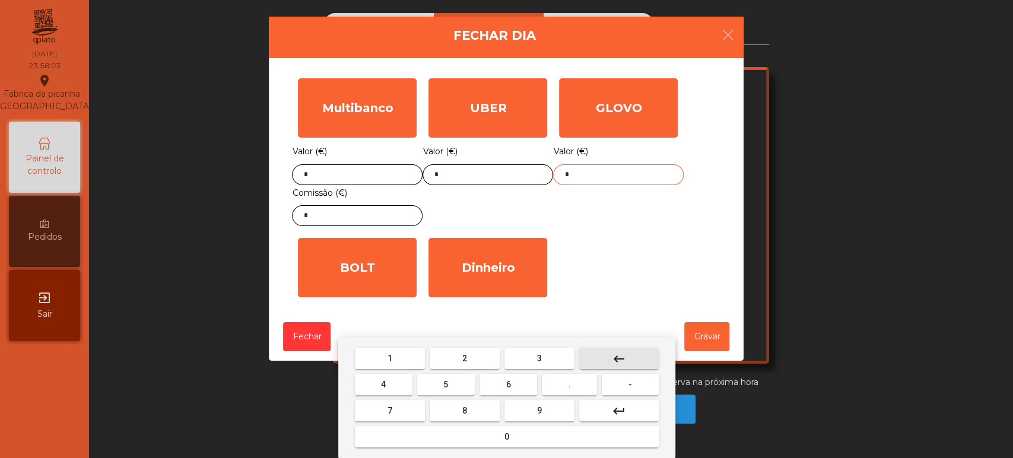
click at [627, 351] on button "keyboard_backspace" at bounding box center [619, 358] width 80 height 21
click at [394, 358] on button "1" at bounding box center [390, 358] width 70 height 21
click at [456, 389] on button "5" at bounding box center [446, 384] width 58 height 21
click at [561, 386] on button "." at bounding box center [569, 384] width 55 height 21
click at [398, 380] on button "4" at bounding box center [384, 384] width 58 height 21
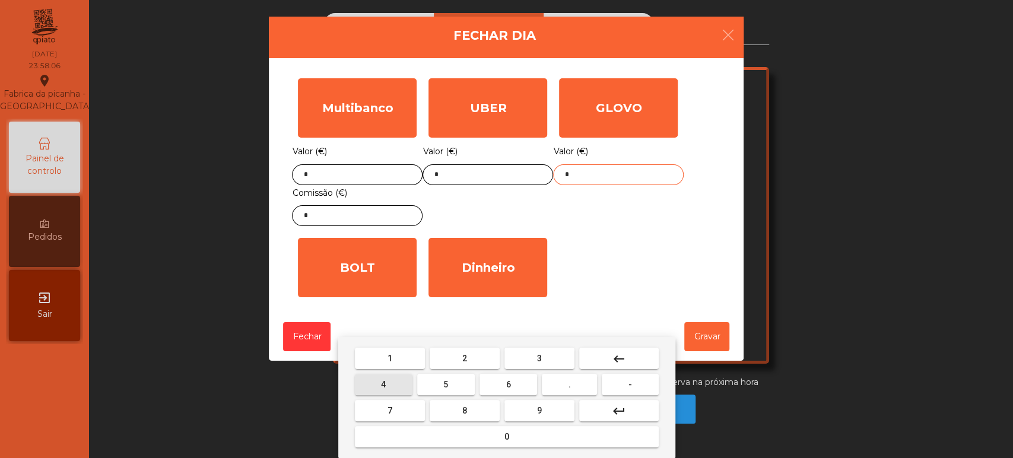
click at [462, 354] on span "2" at bounding box center [464, 358] width 5 height 9
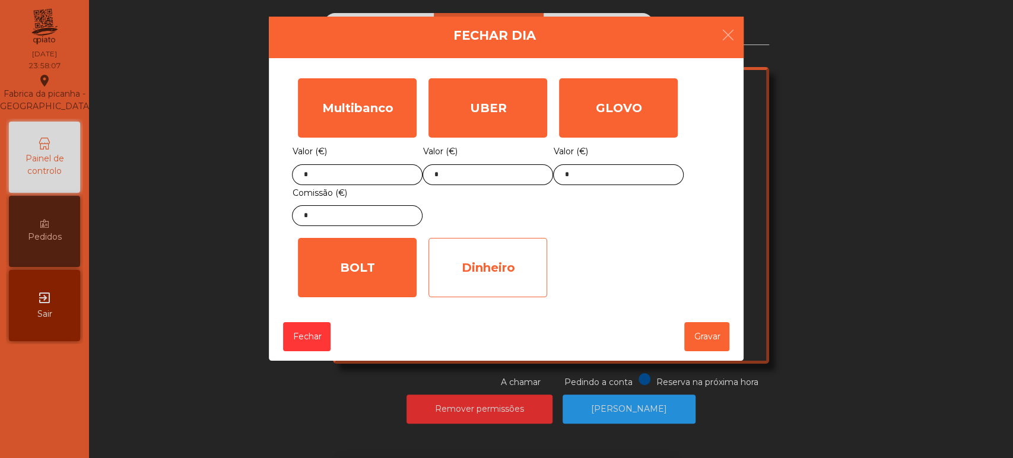
click at [510, 272] on div "Dinheiro" at bounding box center [487, 267] width 119 height 59
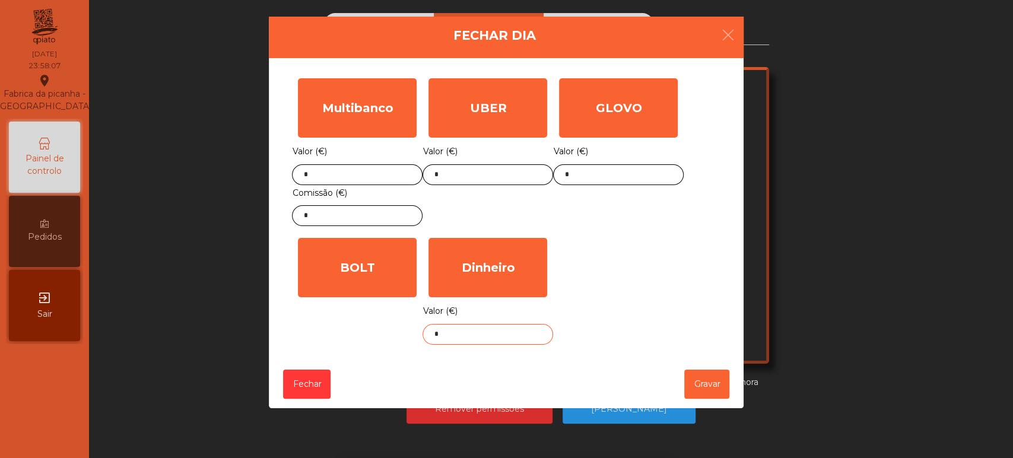
click at [496, 328] on input "*" at bounding box center [488, 334] width 131 height 21
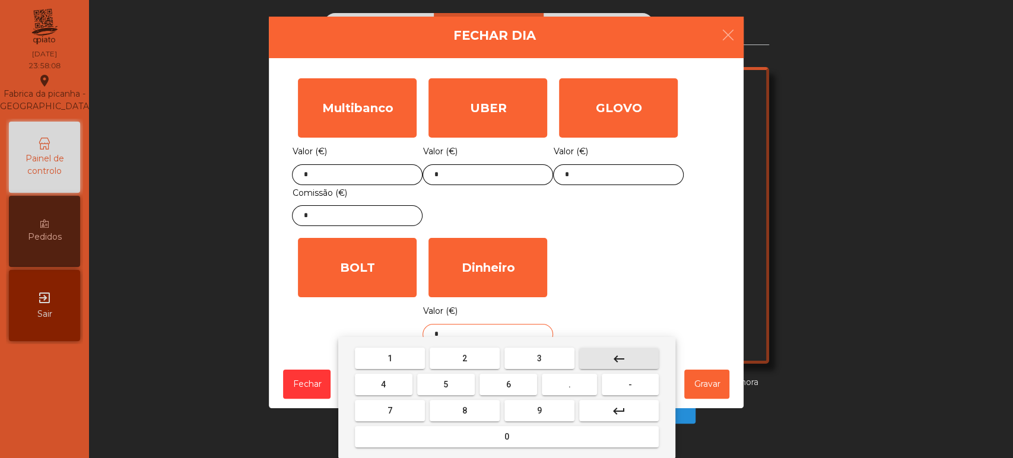
click at [612, 355] on mat-icon "keyboard_backspace" at bounding box center [619, 359] width 14 height 14
click at [389, 359] on span "1" at bounding box center [389, 358] width 5 height 9
click at [406, 404] on button "7" at bounding box center [390, 410] width 70 height 21
click at [539, 409] on span "9" at bounding box center [539, 410] width 5 height 9
click at [570, 385] on span "." at bounding box center [569, 384] width 2 height 9
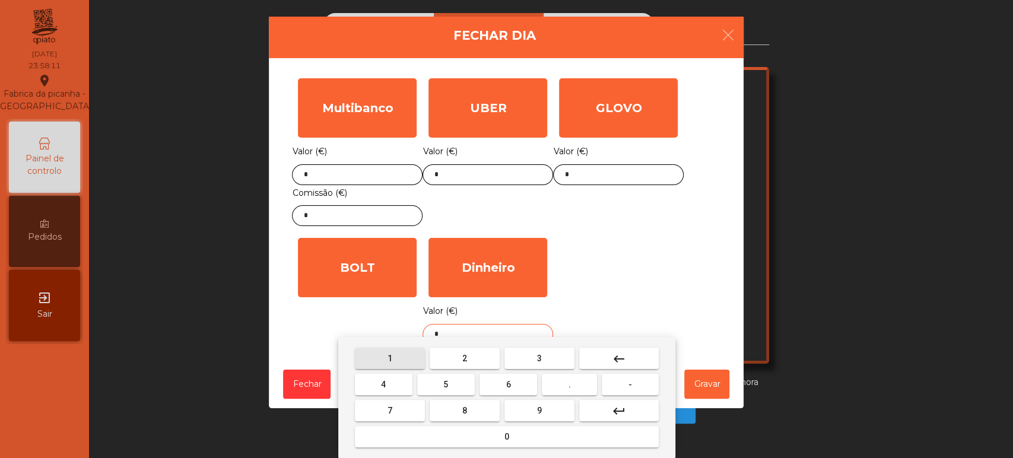
click at [381, 358] on button "1" at bounding box center [390, 358] width 70 height 21
click at [453, 433] on button "0" at bounding box center [507, 436] width 304 height 21
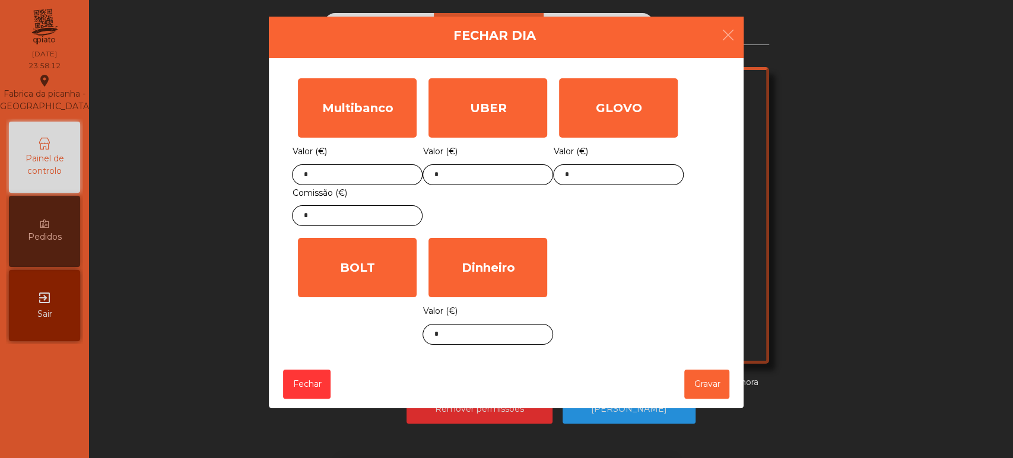
click at [695, 303] on div "Multibanco Valor (€) * Comissão (€) * UBER Valor (€) * GLOVO Valor (€) * BOLT V…" at bounding box center [506, 211] width 428 height 278
click at [687, 379] on button "Gravar" at bounding box center [706, 384] width 45 height 29
